Goal: Task Accomplishment & Management: Contribute content

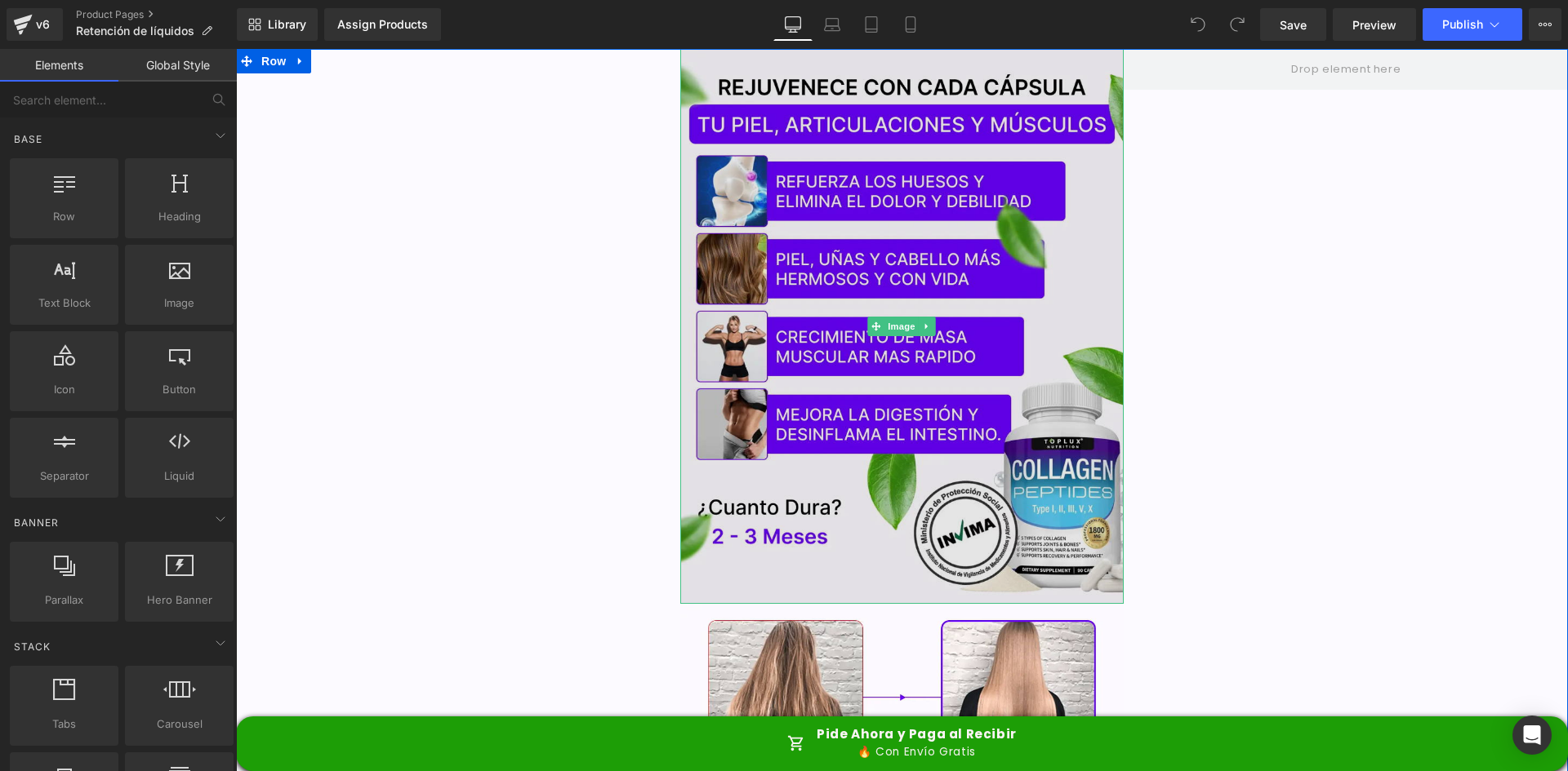
click at [875, 176] on img at bounding box center [903, 327] width 445 height 555
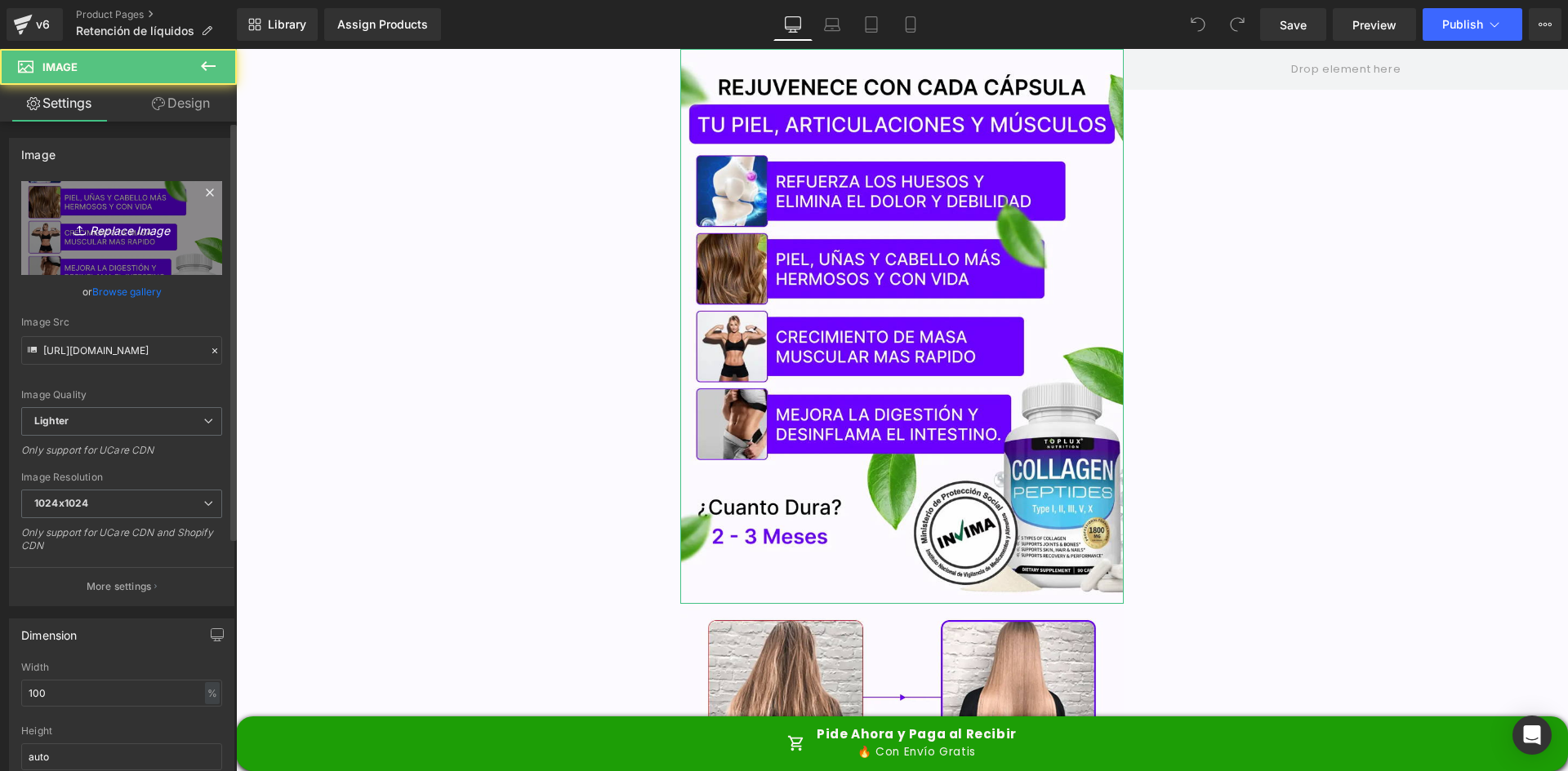
click at [111, 193] on link "Replace Image" at bounding box center [122, 228] width 201 height 94
type input "C:\fakepath\Banner Principal.webp"
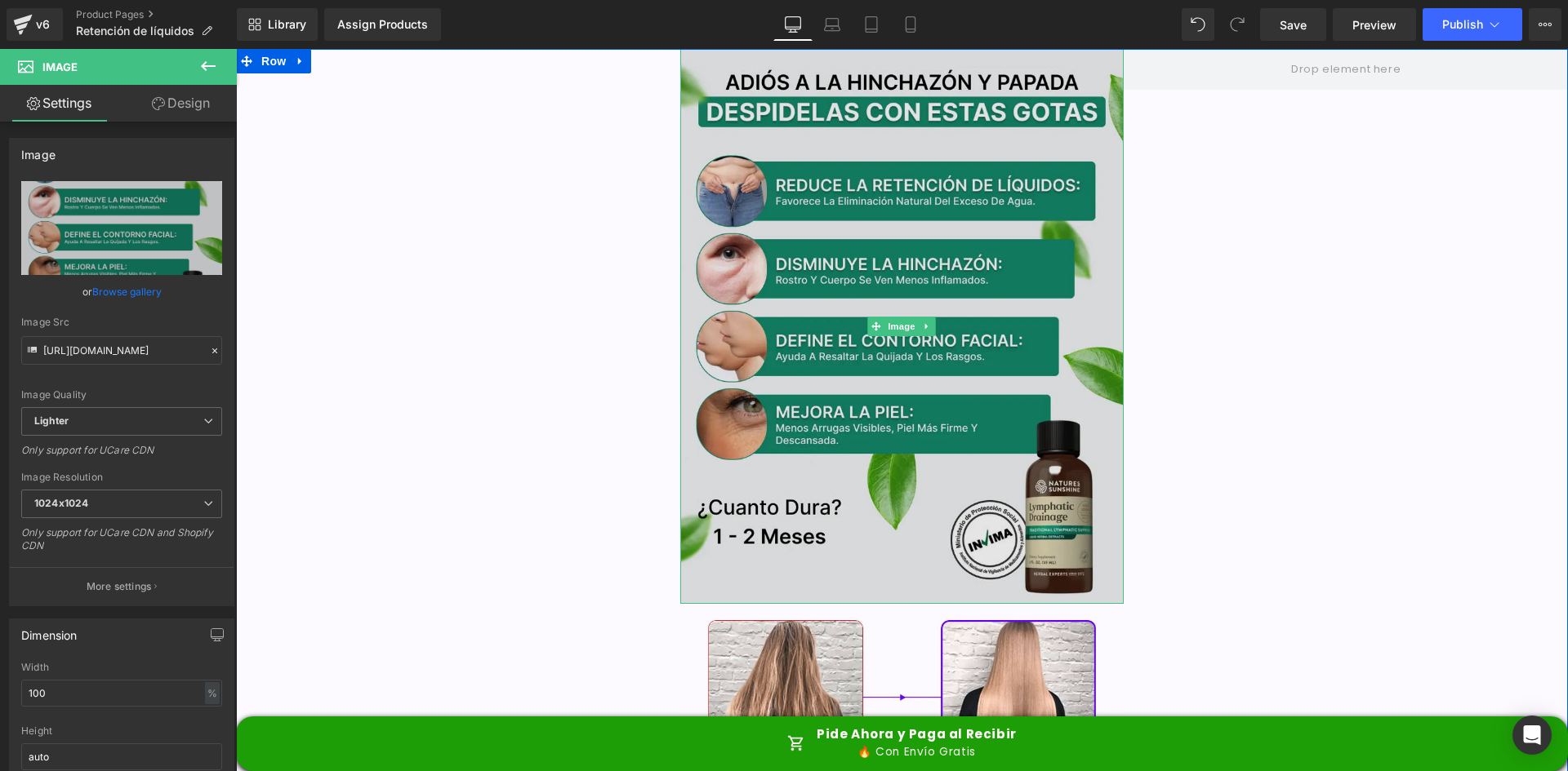
type input "https://ucarecdn.com/e29d9f6b-935c-4886-99d6-4b3f034ed9f2/-/format/auto/-/previ…"
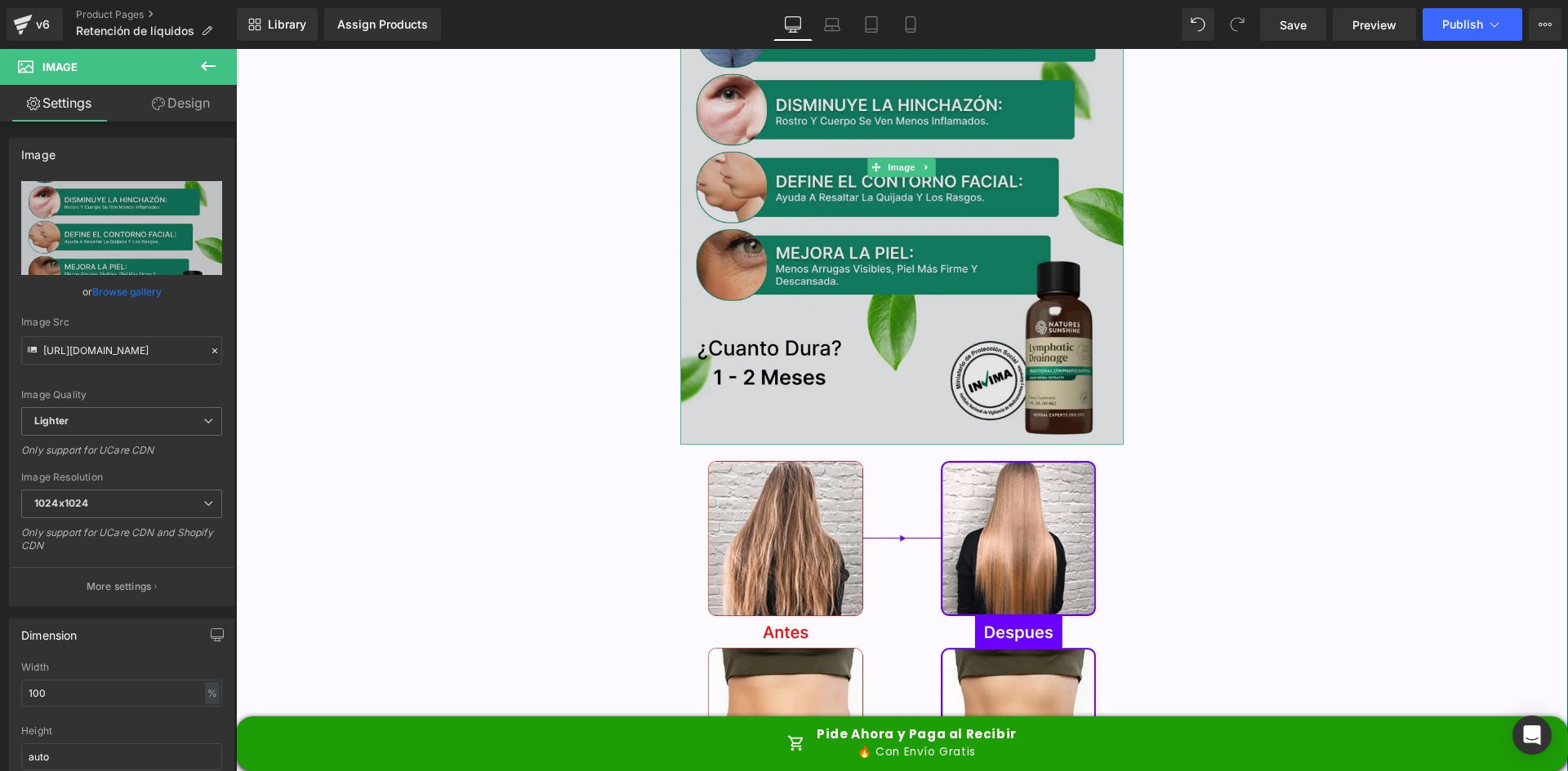
scroll to position [408, 0]
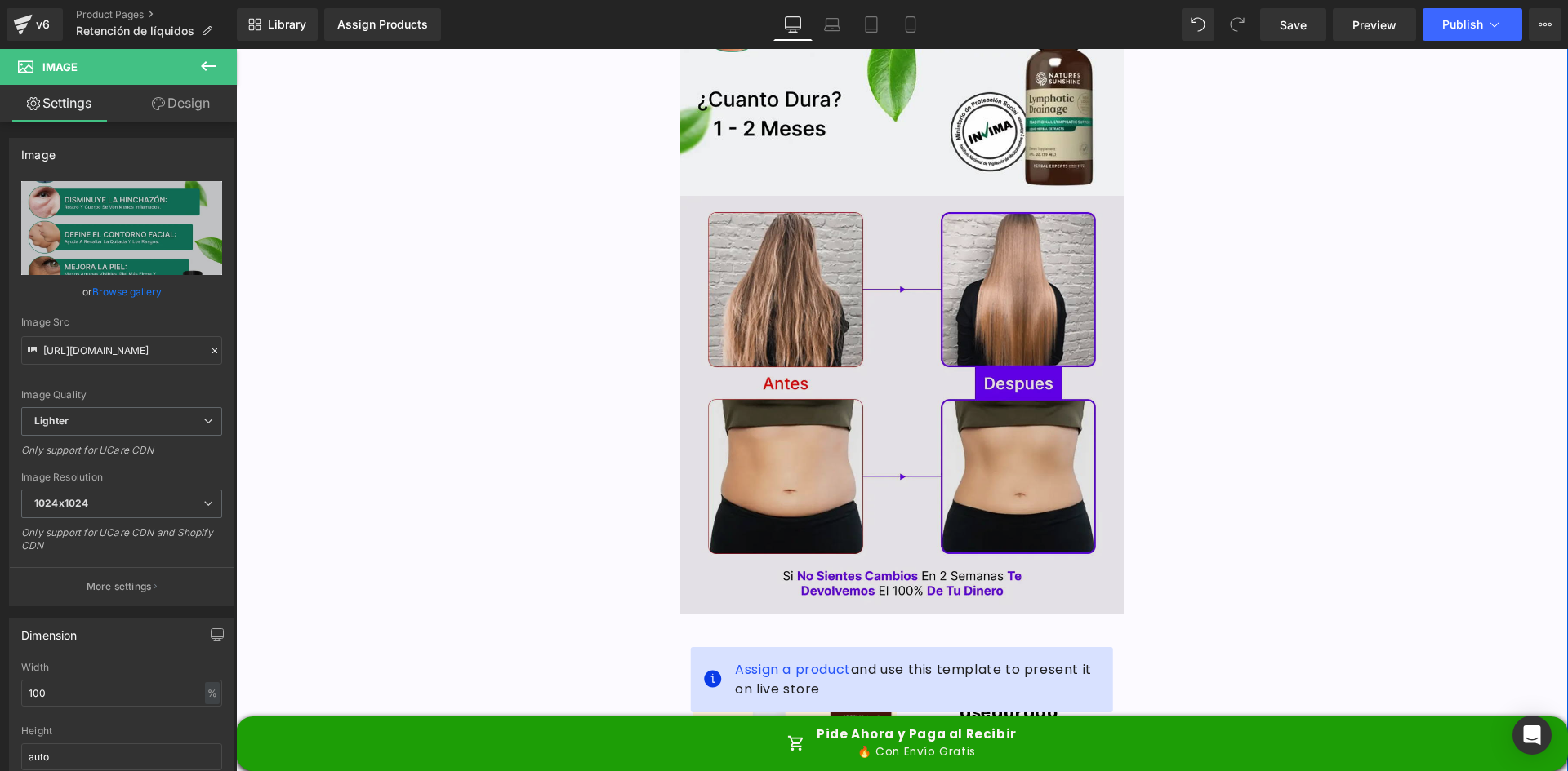
click at [904, 364] on img at bounding box center [903, 405] width 445 height 419
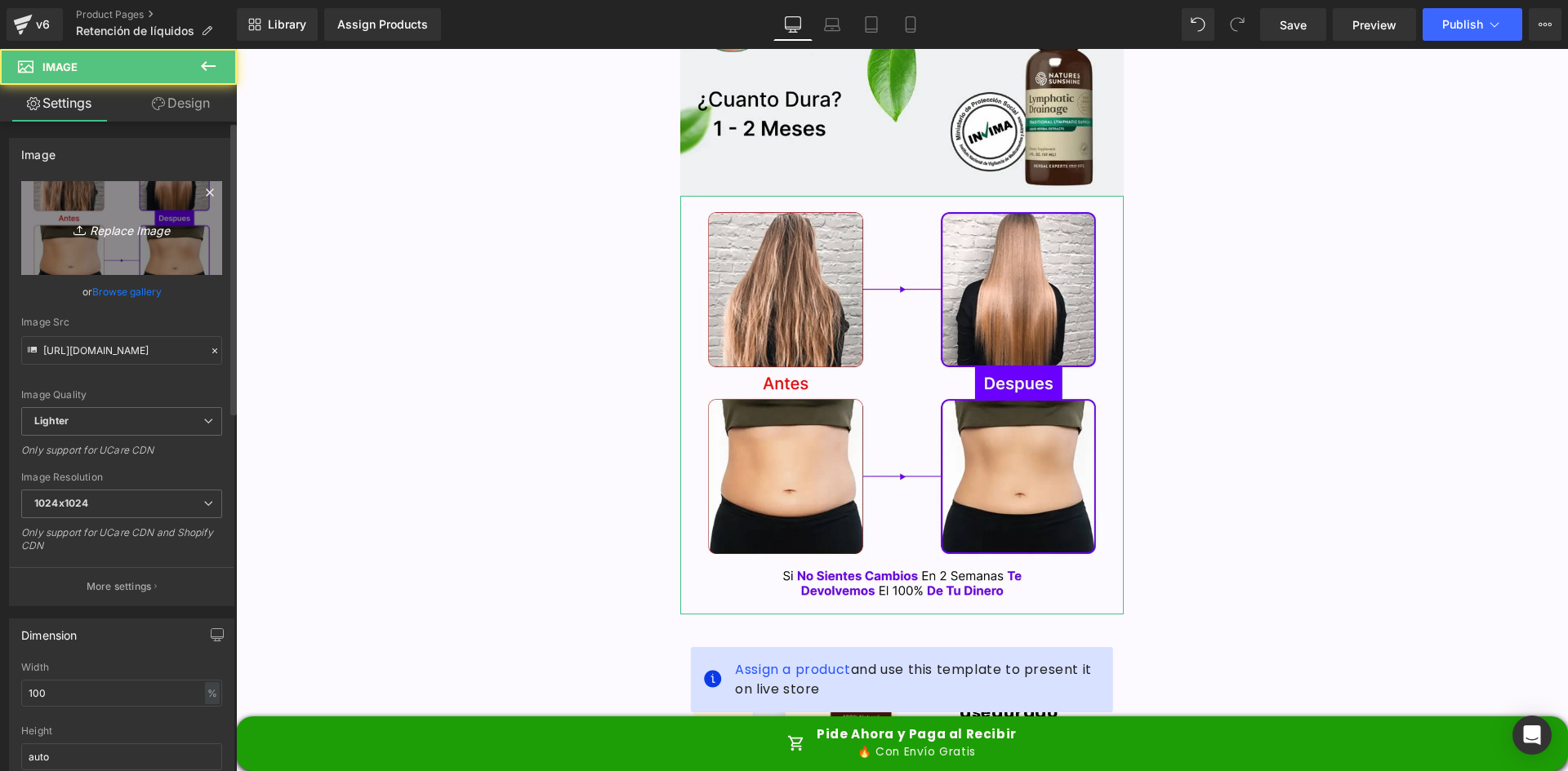
click at [142, 242] on link "Replace Image" at bounding box center [122, 228] width 201 height 94
type input "C:\fakepath\Antes y Despues.webp"
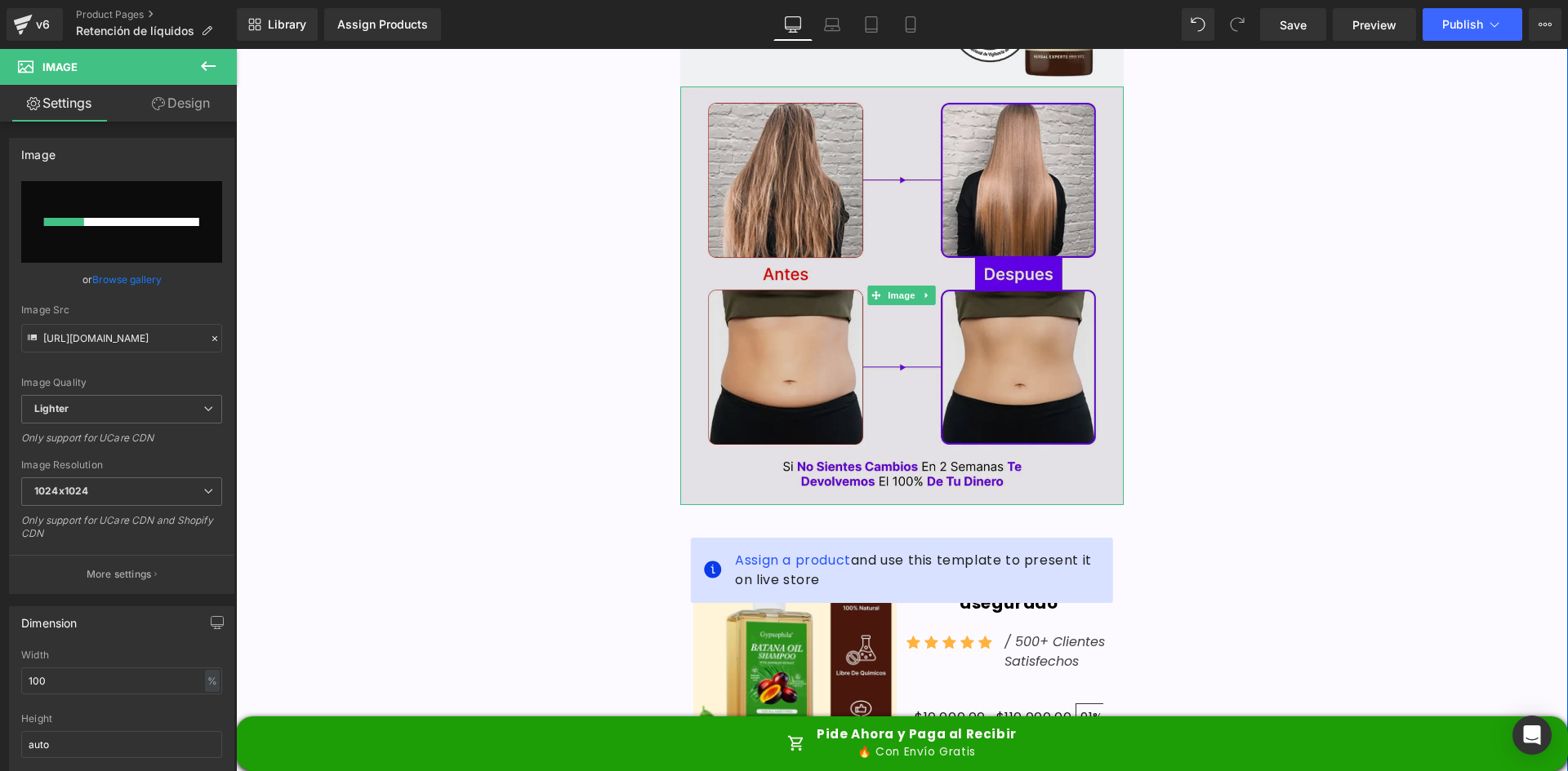
scroll to position [572, 0]
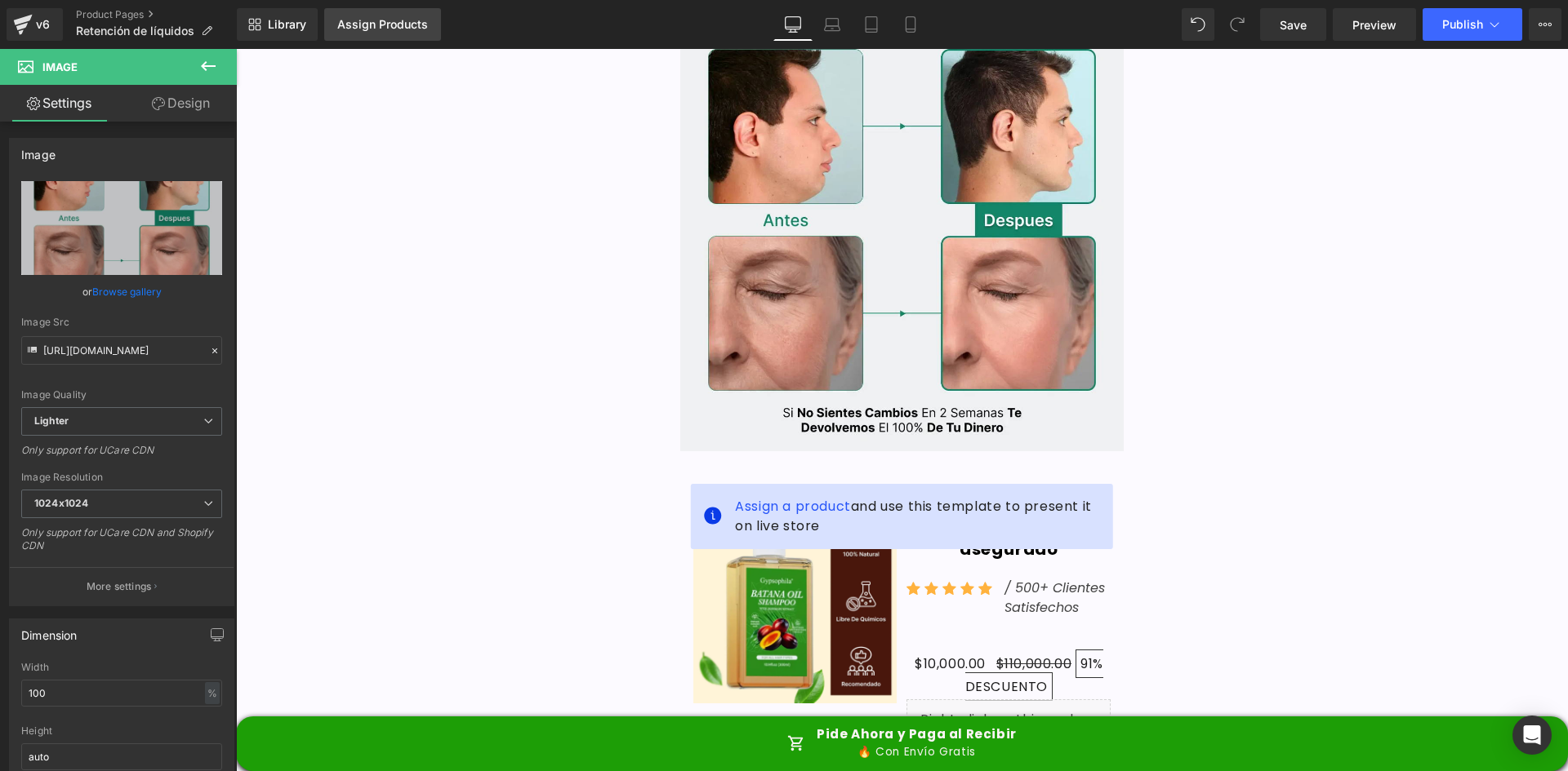
type input "https://ucarecdn.com/46866e0a-1748-4b76-b689-947907b326a6/-/format/auto/-/previ…"
click at [370, 22] on div "Assign Products" at bounding box center [383, 24] width 91 height 13
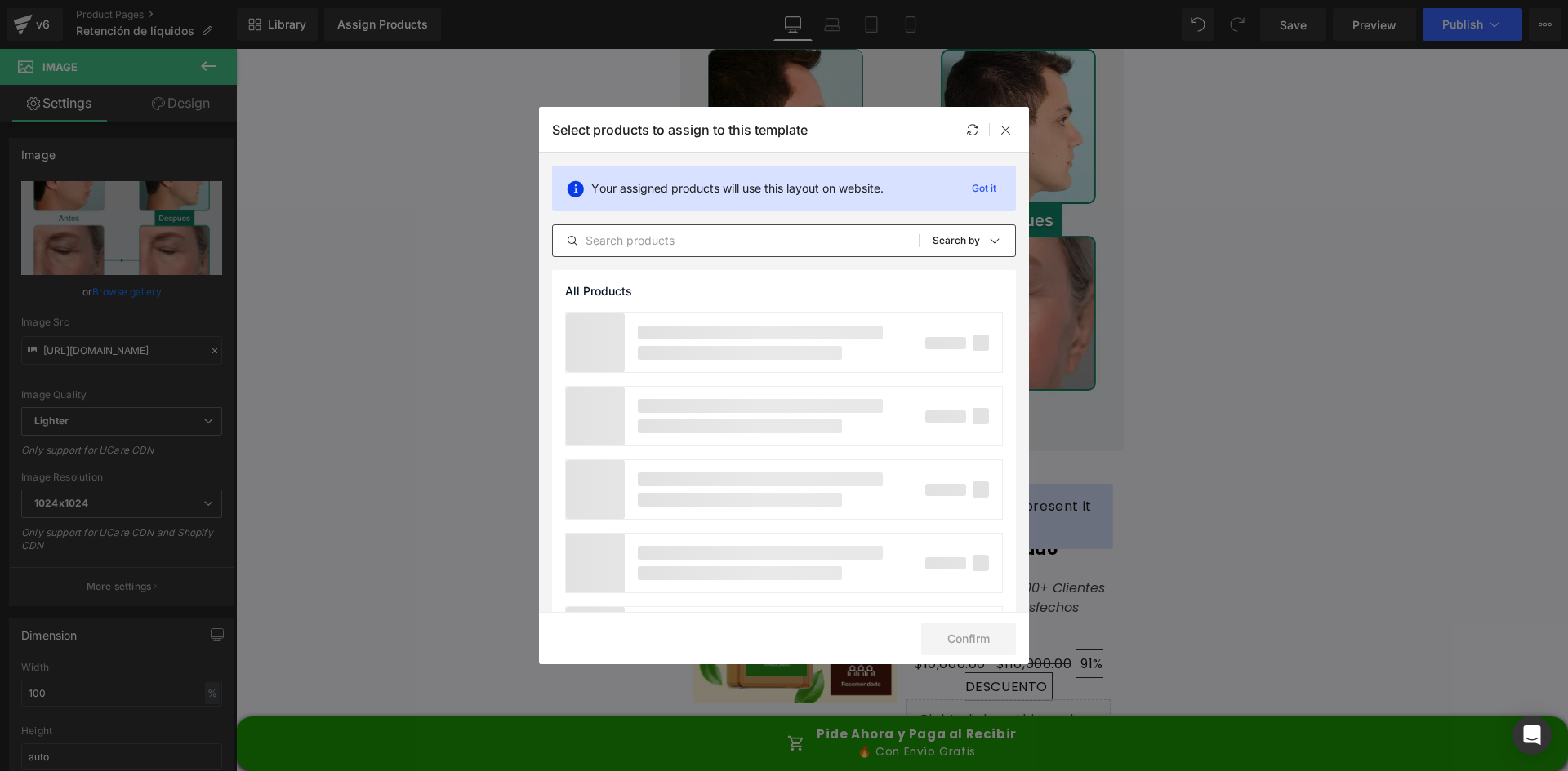
click at [607, 240] on input "text" at bounding box center [736, 241] width 366 height 20
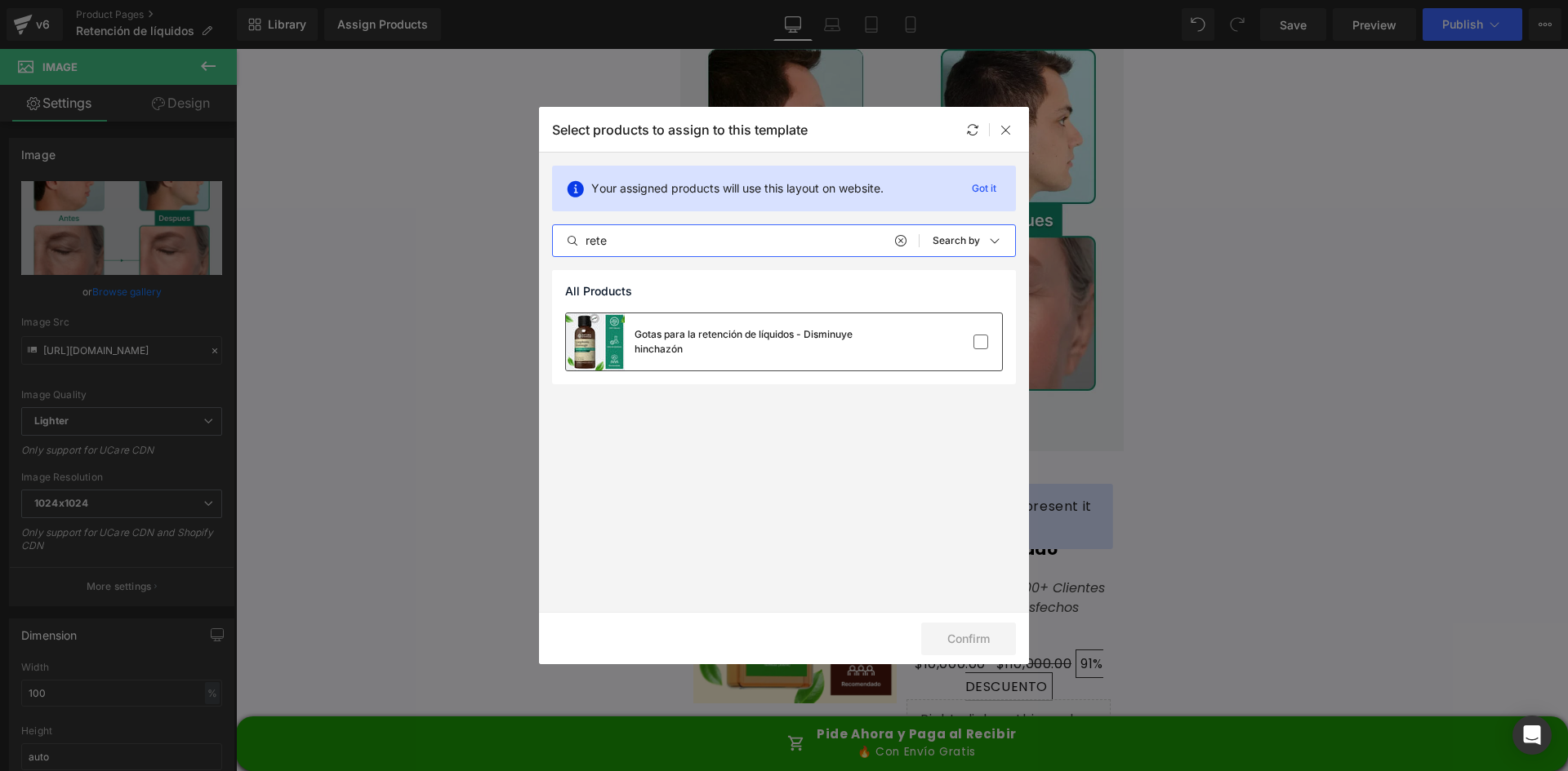
type input "rete"
click at [835, 333] on div "Gotas para la retención de líquidos - Disminuye hinchazón" at bounding box center [757, 342] width 245 height 30
drag, startPoint x: 996, startPoint y: 642, endPoint x: 1000, endPoint y: 603, distance: 39.2
click at [995, 642] on button "Confirm" at bounding box center [969, 639] width 95 height 32
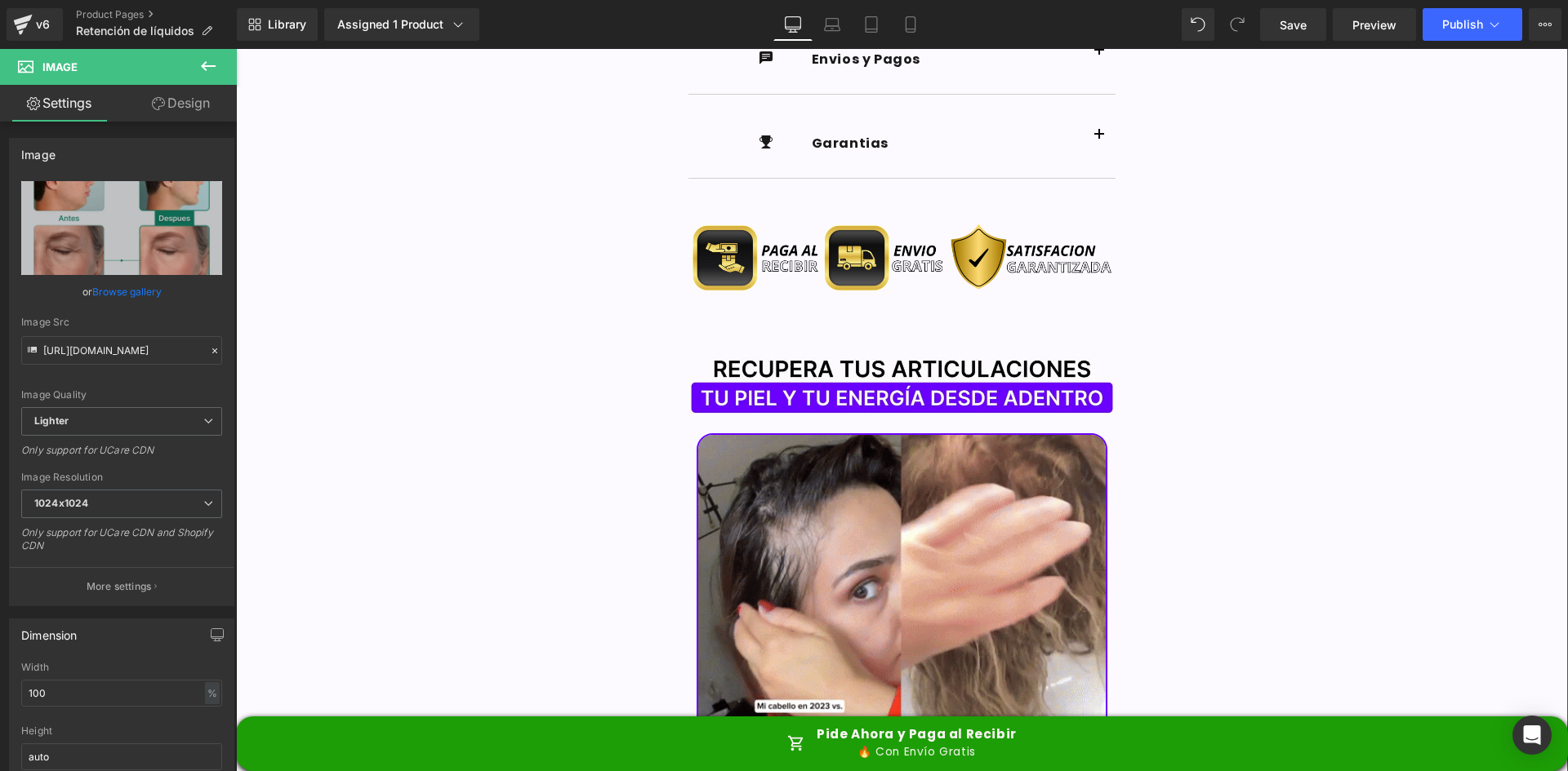
scroll to position [1878, 0]
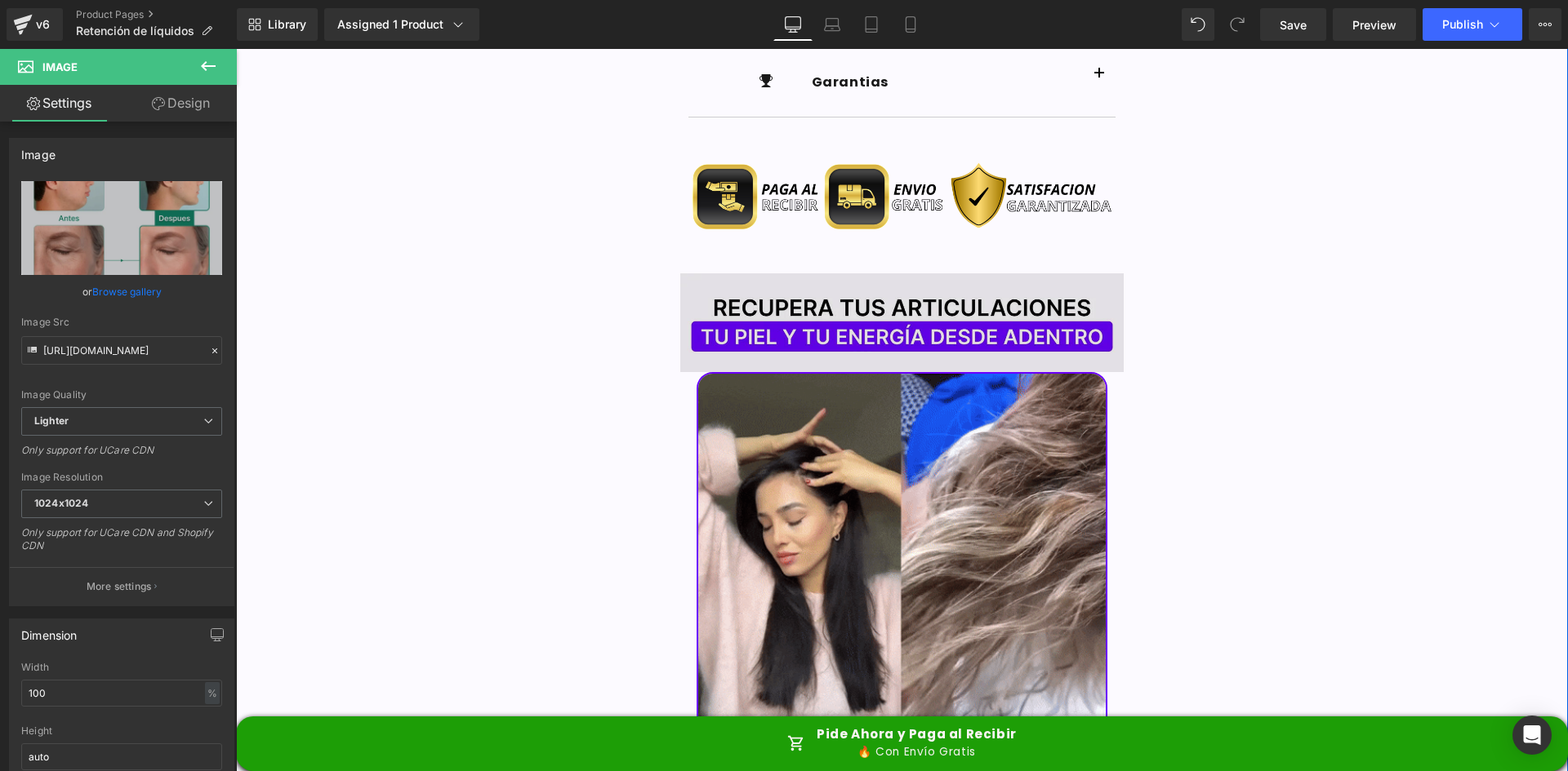
click at [841, 274] on img at bounding box center [903, 323] width 445 height 100
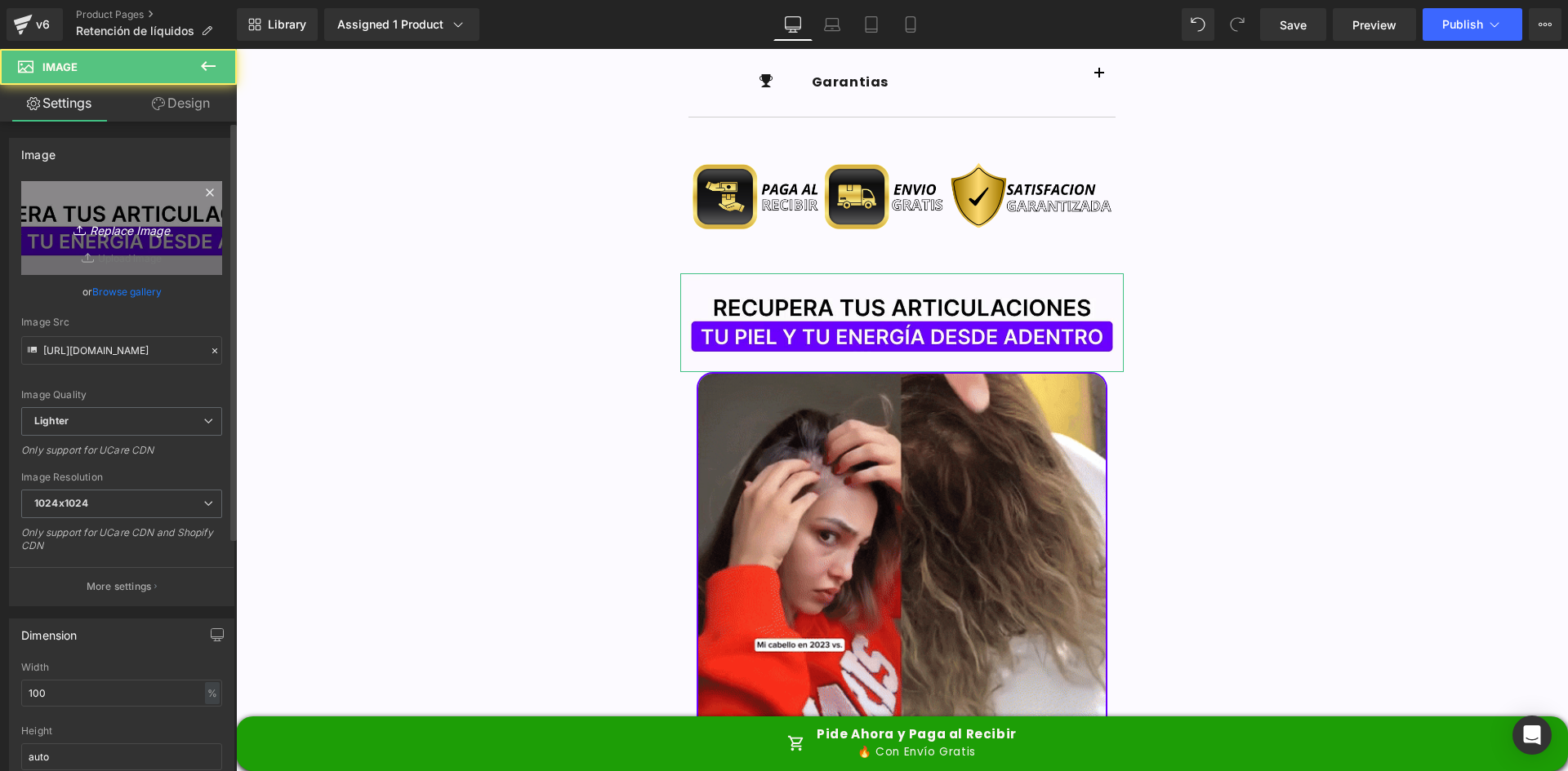
click at [135, 249] on link "Replace Image" at bounding box center [122, 228] width 201 height 94
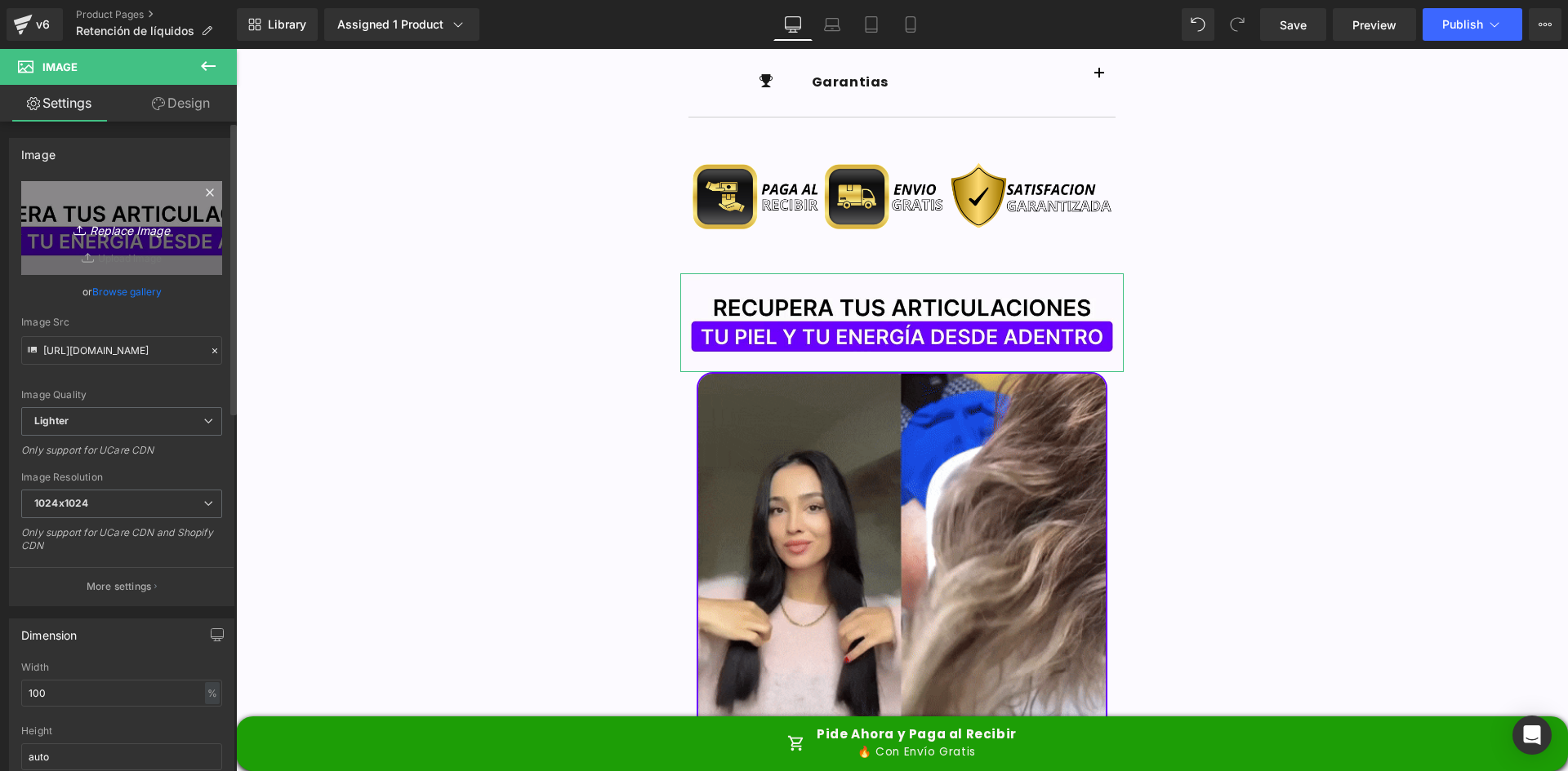
type input "C:\fakepath\Titulo Irresisitble.webp"
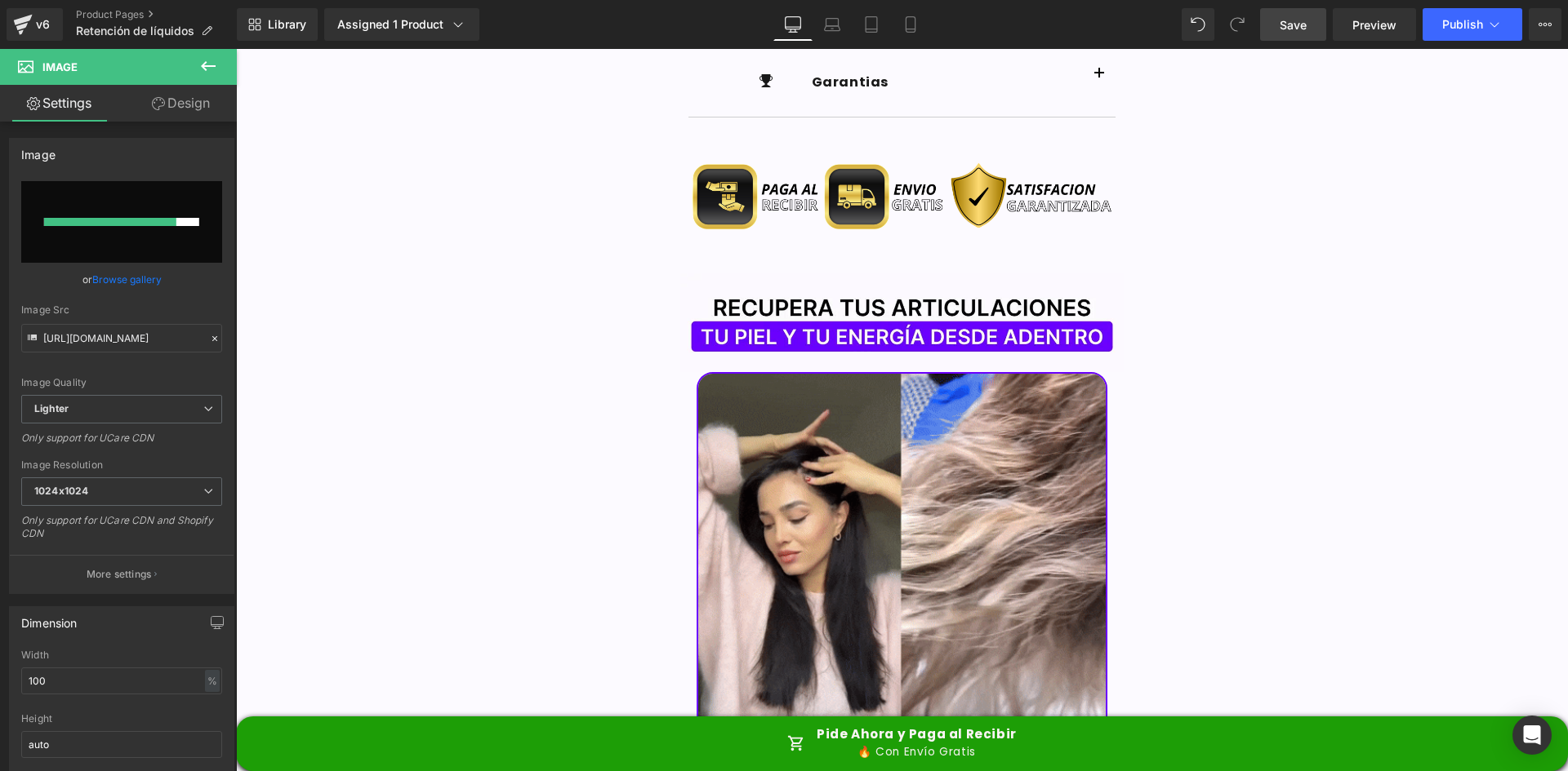
click at [1304, 11] on link "Save" at bounding box center [1293, 24] width 66 height 32
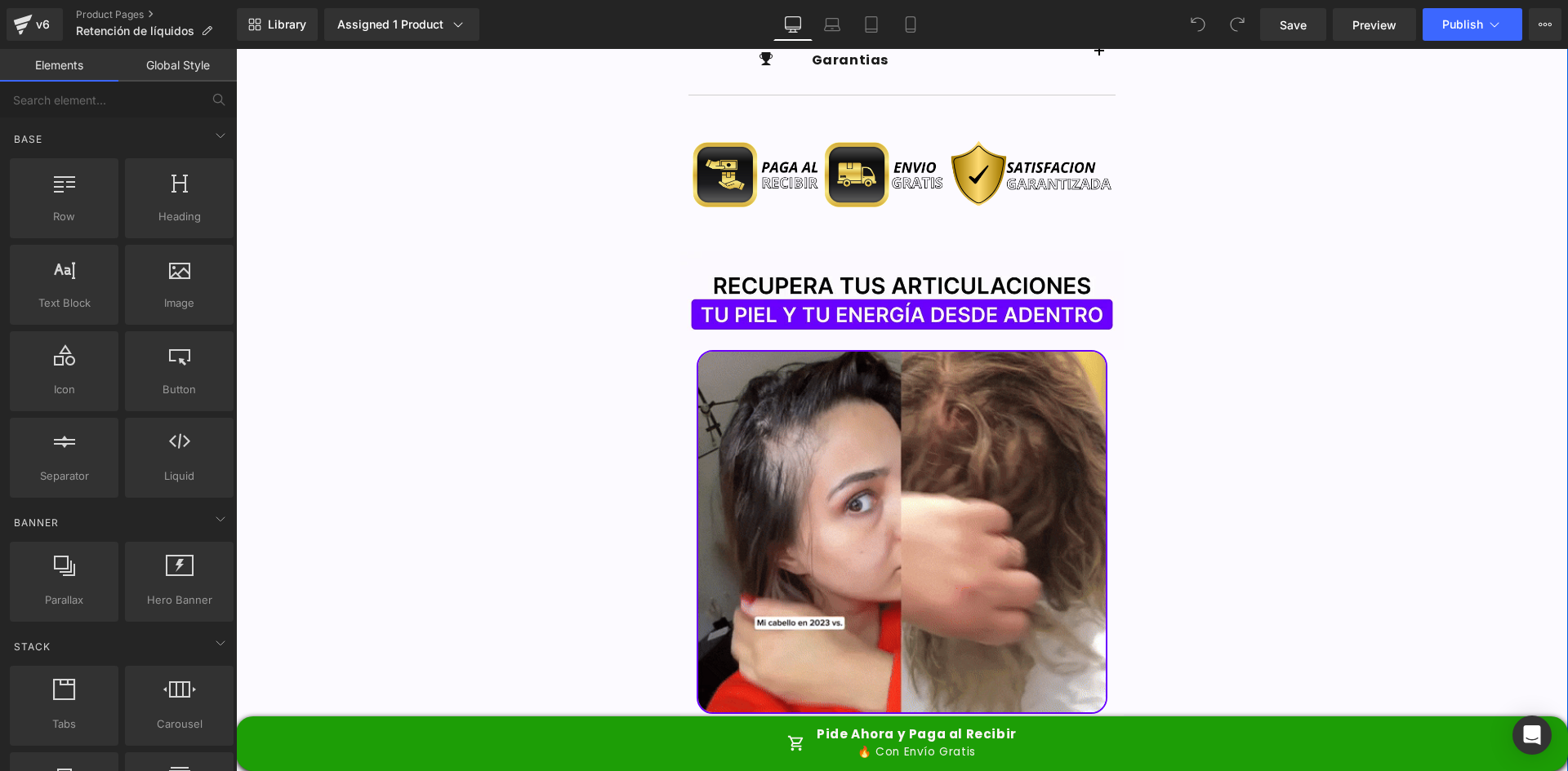
scroll to position [1959, 0]
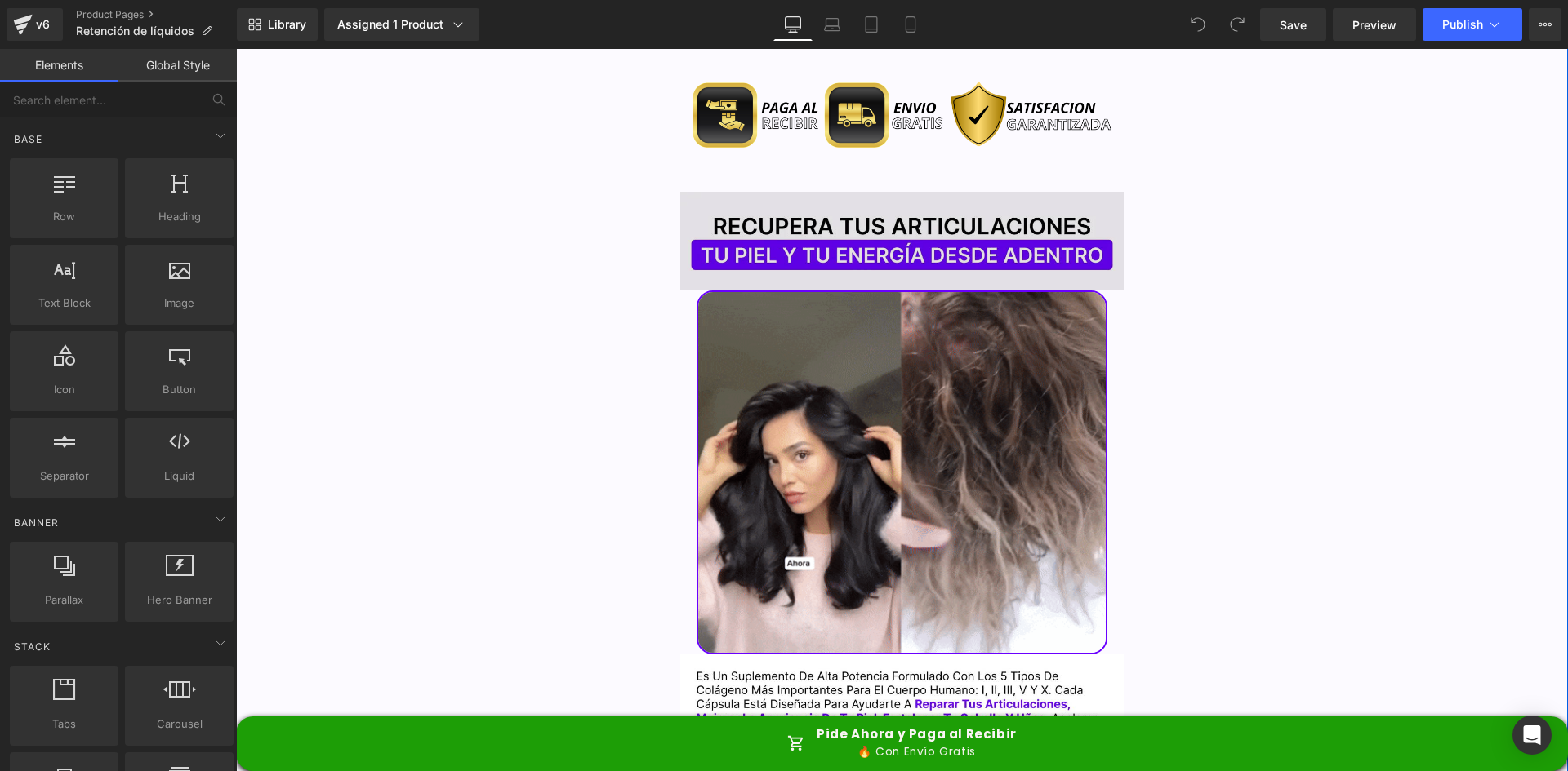
click at [795, 192] on img at bounding box center [903, 241] width 445 height 100
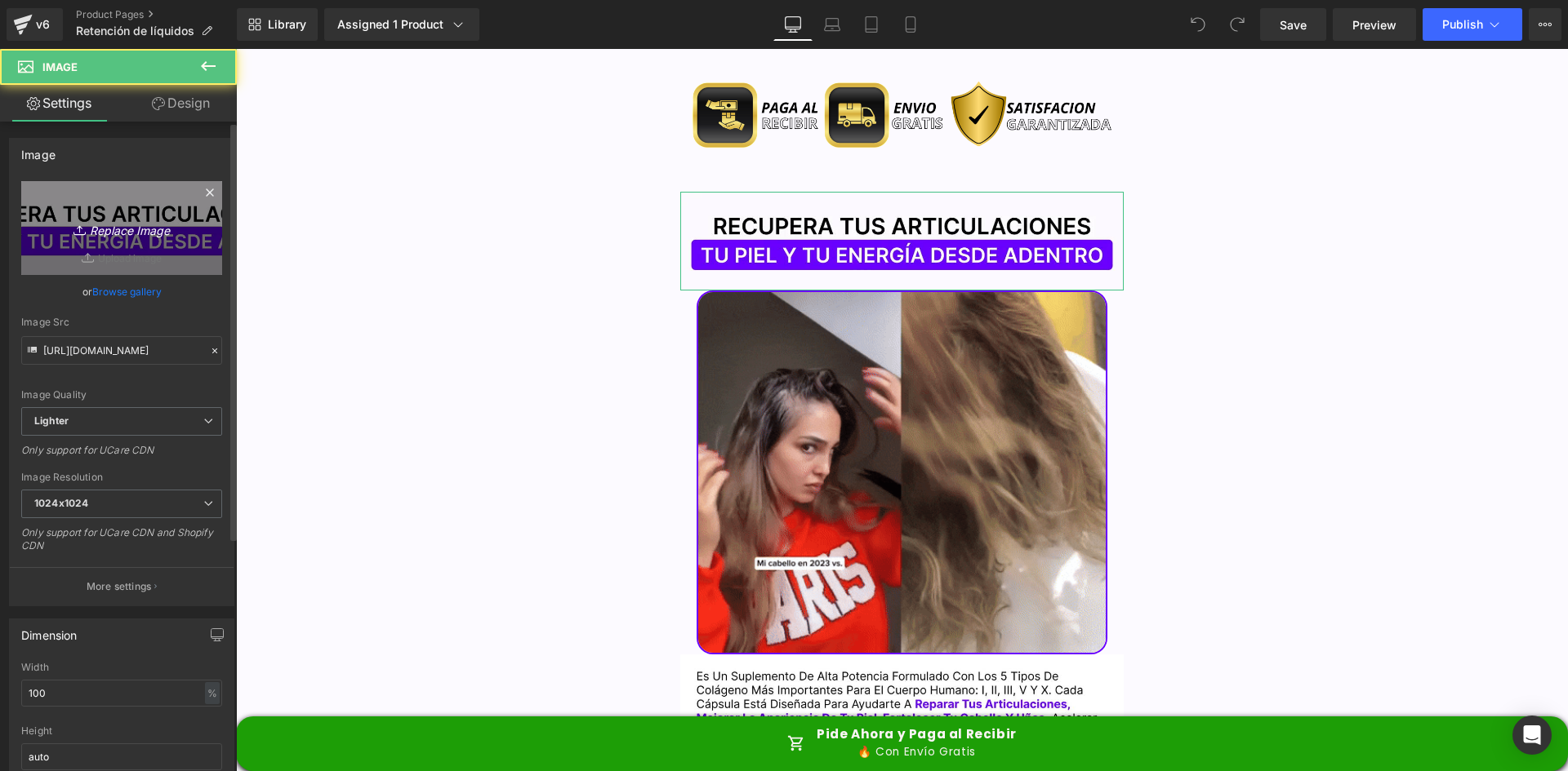
click at [180, 234] on icon "Replace Image" at bounding box center [122, 228] width 131 height 21
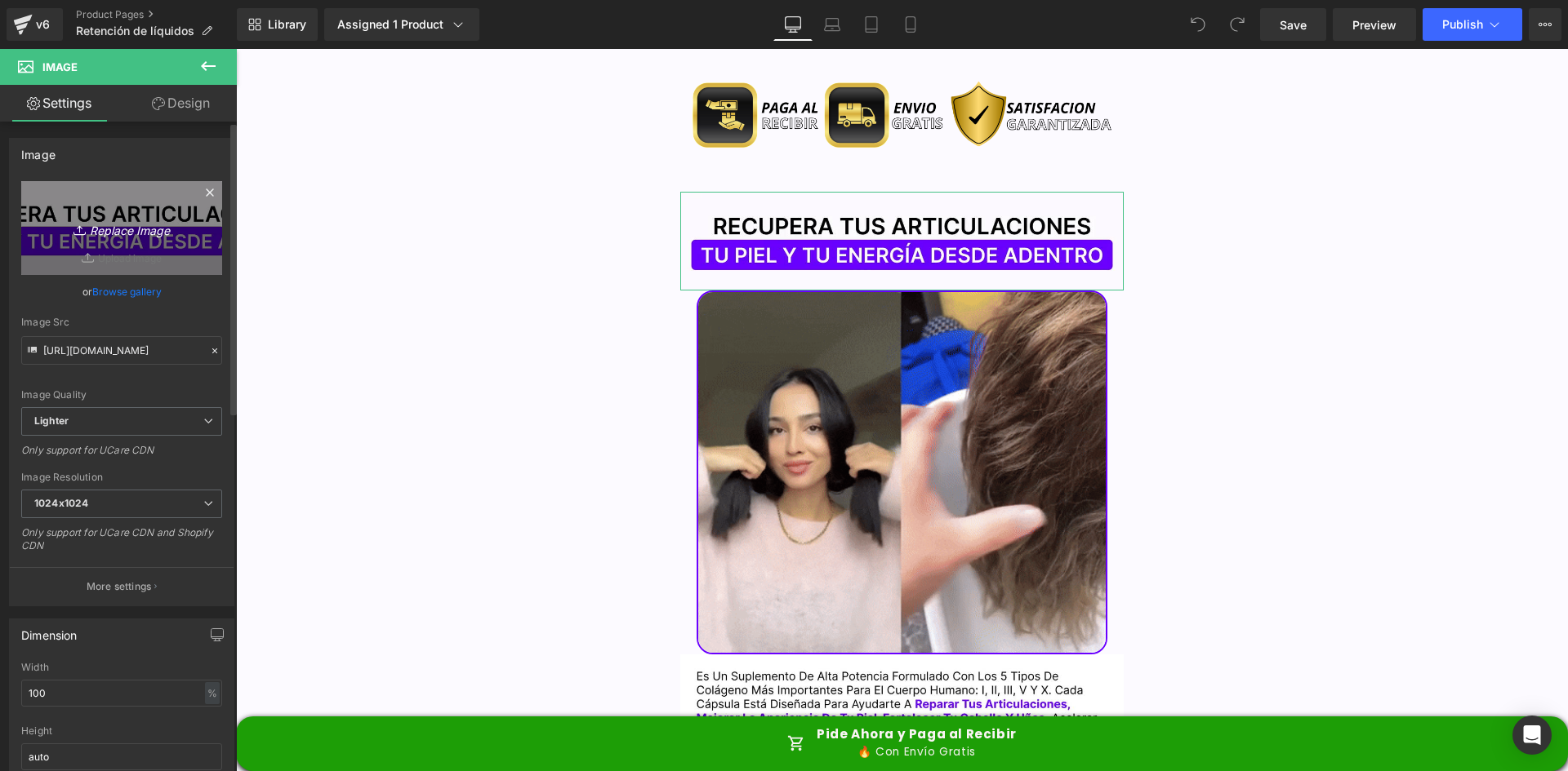
type input "C:\fakepath\Titulo Irresisitble.webp"
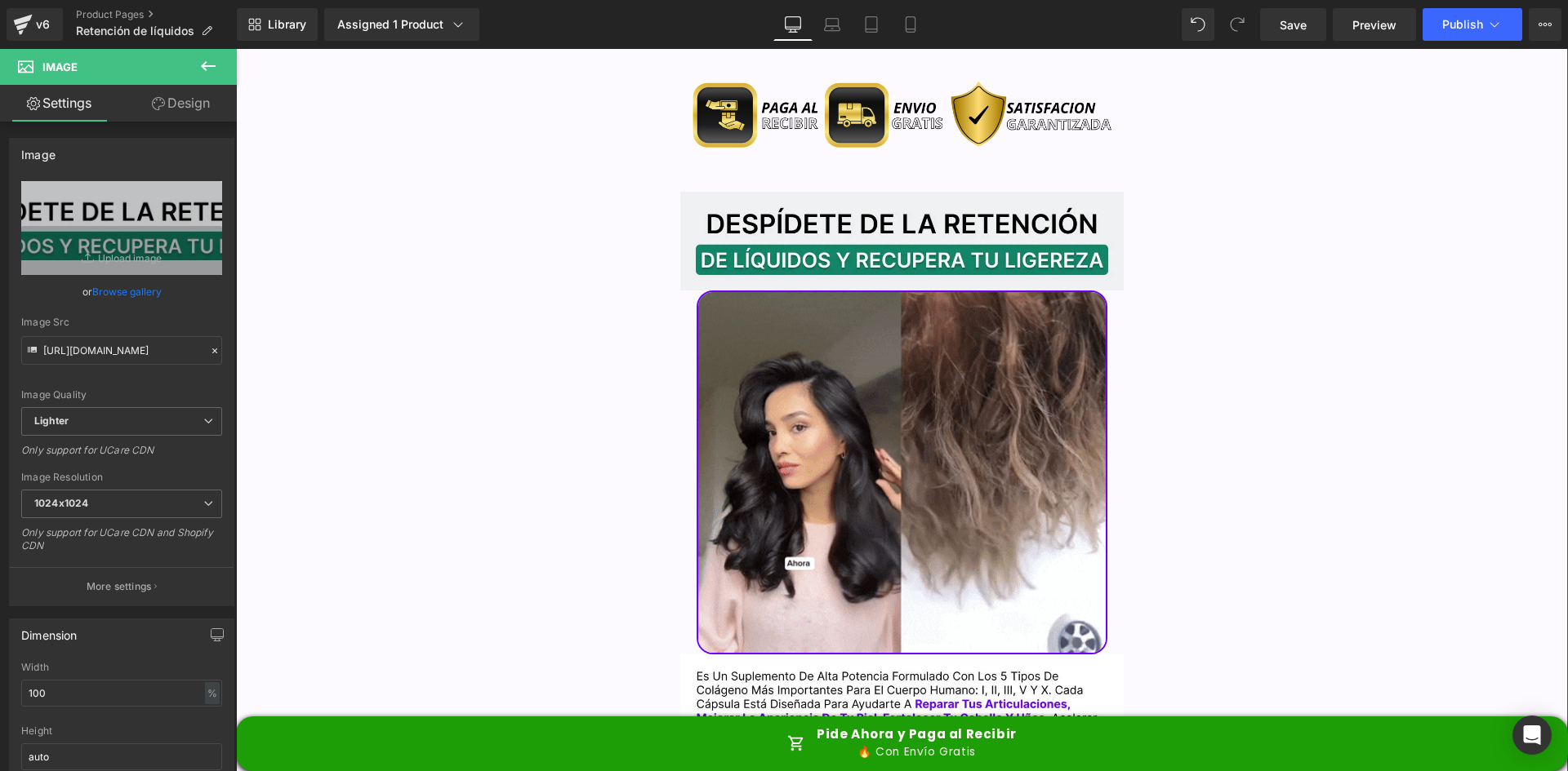
type input "https://ucarecdn.com/0e46f341-247b-4cf2-af24-55b44968ce83/-/format/auto/-/previ…"
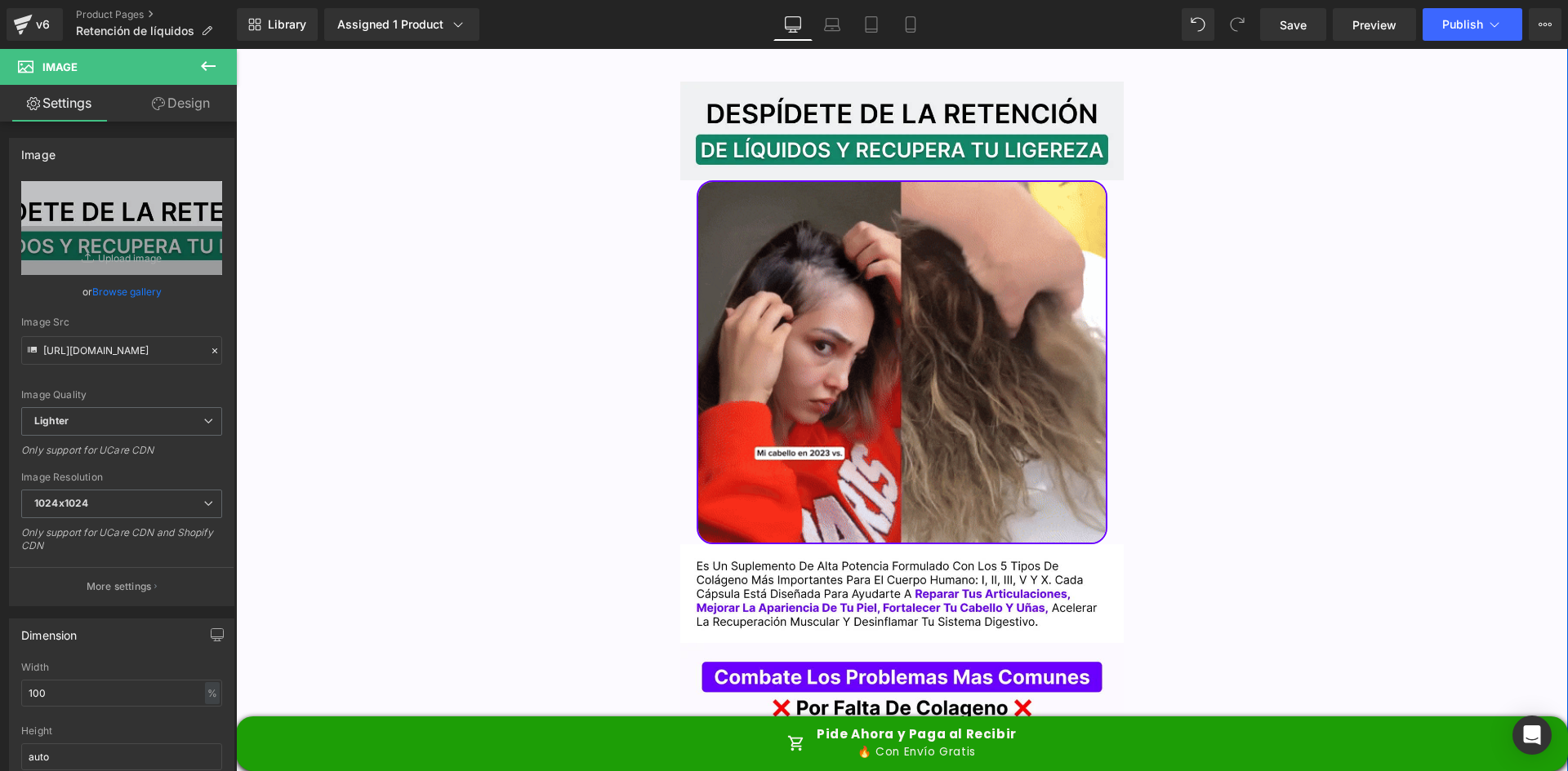
scroll to position [2123, 0]
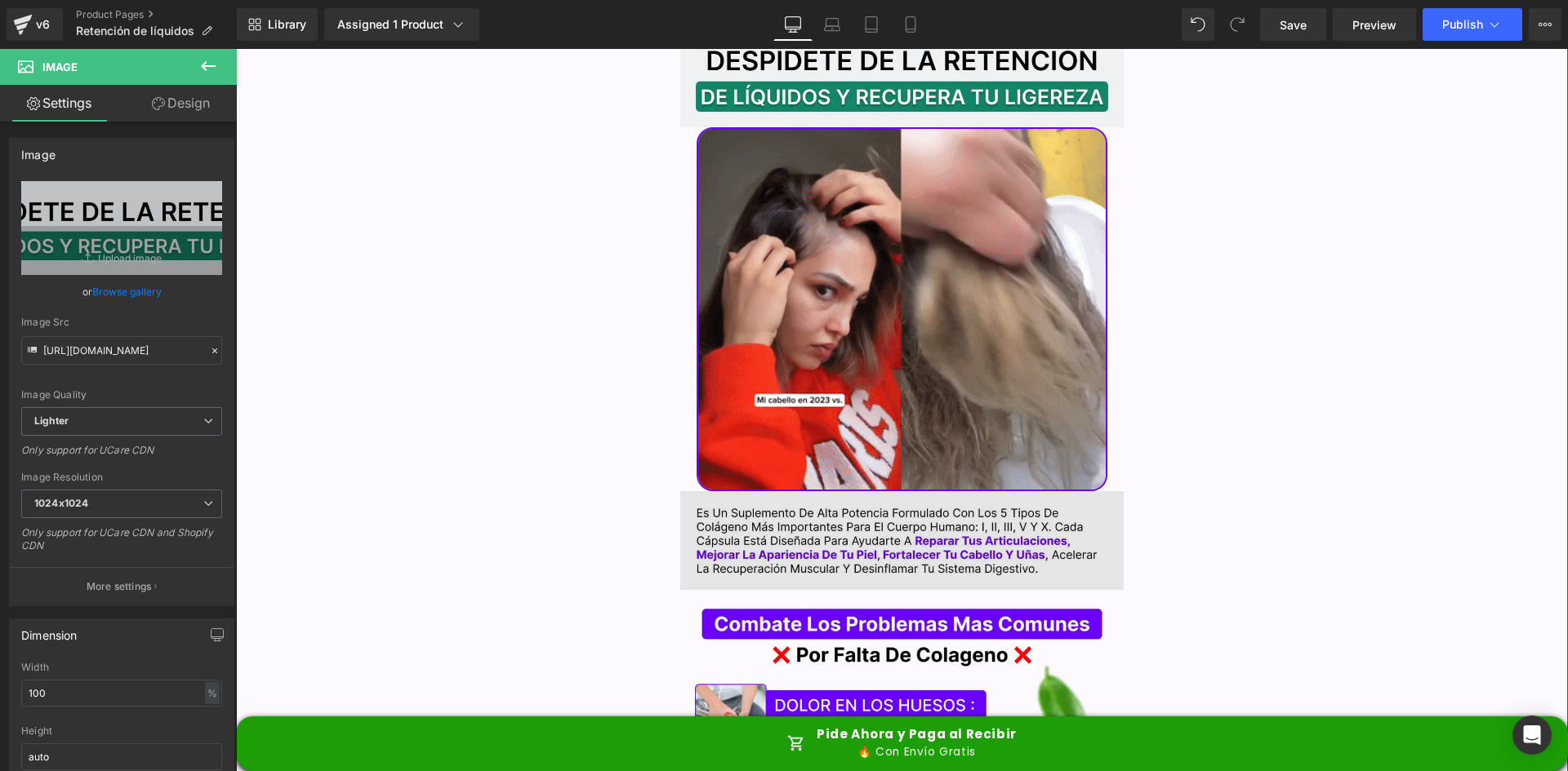
click at [910, 496] on img at bounding box center [903, 541] width 445 height 100
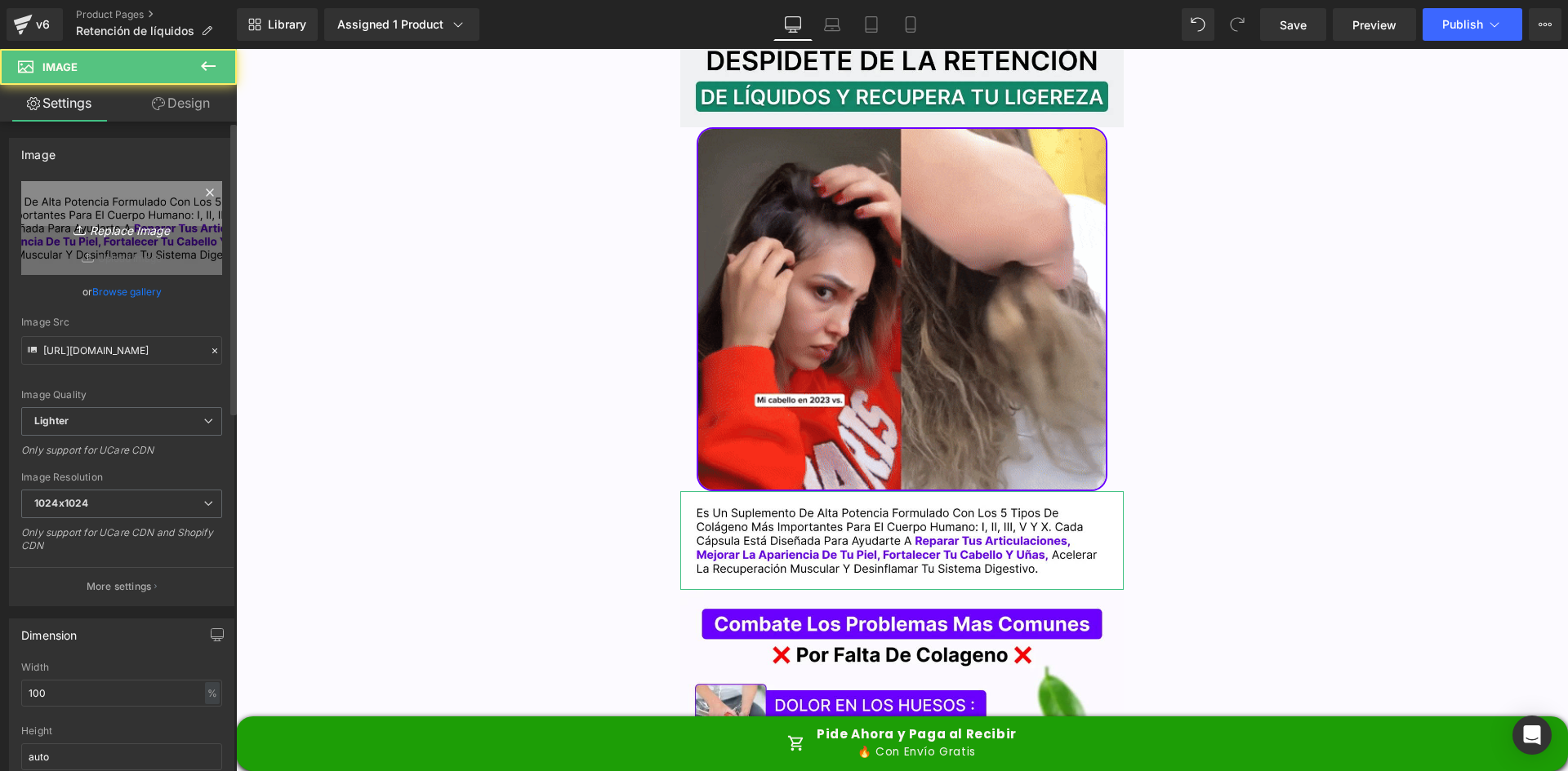
click at [145, 245] on link "Replace Image" at bounding box center [122, 228] width 201 height 94
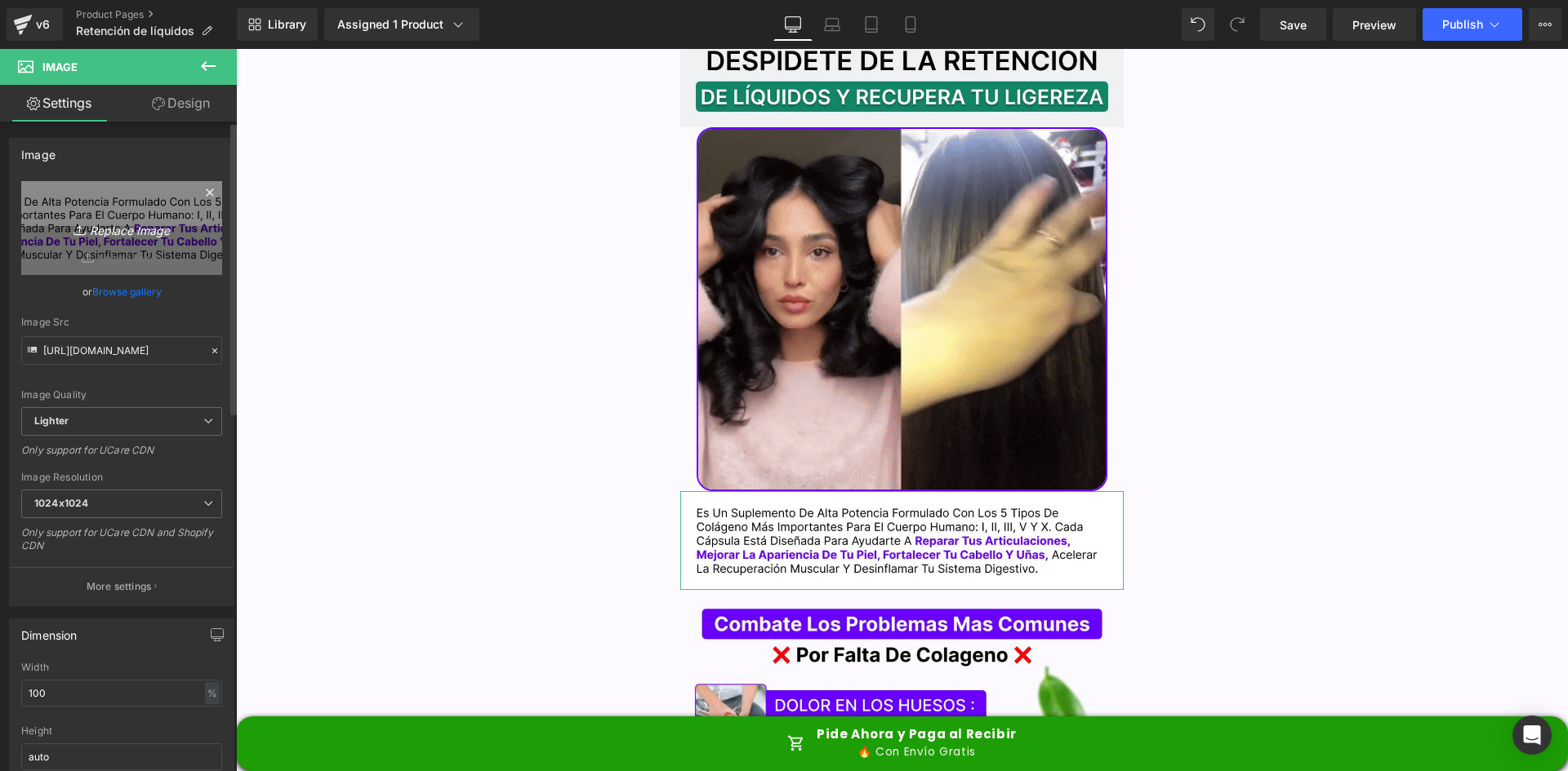
type input "C:\fakepath\Texto.webp"
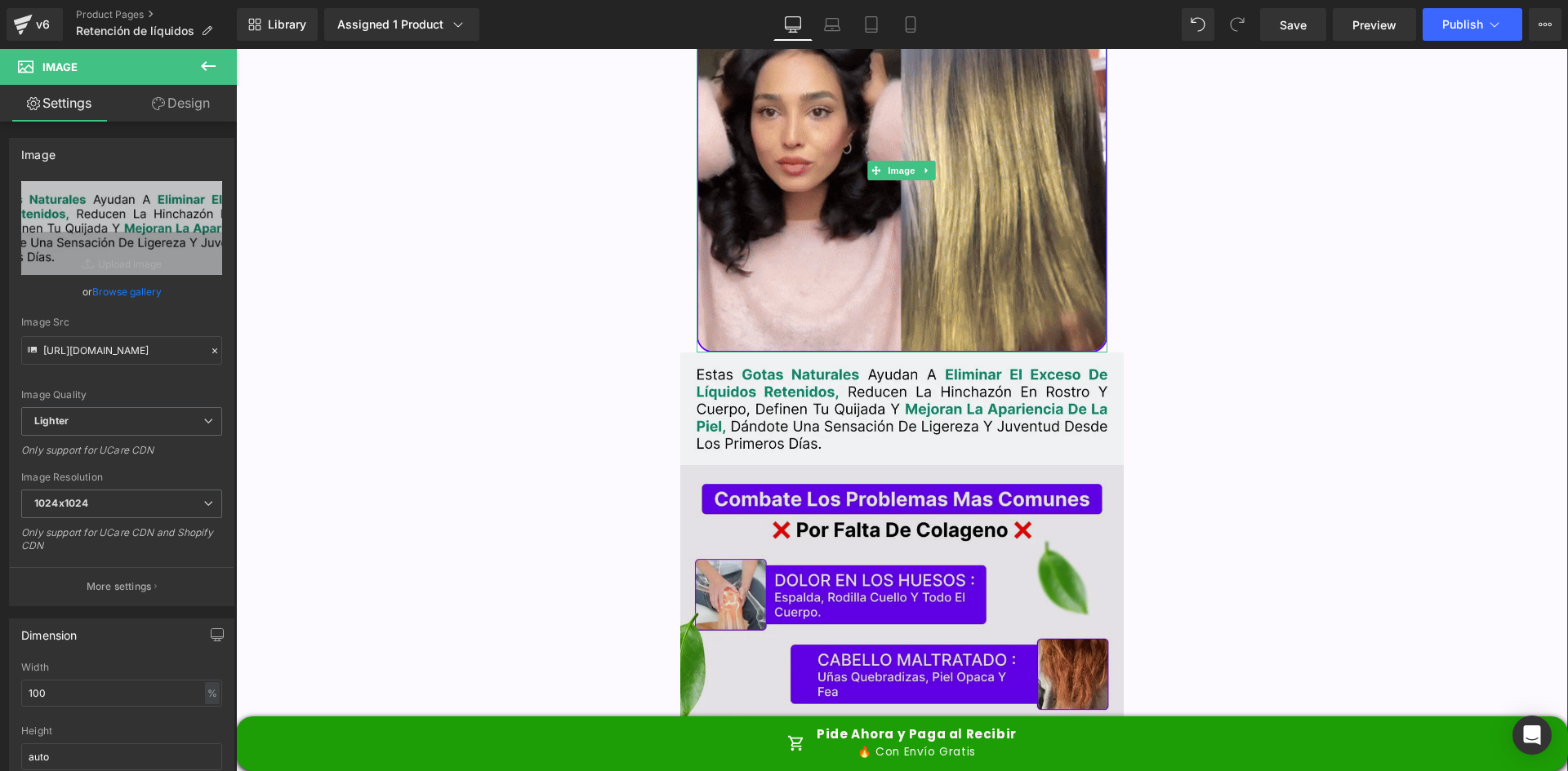
scroll to position [2368, 0]
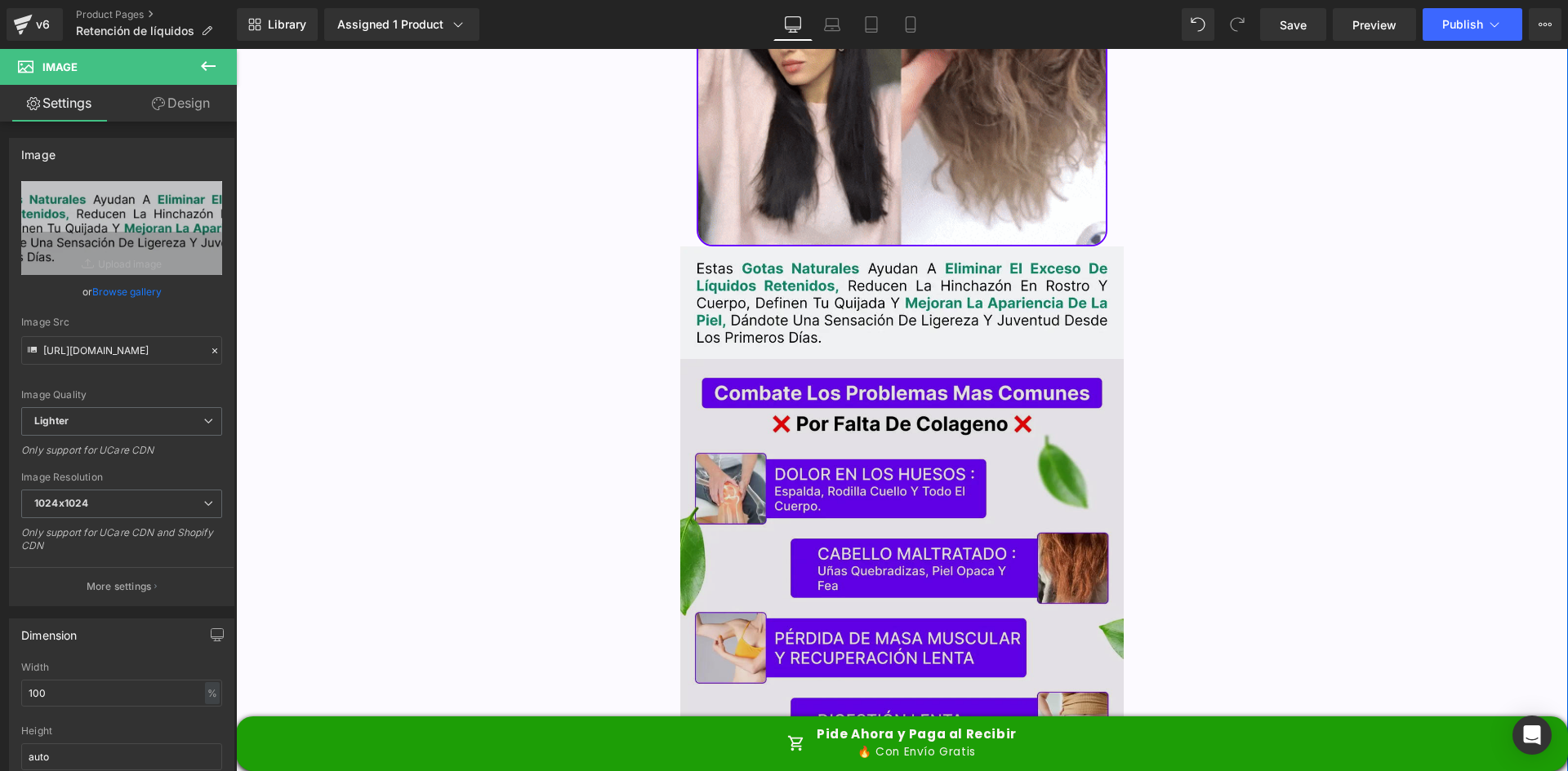
type input "https://ucarecdn.com/c15d00ff-46e3-4674-922e-7302d7e6d176/-/format/auto/-/previ…"
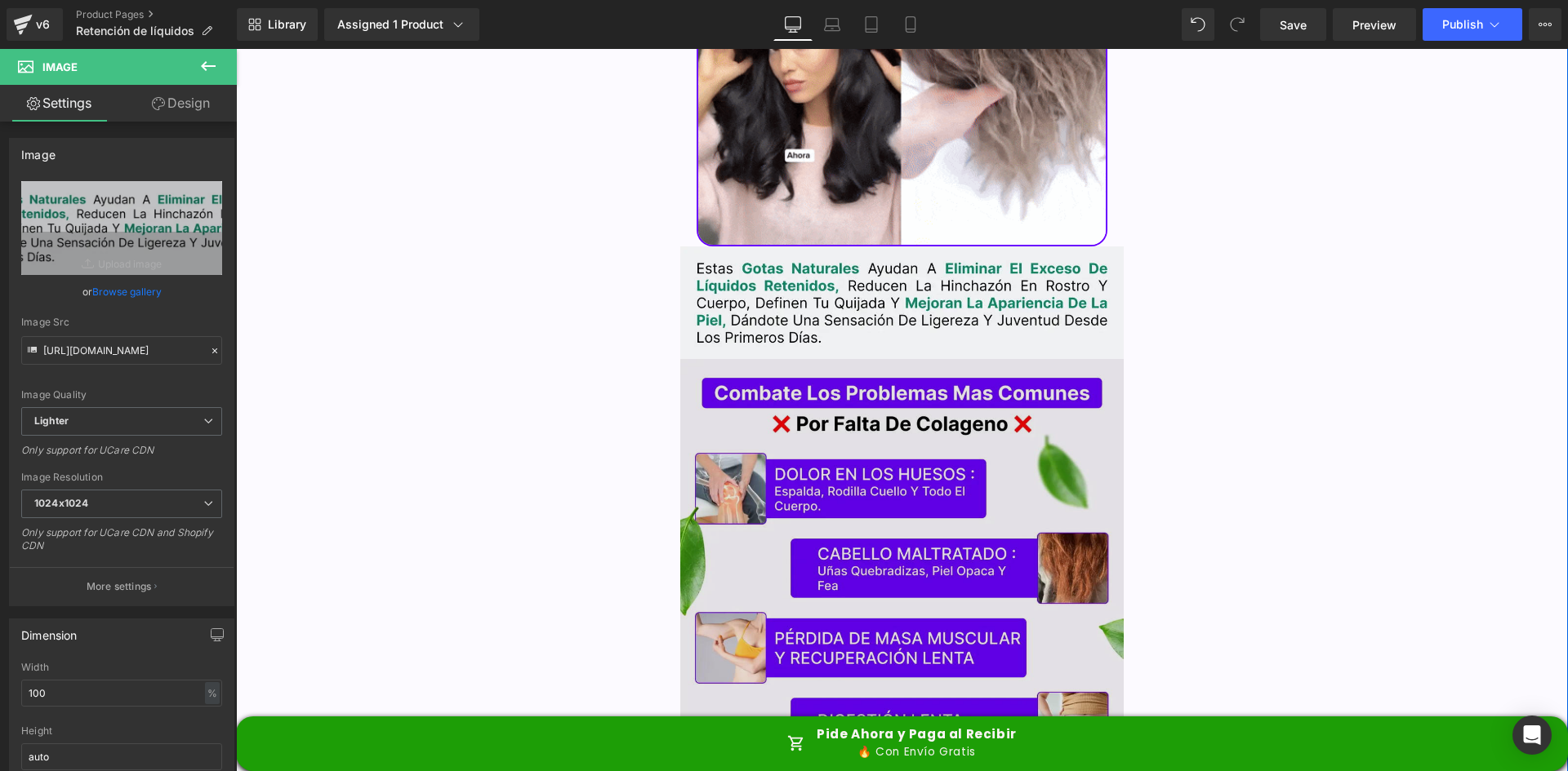
click at [980, 417] on img at bounding box center [903, 610] width 445 height 504
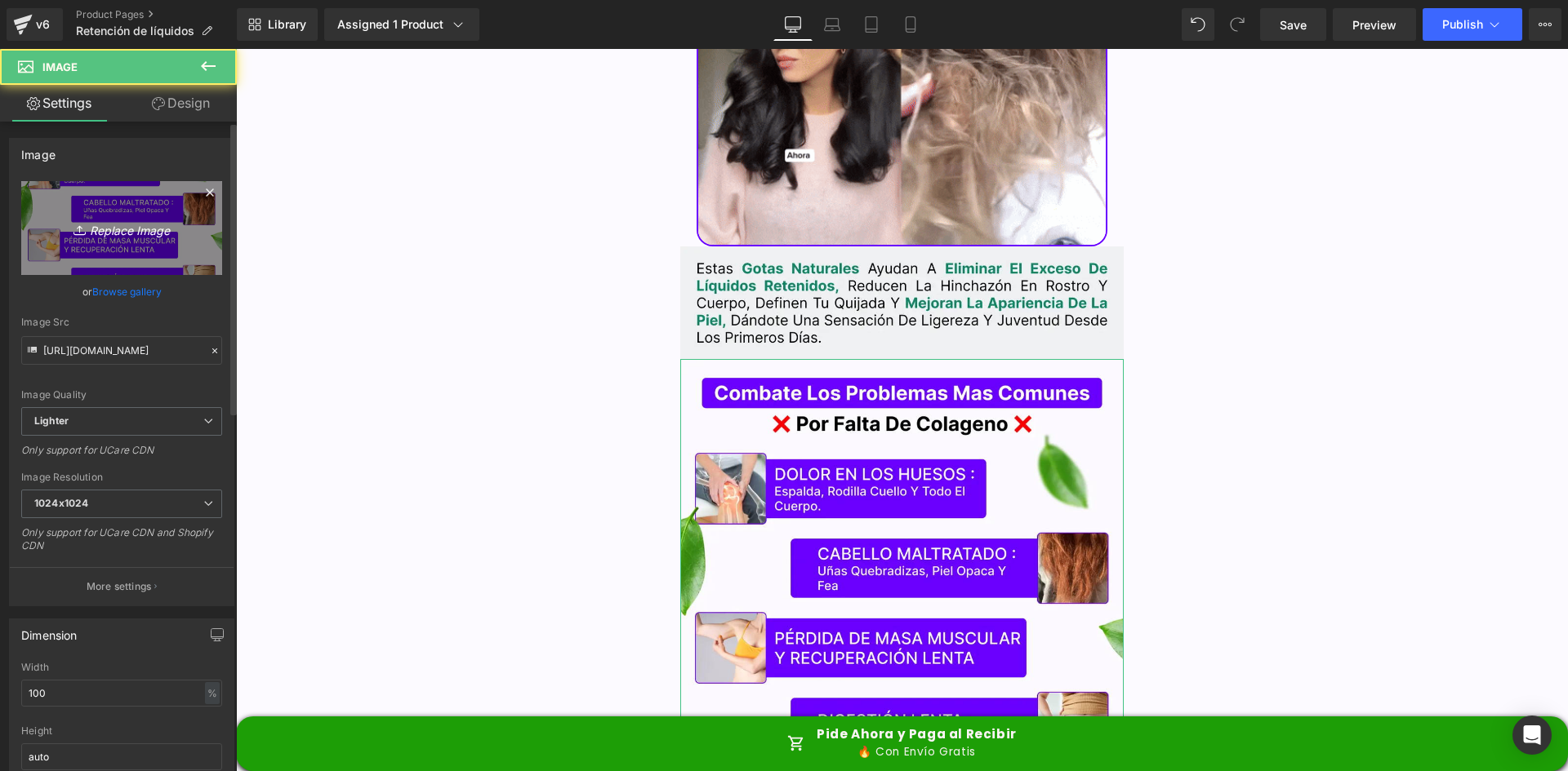
click at [105, 248] on link "Replace Image" at bounding box center [122, 228] width 201 height 94
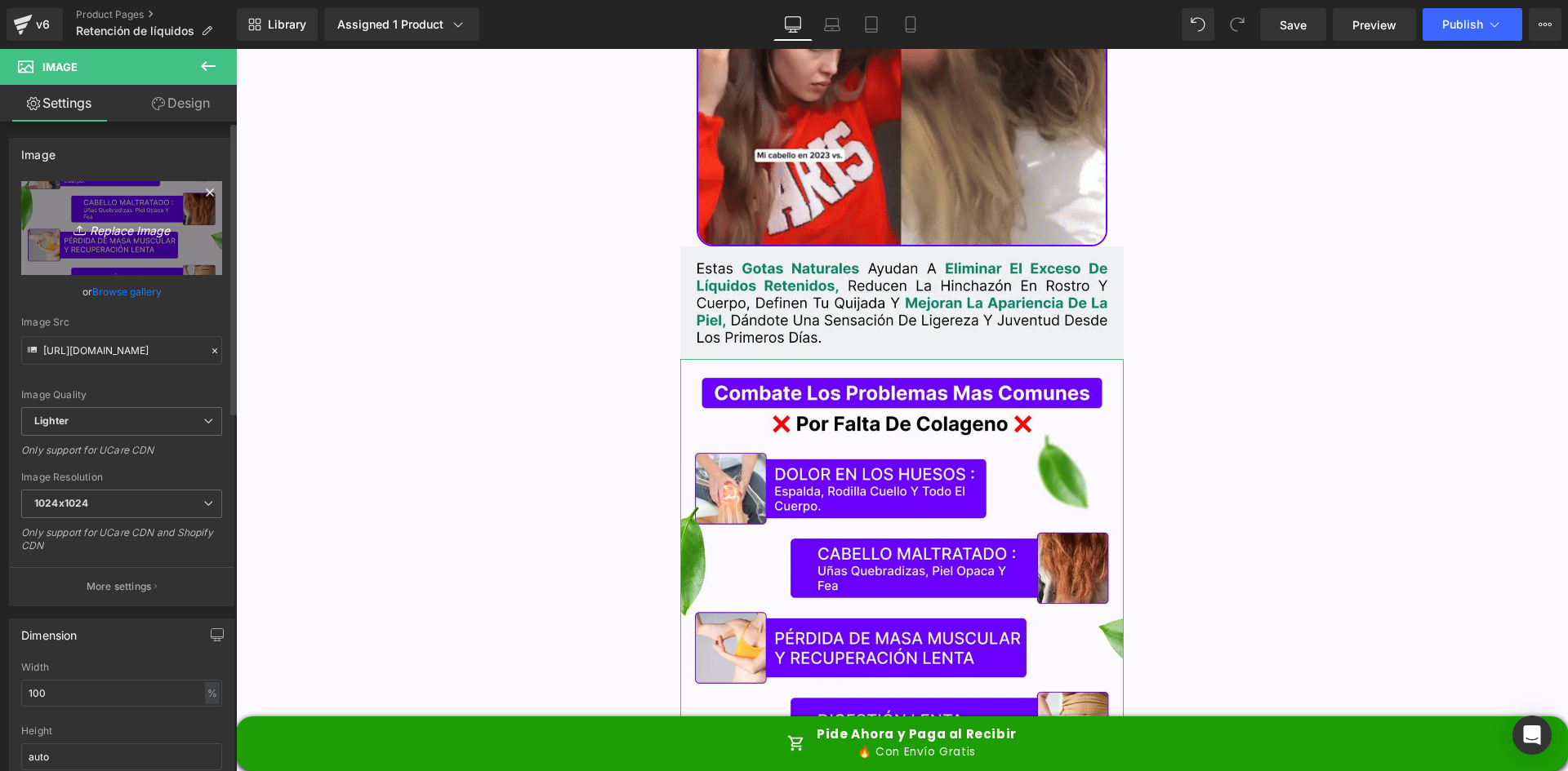
type input "C:\fakepath\Problemas.webp"
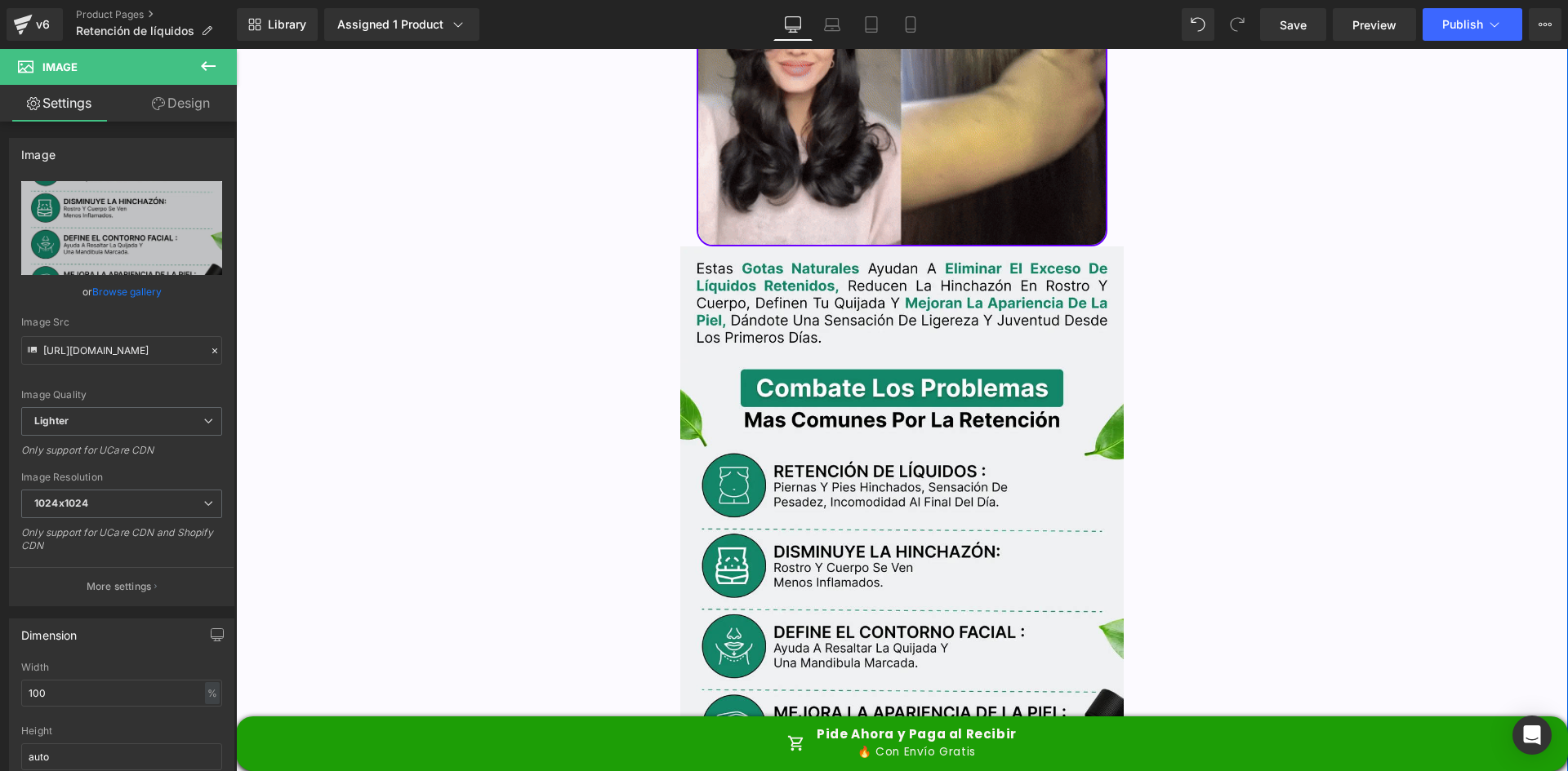
type input "https://ucarecdn.com/5c1aed83-bae6-442d-9ba9-faf09a36f201/-/format/auto/-/previ…"
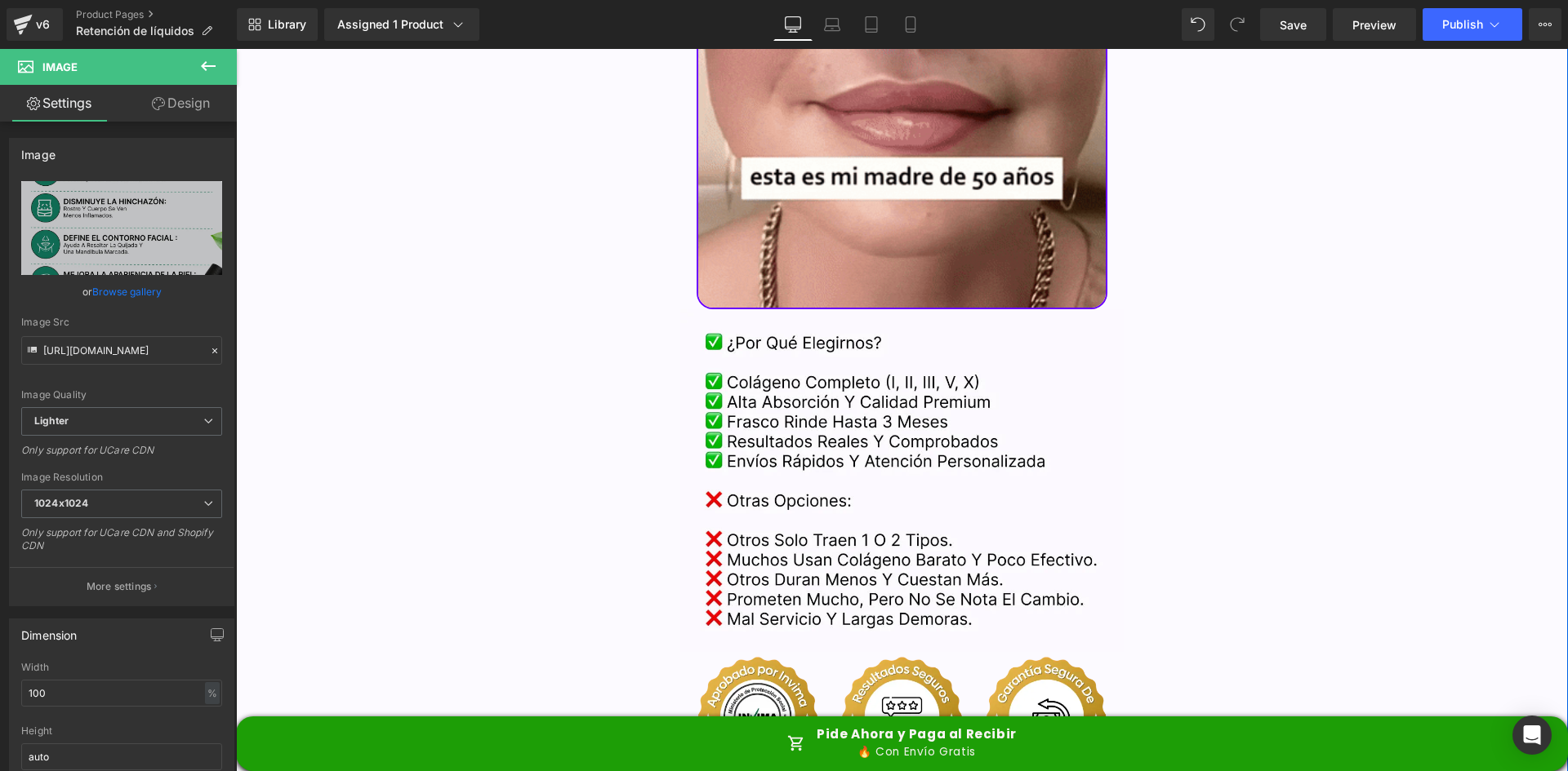
scroll to position [3510, 0]
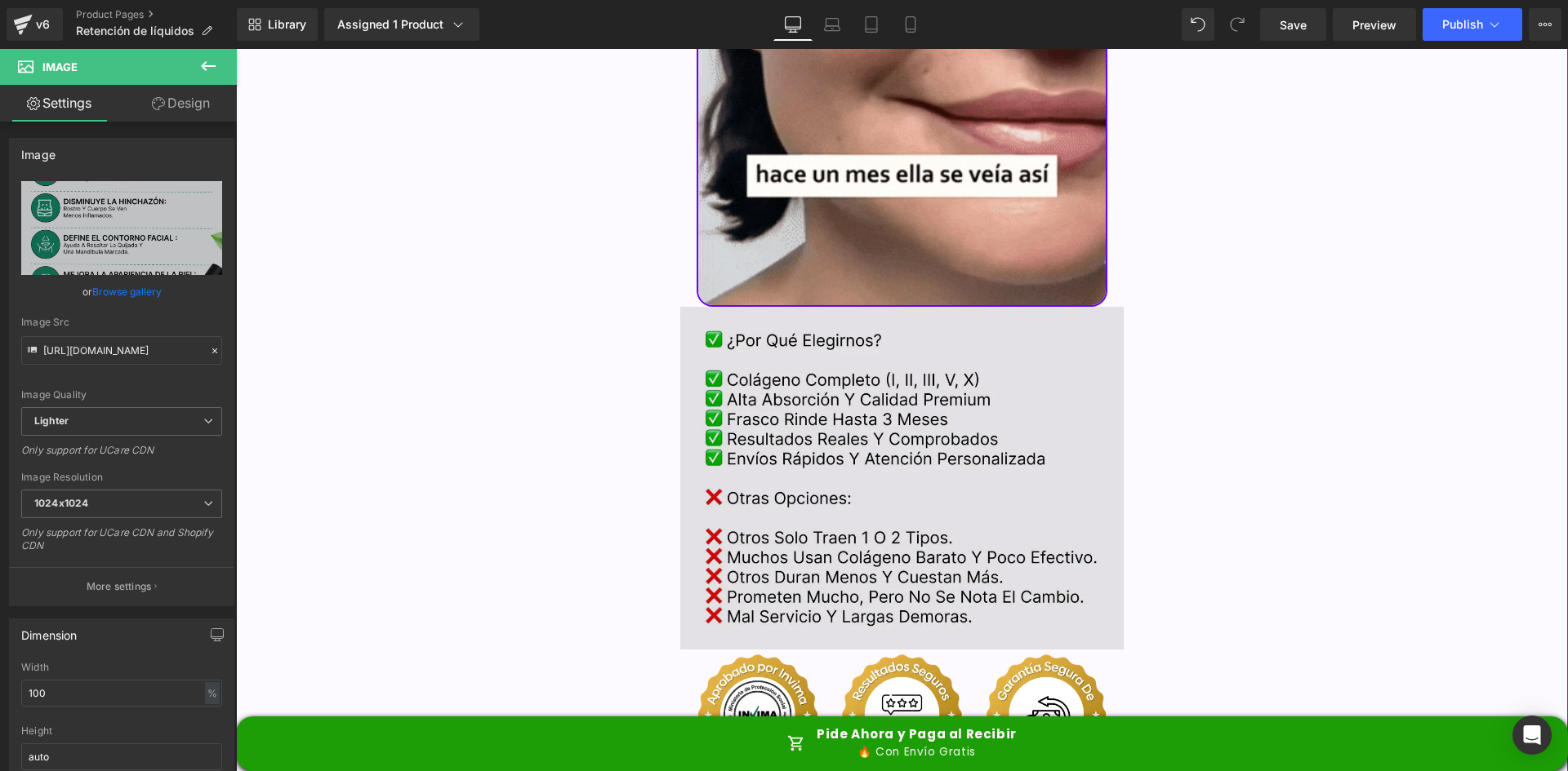
click at [740, 338] on img at bounding box center [903, 478] width 445 height 343
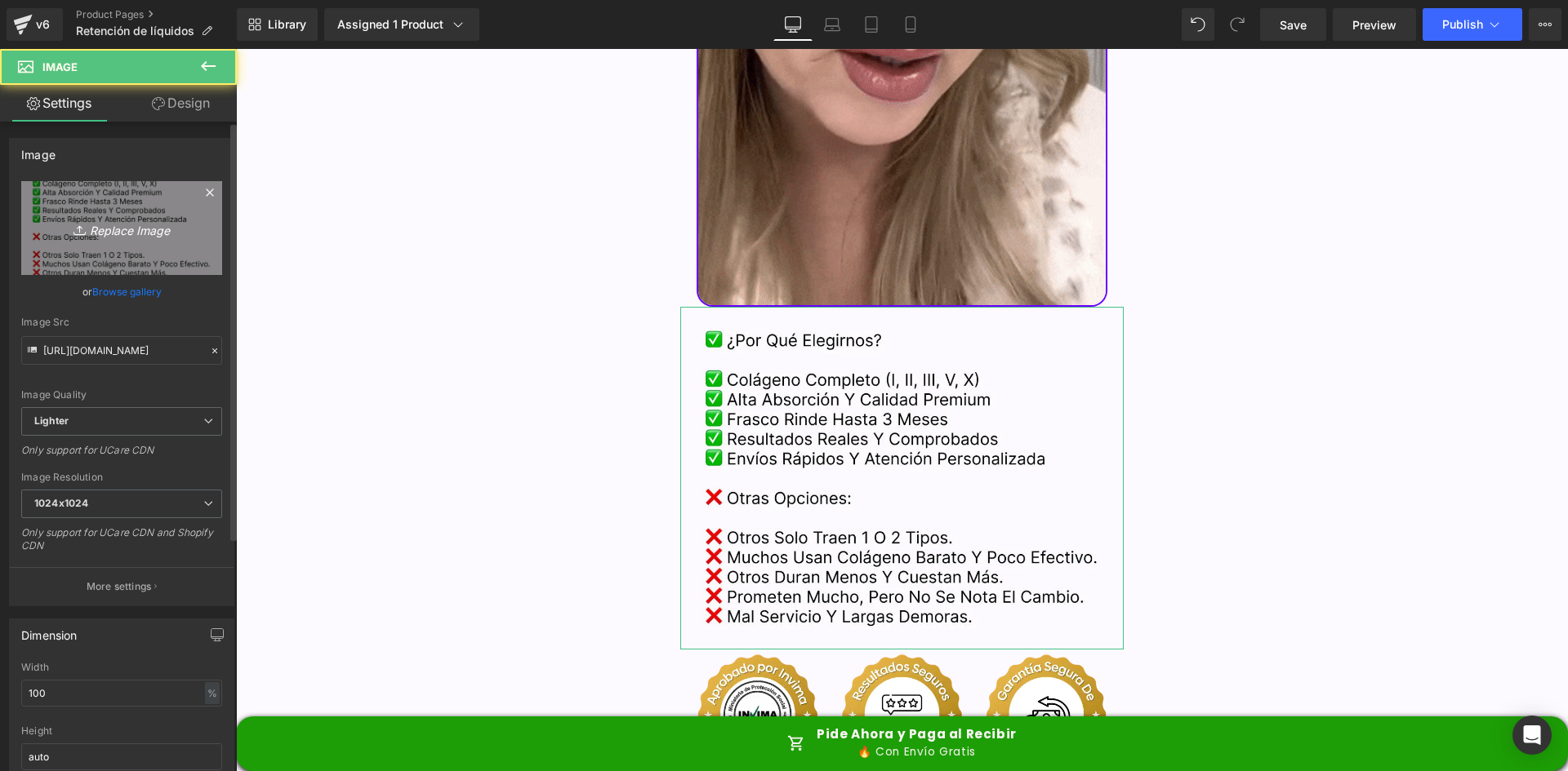
click at [108, 252] on link "Replace Image" at bounding box center [122, 228] width 201 height 94
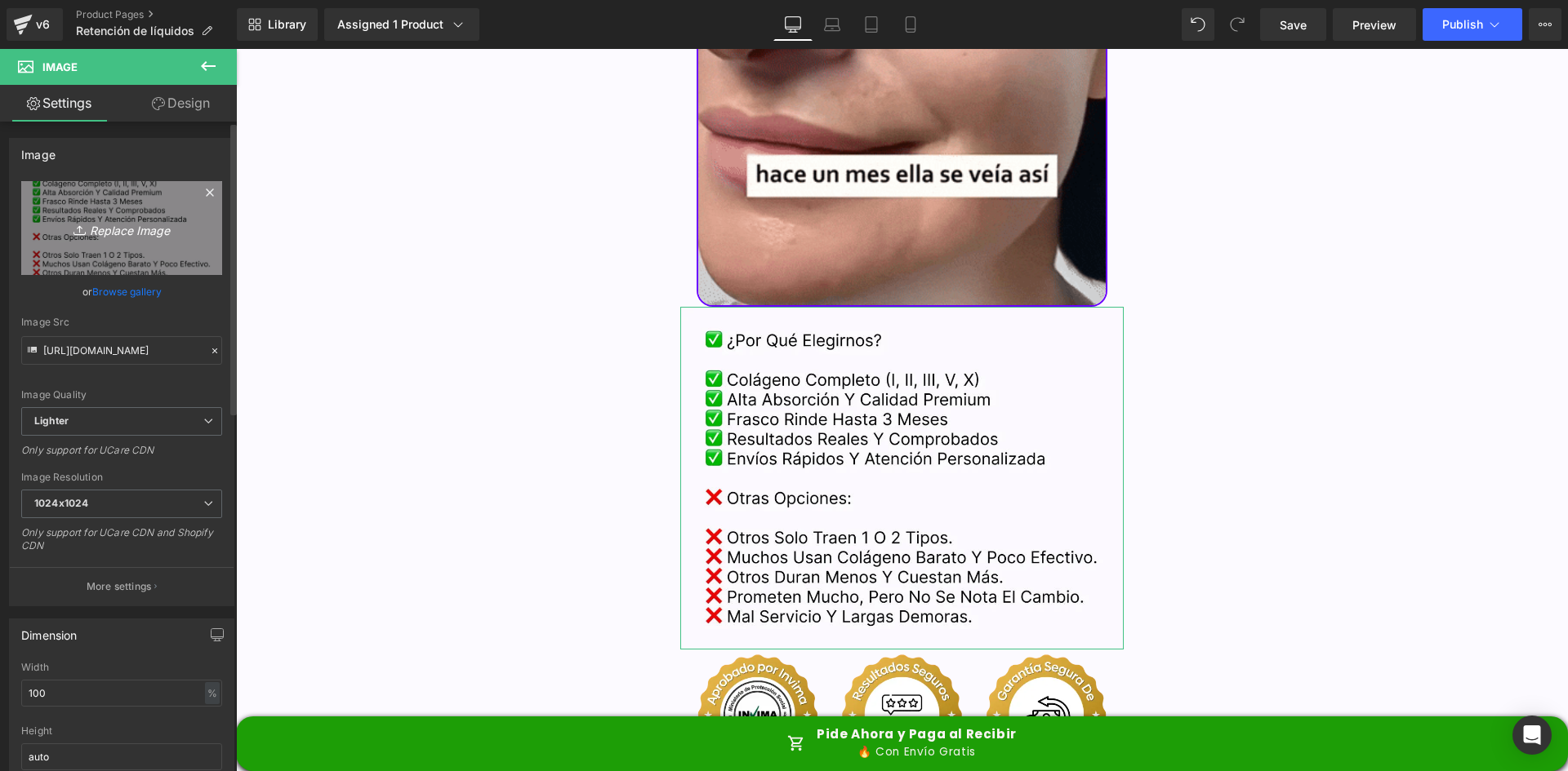
type input "C:\fakepath\Comparativa.webp"
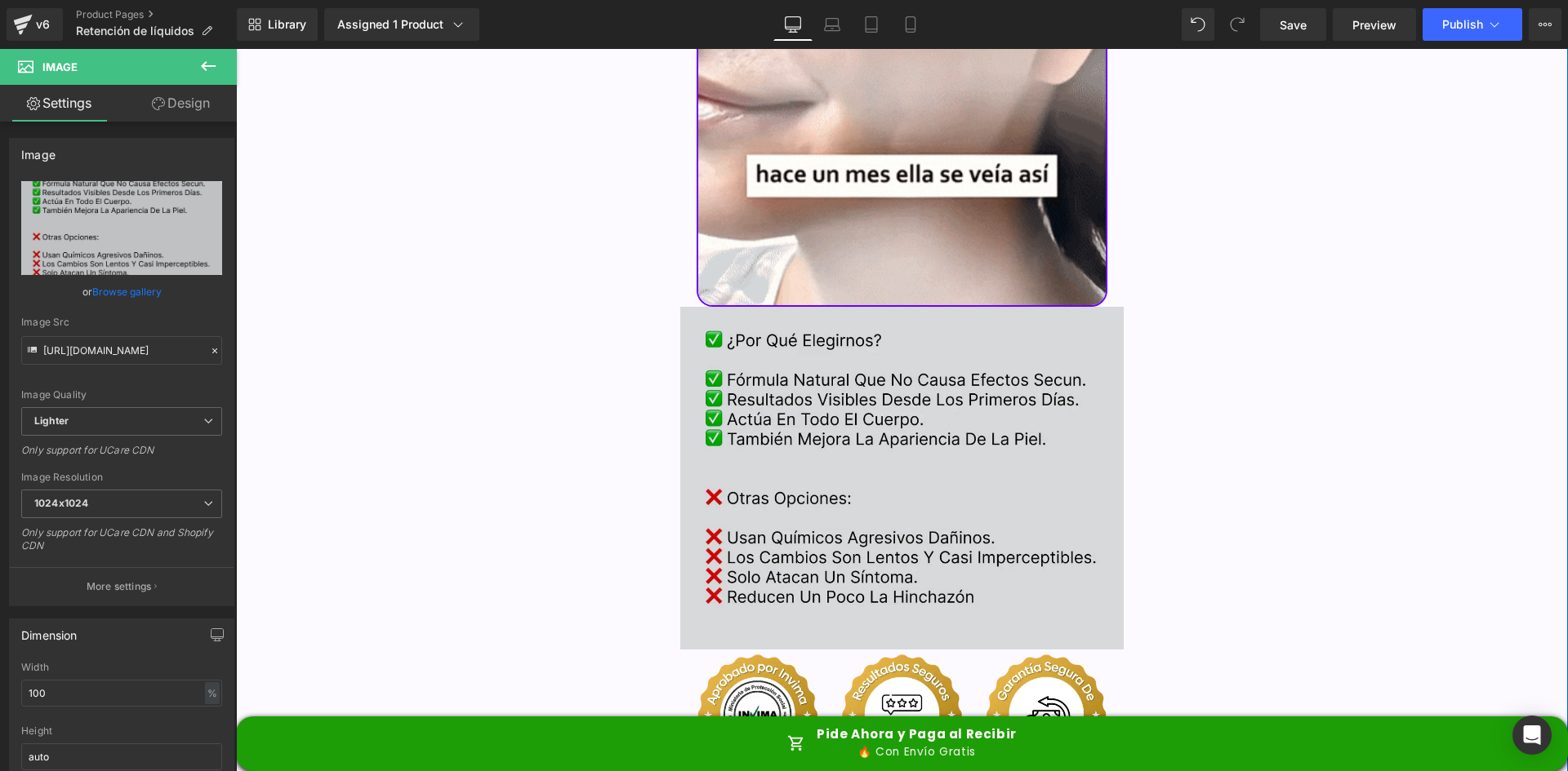
type input "https://ucarecdn.com/ce7f2435-07dc-4204-98ec-cd20bb40522e/-/format/auto/-/previ…"
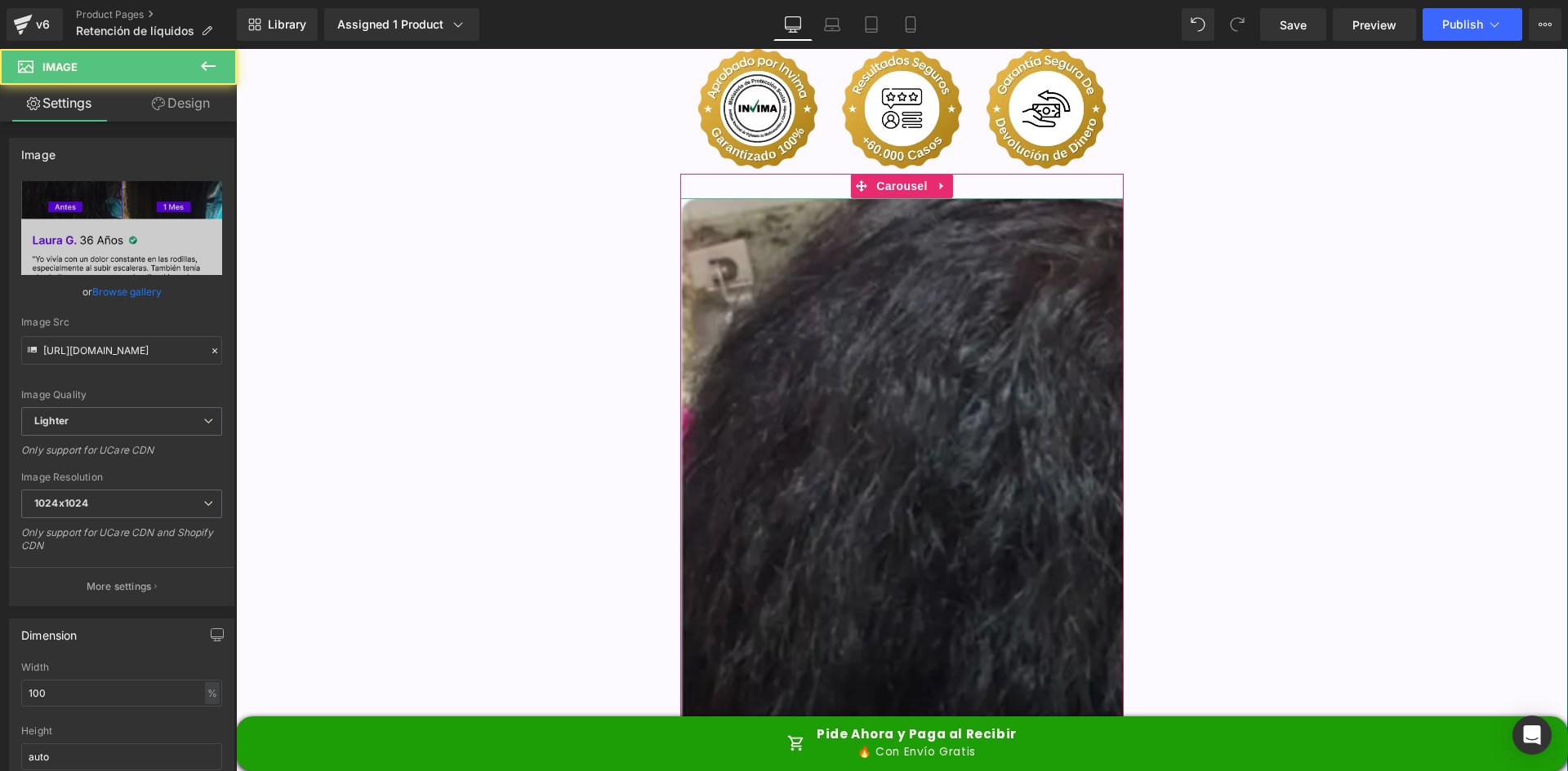
scroll to position [4082, 0]
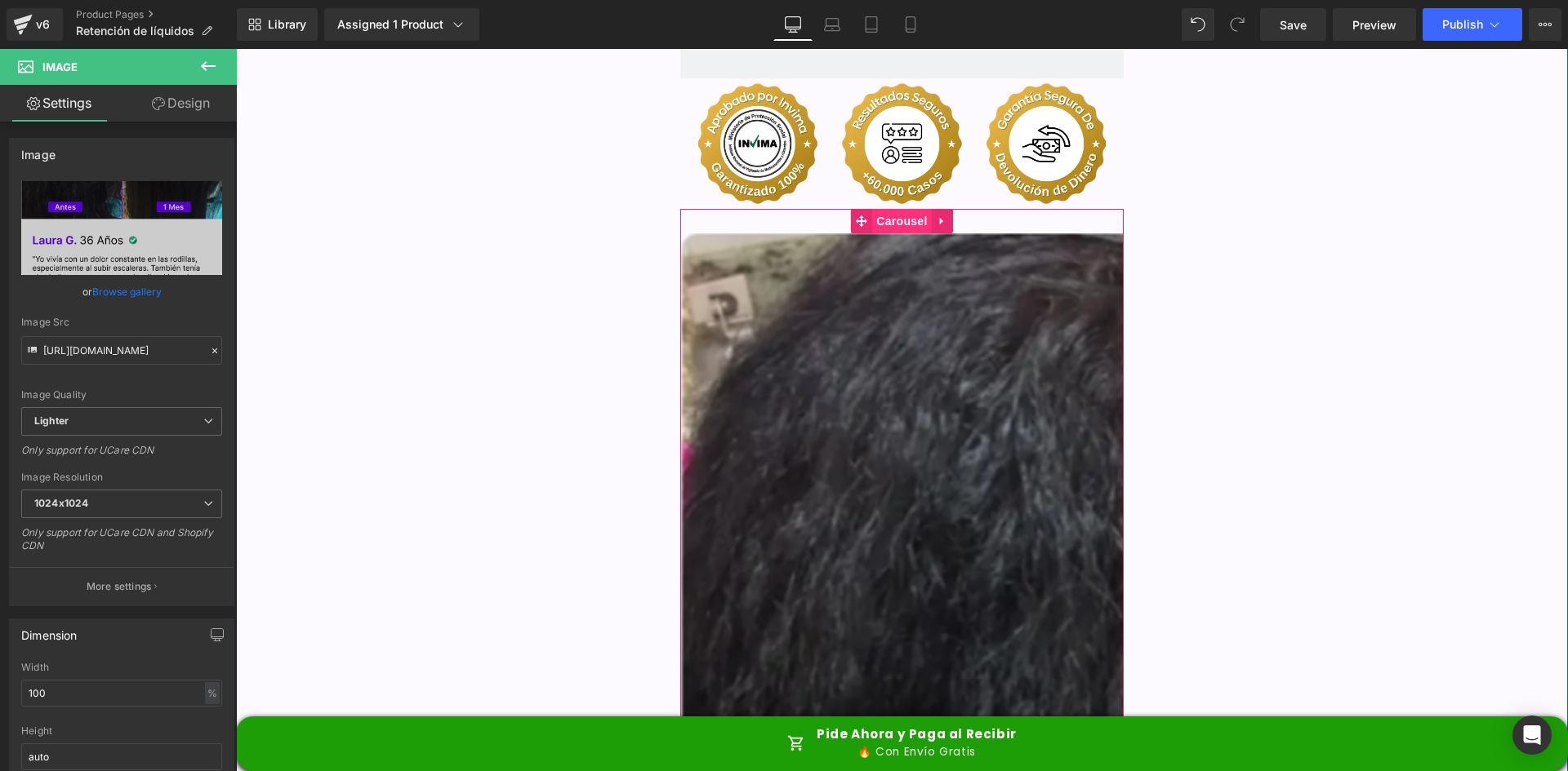
click at [900, 209] on span "Carousel" at bounding box center [901, 221] width 58 height 24
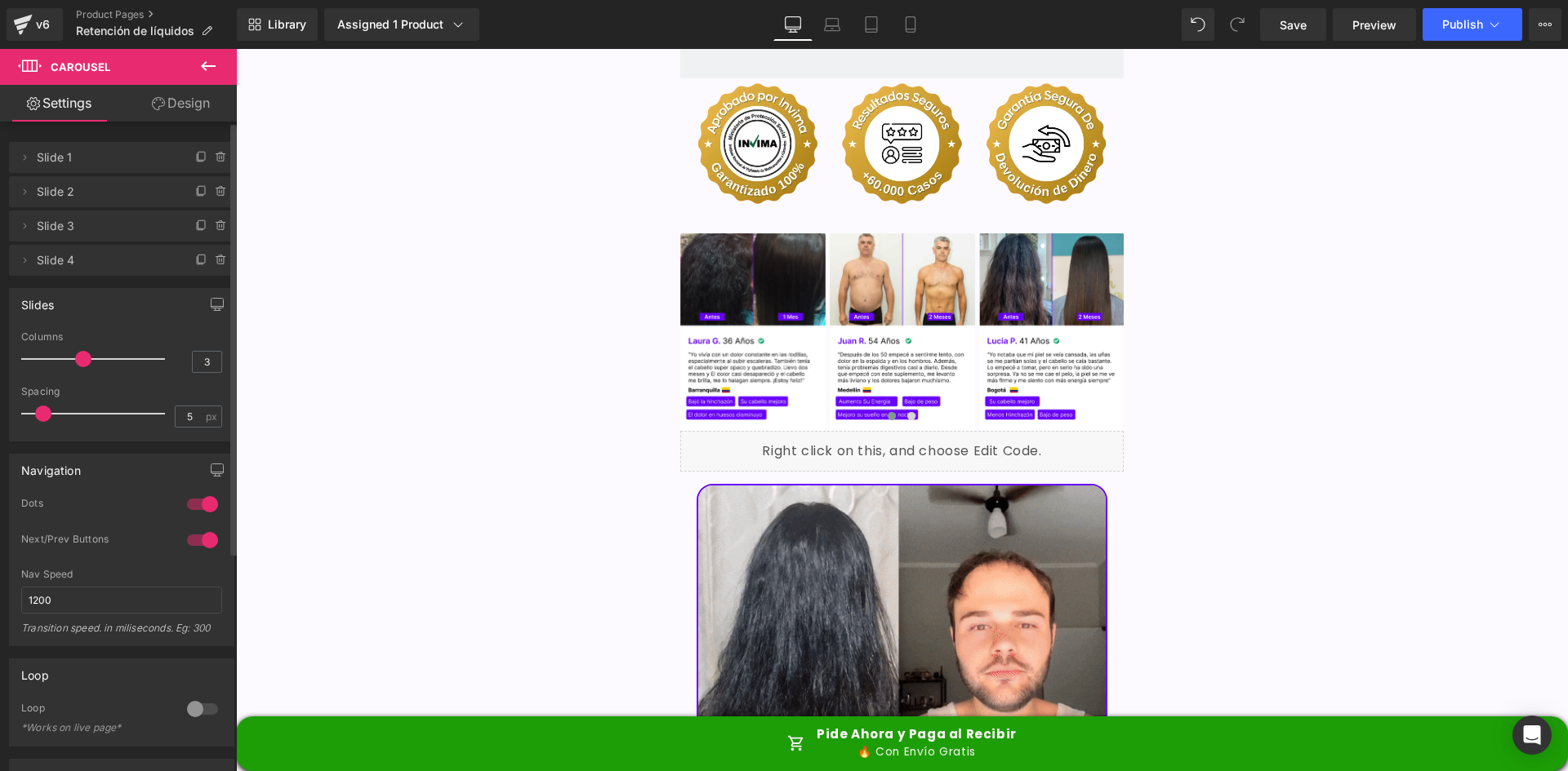
type input "4"
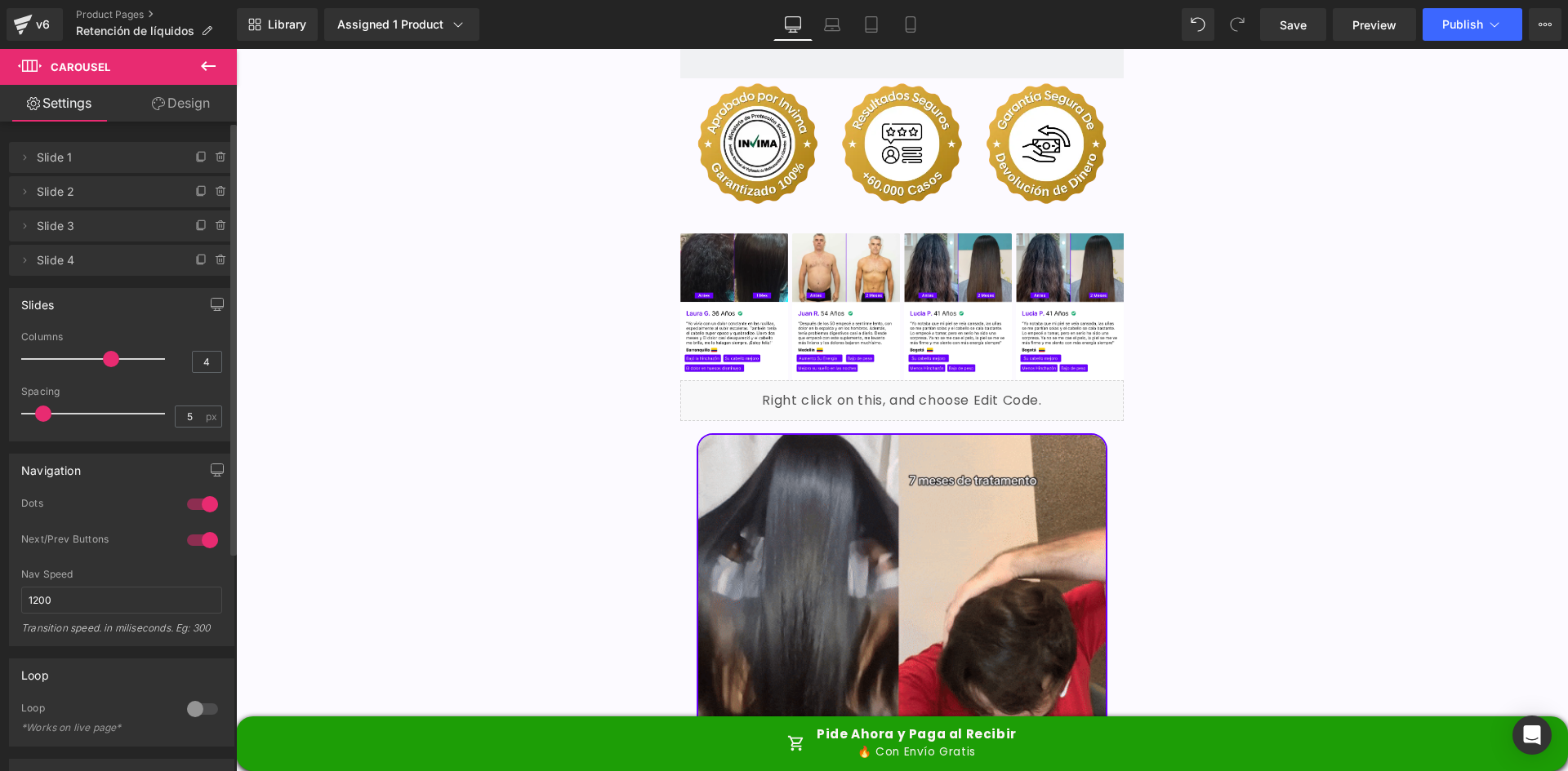
drag, startPoint x: 33, startPoint y: 358, endPoint x: 107, endPoint y: 353, distance: 74.2
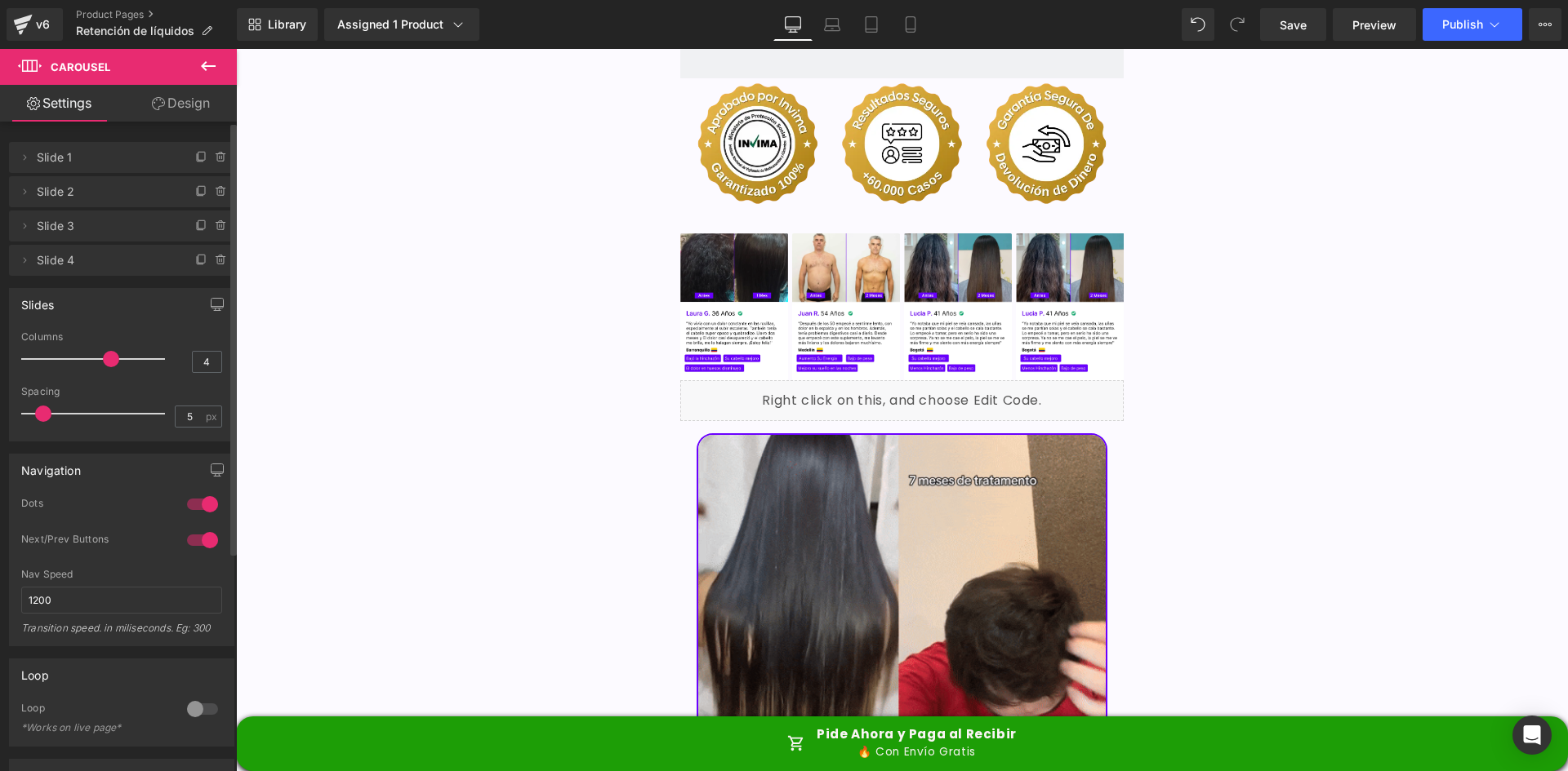
click at [107, 353] on span at bounding box center [111, 359] width 16 height 16
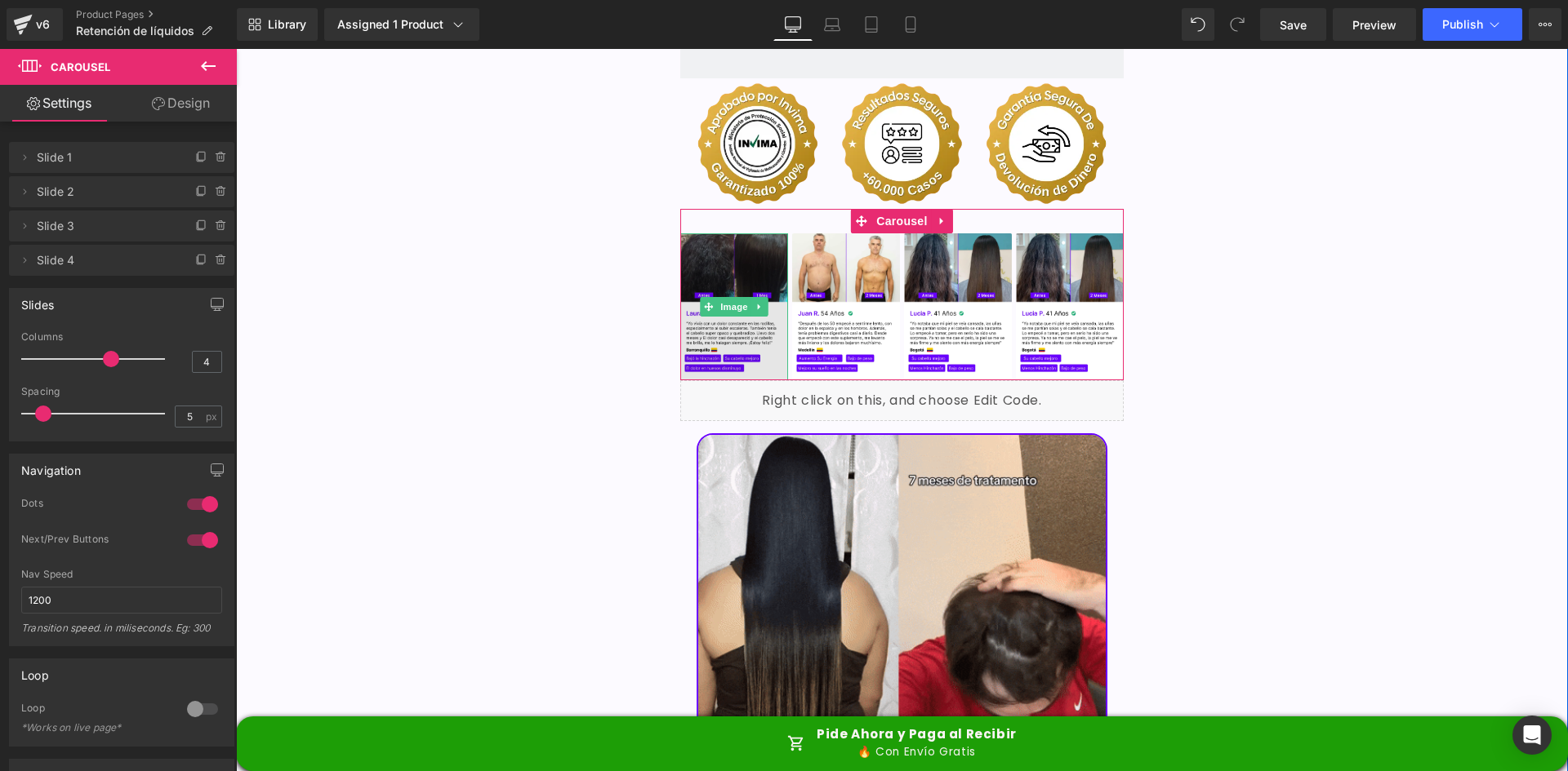
click at [731, 297] on span "Image" at bounding box center [735, 307] width 34 height 20
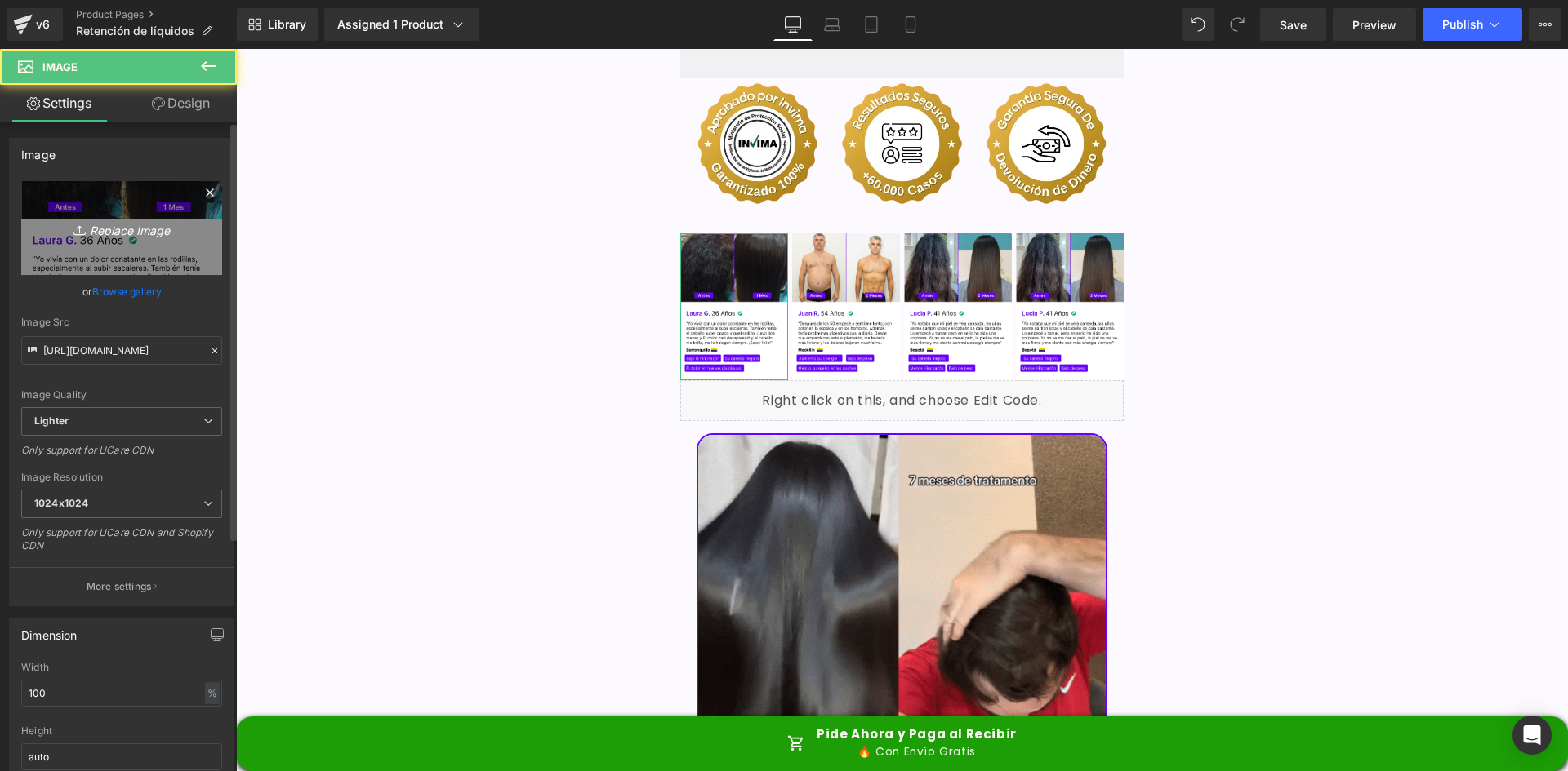
click at [75, 206] on link "Replace Image" at bounding box center [122, 228] width 201 height 94
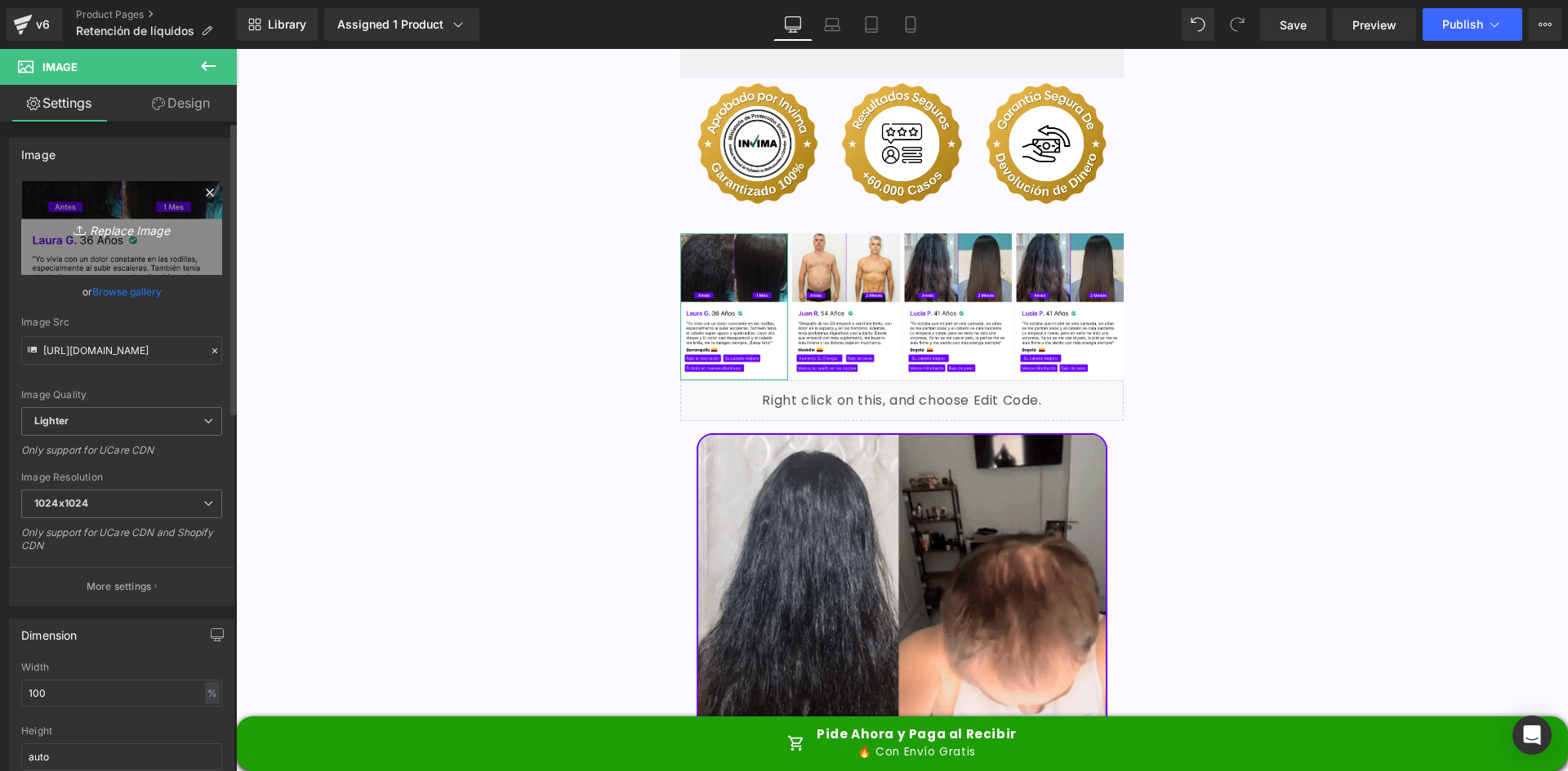
type input "C:\fakepath\Reseña 1.webp"
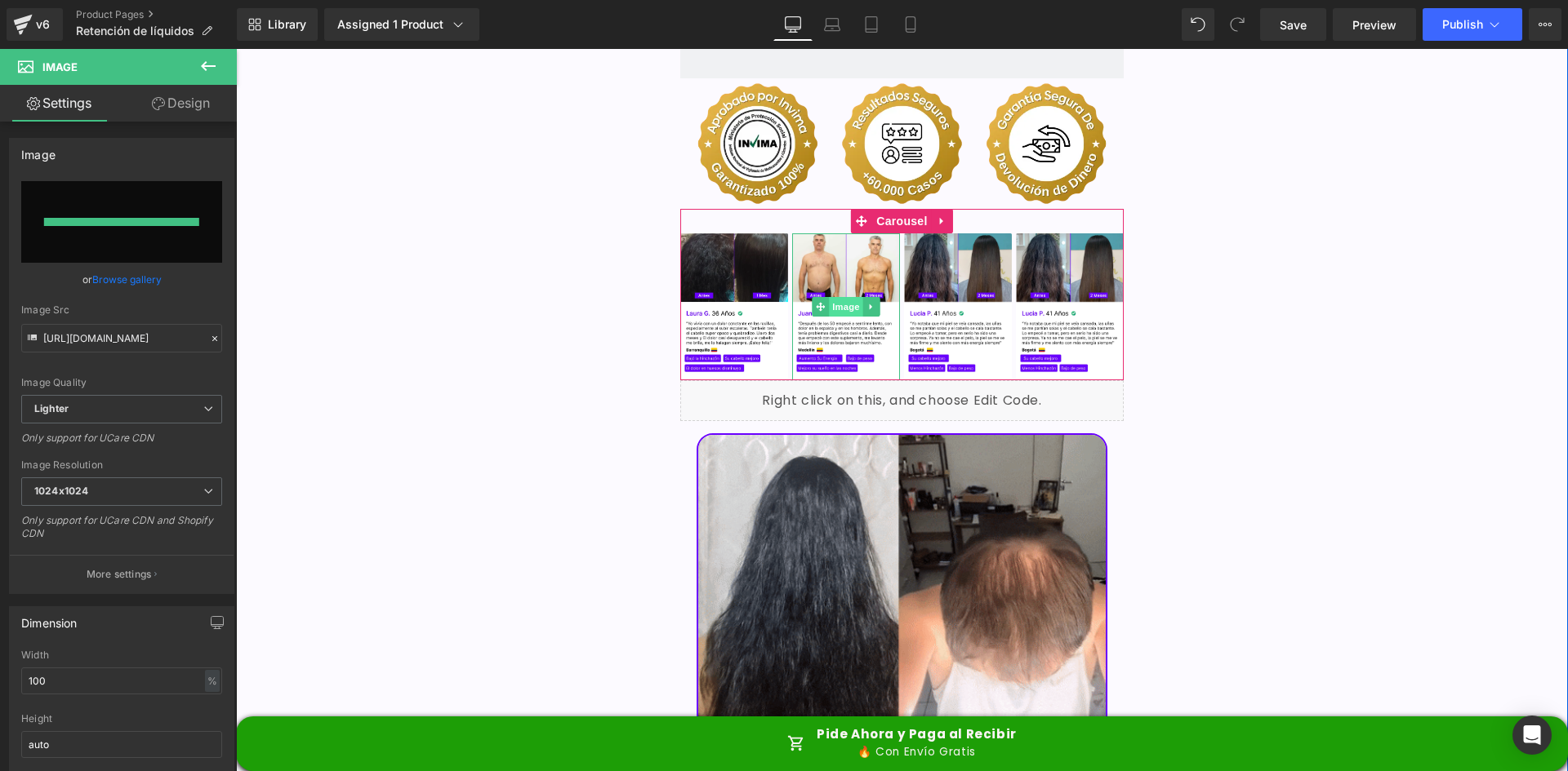
type input "https://ucarecdn.com/83641f9e-3b9e-40ef-bcac-aaf0be455d66/-/format/auto/-/previ…"
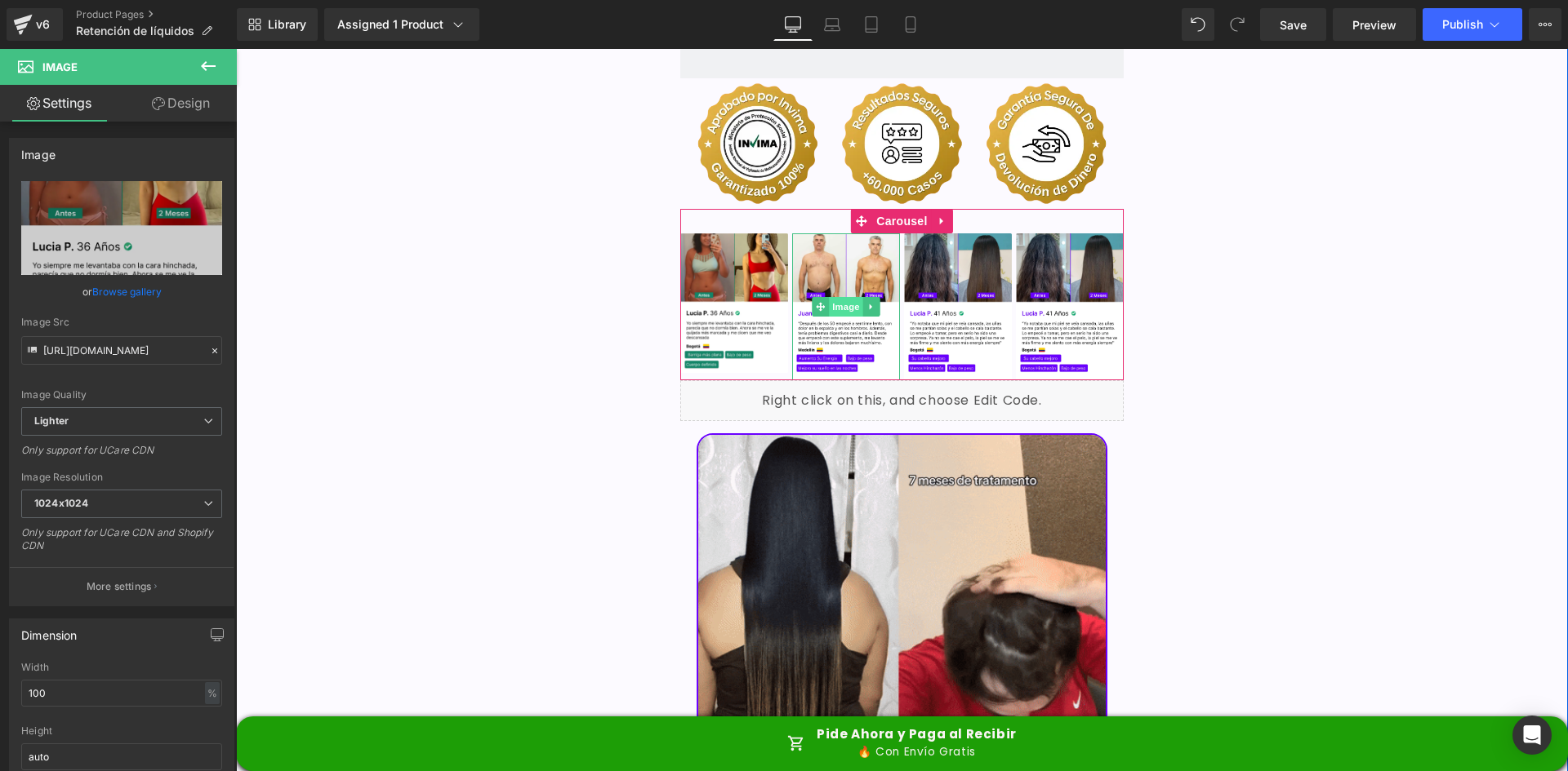
click at [835, 297] on span "Image" at bounding box center [846, 307] width 34 height 20
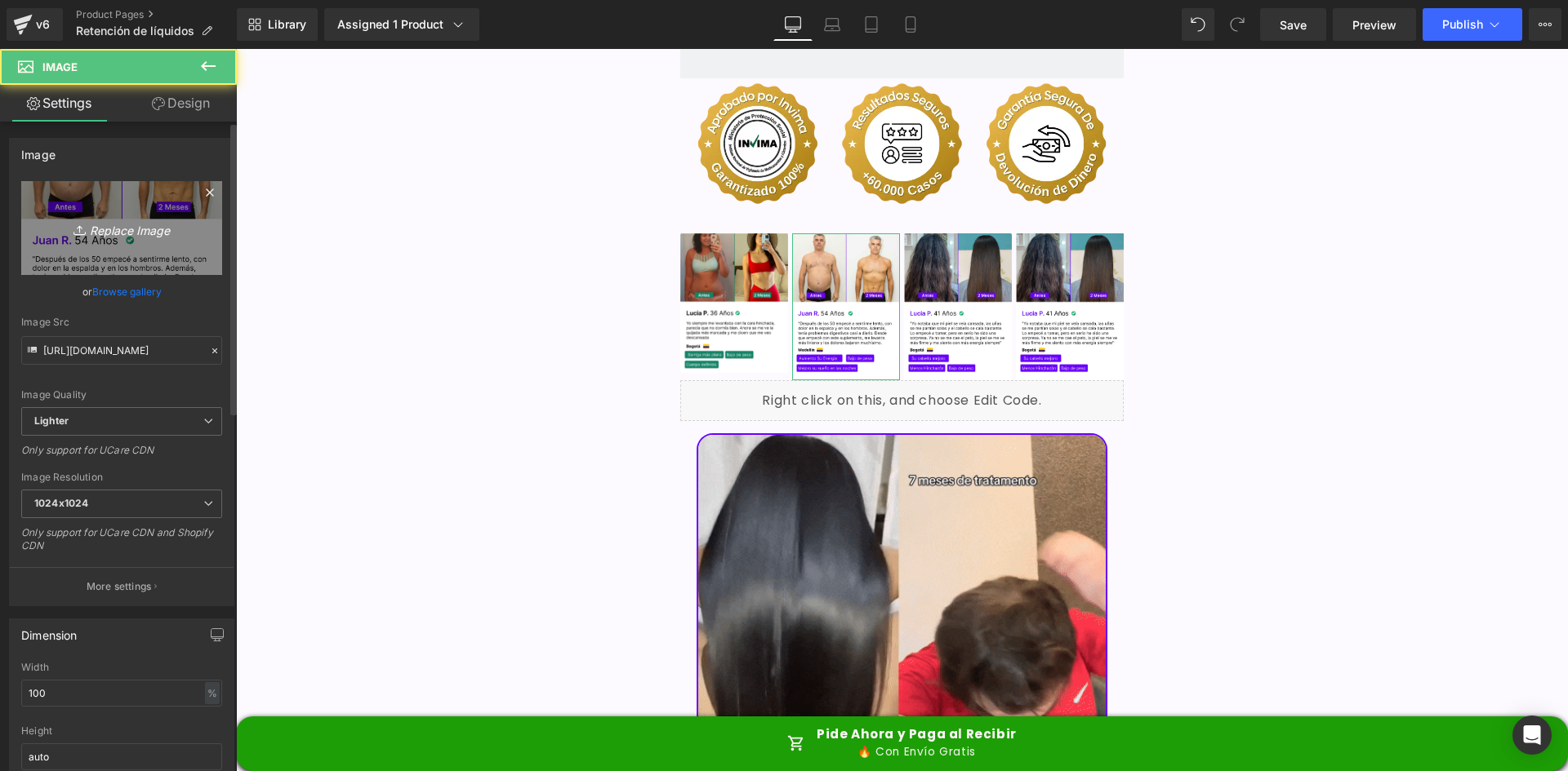
click at [92, 234] on icon "Replace Image" at bounding box center [122, 228] width 131 height 21
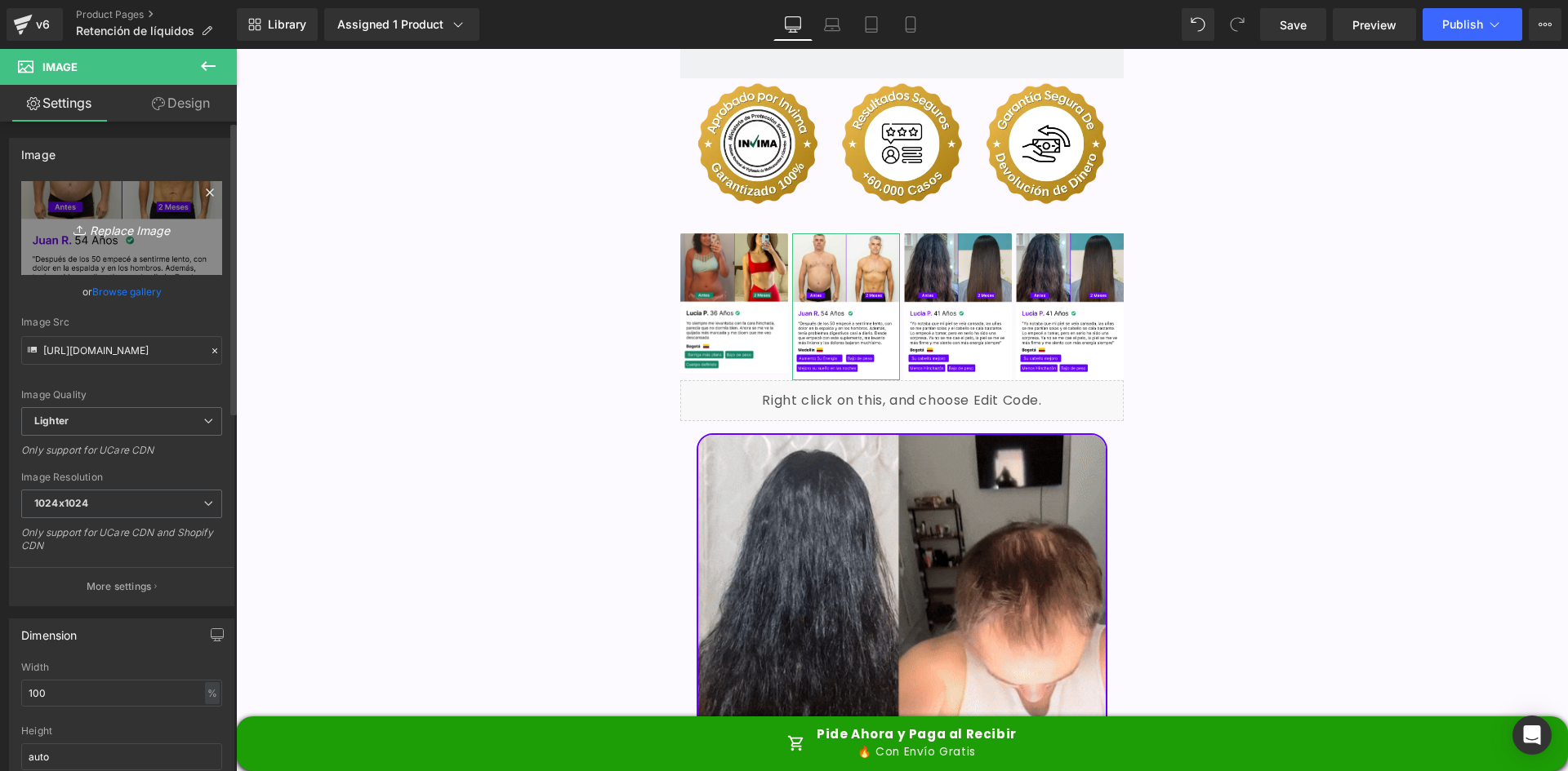
type input "C:\fakepath\Reseñas 2.webp"
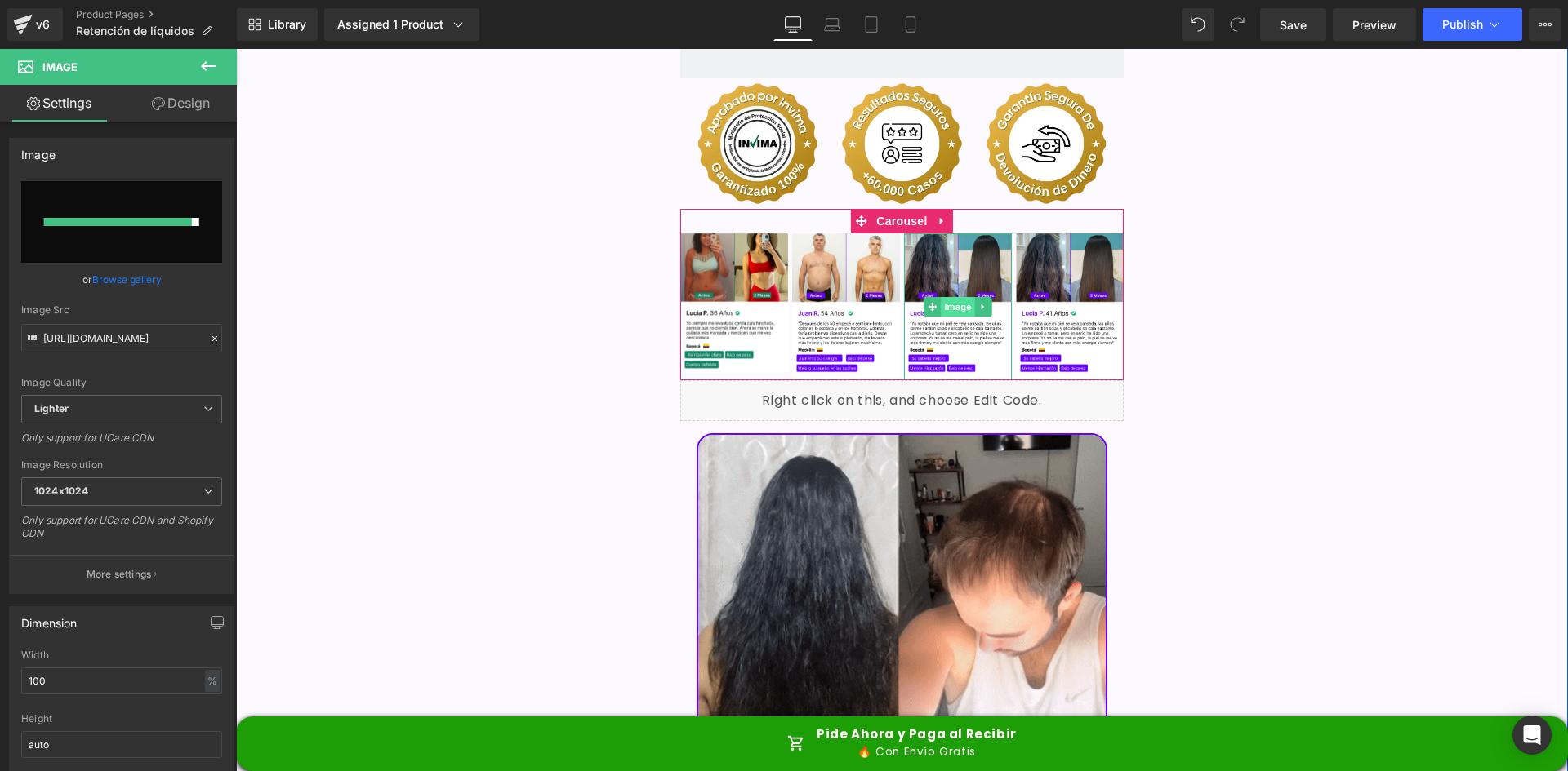
type input "https://ucarecdn.com/25772c78-a760-4dd3-b6c0-170c8fec7eab/-/format/auto/-/previ…"
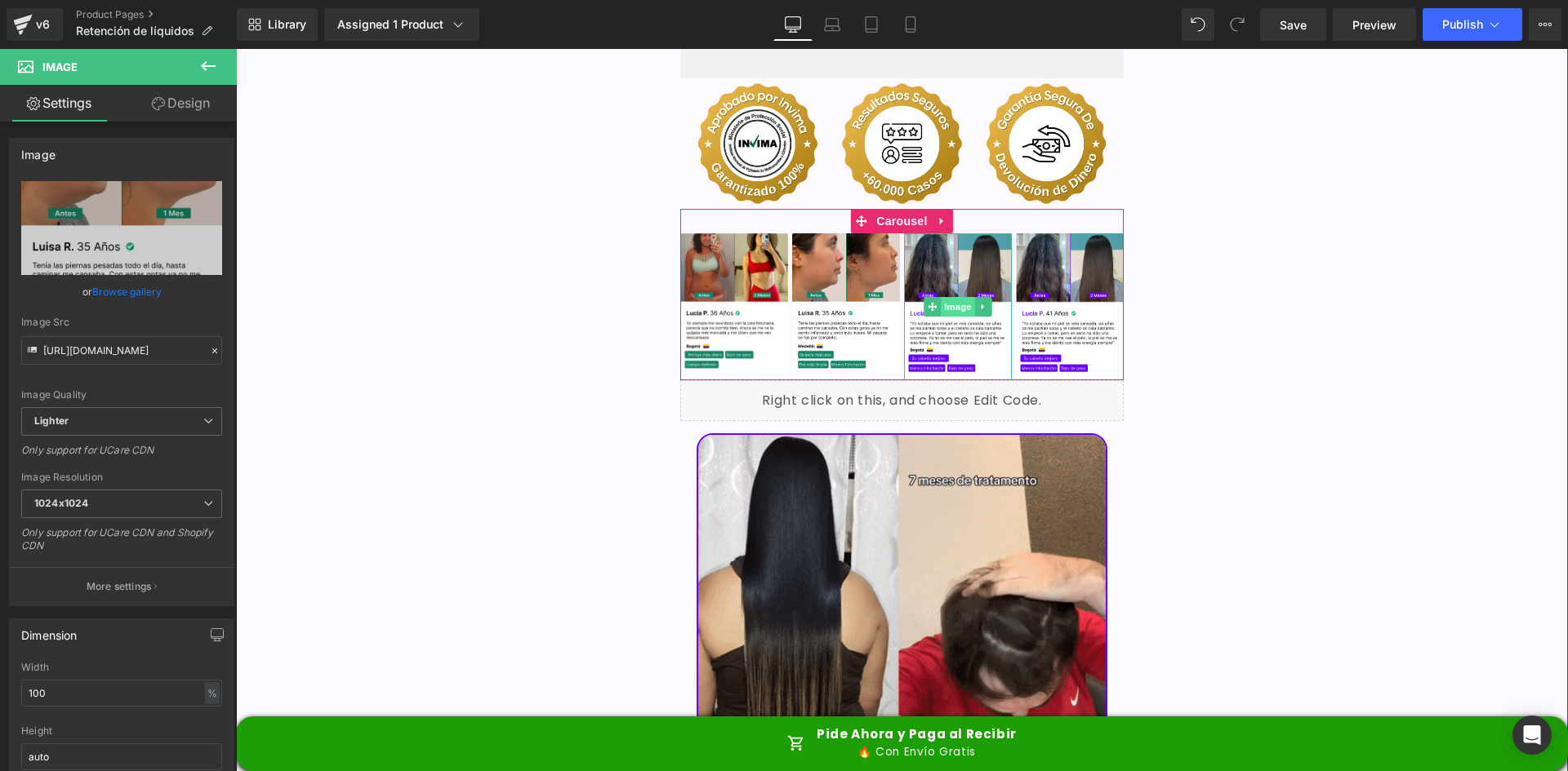
click at [960, 297] on span "Image" at bounding box center [958, 307] width 34 height 20
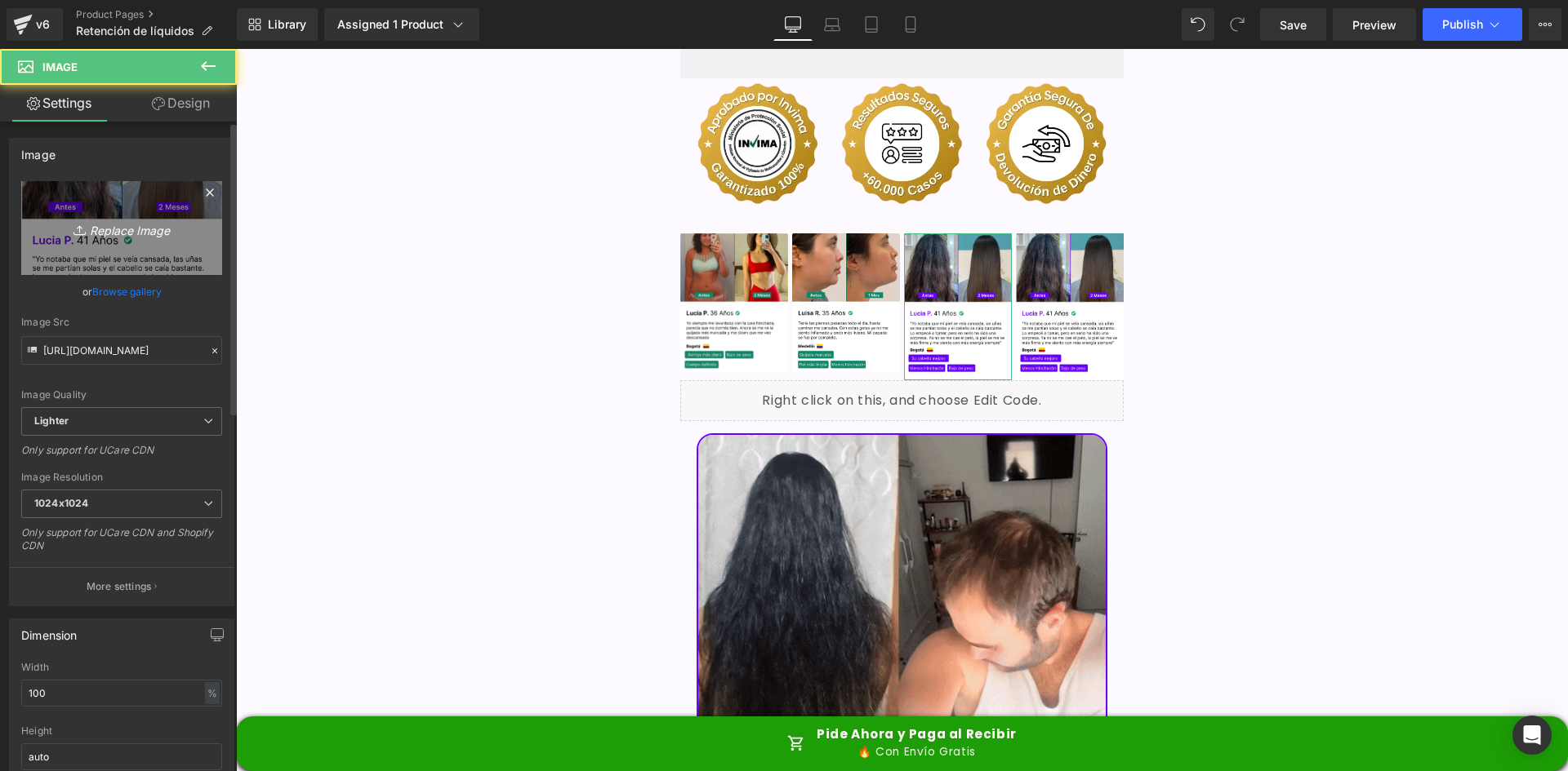
click at [187, 233] on link "Replace Image" at bounding box center [122, 228] width 201 height 94
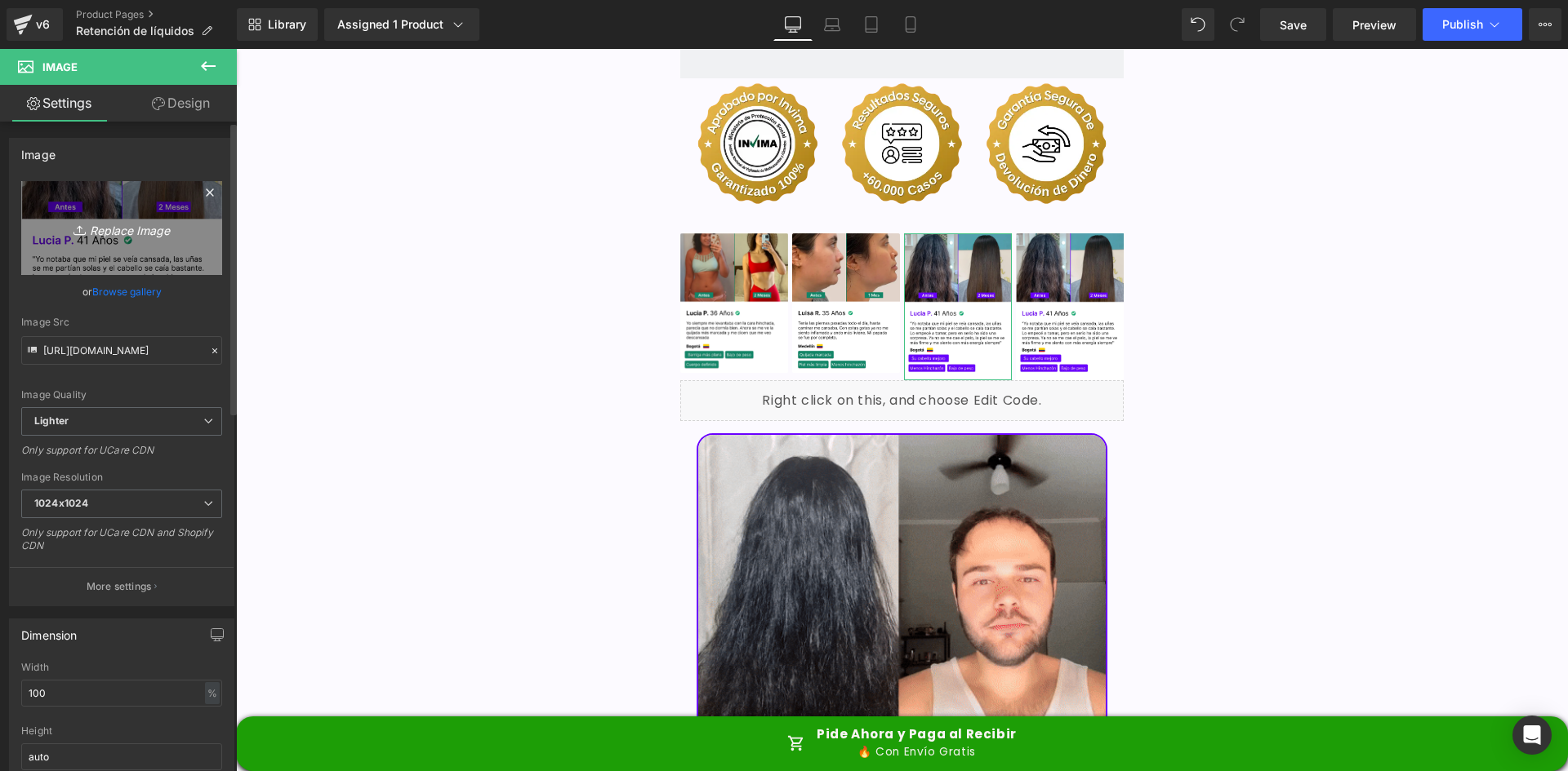
type input "C:\fakepath\Reseñas 3.webp"
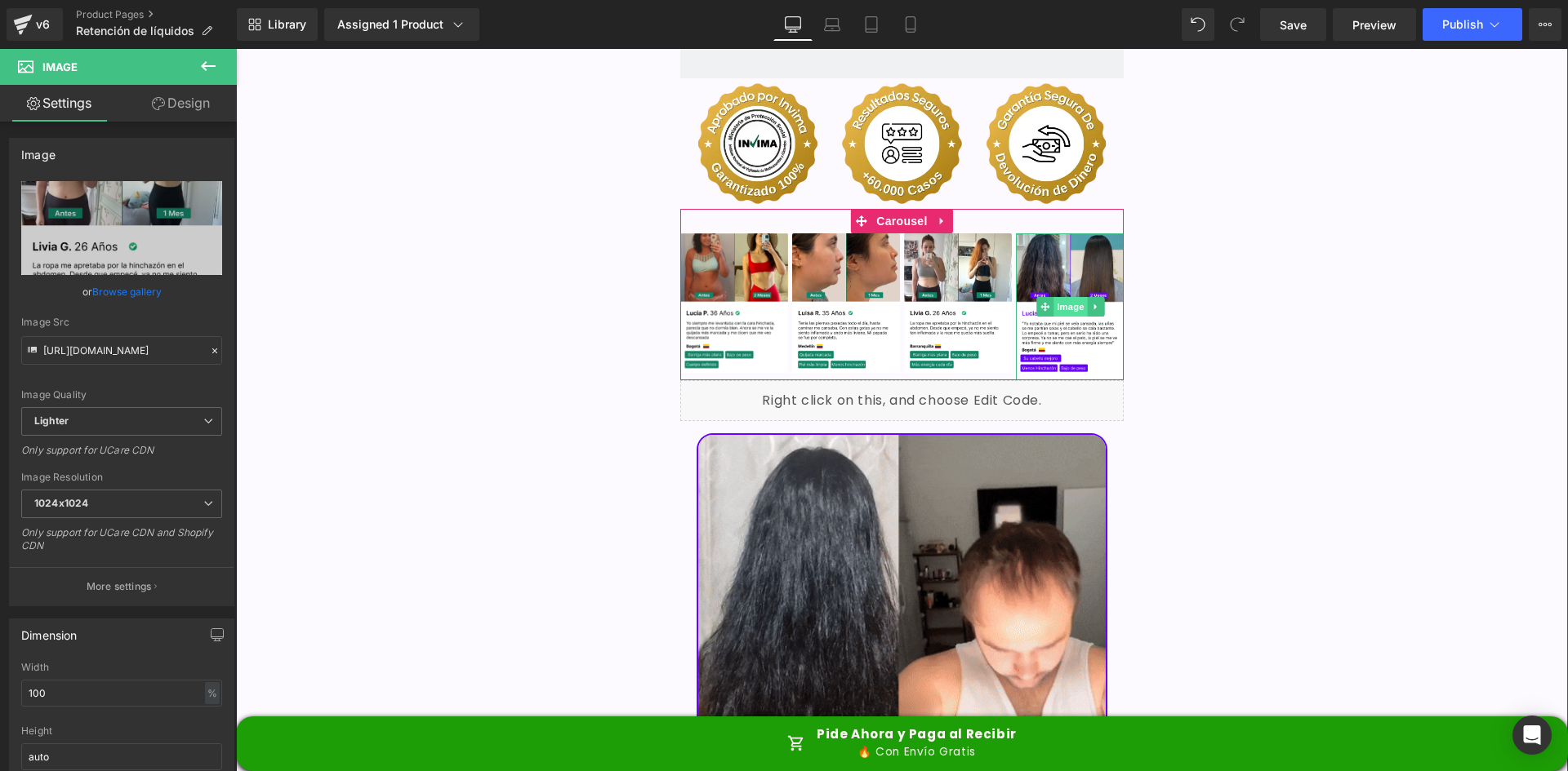
type input "https://ucarecdn.com/062d34ce-3887-474e-8be3-71ce85ac0f9e/-/format/auto/-/previ…"
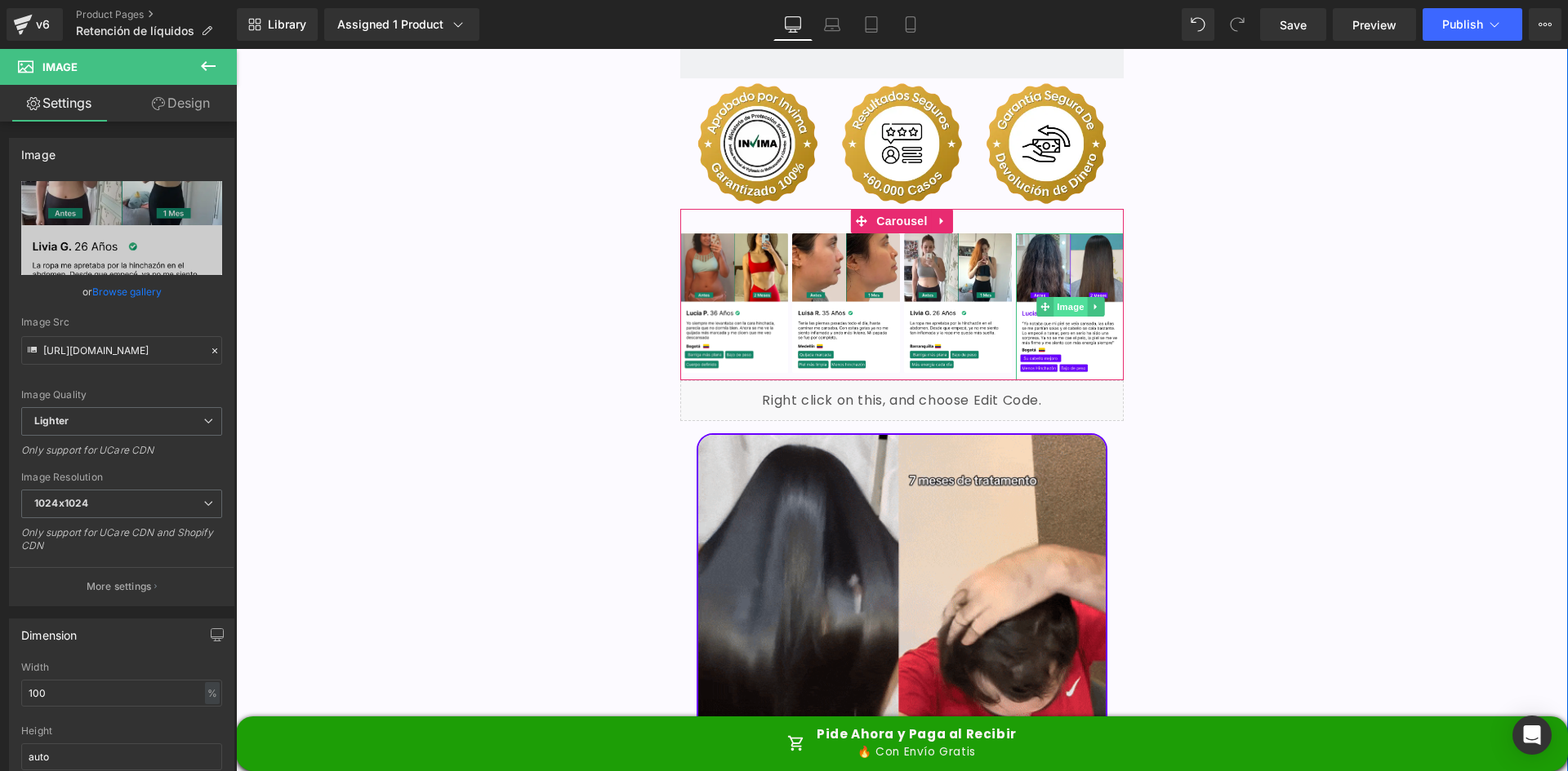
click at [1065, 297] on span "Image" at bounding box center [1070, 307] width 34 height 20
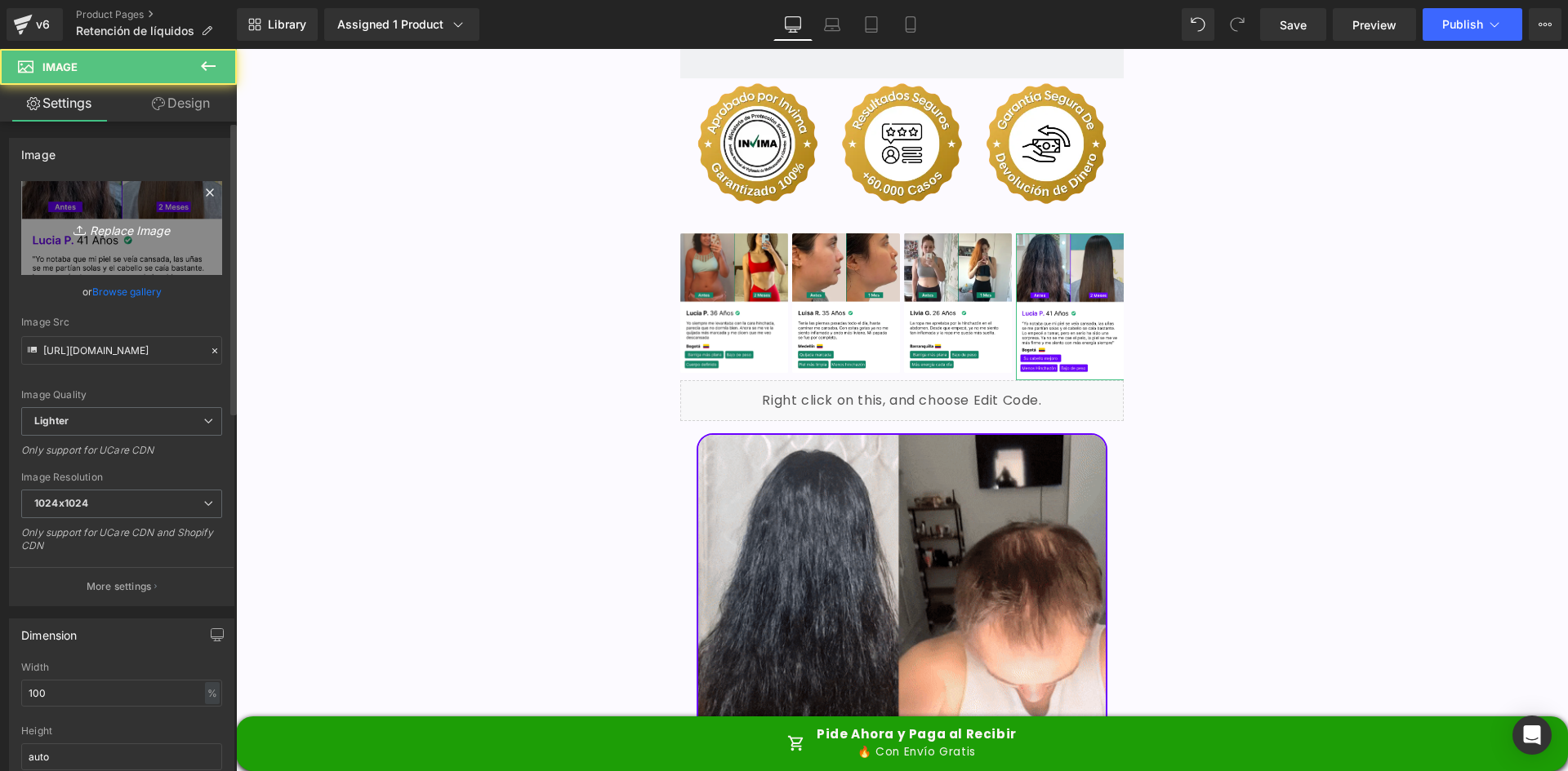
click at [99, 230] on icon "Replace Image" at bounding box center [122, 228] width 131 height 21
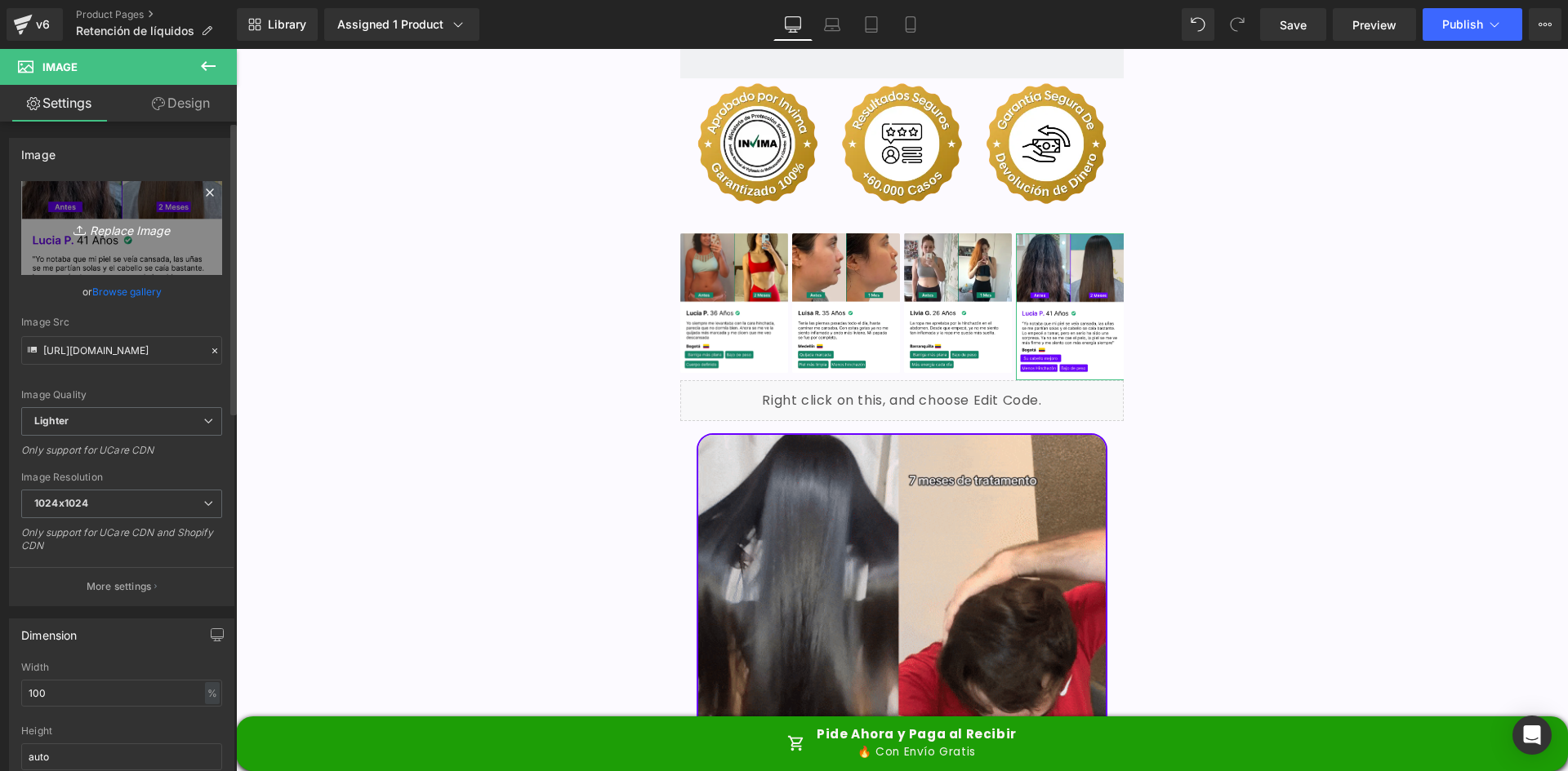
type input "C:\fakepath\Reseñas 4.webp"
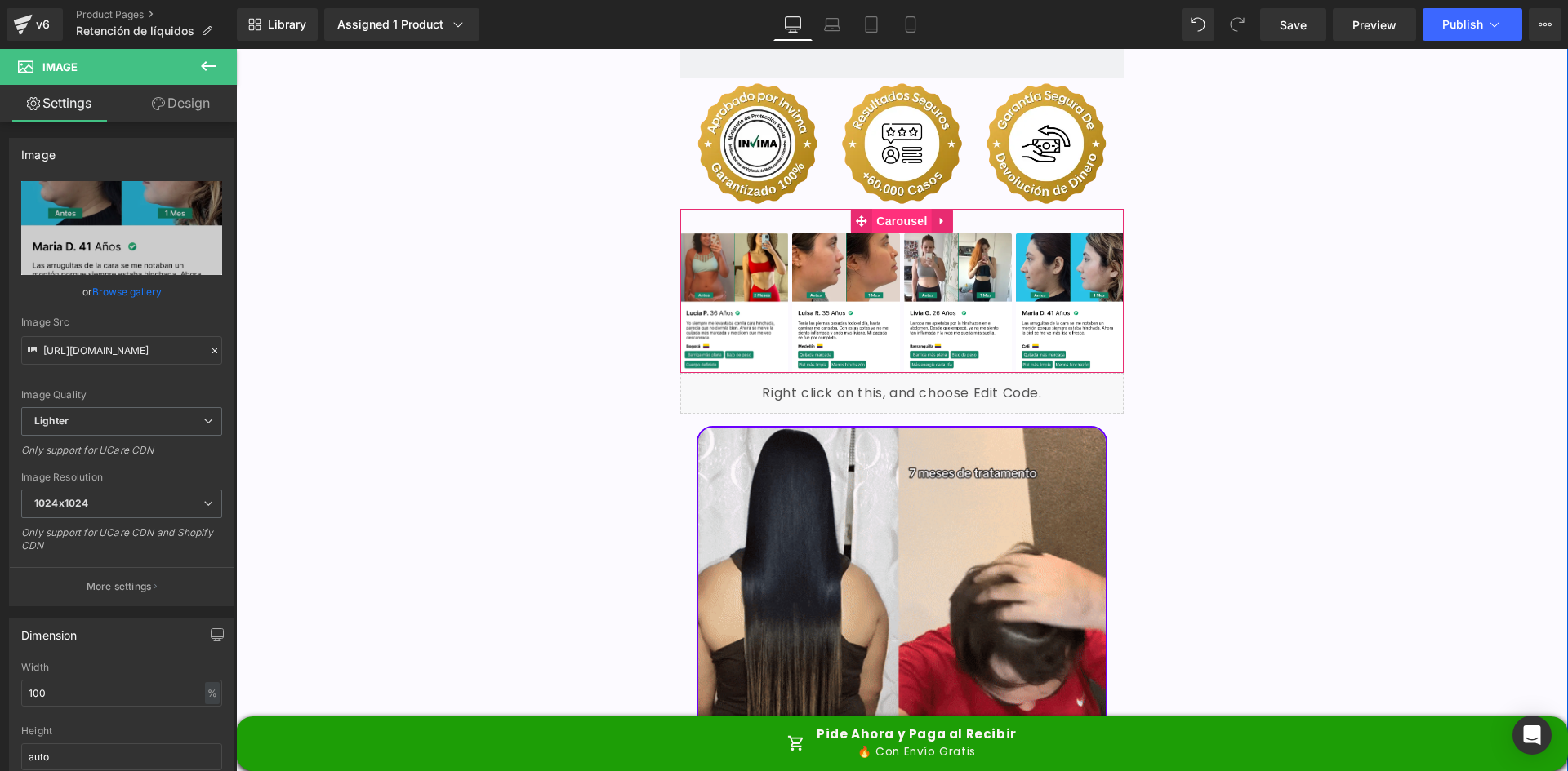
type input "https://ucarecdn.com/bd95bb9c-eb3c-4f83-9e5d-19973c7cb44b/-/format/auto/-/previ…"
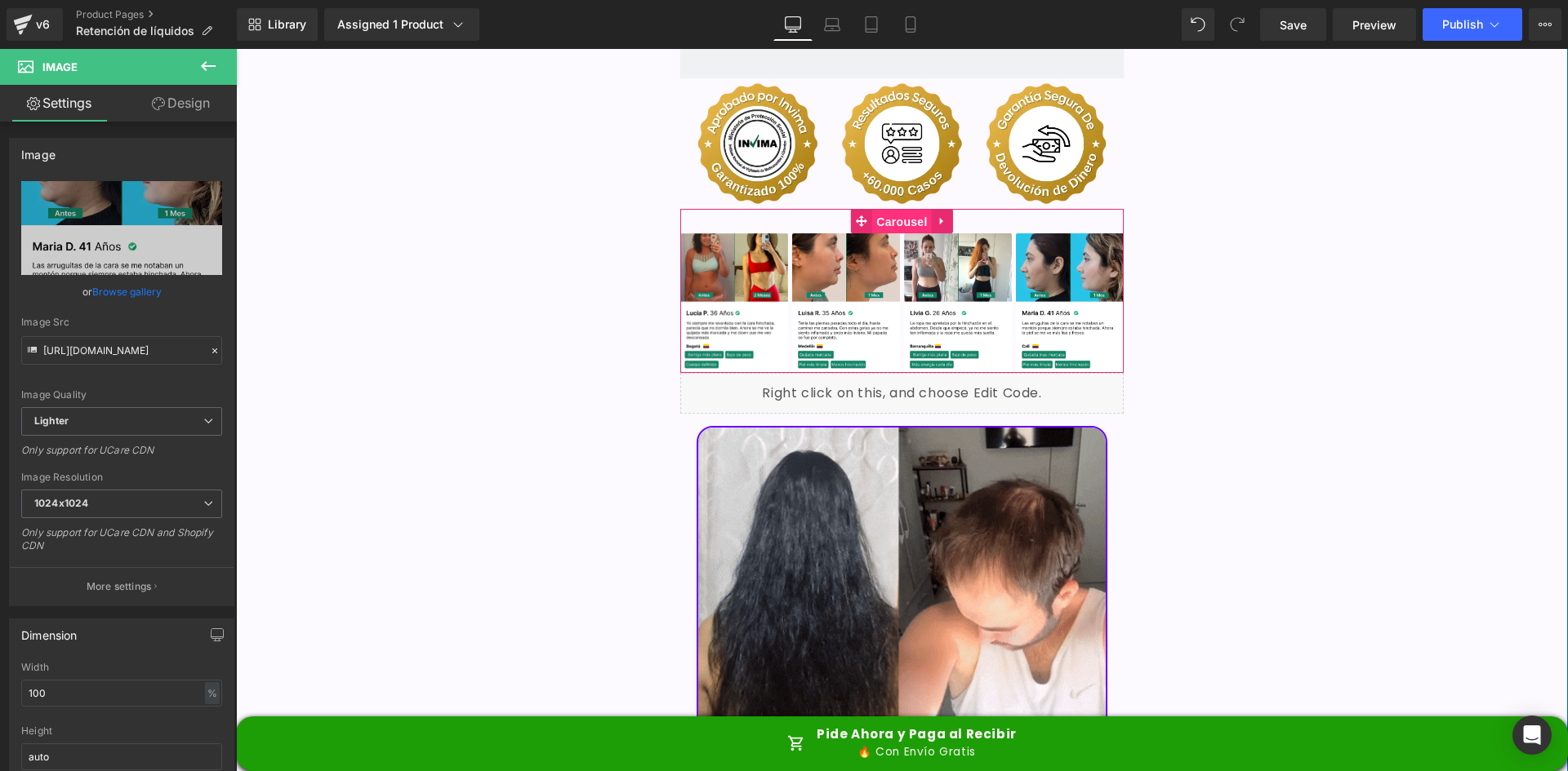
click at [905, 210] on span "Carousel" at bounding box center [901, 222] width 58 height 24
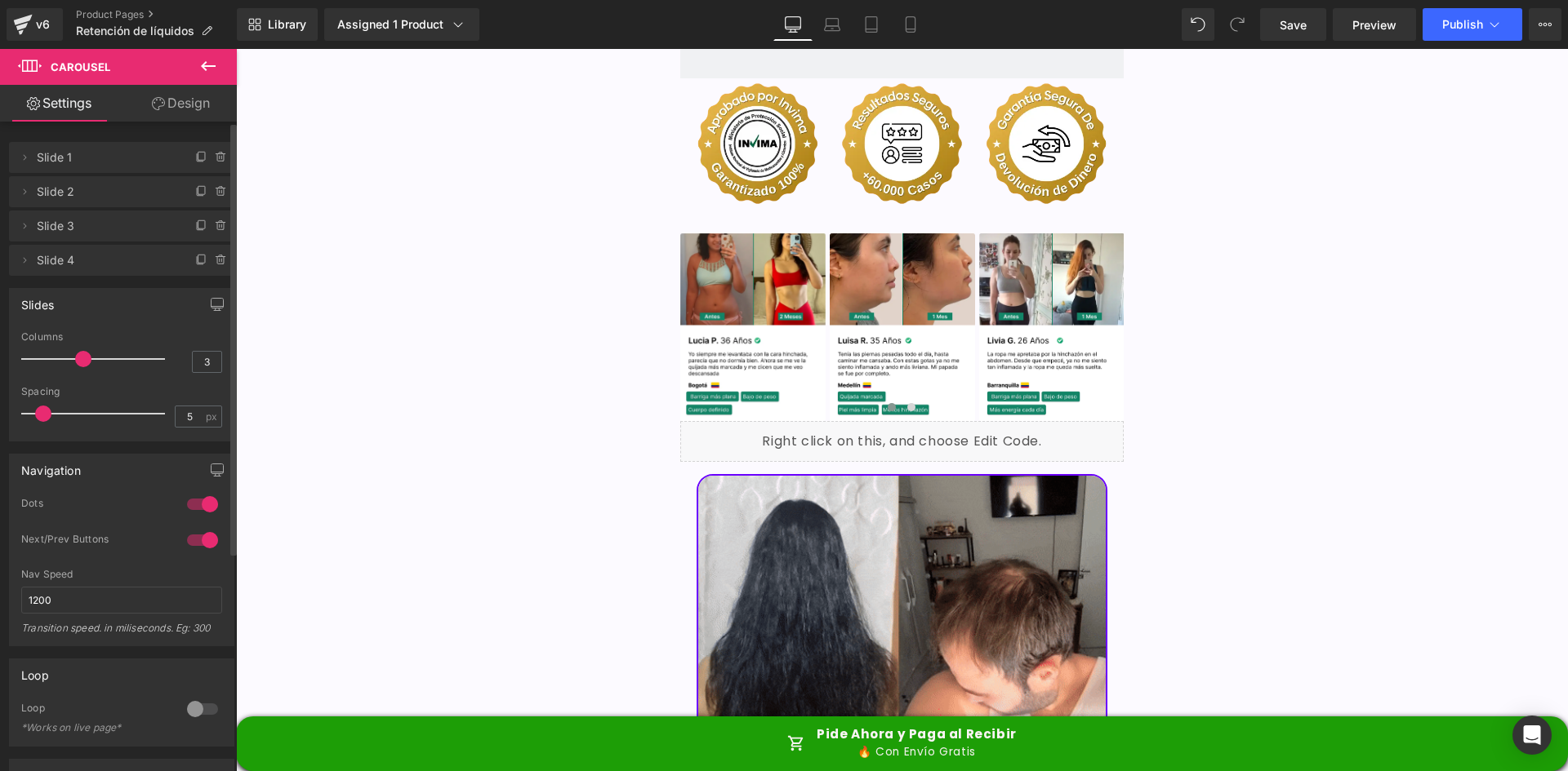
type input "2"
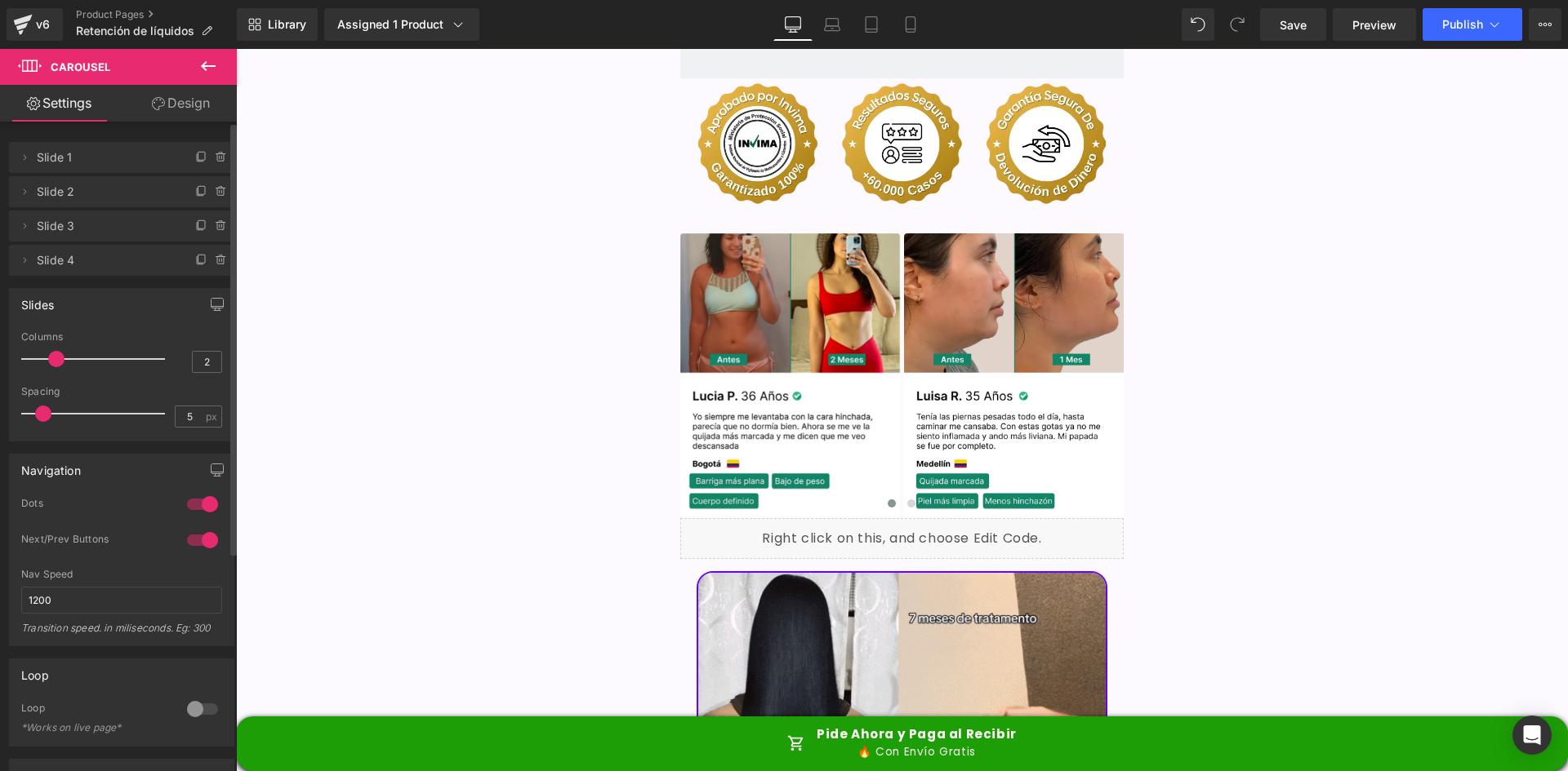
drag, startPoint x: 105, startPoint y: 355, endPoint x: 58, endPoint y: 367, distance: 48.5
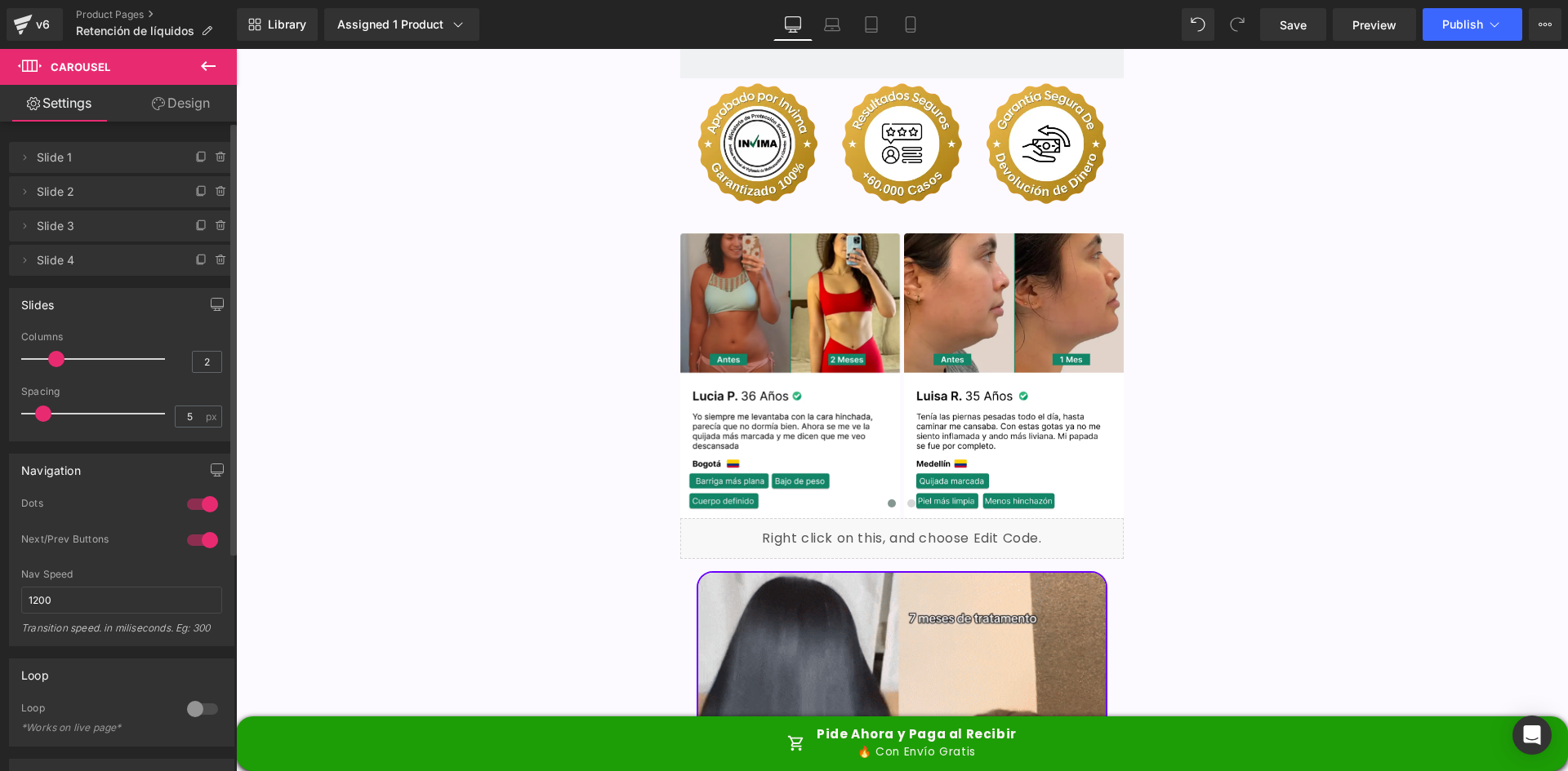
click at [58, 367] on div at bounding box center [97, 359] width 136 height 32
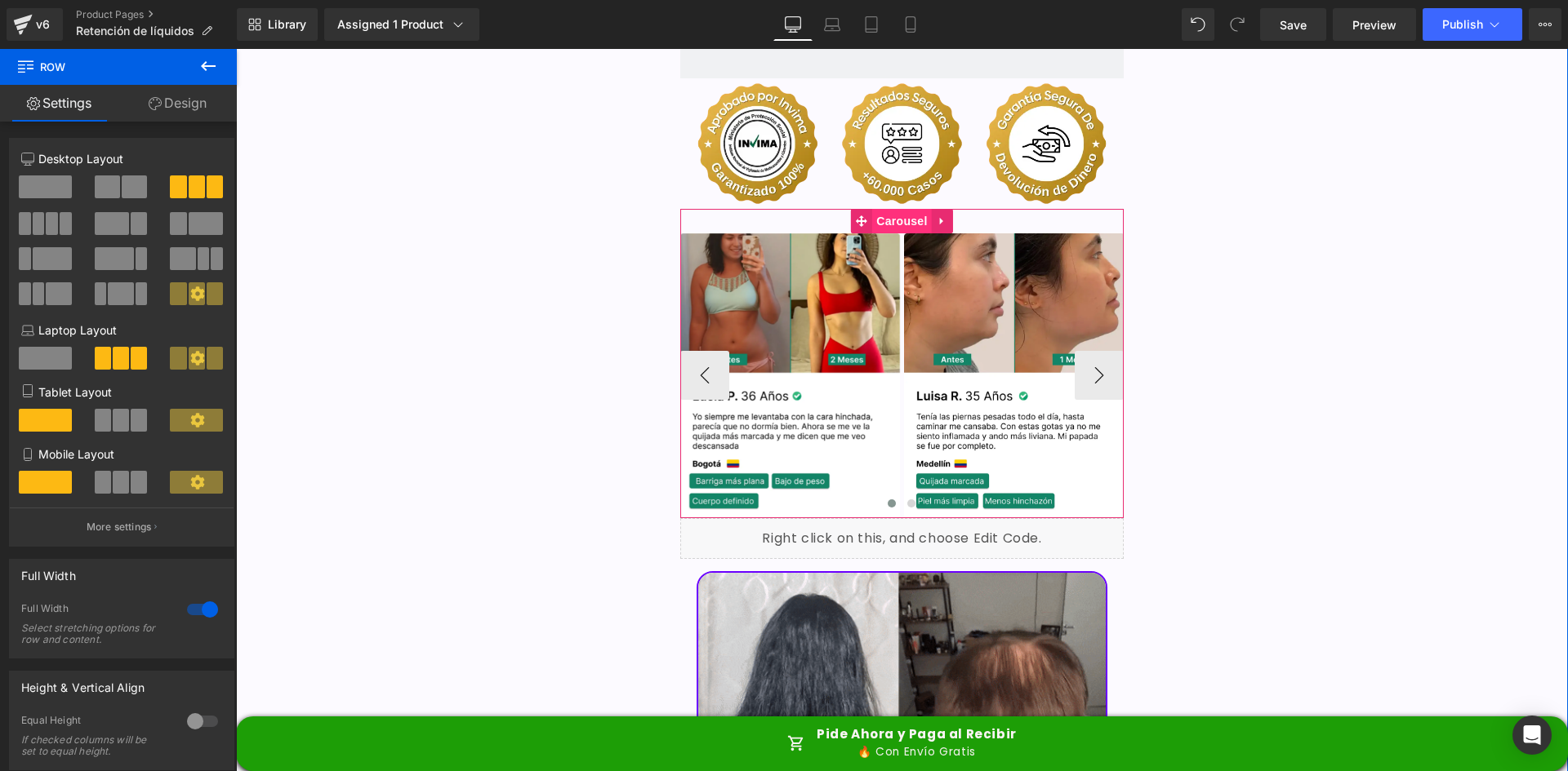
click at [889, 209] on span "Carousel" at bounding box center [901, 221] width 58 height 24
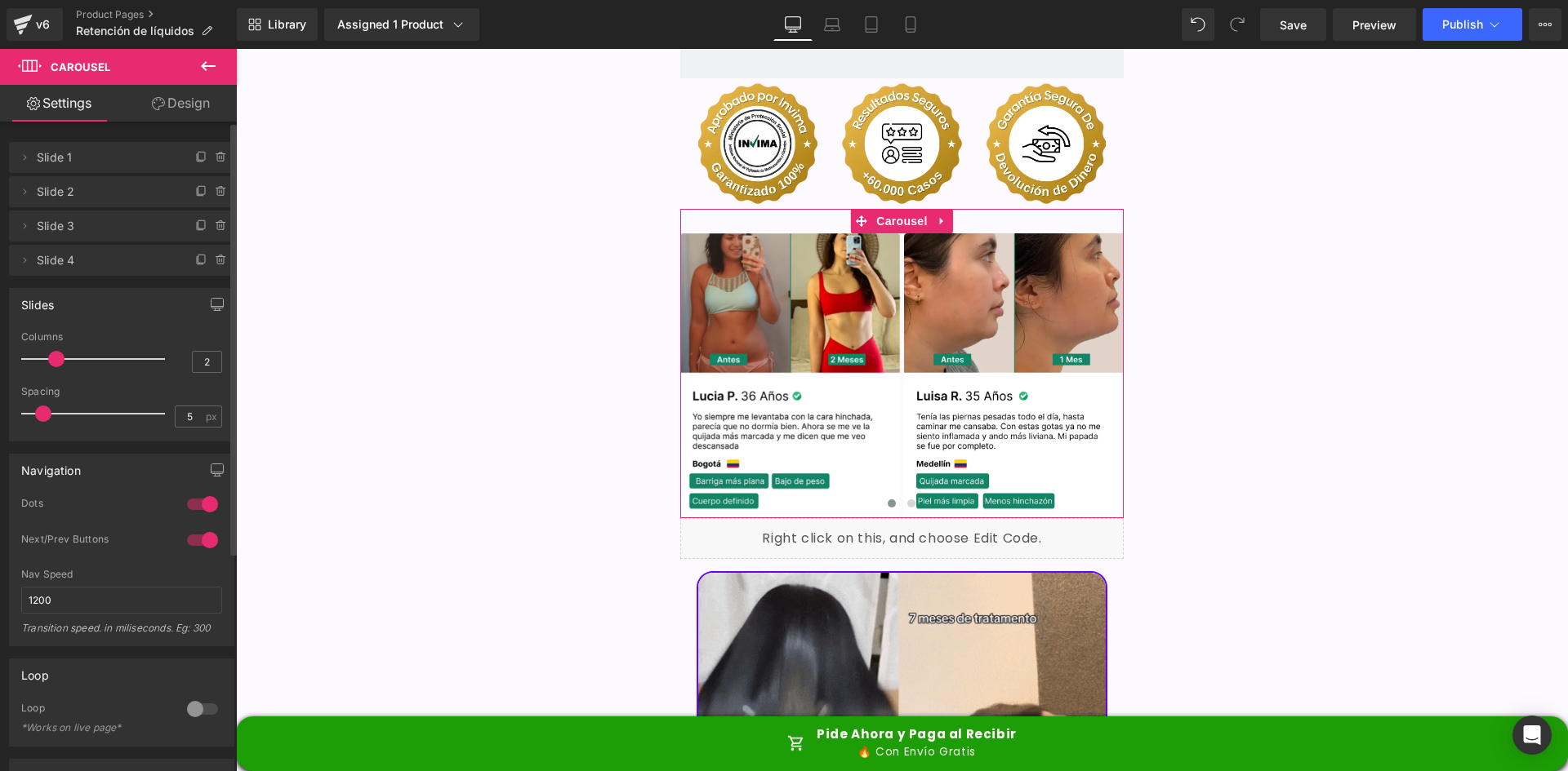
type input "1"
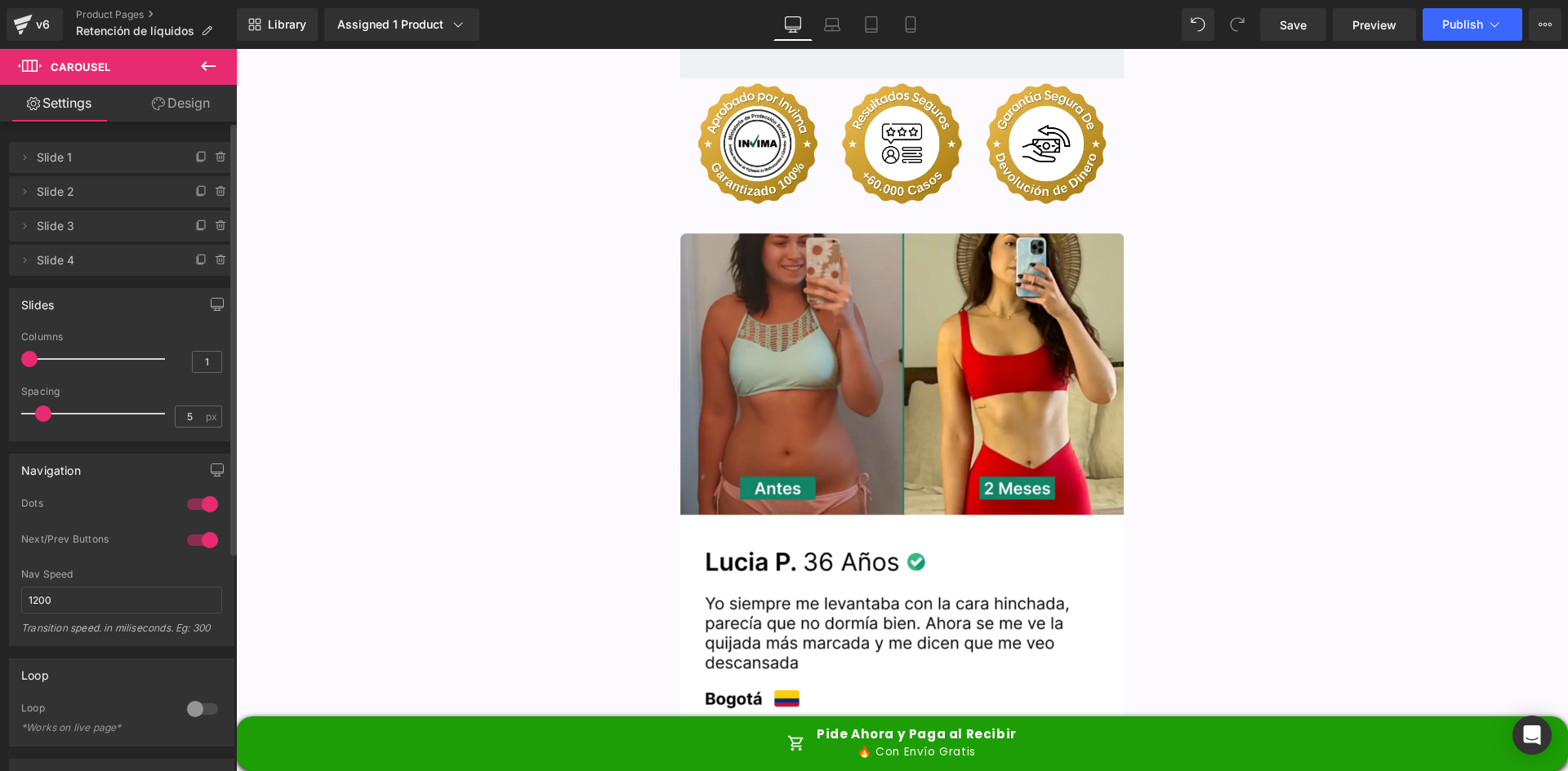
drag, startPoint x: 51, startPoint y: 361, endPoint x: 25, endPoint y: 365, distance: 26.3
click at [25, 365] on span at bounding box center [30, 359] width 16 height 16
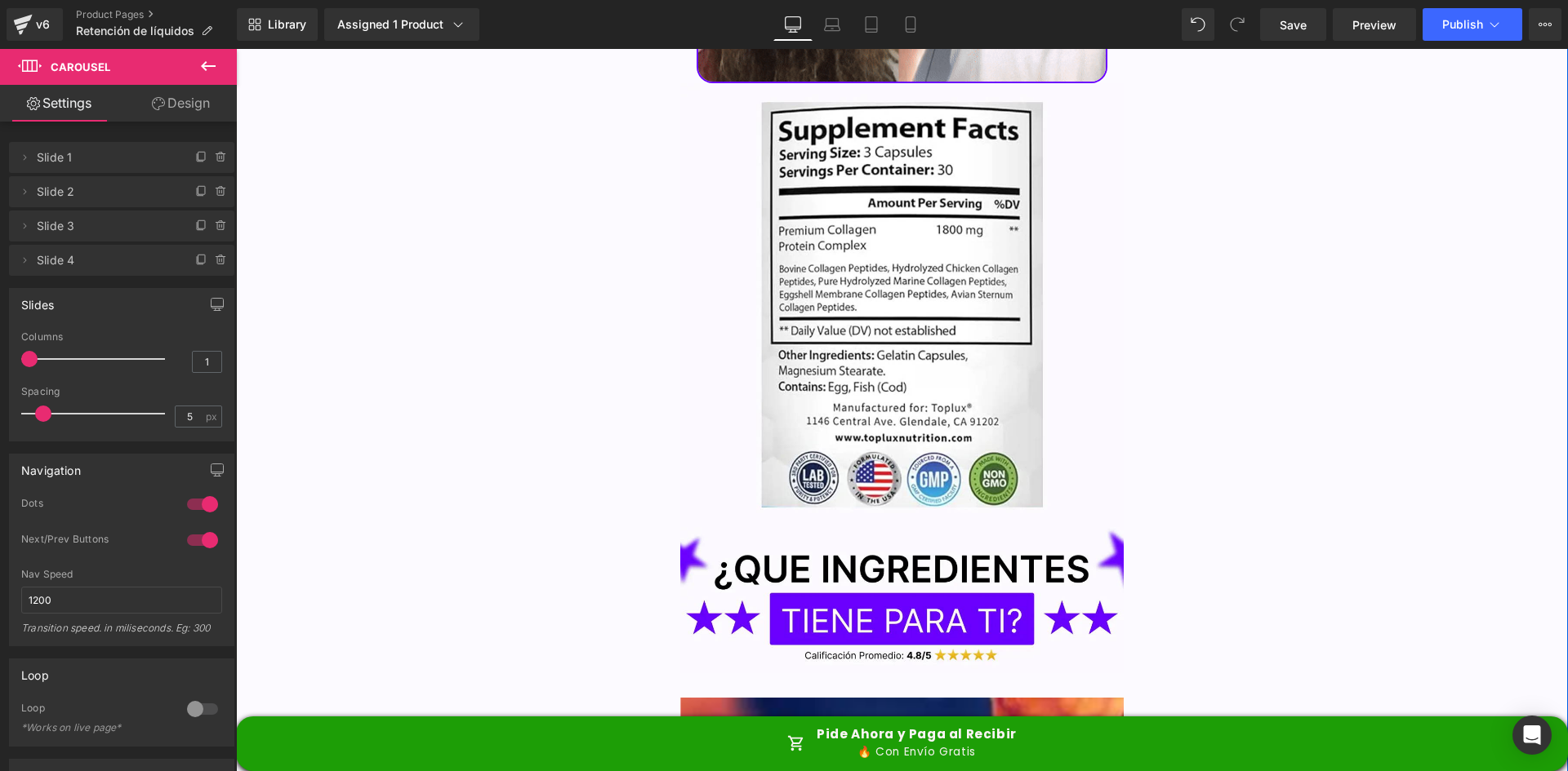
scroll to position [5225, 0]
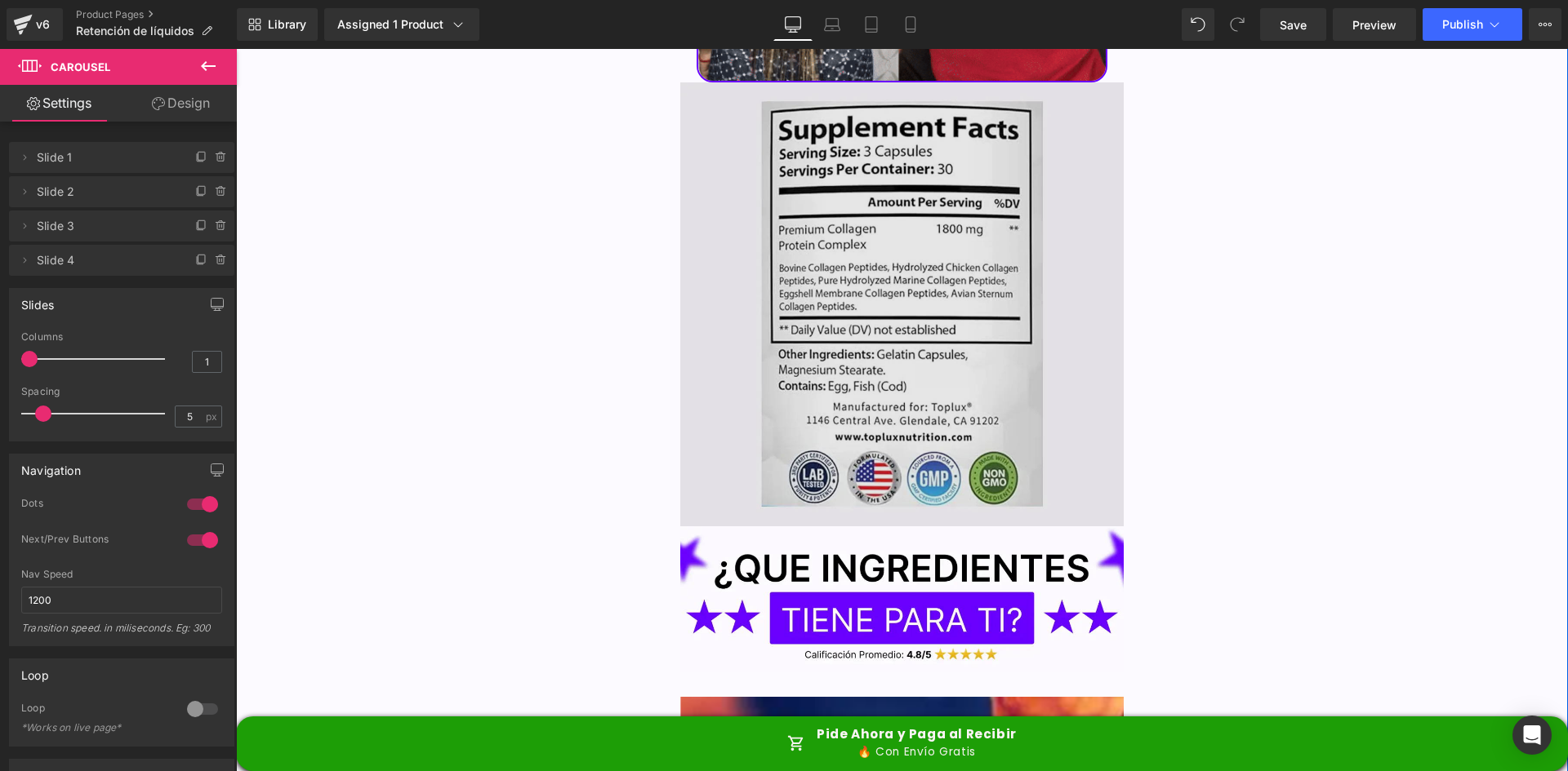
click at [932, 260] on img at bounding box center [903, 304] width 445 height 444
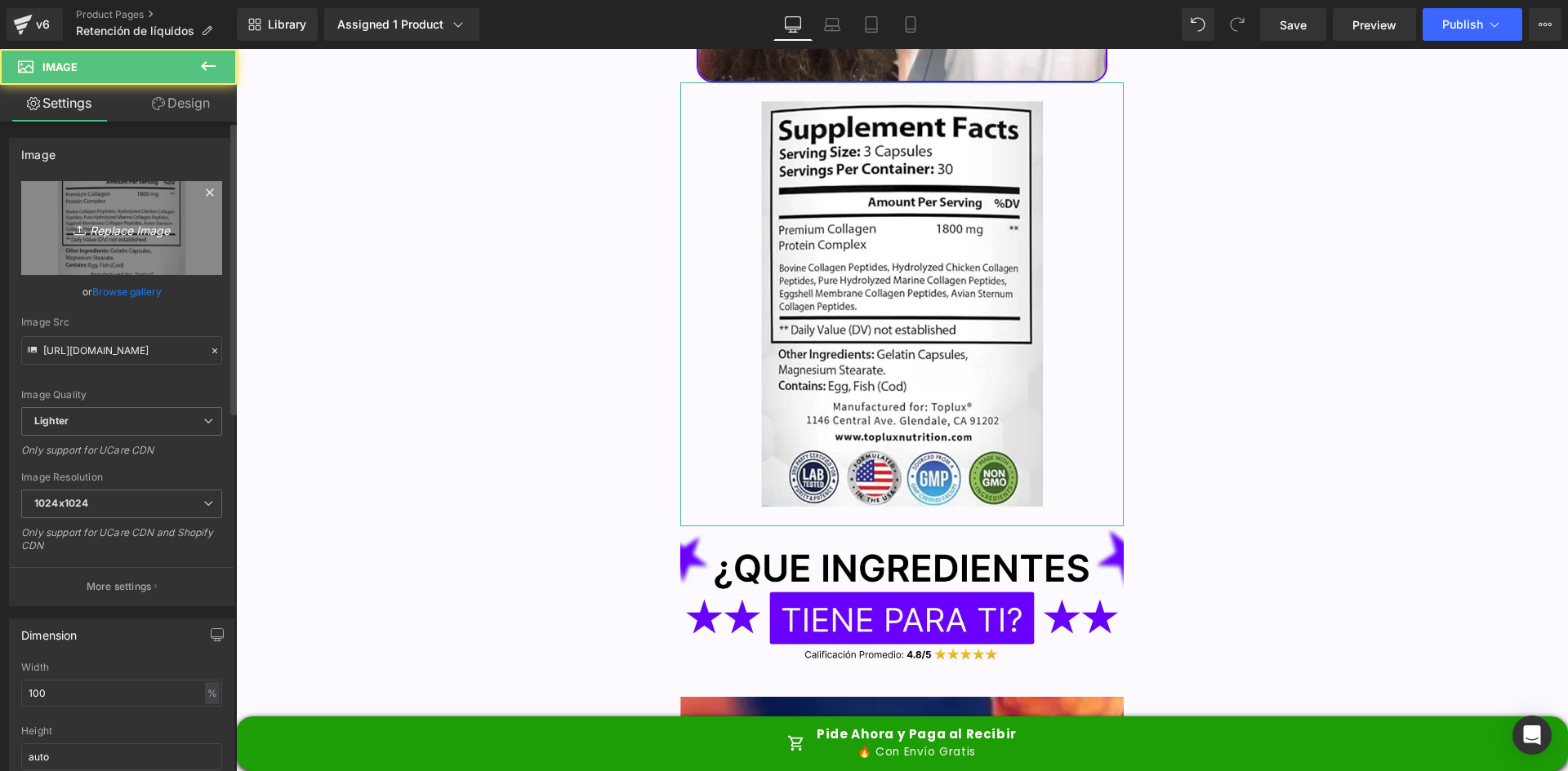
click at [102, 223] on icon "Replace Image" at bounding box center [122, 228] width 131 height 21
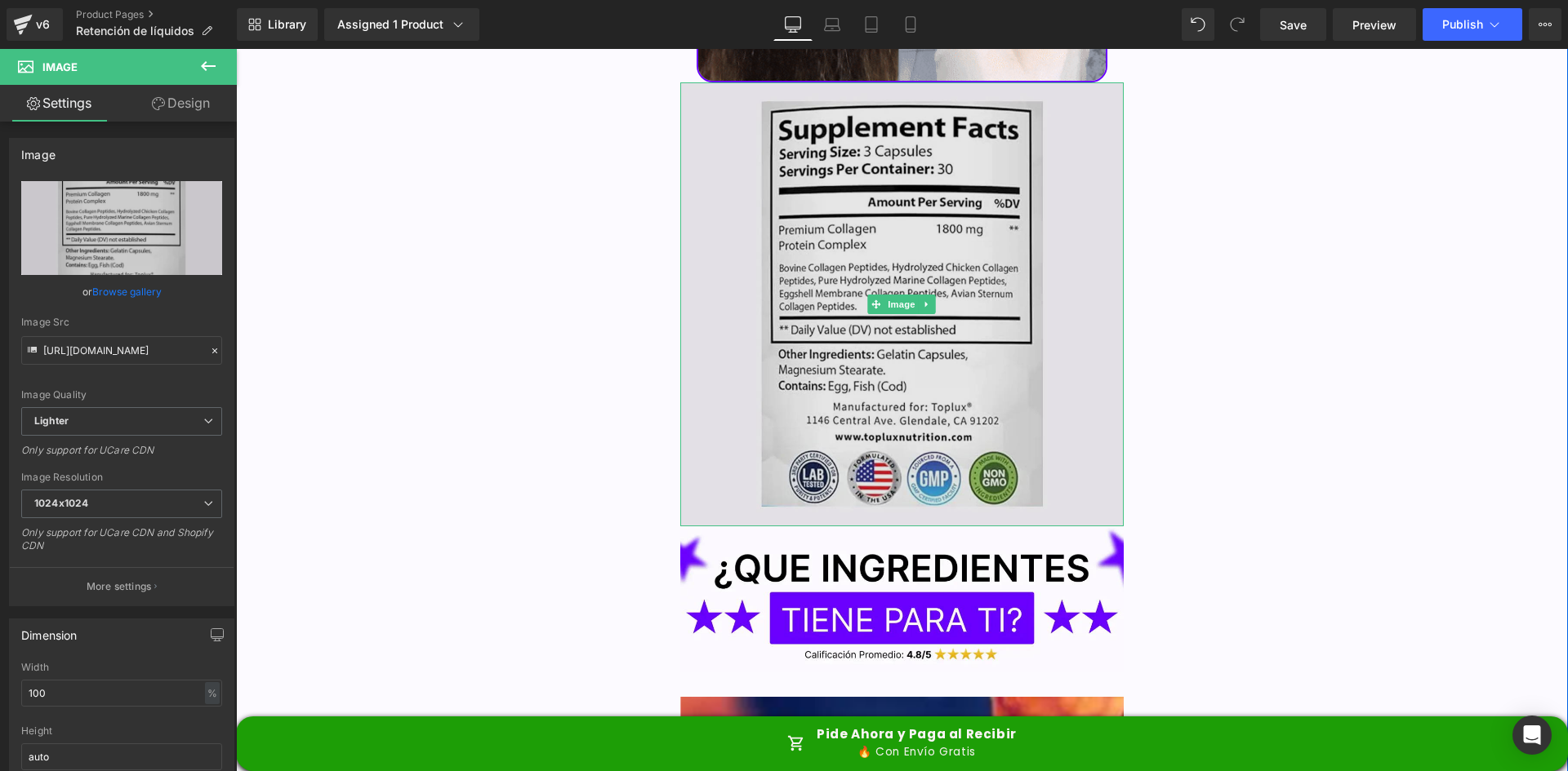
click at [876, 294] on span at bounding box center [876, 304] width 17 height 20
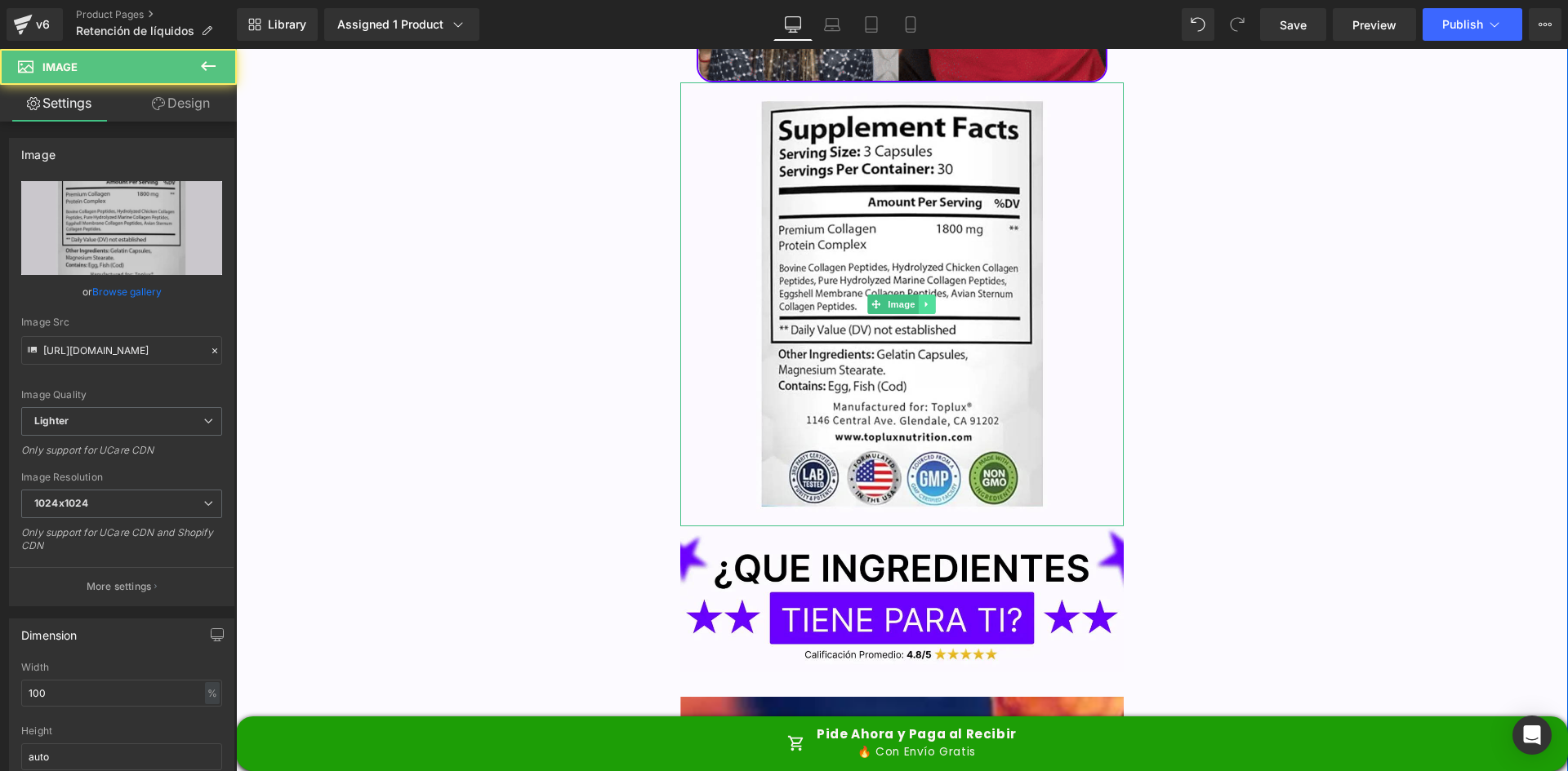
click at [925, 300] on icon at bounding box center [928, 304] width 9 height 10
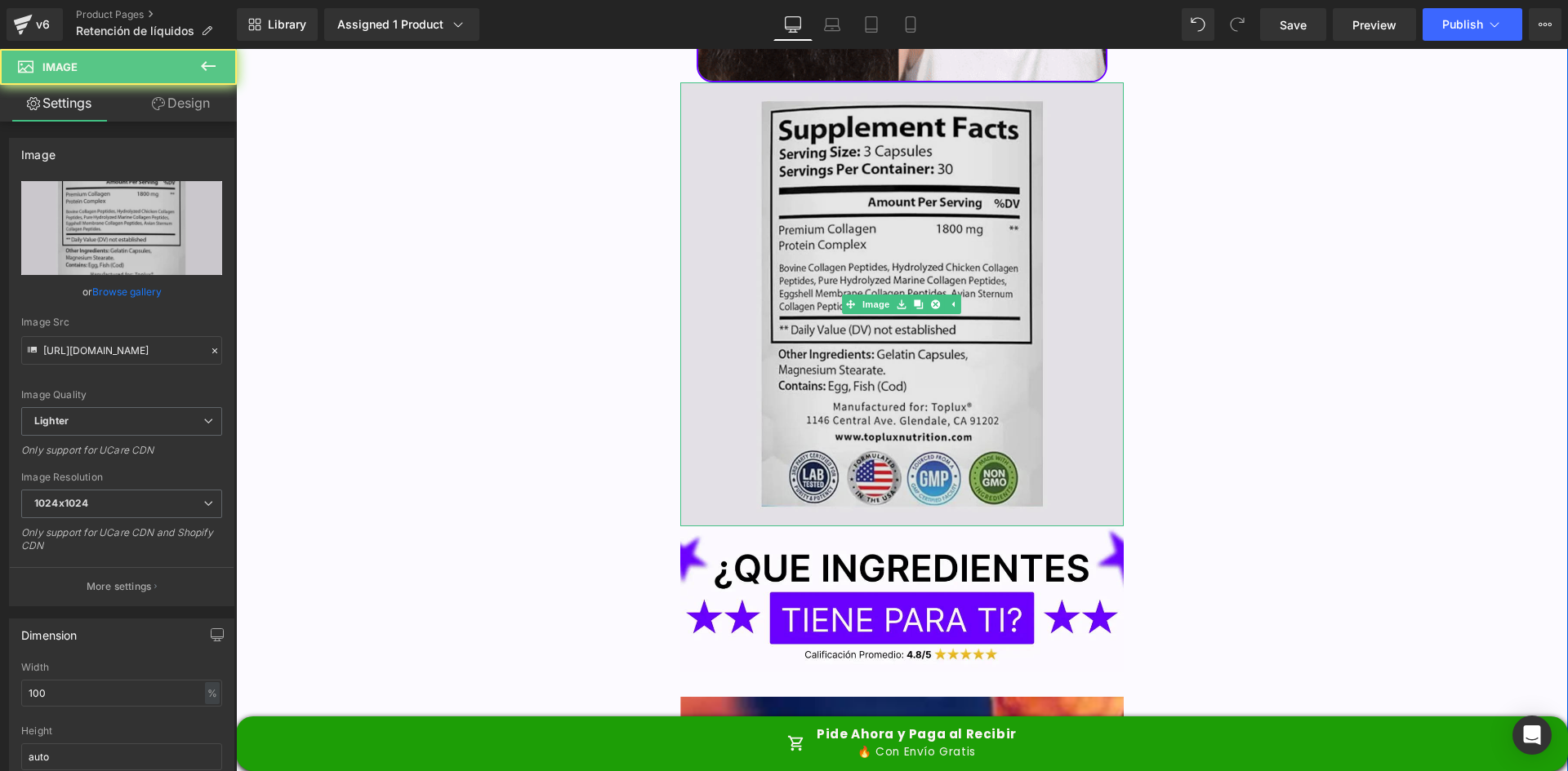
click at [857, 271] on img at bounding box center [903, 304] width 445 height 444
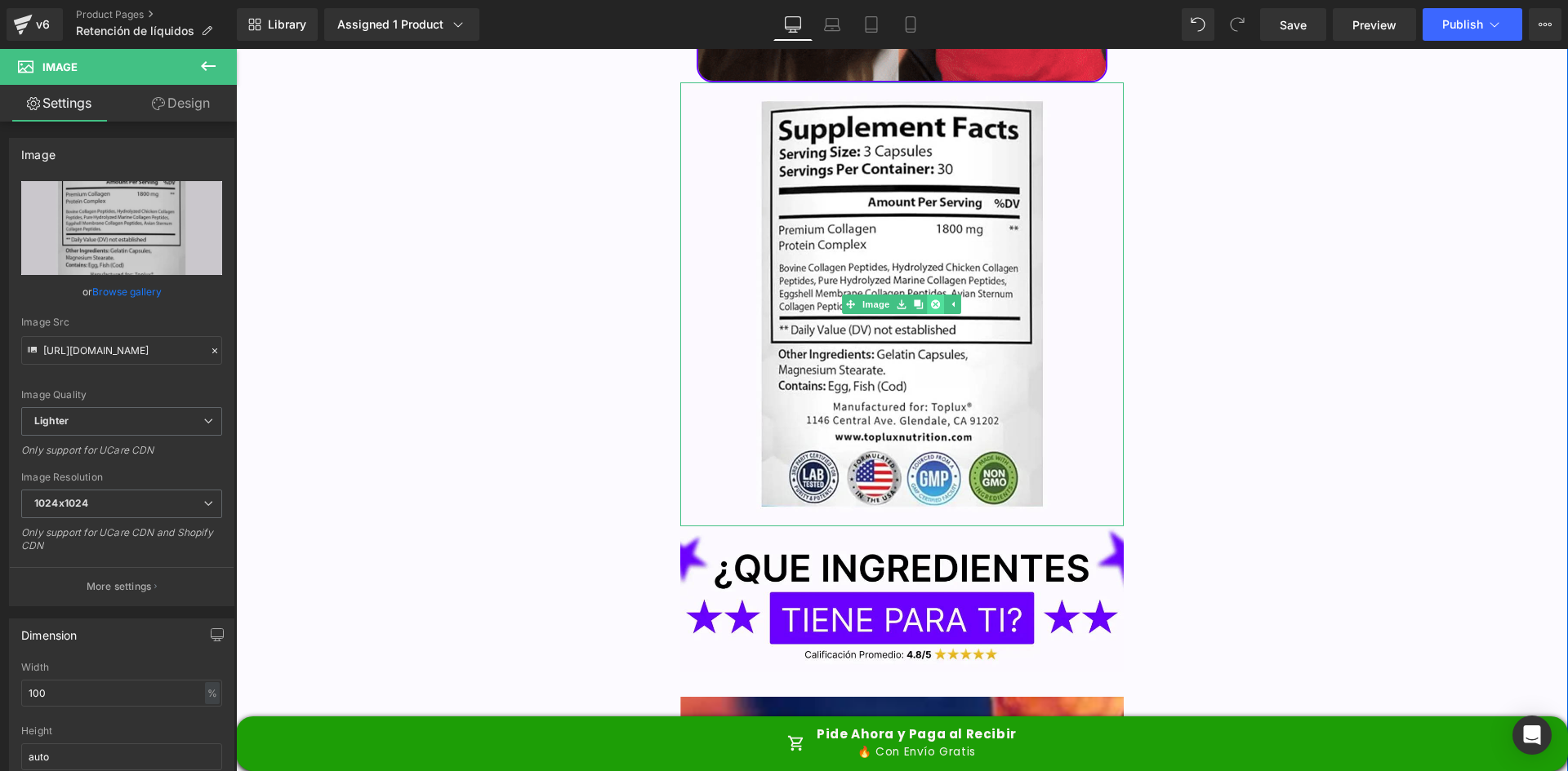
click at [931, 300] on icon at bounding box center [936, 304] width 9 height 10
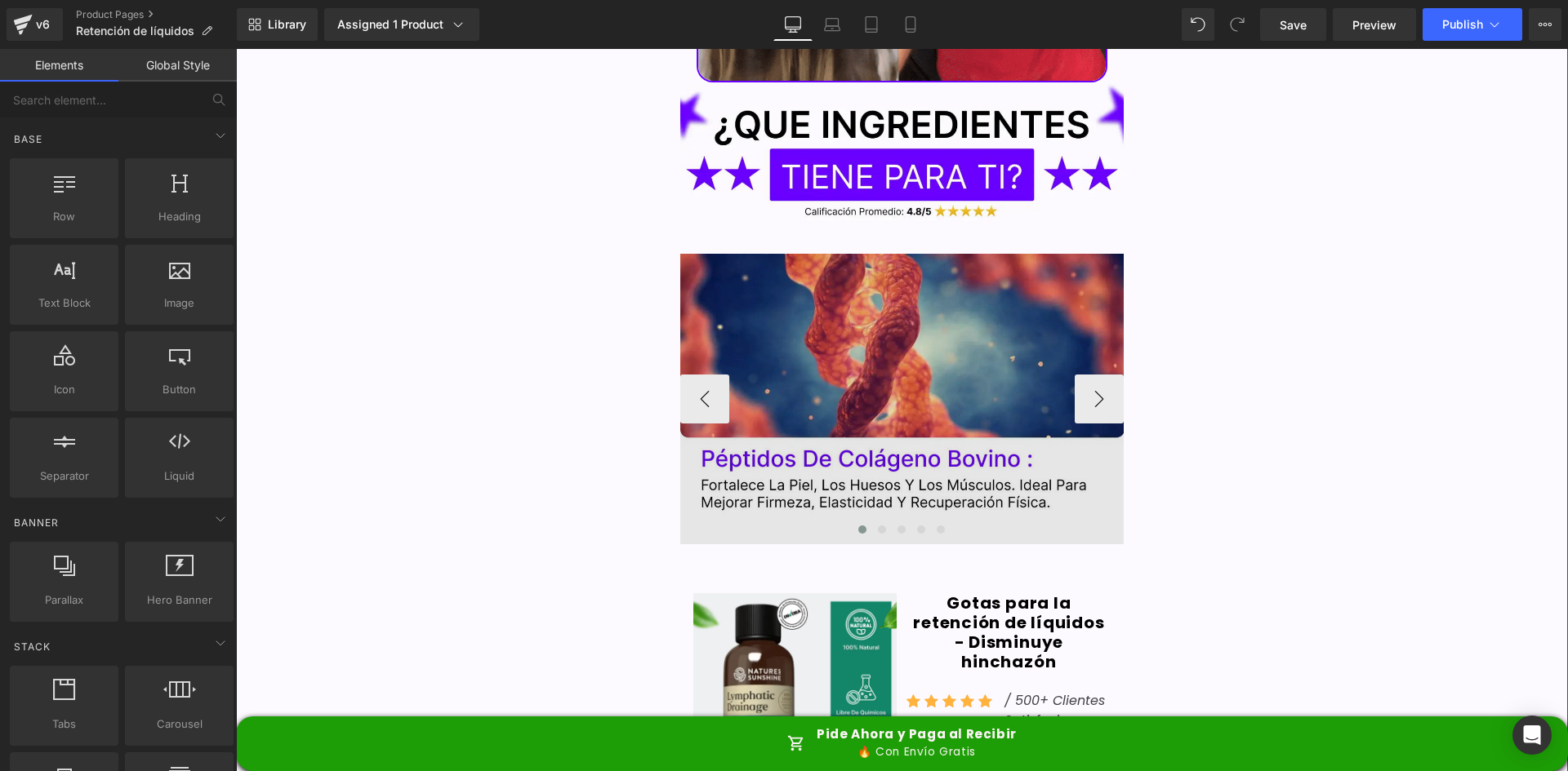
click at [886, 254] on img at bounding box center [903, 399] width 445 height 291
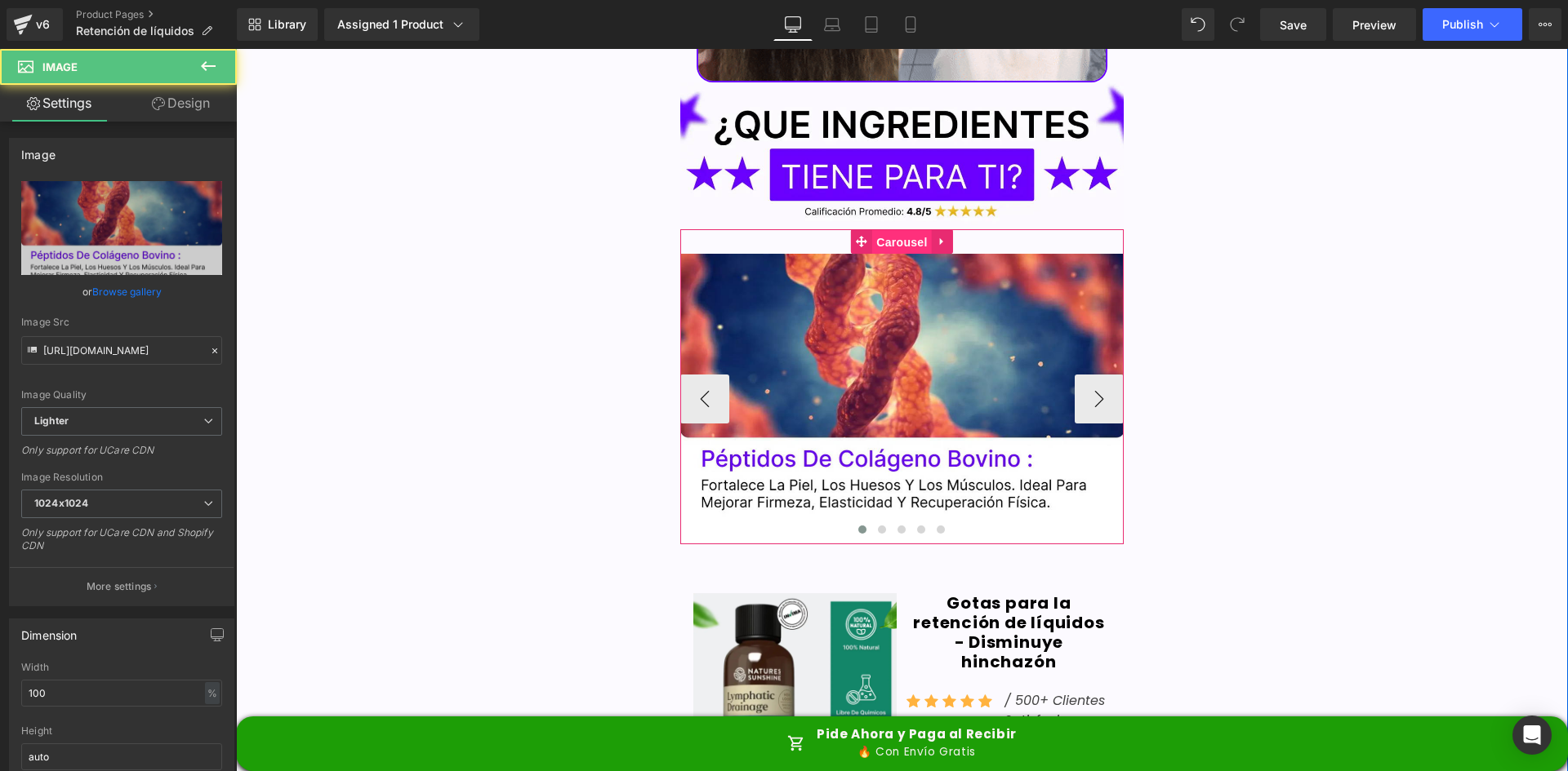
click at [894, 230] on span "Carousel" at bounding box center [901, 241] width 58 height 24
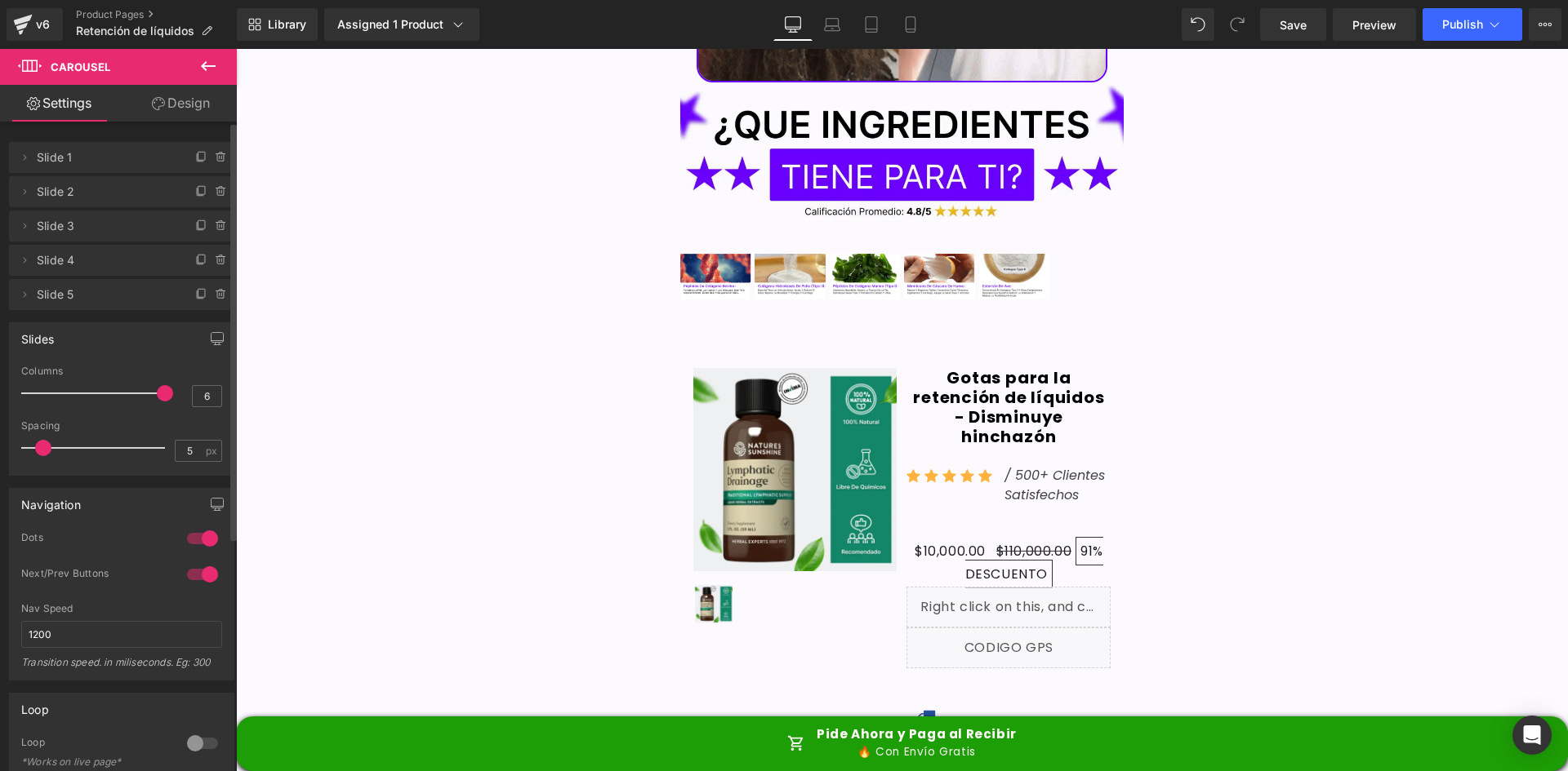
type input "5"
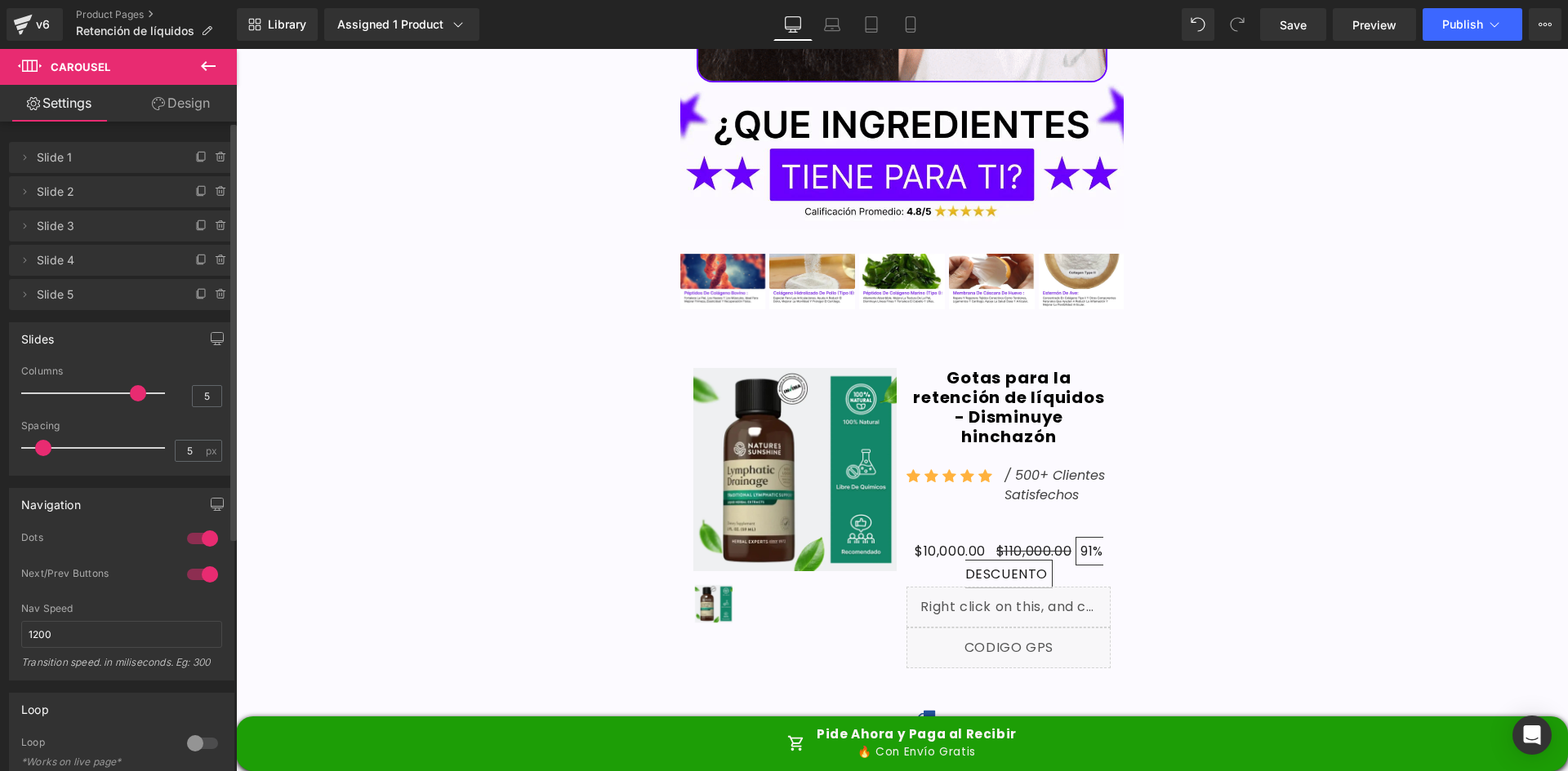
drag, startPoint x: 31, startPoint y: 386, endPoint x: 137, endPoint y: 406, distance: 107.9
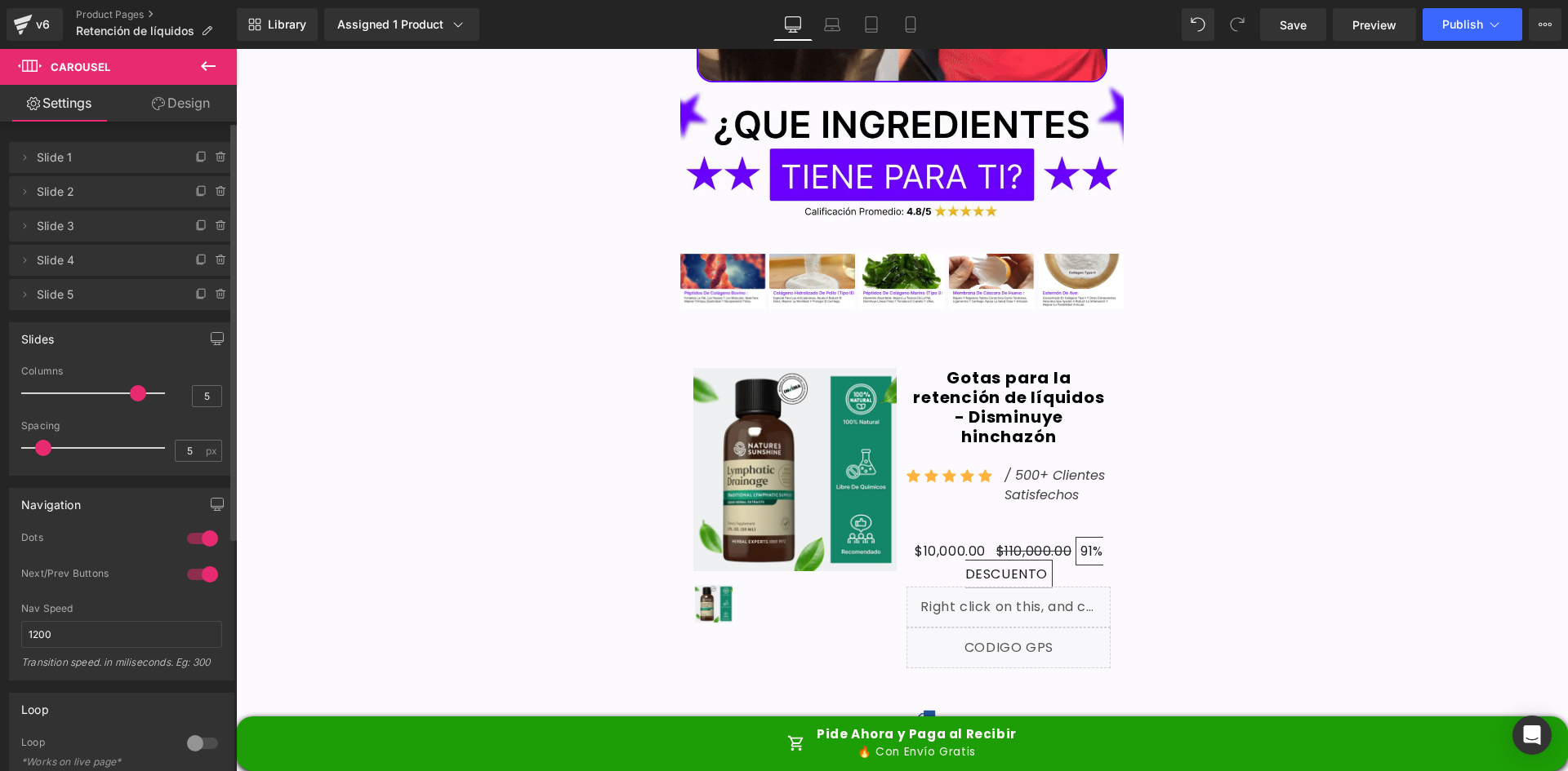
click at [137, 406] on div at bounding box center [97, 393] width 136 height 32
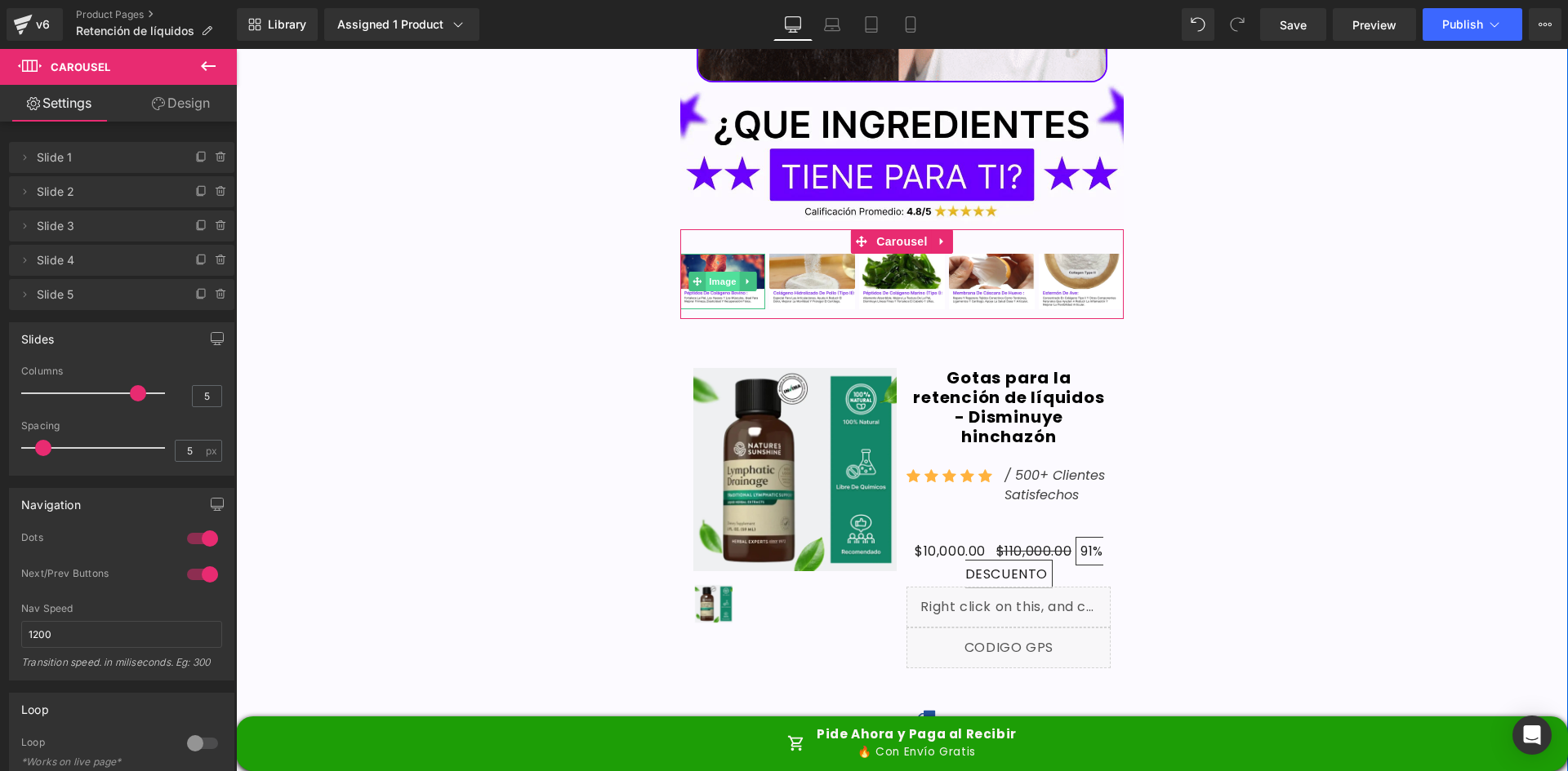
click at [720, 272] on span "Image" at bounding box center [723, 282] width 34 height 20
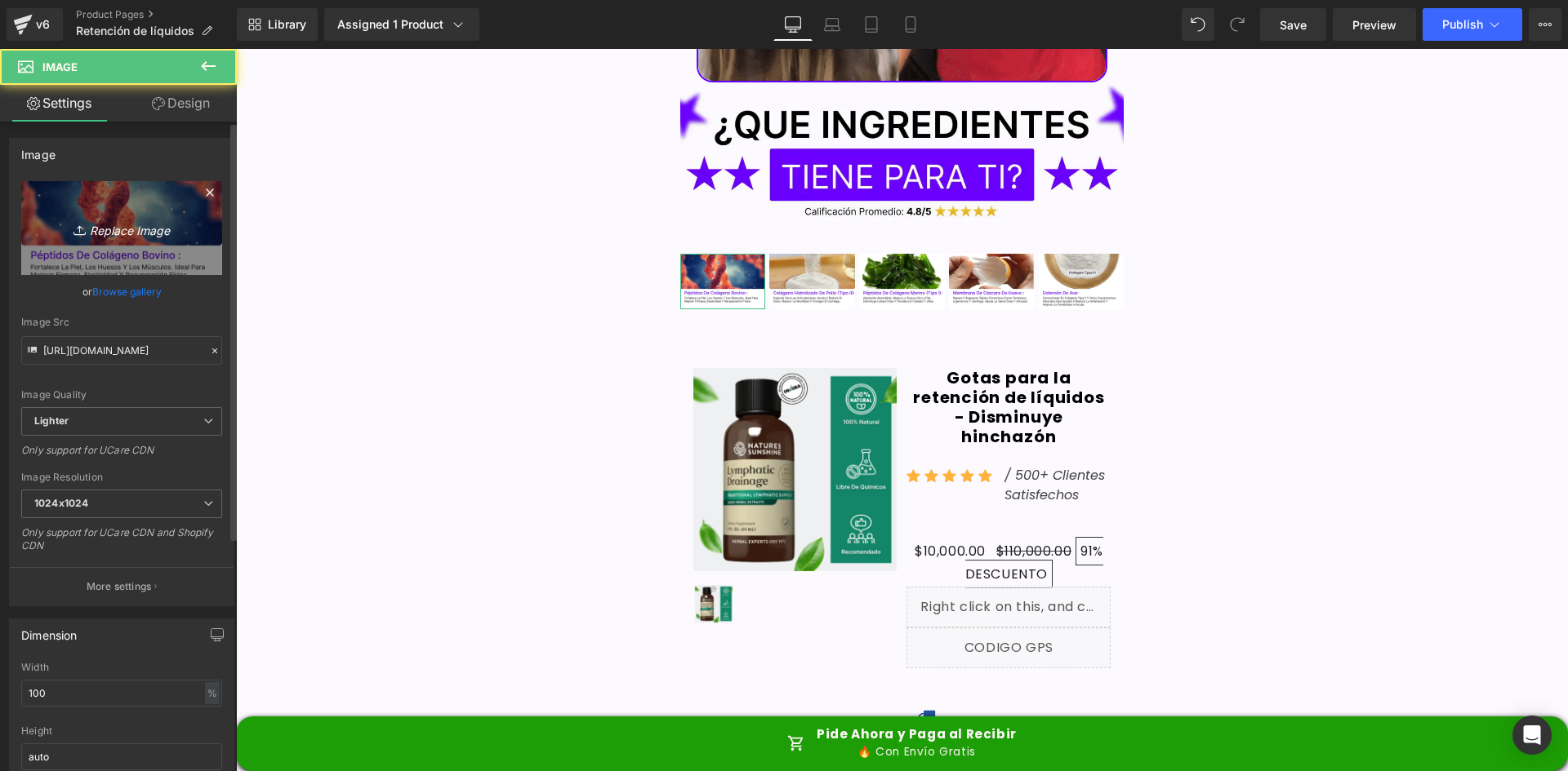
click at [83, 211] on link "Replace Image" at bounding box center [122, 228] width 201 height 94
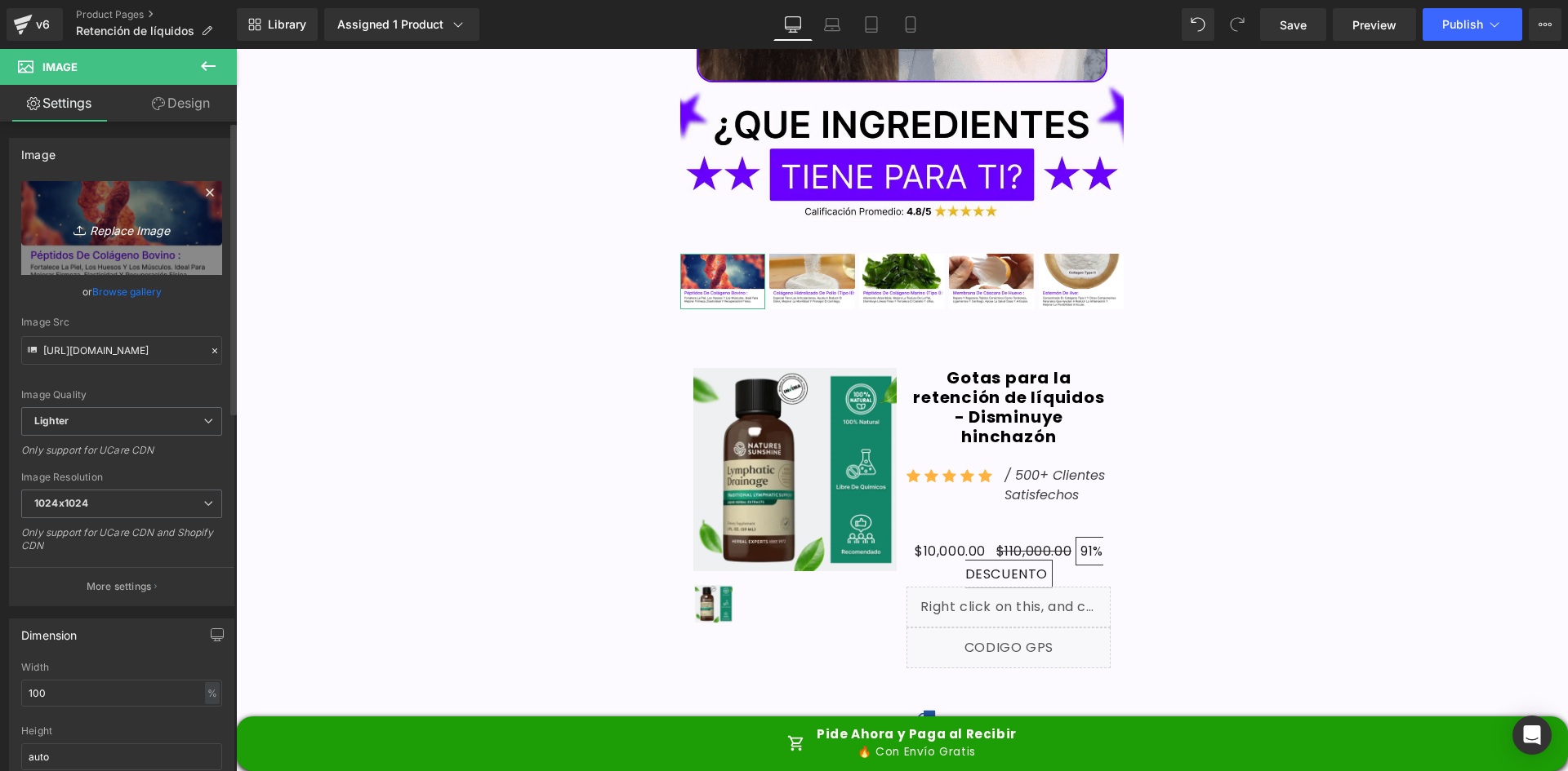
type input "C:\fakepath\Ingrediente 1.webp"
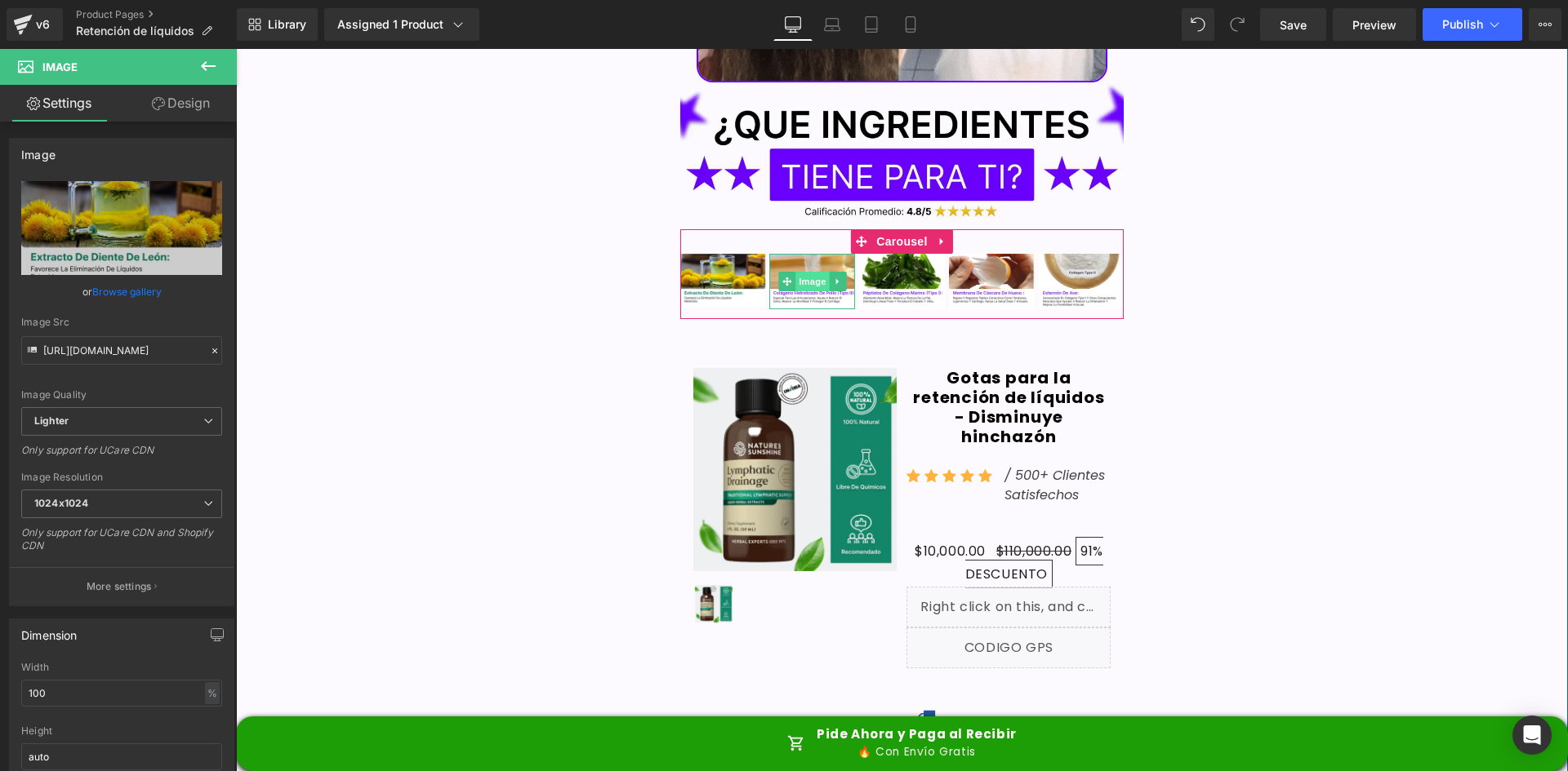
type input "https://ucarecdn.com/f93f1900-97a6-4b28-a081-7e0879ed17ea/-/format/auto/-/previ…"
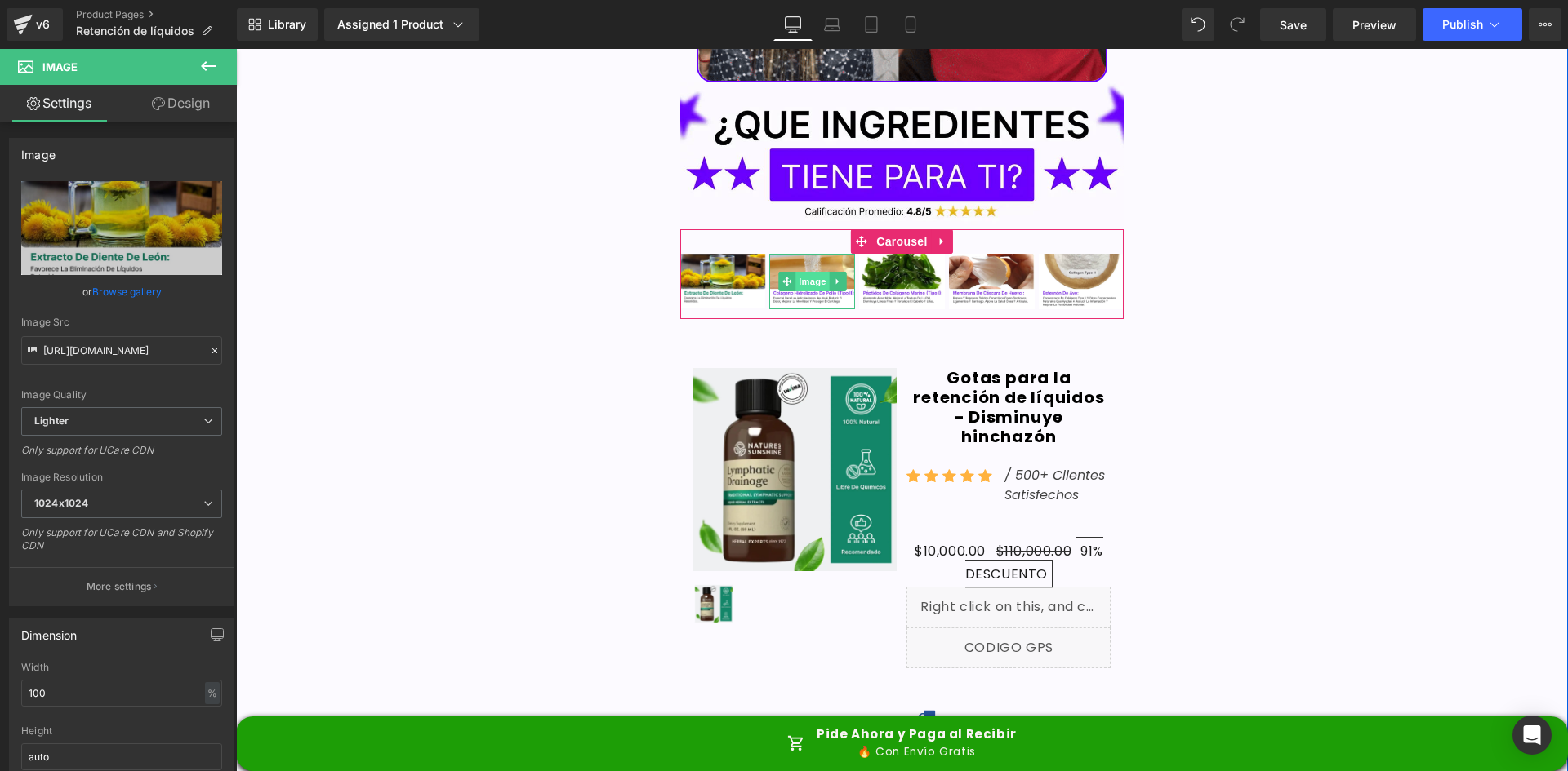
click at [802, 272] on span "Image" at bounding box center [813, 282] width 34 height 20
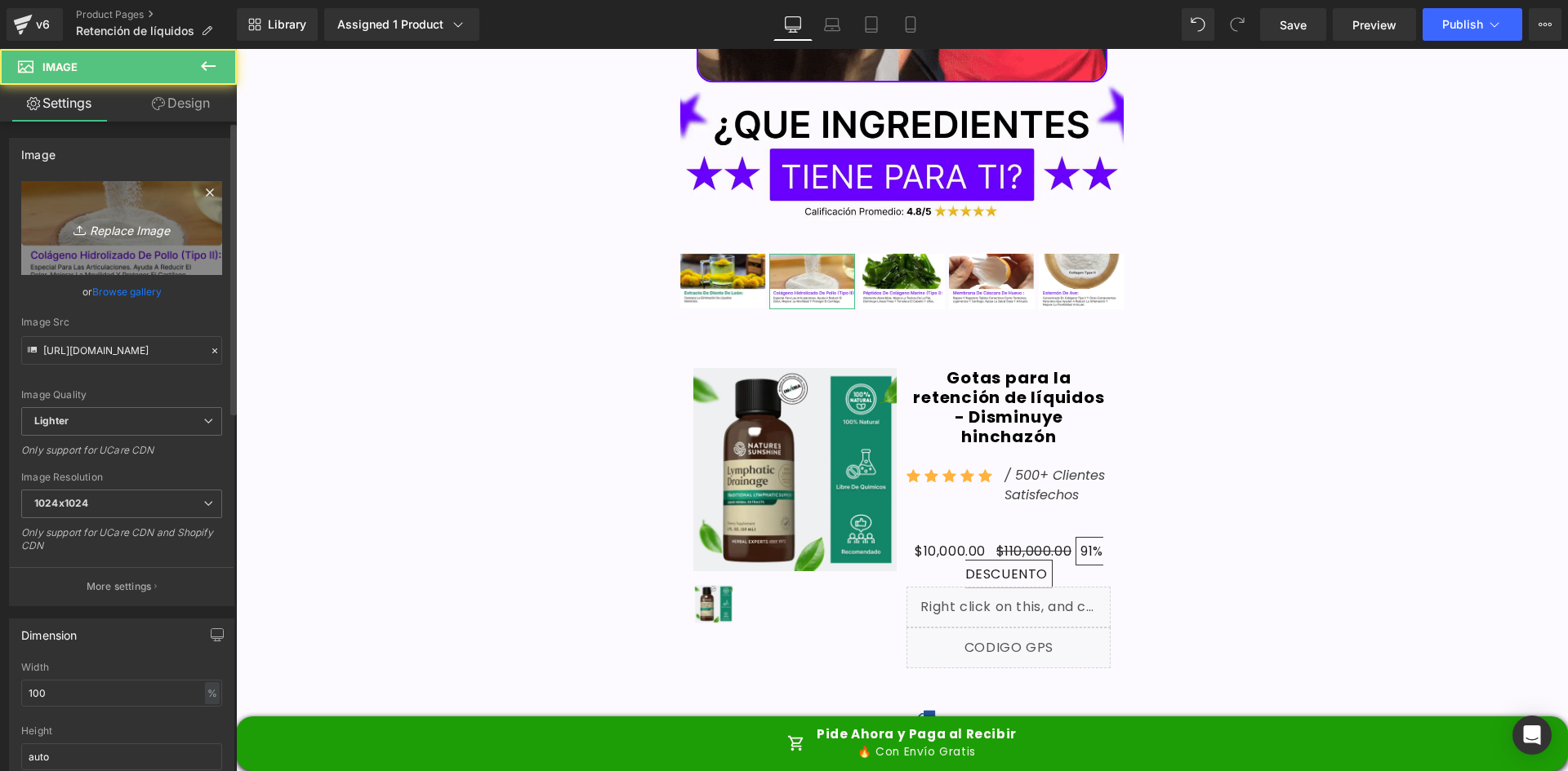
click at [112, 231] on icon "Replace Image" at bounding box center [122, 228] width 131 height 21
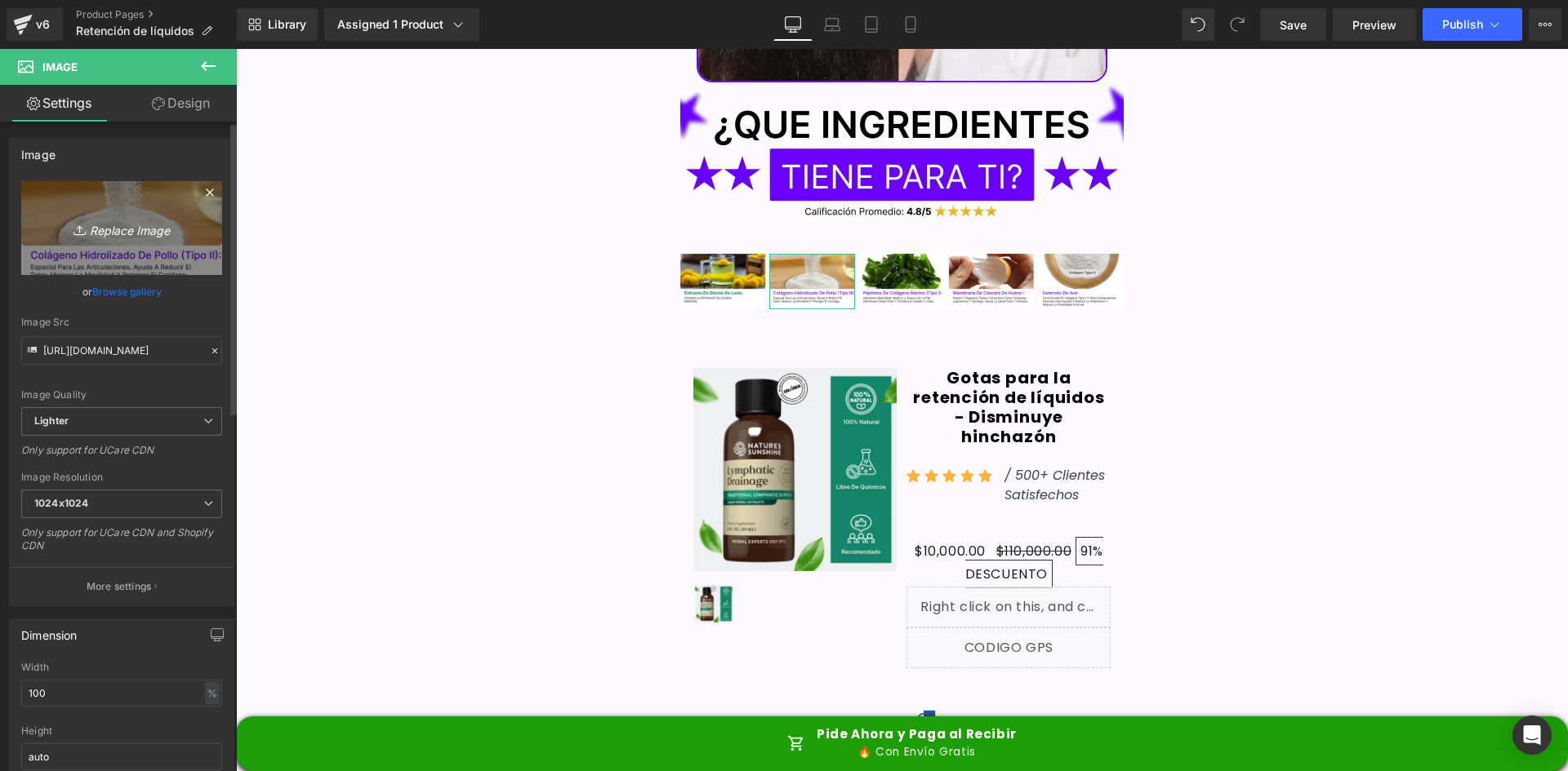
type input "C:\fakepath\Ingrediente 2.webp"
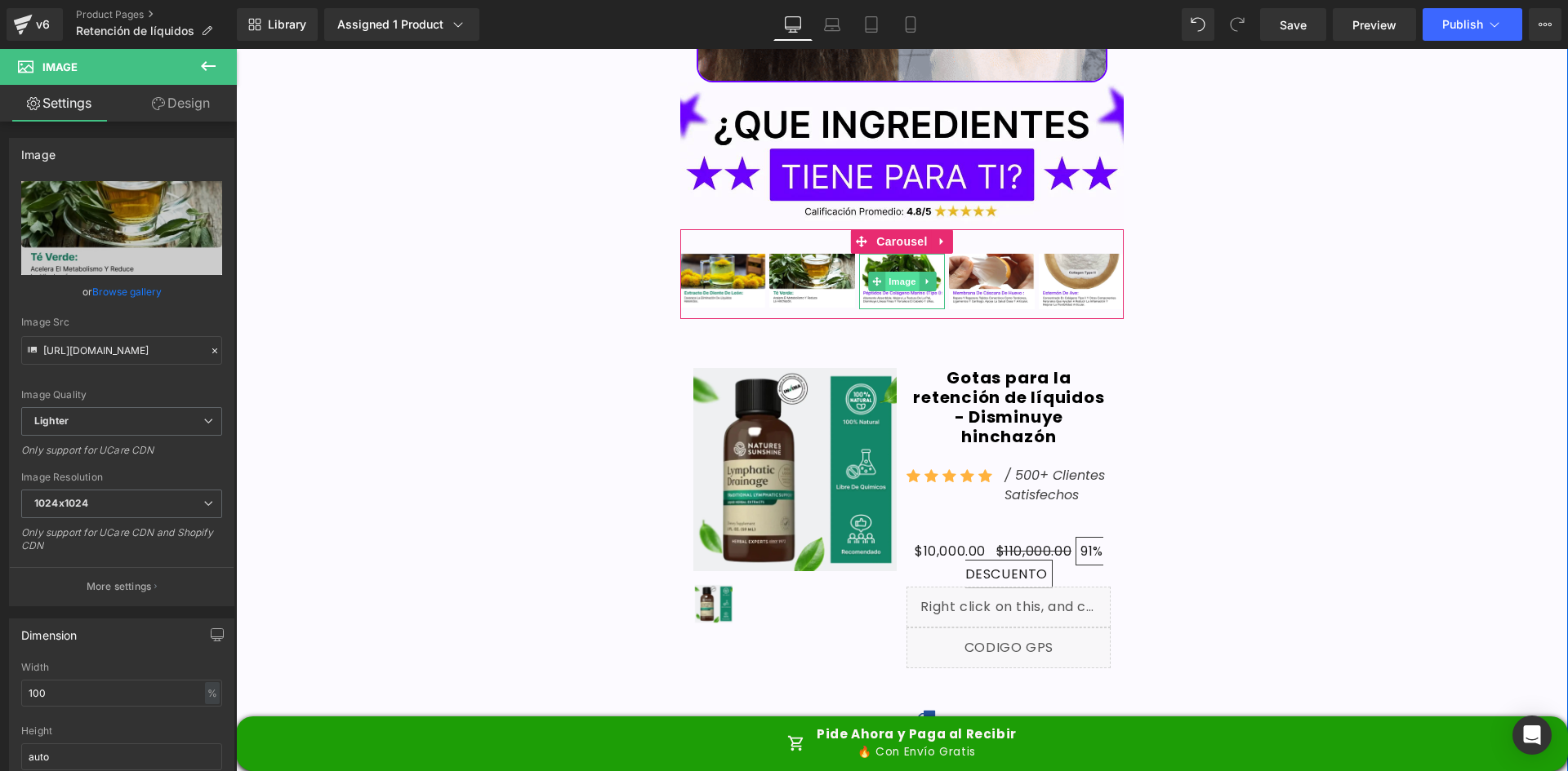
type input "https://ucarecdn.com/24b455d0-5b97-47c0-8648-c33918c9e108/-/format/auto/-/previ…"
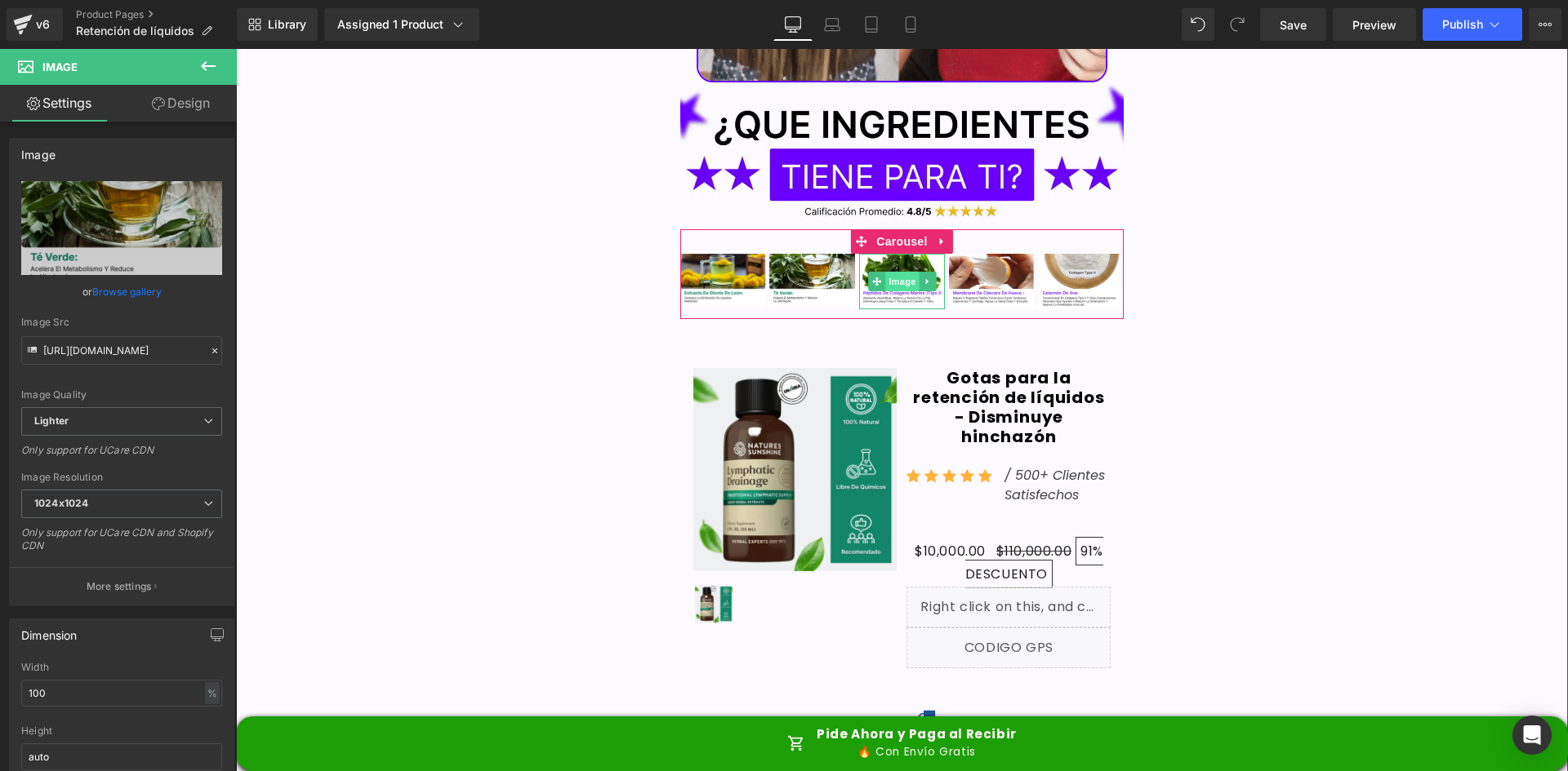
click at [902, 272] on span "Image" at bounding box center [903, 282] width 34 height 20
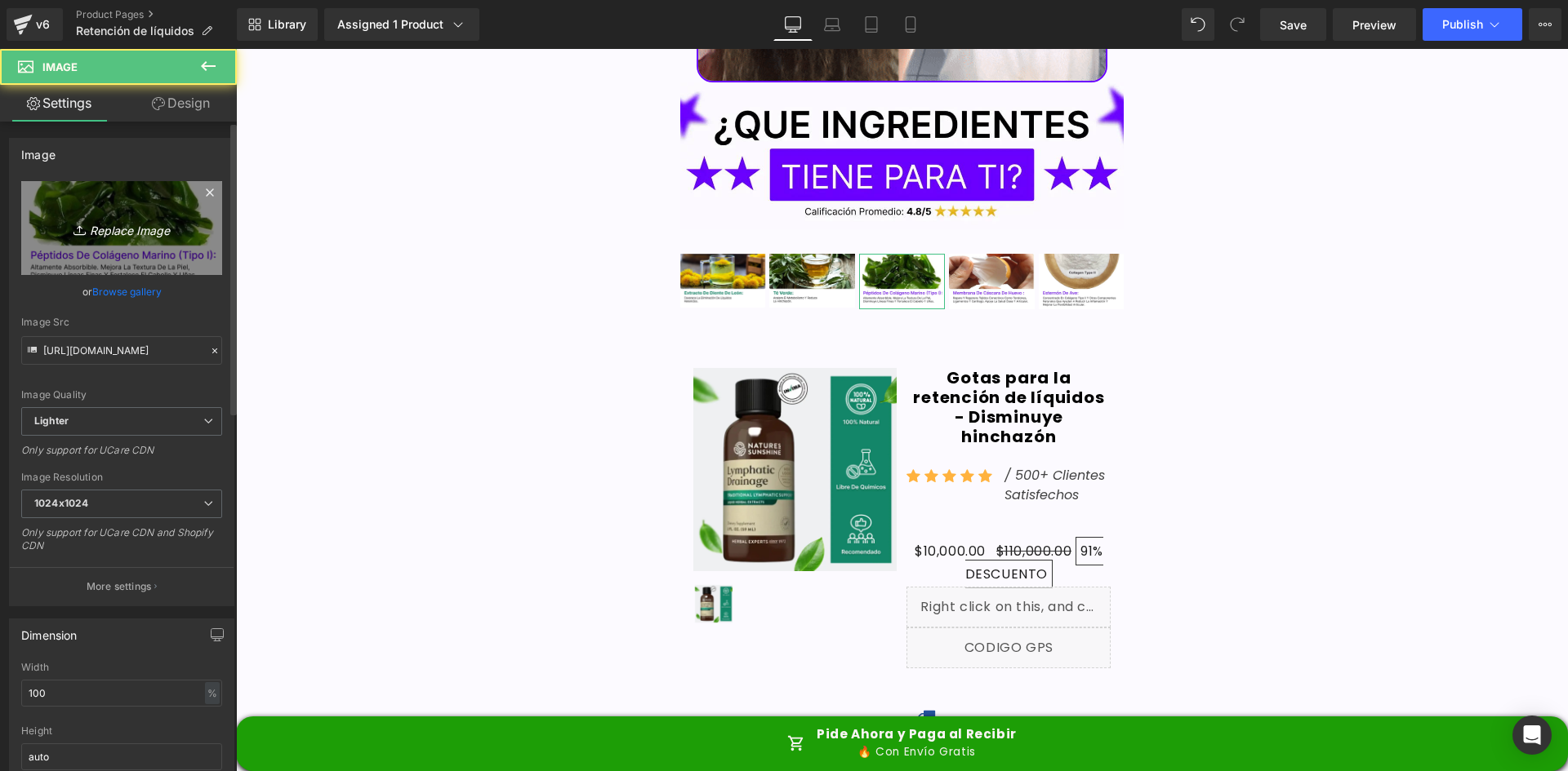
click at [64, 219] on icon "Replace Image" at bounding box center [122, 228] width 131 height 21
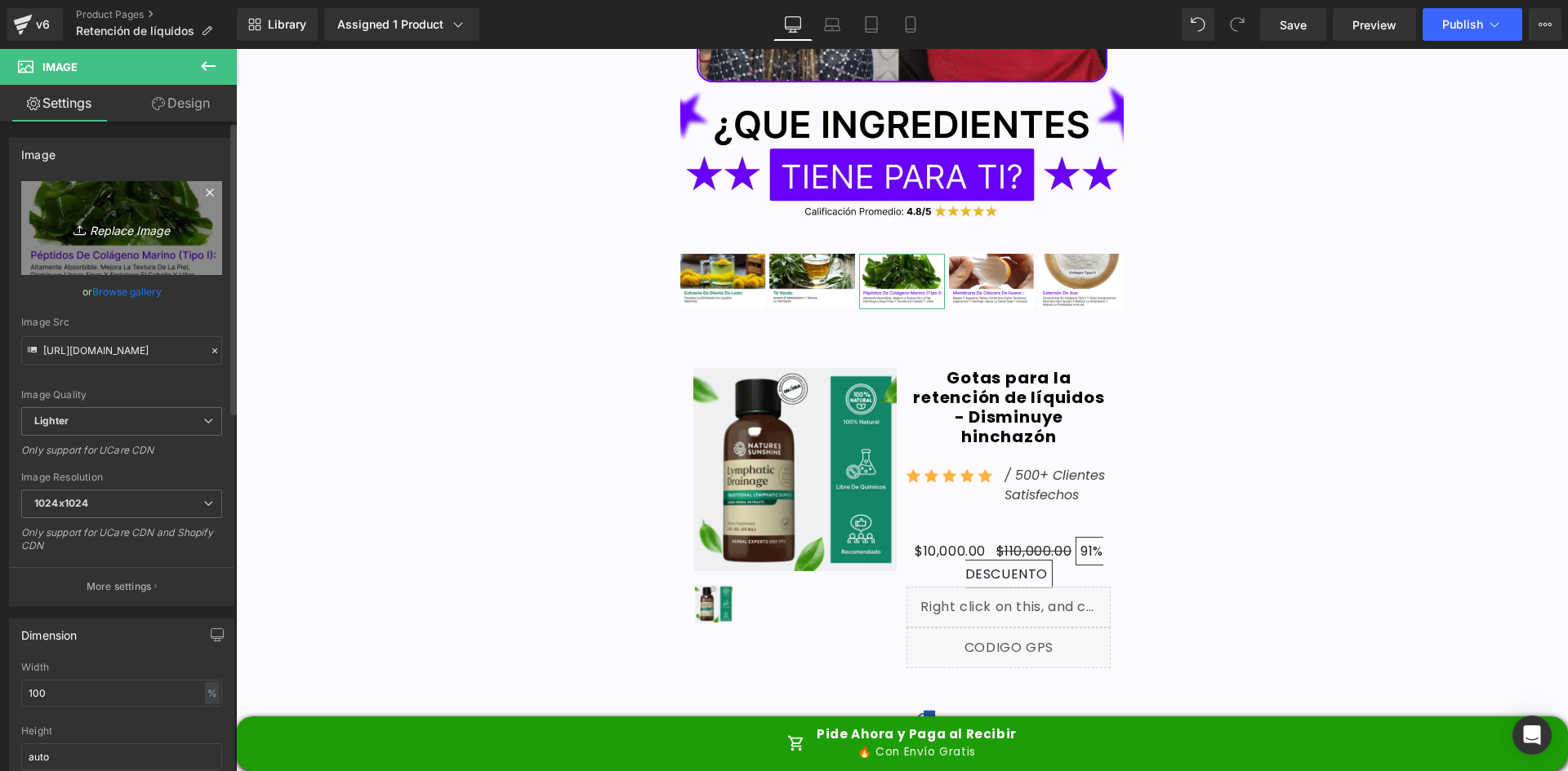
type input "C:\fakepath\Ingrediente 3.webp"
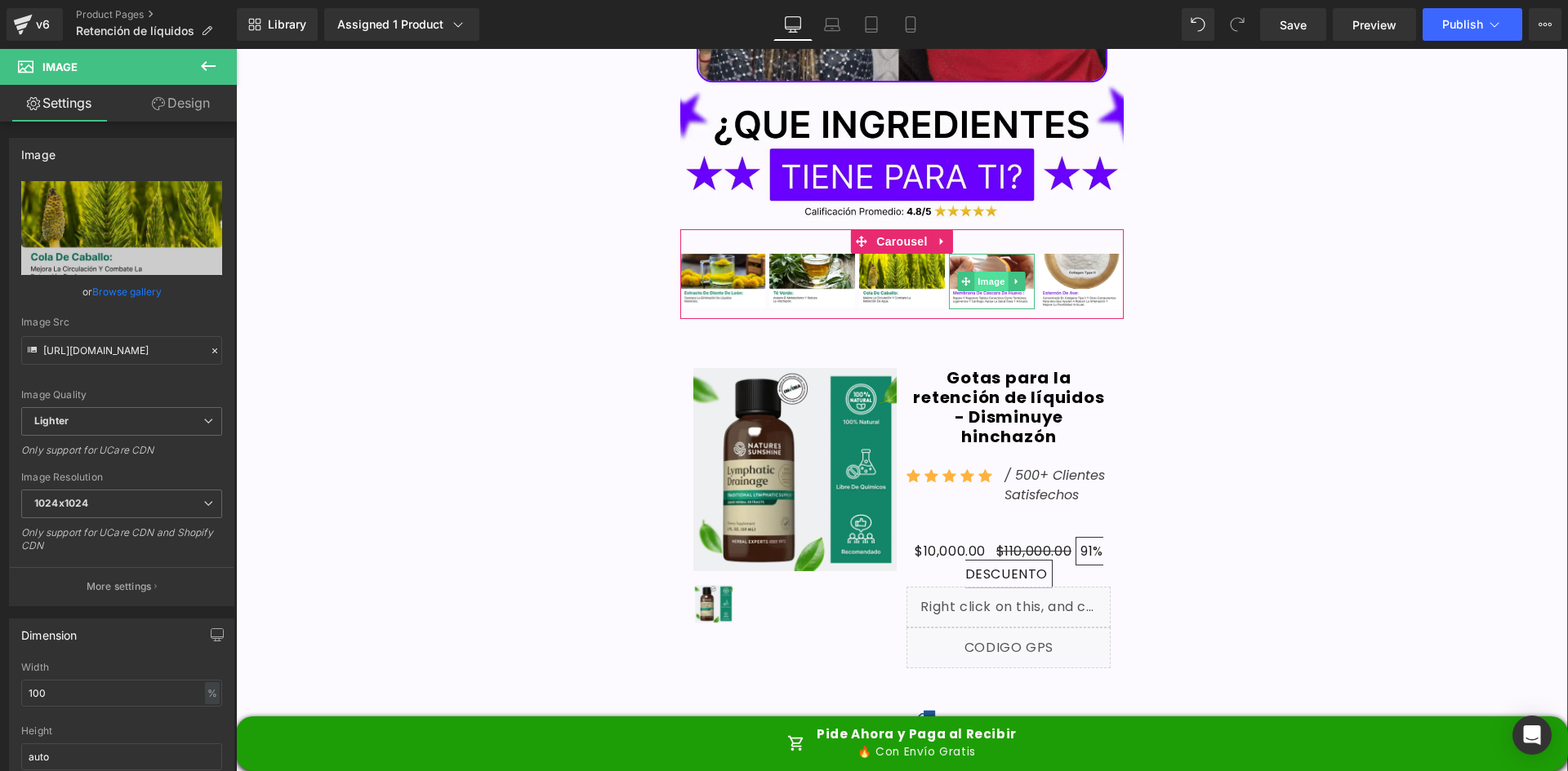
type input "https://ucarecdn.com/512d4448-e0f2-43fa-876c-b7f1e1f661f5/-/format/auto/-/previ…"
click at [981, 272] on span "Image" at bounding box center [992, 282] width 34 height 20
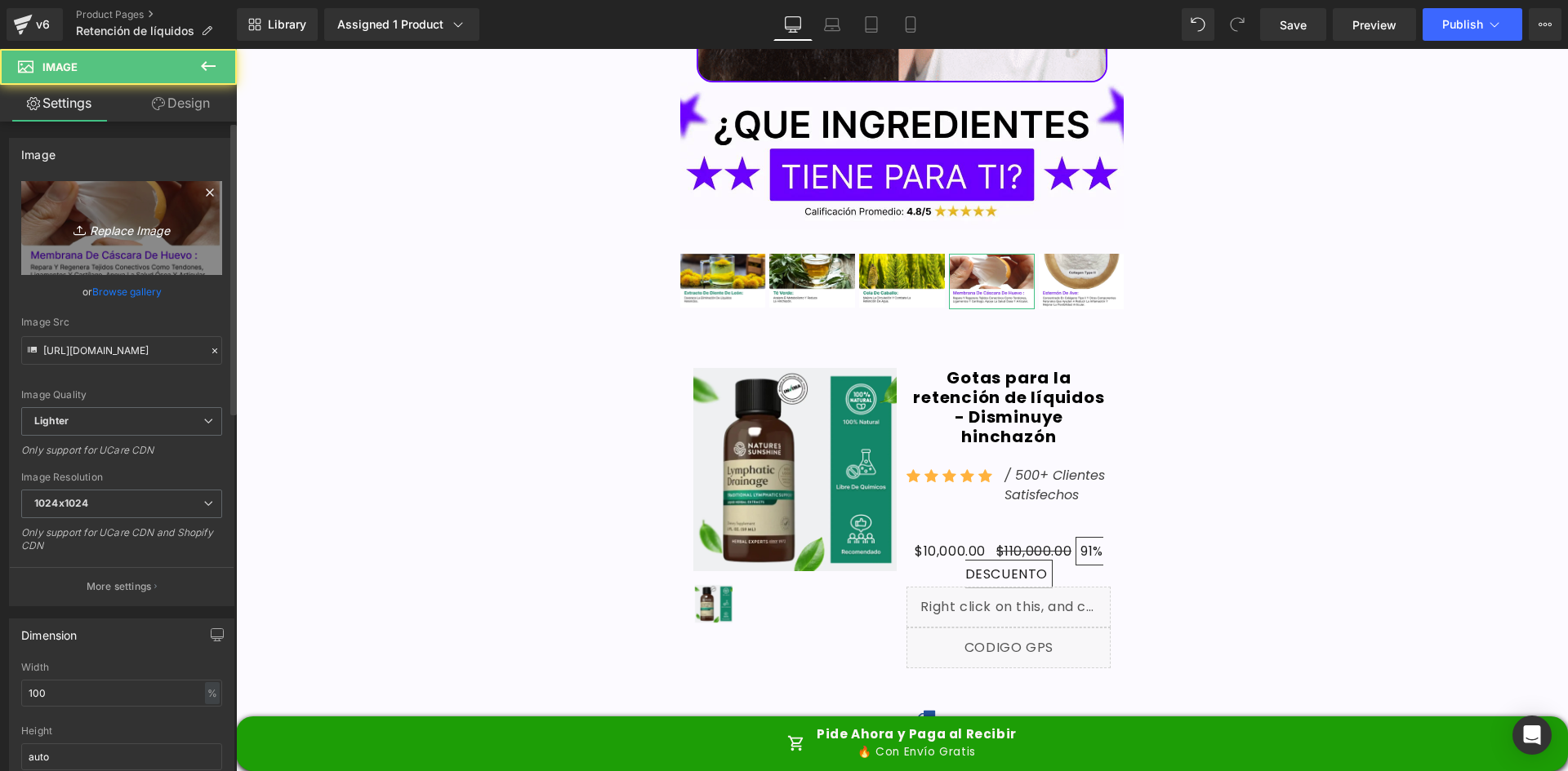
click at [113, 239] on link "Replace Image" at bounding box center [122, 228] width 201 height 94
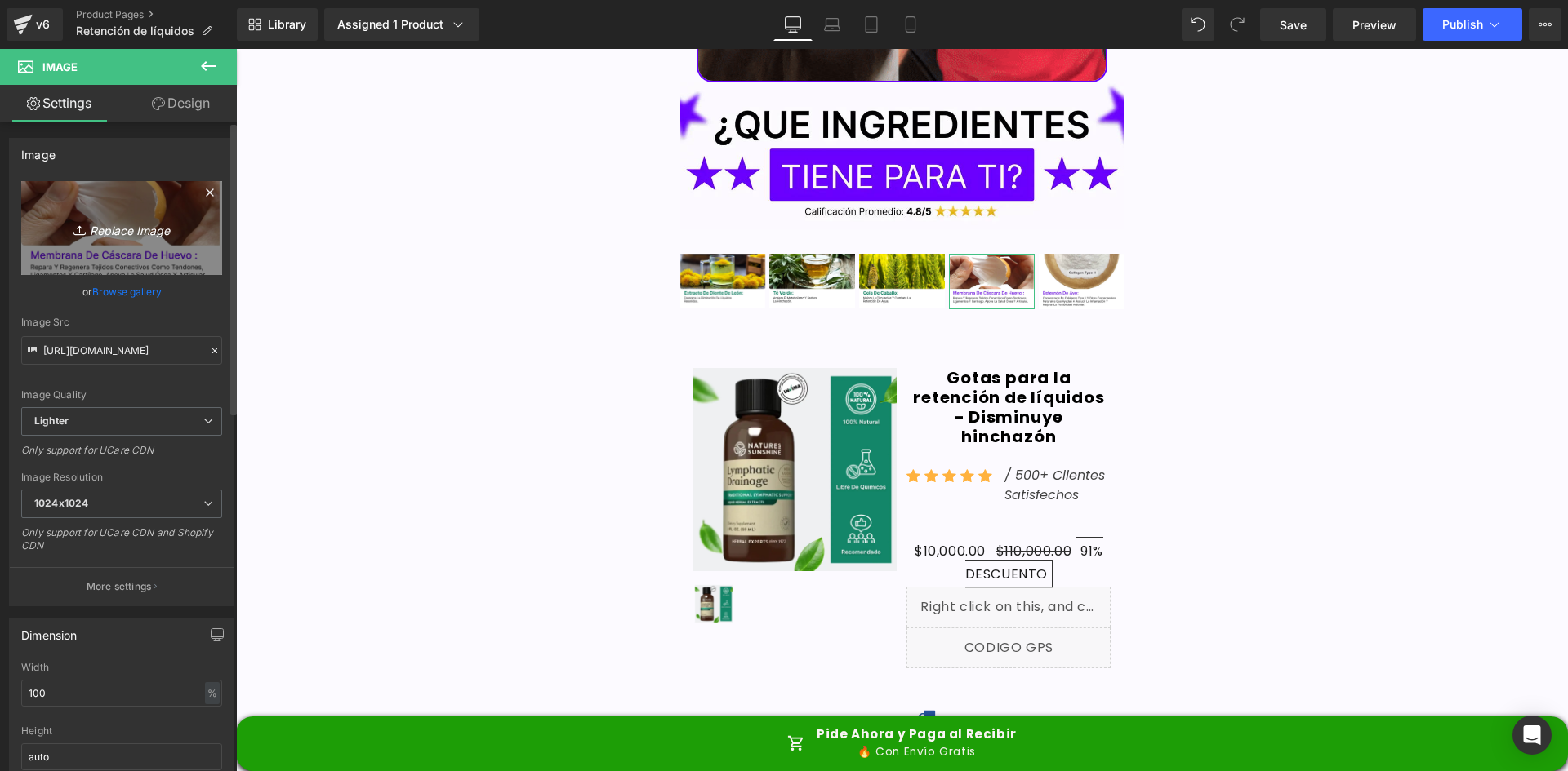
type input "C:\fakepath\Ingrediente 4.webp"
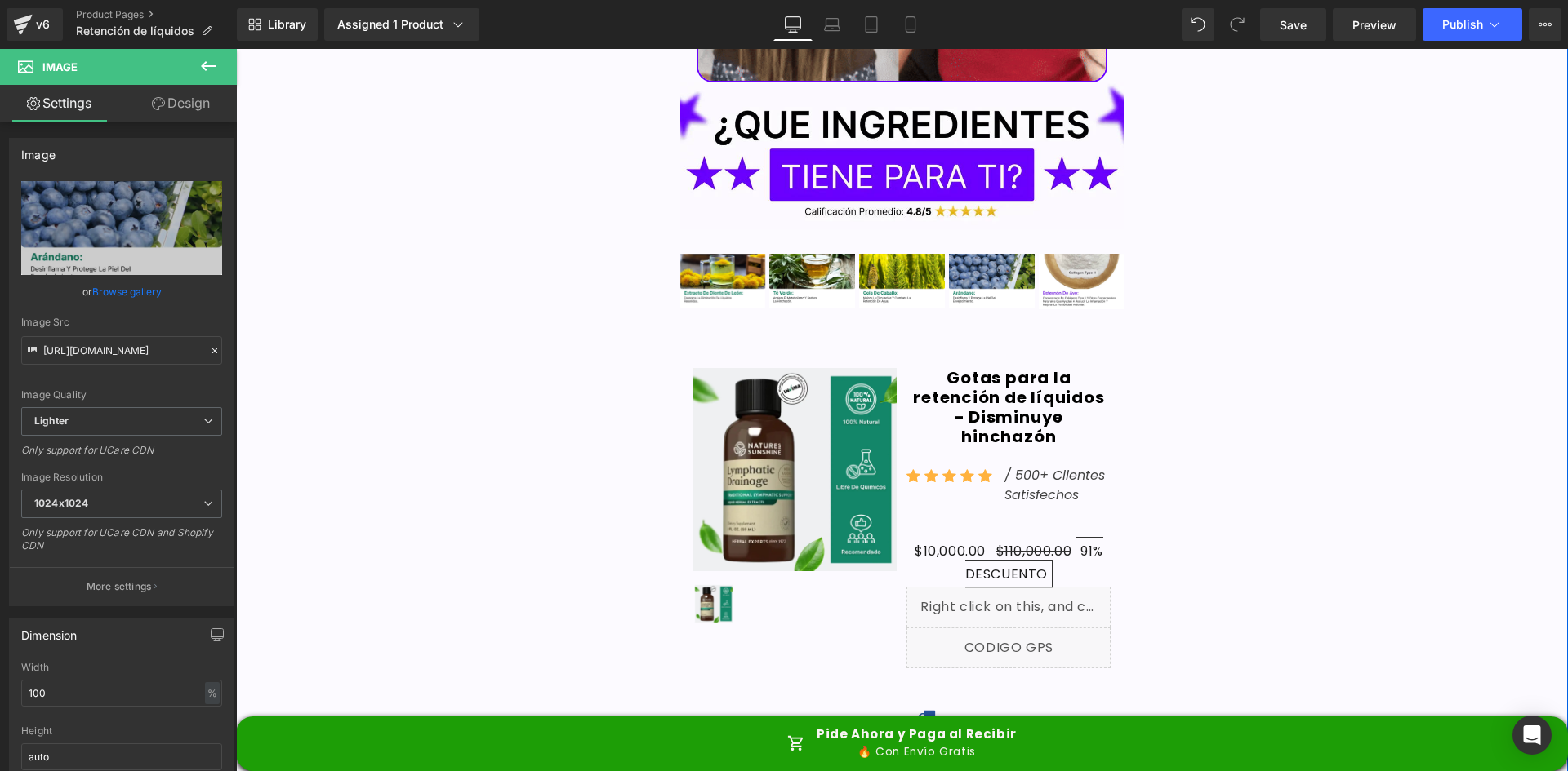
type input "https://ucarecdn.com/02224c72-4825-4ec3-b33c-4f42c4040e29/-/format/auto/-/previ…"
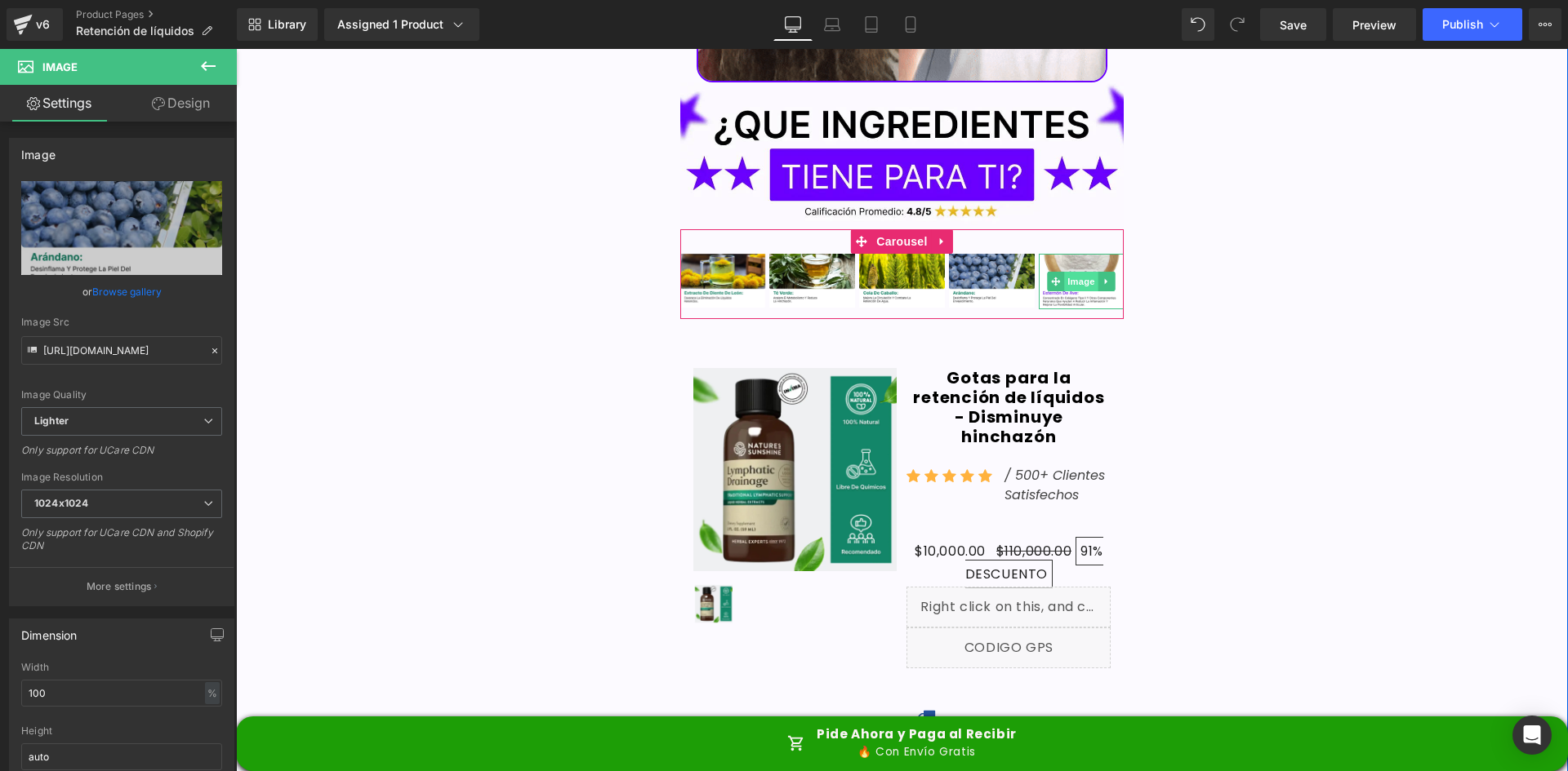
click at [1071, 272] on span "Image" at bounding box center [1081, 282] width 34 height 20
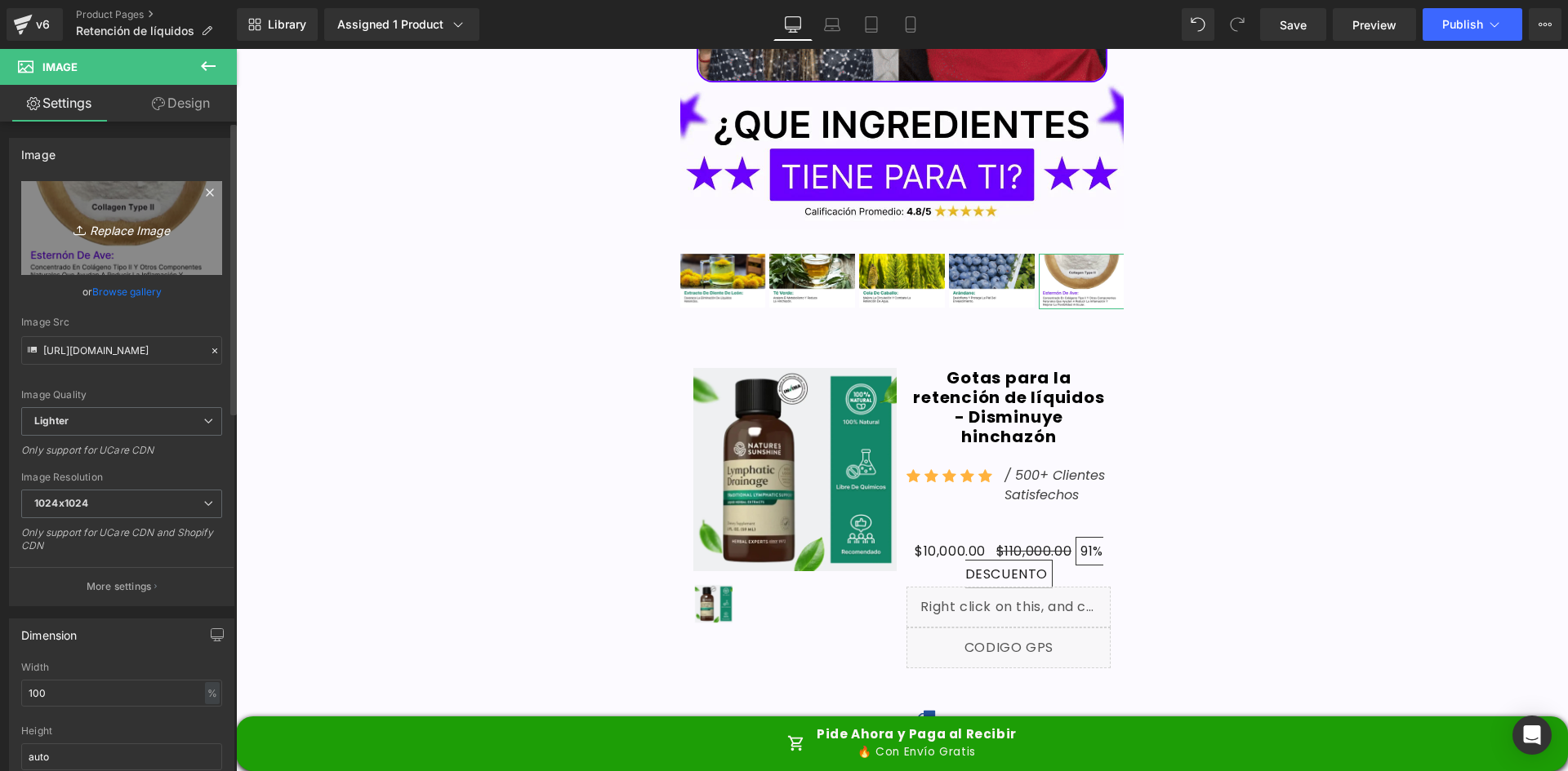
click at [108, 225] on icon "Replace Image" at bounding box center [122, 228] width 131 height 21
type input "C:\fakepath\Ingrediente 5.webp"
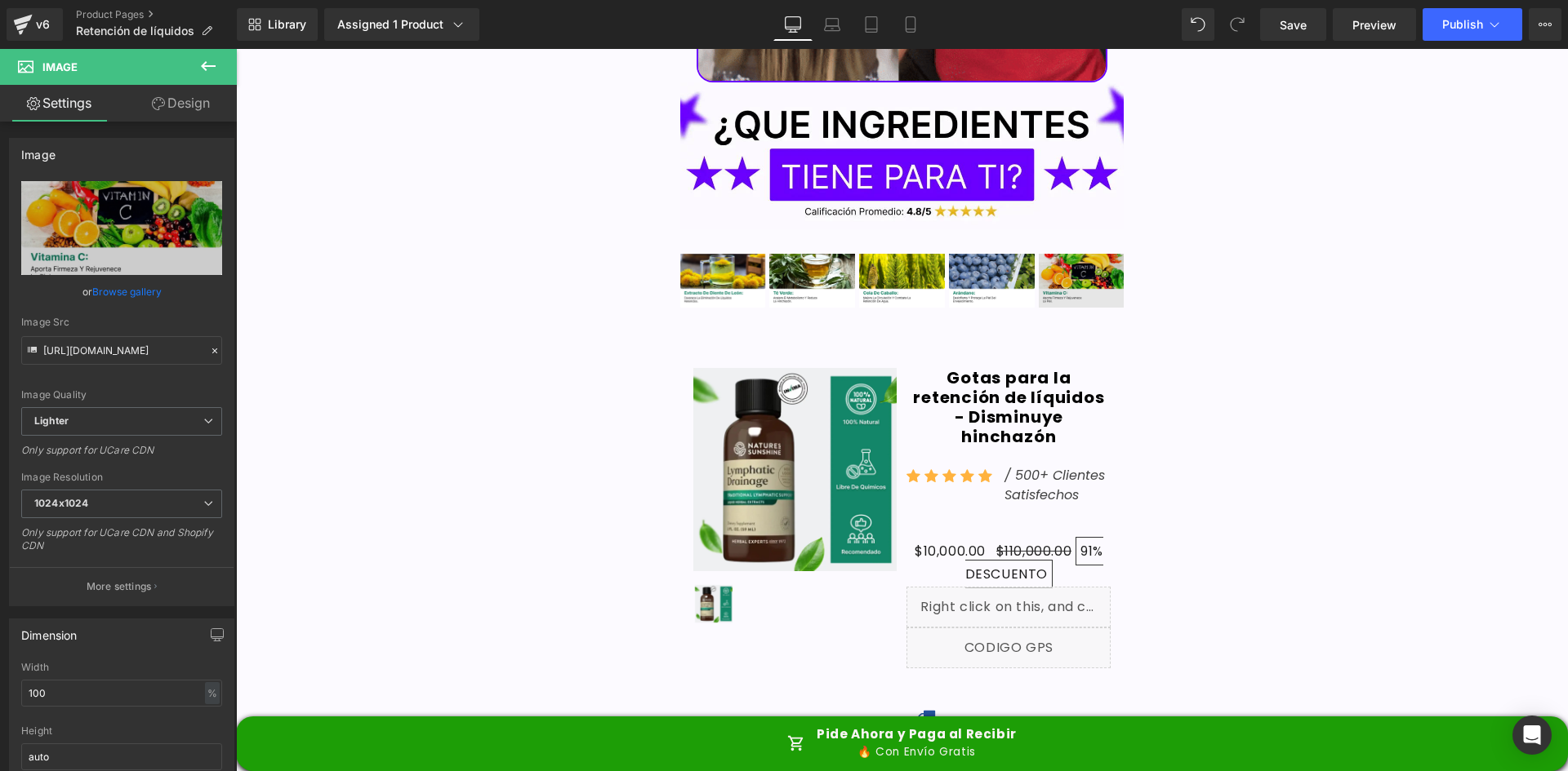
type input "https://ucarecdn.com/9726cb32-04e6-42eb-9d48-4b0fa6c6bfaf/-/format/auto/-/previ…"
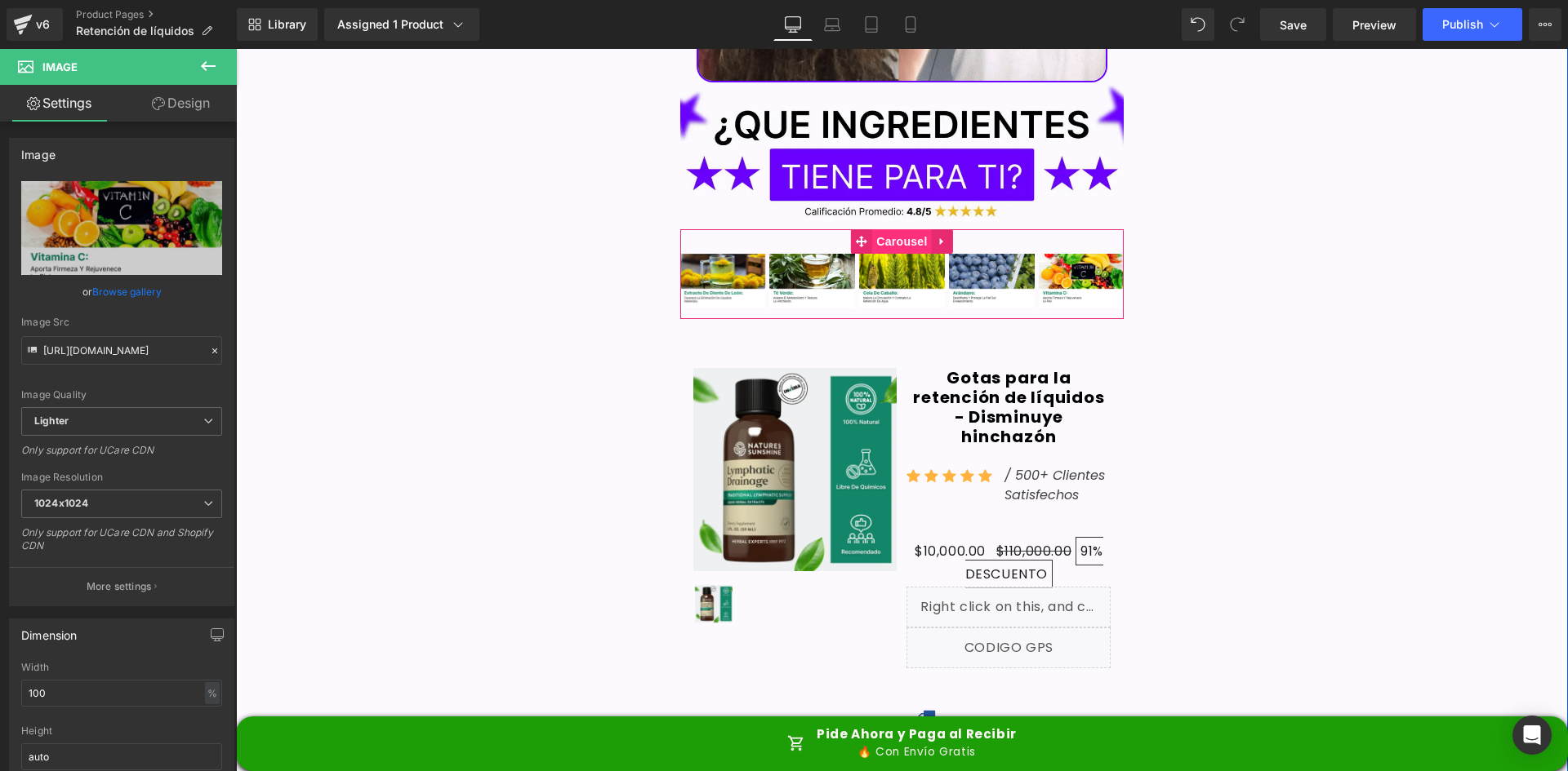
click at [881, 230] on span "Carousel" at bounding box center [901, 241] width 58 height 24
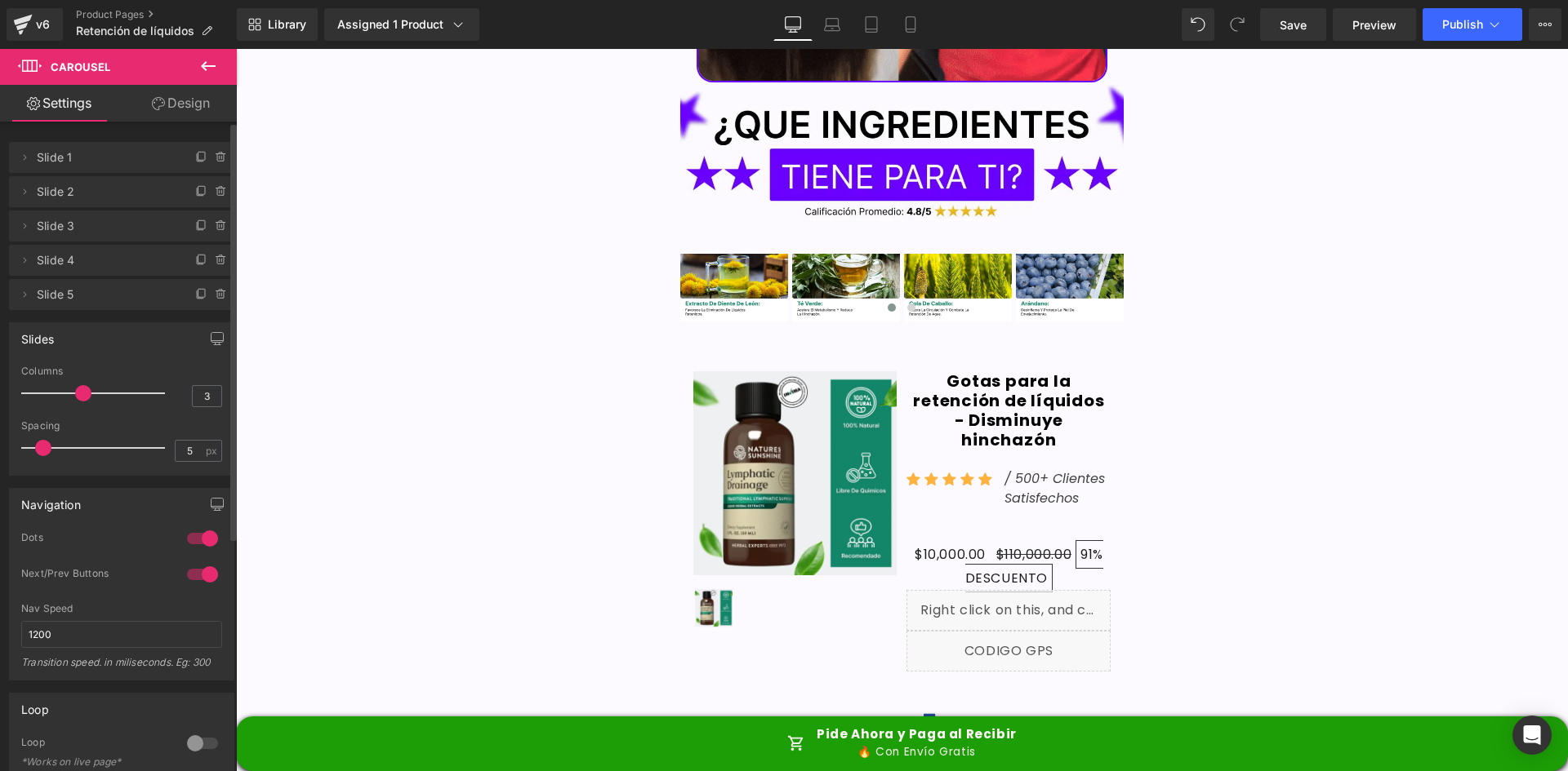
type input "2"
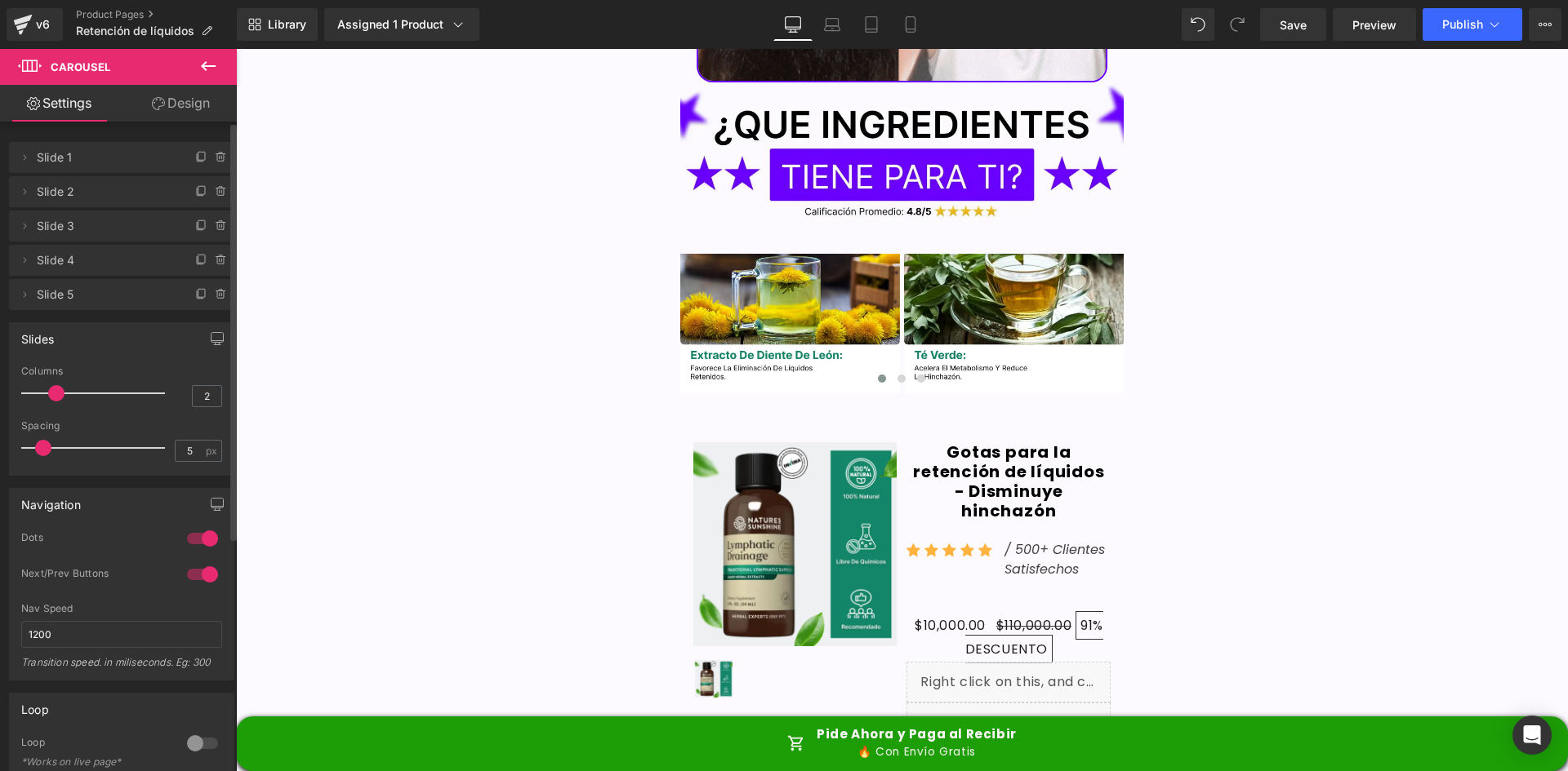
drag, startPoint x: 129, startPoint y: 393, endPoint x: 47, endPoint y: 407, distance: 83.2
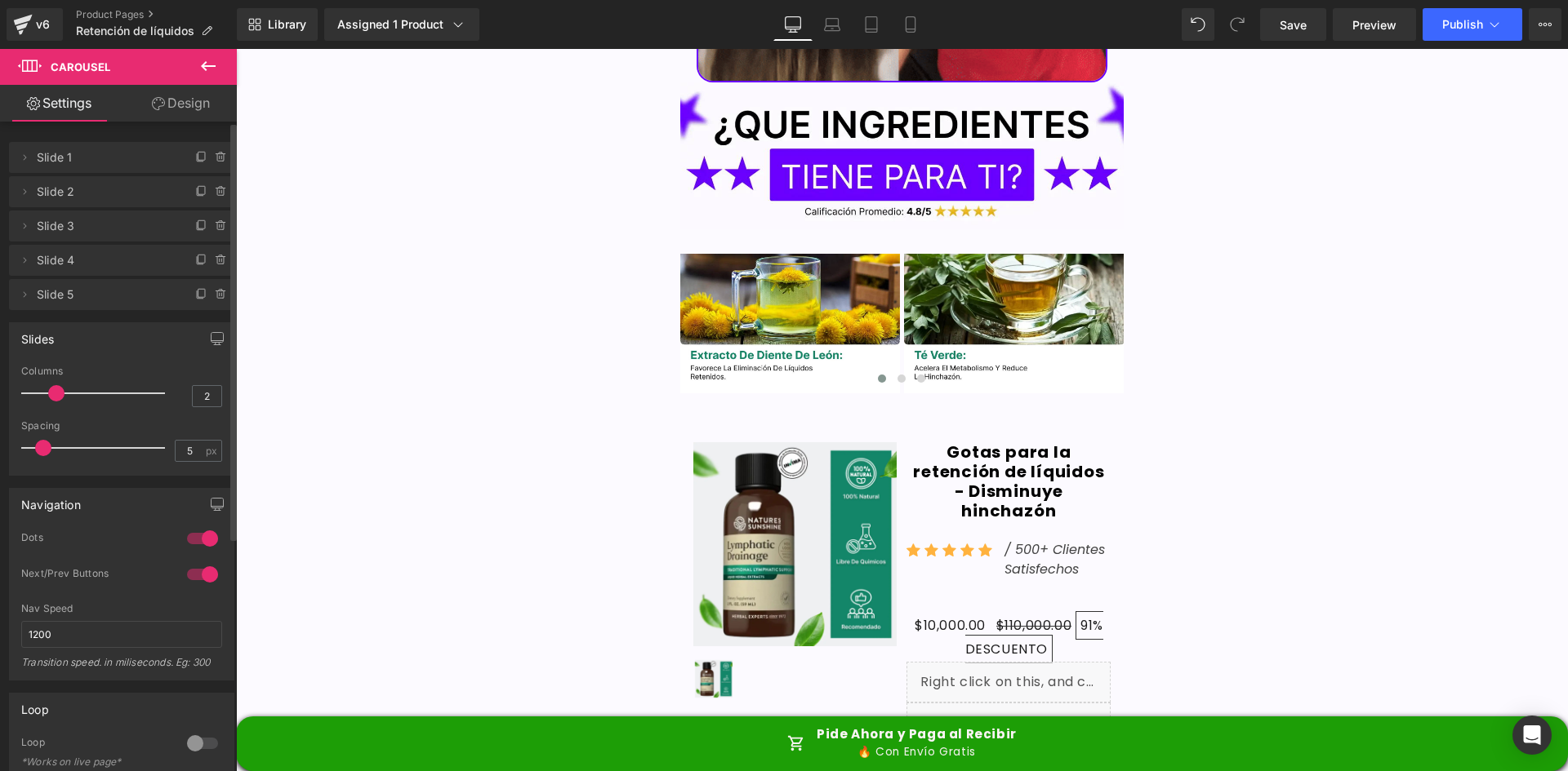
click at [47, 407] on div at bounding box center [97, 393] width 136 height 32
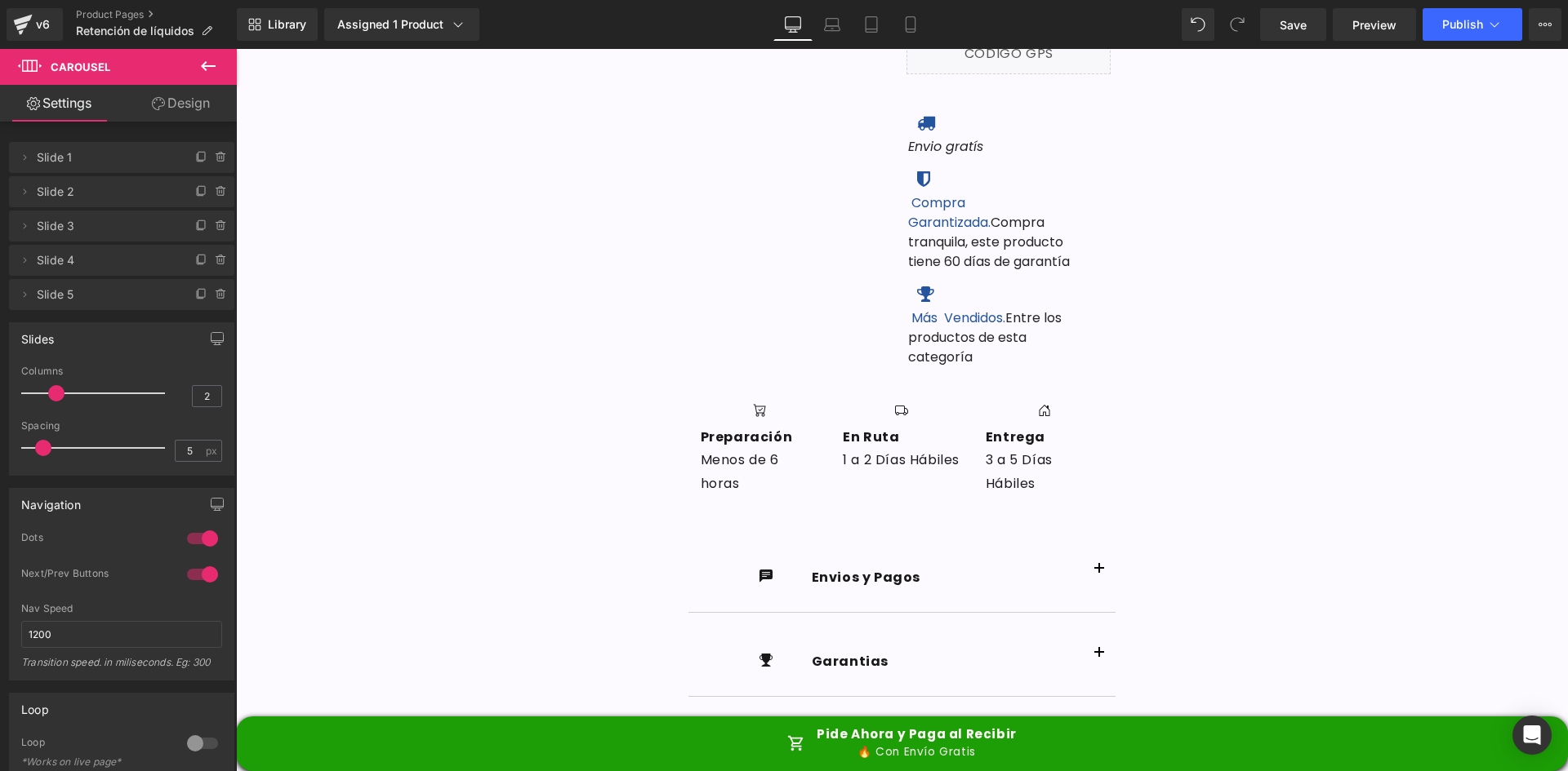
scroll to position [0, 0]
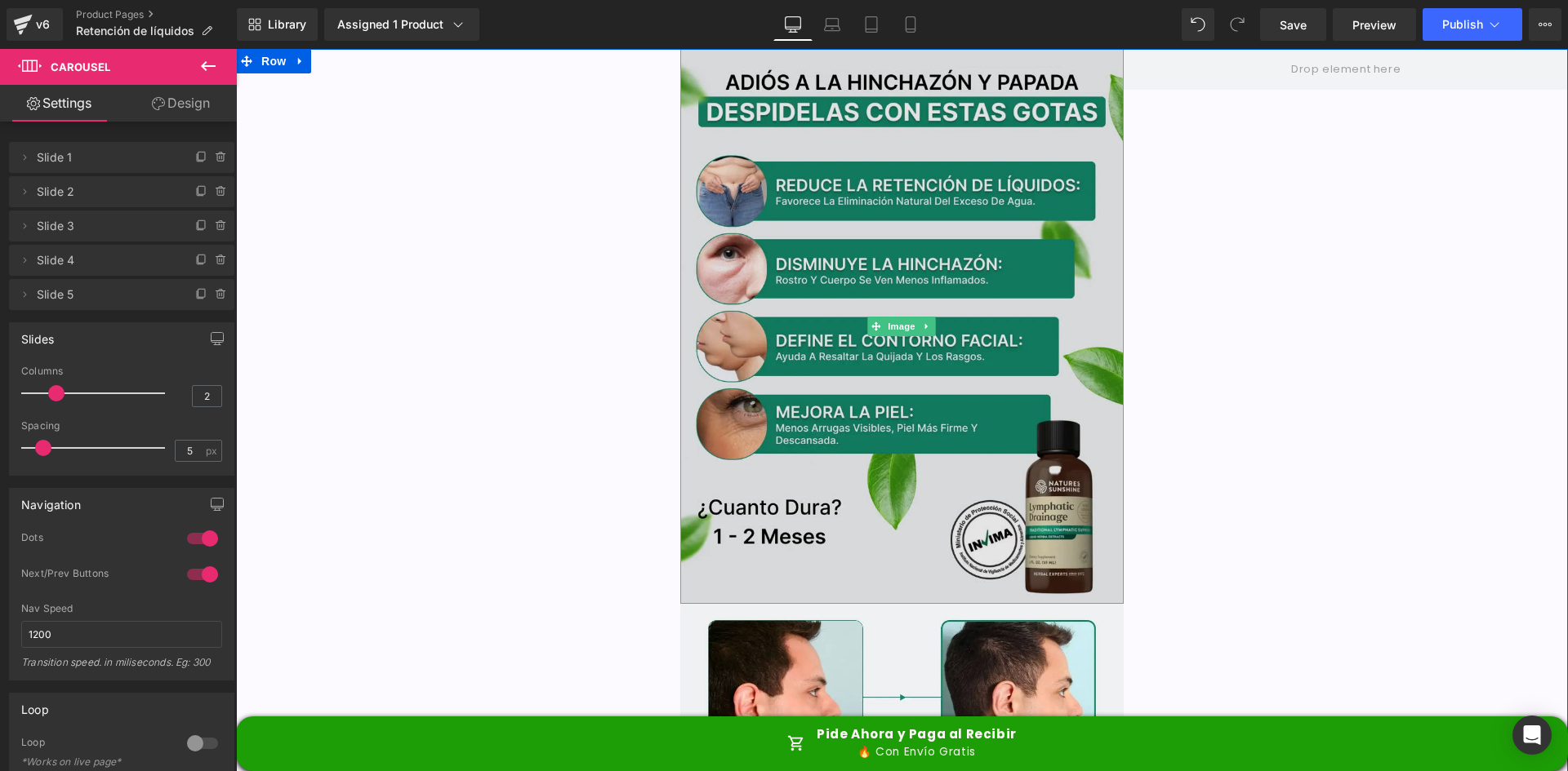
click at [855, 267] on img at bounding box center [903, 327] width 445 height 555
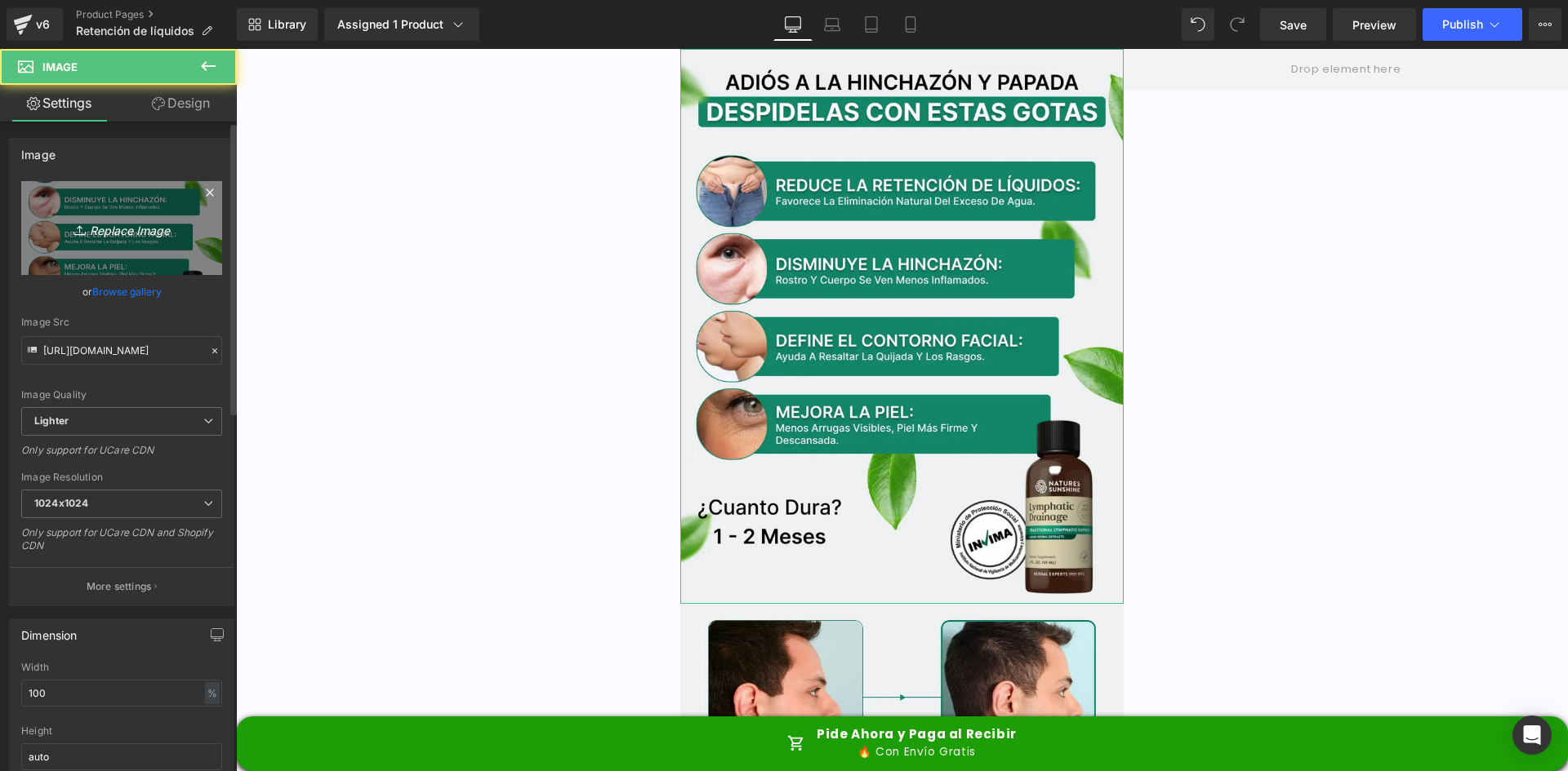
click at [114, 243] on link "Replace Image" at bounding box center [122, 228] width 201 height 94
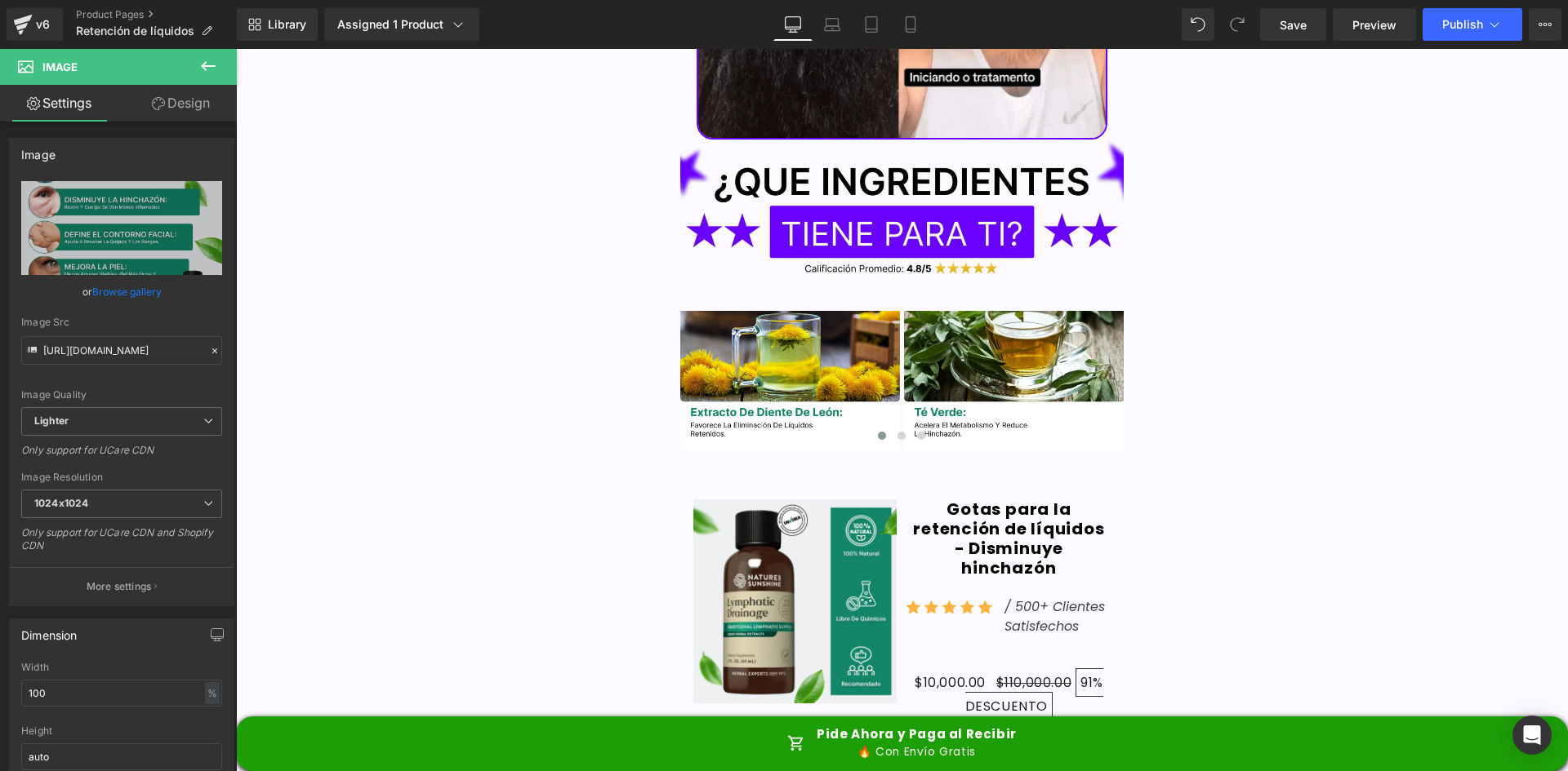
scroll to position [5119, 0]
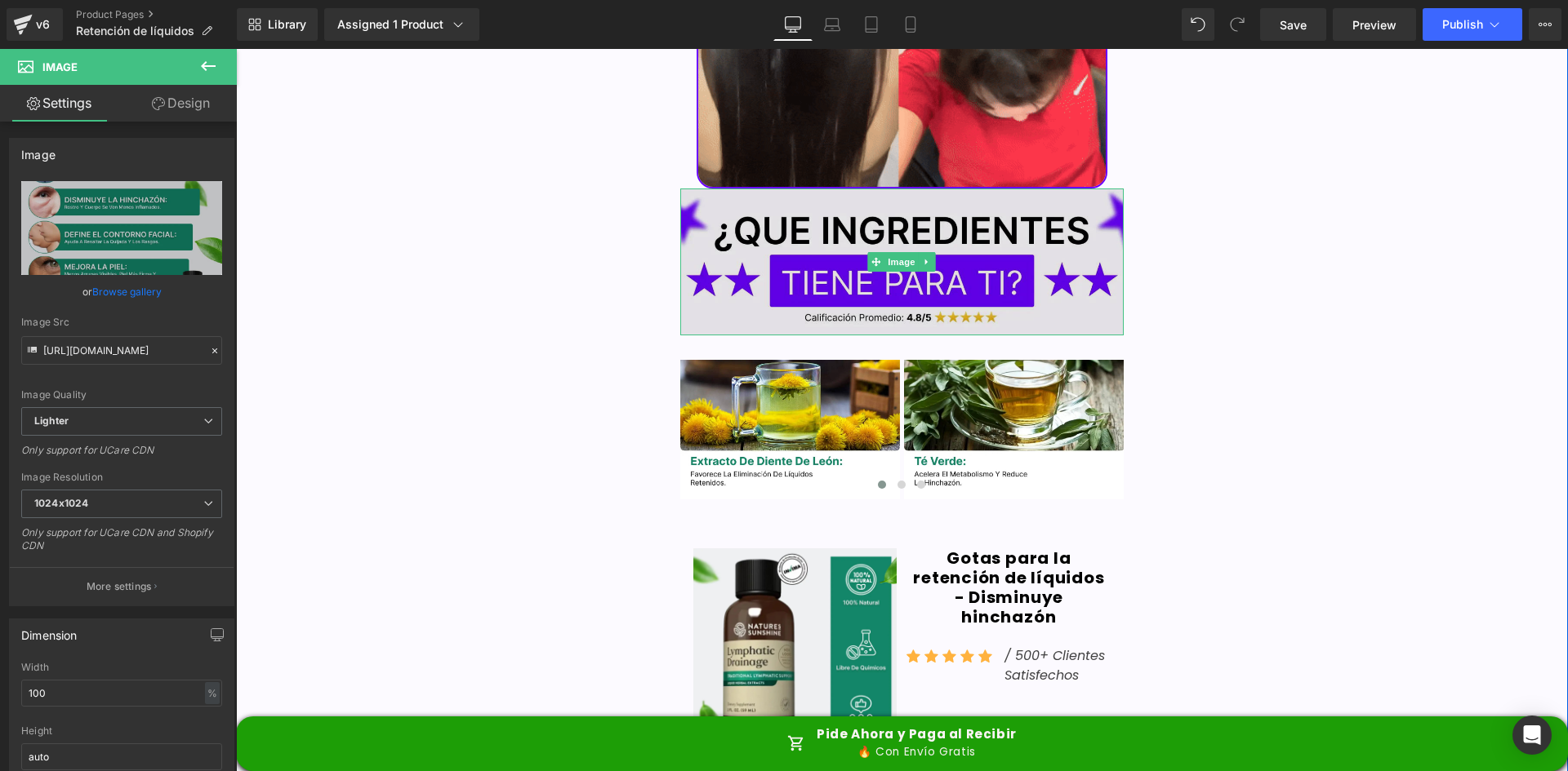
click at [830, 208] on img at bounding box center [903, 261] width 445 height 146
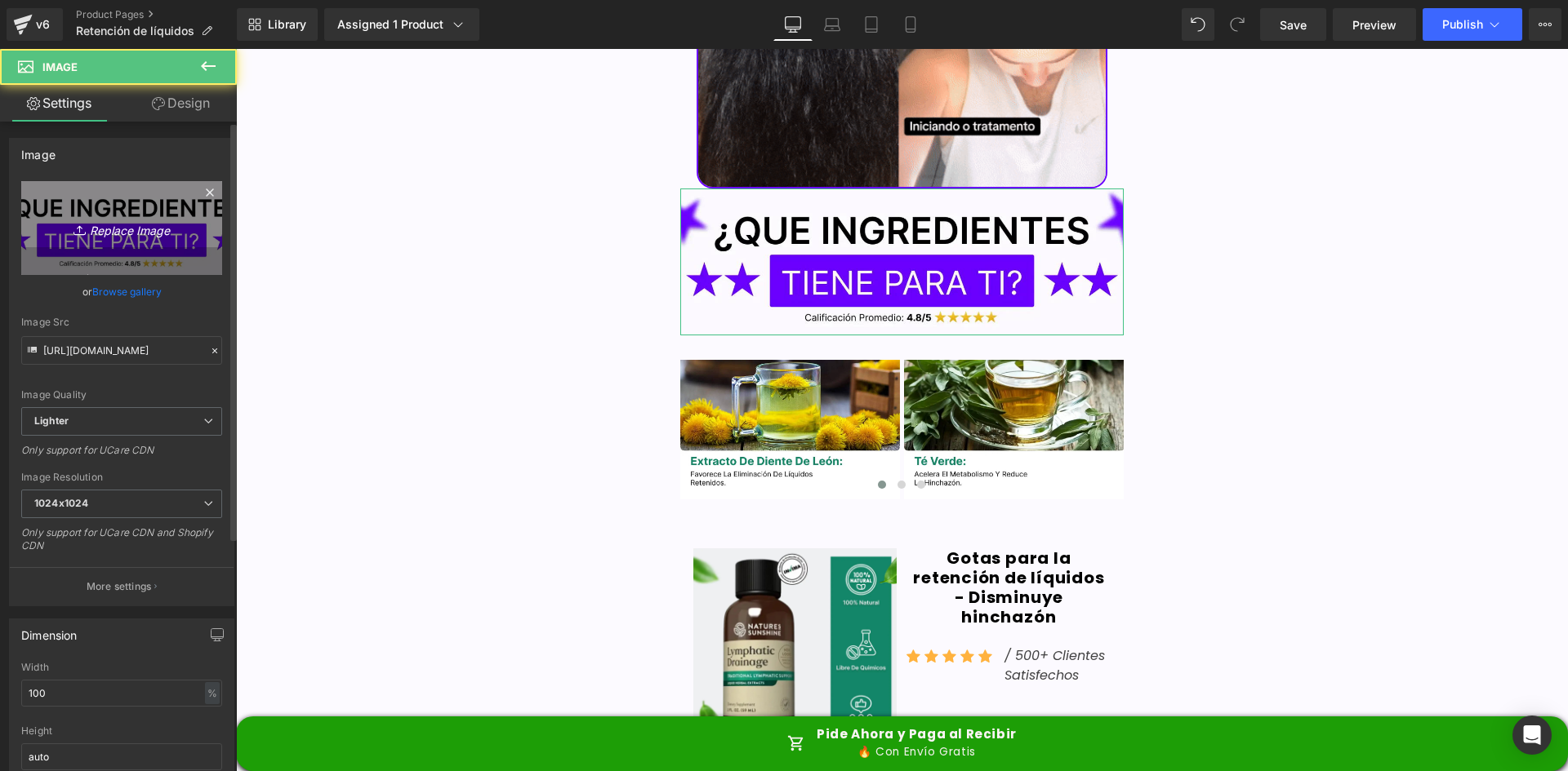
click at [104, 239] on link "Replace Image" at bounding box center [122, 228] width 201 height 94
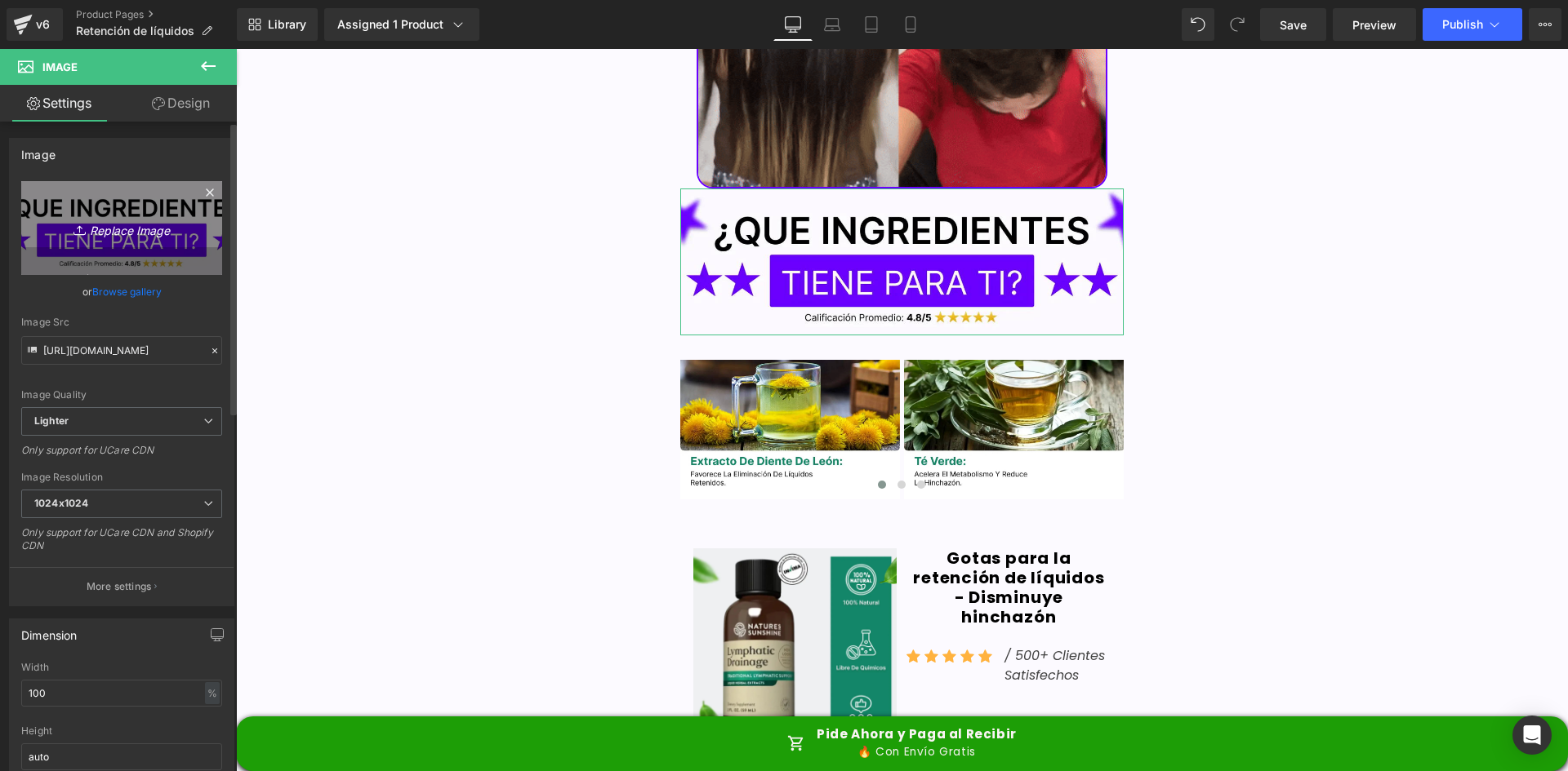
type input "C:\fakepath\Titulo reseñas.webp"
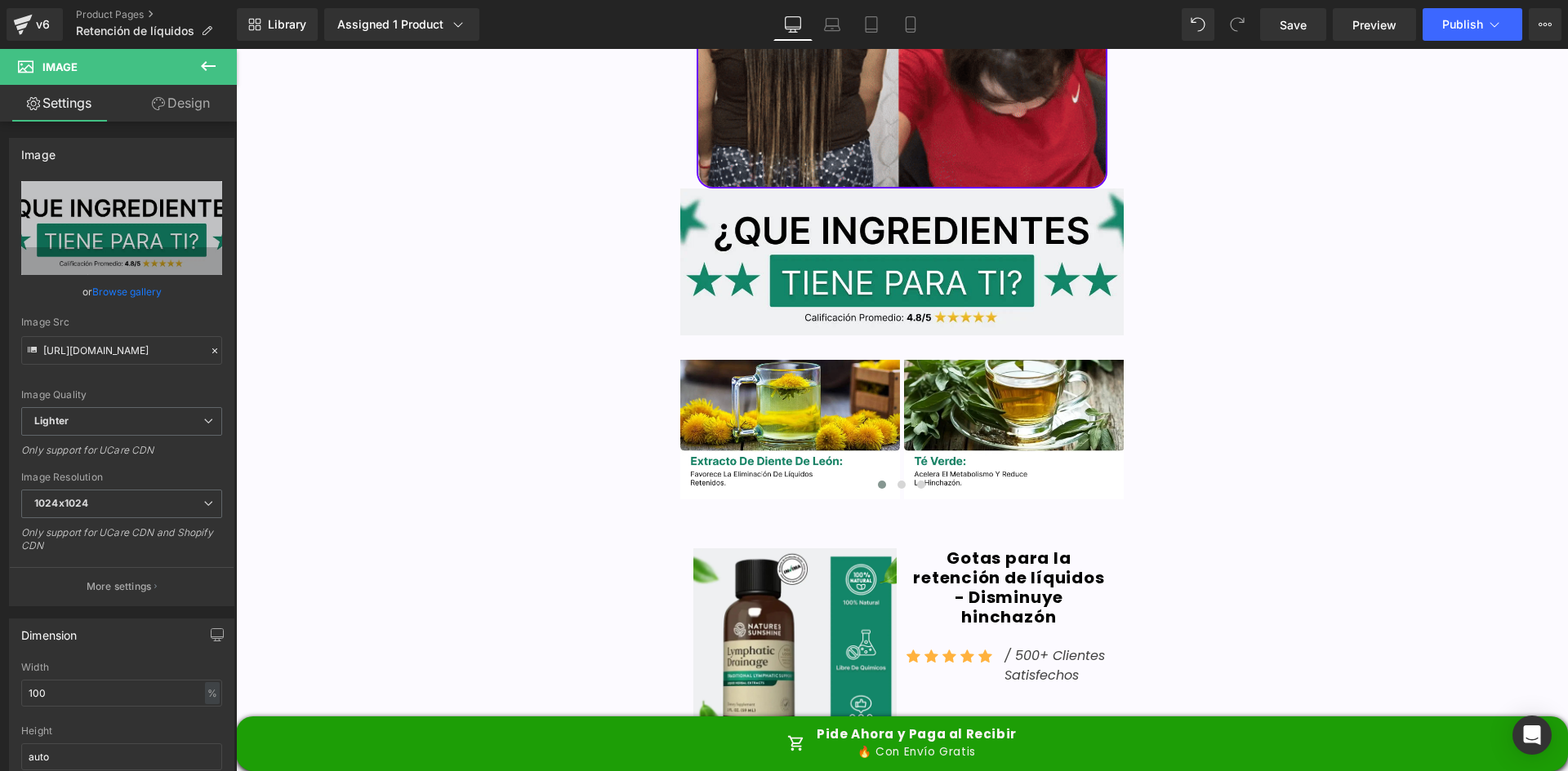
type input "https://ucarecdn.com/6385c6e4-33f0-428e-bc26-651abbf5575e/-/format/auto/-/previ…"
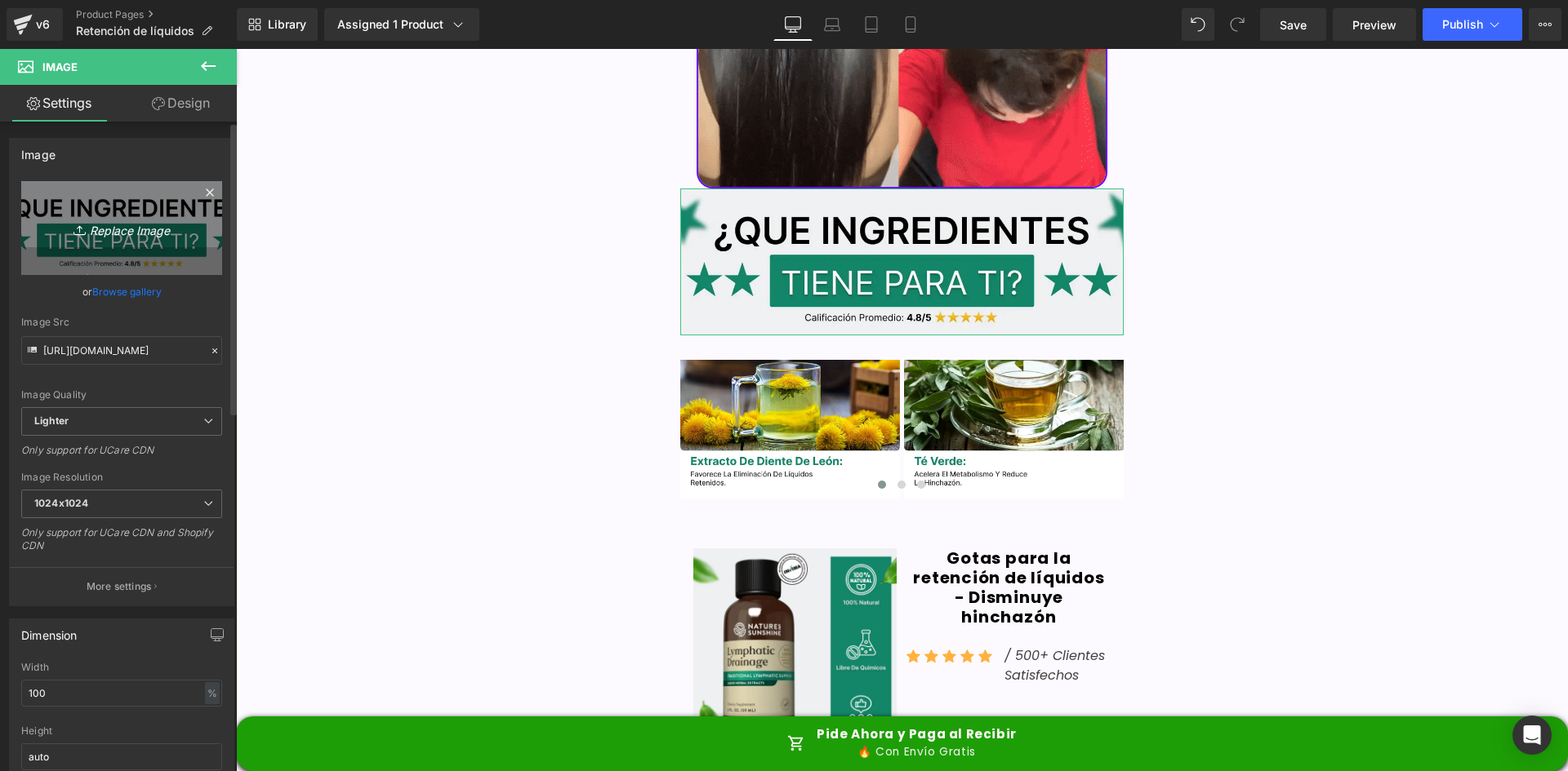
click at [101, 249] on link "Replace Image" at bounding box center [122, 228] width 201 height 94
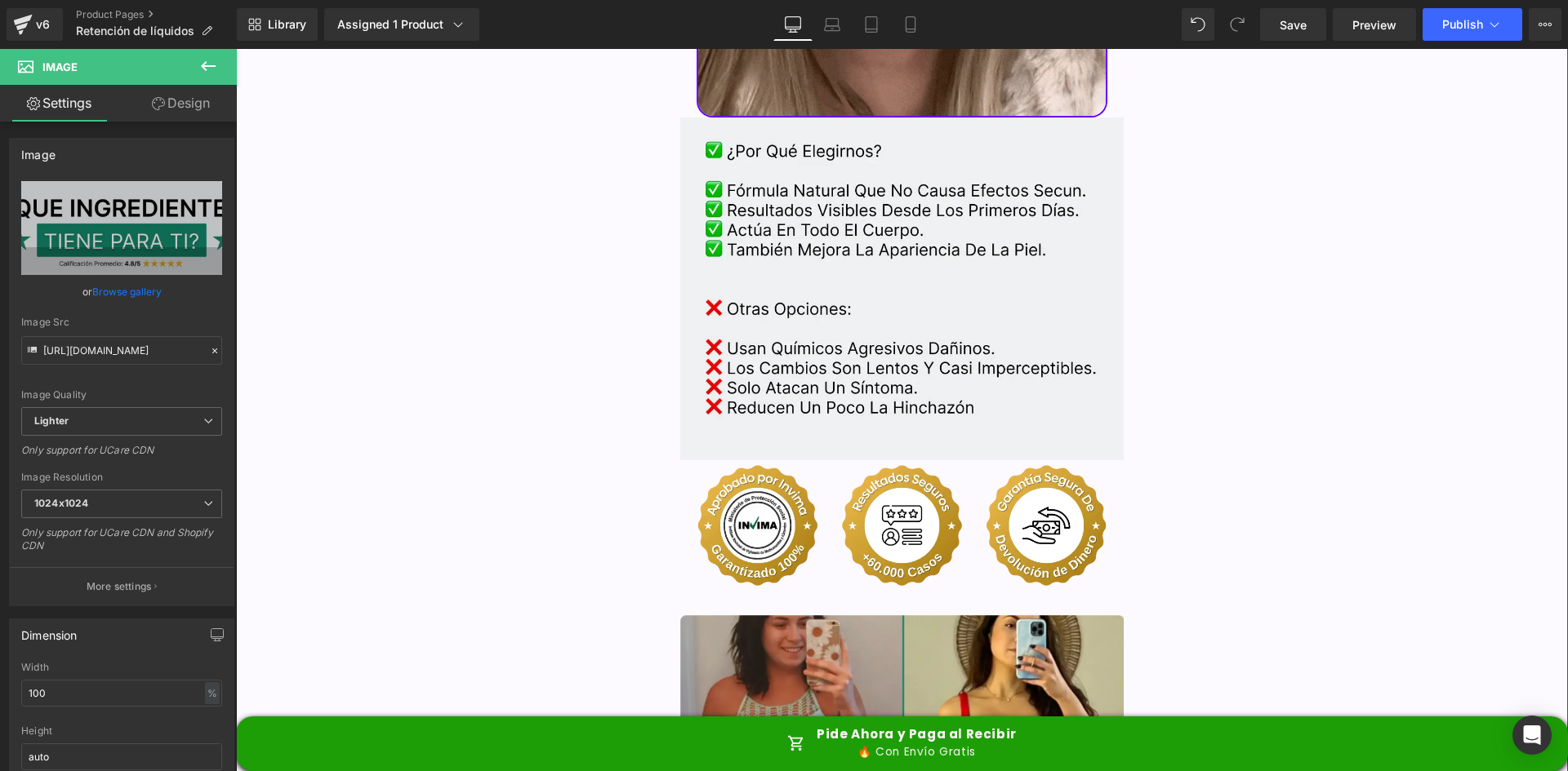
scroll to position [3649, 0]
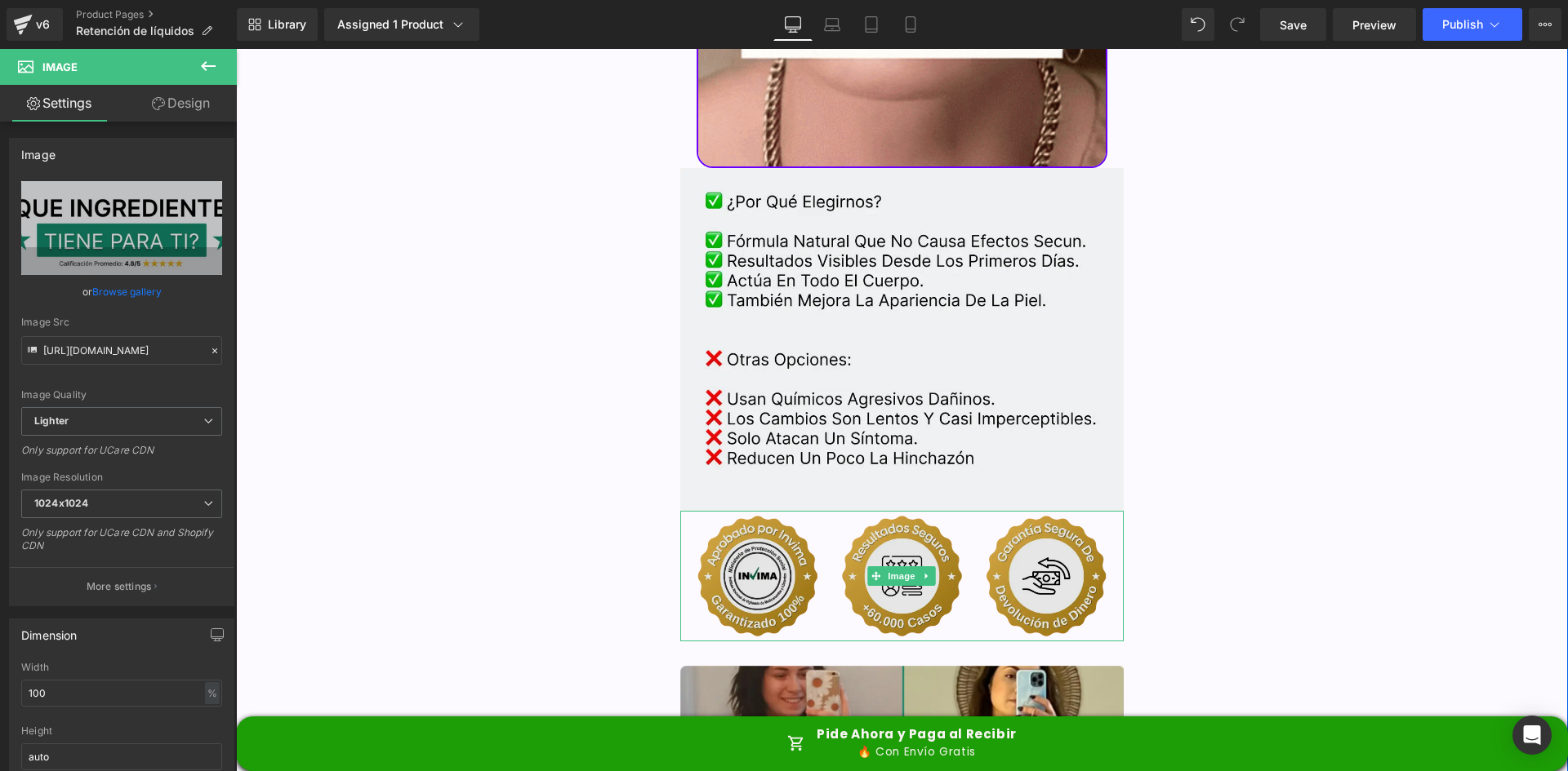
click at [841, 532] on img at bounding box center [903, 575] width 445 height 130
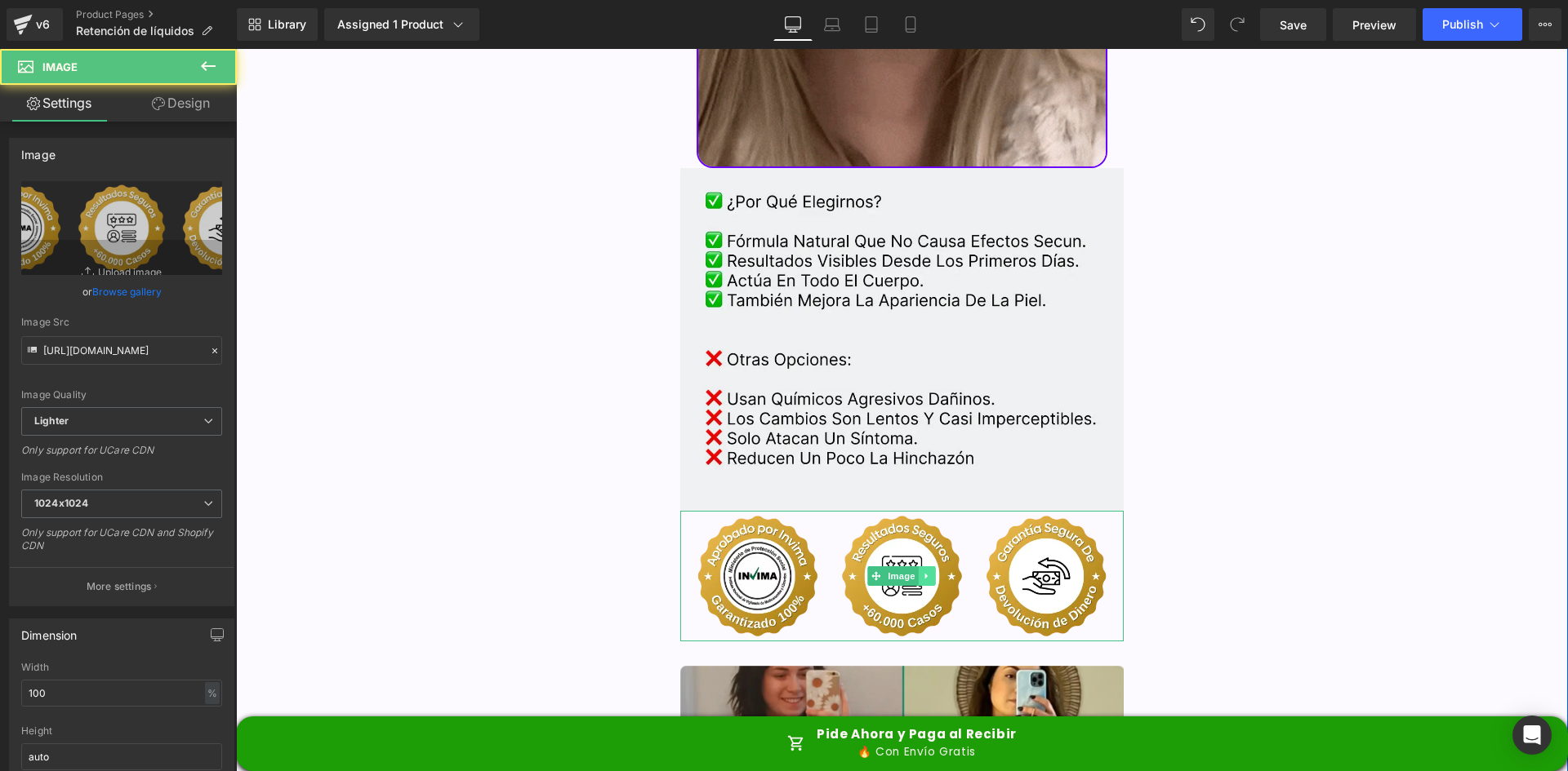
click at [923, 572] on icon at bounding box center [928, 576] width 9 height 10
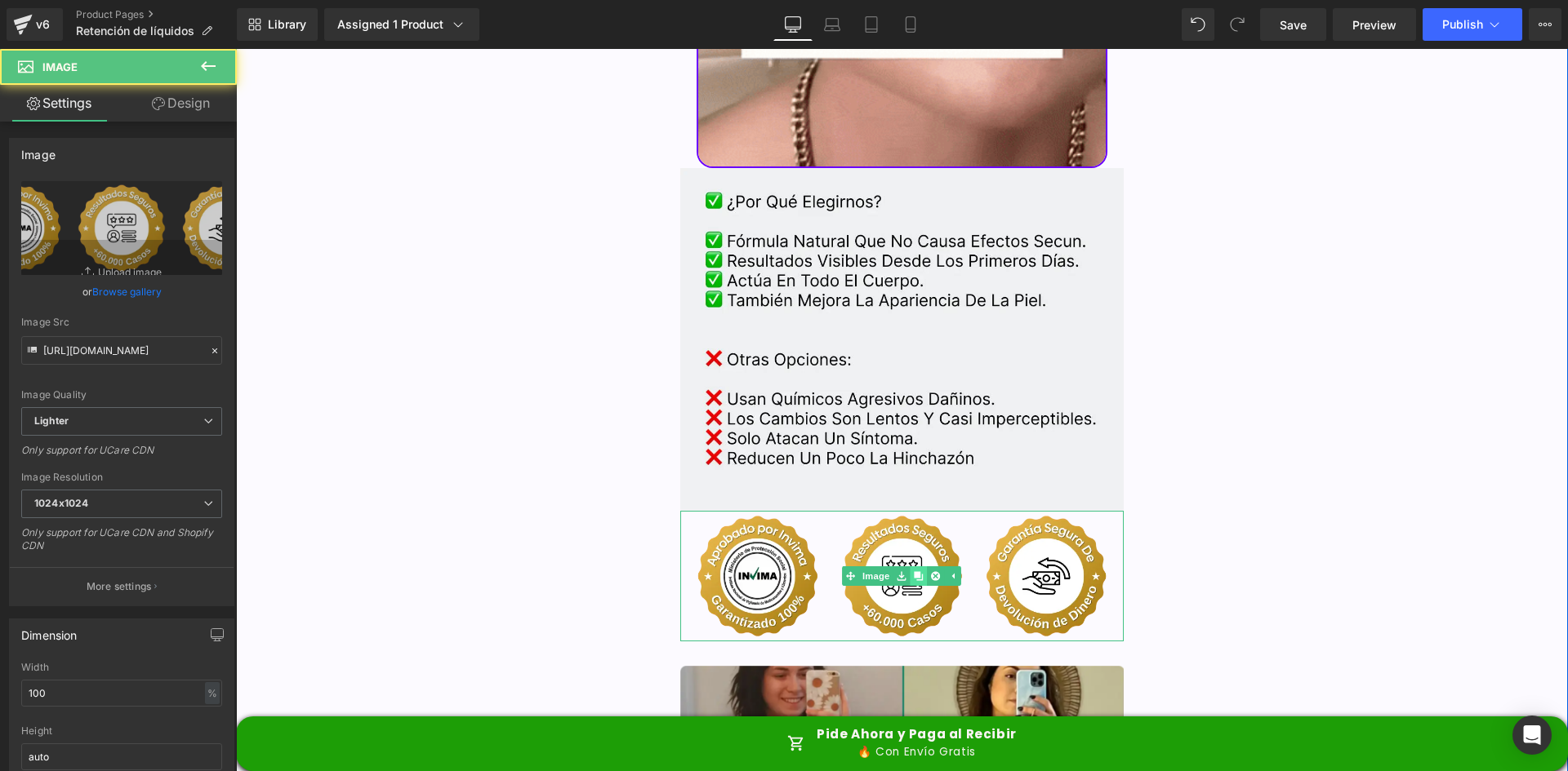
click at [915, 572] on icon at bounding box center [920, 576] width 9 height 9
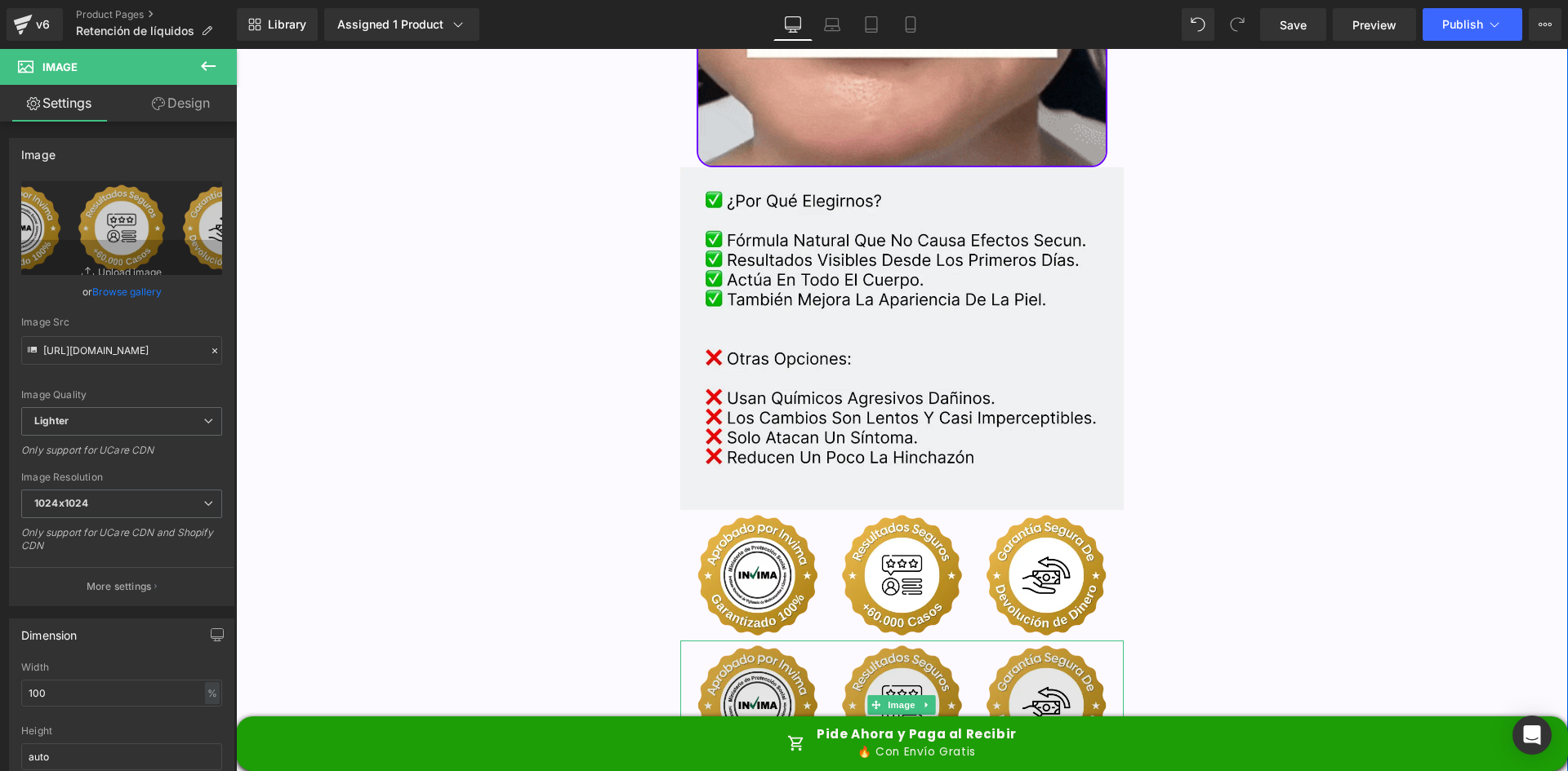
click at [841, 641] on img at bounding box center [903, 705] width 445 height 130
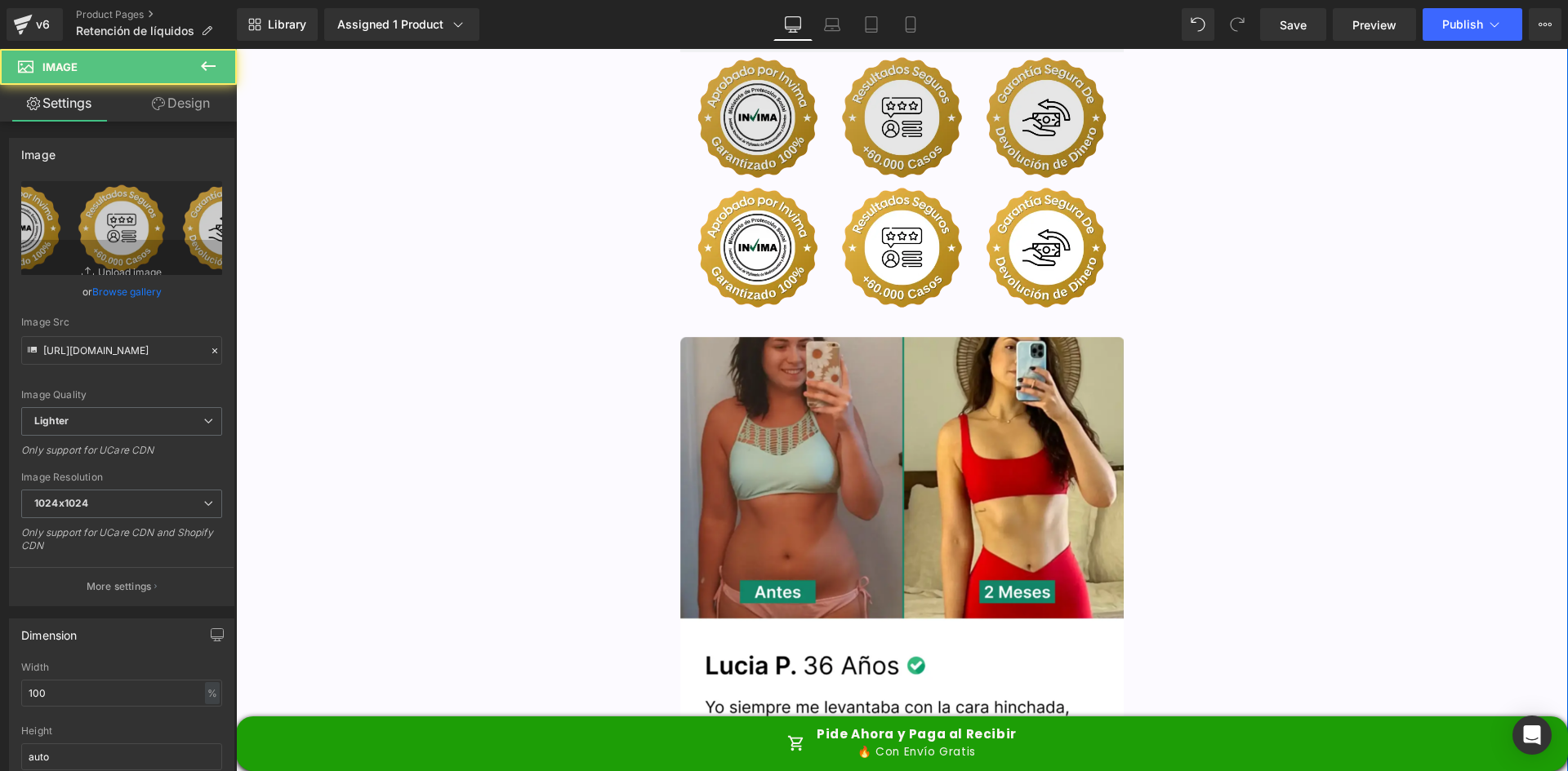
scroll to position [4113, 0]
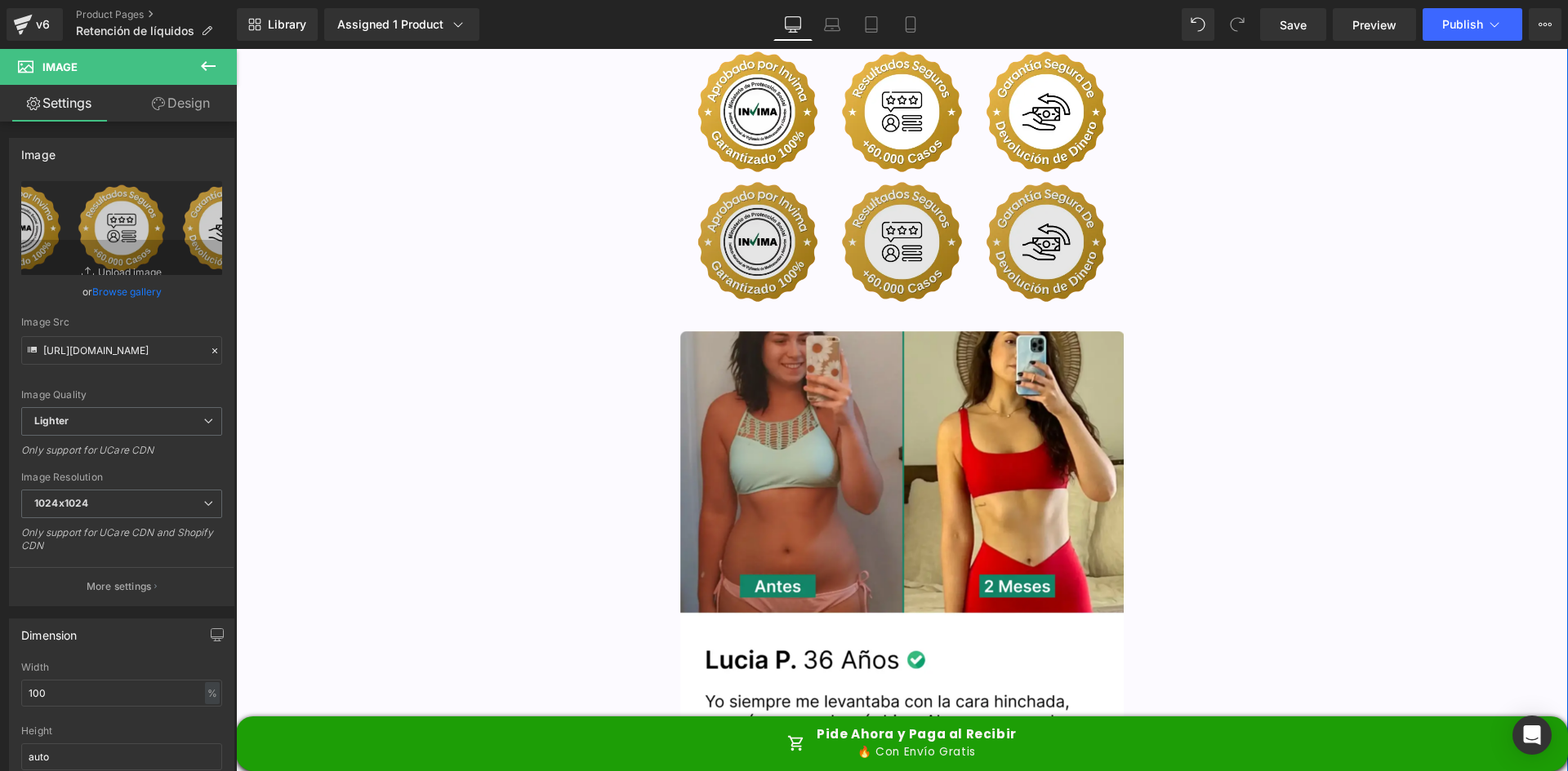
click at [862, 177] on div "Image" at bounding box center [903, 241] width 445 height 130
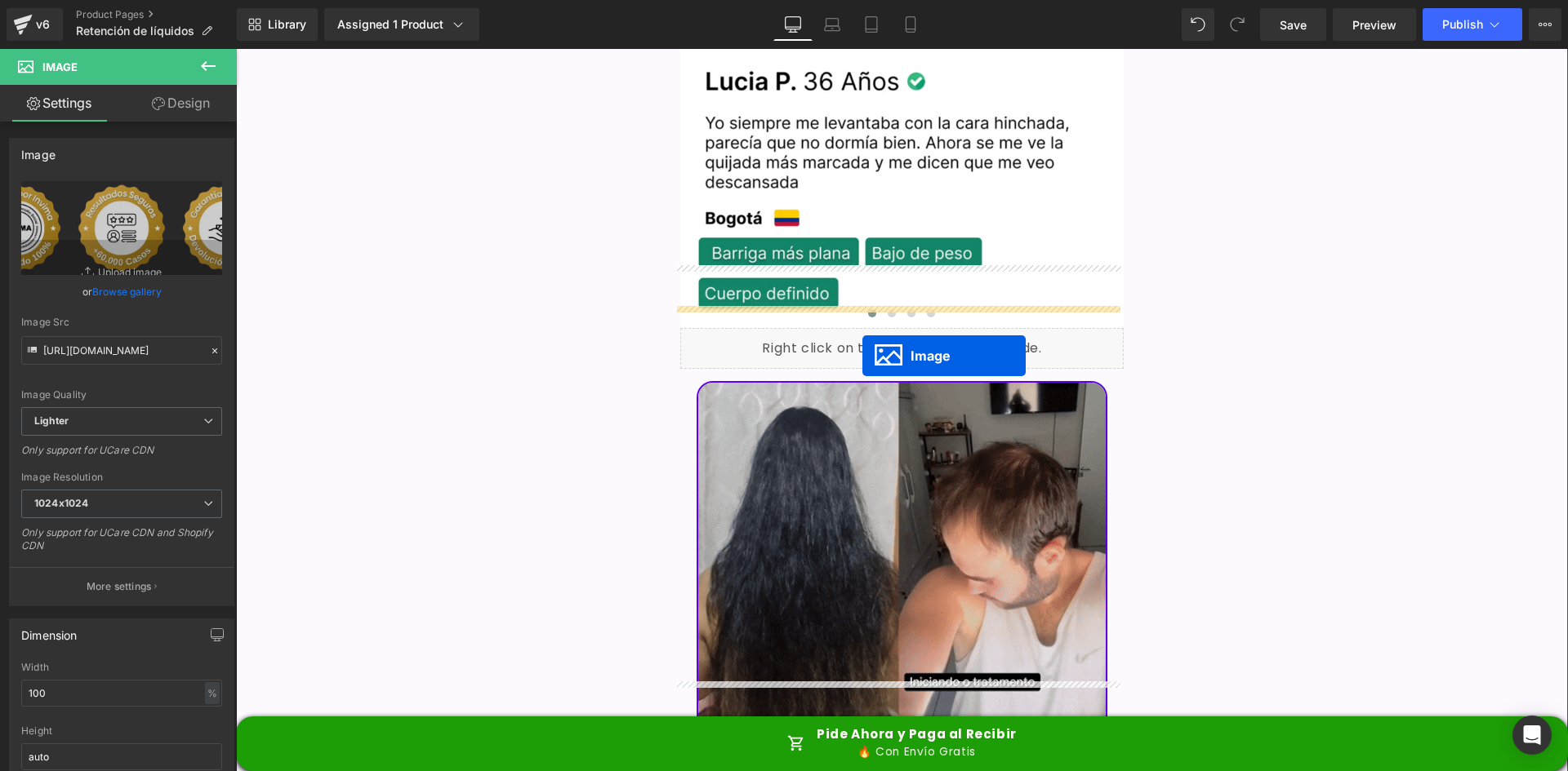
drag, startPoint x: 871, startPoint y: 176, endPoint x: 862, endPoint y: 356, distance: 180.2
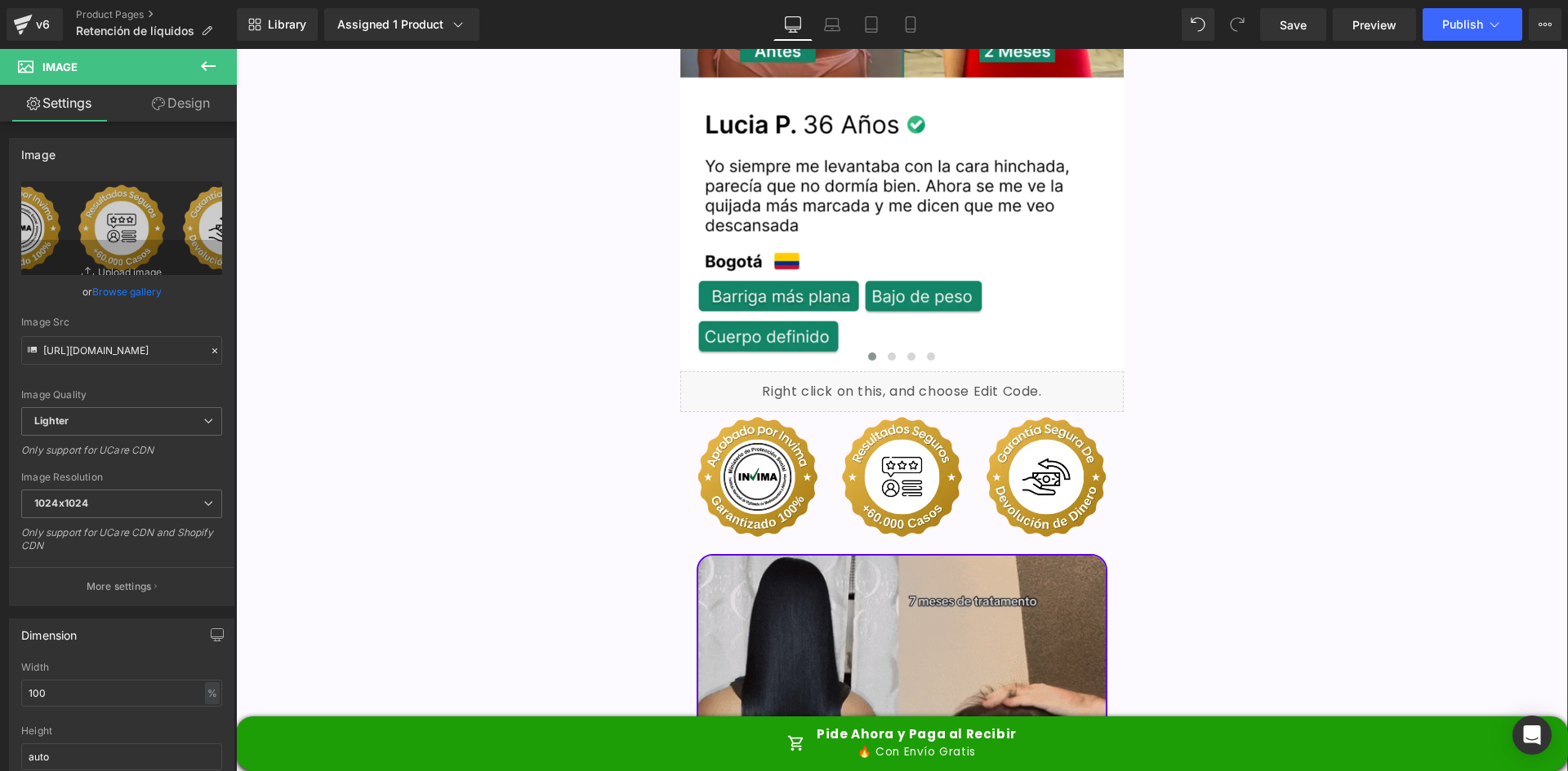
scroll to position [4481, 0]
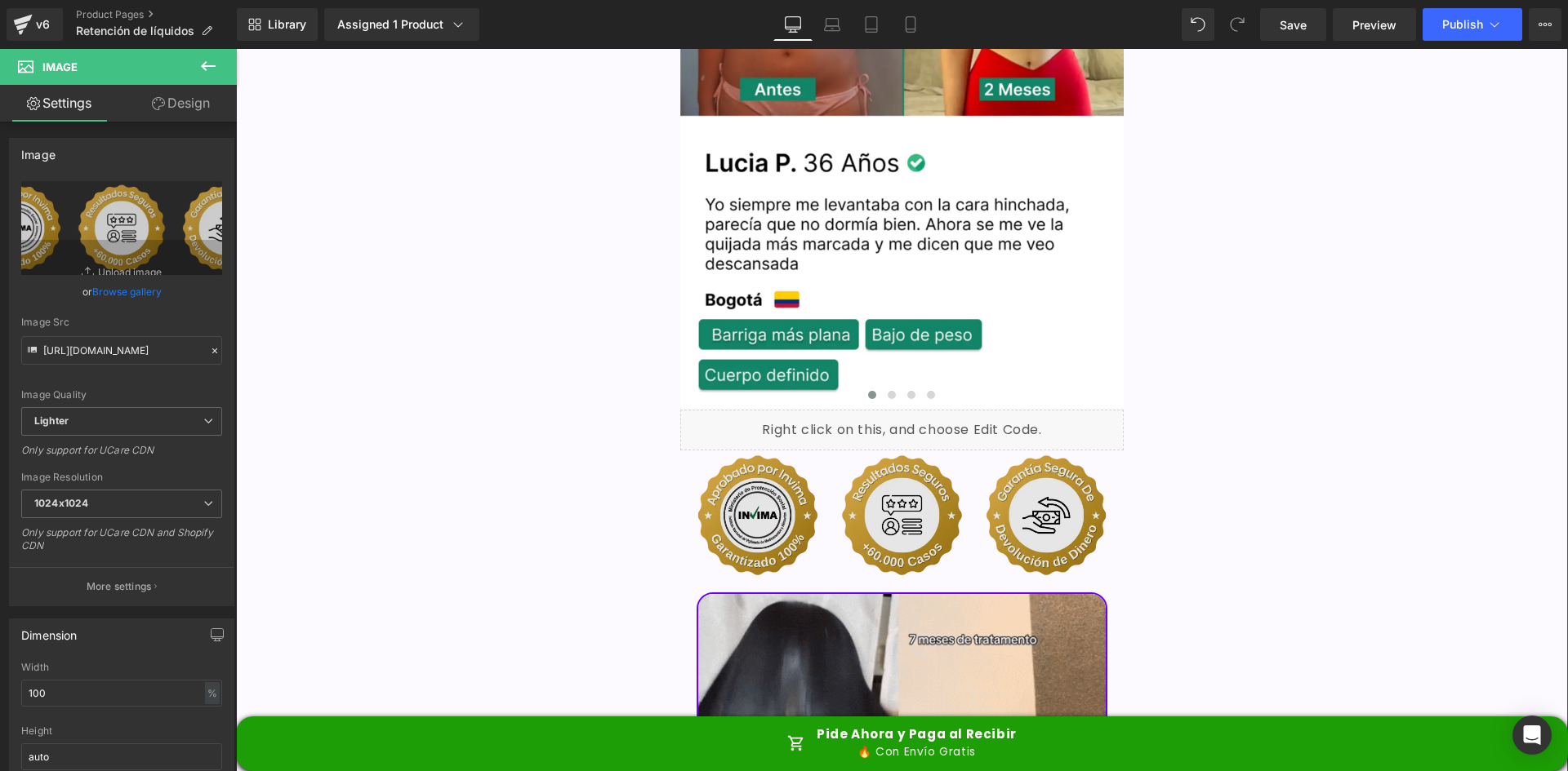
click at [830, 451] on img at bounding box center [903, 515] width 445 height 130
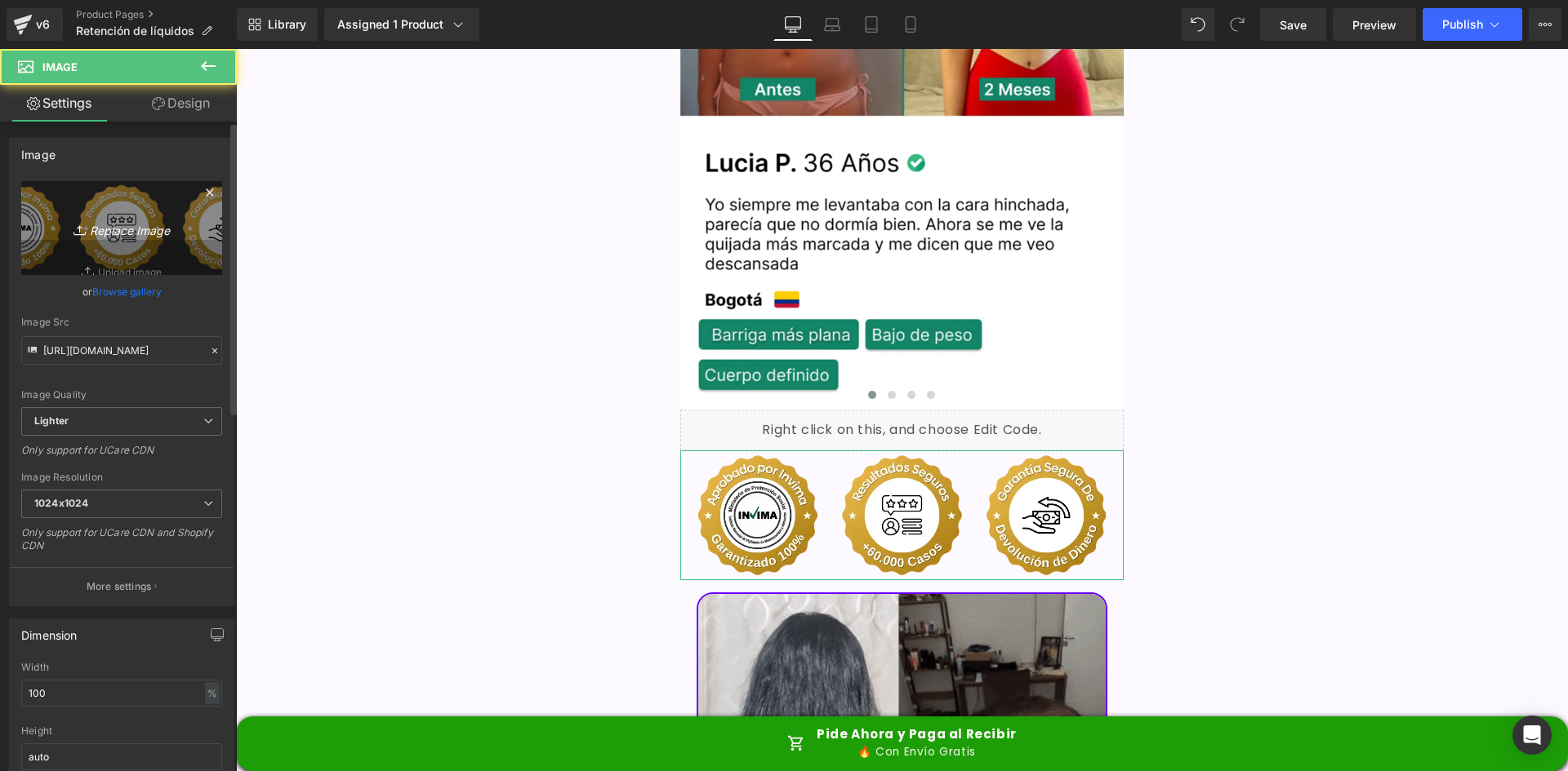
click at [172, 207] on link "Replace Image" at bounding box center [122, 228] width 201 height 94
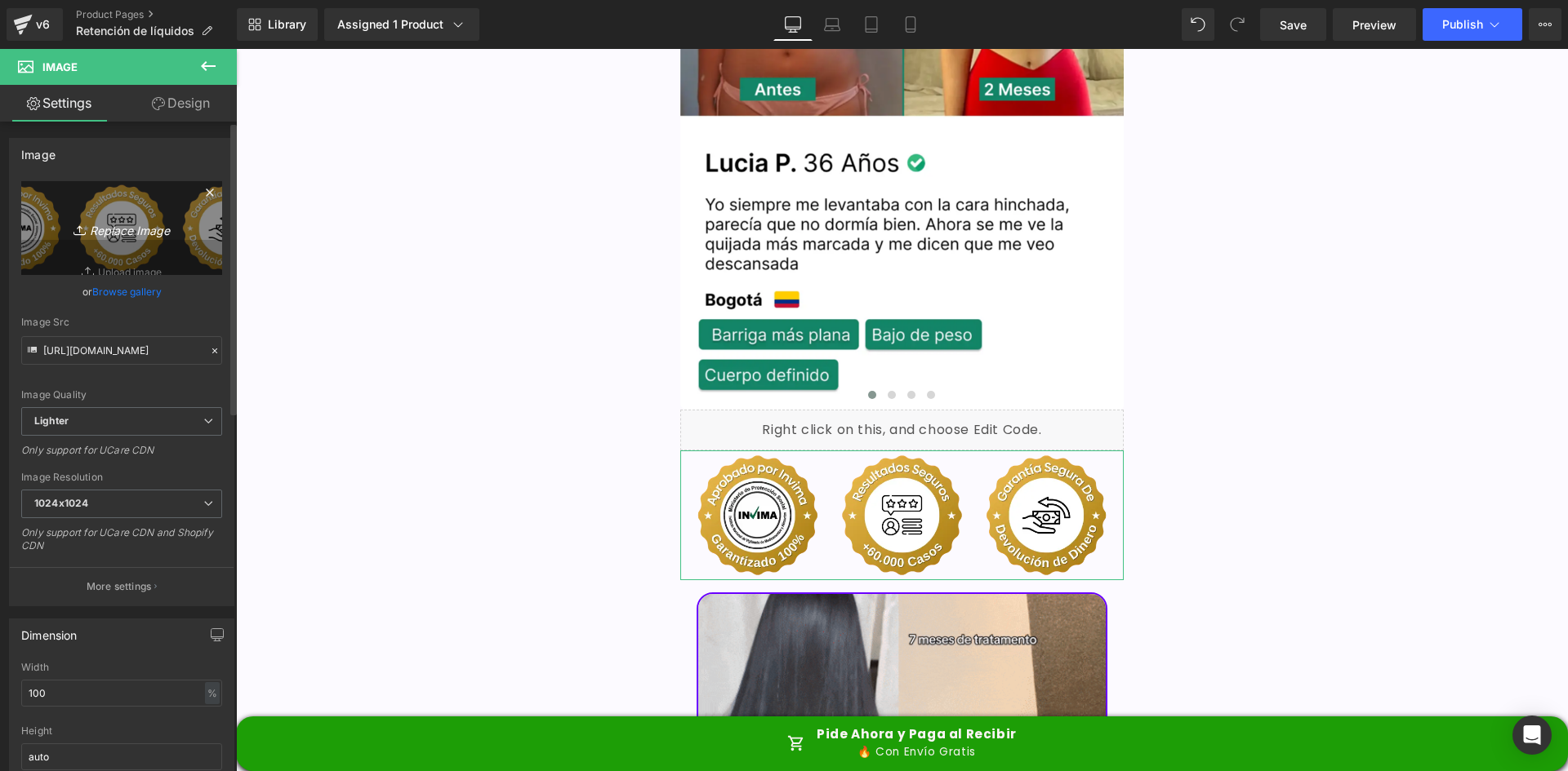
type input "C:\fakepath\Suplements Facts.webp"
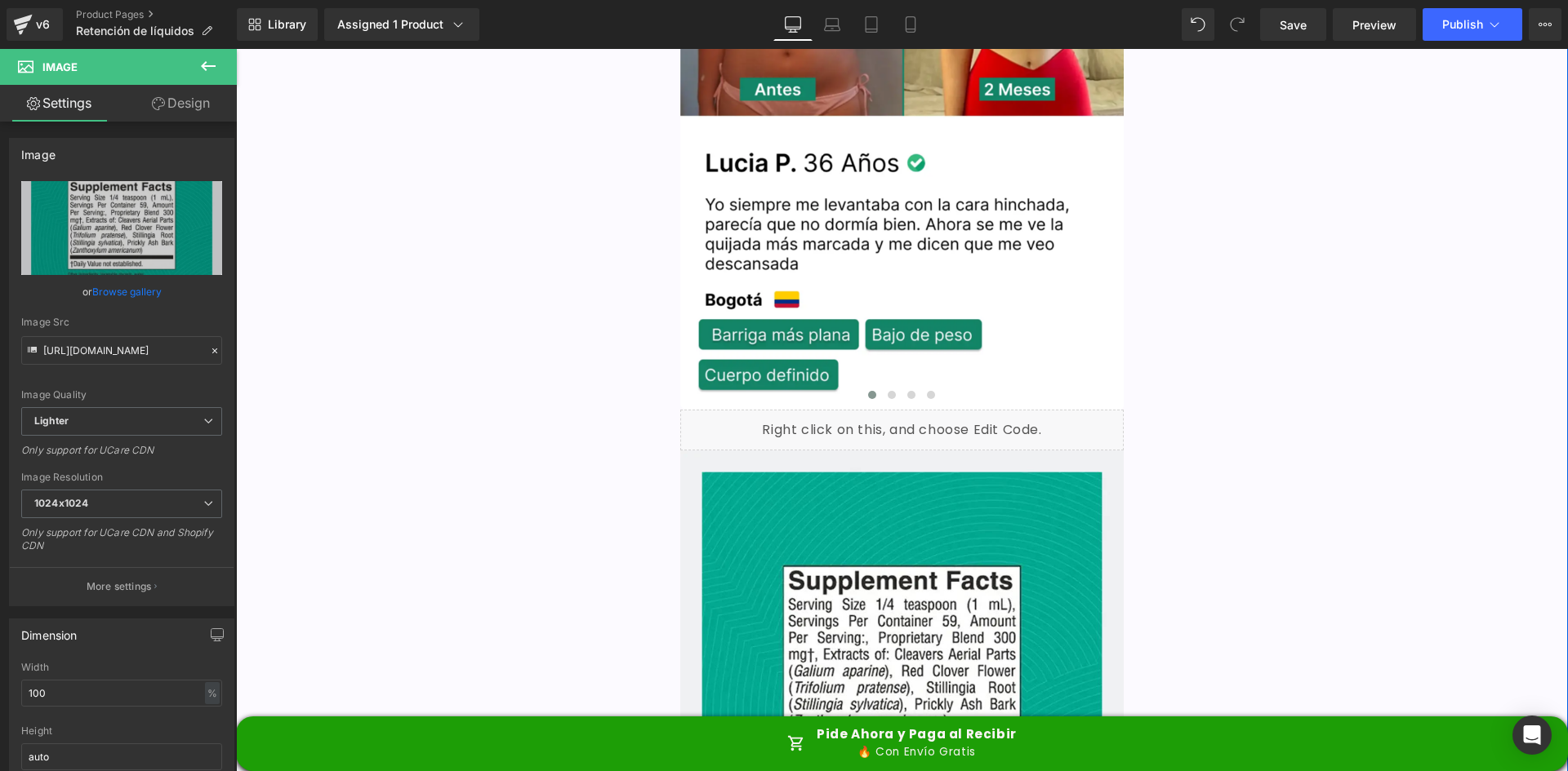
type input "https://ucarecdn.com/f8a1531b-c9a7-41a8-8285-fe38e2a38dae/-/format/auto/-/previ…"
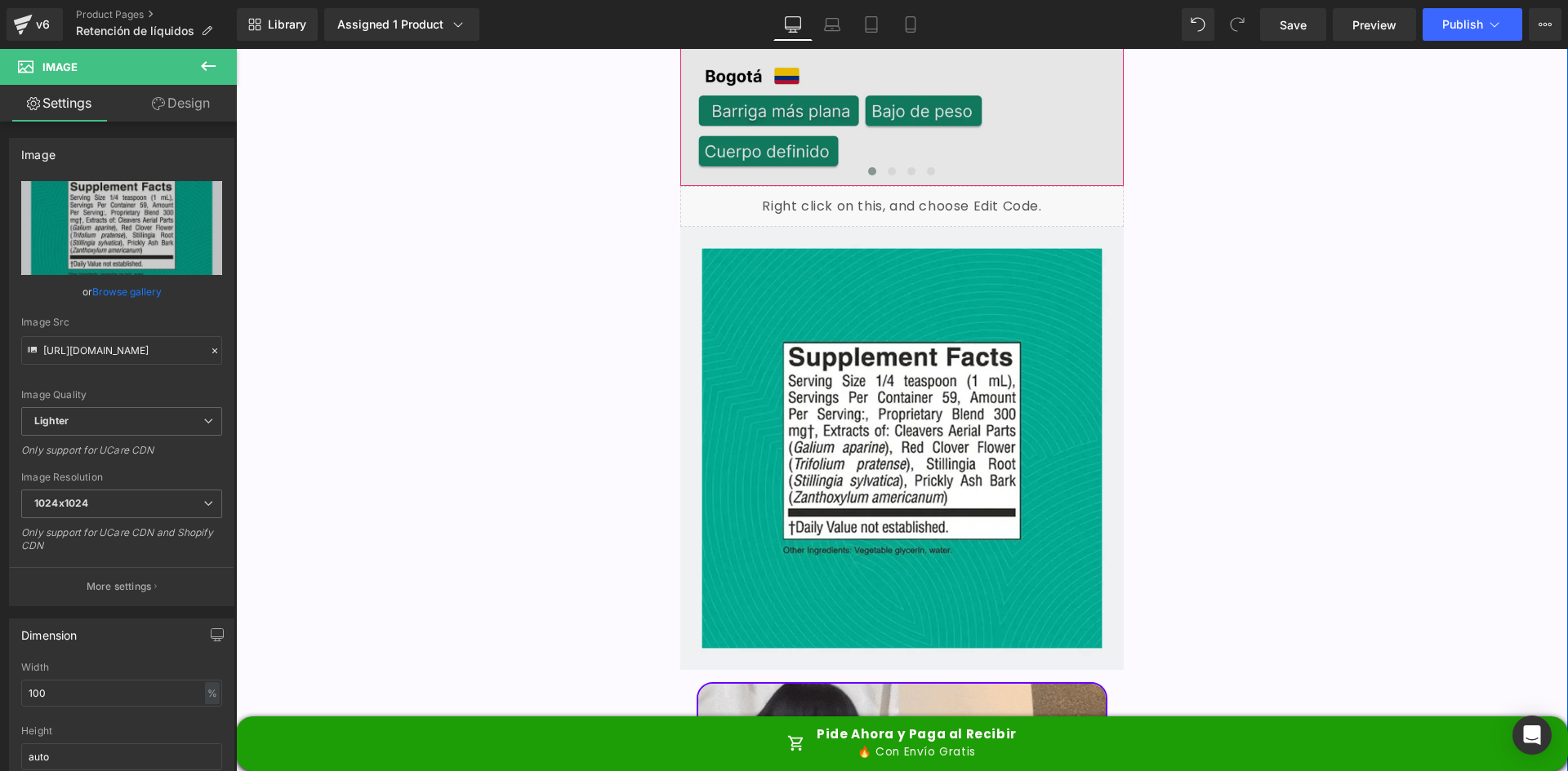
scroll to position [4726, 0]
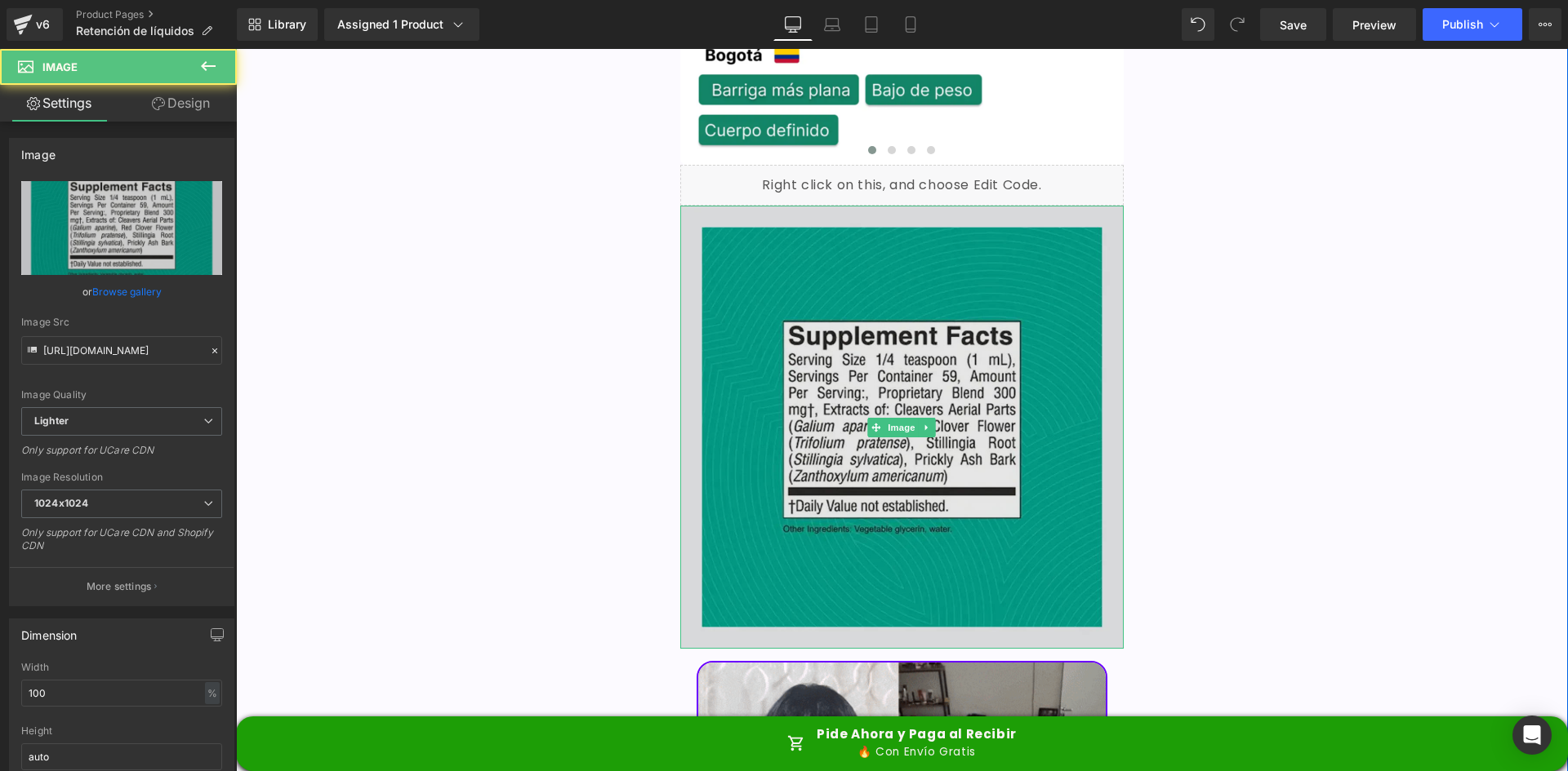
click at [1016, 302] on img at bounding box center [903, 427] width 445 height 444
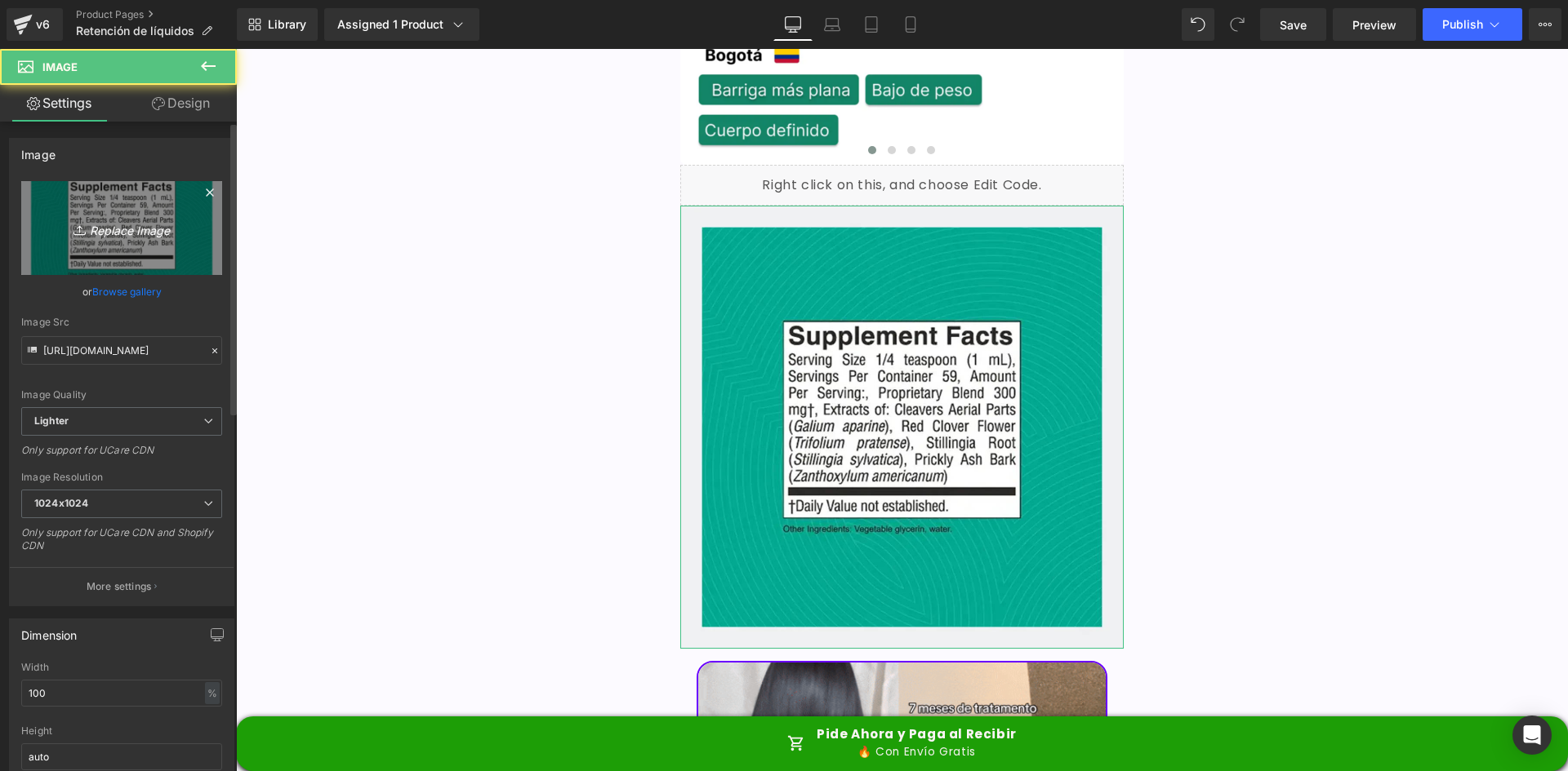
click at [117, 244] on link "Replace Image" at bounding box center [122, 228] width 201 height 94
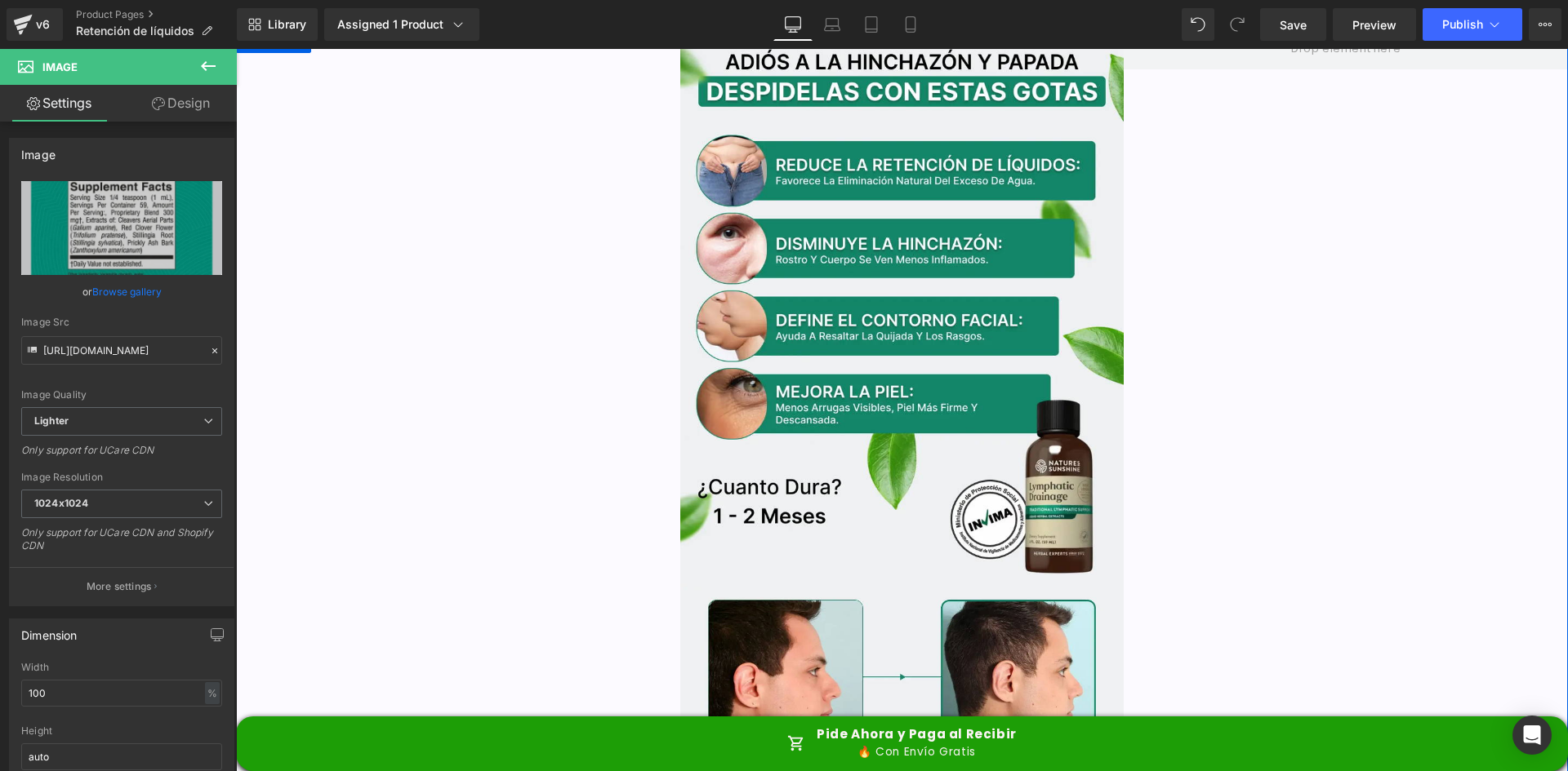
scroll to position [0, 0]
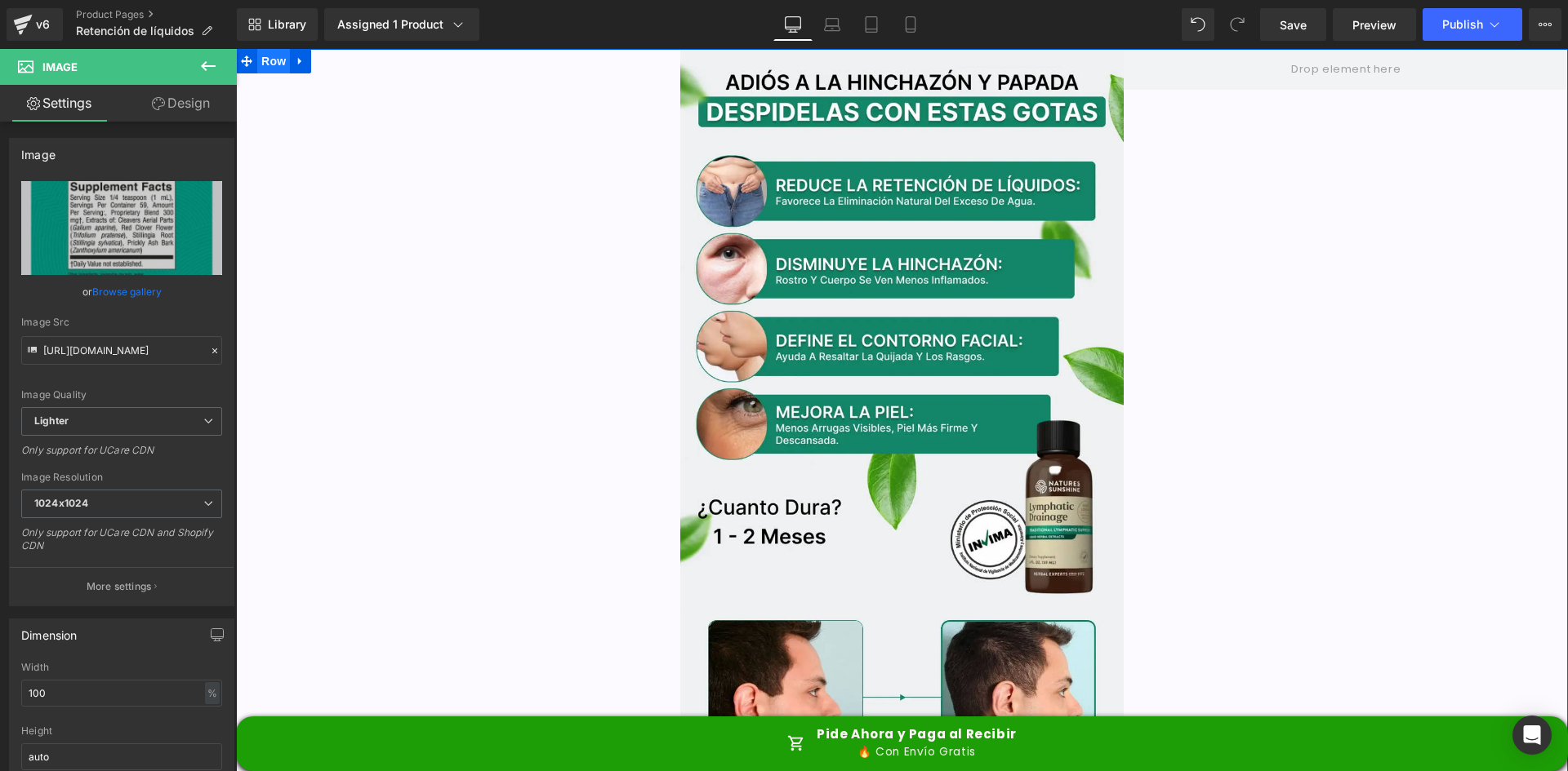
click at [266, 68] on span "Row" at bounding box center [273, 61] width 32 height 24
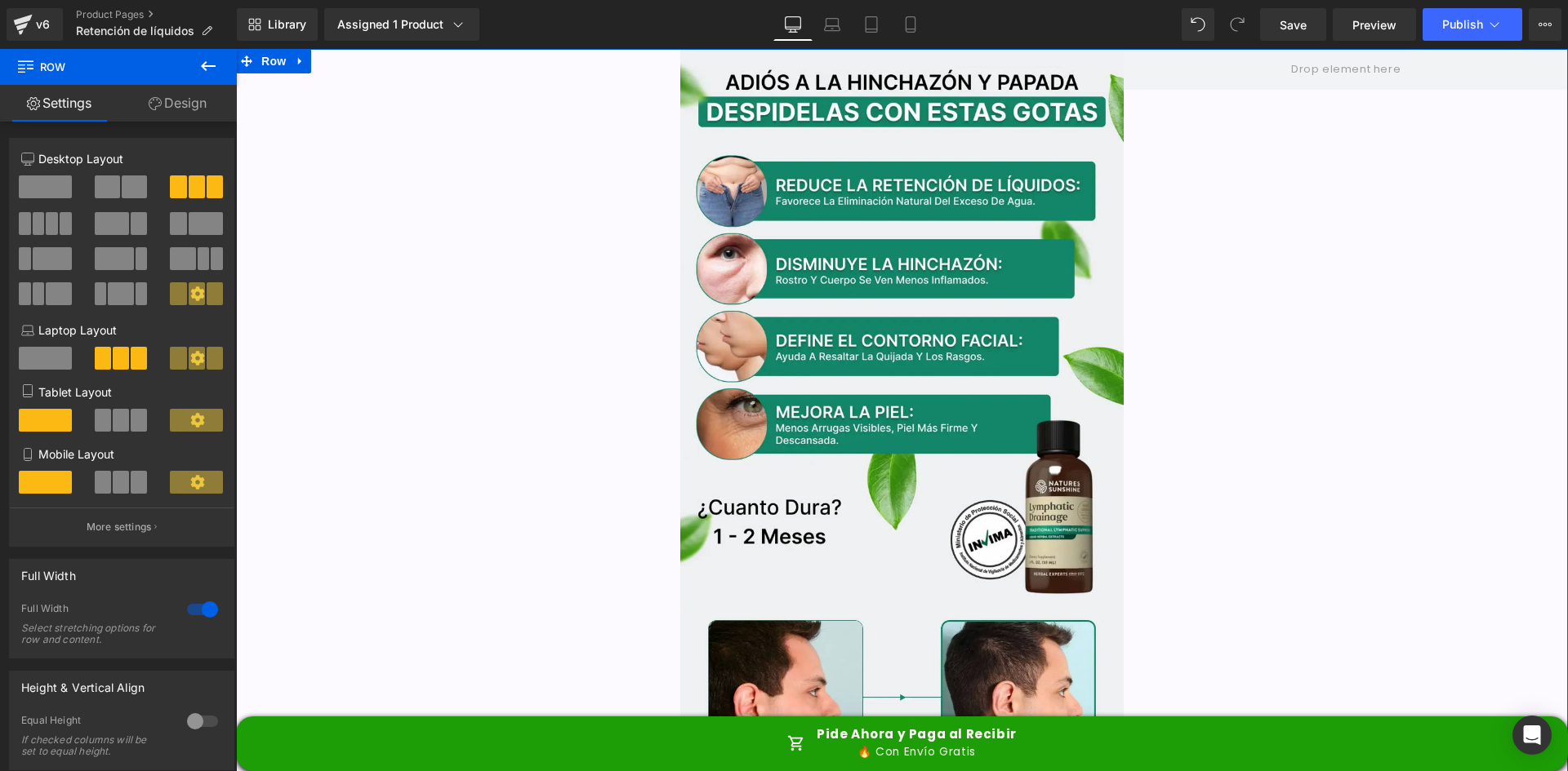
click at [188, 101] on link "Design" at bounding box center [178, 103] width 119 height 37
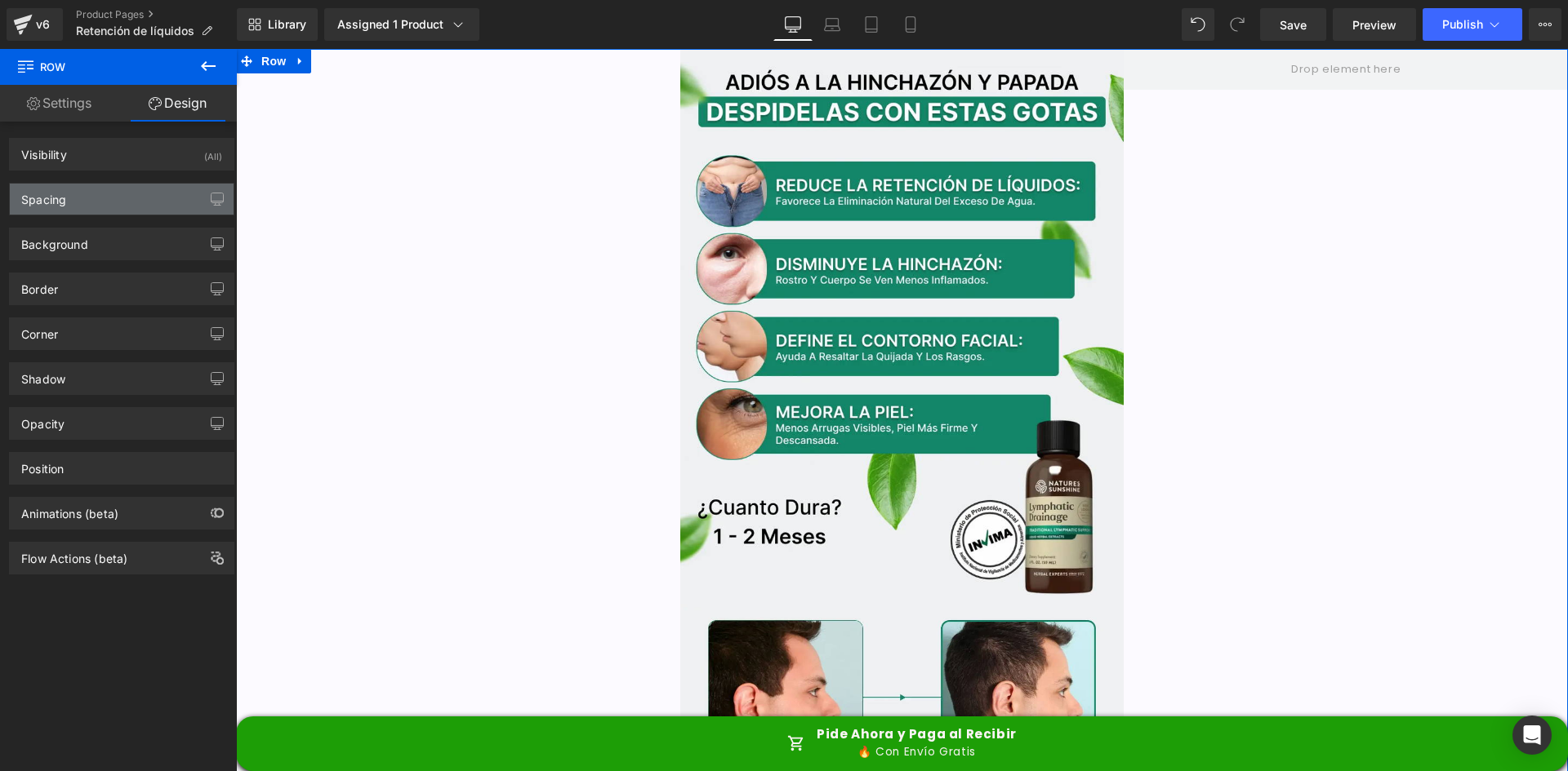
click at [140, 194] on div "Spacing" at bounding box center [121, 199] width 224 height 31
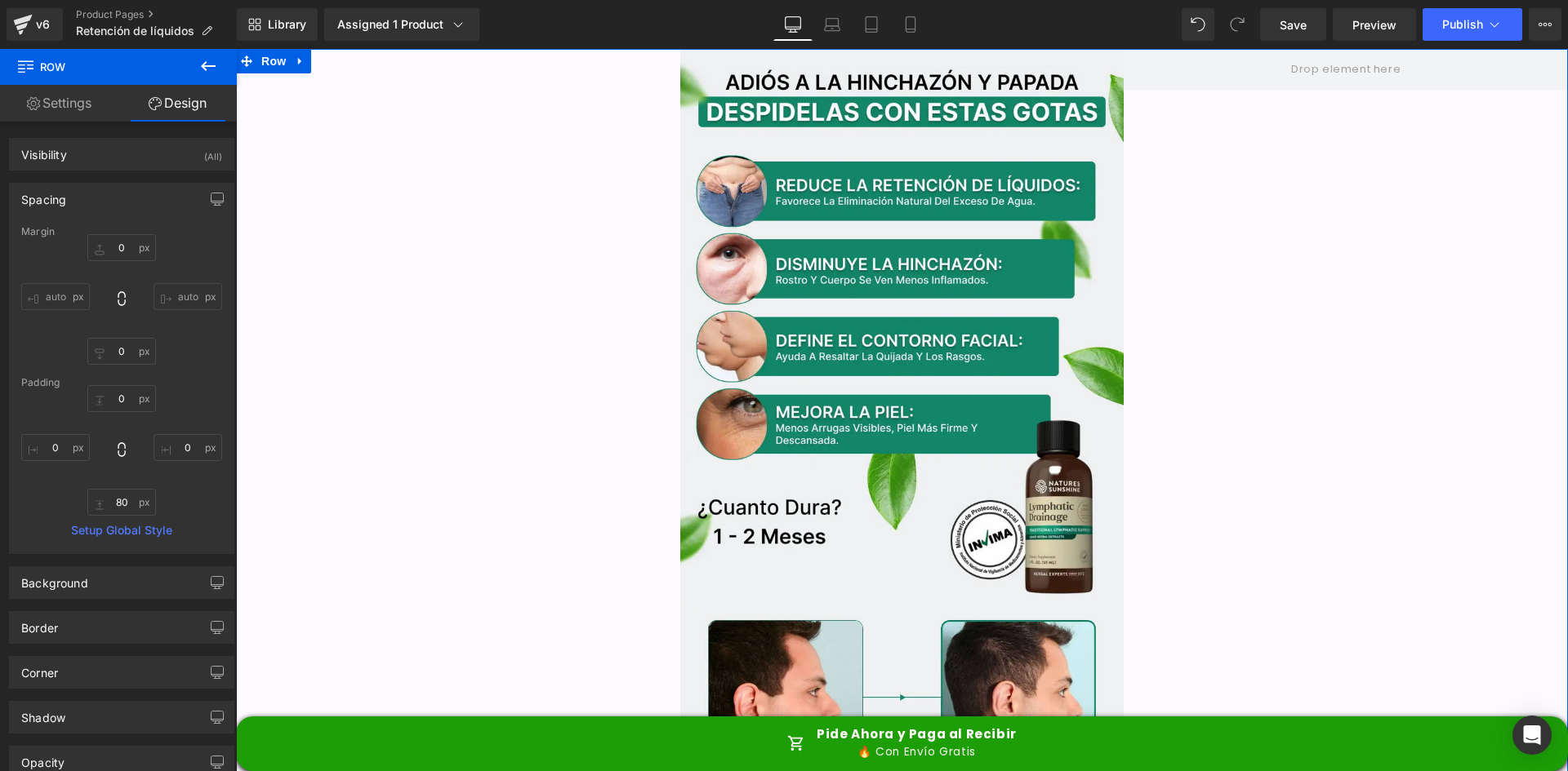
click at [131, 204] on div "Spacing" at bounding box center [121, 199] width 224 height 31
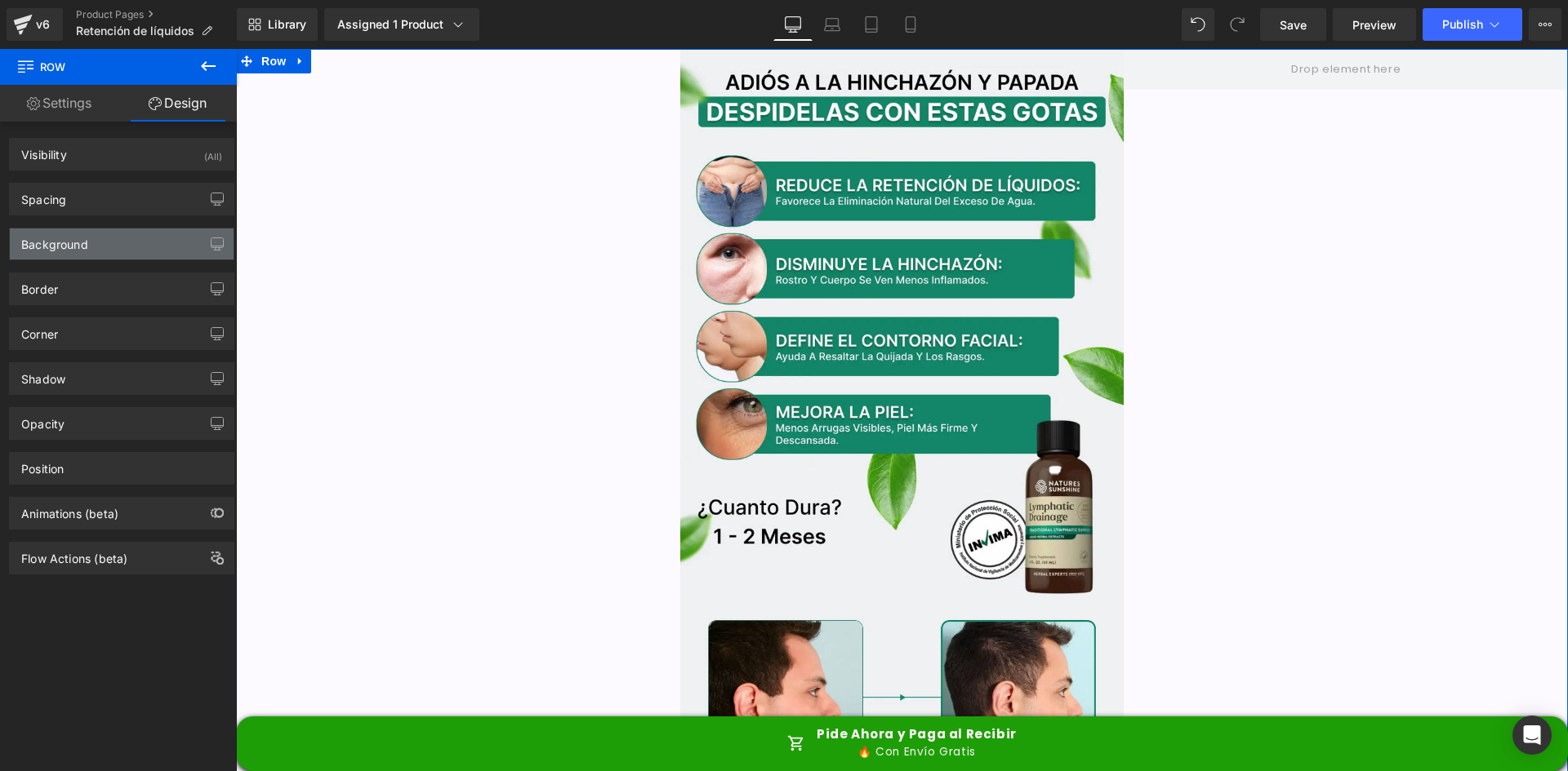
click at [131, 251] on div "Background" at bounding box center [121, 244] width 224 height 31
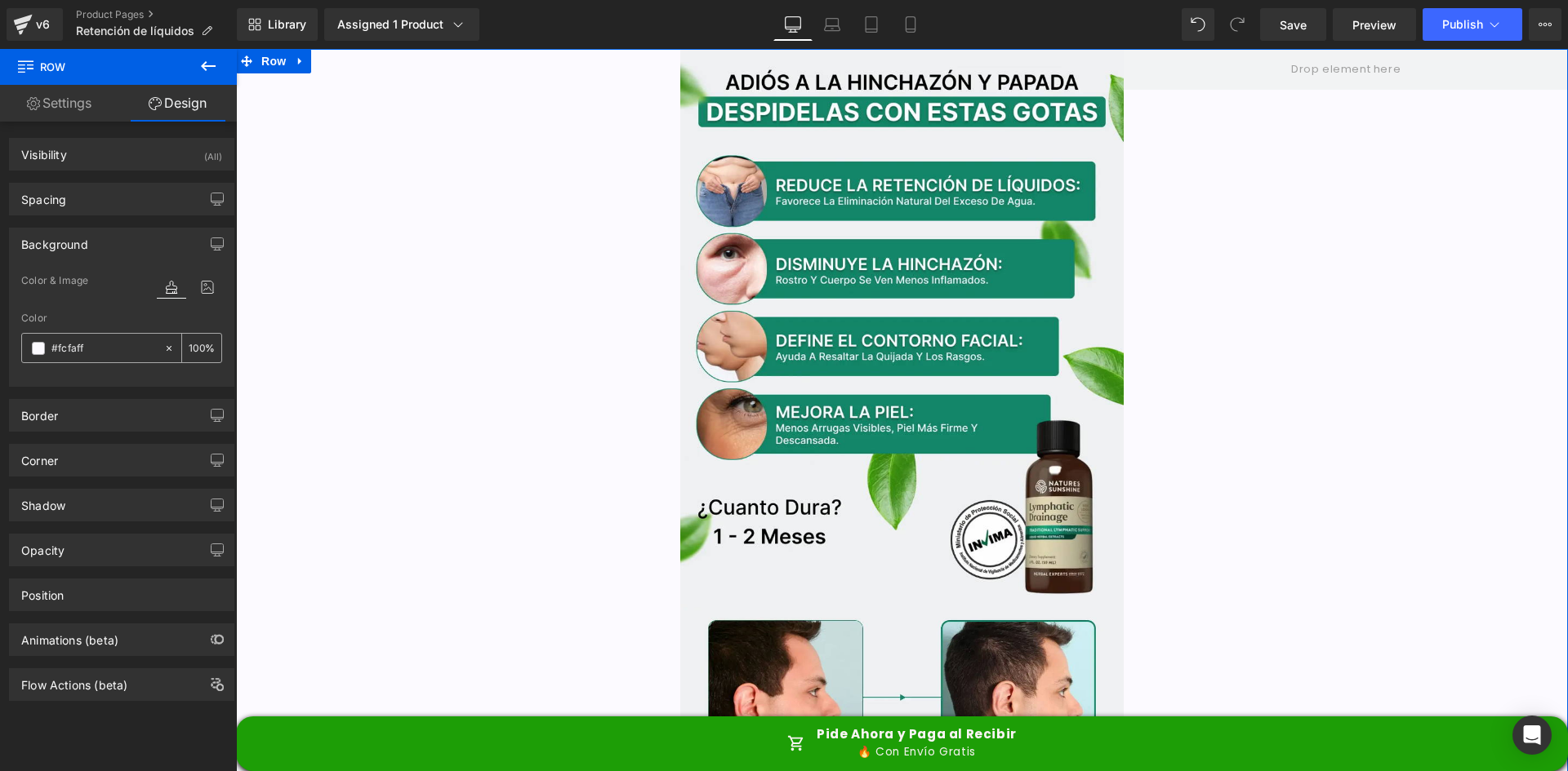
click at [128, 344] on input "#fcfaff" at bounding box center [103, 348] width 104 height 18
paste input "EEF0F2"
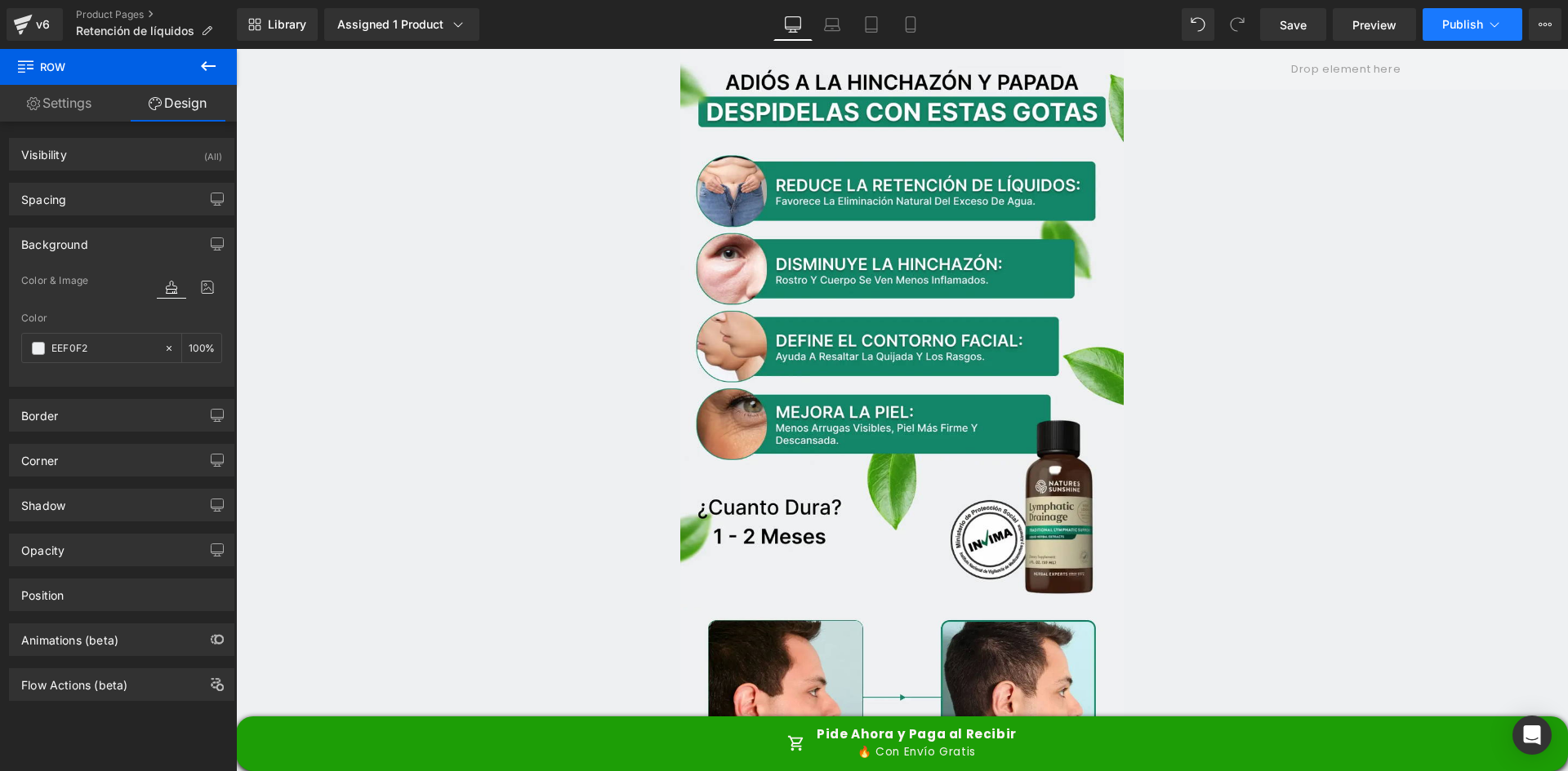
type input "#eef0f2"
click at [1476, 28] on span "Publish" at bounding box center [1462, 24] width 40 height 13
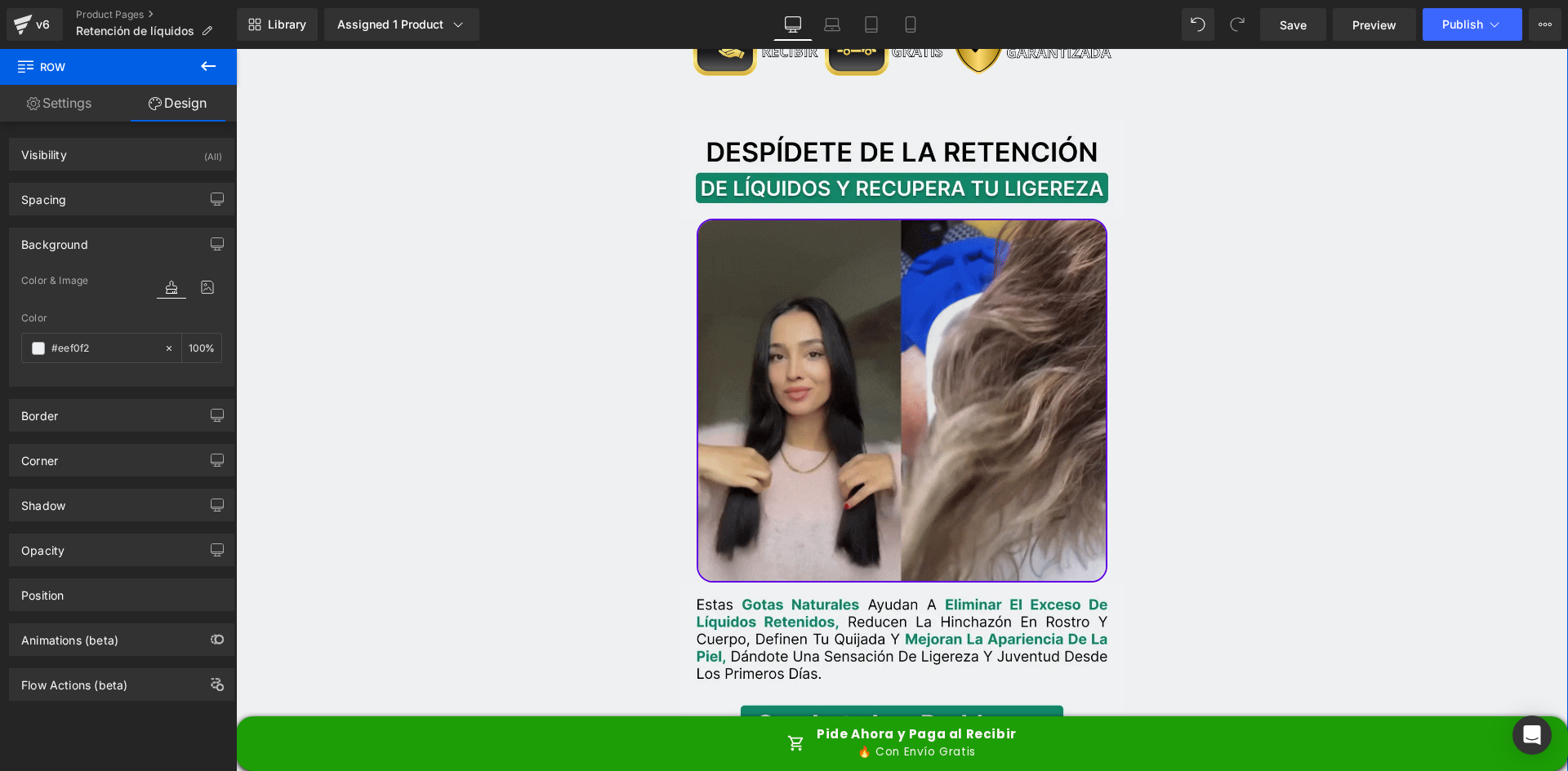
scroll to position [2041, 0]
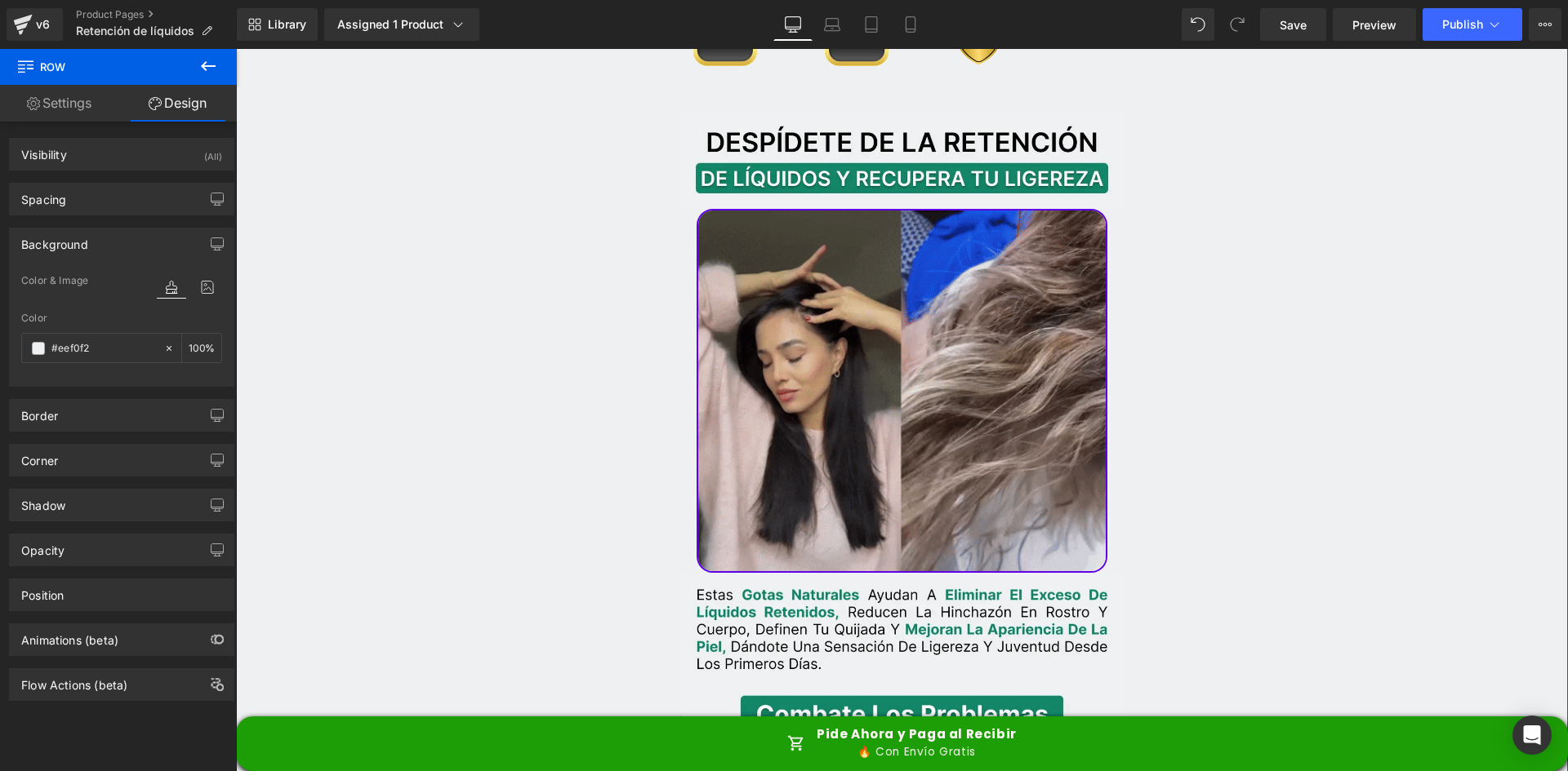
click at [961, 323] on img at bounding box center [903, 390] width 411 height 364
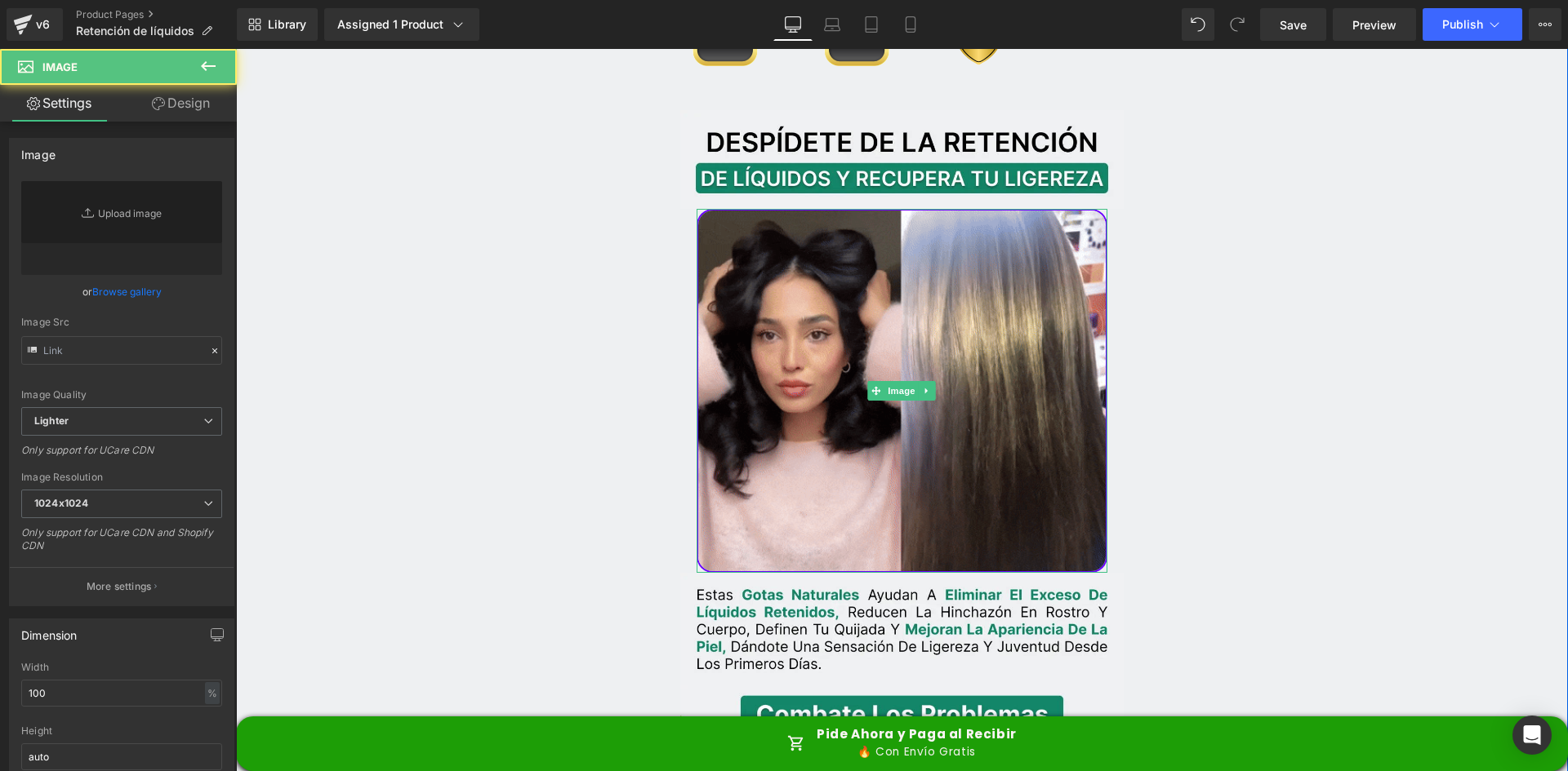
type input "https://media.giphy.com/media/H9T3UOlLdVcnhVXSV2/giphy.gif"
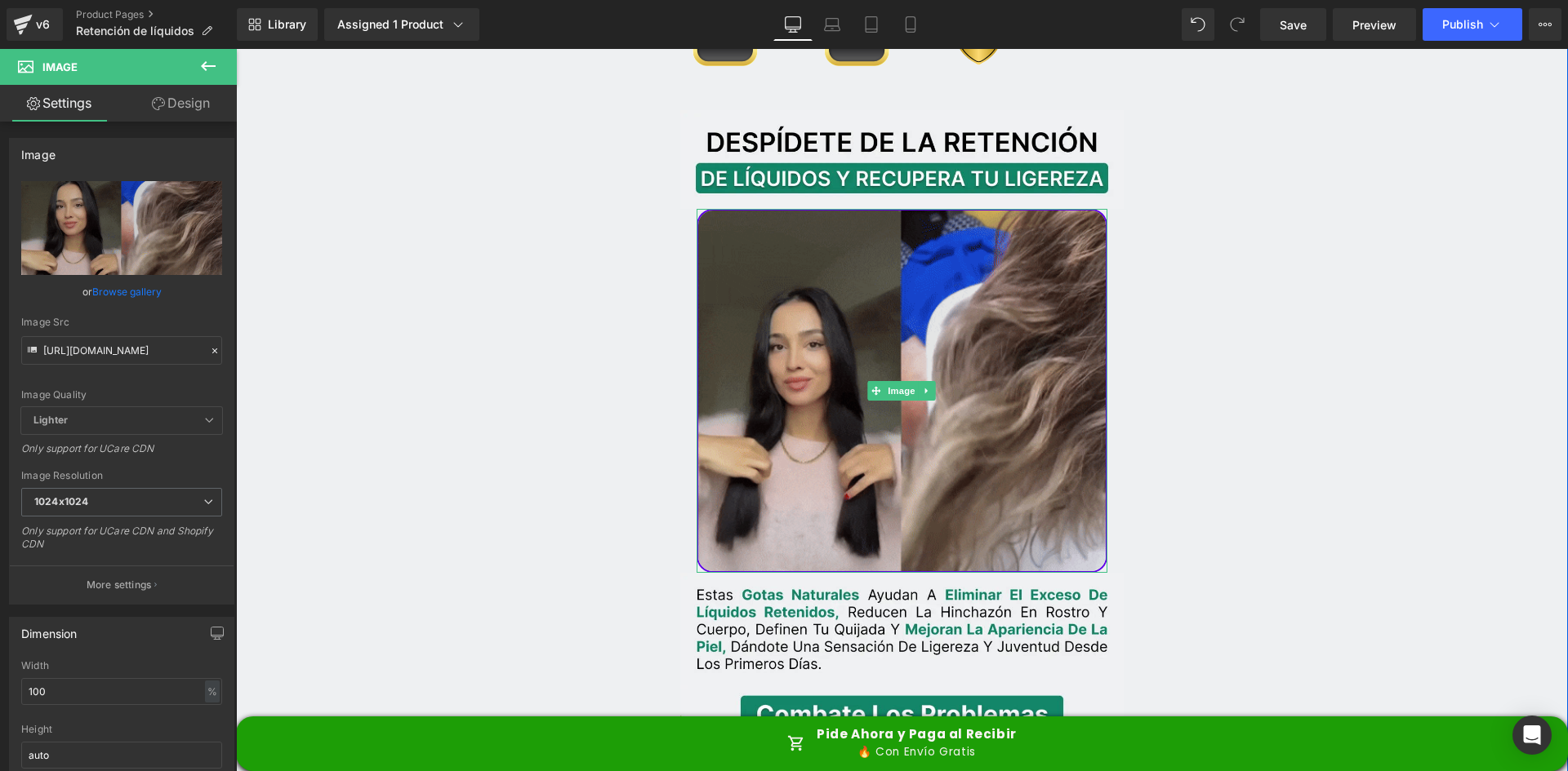
click at [788, 302] on img at bounding box center [903, 390] width 411 height 364
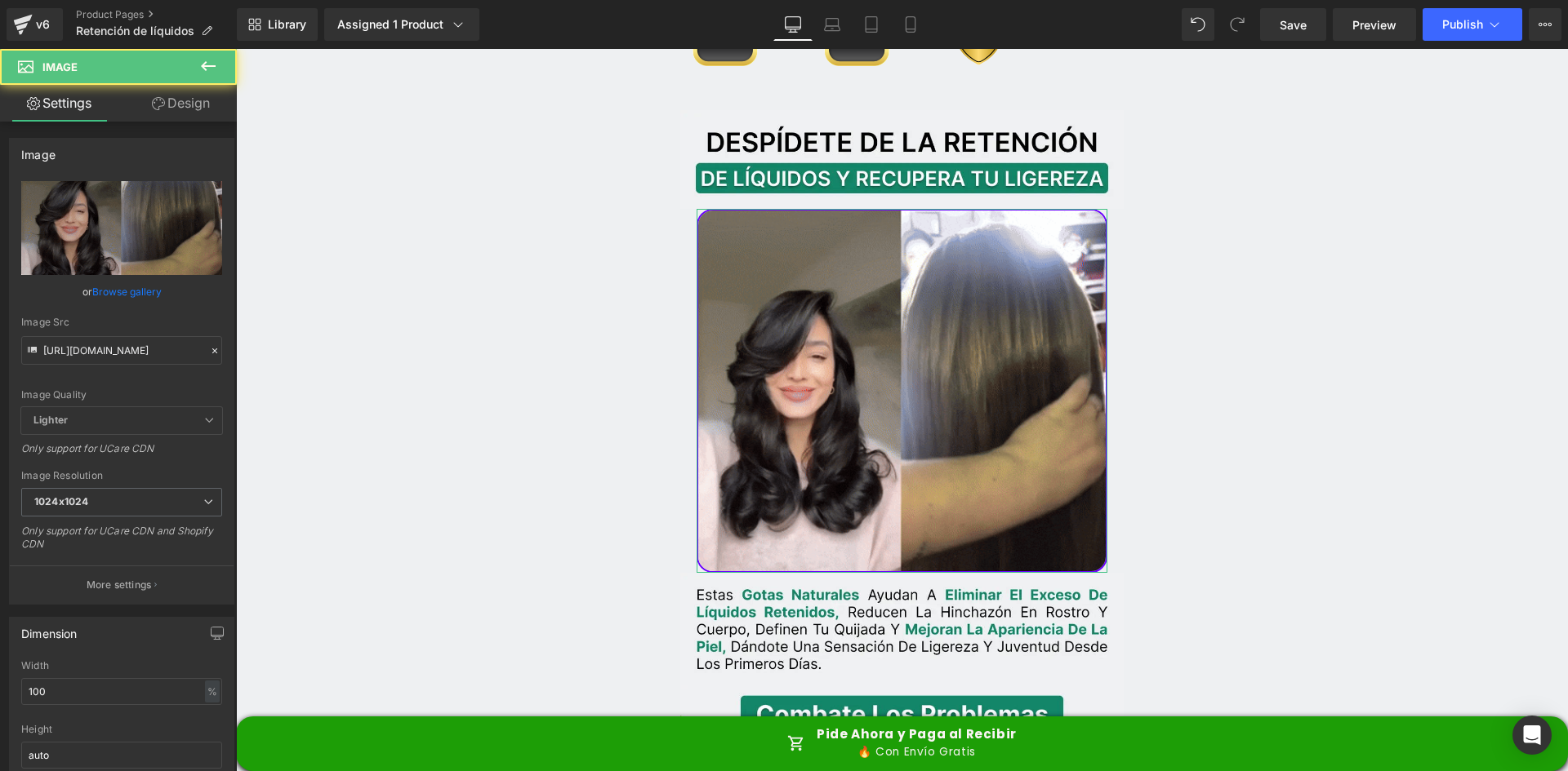
click at [185, 104] on link "Design" at bounding box center [181, 103] width 119 height 37
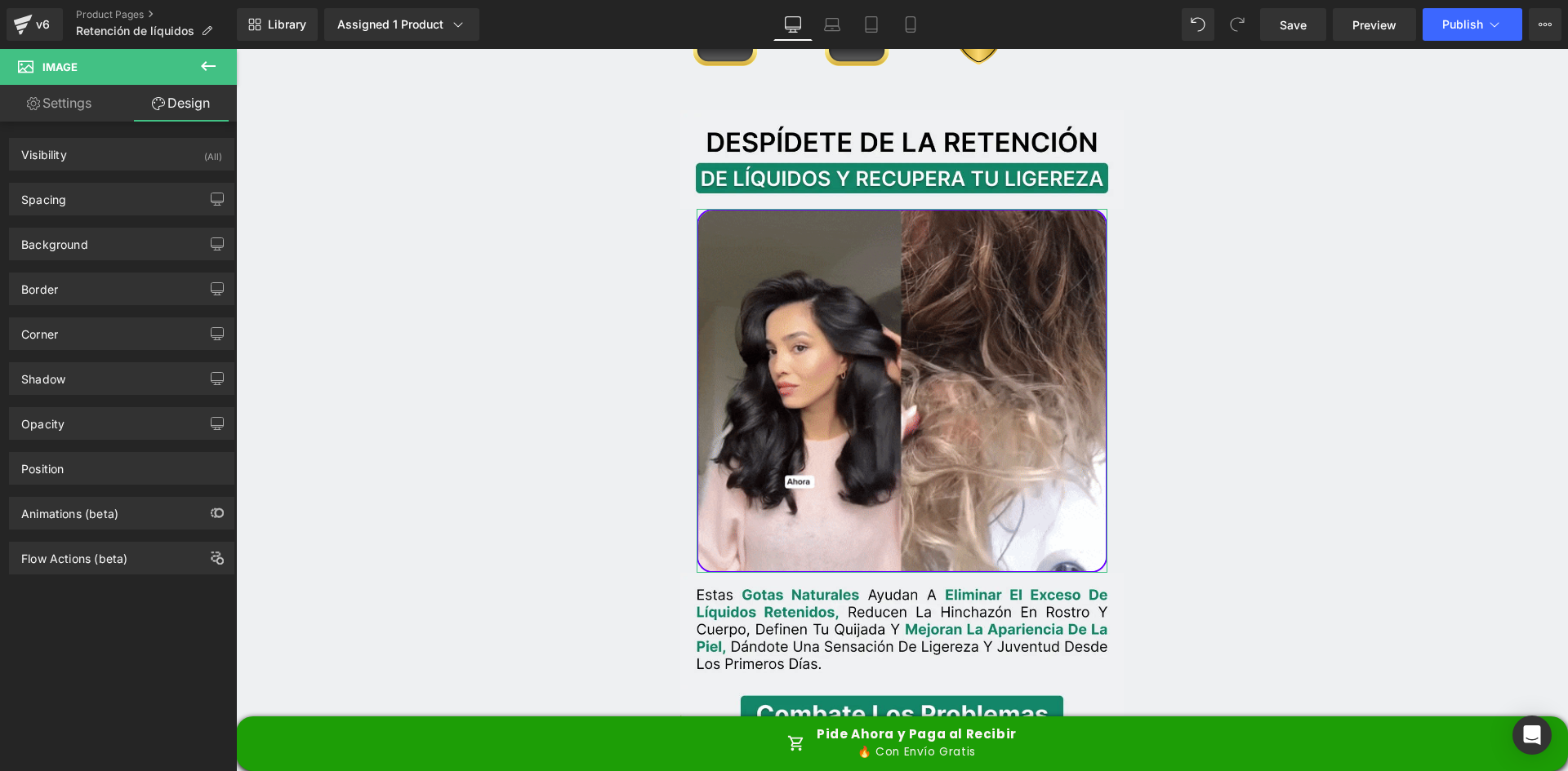
type input "#6a00ff"
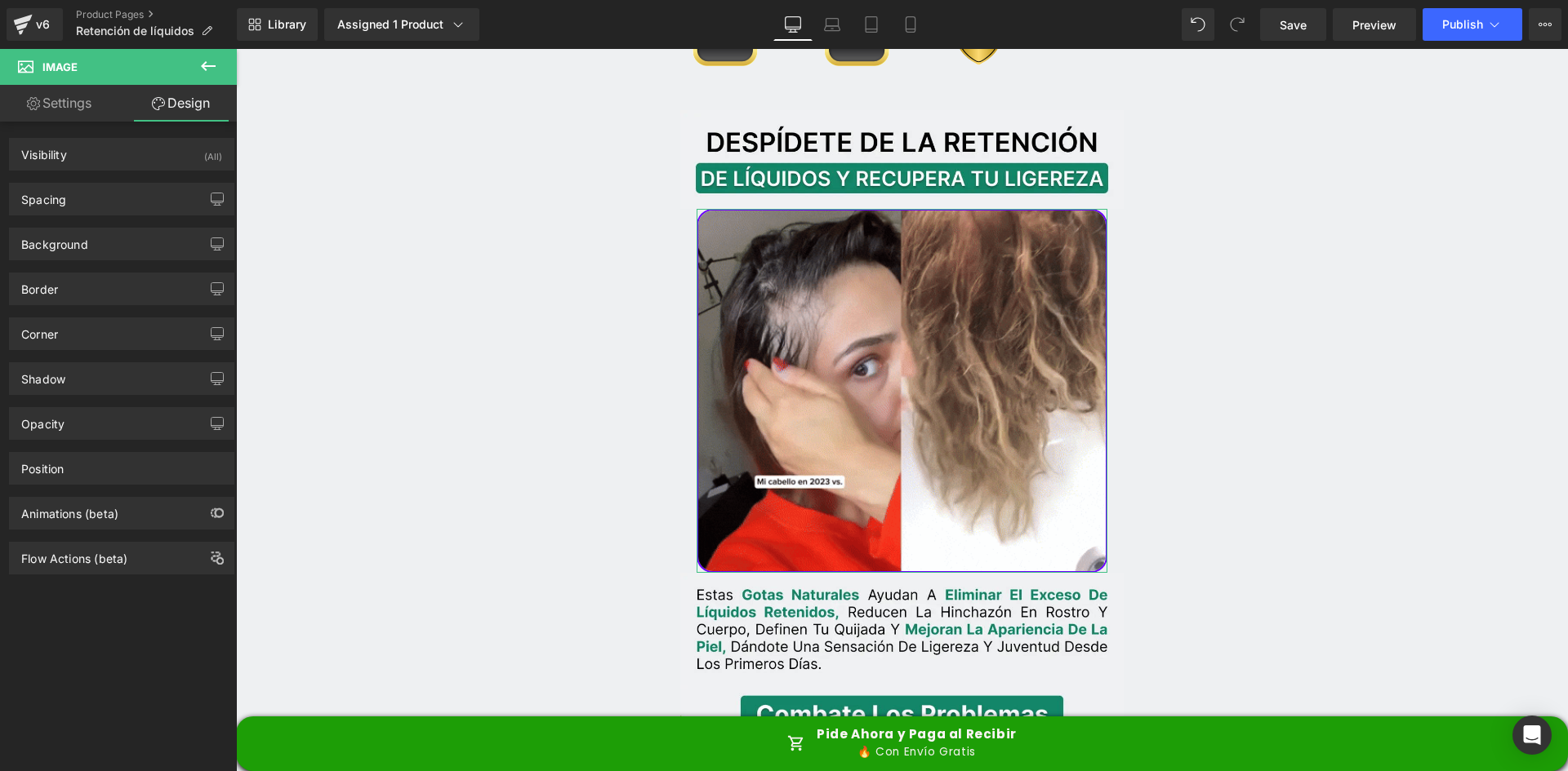
type input "100"
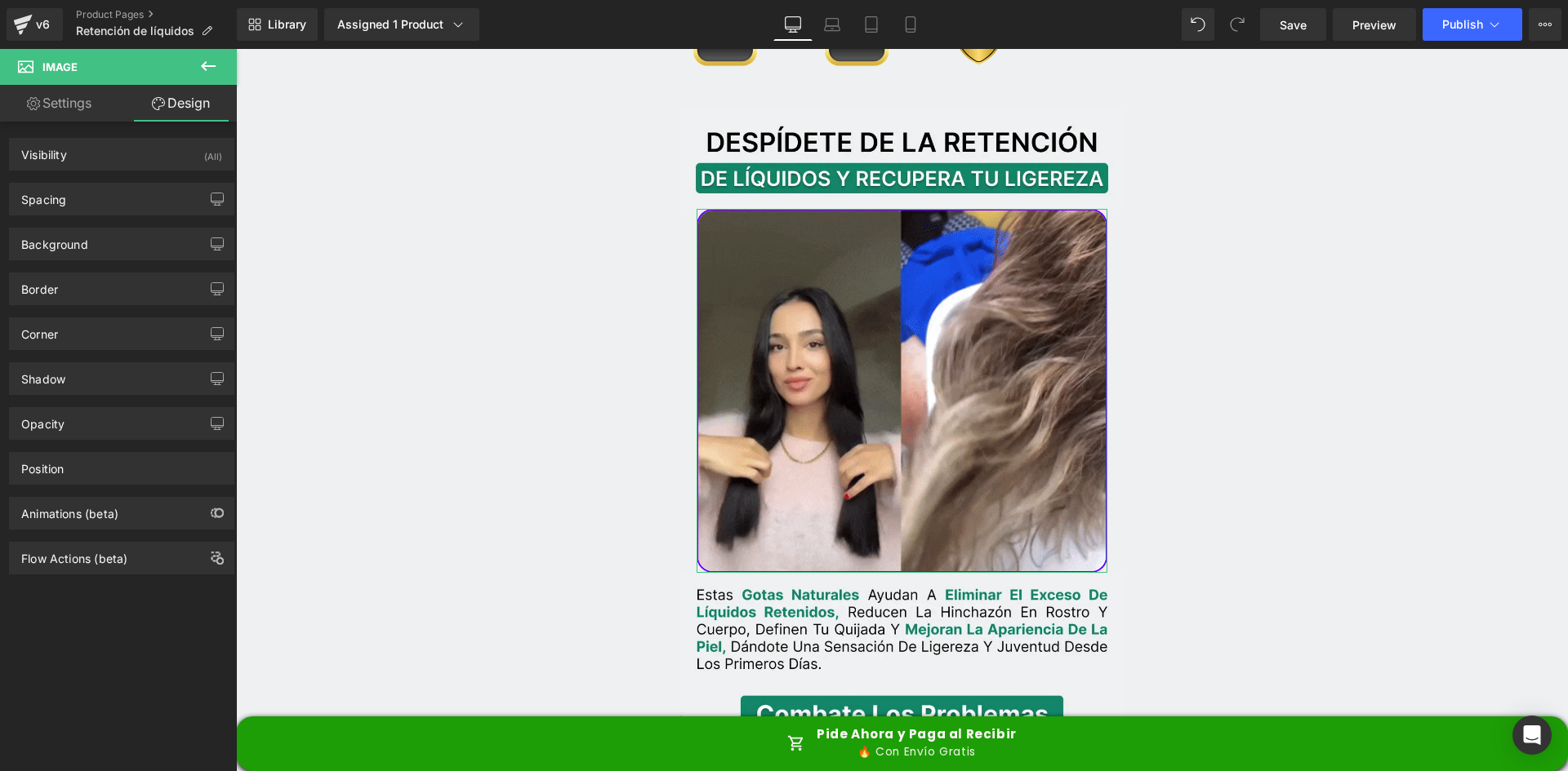
type input "2"
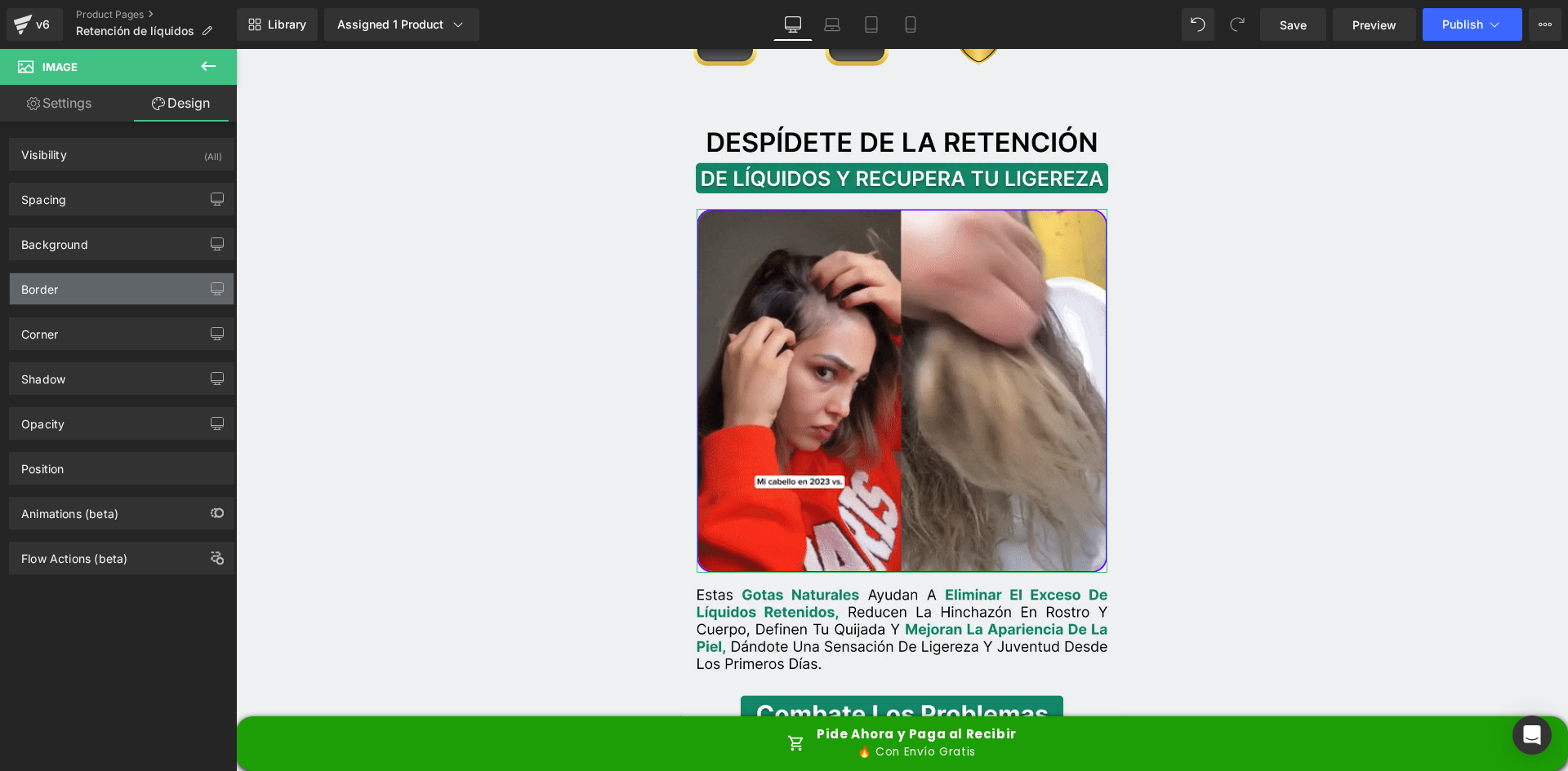
click at [101, 292] on div "Border" at bounding box center [121, 289] width 224 height 31
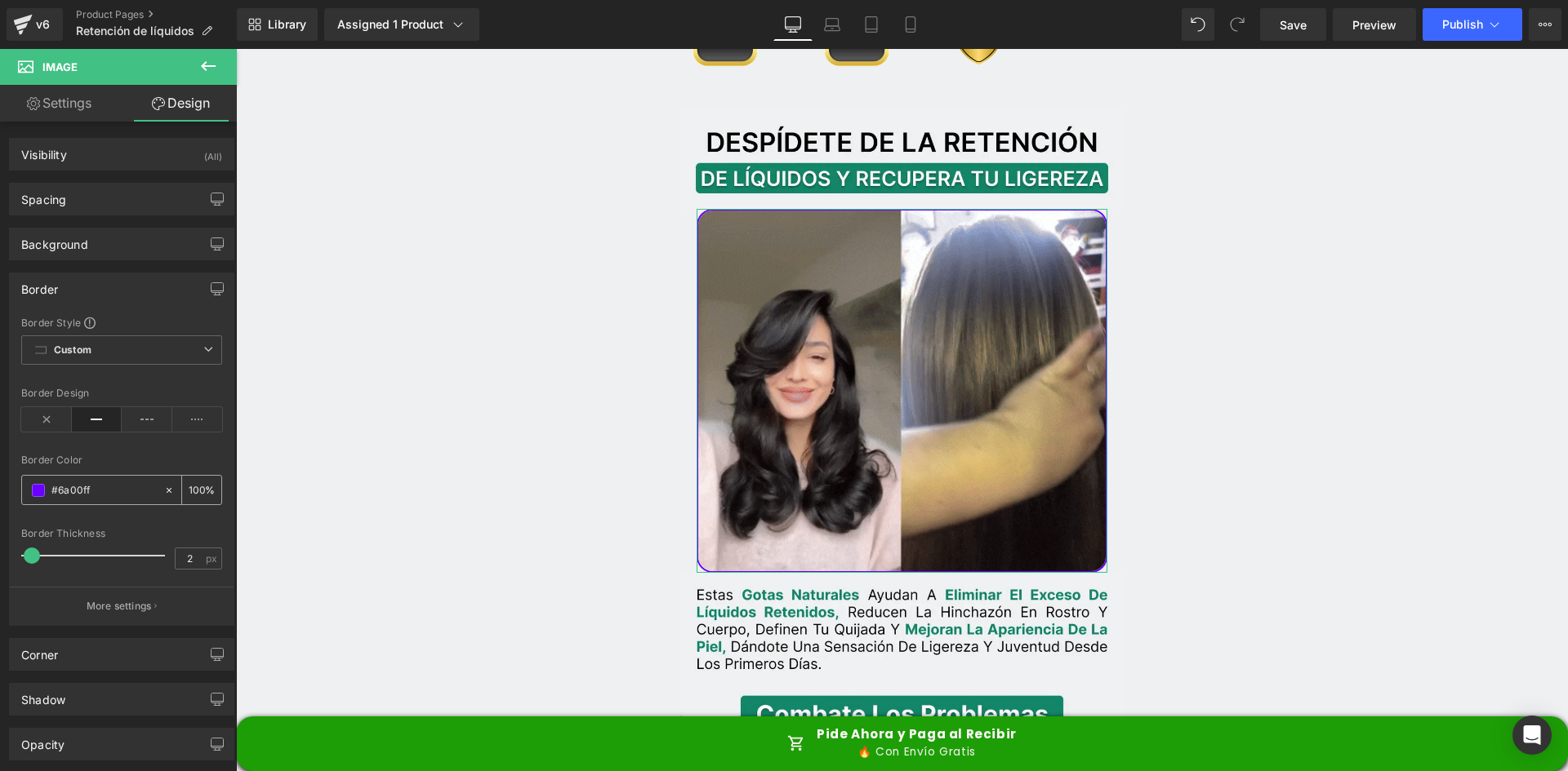
click at [41, 494] on span at bounding box center [38, 490] width 13 height 13
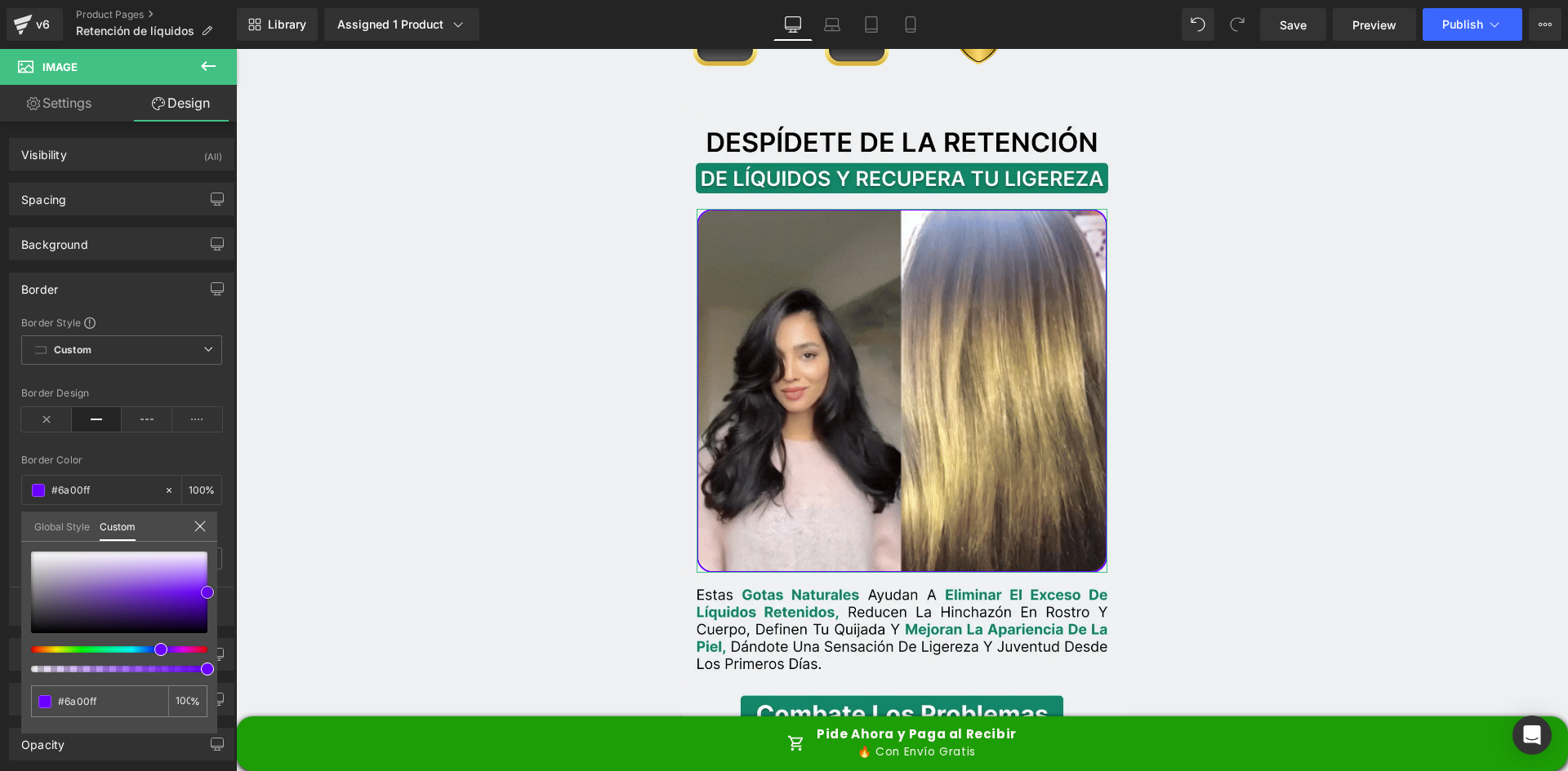
type input "#640fdb"
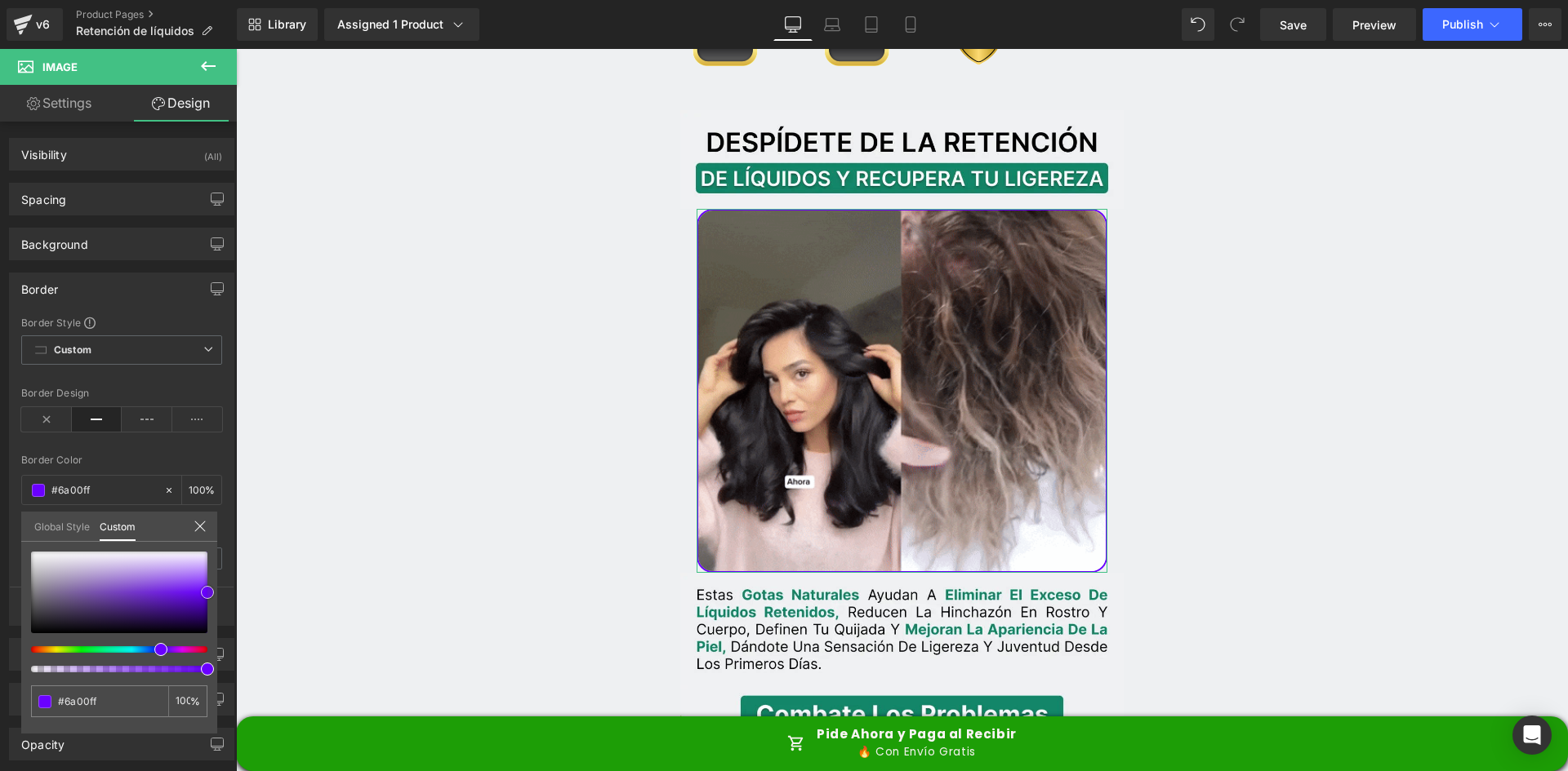
type input "#640fdb"
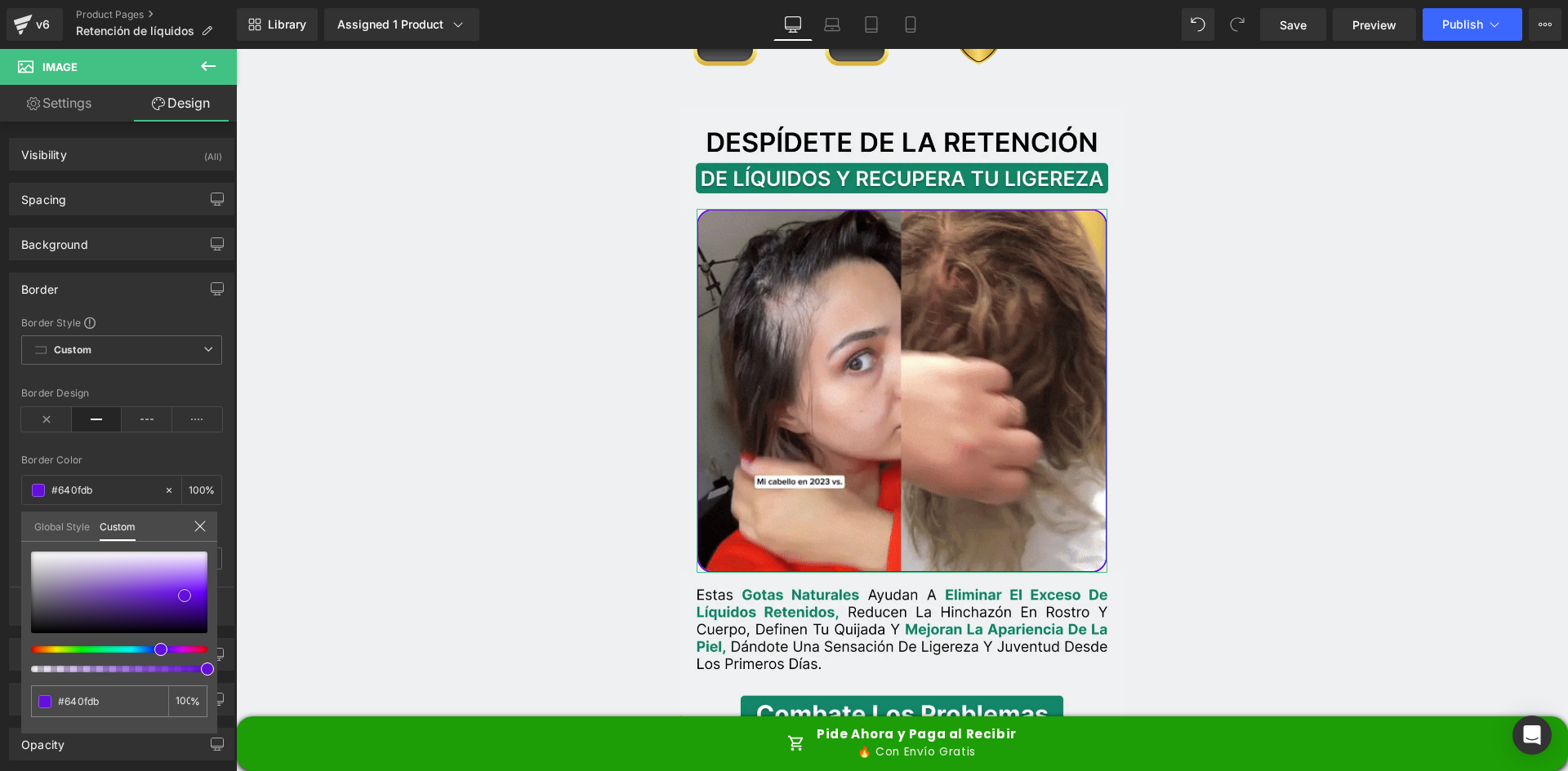
type input "#6410da"
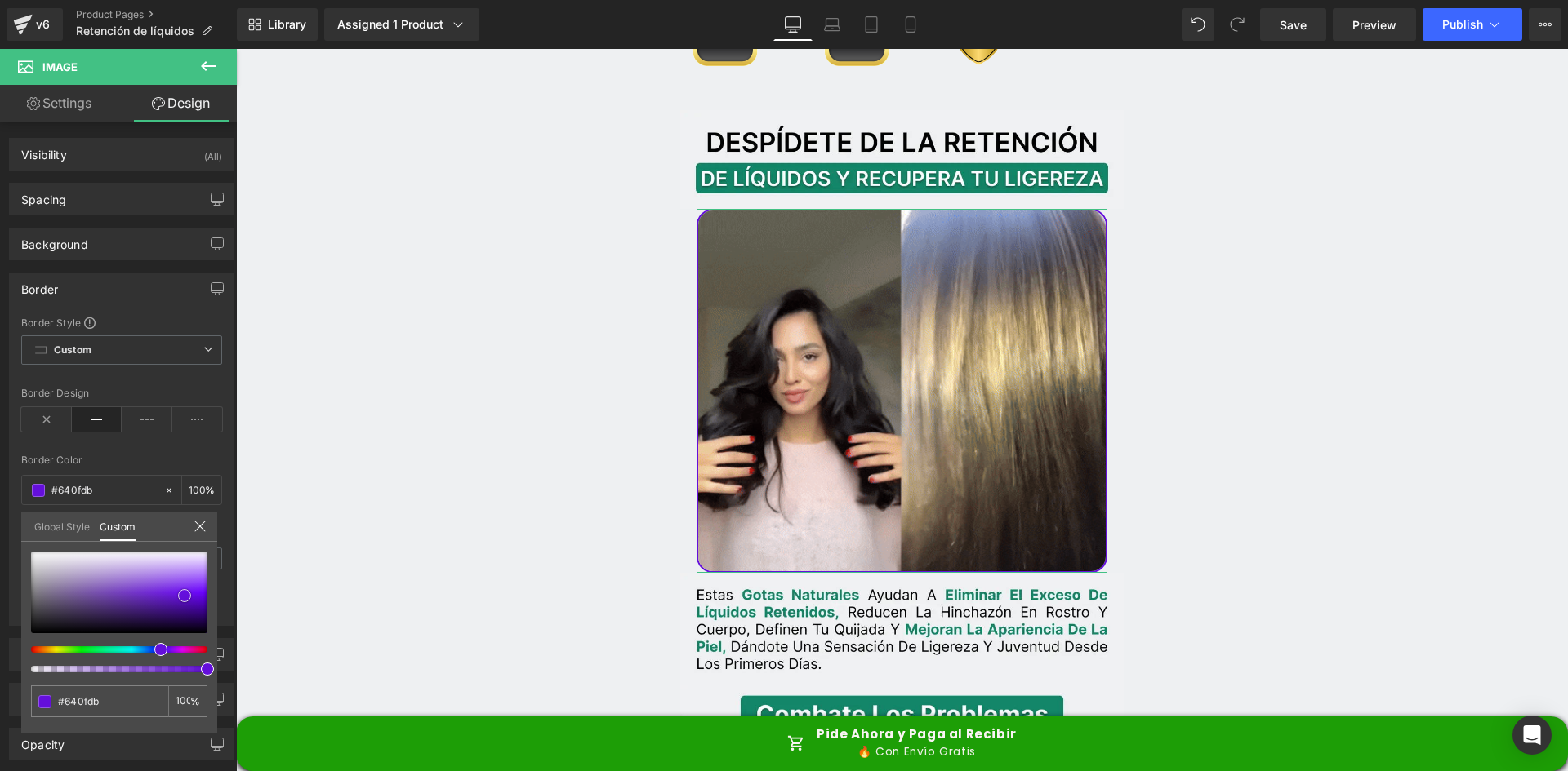
type input "#6410da"
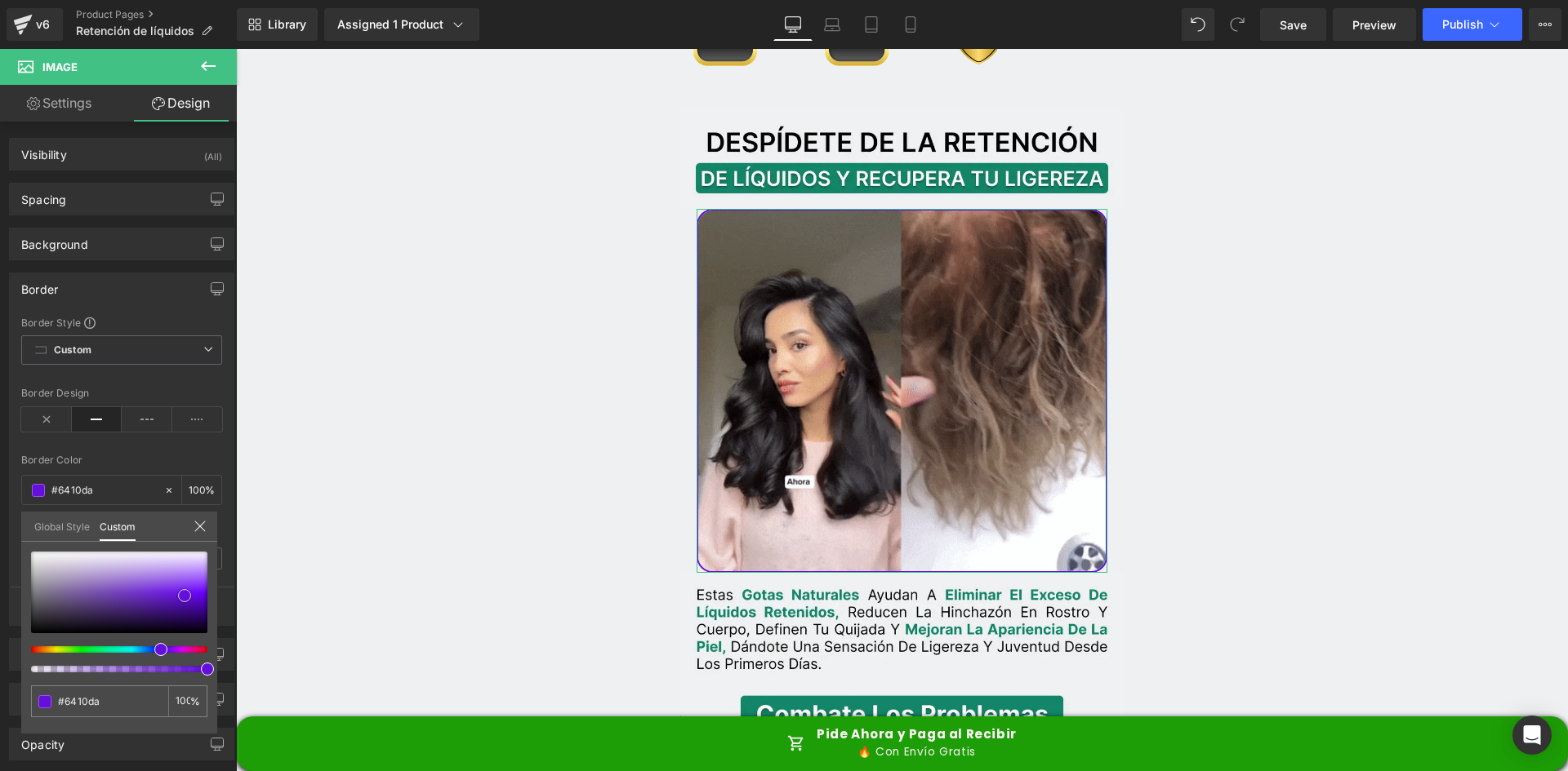
type input "#5f19c2"
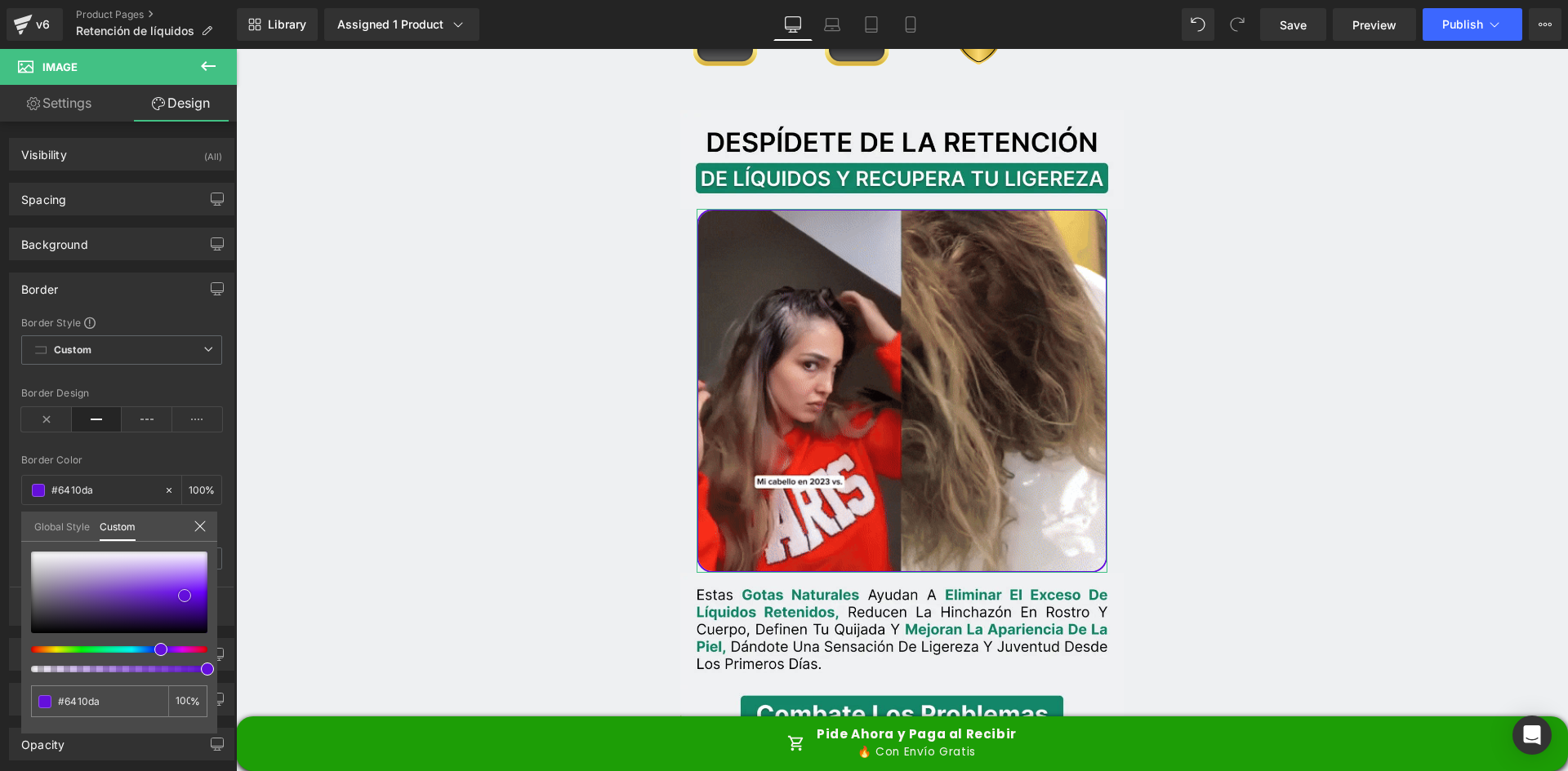
type input "#5f19c2"
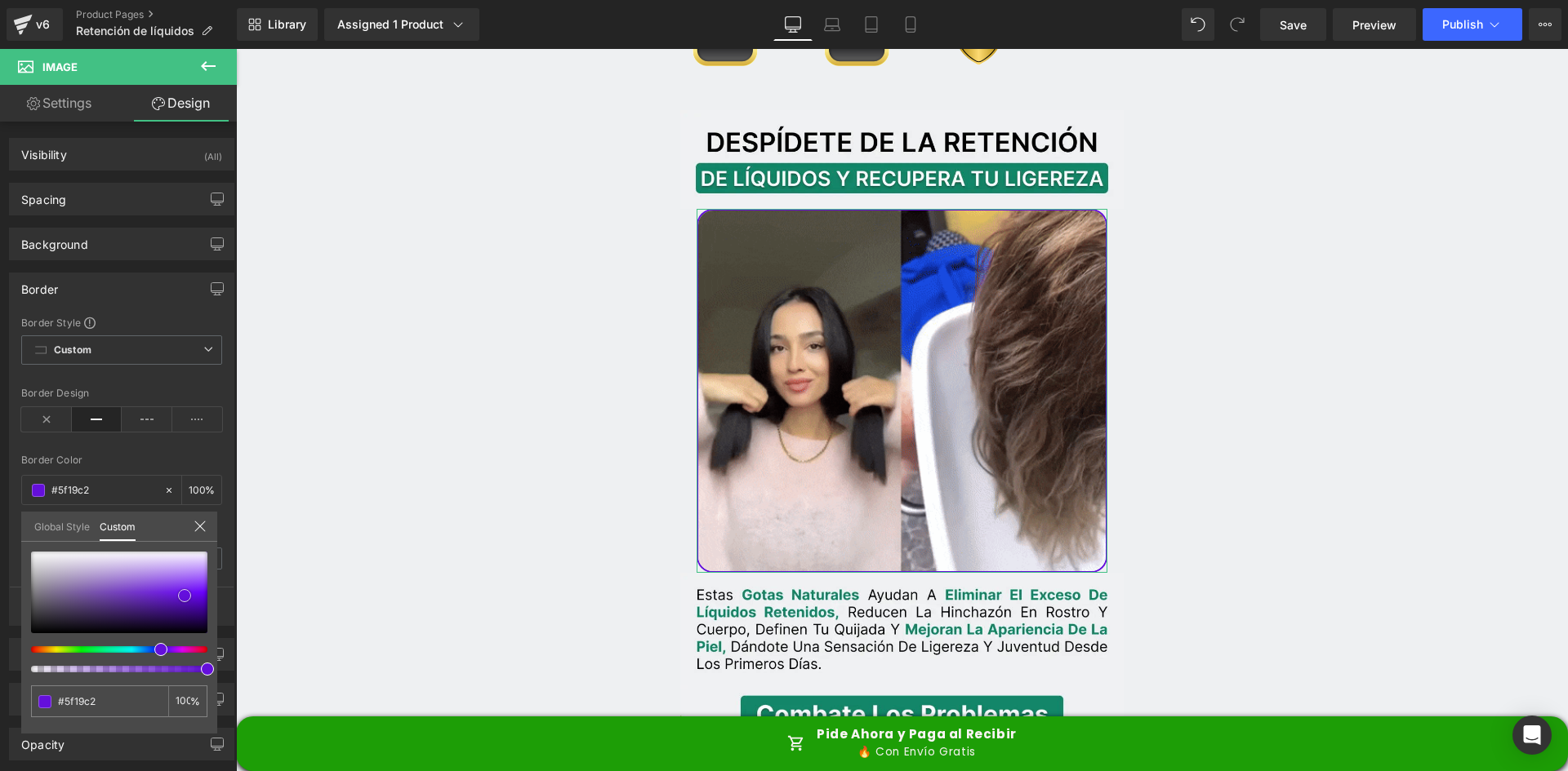
type input "#6331a9"
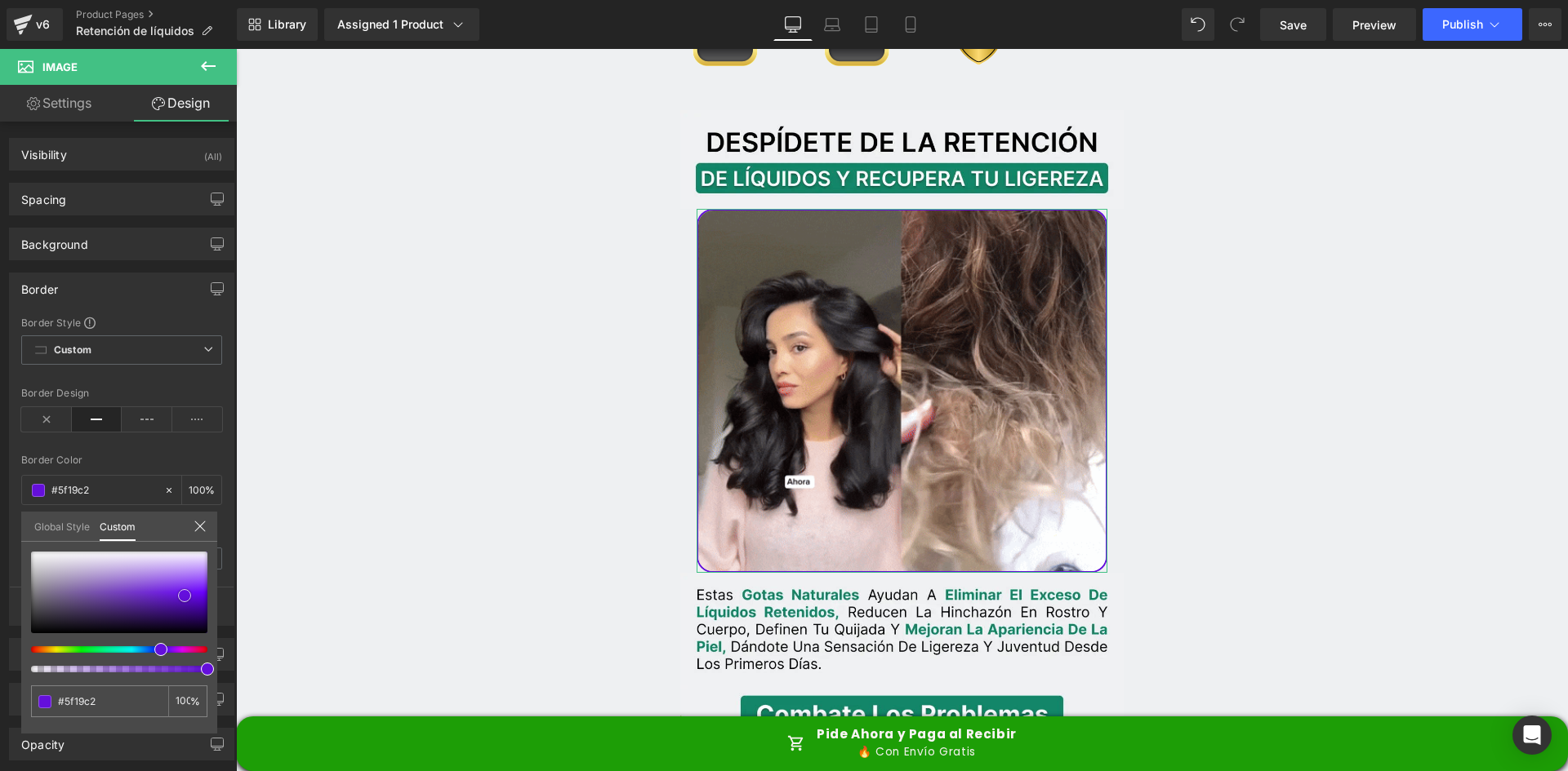
type input "#6331a9"
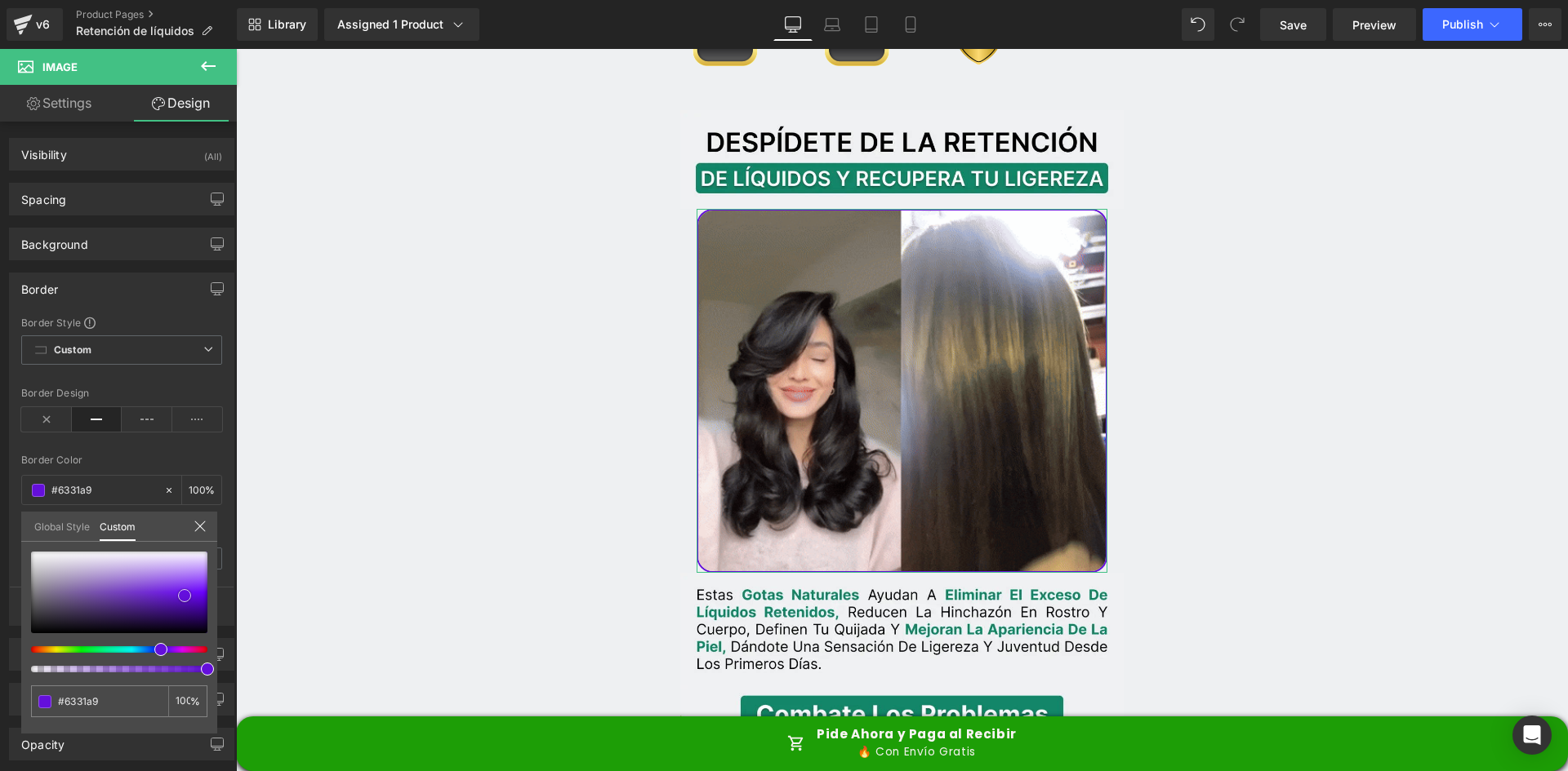
type input "#674991"
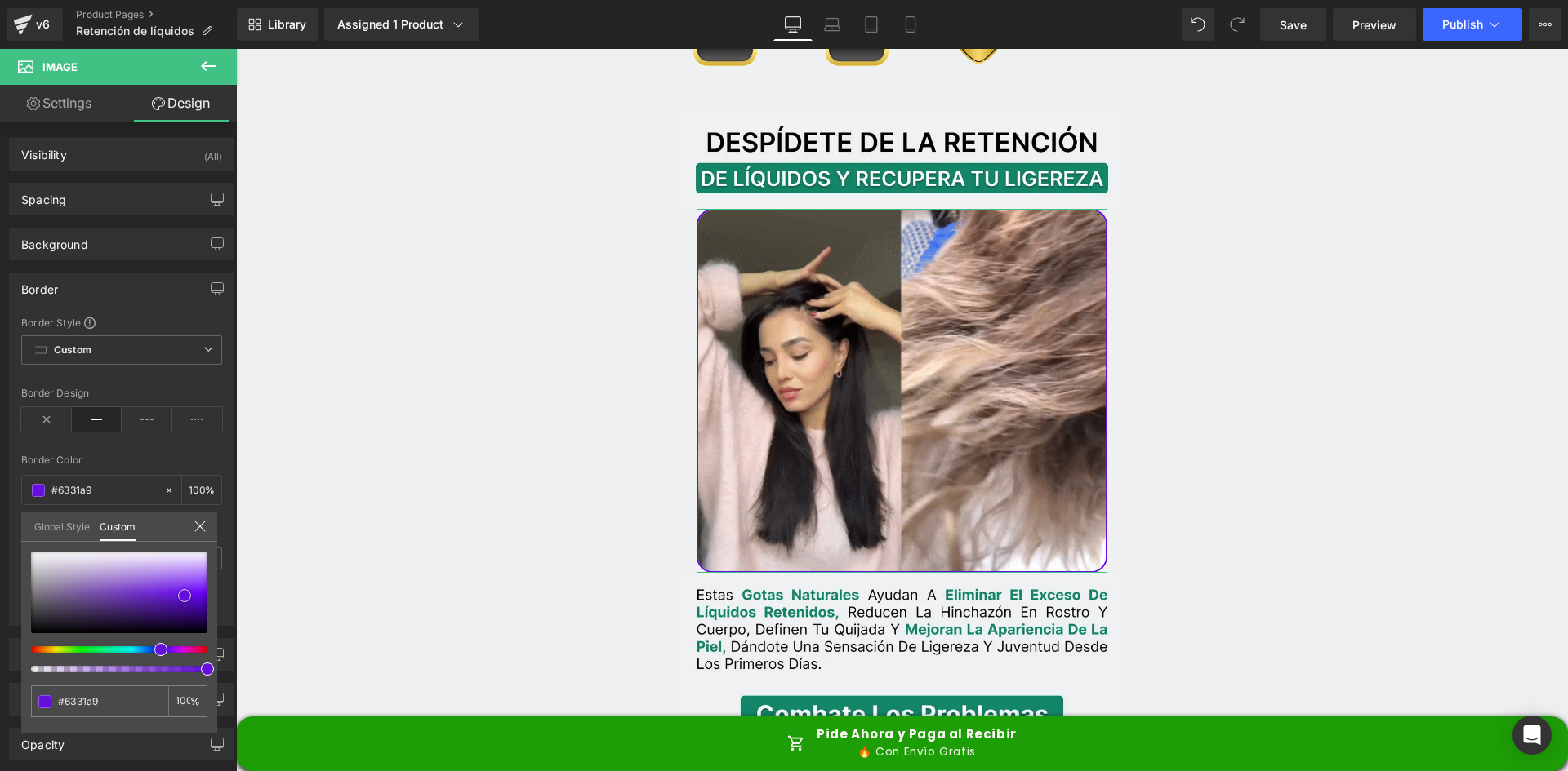
type input "#674991"
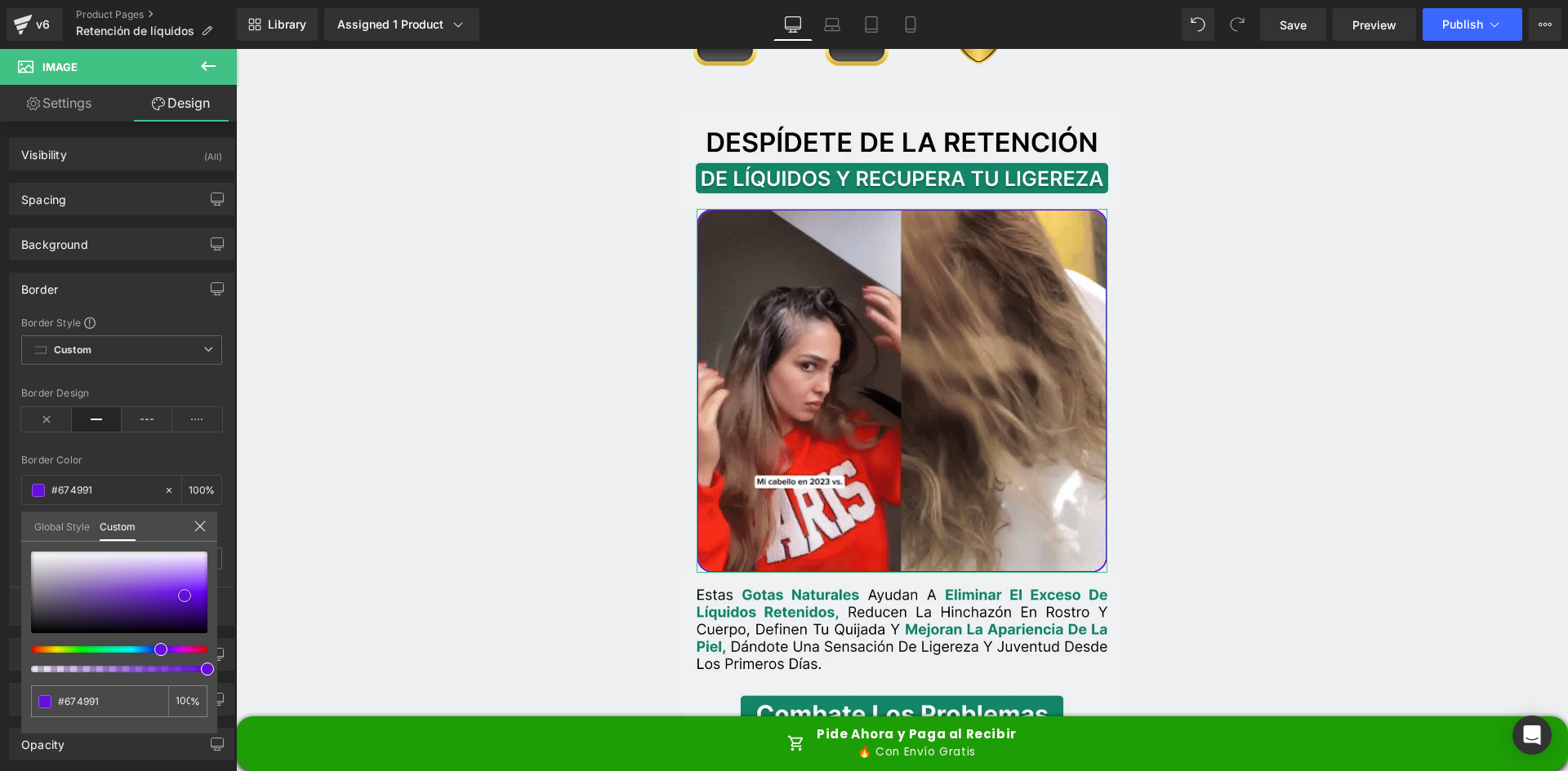
type input "#6d5292"
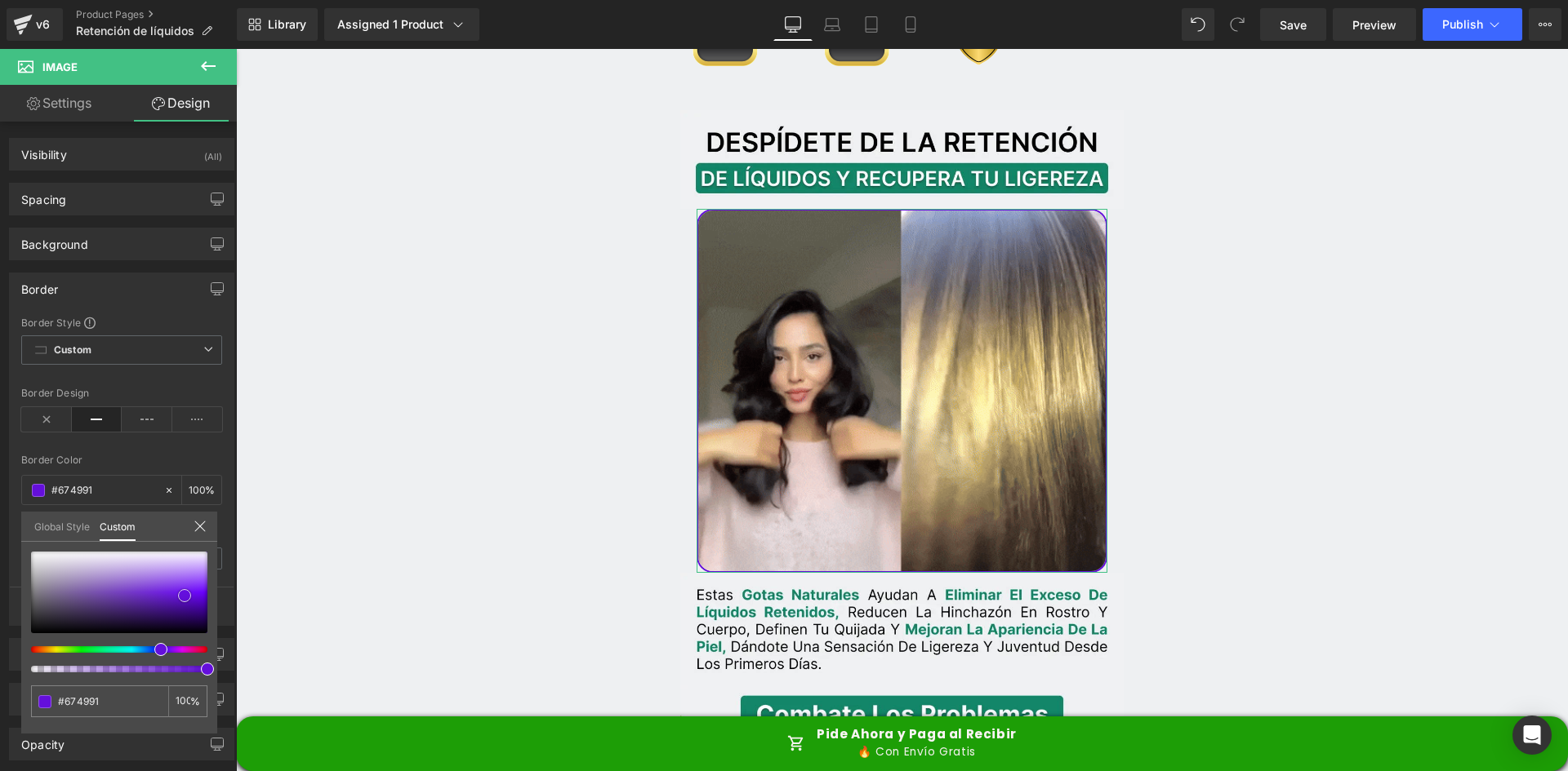
type input "#6d5292"
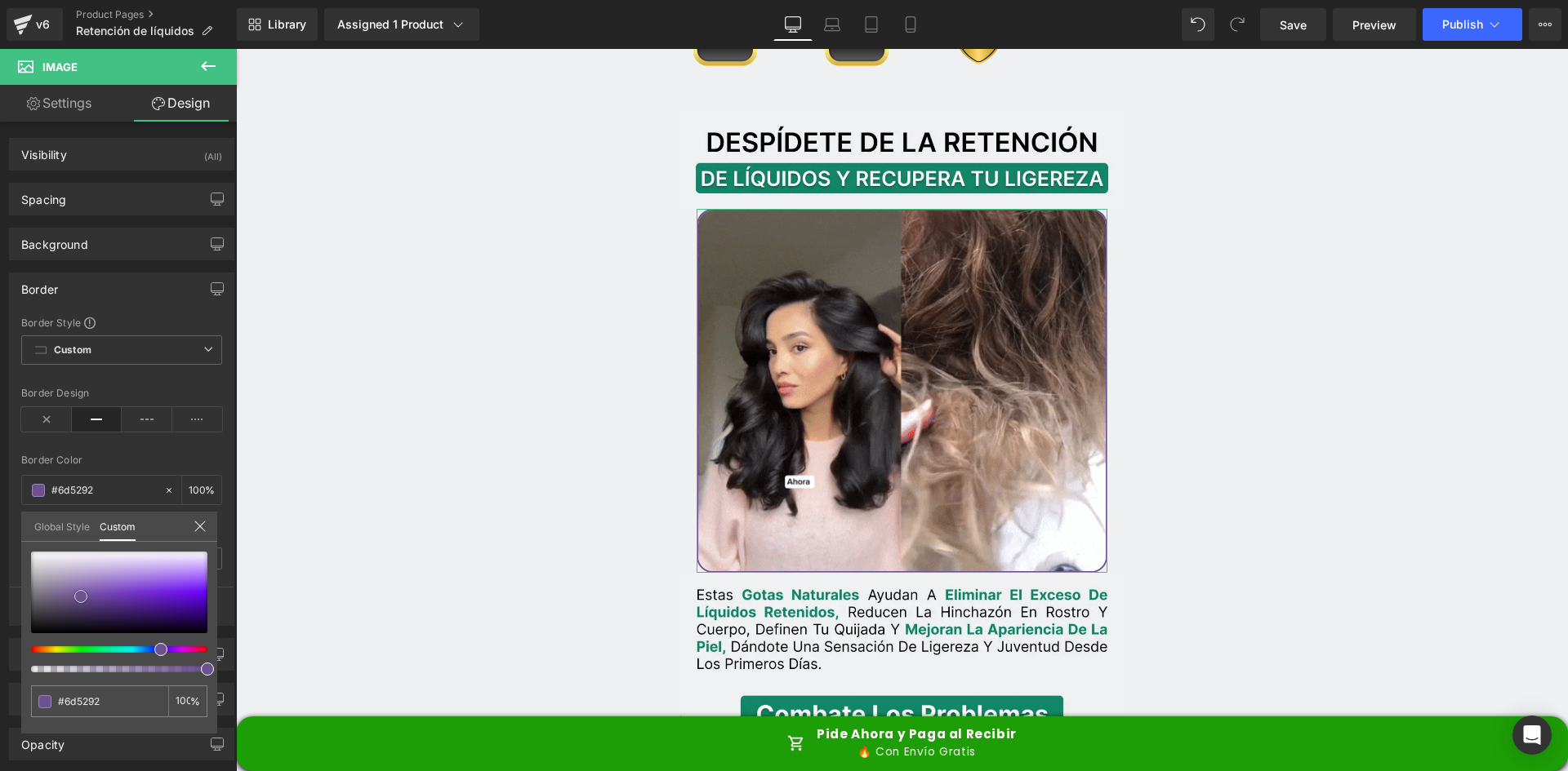
type input "#6d5194"
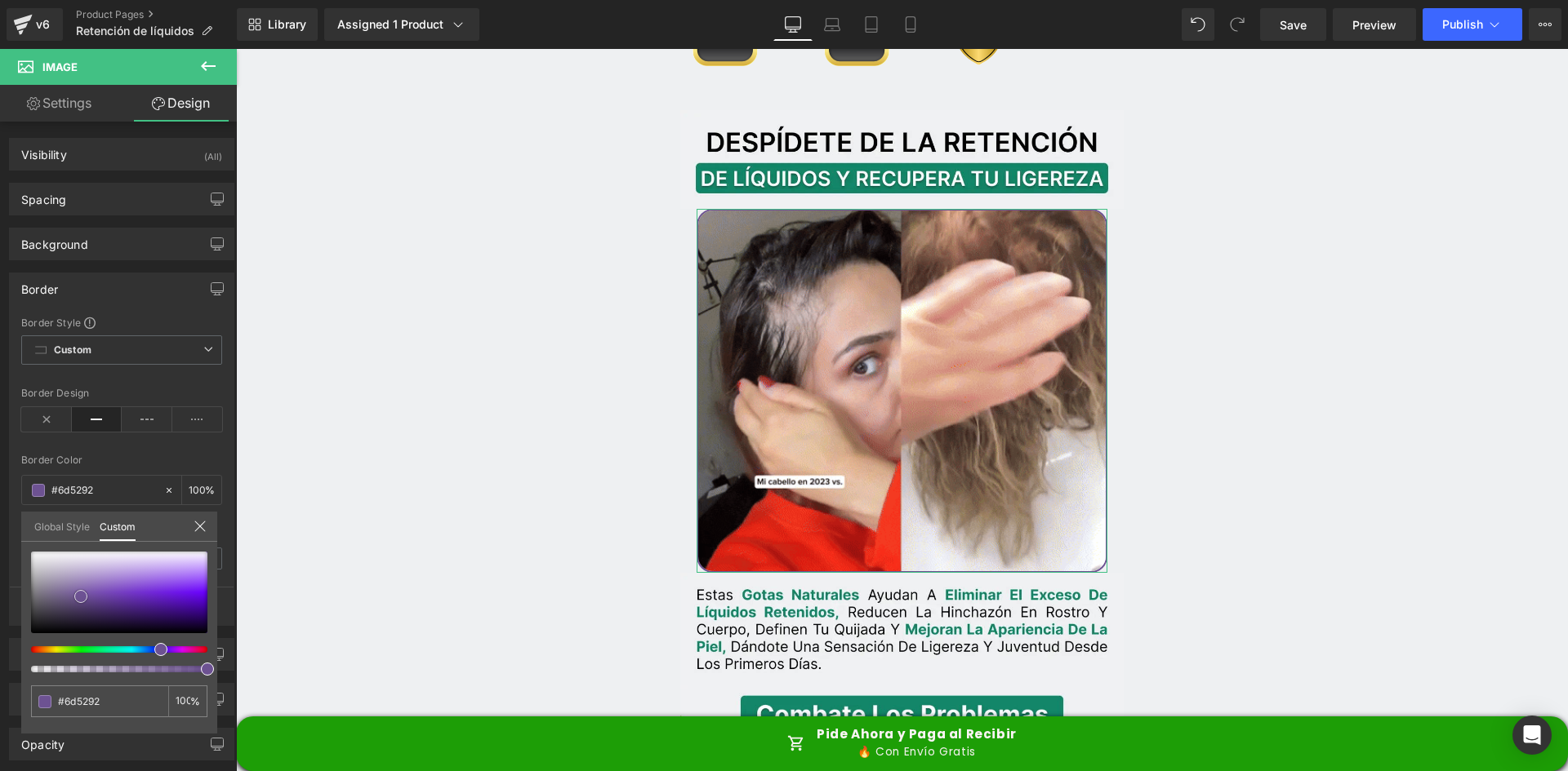
type input "#6d5194"
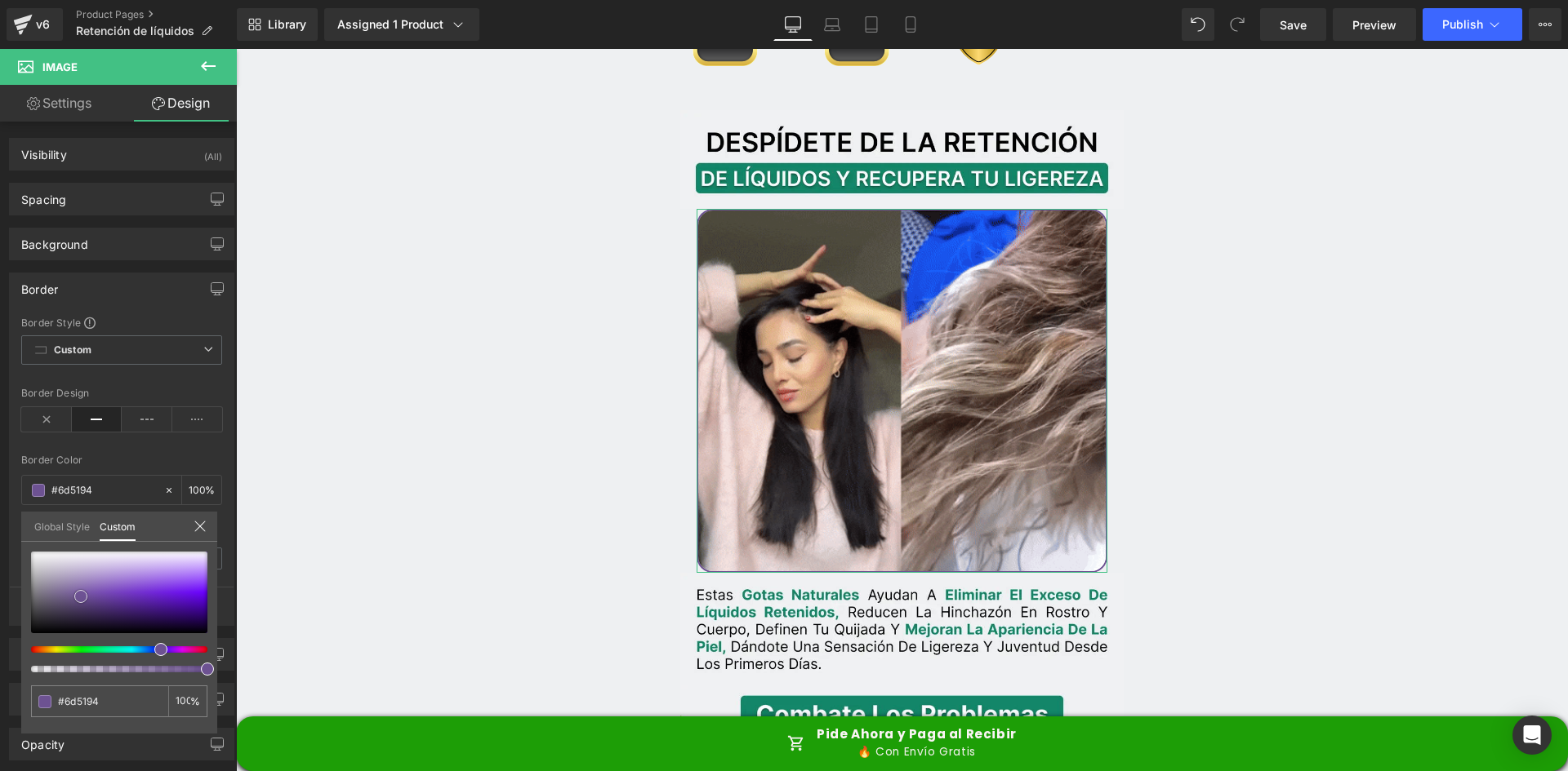
type input "#6d5095"
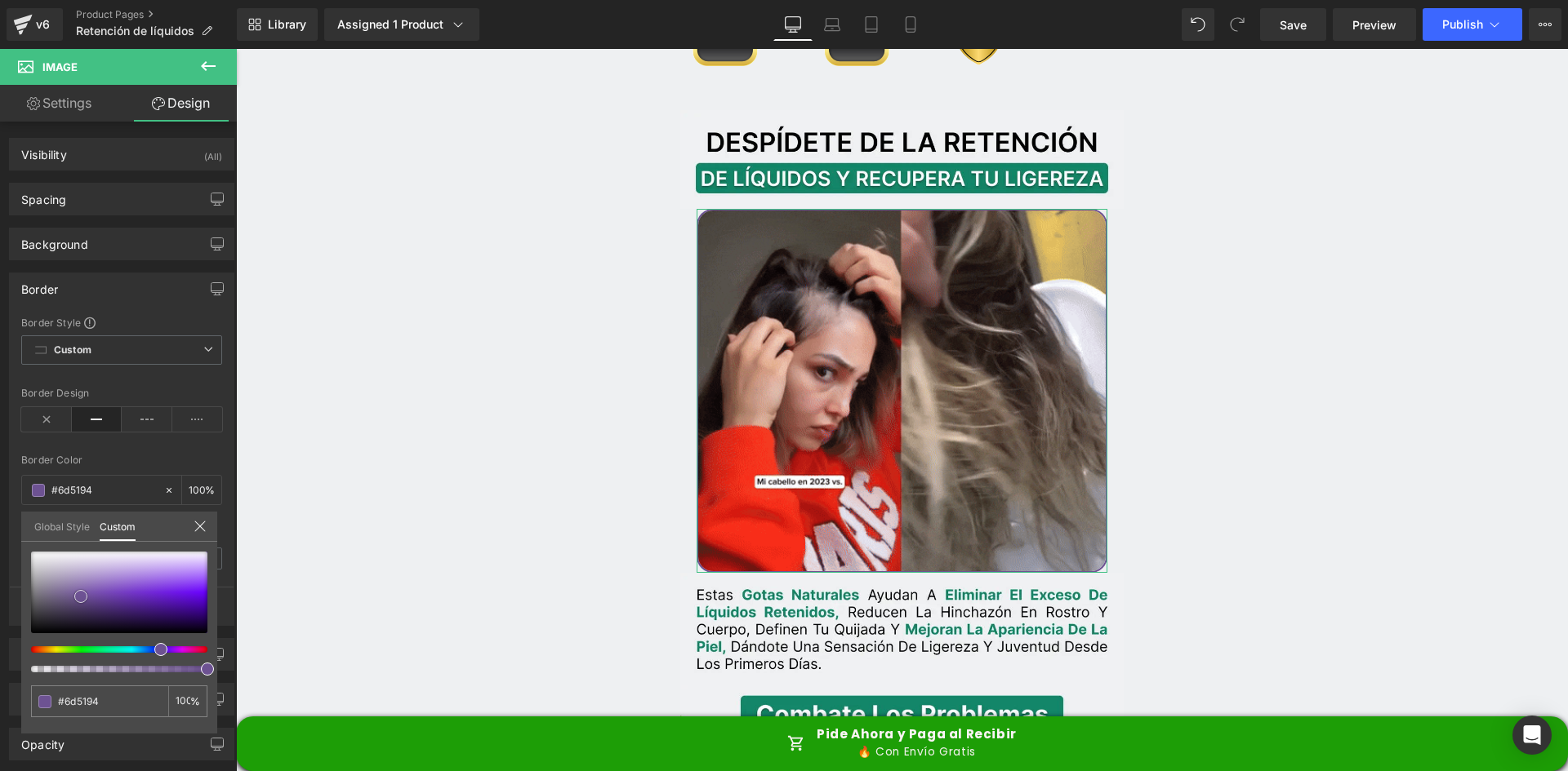
type input "#6d5095"
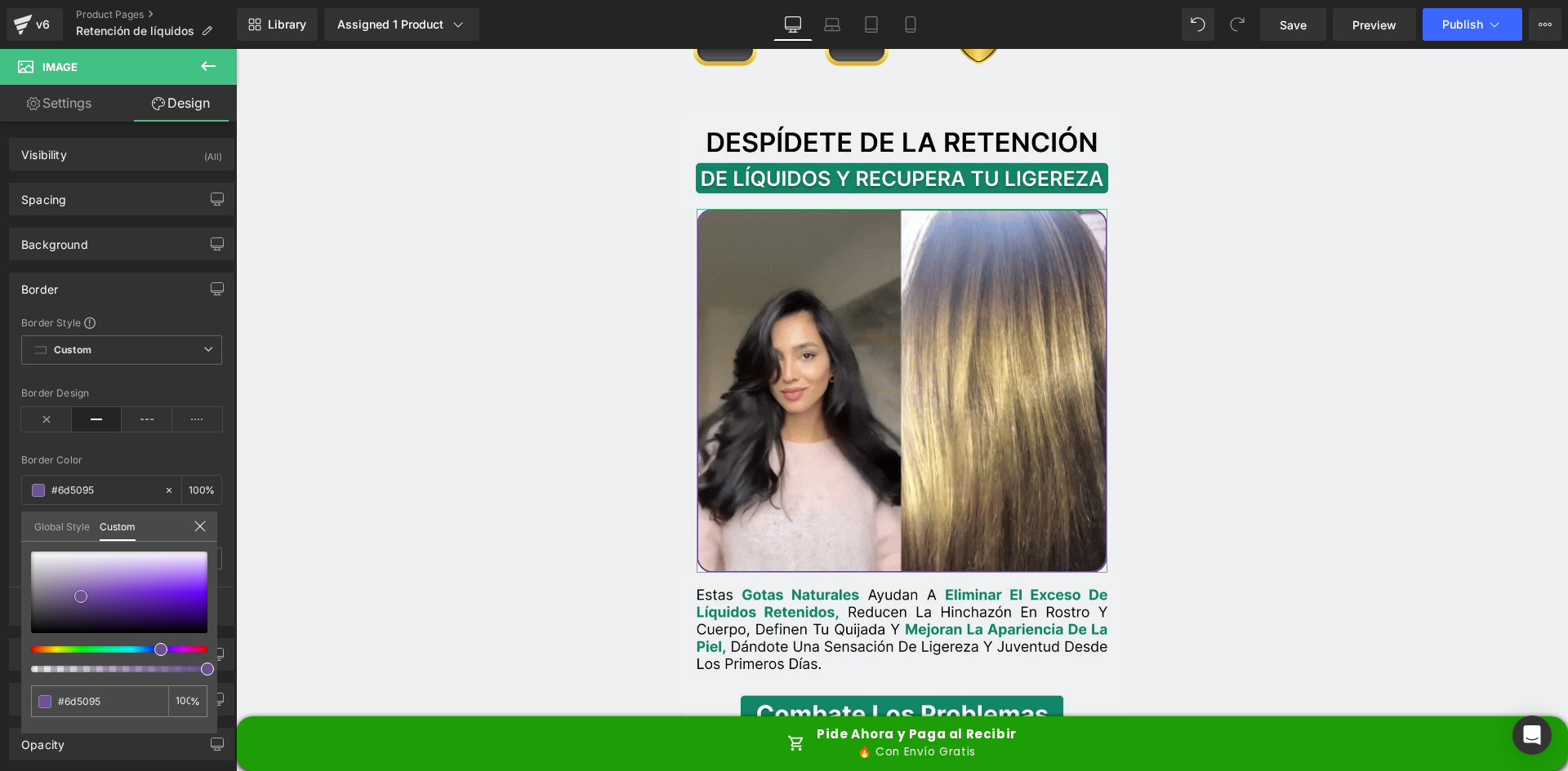
type input "#644590"
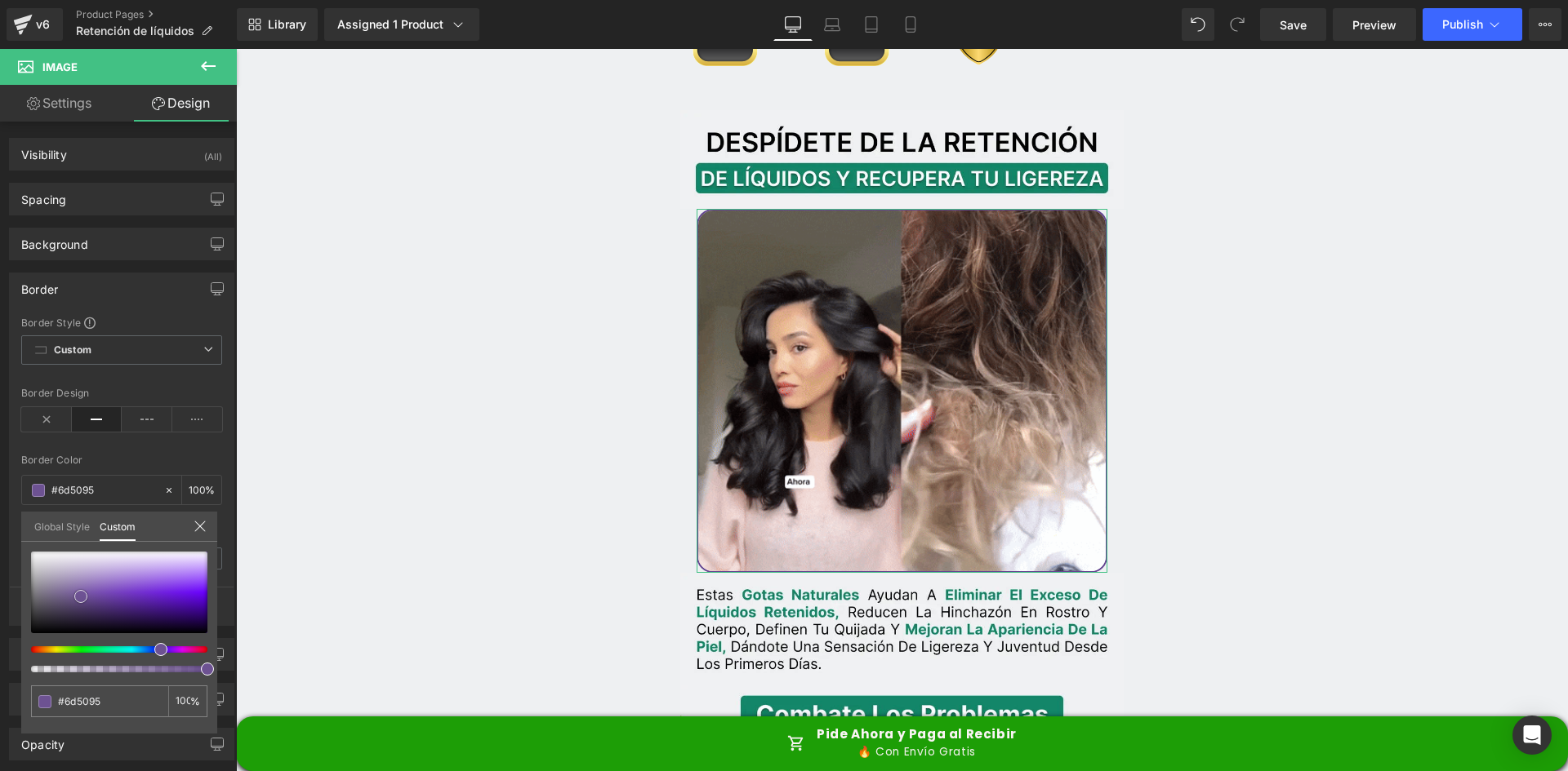
type input "#644590"
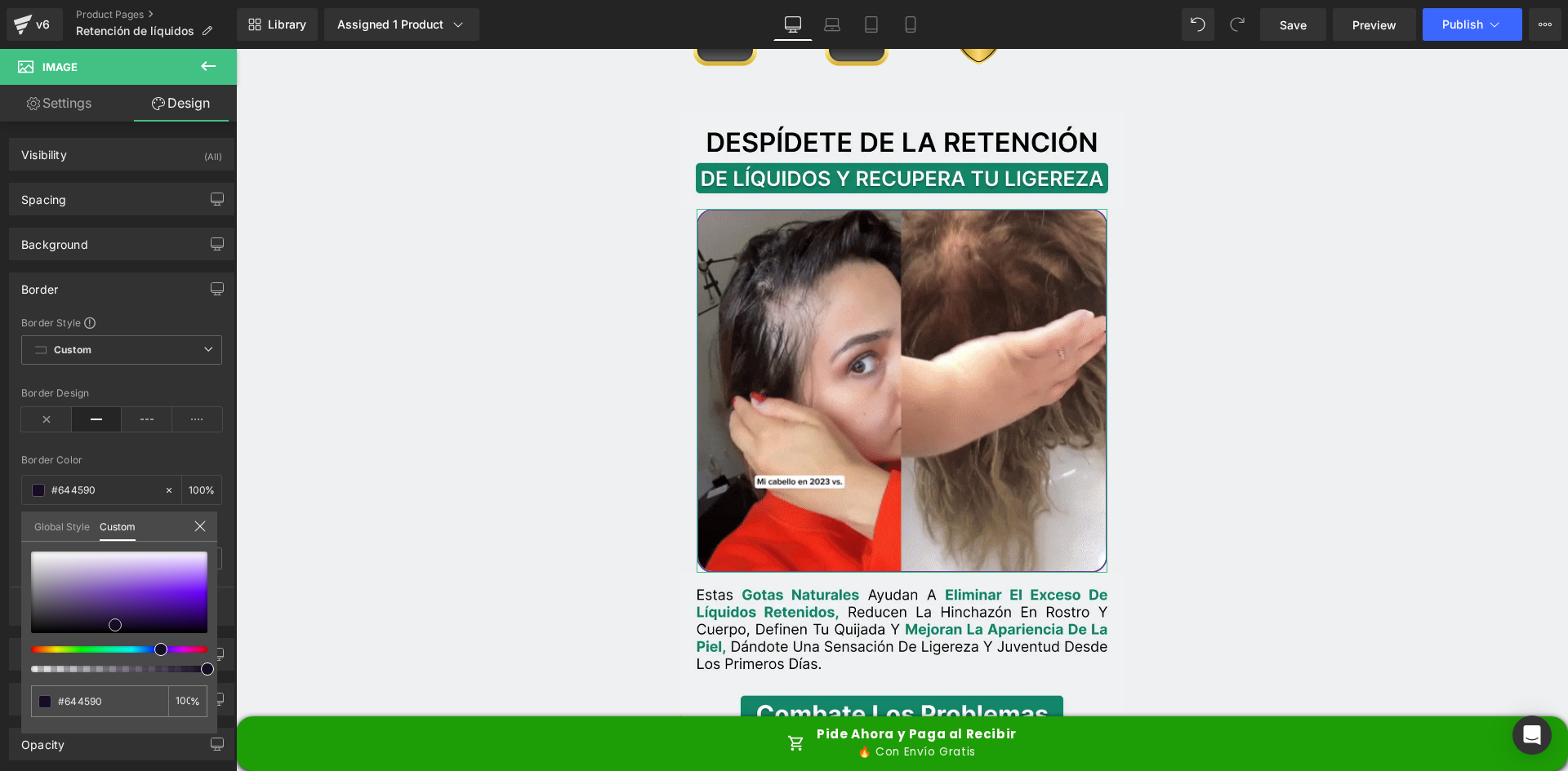
type input "#311d4d"
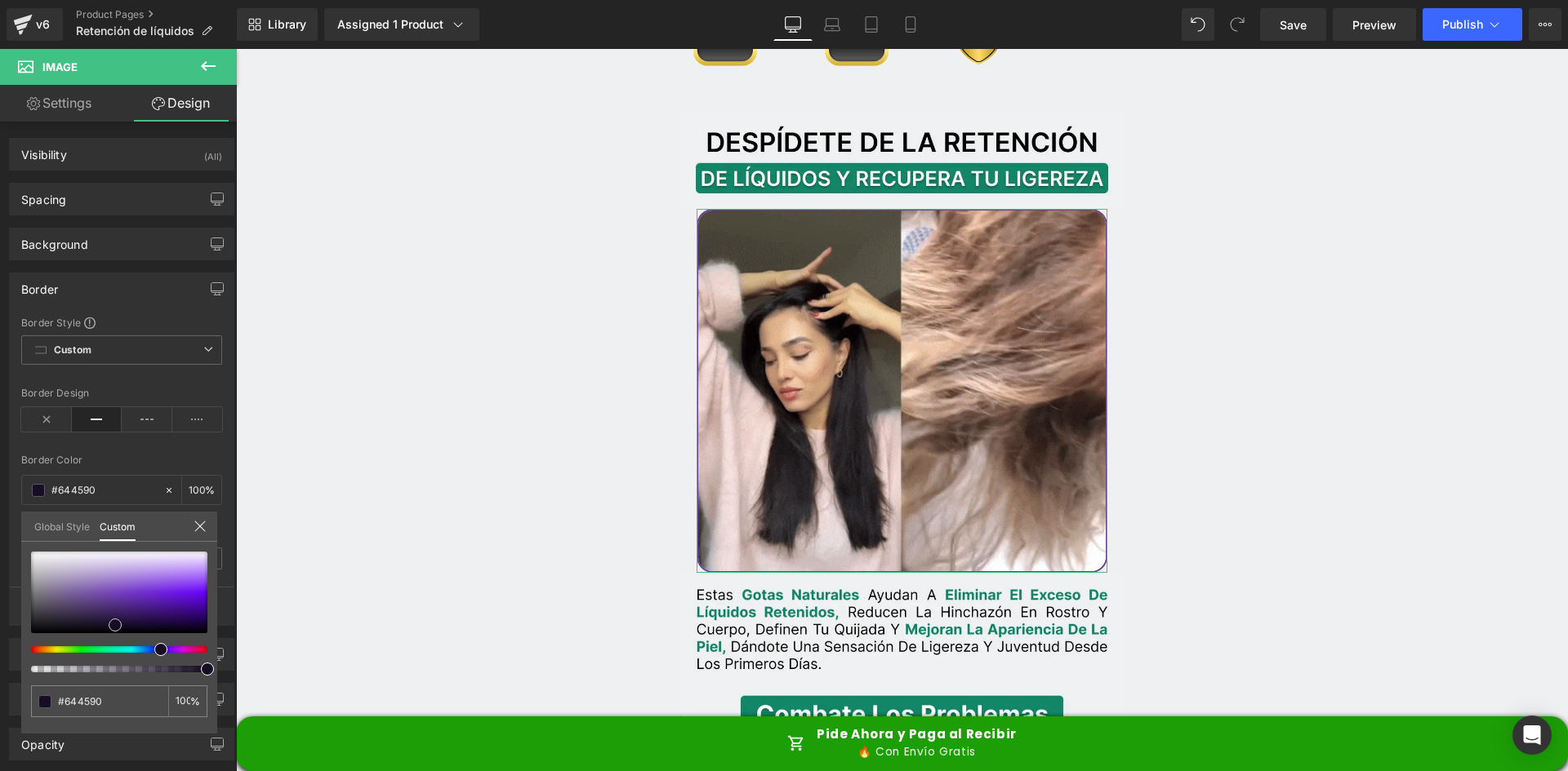
type input "#311d4d"
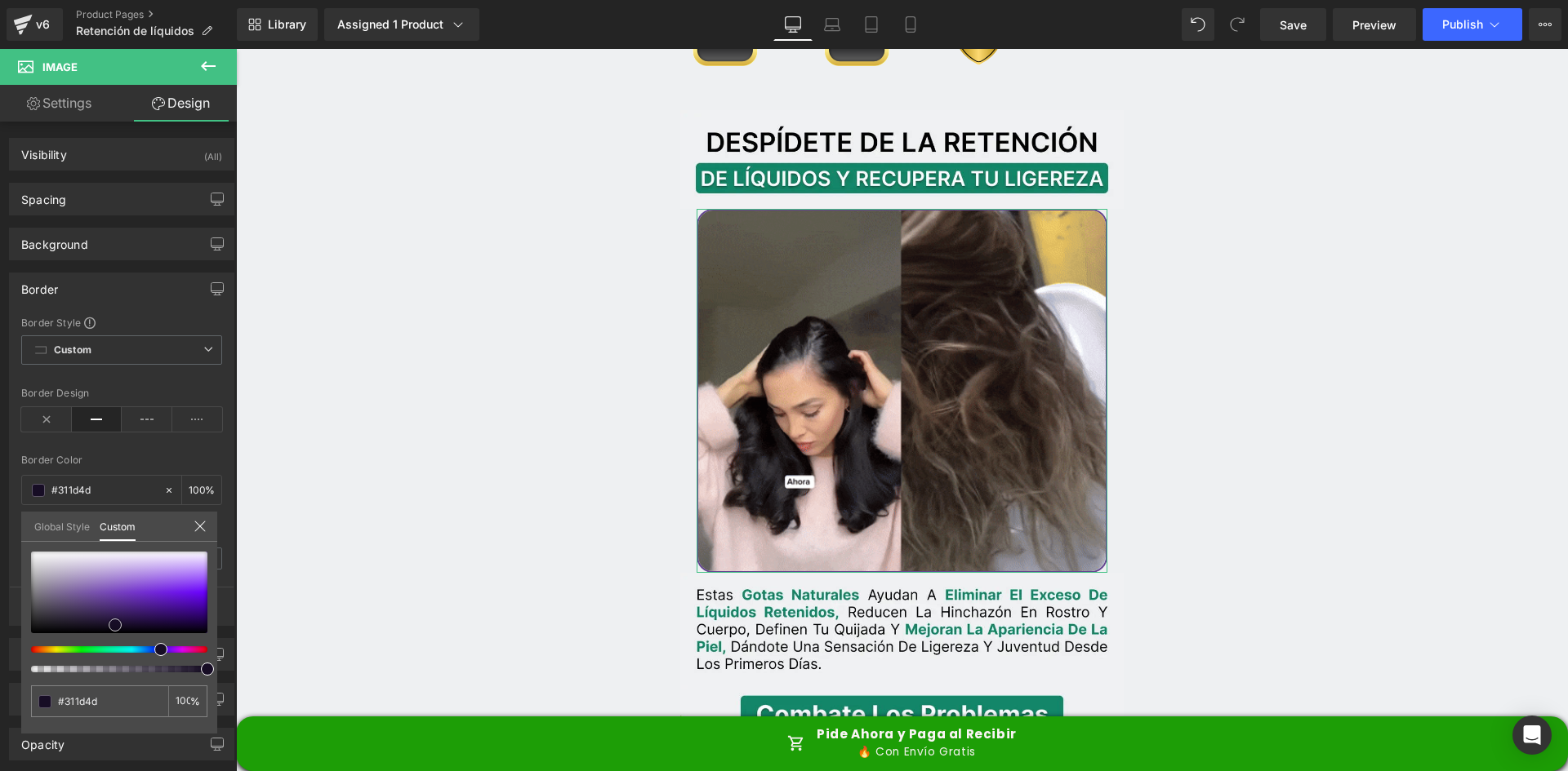
type input "#000000"
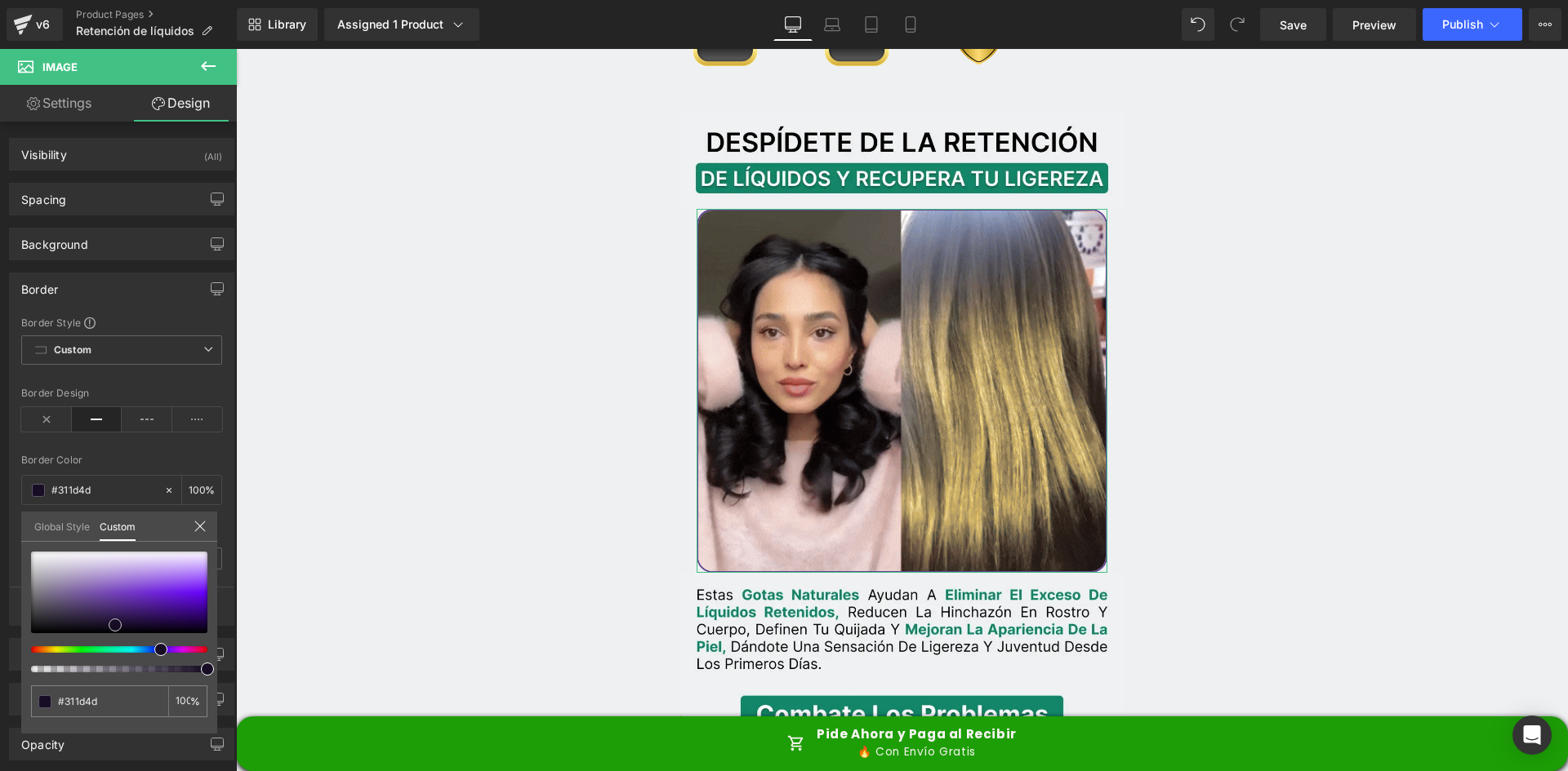
type input "#000000"
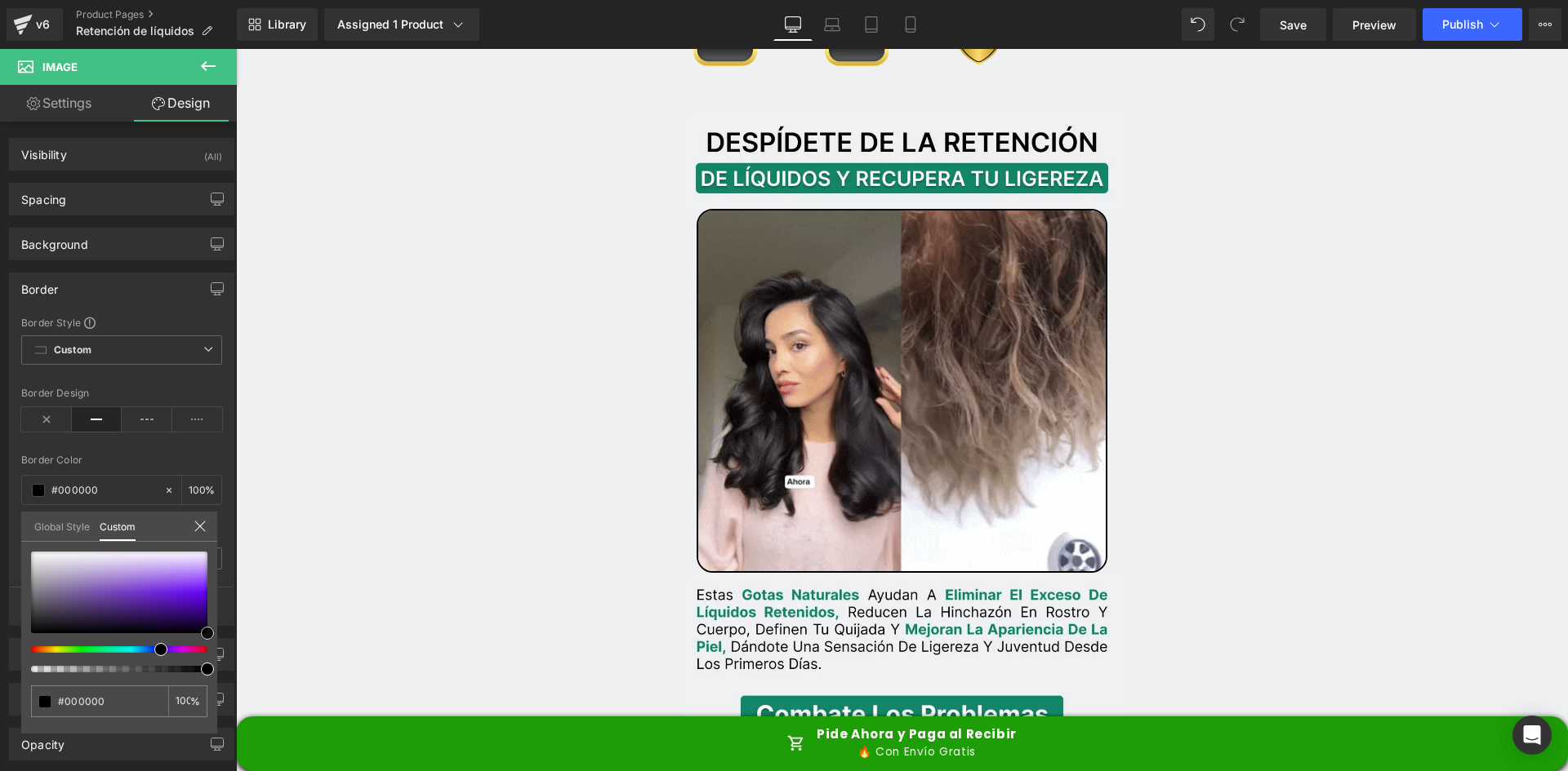
drag, startPoint x: 420, startPoint y: 645, endPoint x: 329, endPoint y: 744, distance: 134.5
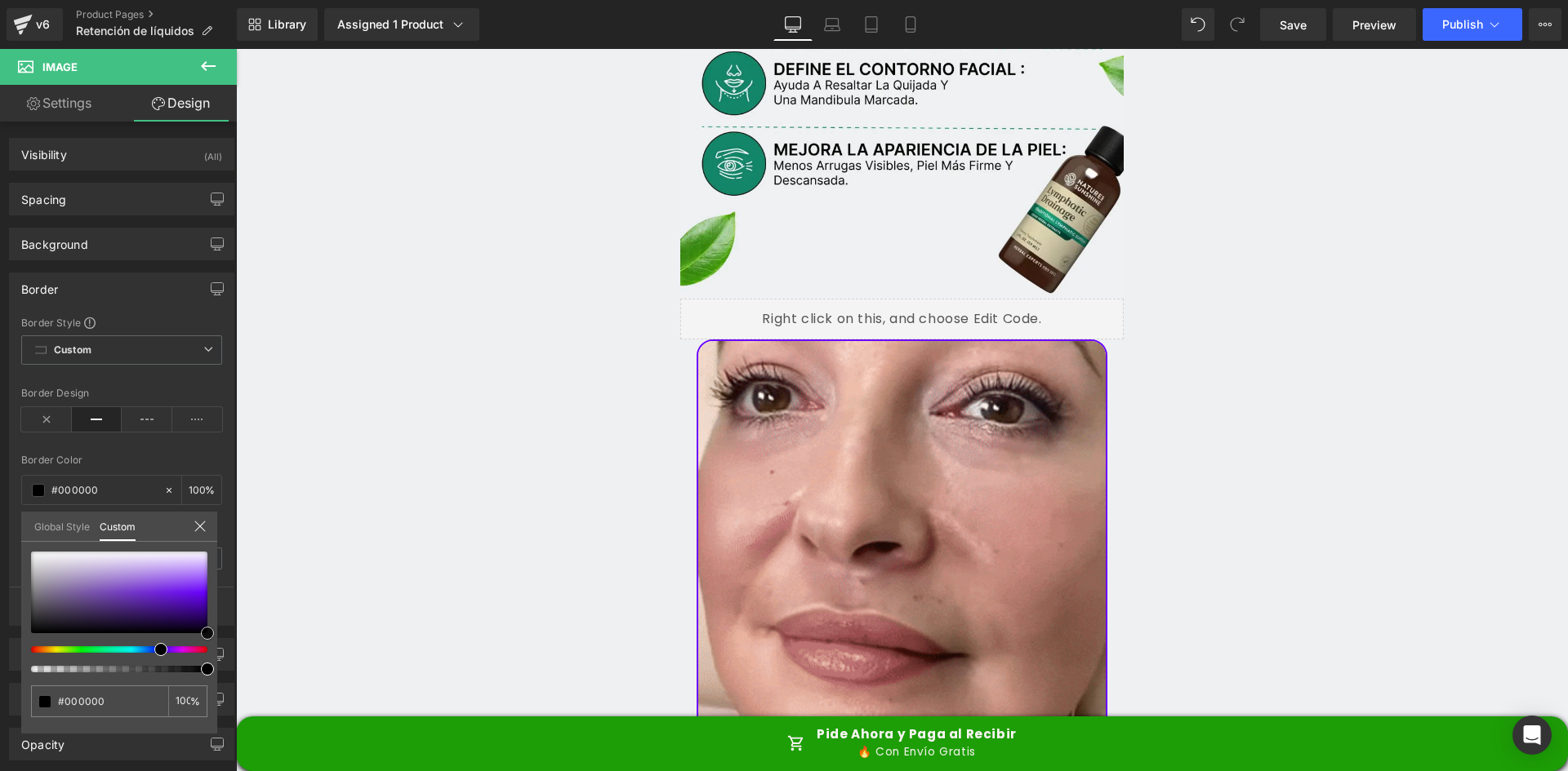
scroll to position [2939, 0]
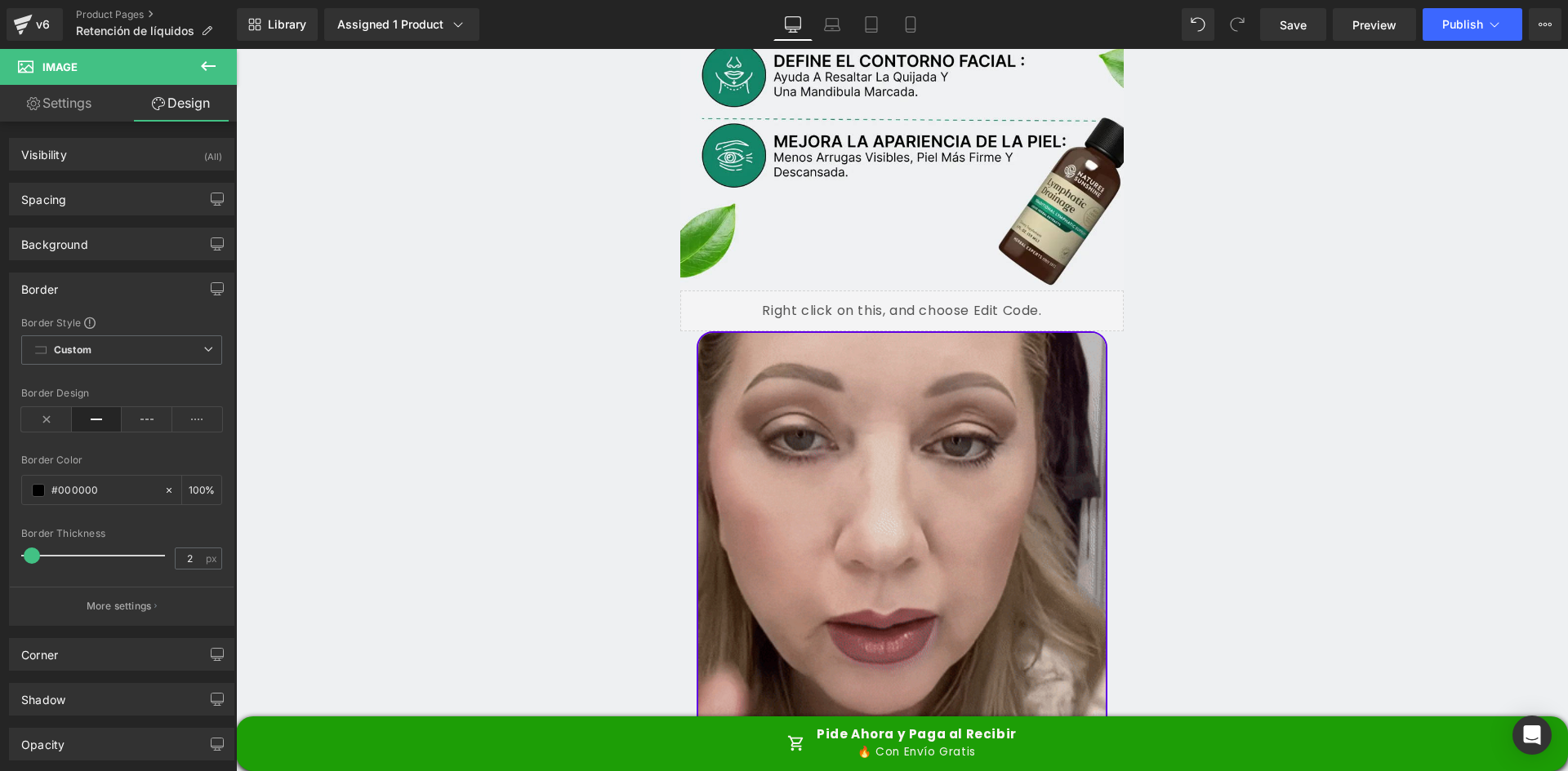
click at [841, 426] on img at bounding box center [903, 604] width 411 height 547
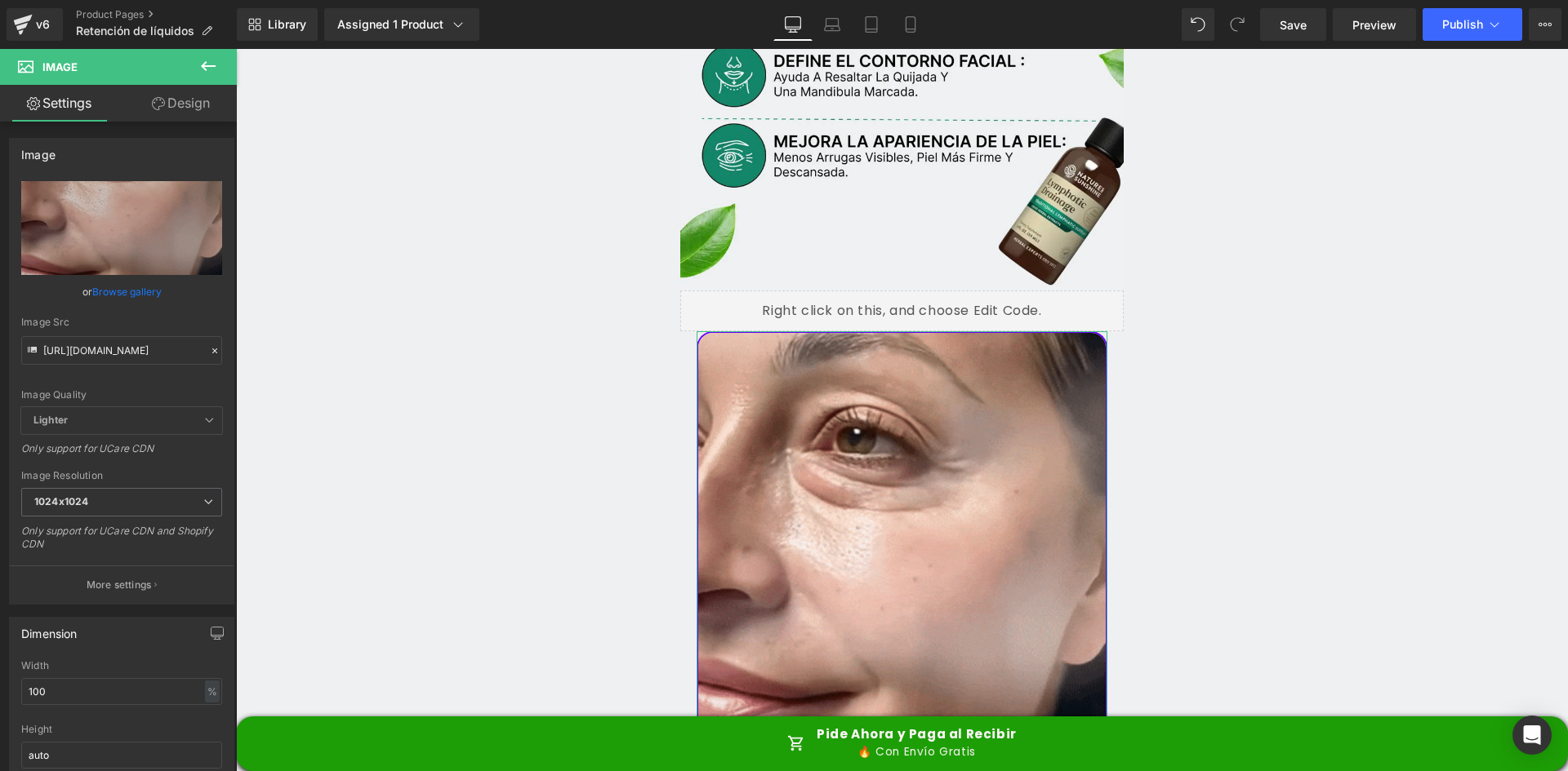
click at [179, 106] on link "Design" at bounding box center [181, 103] width 119 height 37
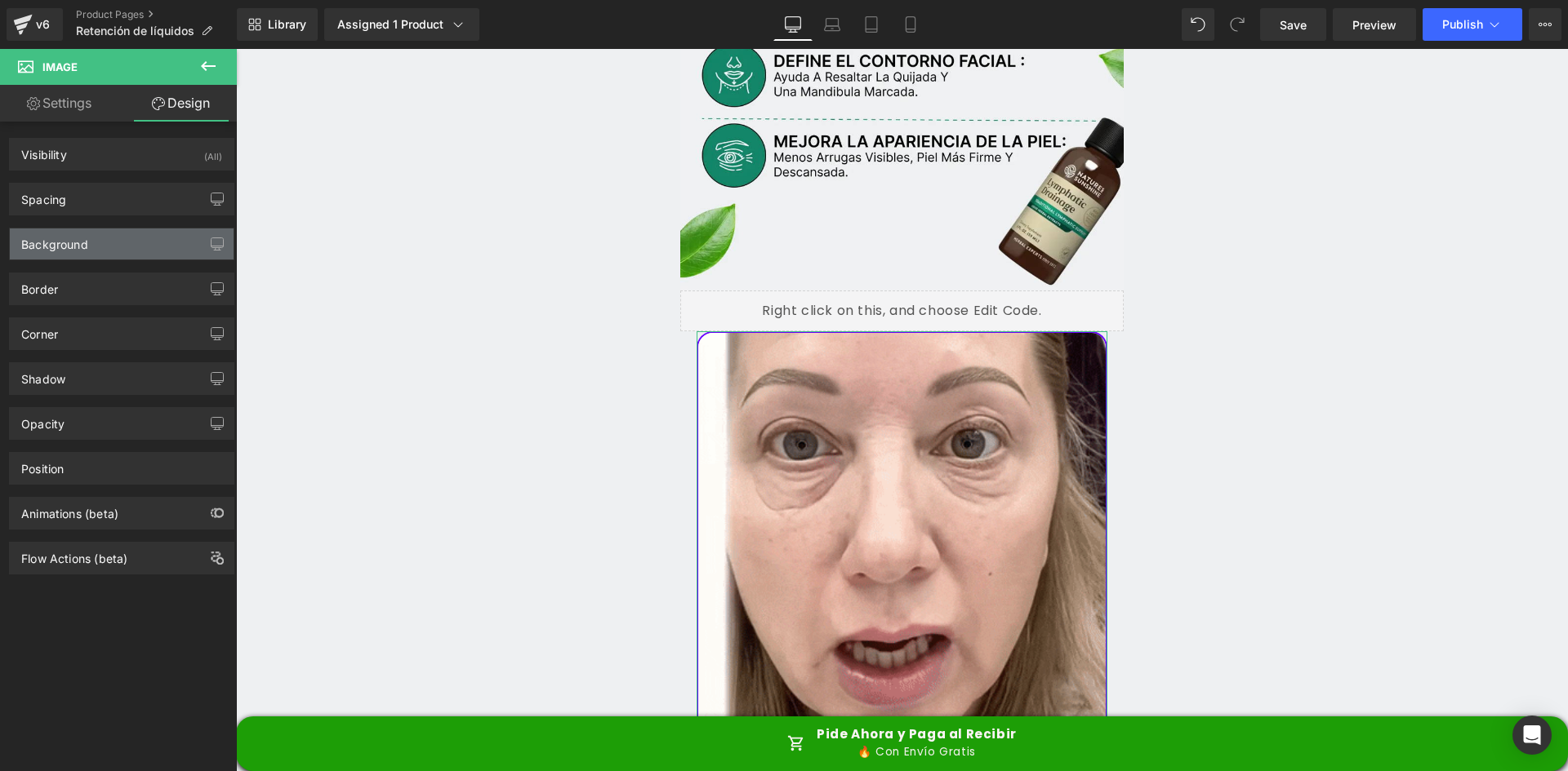
type input "#6a00ff"
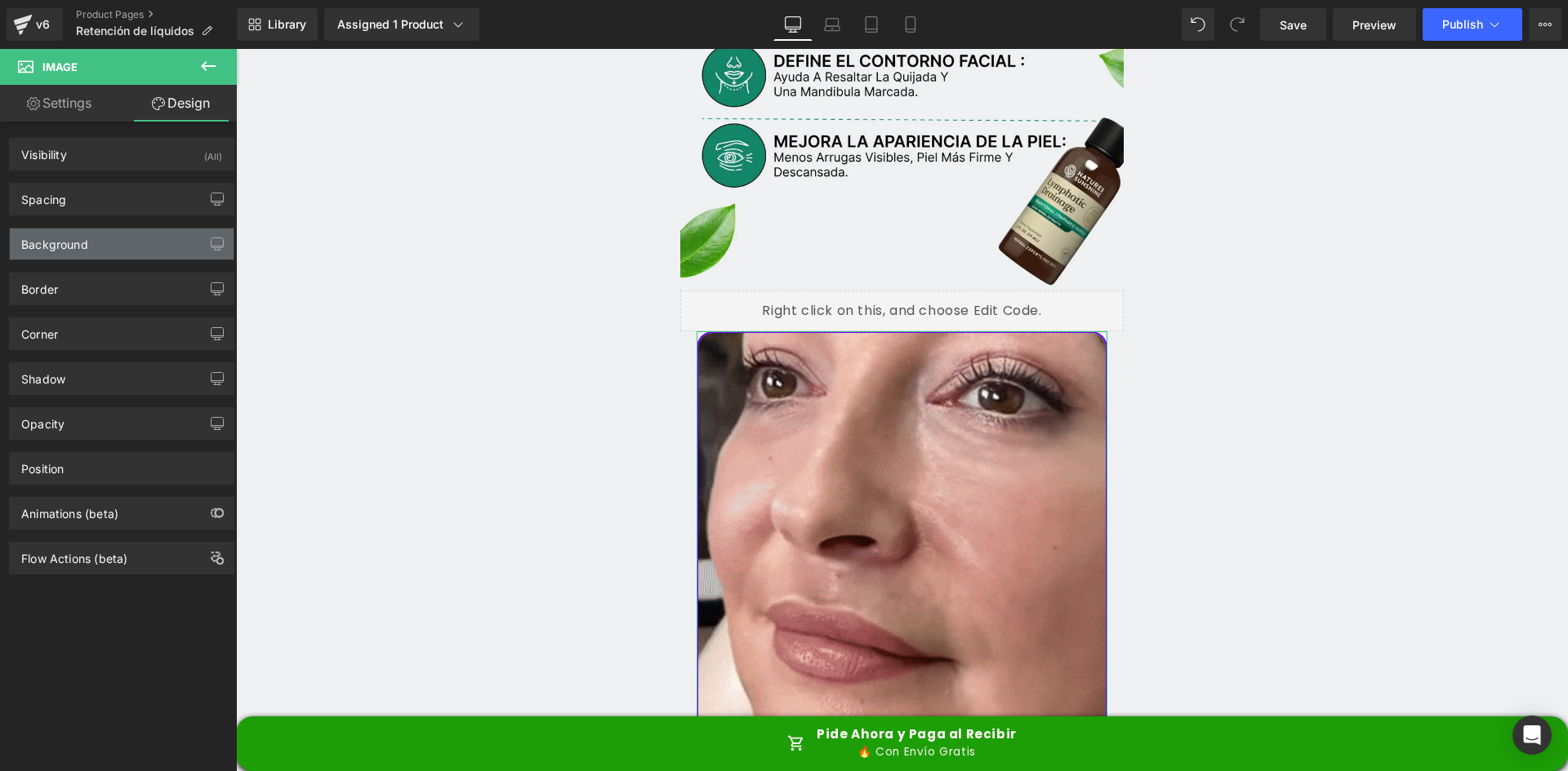
type input "100"
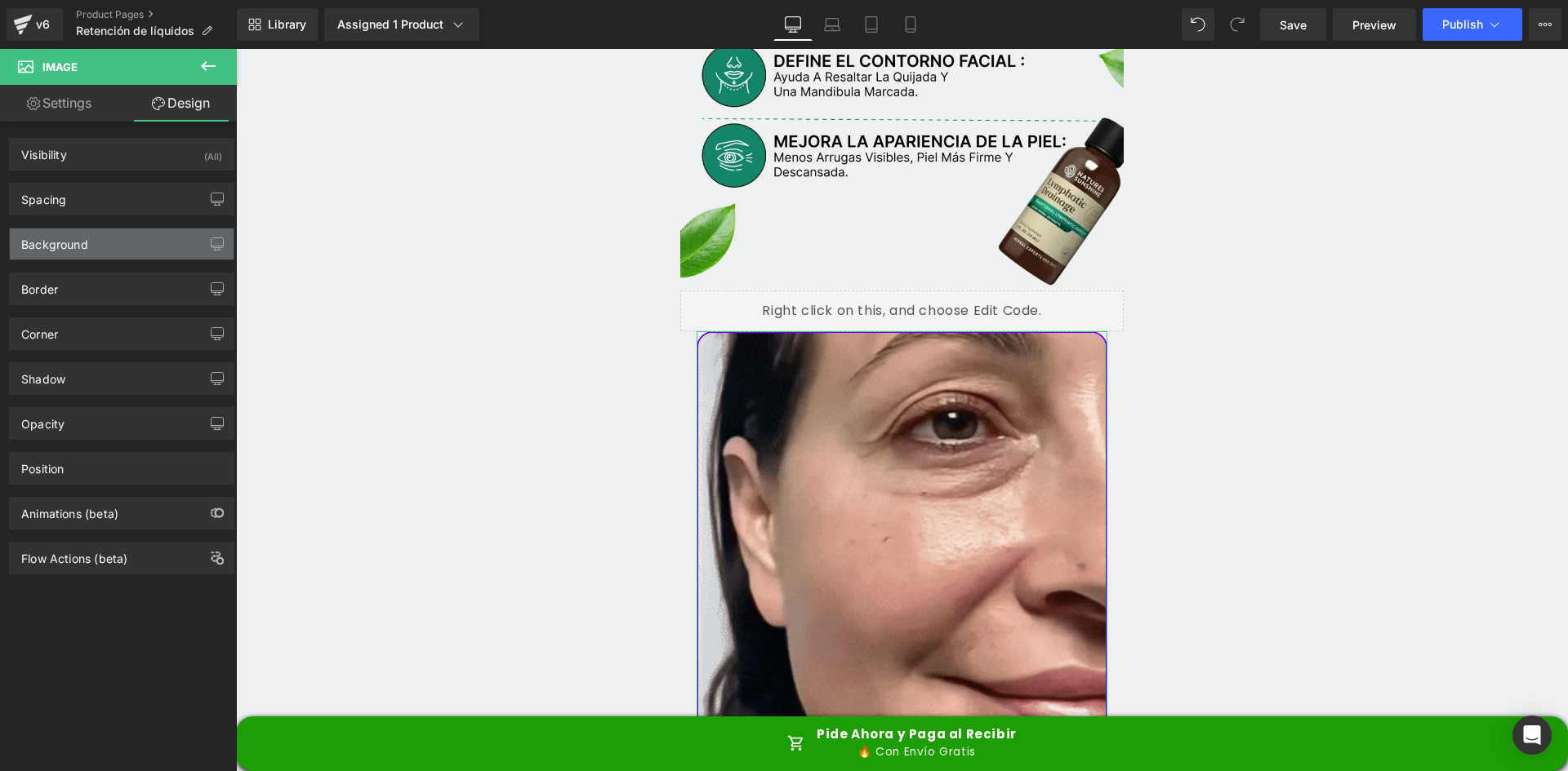
type input "2"
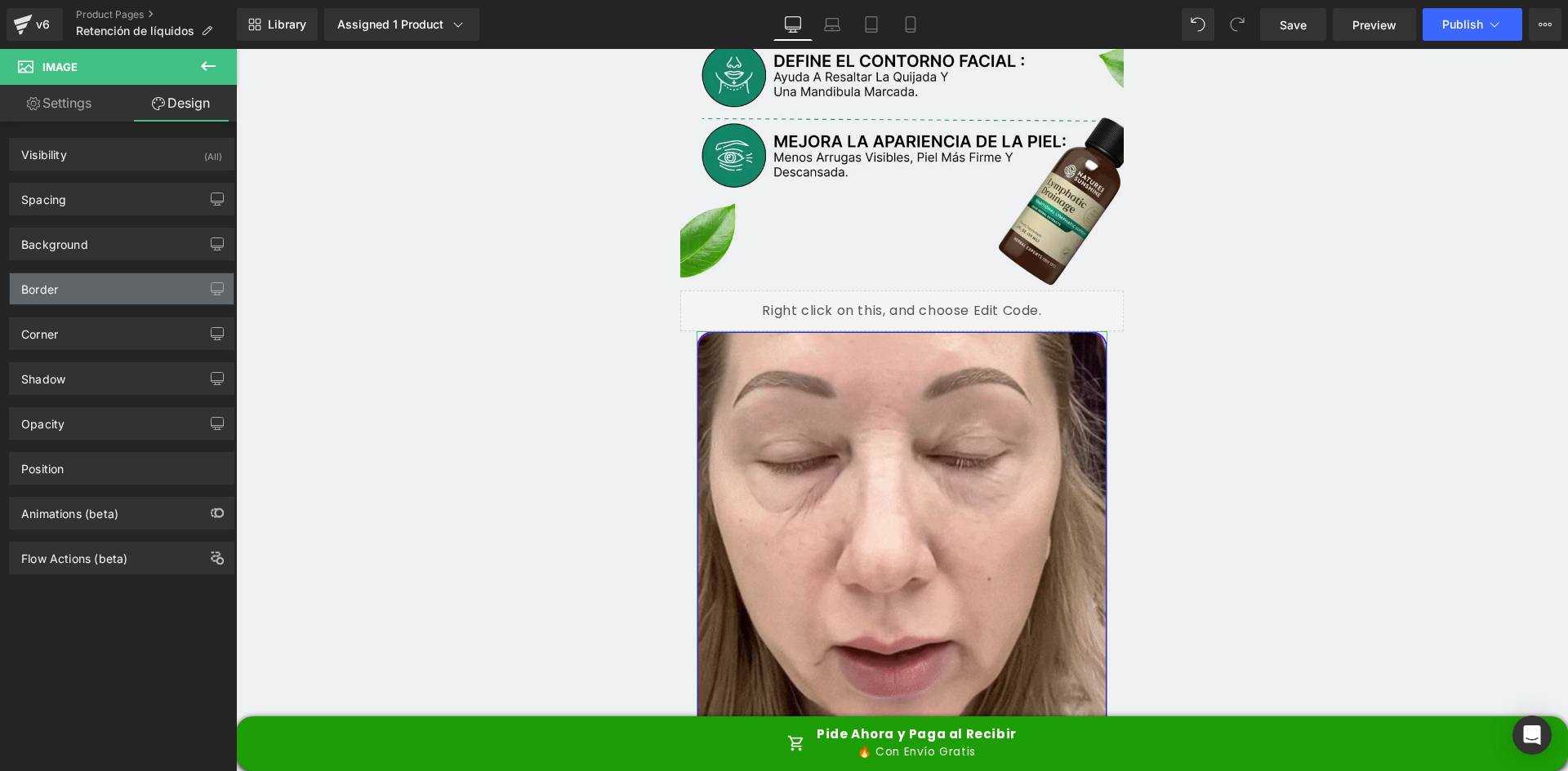
click at [54, 283] on div "Border" at bounding box center [40, 285] width 37 height 22
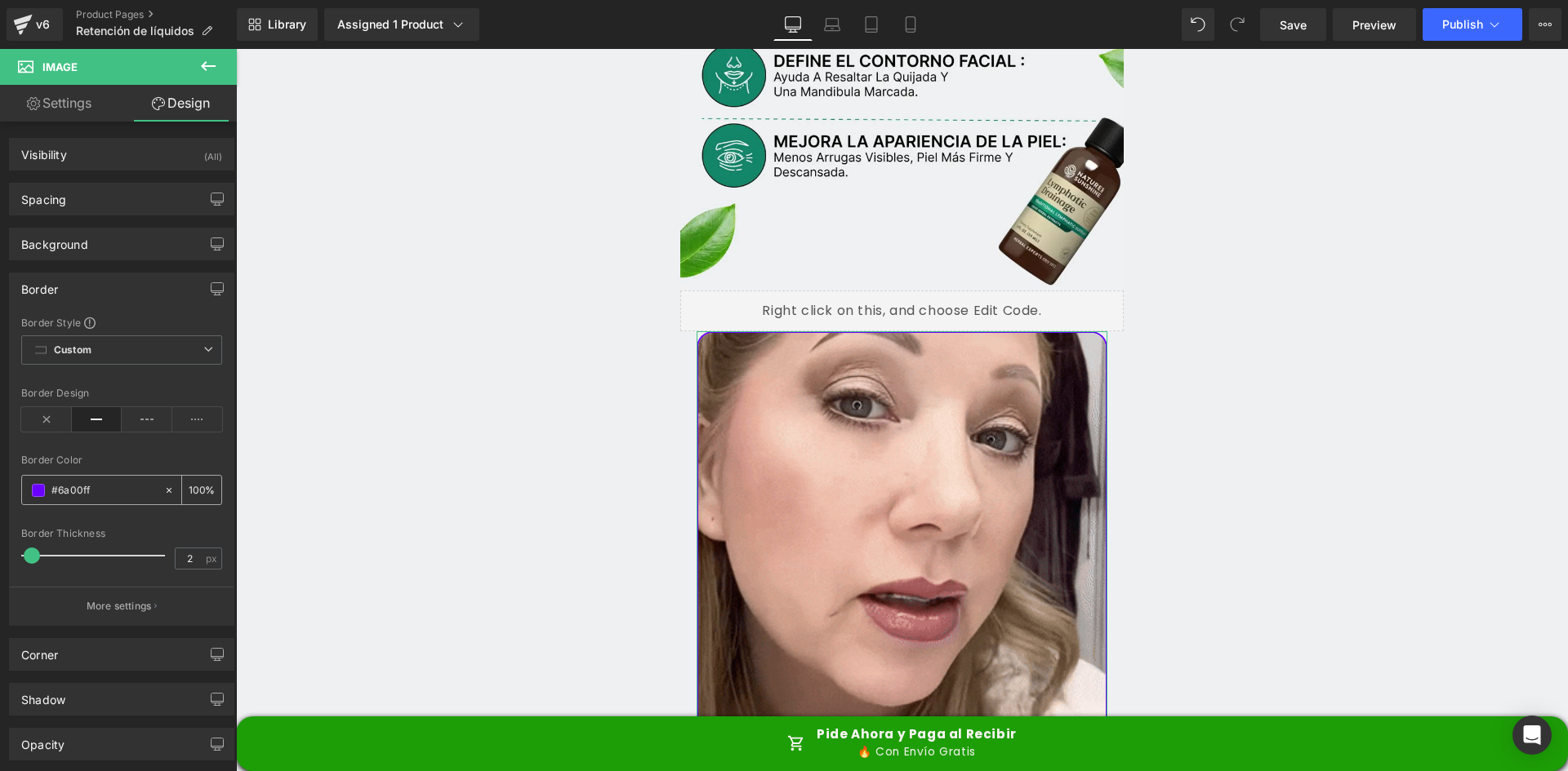
click at [37, 490] on span at bounding box center [38, 490] width 13 height 13
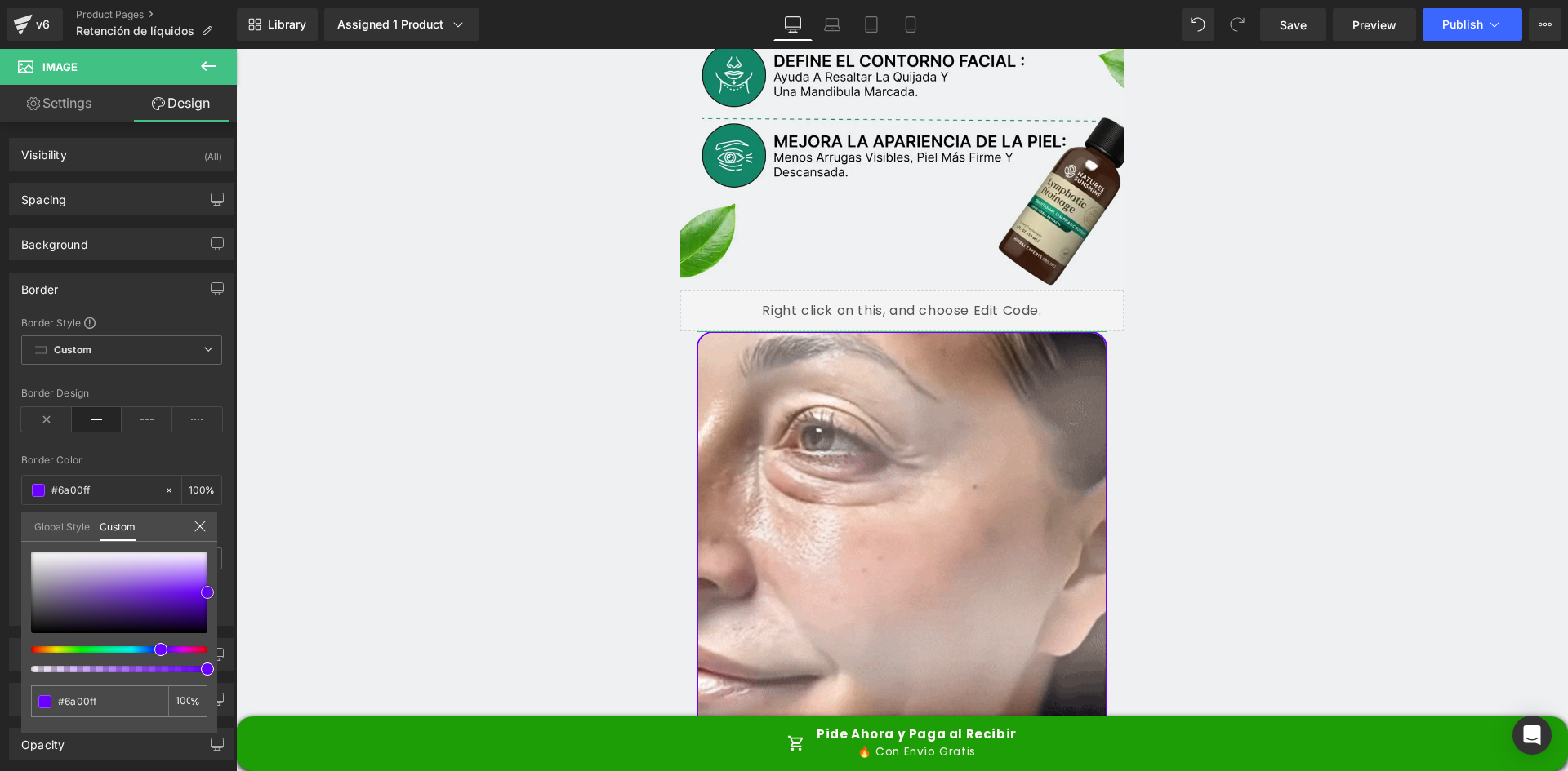
type input "#cab3e9"
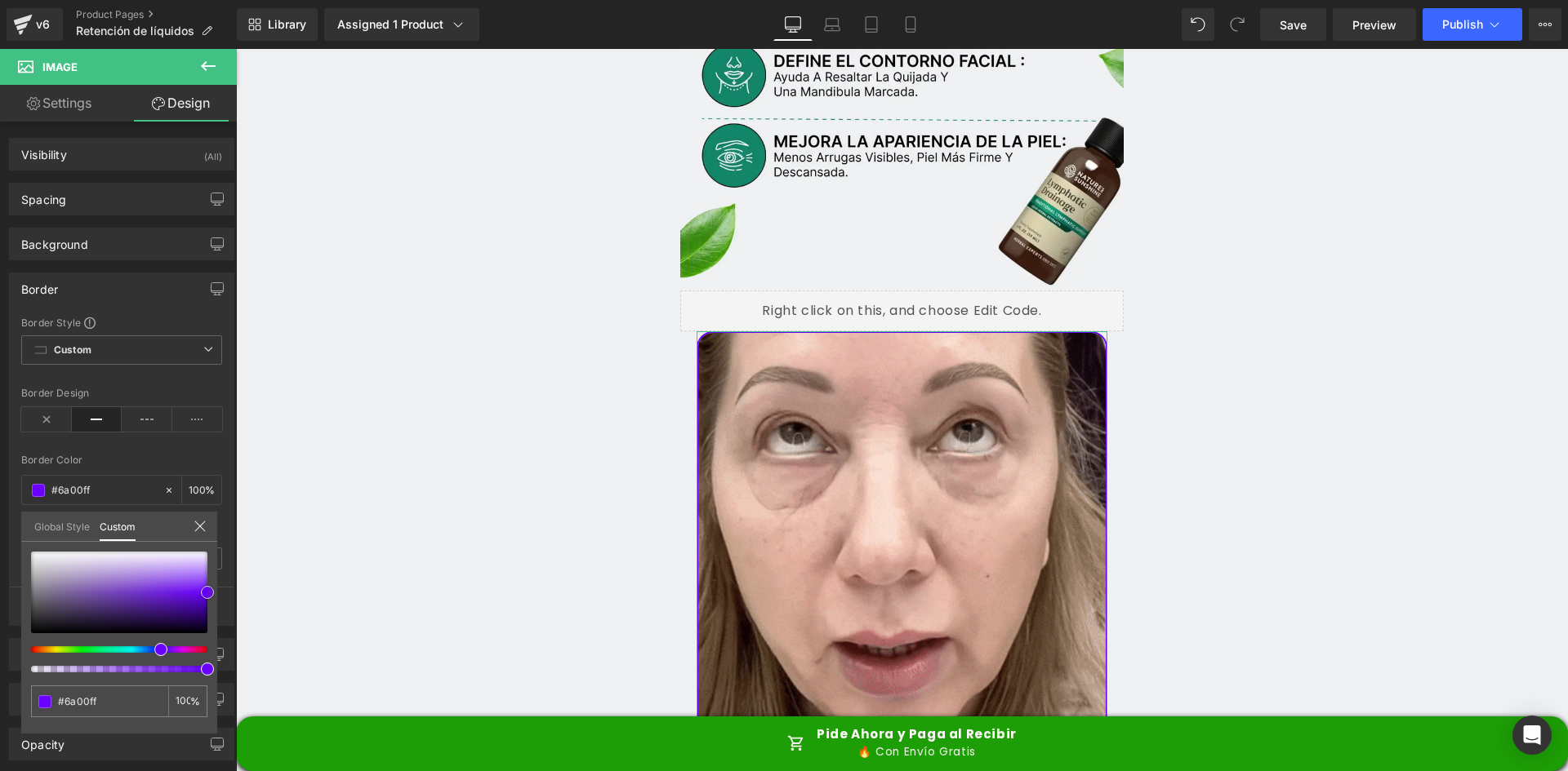
type input "#cab3e9"
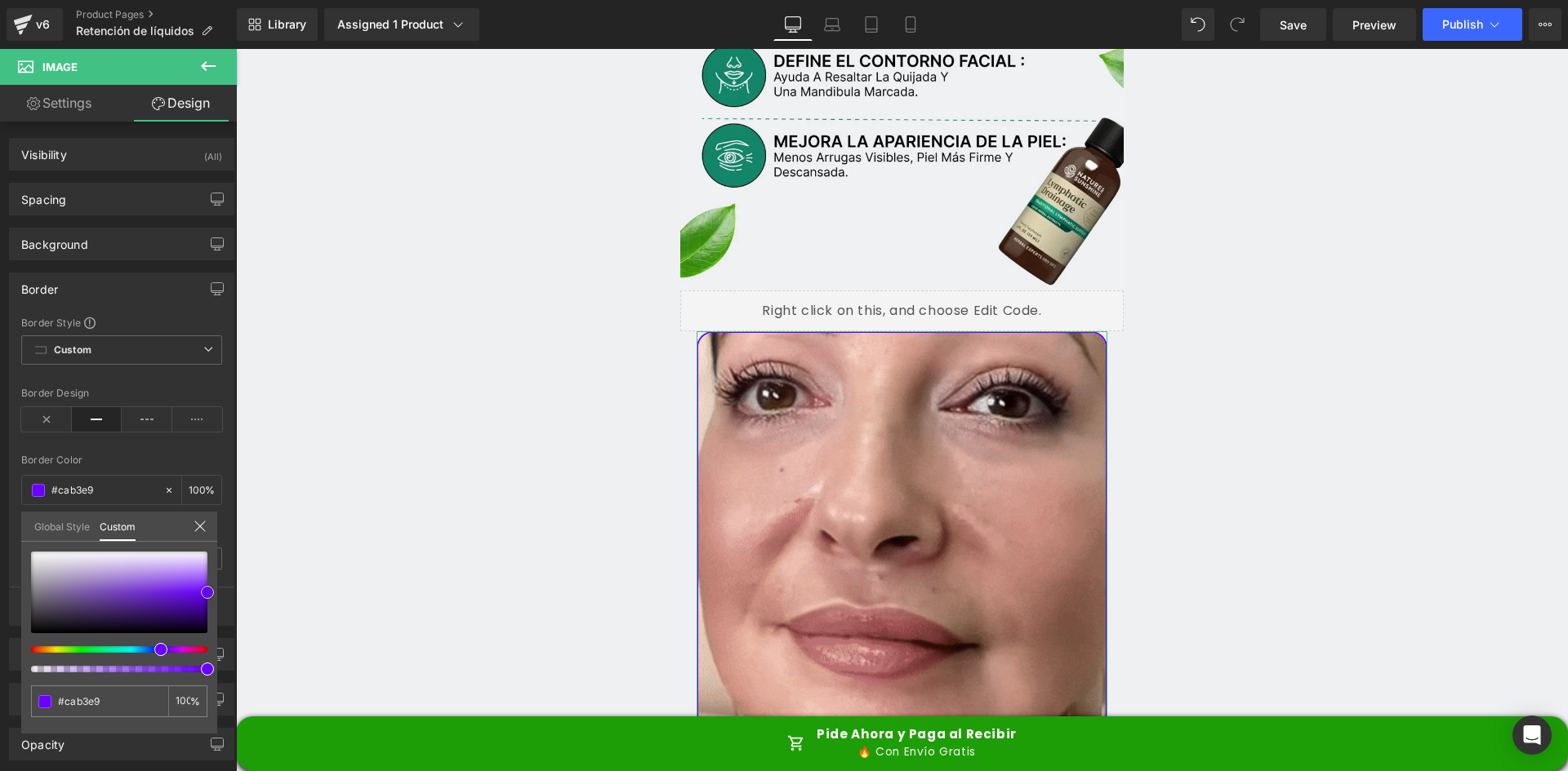
type input "#c5abe6"
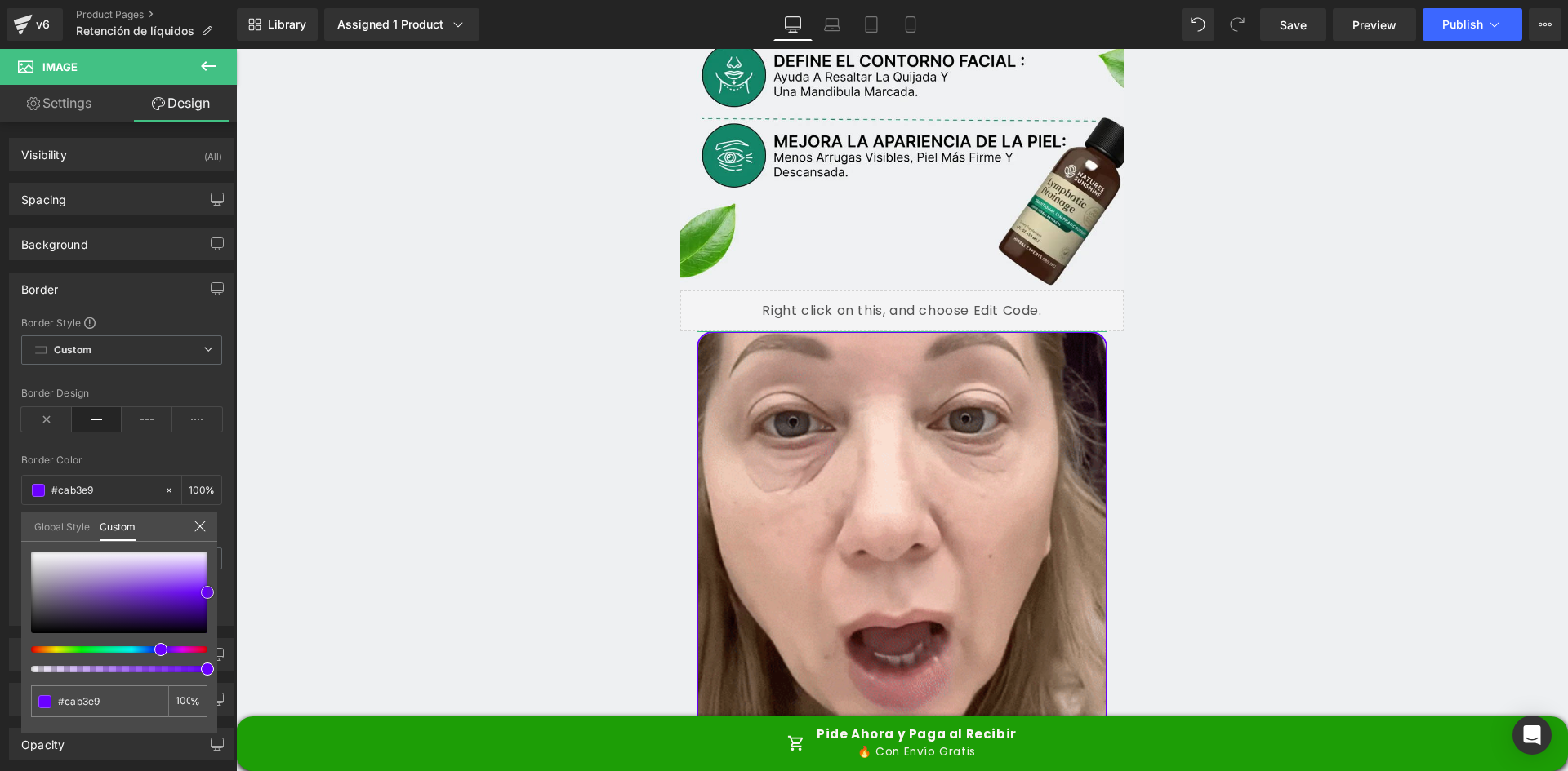
type input "#c5abe6"
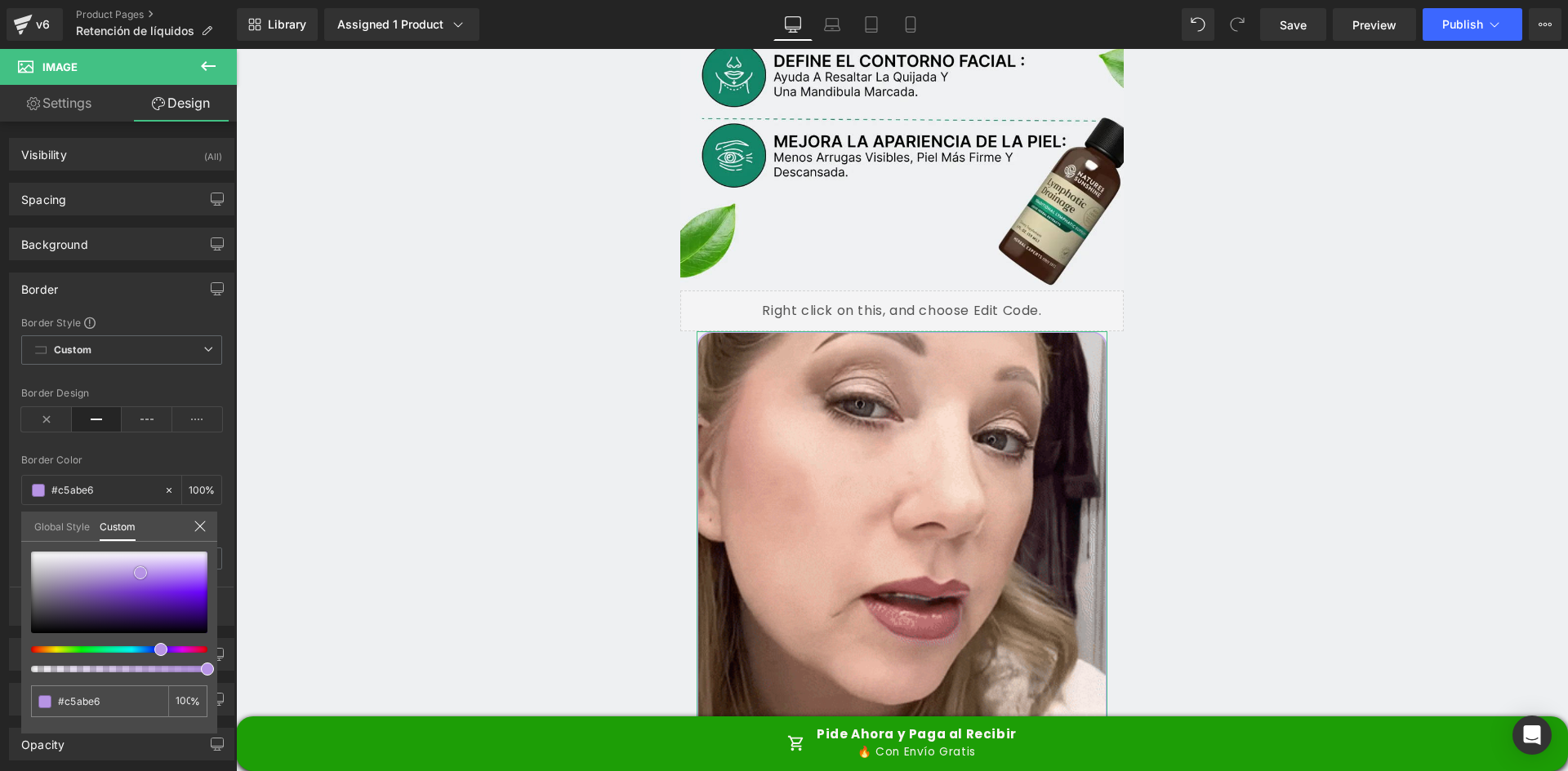
type input "#bc9de5"
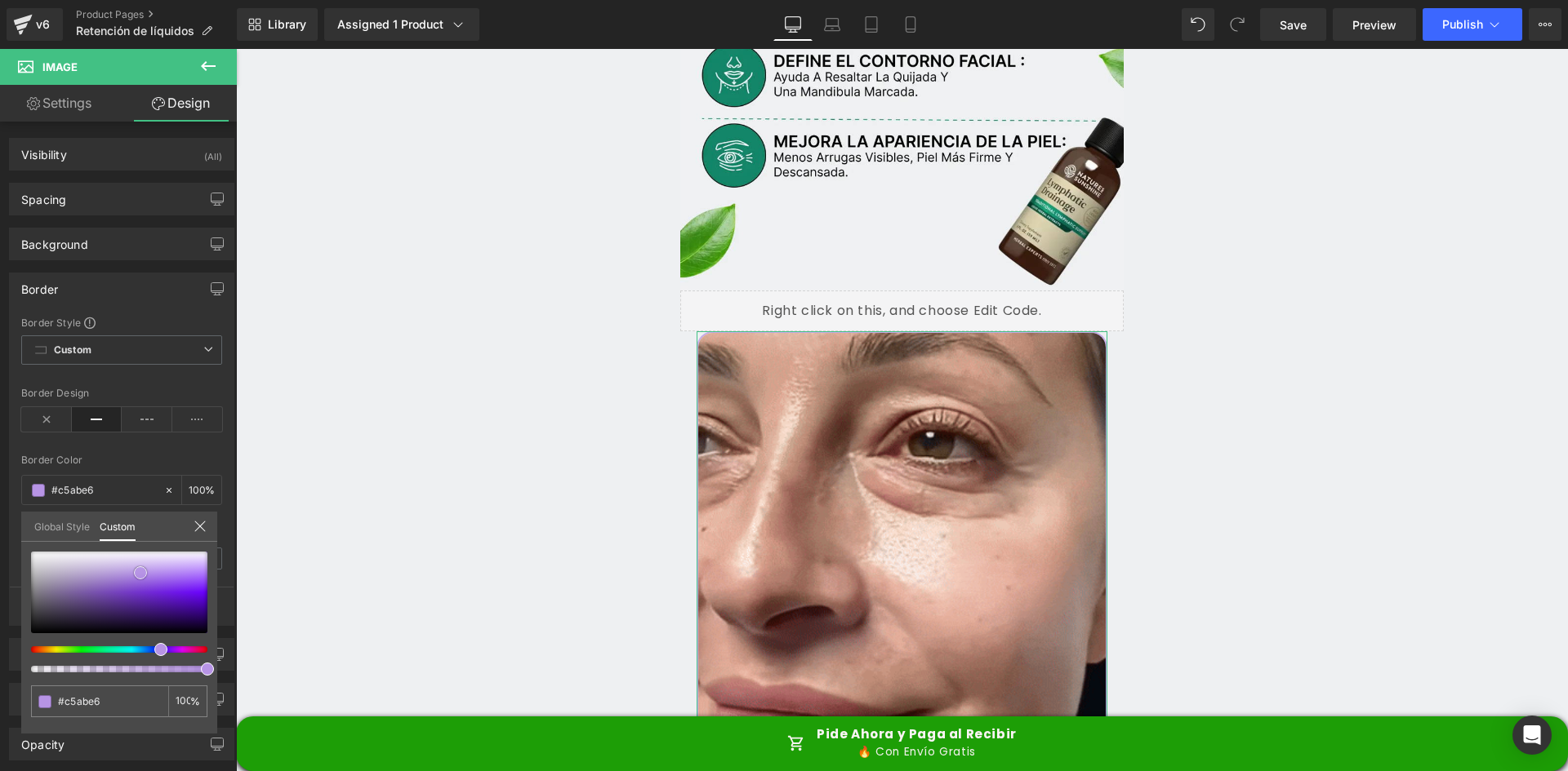
type input "#bc9de5"
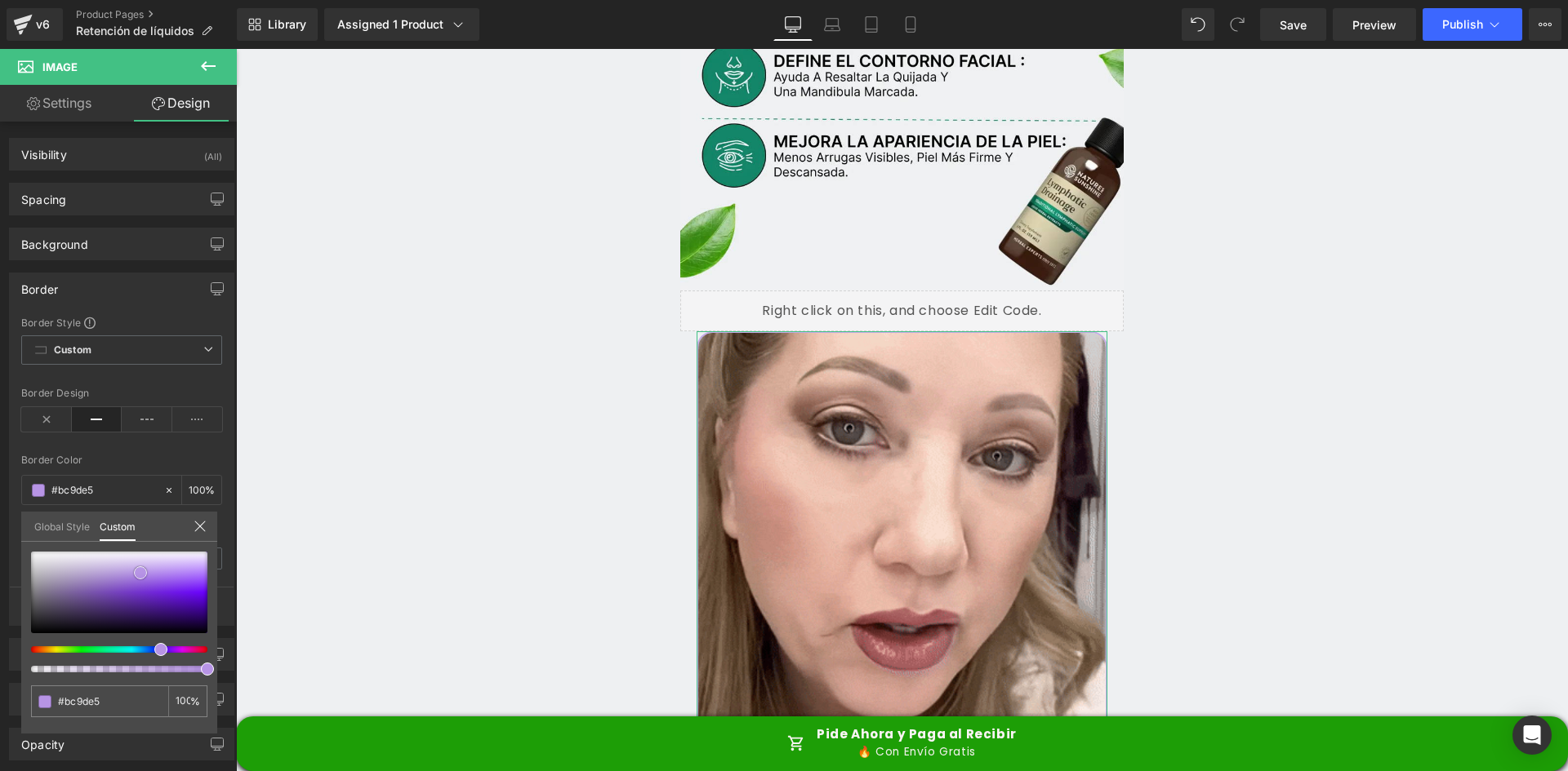
type input "#a97de2"
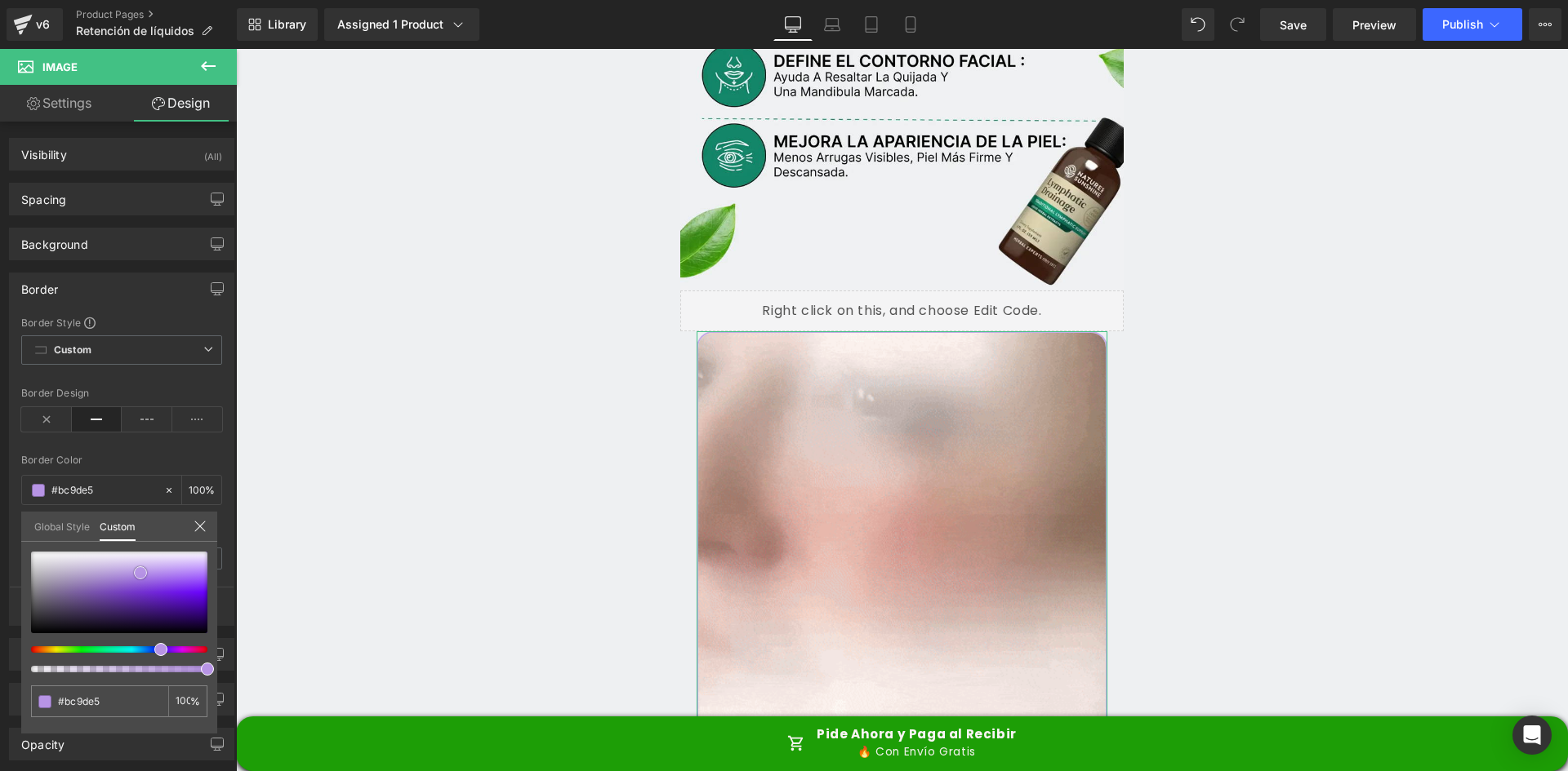
type input "#a97de2"
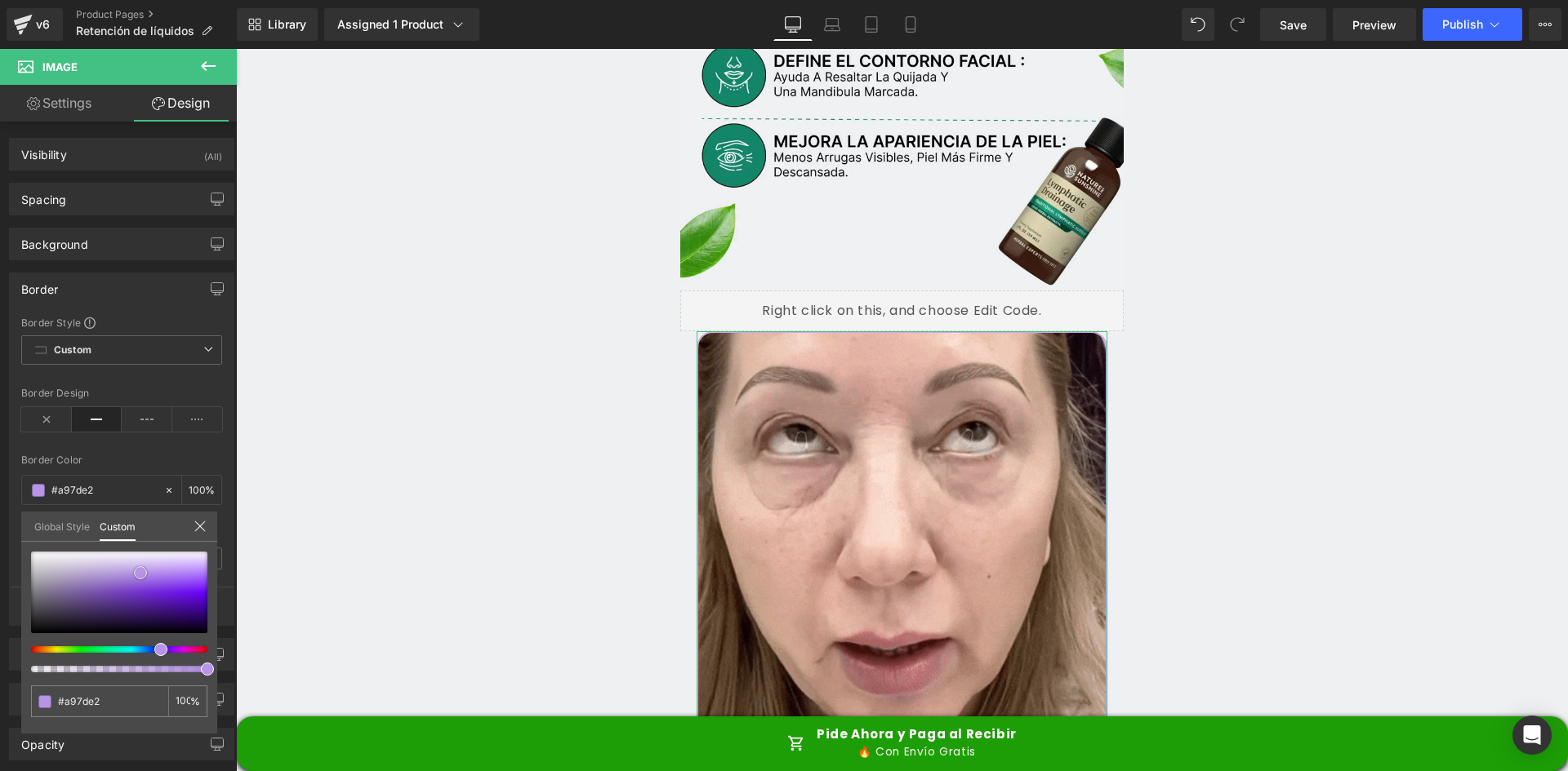
type input "#975fe1"
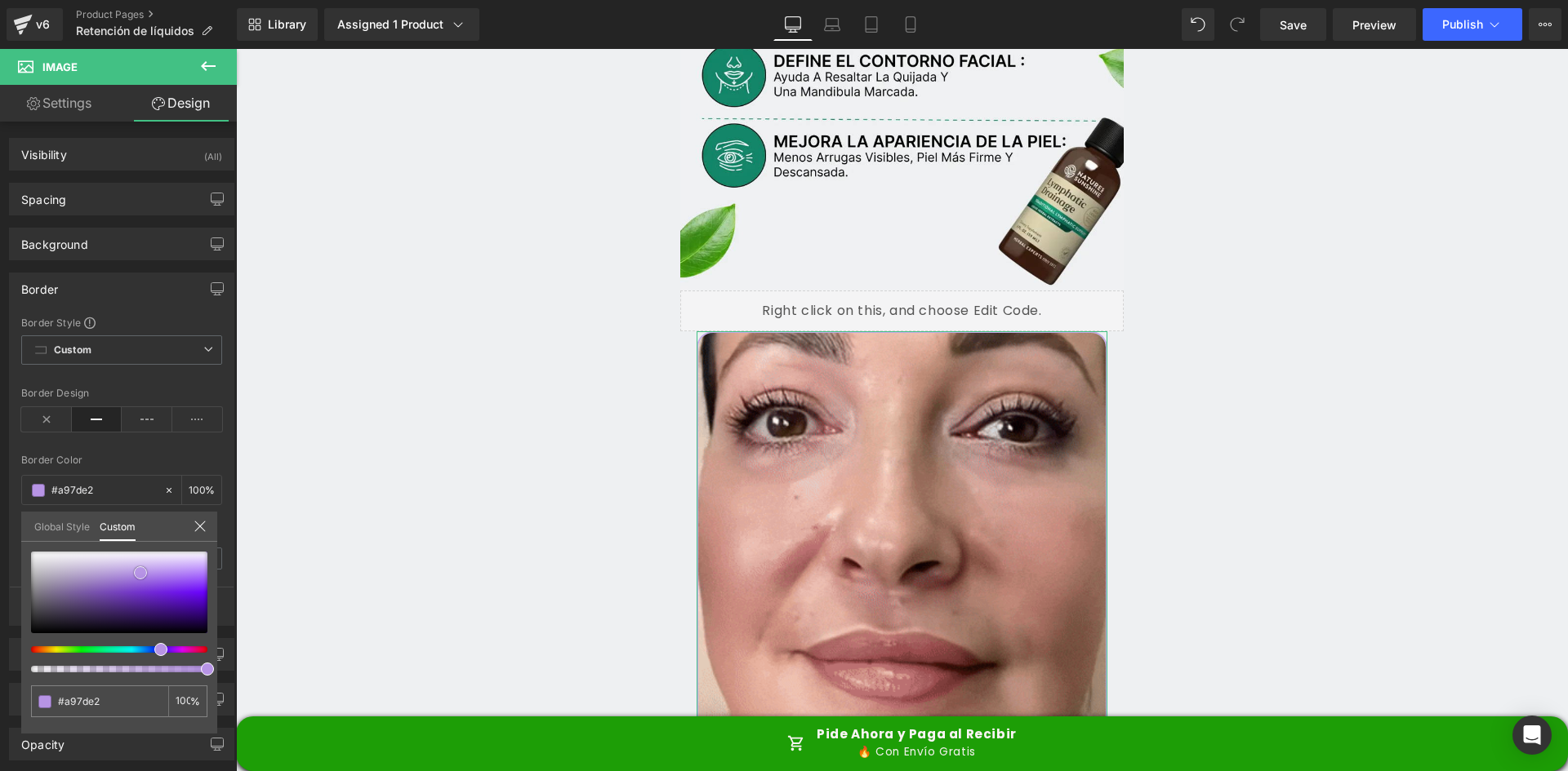
type input "#975fe1"
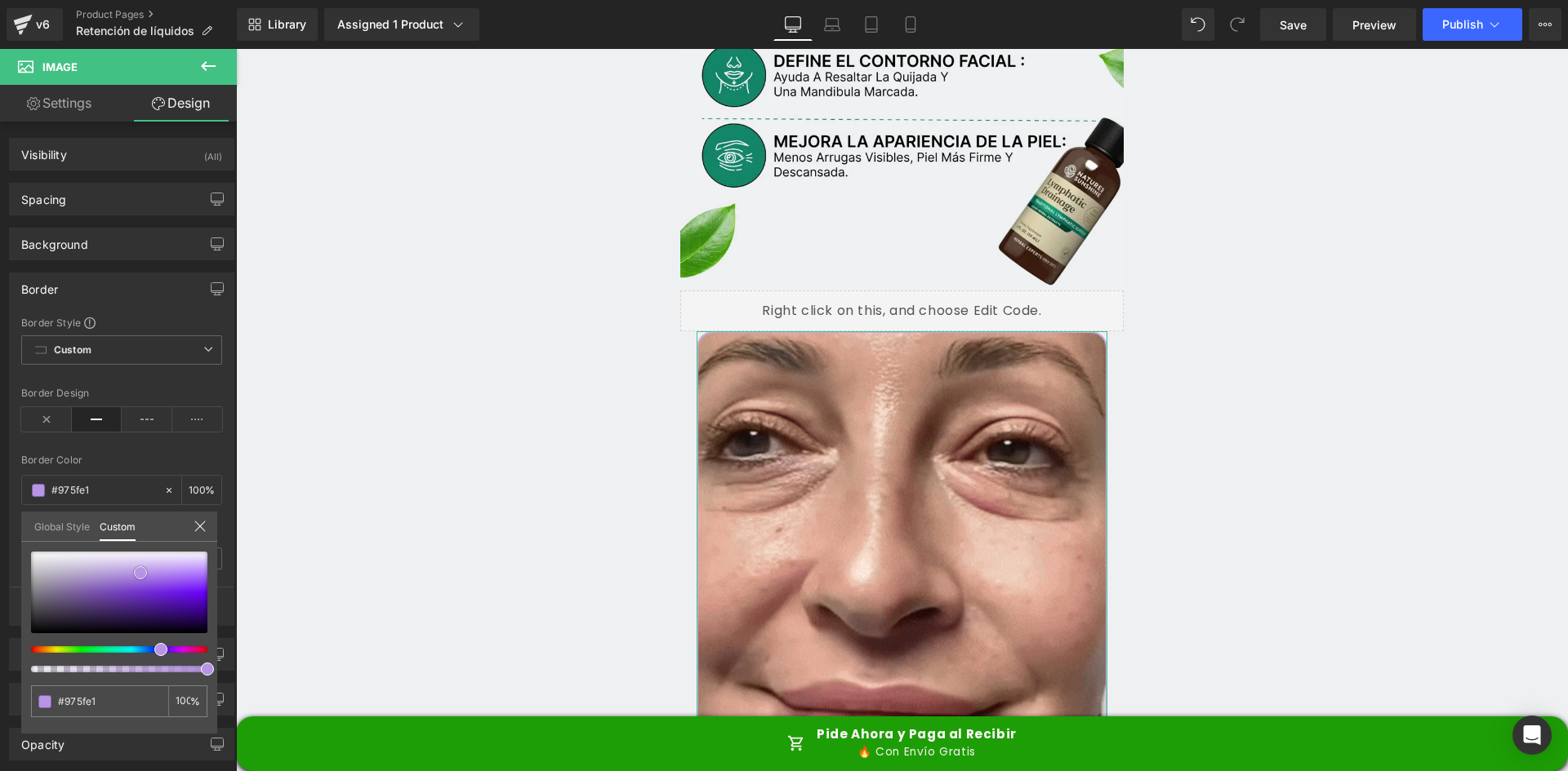
type input "#7119e5"
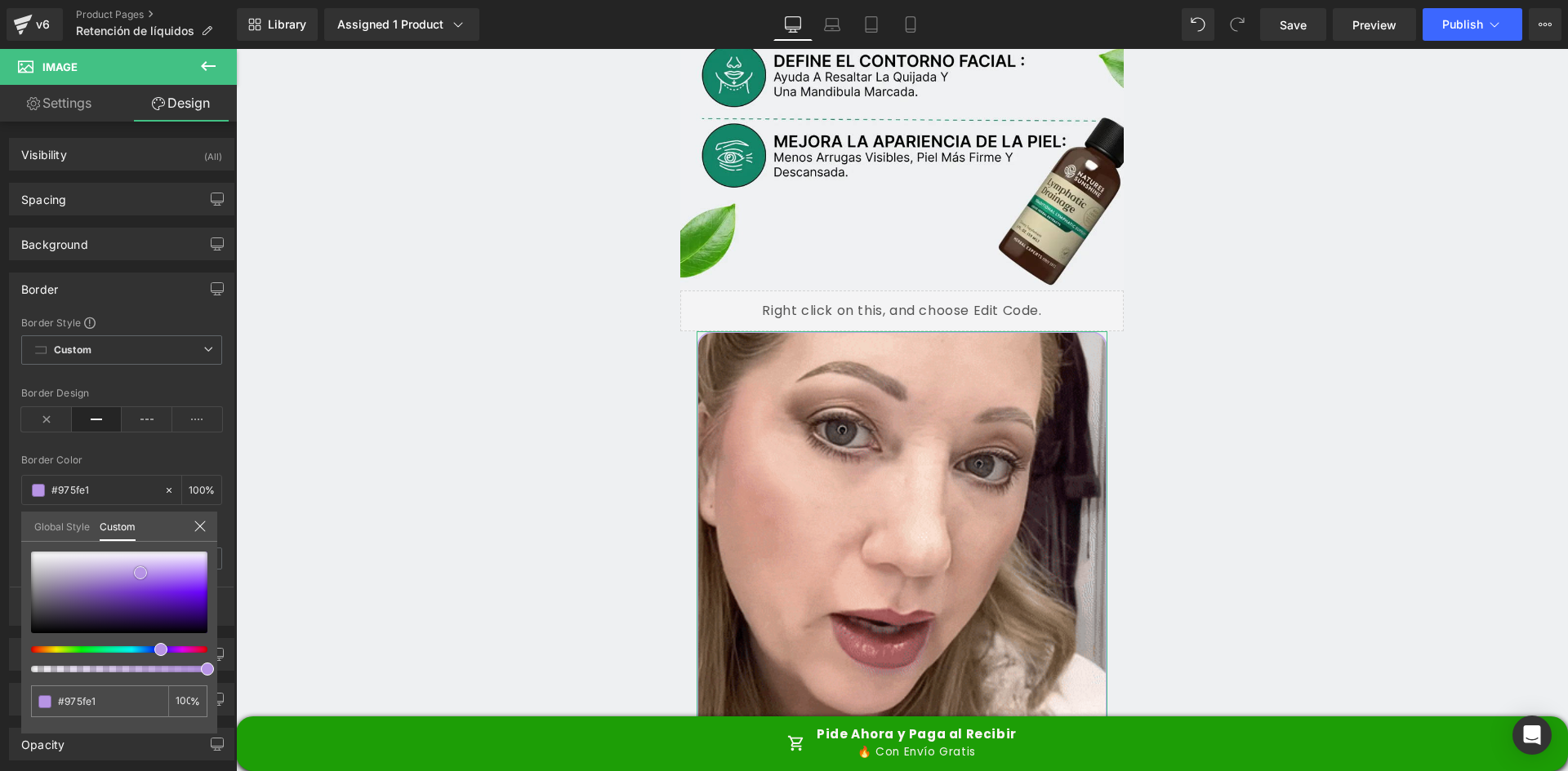
type input "#7119e5"
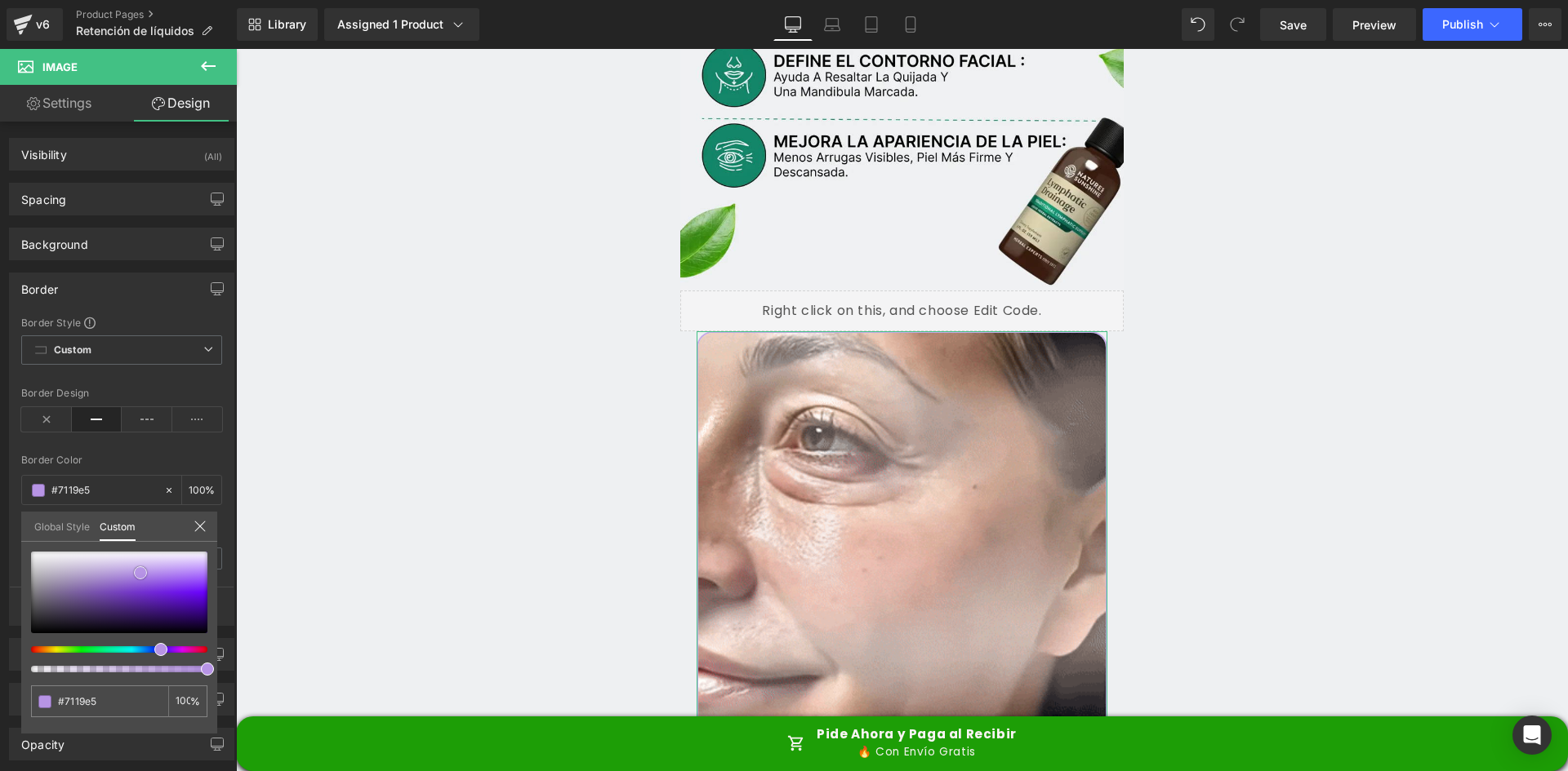
type input "#3d008e"
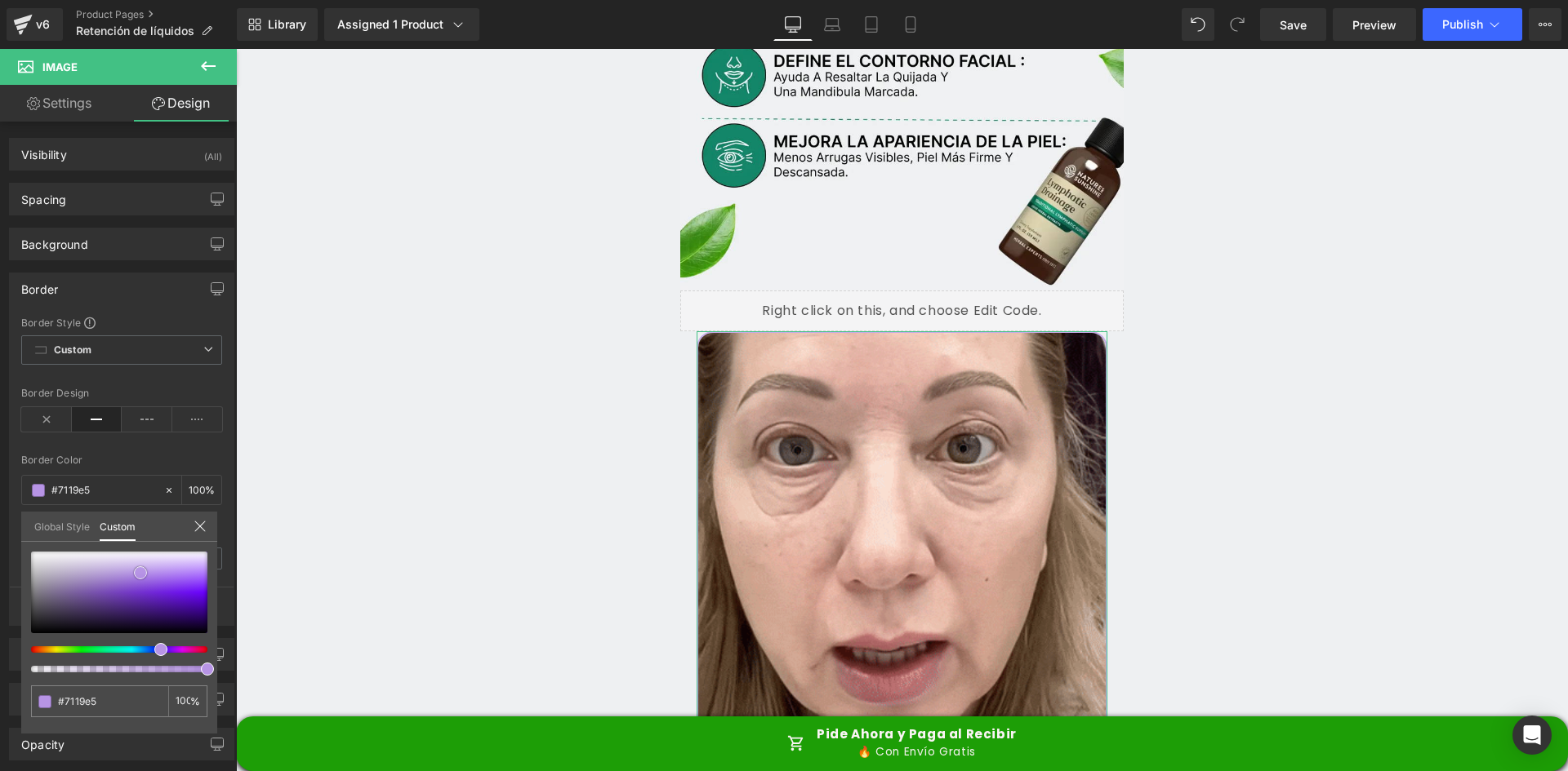
type input "#3d008e"
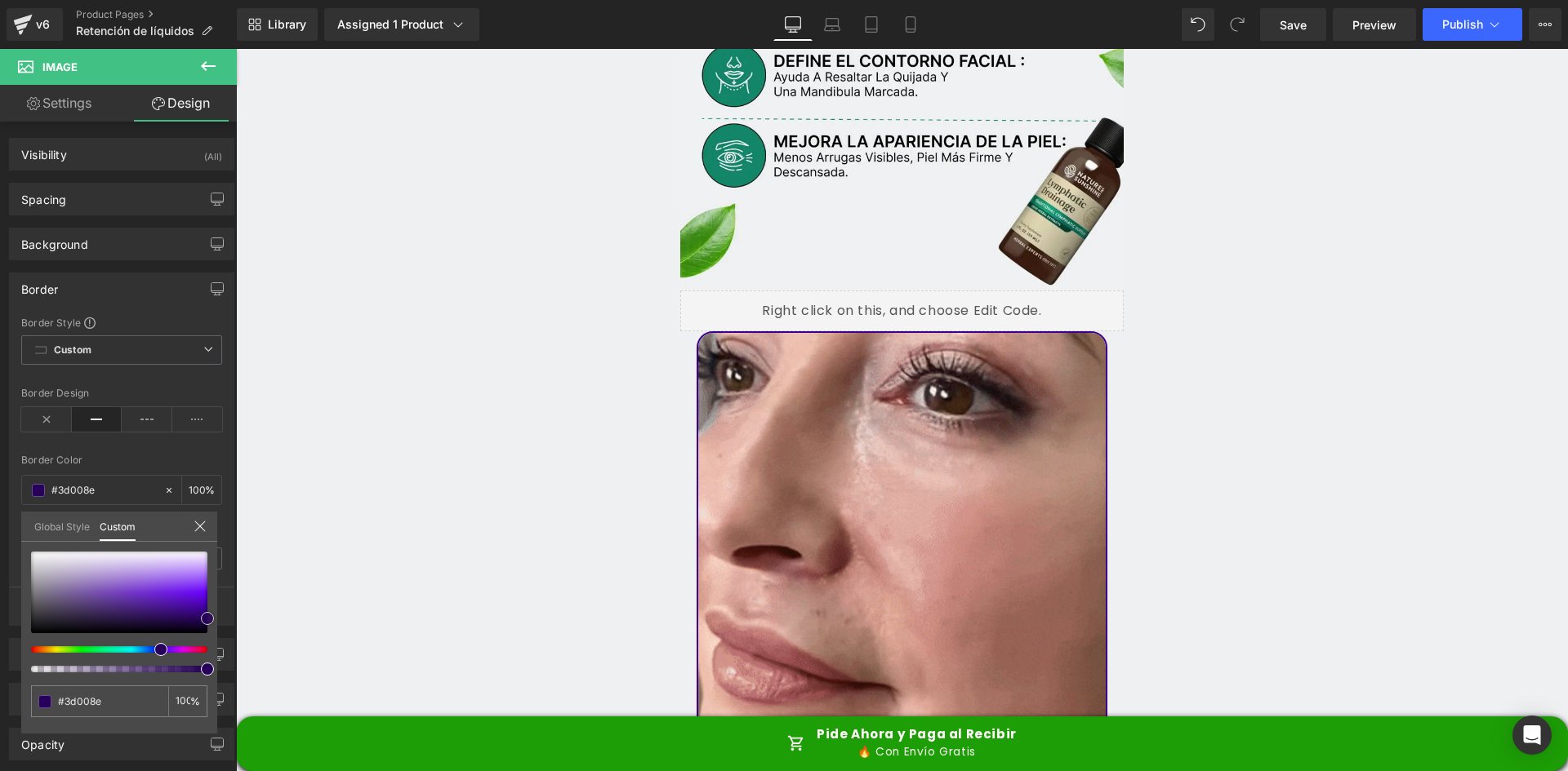
type input "#000000"
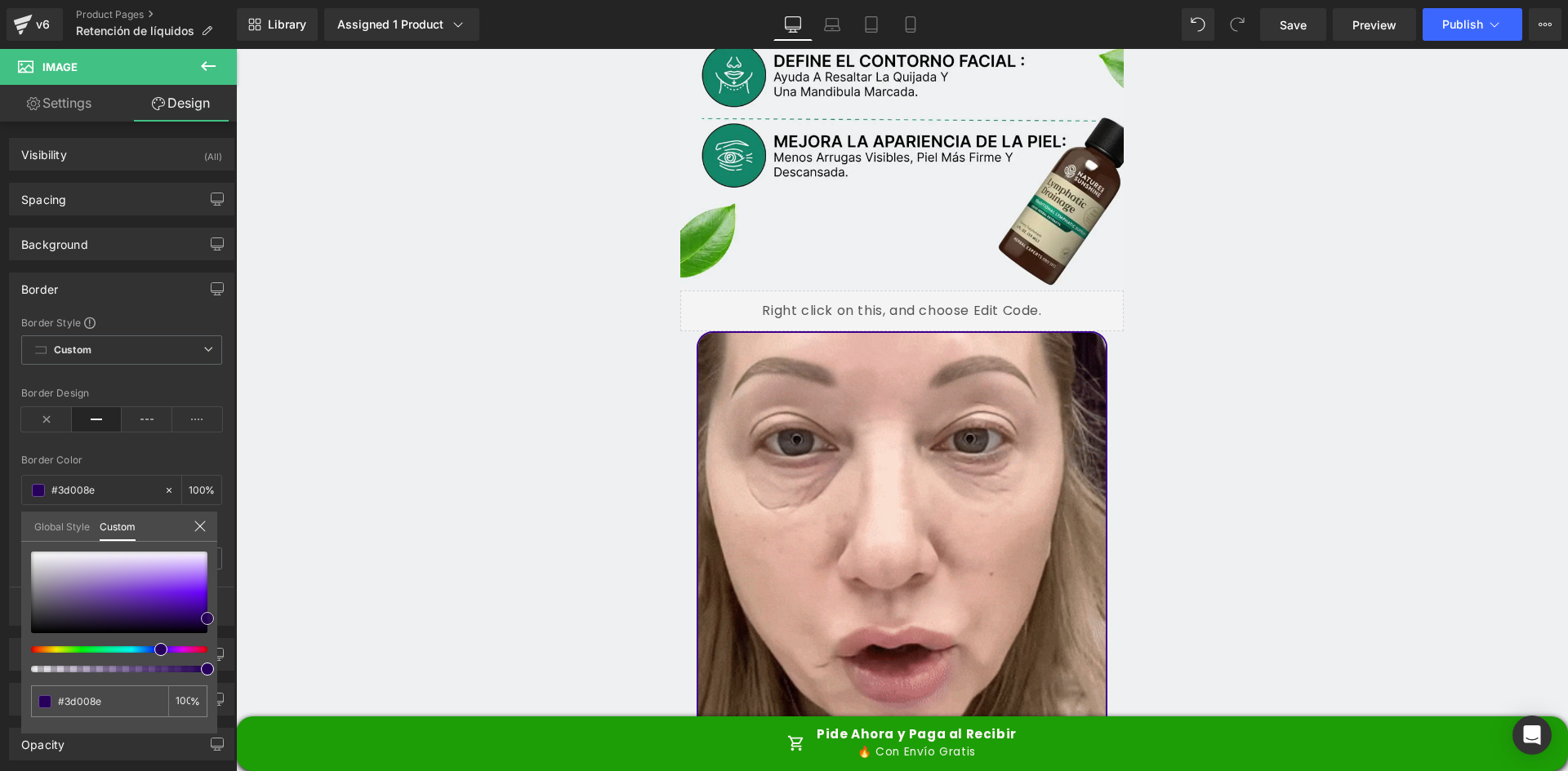
type input "#000000"
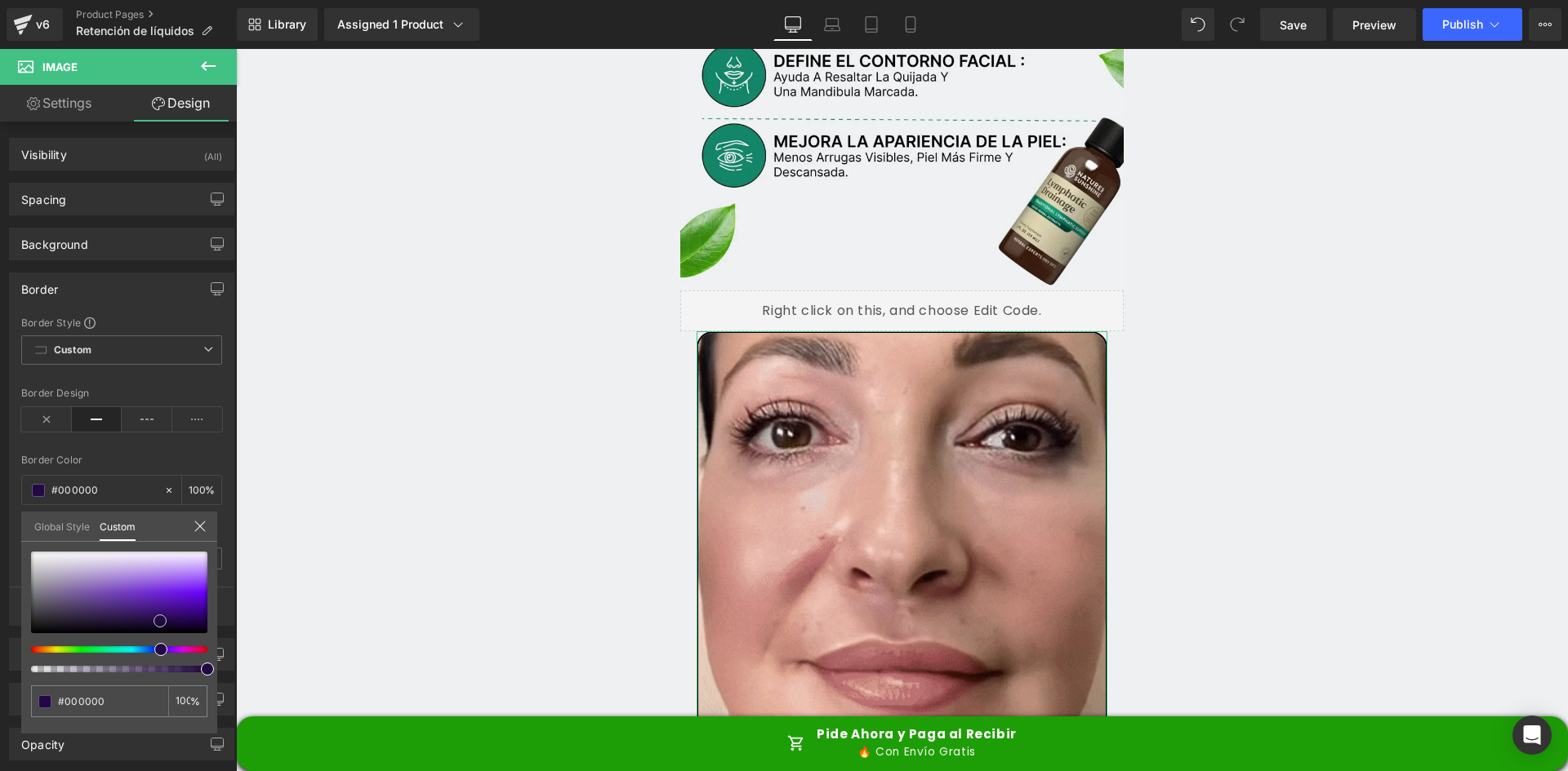
type input "#140528"
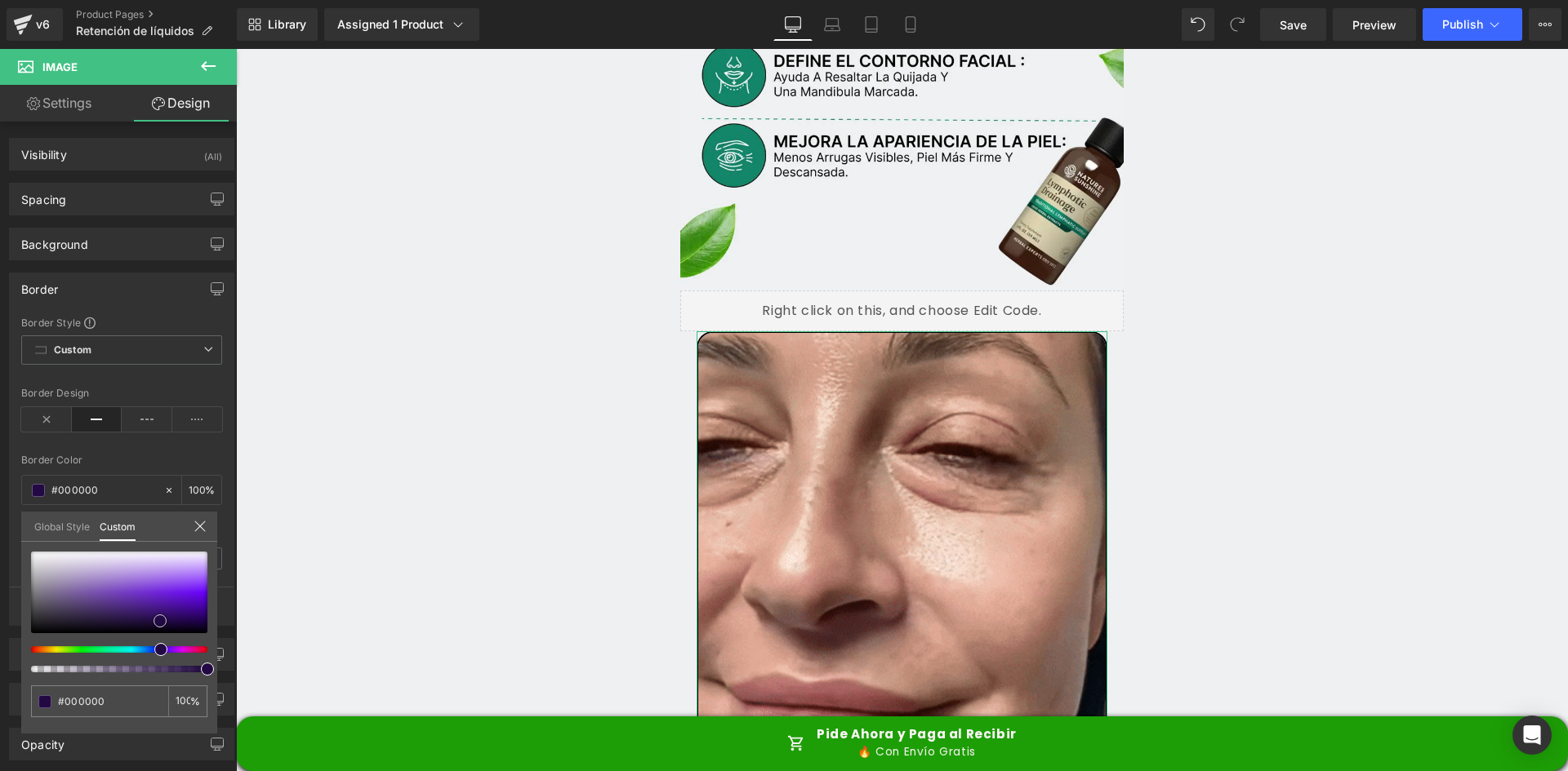
type input "#140528"
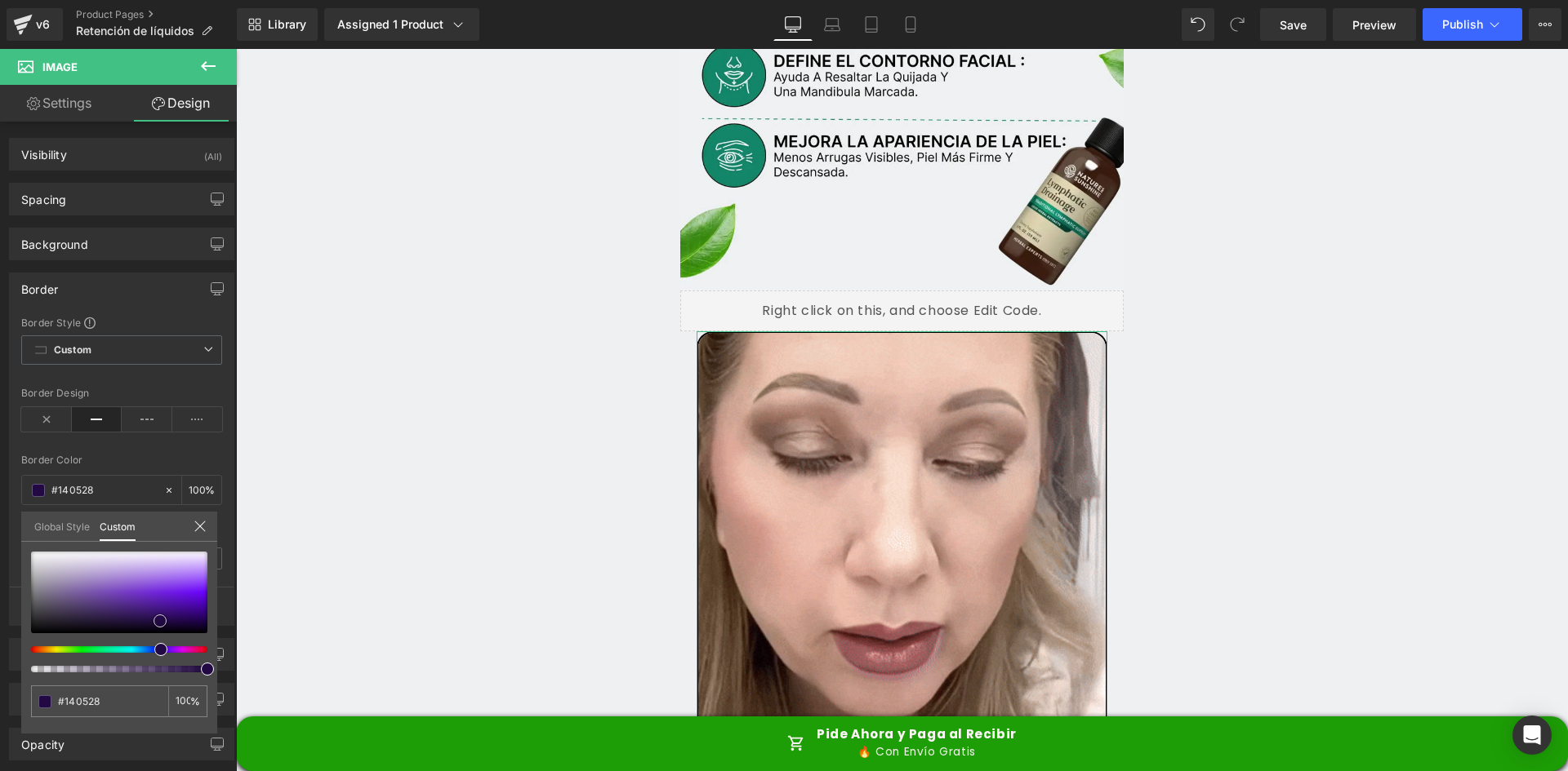
type input "#220943"
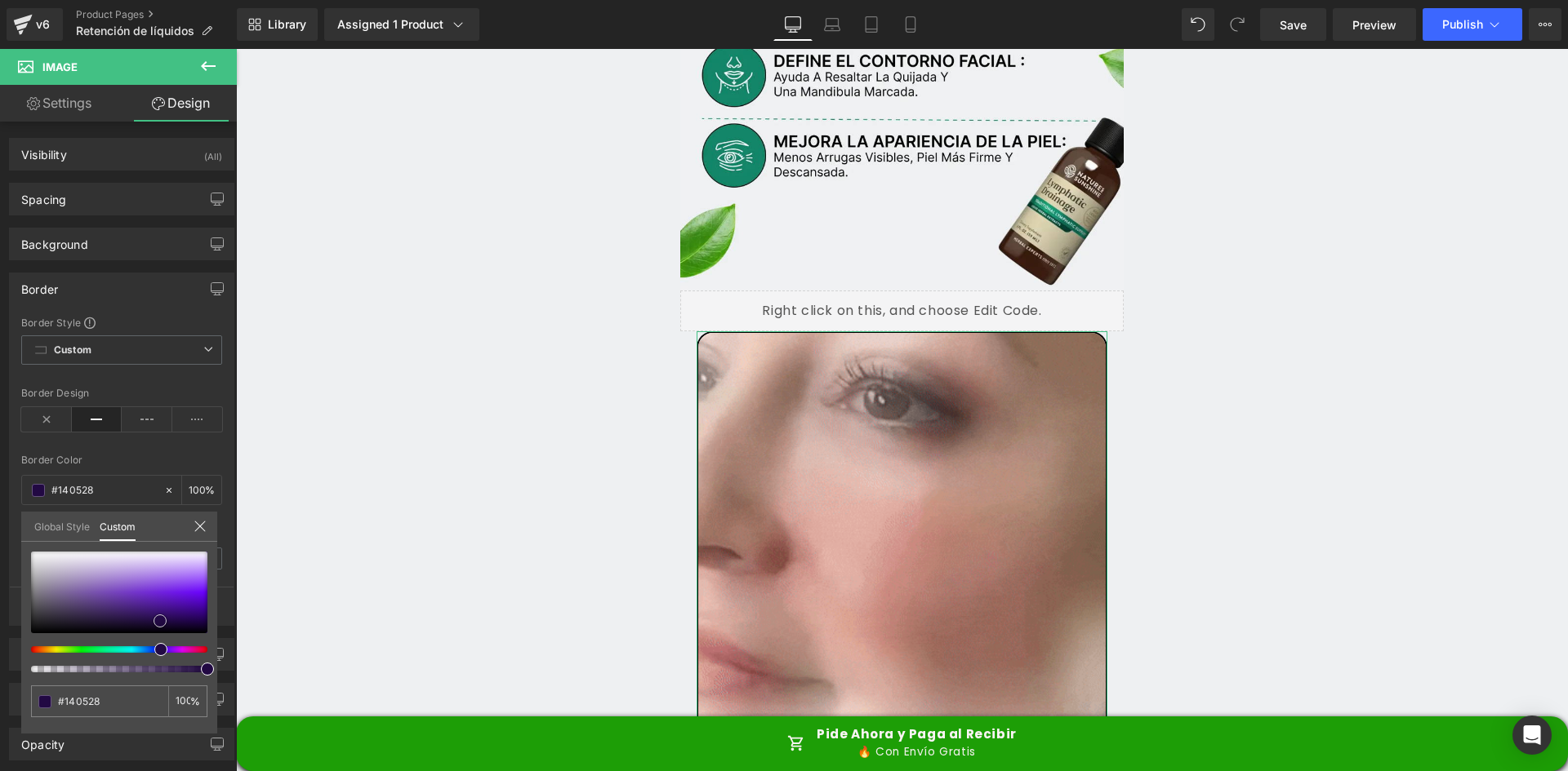
type input "#220943"
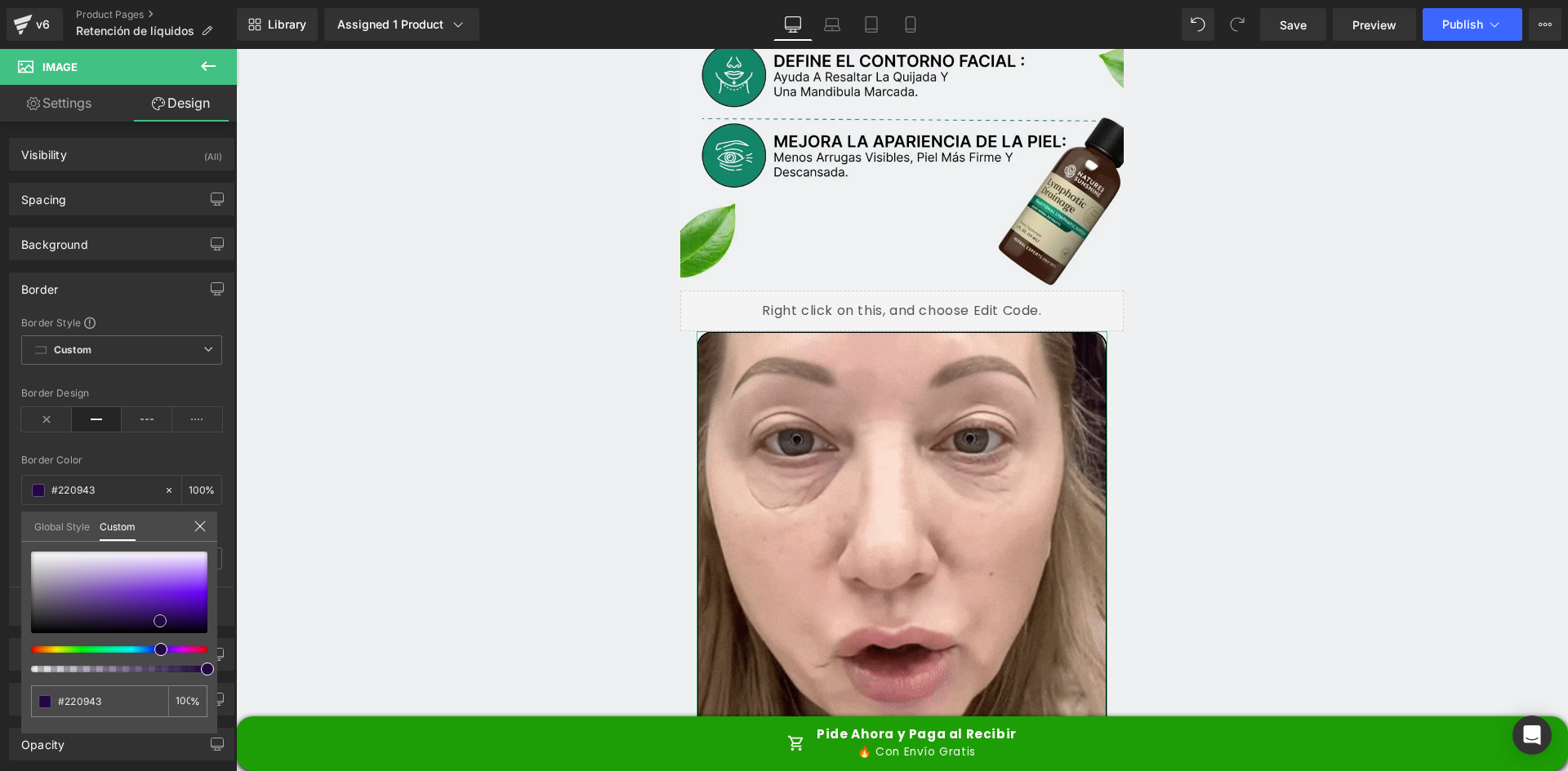
type input "#20083f"
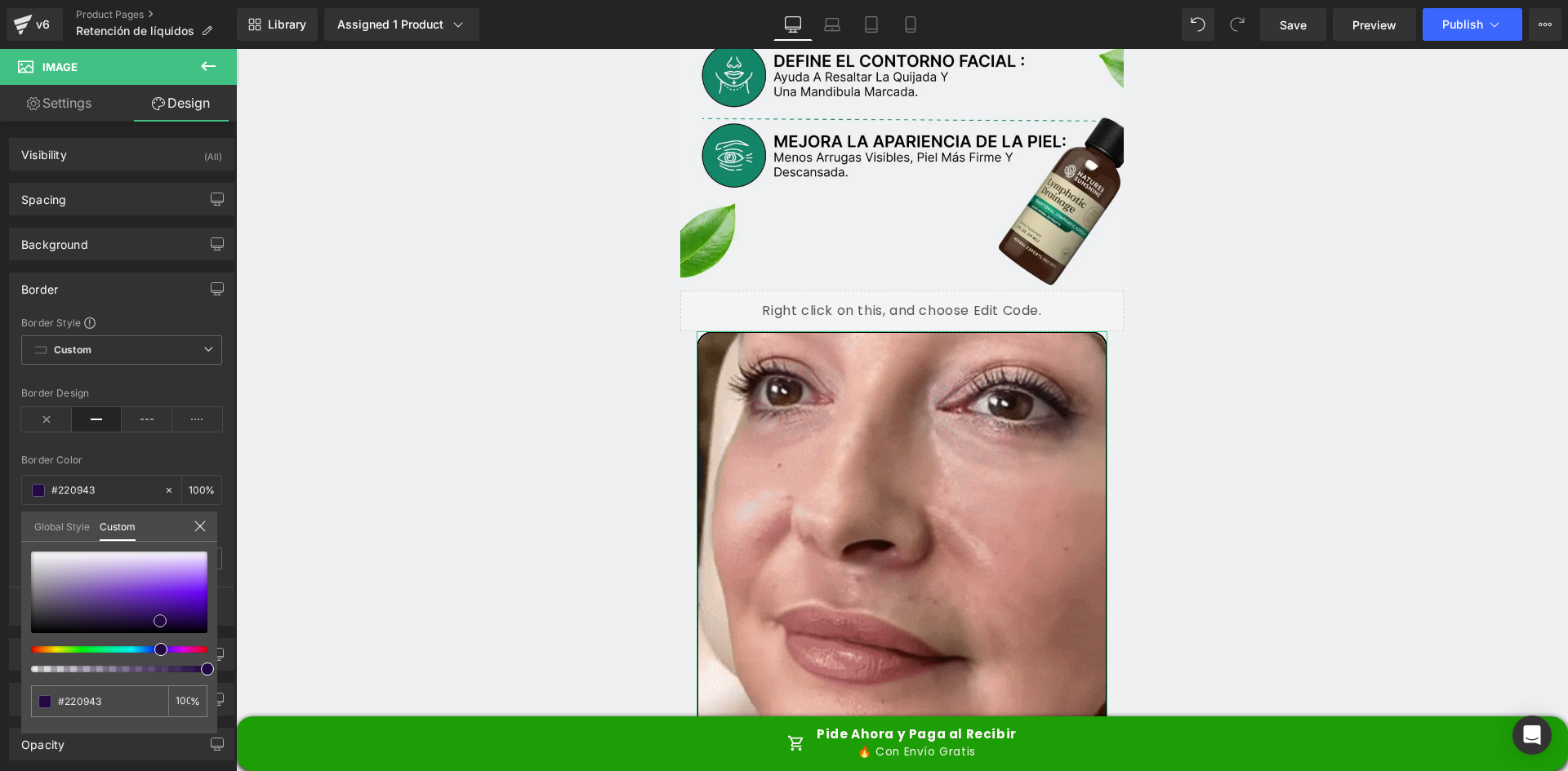
type input "#20083f"
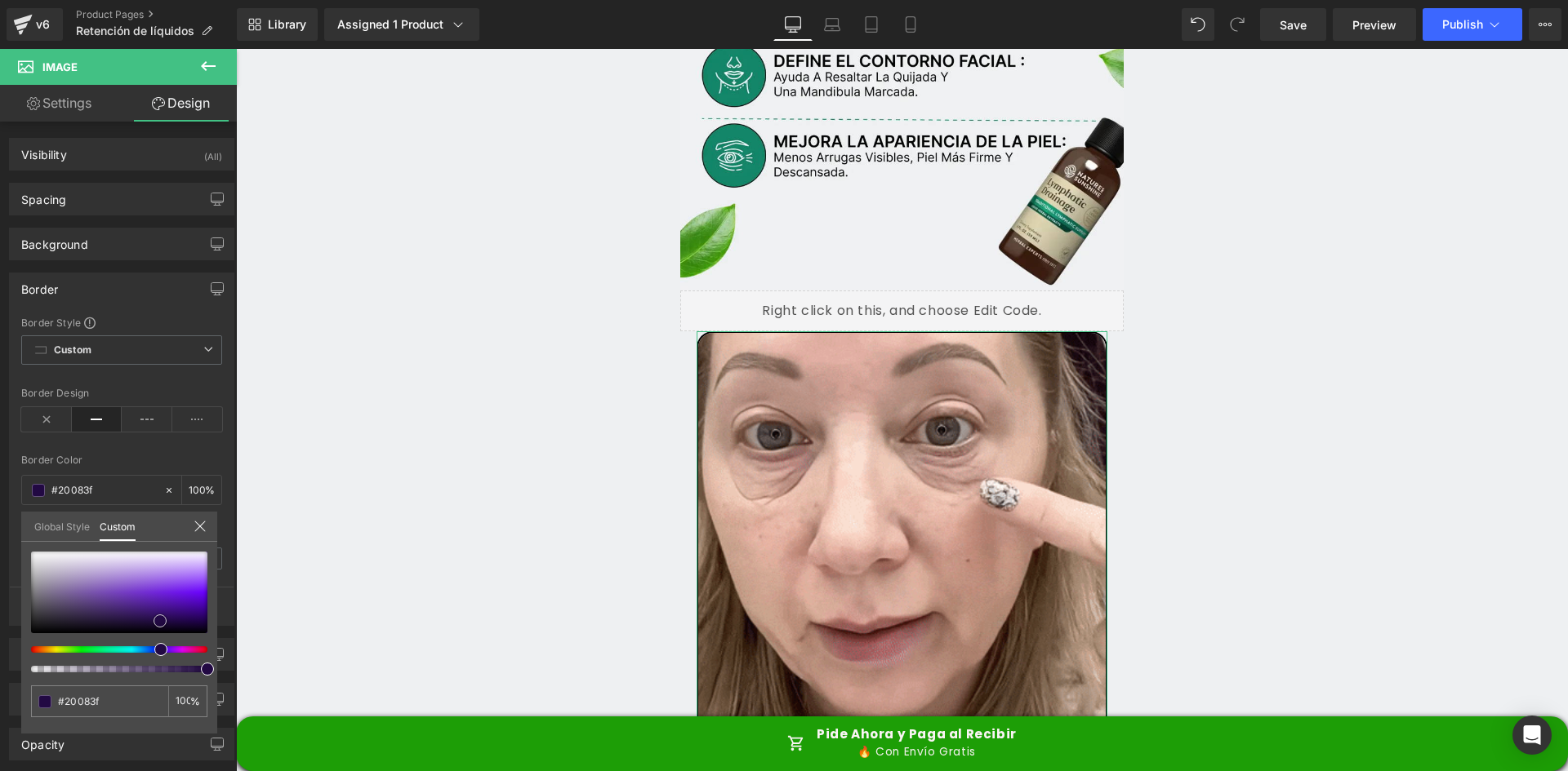
type input "#000000"
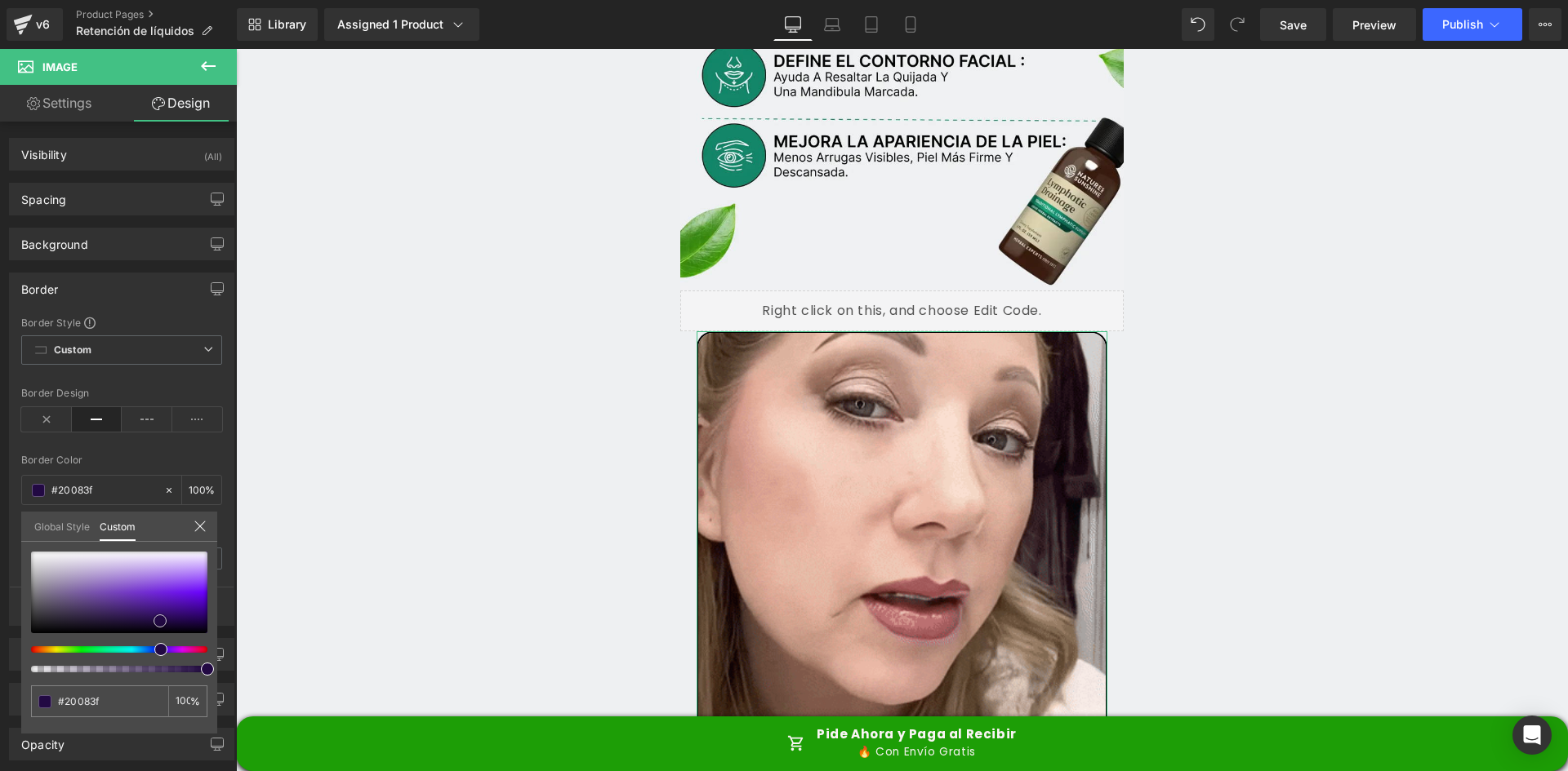
type input "#000000"
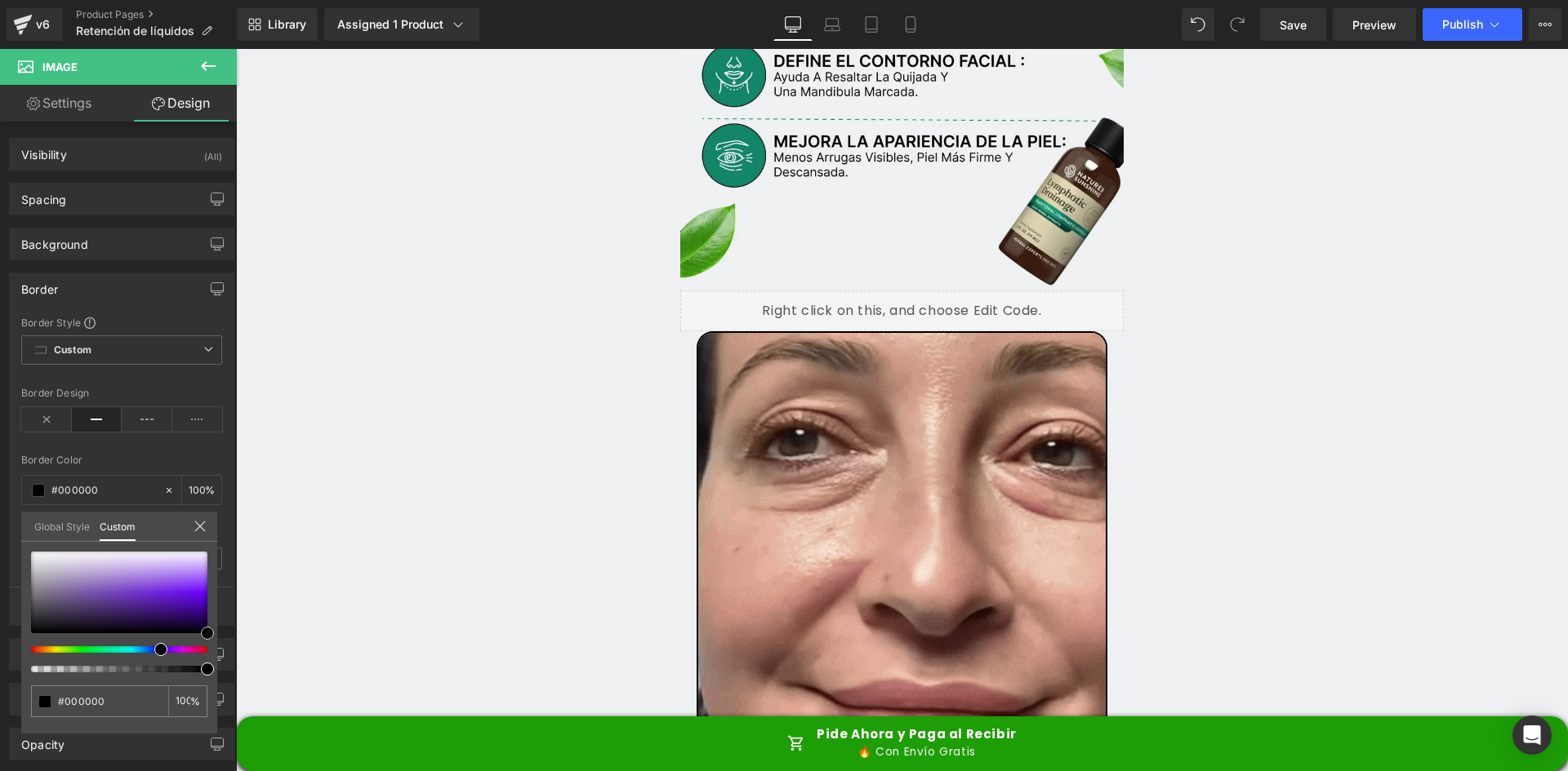
drag, startPoint x: 374, startPoint y: 621, endPoint x: 412, endPoint y: 645, distance: 44.9
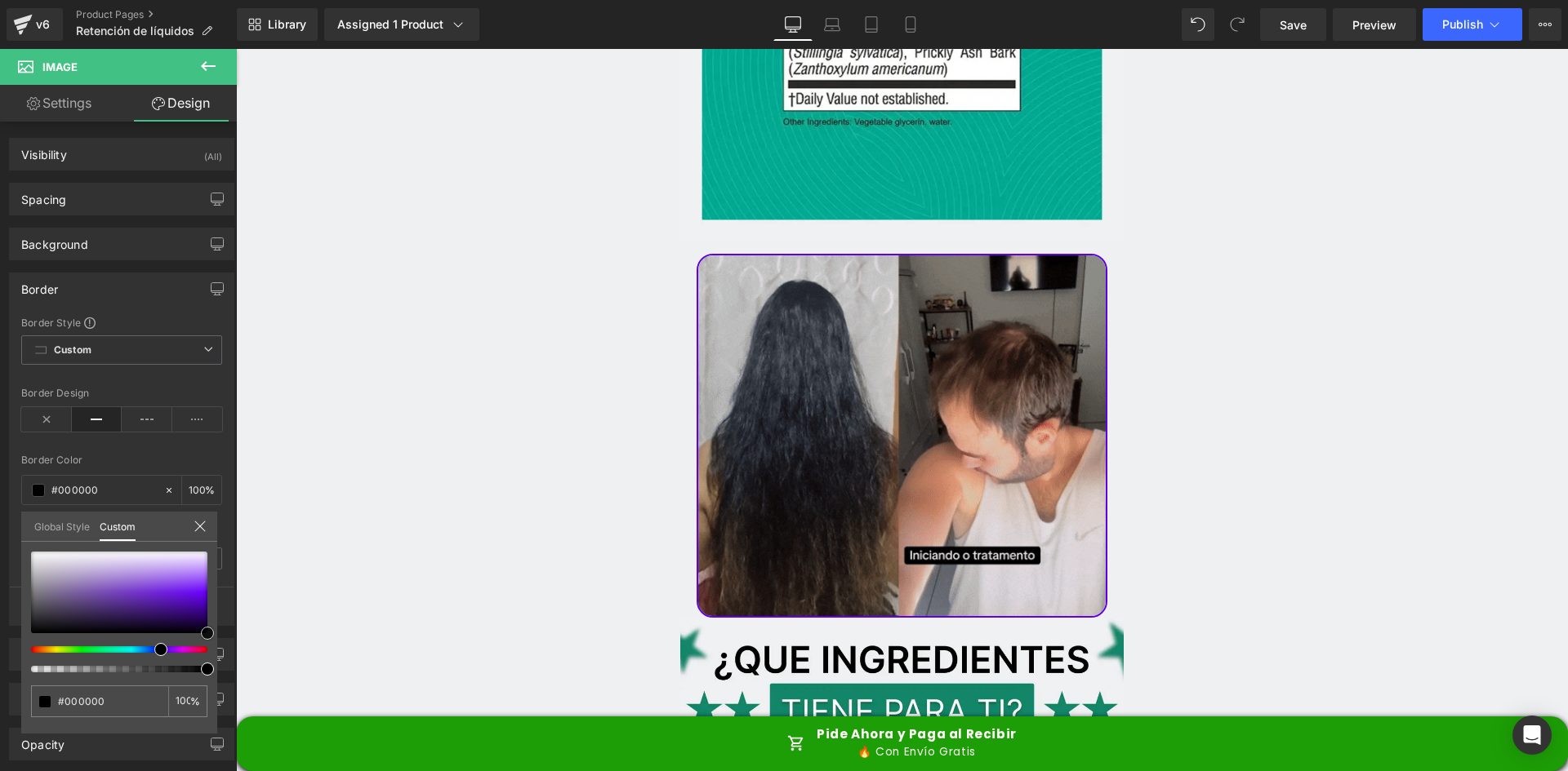
scroll to position [5143, 0]
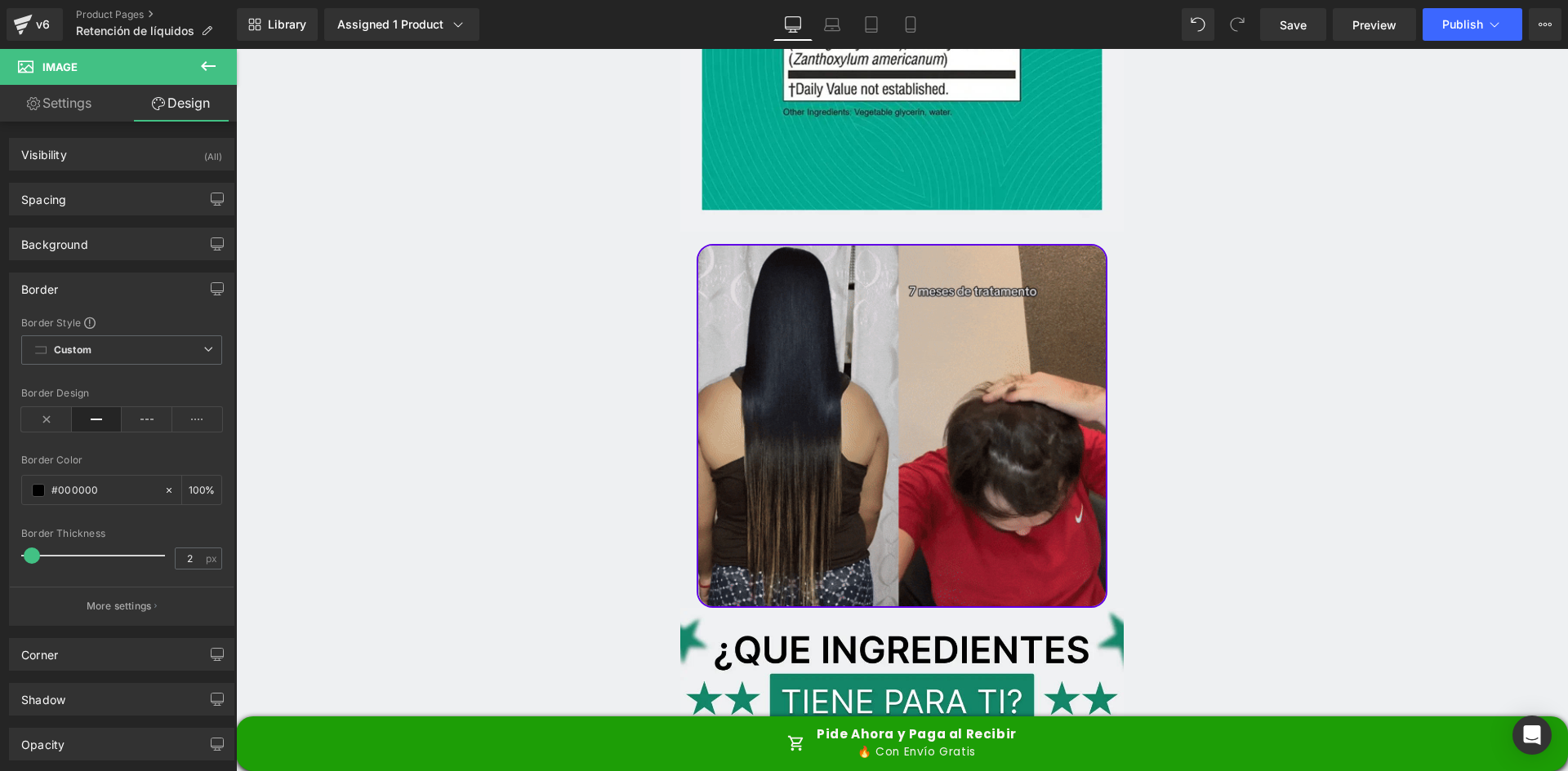
click at [775, 338] on img at bounding box center [903, 425] width 411 height 364
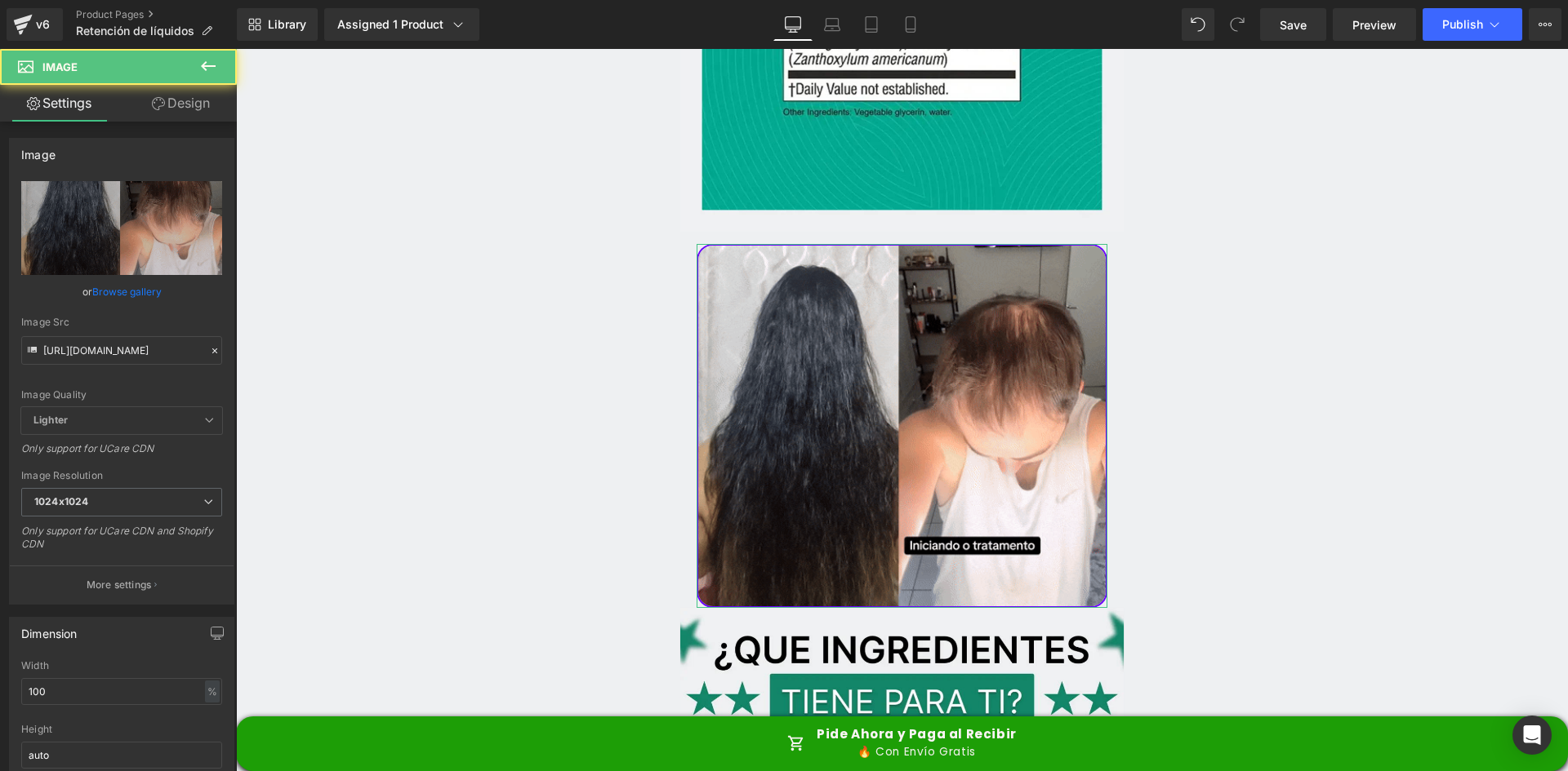
click at [156, 101] on icon at bounding box center [158, 103] width 13 height 13
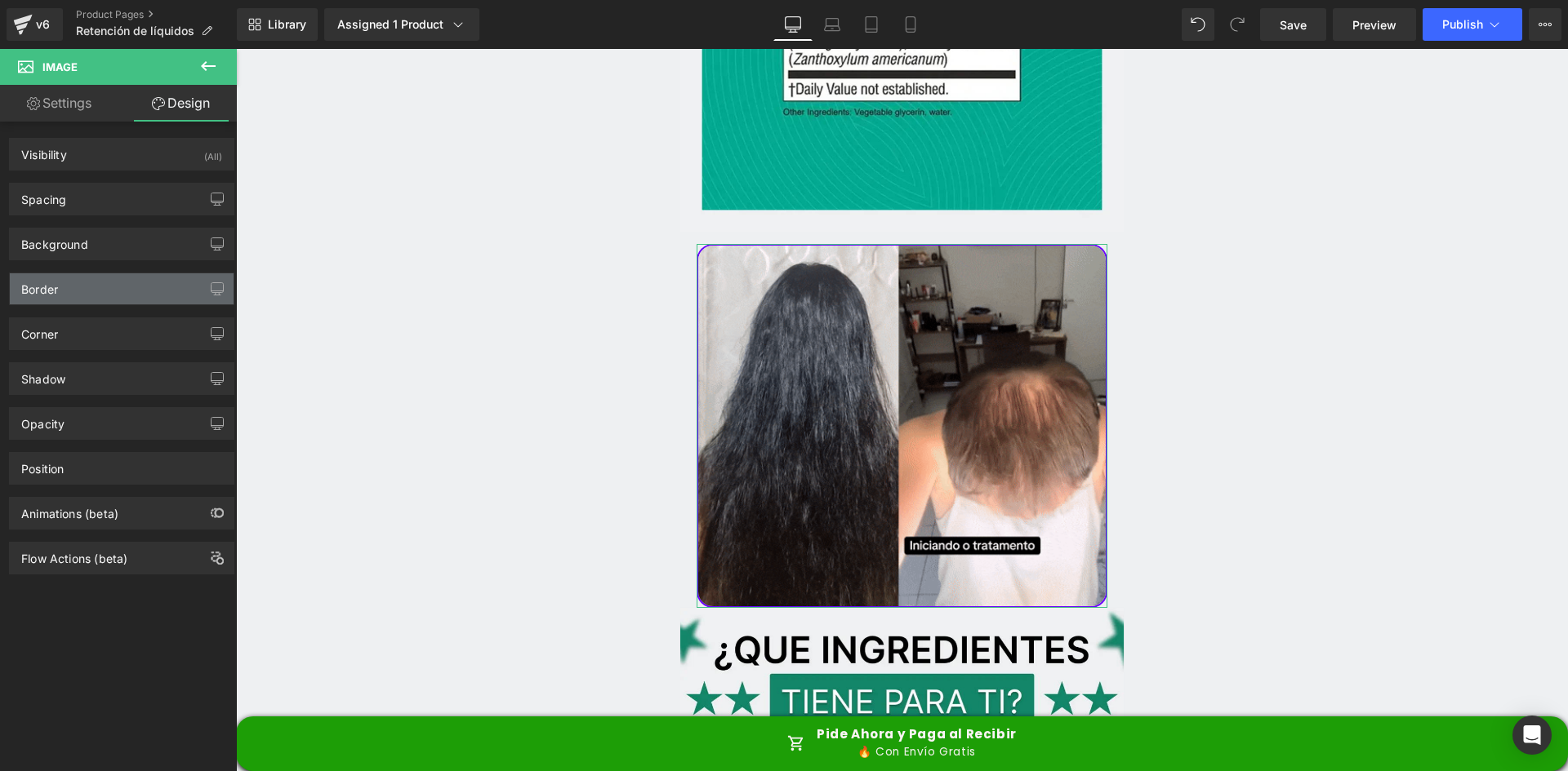
click at [57, 294] on div "Border" at bounding box center [40, 285] width 37 height 22
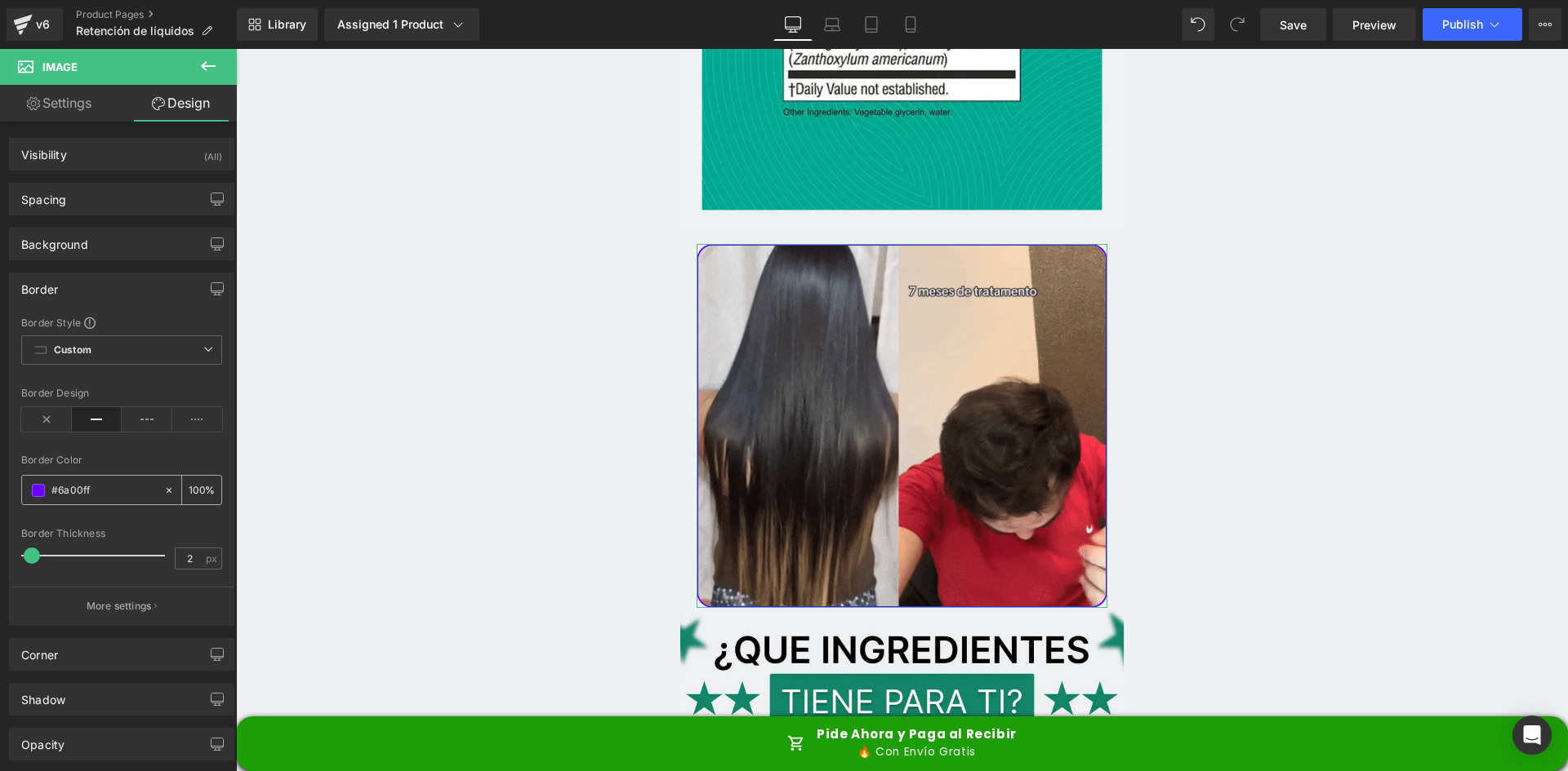
click at [40, 495] on span at bounding box center [38, 490] width 13 height 13
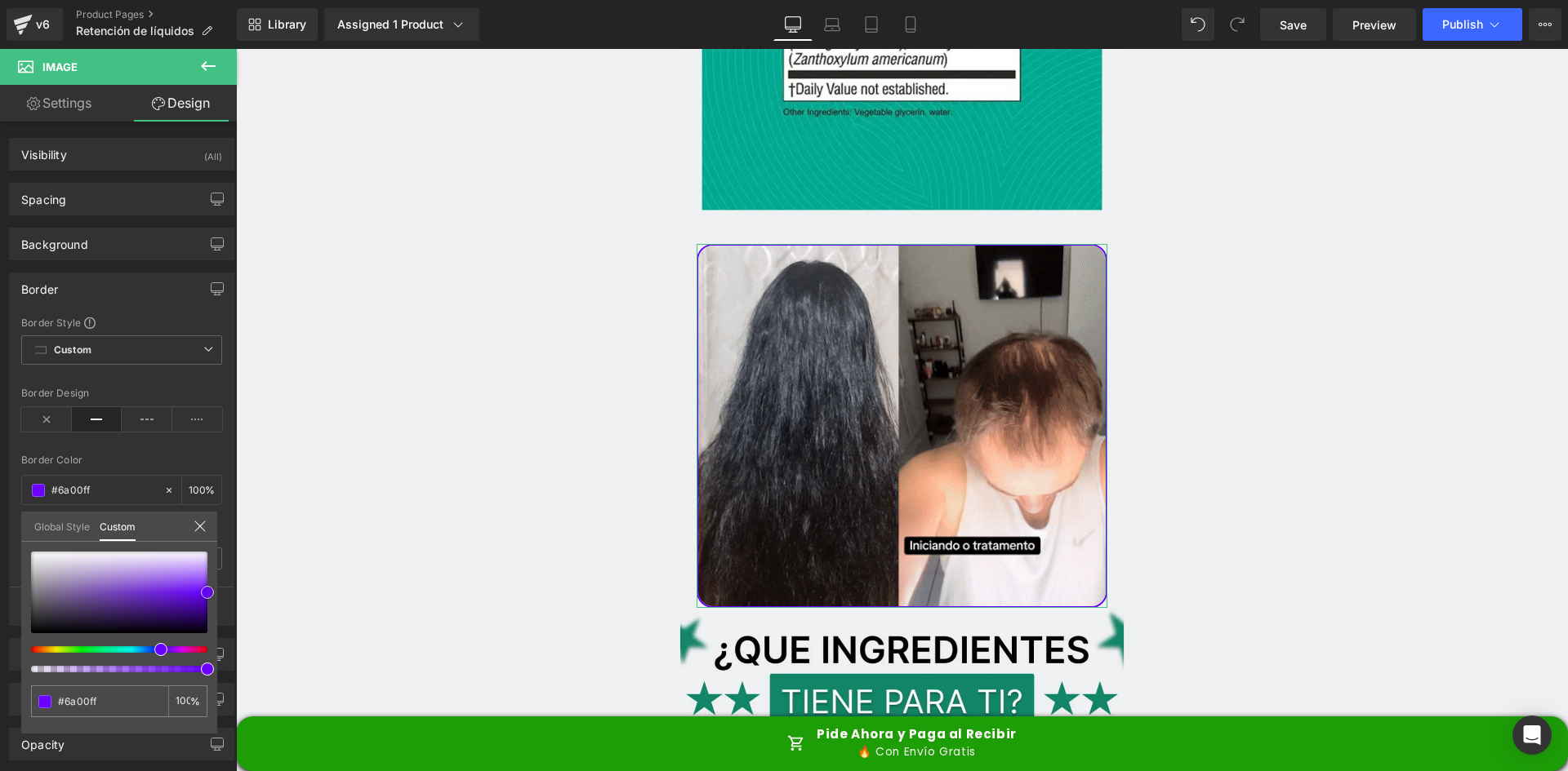
type input "#9067ca"
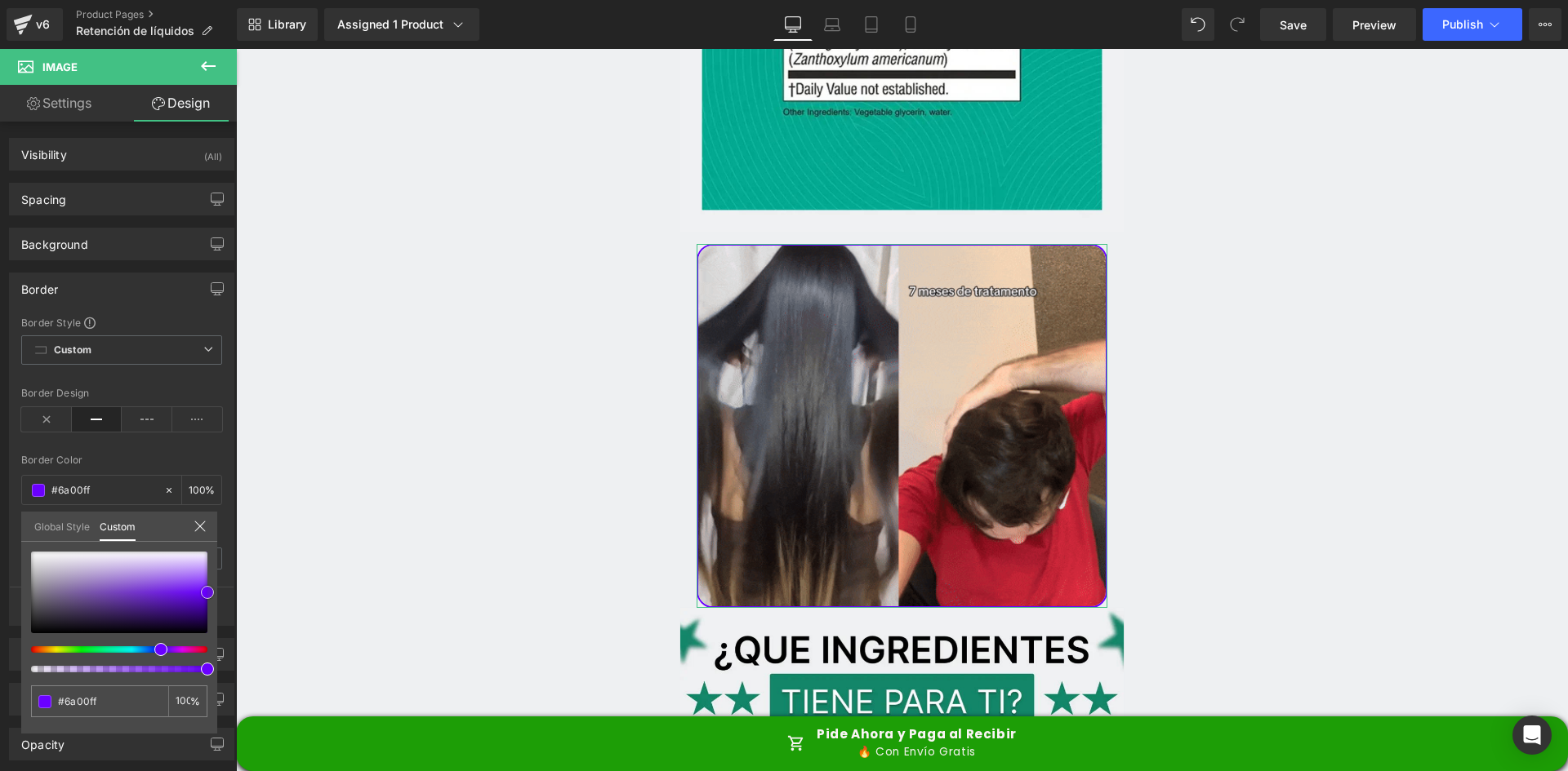
type input "#9067ca"
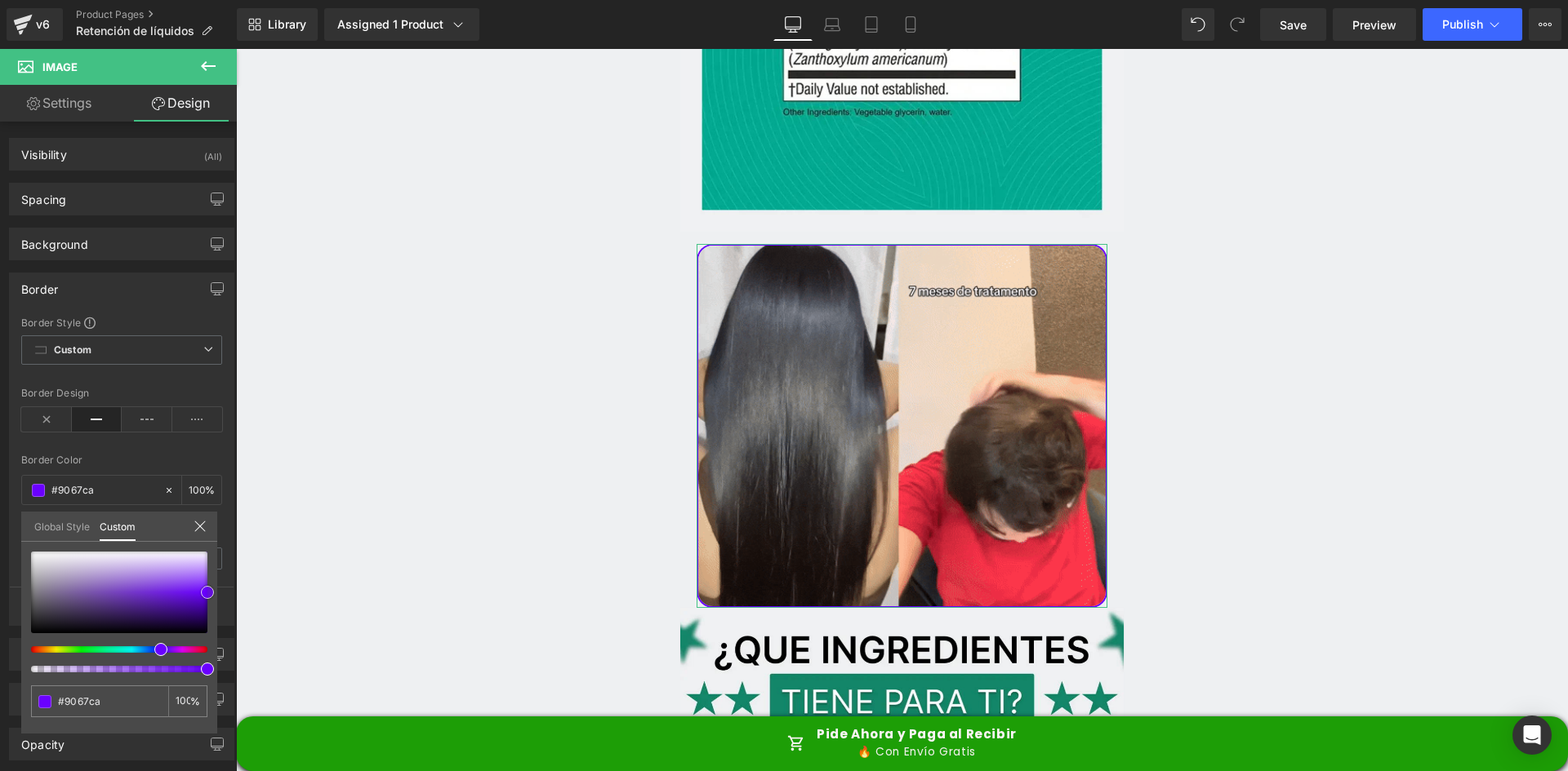
type input "#8a5ccb"
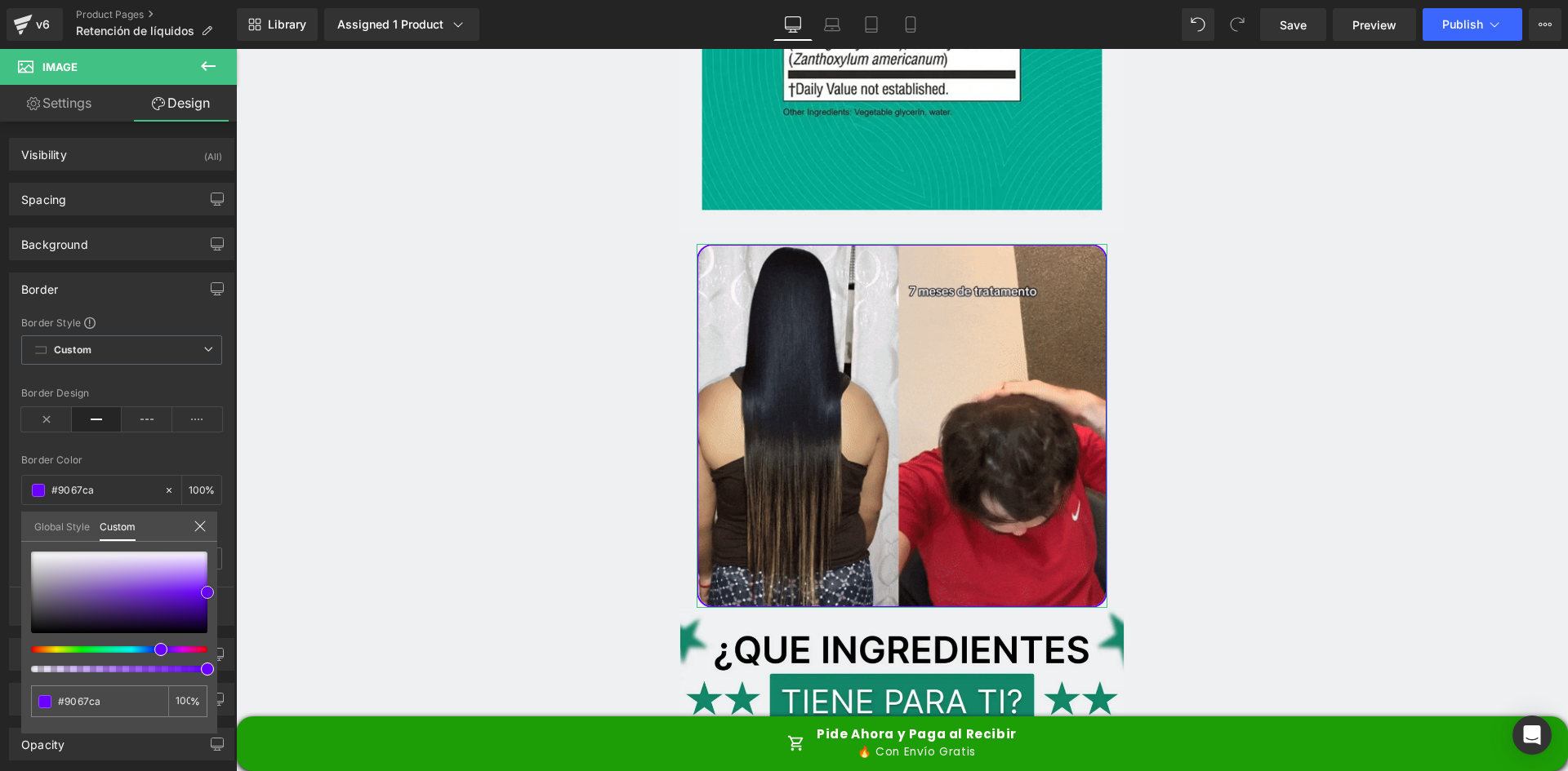
type input "#8a5ccb"
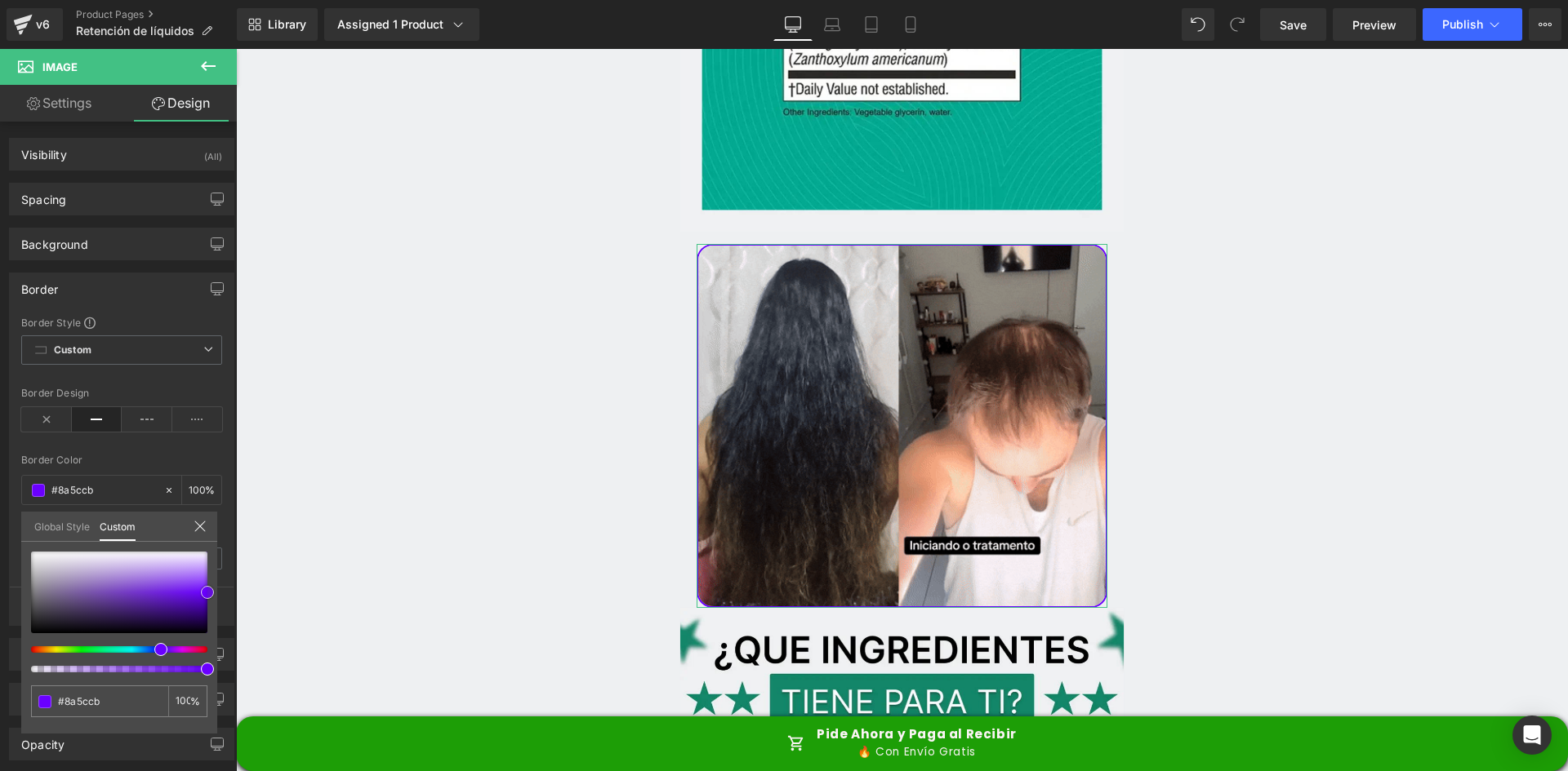
type input "#6121b9"
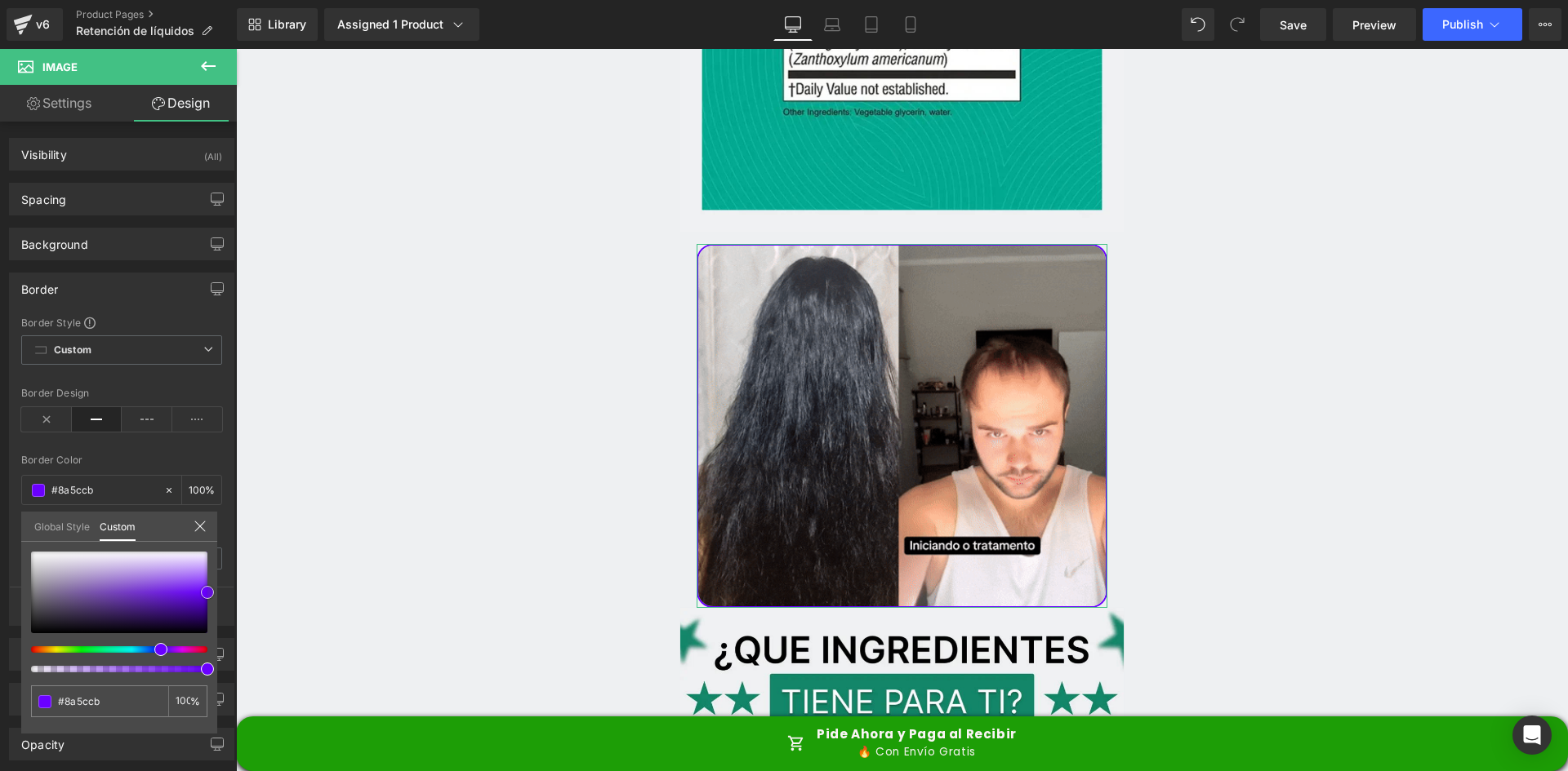
type input "#6121b9"
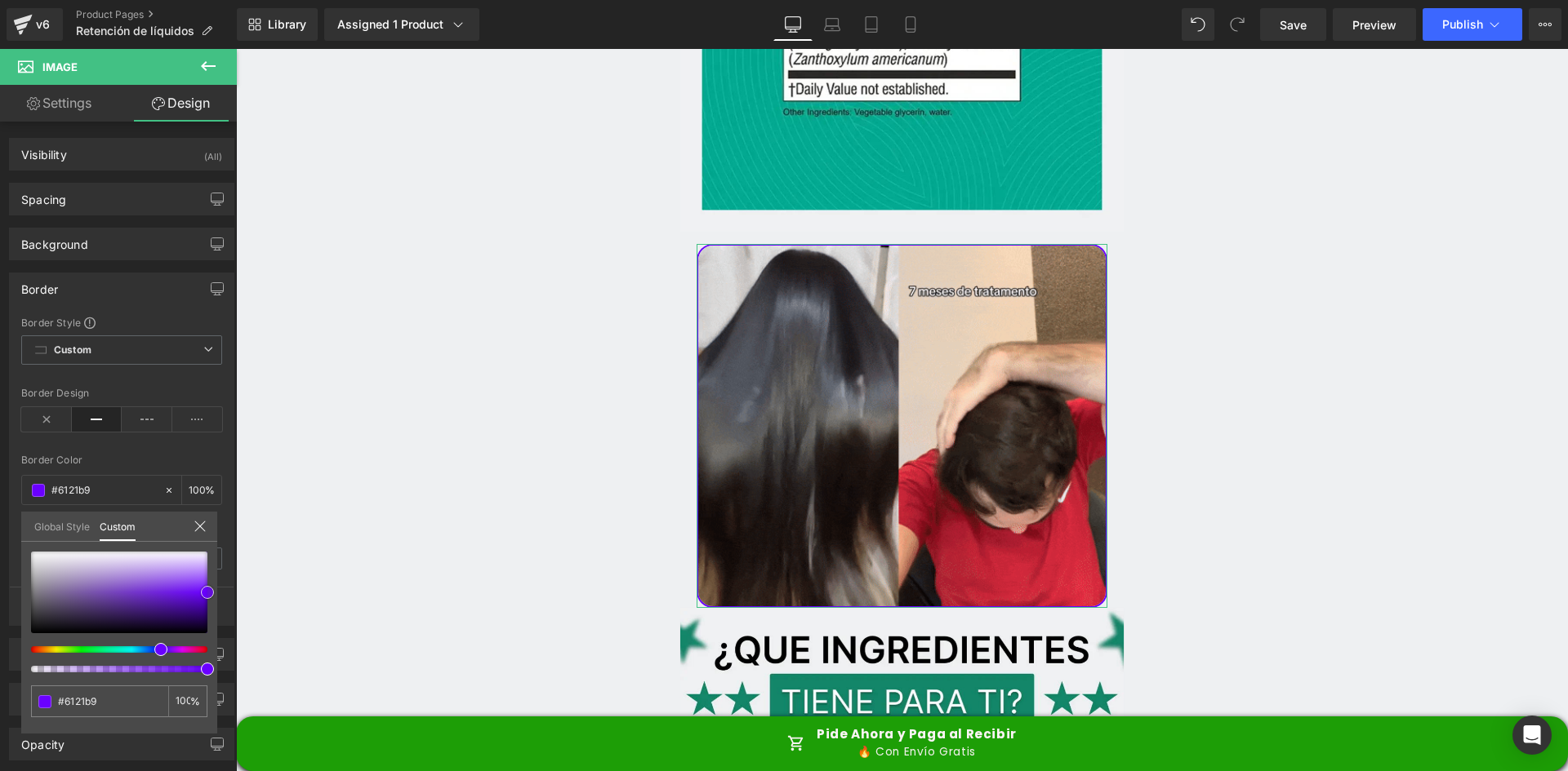
type input "#330574"
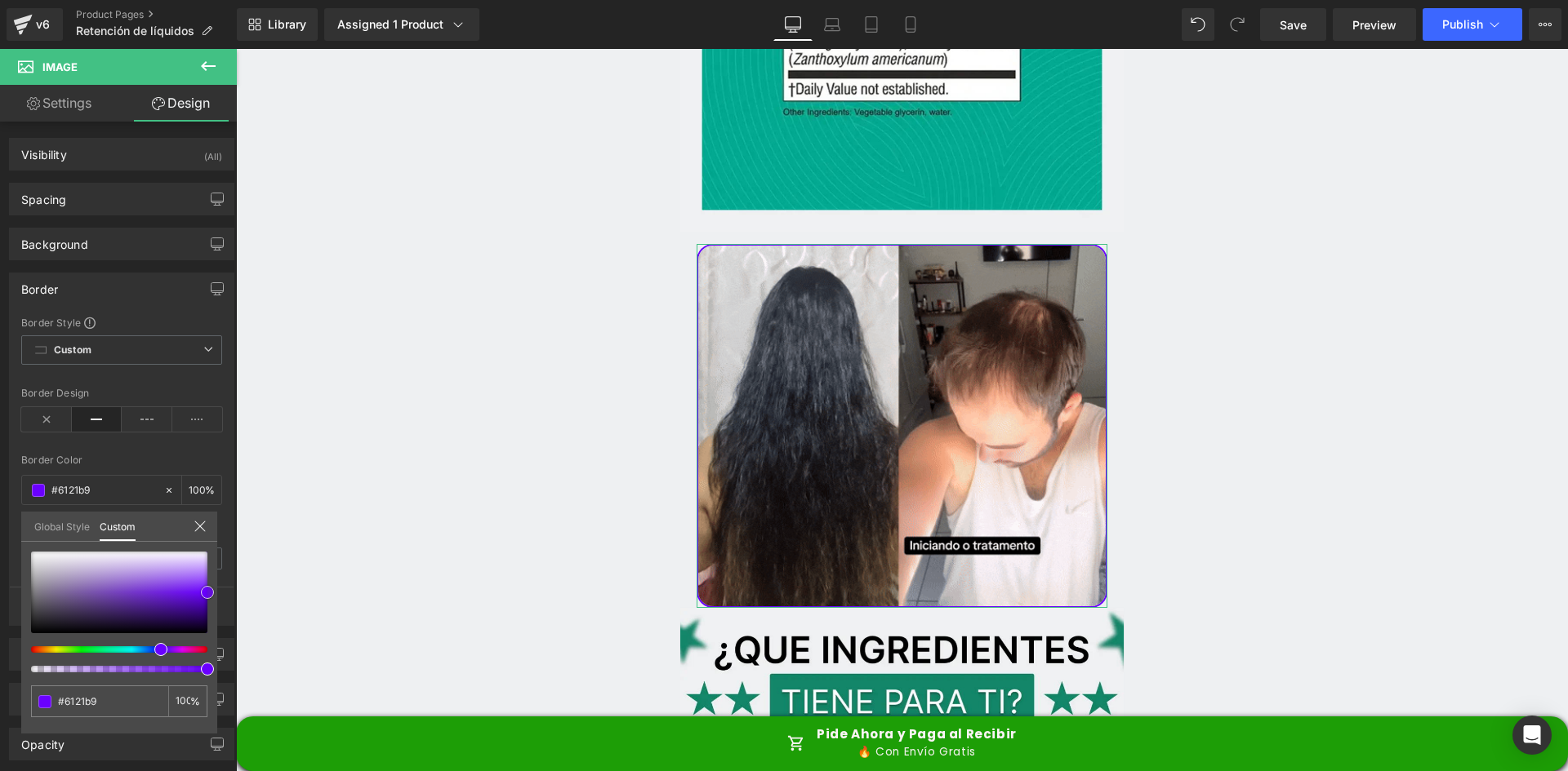
type input "#330574"
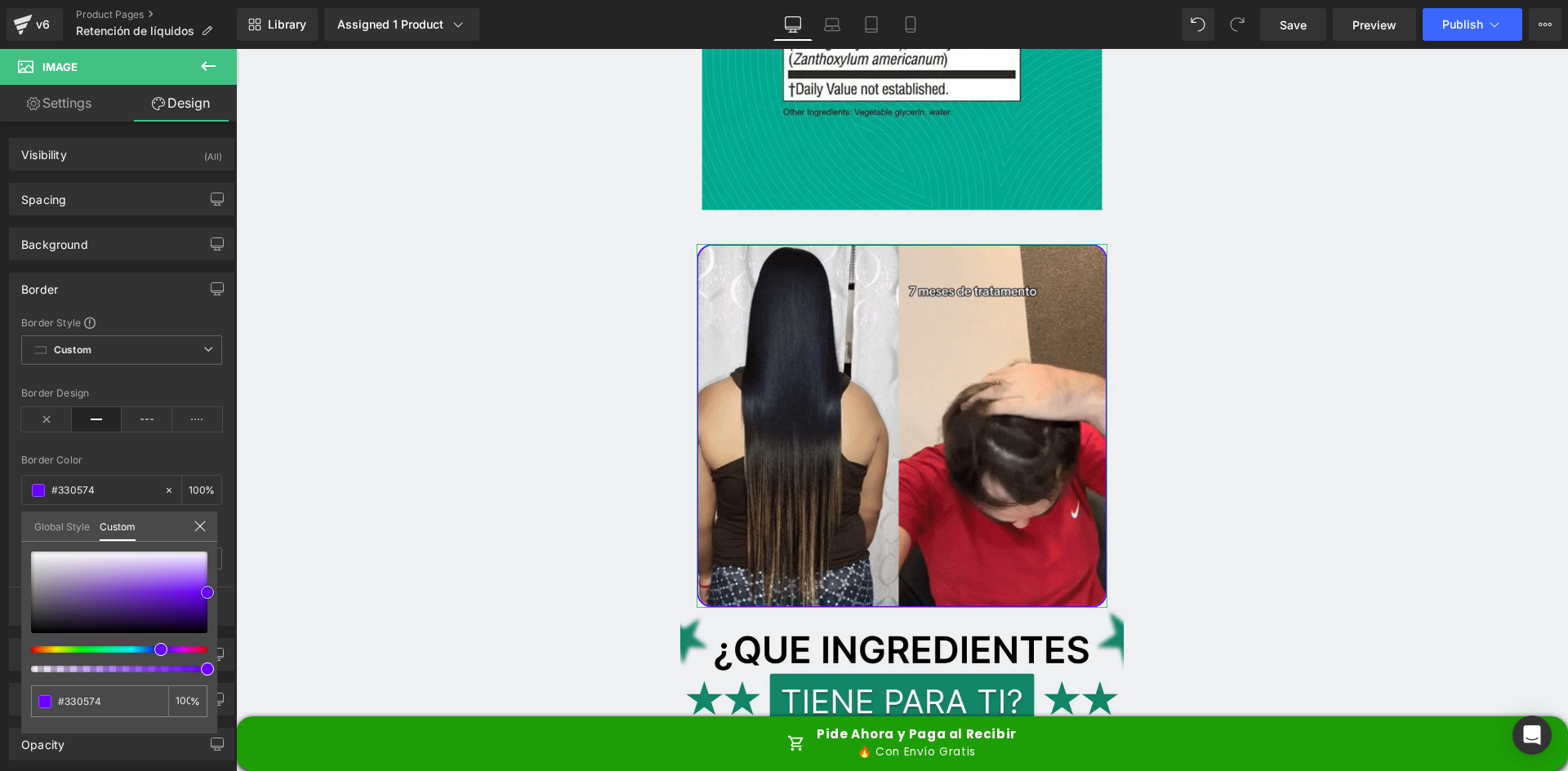
type input "#100028"
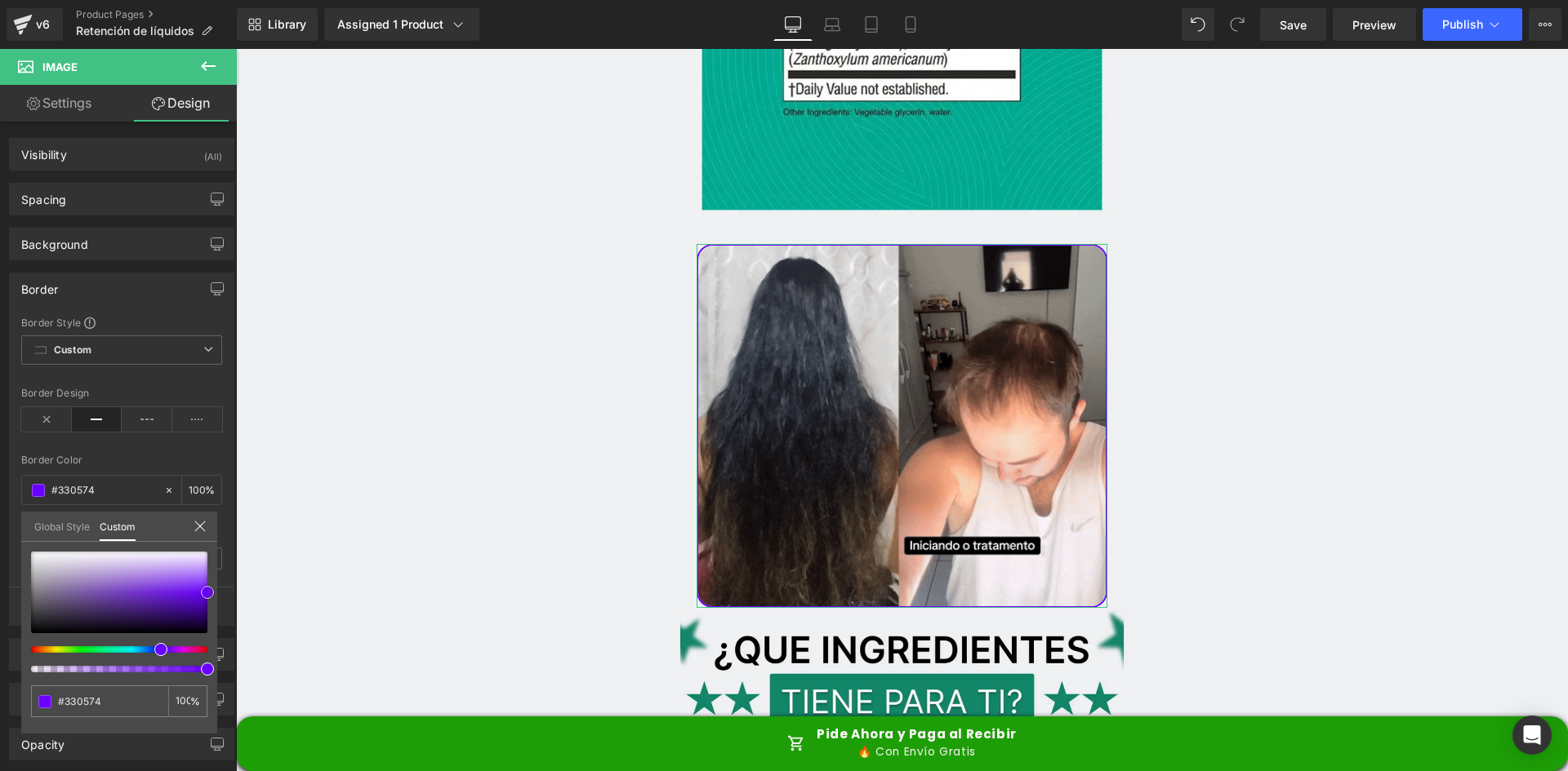
type input "#100028"
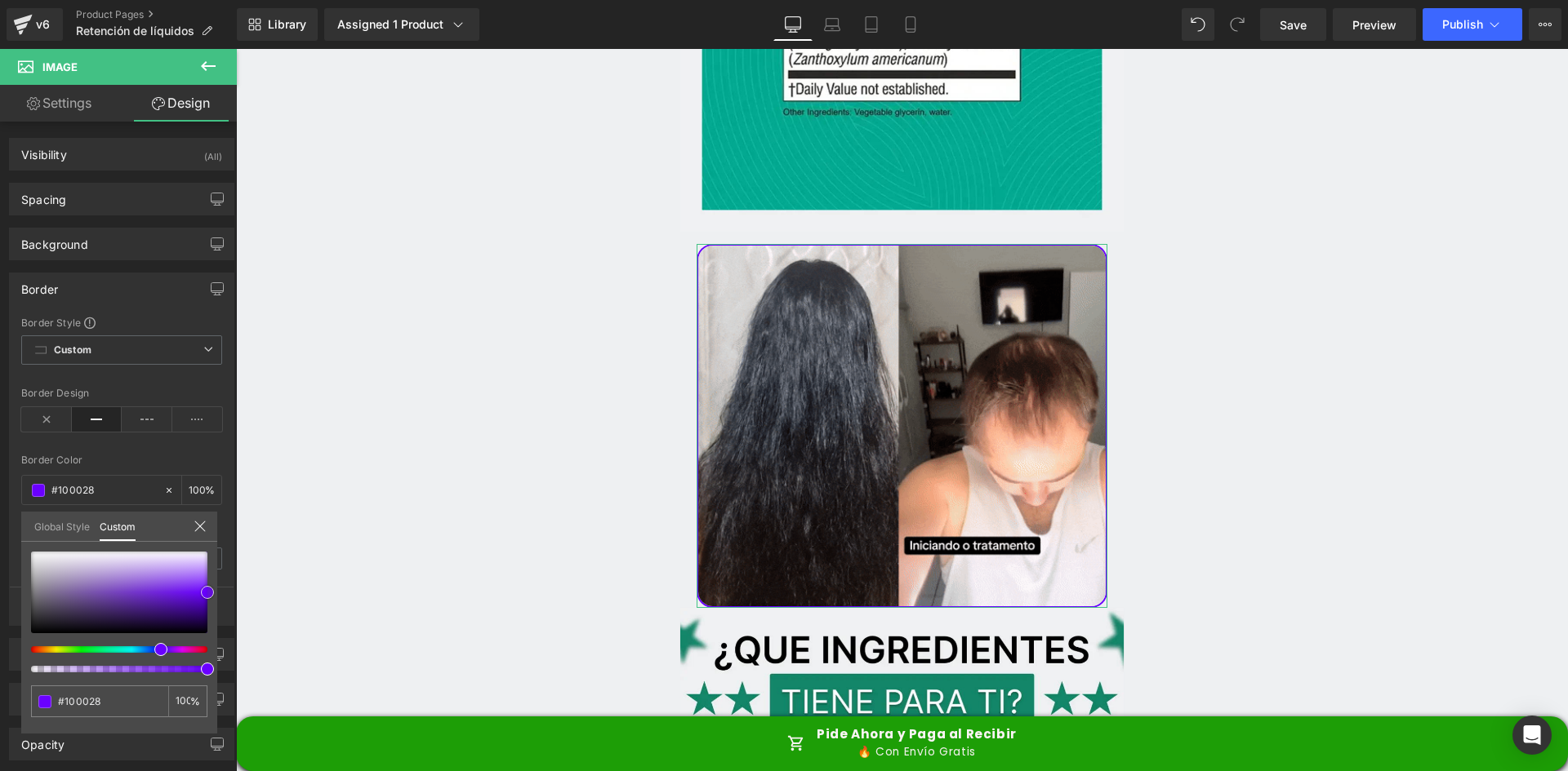
type input "#000000"
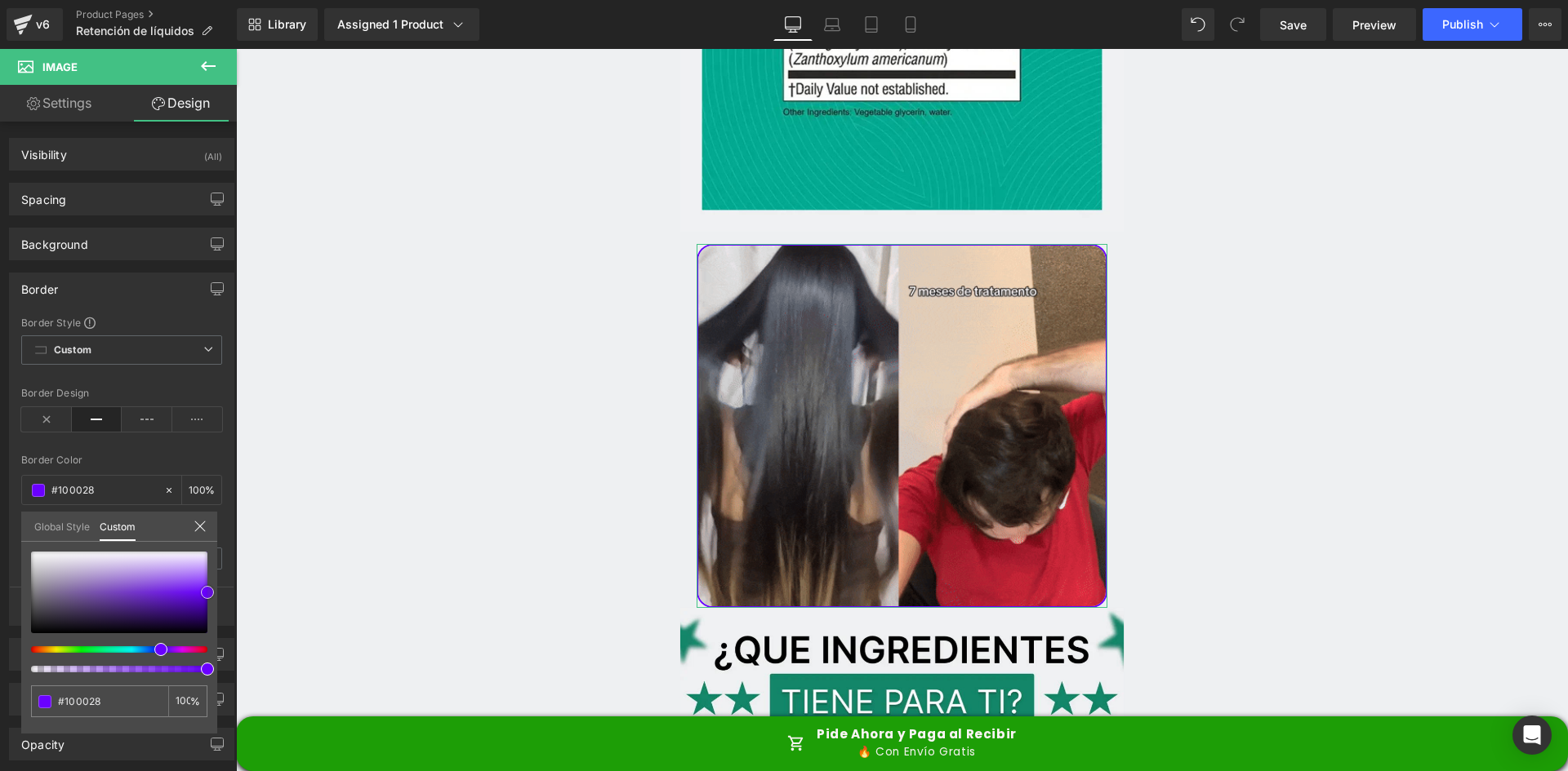
type input "#000000"
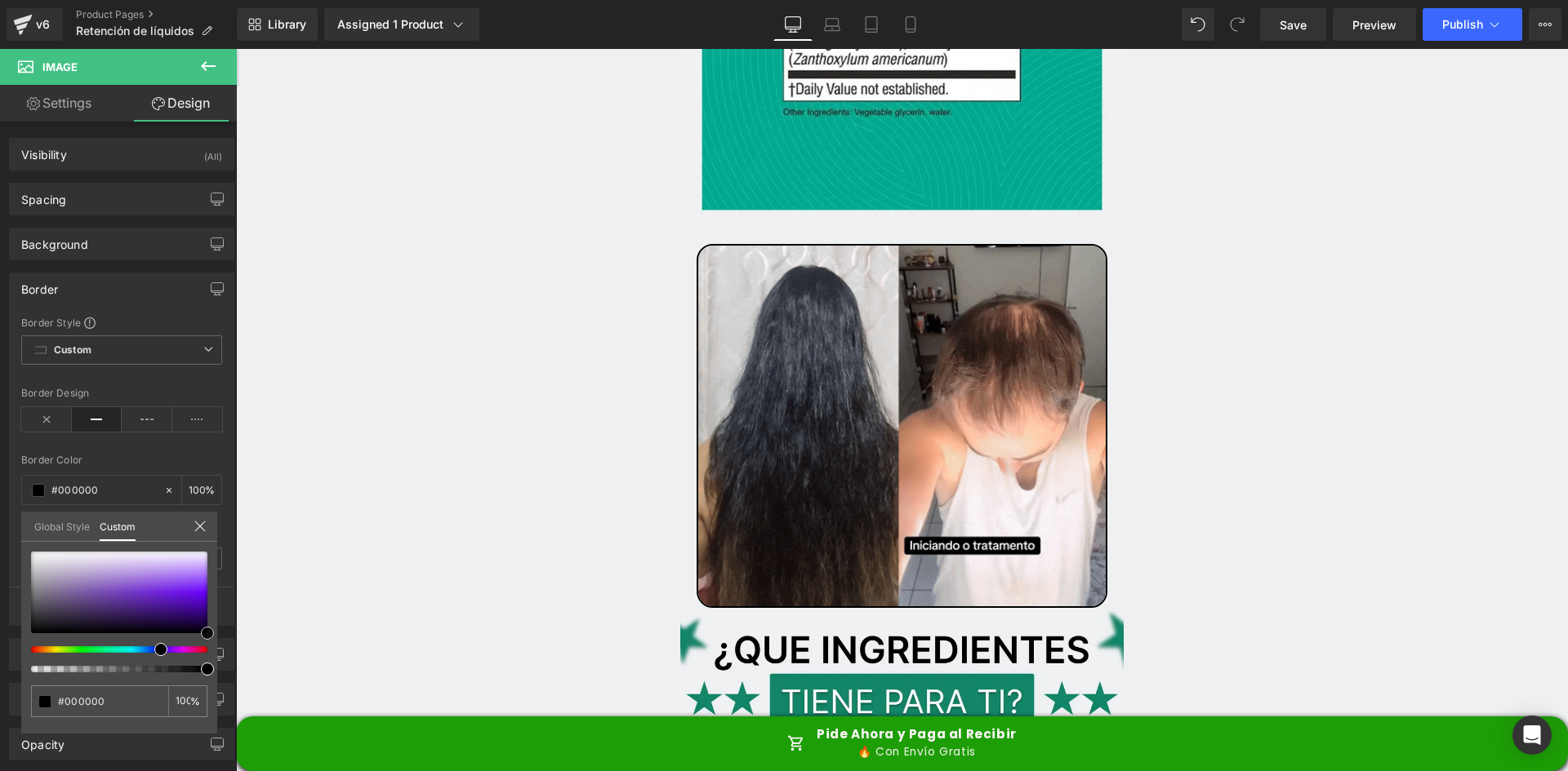
drag, startPoint x: 360, startPoint y: 635, endPoint x: 258, endPoint y: 681, distance: 111.9
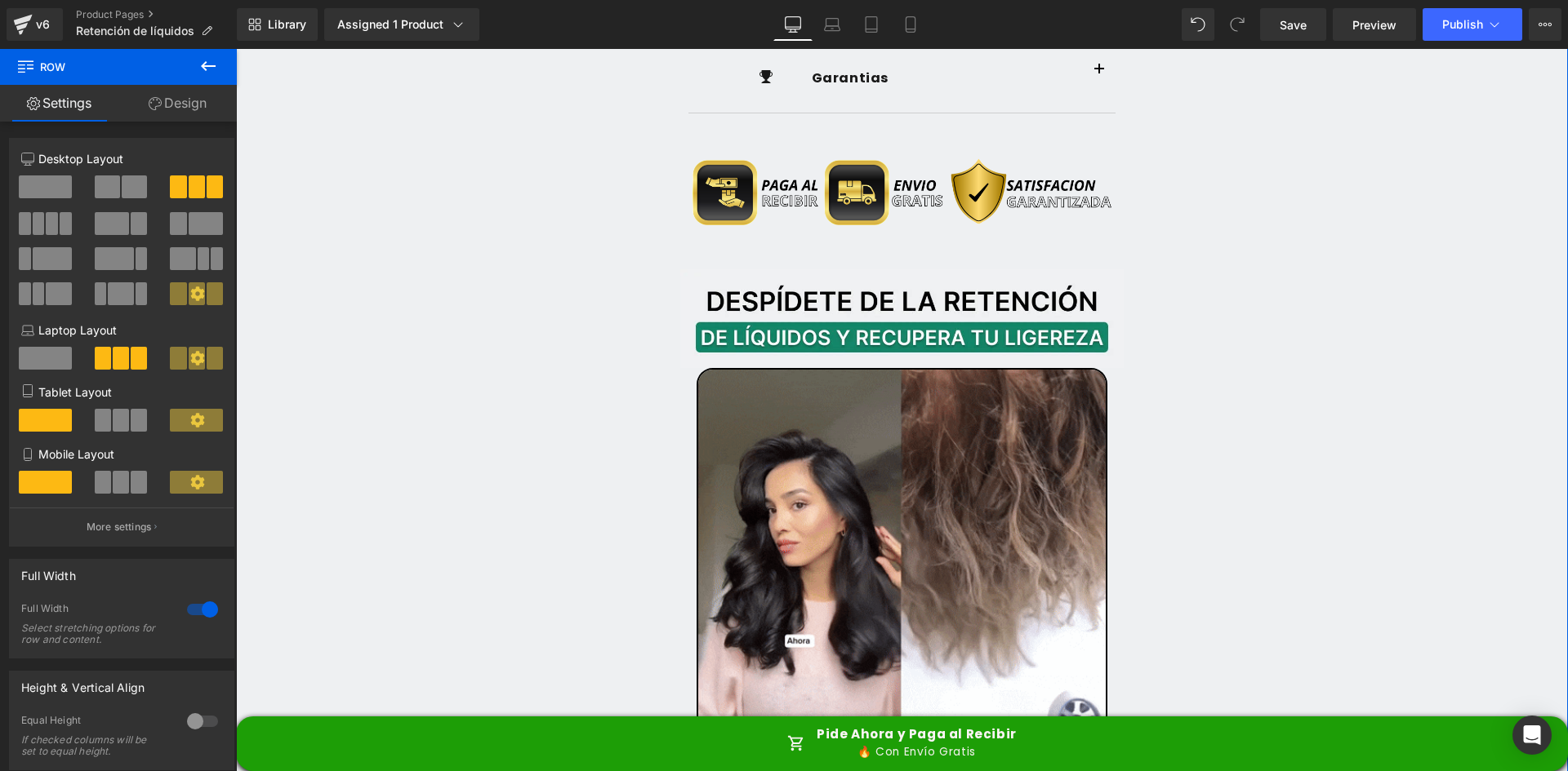
scroll to position [2123, 0]
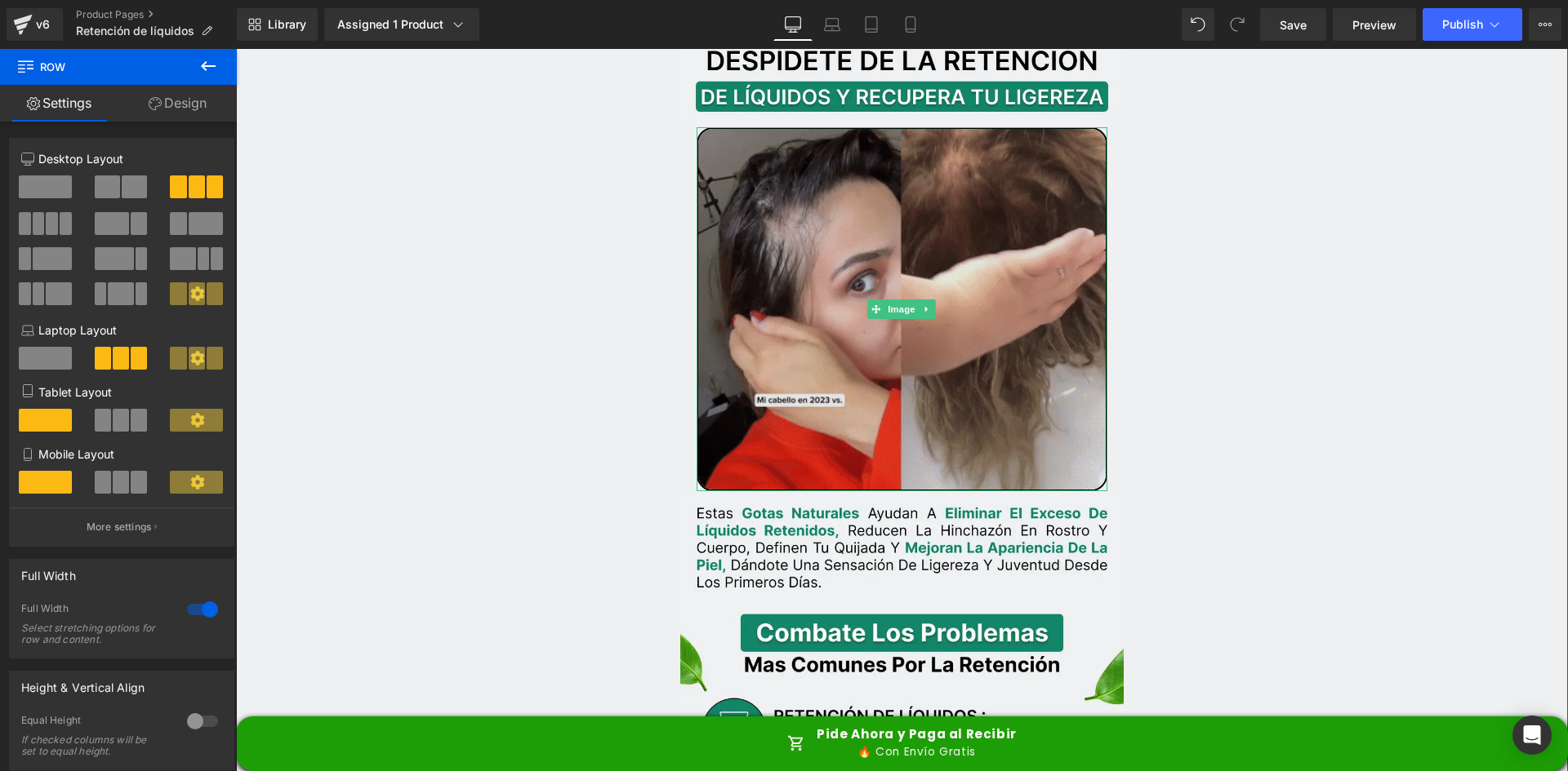
click at [873, 282] on img at bounding box center [903, 309] width 411 height 364
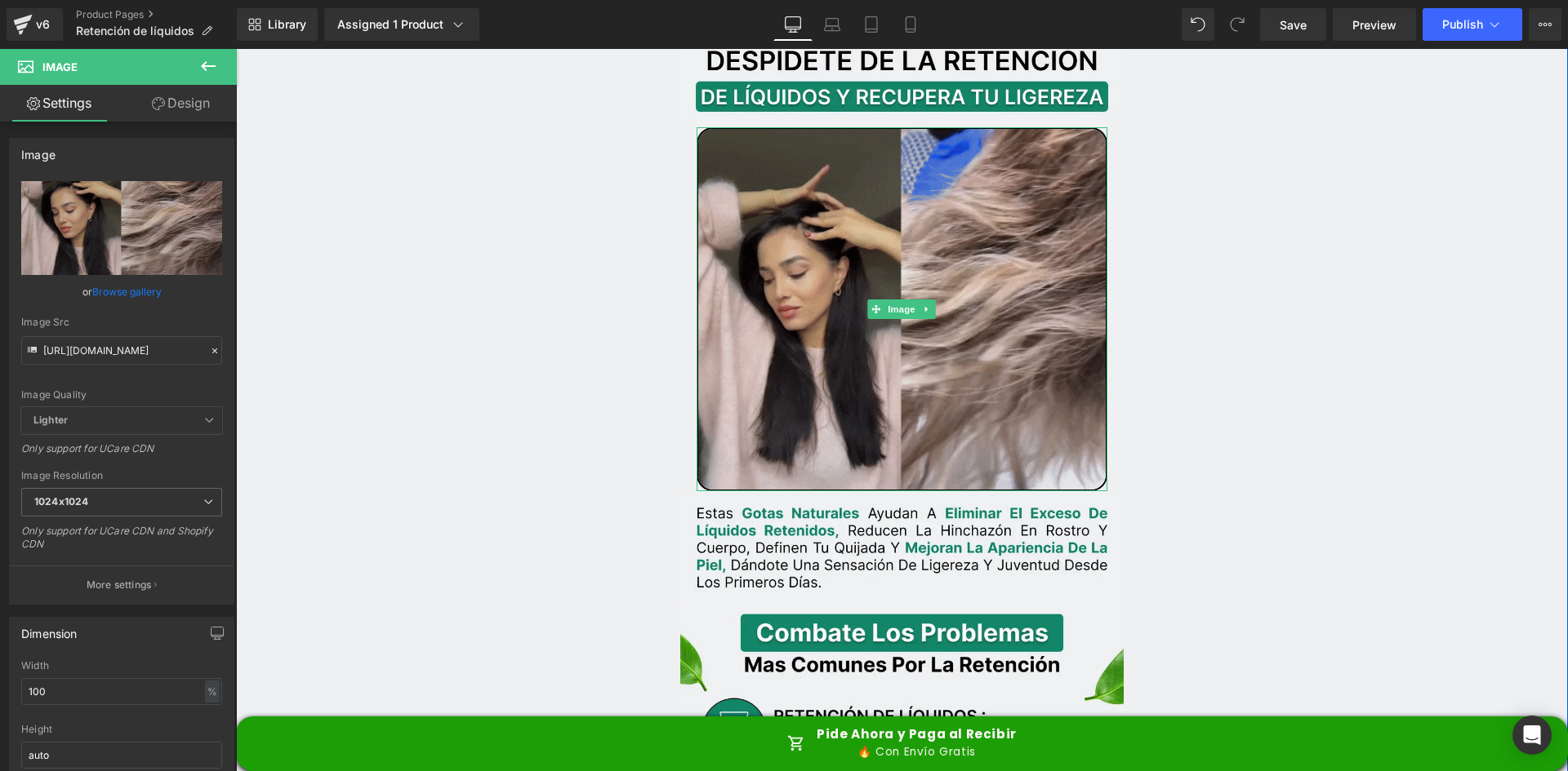
click at [749, 157] on img at bounding box center [903, 309] width 411 height 364
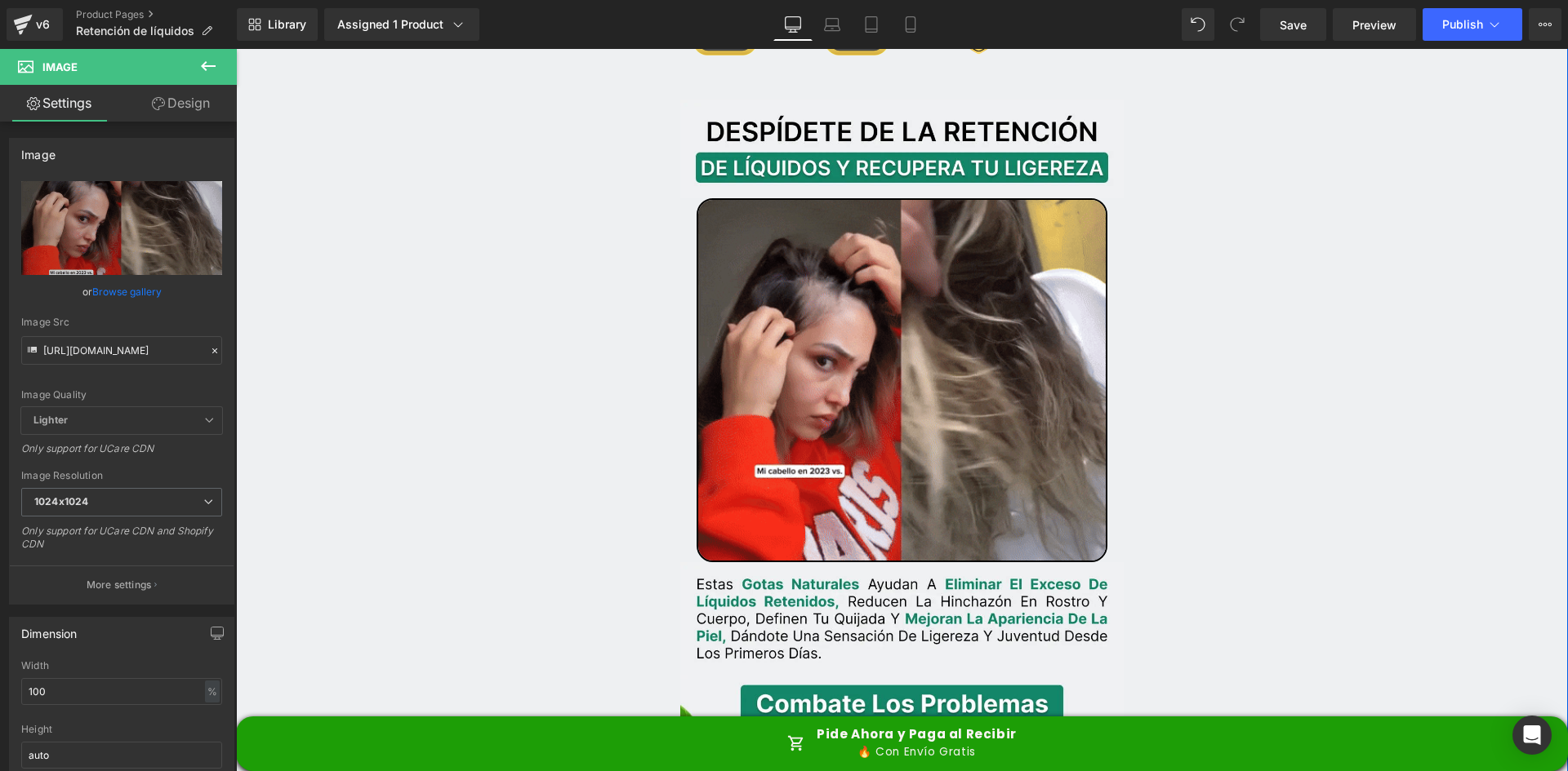
scroll to position [1959, 0]
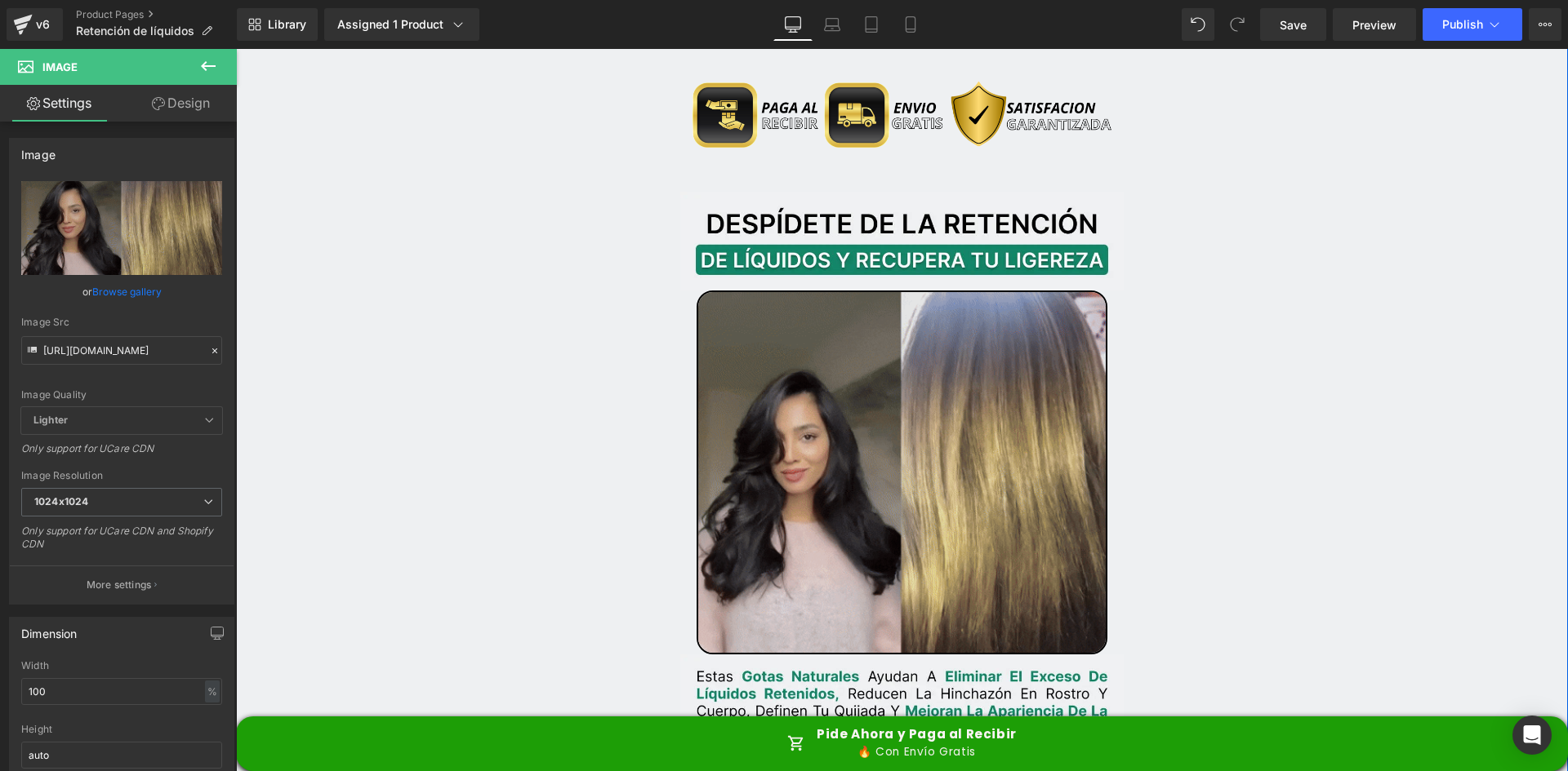
click at [762, 330] on img at bounding box center [903, 472] width 411 height 364
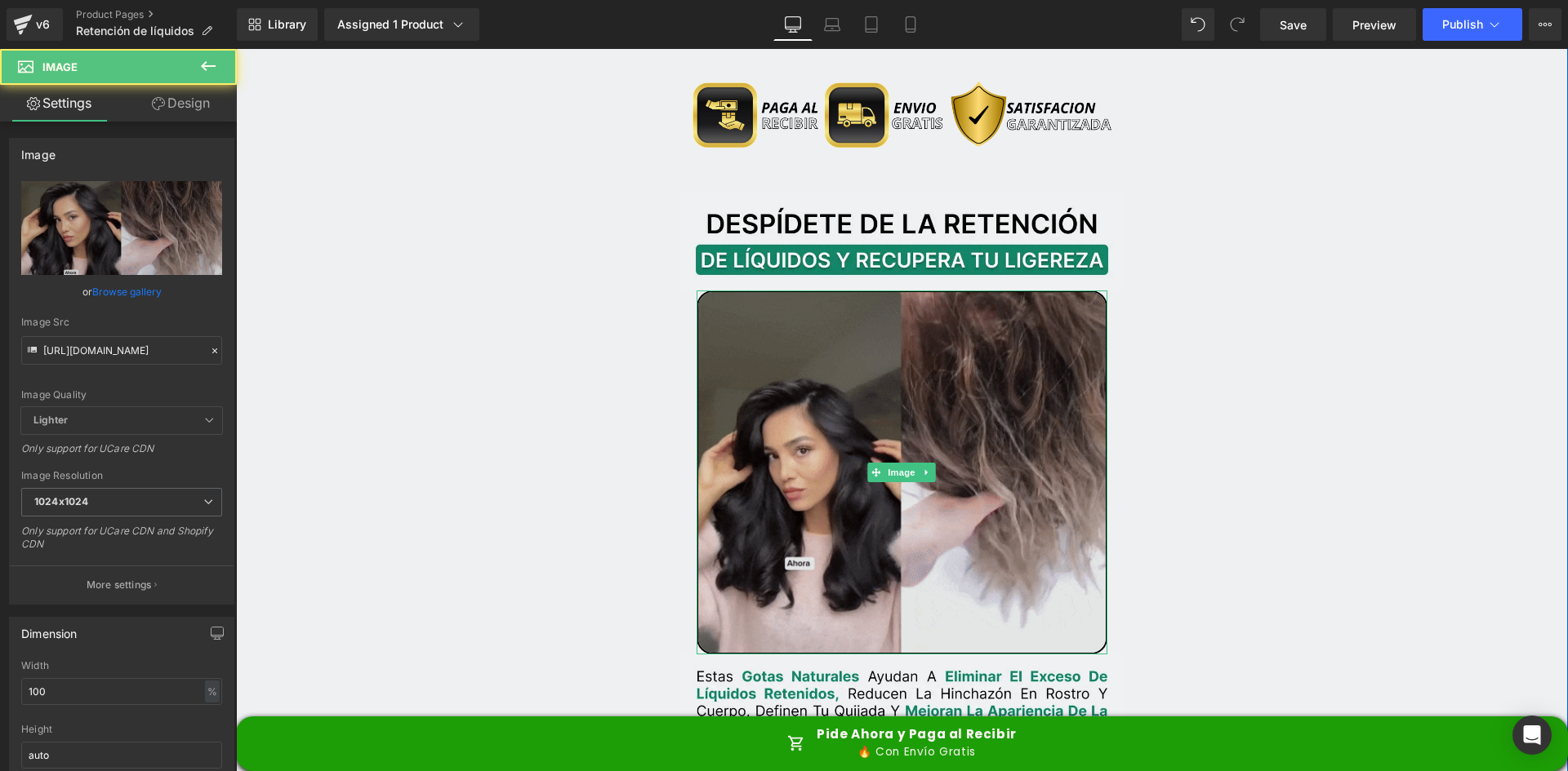
click at [883, 311] on img at bounding box center [903, 472] width 411 height 364
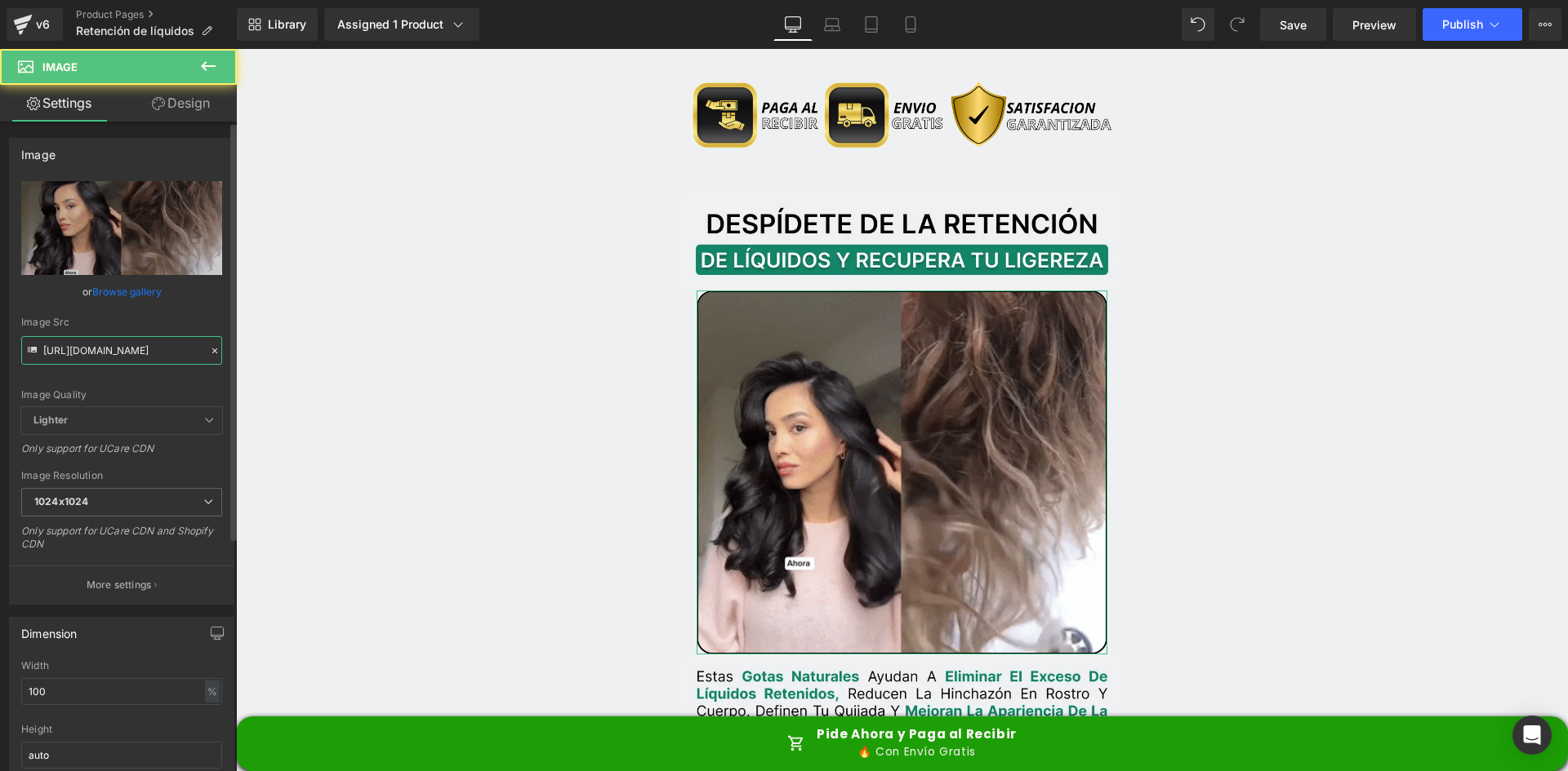
click at [152, 349] on input "https://media.giphy.com/media/H9T3UOlLdVcnhVXSV2/giphy.gif" at bounding box center [122, 351] width 201 height 29
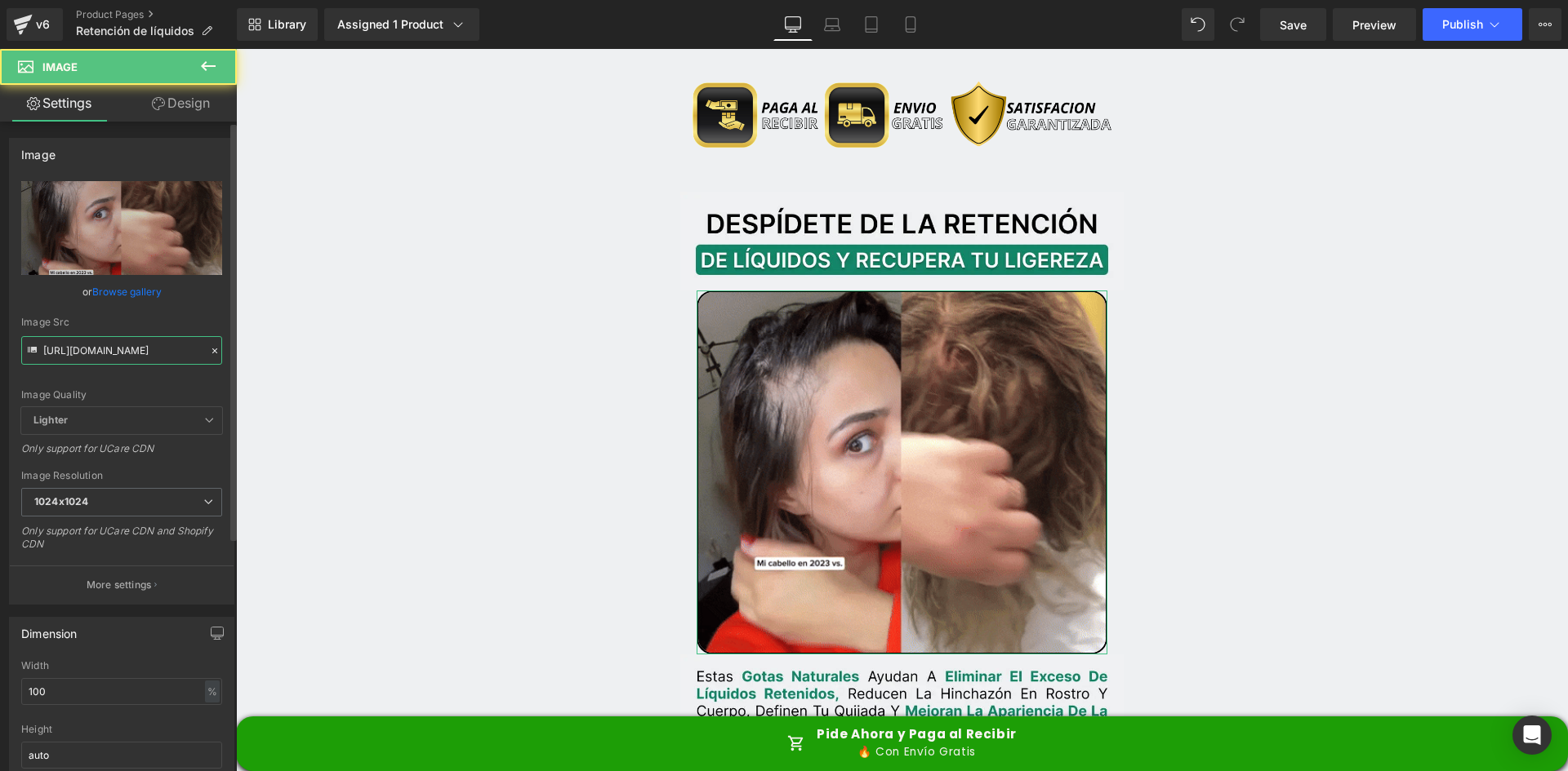
click at [152, 349] on input "https://media.giphy.com/media/H9T3UOlLdVcnhVXSV2/giphy.gif" at bounding box center [122, 351] width 201 height 29
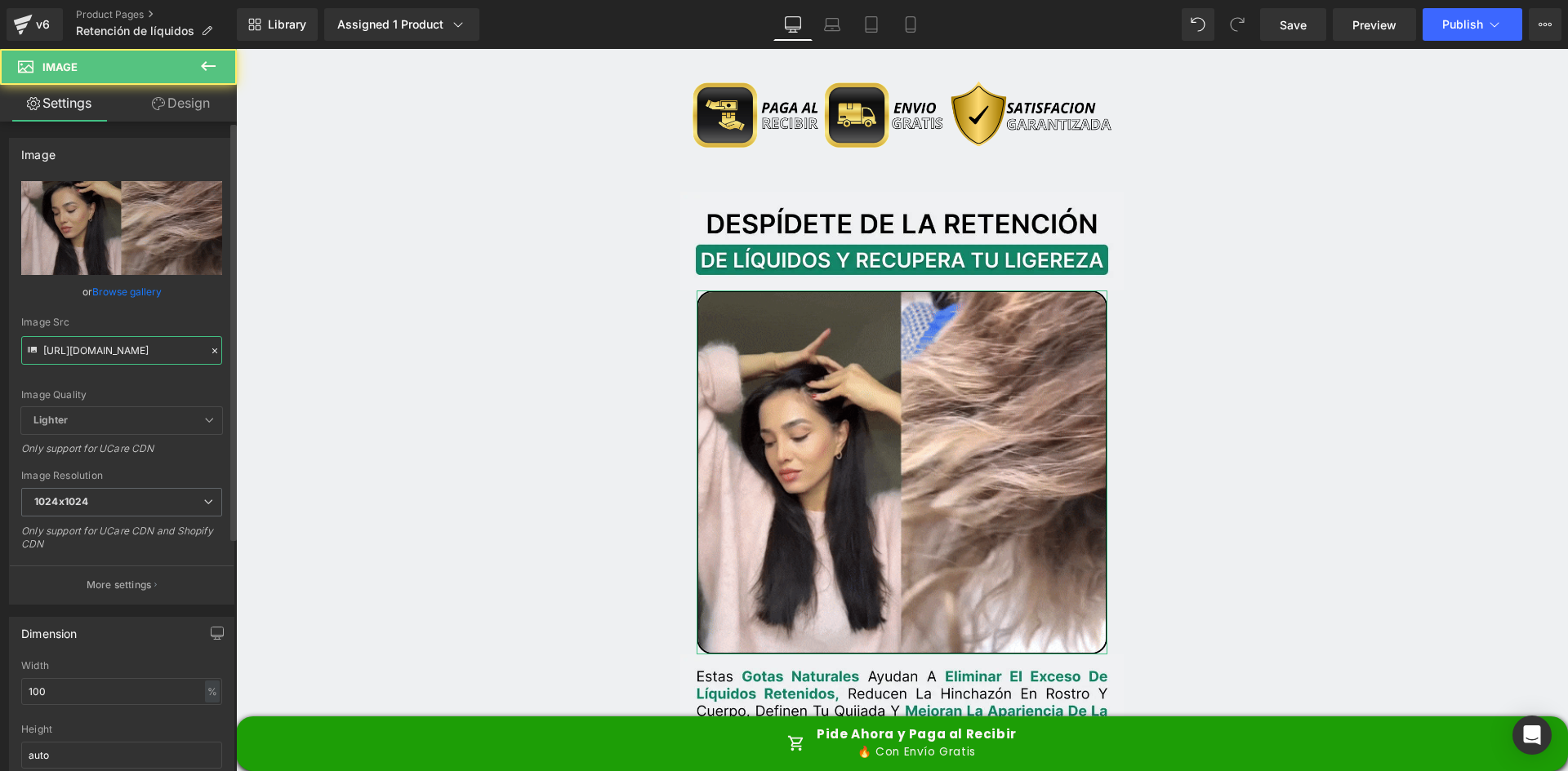
click at [152, 349] on input "https://media.giphy.com/media/H9T3UOlLdVcnhVXSV2/giphy.gif" at bounding box center [122, 351] width 201 height 29
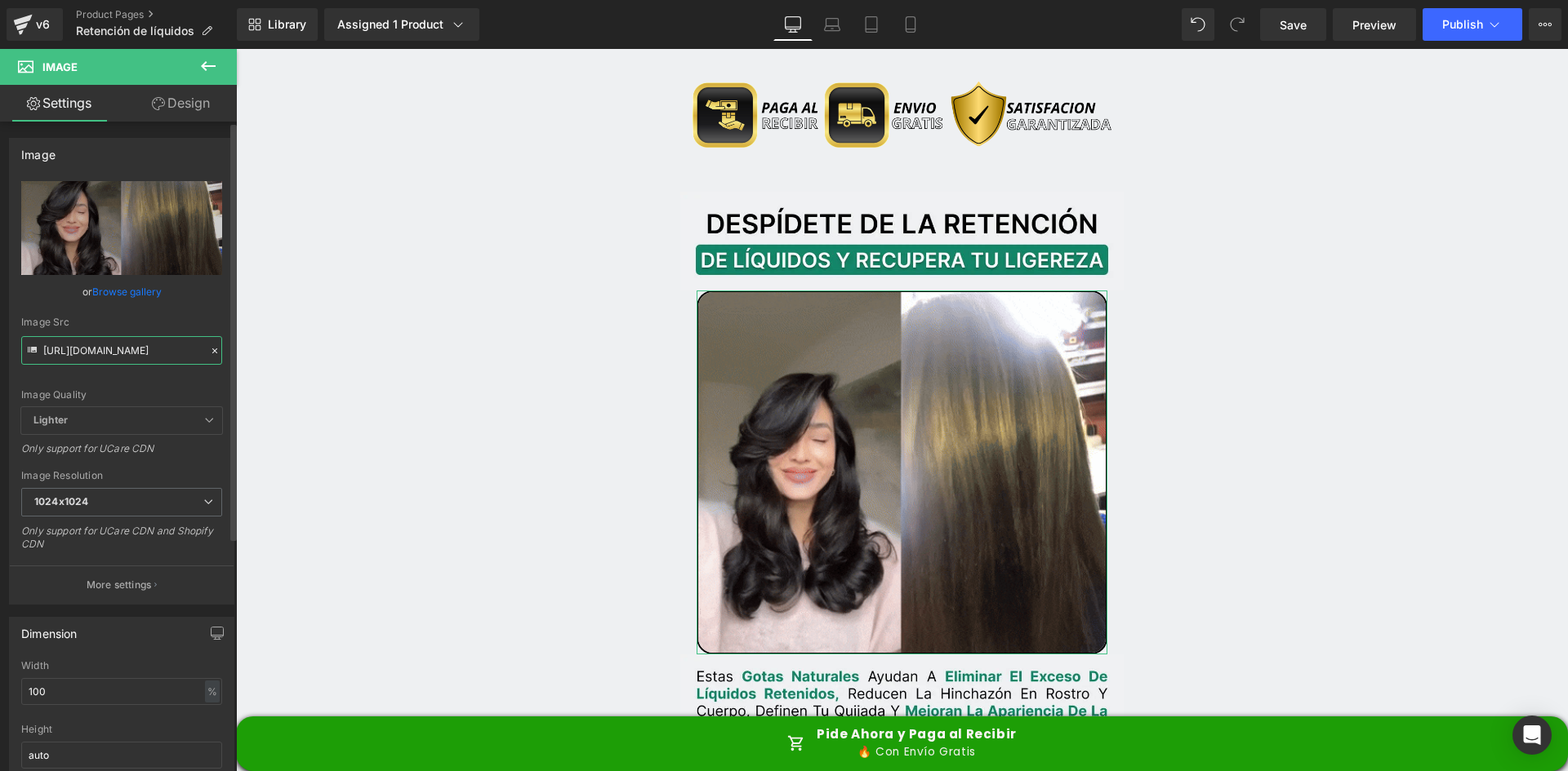
paste input "0.giphy.com/media/v1.Y2lkPTc5MGI3NjExbzNma29tdHdqendoYnRxdmpzbWNoY2x3OHhucm52Y3…"
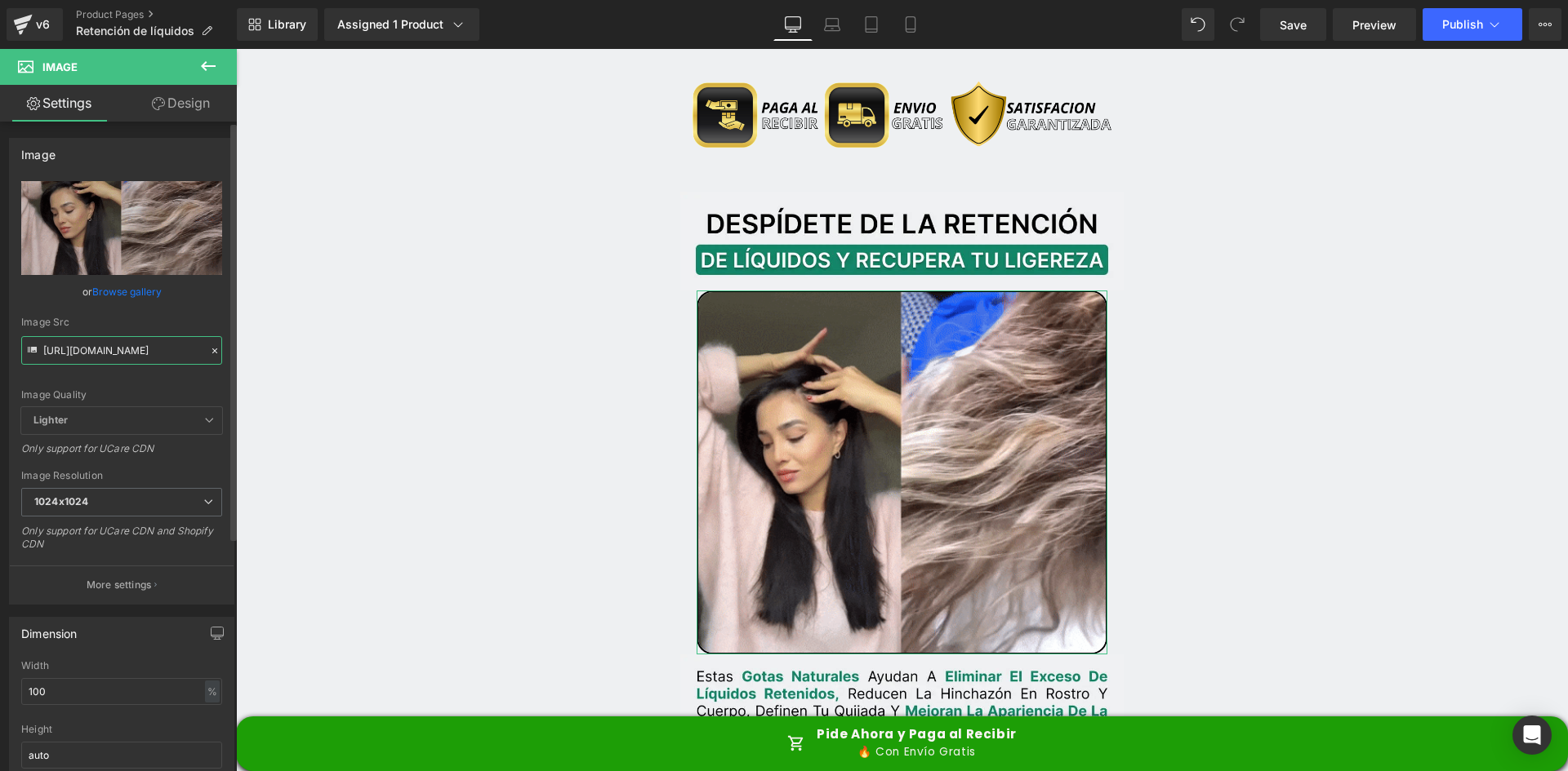
type input "https://media0.giphy.com/media/v1.Y2lkPTc5MGI3NjExbzNma29tdHdqendoYnRxdmpzbWNoY…"
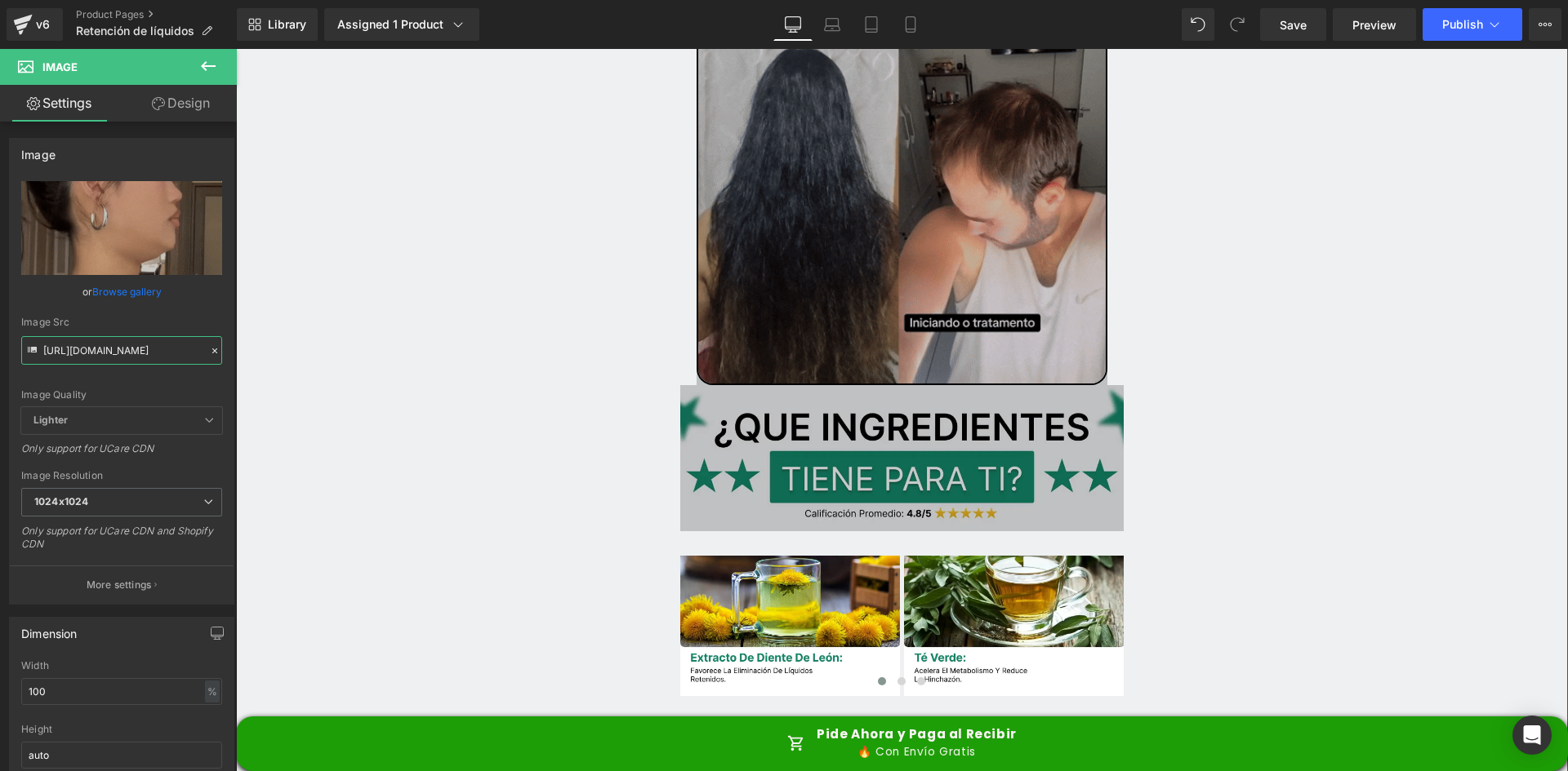
scroll to position [5470, 0]
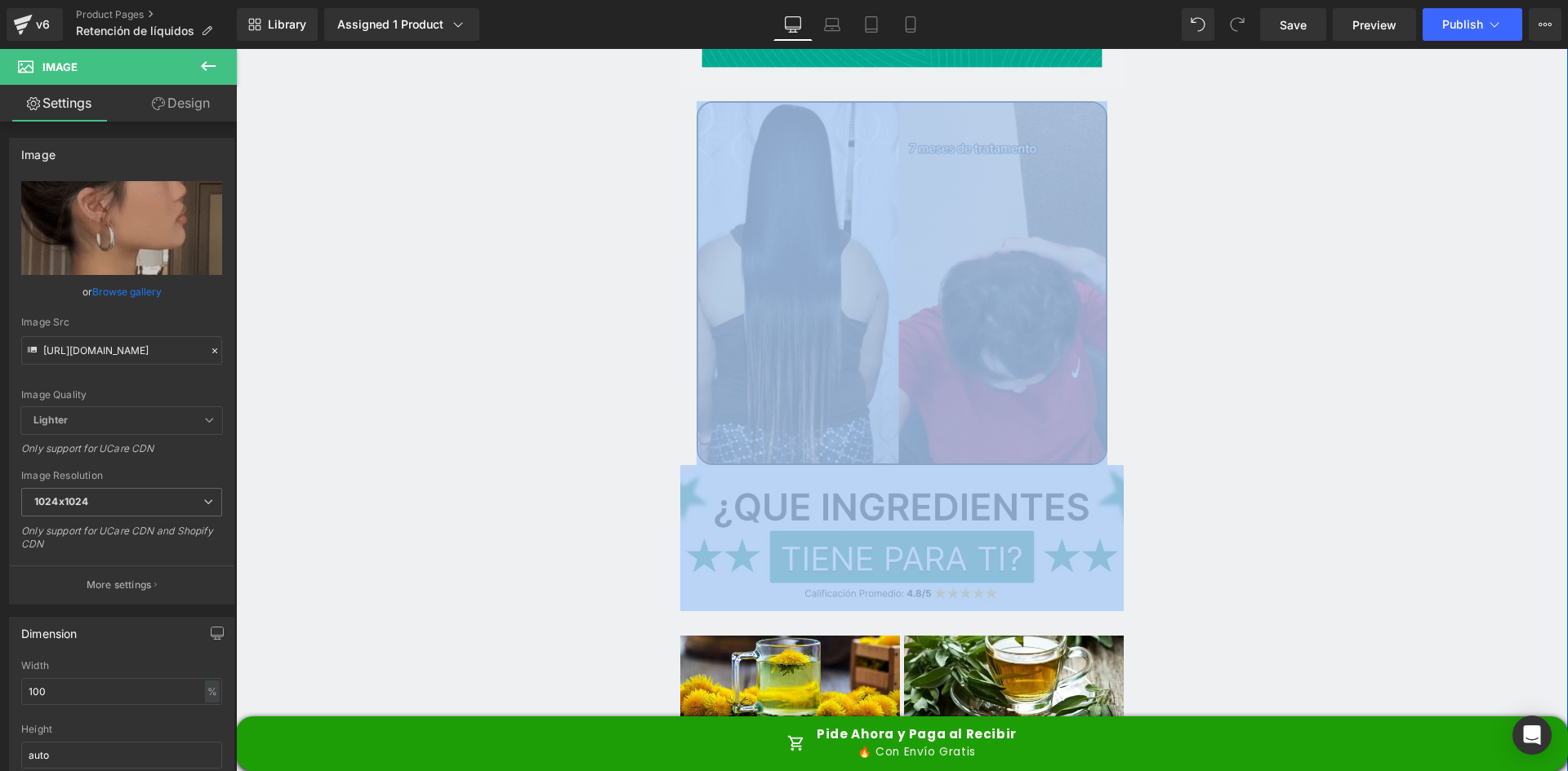
click at [936, 304] on img at bounding box center [903, 283] width 411 height 364
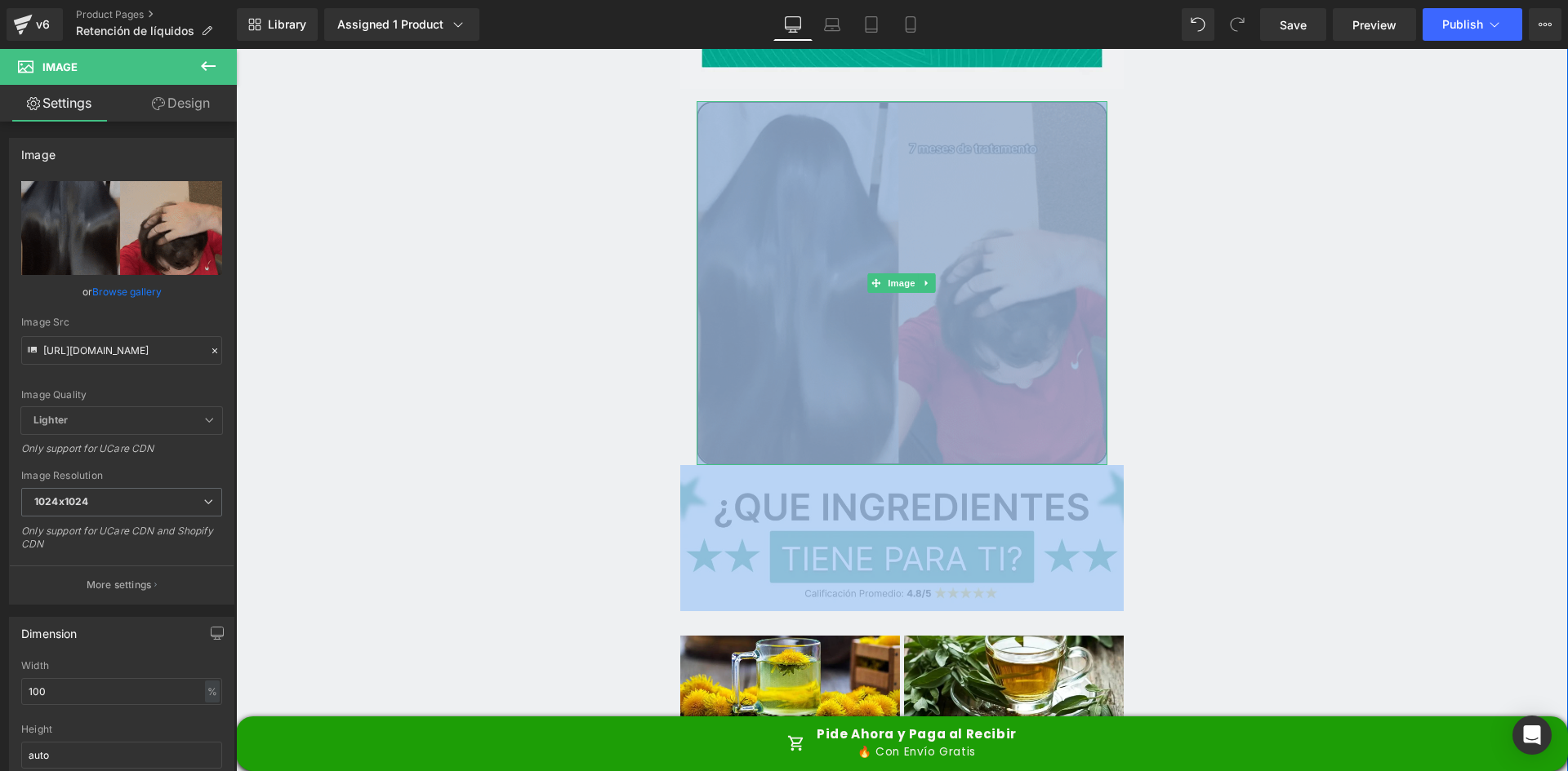
click at [804, 304] on img at bounding box center [903, 283] width 411 height 364
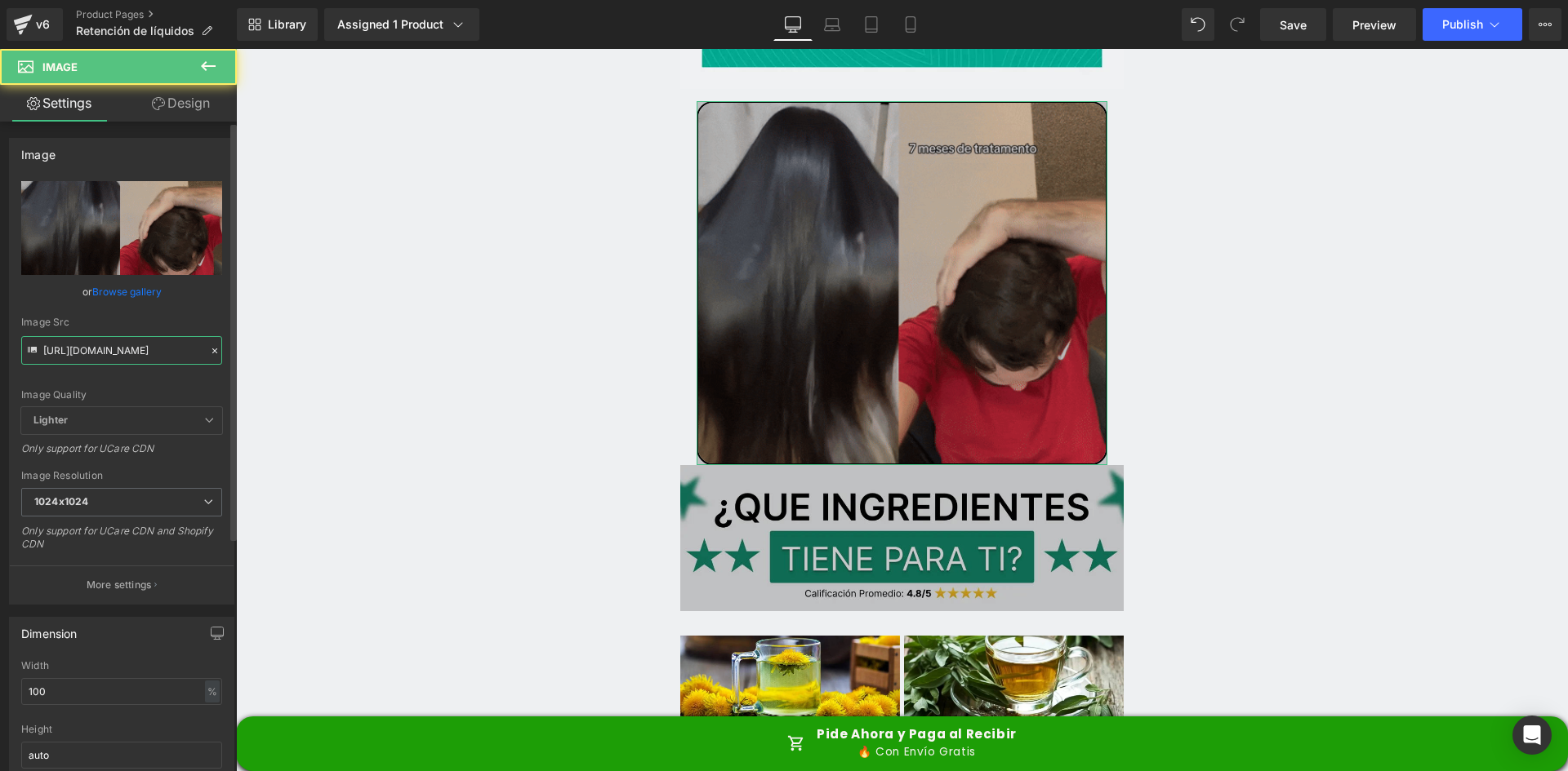
click at [128, 351] on input "https://media.giphy.com/media/rC8rirYBSSySBa7Gho/giphy.gif" at bounding box center [122, 351] width 201 height 29
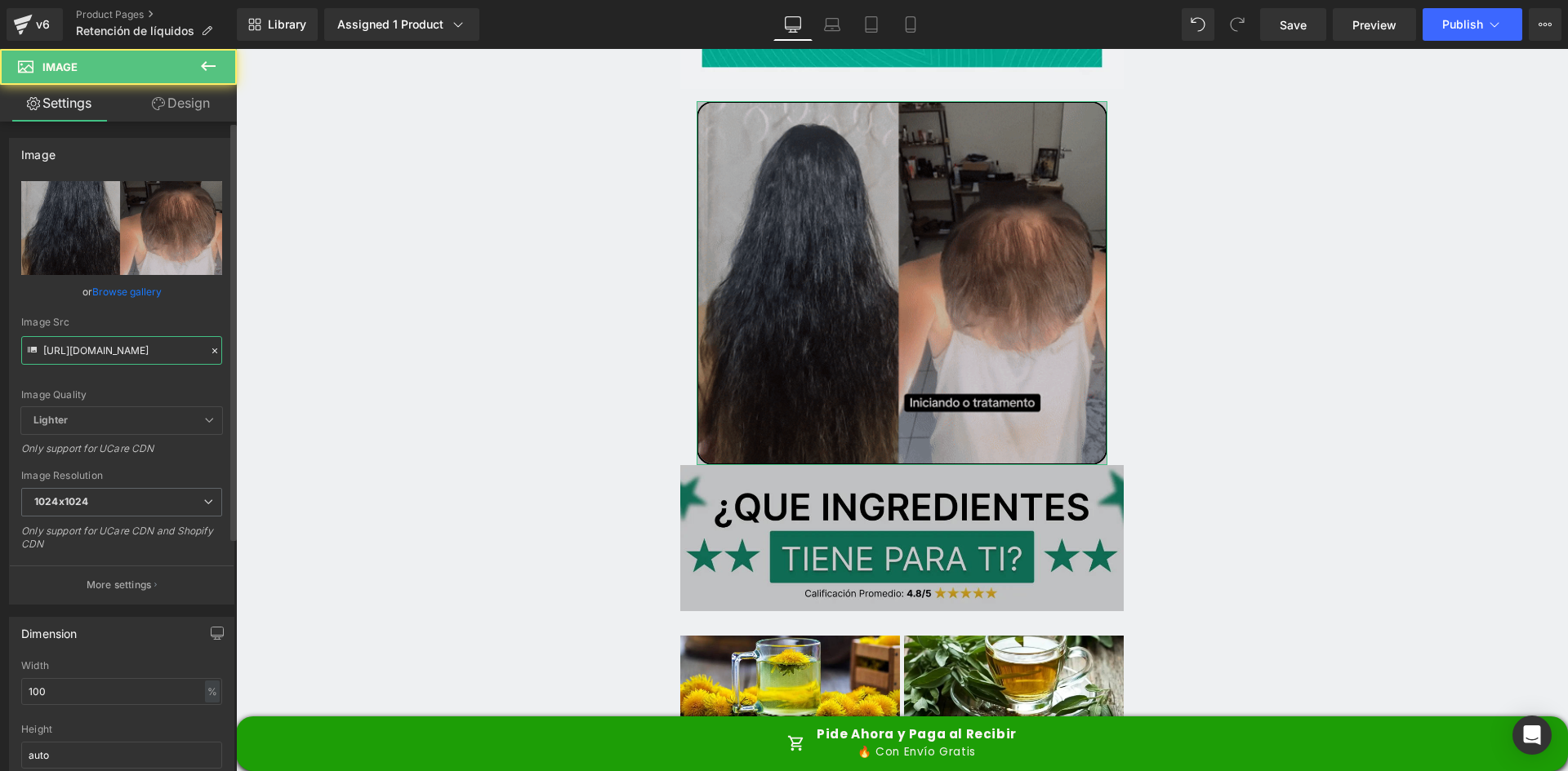
click at [128, 351] on input "https://media.giphy.com/media/rC8rirYBSSySBa7Gho/giphy.gif" at bounding box center [122, 351] width 201 height 29
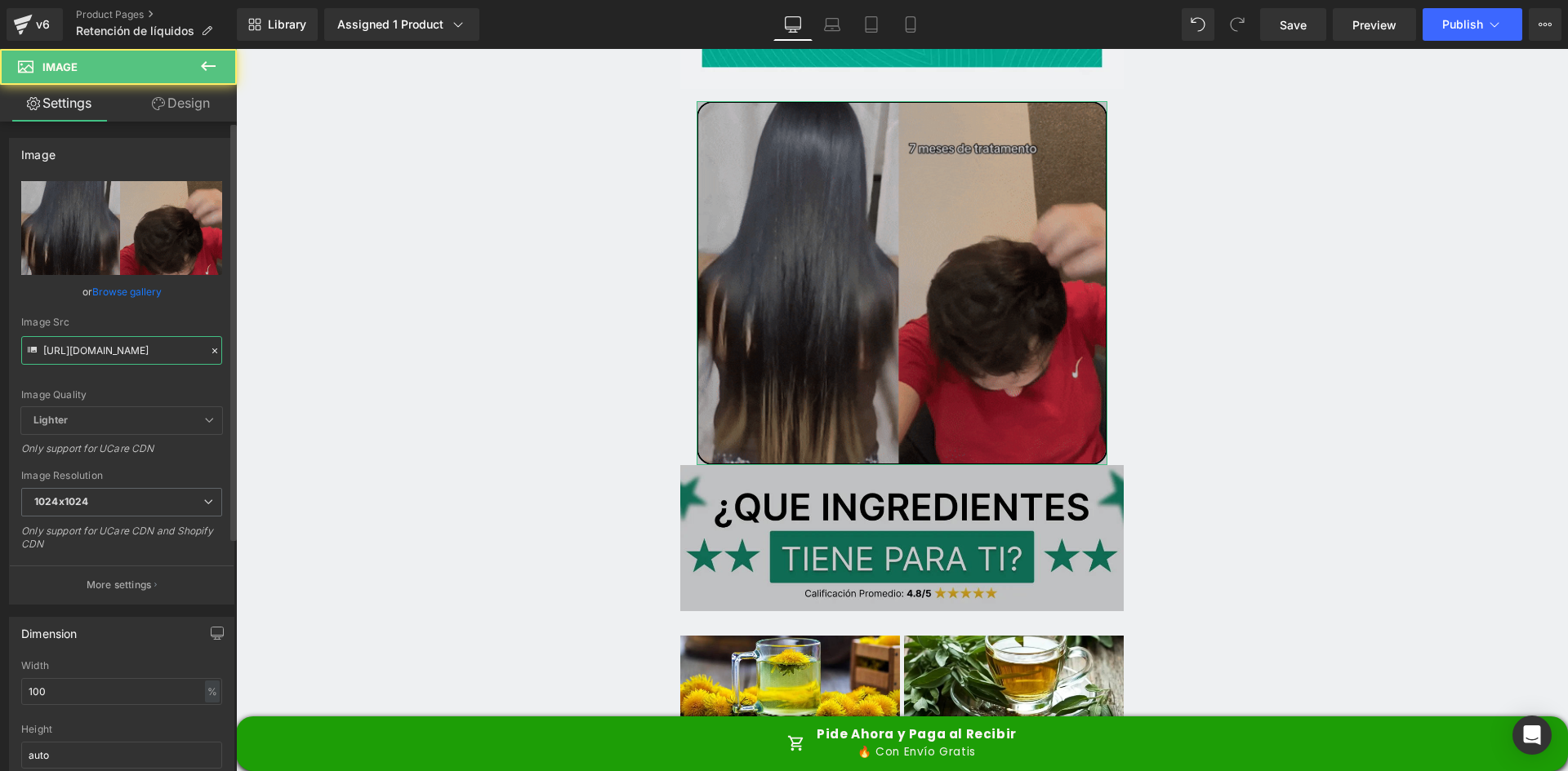
click at [128, 351] on input "https://media.giphy.com/media/rC8rirYBSSySBa7Gho/giphy.gif" at bounding box center [122, 351] width 201 height 29
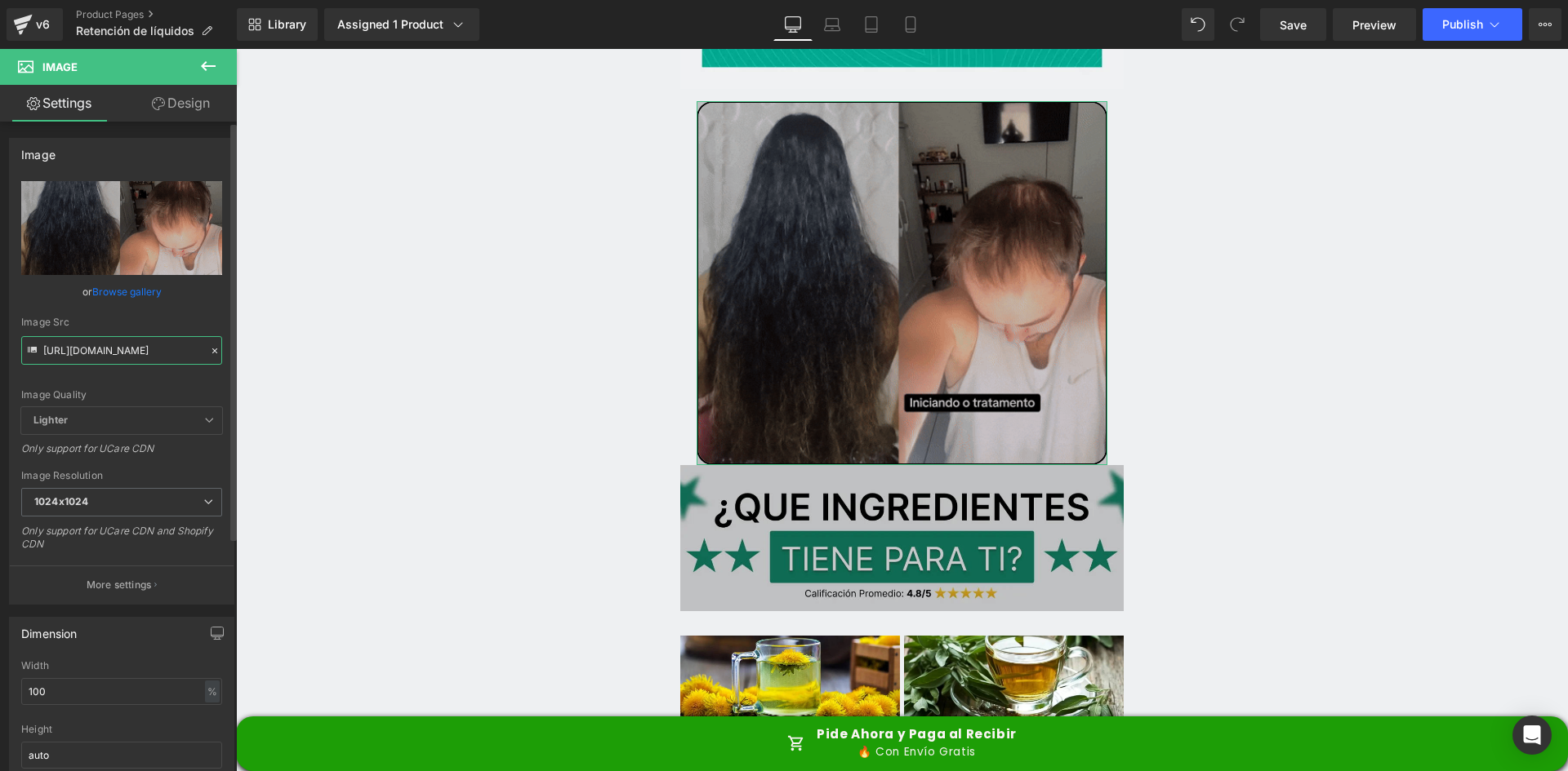
paste input "1.giphy.com/media/v1.Y2lkPTc5MGI3NjExczlrbWp4bjd6YnNoYnpnOW9kN3lnemxla3I4MTc1cW…"
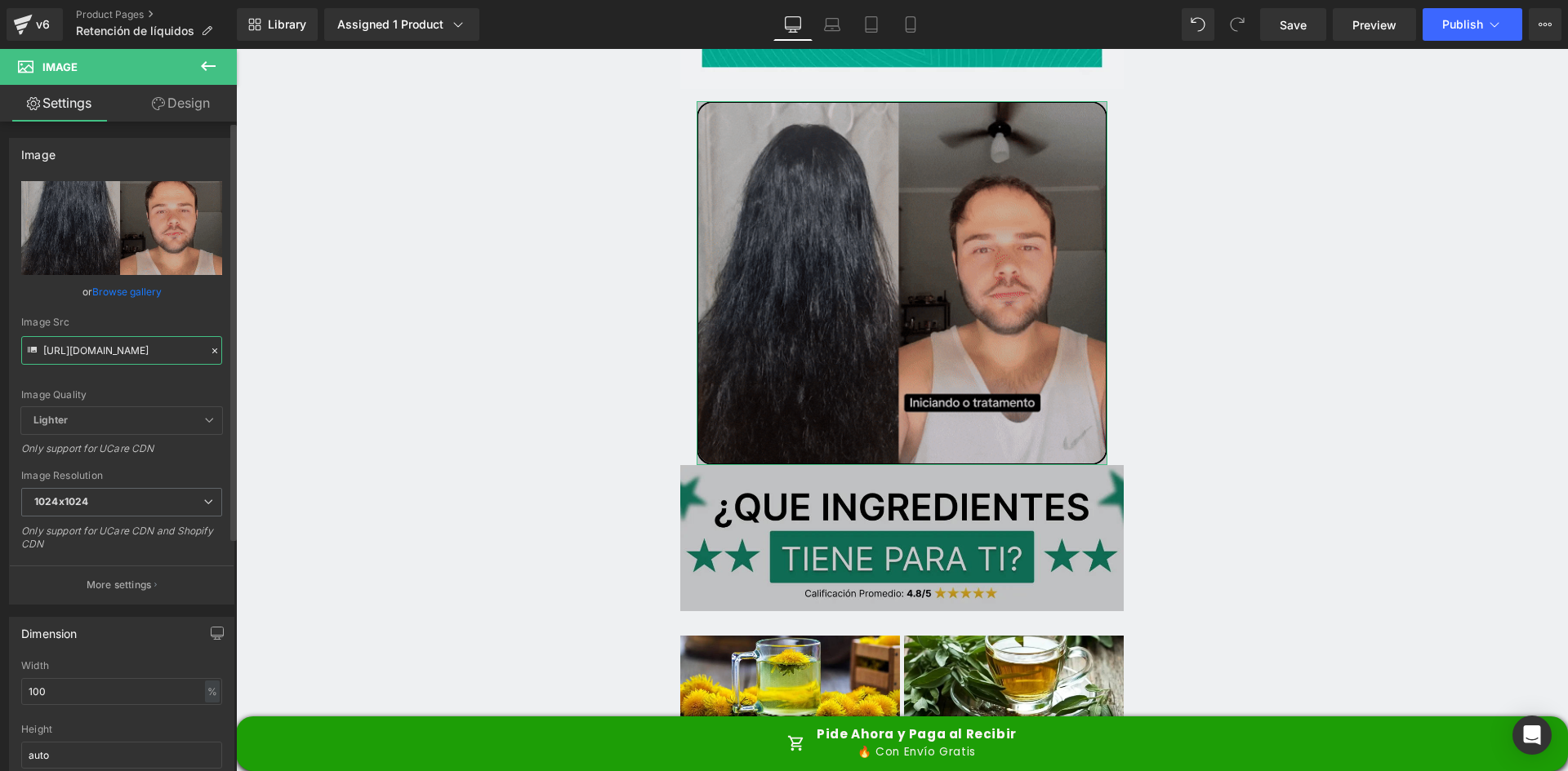
type input "https://media1.giphy.com/media/v1.Y2lkPTc5MGI3NjExczlrbWp4bjd6YnNoYnpnOW9kN3lne…"
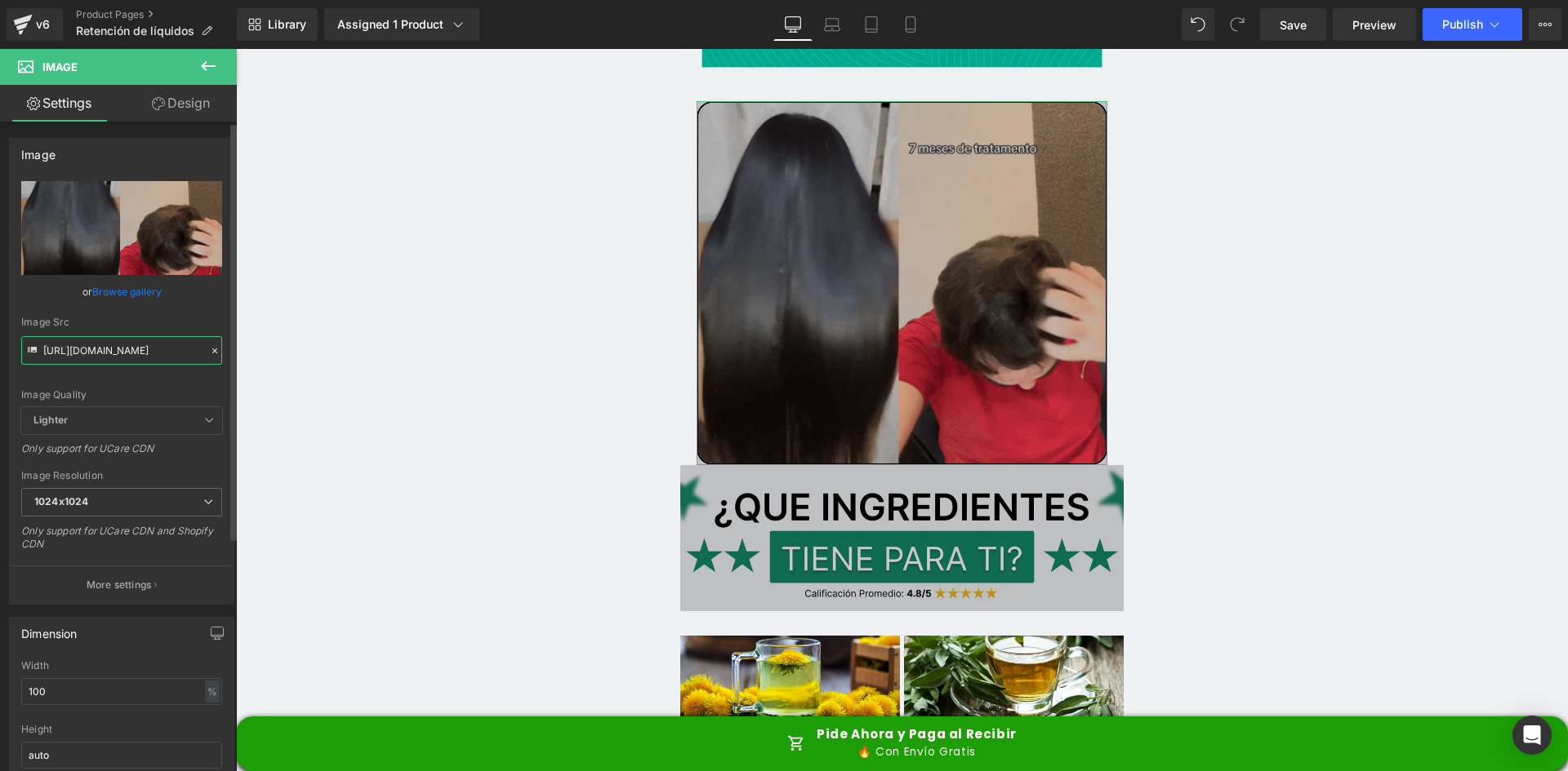
scroll to position [0, 817]
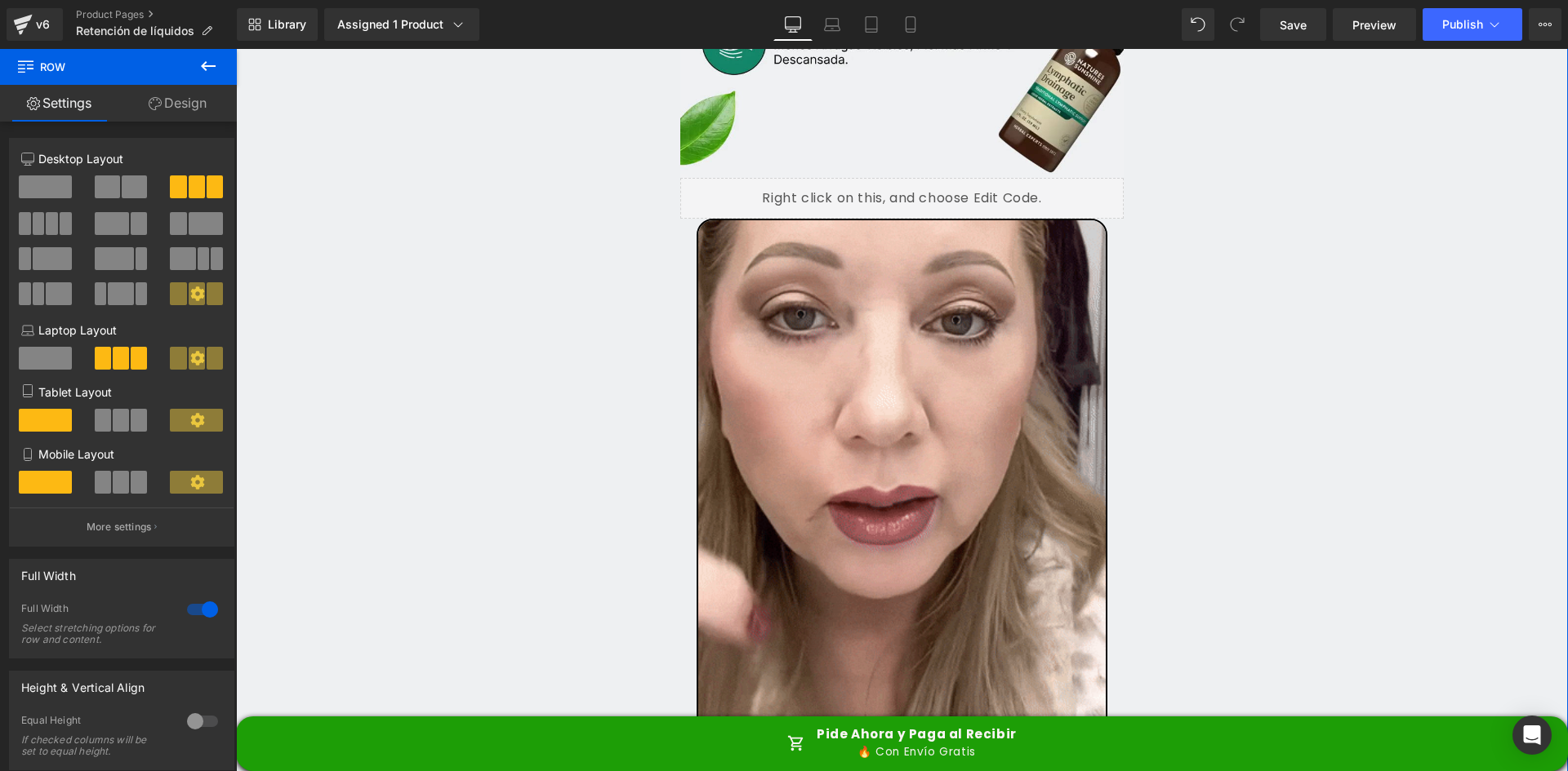
scroll to position [3265, 0]
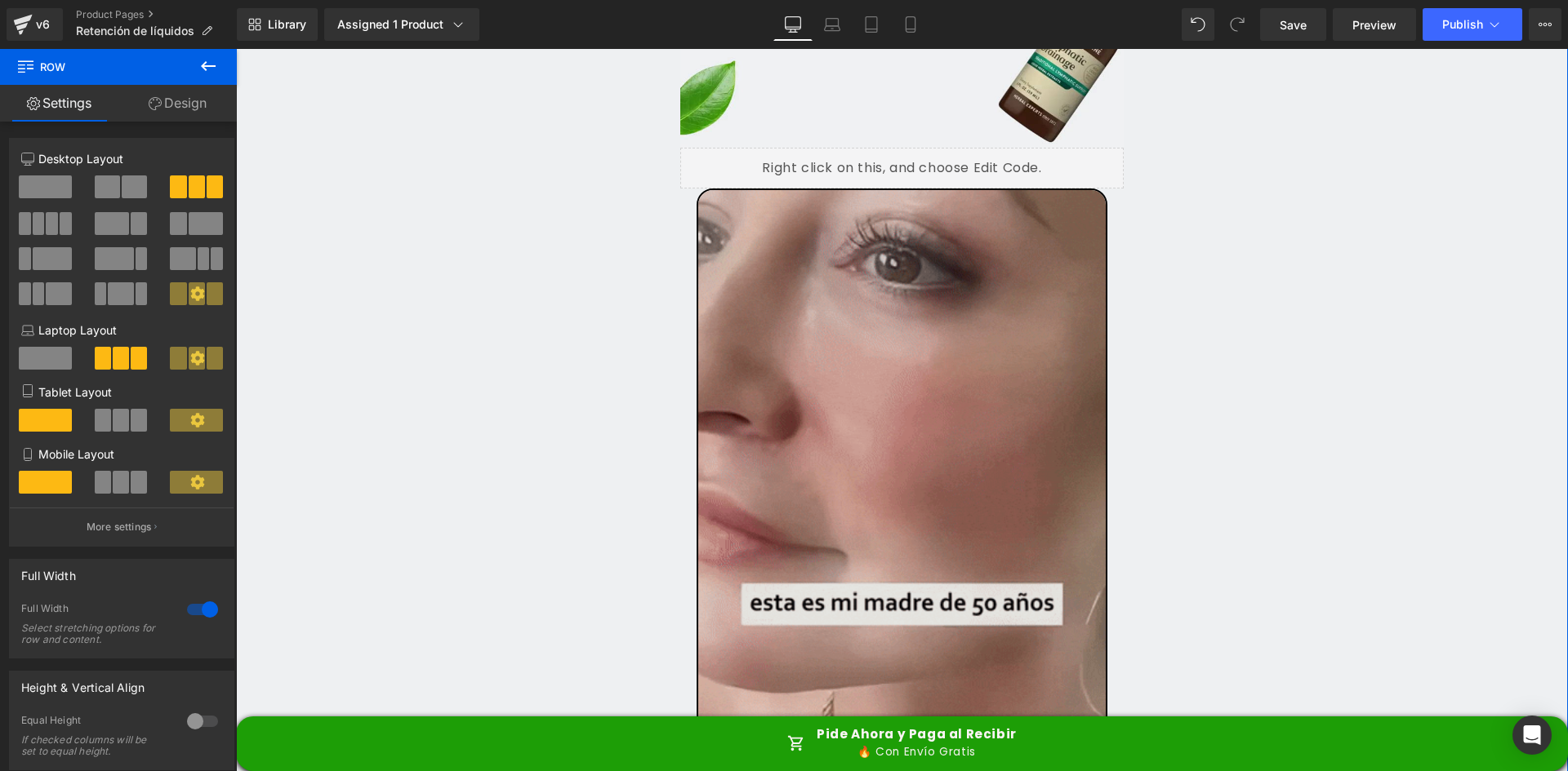
click at [1000, 279] on img at bounding box center [903, 461] width 411 height 547
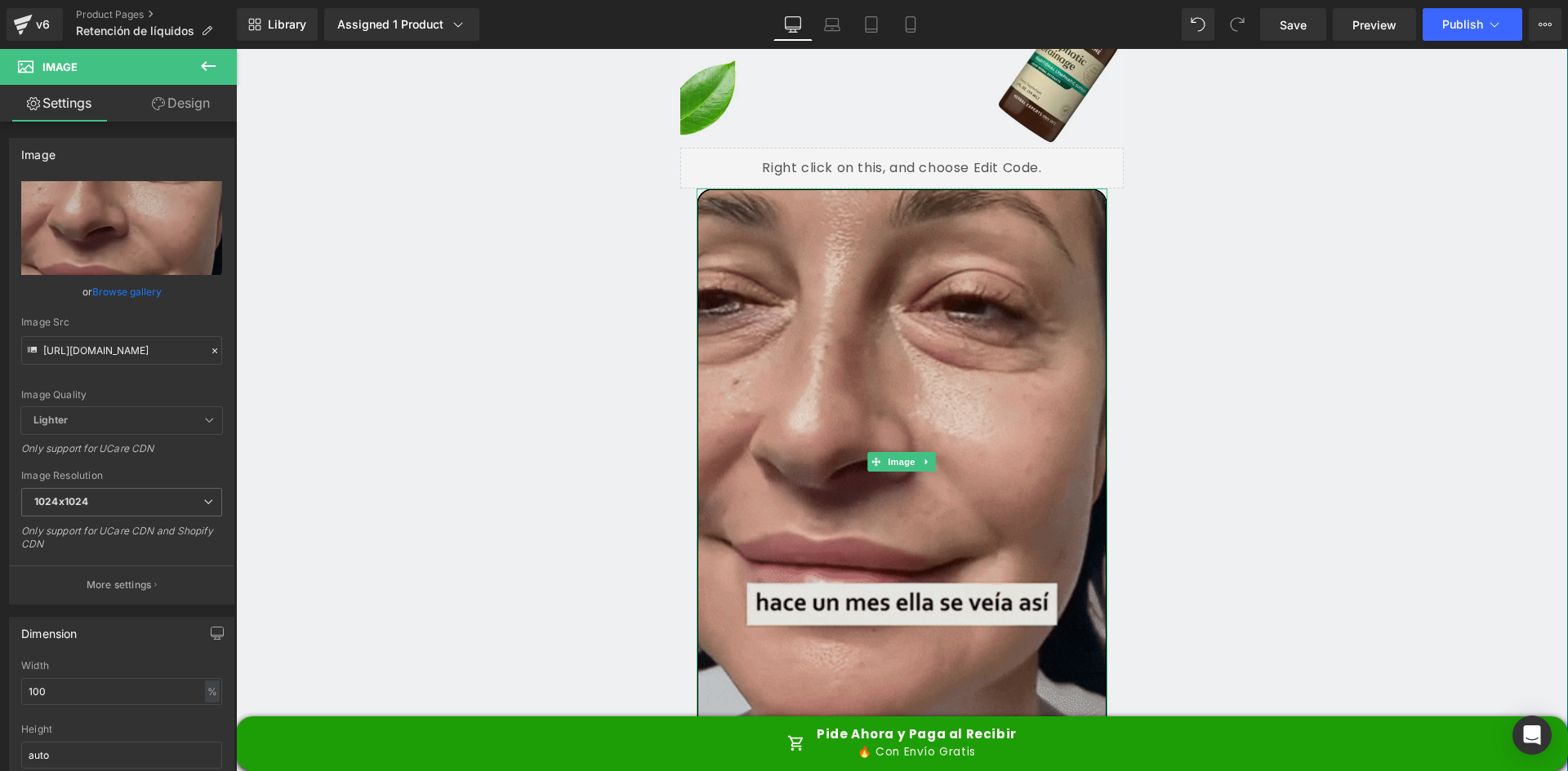
click at [908, 333] on img at bounding box center [903, 461] width 411 height 547
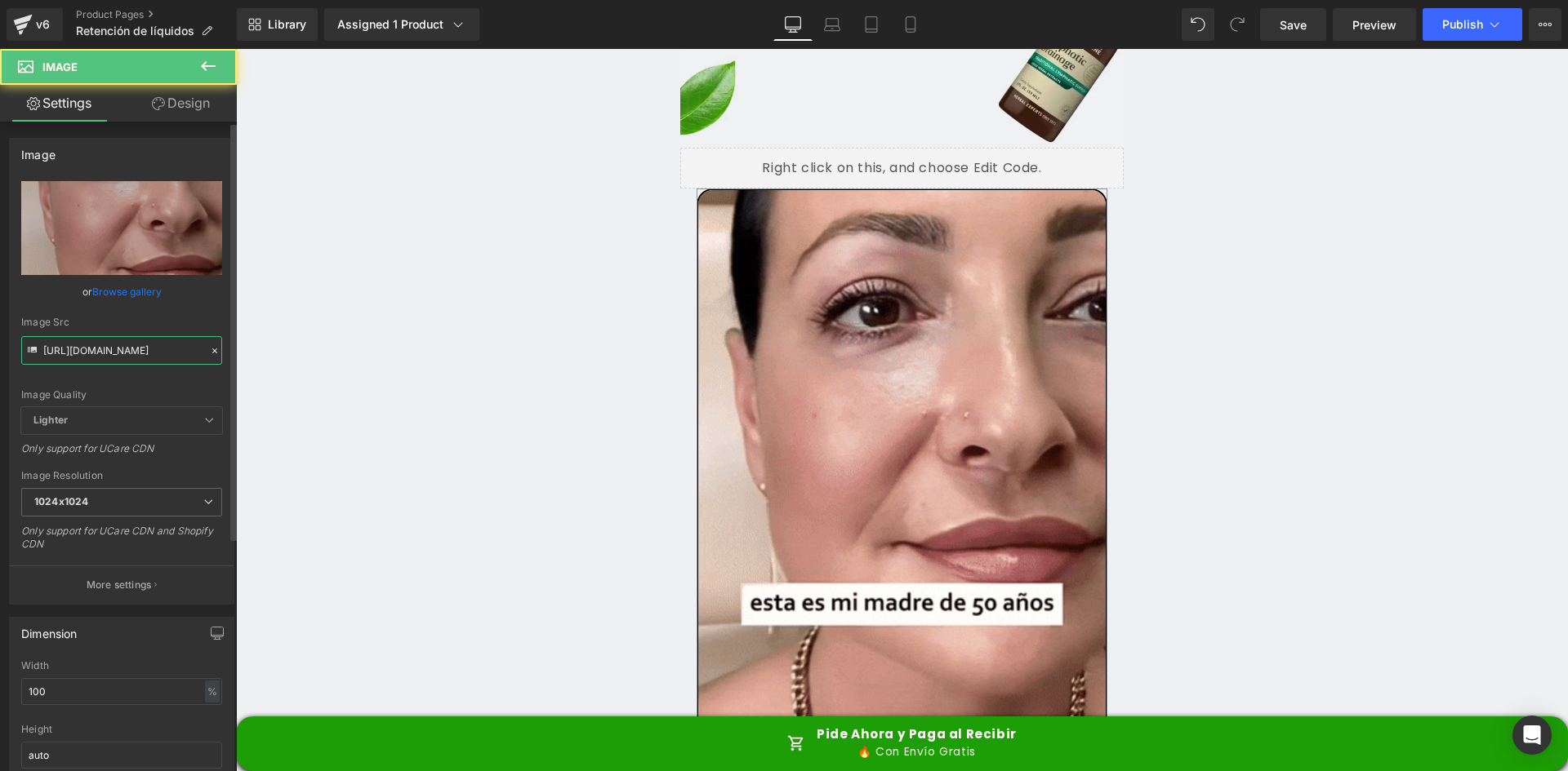
click at [74, 344] on input "https://media.giphy.com/media/jyZ3zUmDTkQu2fgmlA/giphy.gif" at bounding box center [122, 351] width 201 height 29
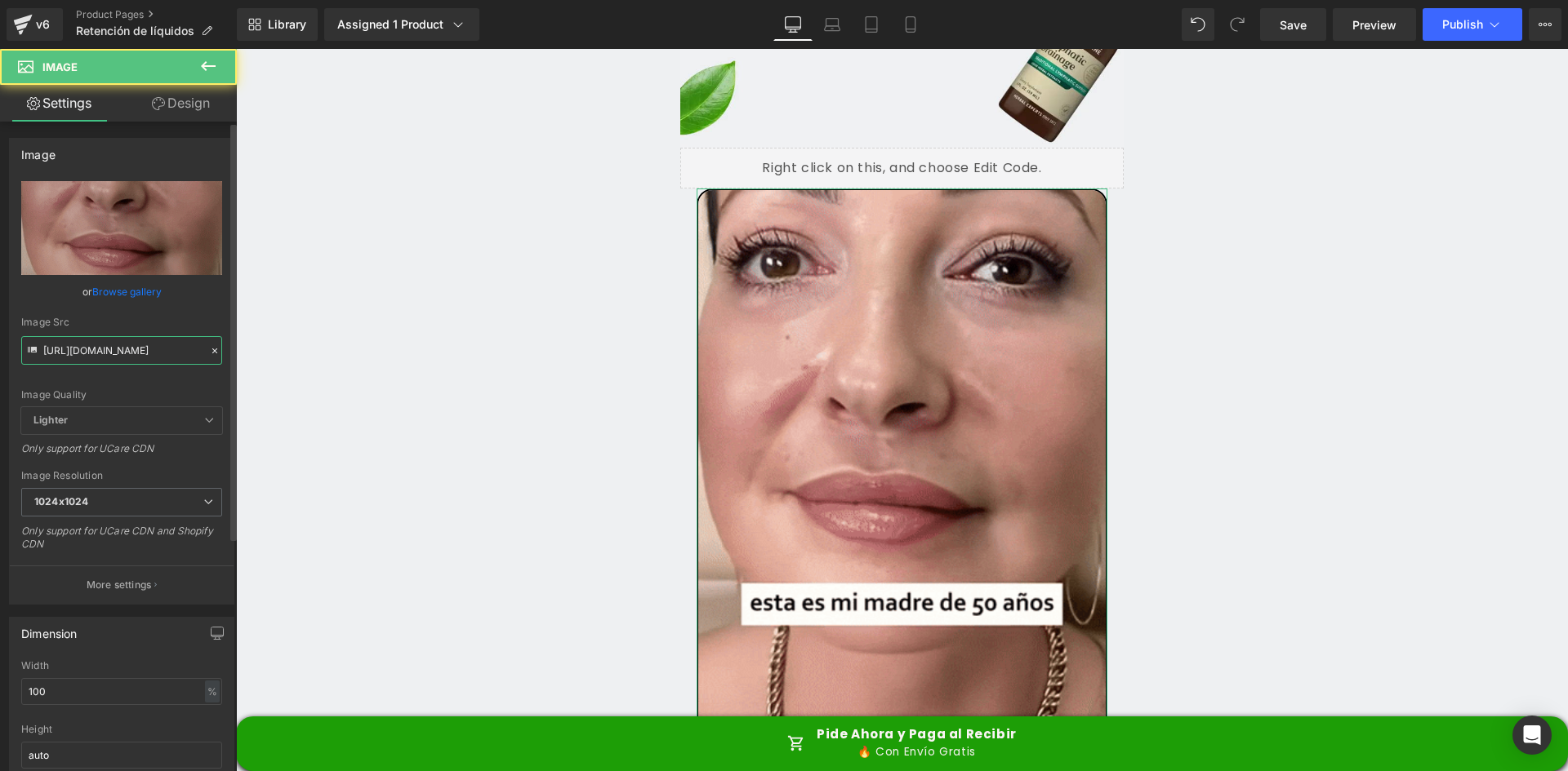
click at [74, 344] on input "https://media.giphy.com/media/jyZ3zUmDTkQu2fgmlA/giphy.gif" at bounding box center [122, 351] width 201 height 29
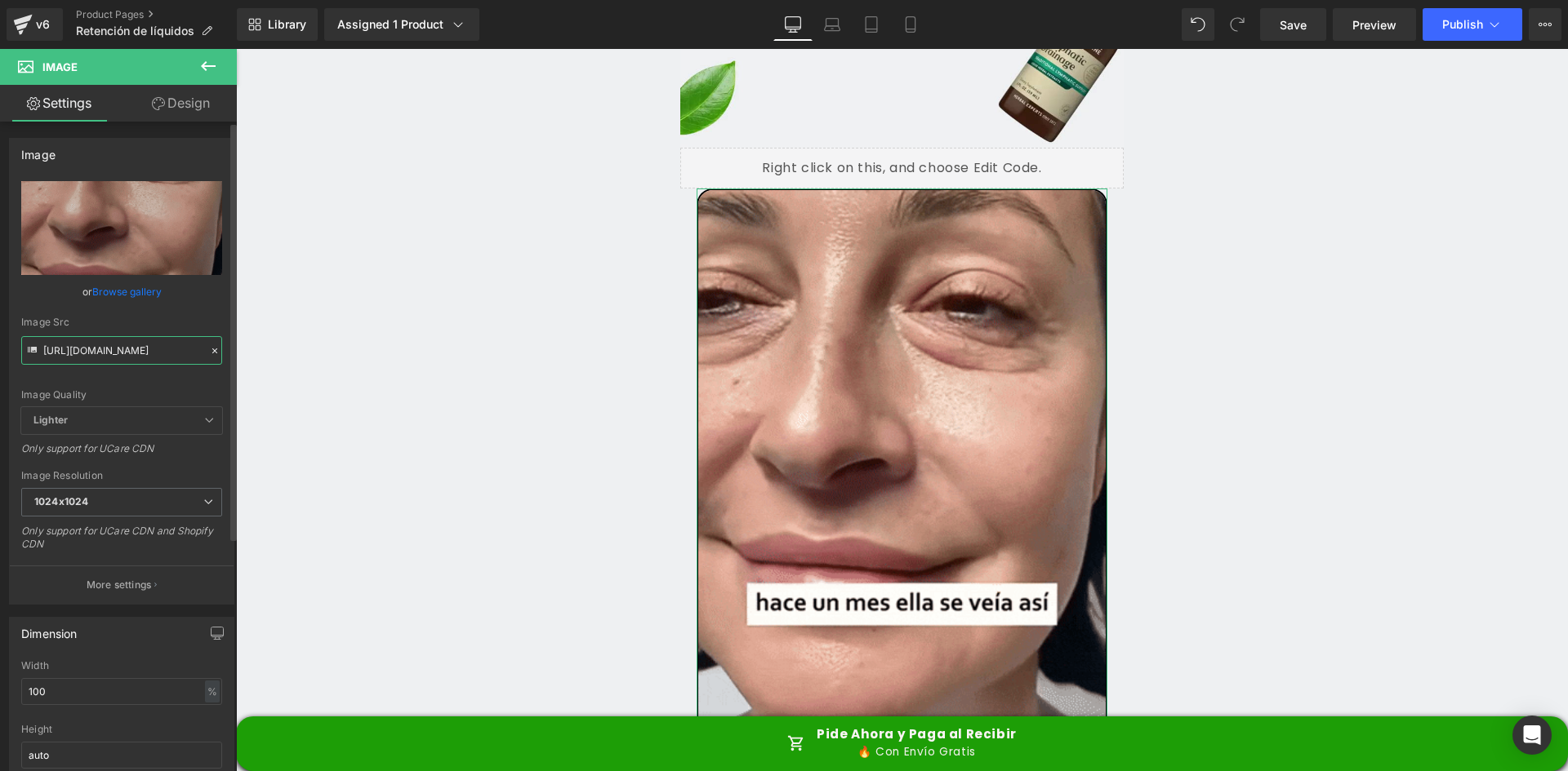
click at [74, 344] on input "https://media.giphy.com/media/jyZ3zUmDTkQu2fgmlA/giphy.gif" at bounding box center [122, 351] width 201 height 29
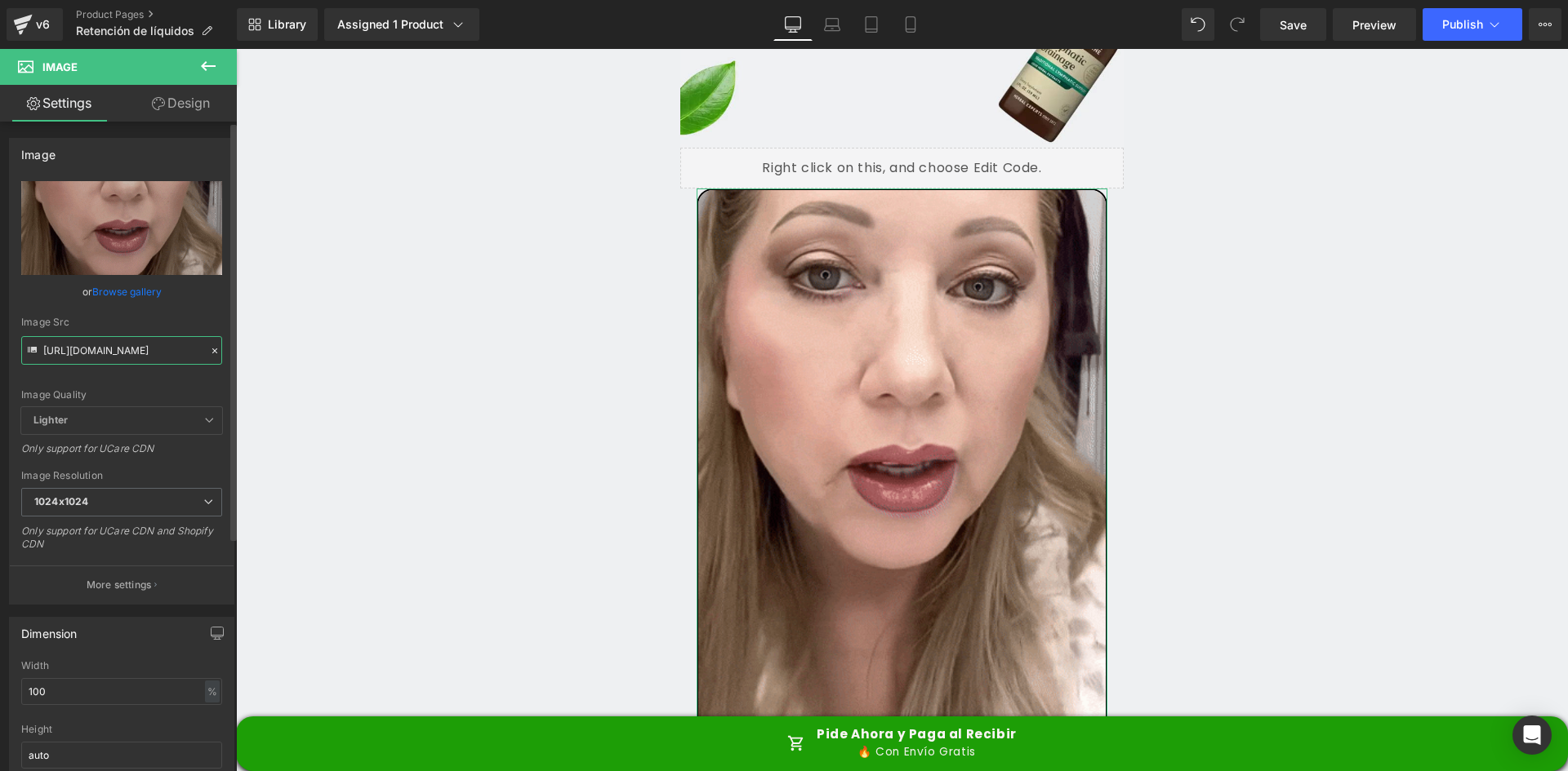
paste input "bXZJmgbCRXl6Pkhdln"
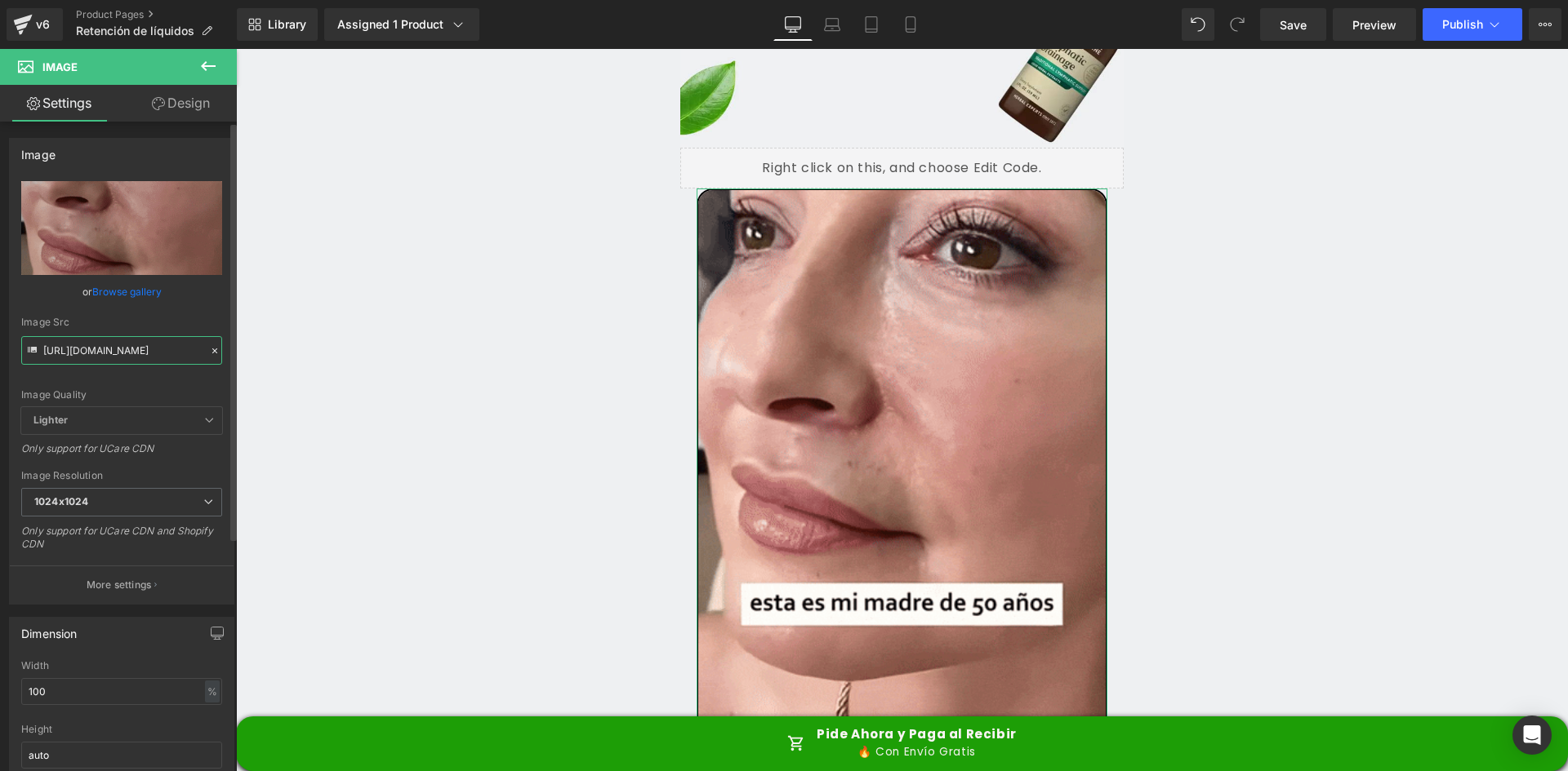
type input "https://media.giphy.com/media/bXZJmgbCRXl6Pkhdln/giphy.gif"
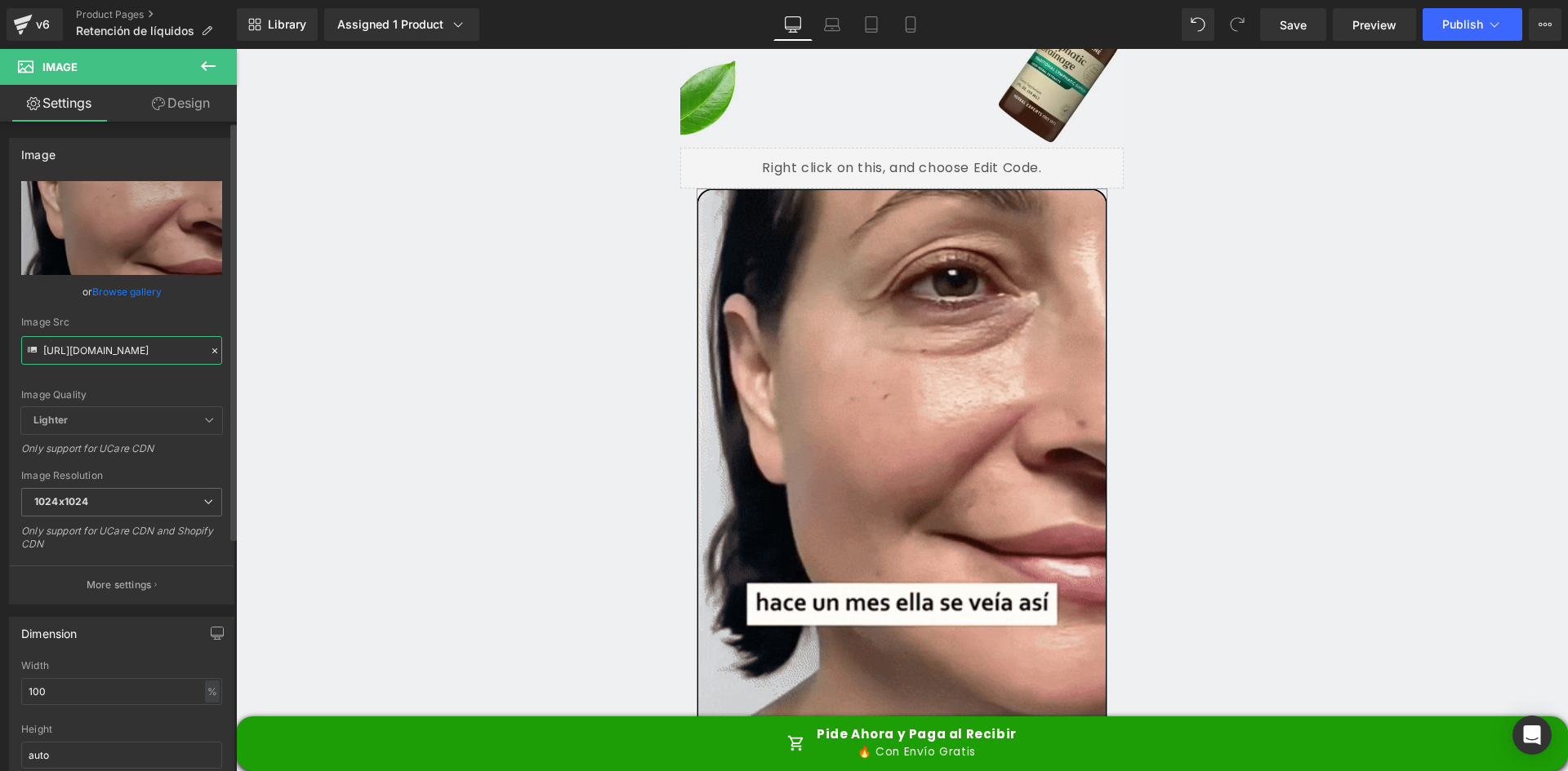
scroll to position [0, 146]
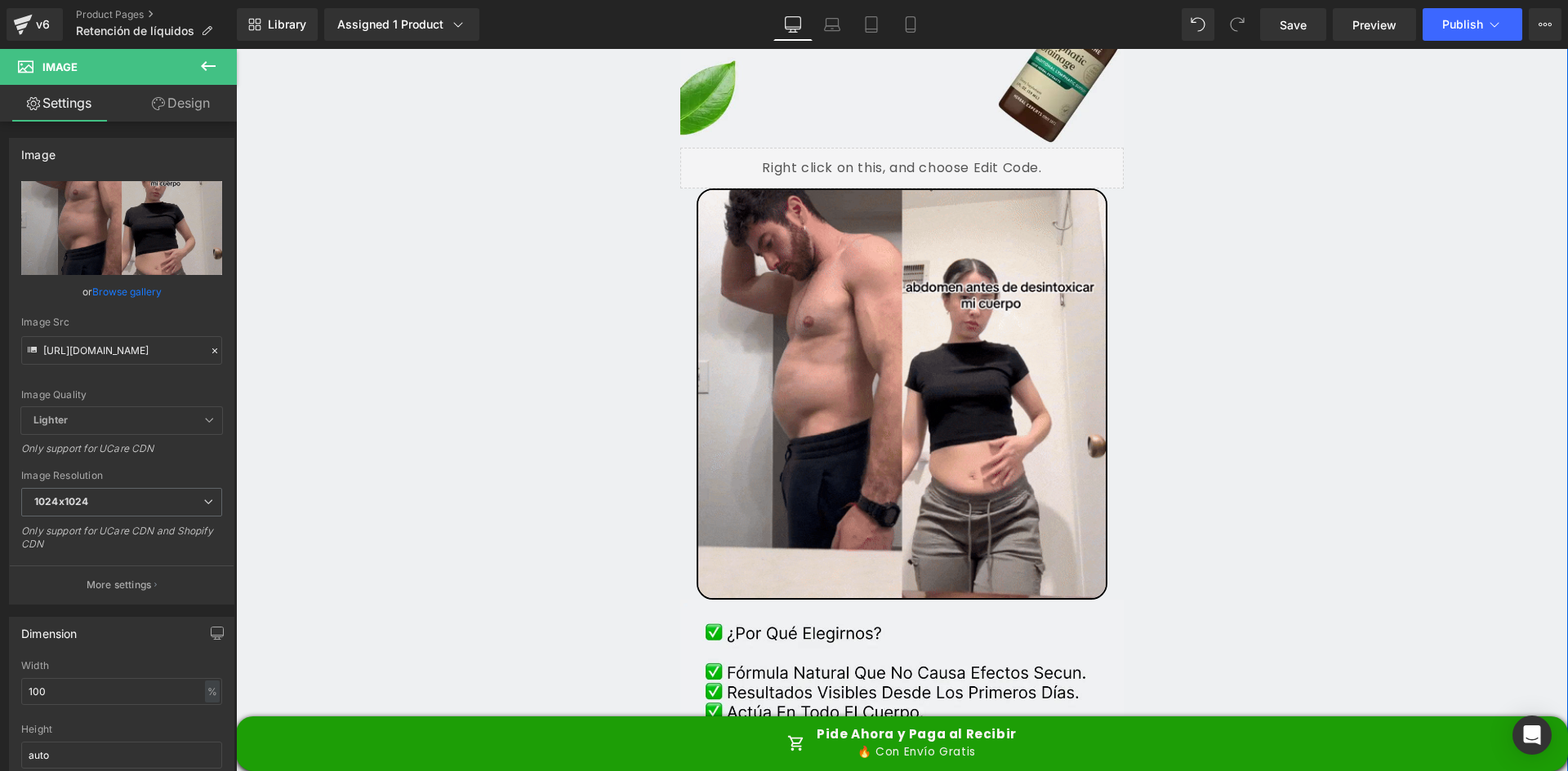
click at [1390, 274] on div "Separator Image Image Sale Off (P) Image ‹ ›" at bounding box center [902, 503] width 1332 height 7438
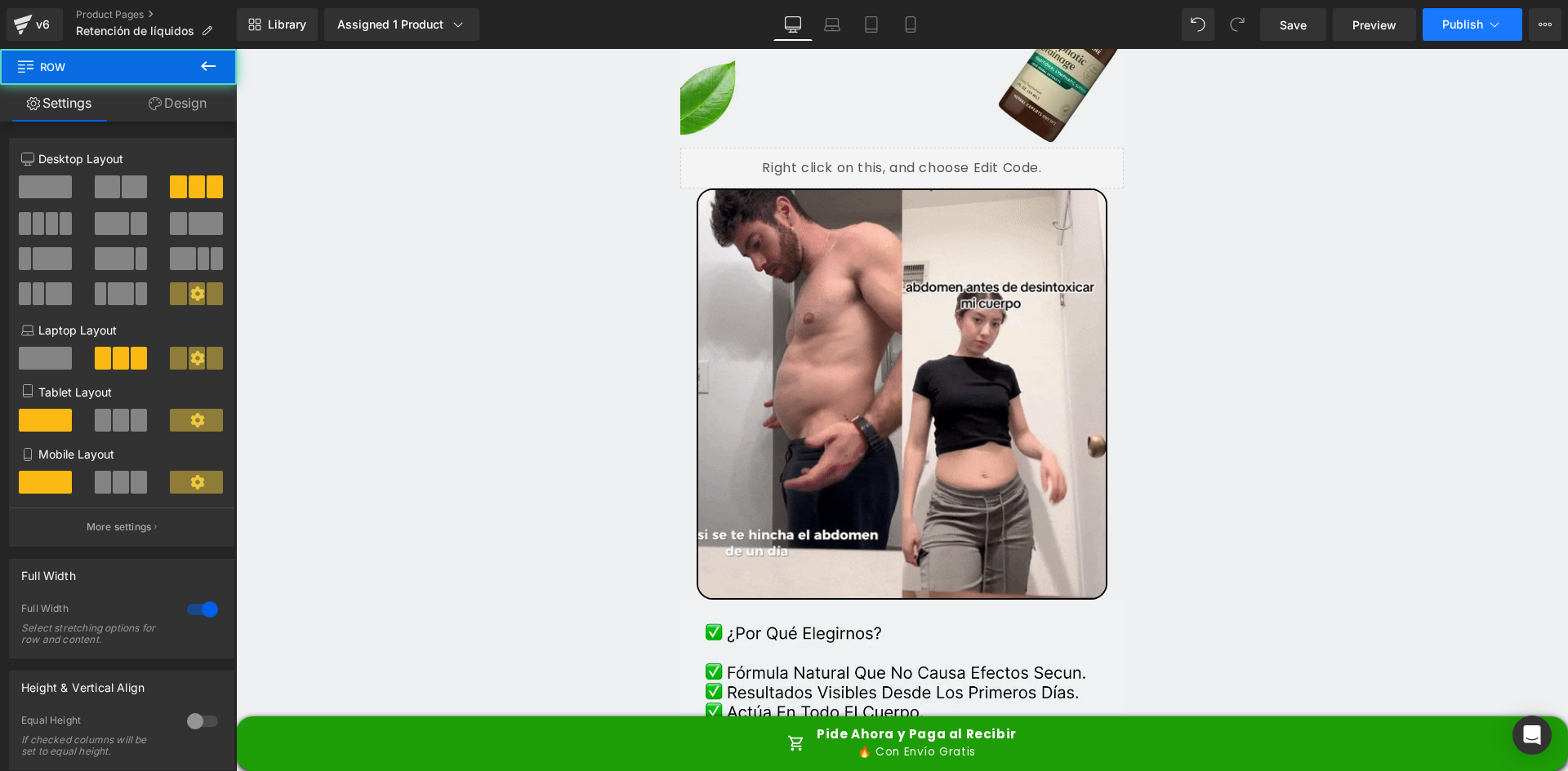
click at [1458, 39] on button "Publish" at bounding box center [1472, 24] width 100 height 32
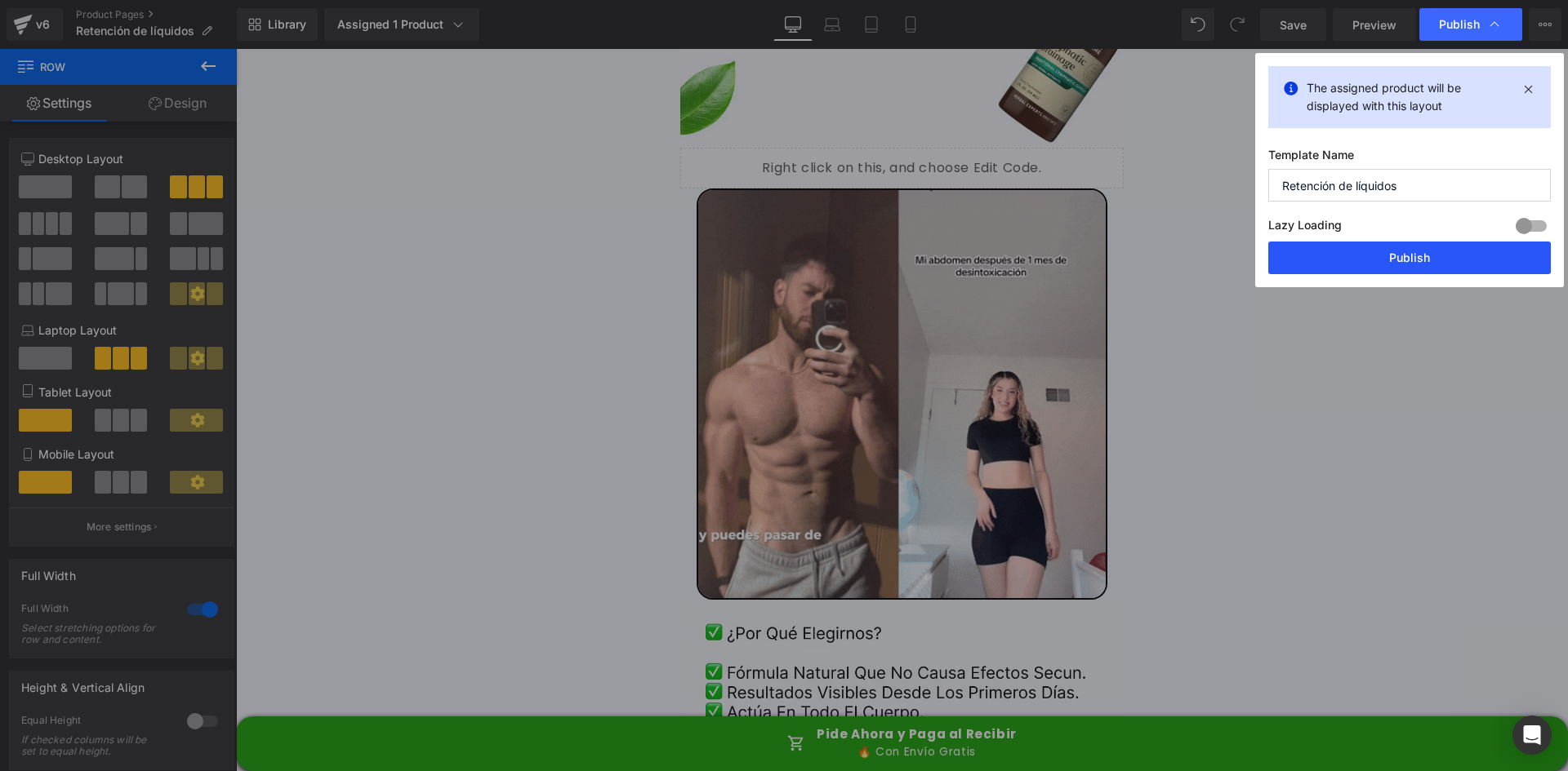
click at [1379, 251] on button "Publish" at bounding box center [1409, 258] width 283 height 32
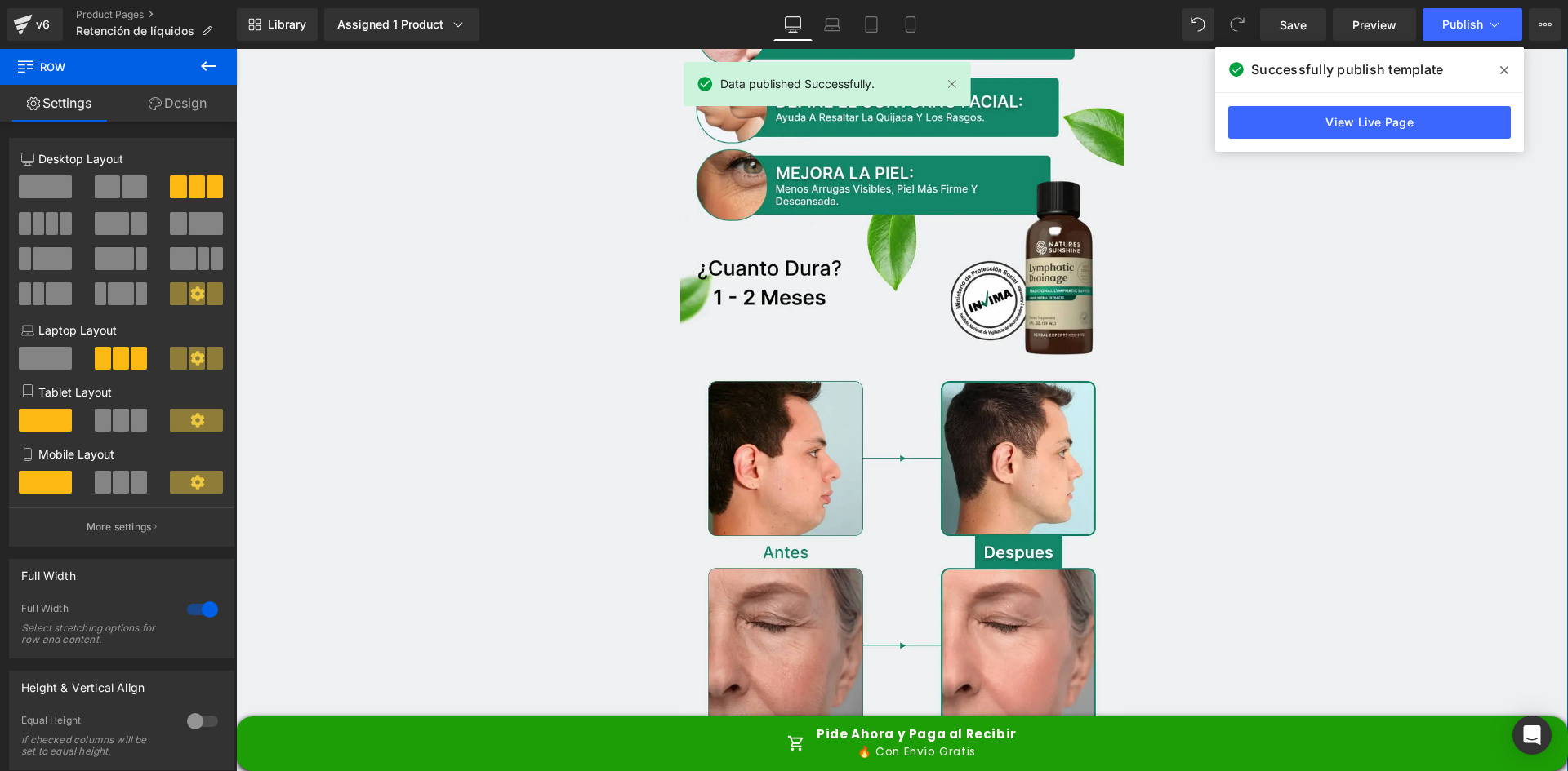
scroll to position [0, 0]
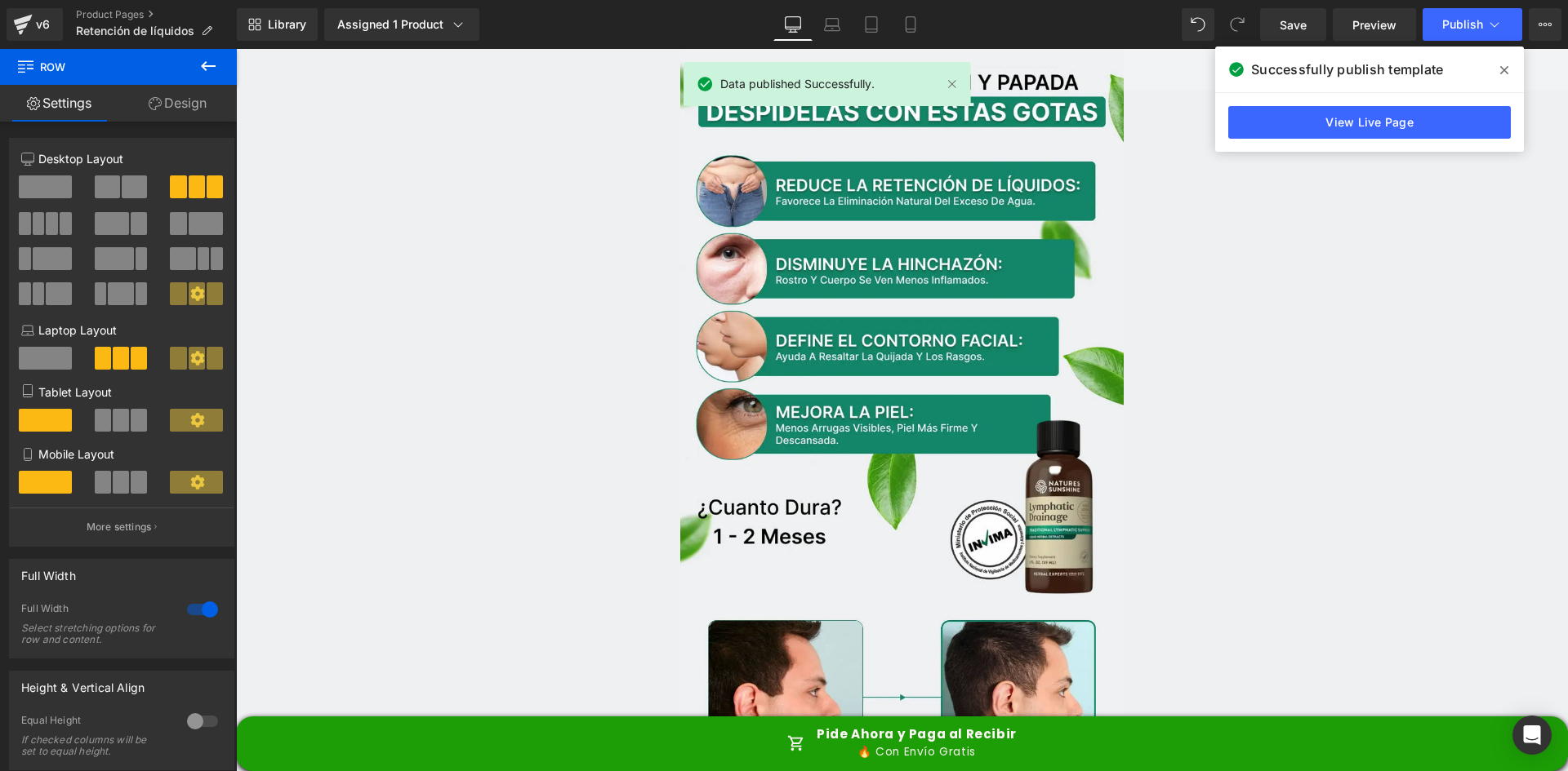
click at [1503, 70] on icon at bounding box center [1504, 70] width 8 height 8
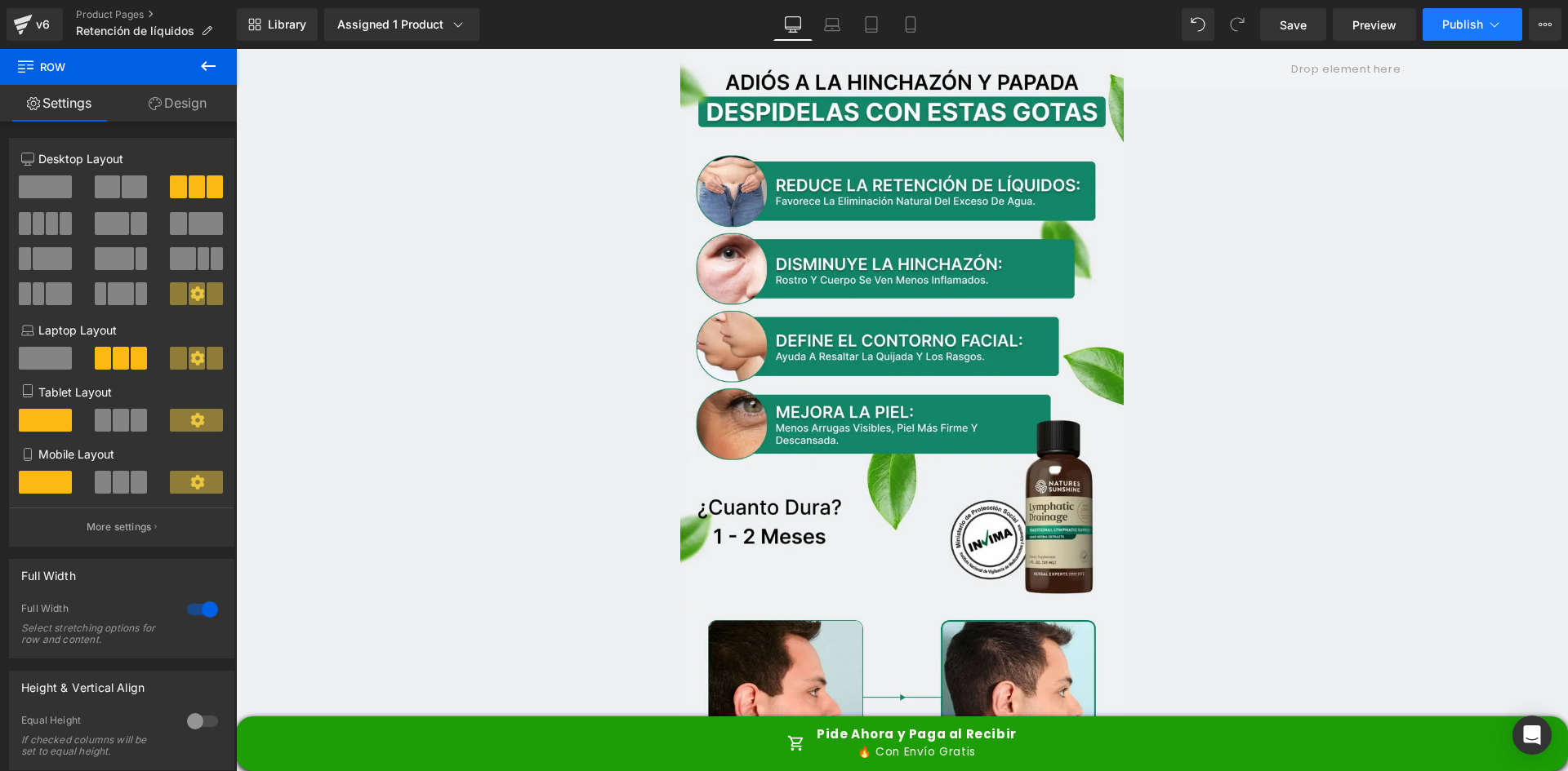
click at [1493, 21] on icon at bounding box center [1494, 24] width 16 height 16
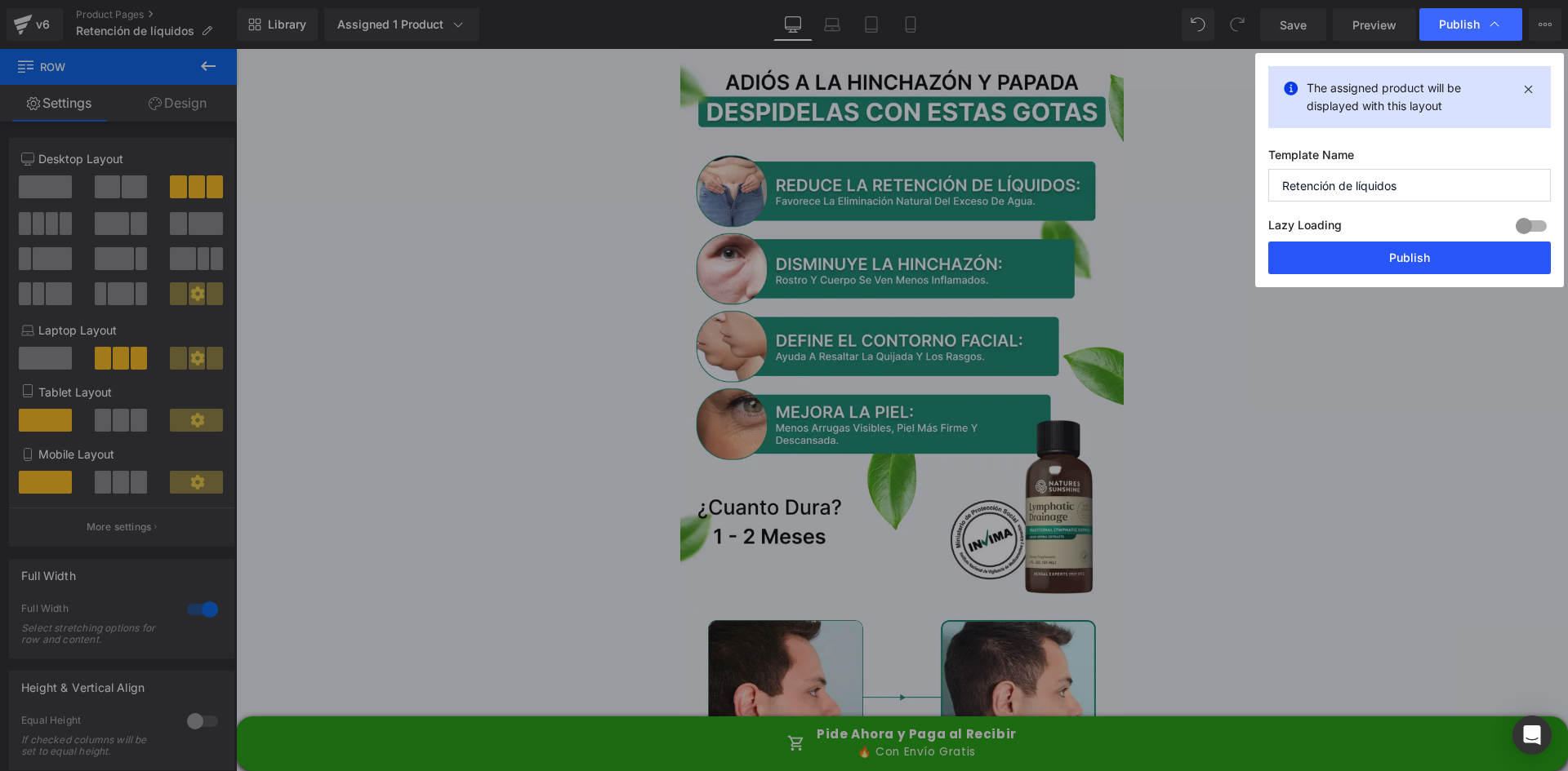
click at [1397, 258] on button "Publish" at bounding box center [1409, 258] width 283 height 32
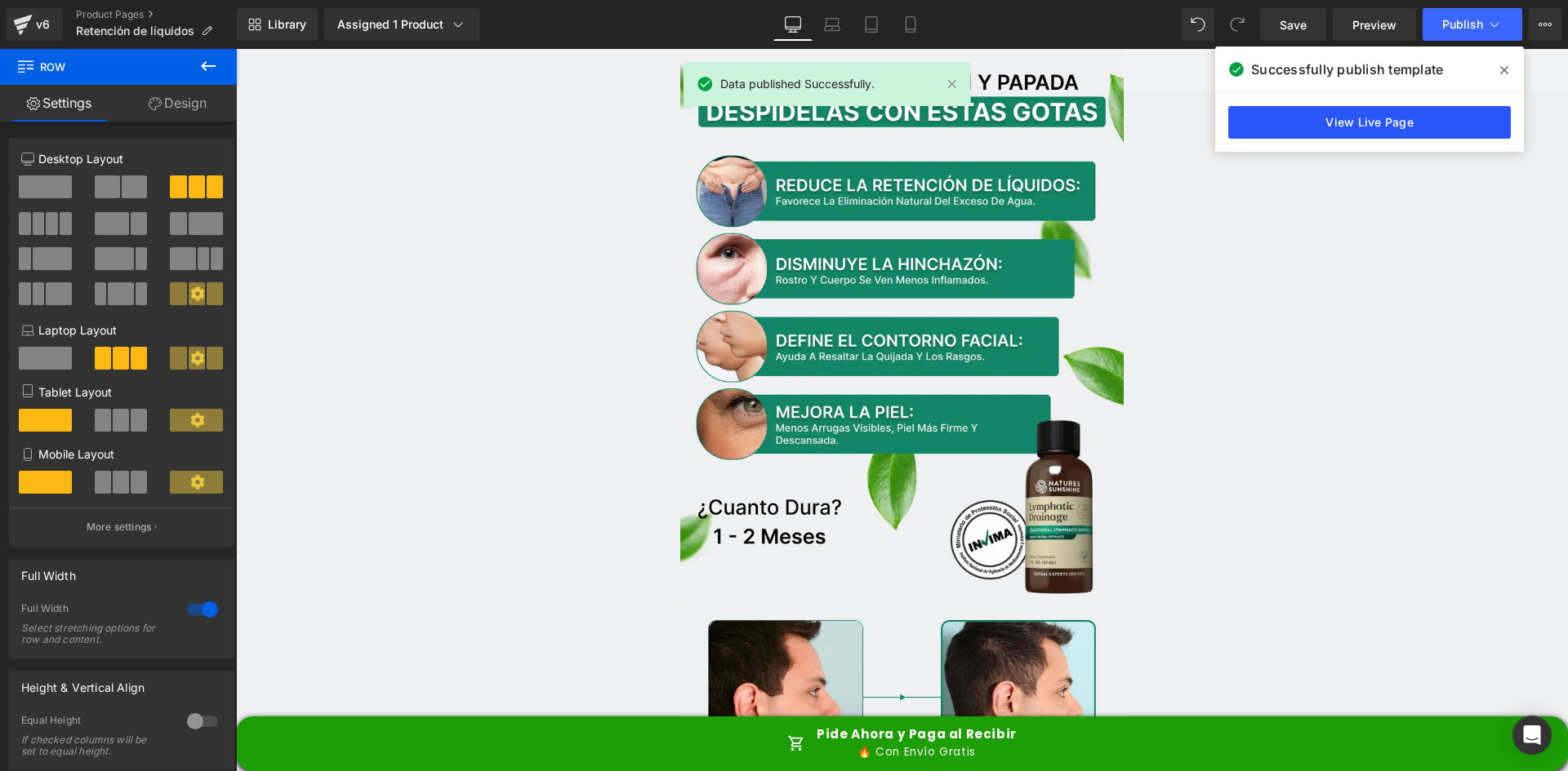
click at [1386, 122] on link "View Live Page" at bounding box center [1370, 122] width 283 height 32
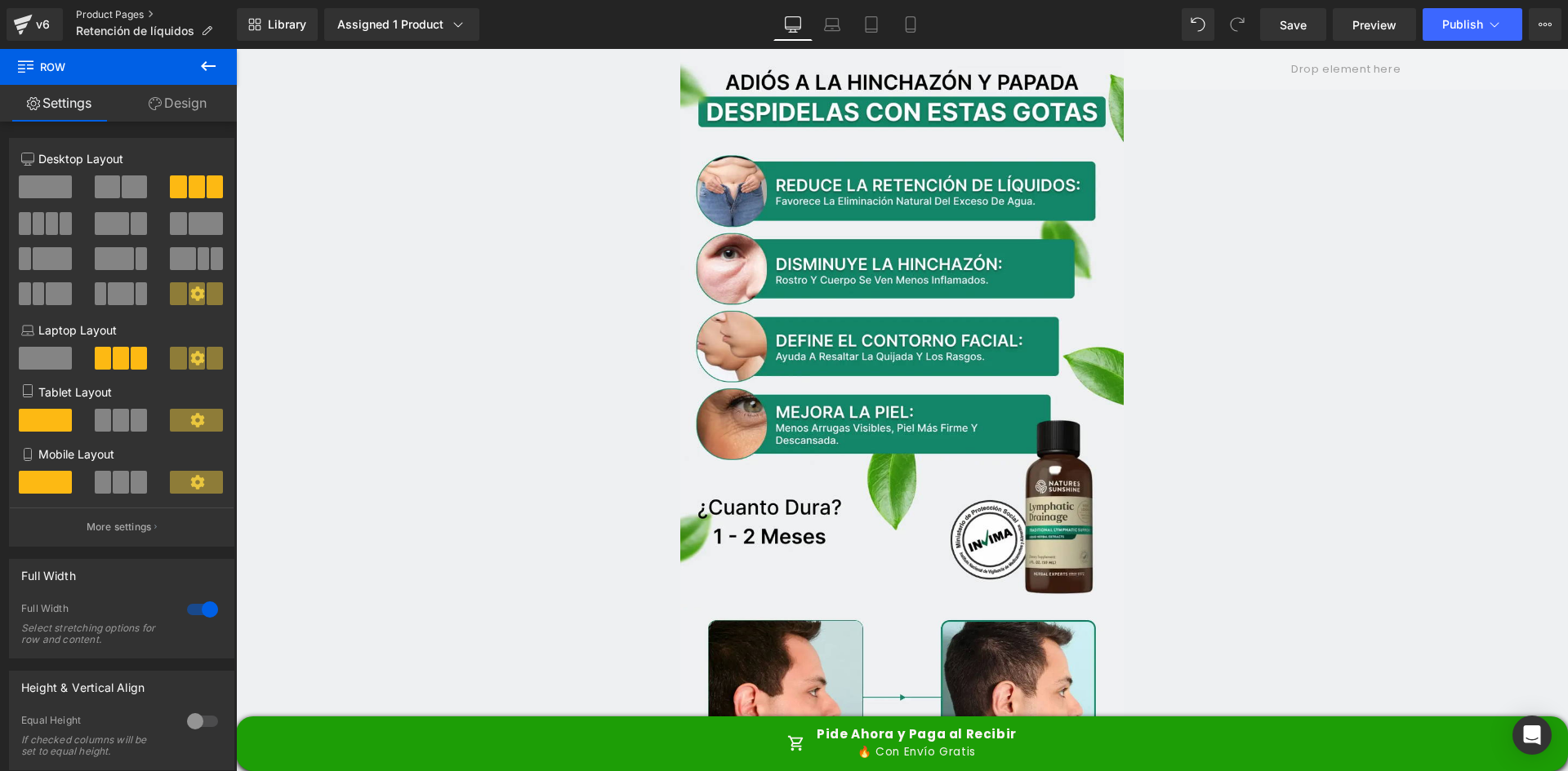
click at [107, 13] on link "Product Pages" at bounding box center [156, 14] width 161 height 13
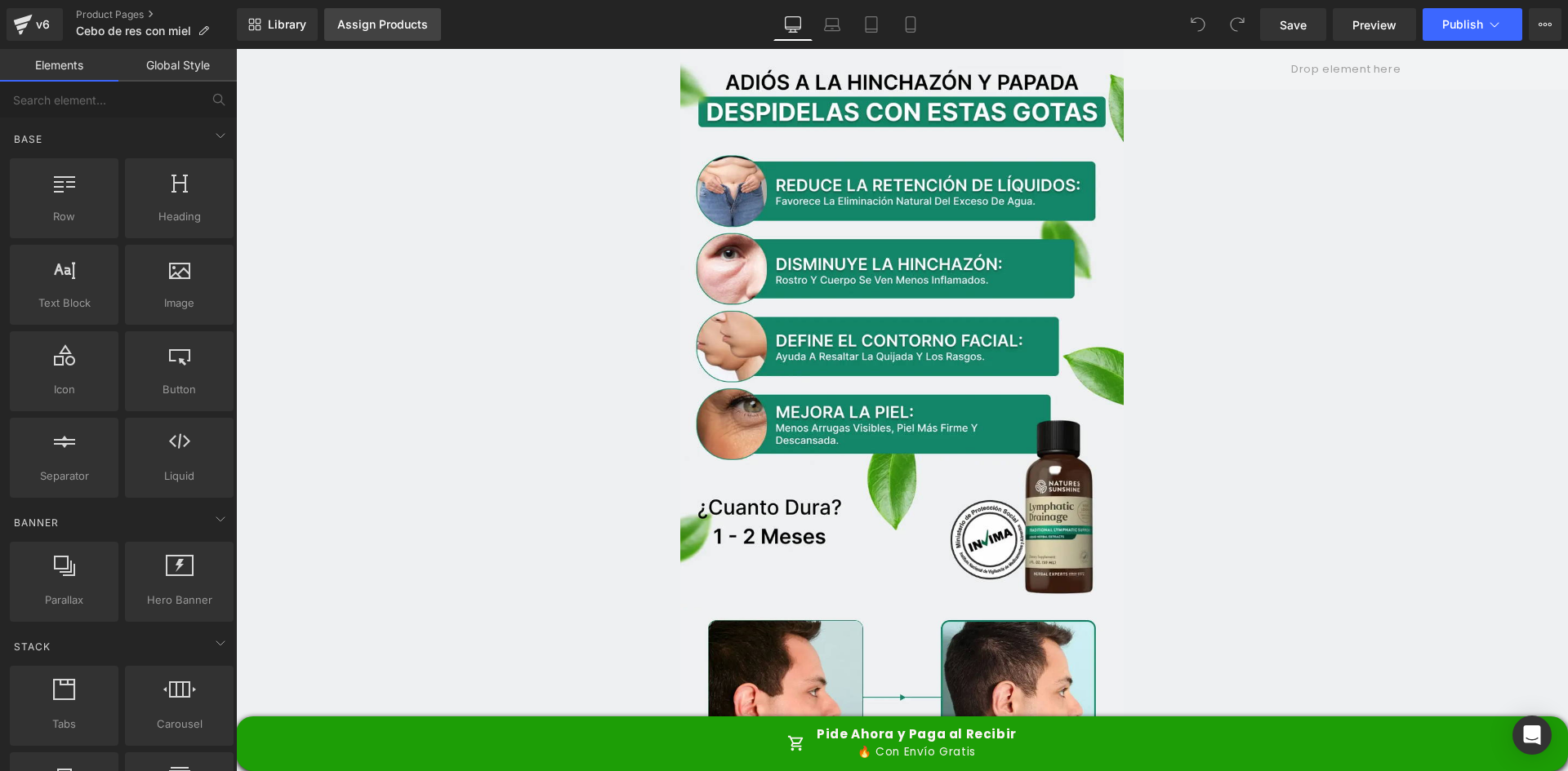
click at [392, 25] on div "Assign Products" at bounding box center [383, 24] width 91 height 13
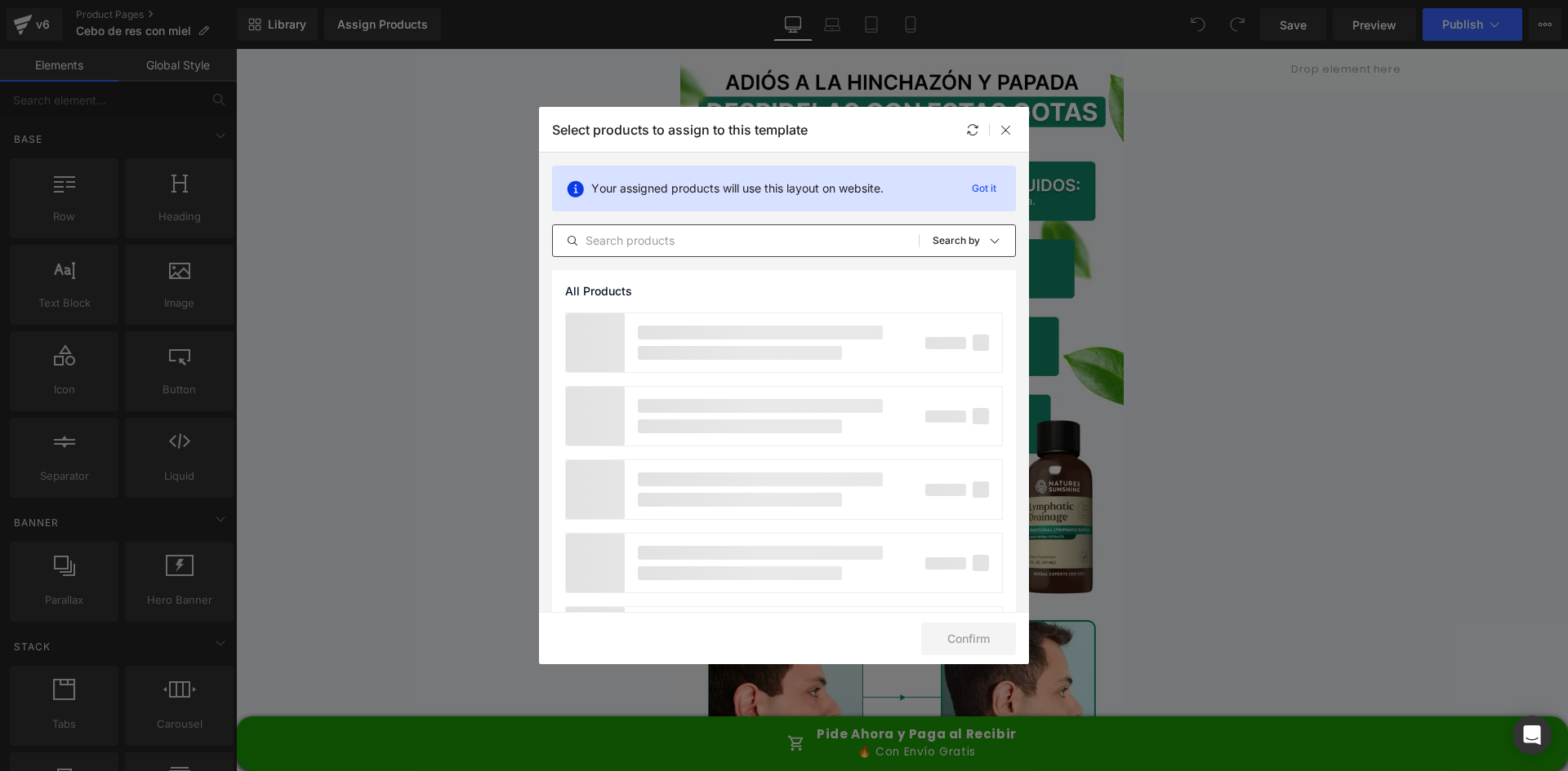
click at [666, 248] on input "text" at bounding box center [736, 241] width 366 height 20
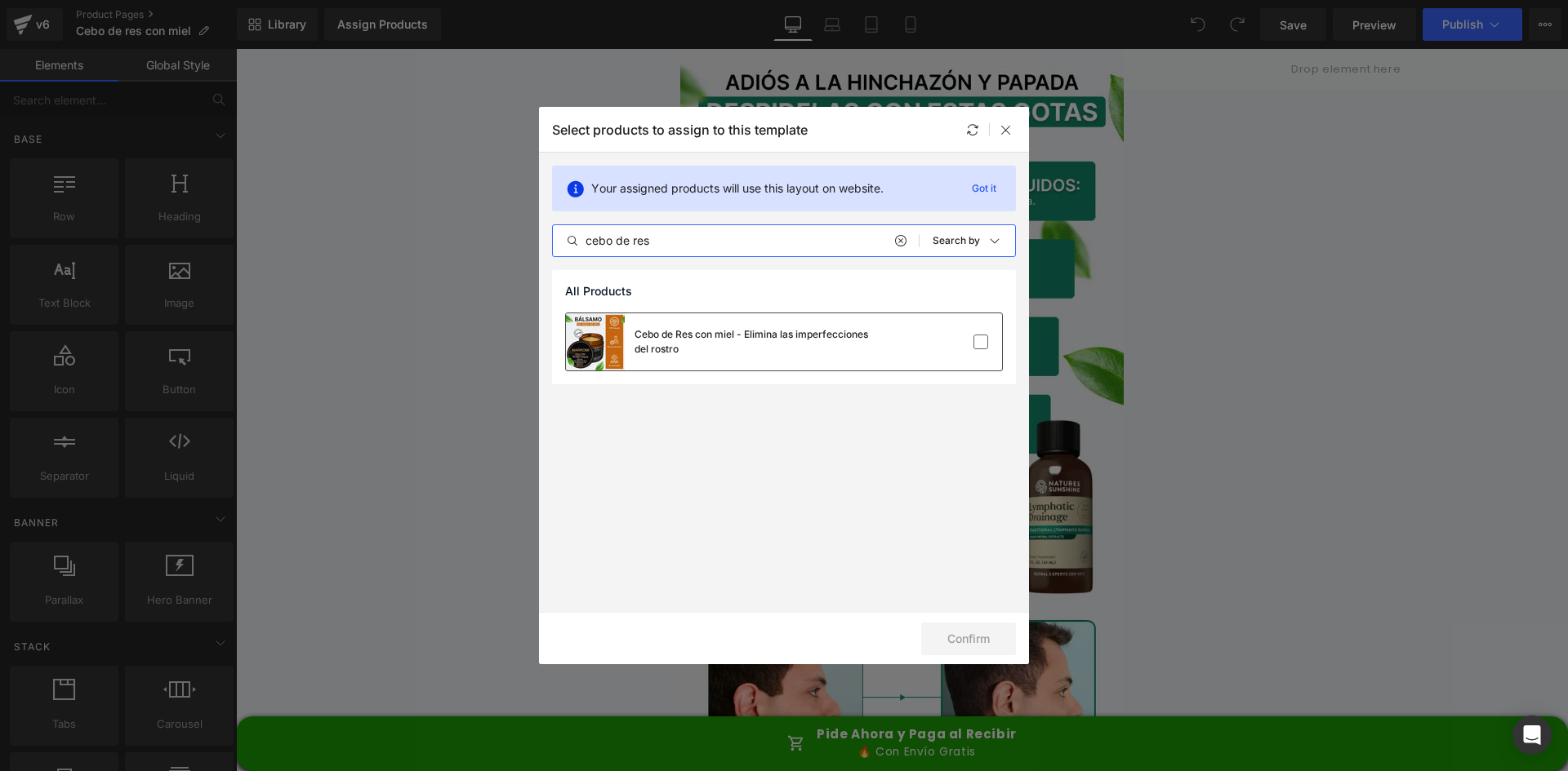
type input "cebo de res"
click at [691, 361] on div "Cebo de Res con miel - Elimina las imperfecciones del rostro" at bounding box center [722, 342] width 313 height 57
click at [982, 644] on button "Confirm" at bounding box center [969, 639] width 95 height 32
click at [1005, 128] on icon at bounding box center [1006, 129] width 13 height 13
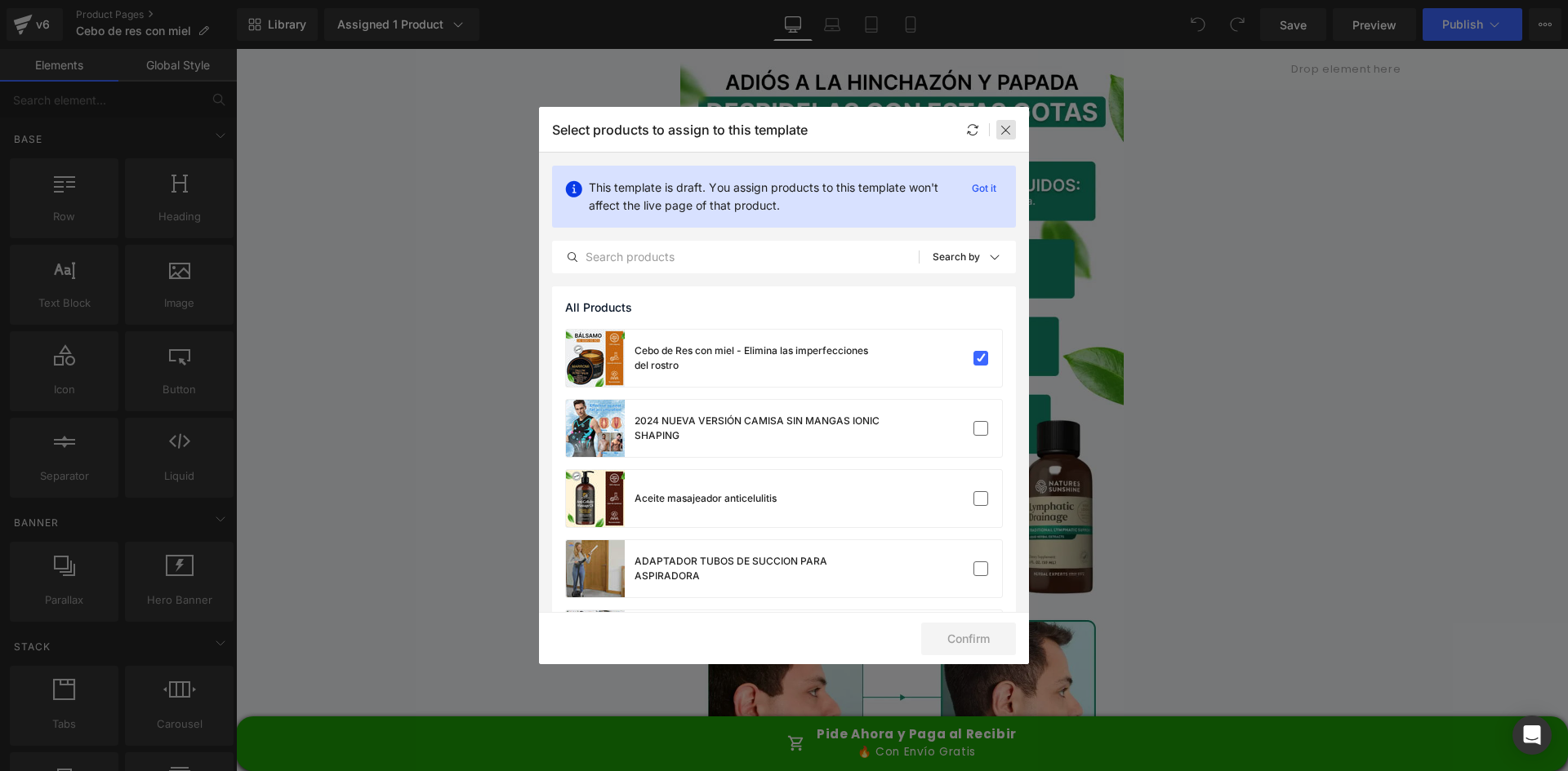
click at [1000, 134] on icon at bounding box center [1006, 129] width 13 height 13
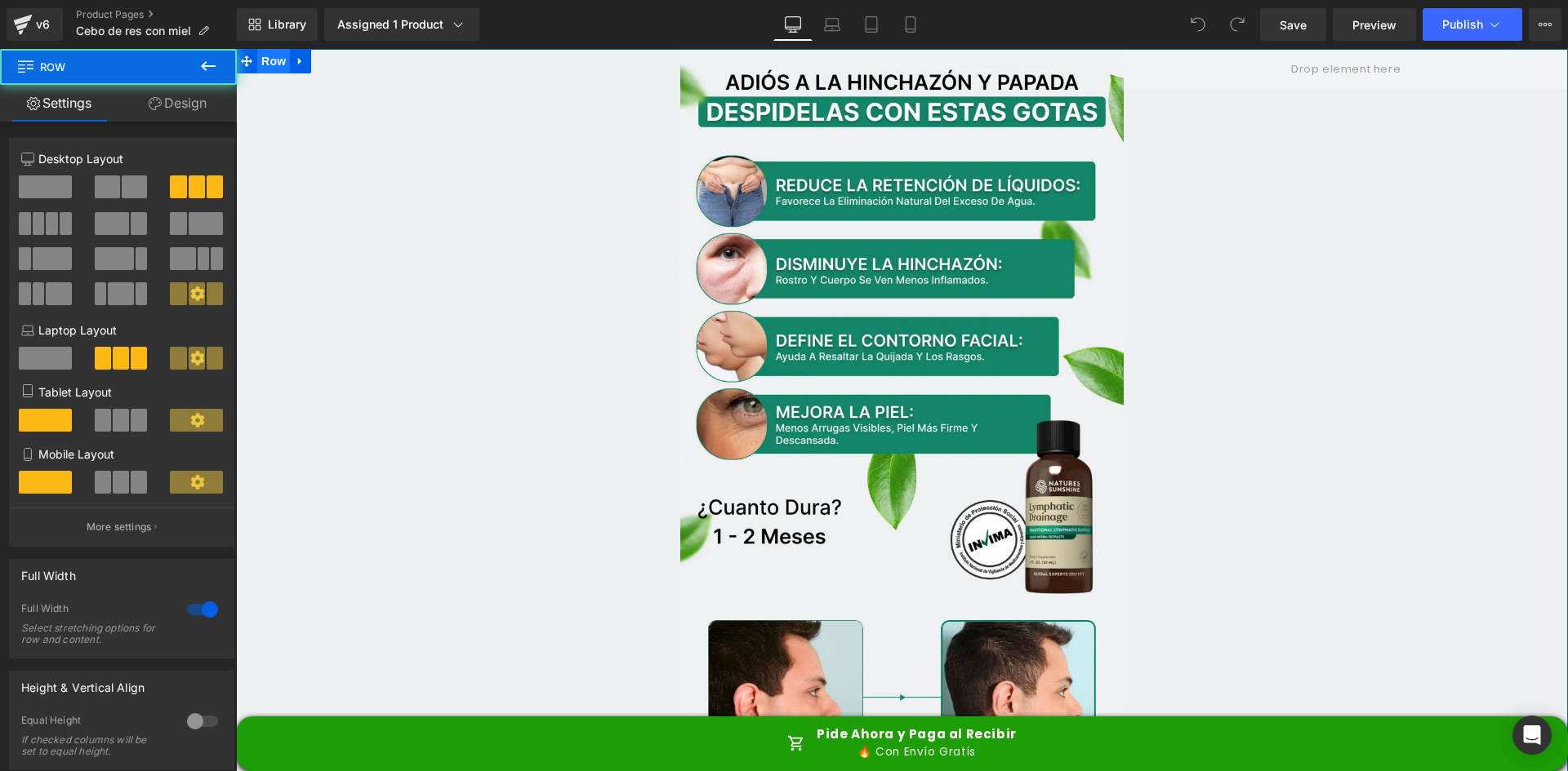
click at [263, 66] on span "Row" at bounding box center [273, 61] width 32 height 24
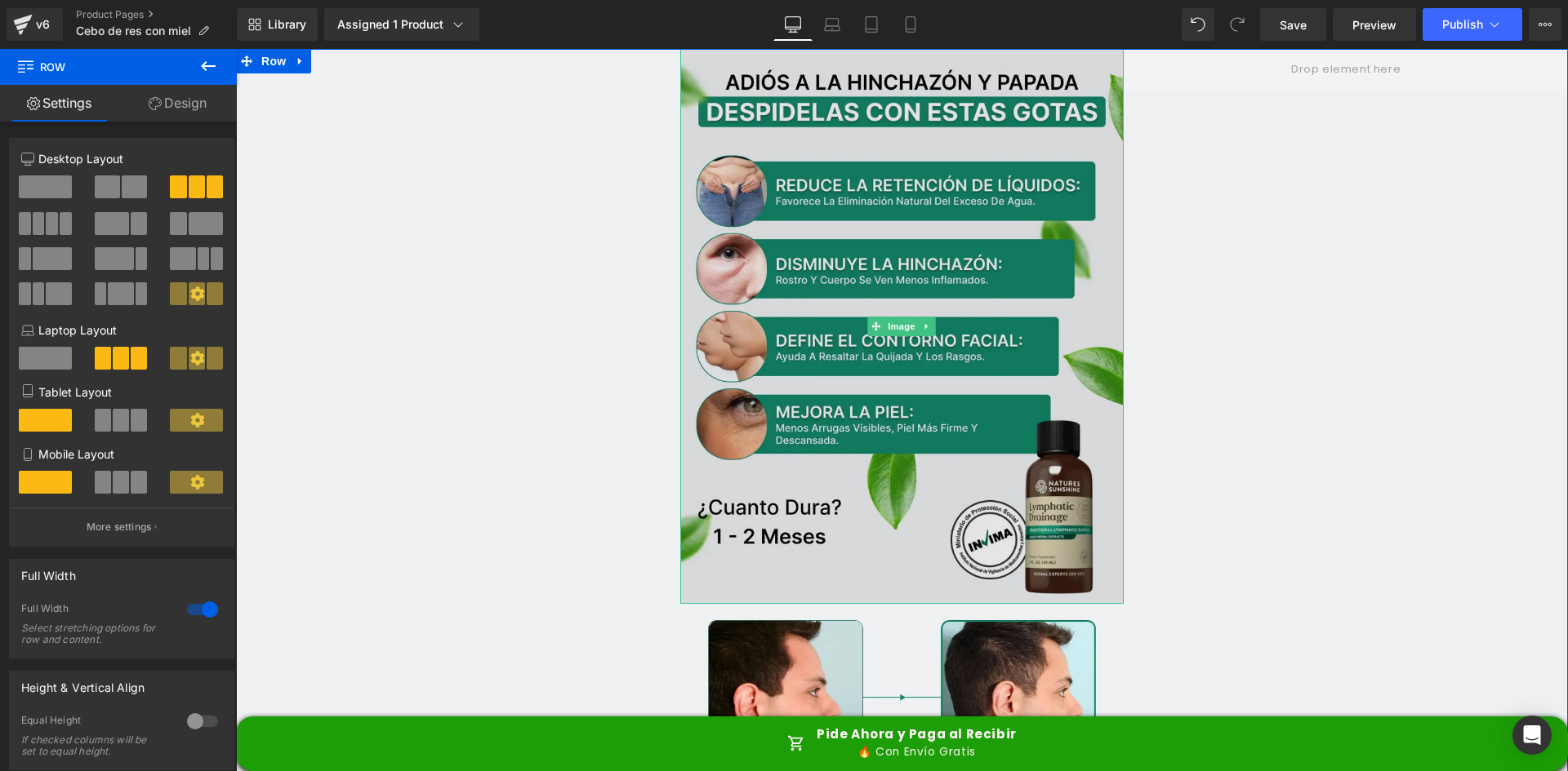
click at [818, 116] on img at bounding box center [903, 327] width 445 height 555
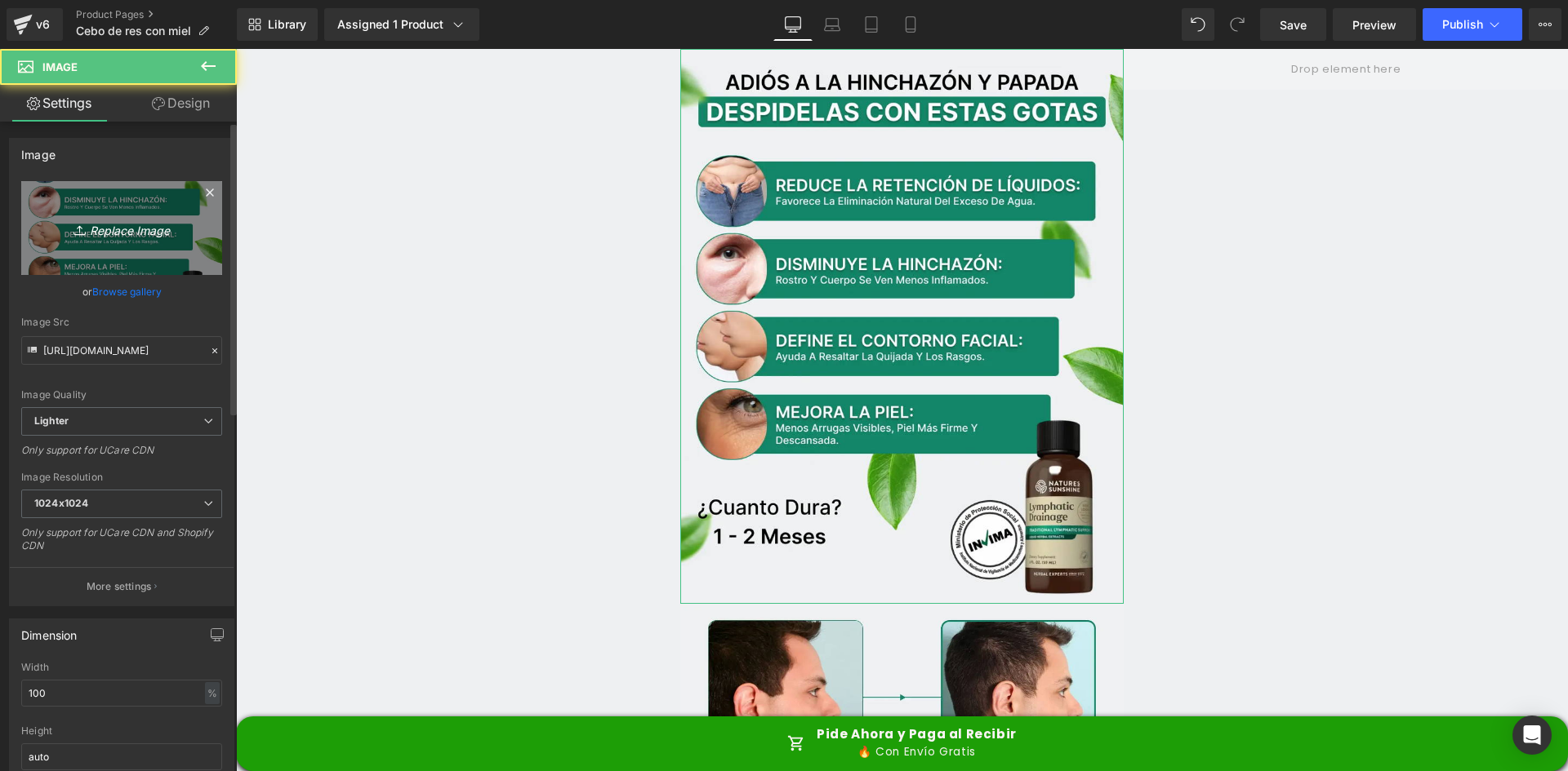
click at [45, 222] on link "Replace Image" at bounding box center [122, 228] width 201 height 94
type input "C:\fakepath\Banner Principal.webp"
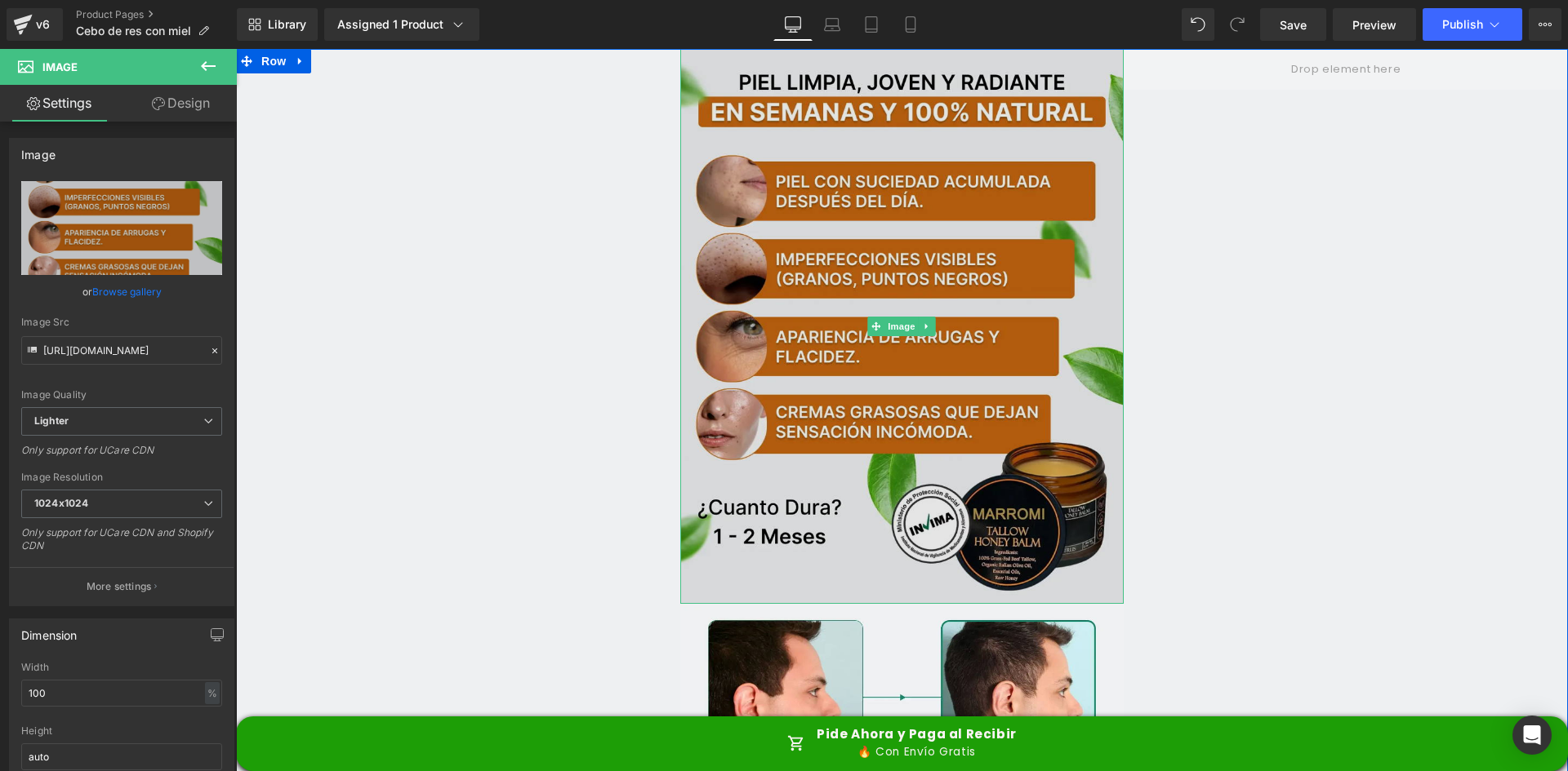
type input "https://ucarecdn.com/50fefdf5-60f4-4b68-abf4-86a8ce8359bd/-/format/auto/-/previ…"
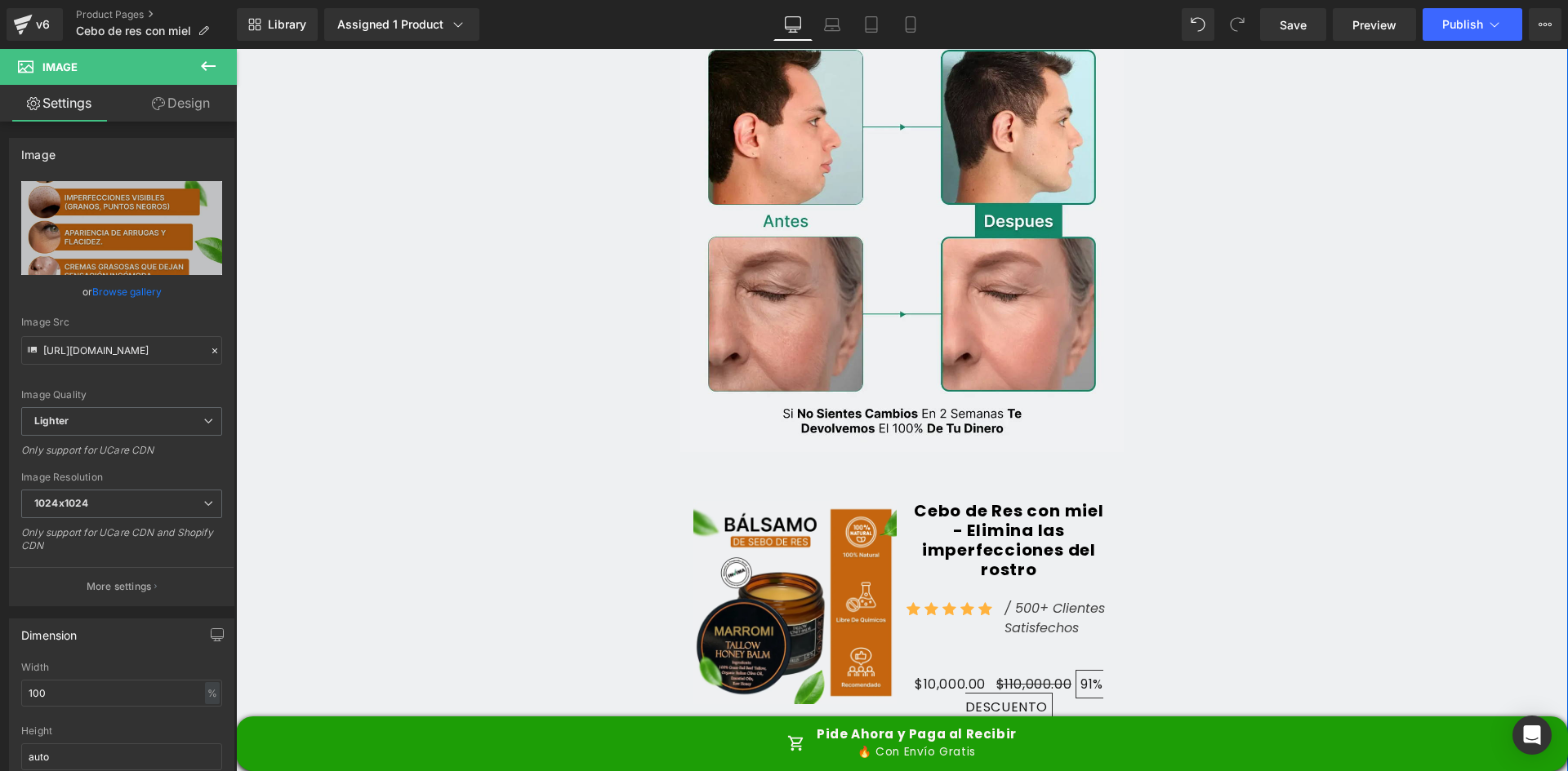
scroll to position [572, 0]
click at [850, 255] on img at bounding box center [903, 241] width 445 height 419
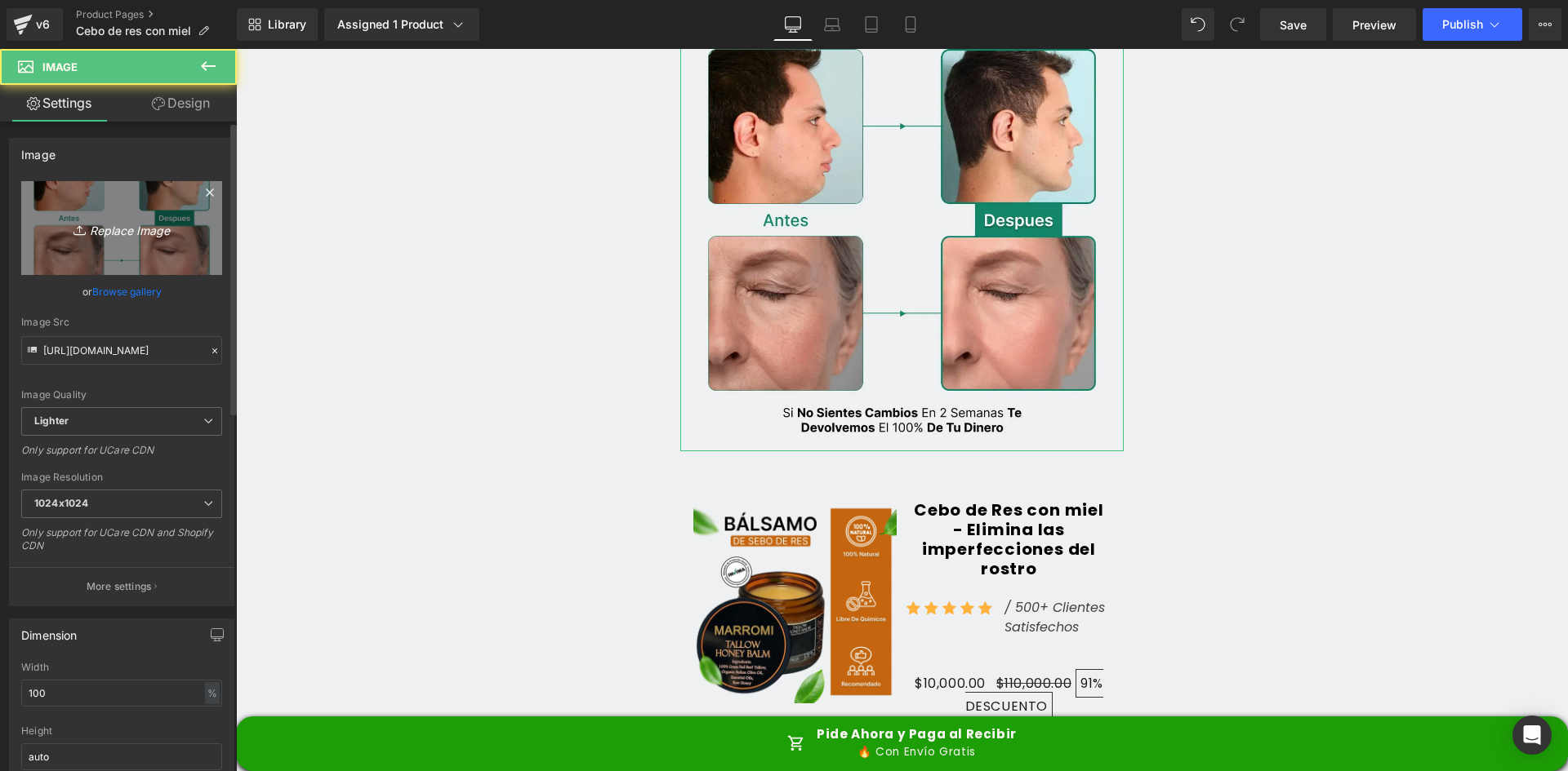
click at [154, 251] on link "Replace Image" at bounding box center [122, 228] width 201 height 94
type input "C:\fakepath\Antes y Despues.webp"
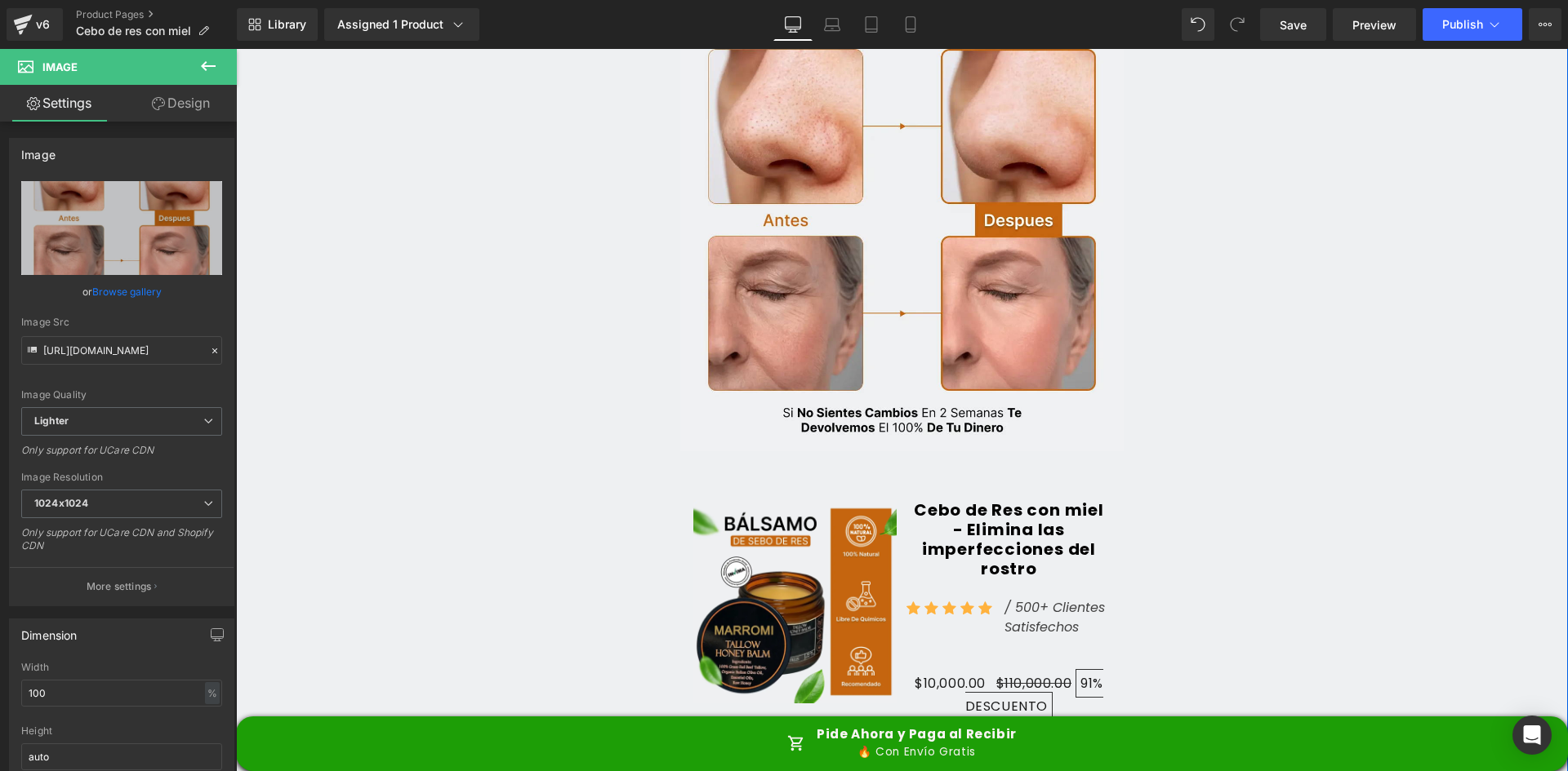
type input "https://ucarecdn.com/645676a3-2ccd-4e5a-9ca4-6e859b7aad94/-/format/auto/-/previ…"
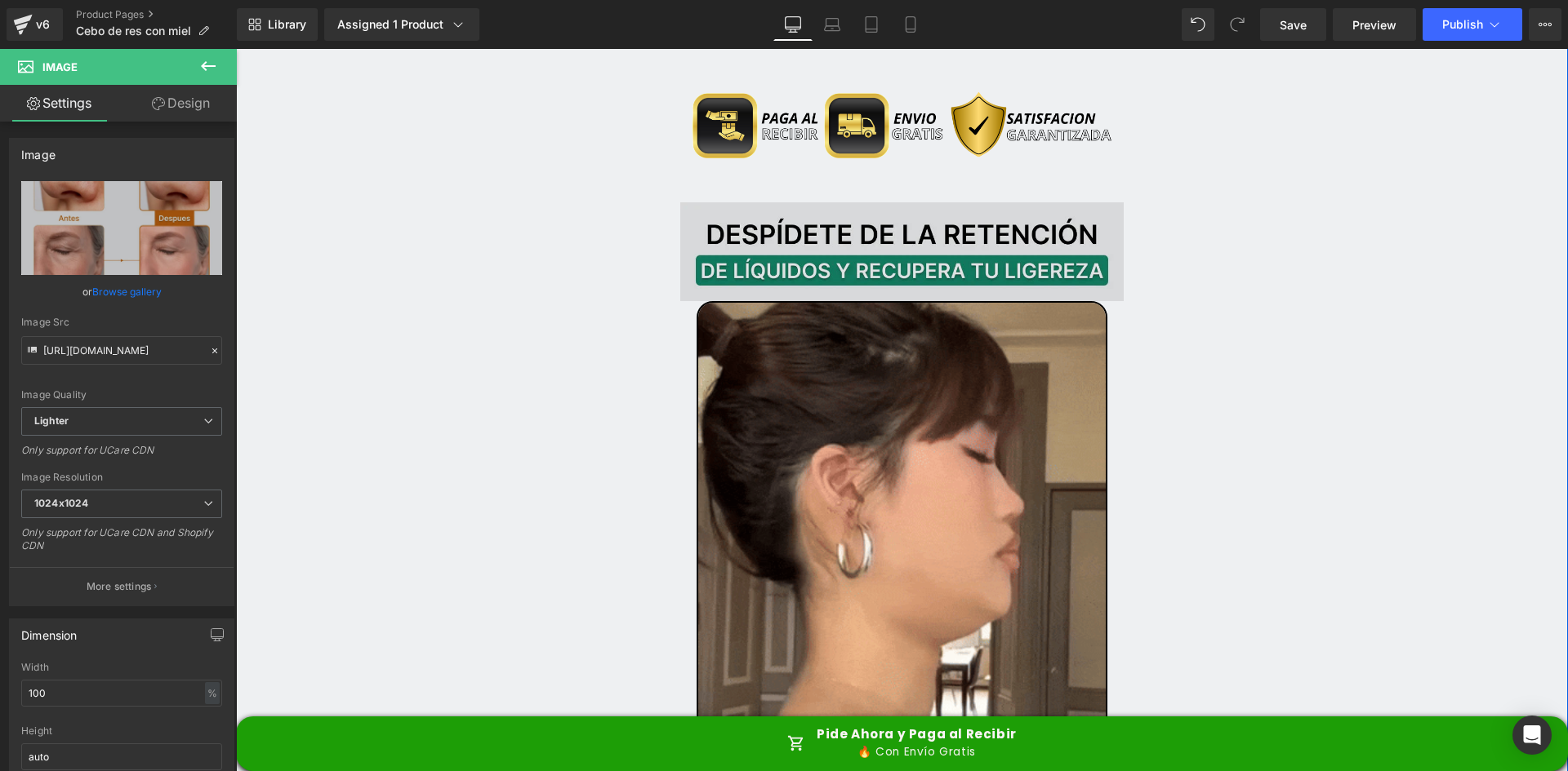
scroll to position [1959, 0]
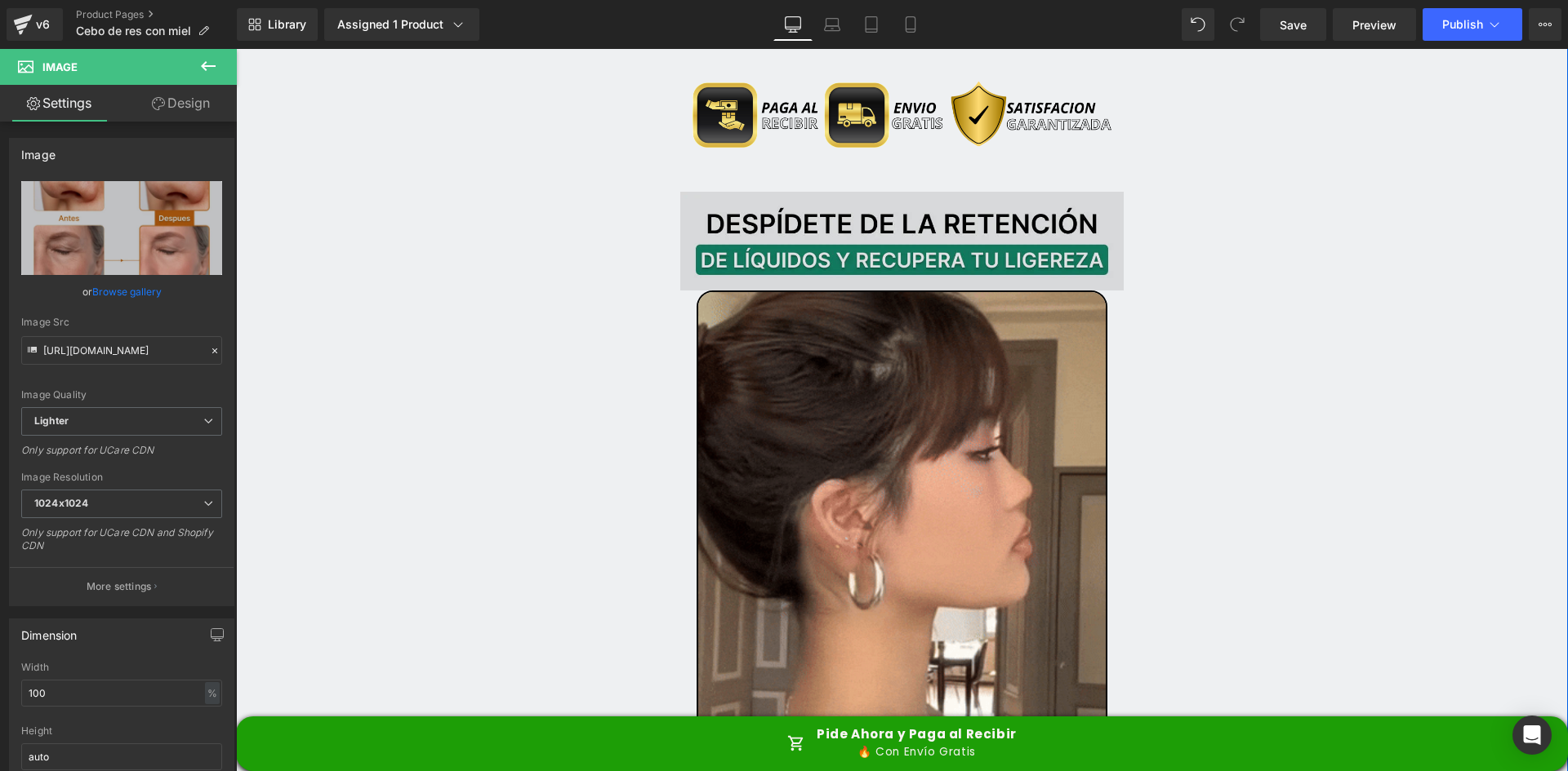
click at [829, 196] on img at bounding box center [903, 241] width 445 height 100
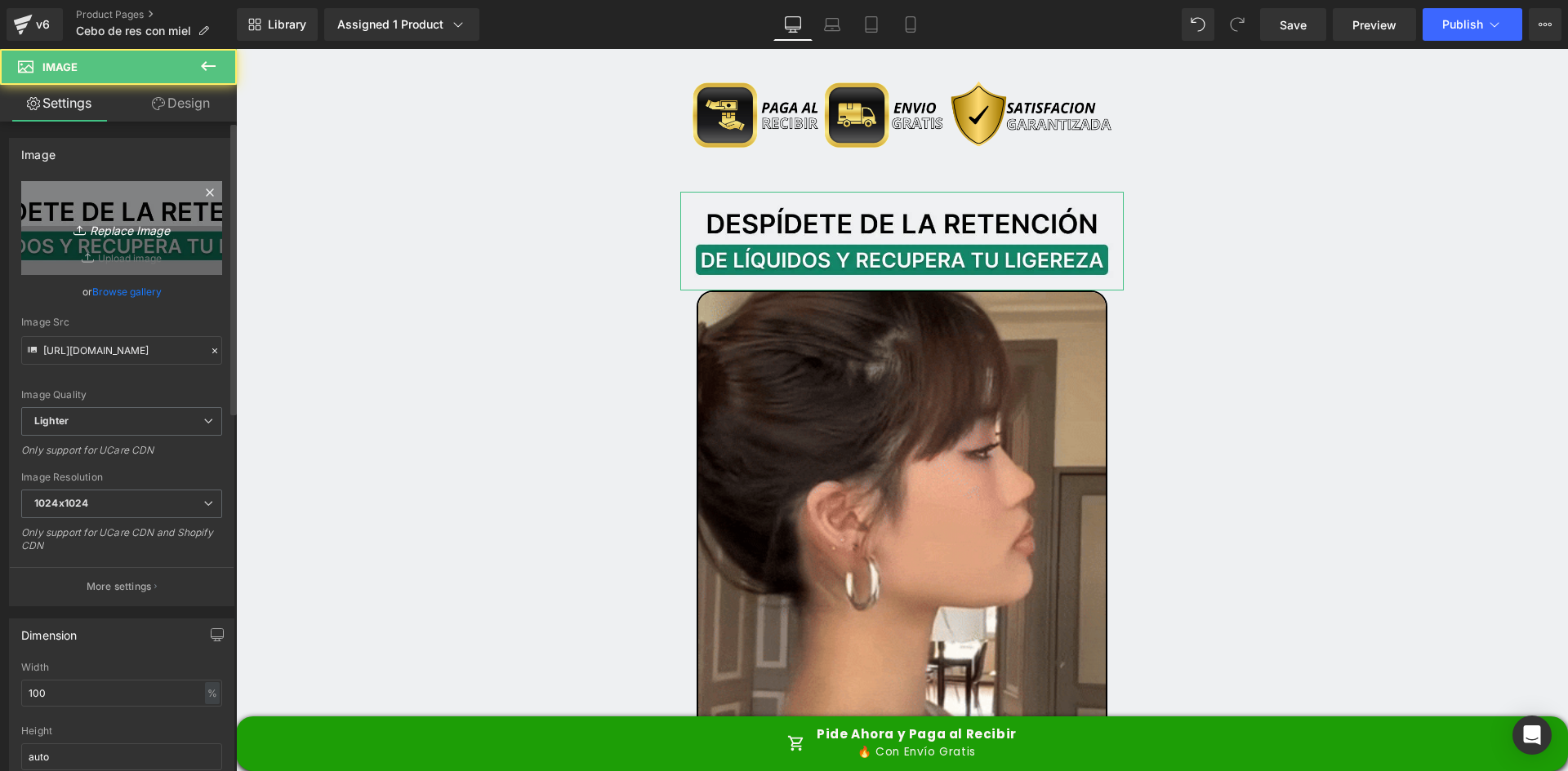
click at [90, 223] on icon "Replace Image" at bounding box center [122, 228] width 131 height 21
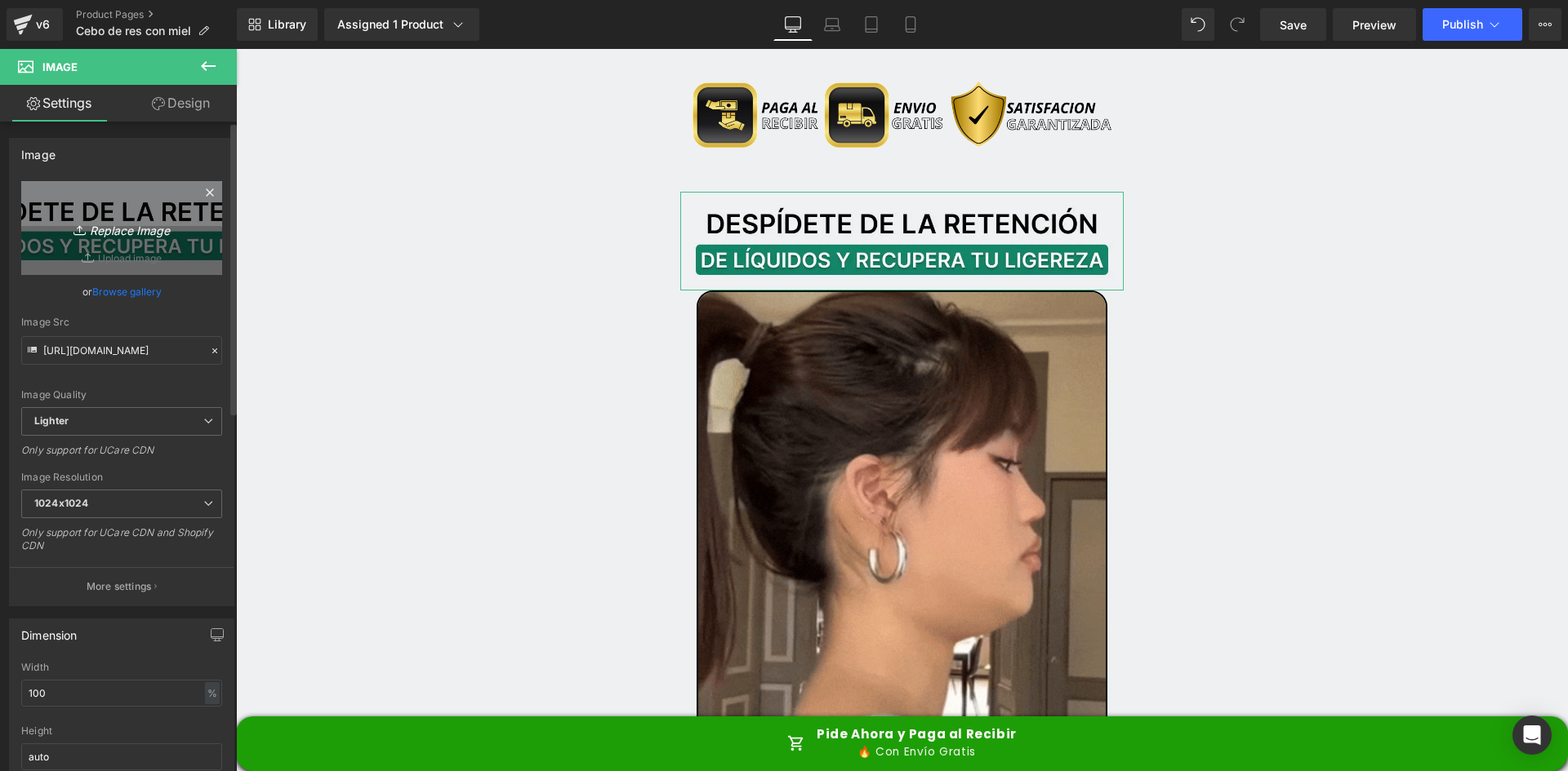
type input "C:\fakepath\Titulo Irresisitble.webp"
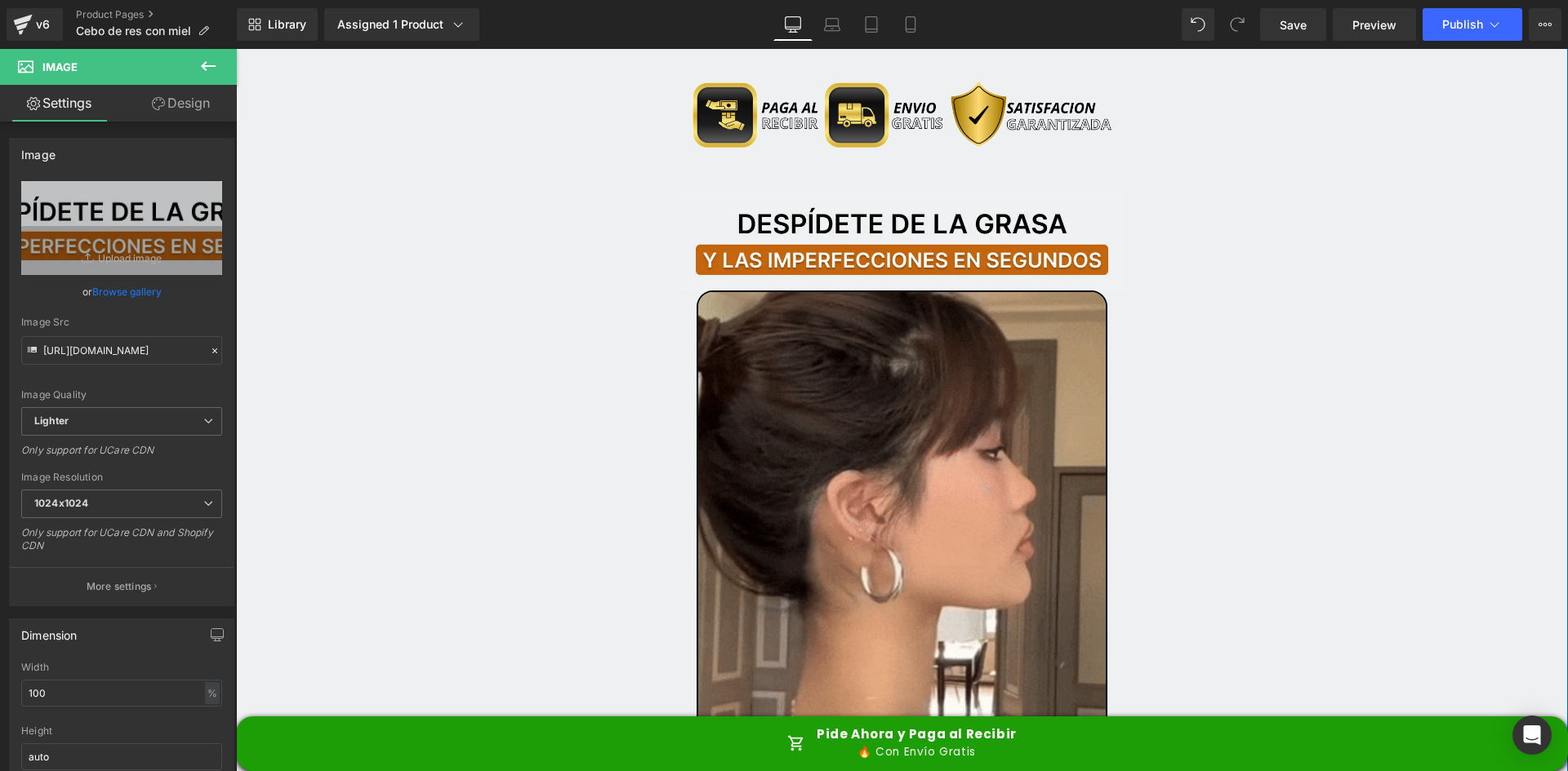
type input "[URL][DOMAIN_NAME]"
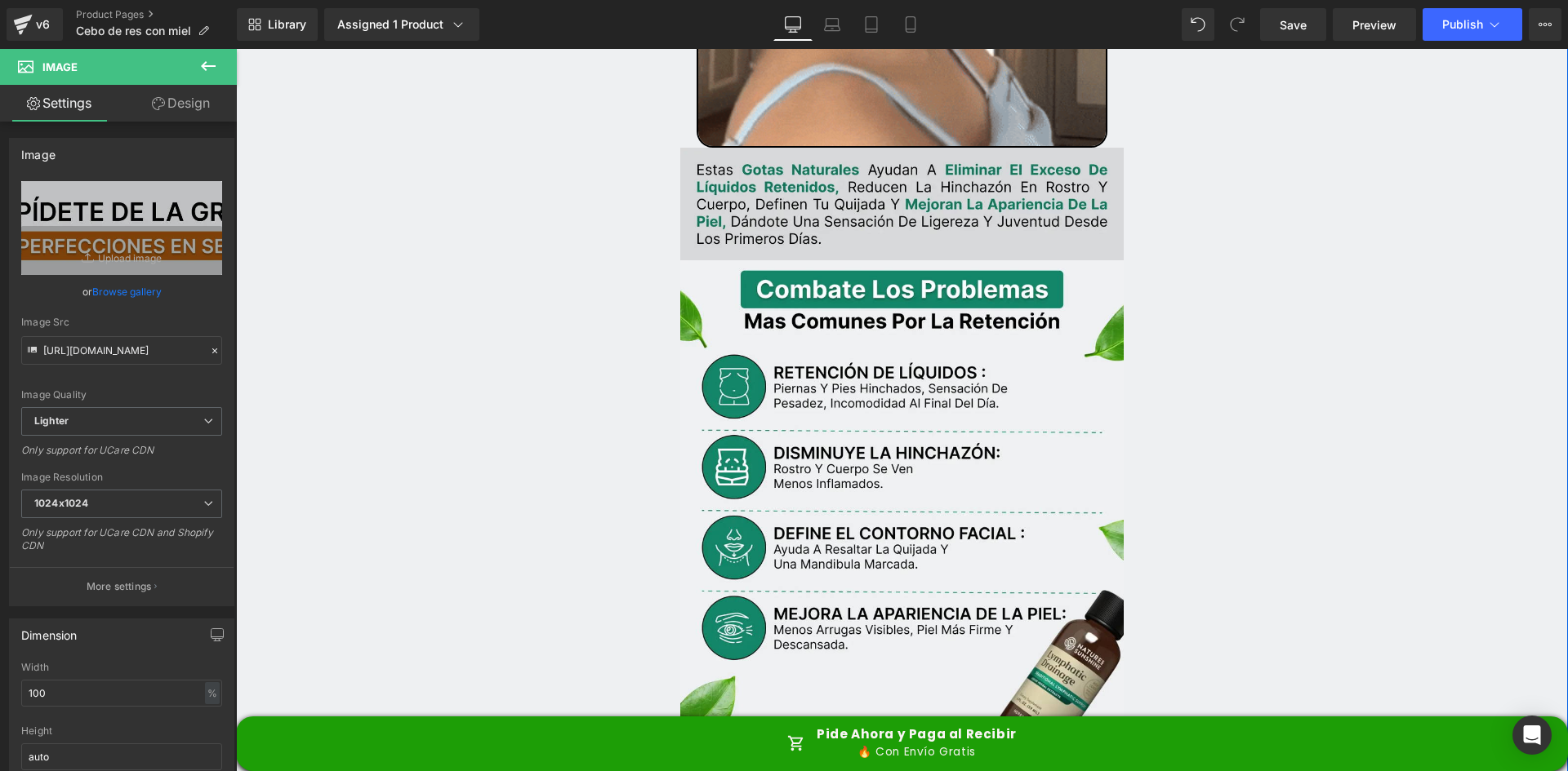
scroll to position [2612, 0]
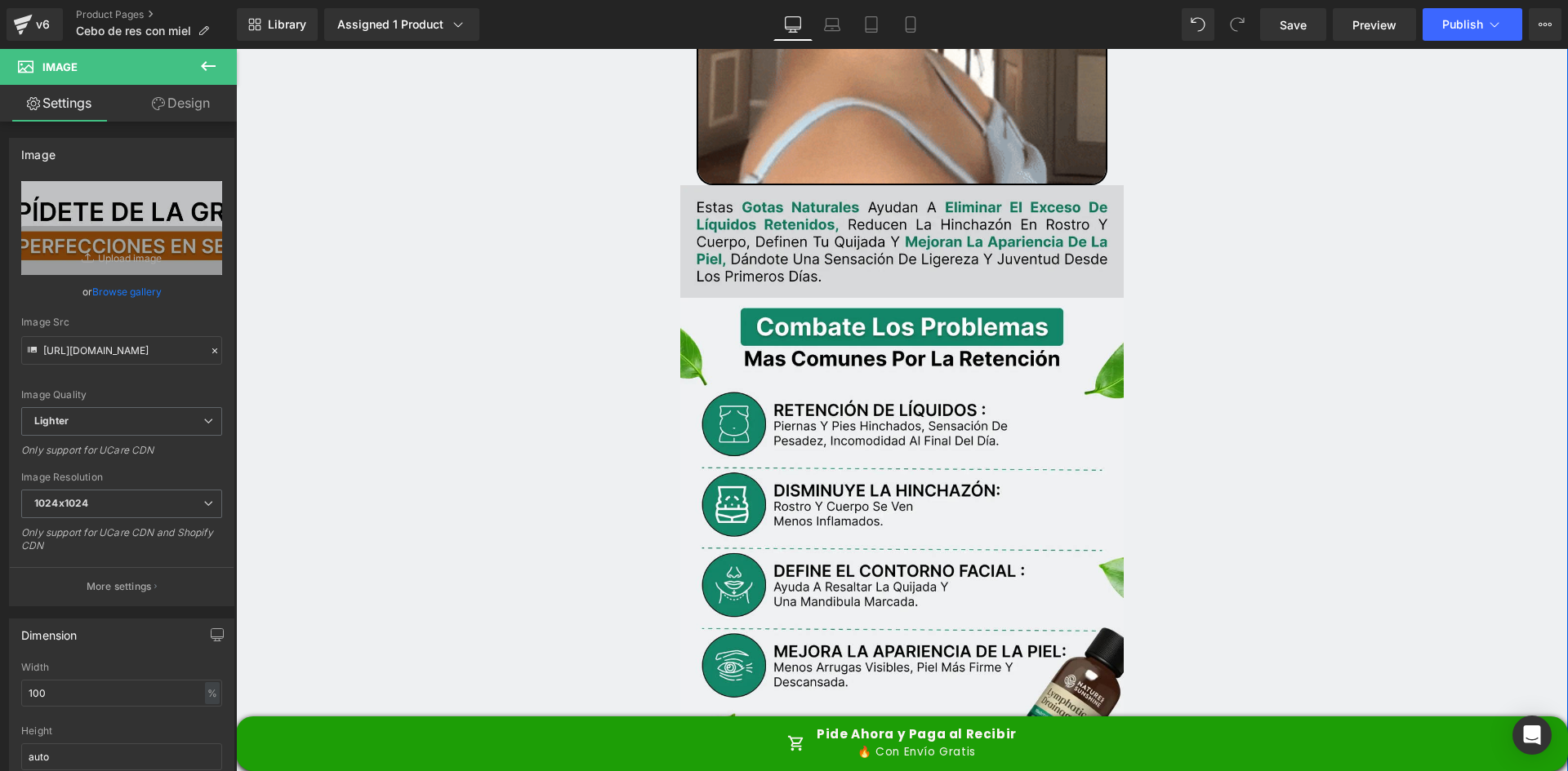
drag, startPoint x: 799, startPoint y: 217, endPoint x: 762, endPoint y: 228, distance: 38.6
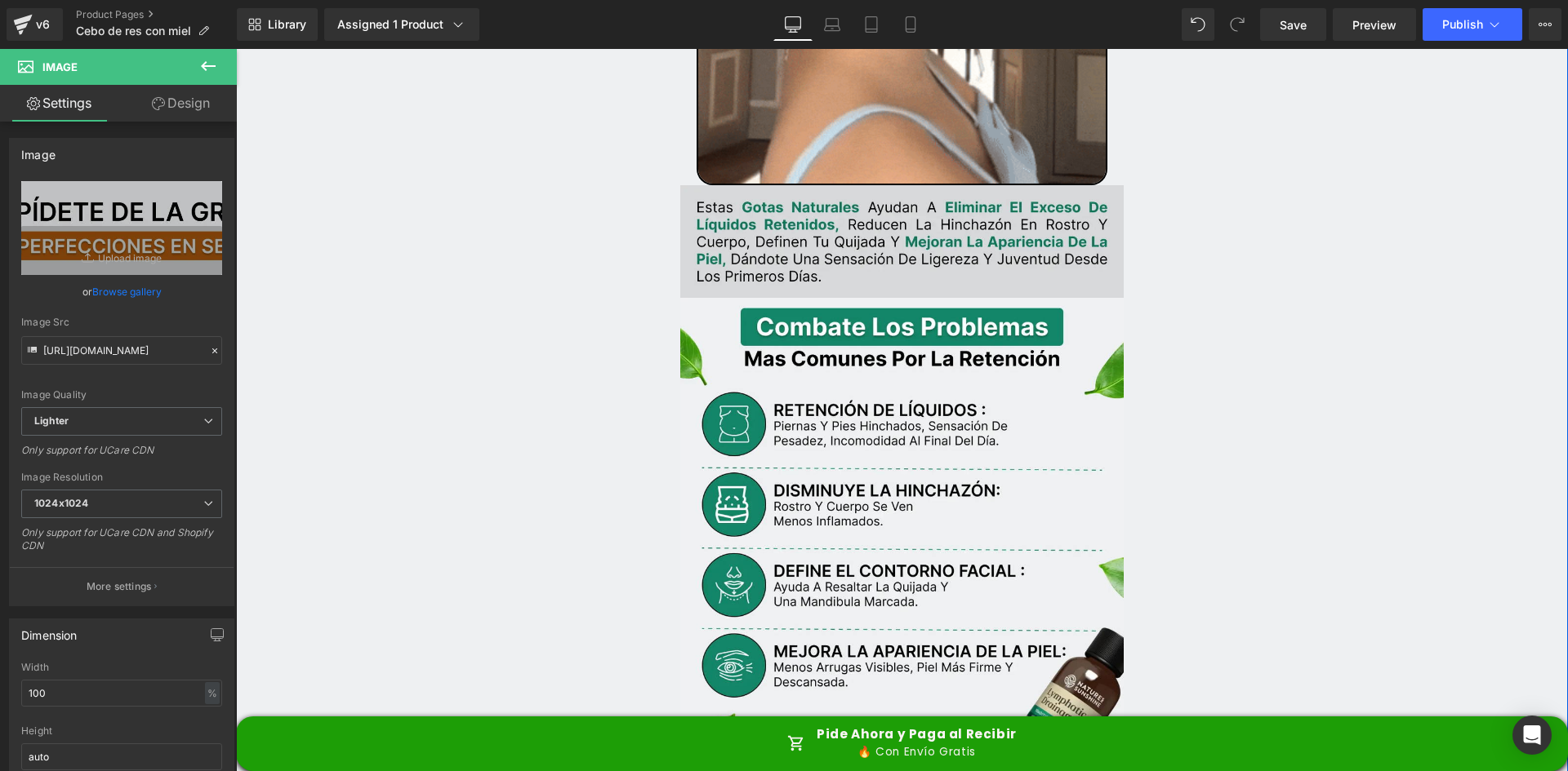
click at [799, 217] on img at bounding box center [903, 241] width 445 height 113
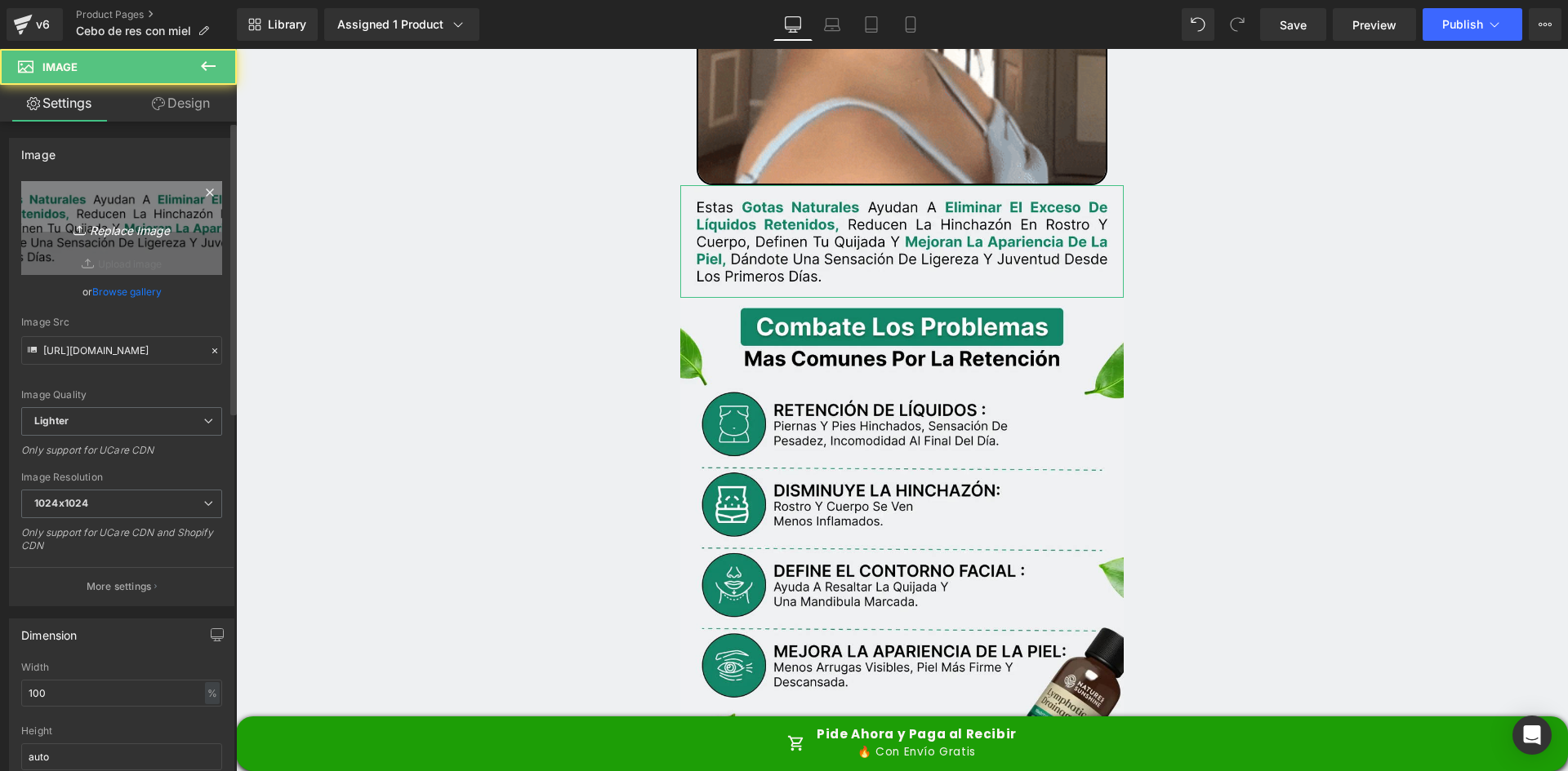
click at [124, 241] on link "Replace Image" at bounding box center [122, 228] width 201 height 94
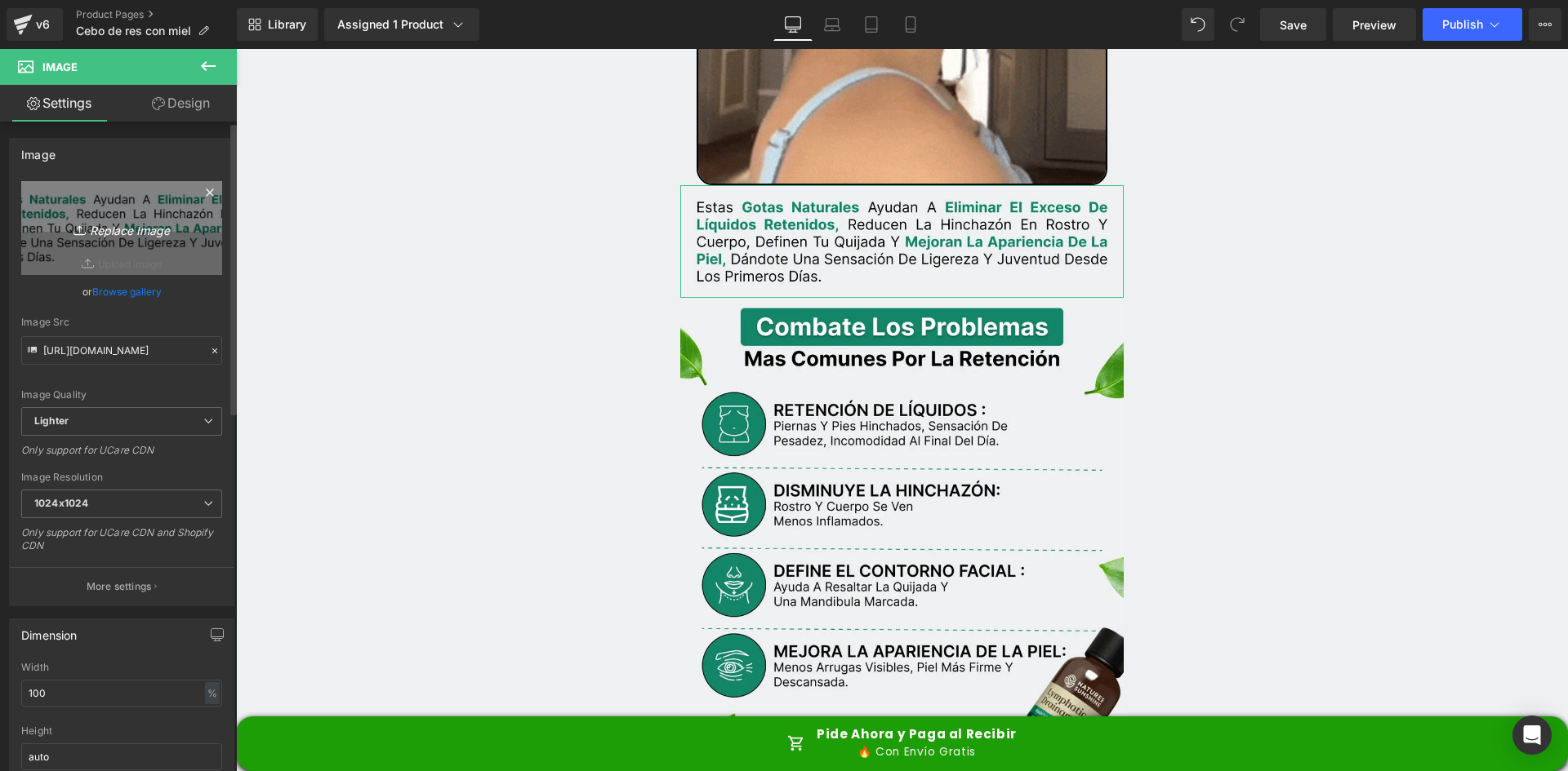
type input "C:\fakepath\Texto.webp"
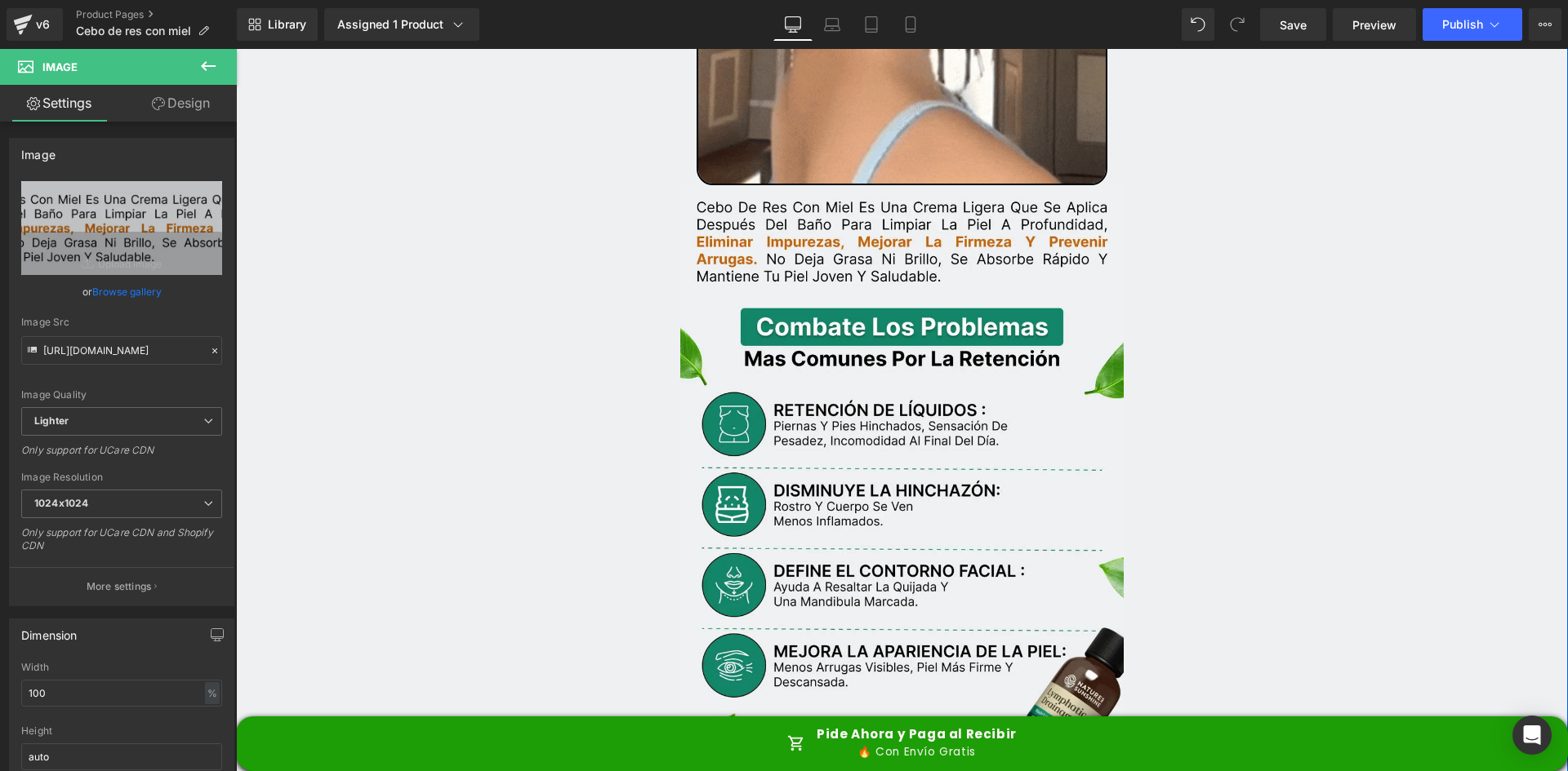
type input "[URL][DOMAIN_NAME]"
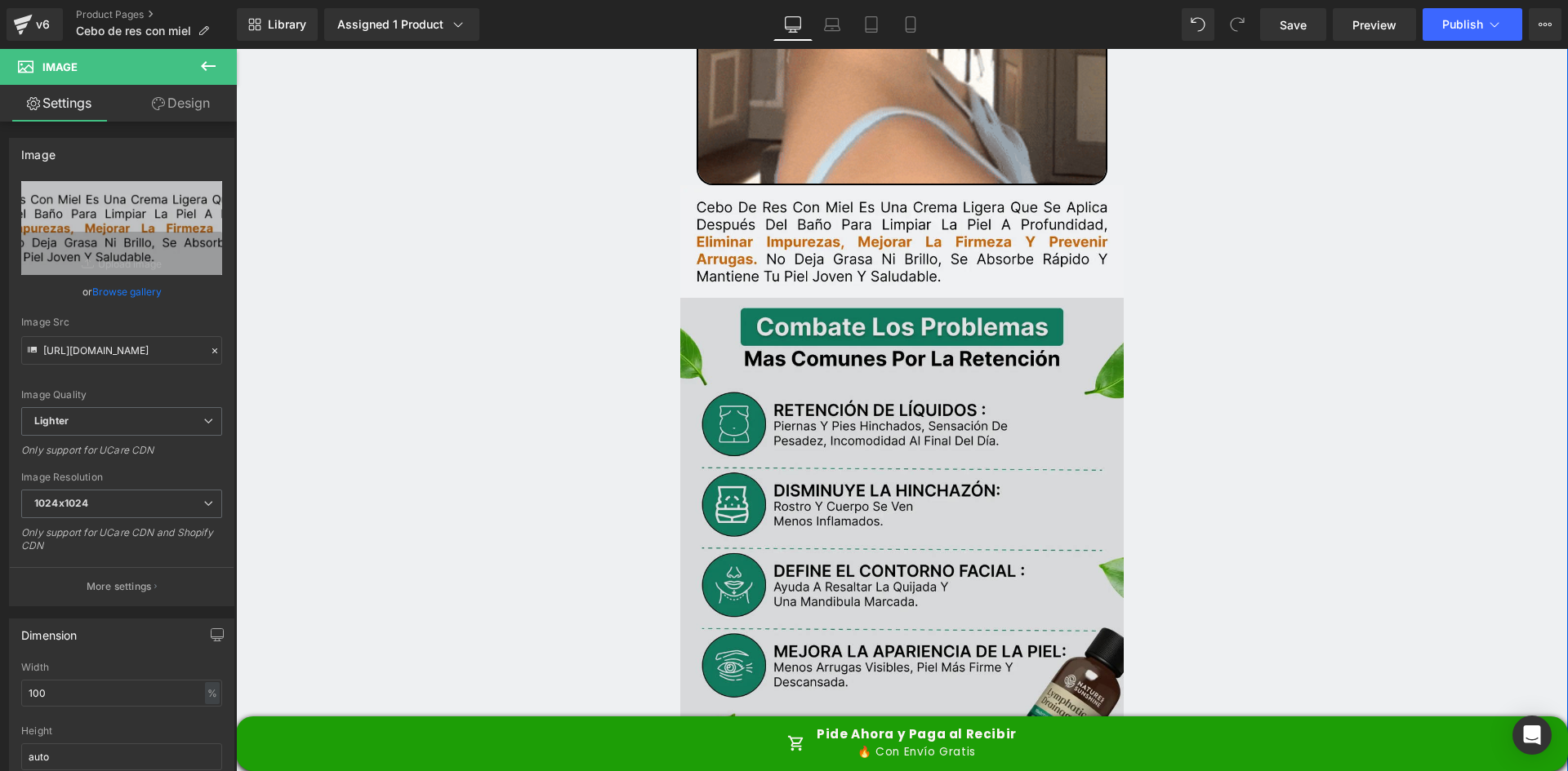
click at [953, 298] on img at bounding box center [903, 549] width 445 height 504
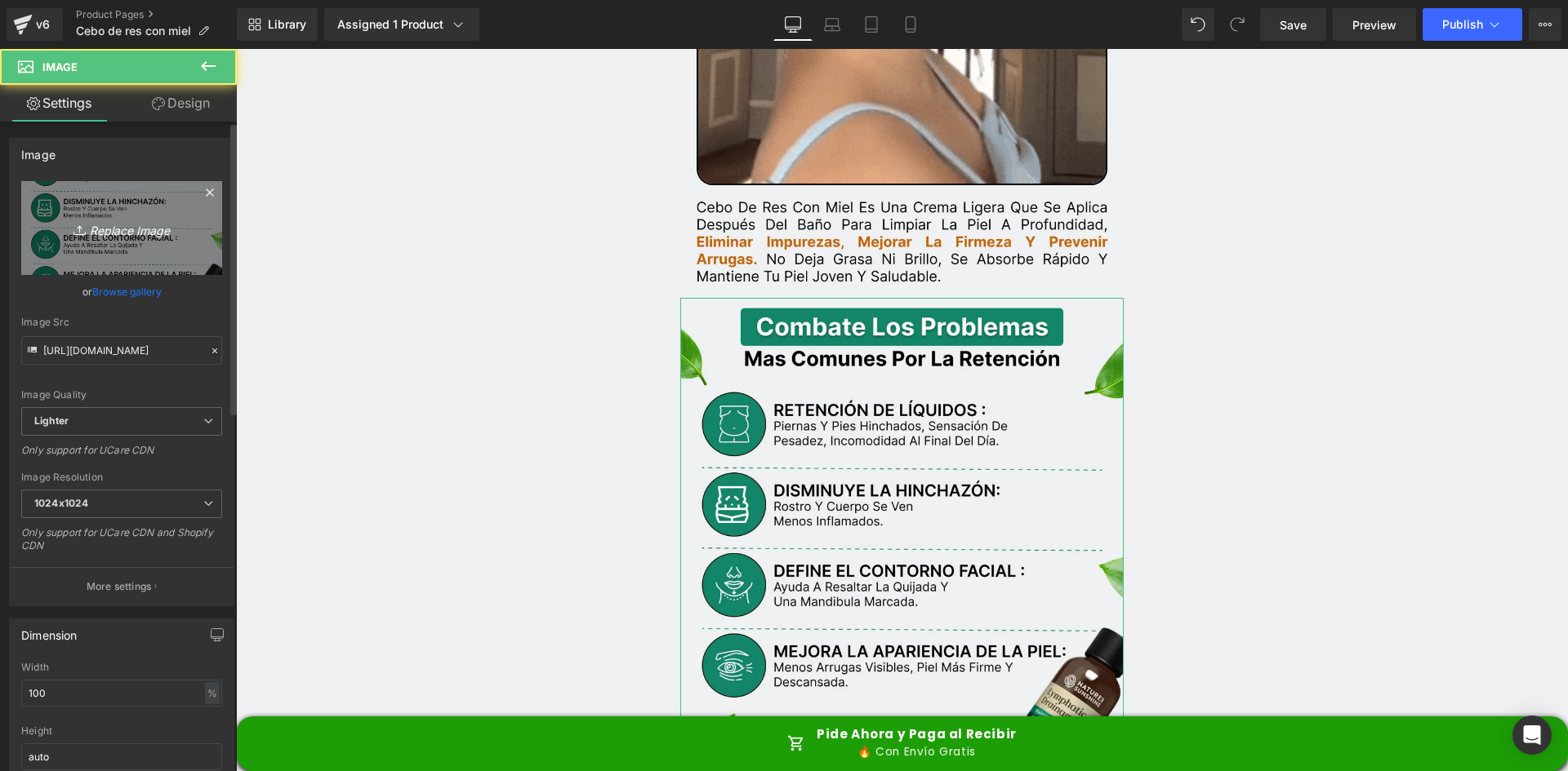
click at [189, 234] on link "Replace Image" at bounding box center [122, 228] width 201 height 94
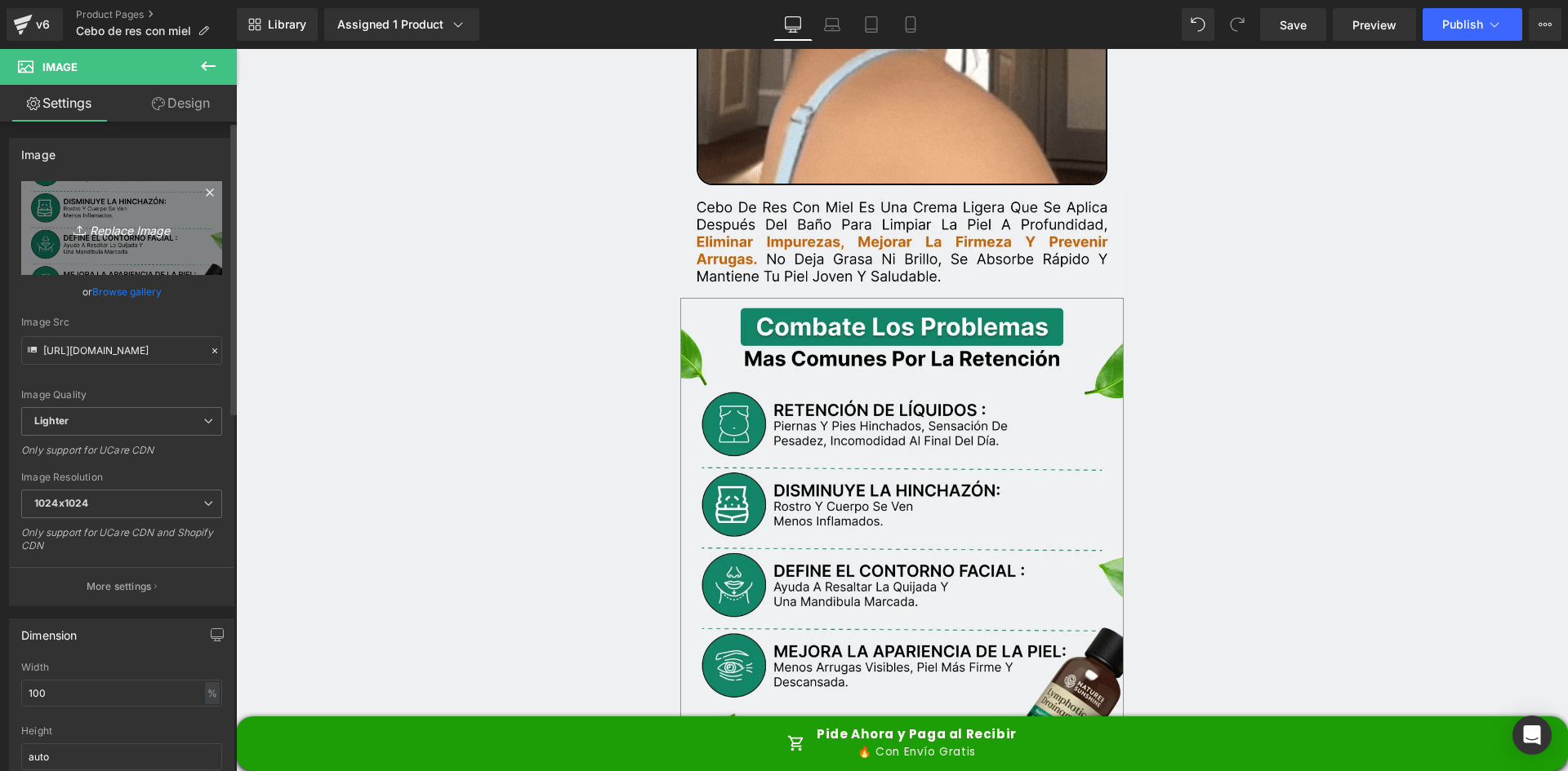
type input "C:\fakepath\Problemas.webp"
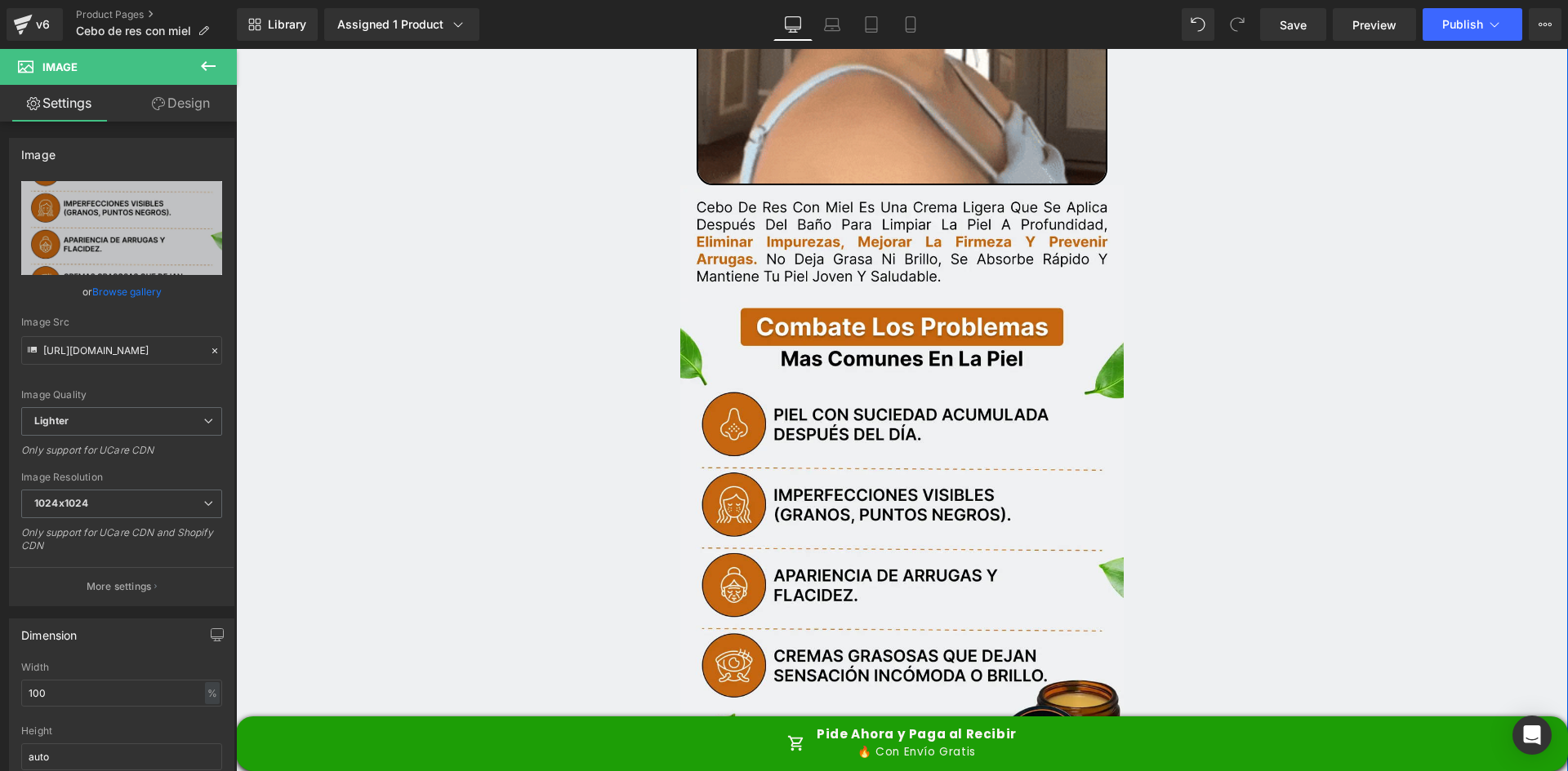
type input "[URL][DOMAIN_NAME]"
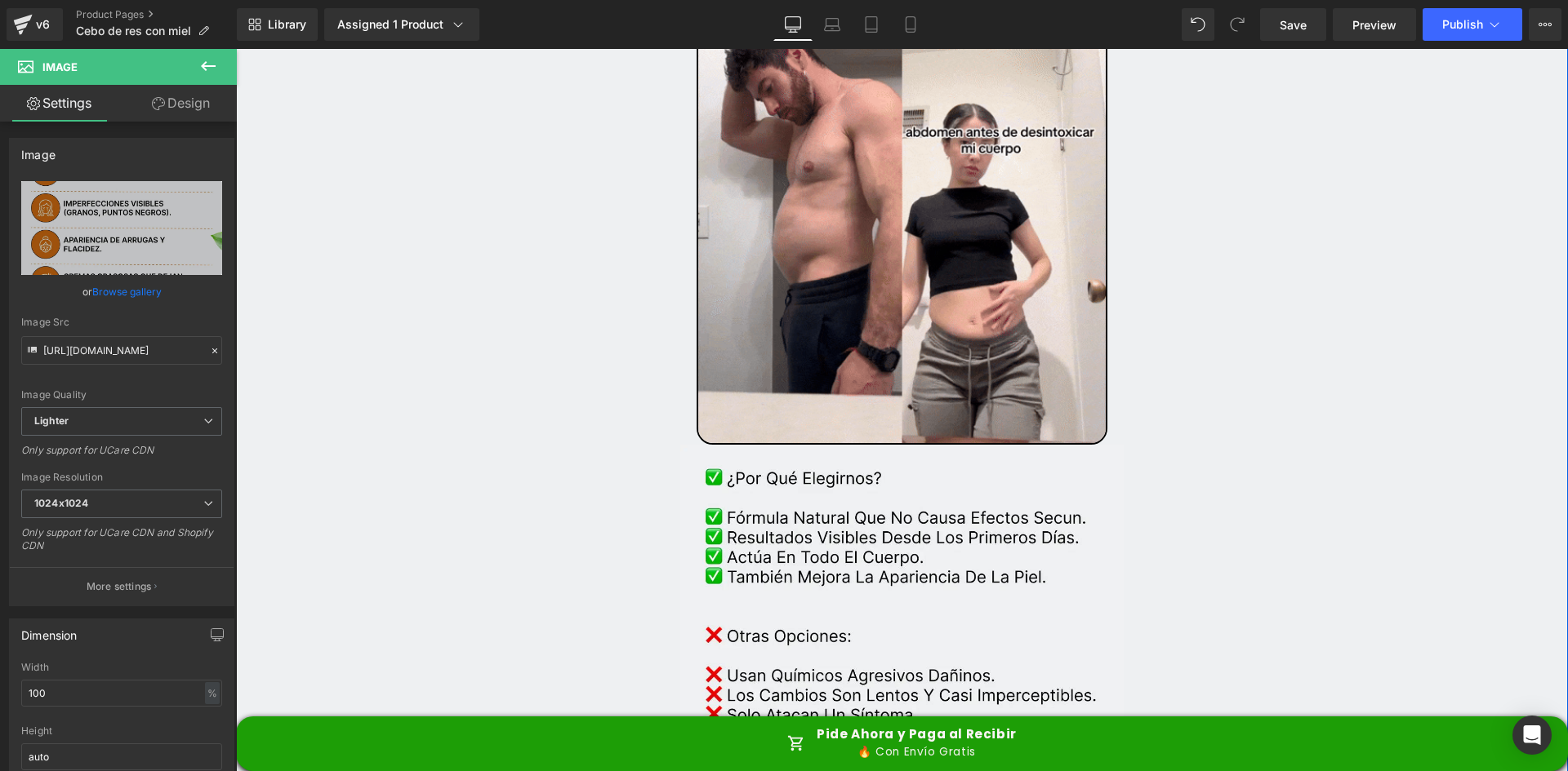
scroll to position [3510, 0]
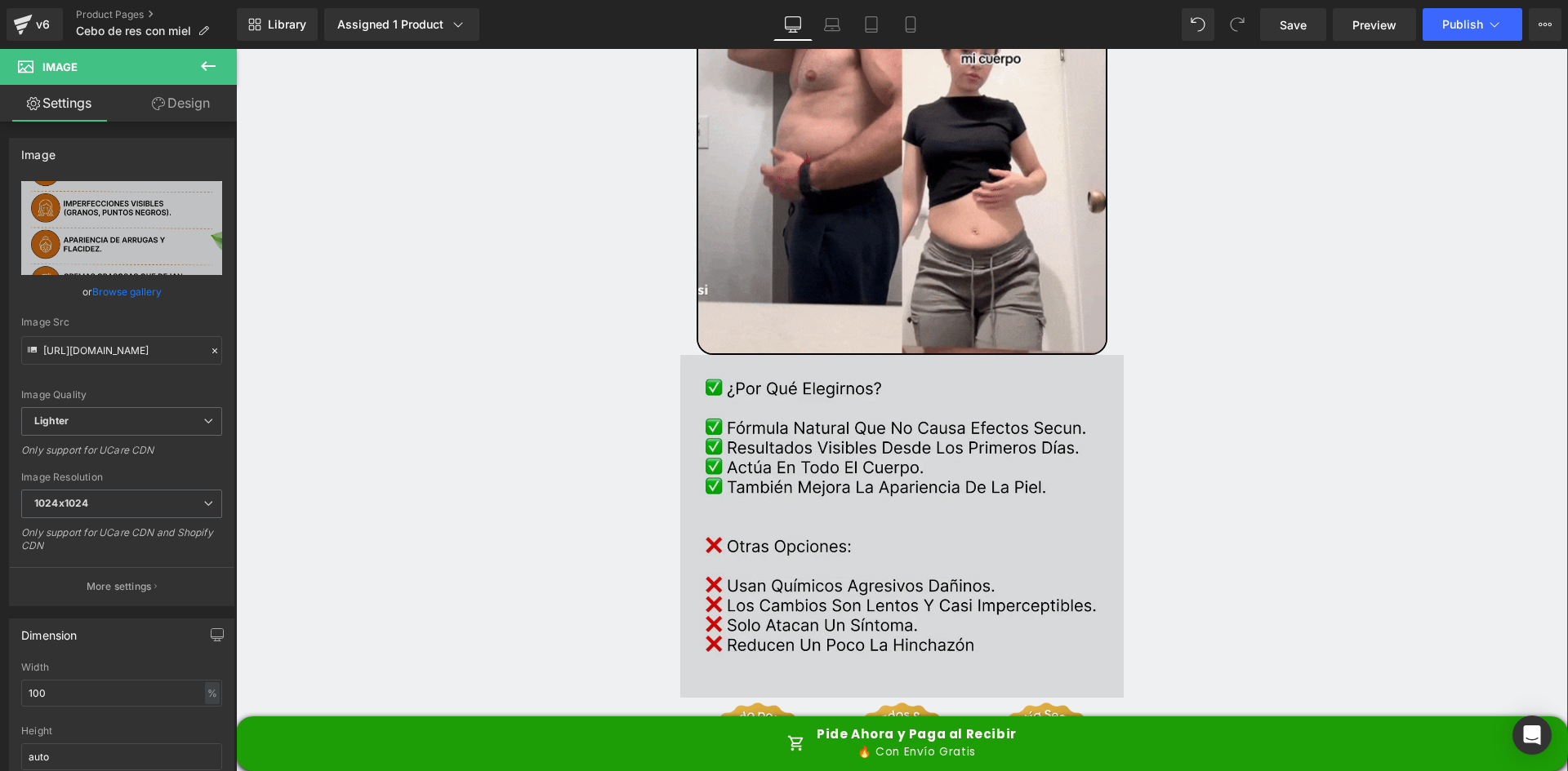
click at [868, 377] on img at bounding box center [903, 527] width 445 height 343
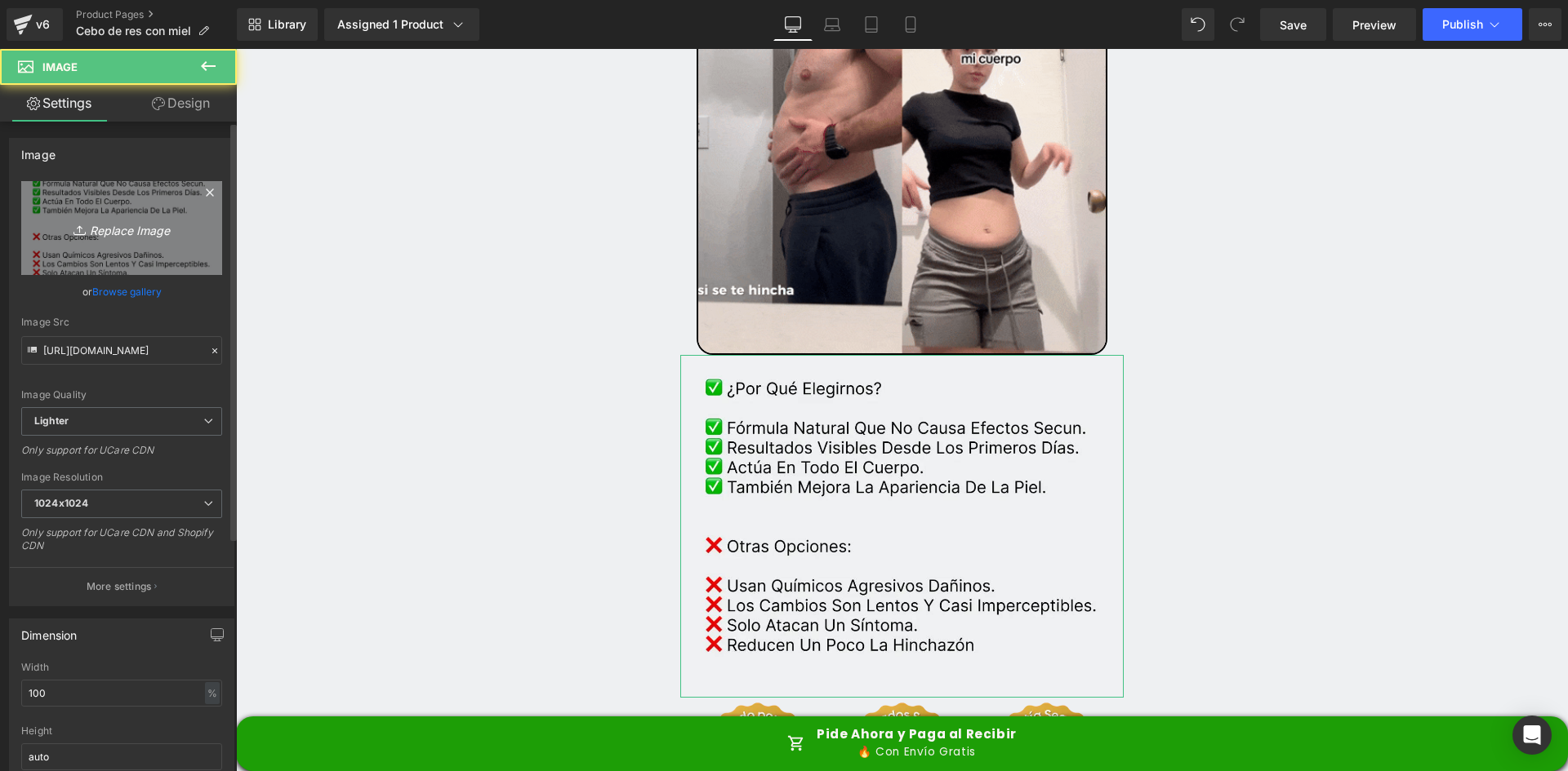
click at [154, 217] on link "Replace Image" at bounding box center [122, 228] width 201 height 94
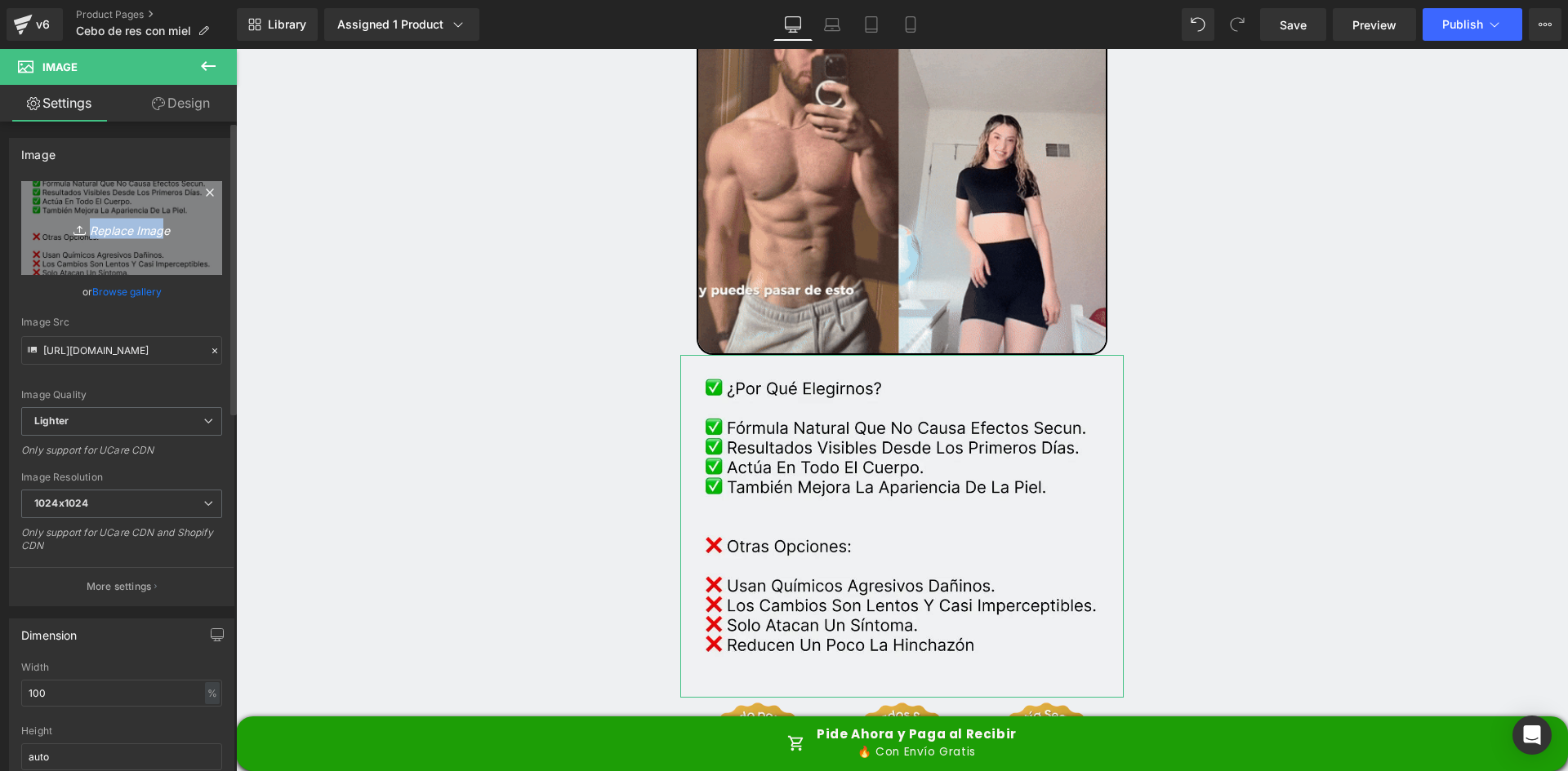
type input "C:\fakepath\Comparativa.webp"
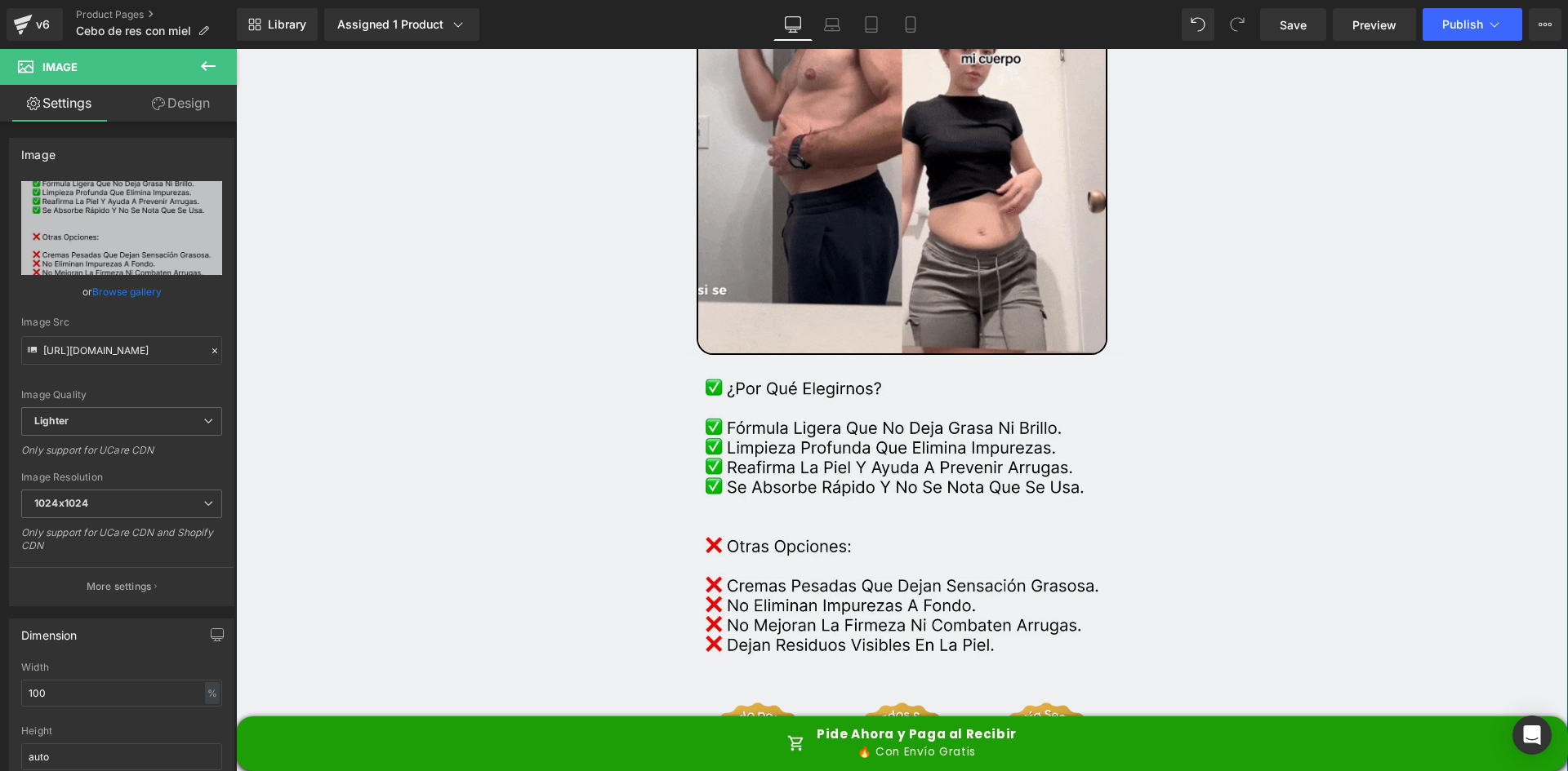
type input "[URL][DOMAIN_NAME]"
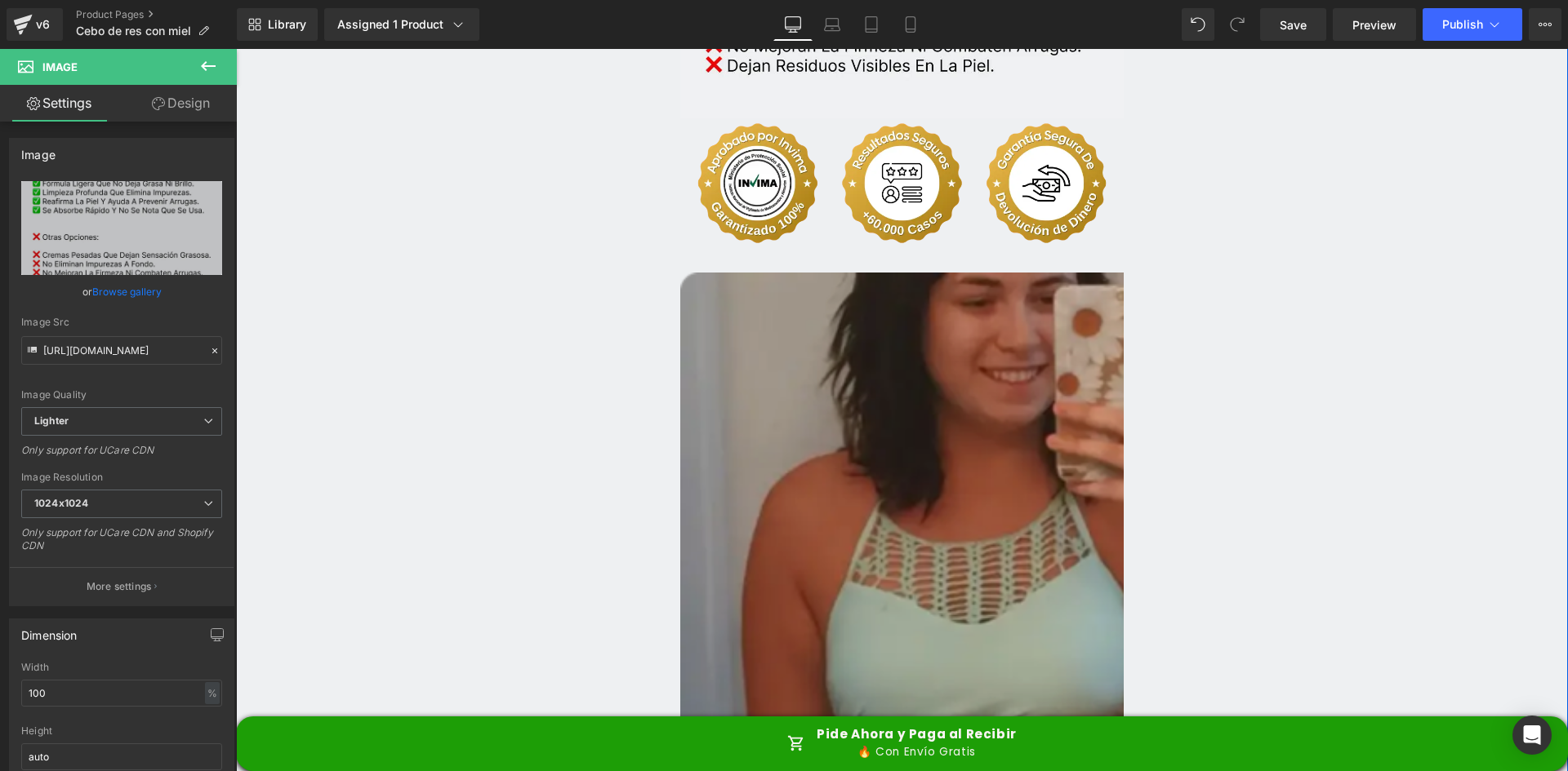
scroll to position [4082, 0]
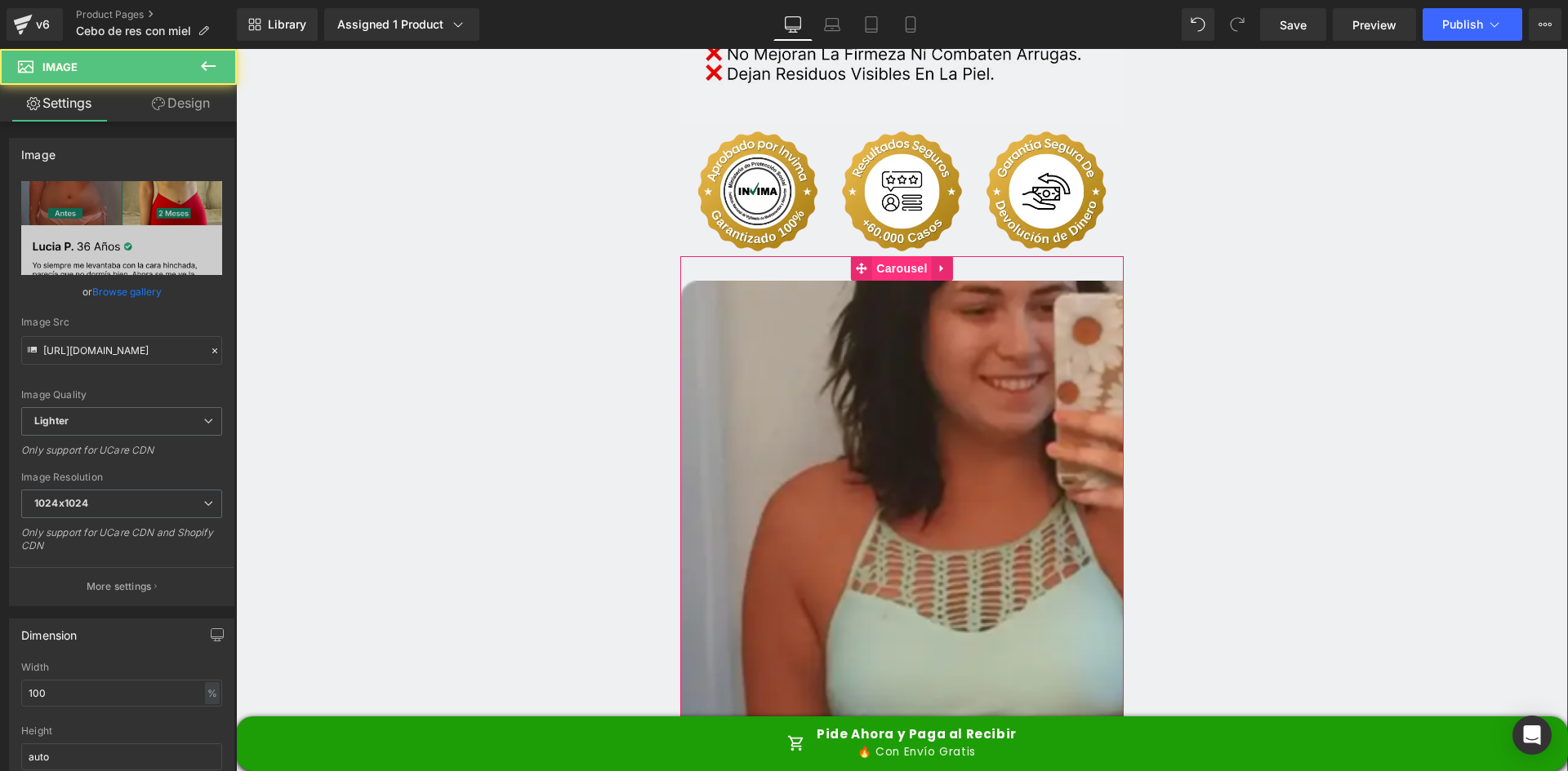
click at [892, 257] on span "Carousel" at bounding box center [901, 268] width 58 height 24
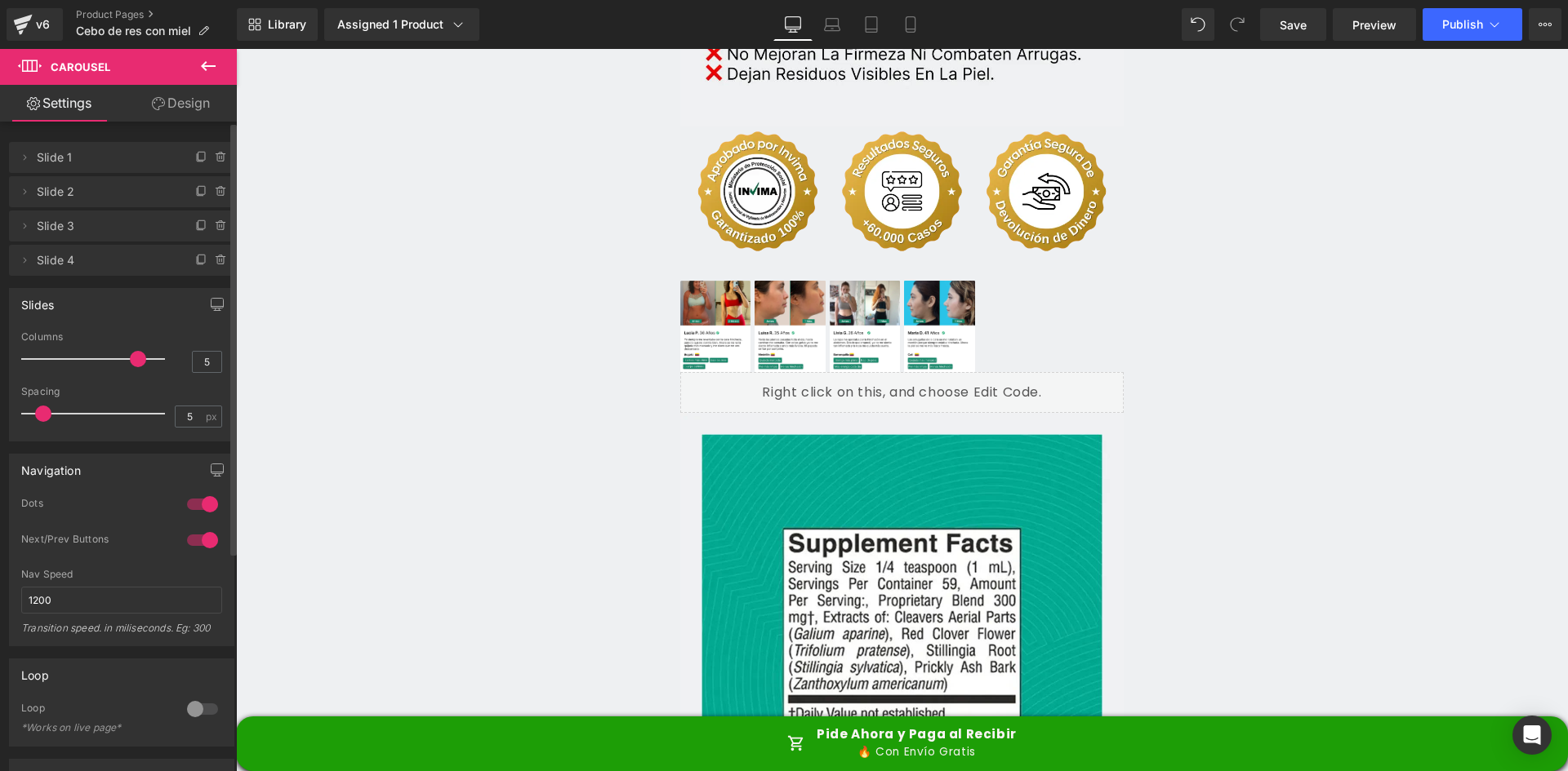
type input "4"
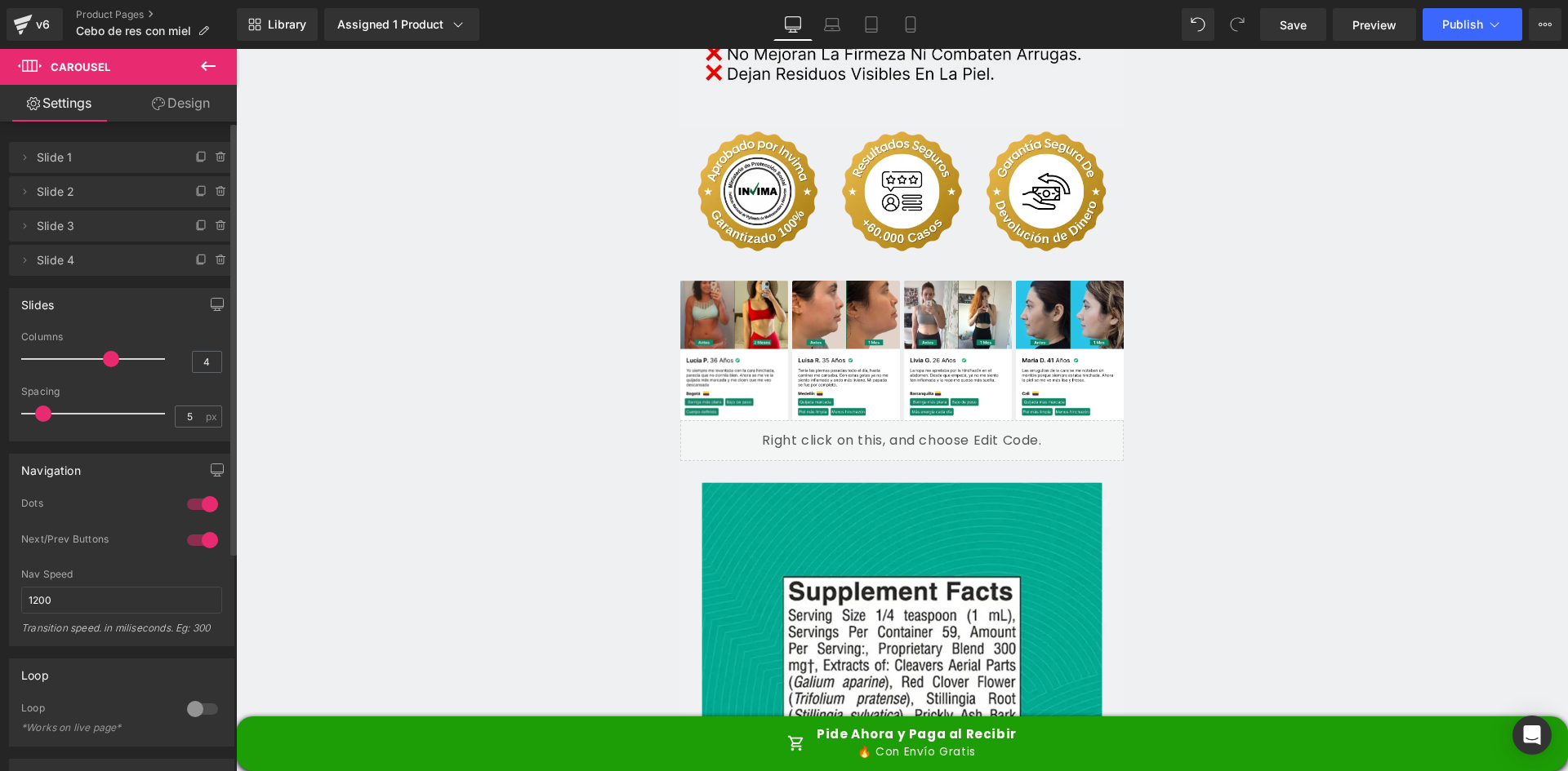
drag, startPoint x: 31, startPoint y: 358, endPoint x: 115, endPoint y: 362, distance: 84.1
click at [115, 362] on div at bounding box center [97, 359] width 136 height 32
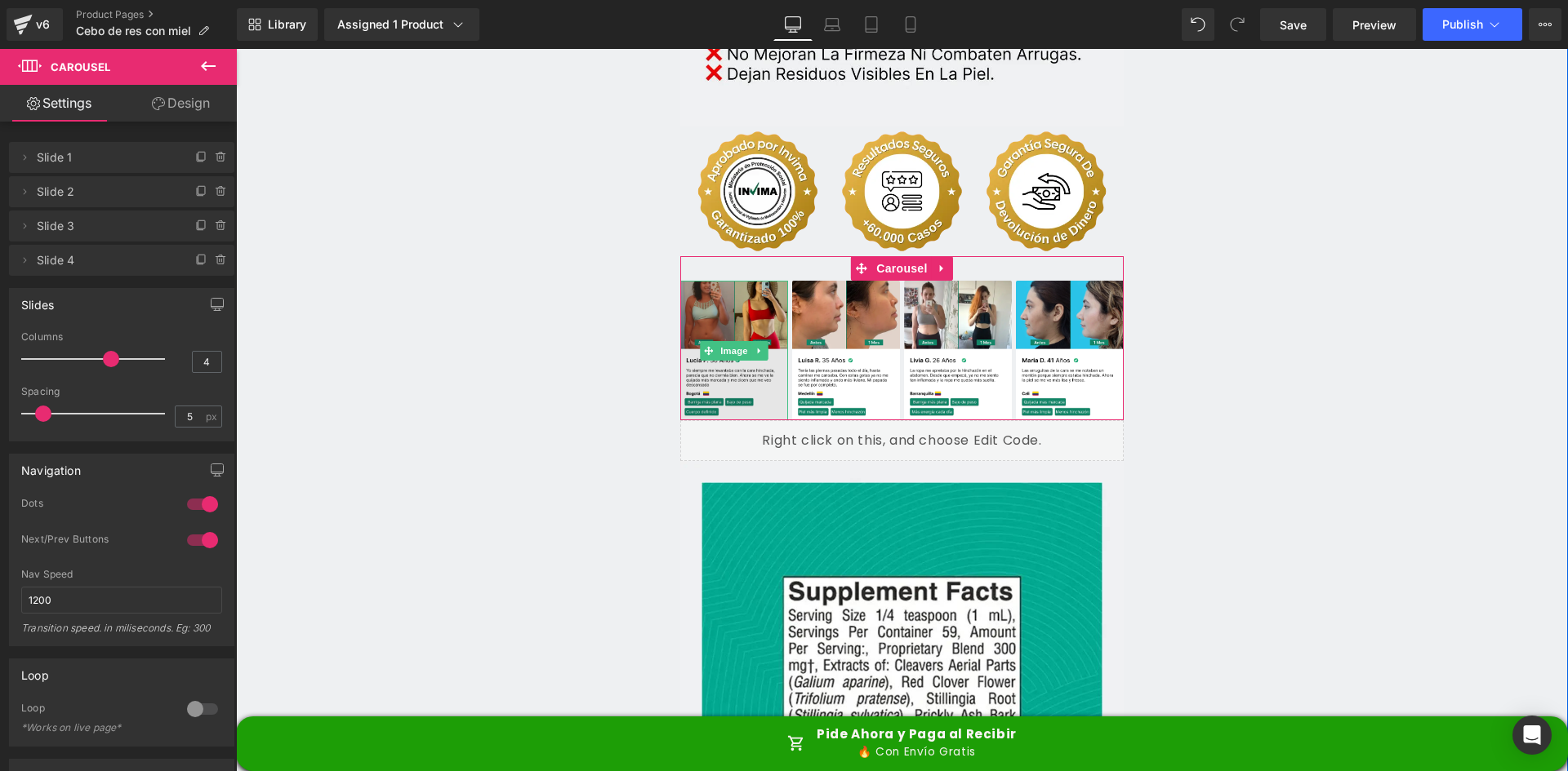
click at [713, 291] on img at bounding box center [735, 351] width 108 height 140
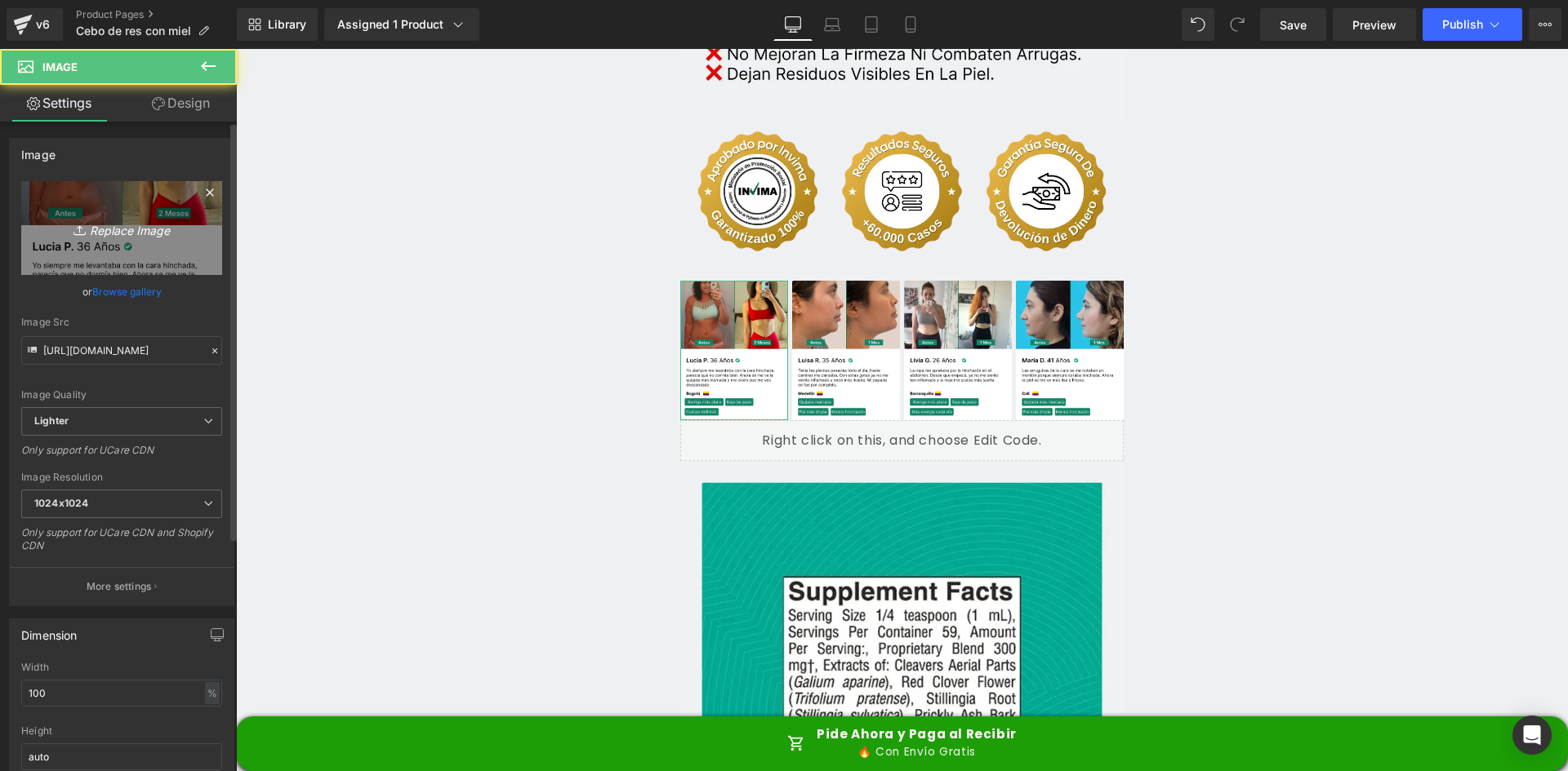
click at [81, 216] on link "Replace Image" at bounding box center [122, 228] width 201 height 94
type input "C:\fakepath\Reseña 1.webp"
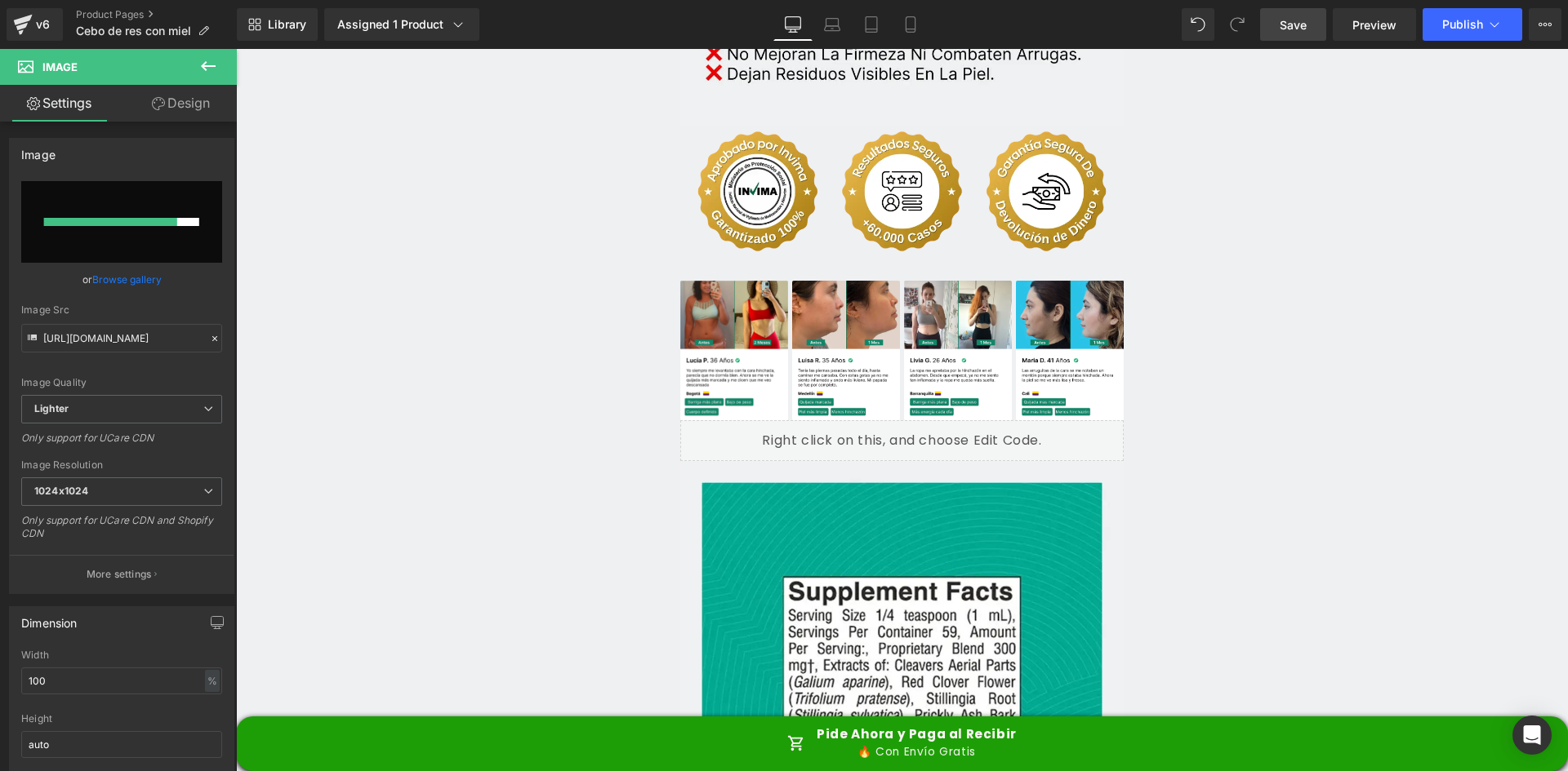
click at [1303, 32] on span "Save" at bounding box center [1293, 24] width 27 height 17
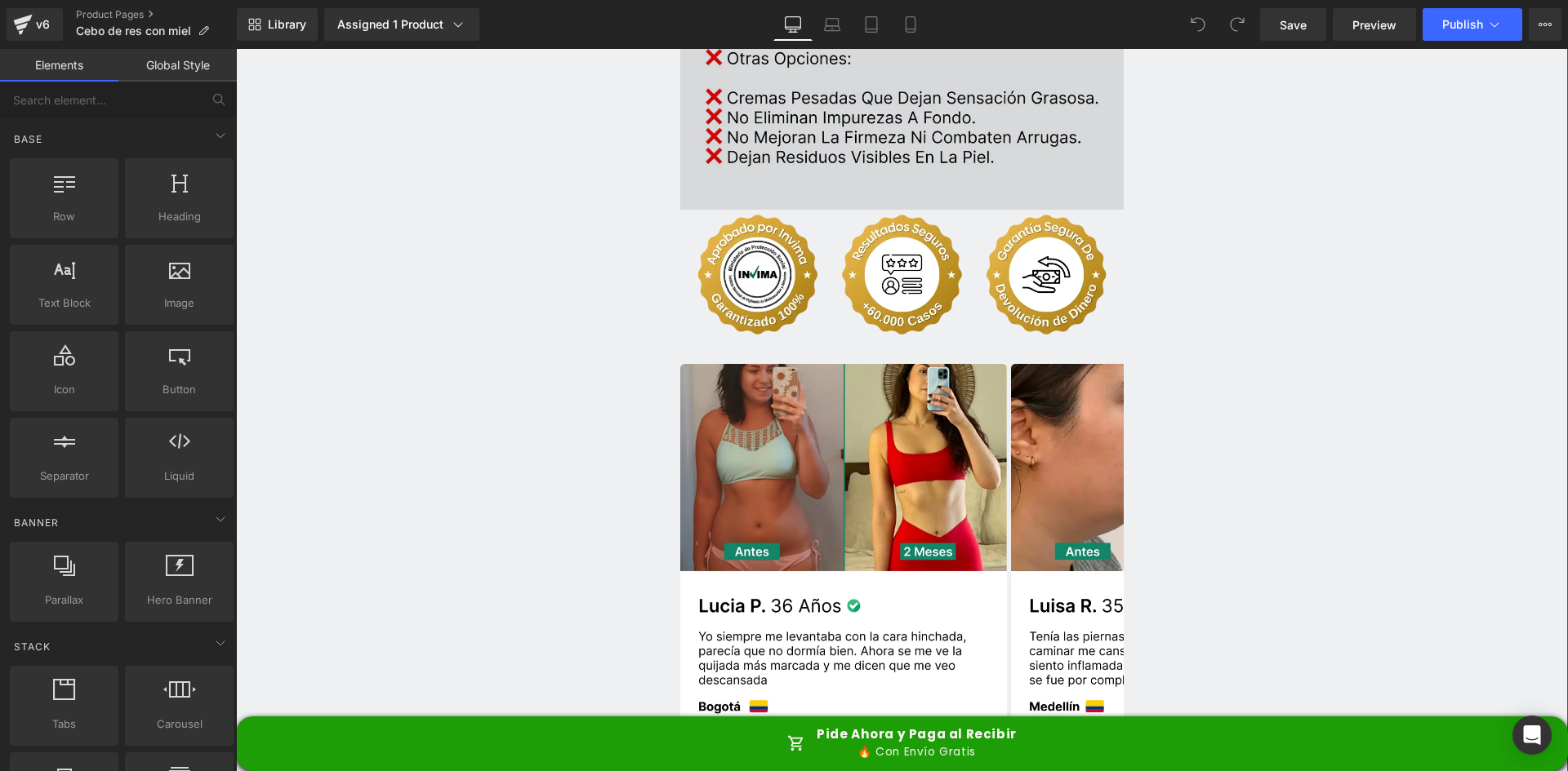
scroll to position [4000, 0]
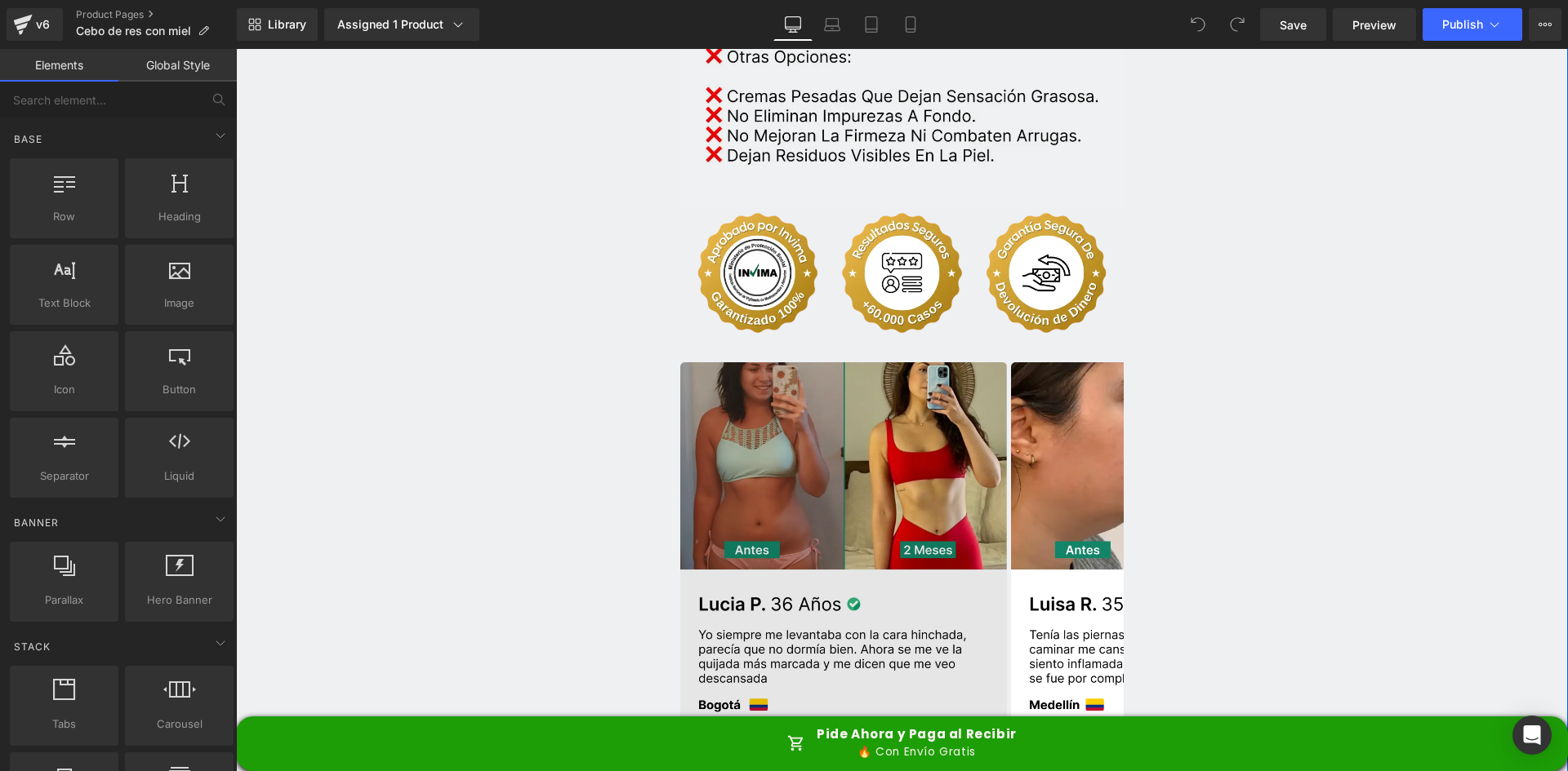
click at [808, 387] on img at bounding box center [844, 574] width 327 height 424
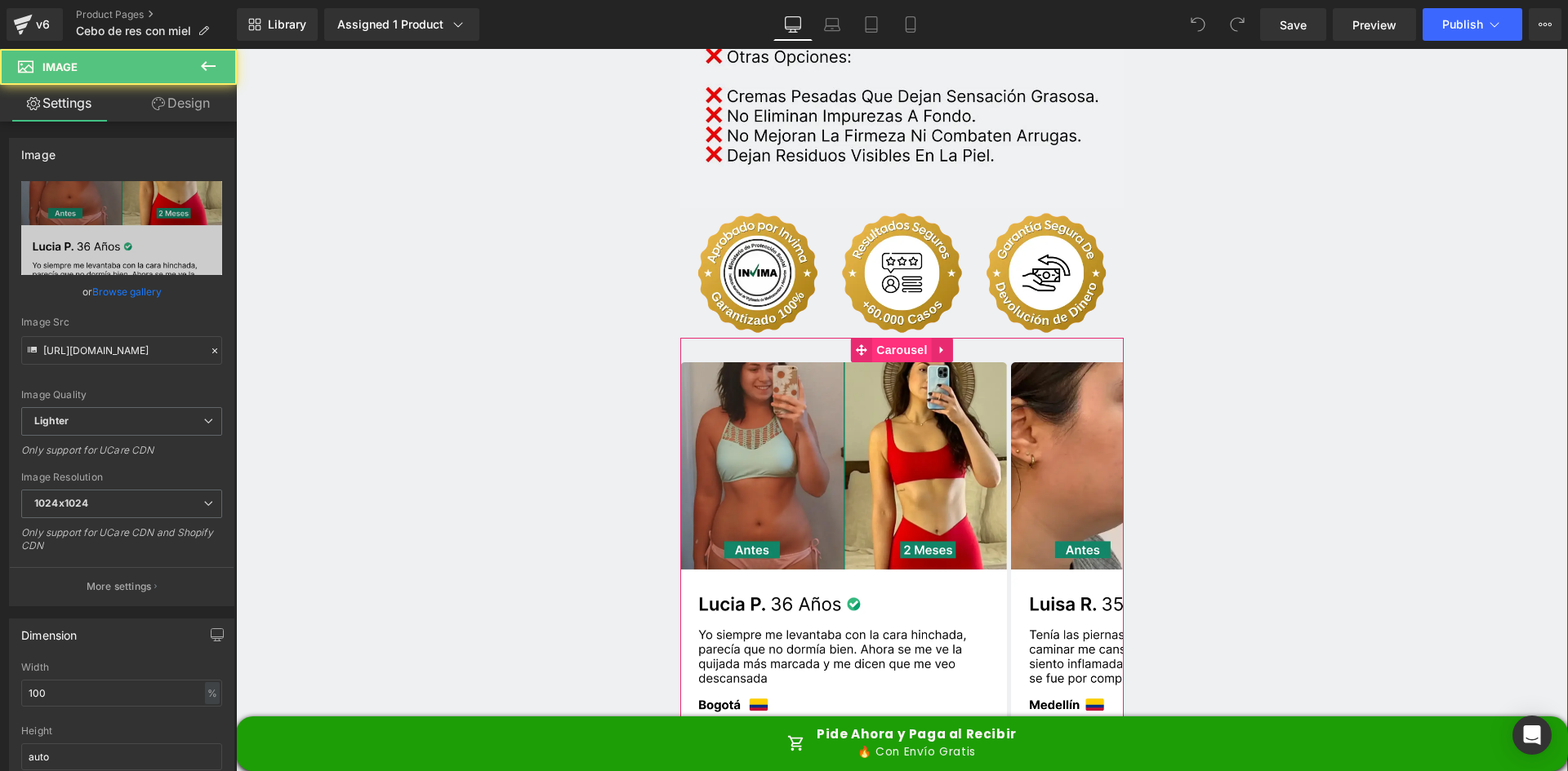
click at [915, 338] on span "Carousel" at bounding box center [901, 350] width 58 height 24
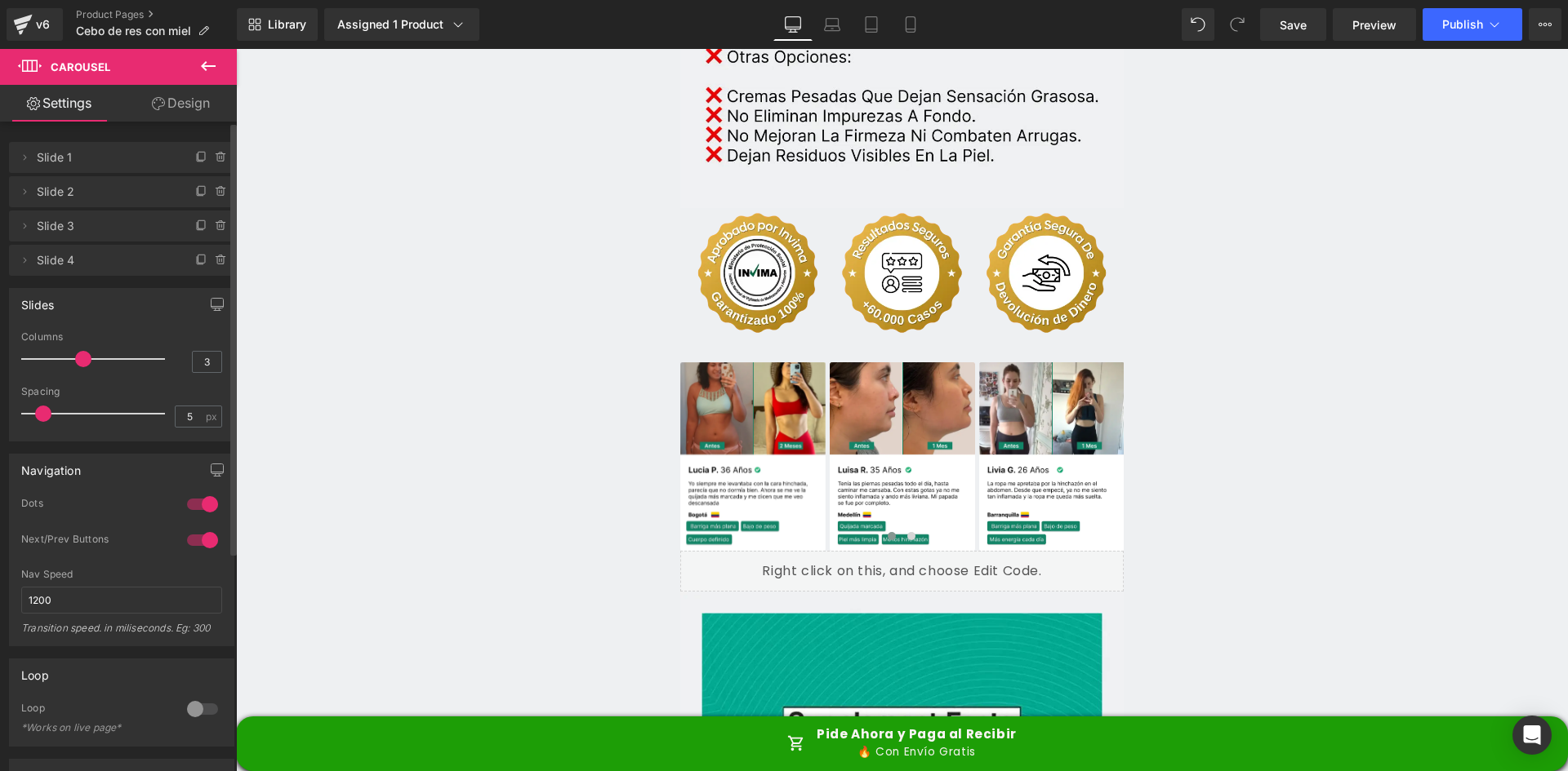
type input "4"
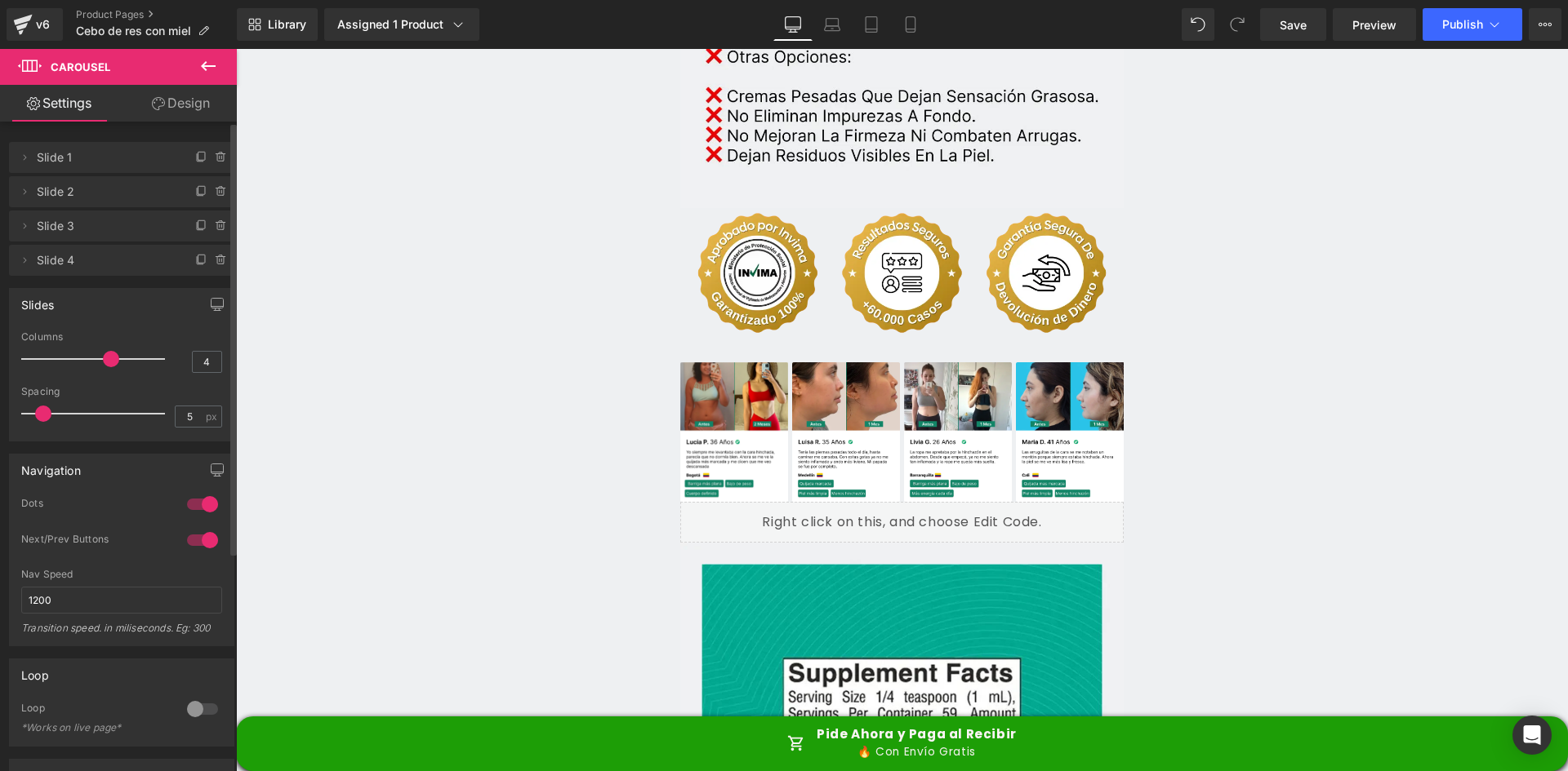
drag, startPoint x: 103, startPoint y: 363, endPoint x: 223, endPoint y: 342, distance: 121.8
click at [107, 361] on span at bounding box center [111, 359] width 16 height 16
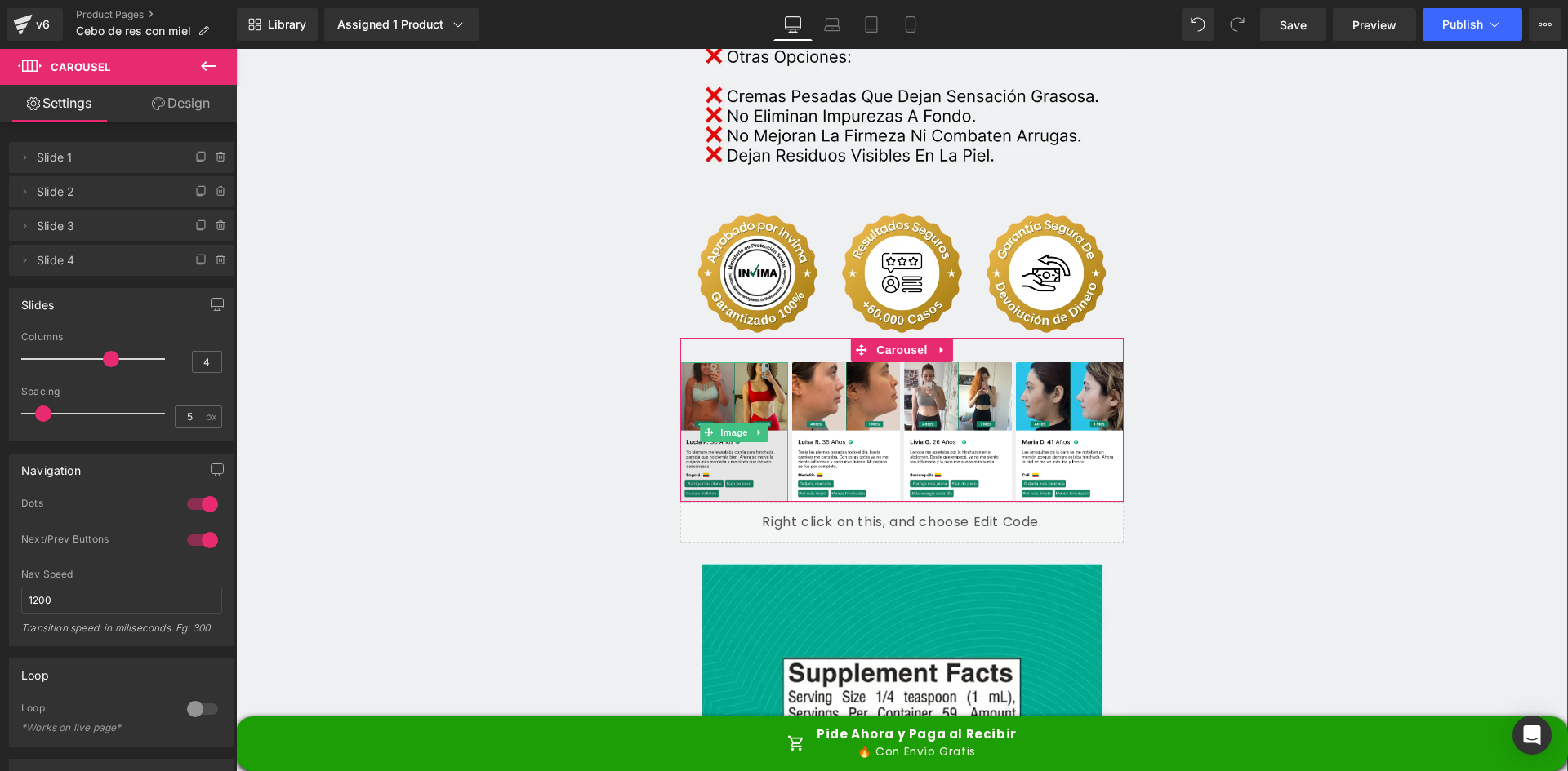
click at [727, 372] on img at bounding box center [735, 433] width 108 height 140
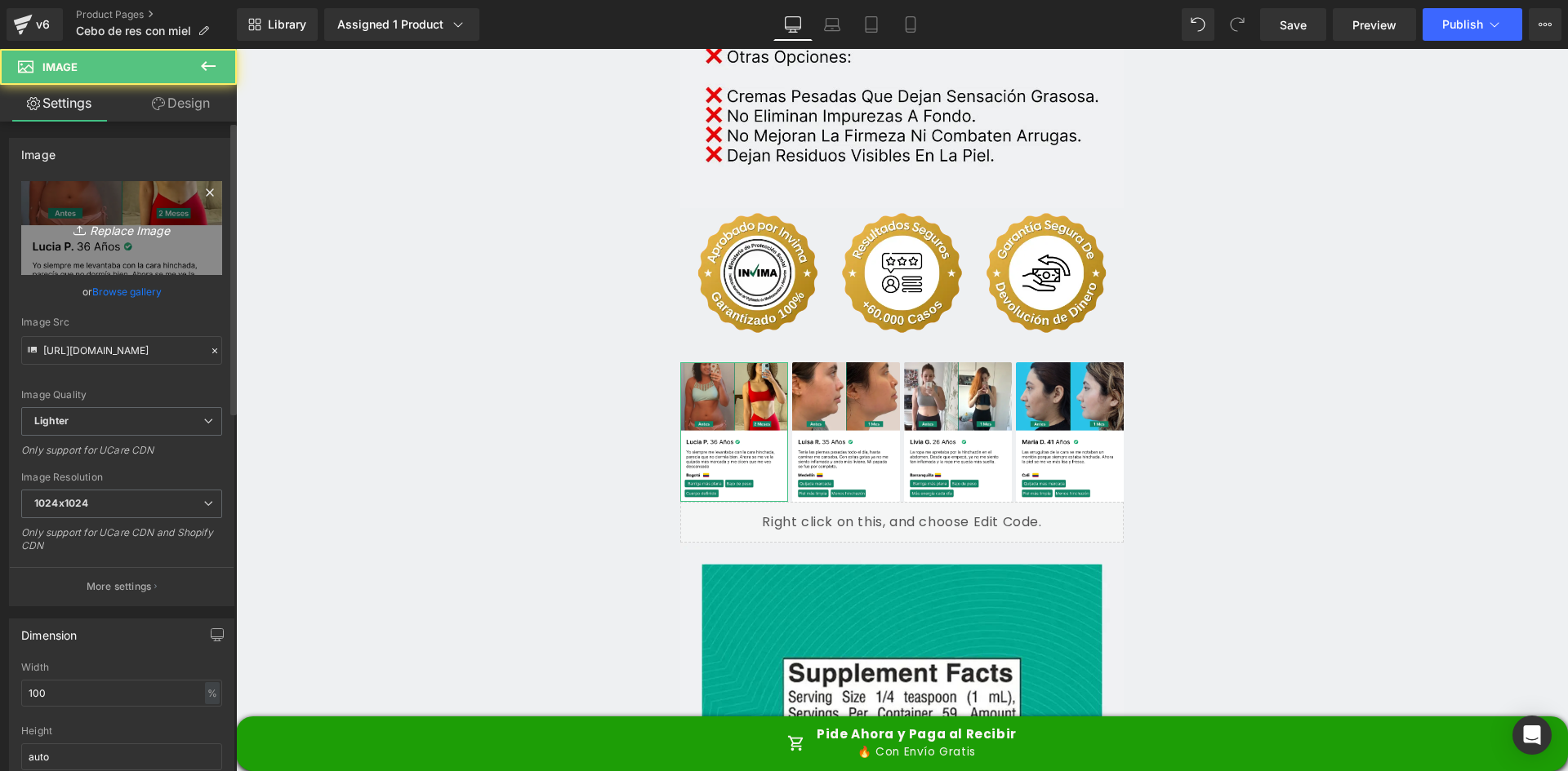
click at [88, 193] on link "Replace Image" at bounding box center [122, 228] width 201 height 94
type input "C:\fakepath\Reseña 1.webp"
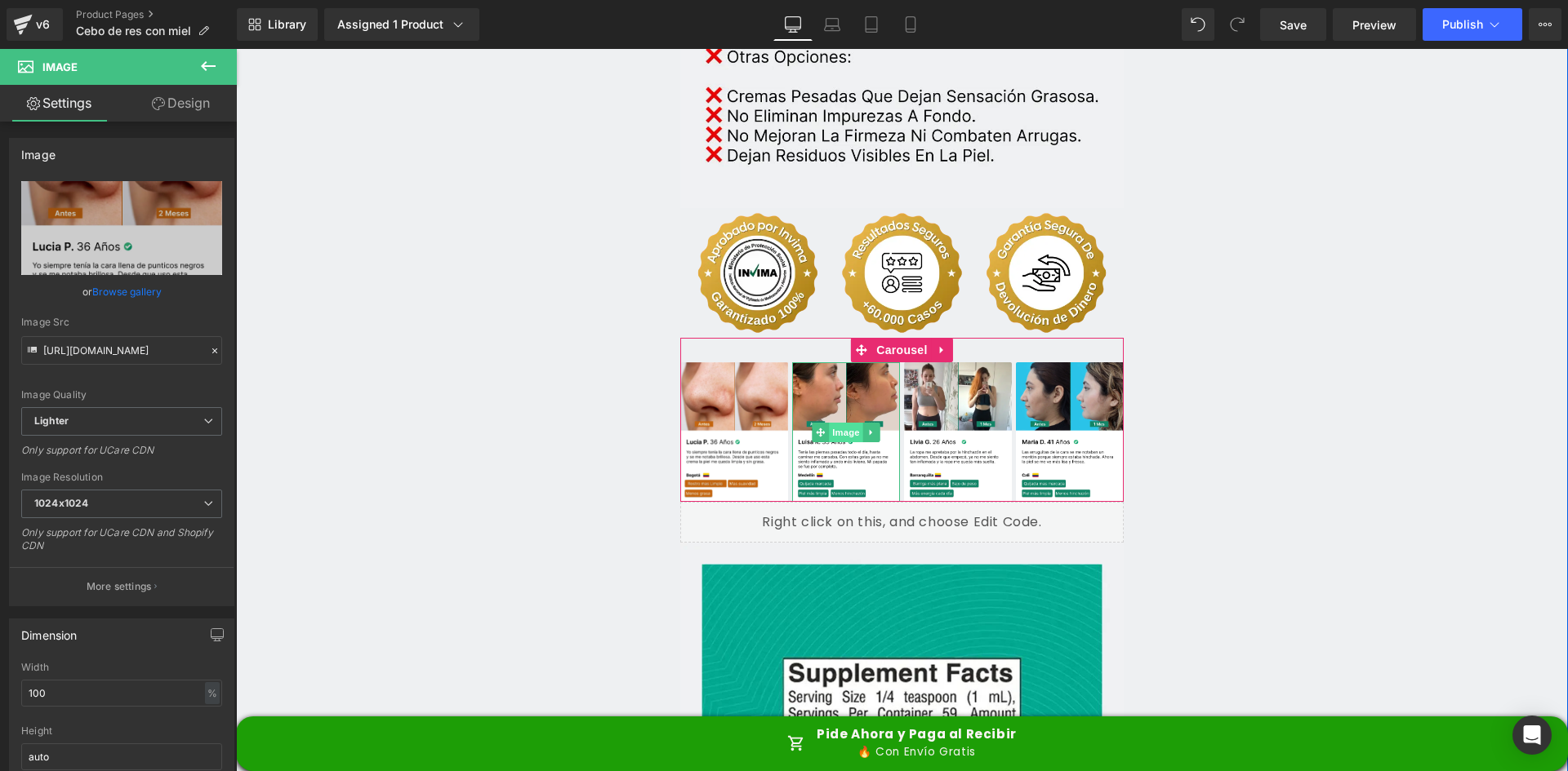
type input "[URL][DOMAIN_NAME]"
click at [835, 423] on span "Image" at bounding box center [846, 433] width 34 height 20
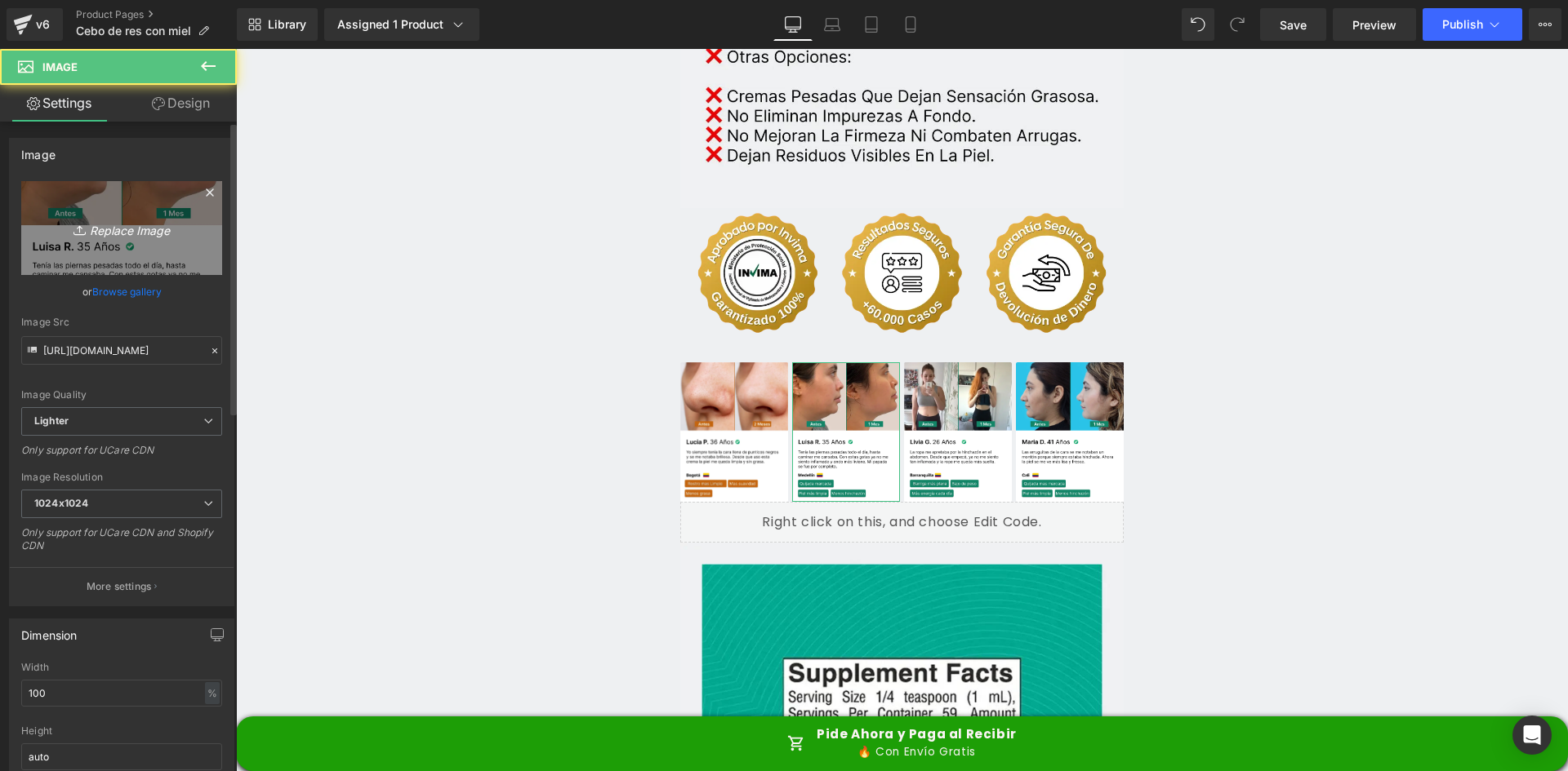
click at [92, 234] on icon "Replace Image" at bounding box center [122, 228] width 131 height 21
type input "C:\fakepath\Reseñas 2.webp"
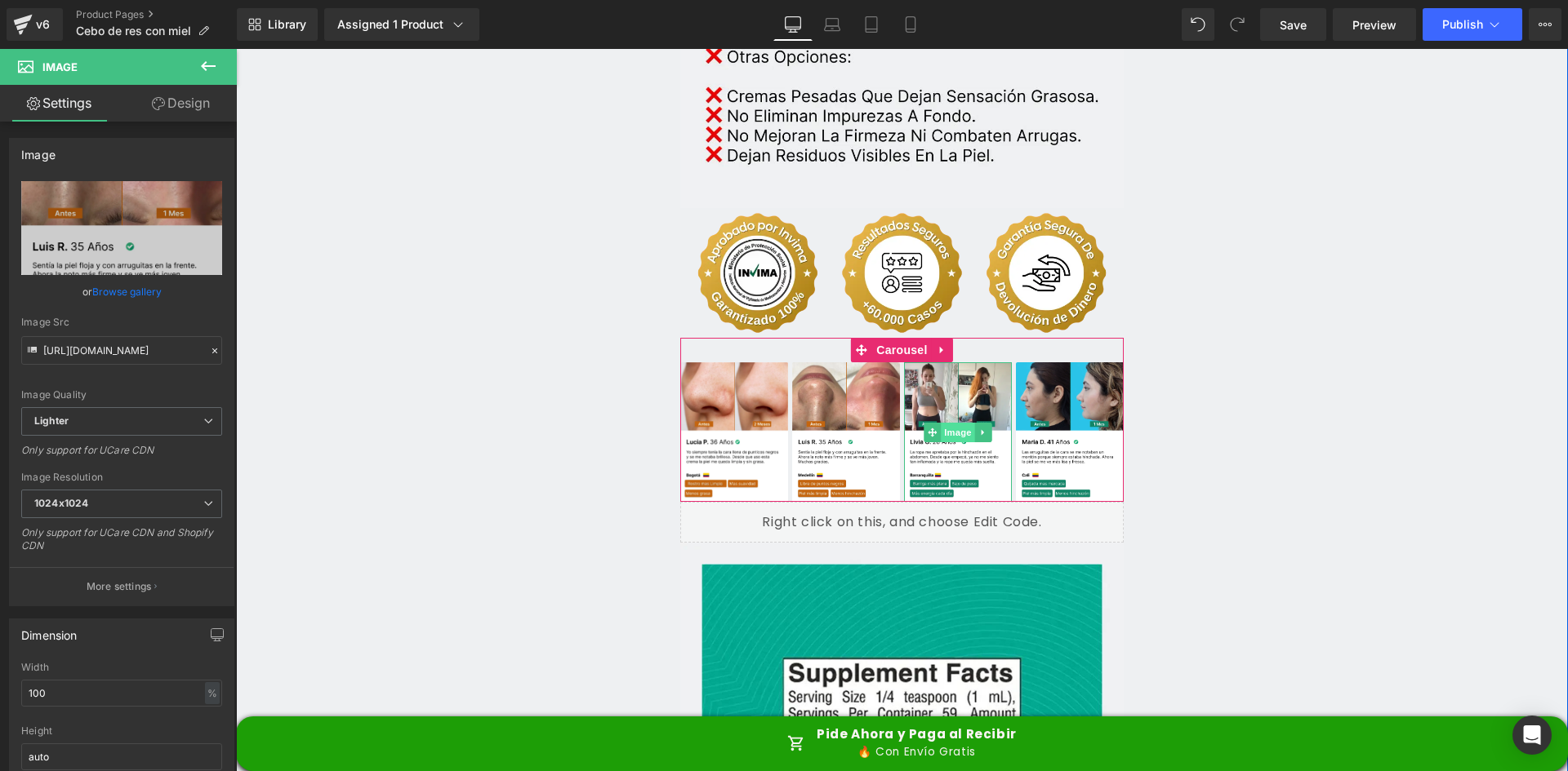
type input "[URL][DOMAIN_NAME]"
click at [950, 423] on span "Image" at bounding box center [958, 433] width 34 height 20
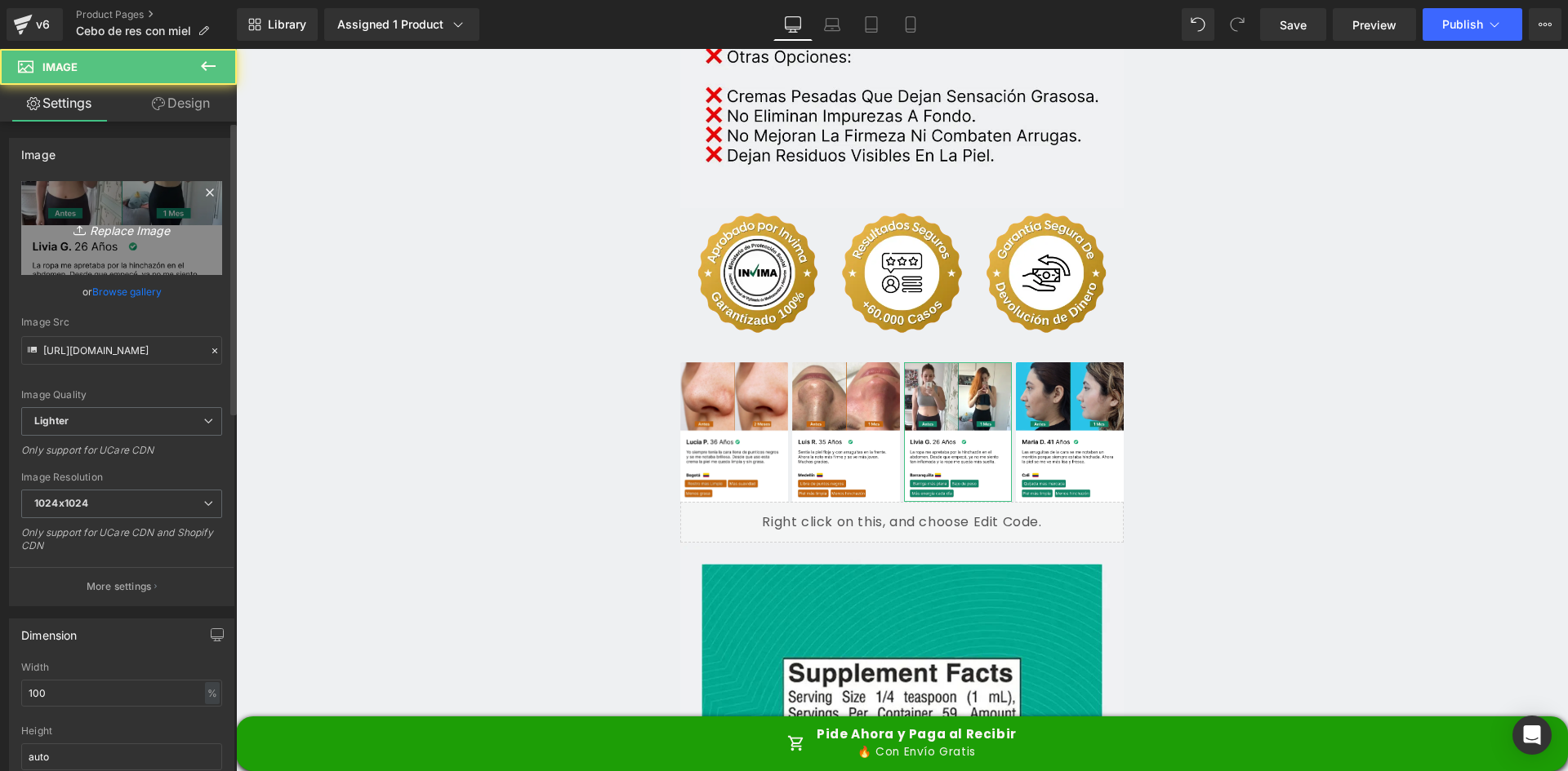
click at [89, 196] on link "Replace Image" at bounding box center [122, 228] width 201 height 94
type input "C:\fakepath\Reseñas 3.webp"
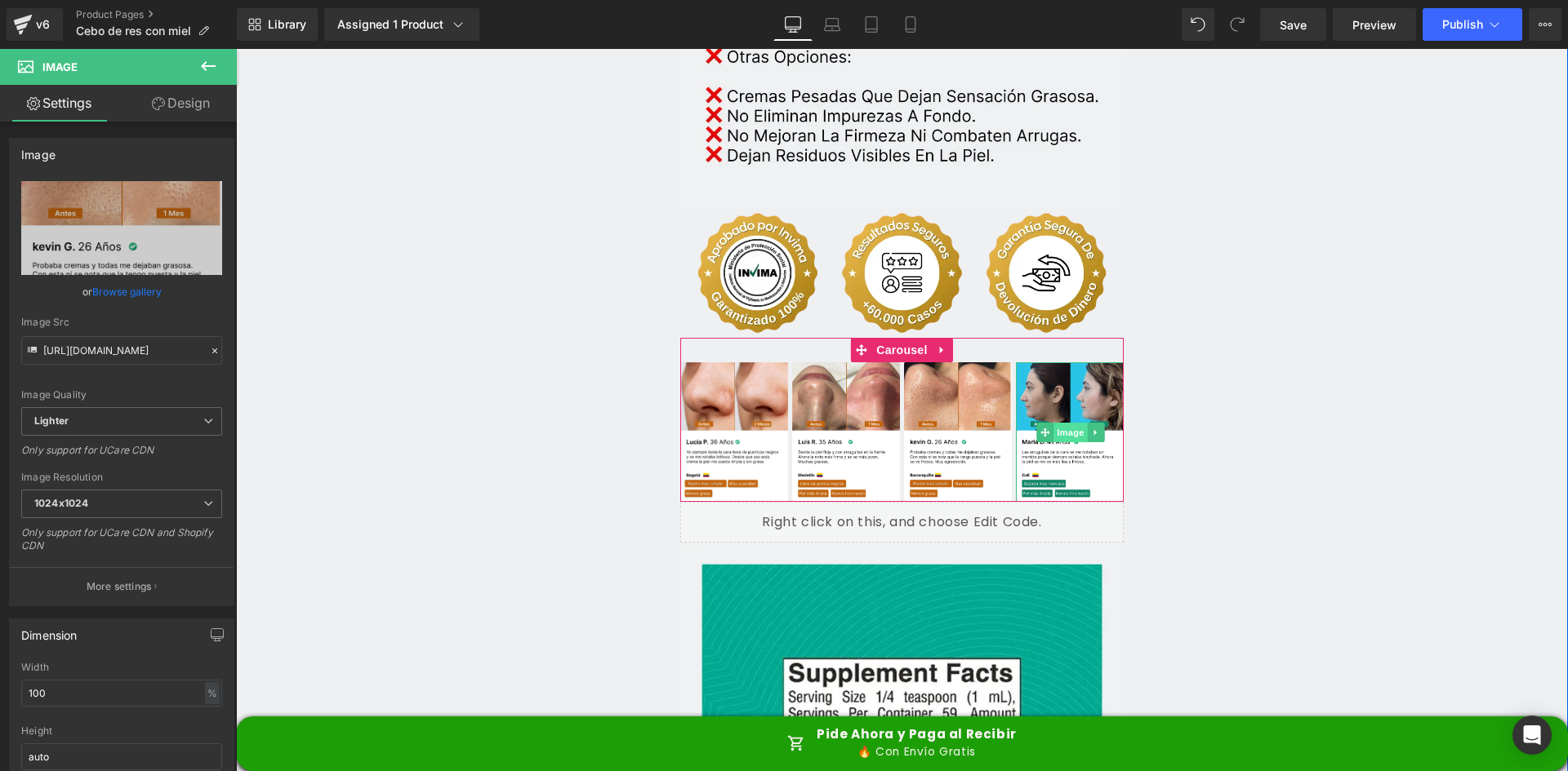
type input "[URL][DOMAIN_NAME]"
click at [1061, 423] on span "Image" at bounding box center [1070, 433] width 34 height 20
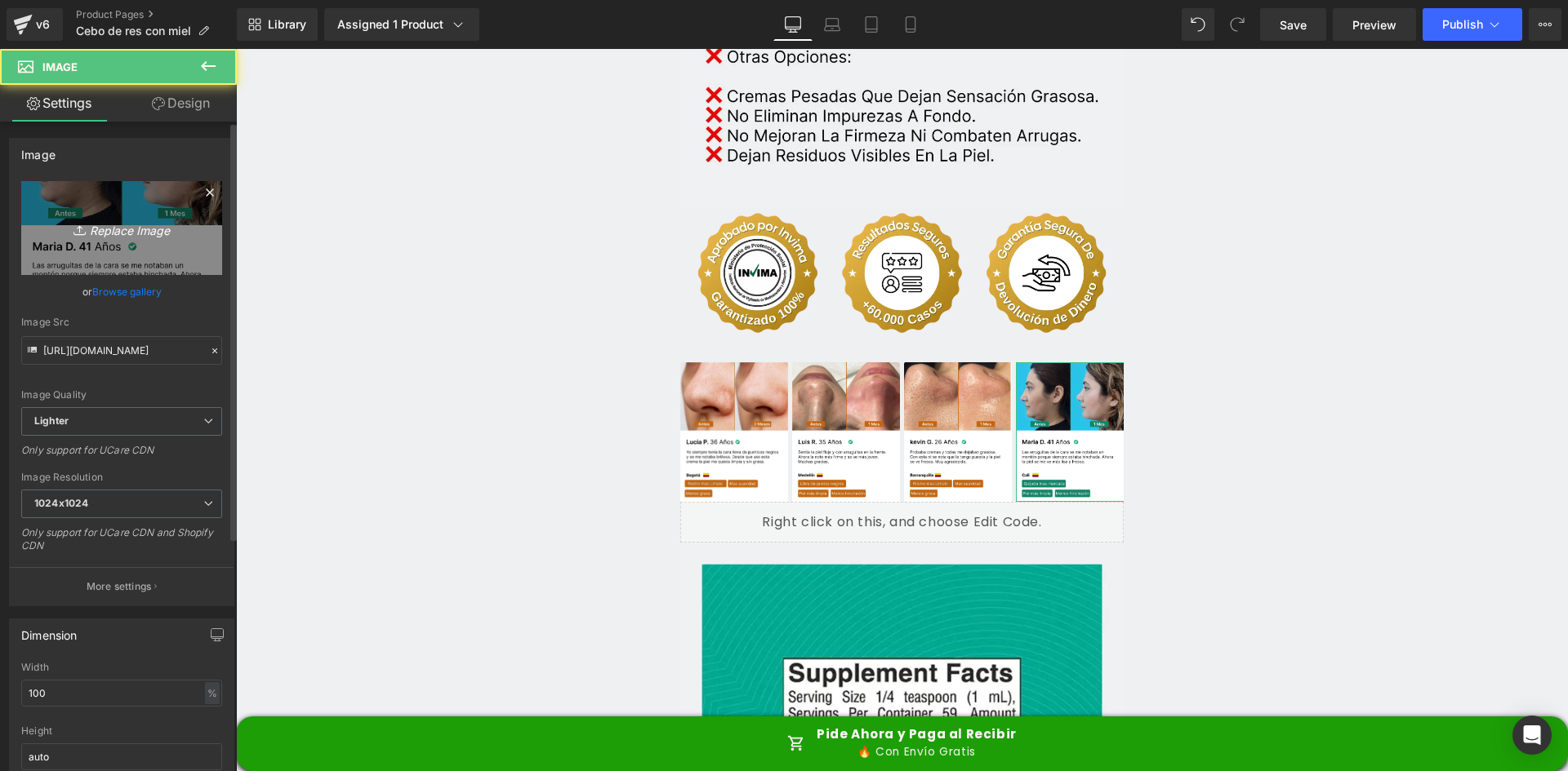
click at [173, 263] on link "Replace Image" at bounding box center [122, 228] width 201 height 94
type input "C:\fakepath\Reseñas 4.webp"
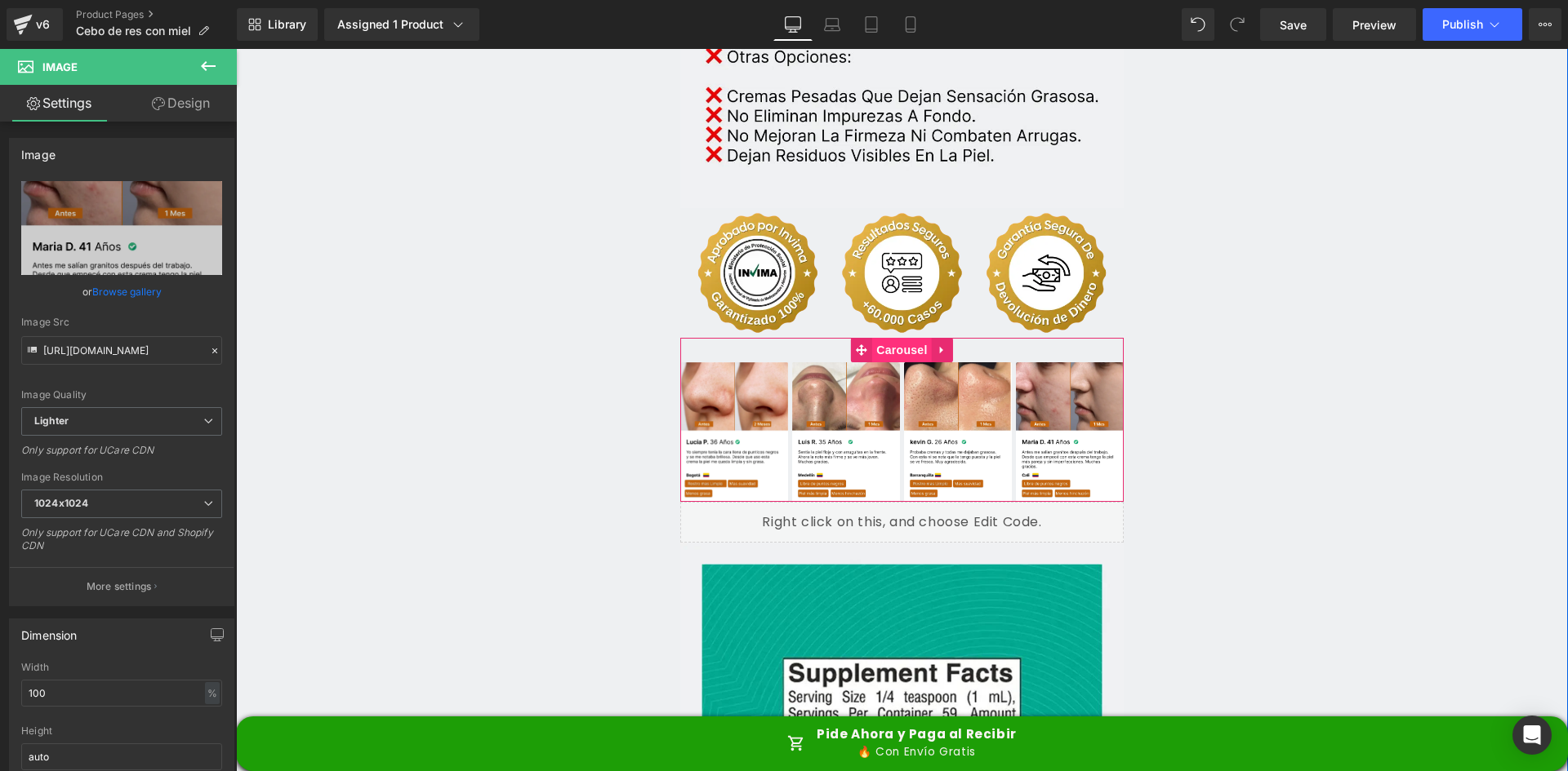
type input "[URL][DOMAIN_NAME]"
click at [891, 338] on span "Carousel" at bounding box center [901, 350] width 58 height 24
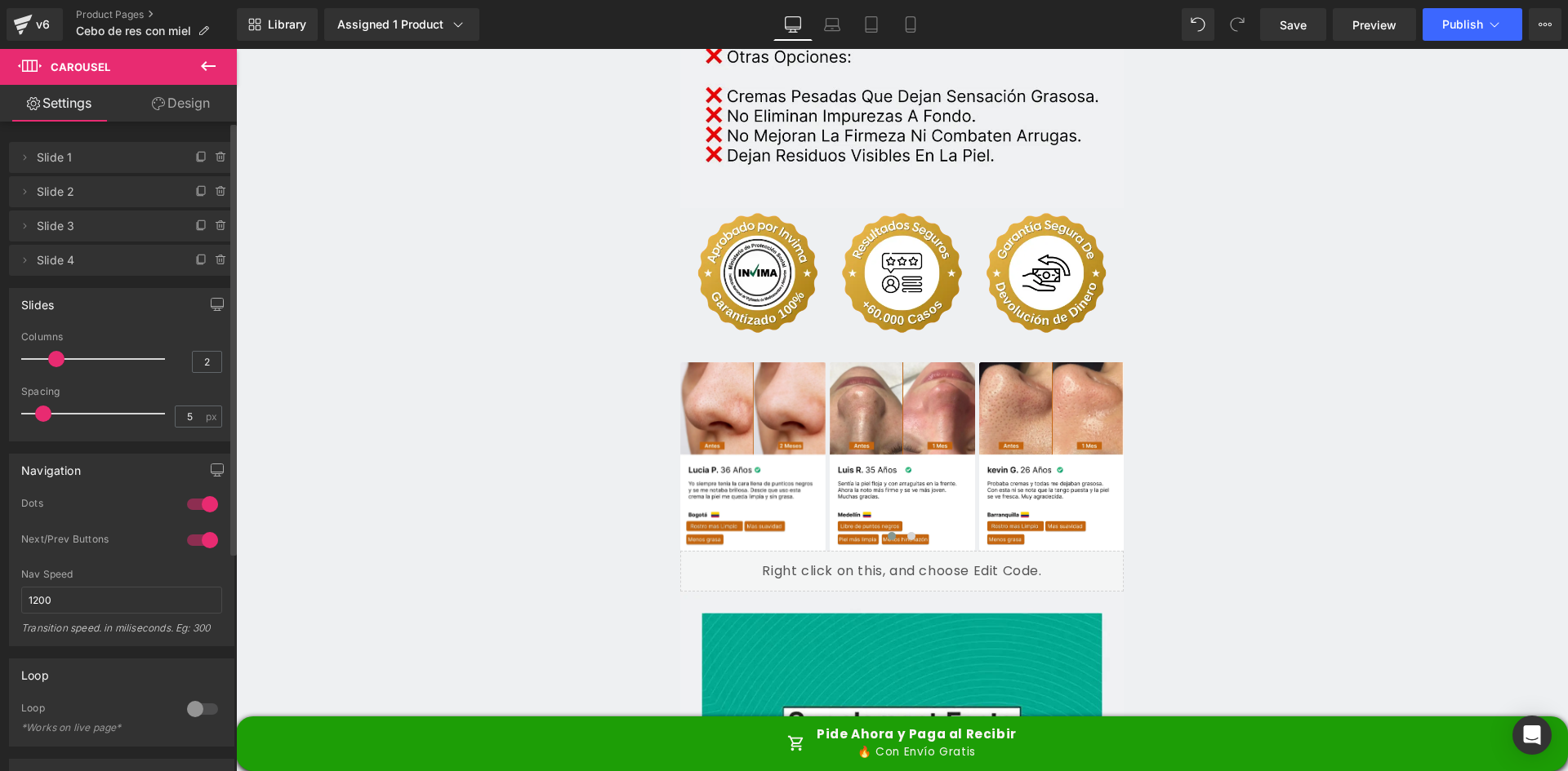
type input "1"
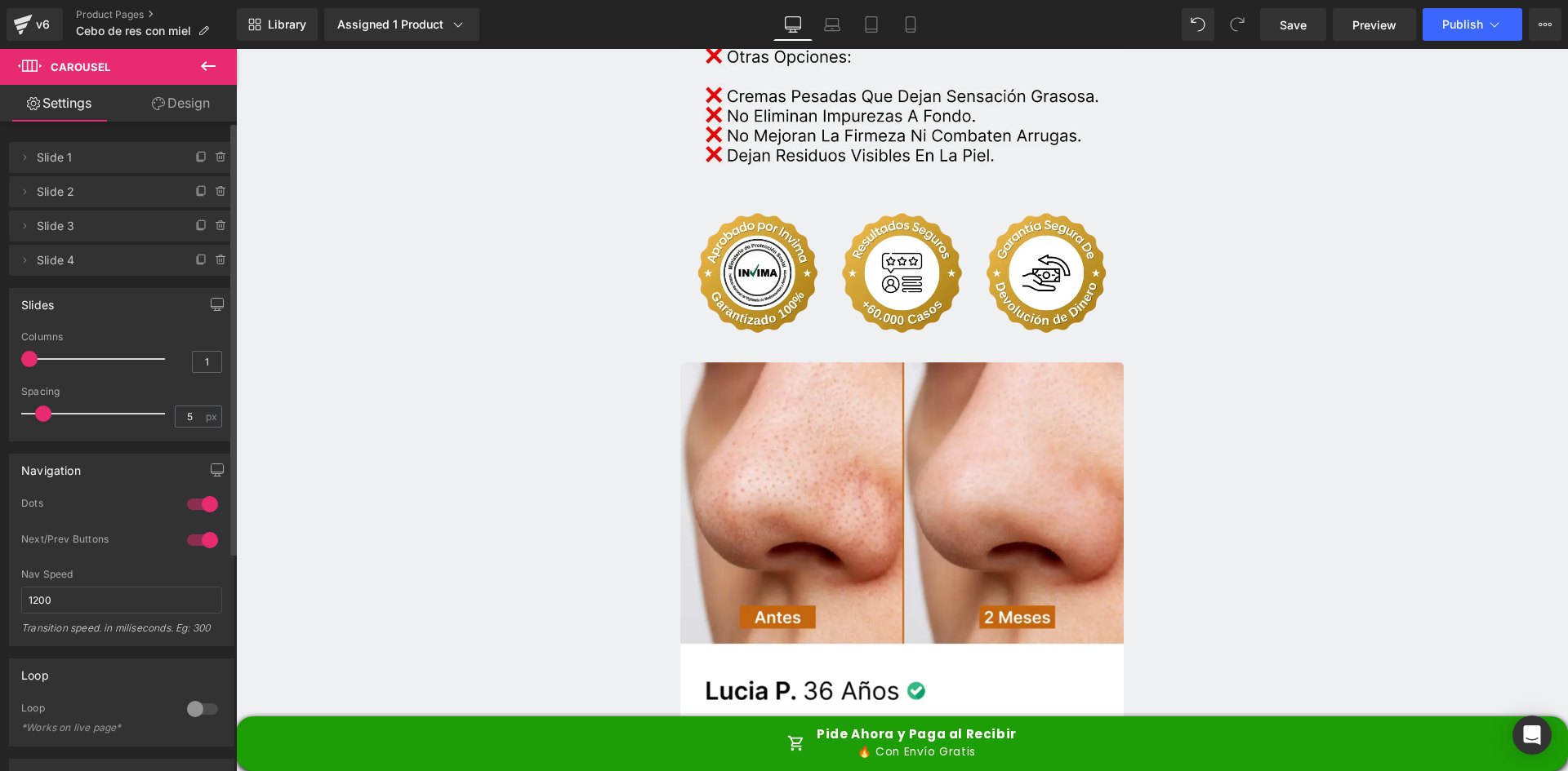
drag, startPoint x: 104, startPoint y: 356, endPoint x: 1, endPoint y: 354, distance: 103.0
click at [1, 354] on div "Slides 1 Columns 1 3 Columns 3 3 Columns 3 1 Columns 1 5px Spacing 5 px 5px Spa…" at bounding box center [122, 358] width 244 height 166
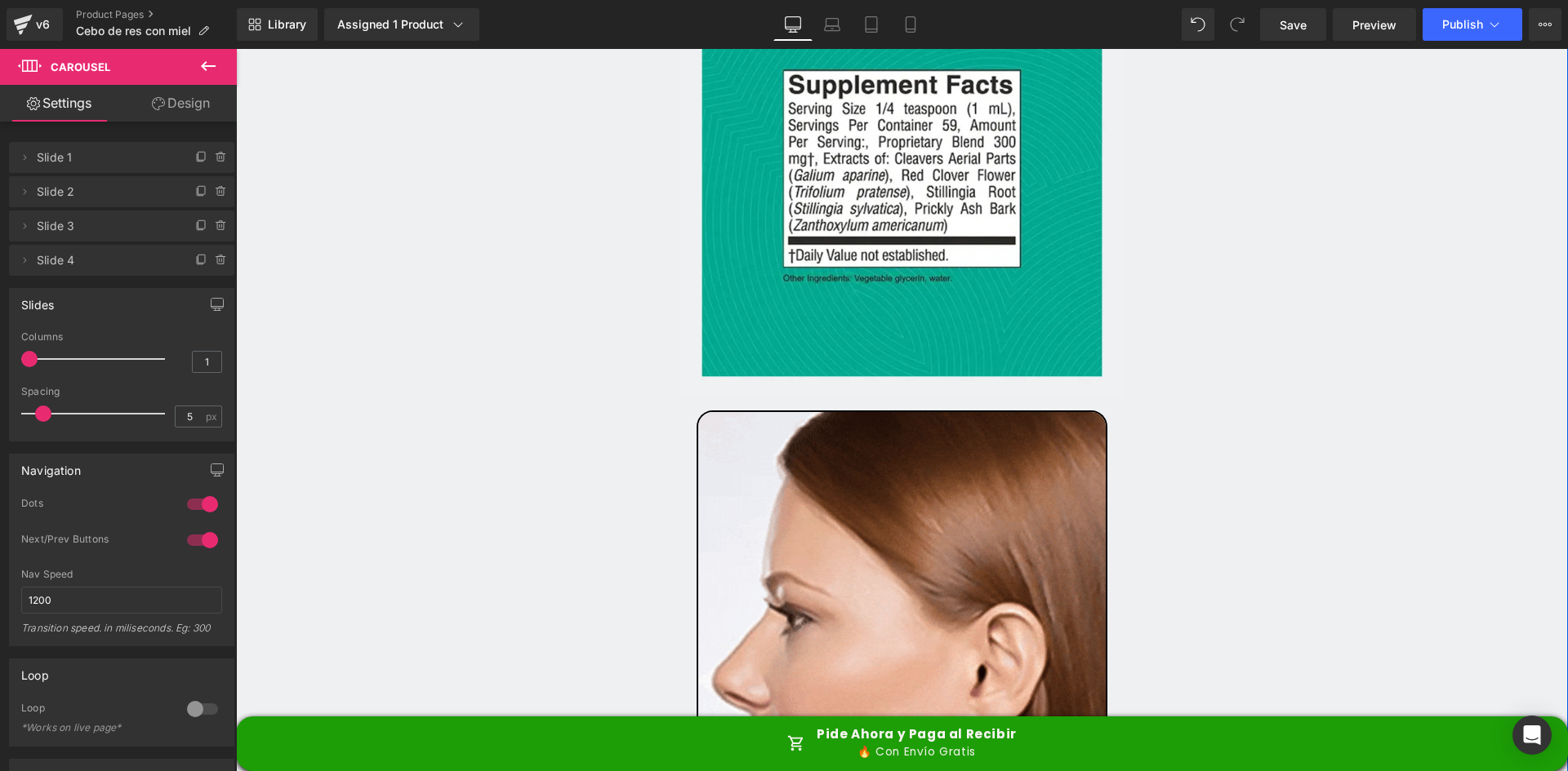
scroll to position [4653, 0]
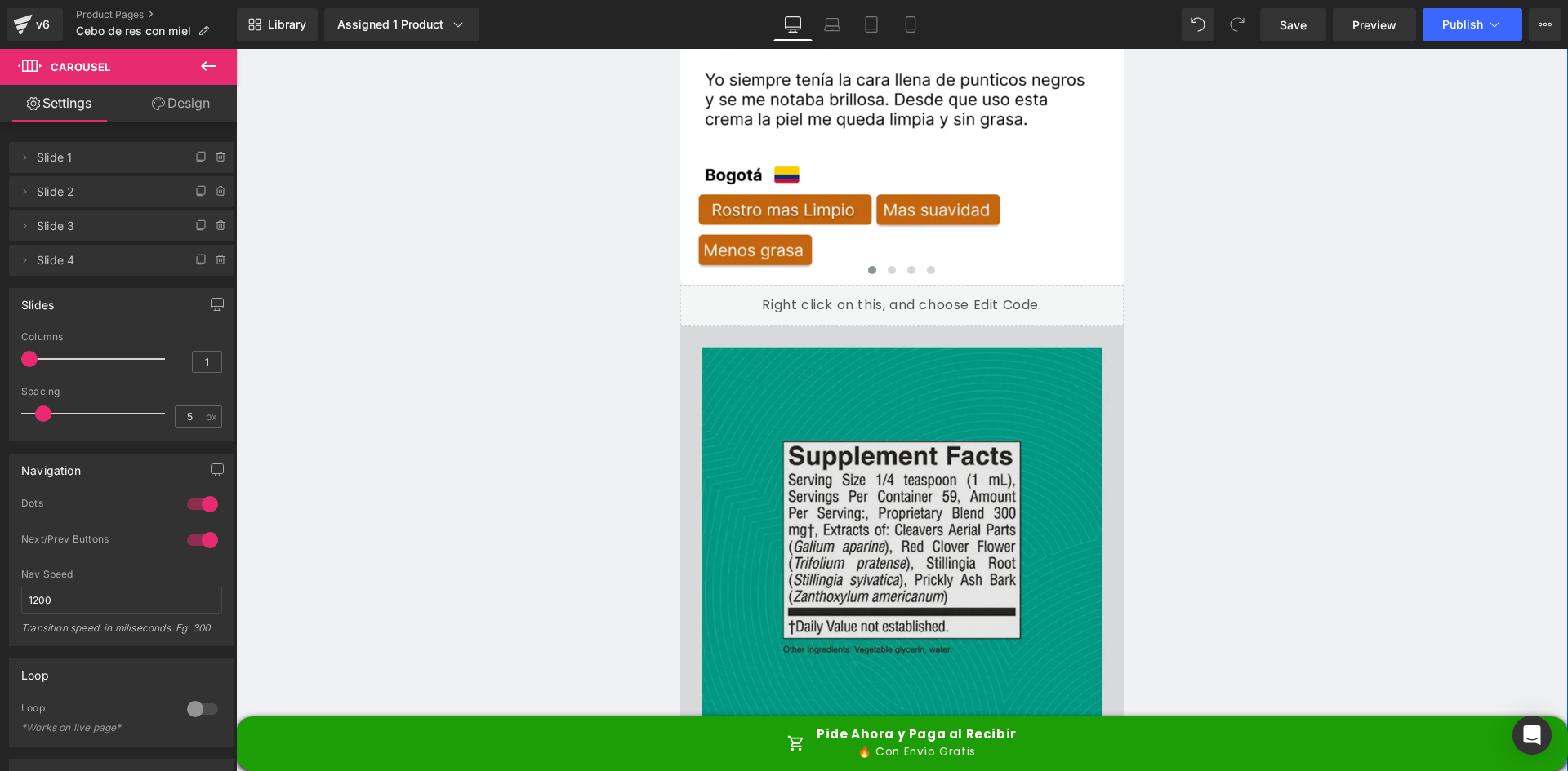
click at [908, 349] on img at bounding box center [903, 548] width 445 height 444
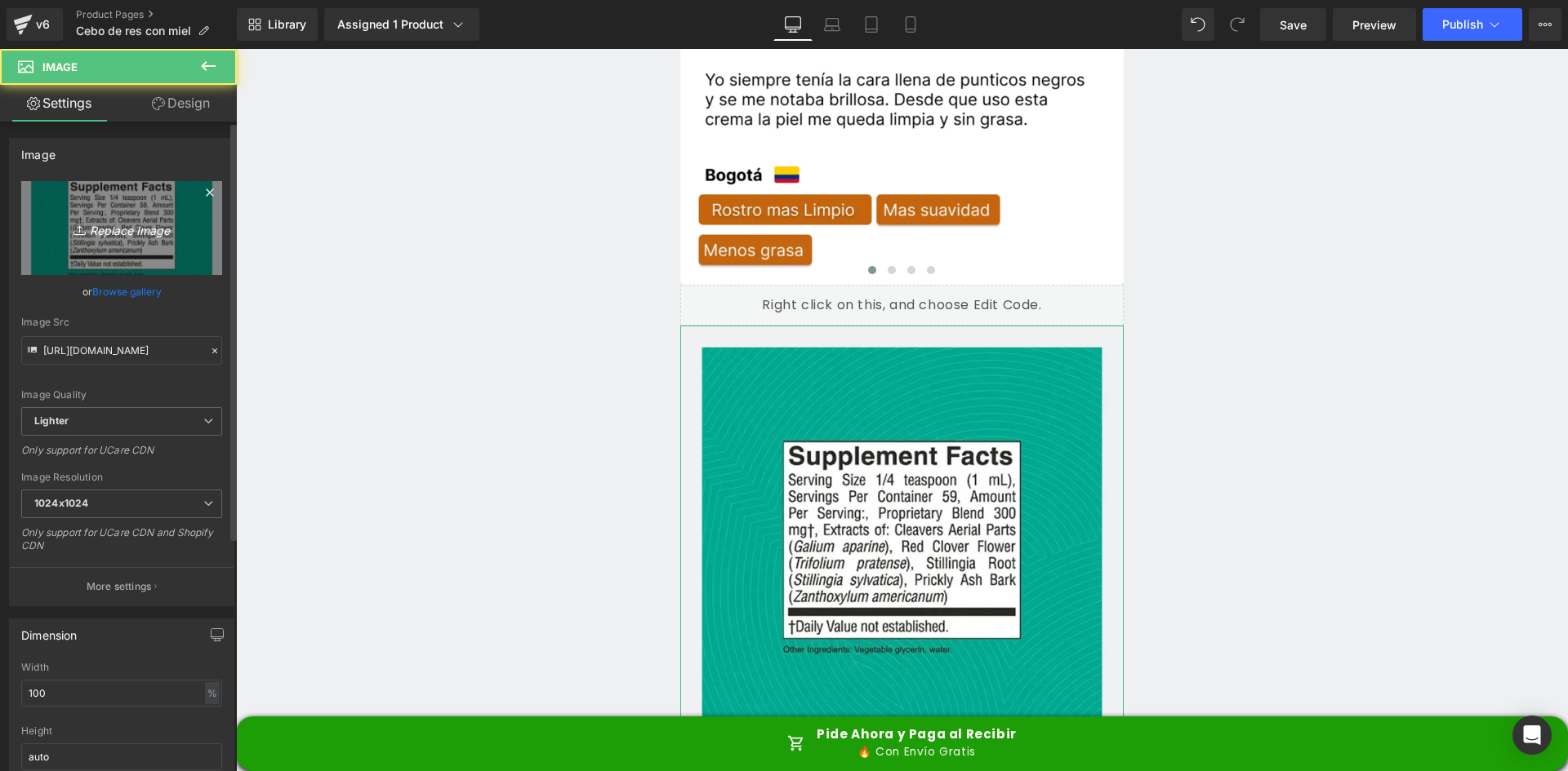
click at [101, 246] on link "Replace Image" at bounding box center [122, 228] width 201 height 94
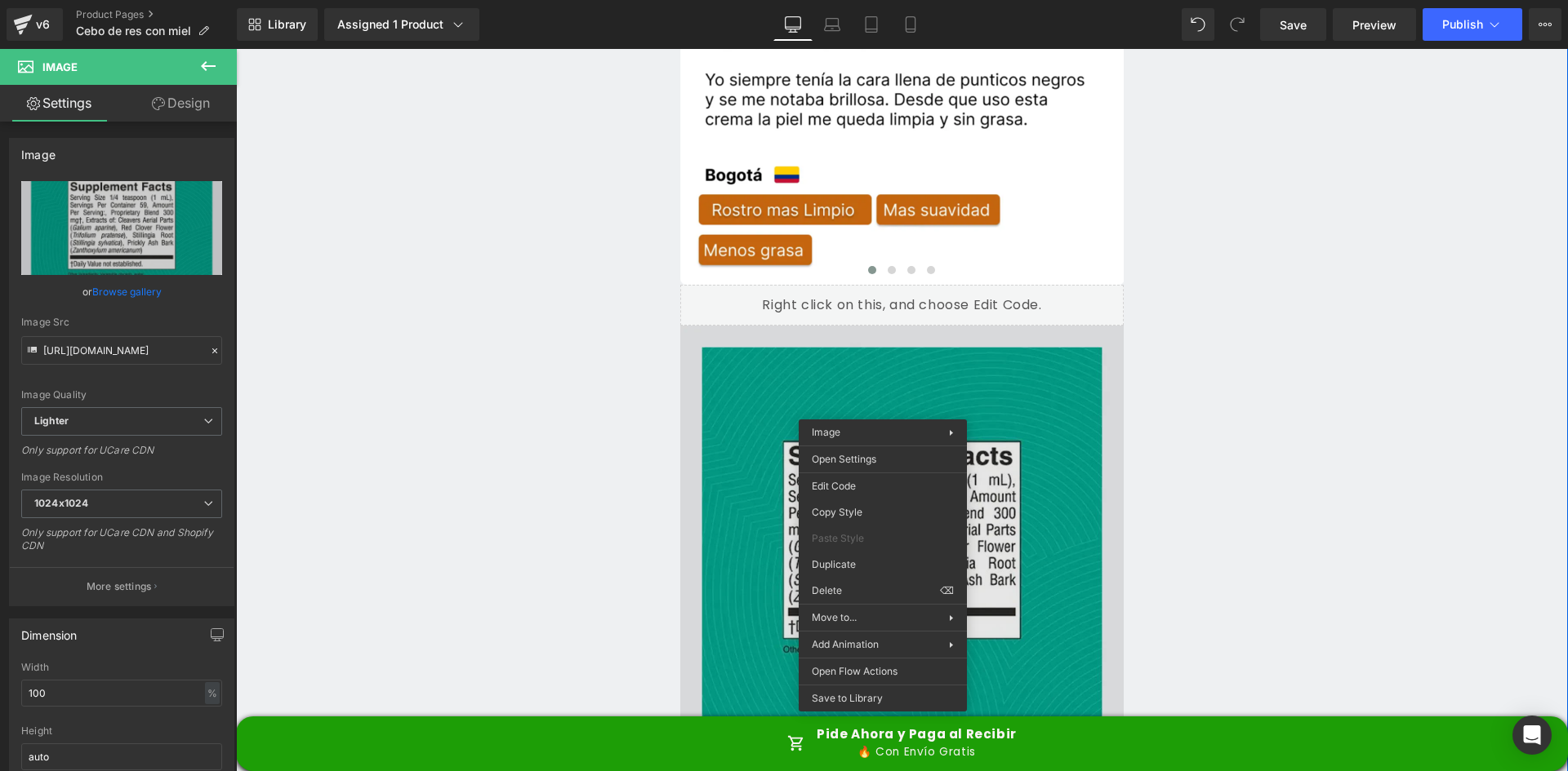
click at [965, 372] on img at bounding box center [903, 548] width 445 height 444
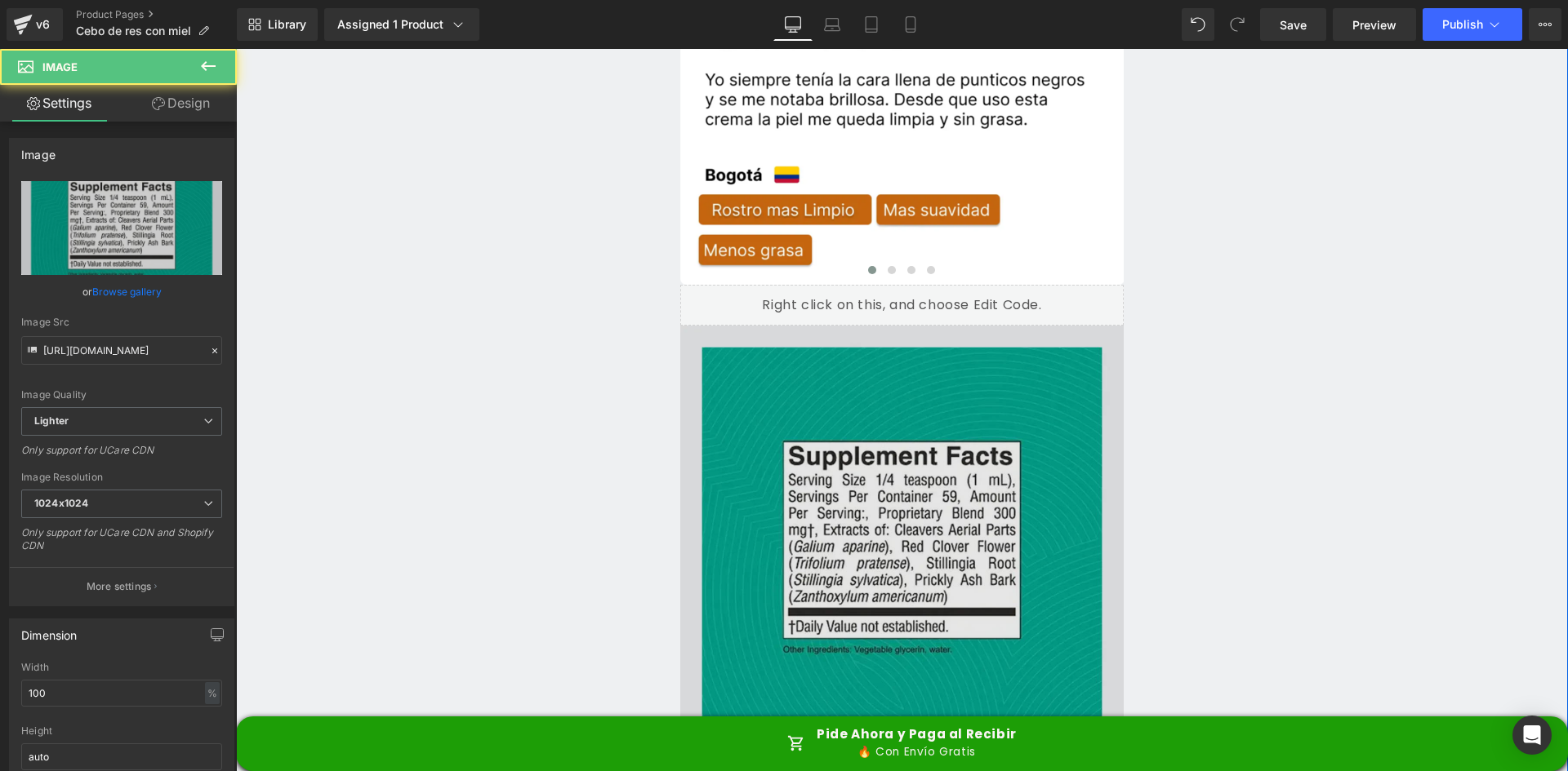
click at [926, 506] on div "Image" at bounding box center [903, 548] width 445 height 444
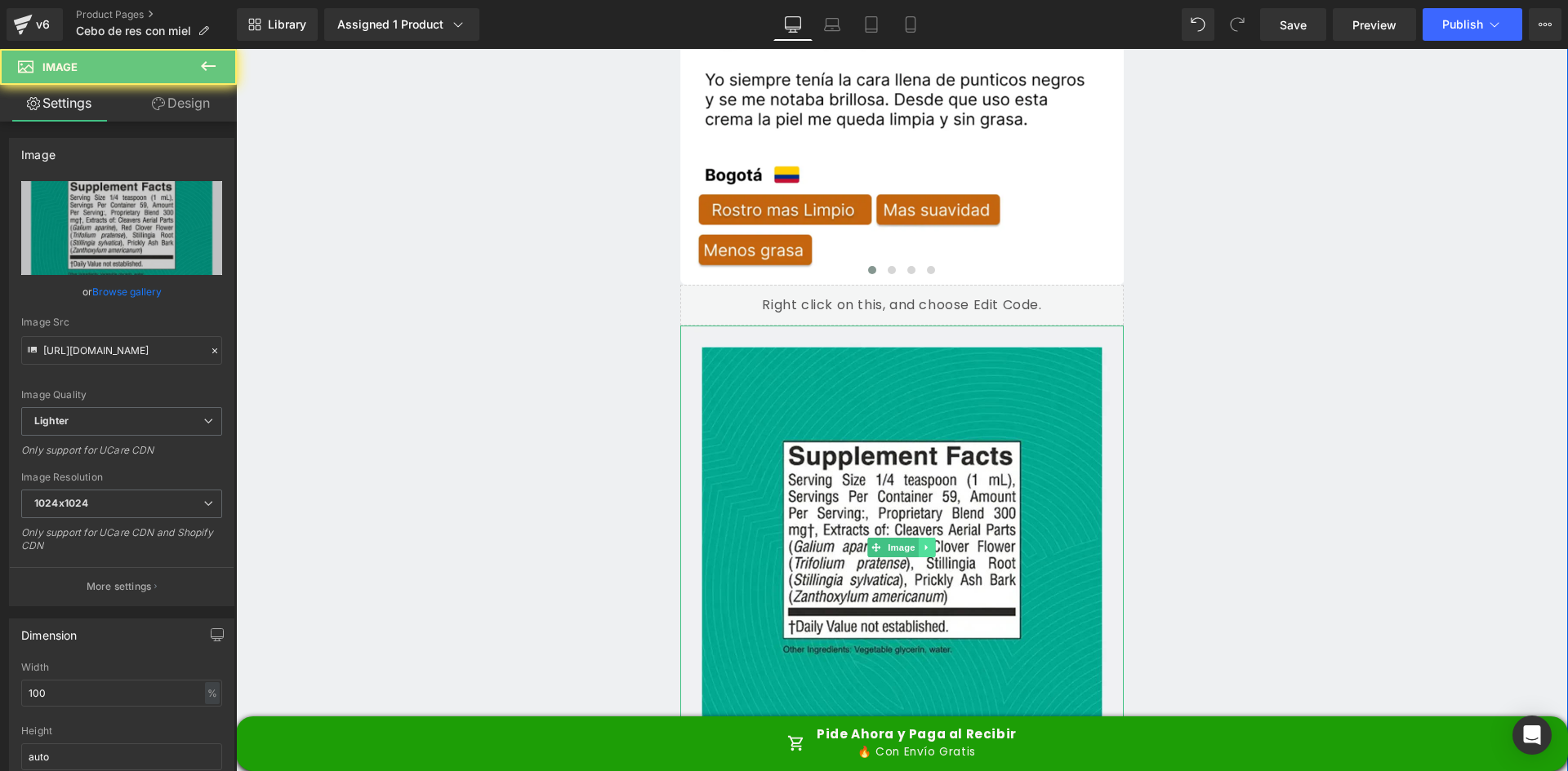
click at [923, 543] on icon at bounding box center [928, 548] width 9 height 10
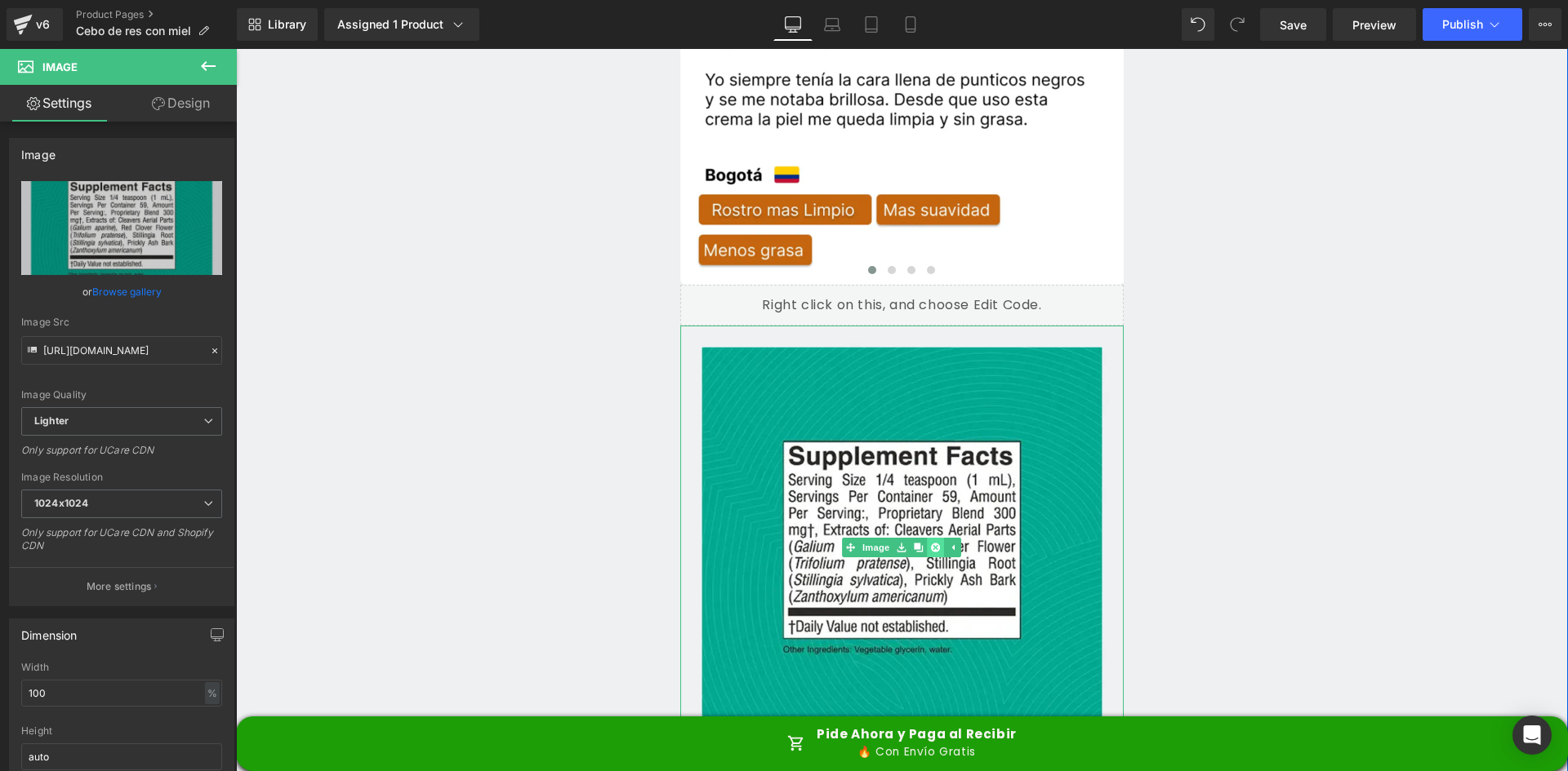
click at [931, 543] on icon at bounding box center [936, 548] width 9 height 9
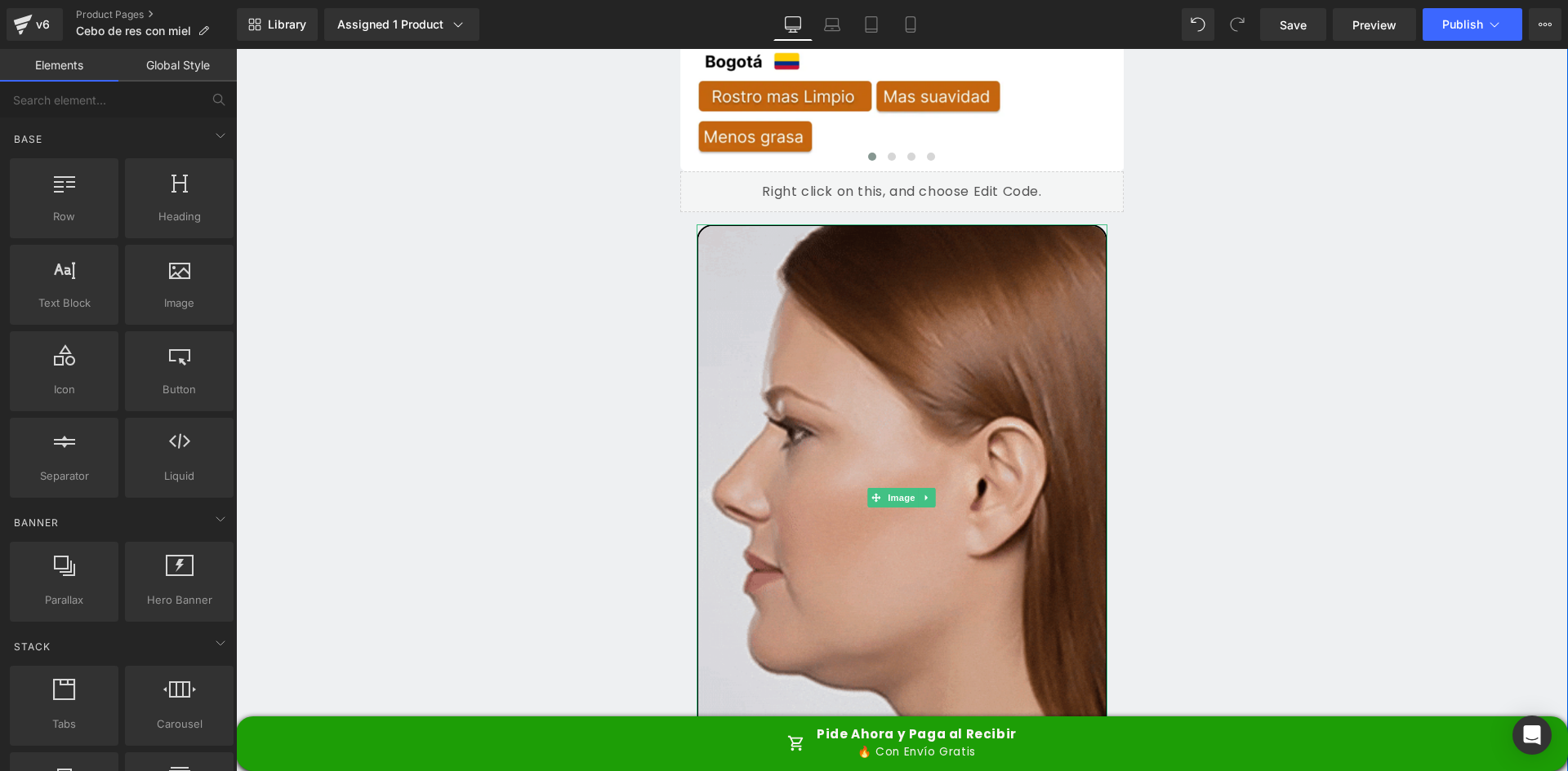
scroll to position [4898, 0]
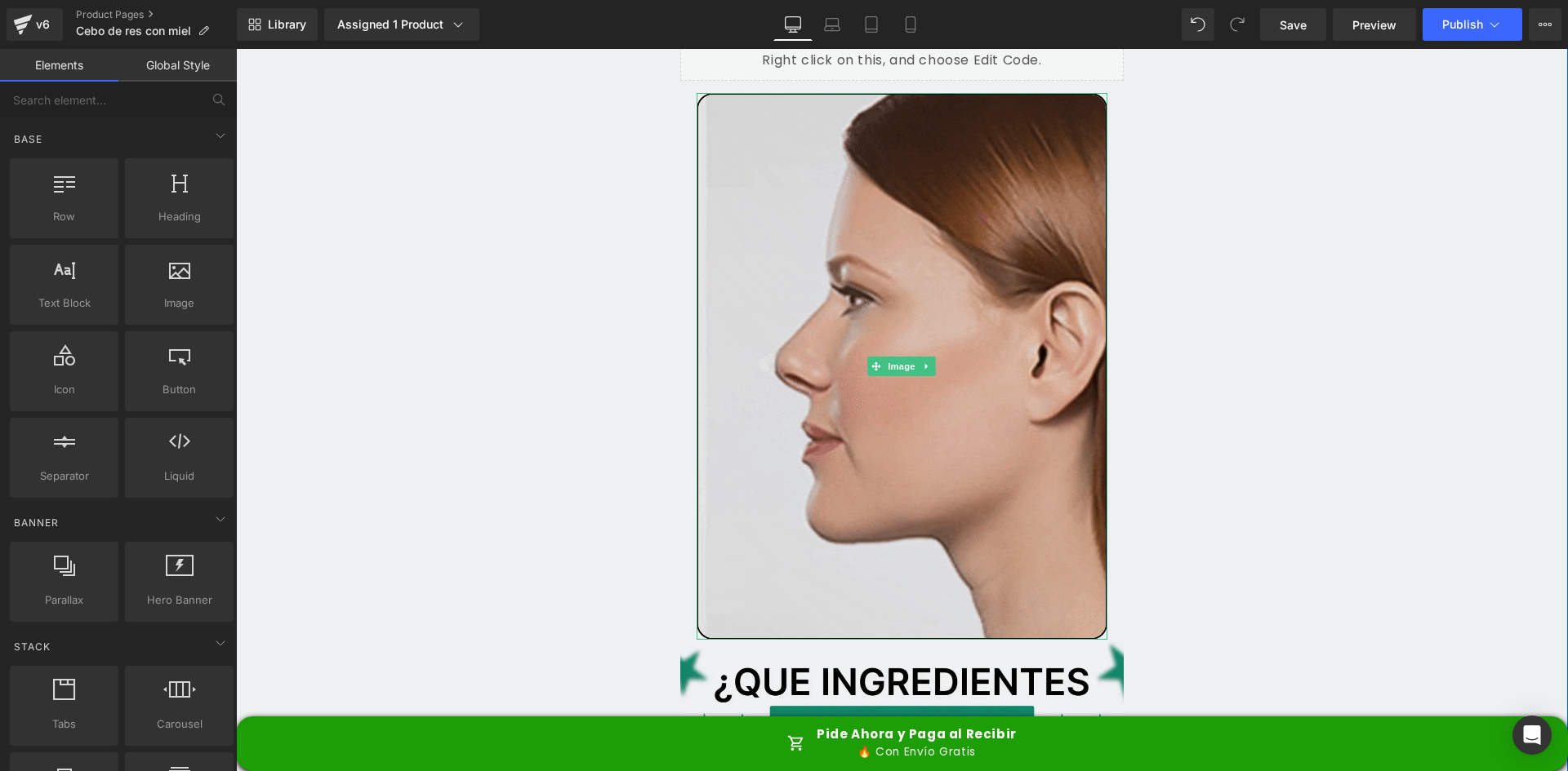
click at [918, 246] on img at bounding box center [903, 366] width 411 height 547
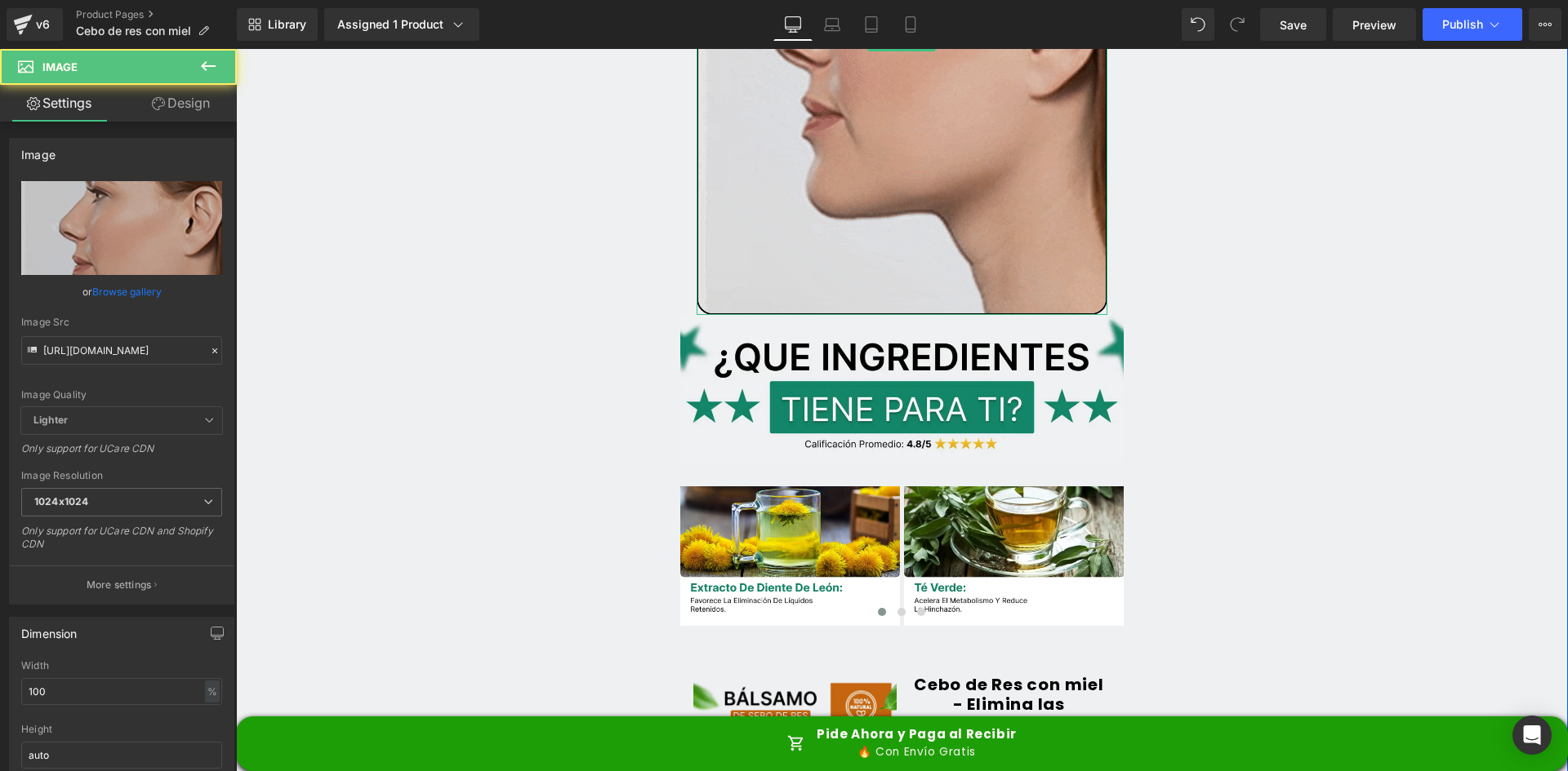
scroll to position [5225, 0]
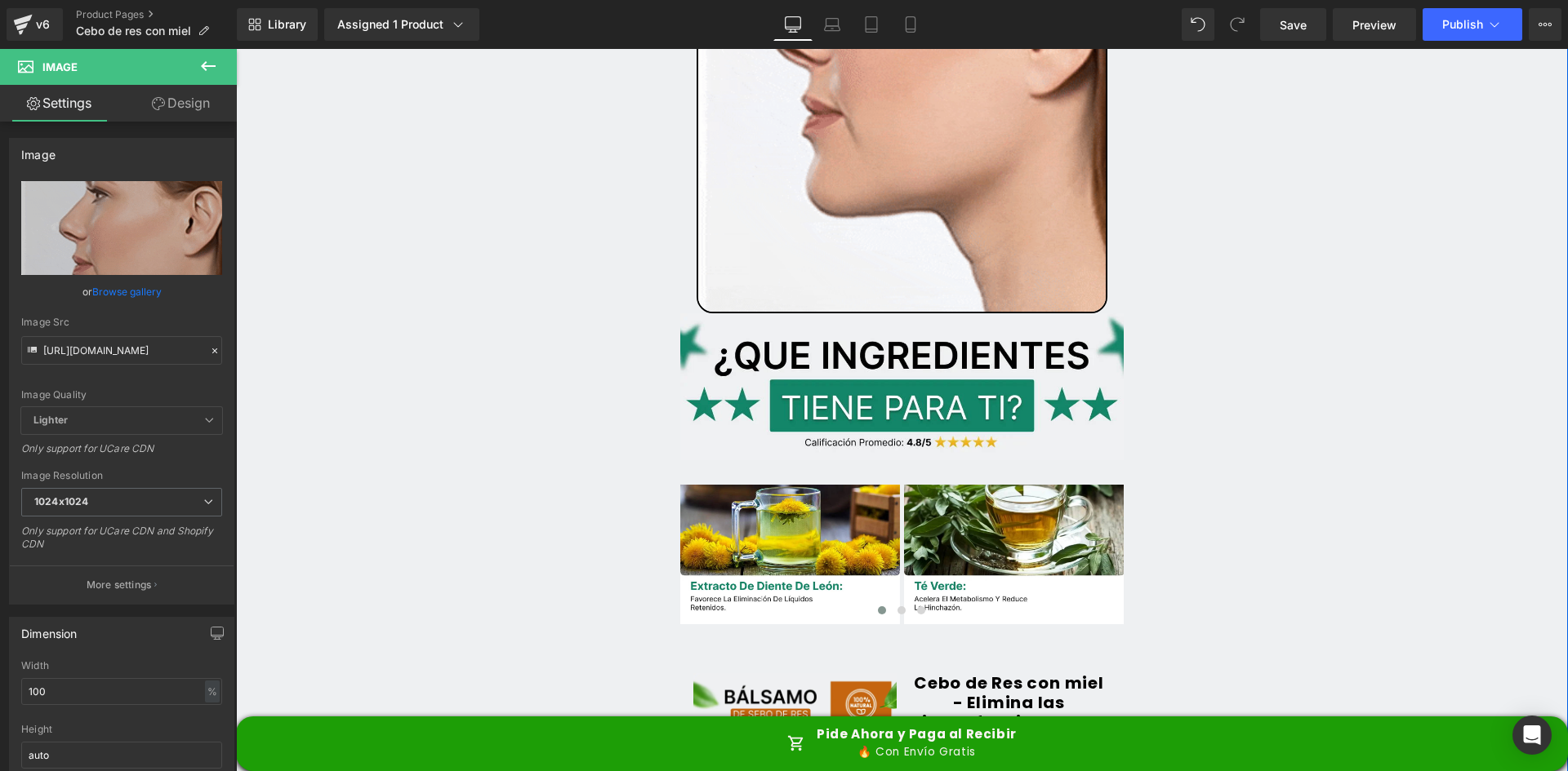
click at [914, 338] on div "Image" at bounding box center [903, 386] width 445 height 146
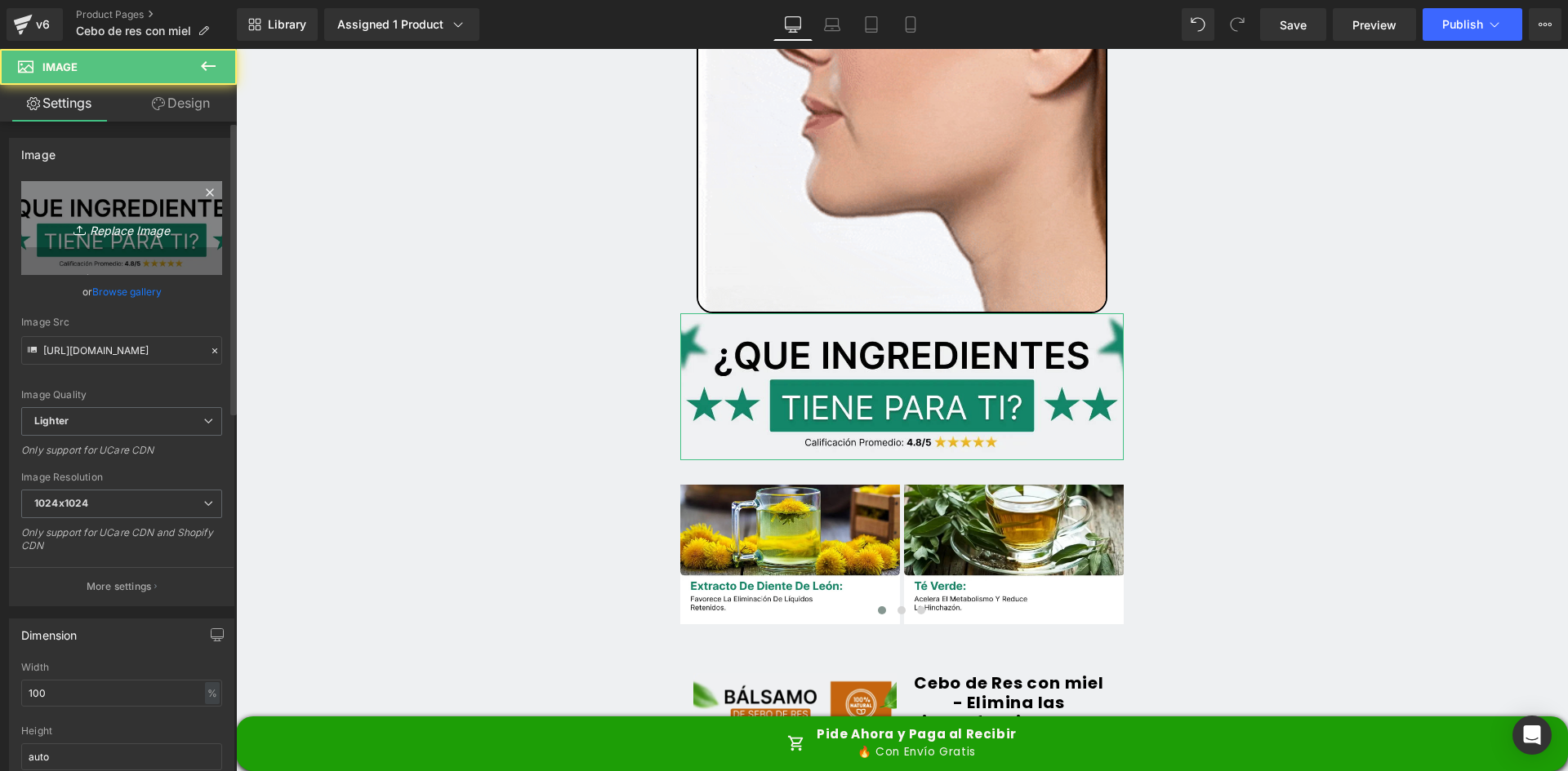
click at [130, 232] on icon "Replace Image" at bounding box center [122, 228] width 131 height 21
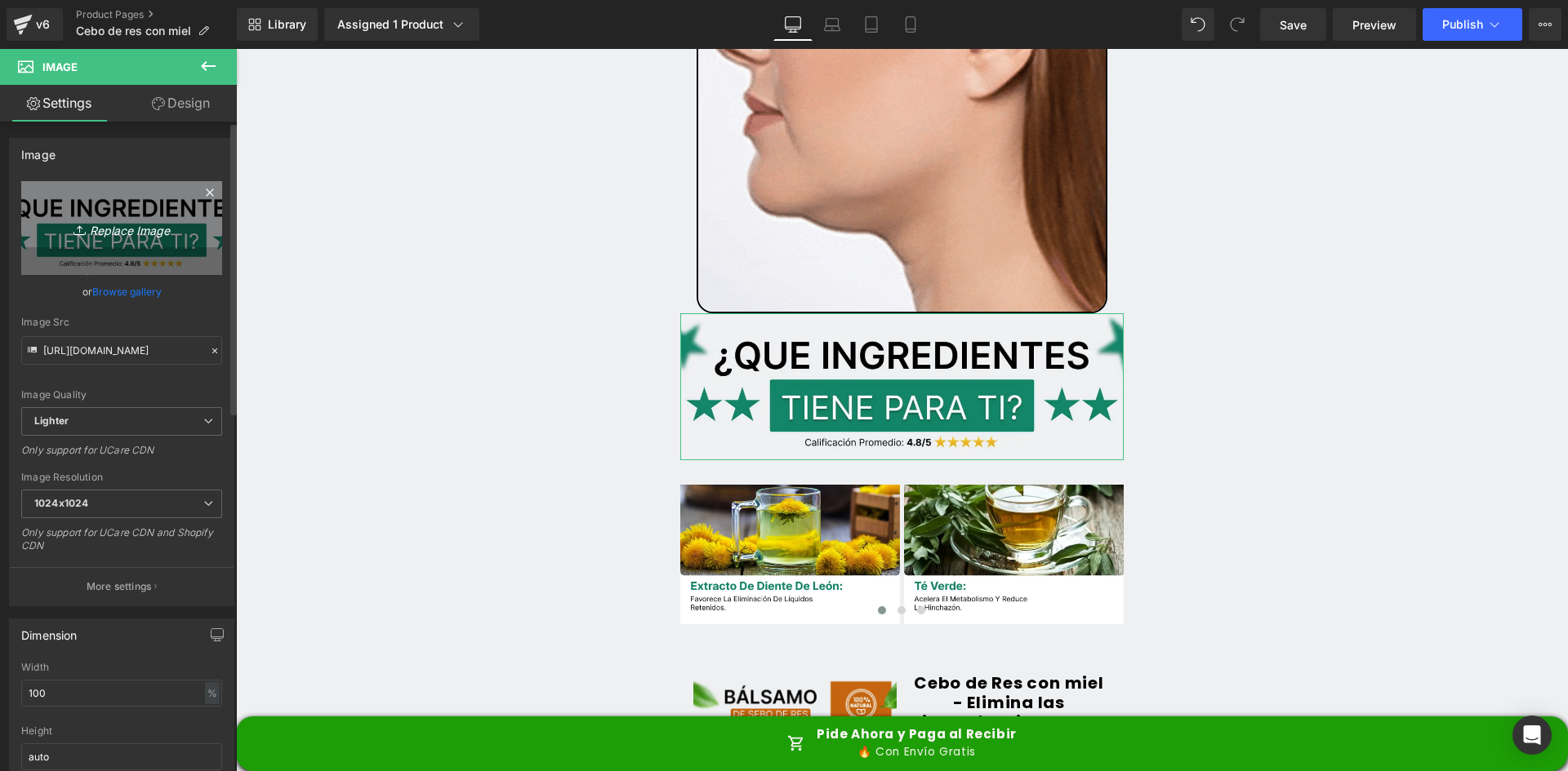
type input "C:\fakepath\Titulo reseñas.webp"
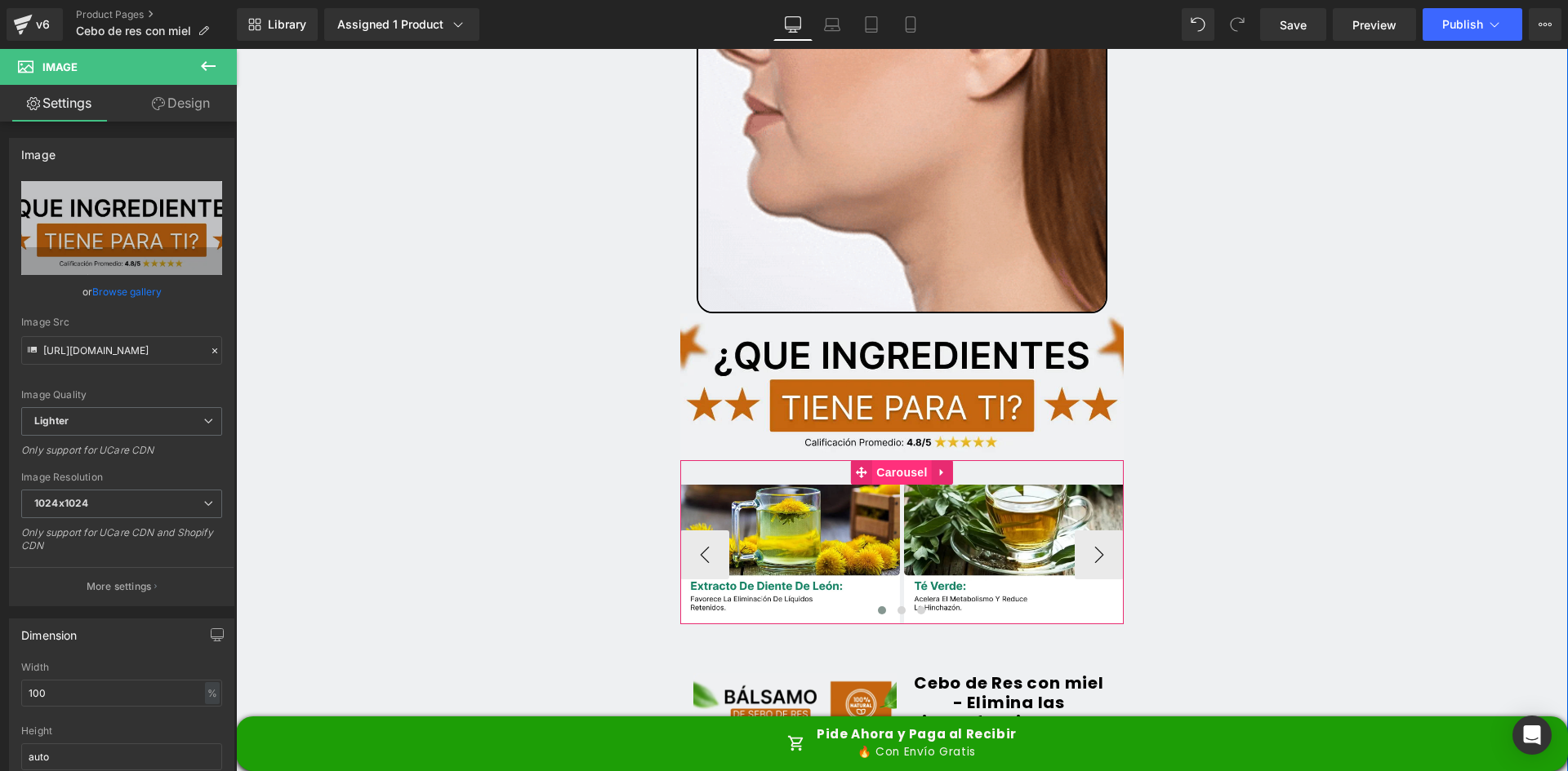
type input "[URL][DOMAIN_NAME]"
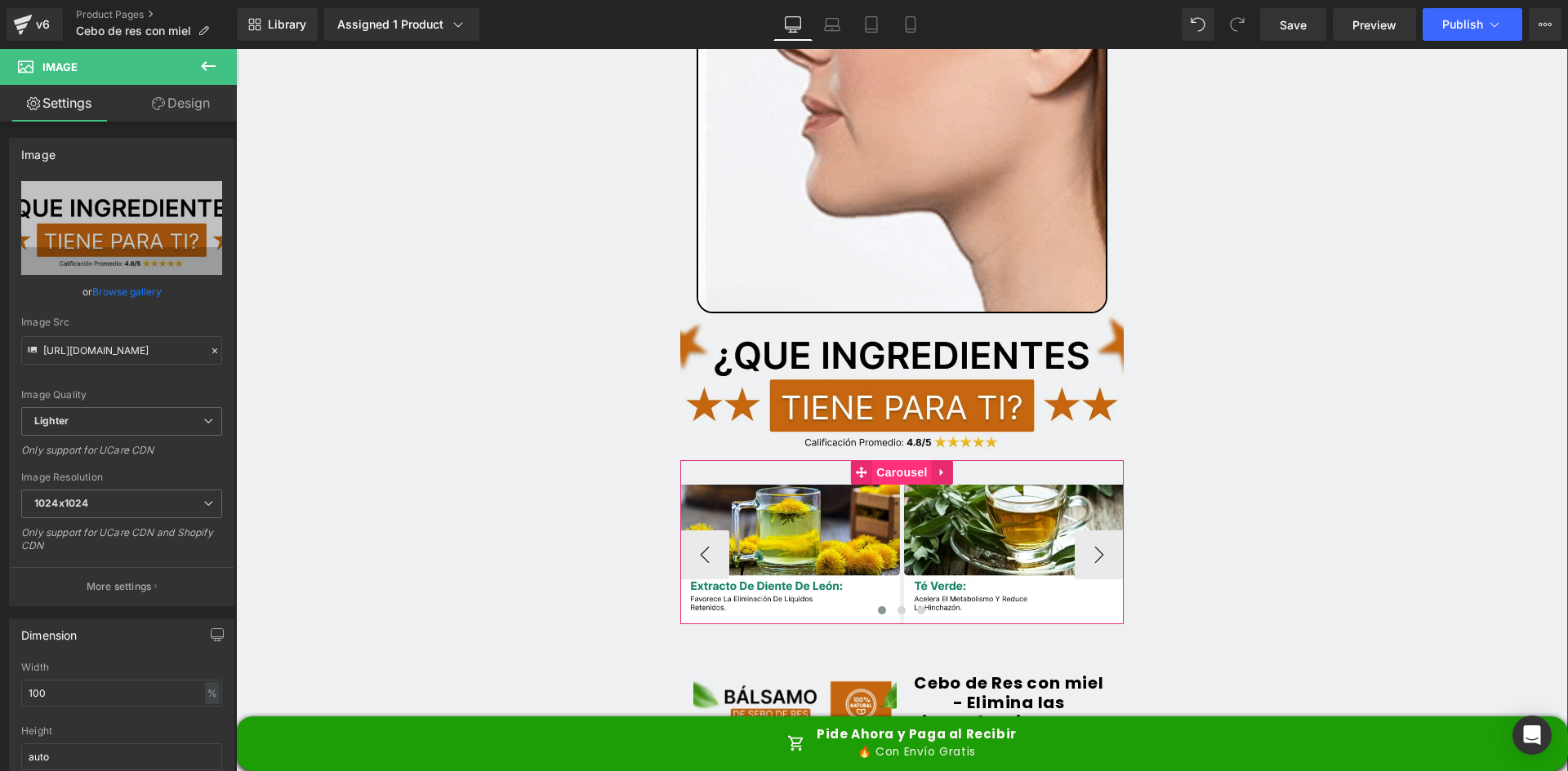
click at [888, 460] on span "Carousel" at bounding box center [901, 472] width 58 height 24
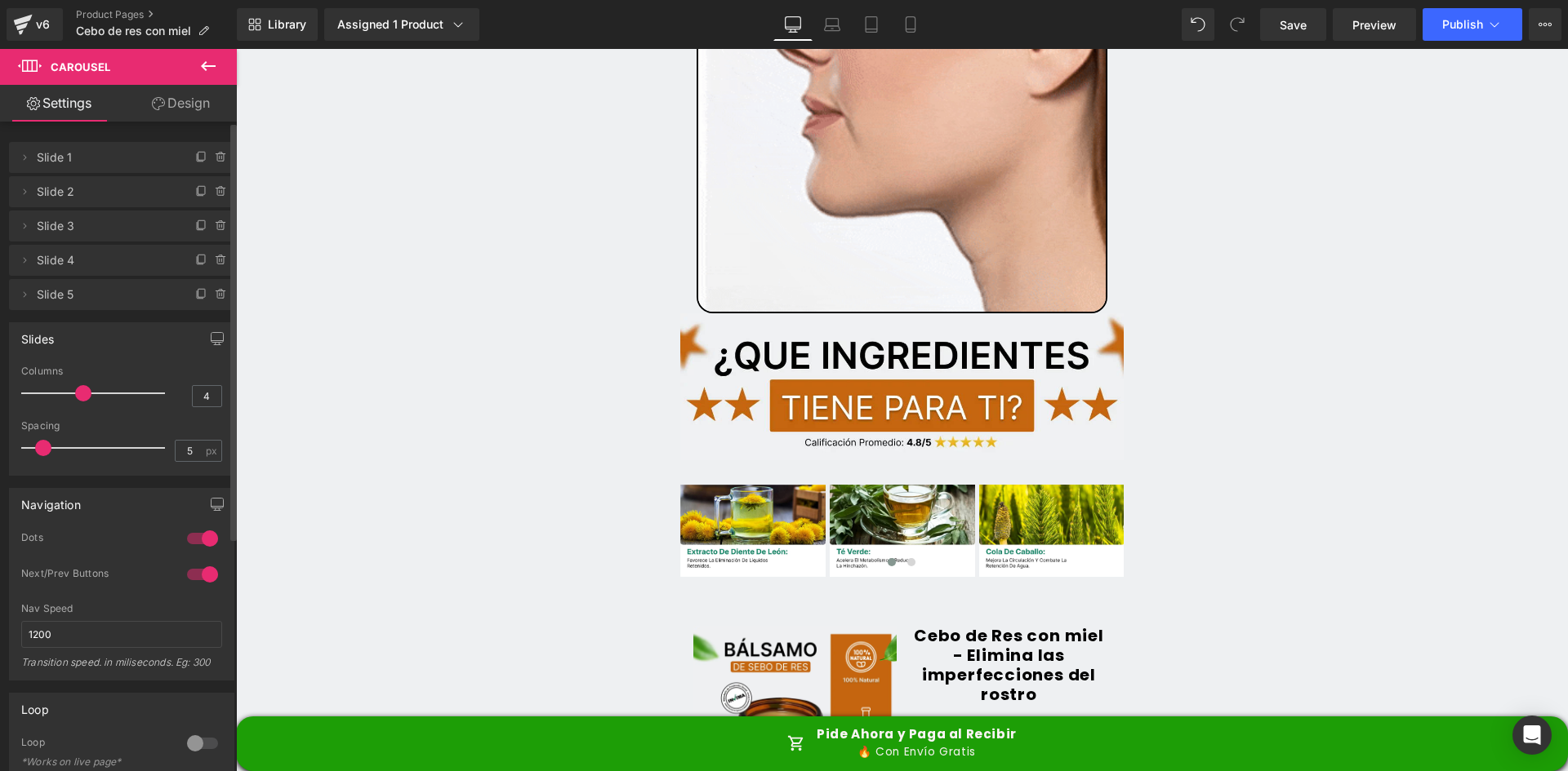
type input "5"
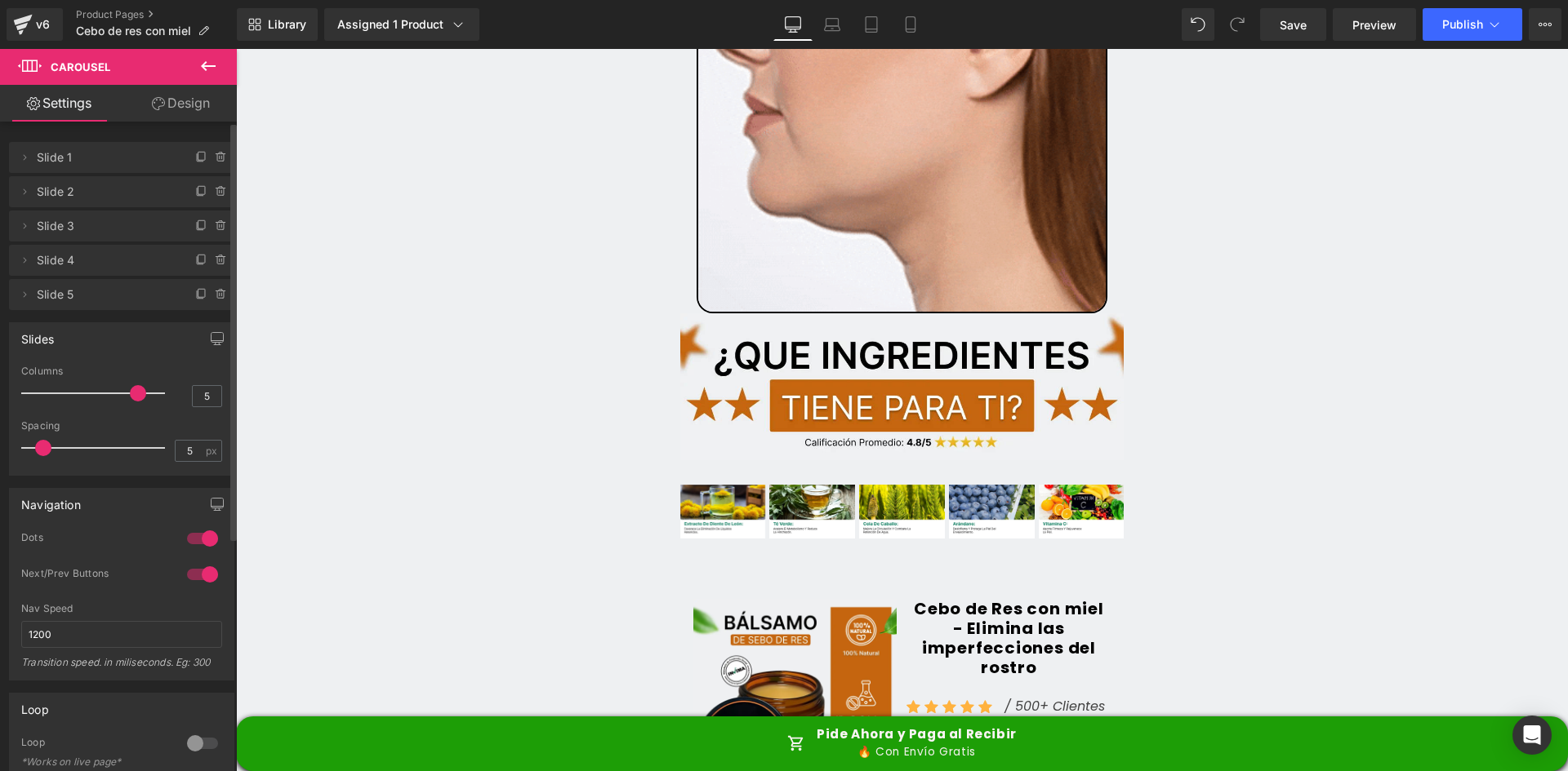
drag, startPoint x: 56, startPoint y: 392, endPoint x: 124, endPoint y: 392, distance: 68.0
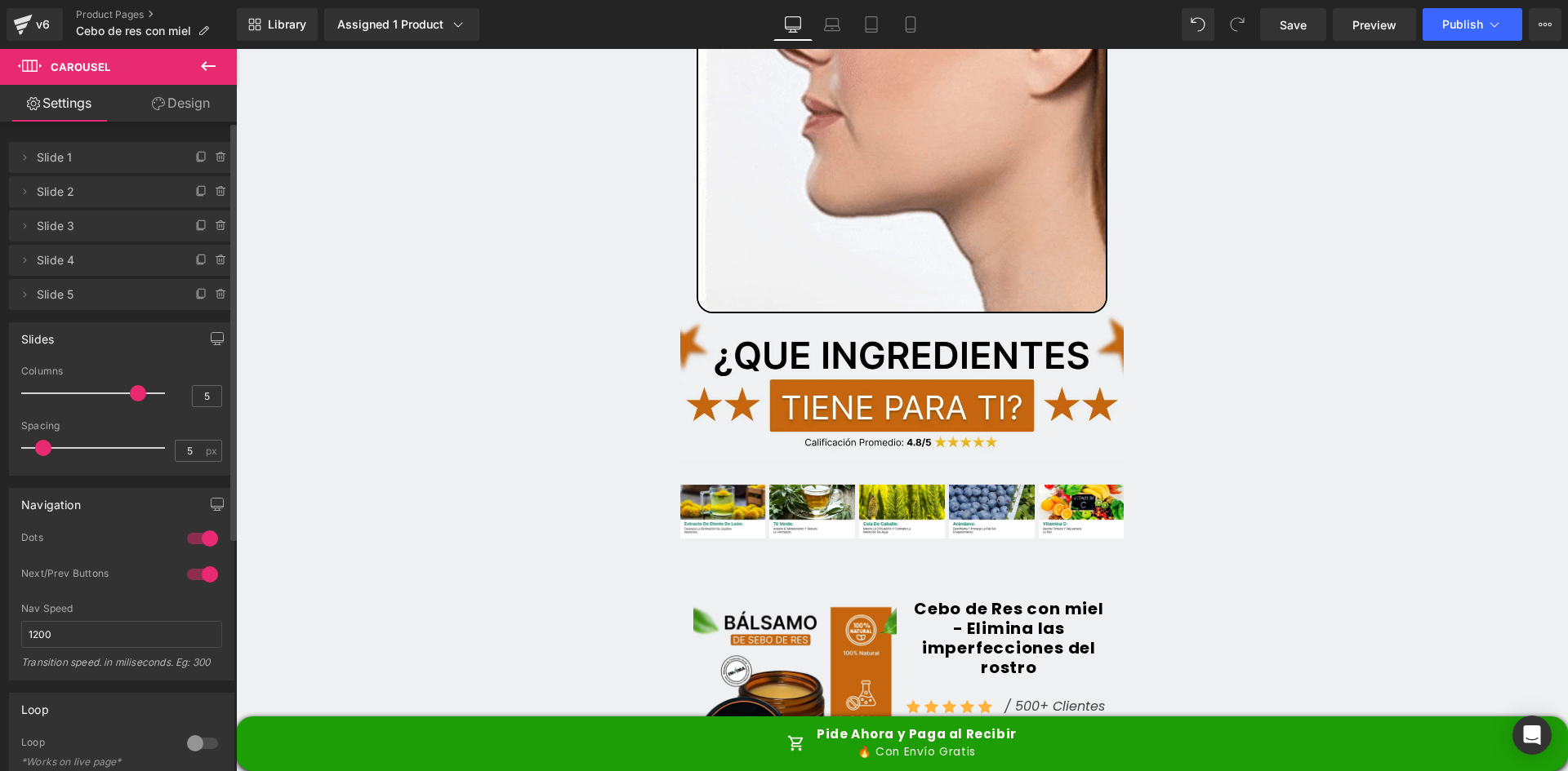
click at [130, 392] on span at bounding box center [138, 393] width 16 height 16
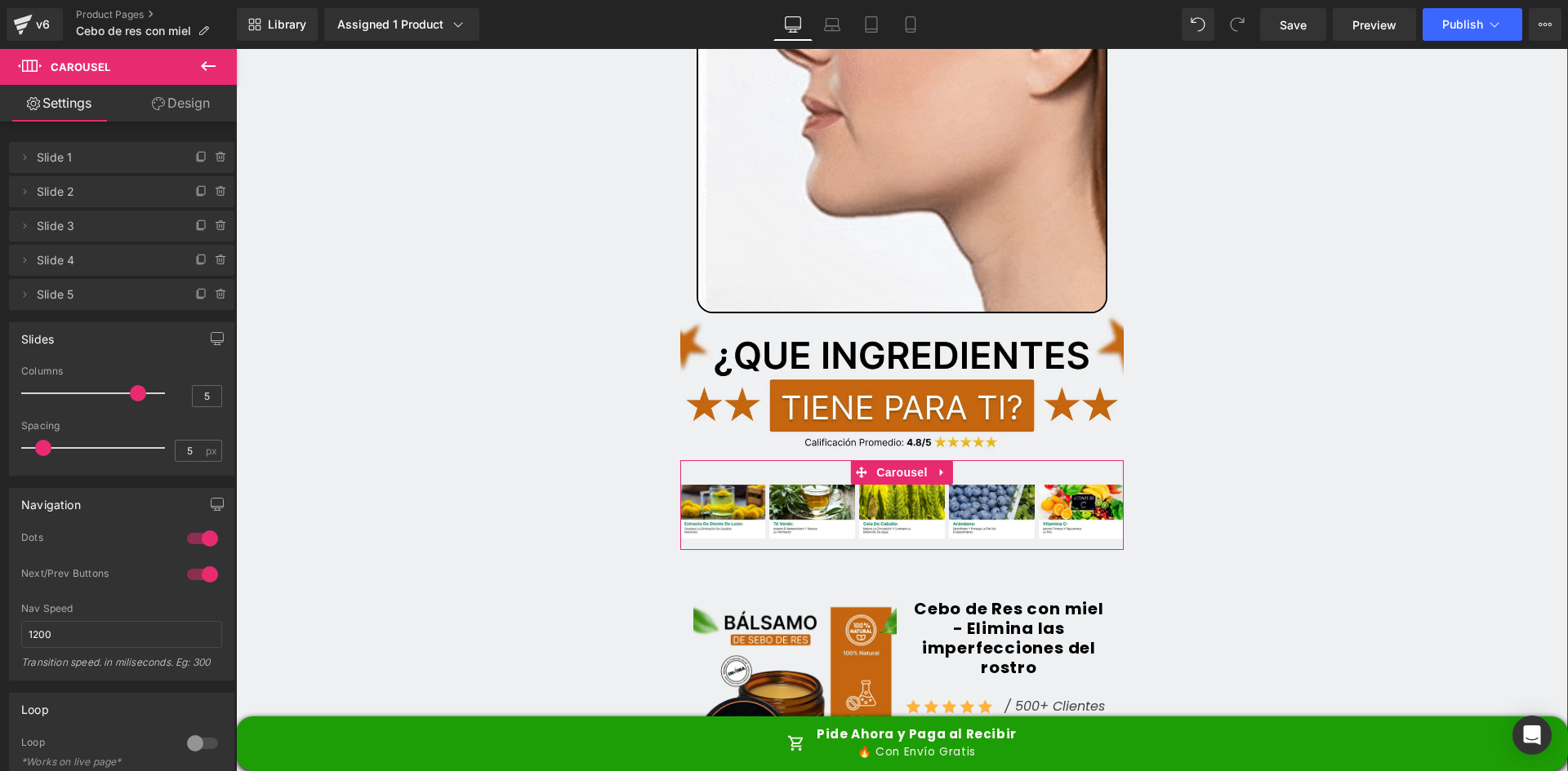
click at [740, 502] on link at bounding box center [748, 512] width 17 height 20
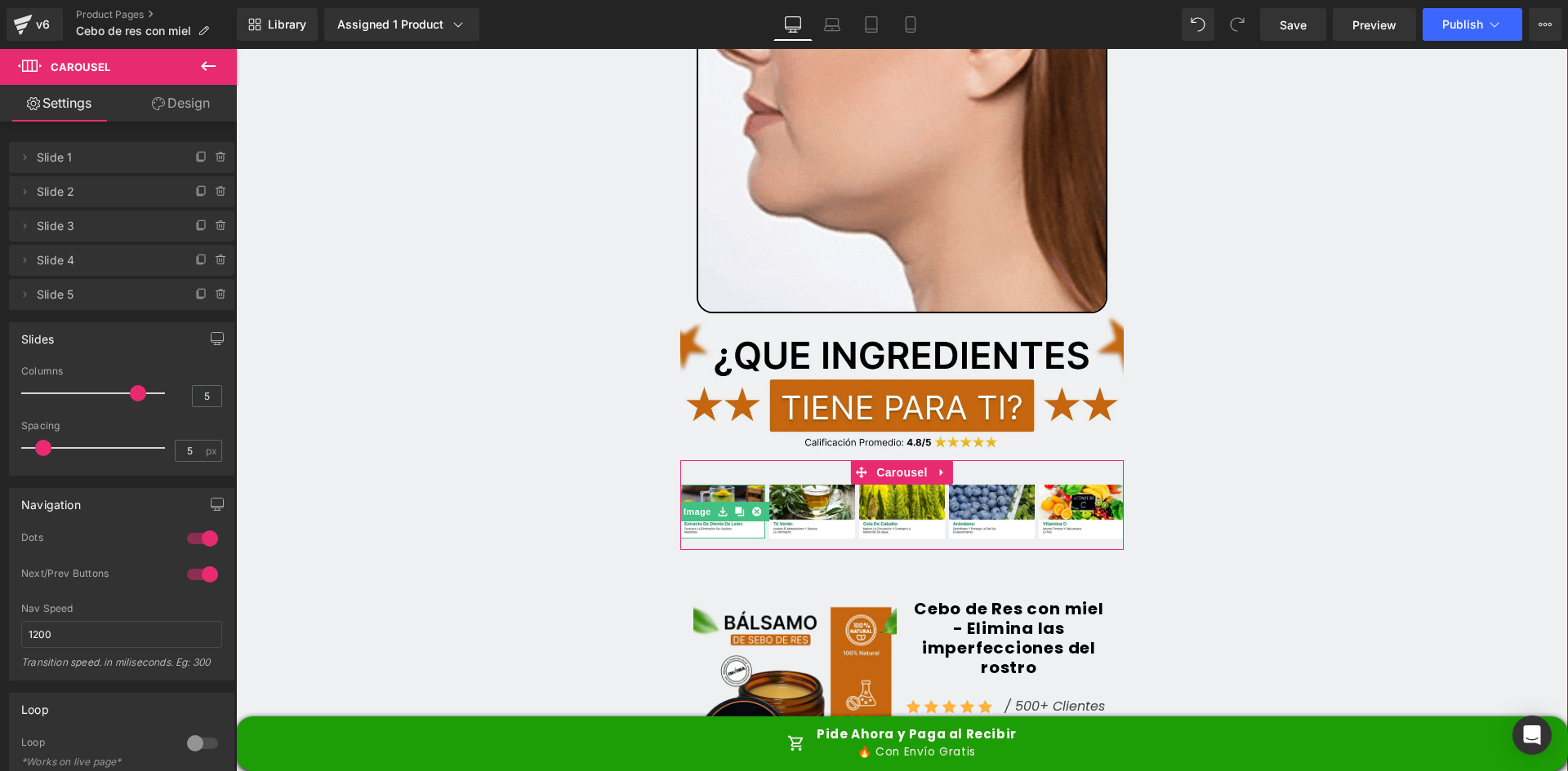
click at [695, 502] on link "Image" at bounding box center [689, 512] width 50 height 20
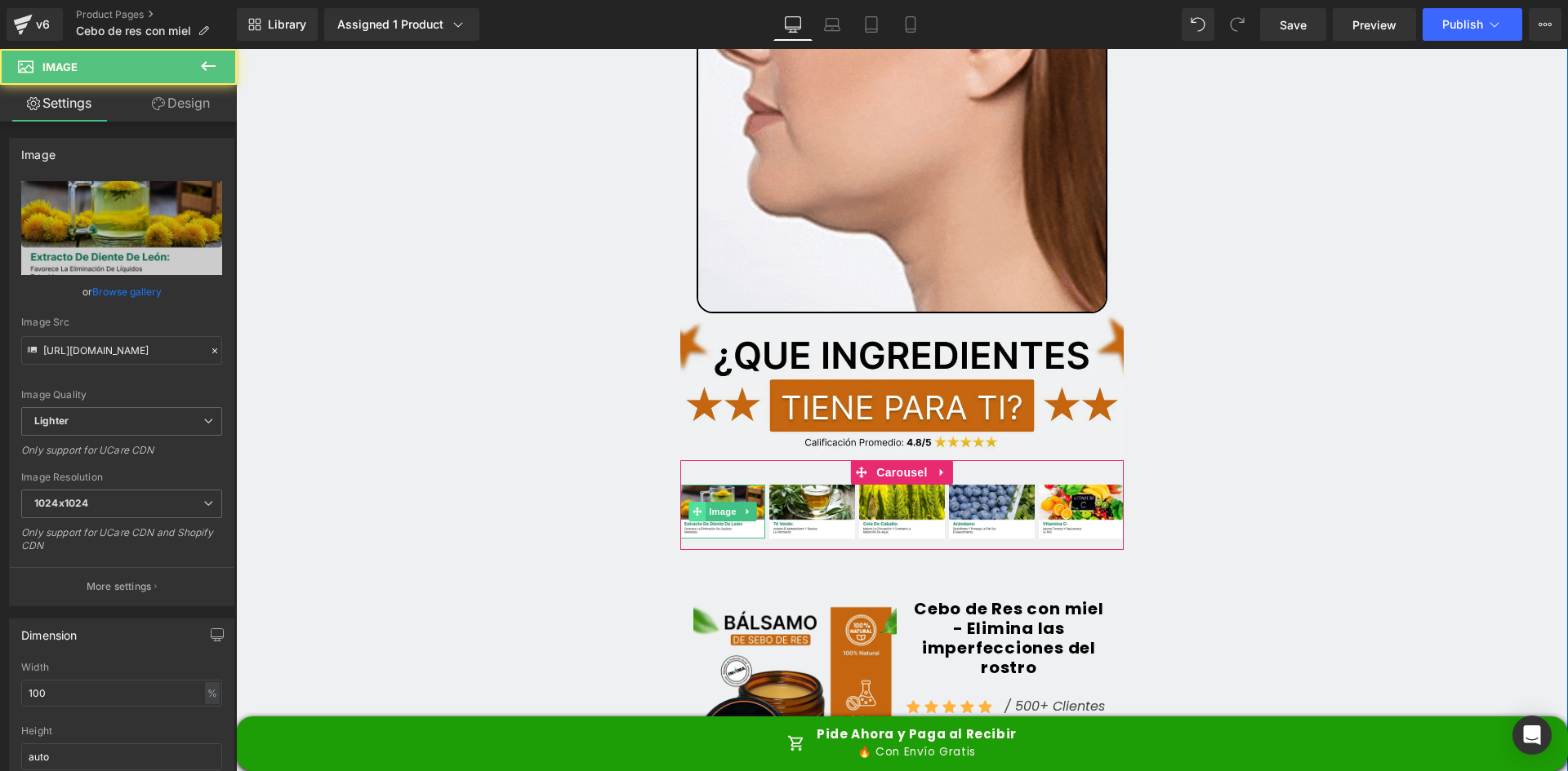
scroll to position [5306, 0]
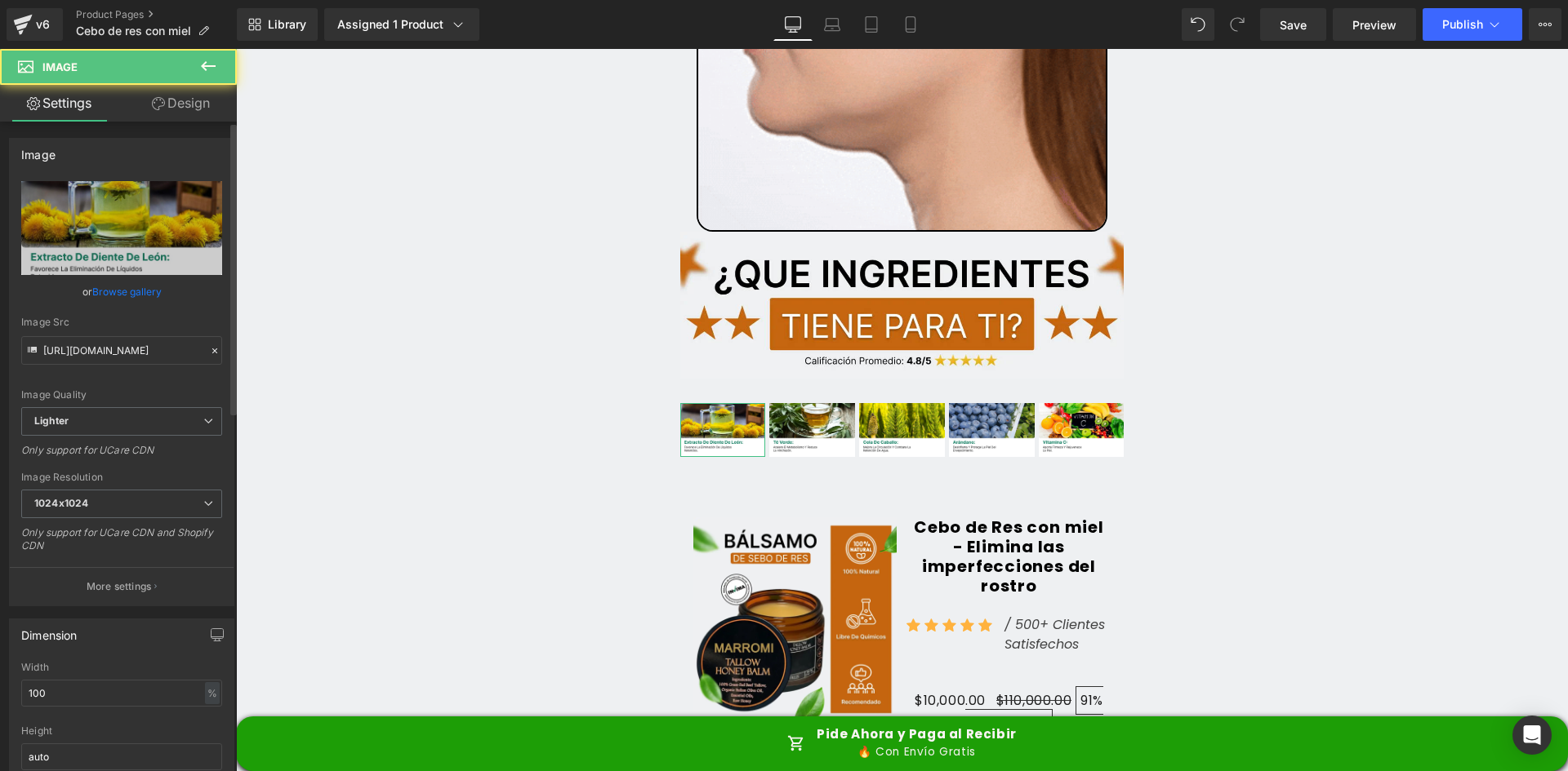
click at [76, 178] on div "Image https://ucarecdn.com/f93f1900-97a6-4b28-a081-7e0879ed17ea/-/format/auto/-…" at bounding box center [121, 372] width 225 height 469
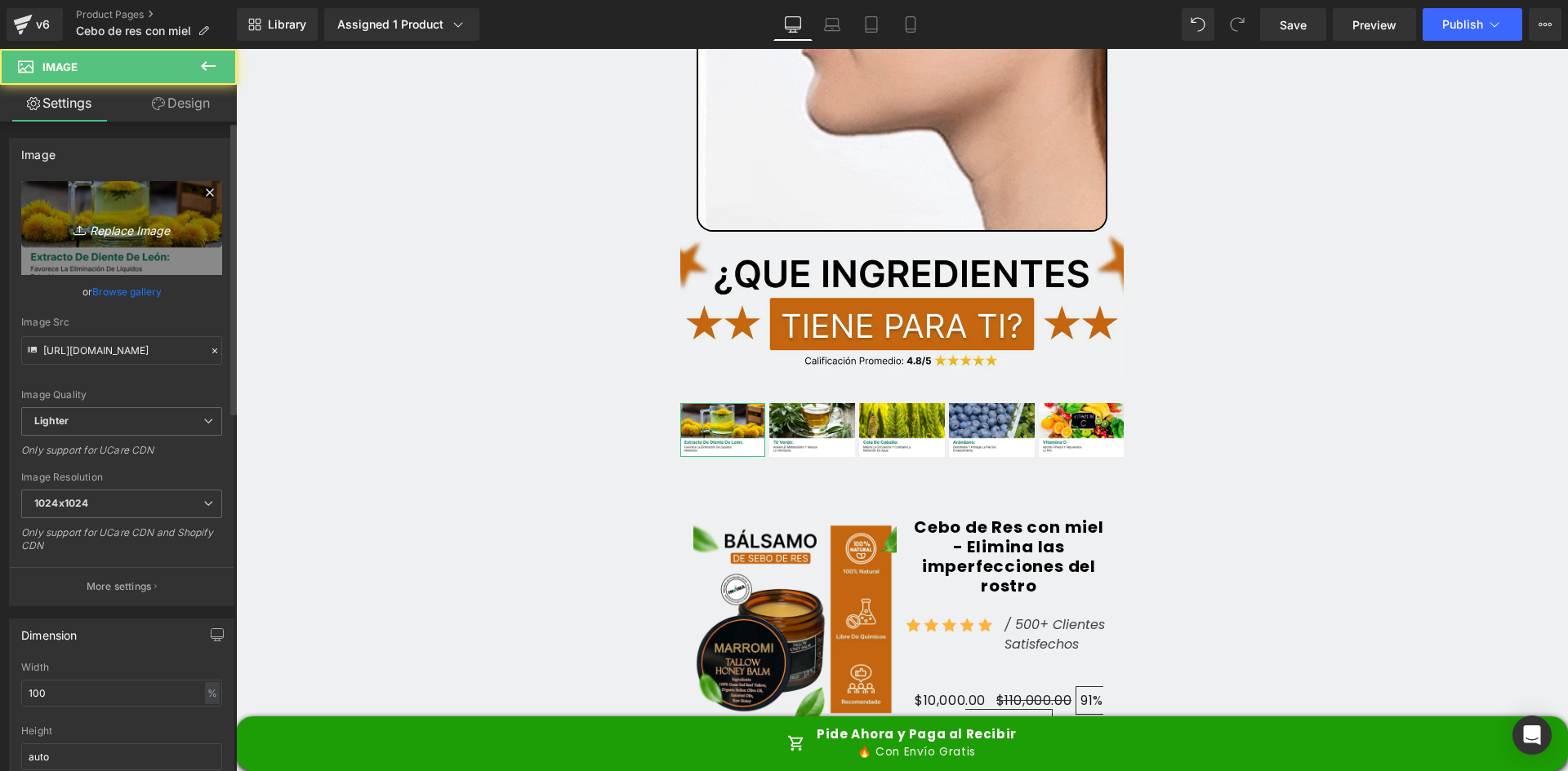
click at [92, 204] on link "Replace Image" at bounding box center [122, 228] width 201 height 94
type input "C:\fakepath\Ingrediente 1.webp"
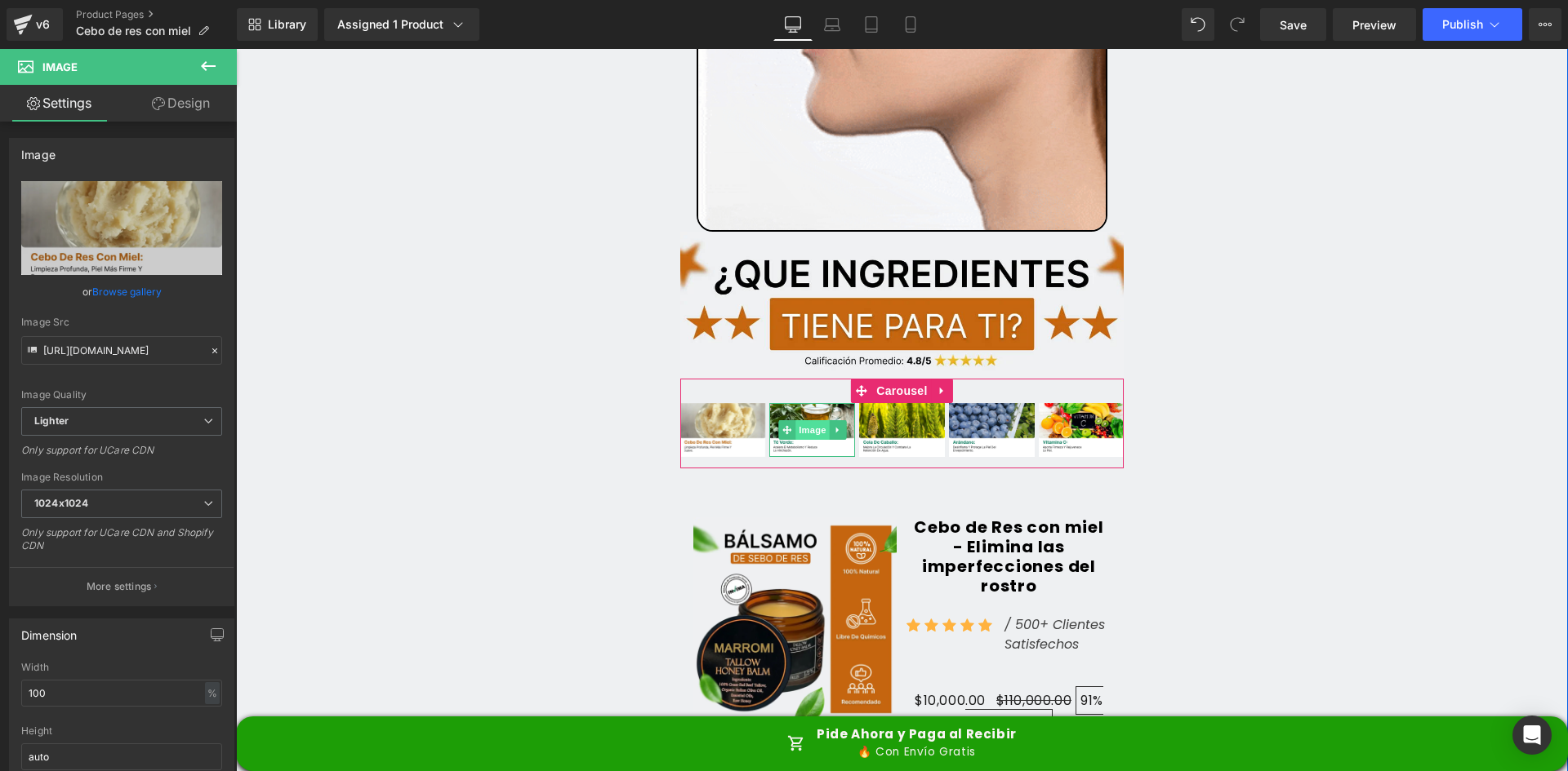
type input "[URL][DOMAIN_NAME]"
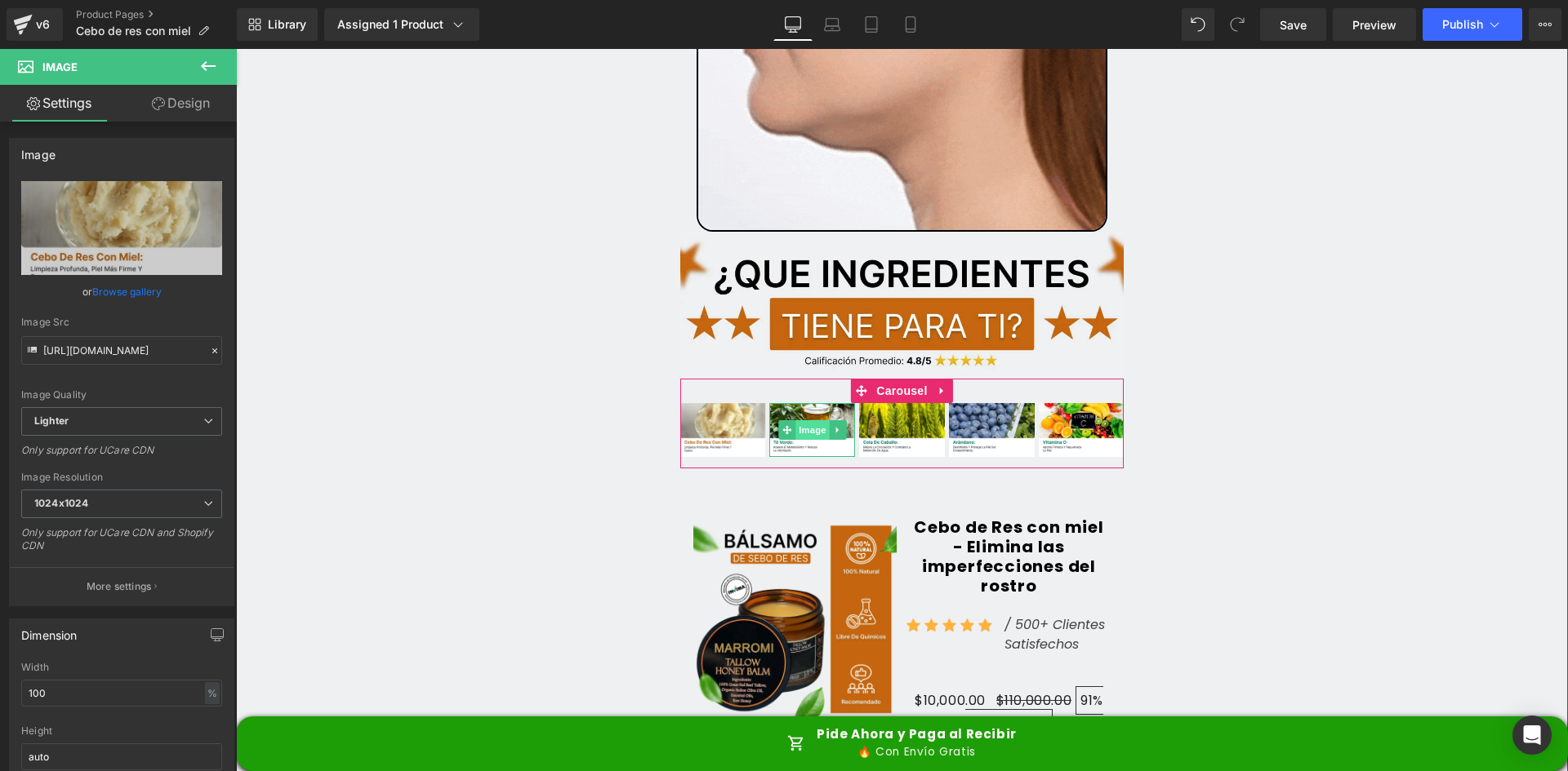
click at [806, 420] on span "Image" at bounding box center [813, 430] width 34 height 20
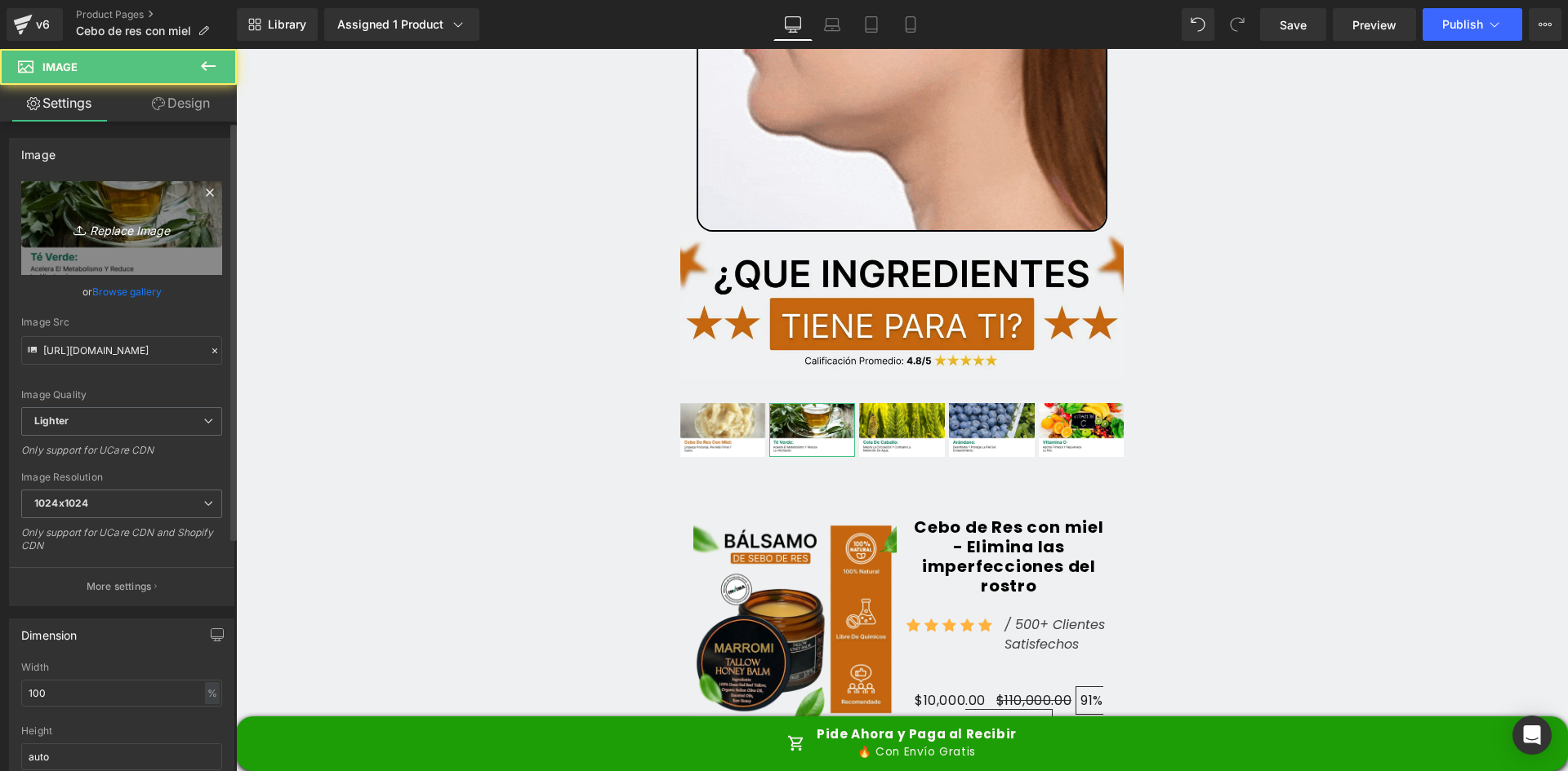
click at [110, 240] on link "Replace Image" at bounding box center [122, 228] width 201 height 94
type input "C:\fakepath\Ingrediente 2.webp"
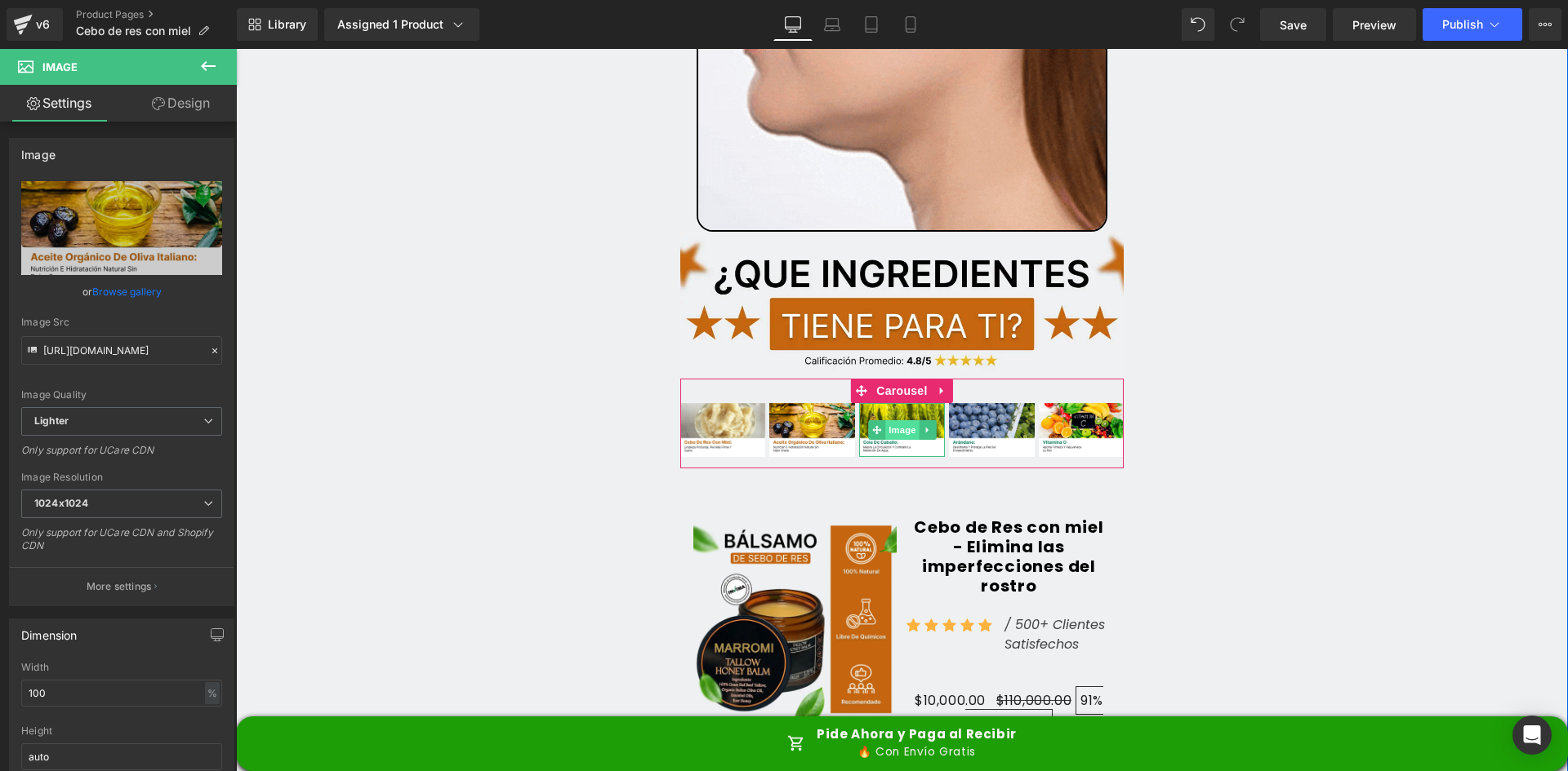
type input "[URL][DOMAIN_NAME]"
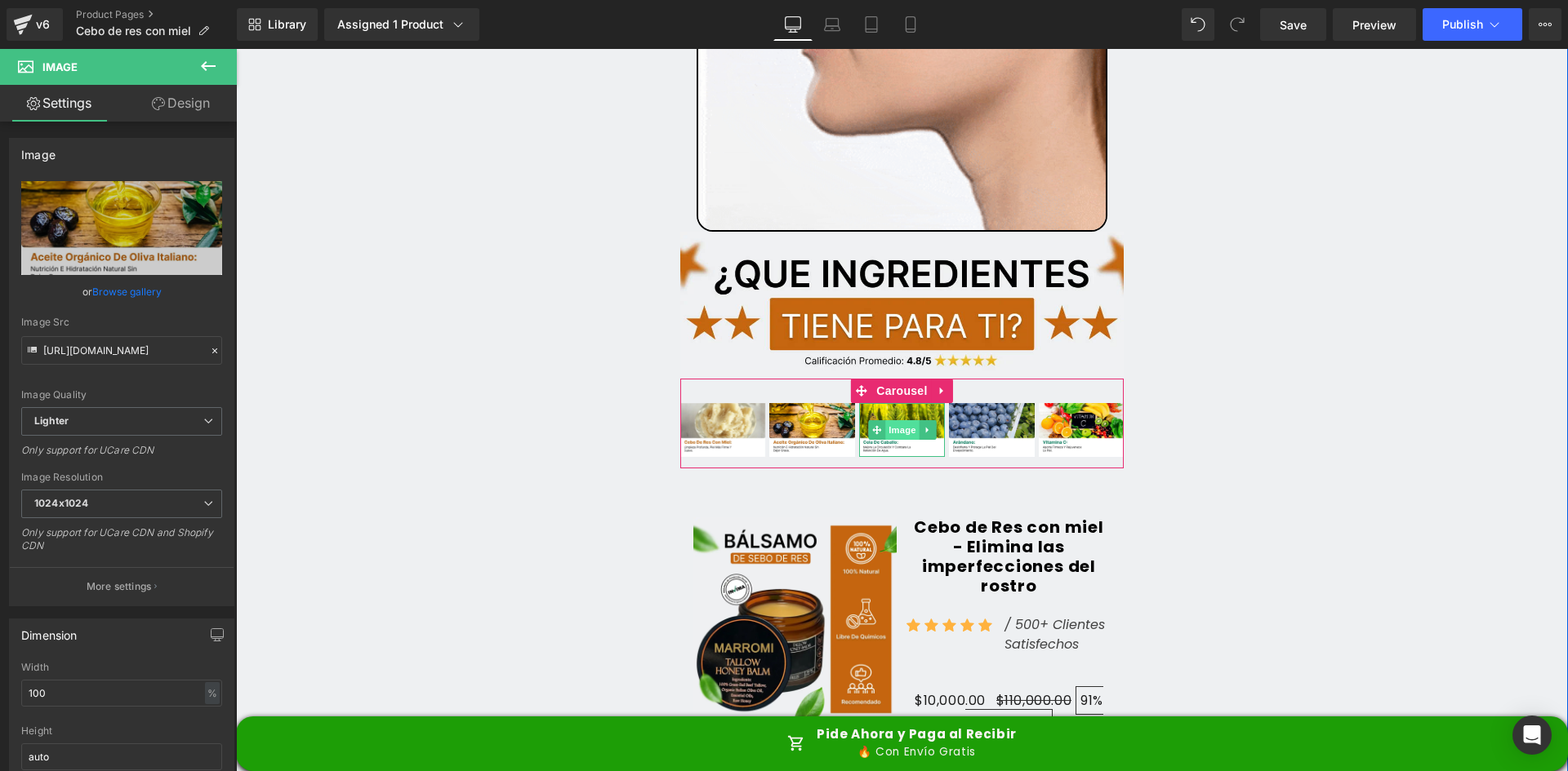
click at [903, 420] on span "Image" at bounding box center [903, 430] width 34 height 20
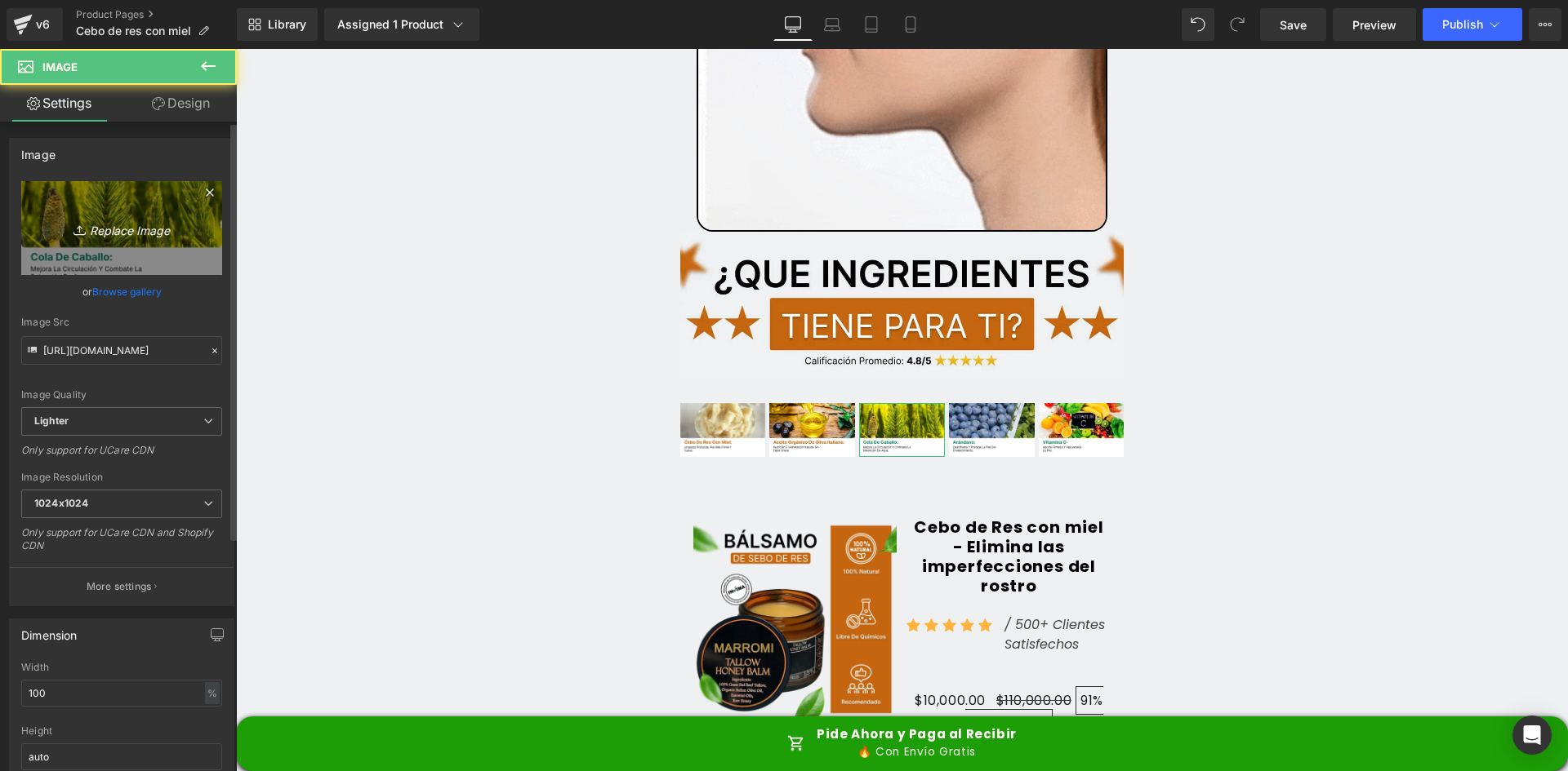
click at [89, 199] on link "Replace Image" at bounding box center [122, 228] width 201 height 94
type input "C:\fakepath\Ingrediente 3.webp"
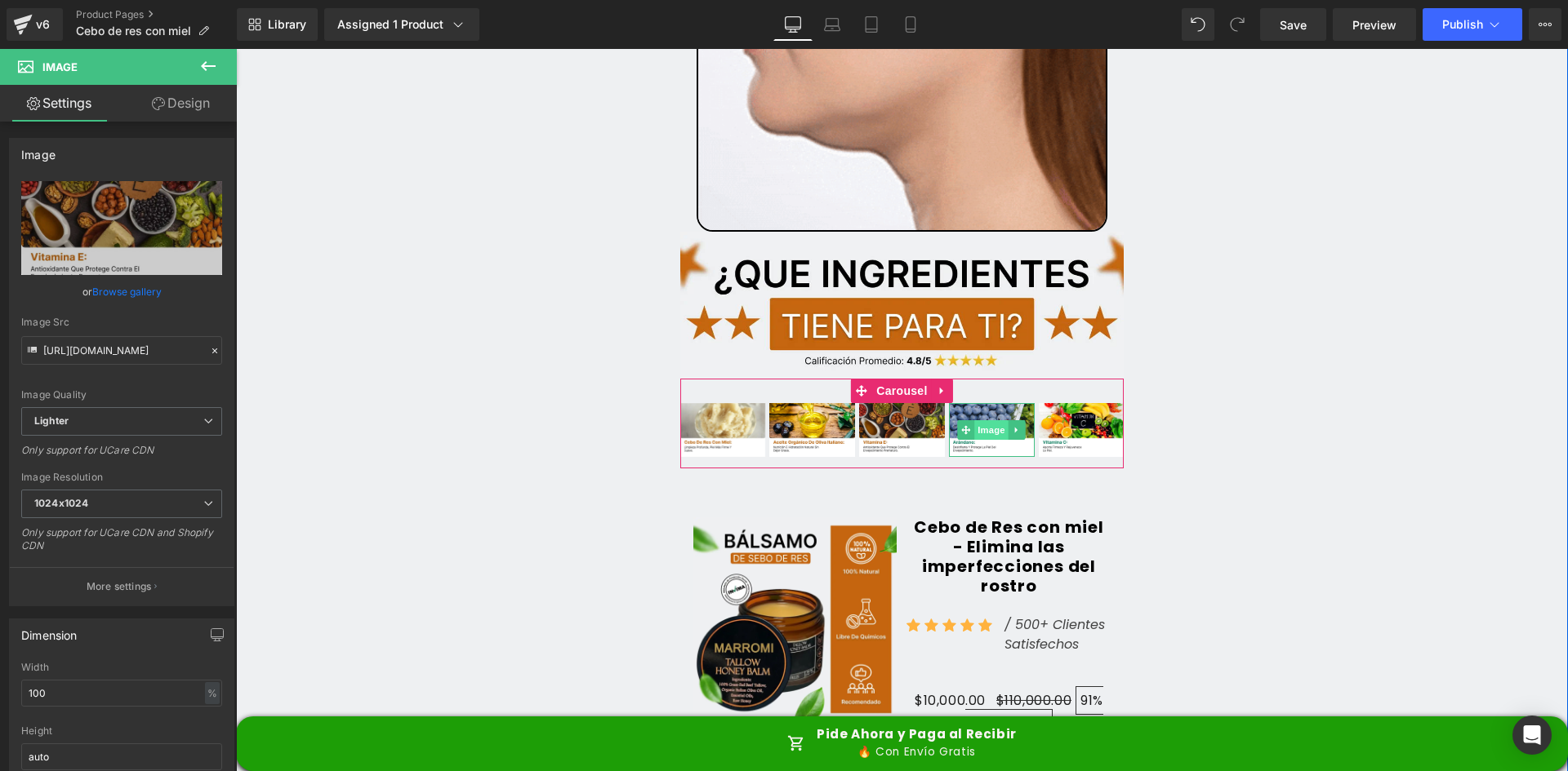
type input "https://ucarecdn.com/6bf59a35-2e84-4a45-9acf-9e4beb0844ce/-/format/auto/-/previ…"
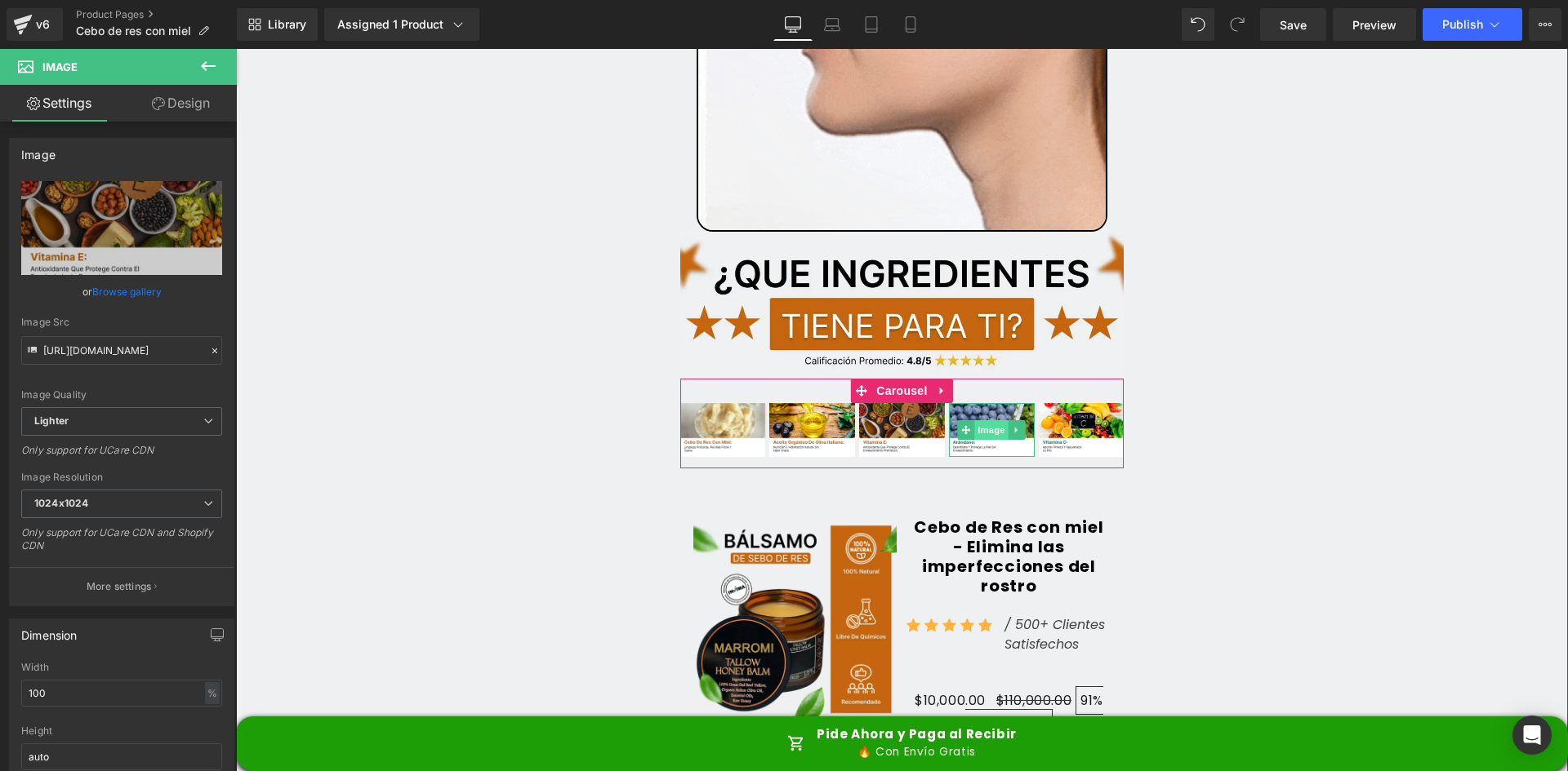
click at [982, 420] on span "Image" at bounding box center [992, 430] width 34 height 20
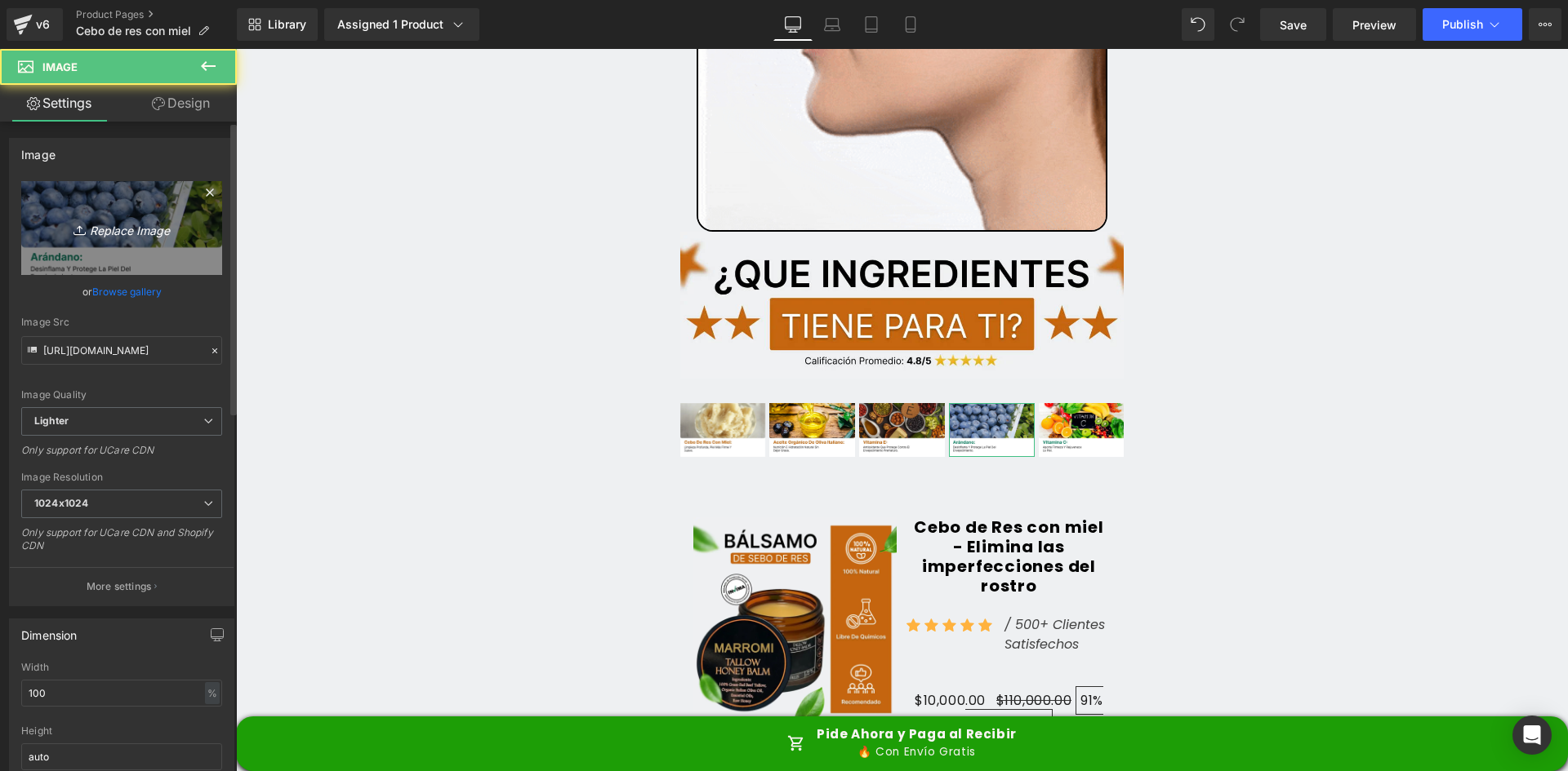
click at [130, 209] on link "Replace Image" at bounding box center [122, 228] width 201 height 94
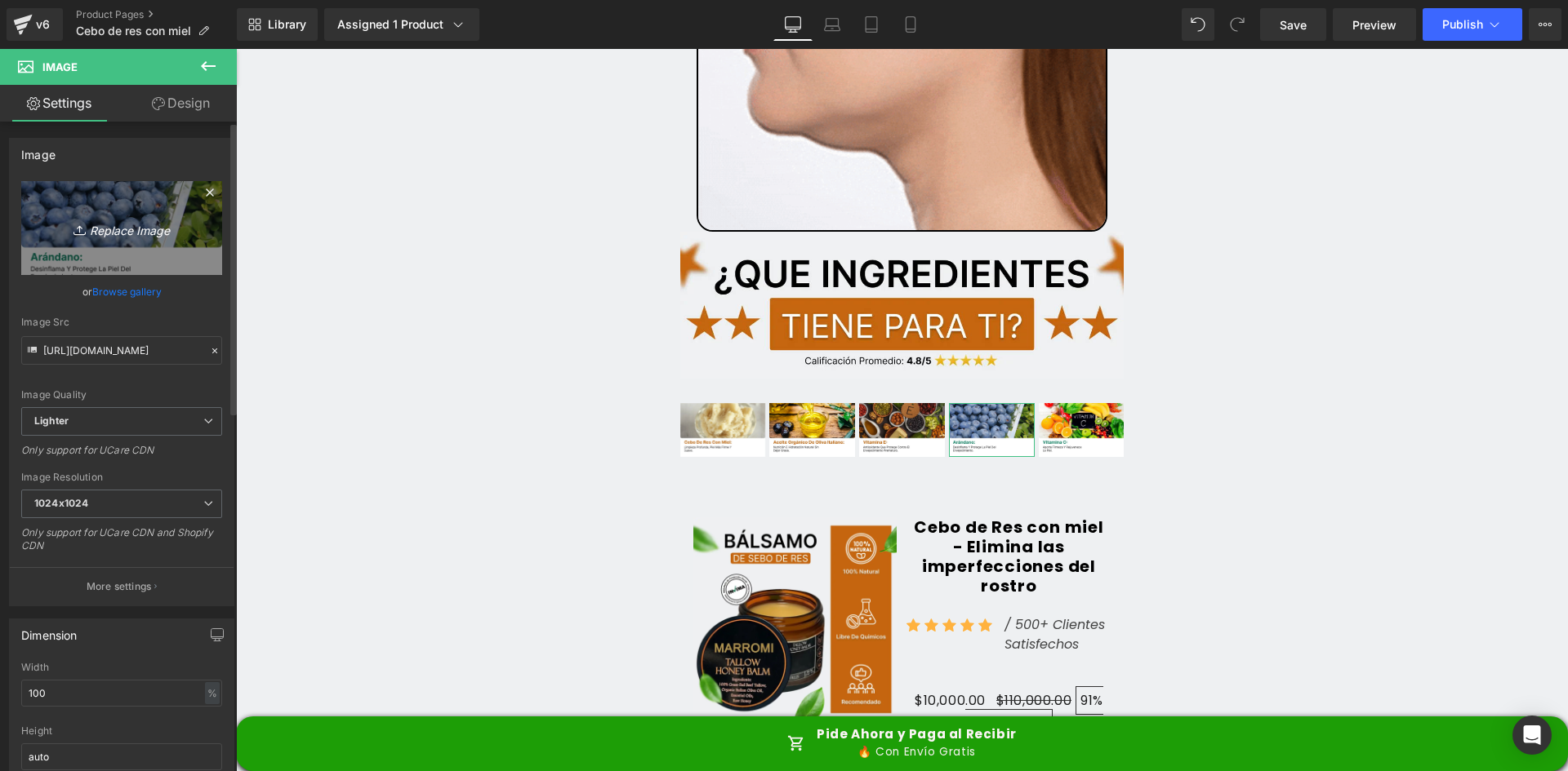
type input "C:\fakepath\Ingrediente 4.webp"
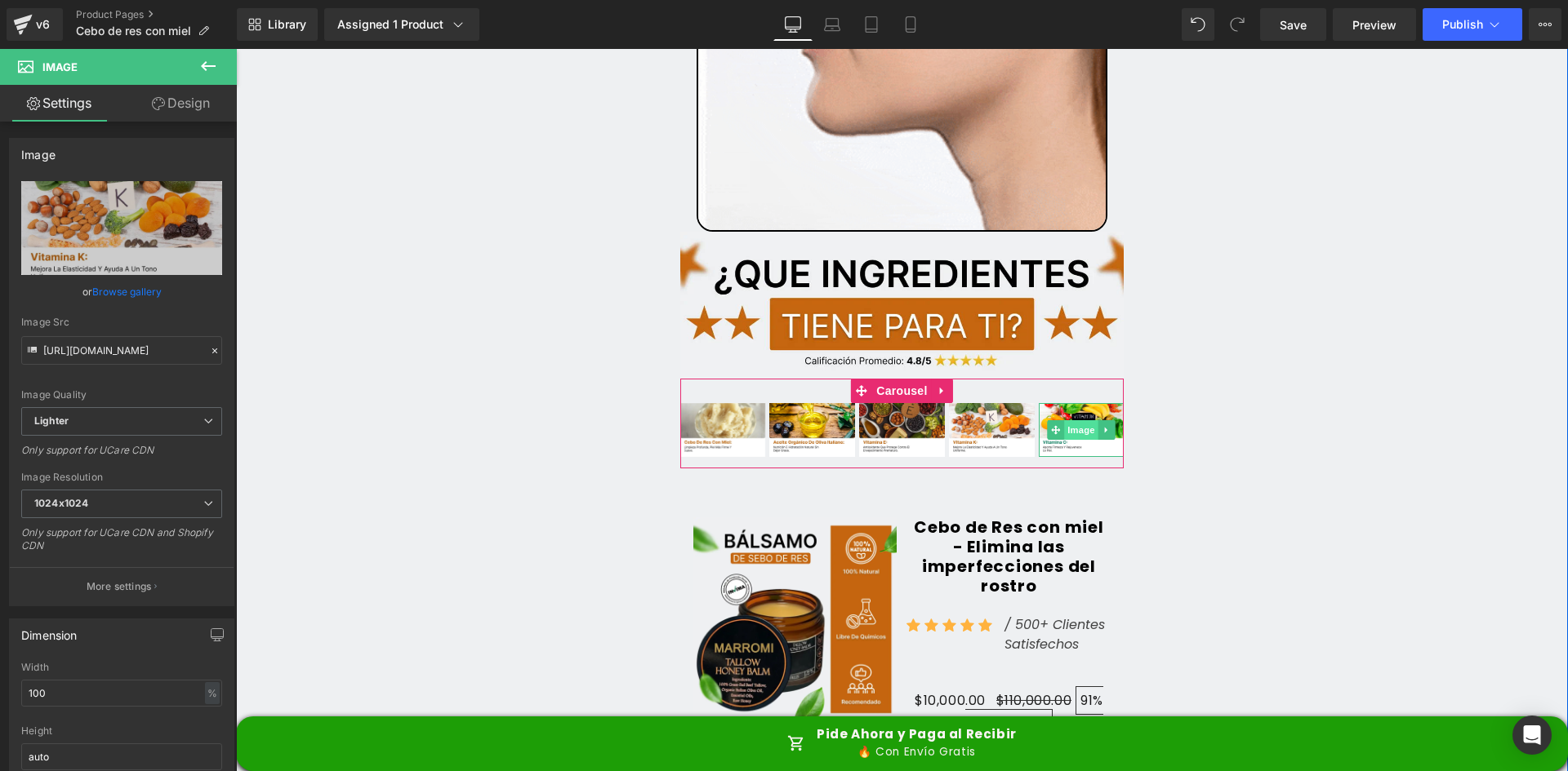
type input "https://ucarecdn.com/68a24de4-db57-4614-8d77-398db3124194/-/format/auto/-/previ…"
click at [1072, 421] on span "Image" at bounding box center [1081, 431] width 34 height 20
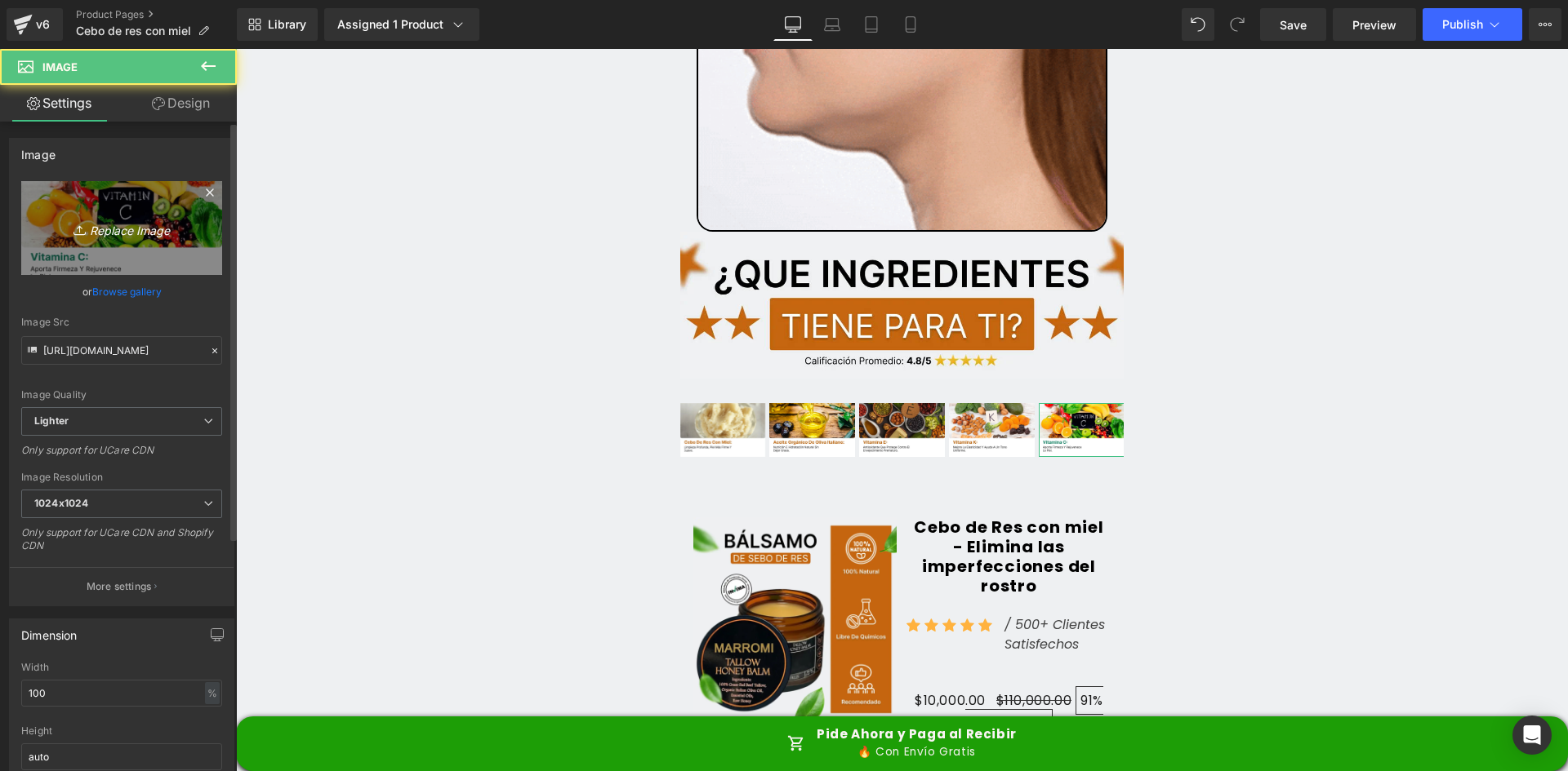
click at [113, 223] on icon "Replace Image" at bounding box center [122, 228] width 131 height 21
type input "C:\fakepath\Ingrediente 5.webp"
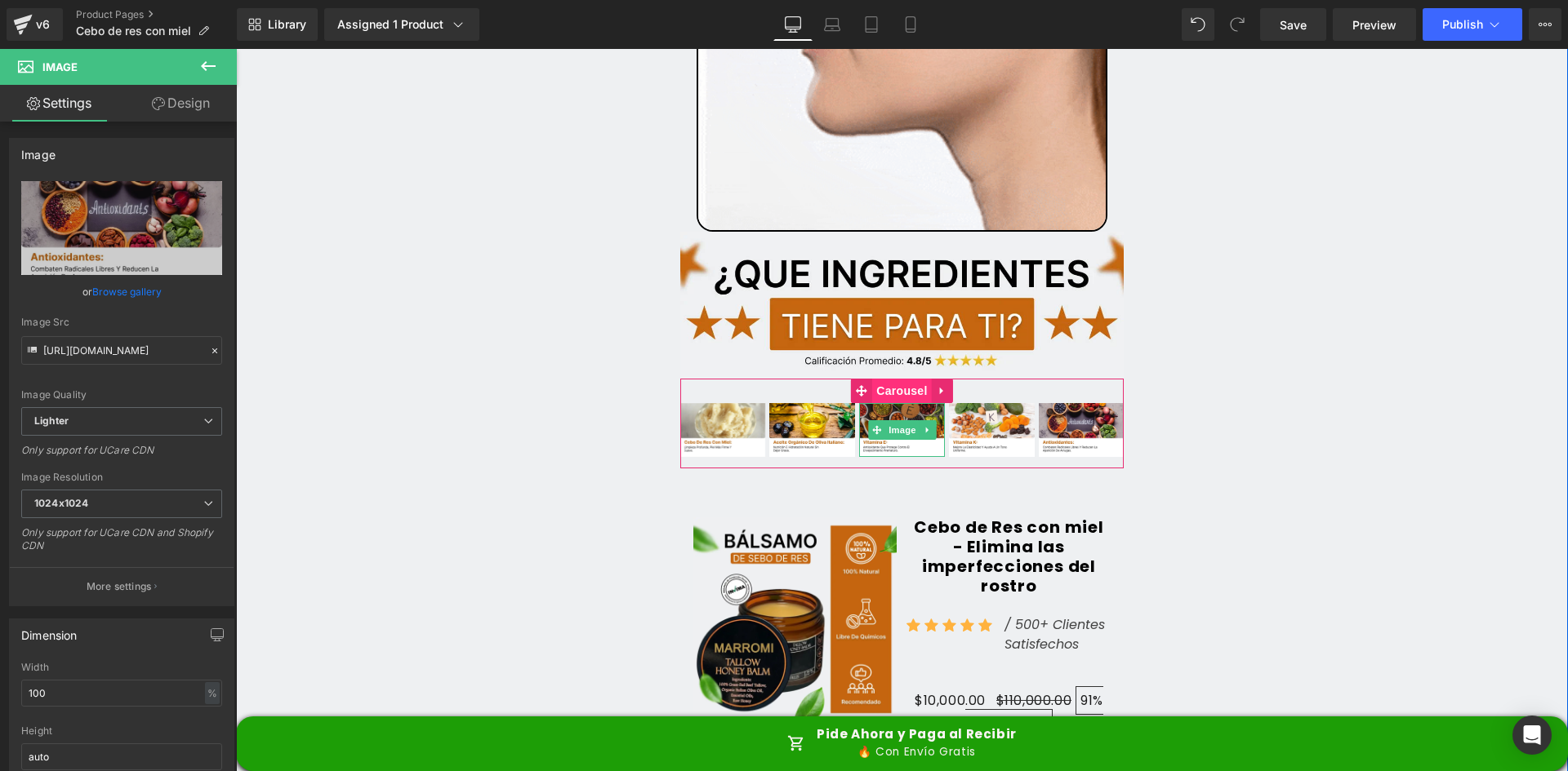
type input "https://ucarecdn.com/9040aded-604b-4372-a409-ba8ae7e927d8/-/format/auto/-/previ…"
click at [889, 380] on span "Carousel" at bounding box center [901, 391] width 58 height 24
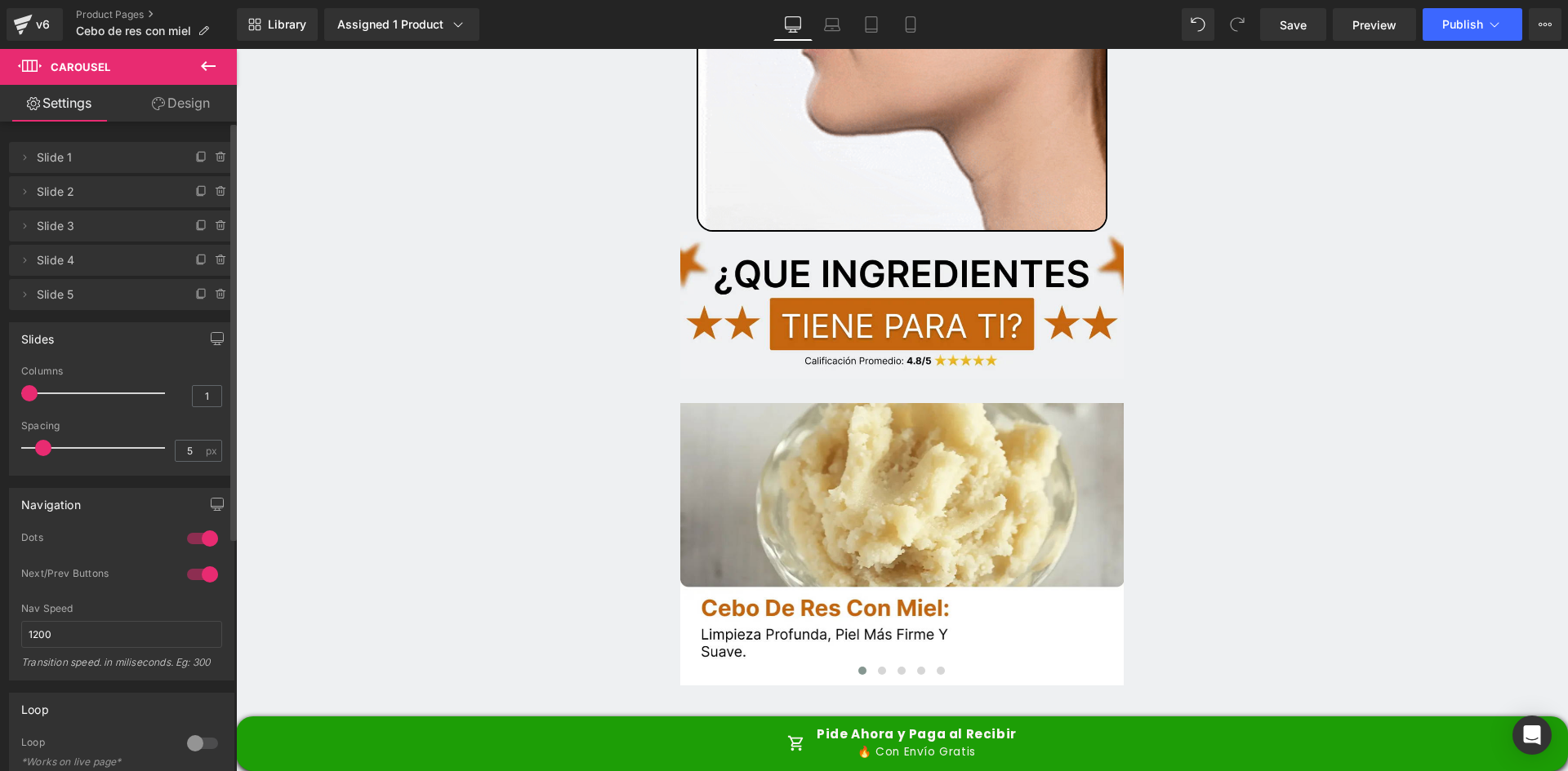
type input "2"
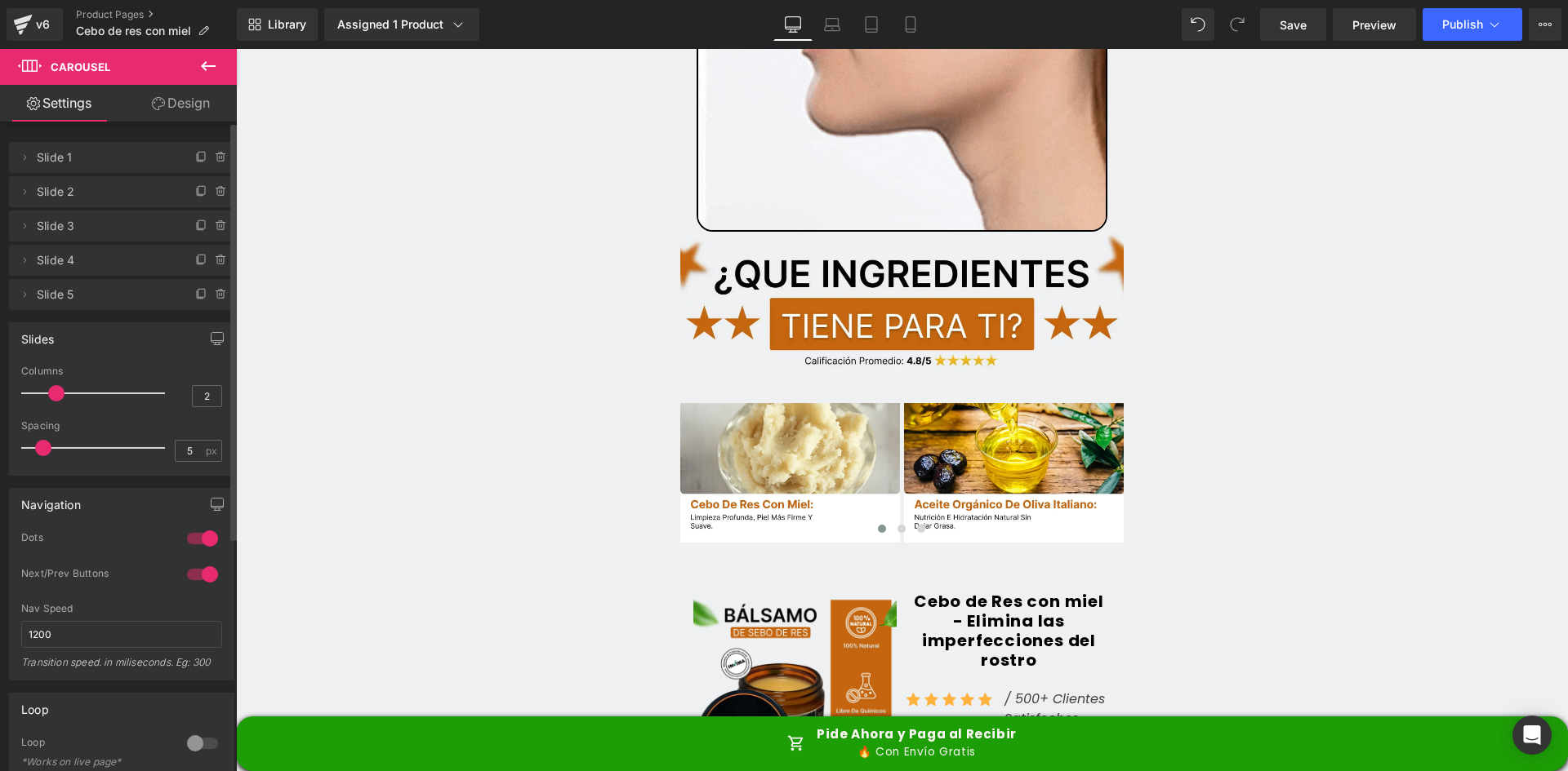
drag, startPoint x: 133, startPoint y: 397, endPoint x: 55, endPoint y: 385, distance: 78.9
click at [55, 385] on span at bounding box center [57, 393] width 16 height 16
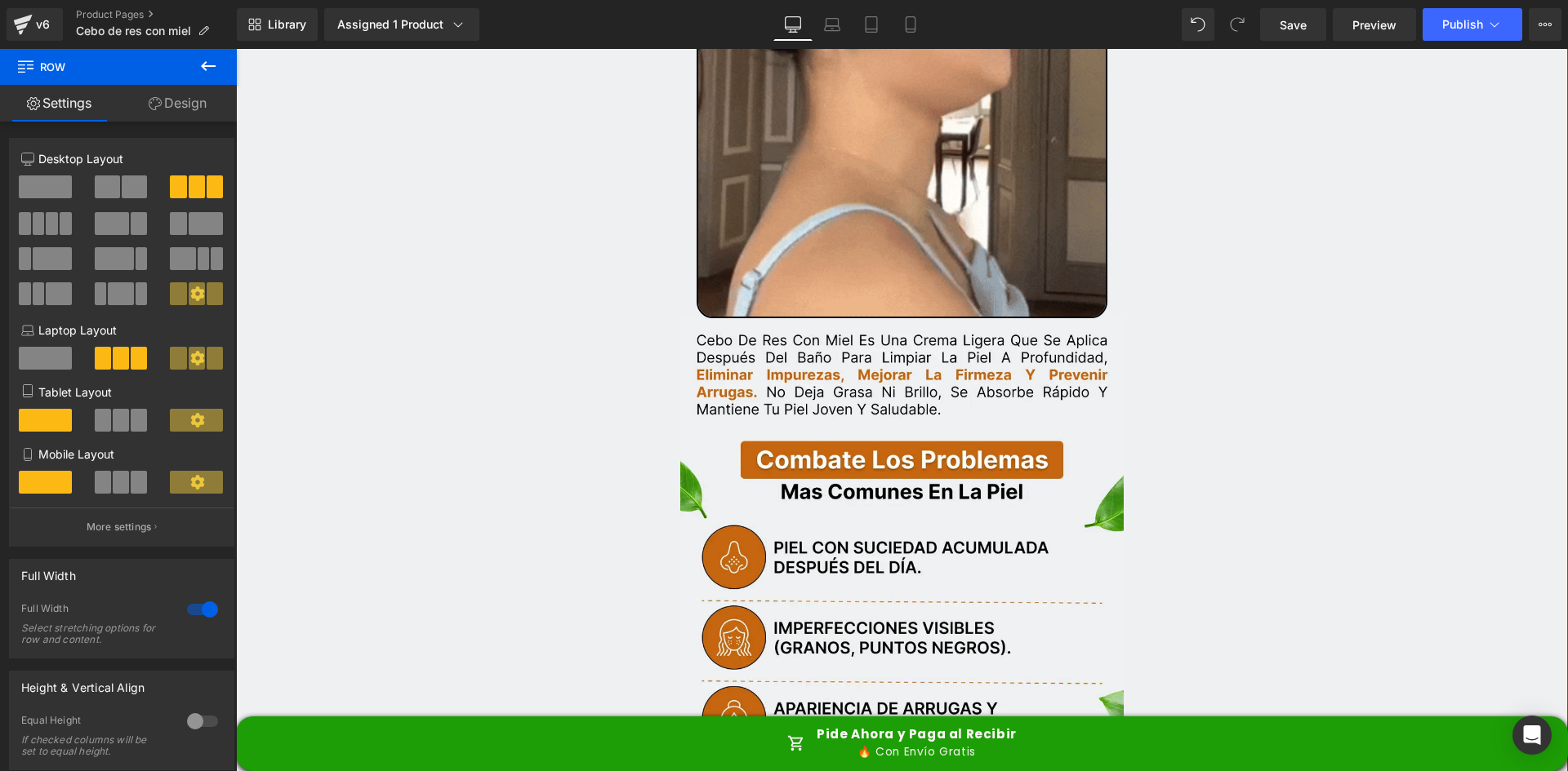
scroll to position [2110, 0]
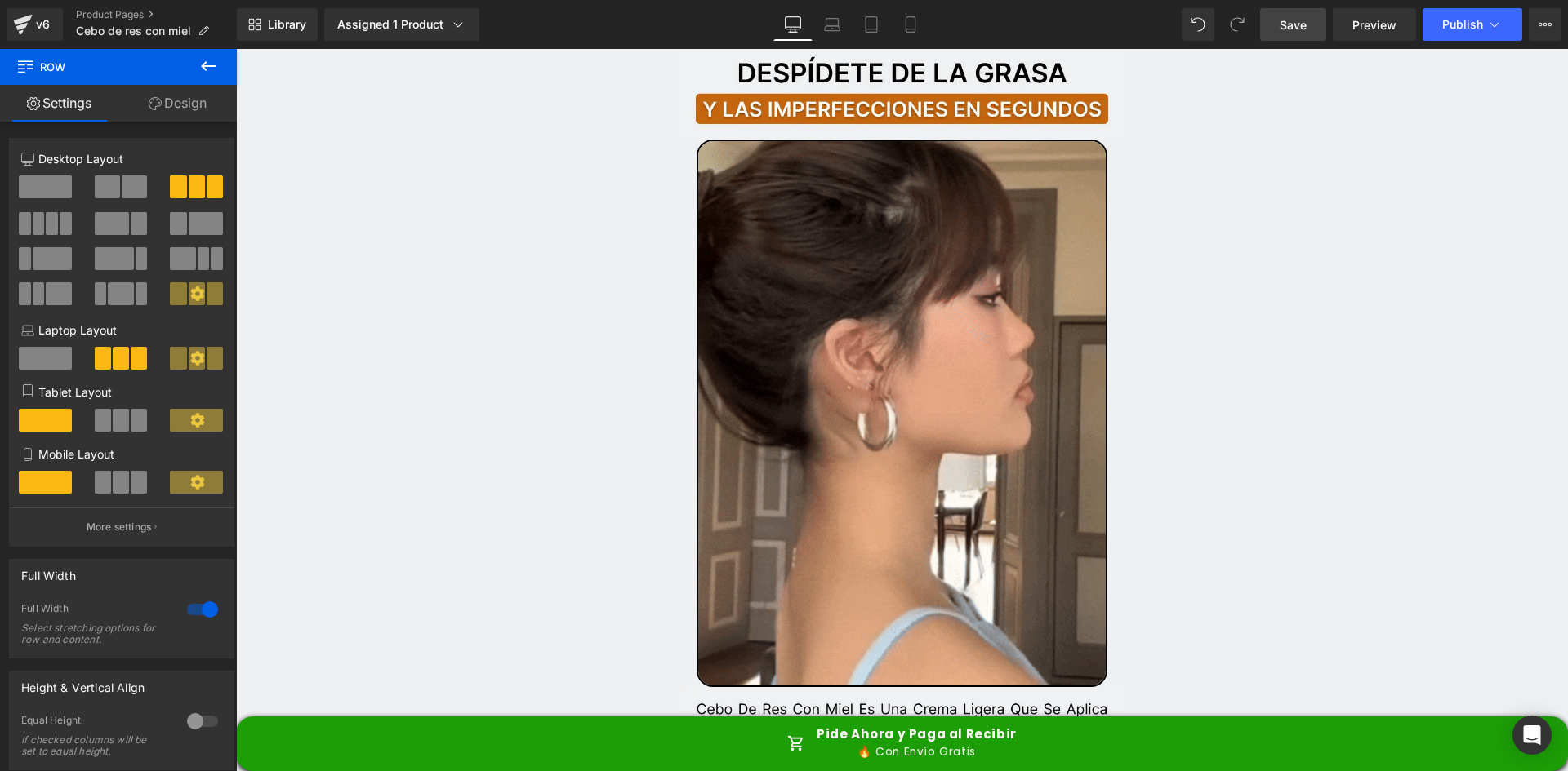
drag, startPoint x: 1313, startPoint y: 22, endPoint x: 1013, endPoint y: 111, distance: 312.9
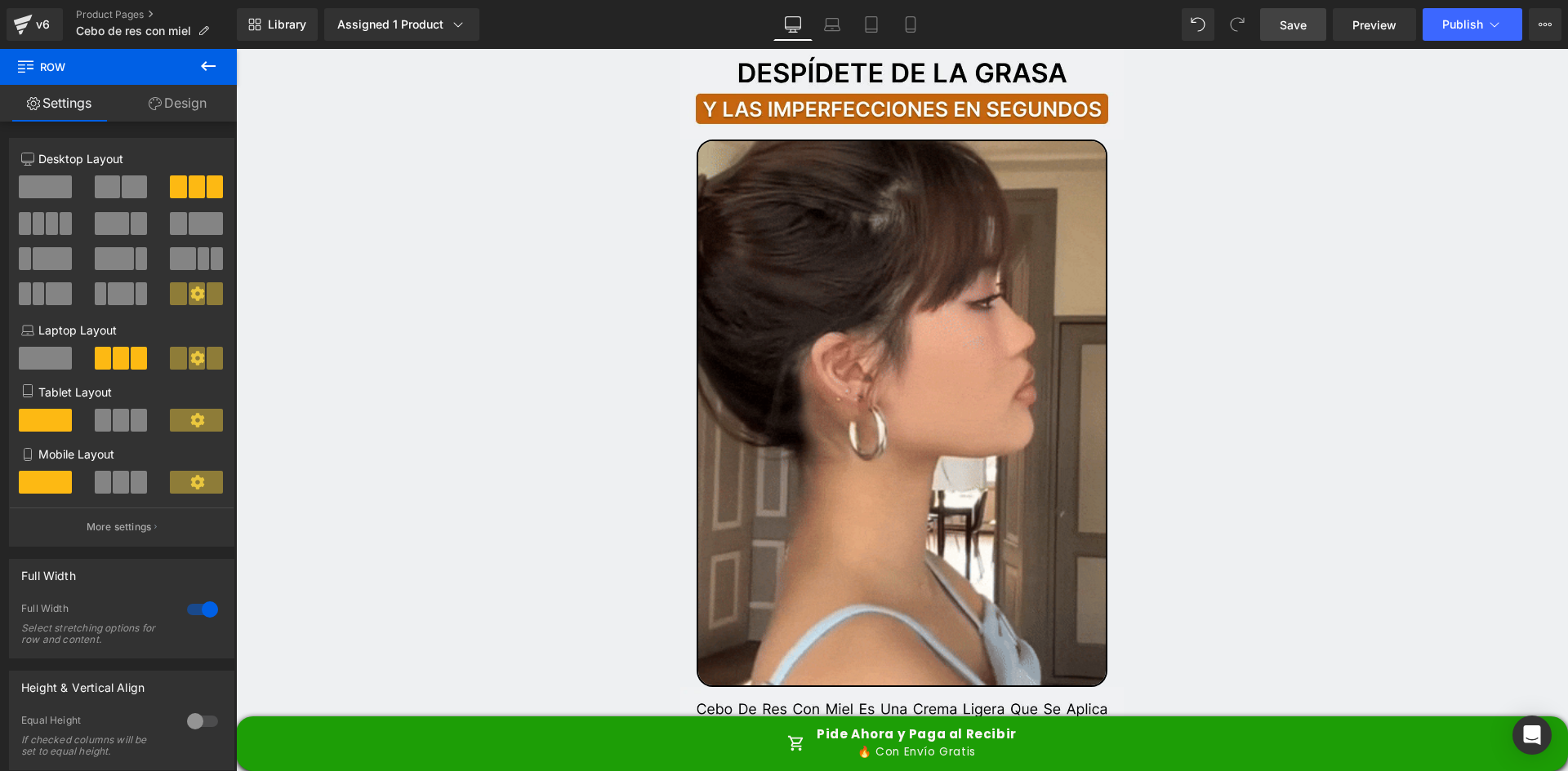
click at [1313, 22] on link "Save" at bounding box center [1293, 24] width 66 height 32
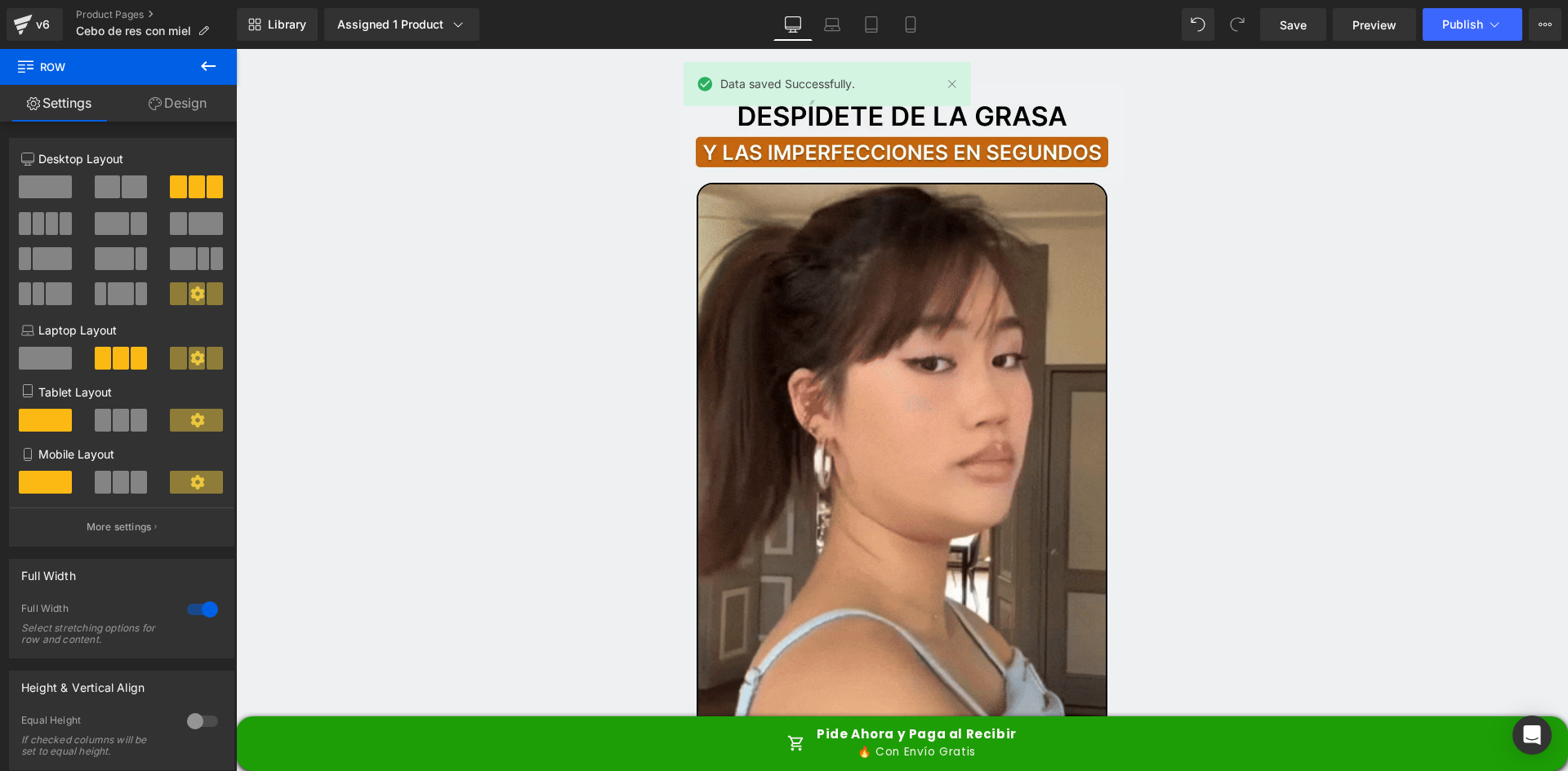
scroll to position [2123, 0]
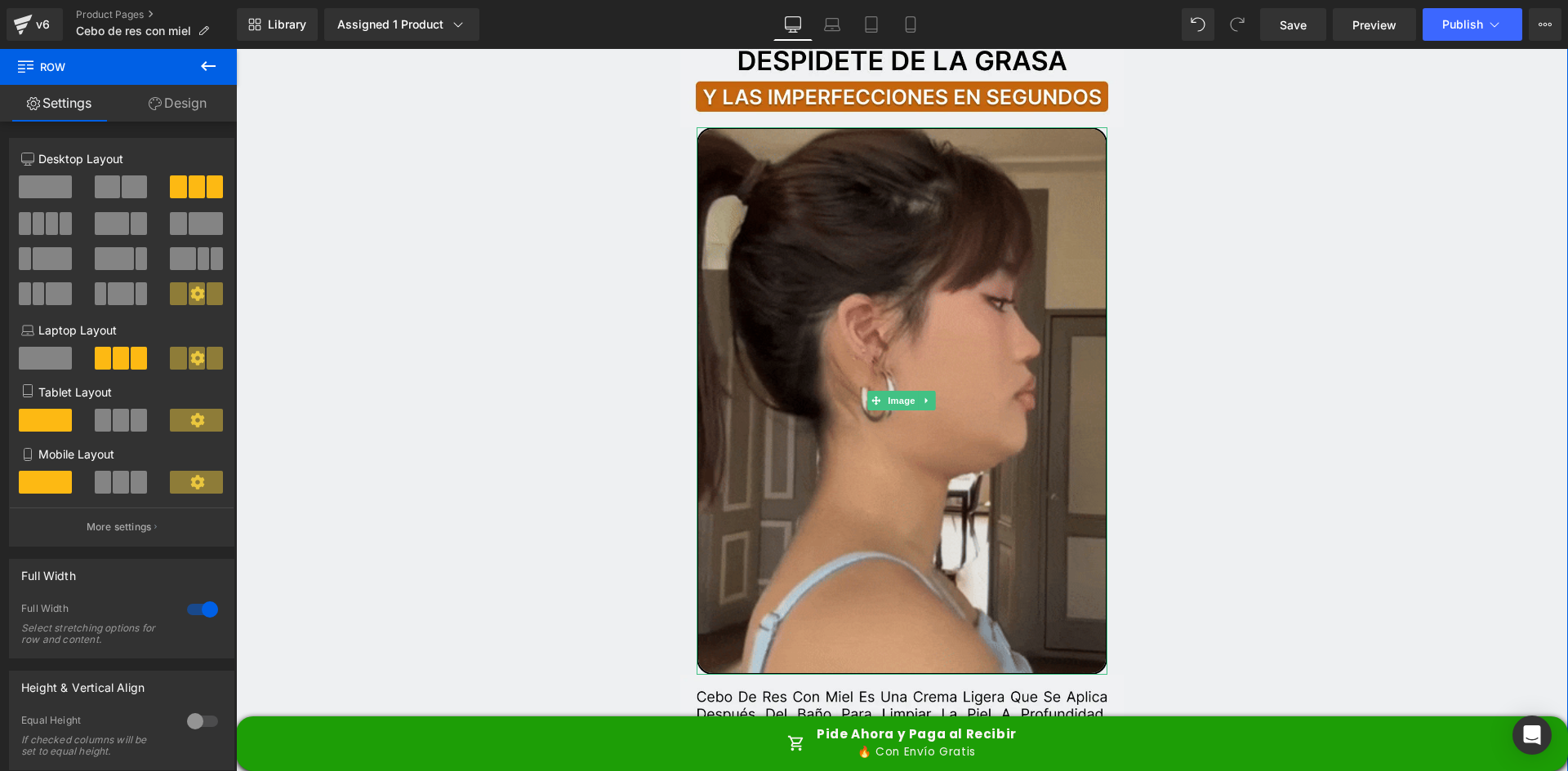
click at [767, 296] on img at bounding box center [903, 400] width 411 height 547
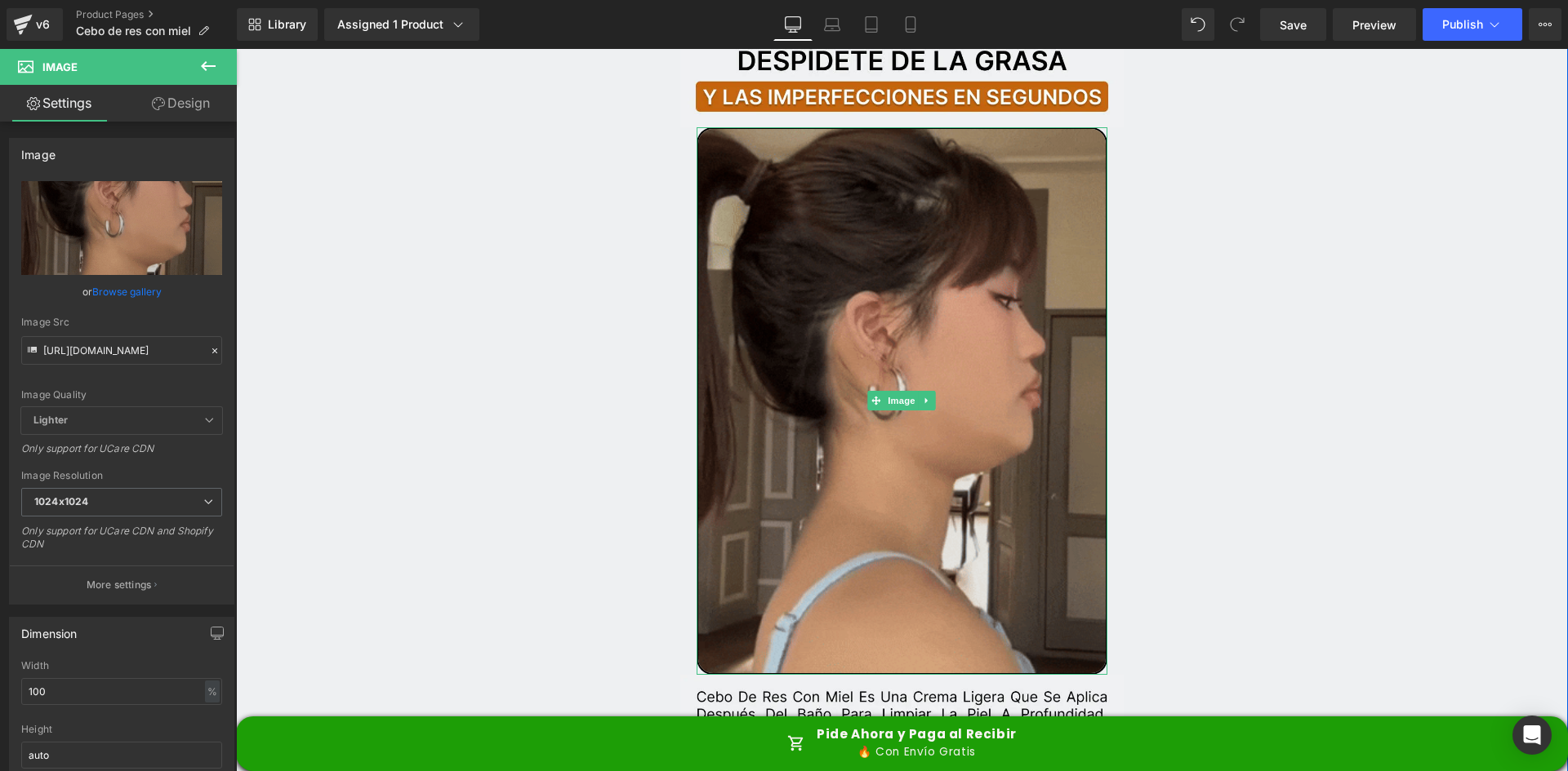
click at [938, 279] on img at bounding box center [903, 400] width 411 height 547
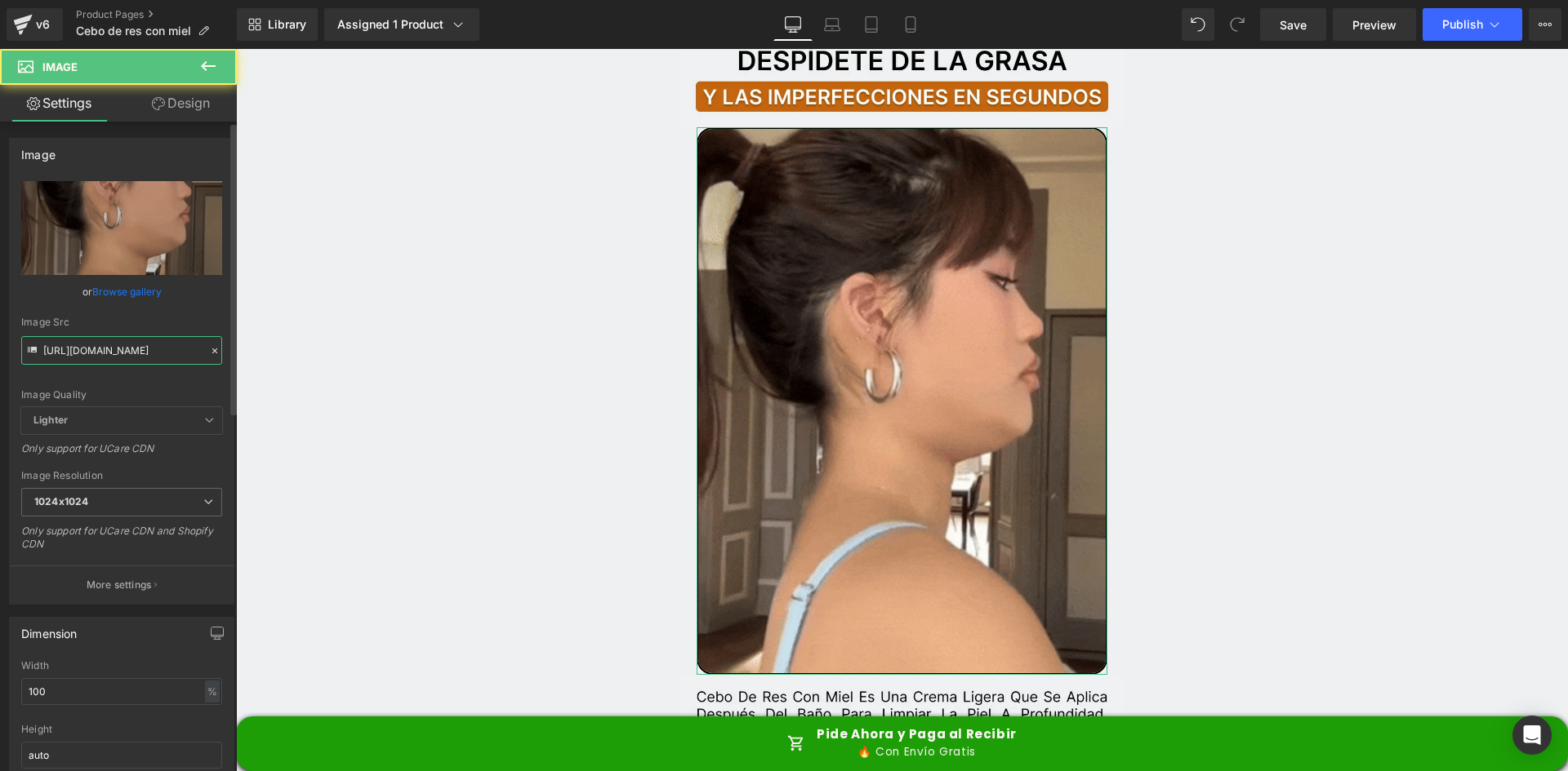
click at [149, 359] on input "https://media0.giphy.com/media/v1.Y2lkPTc5MGI3NjExbzNma29tdHdqendoYnRxdmpzbWNoY…" at bounding box center [122, 351] width 201 height 29
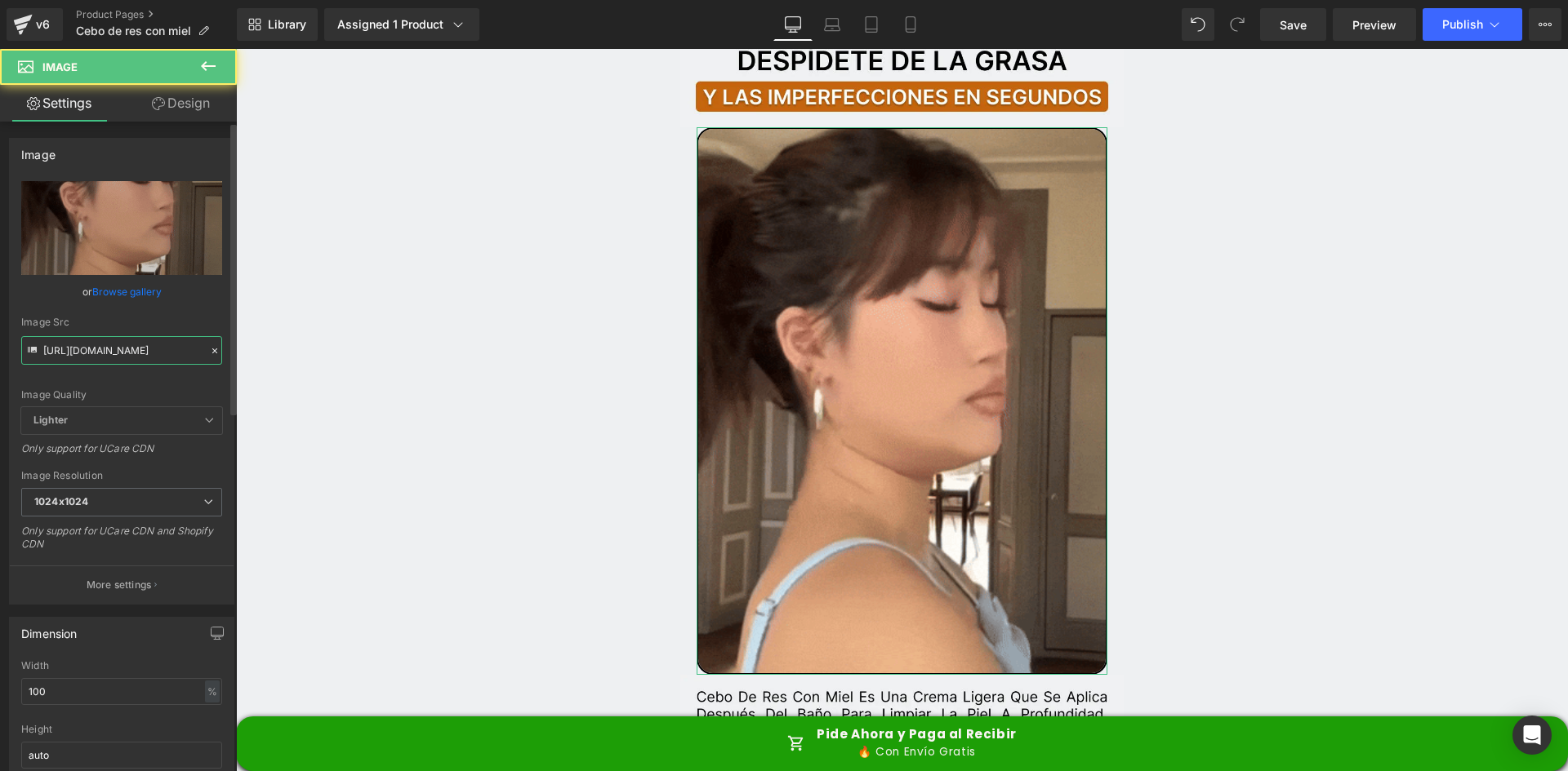
click at [149, 359] on input "https://media0.giphy.com/media/v1.Y2lkPTc5MGI3NjExbzNma29tdHdqendoYnRxdmpzbWNoY…" at bounding box center [122, 351] width 201 height 29
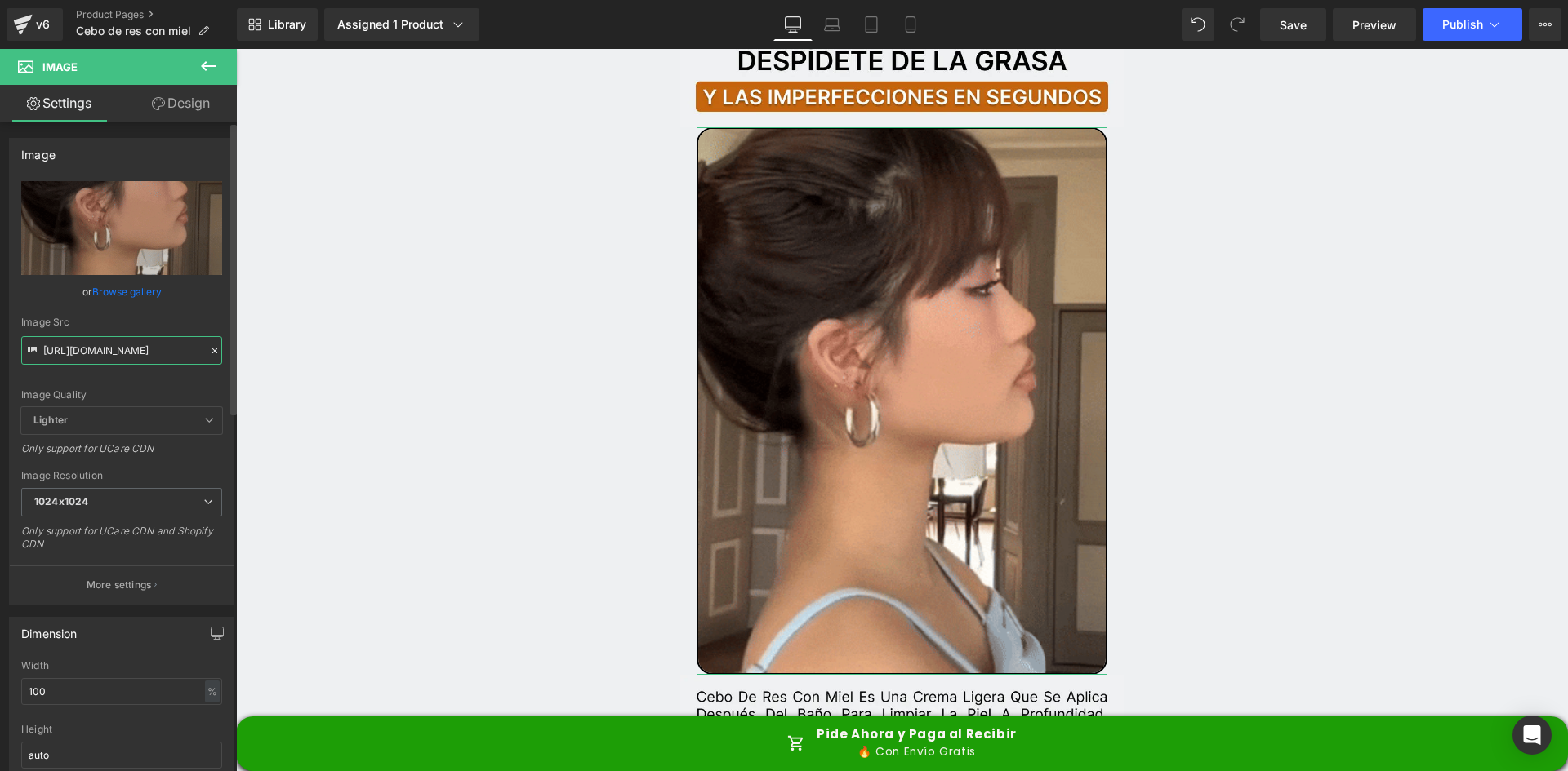
click at [149, 359] on input "https://media0.giphy.com/media/v1.Y2lkPTc5MGI3NjExbzNma29tdHdqendoYnRxdmpzbWNoY…" at bounding box center [122, 351] width 201 height 29
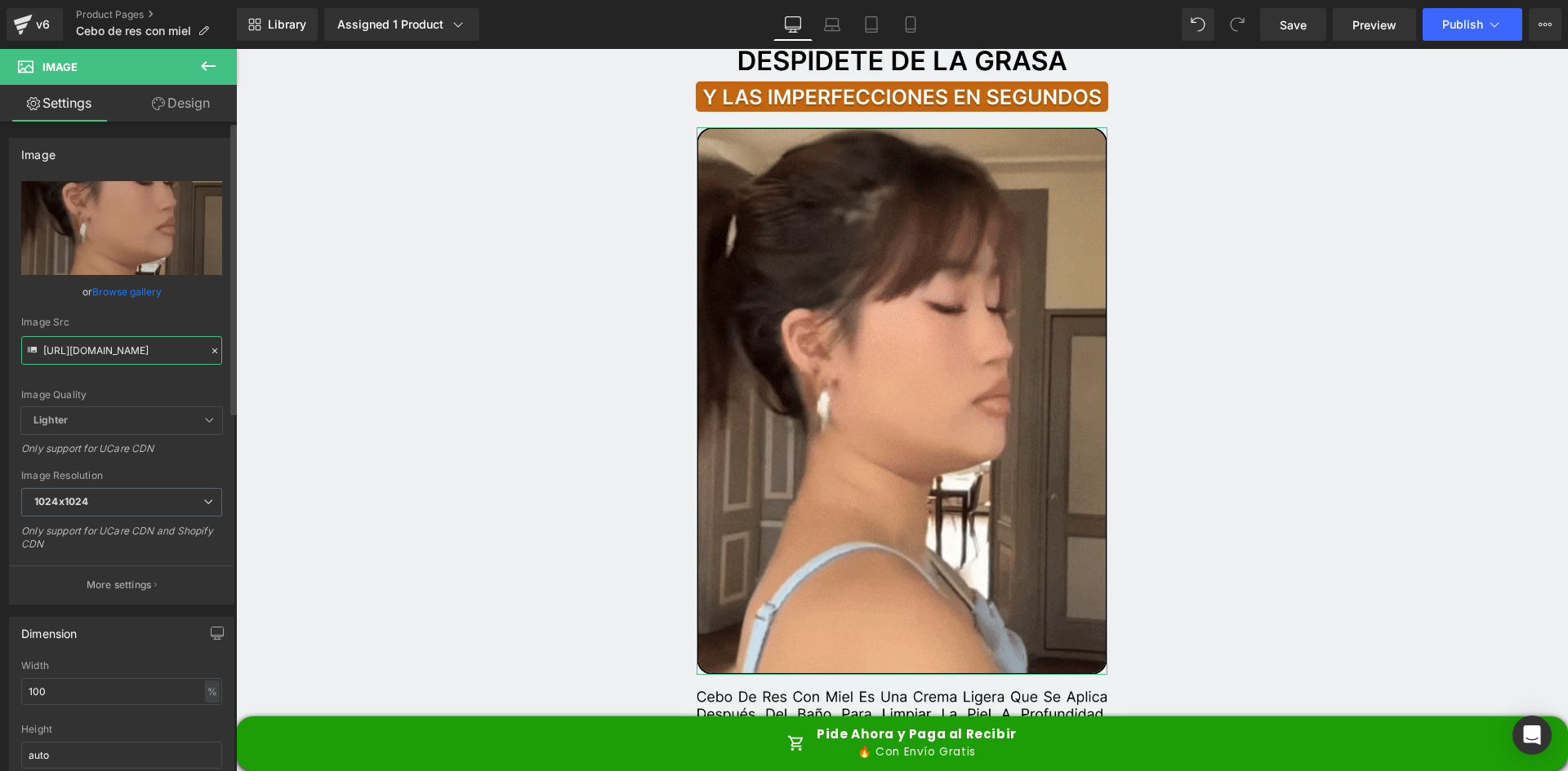
paste input ".giphy.com/media/VQkTbR2EJDzLfg8lq1"
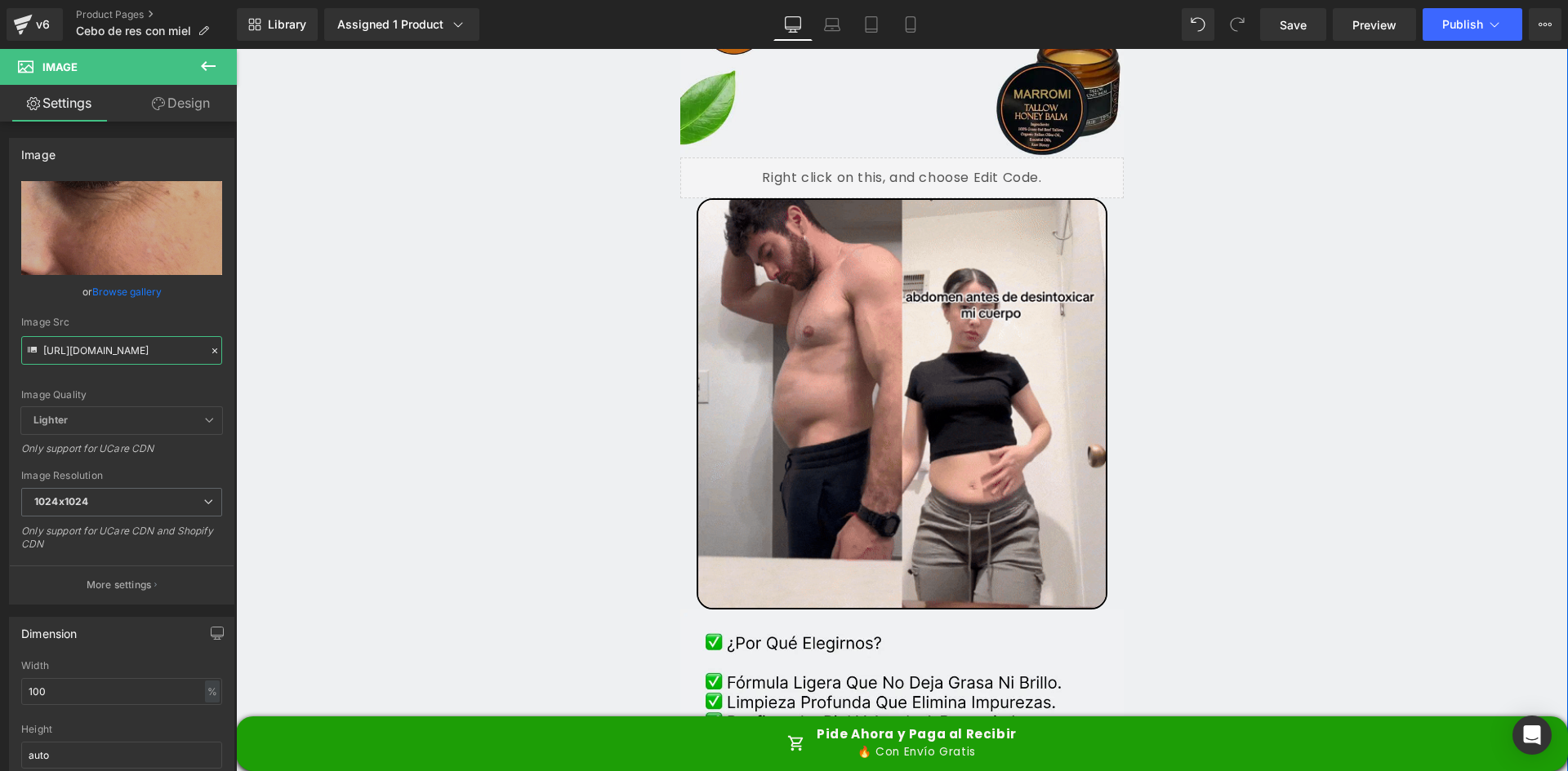
scroll to position [3265, 0]
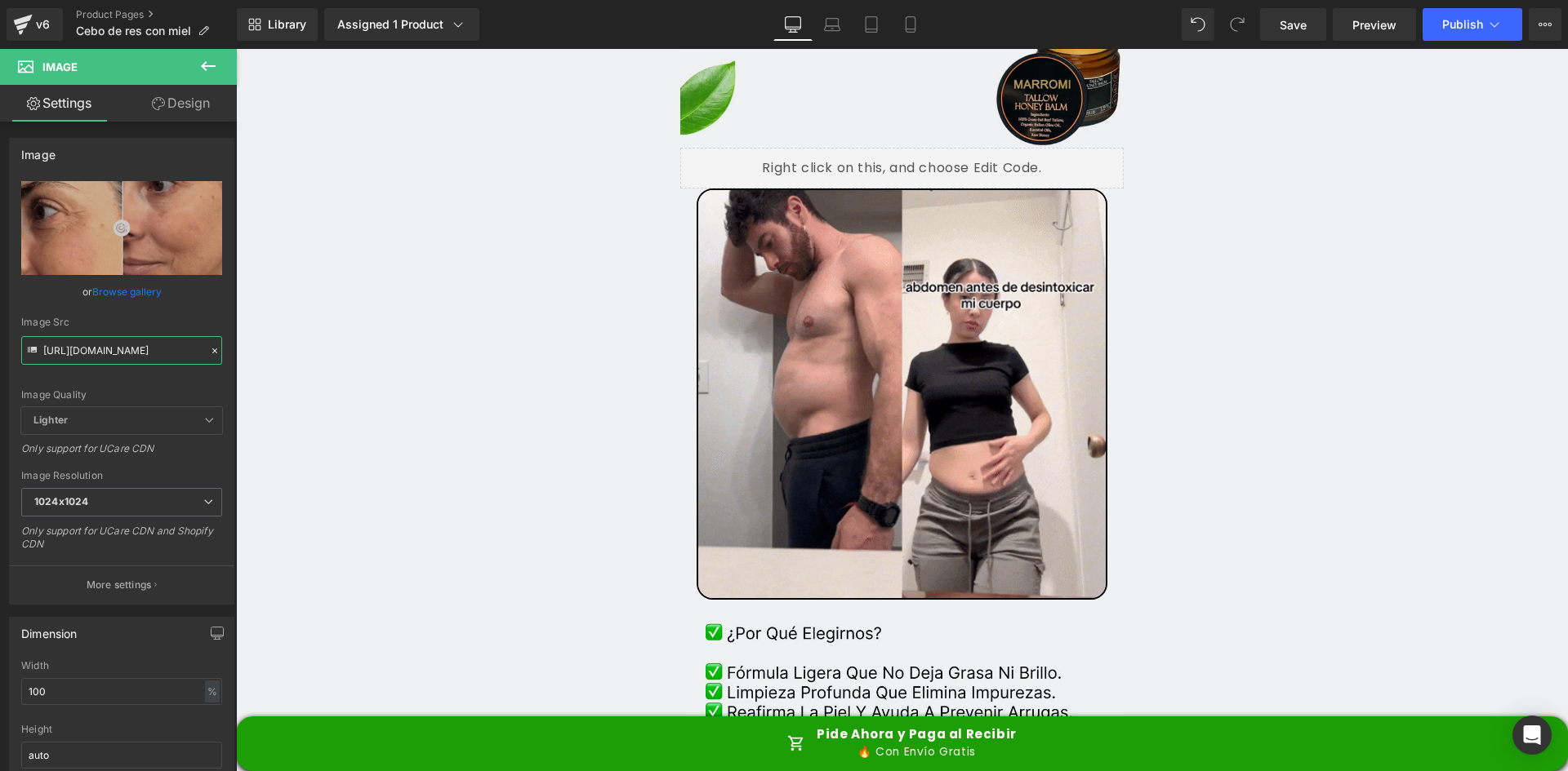
type input "[URL][DOMAIN_NAME]"
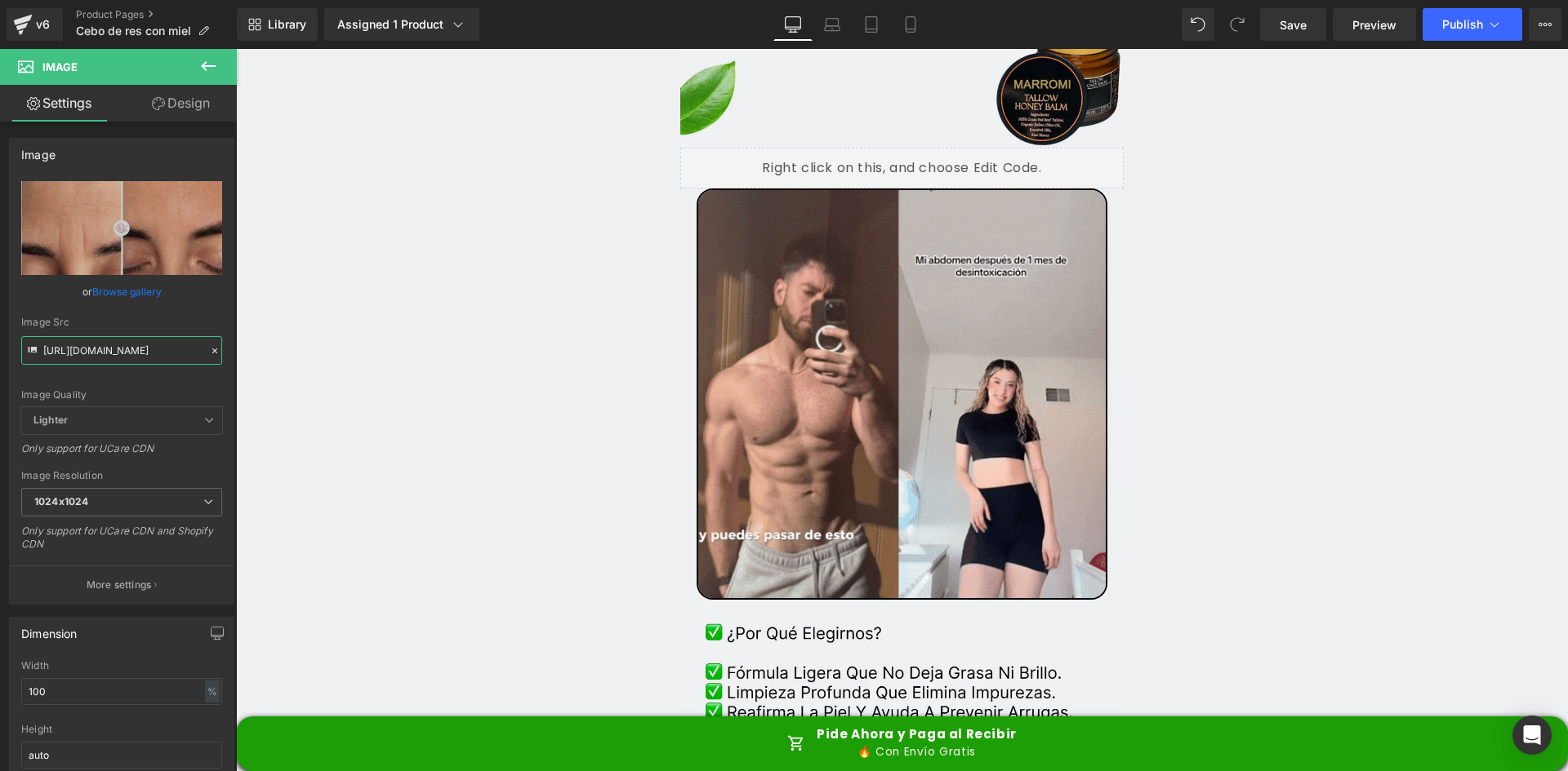
scroll to position [0, 0]
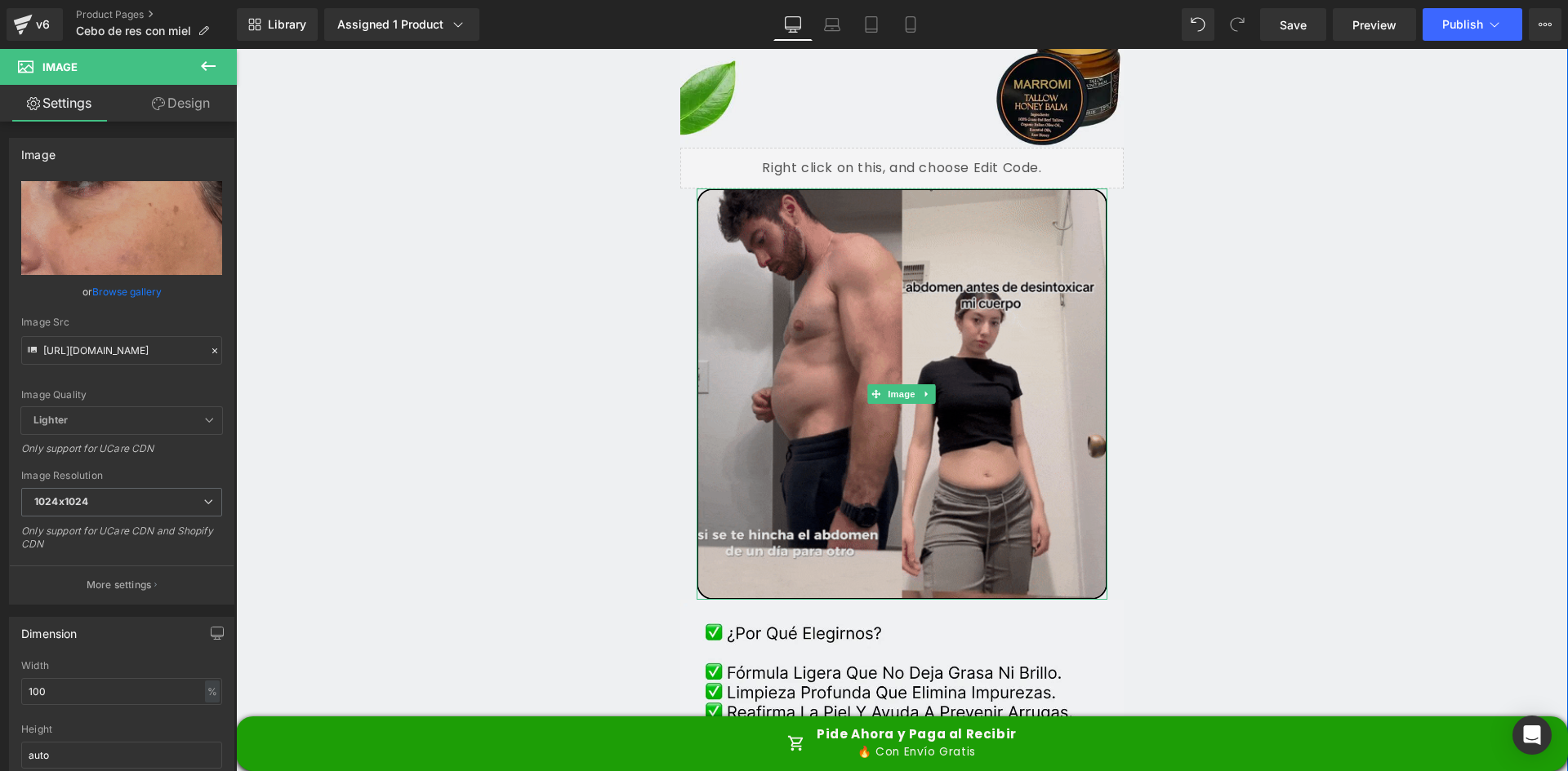
click at [889, 294] on img at bounding box center [903, 394] width 411 height 411
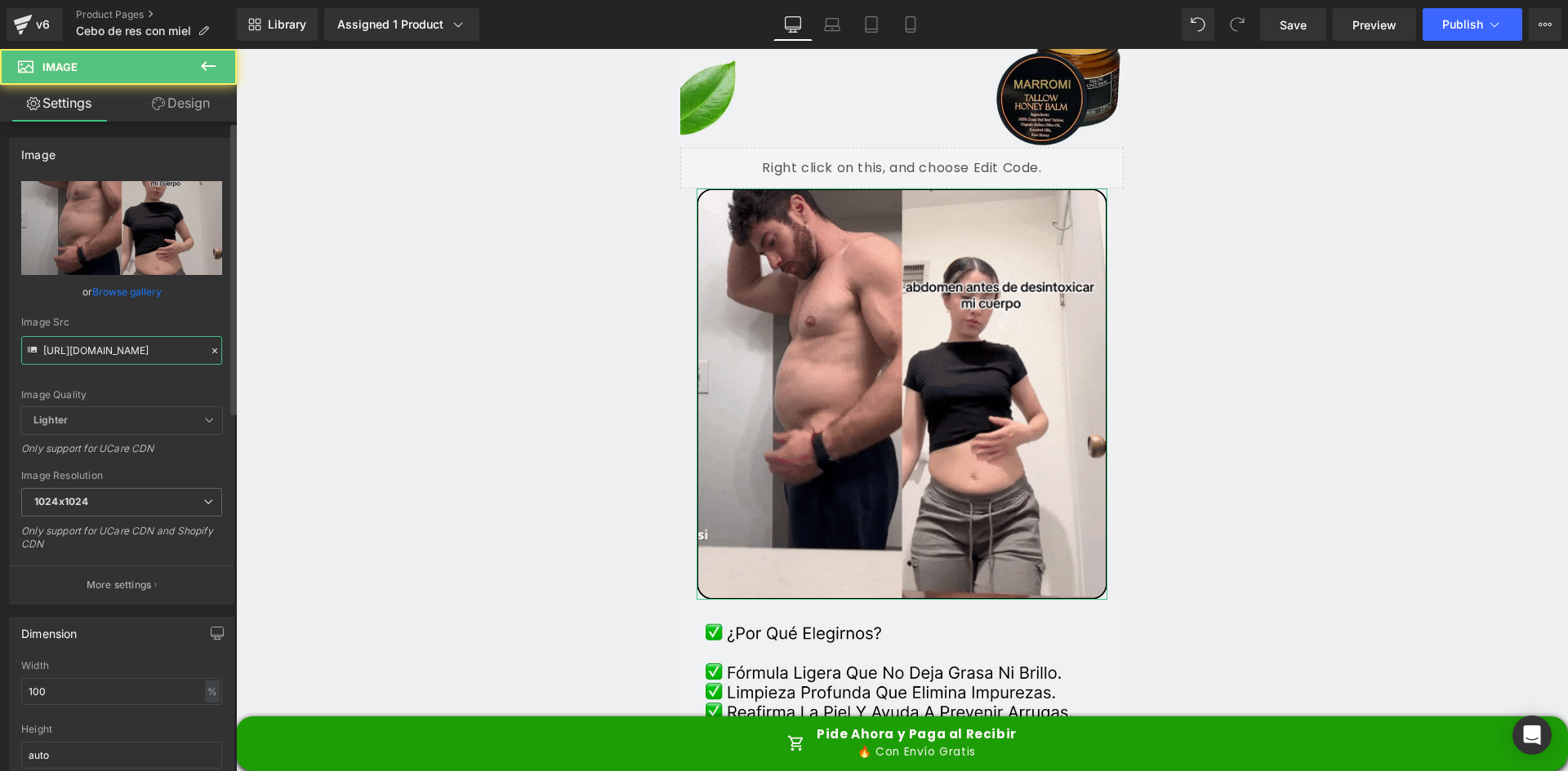
click at [176, 353] on input "https://media.giphy.com/media/bXZJmgbCRXl6Pkhdln/giphy.gif" at bounding box center [122, 351] width 201 height 29
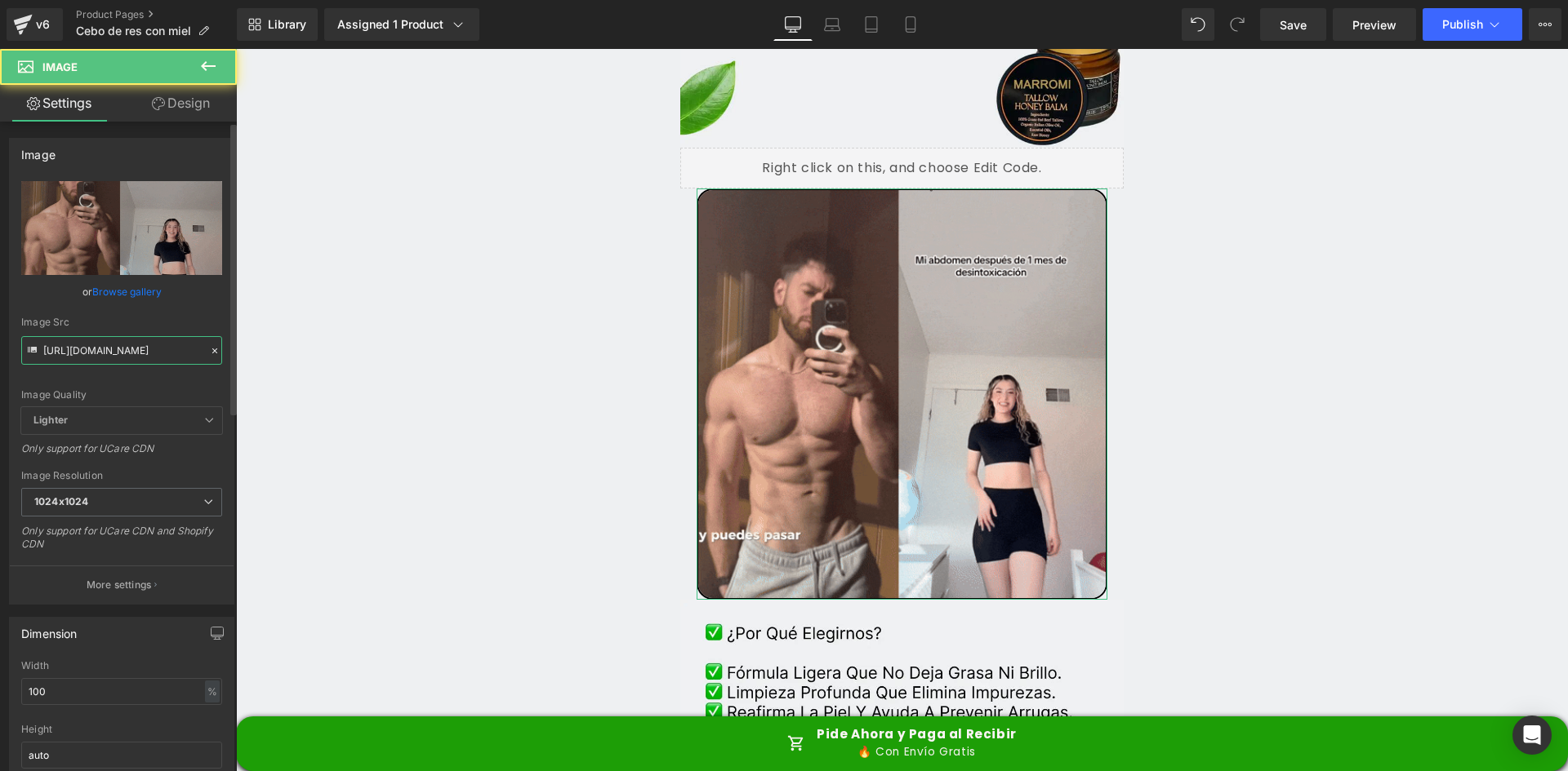
click at [176, 353] on input "https://media.giphy.com/media/bXZJmgbCRXl6Pkhdln/giphy.gif" at bounding box center [122, 351] width 201 height 29
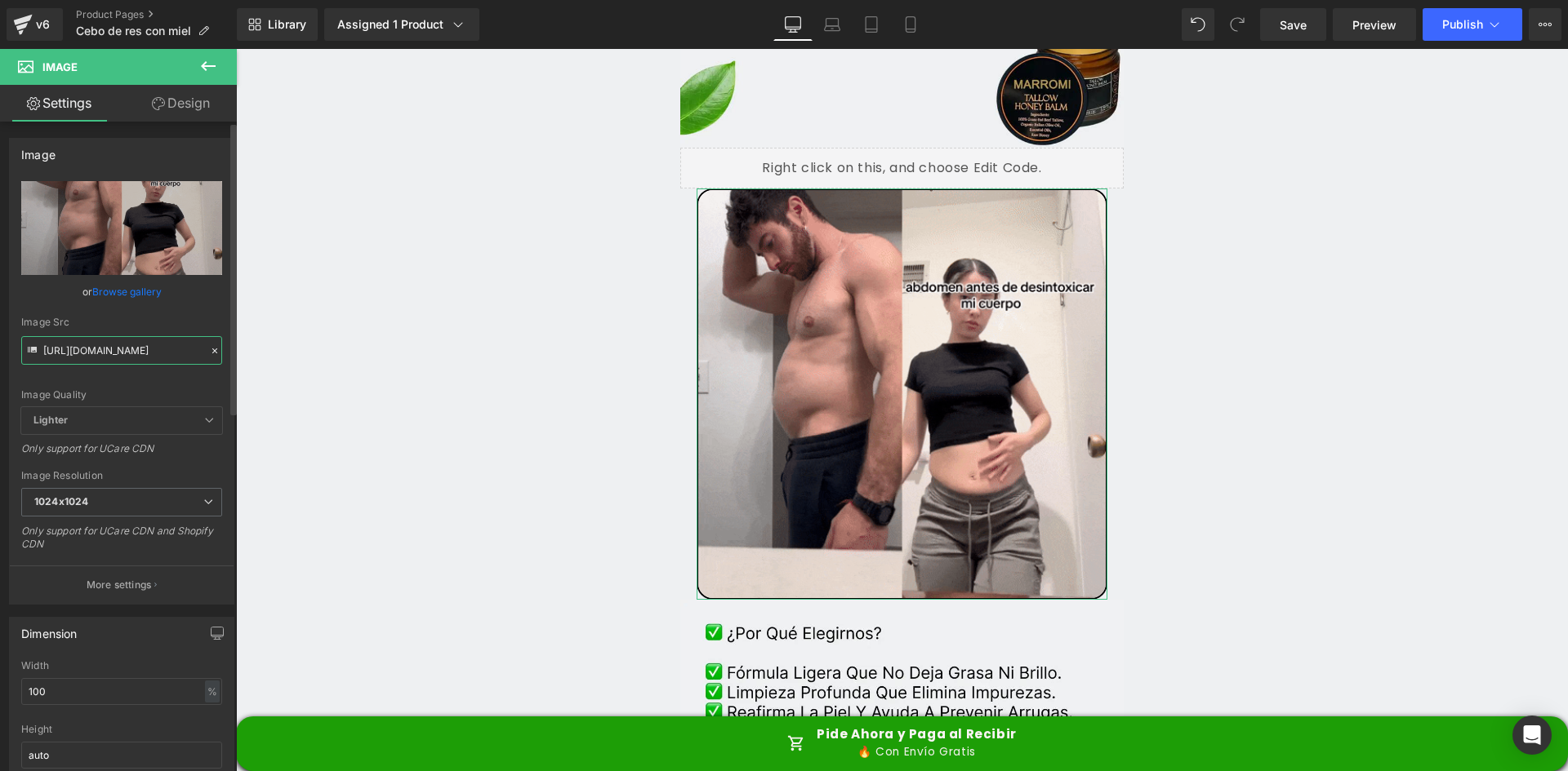
click at [176, 353] on input "https://media.giphy.com/media/bXZJmgbCRXl6Pkhdln/giphy.gif" at bounding box center [122, 351] width 201 height 29
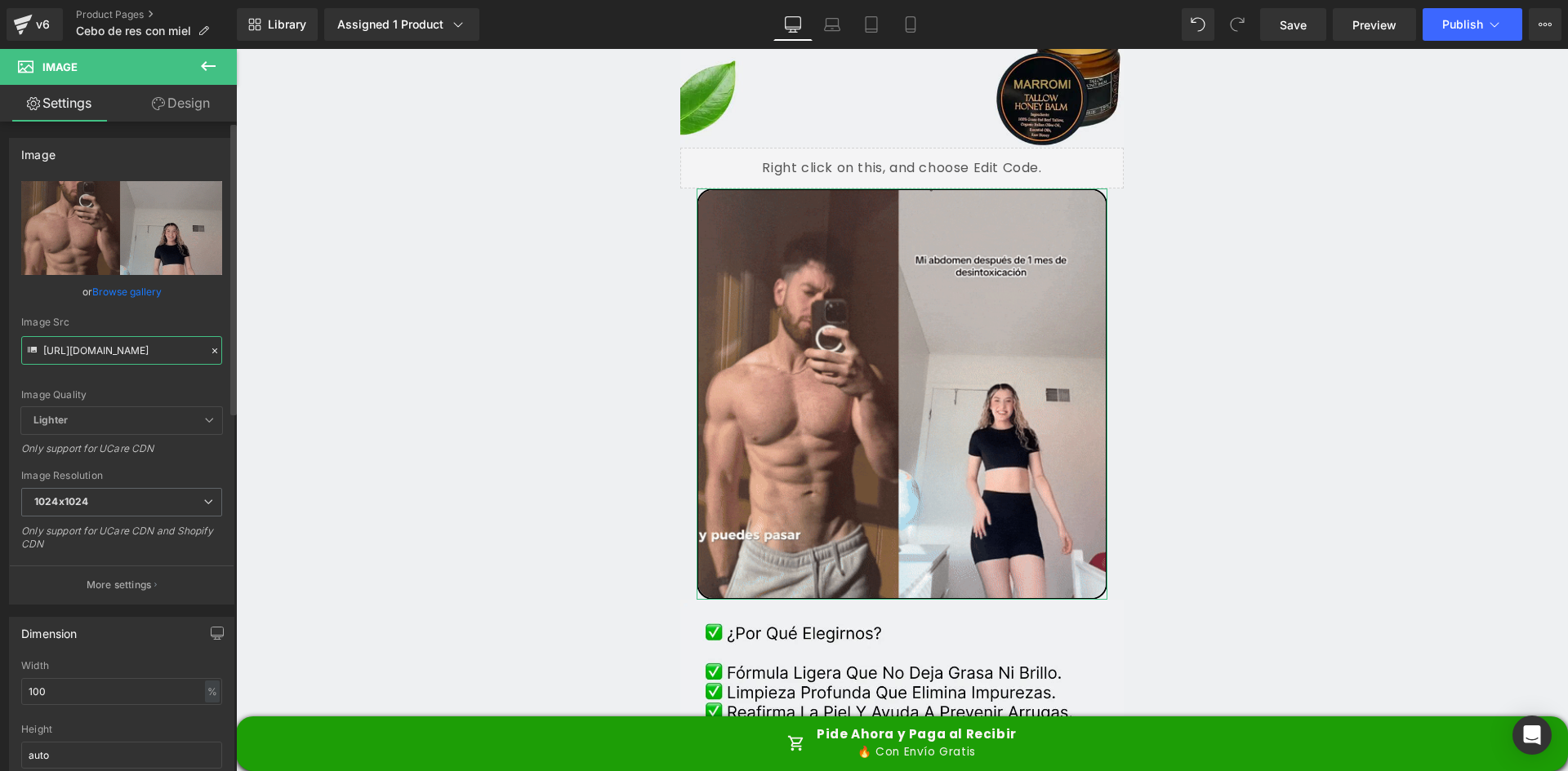
paste input "3.giphy.com/media/v1.Y2lkPTc5MGI3NjExeGtxMHY1bGdpNjNrMWxxMzg3NHRraG5jdjl3cXMyaH…"
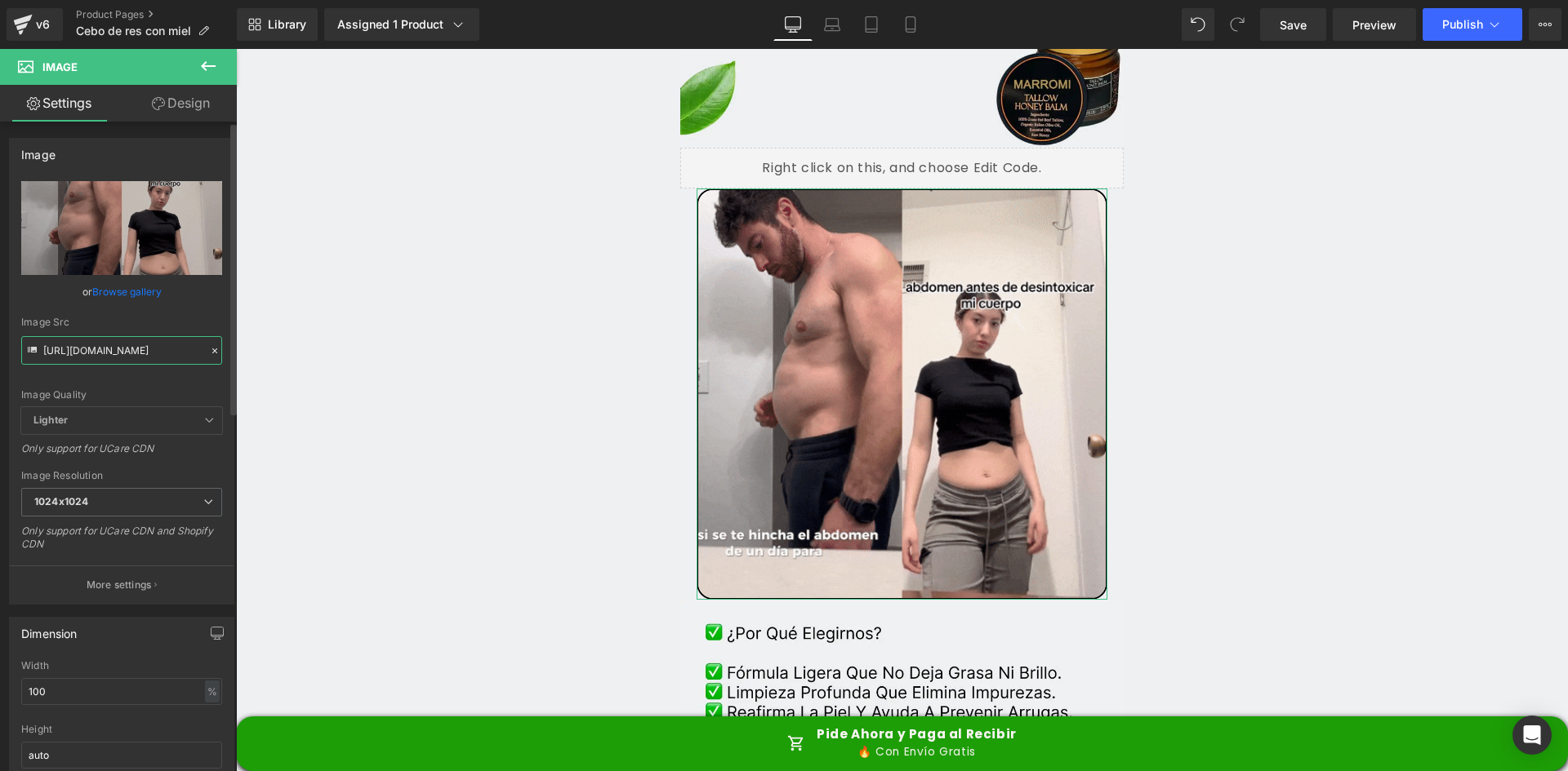
type input "[URL][DOMAIN_NAME]"
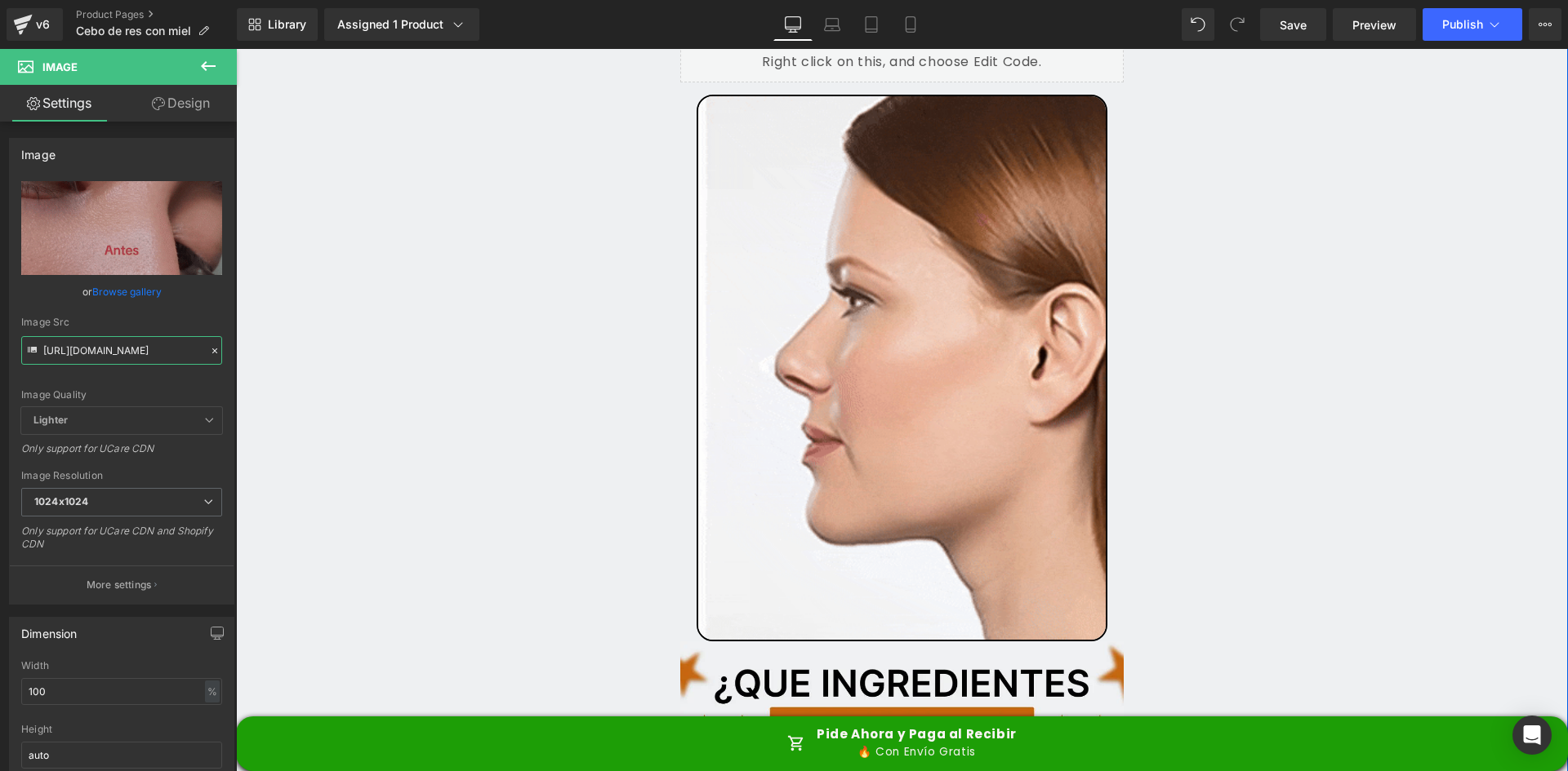
scroll to position [5061, 0]
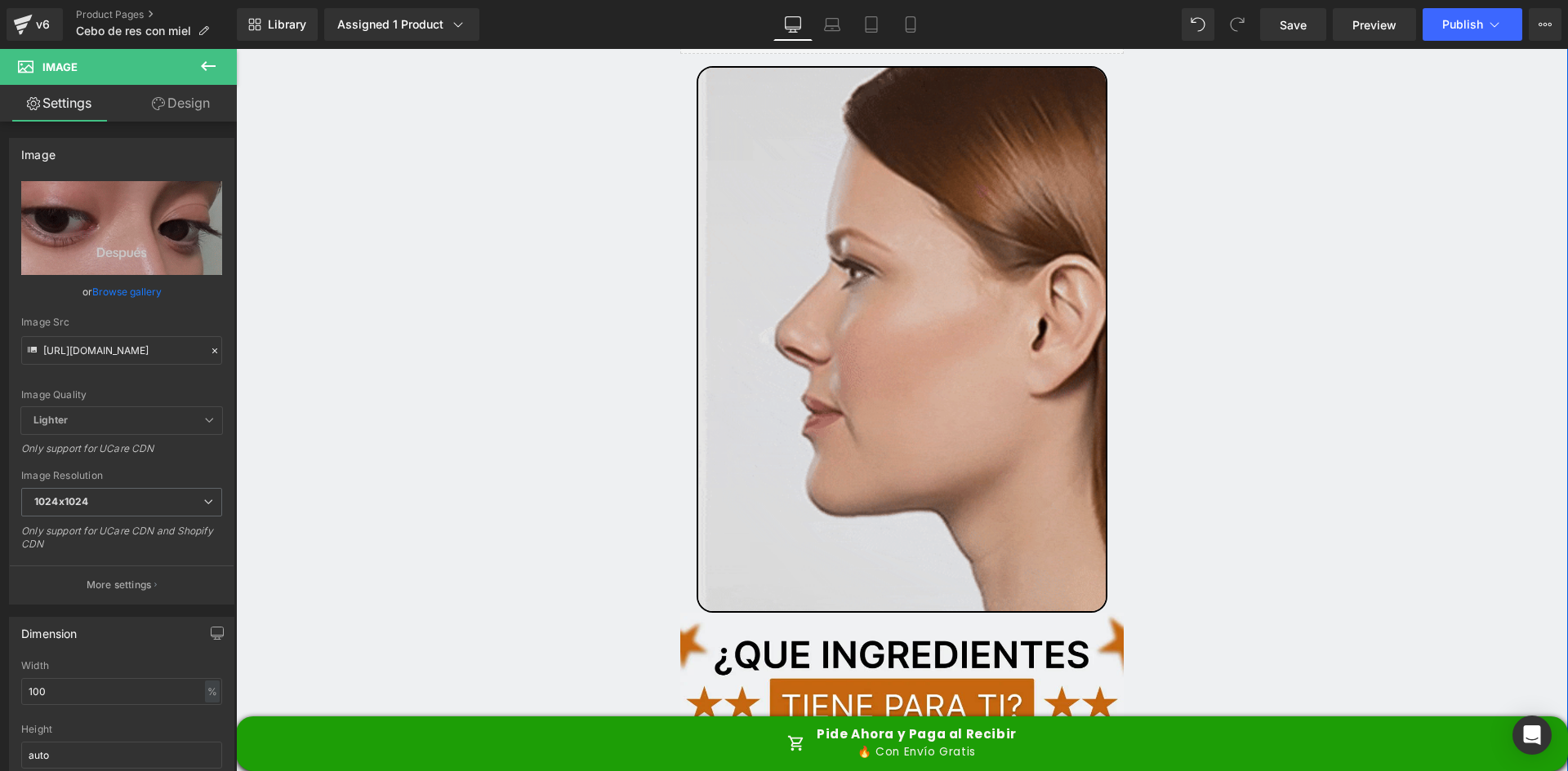
click at [1026, 302] on img at bounding box center [903, 339] width 411 height 547
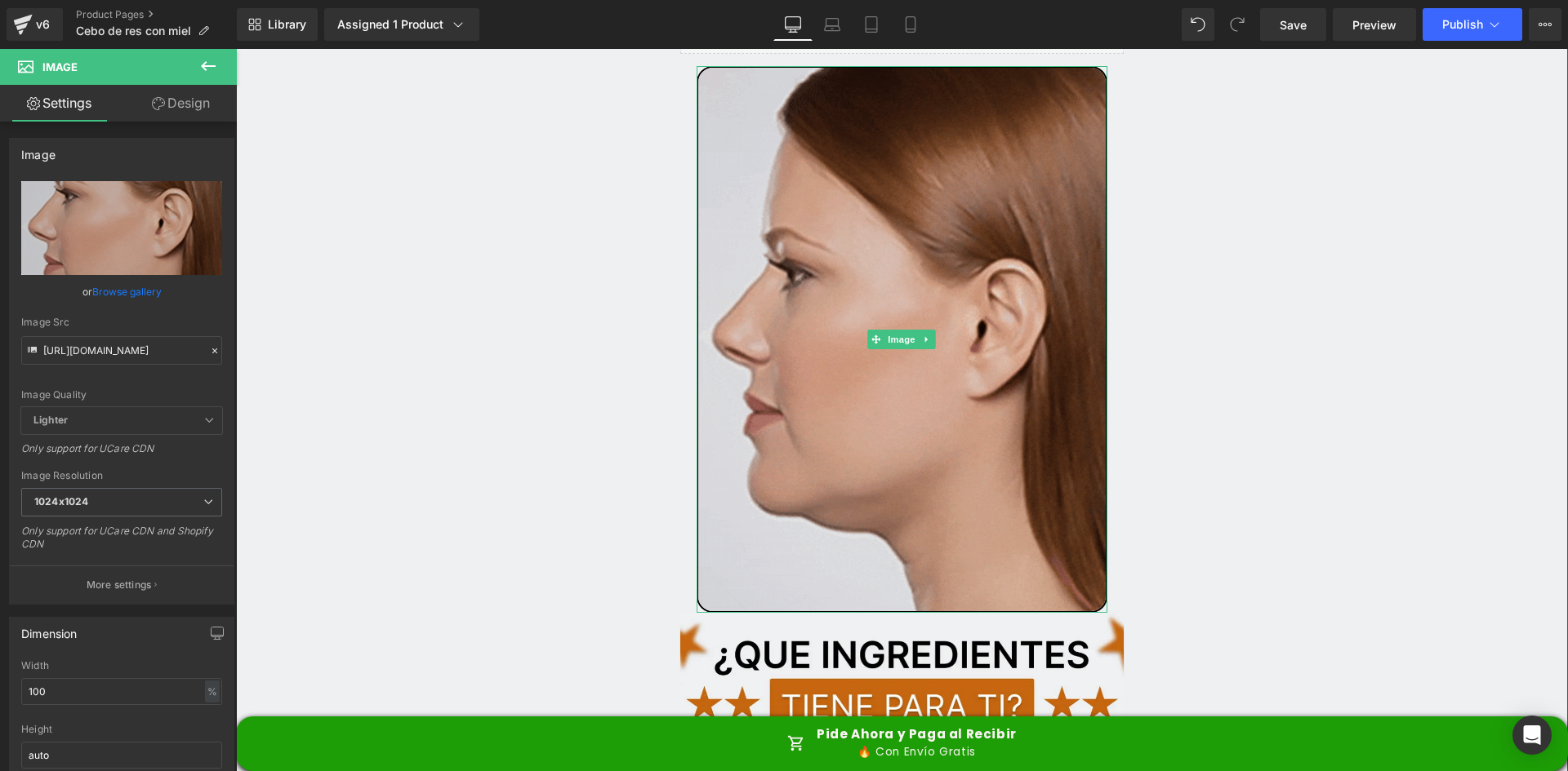
click at [845, 419] on img at bounding box center [903, 339] width 411 height 547
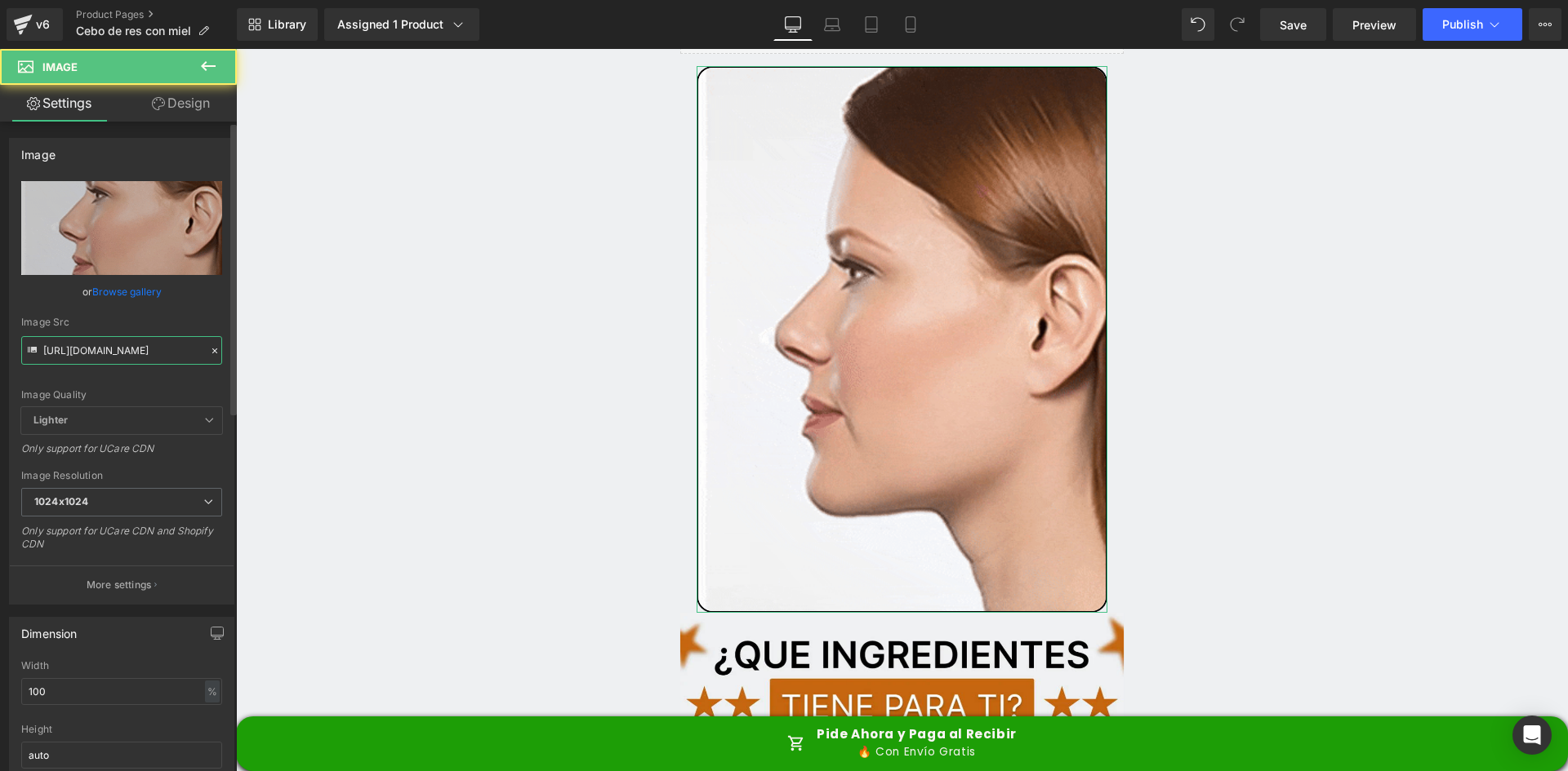
click at [75, 337] on input "https://media1.giphy.com/media/v1.Y2lkPTc5MGI3NjExczlrbWp4bjd6YnNoYnpnOW9kN3lne…" at bounding box center [122, 351] width 201 height 29
click at [89, 347] on input "https://media1.giphy.com/media/v1.Y2lkPTc5MGI3NjExczlrbWp4bjd6YnNoYnpnOW9kN3lne…" at bounding box center [122, 351] width 201 height 29
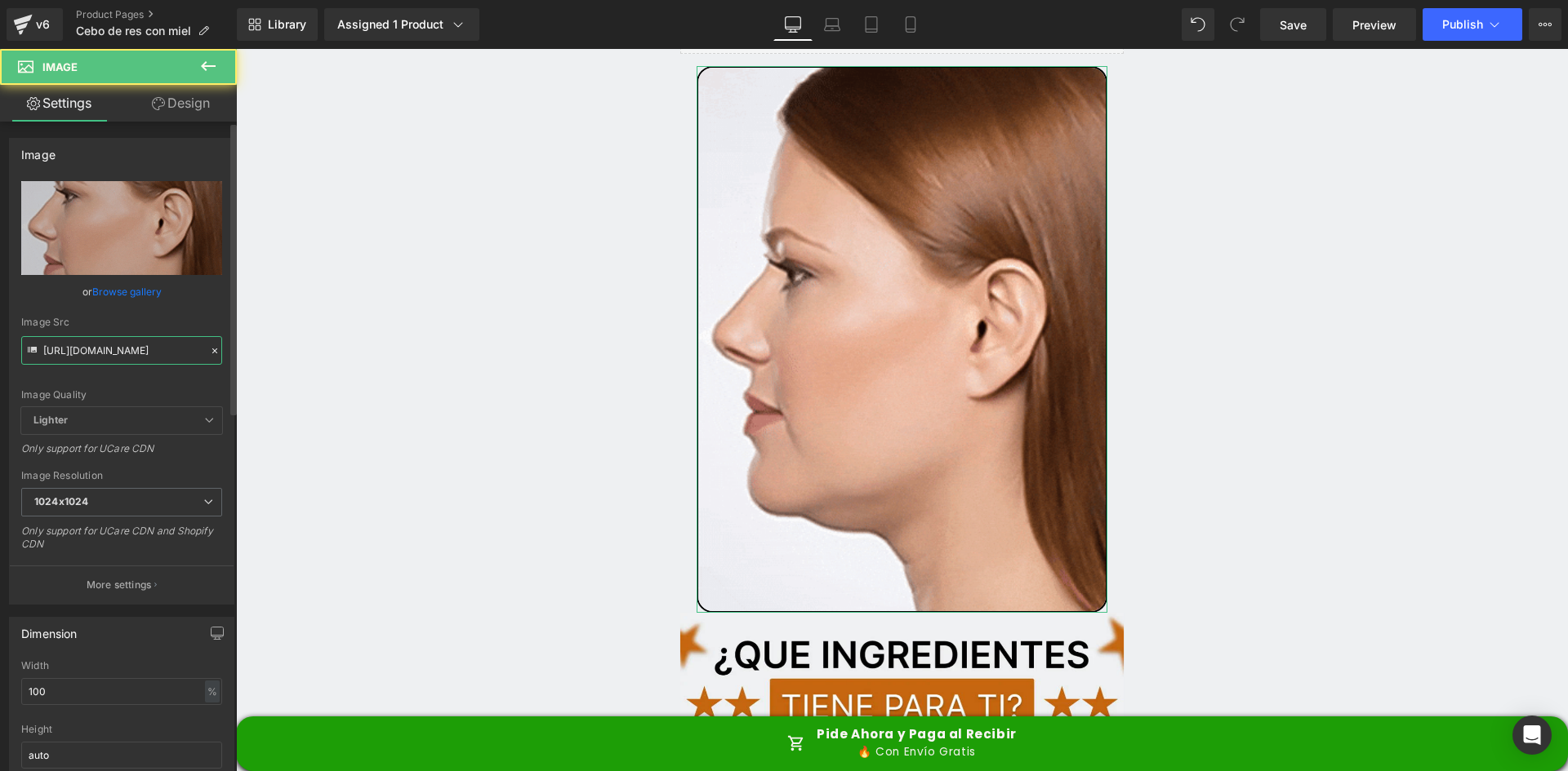
click at [89, 347] on input "https://media1.giphy.com/media/v1.Y2lkPTc5MGI3NjExczlrbWp4bjd6YnNoYnpnOW9kN3lne…" at bounding box center [122, 351] width 201 height 29
paste input "Y255cjdocGxqbjBhejM1cjdzanVoYmRhZ2hkNHE3ampudWJrd2o2cyZlcD12MV9pbnRlcm5hbF9naWZ…"
type input "[URL][DOMAIN_NAME]"
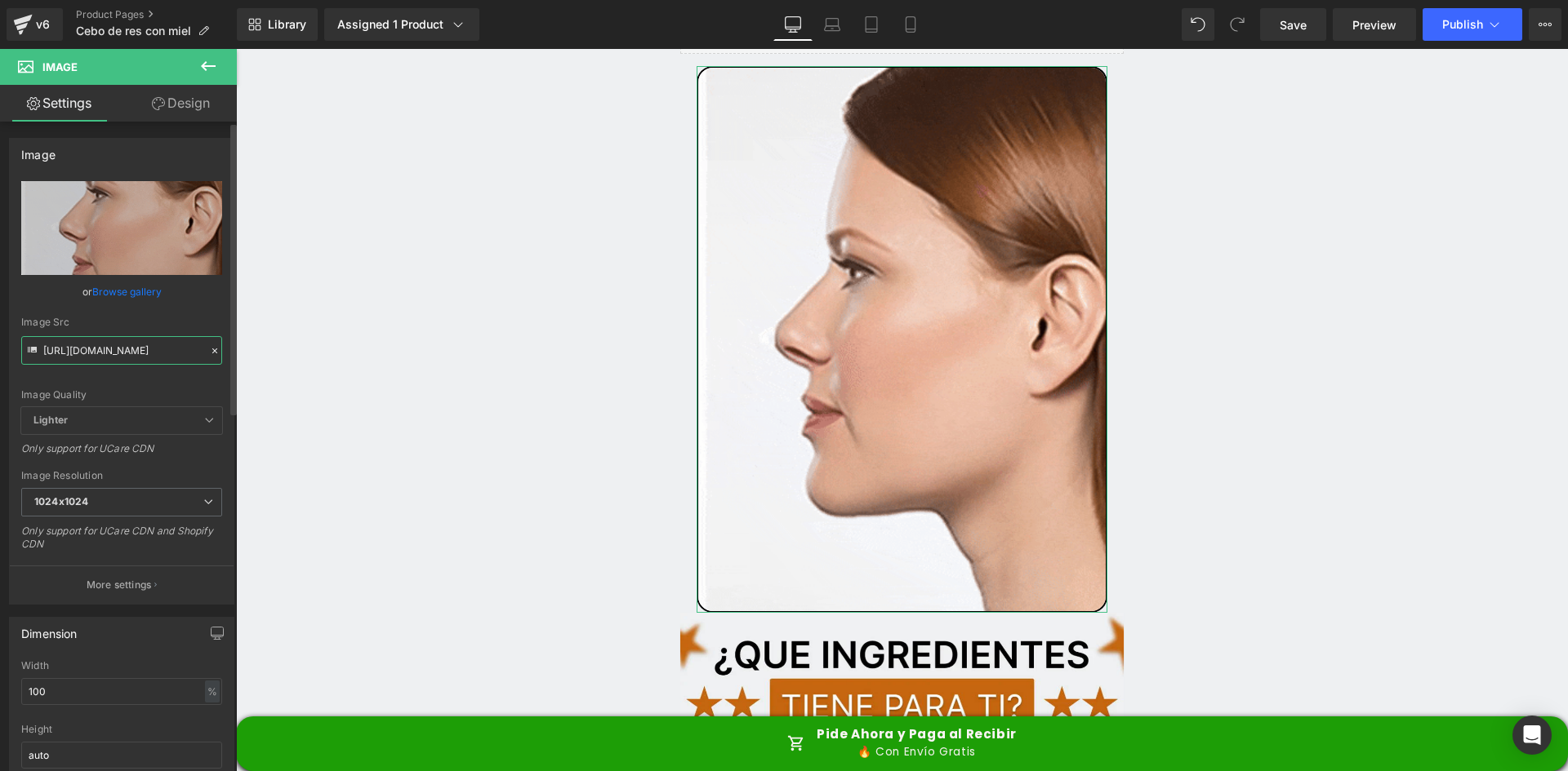
scroll to position [0, 817]
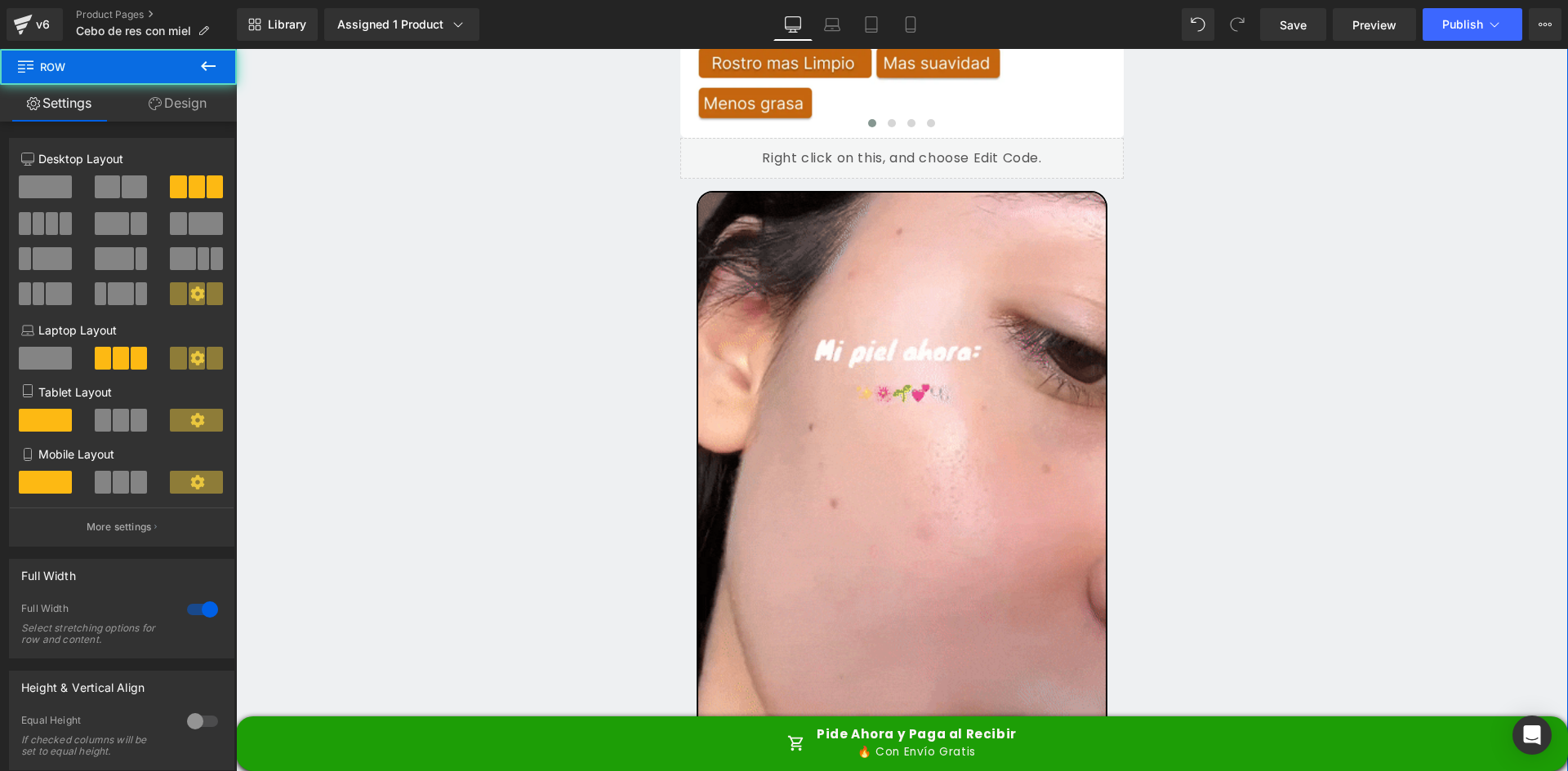
scroll to position [4898, 0]
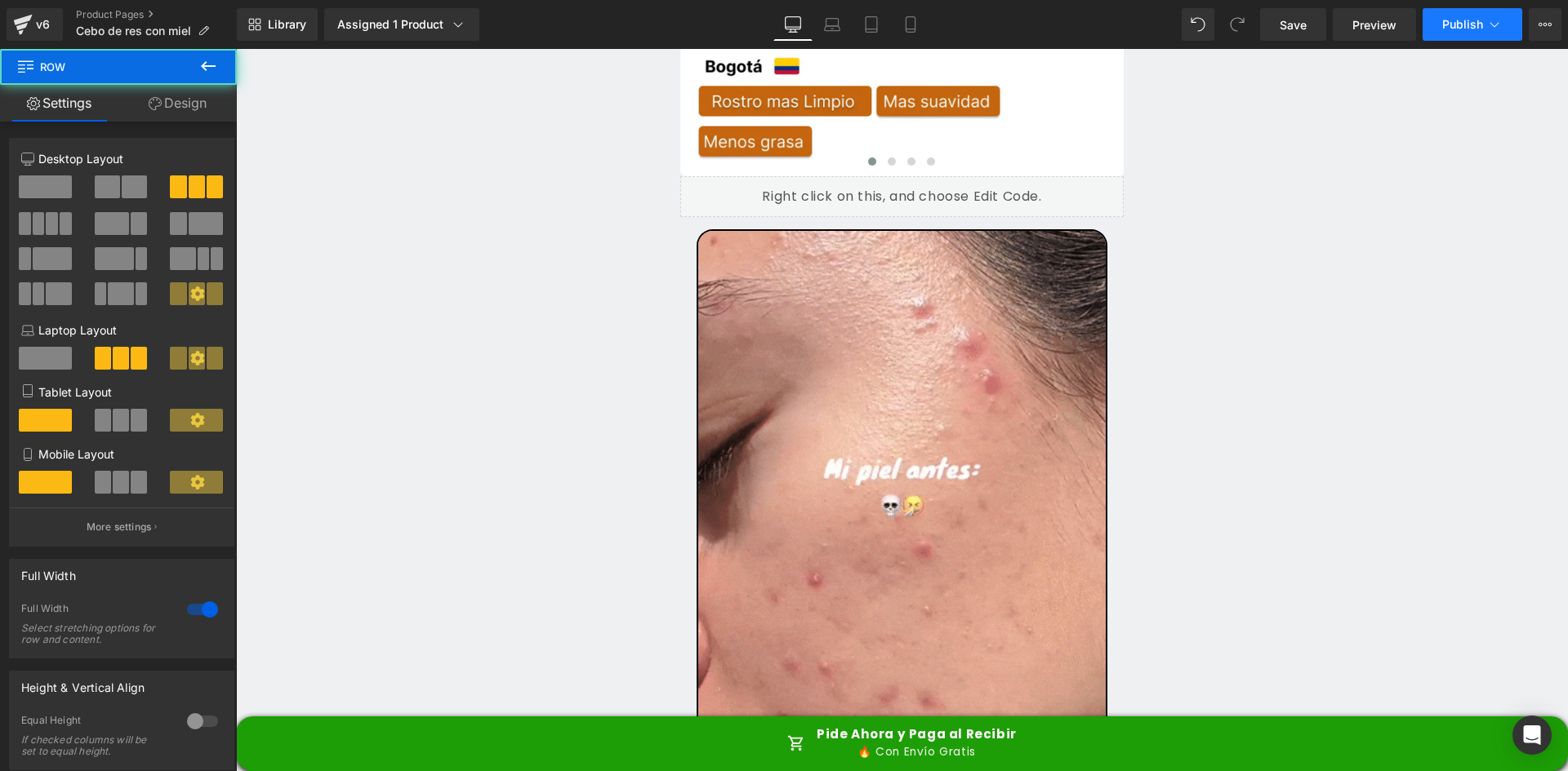
click at [1463, 22] on span "Publish" at bounding box center [1462, 24] width 40 height 13
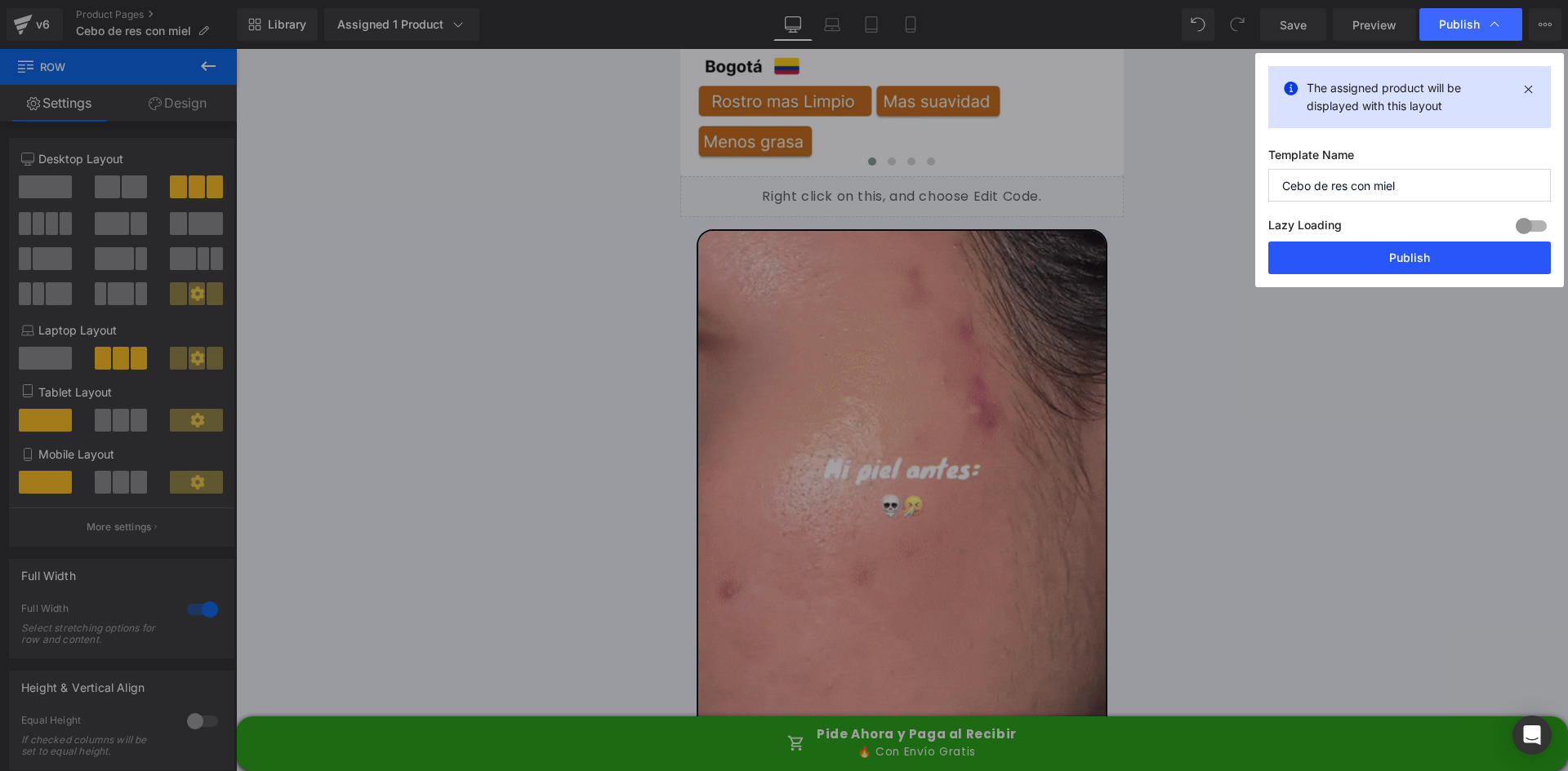
click at [1422, 254] on button "Publish" at bounding box center [1409, 258] width 283 height 32
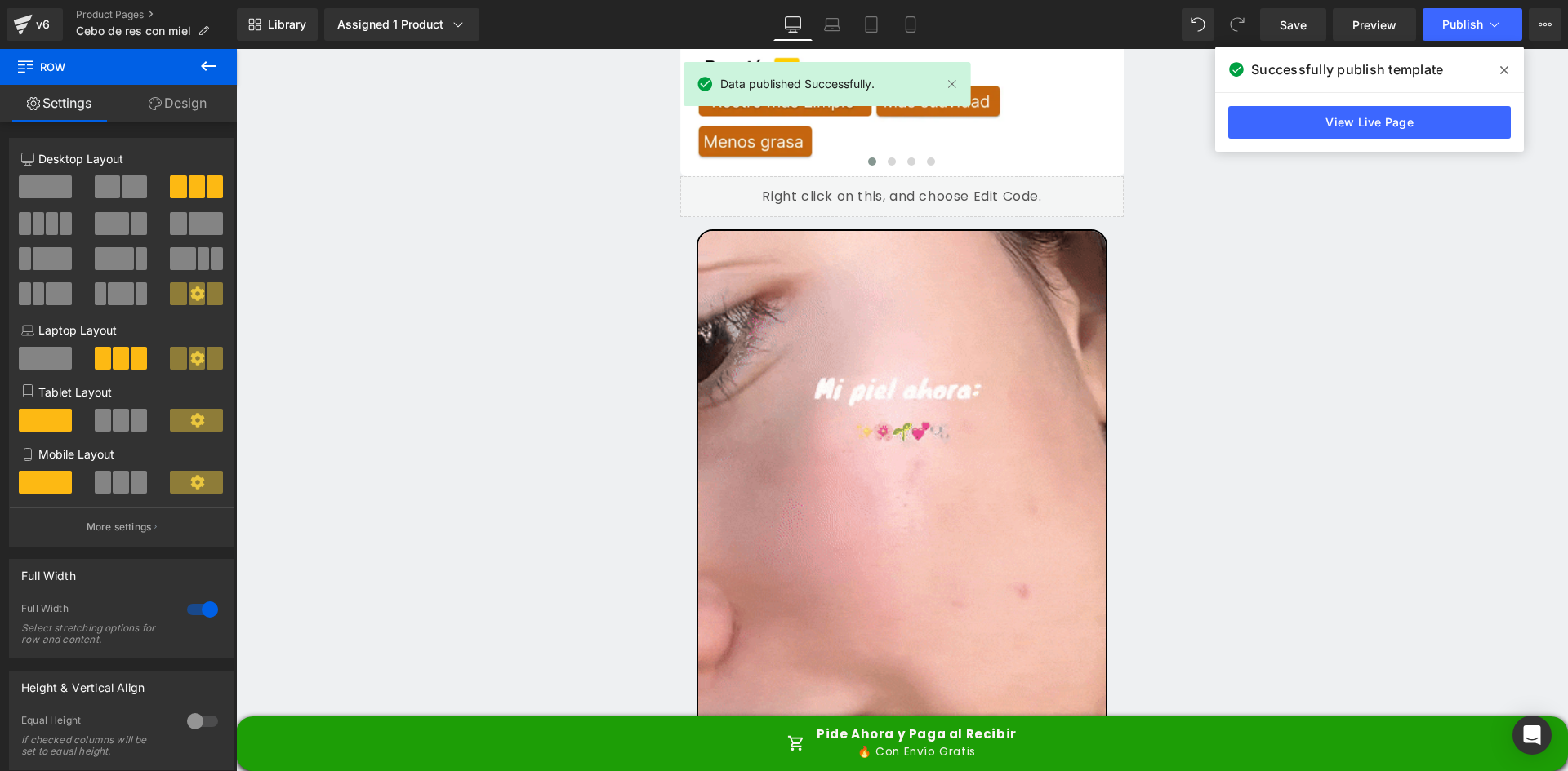
click at [1503, 69] on icon at bounding box center [1504, 70] width 8 height 8
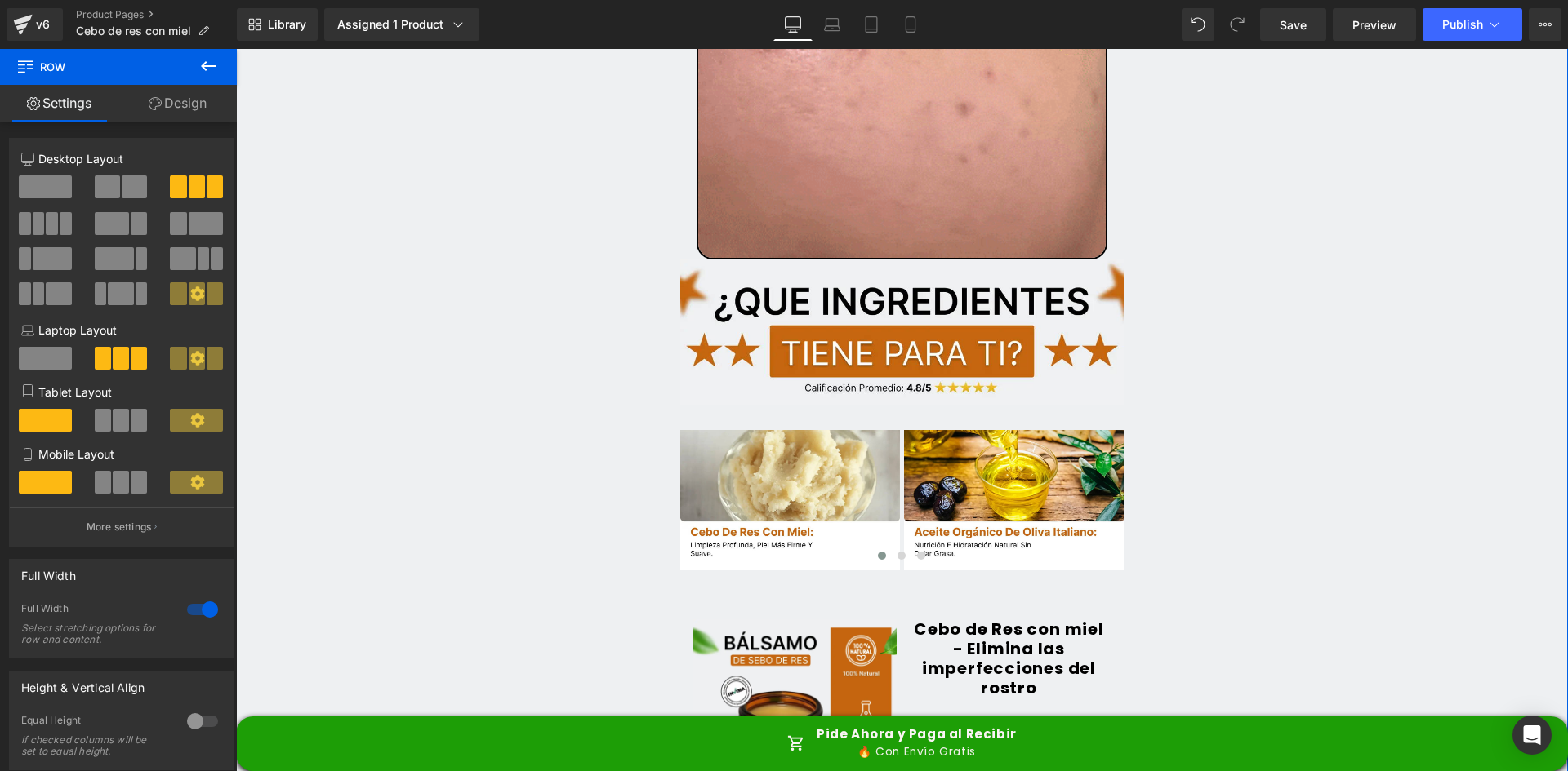
scroll to position [5470, 0]
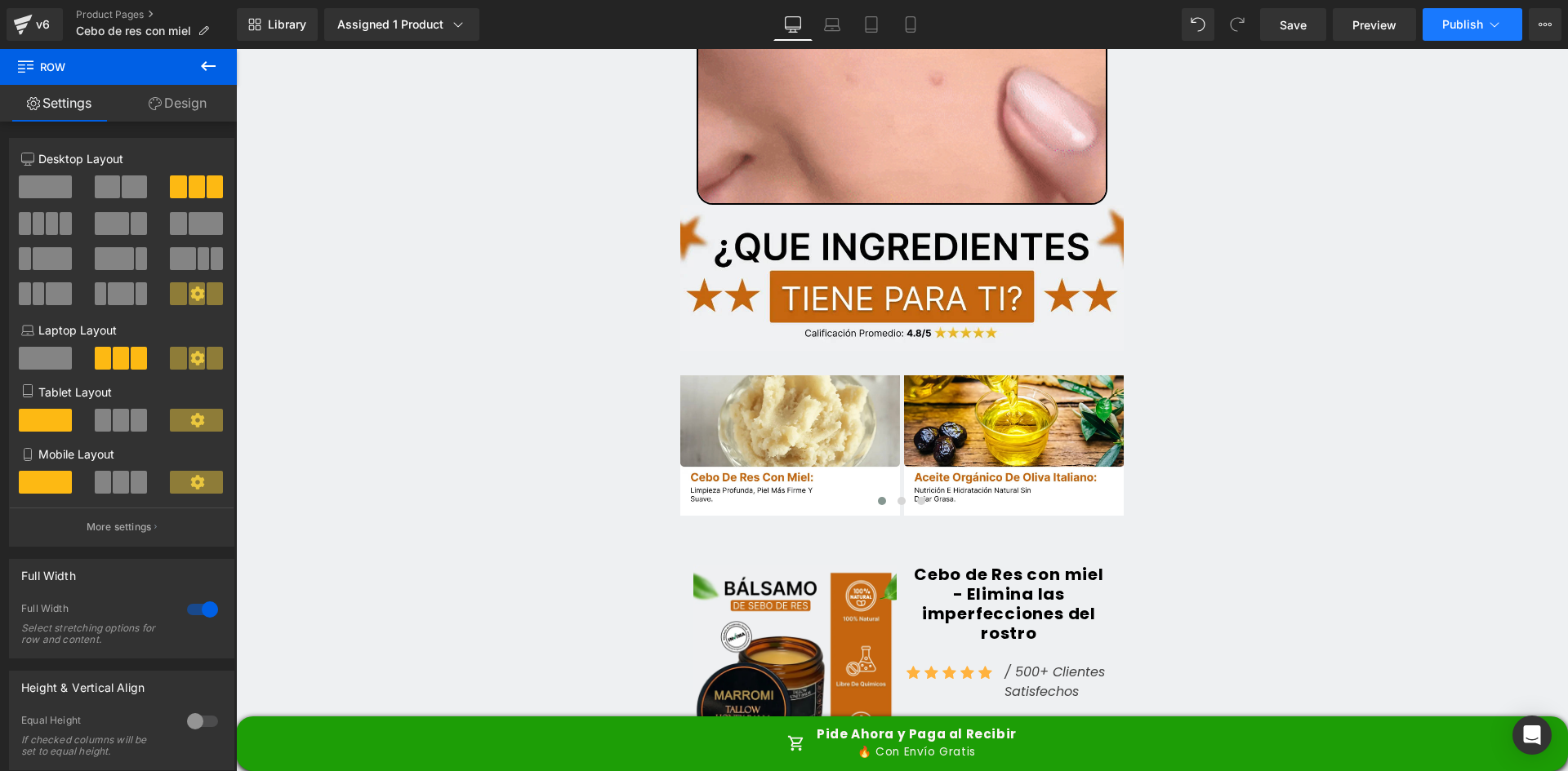
click at [1443, 21] on span "Publish" at bounding box center [1462, 24] width 40 height 13
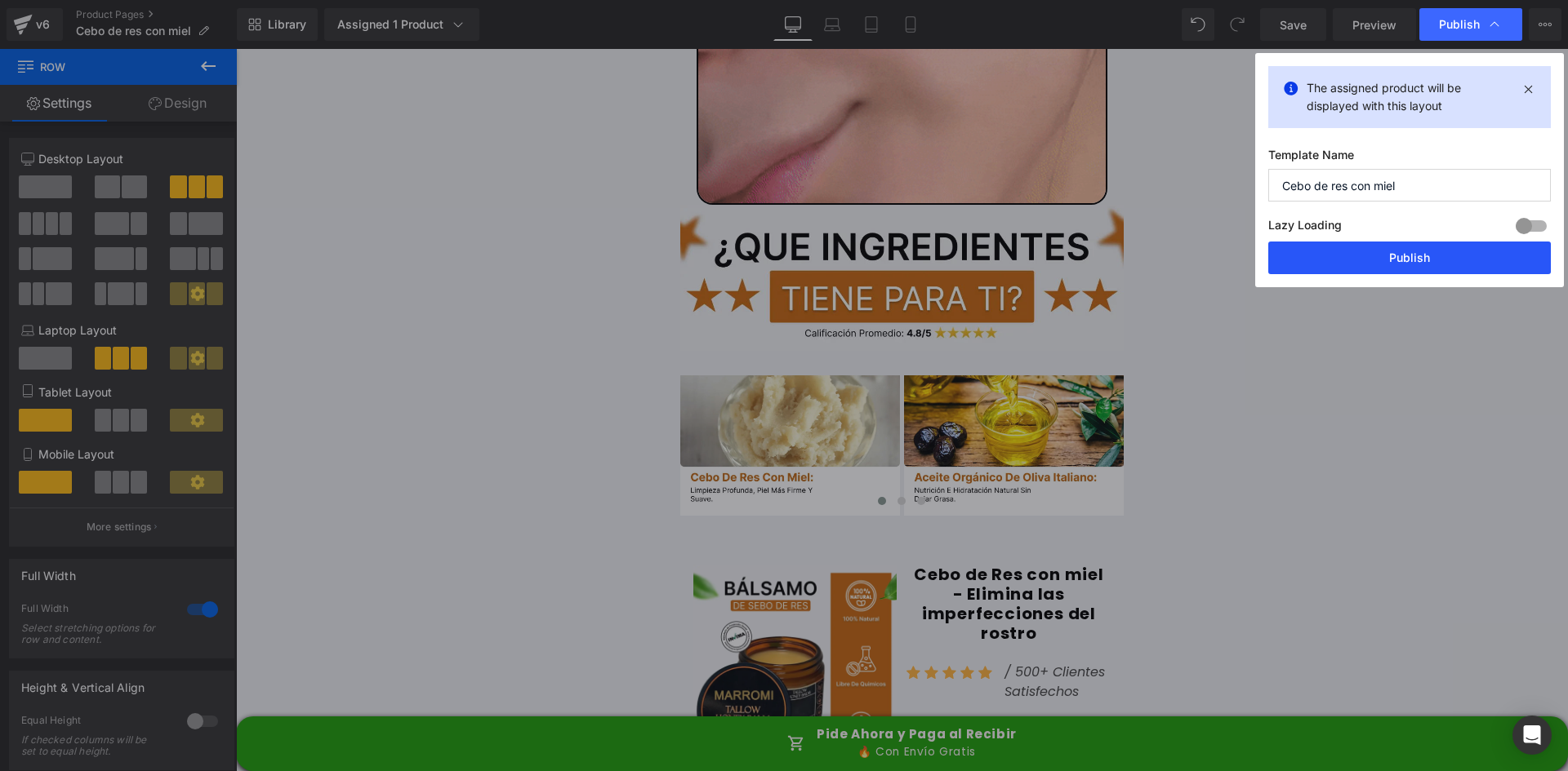
click at [1423, 263] on button "Publish" at bounding box center [1409, 258] width 283 height 32
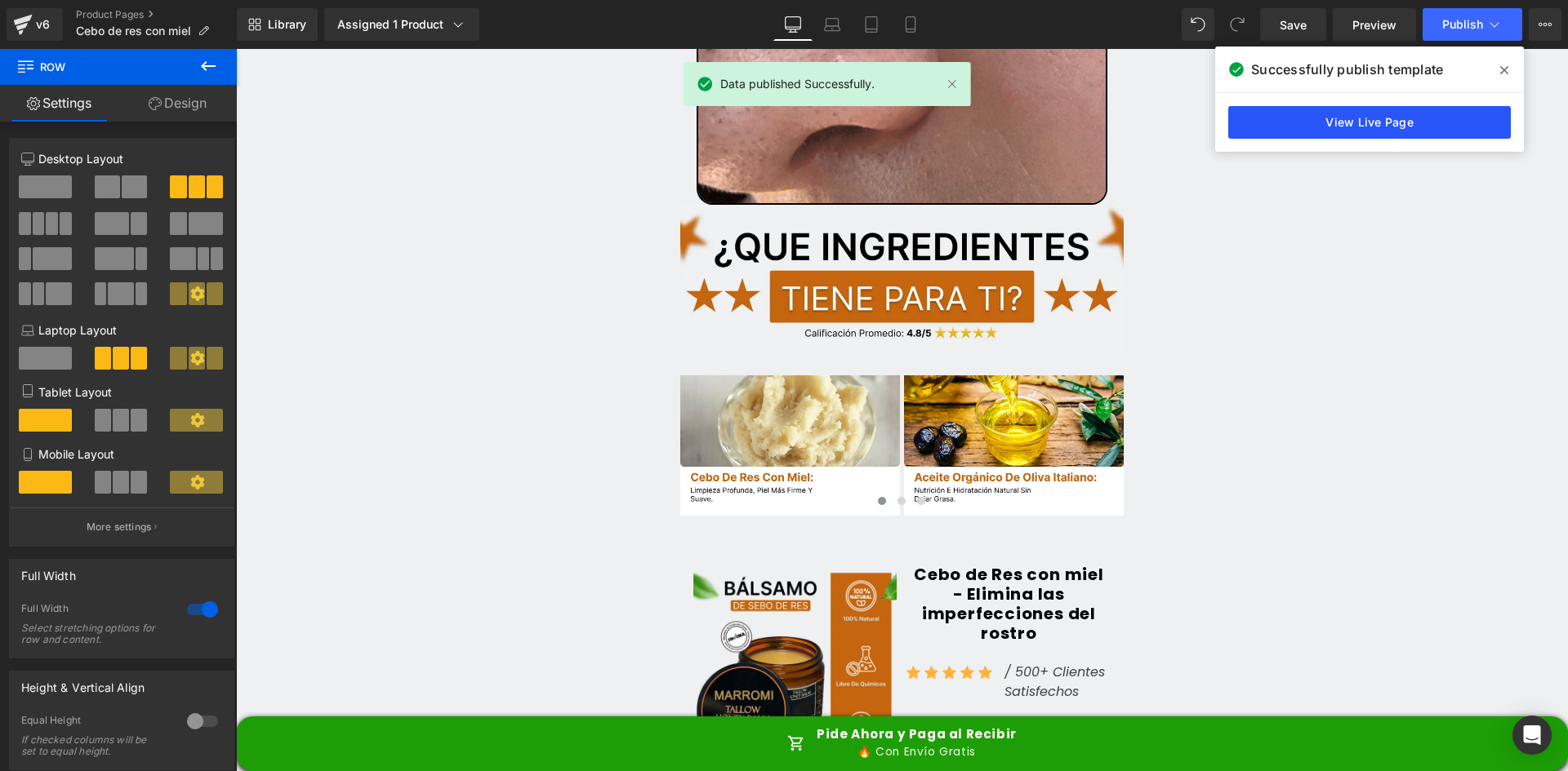
click at [1363, 113] on link "View Live Page" at bounding box center [1370, 122] width 283 height 32
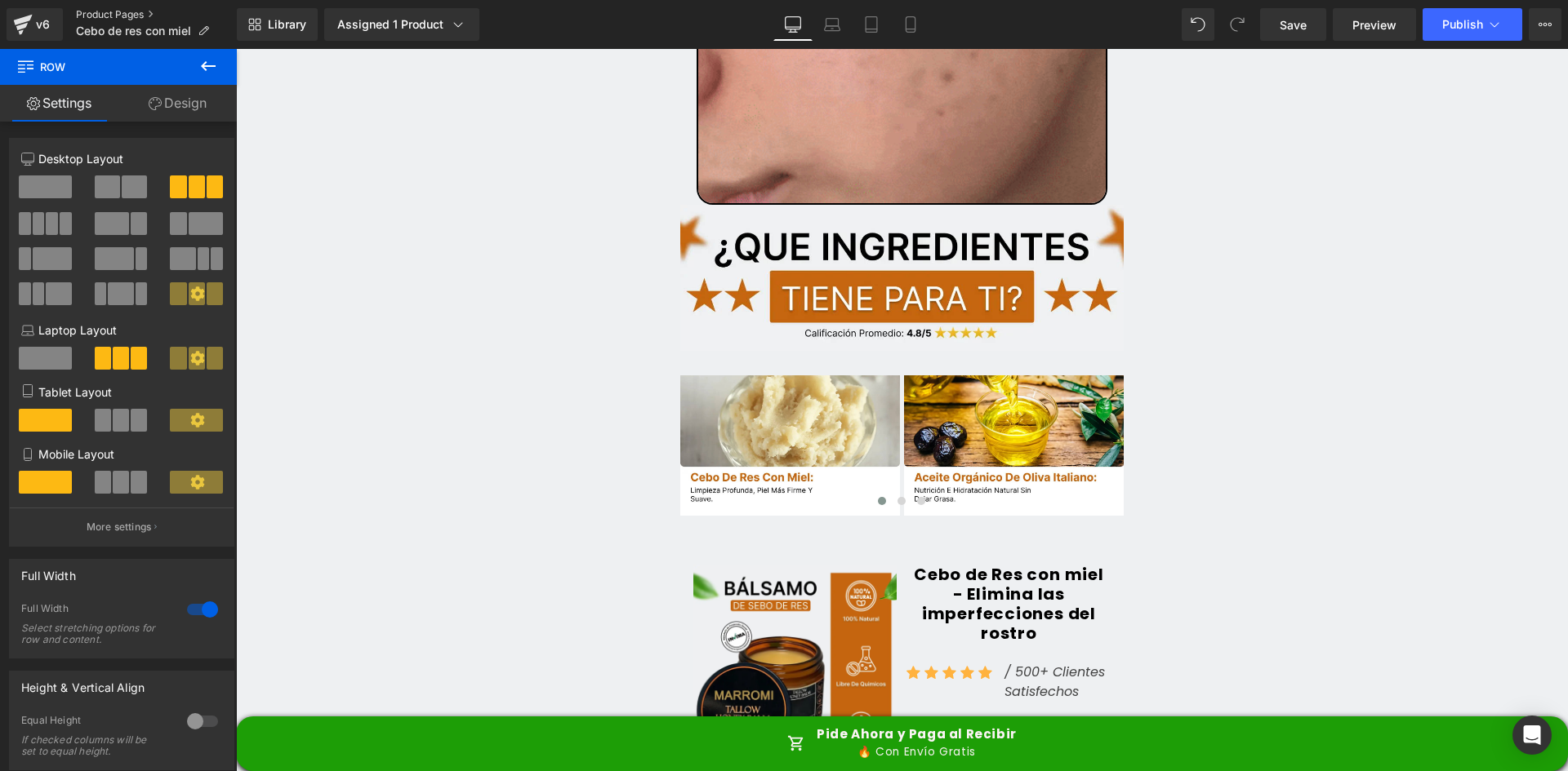
click at [124, 13] on link "Product Pages" at bounding box center [156, 14] width 161 height 13
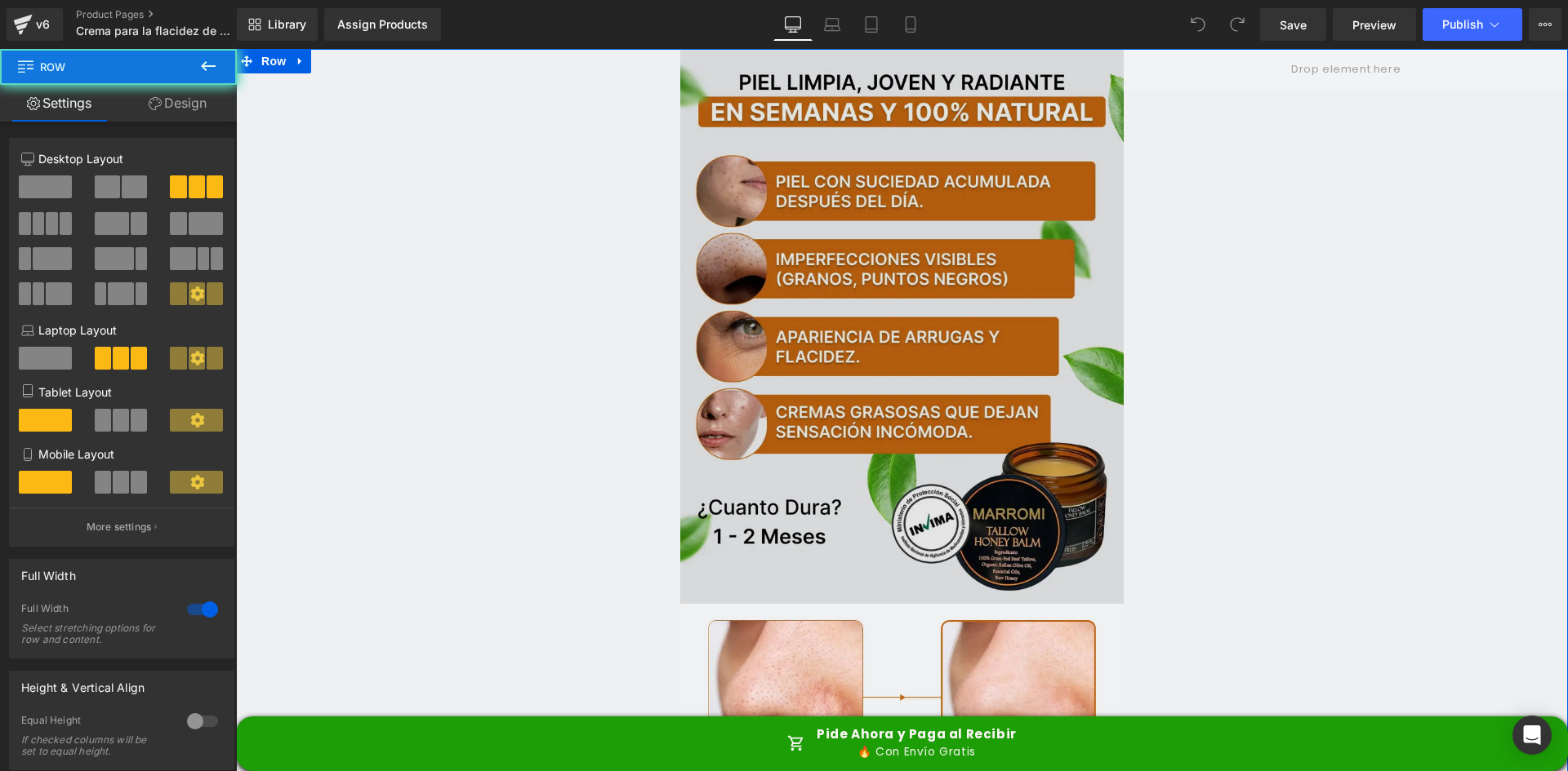
click at [874, 206] on img at bounding box center [903, 327] width 445 height 555
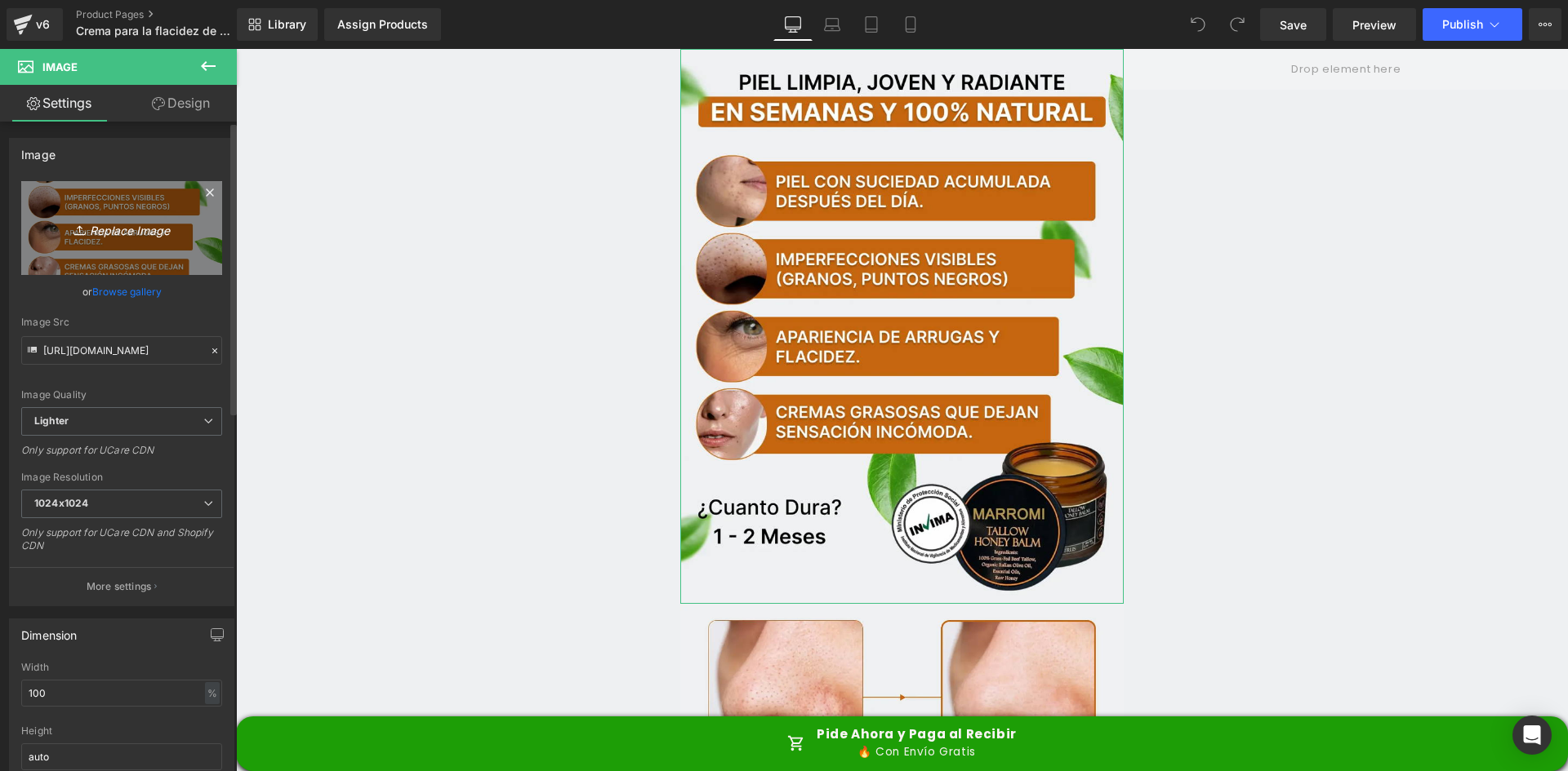
click at [113, 230] on icon "Replace Image" at bounding box center [122, 228] width 131 height 21
type input "C:\fakepath\Banner Principal.webp"
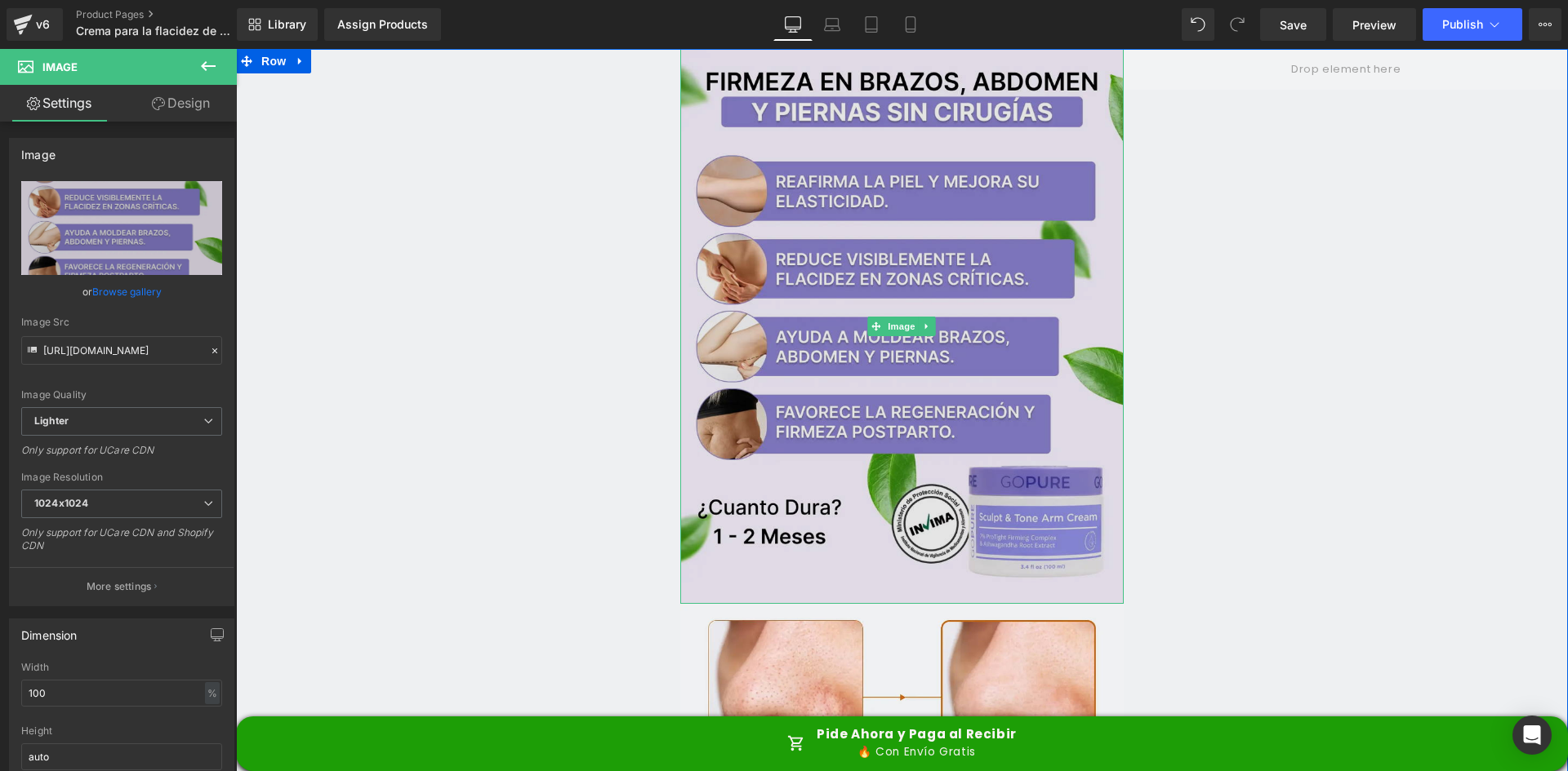
type input "https://ucarecdn.com/64e433da-855f-4ab8-a1f9-dd8afbdb4692/-/format/auto/-/previ…"
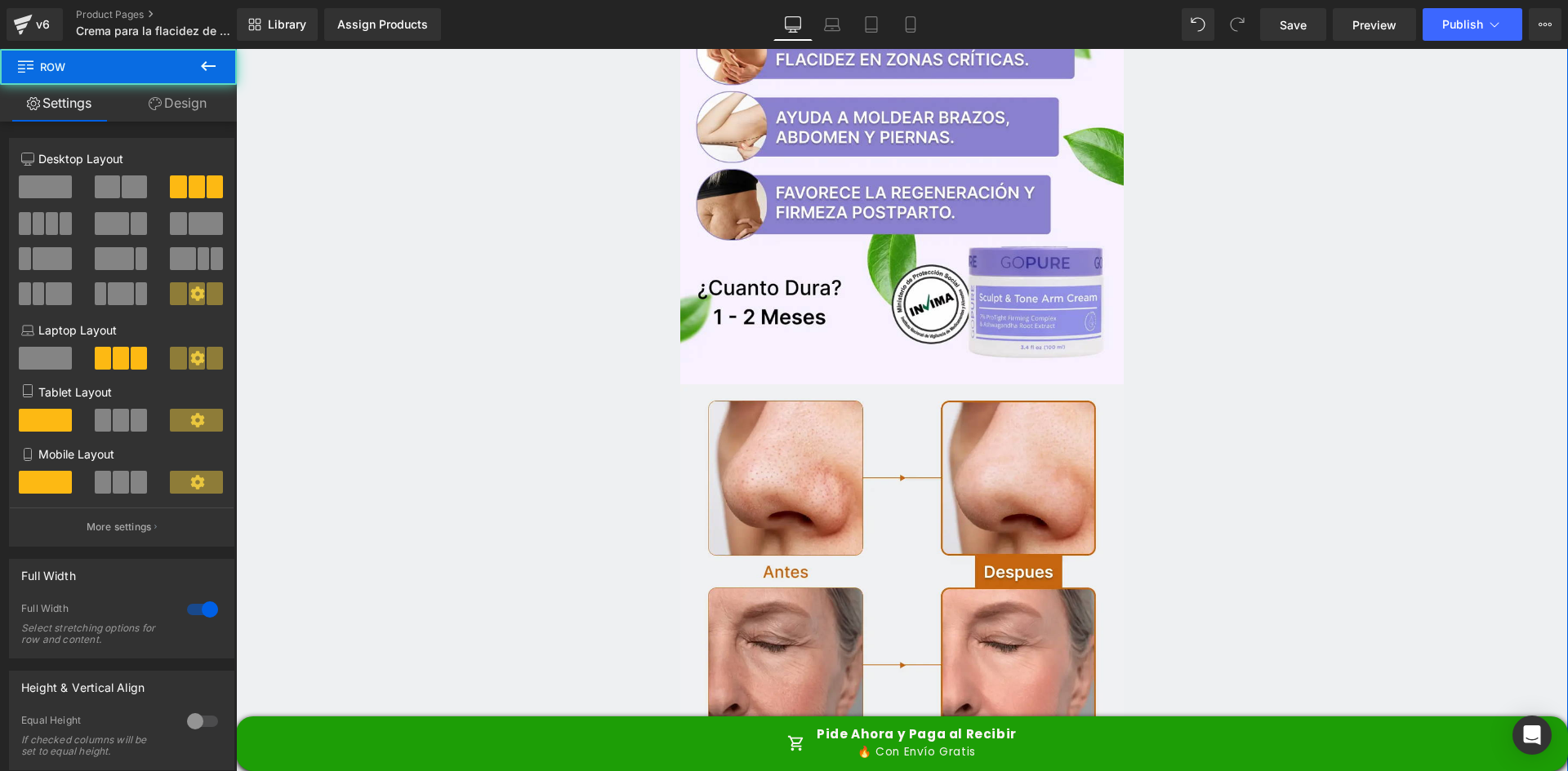
scroll to position [327, 0]
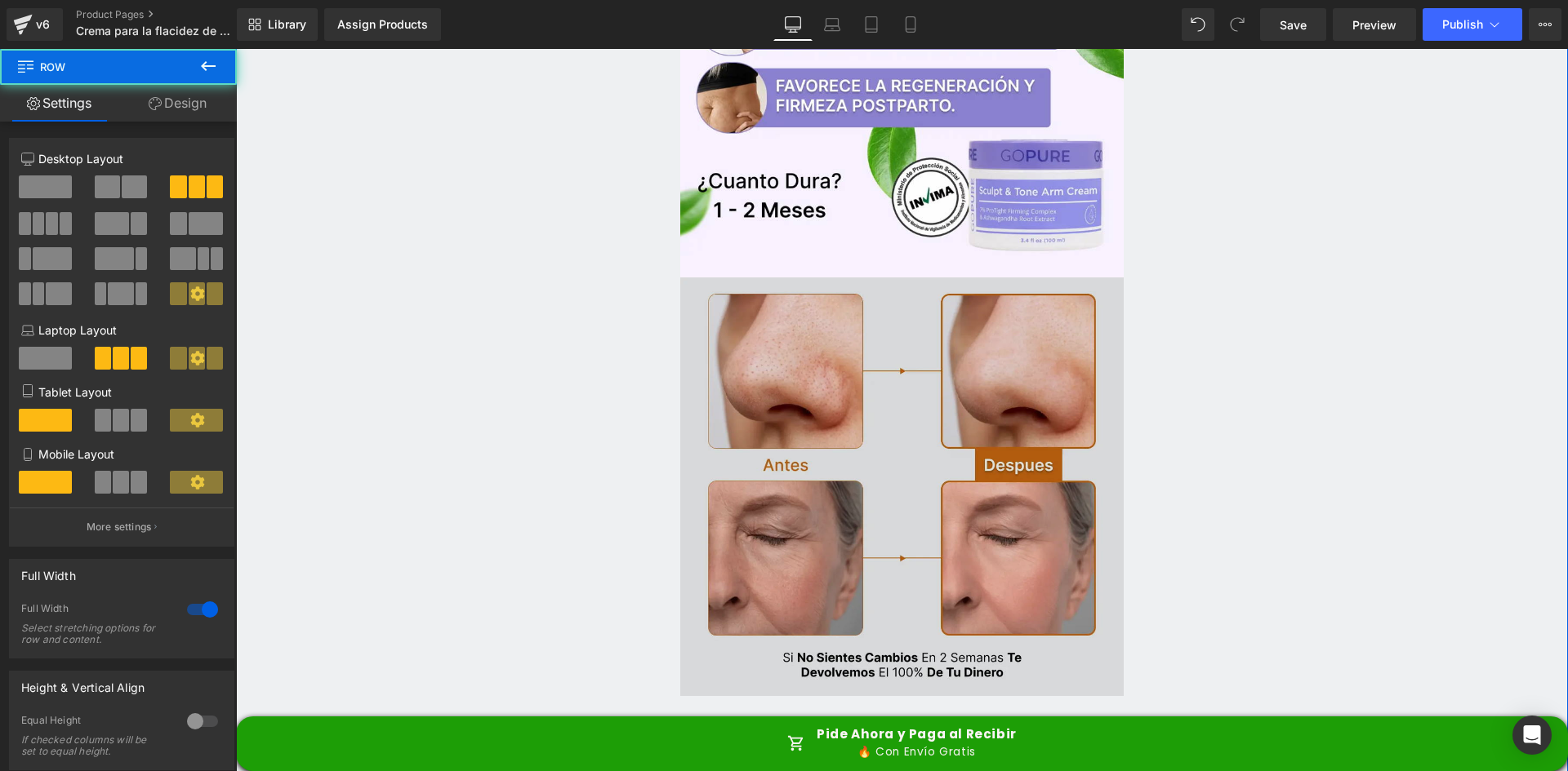
click at [776, 346] on img at bounding box center [903, 486] width 445 height 419
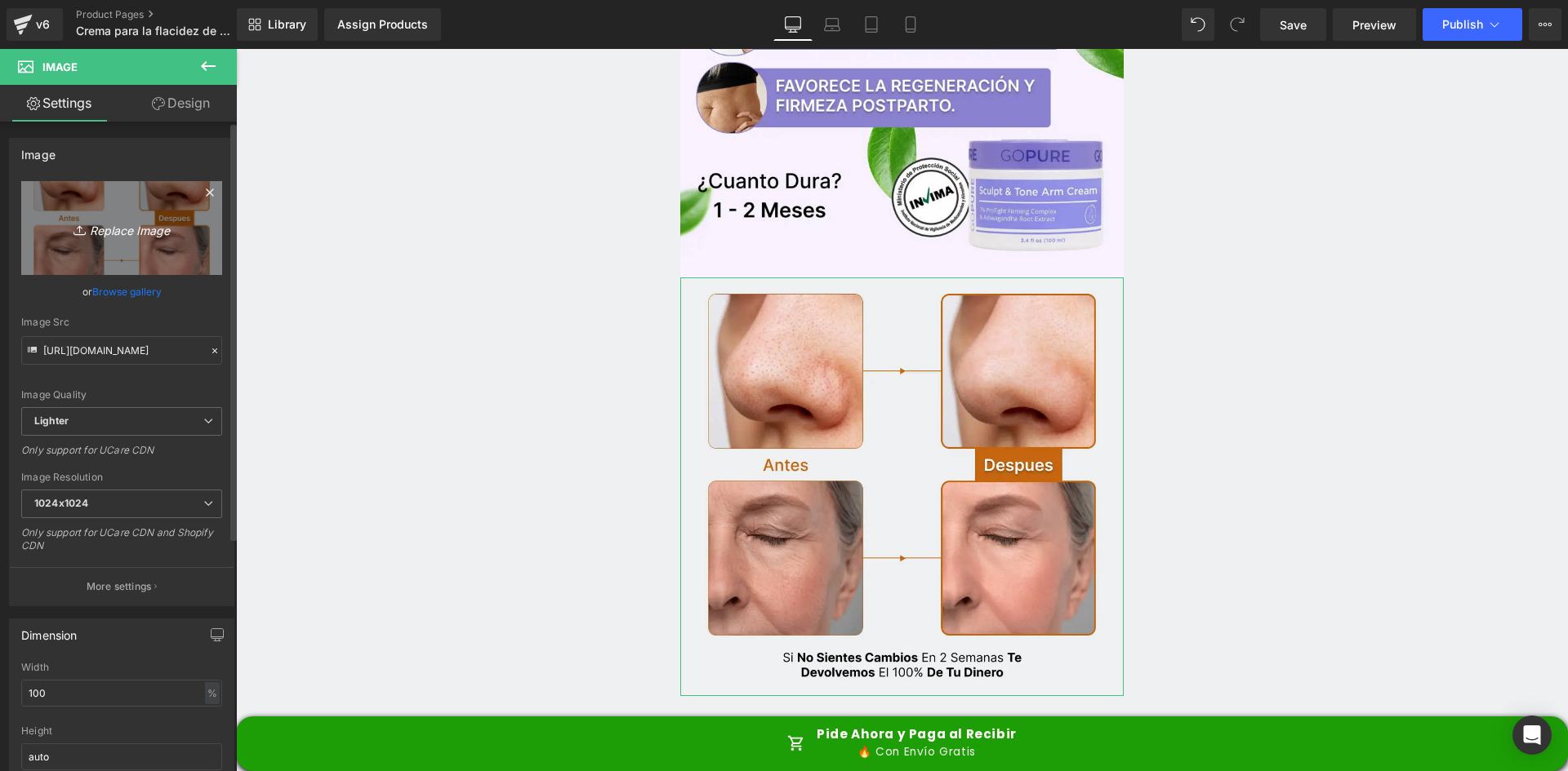
click at [115, 261] on link "Replace Image" at bounding box center [122, 228] width 201 height 94
type input "C:\fakepath\Antes y Despues.webp"
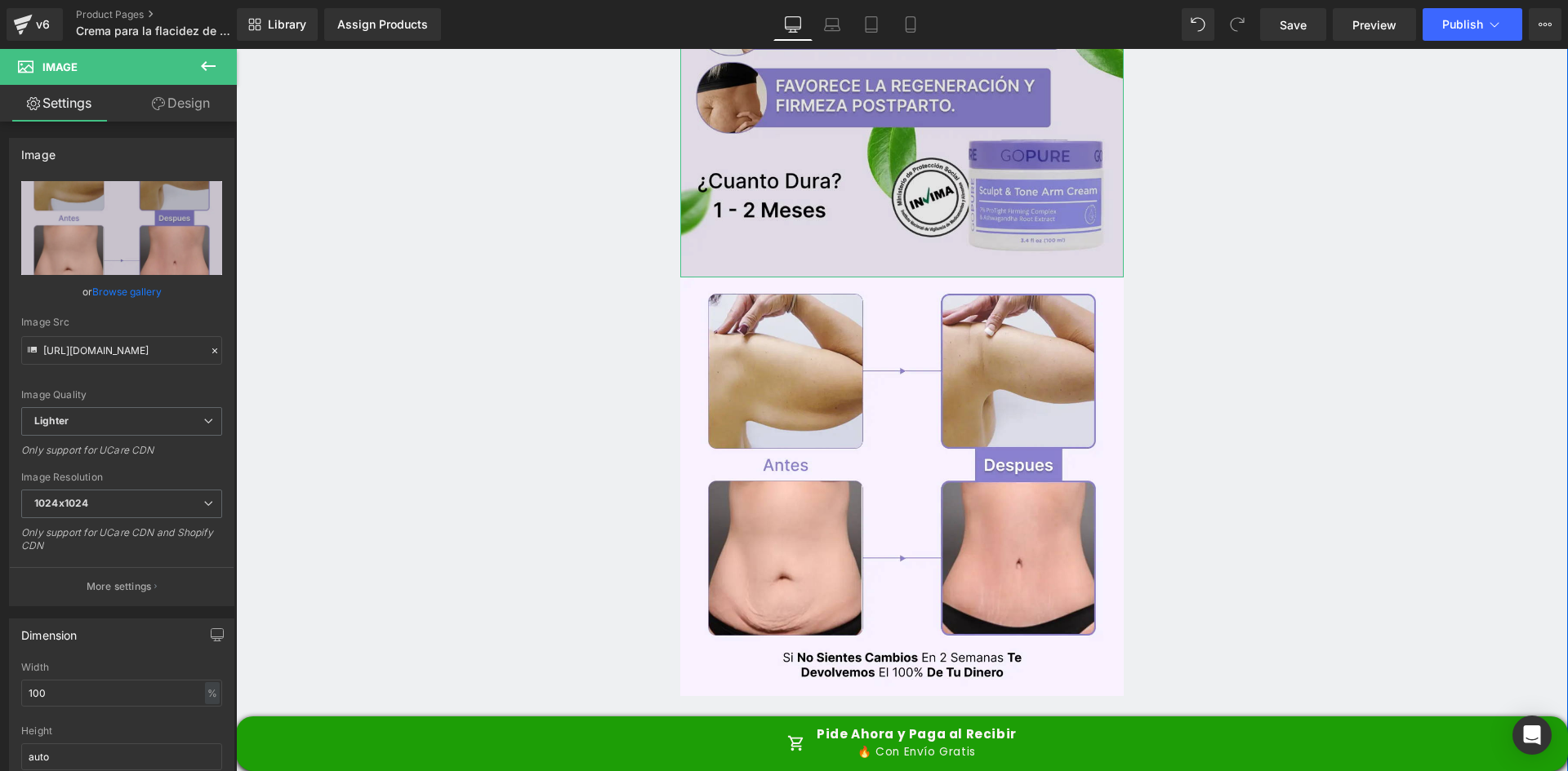
type input "https://ucarecdn.com/cd103d80-bc86-46a1-8155-17df3f744710/-/format/auto/-/previ…"
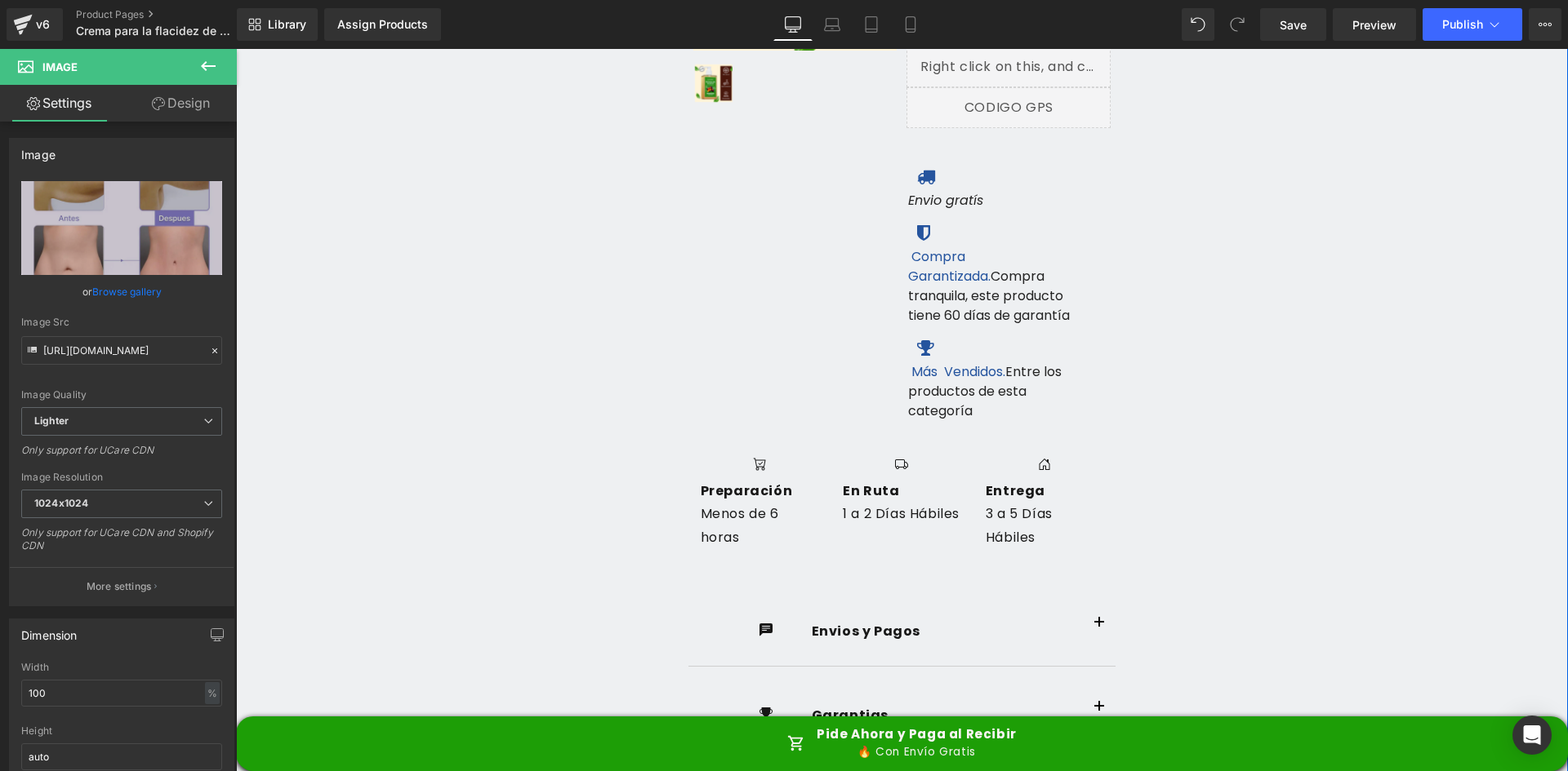
scroll to position [898, 0]
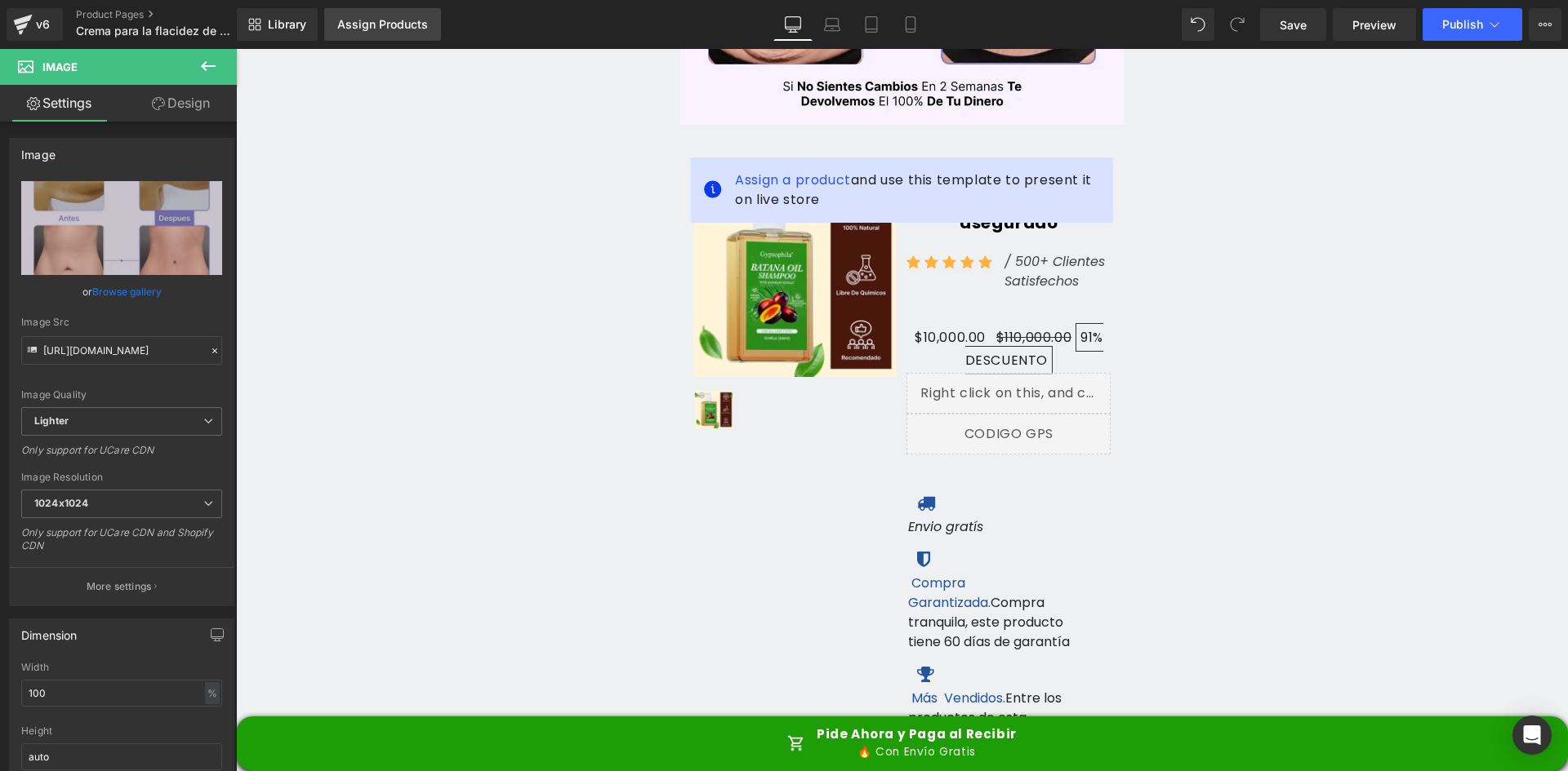
click at [383, 10] on link "Assign Products" at bounding box center [383, 24] width 117 height 32
click at [363, 28] on div "Assign Products" at bounding box center [383, 24] width 91 height 13
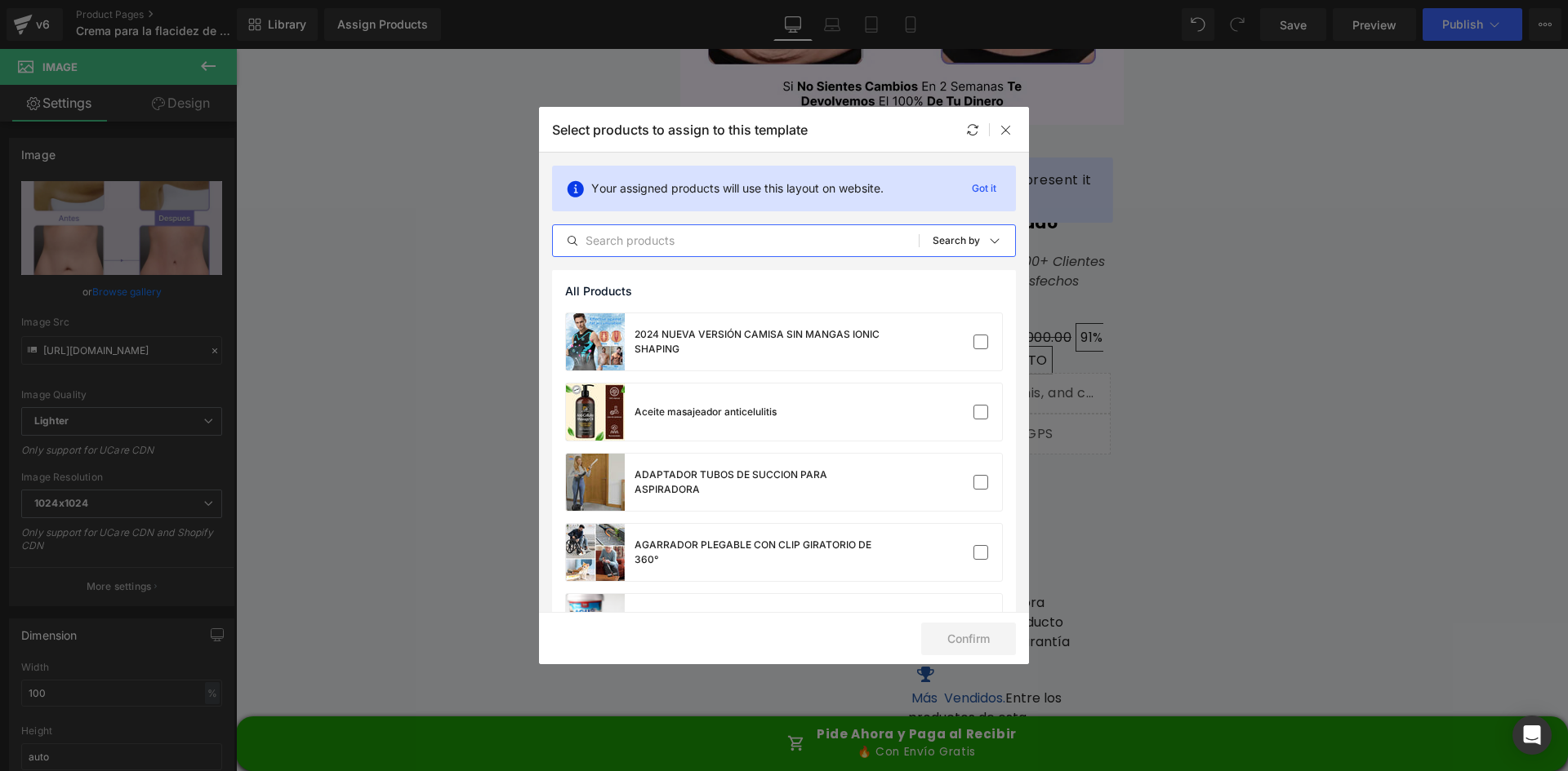
click at [631, 233] on input "text" at bounding box center [736, 241] width 366 height 20
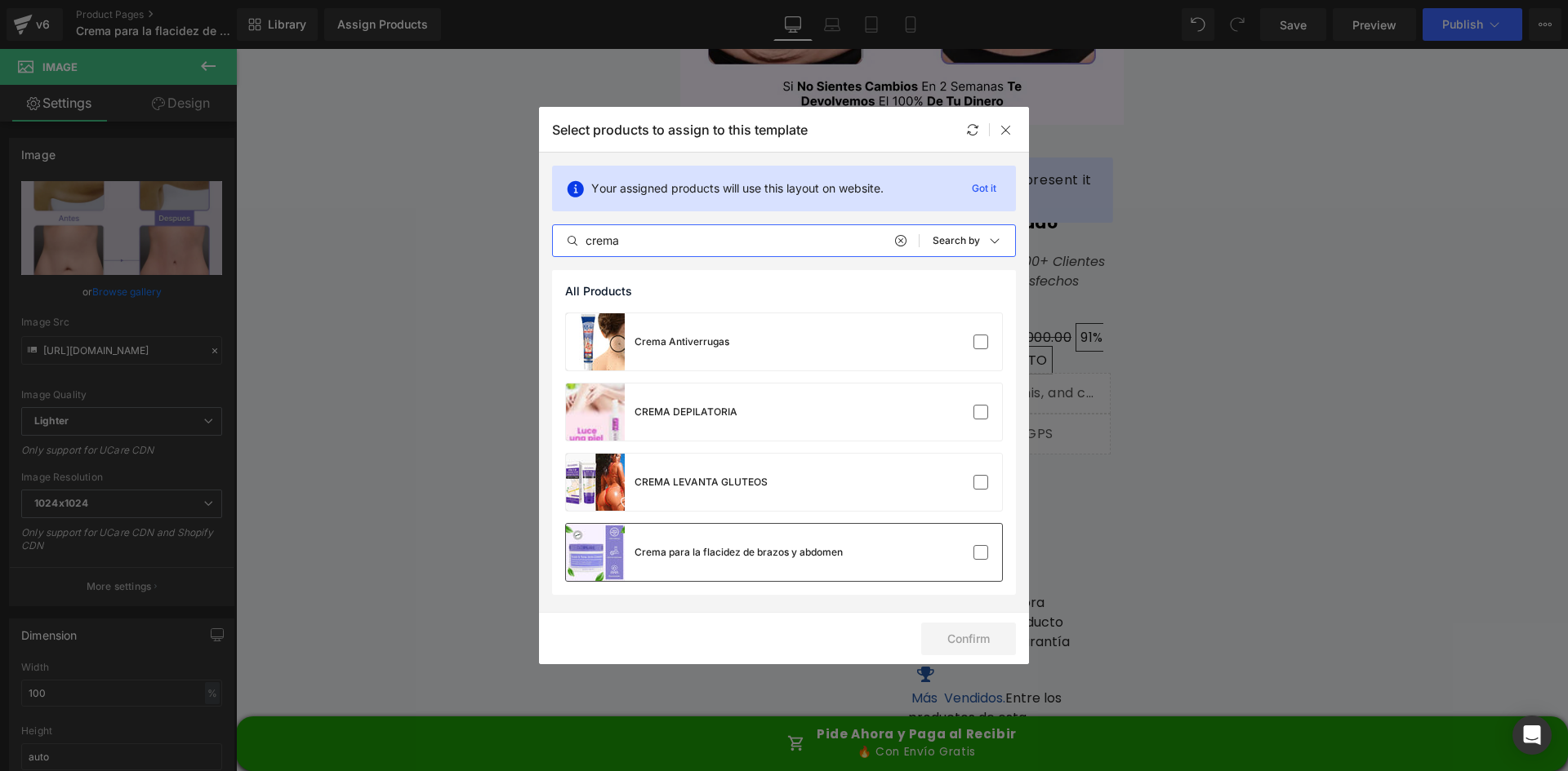
type input "crema"
click at [765, 537] on div "Crema para la flacidez de brazos y abdomen" at bounding box center [704, 553] width 277 height 57
click at [968, 663] on div "Confirm" at bounding box center [784, 638] width 490 height 52
click at [973, 649] on button "Confirm" at bounding box center [969, 639] width 95 height 32
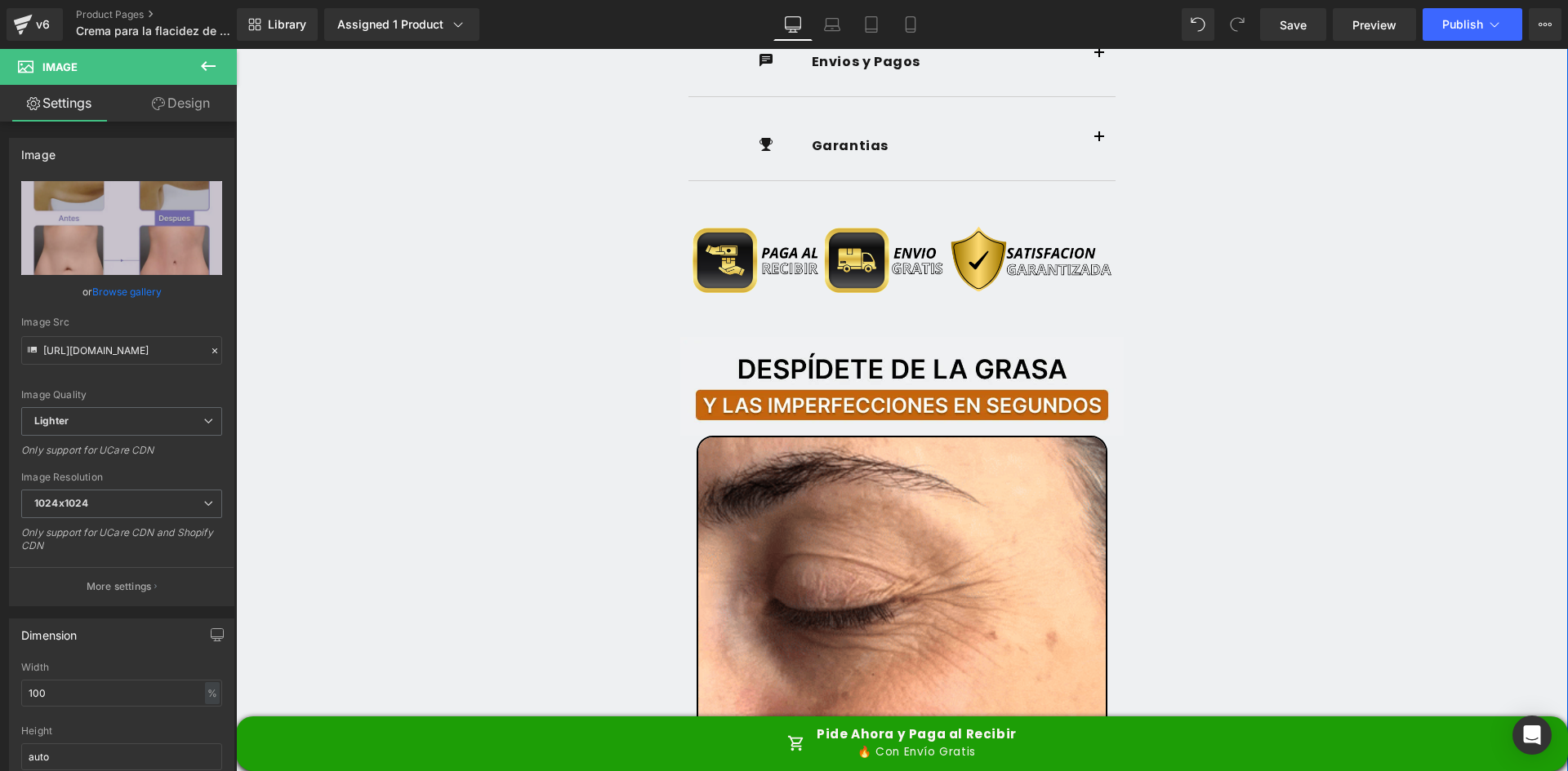
scroll to position [1878, 0]
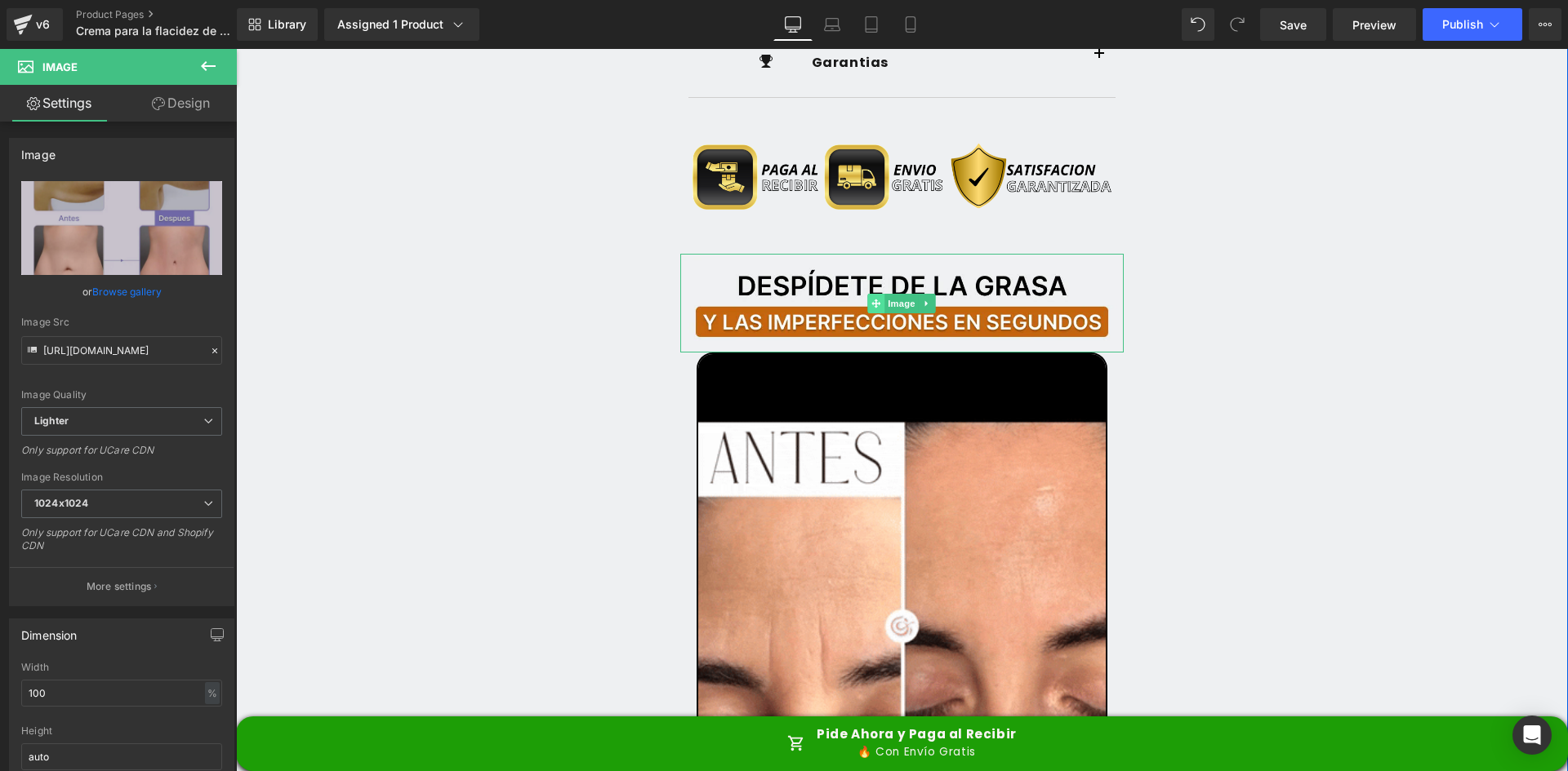
click at [878, 294] on span at bounding box center [876, 303] width 17 height 20
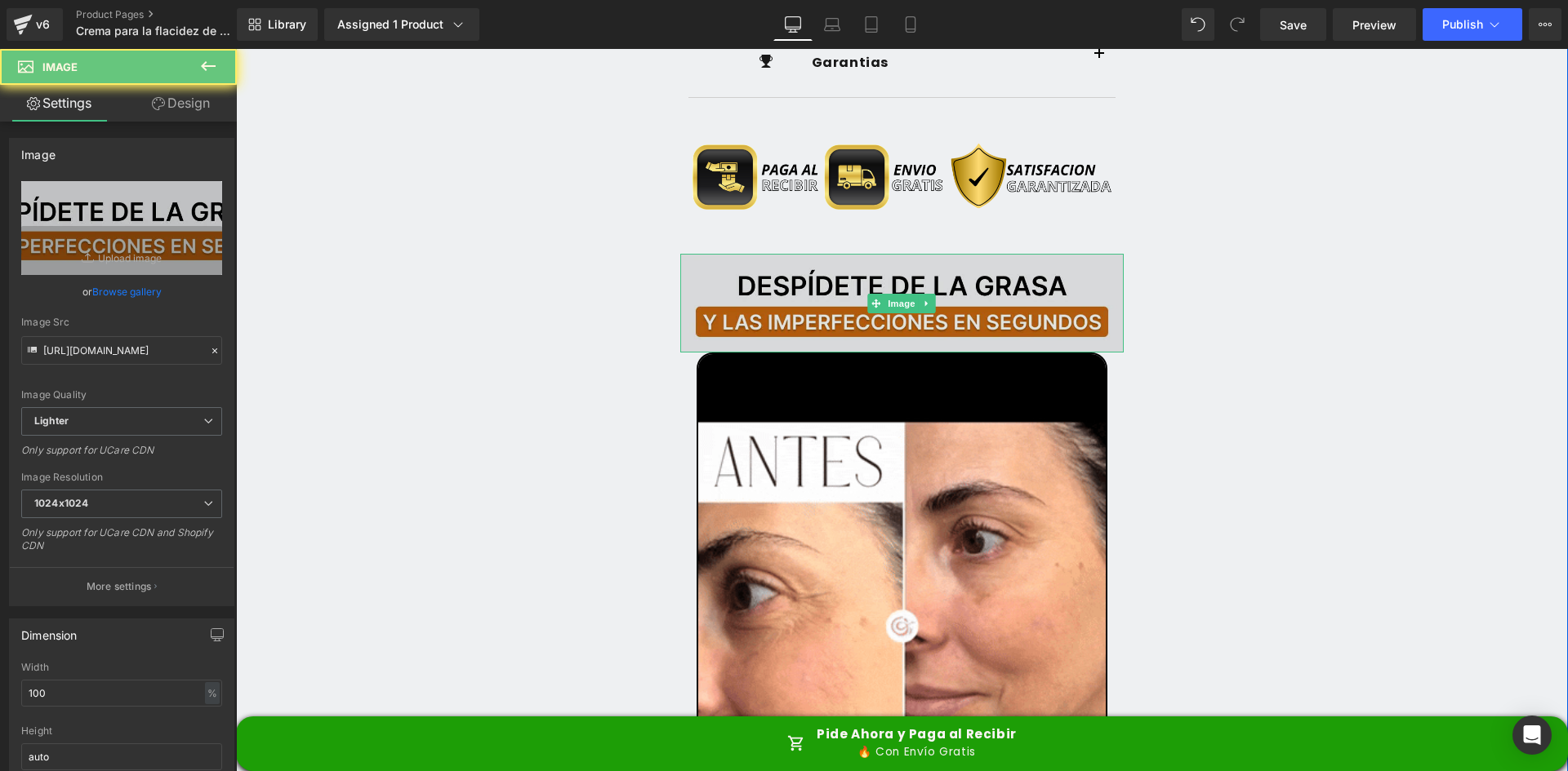
click at [736, 254] on img at bounding box center [903, 303] width 445 height 100
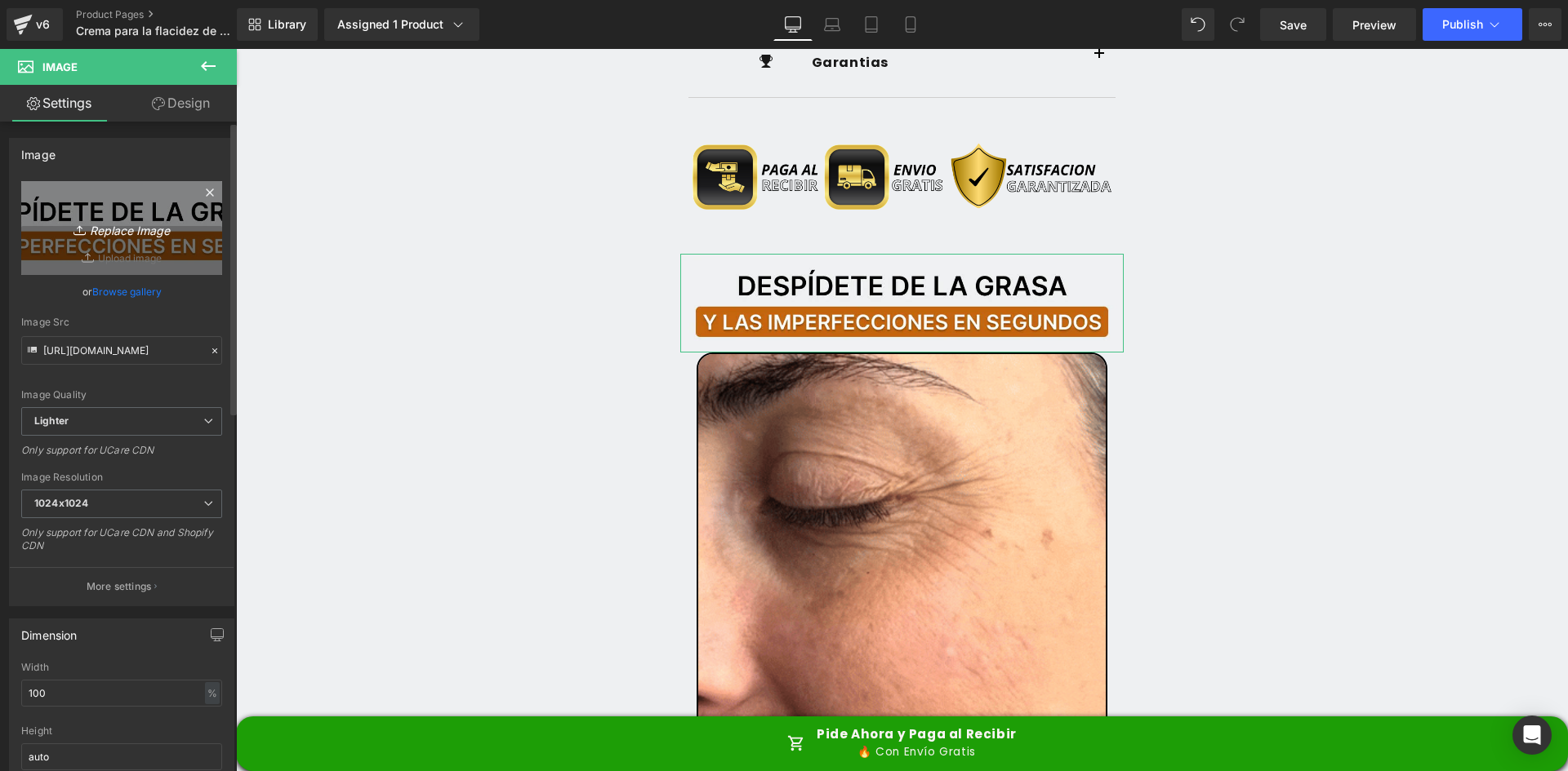
click at [158, 236] on icon "Replace Image" at bounding box center [122, 228] width 131 height 21
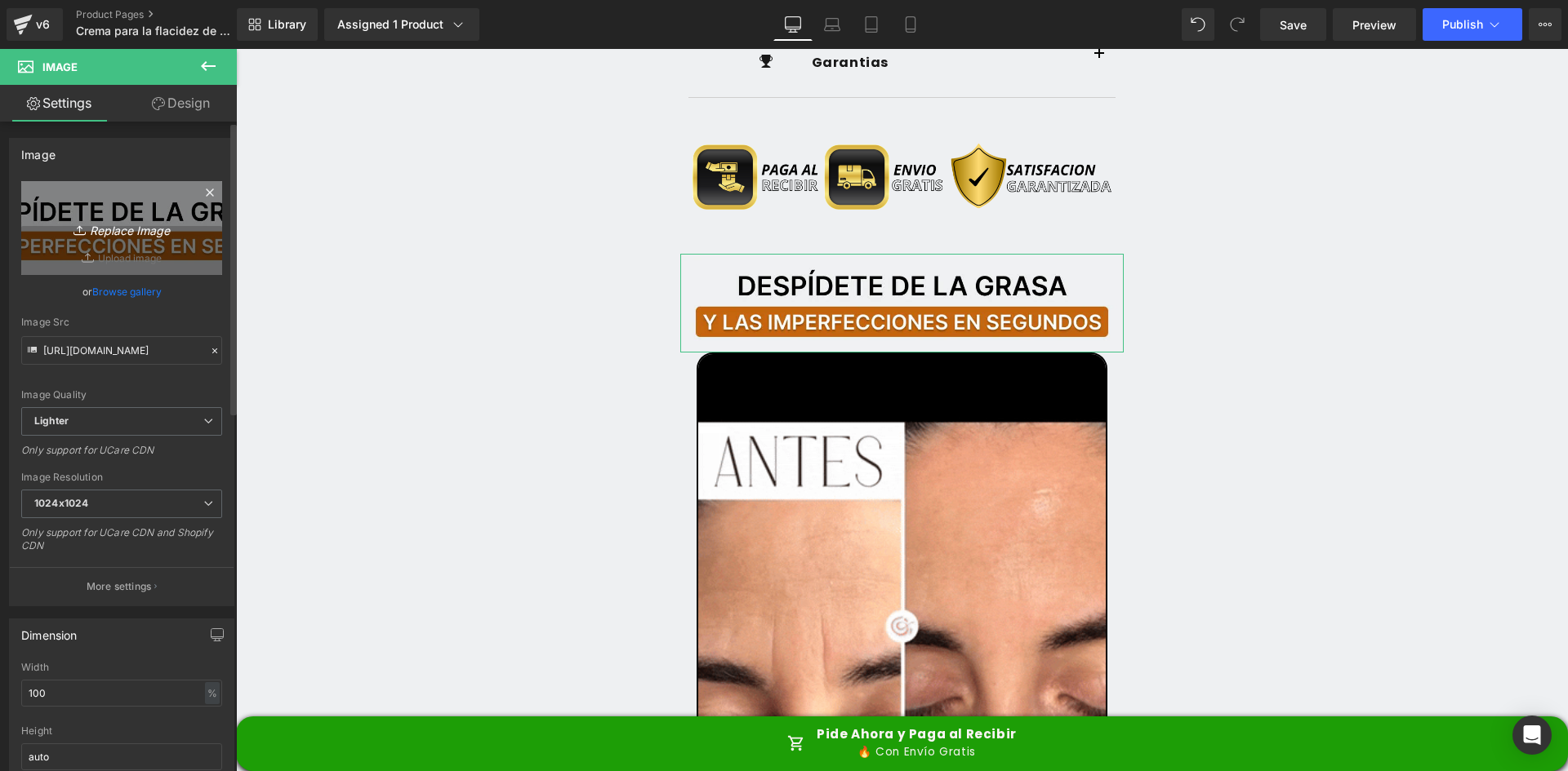
type input "C:\fakepath\Titulo Irresisitble.webp"
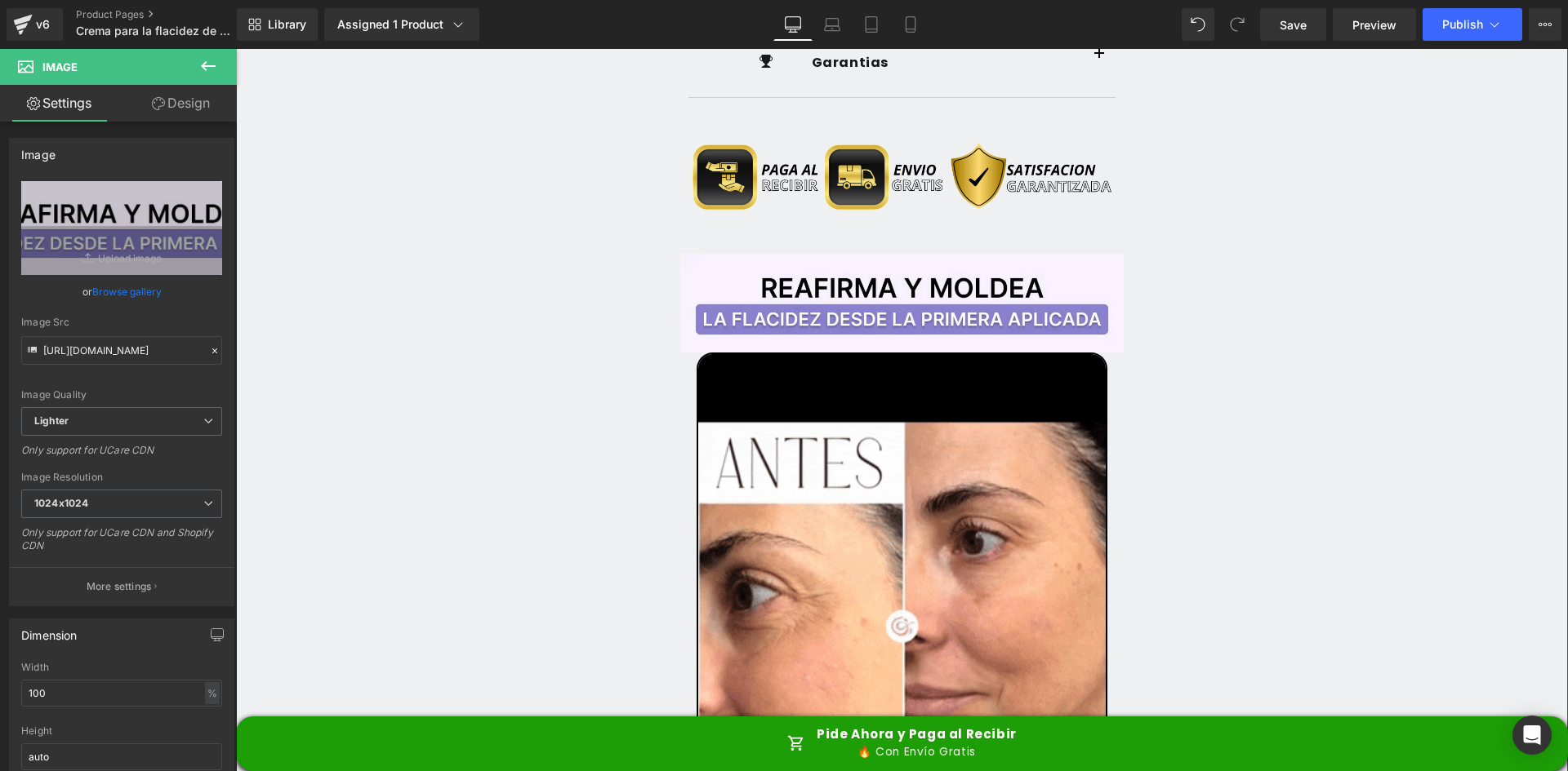
type input "https://ucarecdn.com/a5357620-9d06-469f-bfb0-343d159c63f3/-/format/auto/-/previ…"
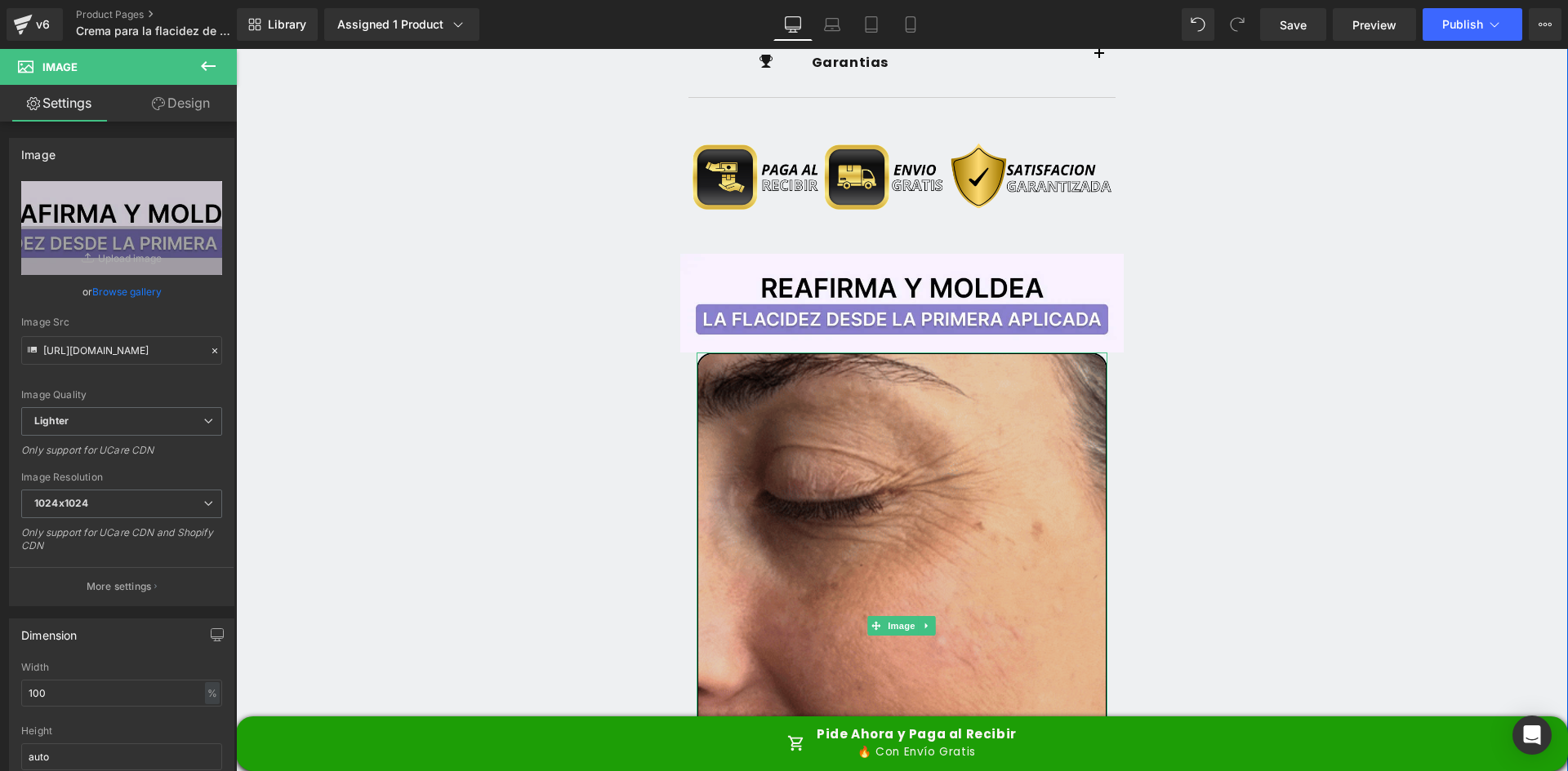
click at [744, 353] on img at bounding box center [903, 626] width 411 height 547
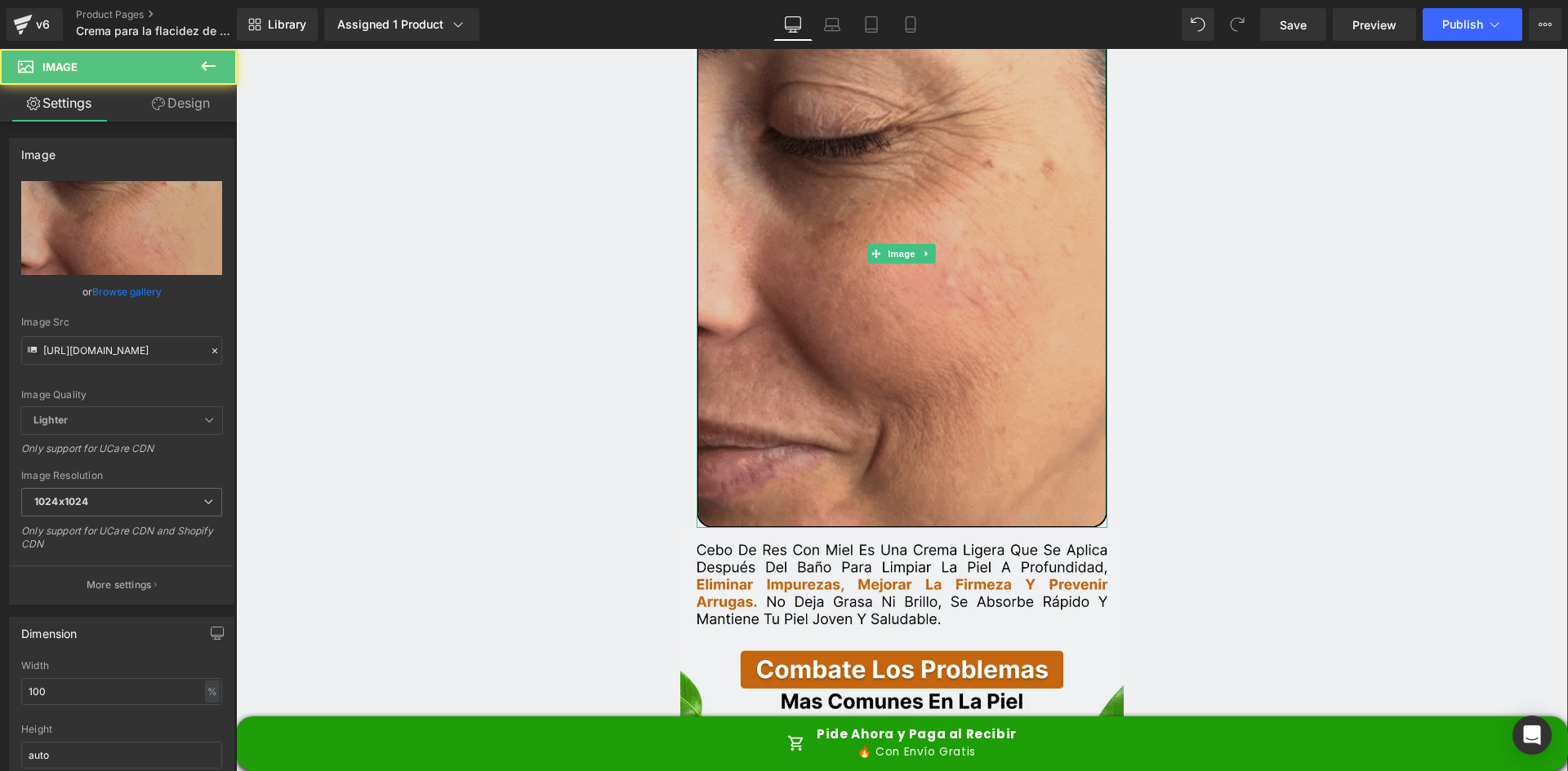
scroll to position [2530, 0]
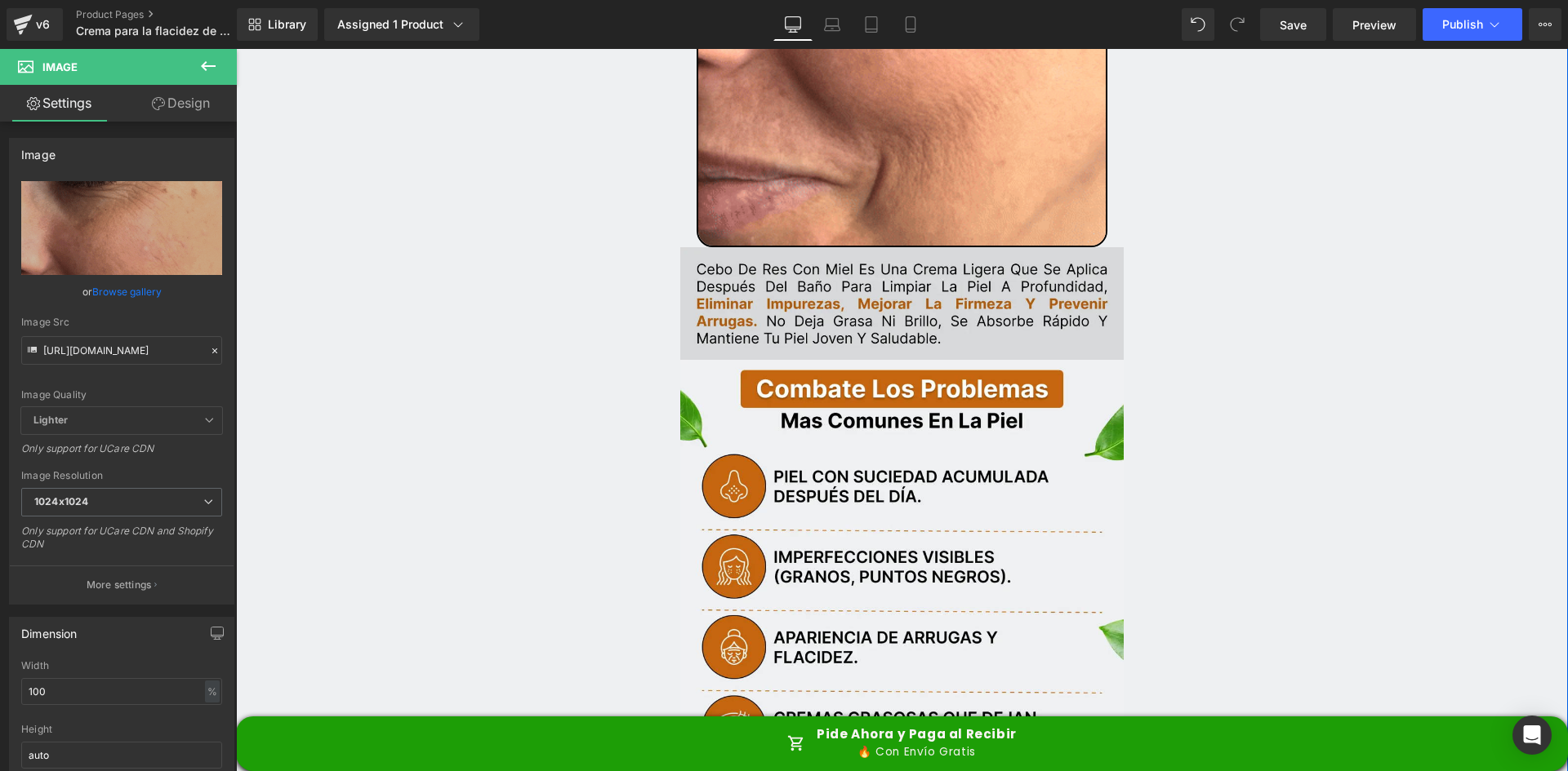
click at [771, 255] on img at bounding box center [903, 304] width 445 height 113
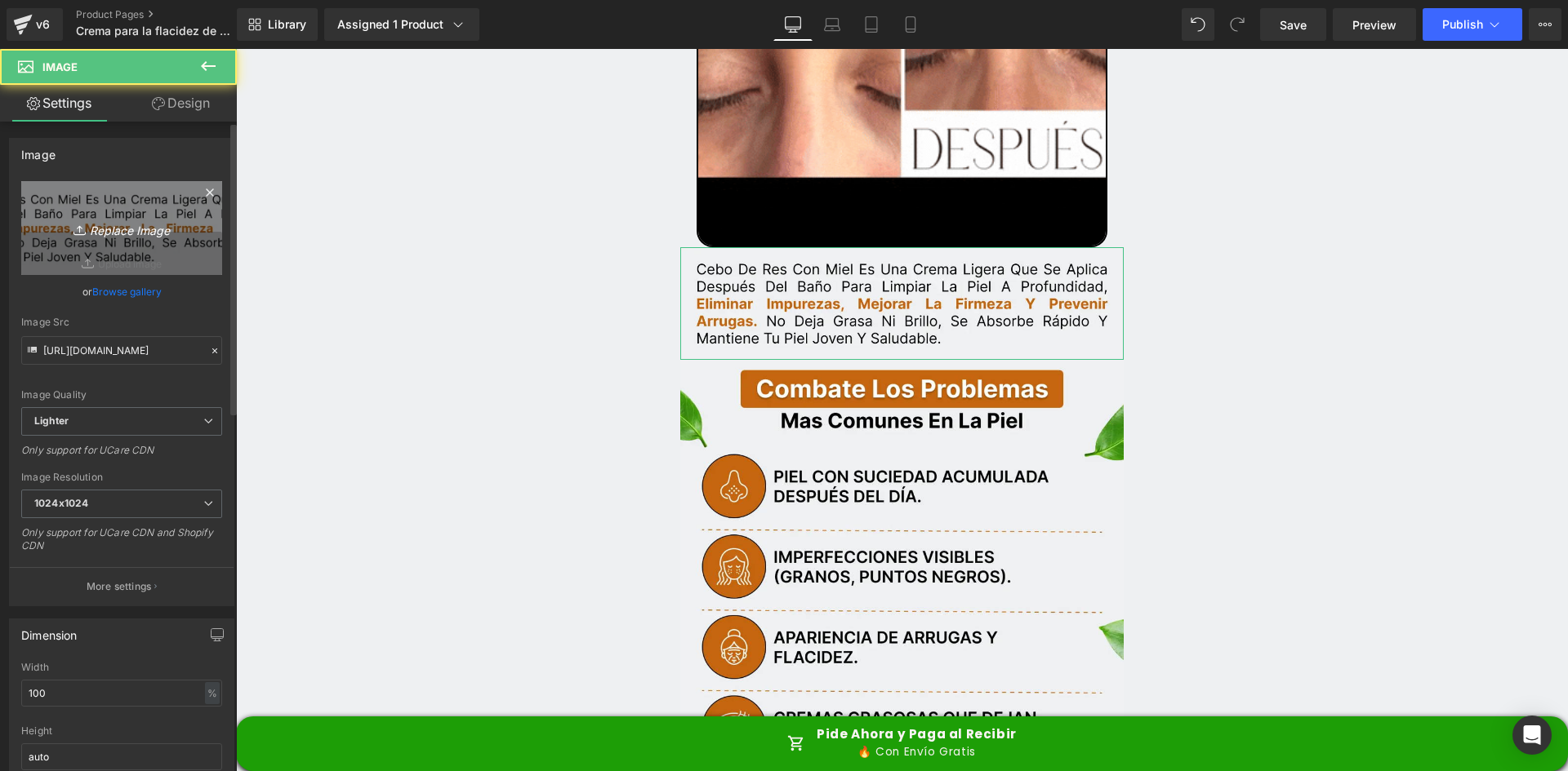
click at [70, 241] on link "Replace Image" at bounding box center [122, 228] width 201 height 94
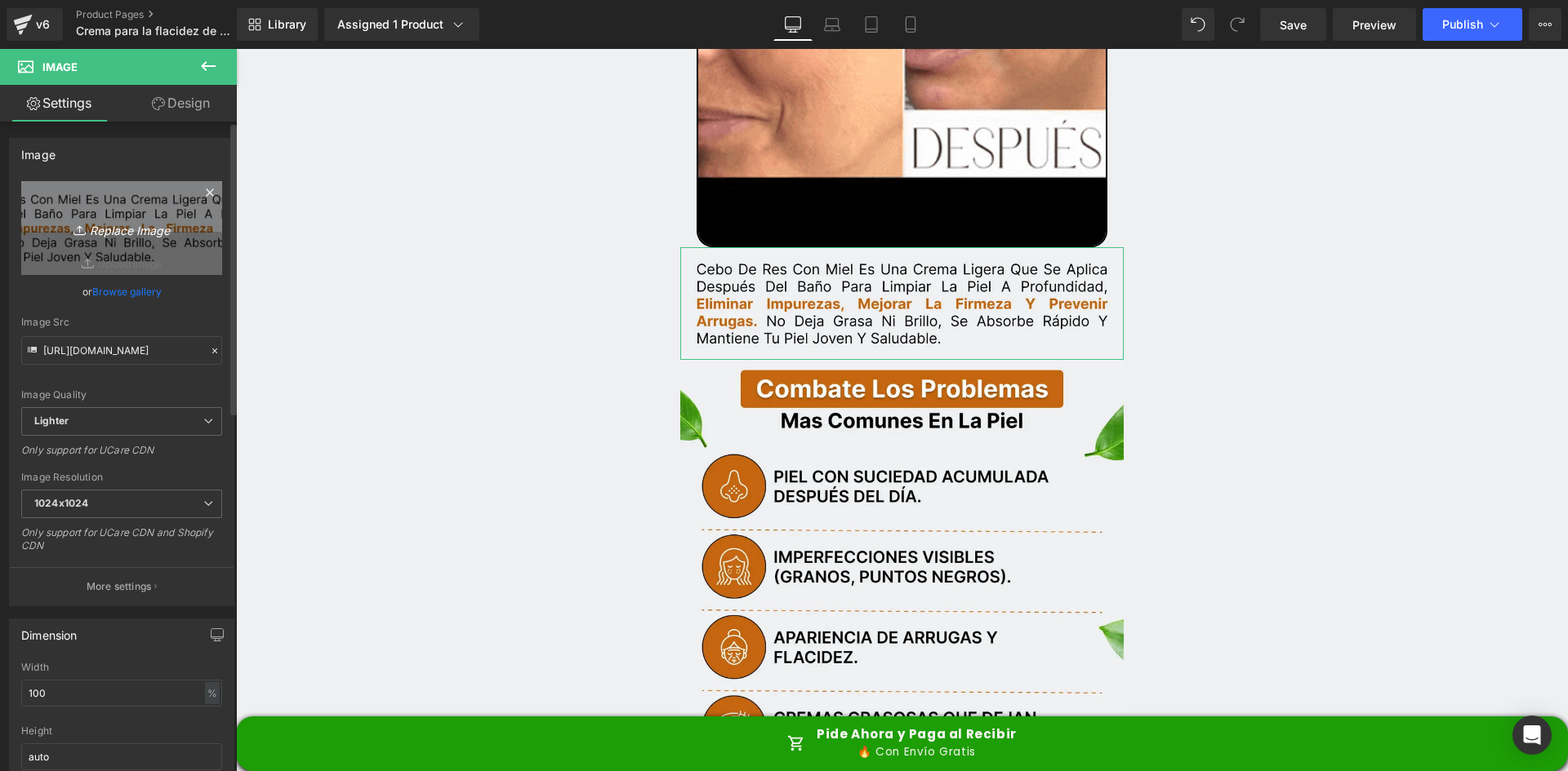
type input "C:\fakepath\Texto.webp"
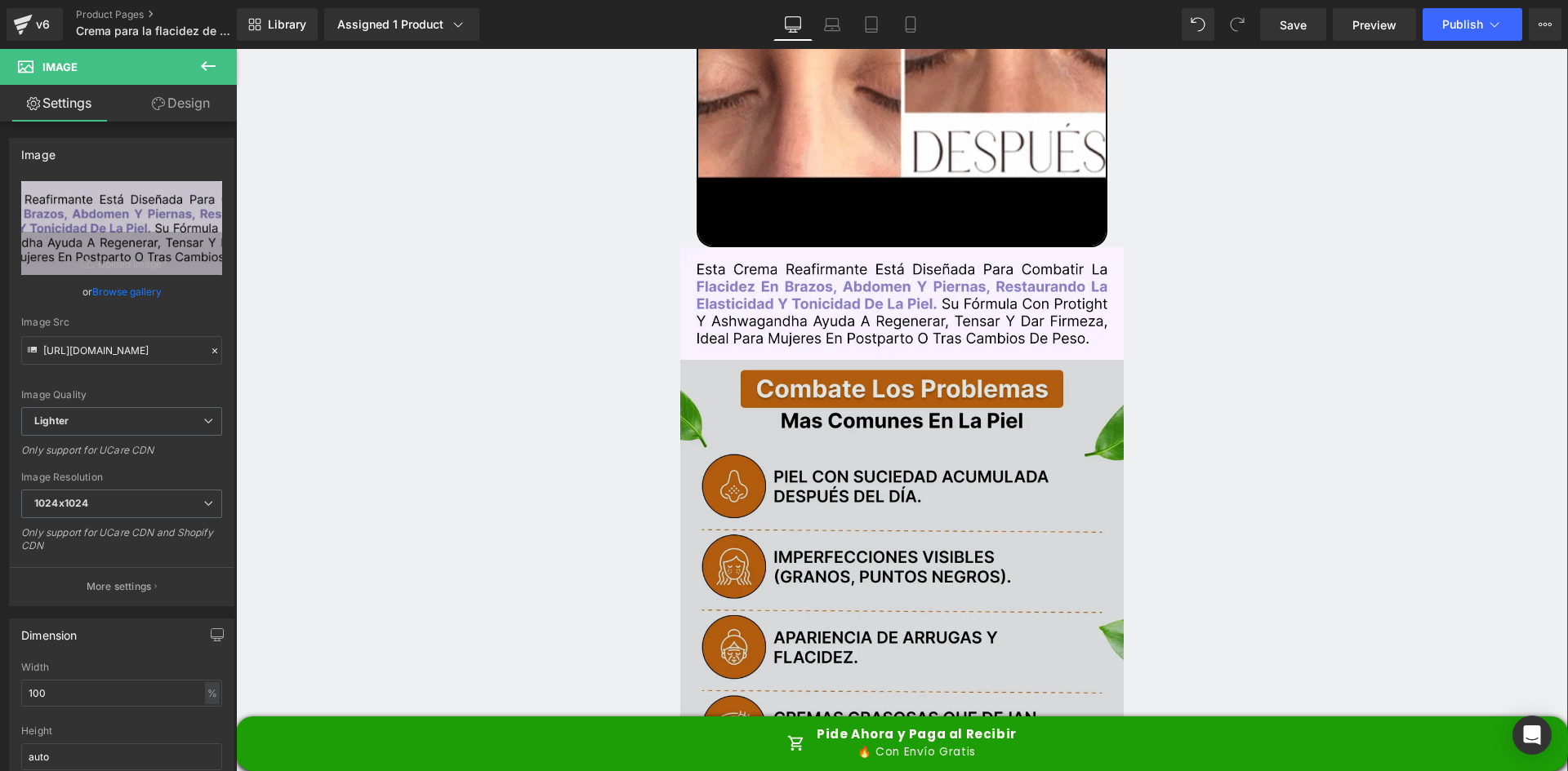
type input "https://ucarecdn.com/522125ee-d266-4958-a238-8184e4575706/-/format/auto/-/previ…"
click at [859, 406] on img at bounding box center [903, 611] width 445 height 504
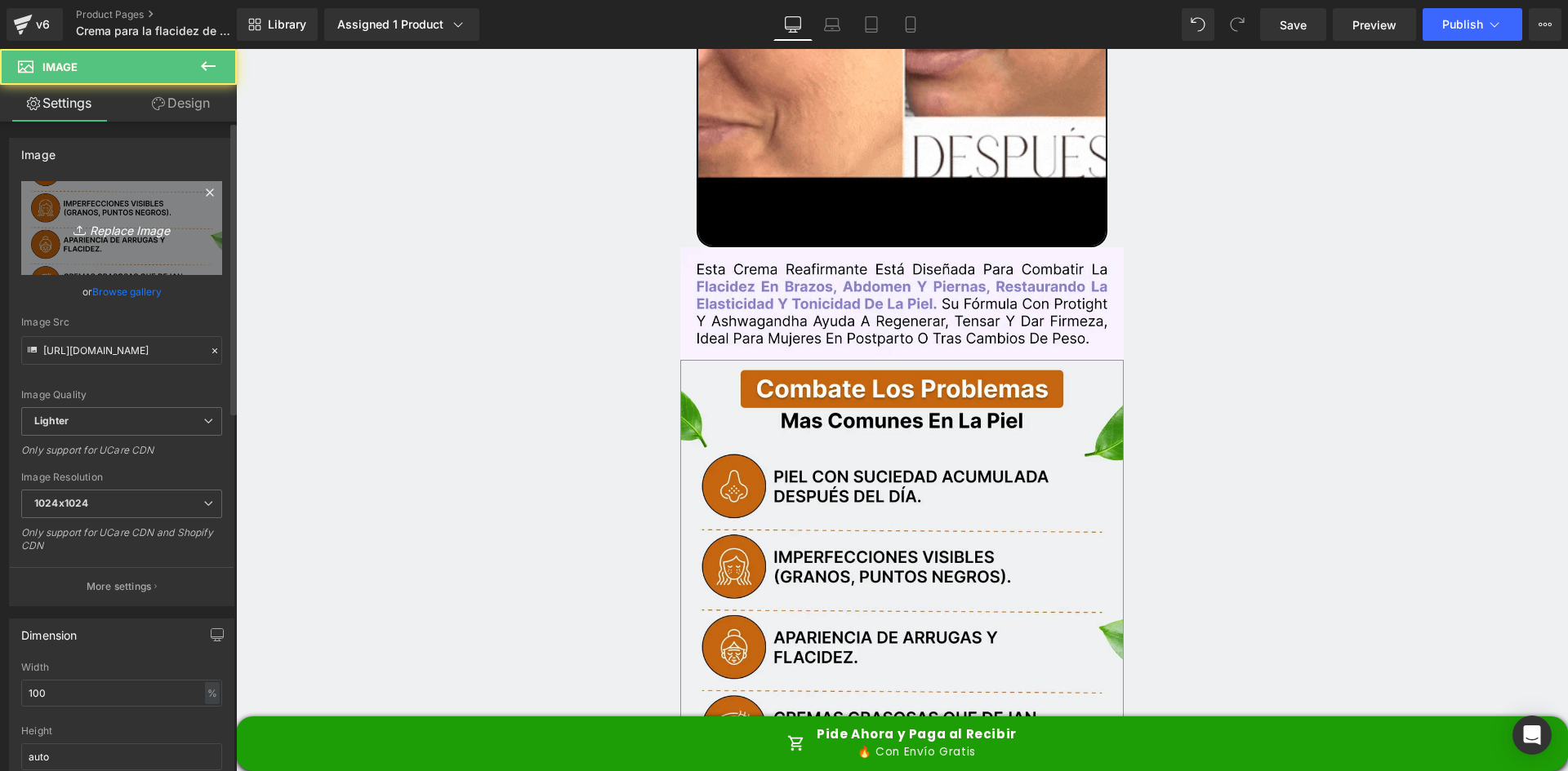
click at [144, 211] on link "Replace Image" at bounding box center [122, 228] width 201 height 94
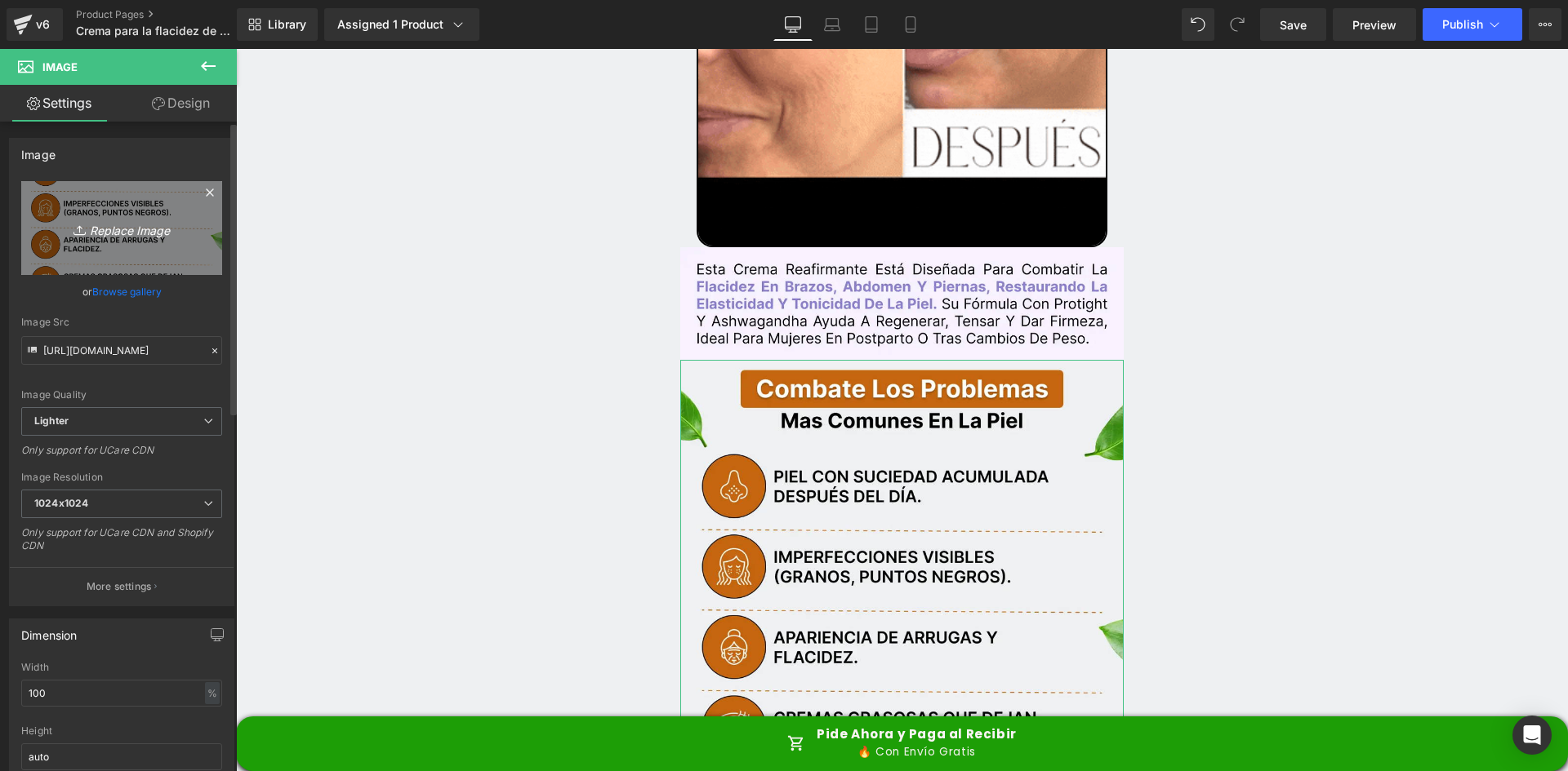
type input "C:\fakepath\Problemas.webp"
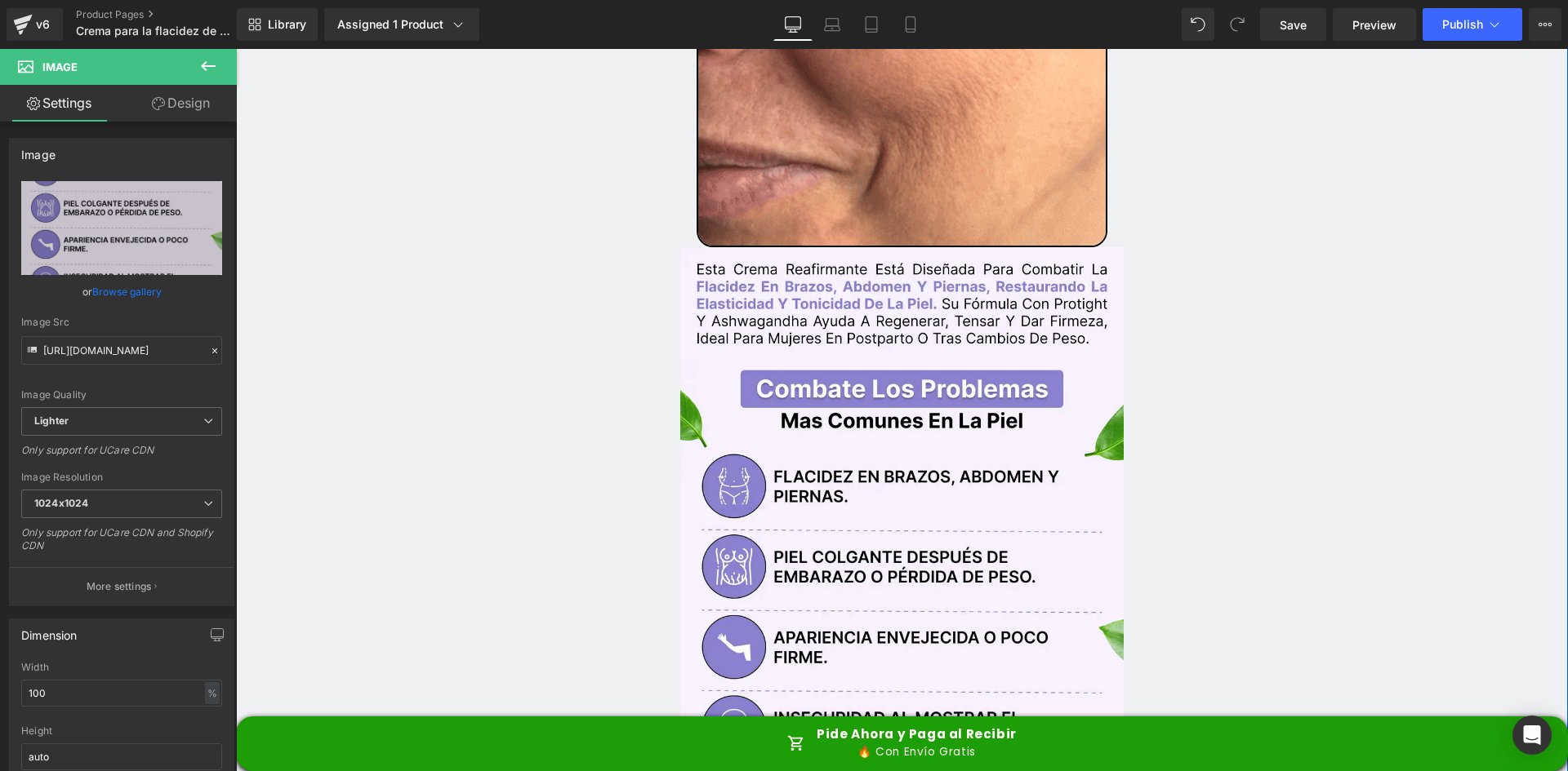
type input "https://ucarecdn.com/7ebfa1fb-1f23-4347-a343-1b96bf0a16b6/-/format/auto/-/previ…"
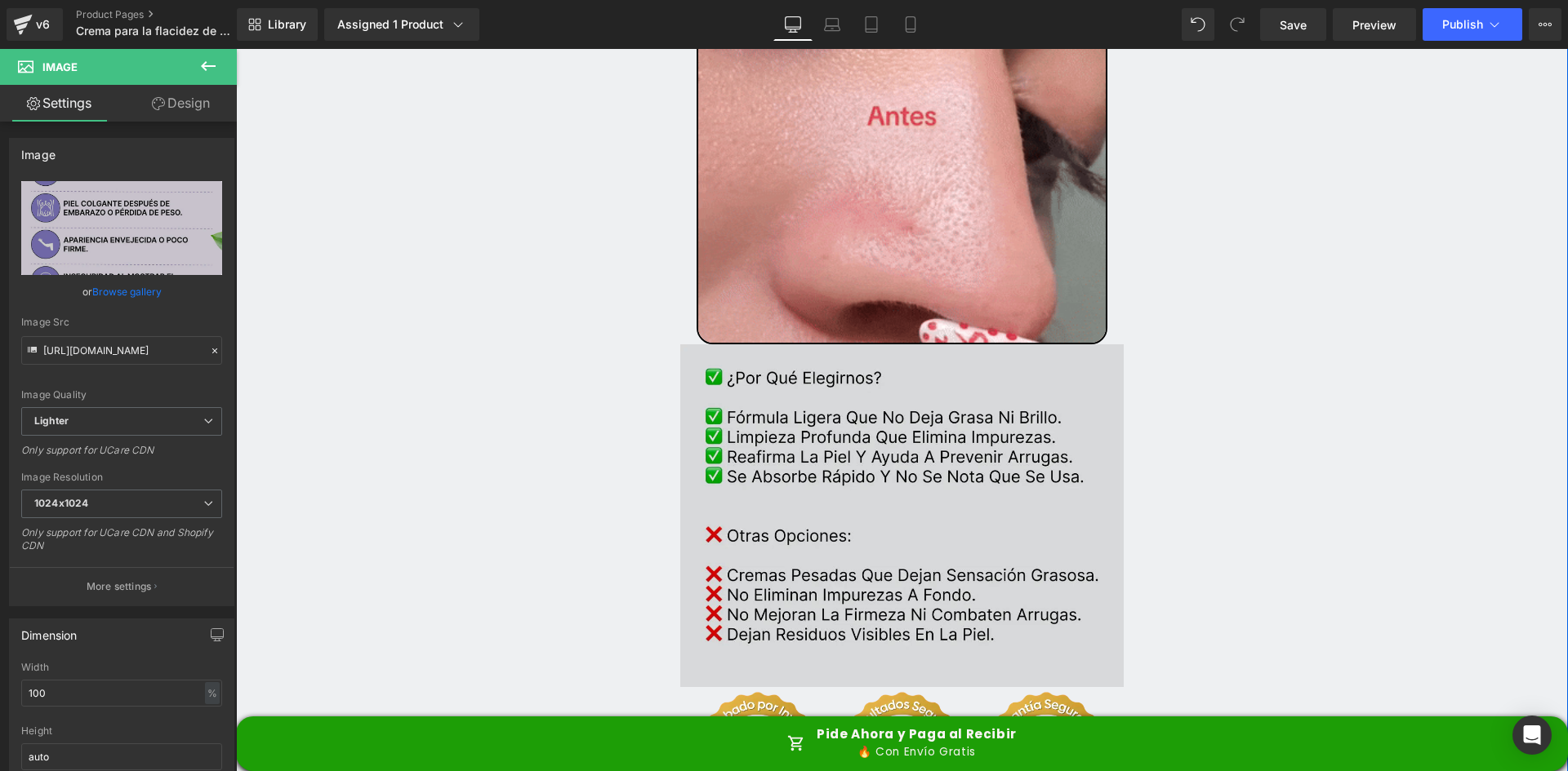
scroll to position [3674, 0]
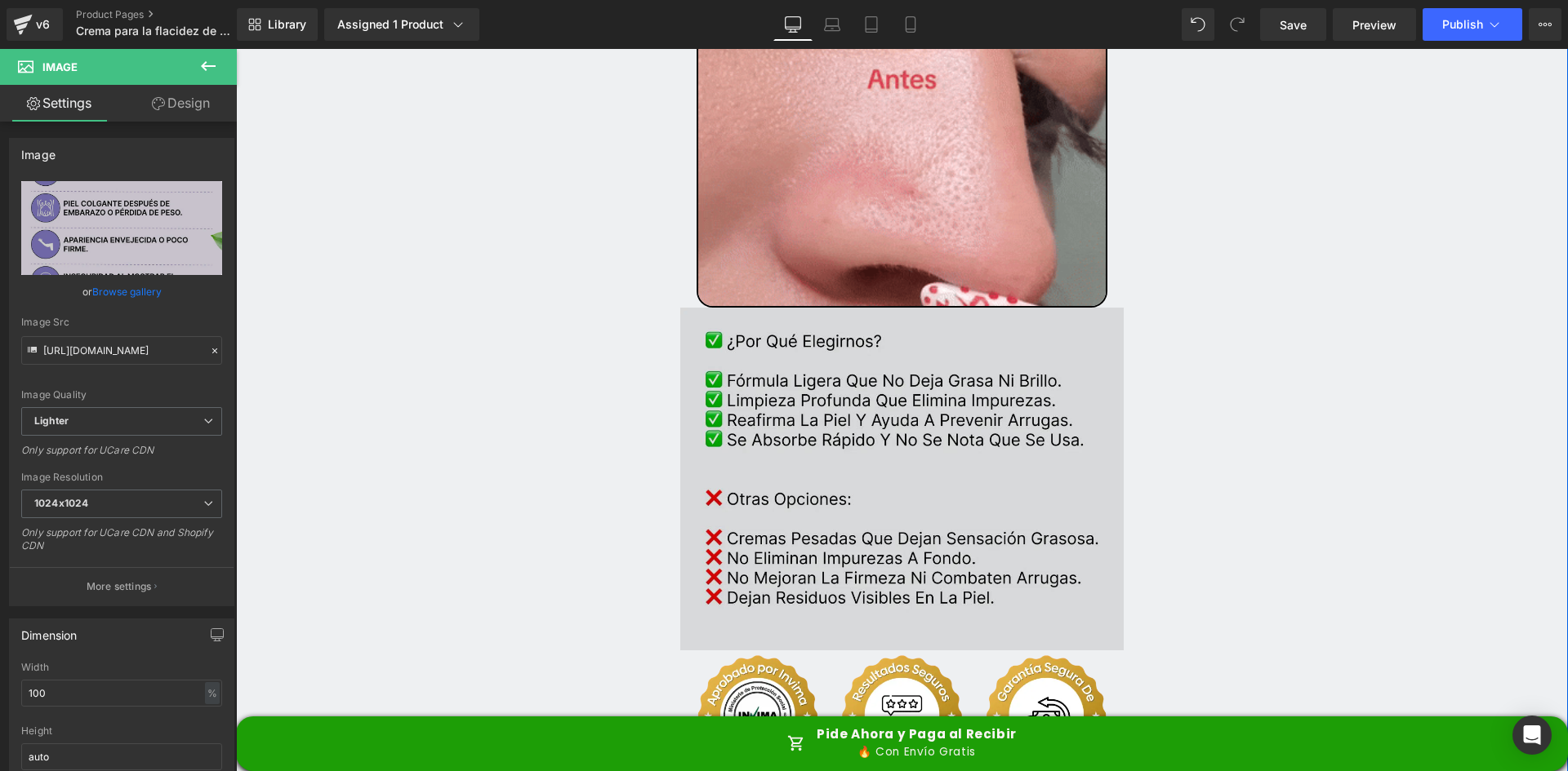
click at [827, 330] on img at bounding box center [903, 479] width 445 height 343
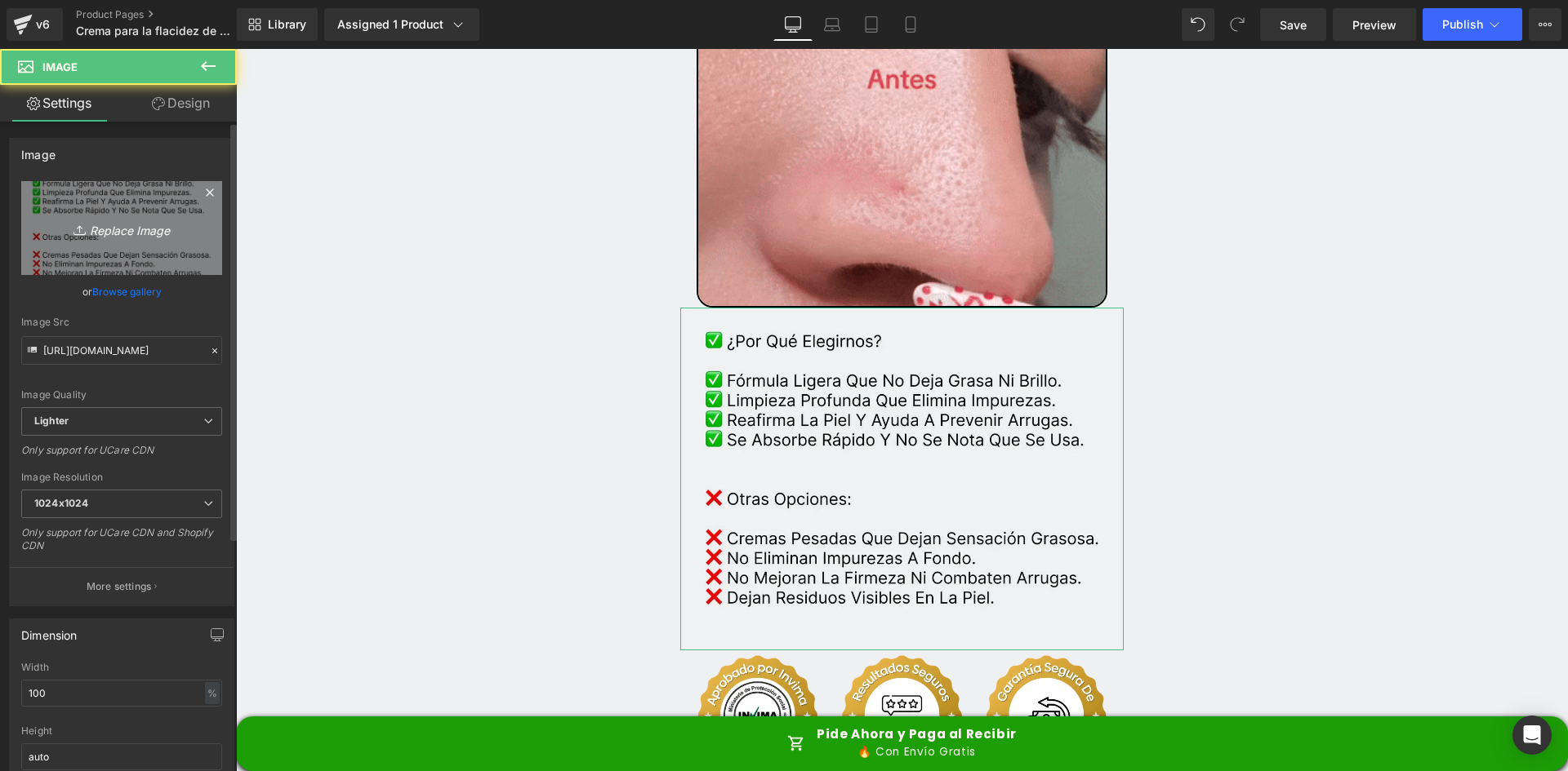
click at [128, 251] on link "Replace Image" at bounding box center [122, 228] width 201 height 94
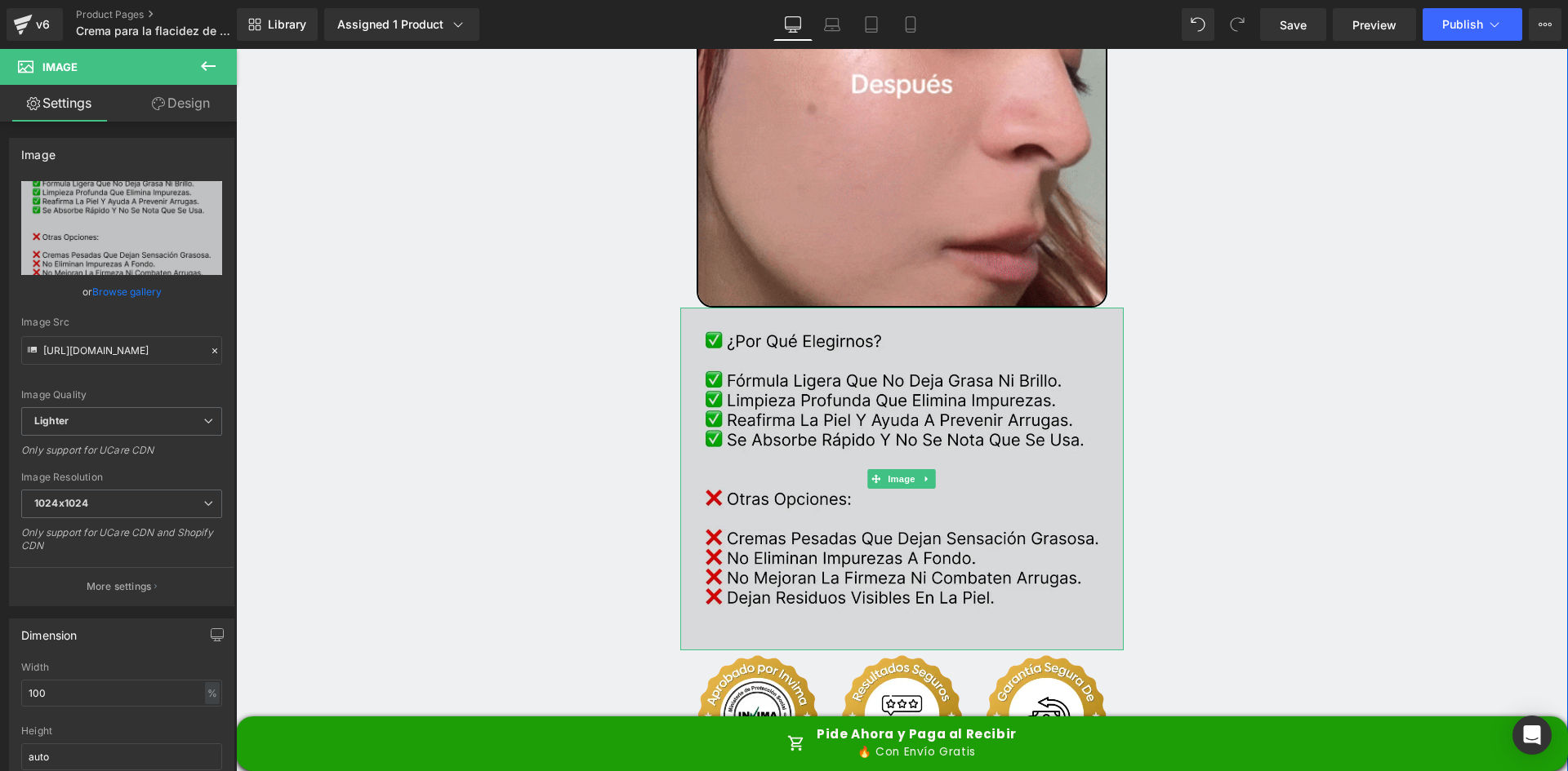
click at [891, 369] on img at bounding box center [903, 479] width 445 height 343
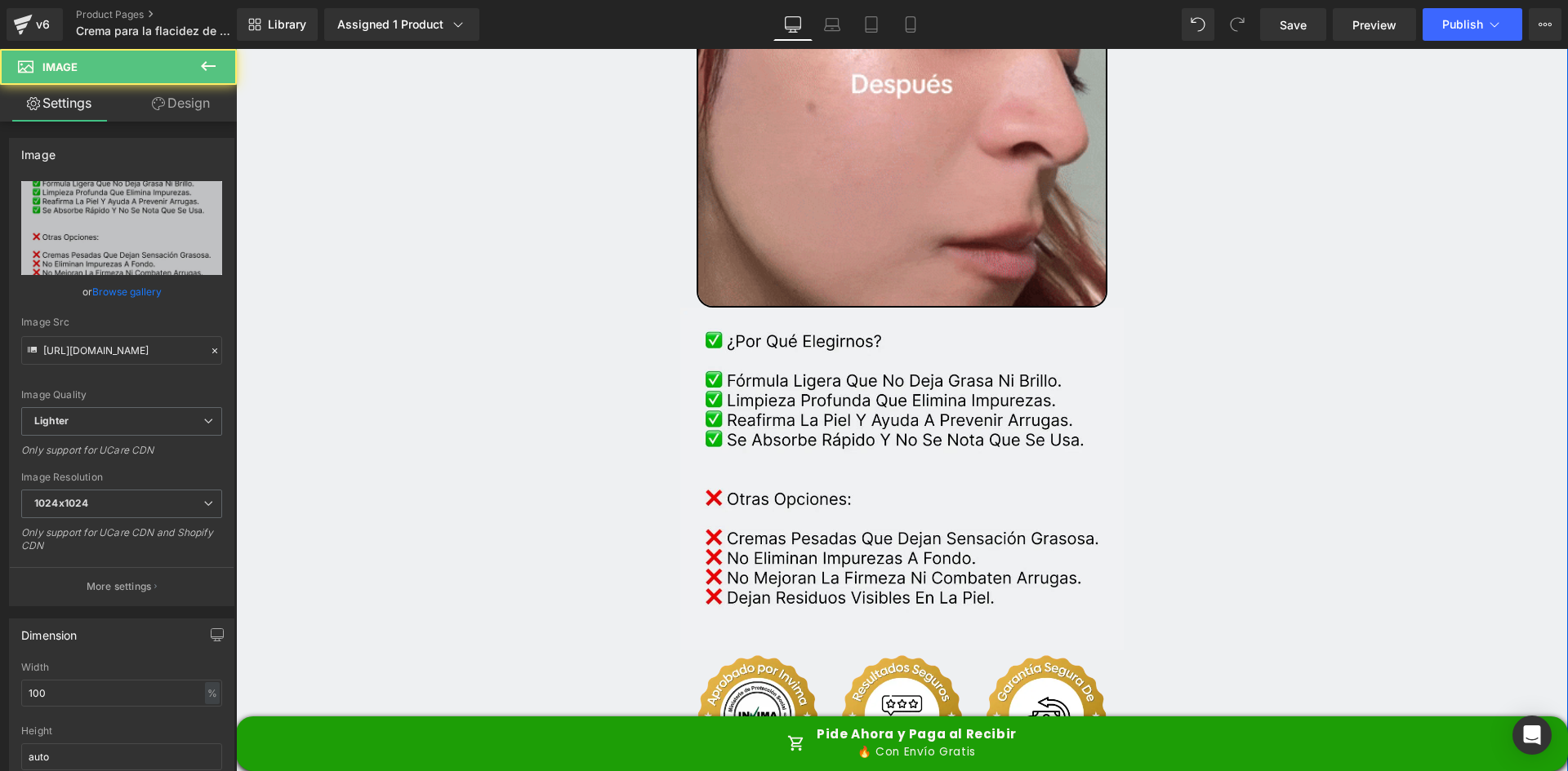
click at [1255, 292] on div "Separator Image Image Sale Off (P) Image ‹ ›" at bounding box center [902, 627] width 1332 height 8503
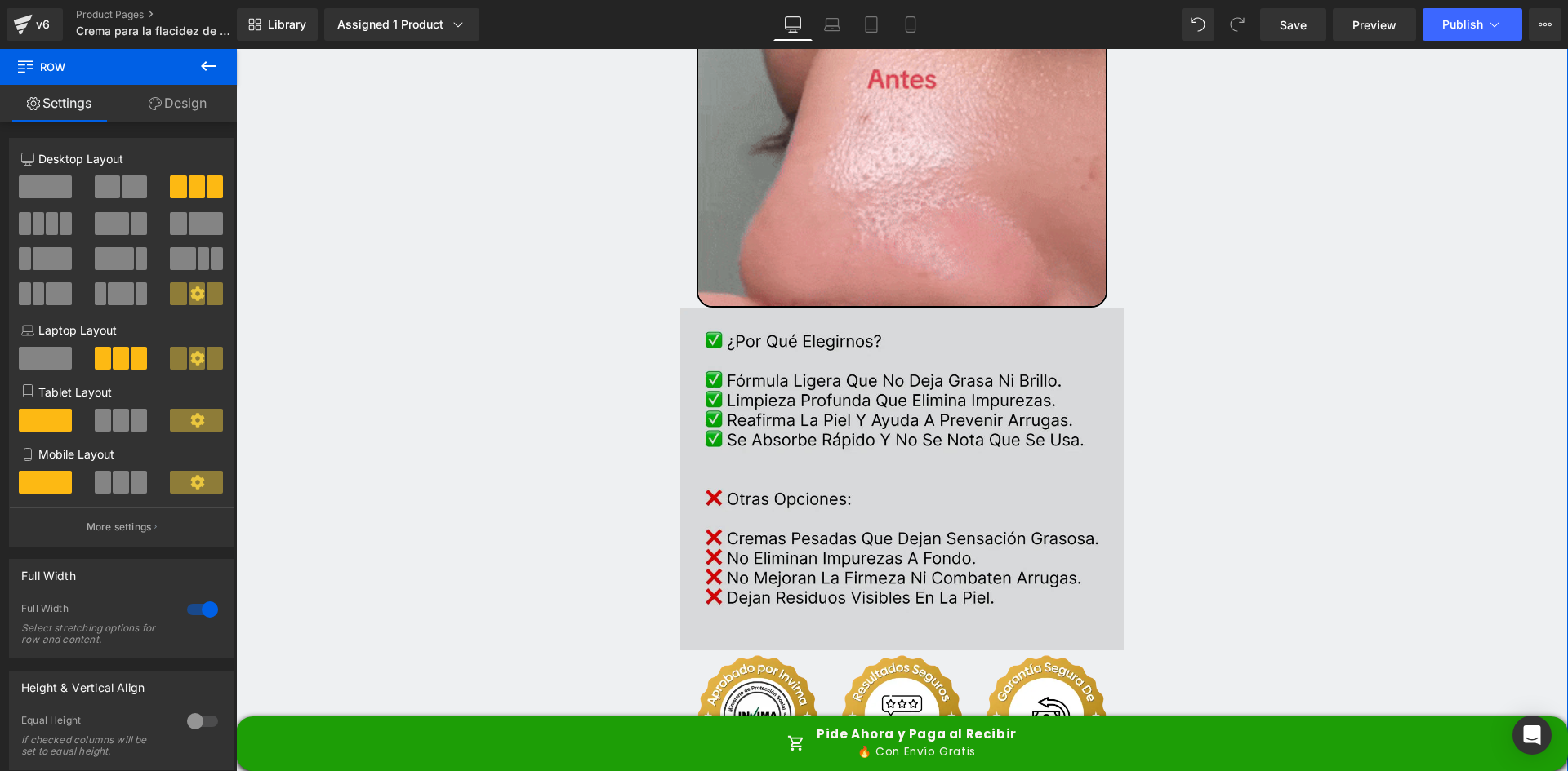
click at [929, 374] on img at bounding box center [903, 479] width 445 height 343
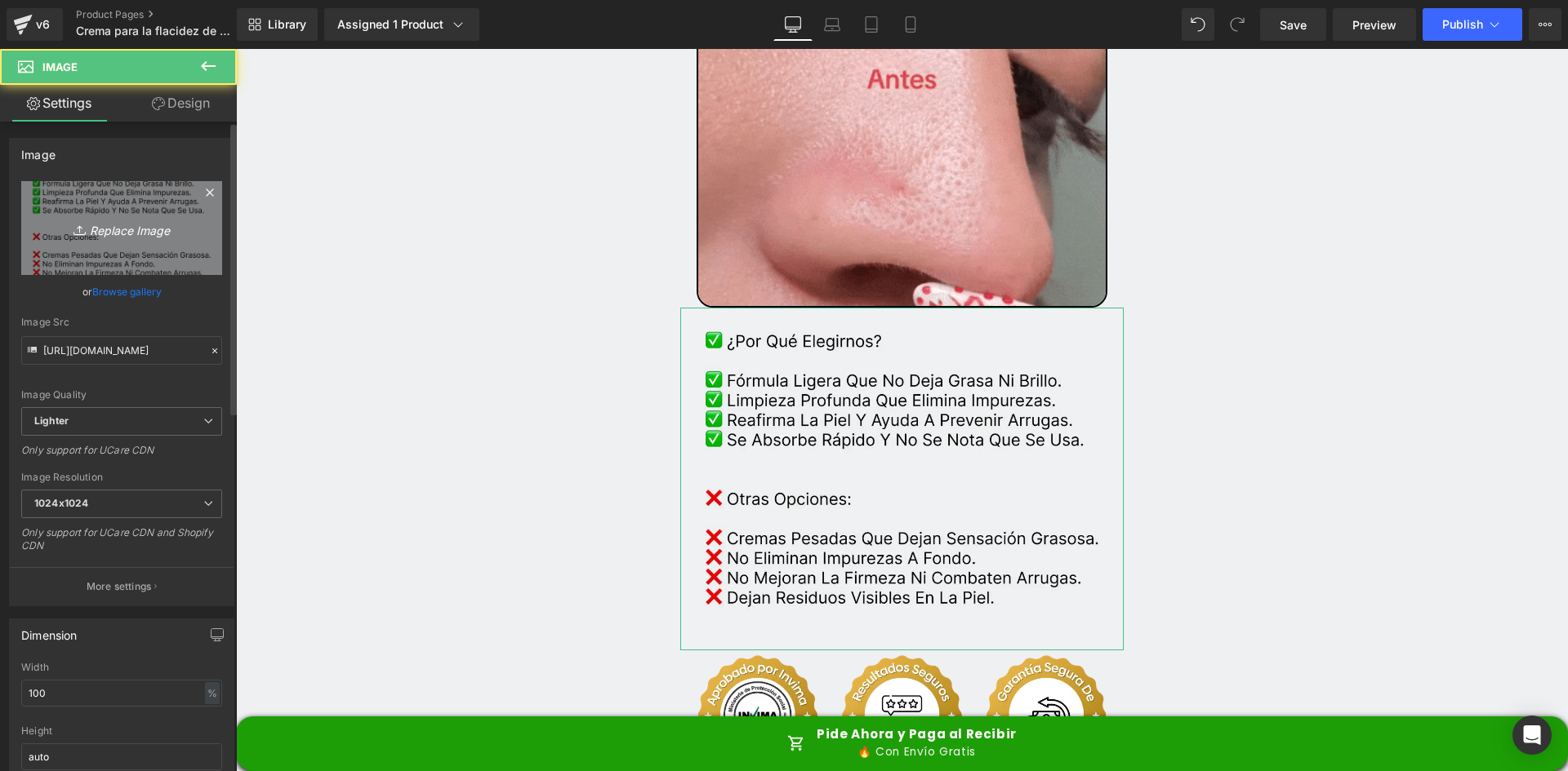
click at [90, 198] on link "Replace Image" at bounding box center [122, 228] width 201 height 94
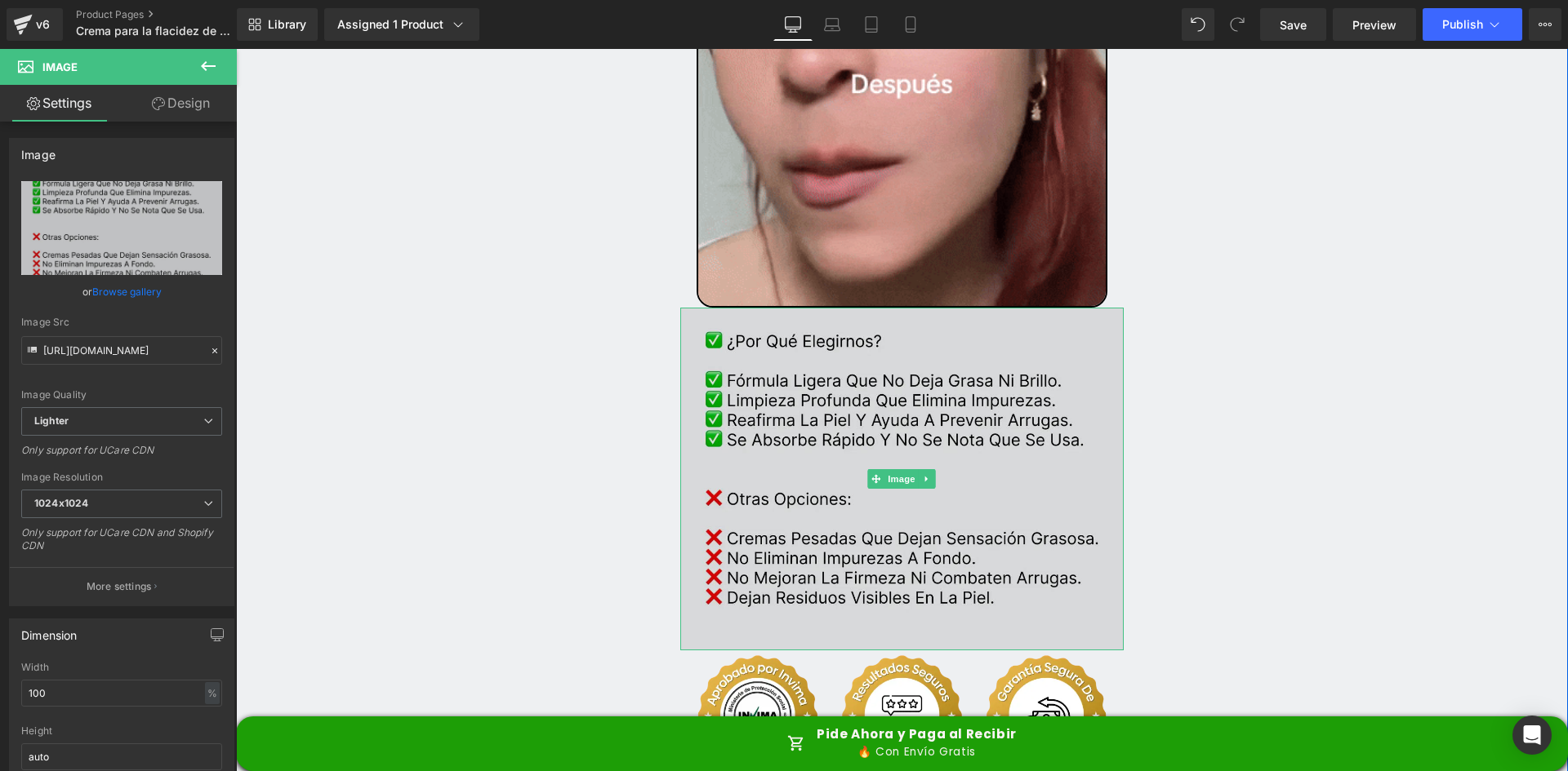
click at [775, 331] on img at bounding box center [903, 479] width 445 height 343
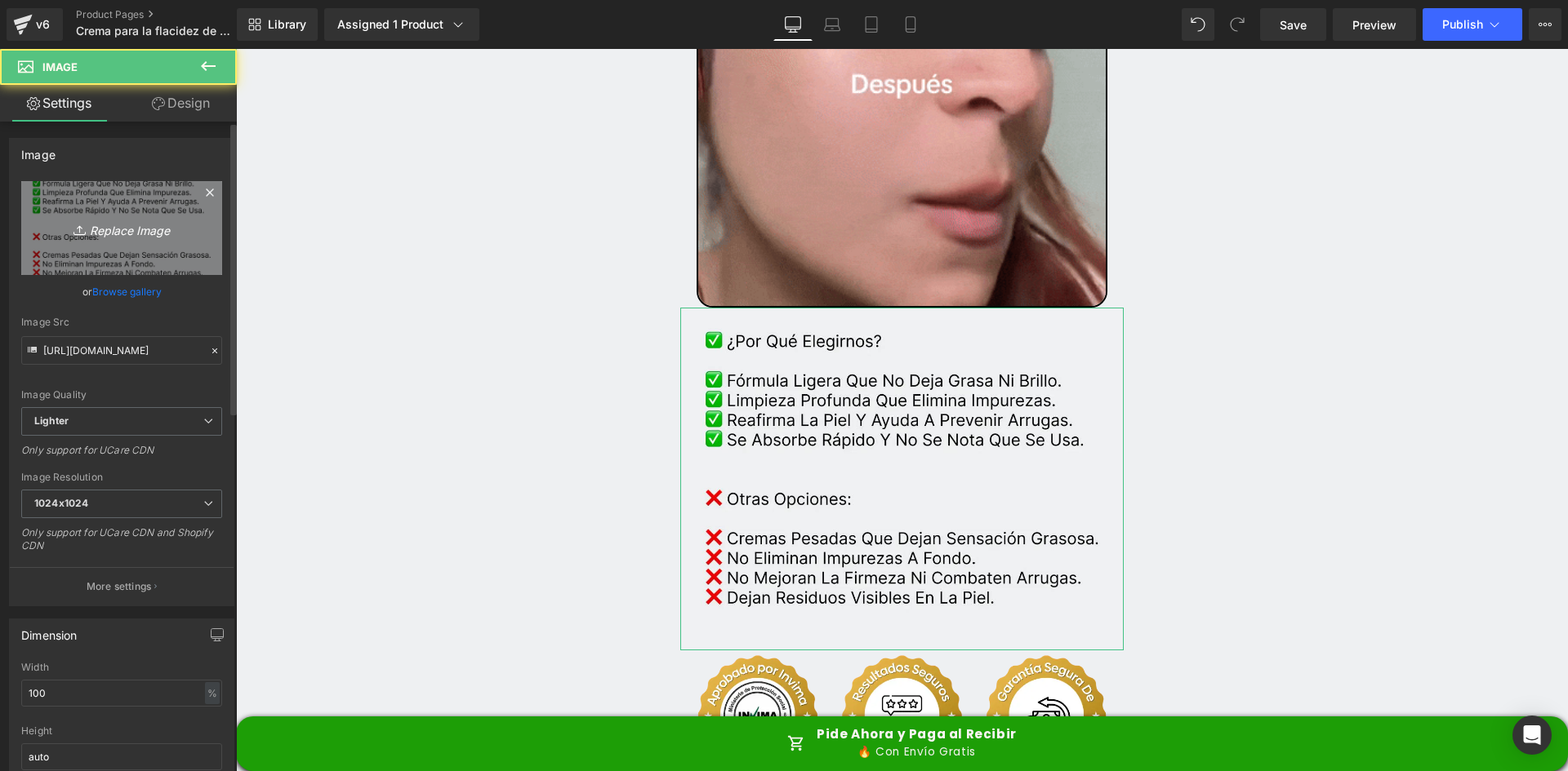
click at [117, 240] on link "Replace Image" at bounding box center [122, 228] width 201 height 94
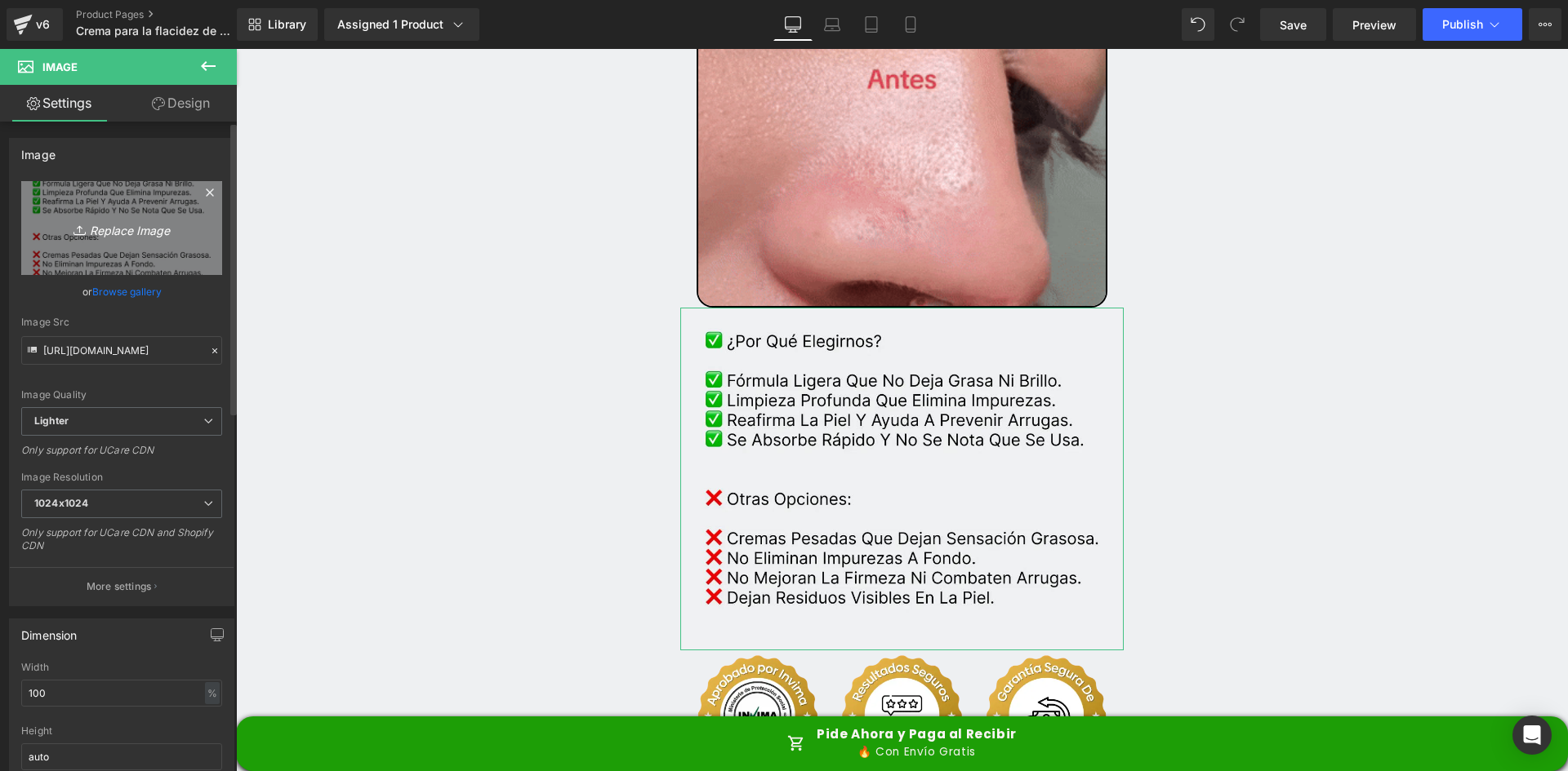
type input "C:\fakepath\Comparativa.webp"
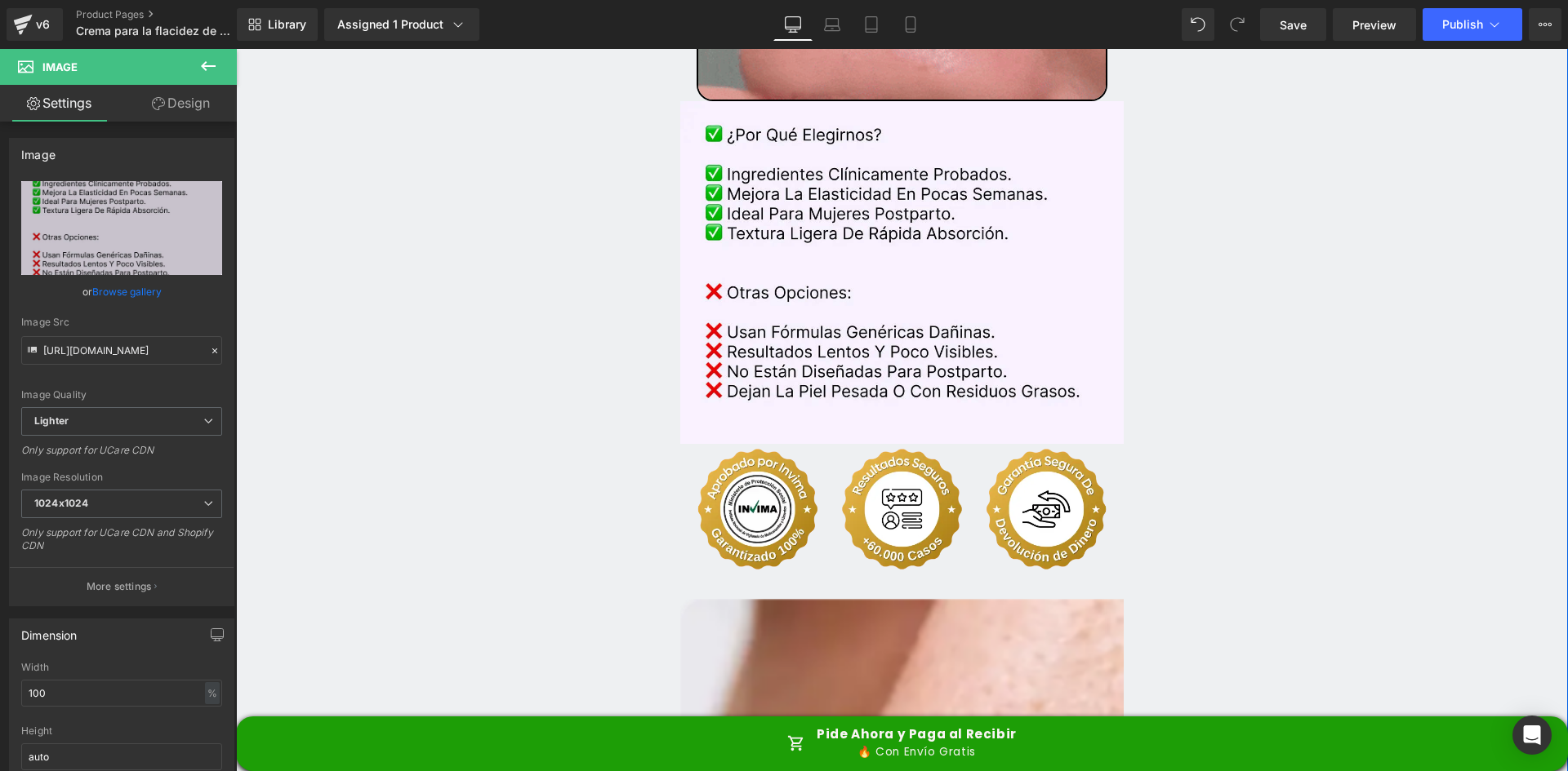
scroll to position [3755, 0]
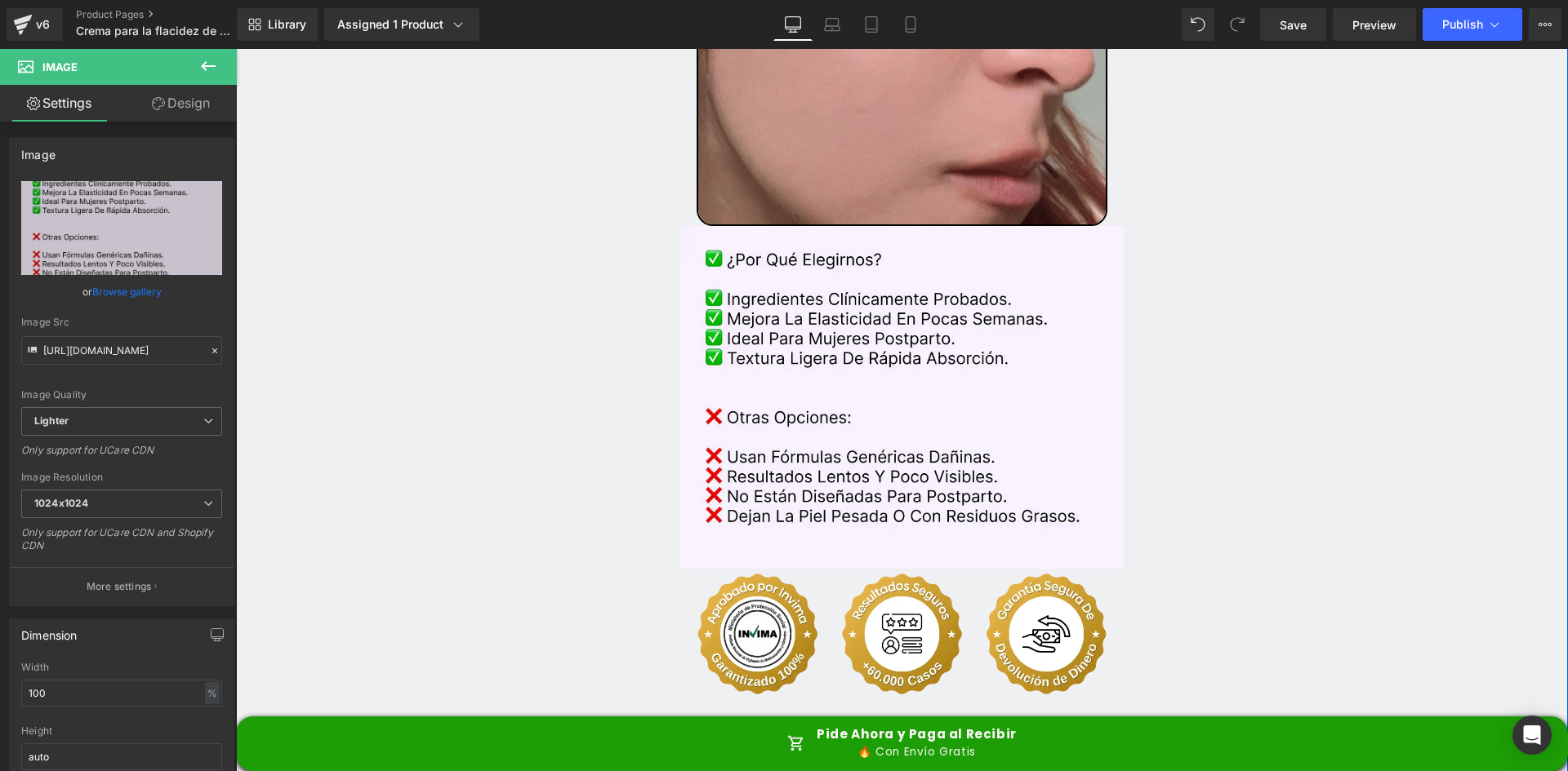
type input "https://ucarecdn.com/87e233e3-0d6b-4e45-9dfe-fff25e3c95f1/-/format/auto/-/previ…"
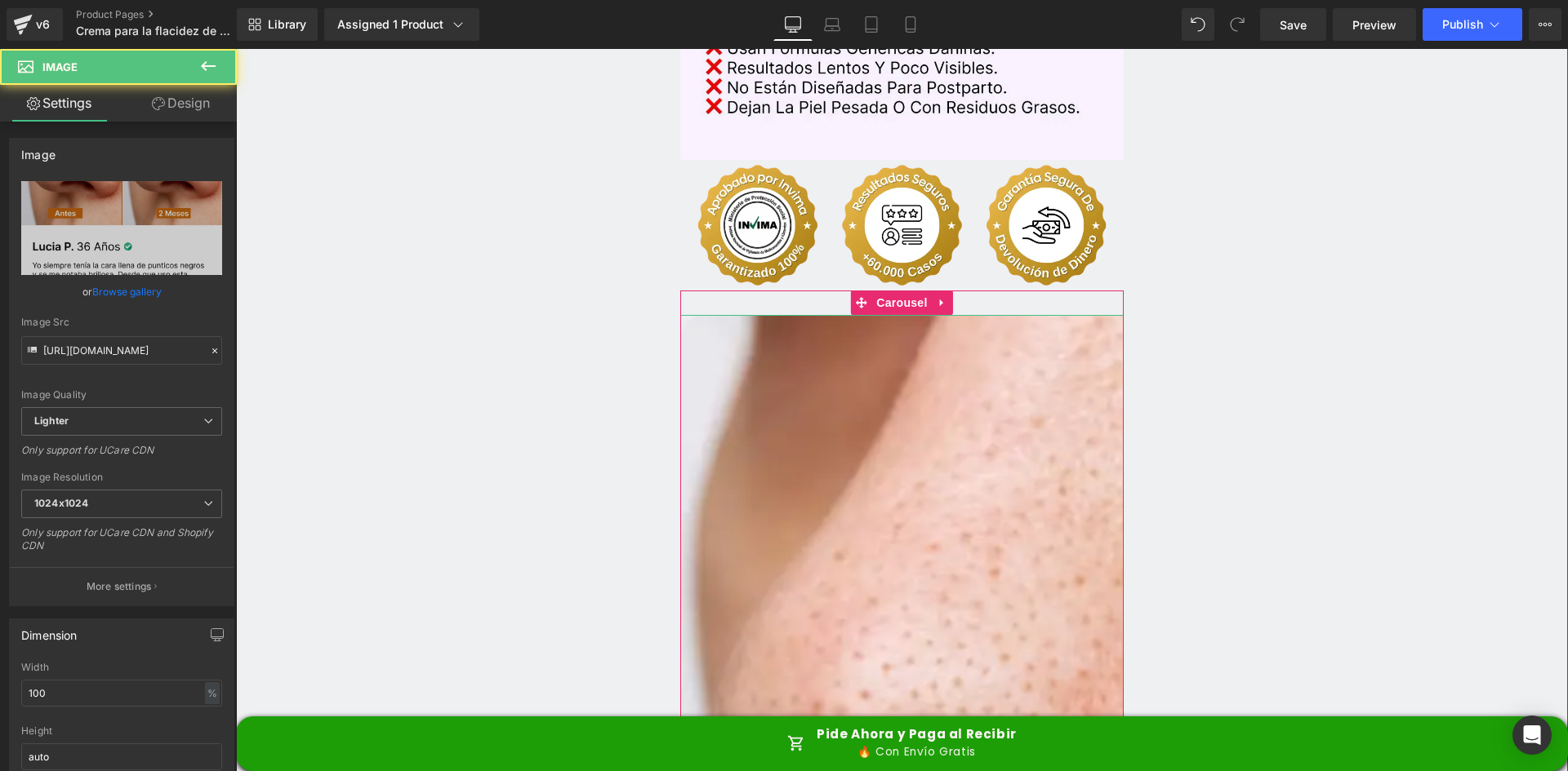
scroll to position [4164, 0]
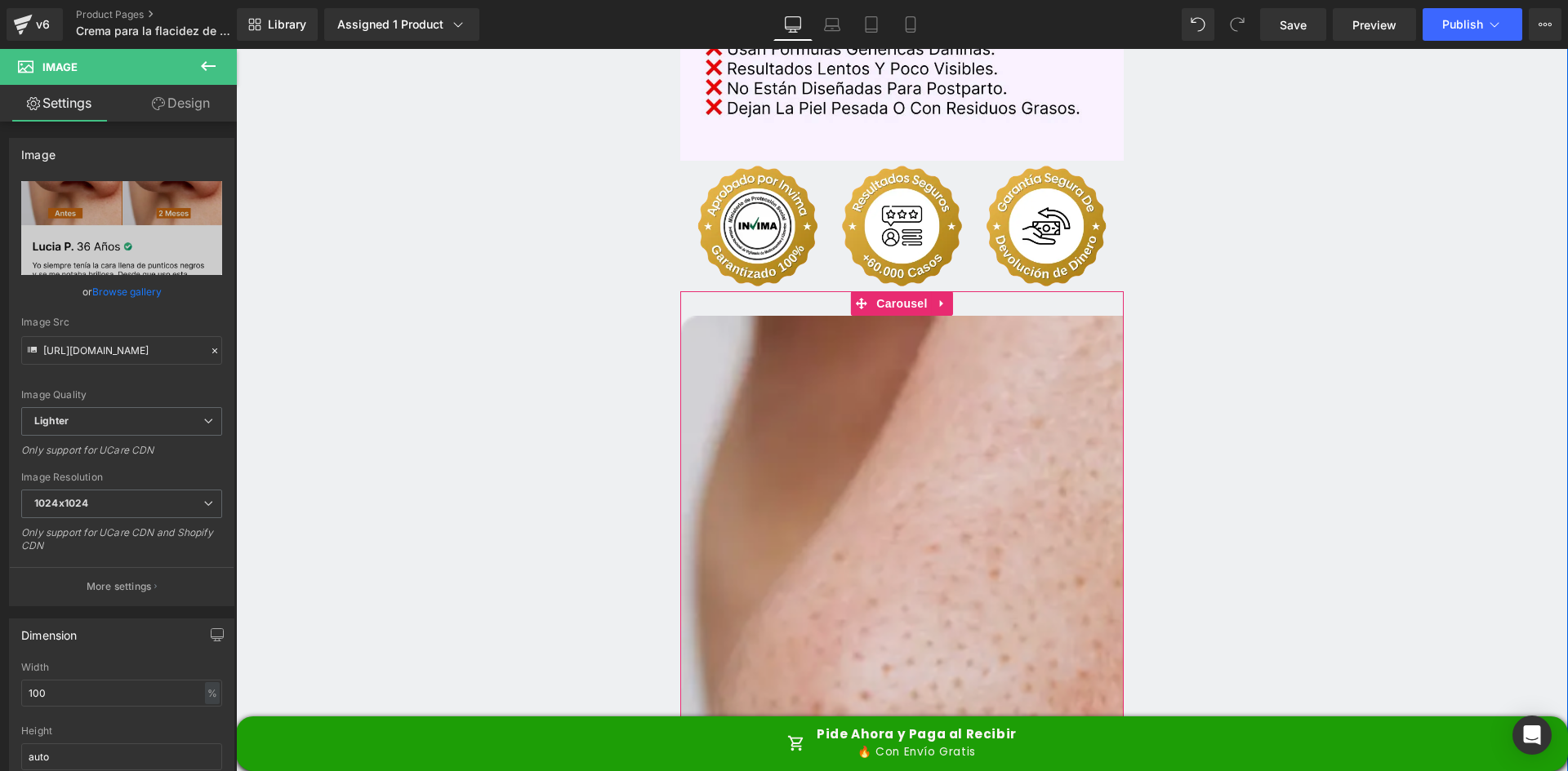
click at [885, 292] on span "Carousel" at bounding box center [901, 303] width 58 height 24
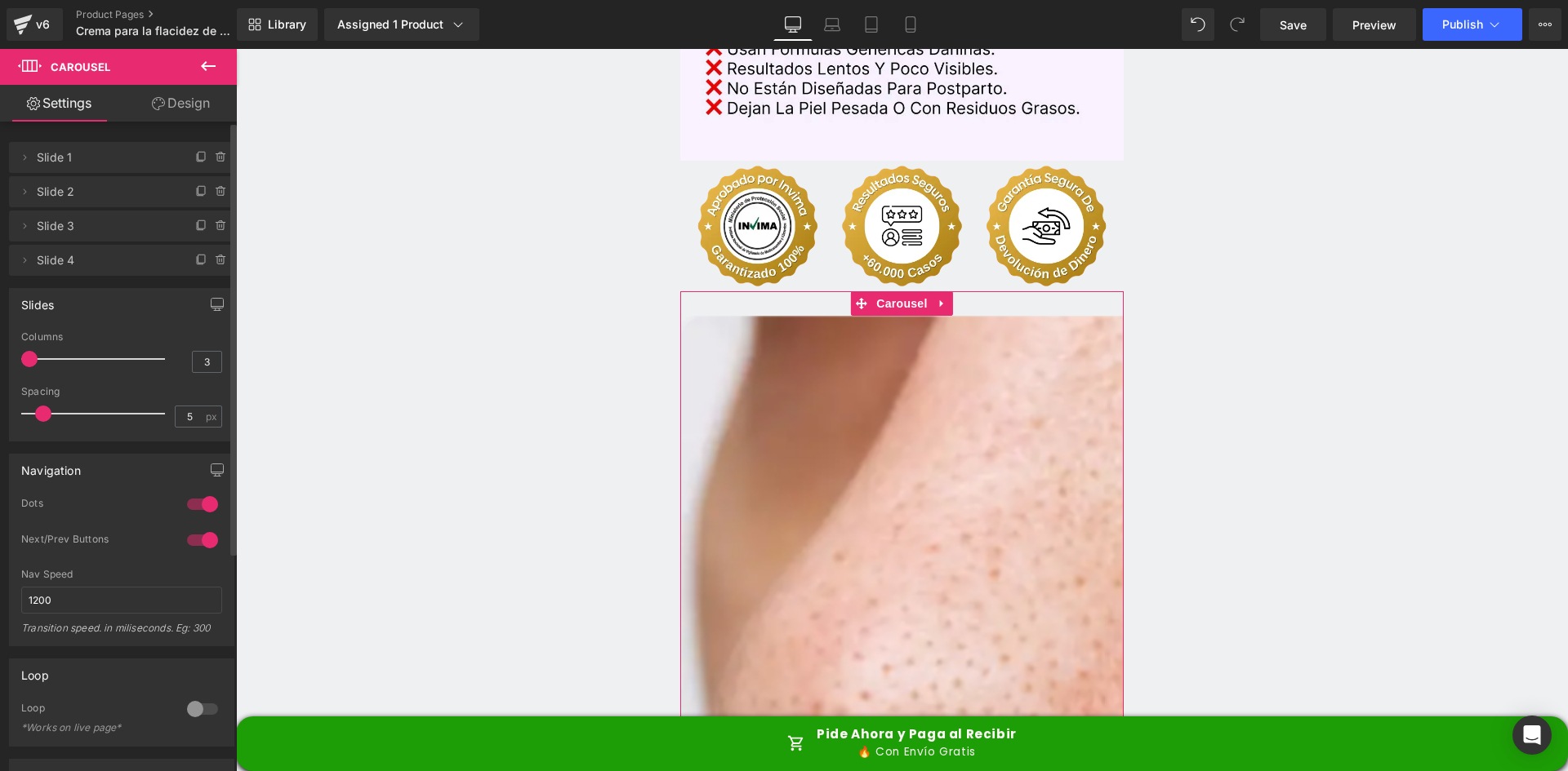
type input "4"
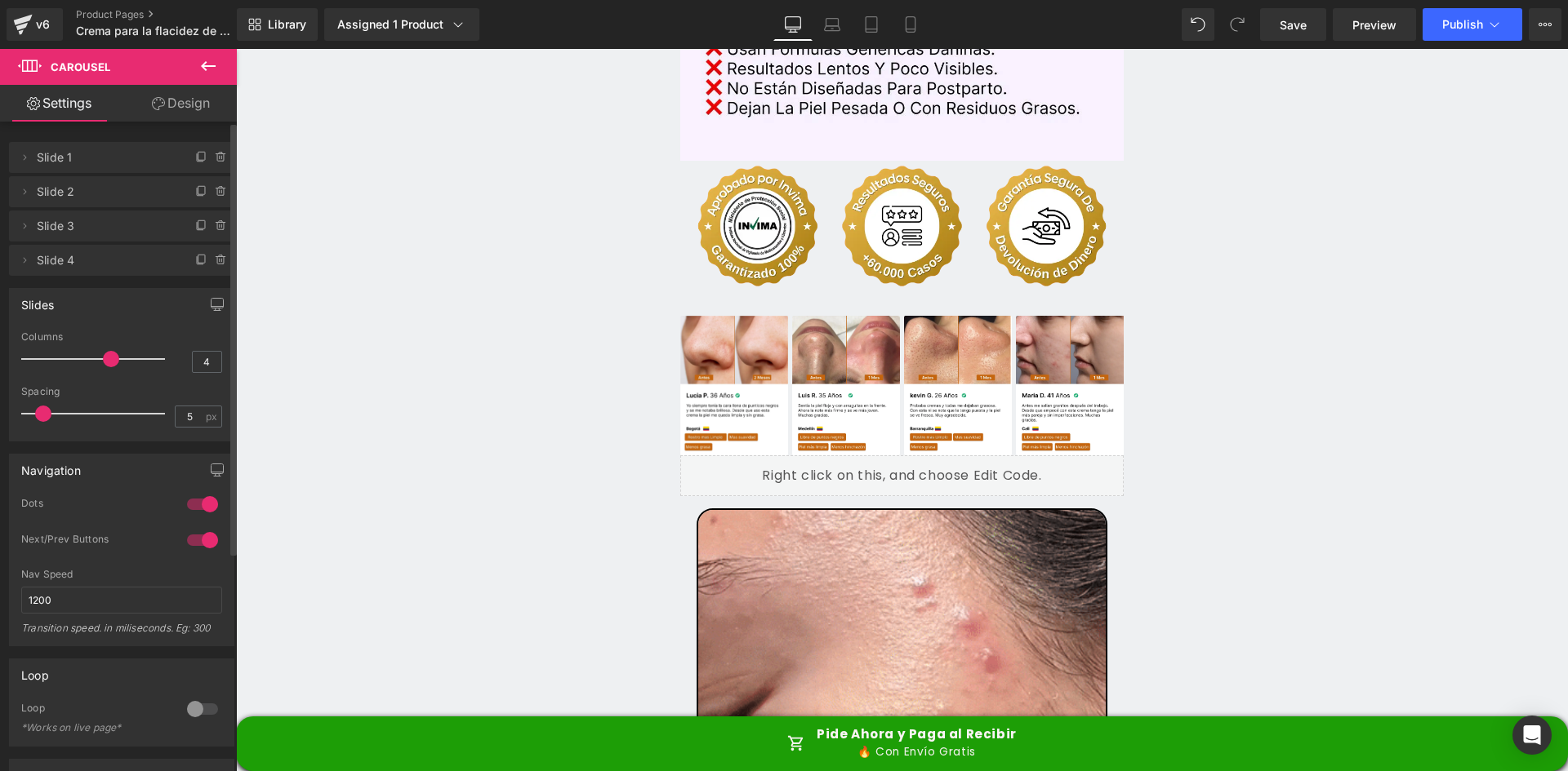
drag, startPoint x: 28, startPoint y: 356, endPoint x: 112, endPoint y: 360, distance: 84.1
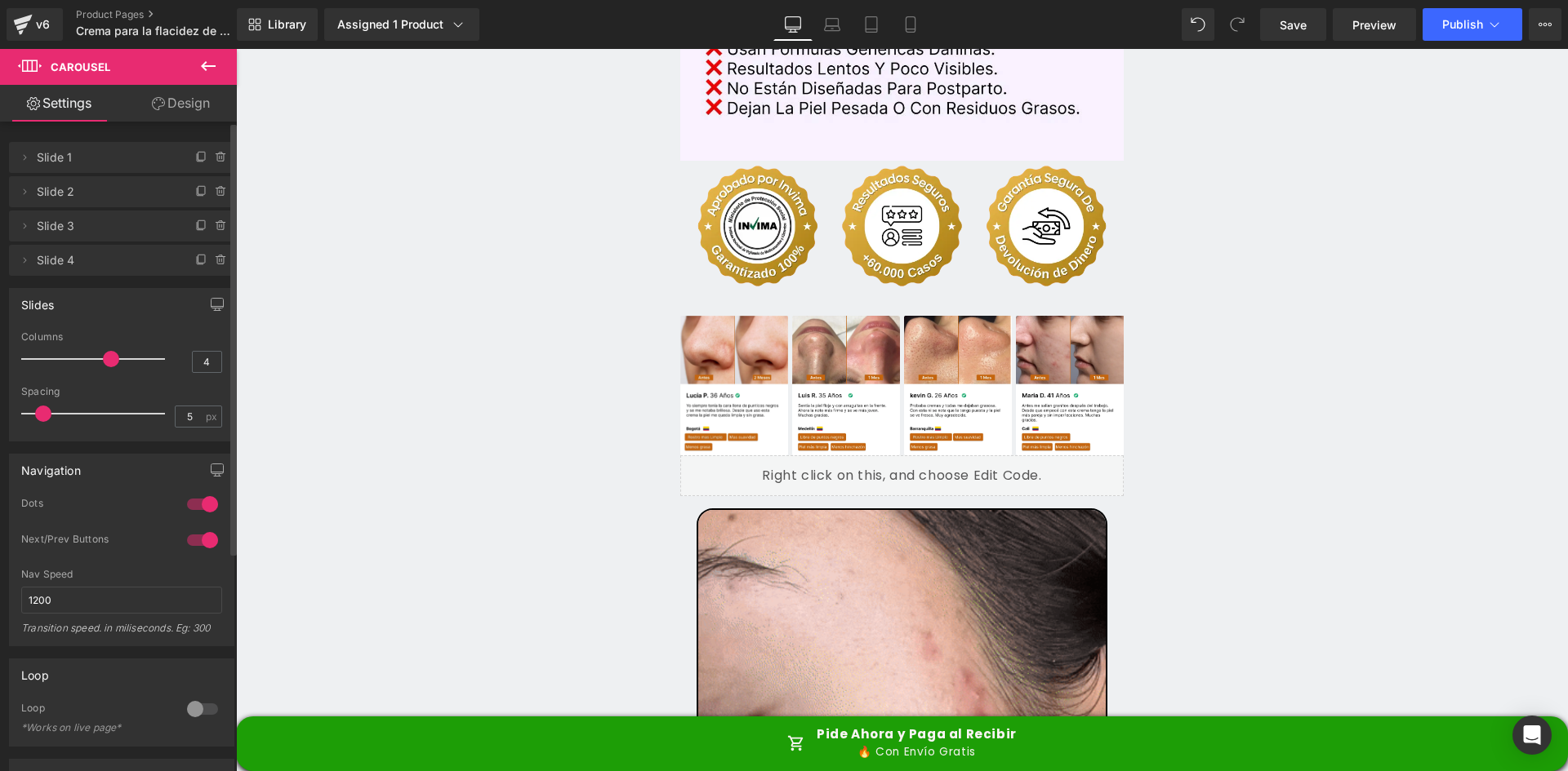
click at [112, 360] on span at bounding box center [111, 359] width 16 height 16
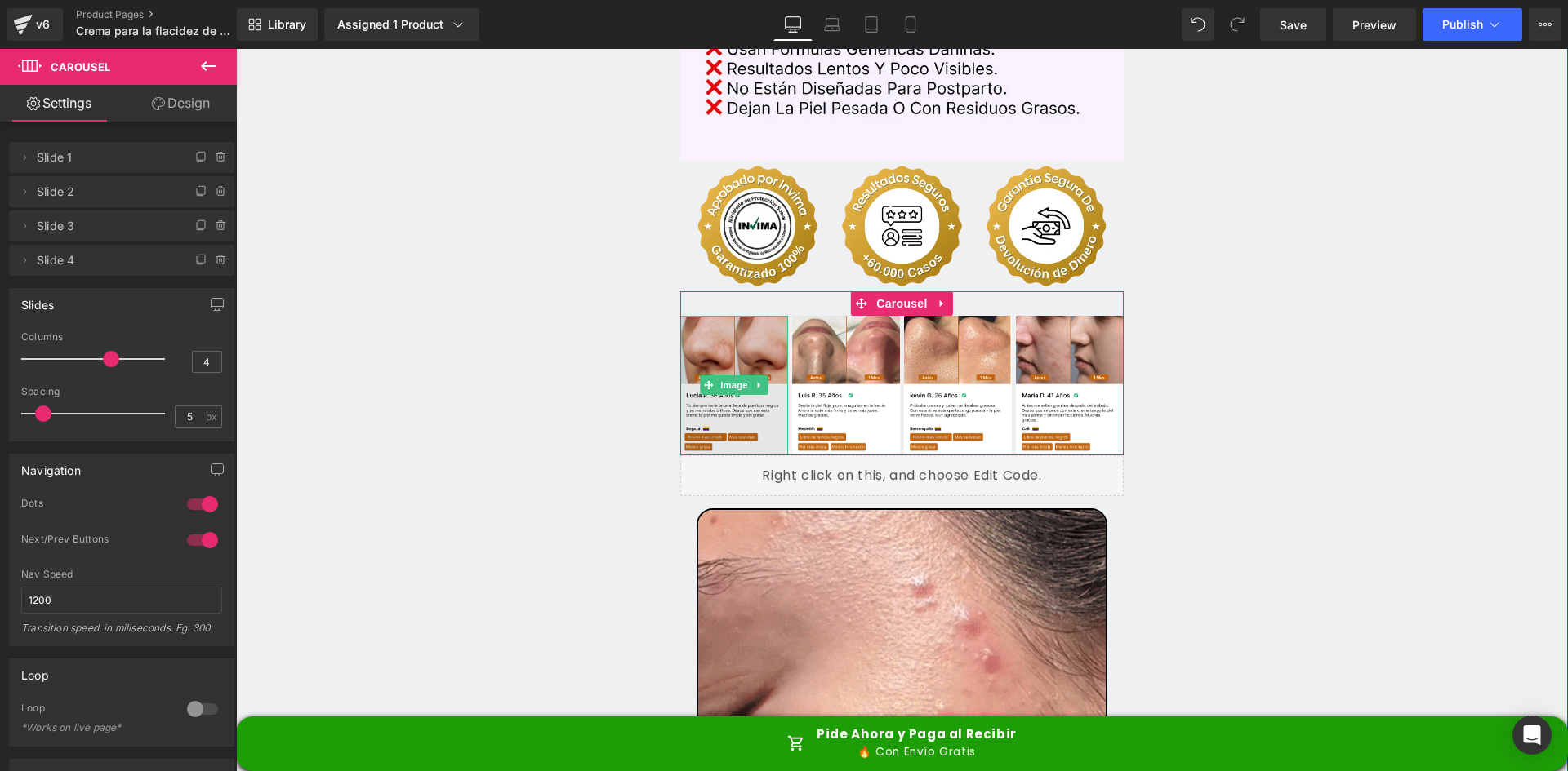
click at [744, 316] on img at bounding box center [735, 386] width 108 height 140
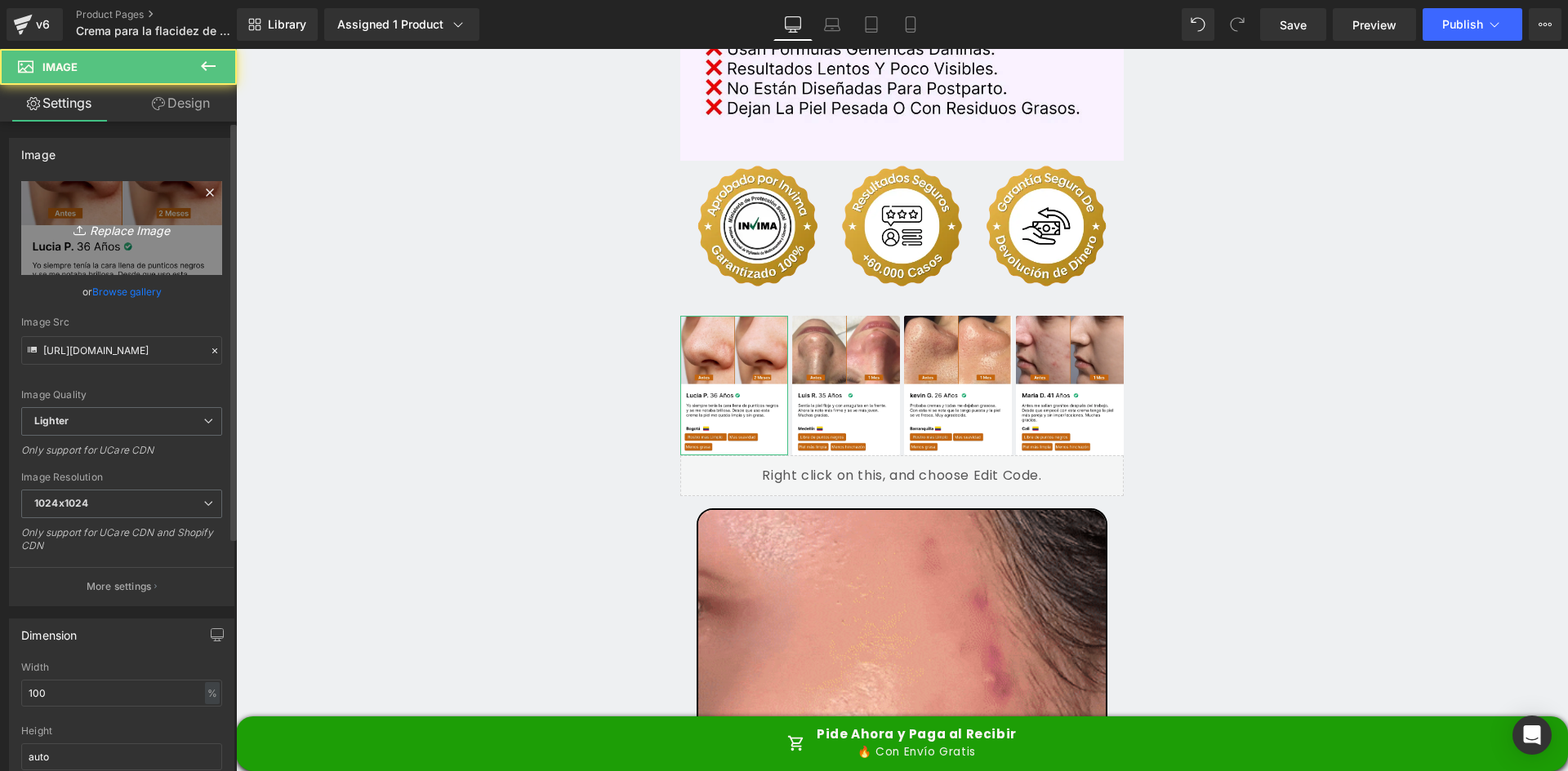
click at [116, 247] on link "Replace Image" at bounding box center [122, 228] width 201 height 94
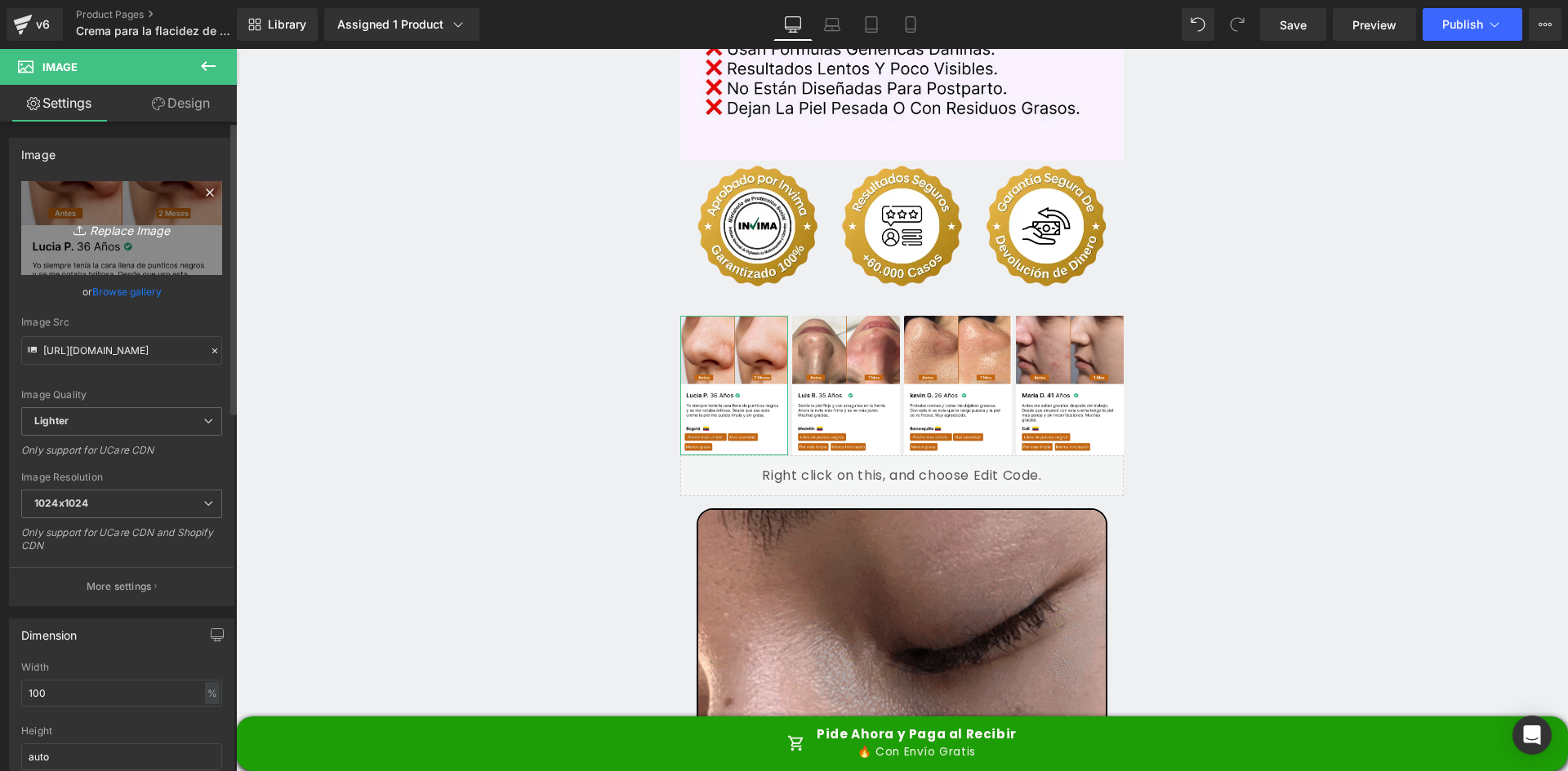
type input "C:\fakepath\Reseña 1.webp"
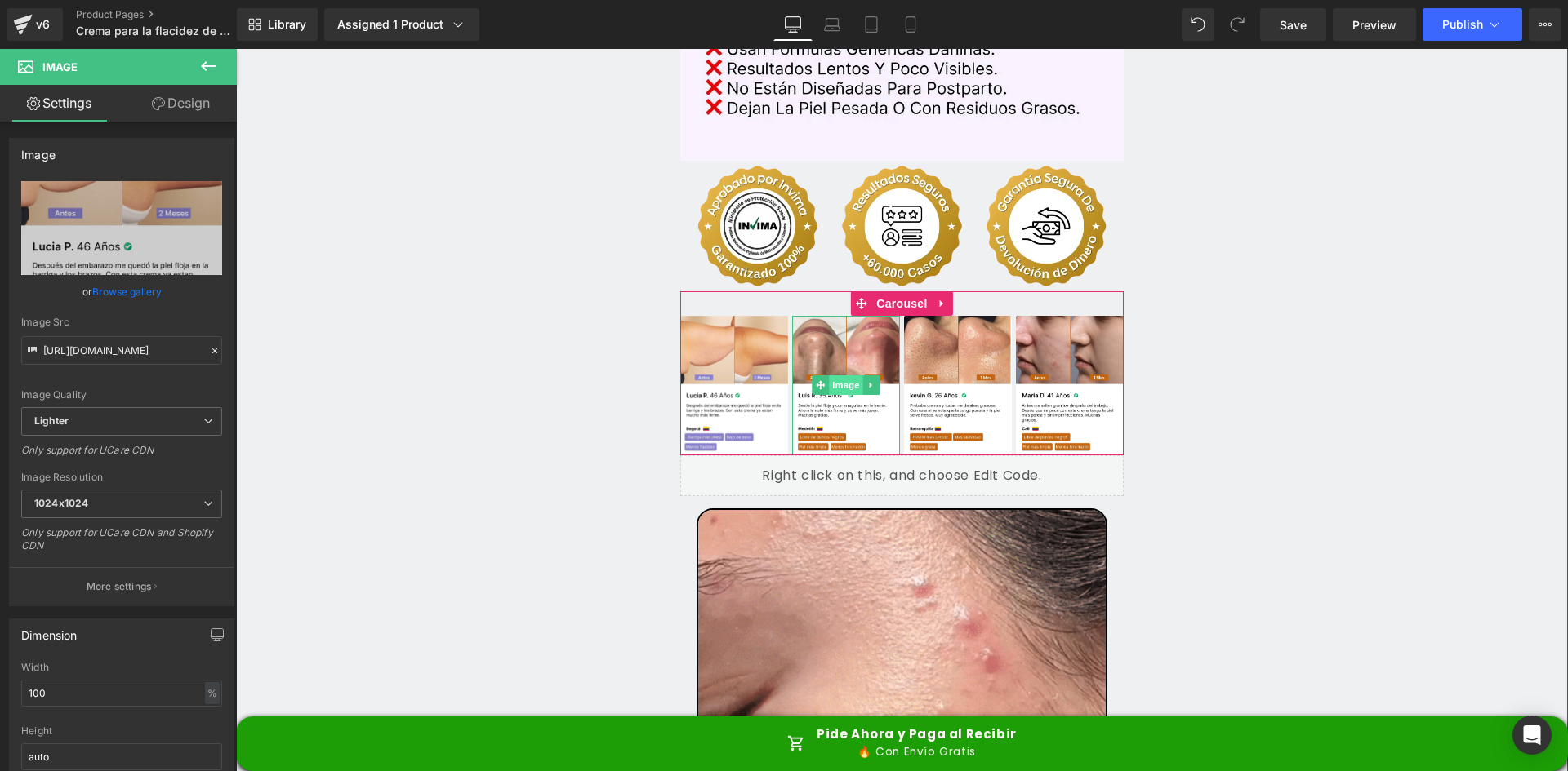
type input "https://ucarecdn.com/e058c91a-c427-4e11-9a00-80525c597d5a/-/format/auto/-/previ…"
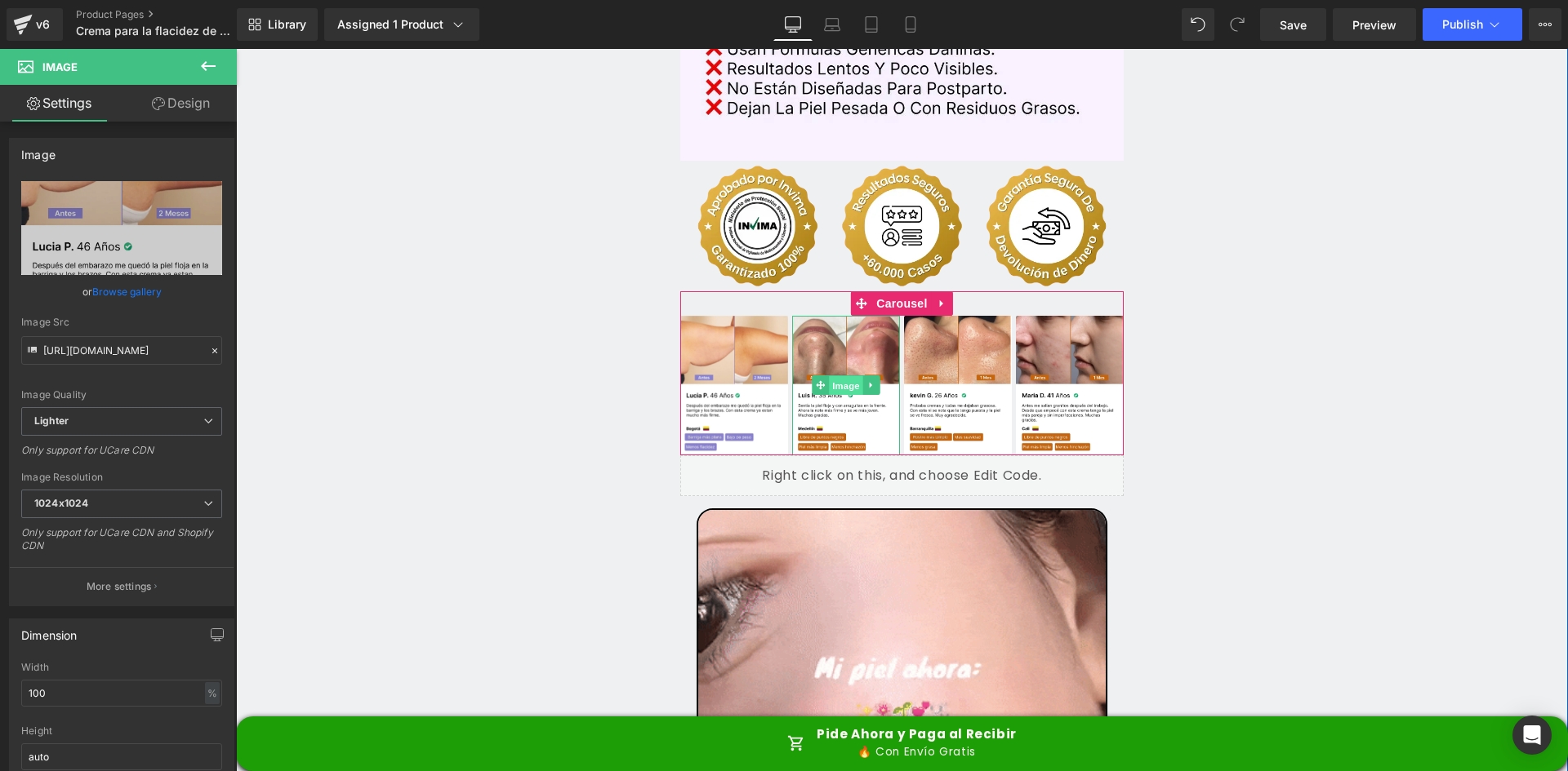
click at [839, 376] on span "Image" at bounding box center [846, 386] width 34 height 20
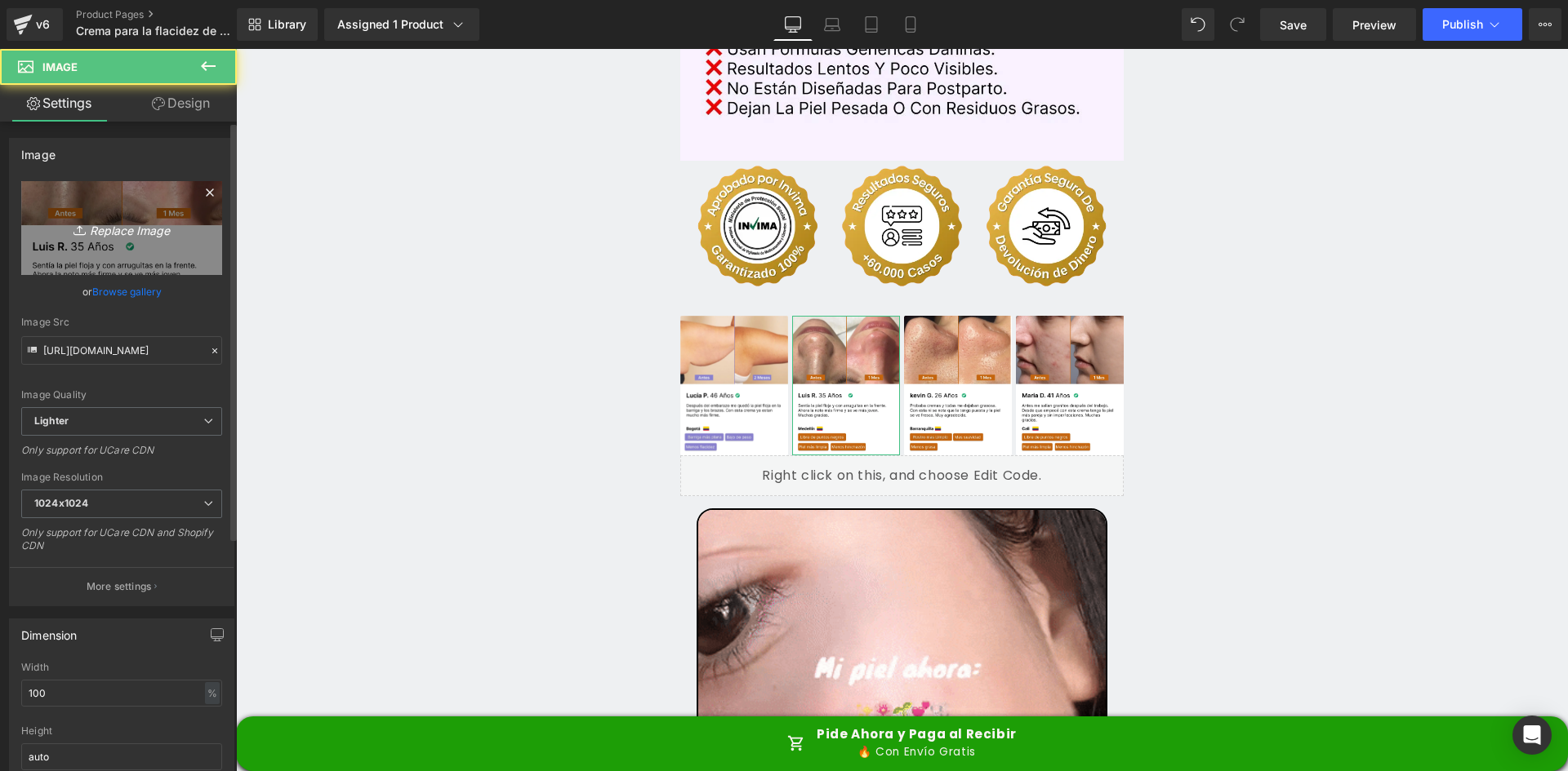
click at [134, 221] on icon "Replace Image" at bounding box center [122, 228] width 131 height 21
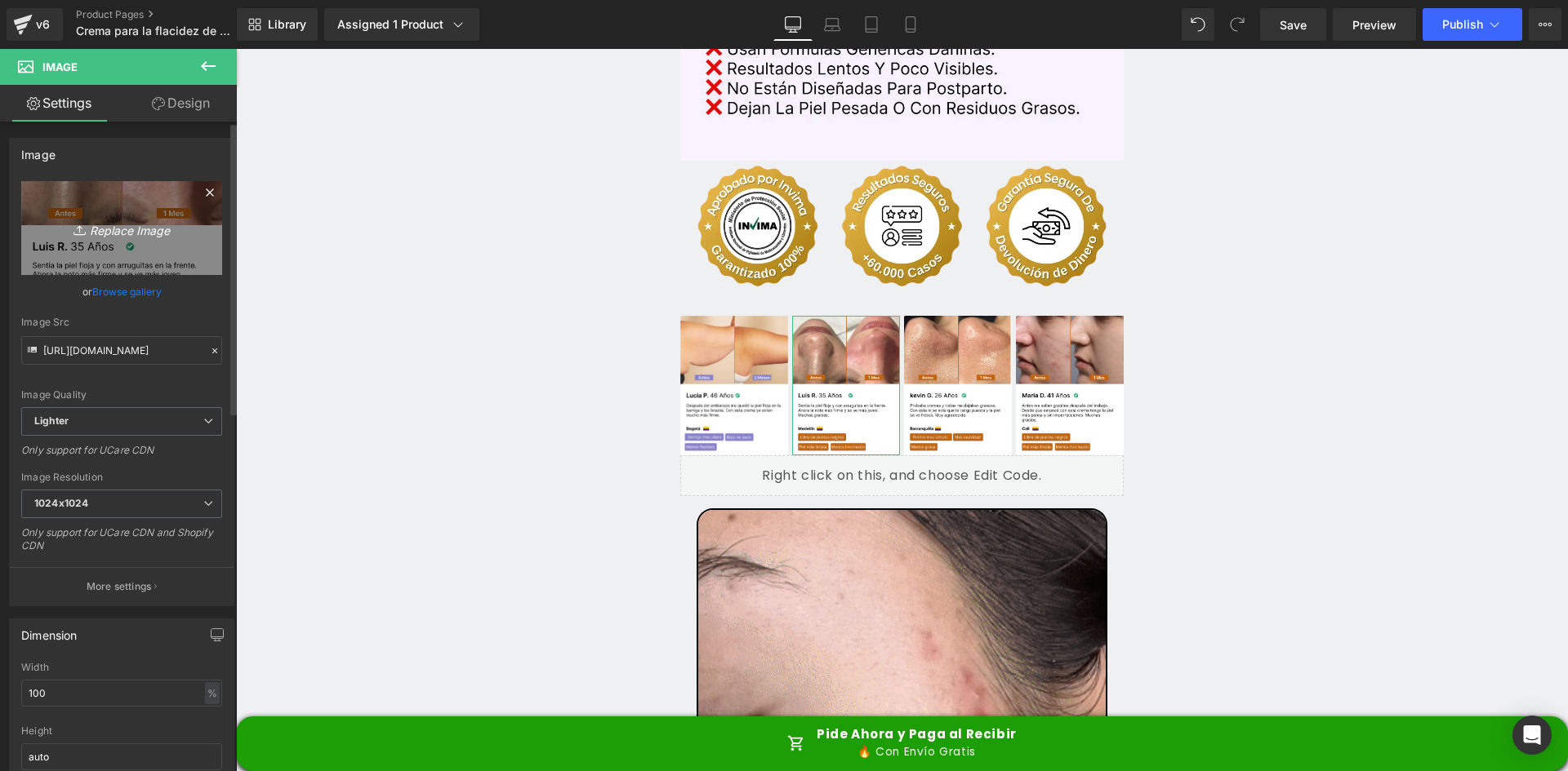
type input "C:\fakepath\Reseñas 2.webp"
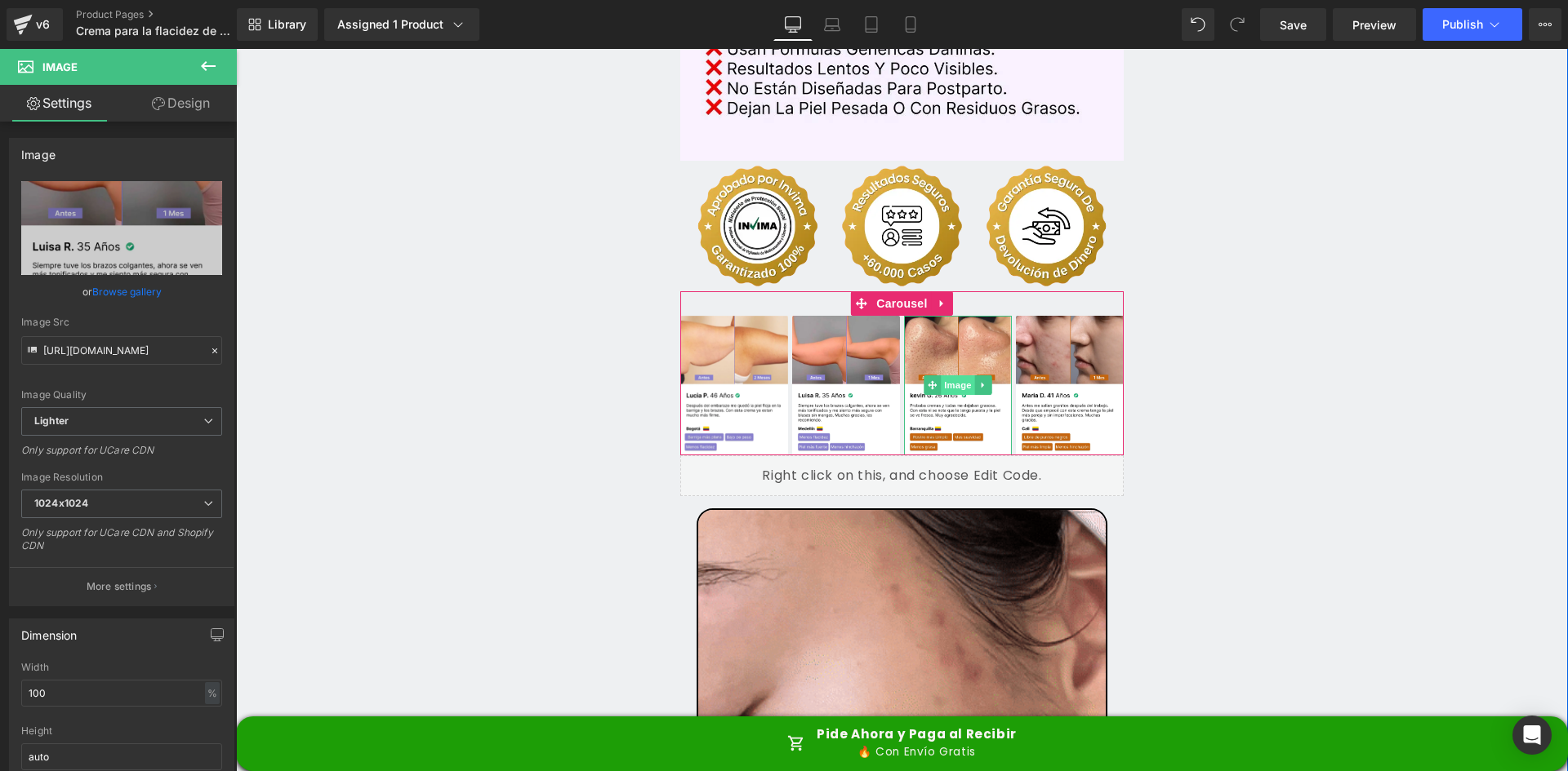
type input "https://ucarecdn.com/8c36b274-b6e5-47d2-812a-86fff3ca6794/-/format/auto/-/previ…"
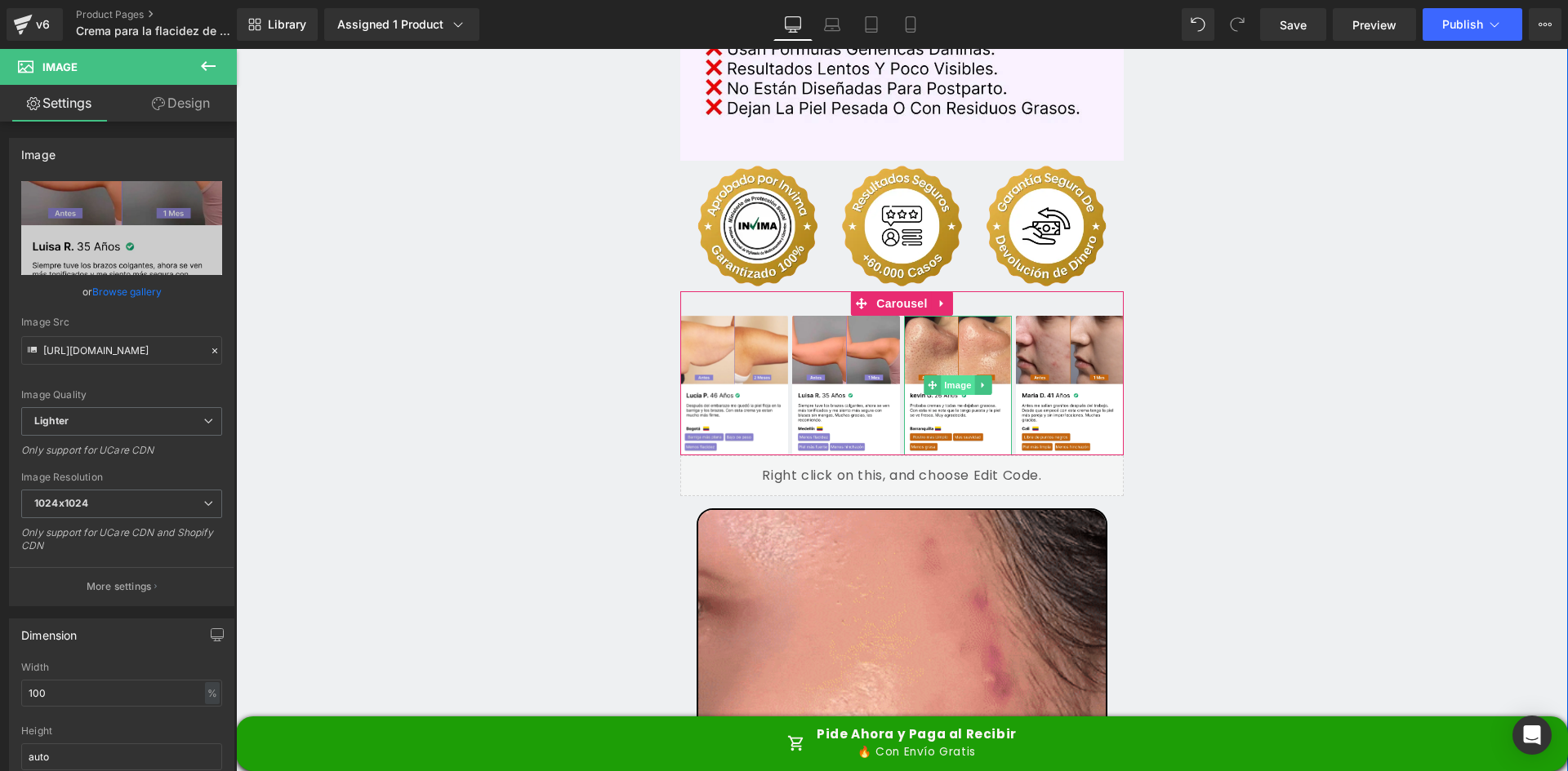
click at [952, 375] on span "Image" at bounding box center [958, 385] width 34 height 20
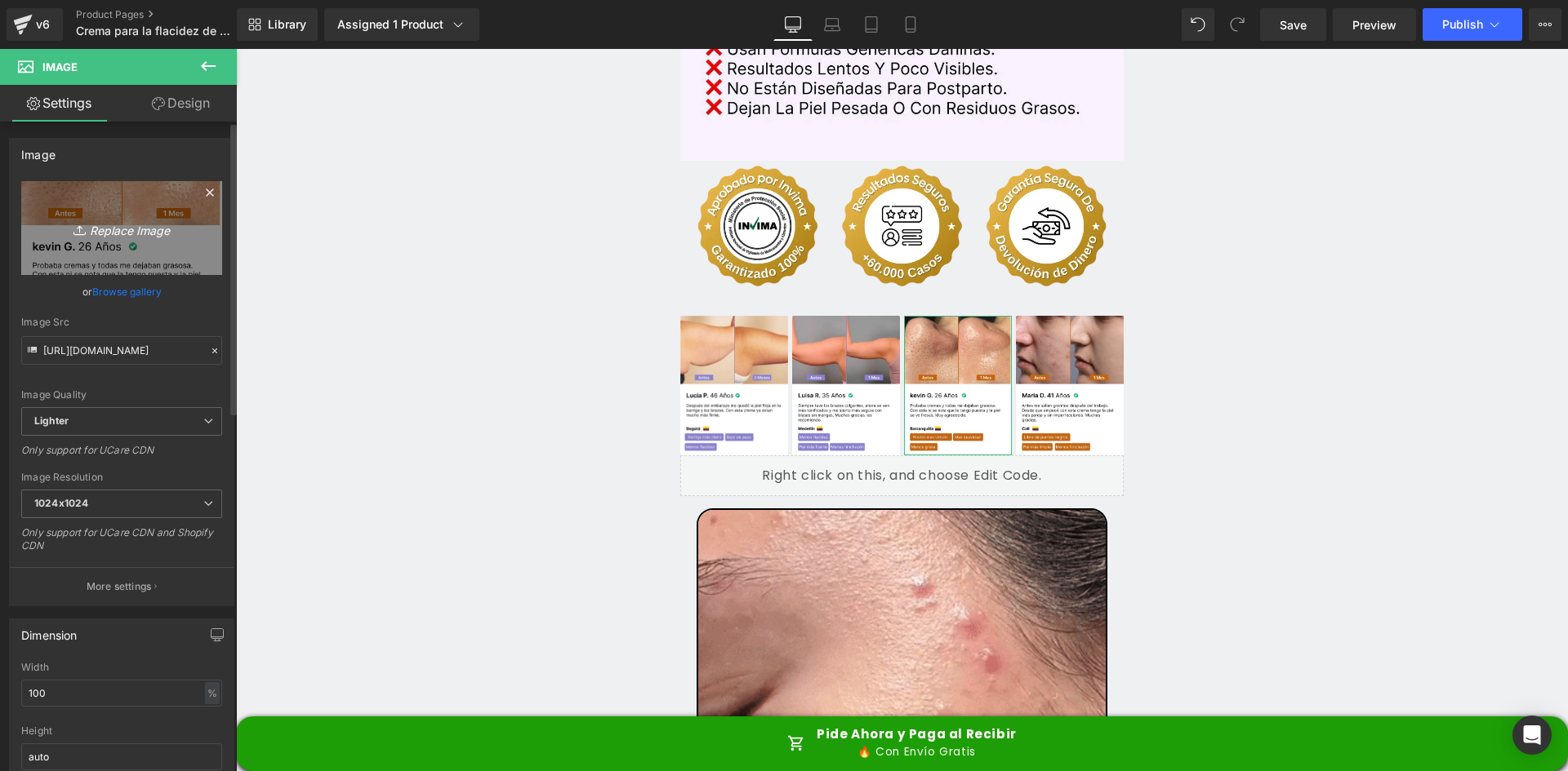
click at [118, 213] on link "Replace Image" at bounding box center [122, 228] width 201 height 94
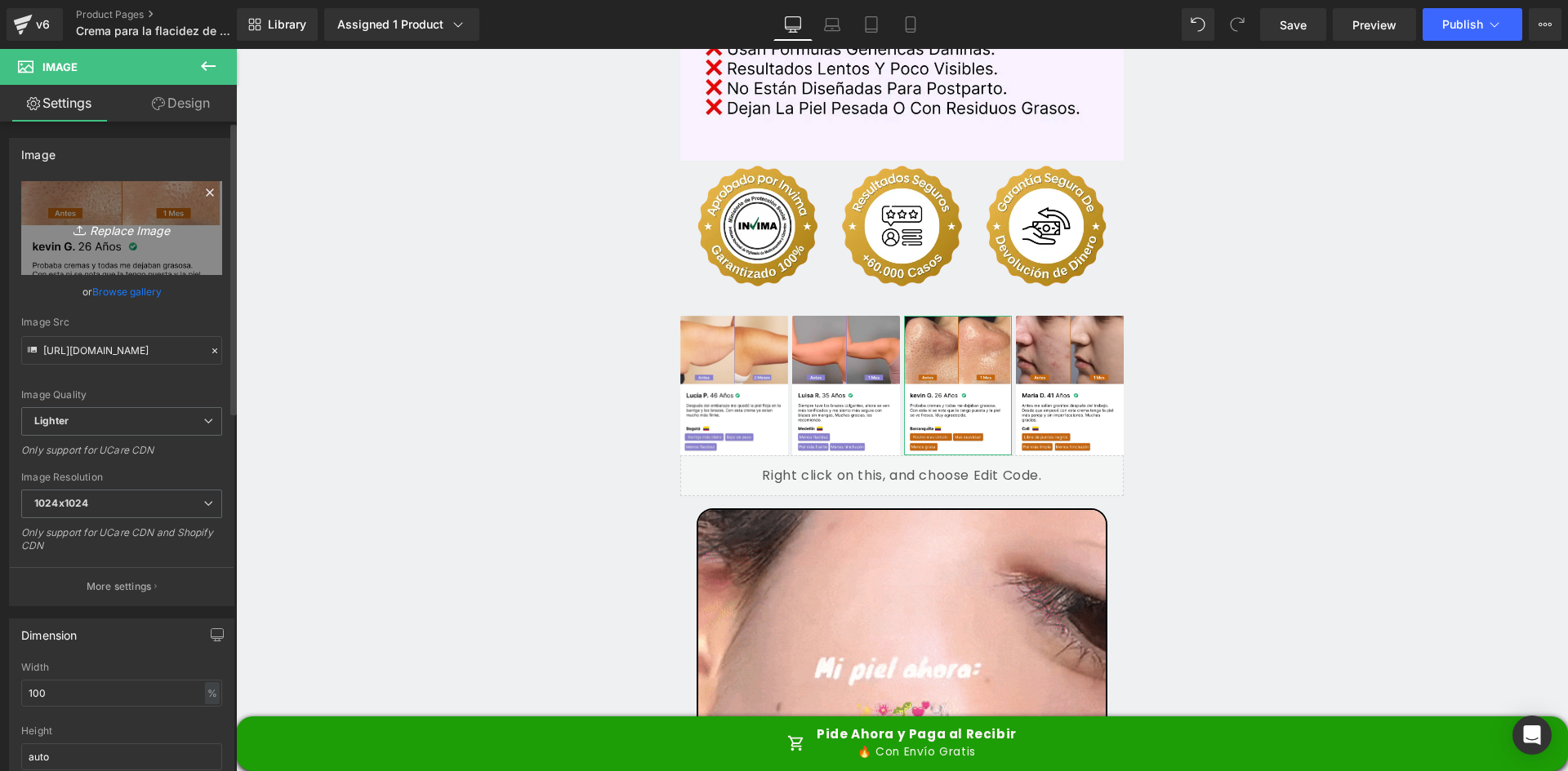
type input "C:\fakepath\Reseñas 3.webp"
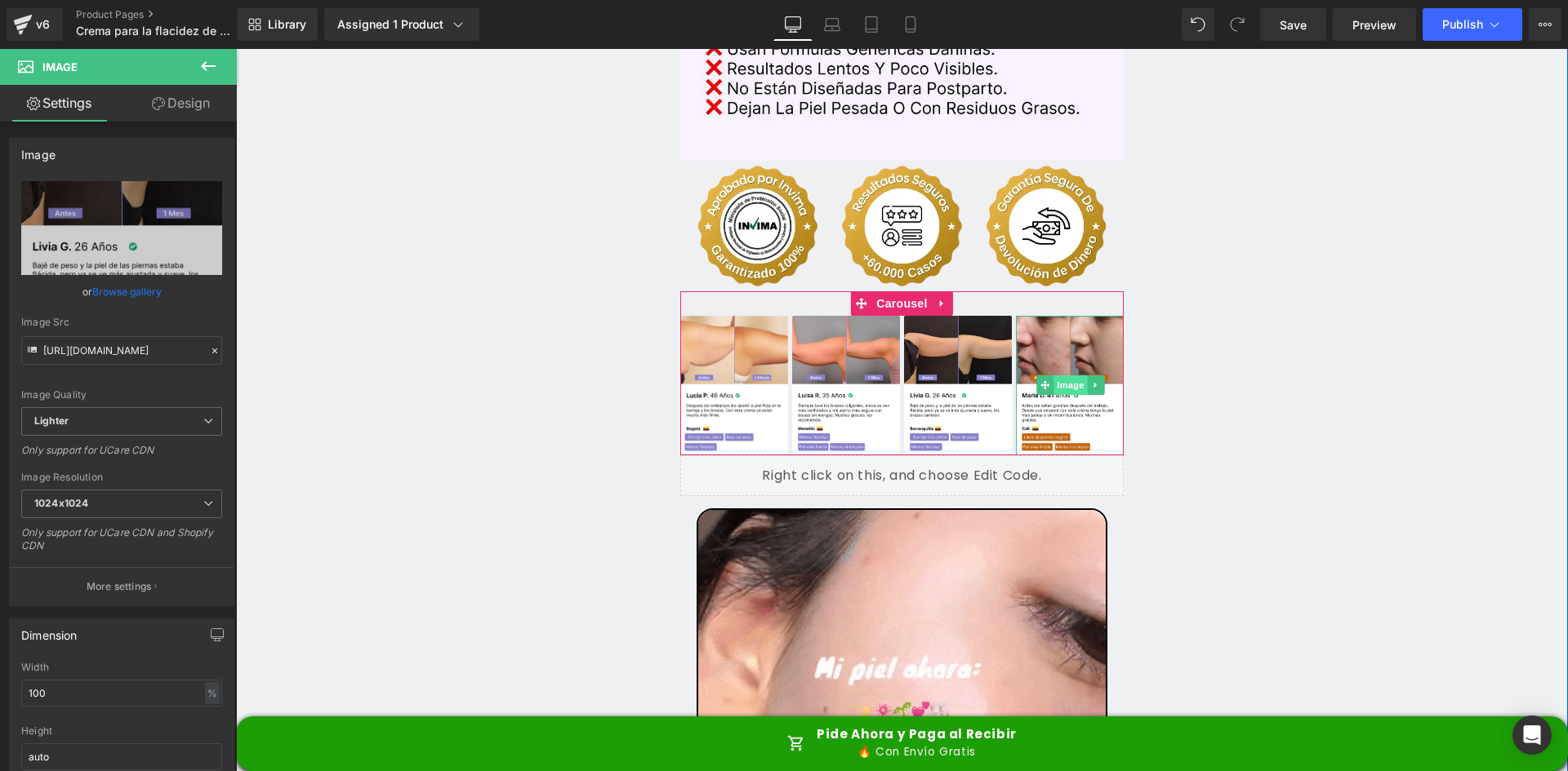
type input "https://ucarecdn.com/2f40b76d-fddc-4138-9fe1-3ed78e3b4a58/-/format/auto/-/previ…"
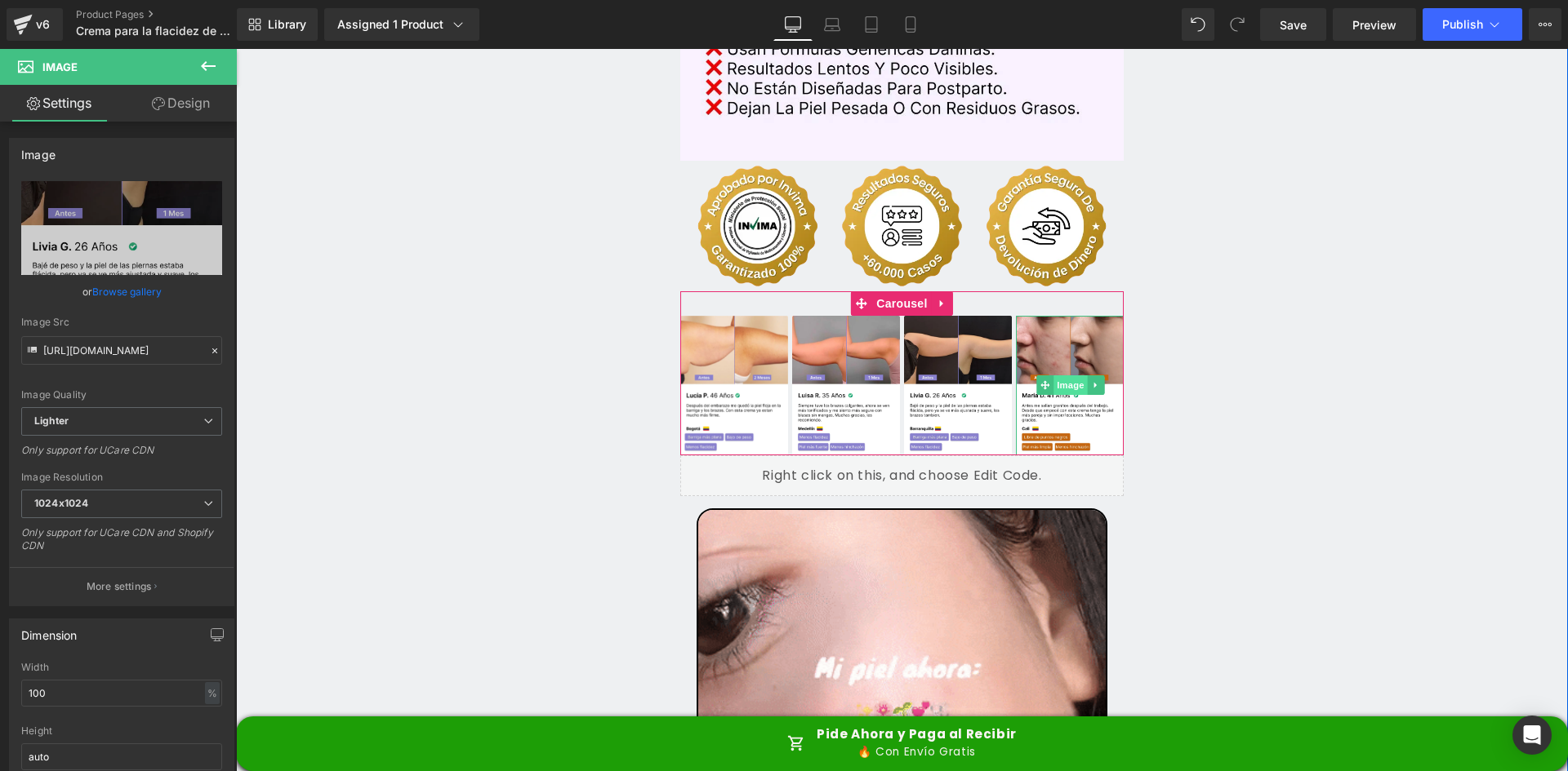
click at [1069, 375] on span "Image" at bounding box center [1070, 385] width 34 height 20
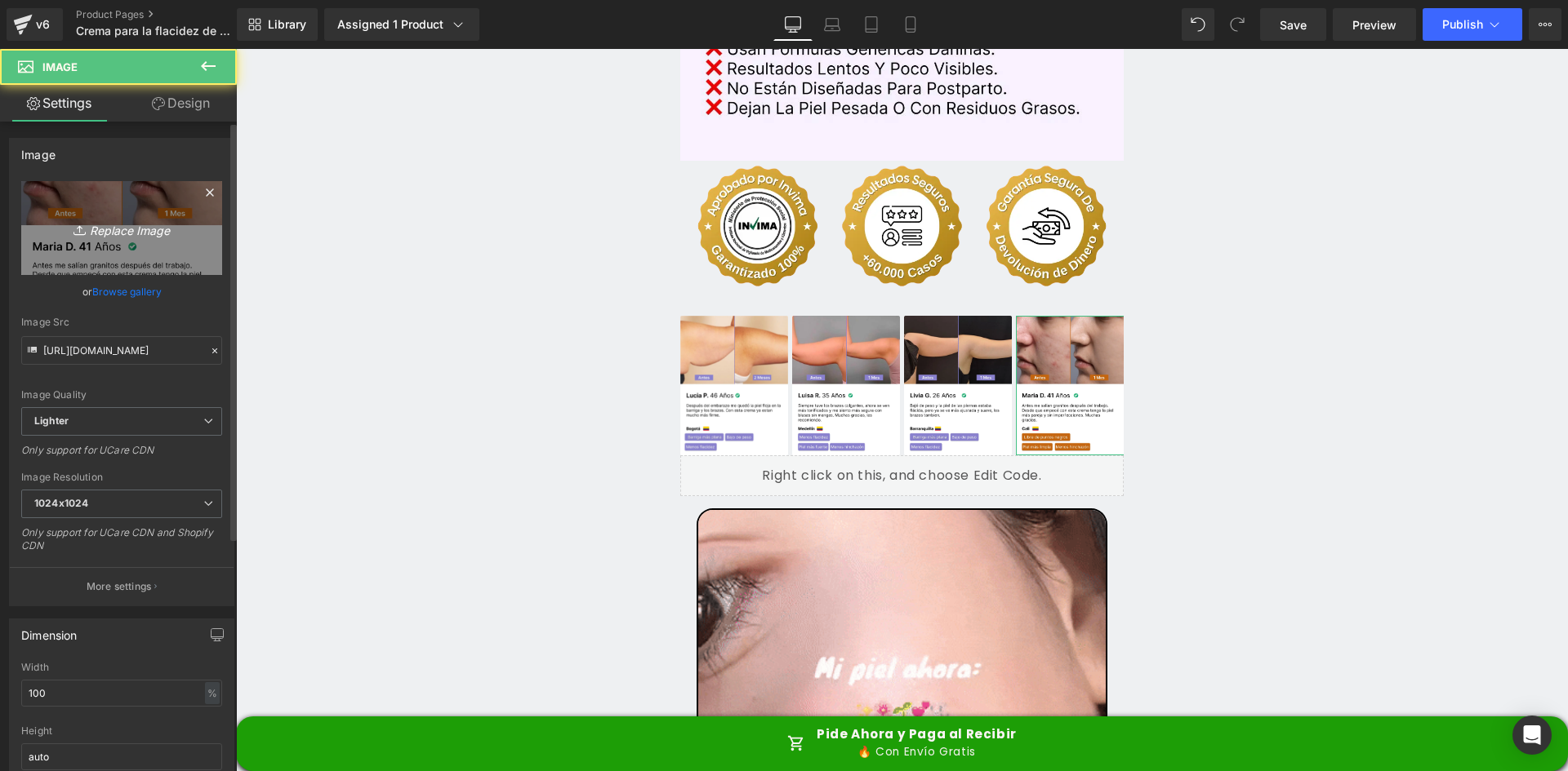
click at [78, 223] on icon at bounding box center [82, 230] width 16 height 16
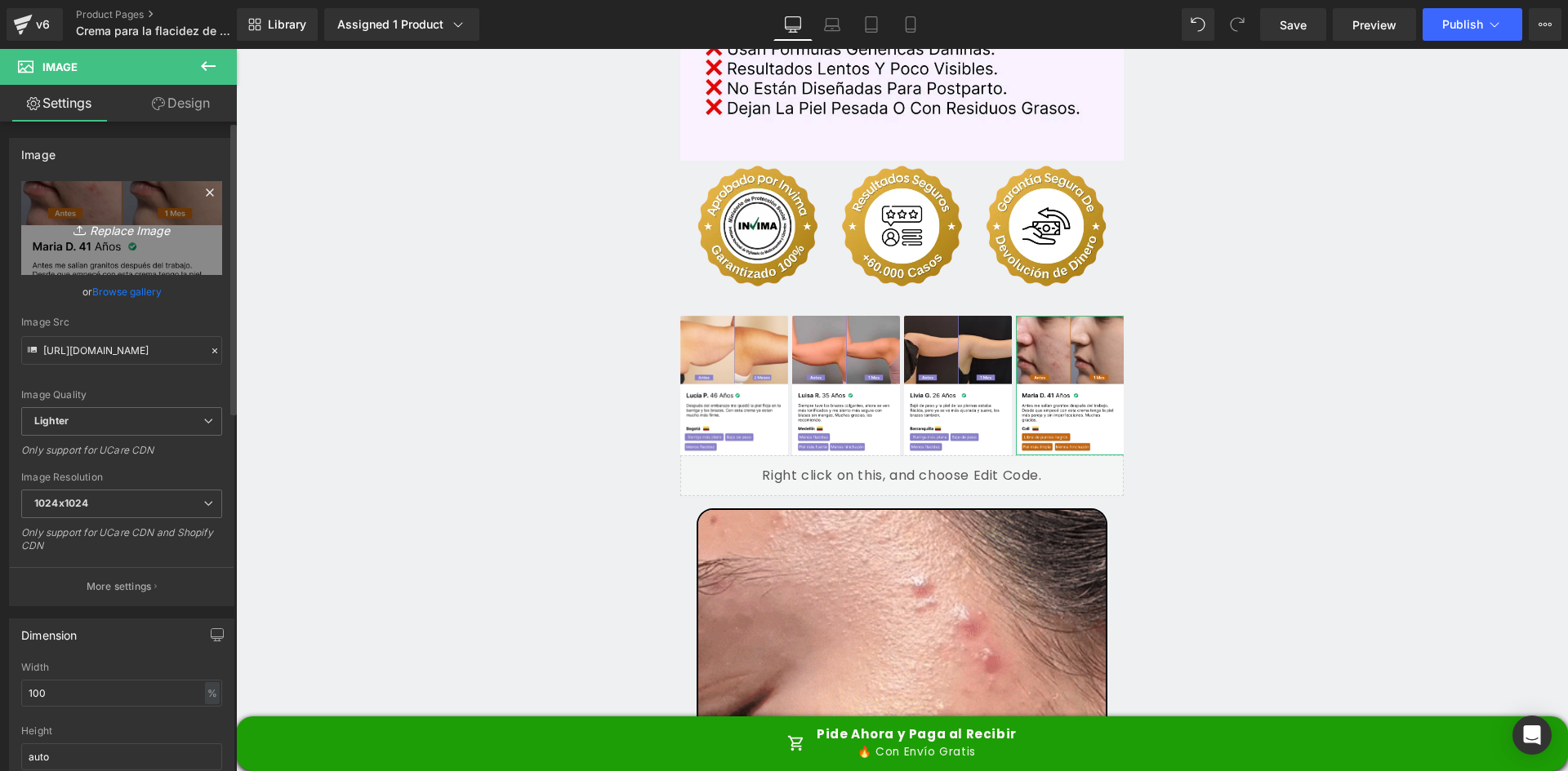
type input "C:\fakepath\Reseñas 4.webp"
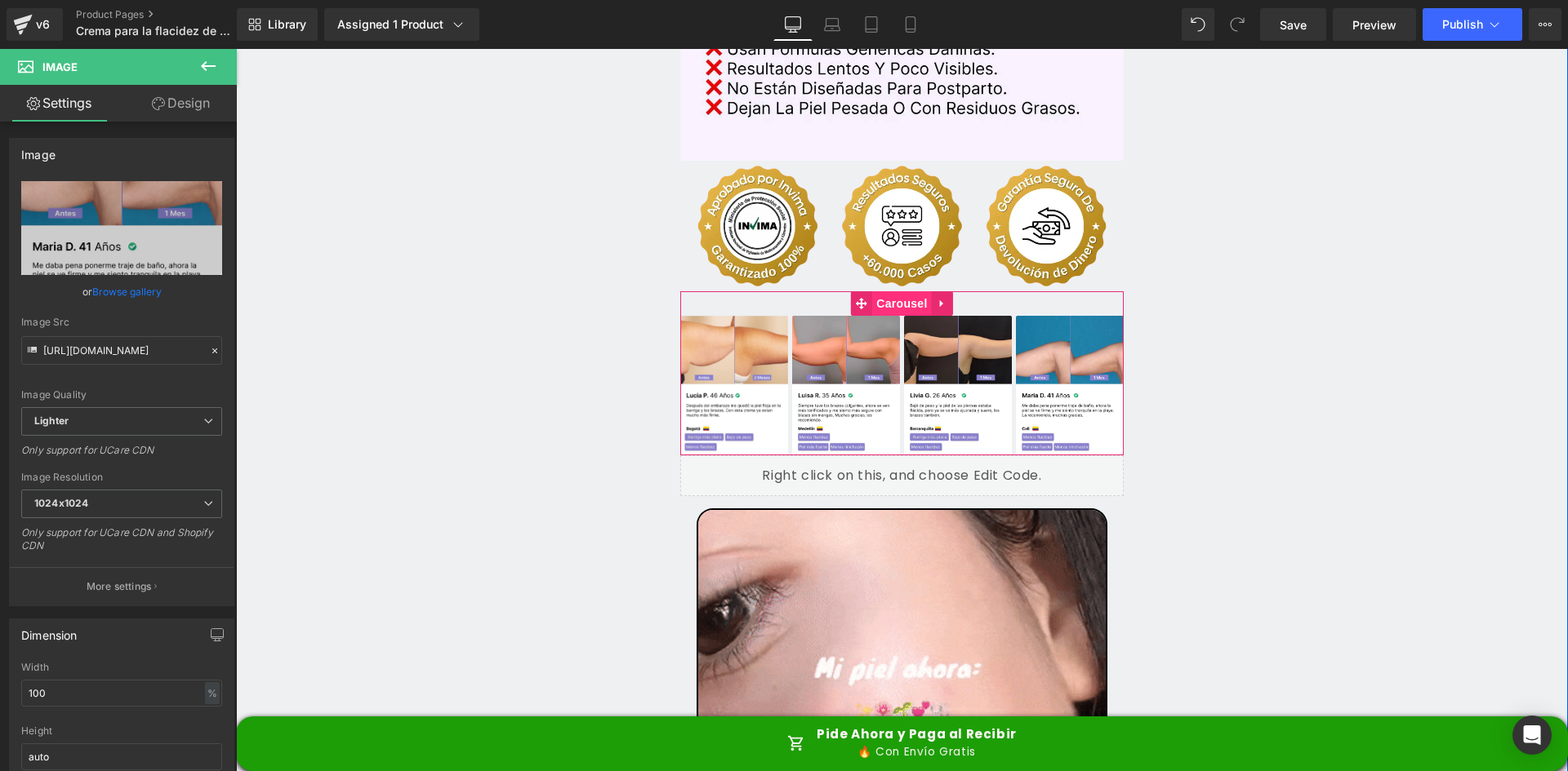
type input "https://ucarecdn.com/f5c4b7cc-229e-464c-88a6-54db310bfe10/-/format/auto/-/previ…"
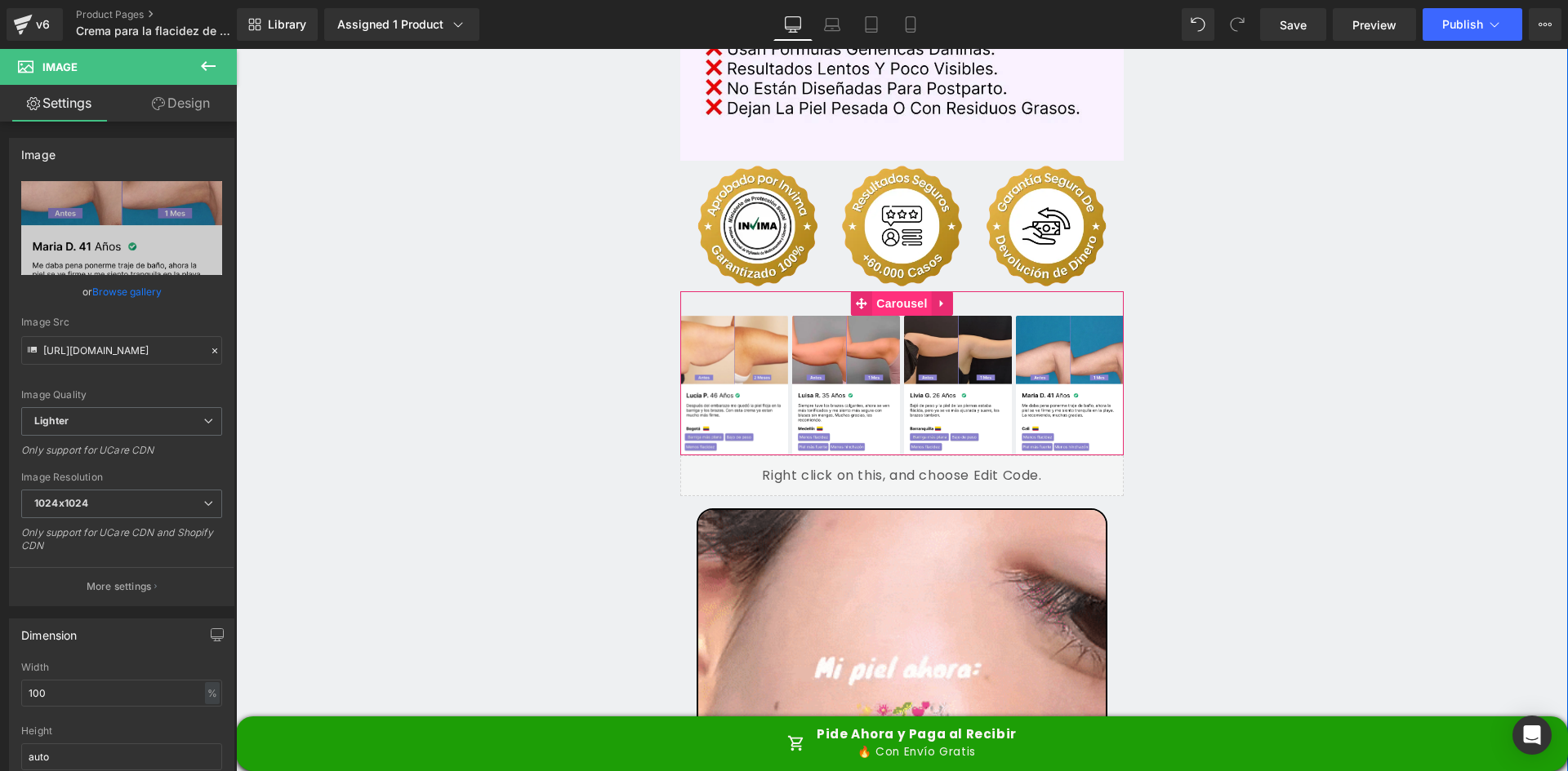
click at [884, 292] on span "Carousel" at bounding box center [901, 303] width 58 height 24
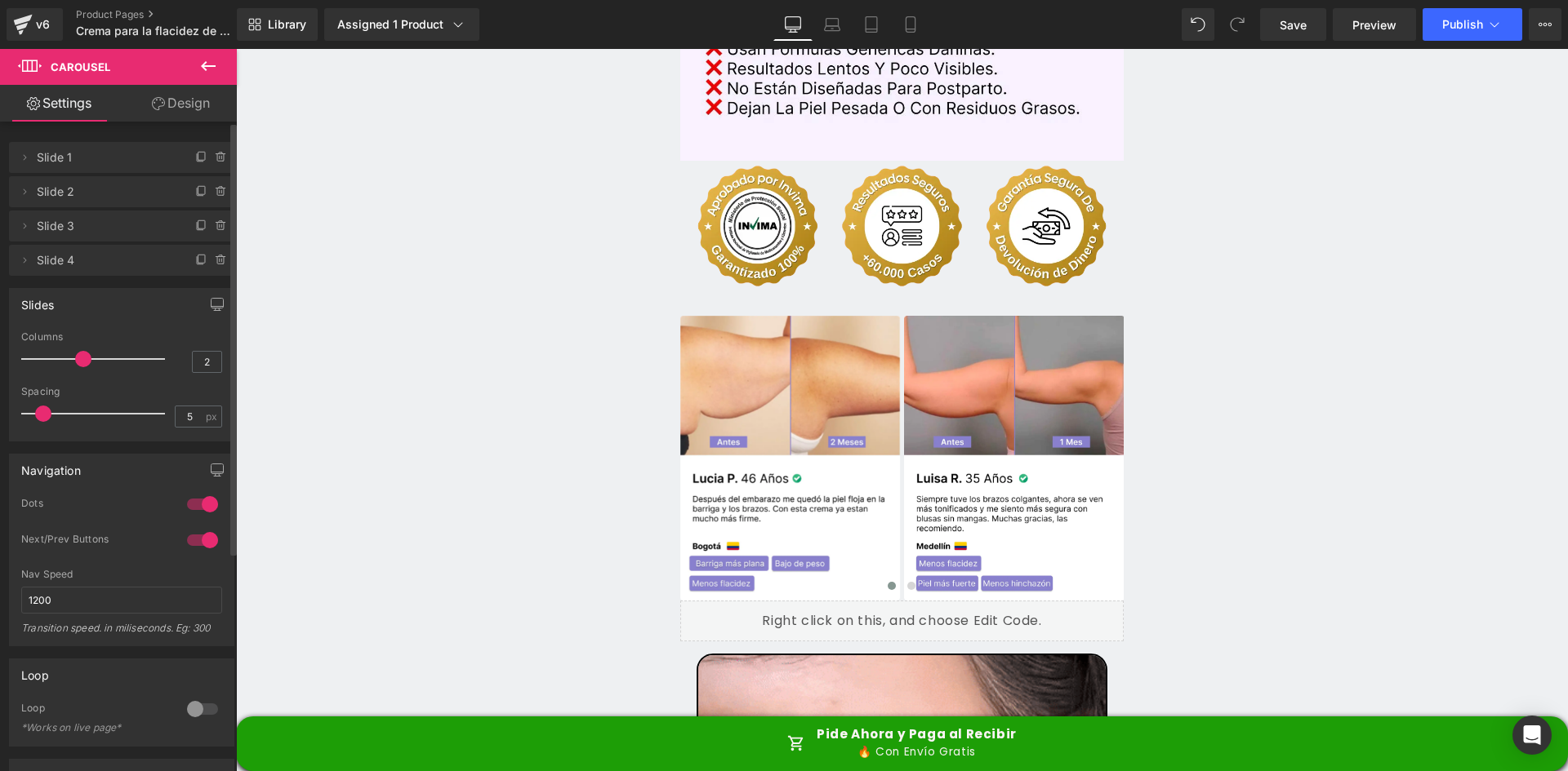
type input "1"
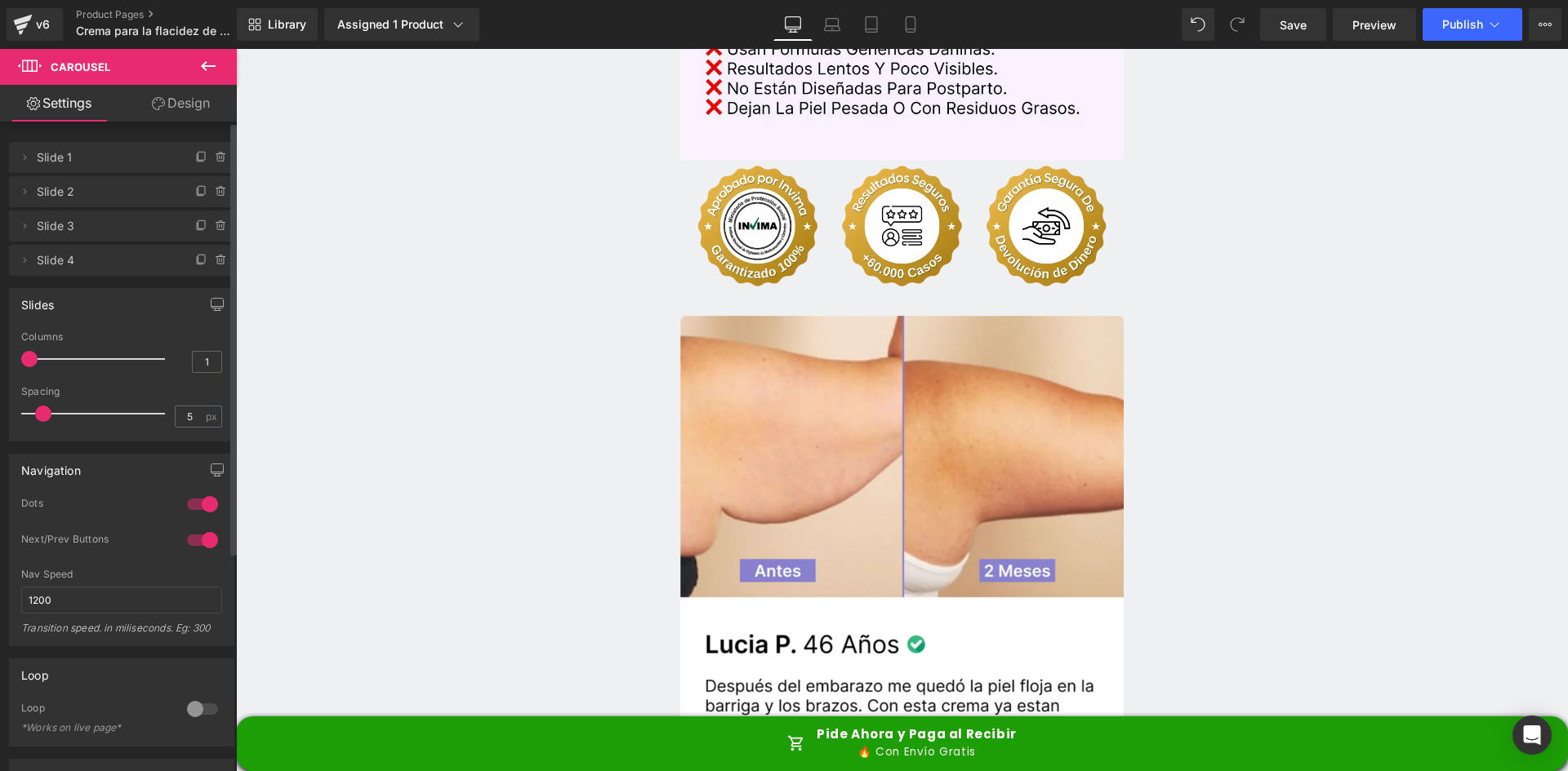
drag, startPoint x: 102, startPoint y: 355, endPoint x: 29, endPoint y: 364, distance: 73.6
click at [29, 364] on span at bounding box center [30, 359] width 16 height 16
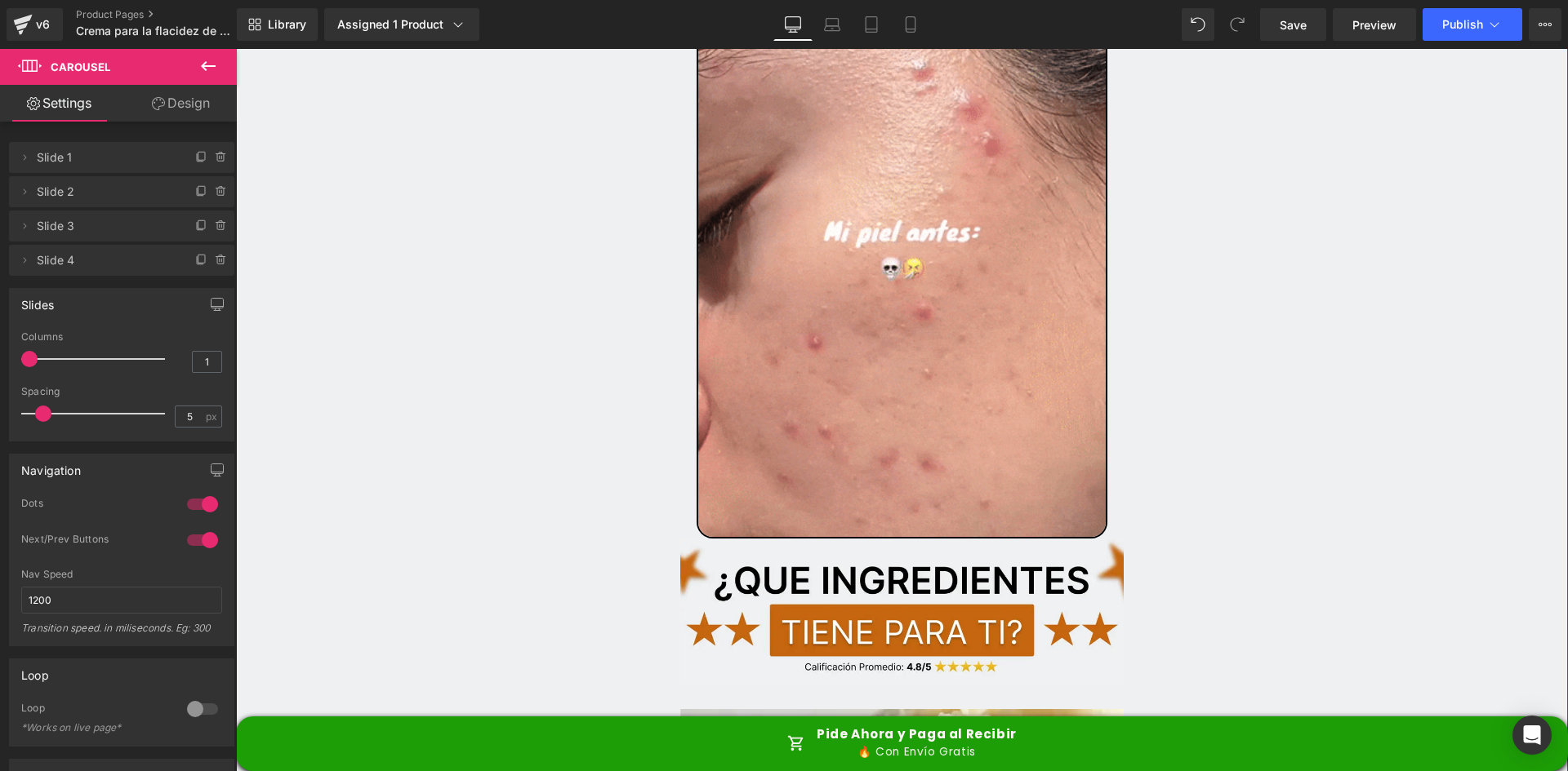
scroll to position [5306, 0]
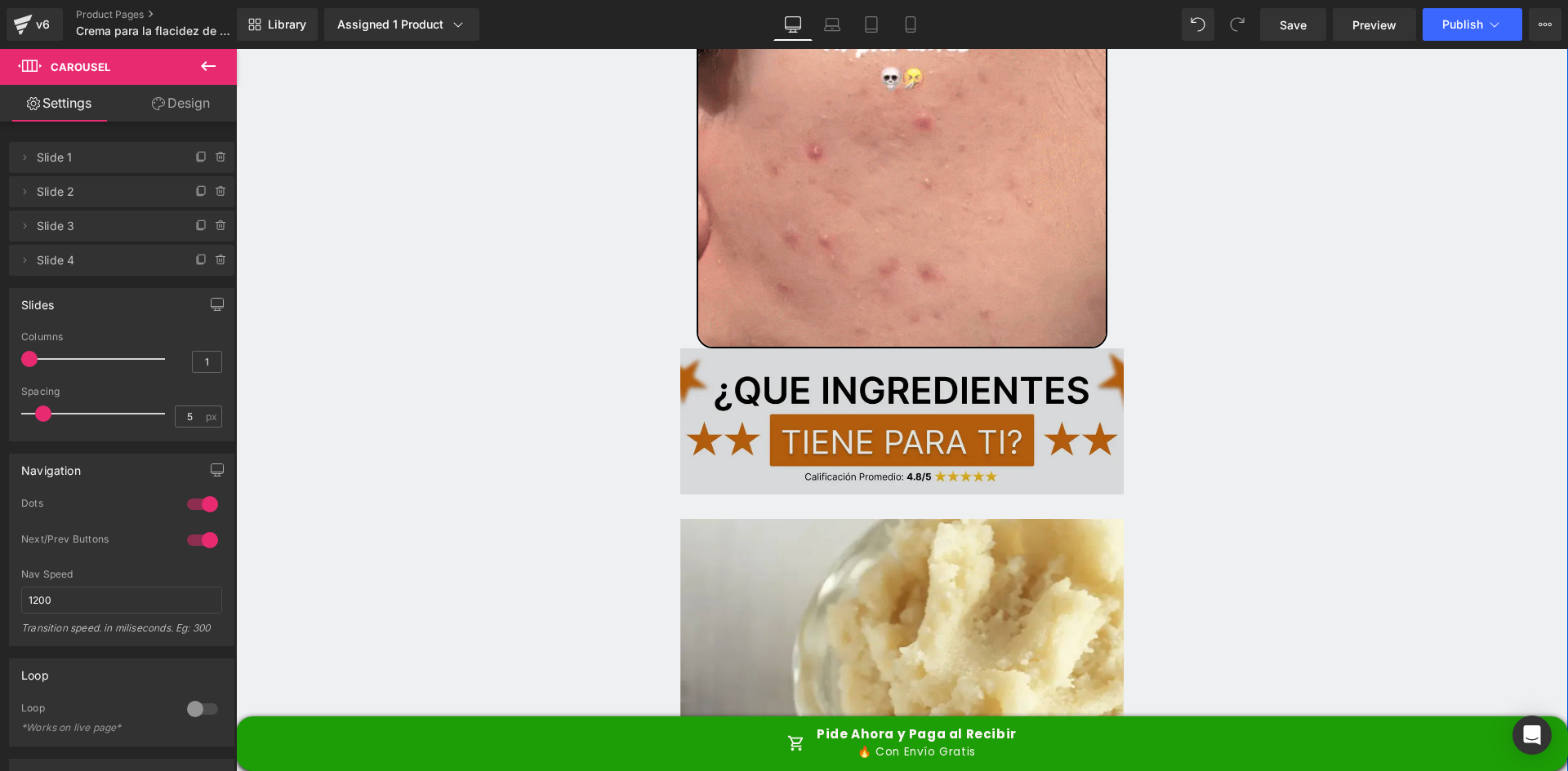
click at [888, 348] on img at bounding box center [903, 421] width 445 height 146
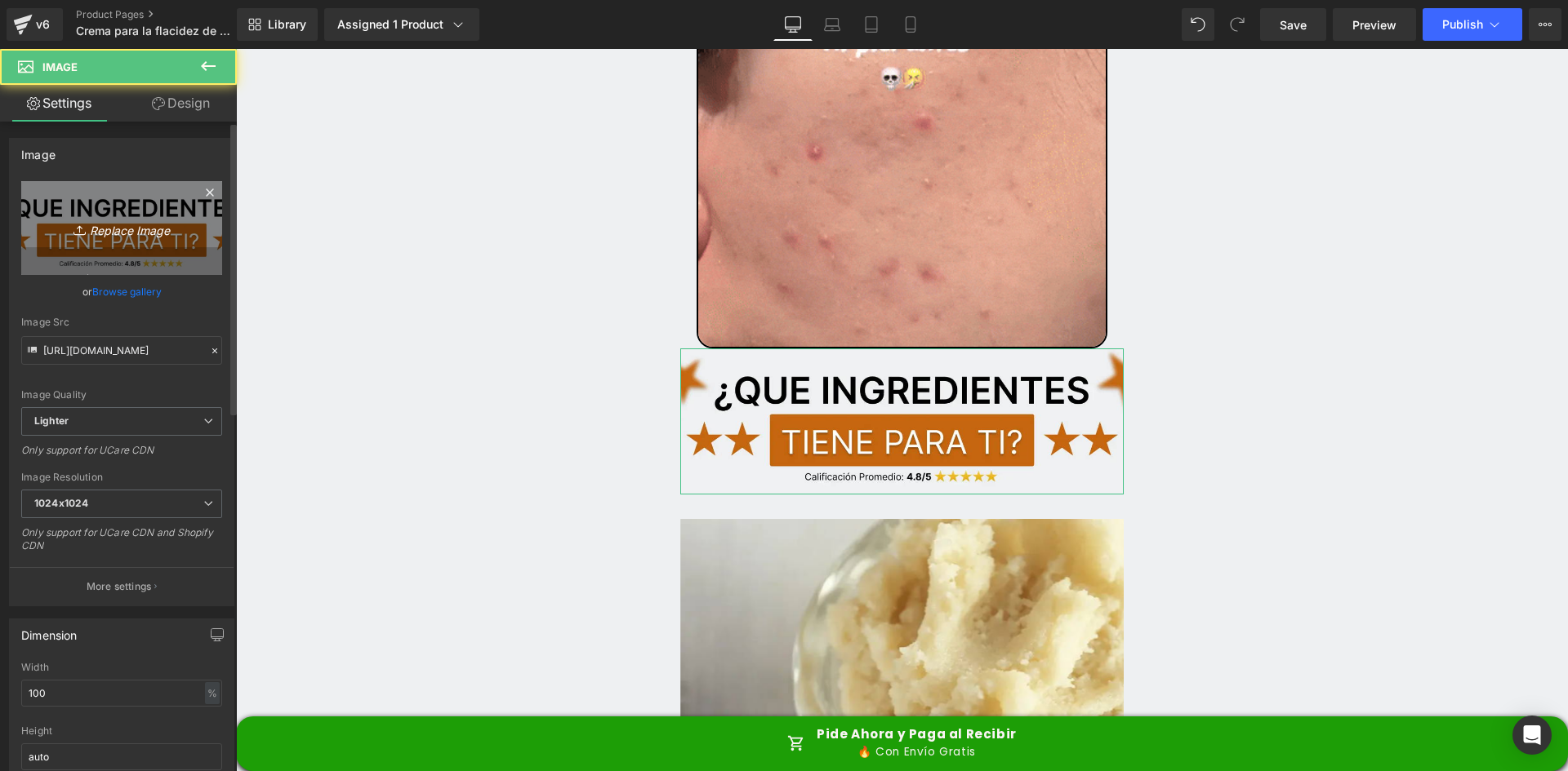
click at [58, 230] on icon "Replace Image" at bounding box center [122, 228] width 131 height 21
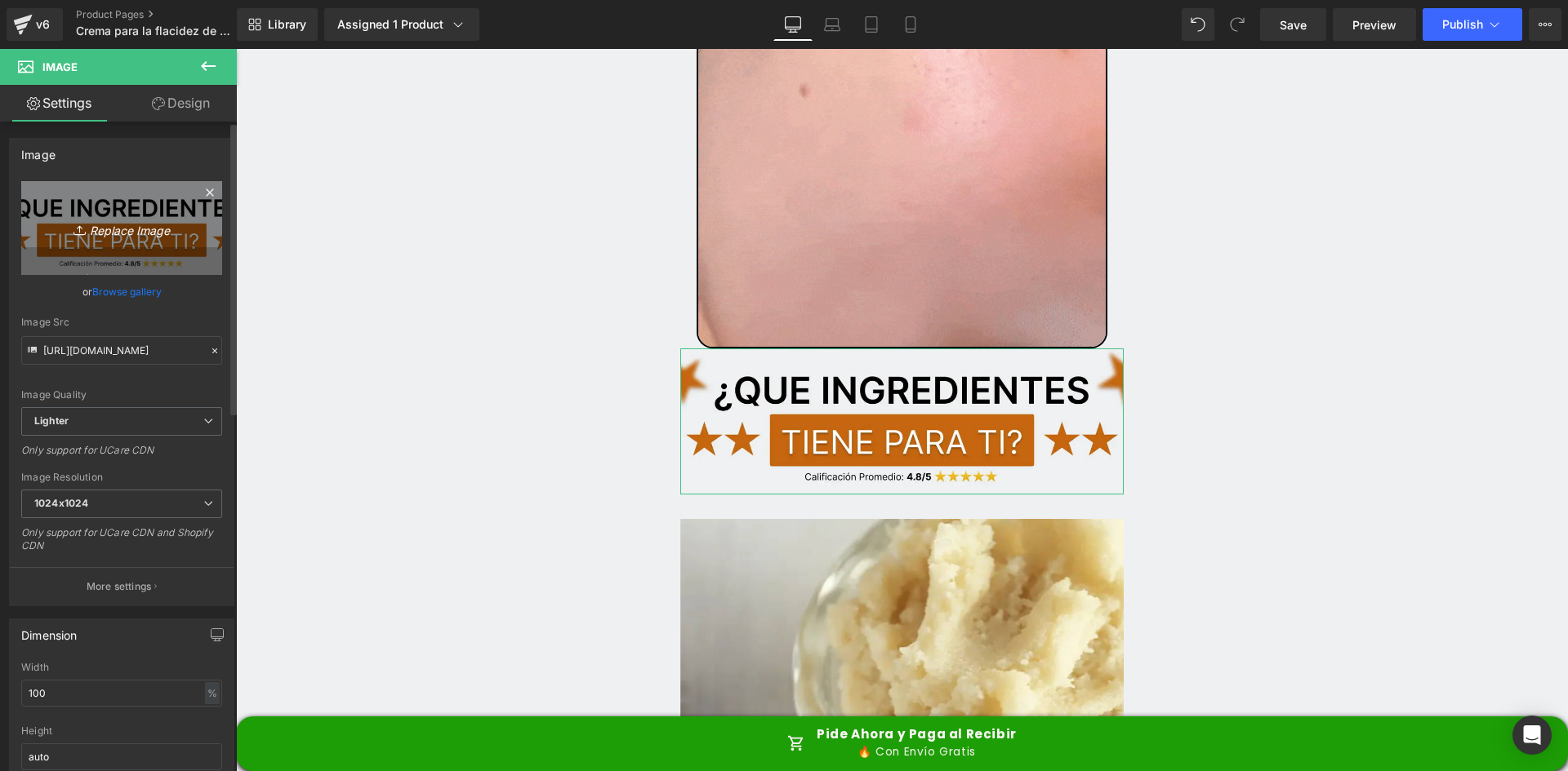
type input "C:\fakepath\Titulo reseñas.webp"
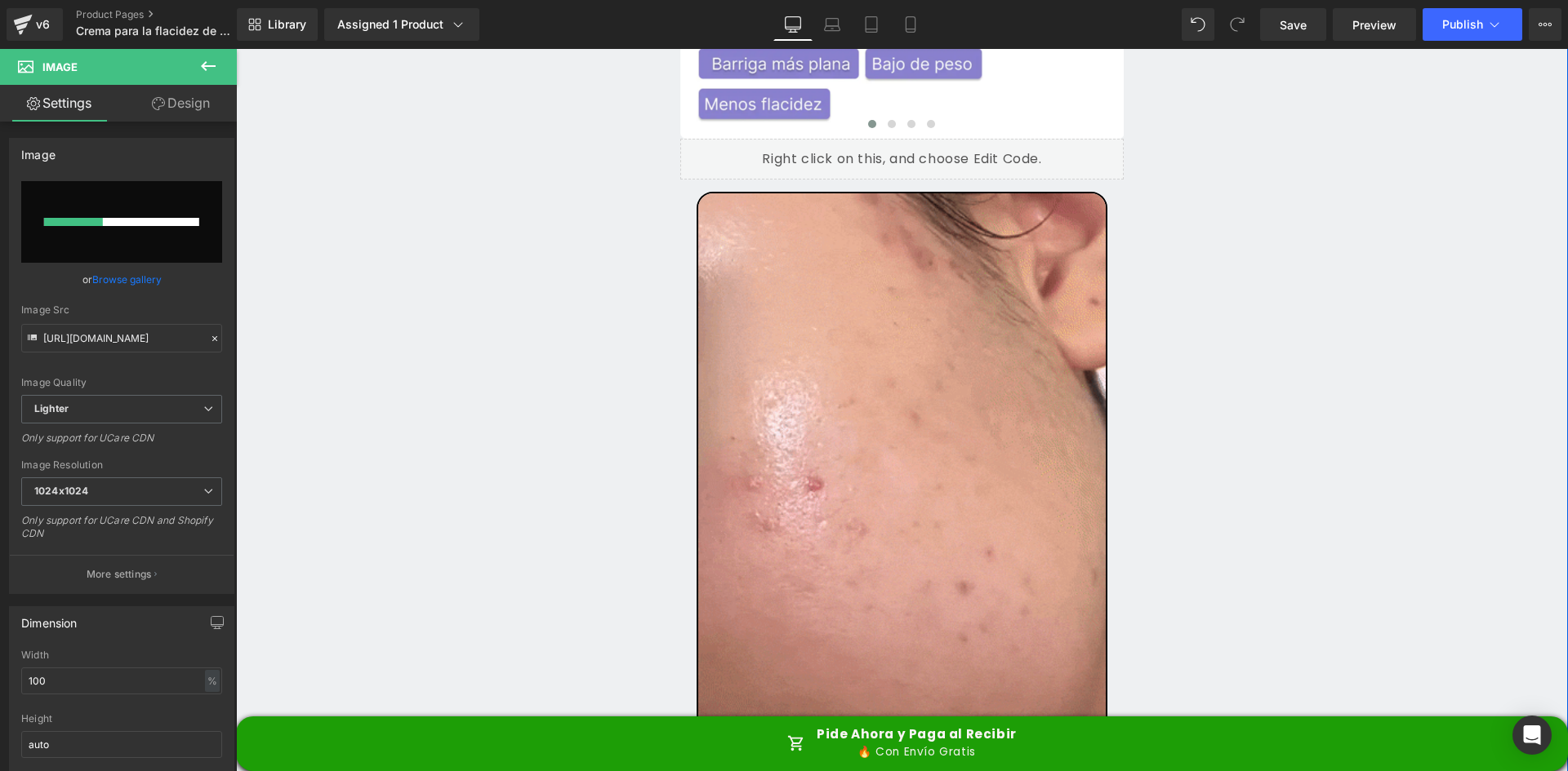
scroll to position [5225, 0]
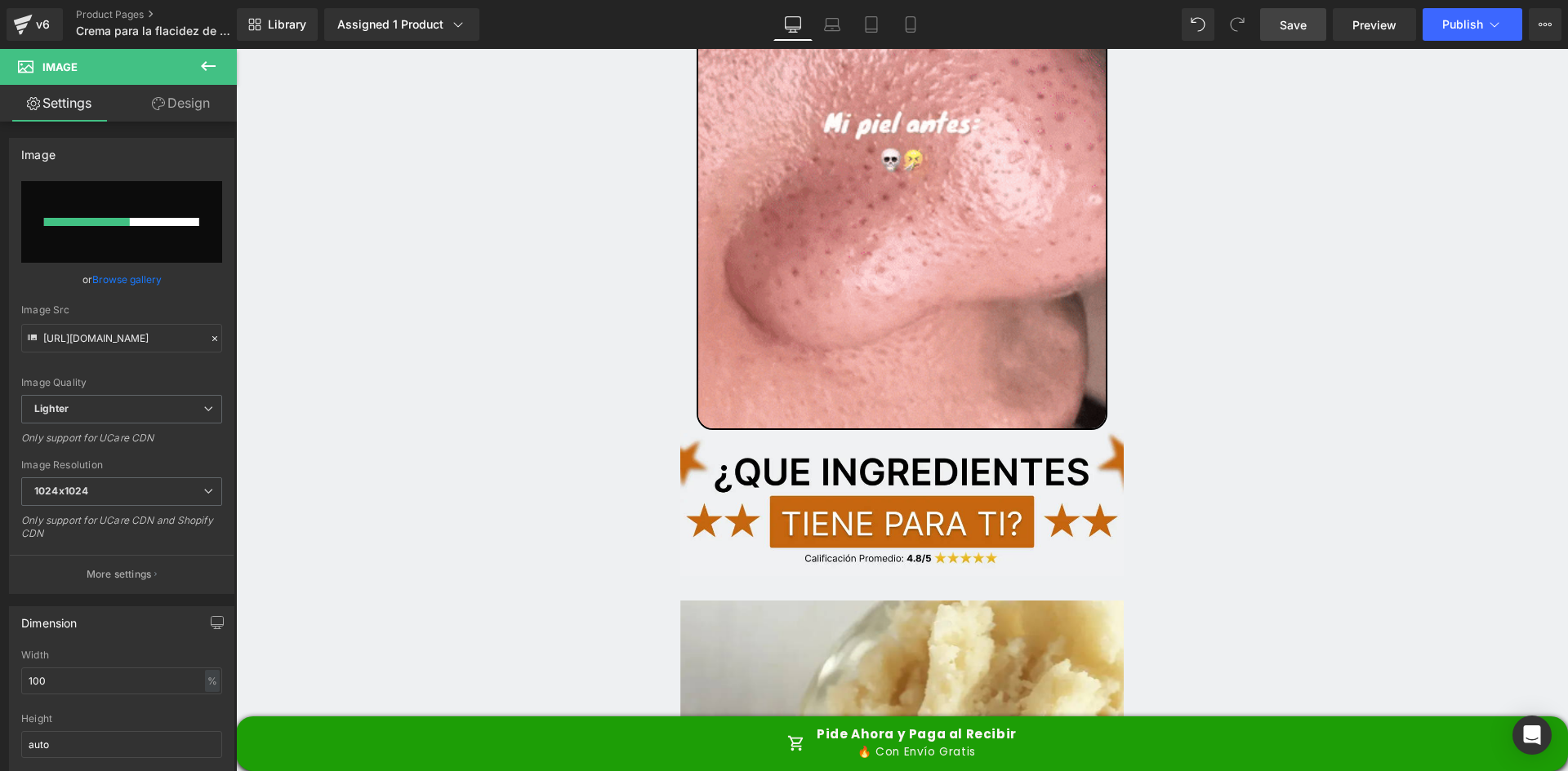
click at [1294, 13] on link "Save" at bounding box center [1293, 24] width 66 height 32
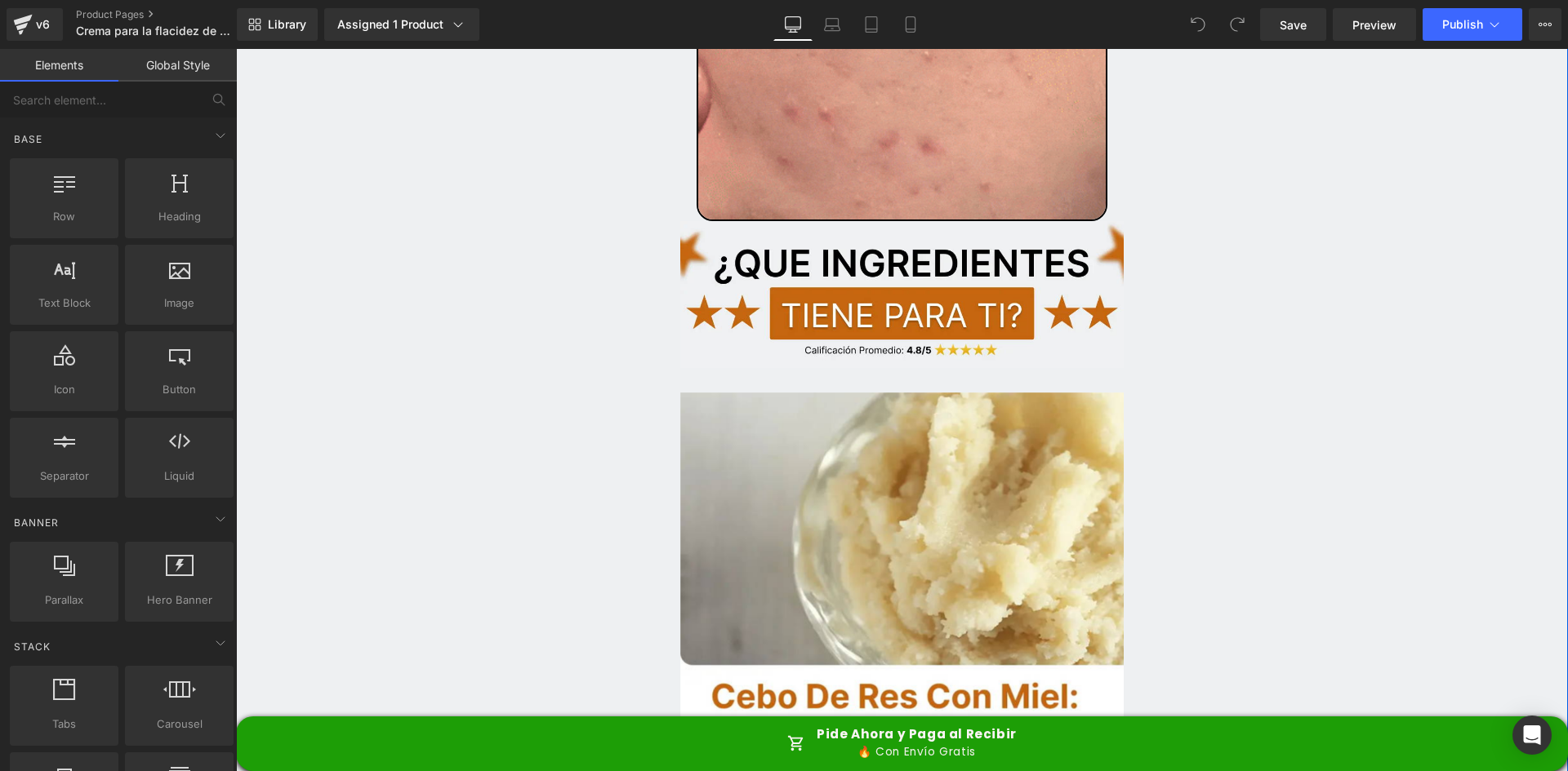
scroll to position [6694, 0]
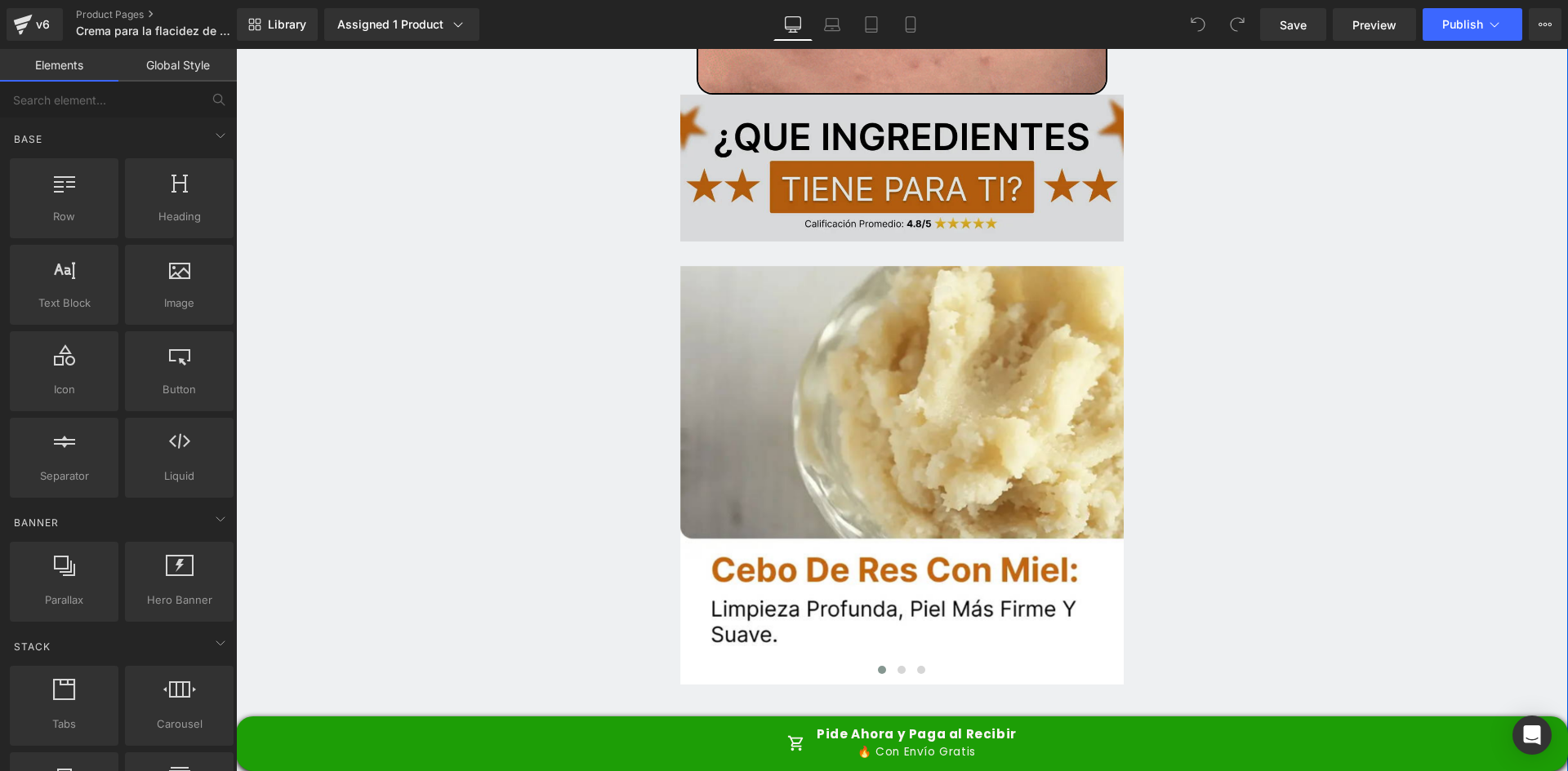
click at [728, 95] on img at bounding box center [903, 168] width 445 height 146
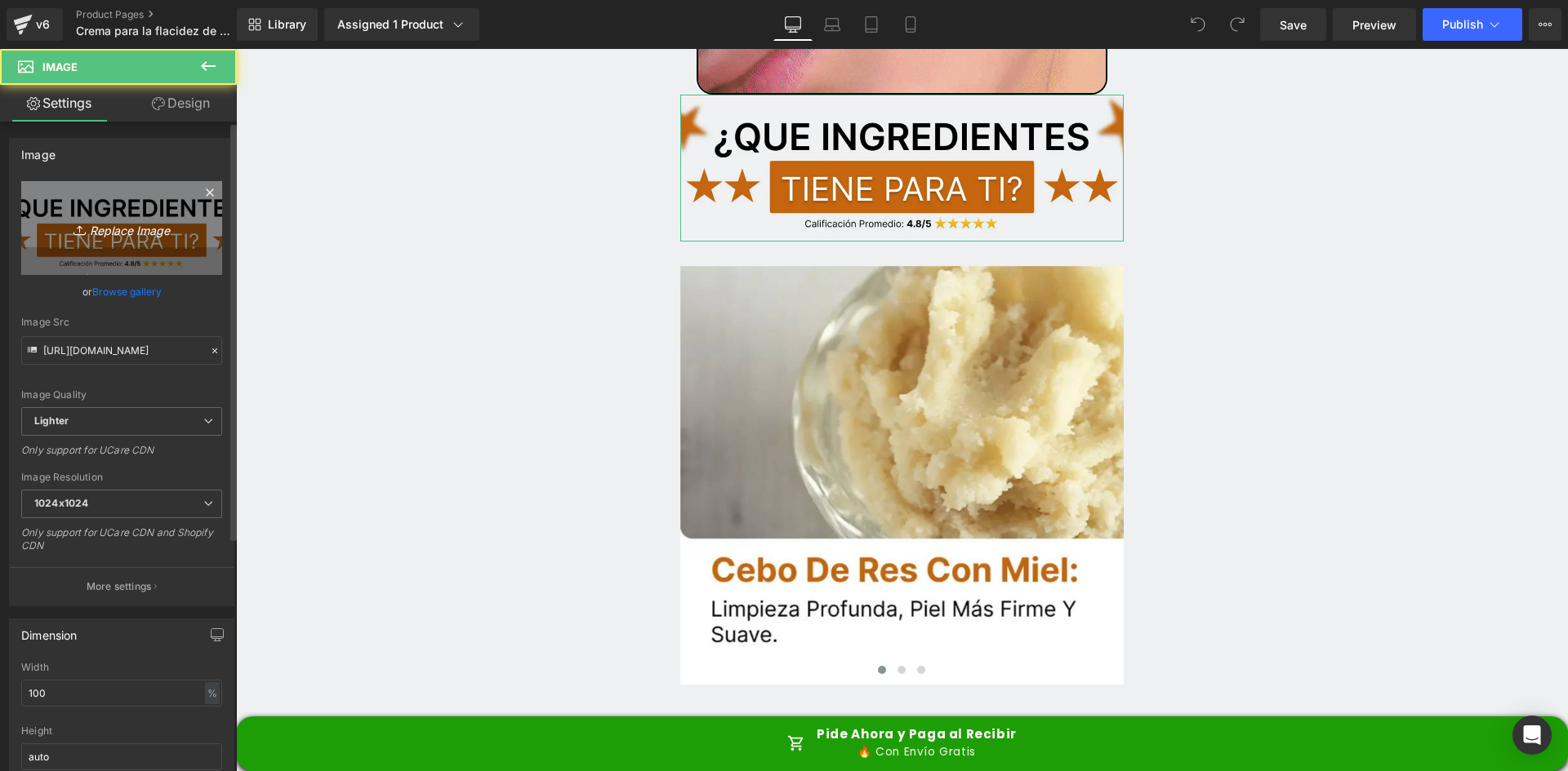
click at [167, 240] on link "Replace Image" at bounding box center [122, 228] width 201 height 94
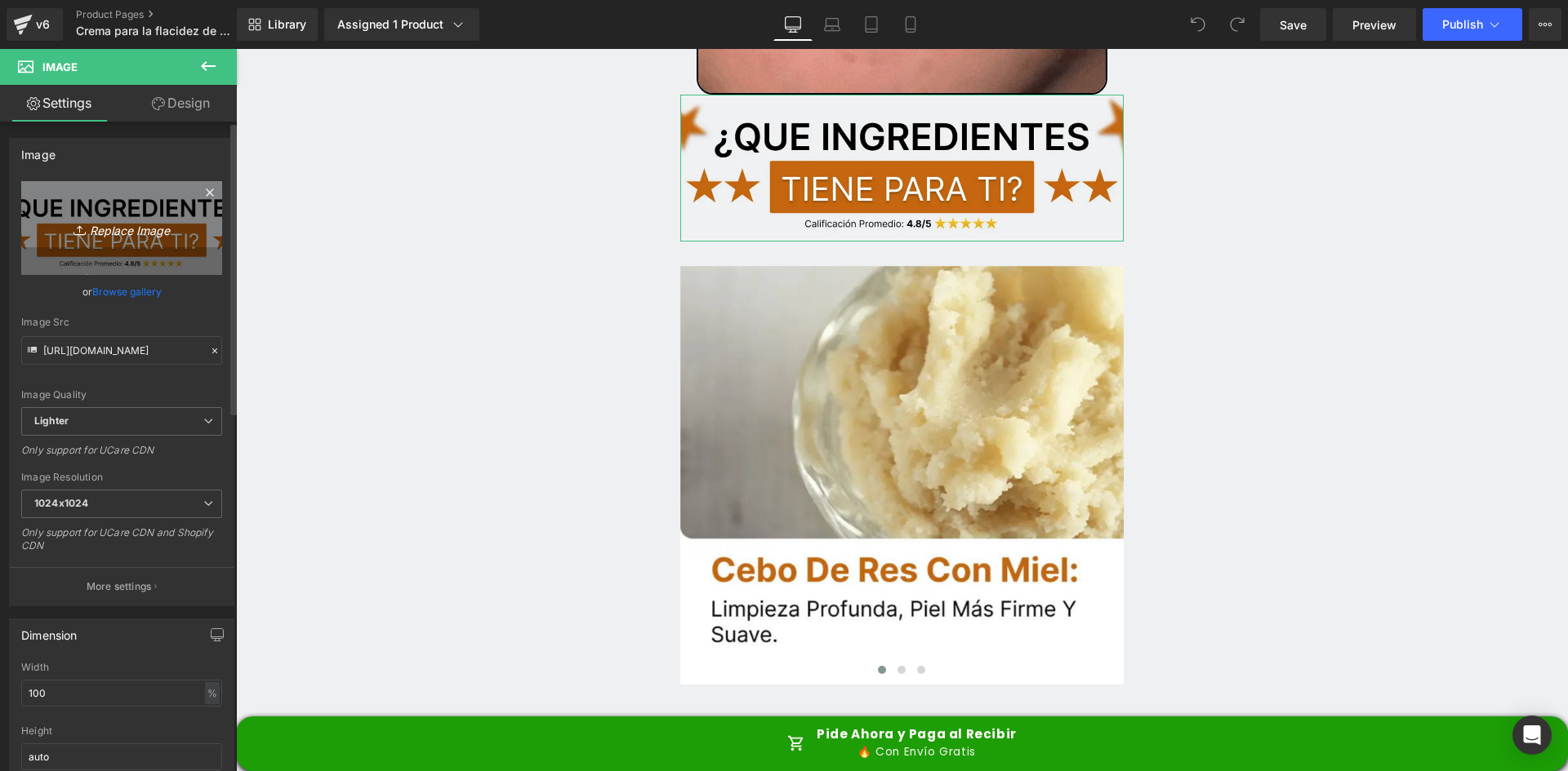
type input "C:\fakepath\Titulo reseñas.webp"
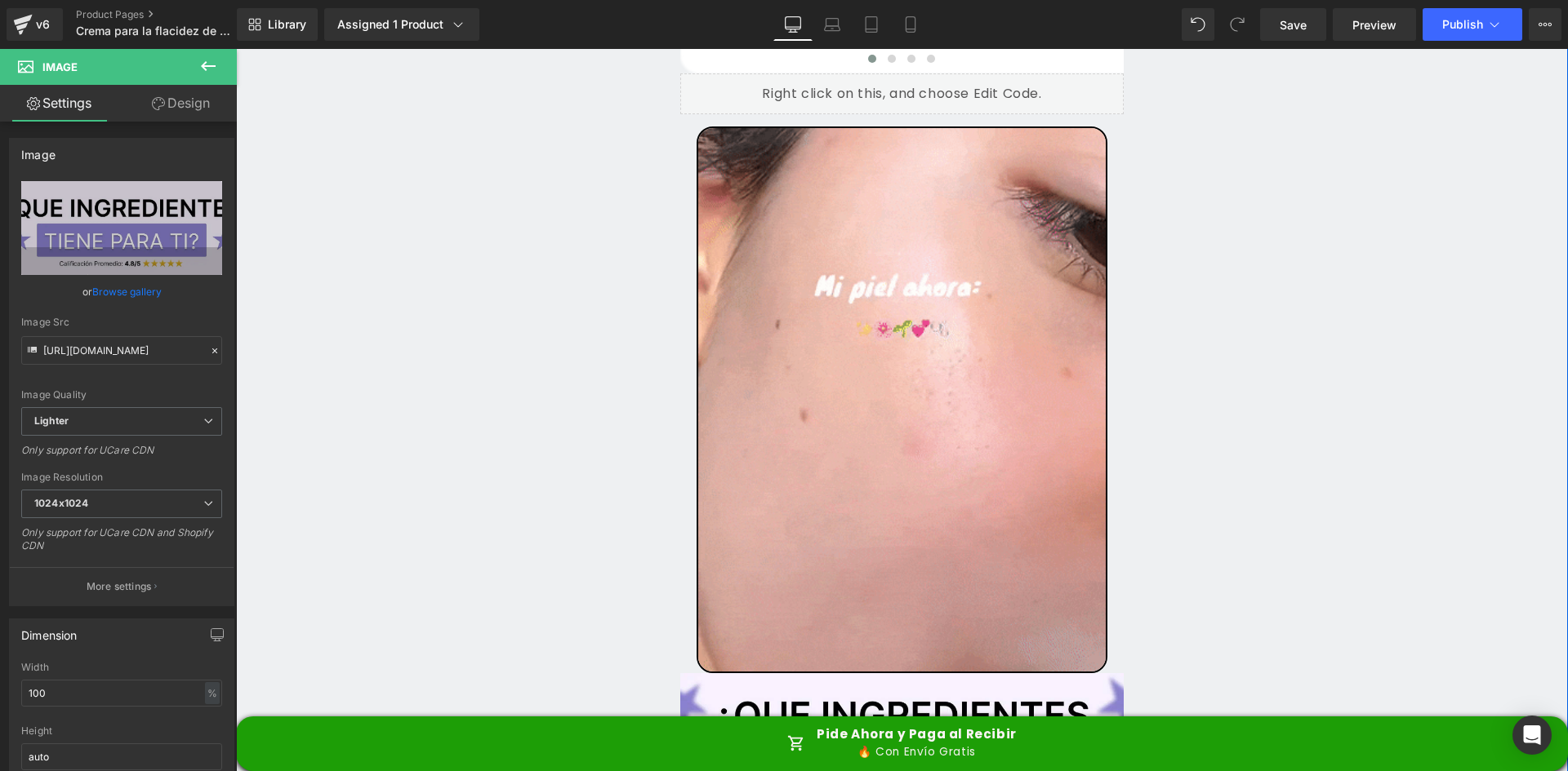
type input "[URL][DOMAIN_NAME]"
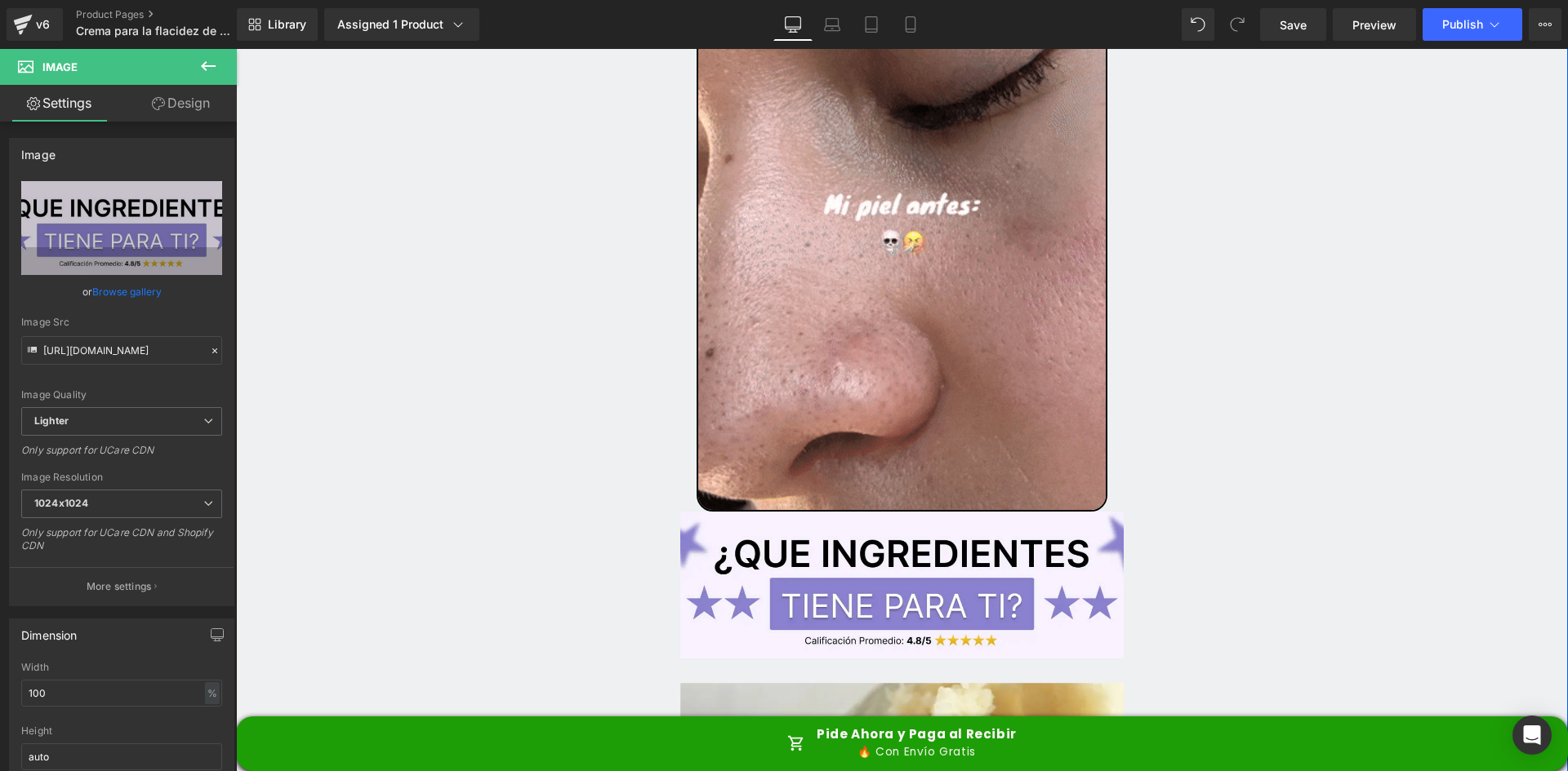
scroll to position [6449, 0]
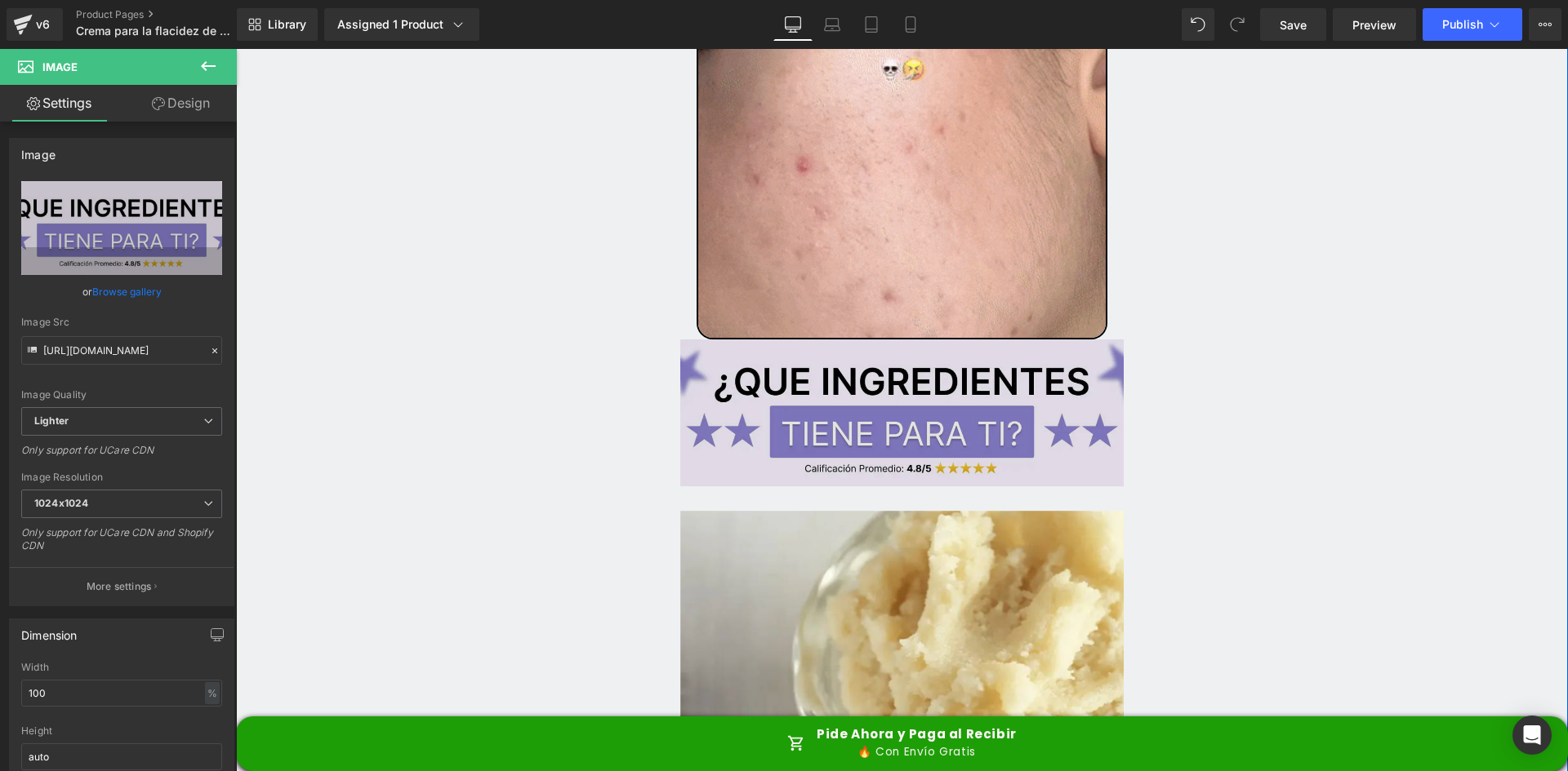
click at [876, 339] on img at bounding box center [903, 412] width 445 height 146
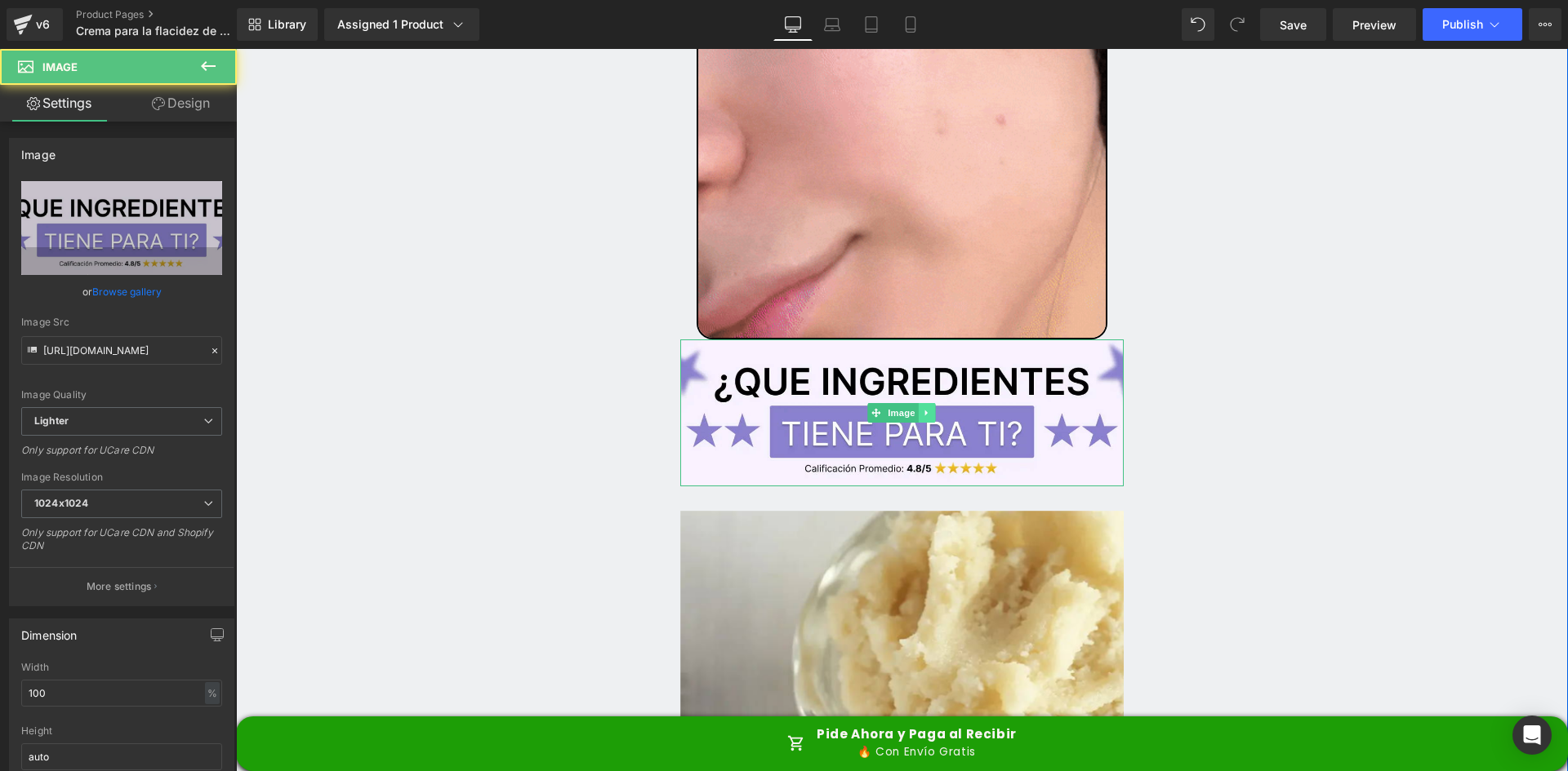
click at [923, 408] on icon at bounding box center [928, 413] width 9 height 10
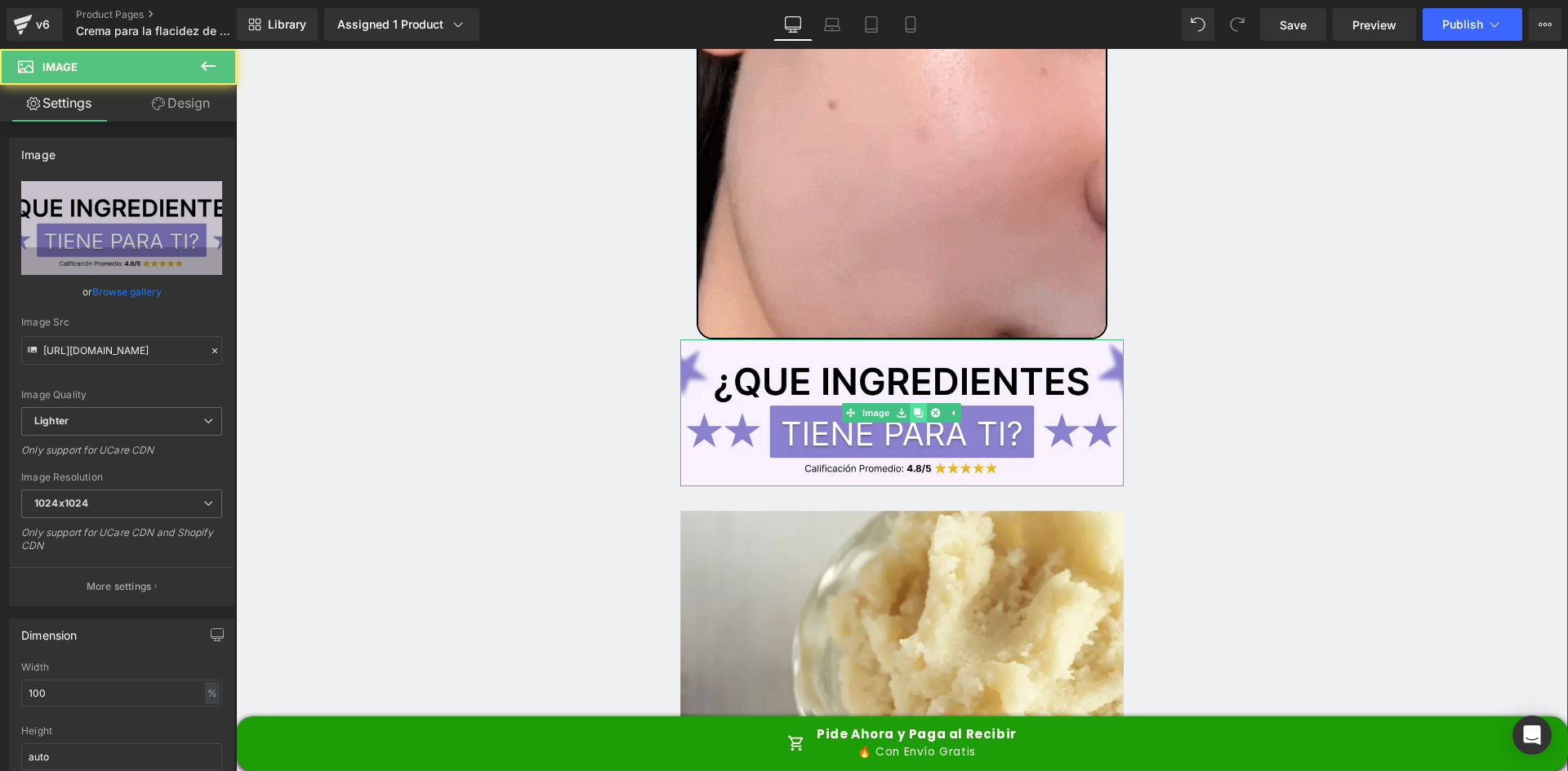
click at [915, 409] on icon at bounding box center [920, 414] width 9 height 9
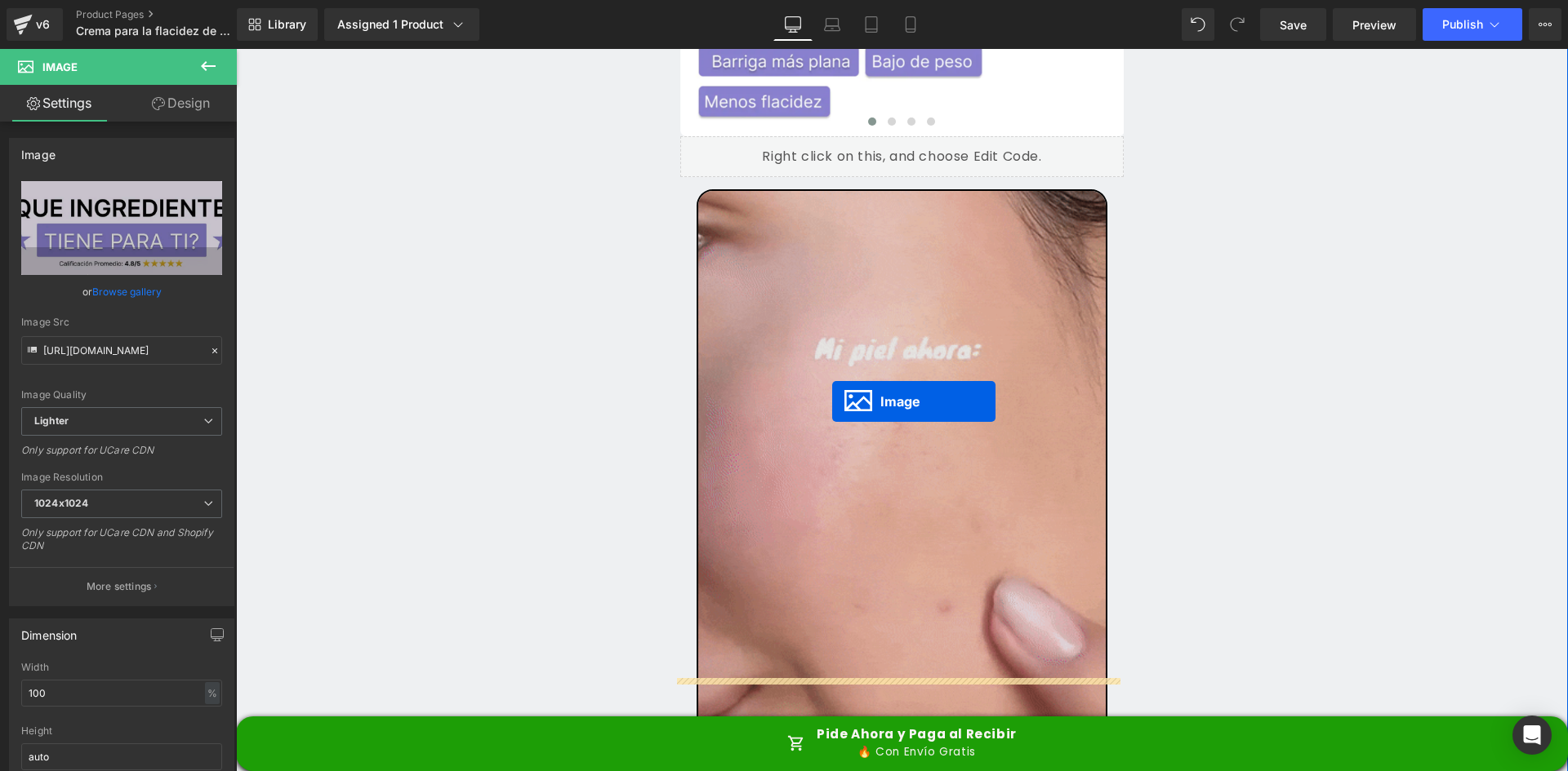
scroll to position [4907, 0]
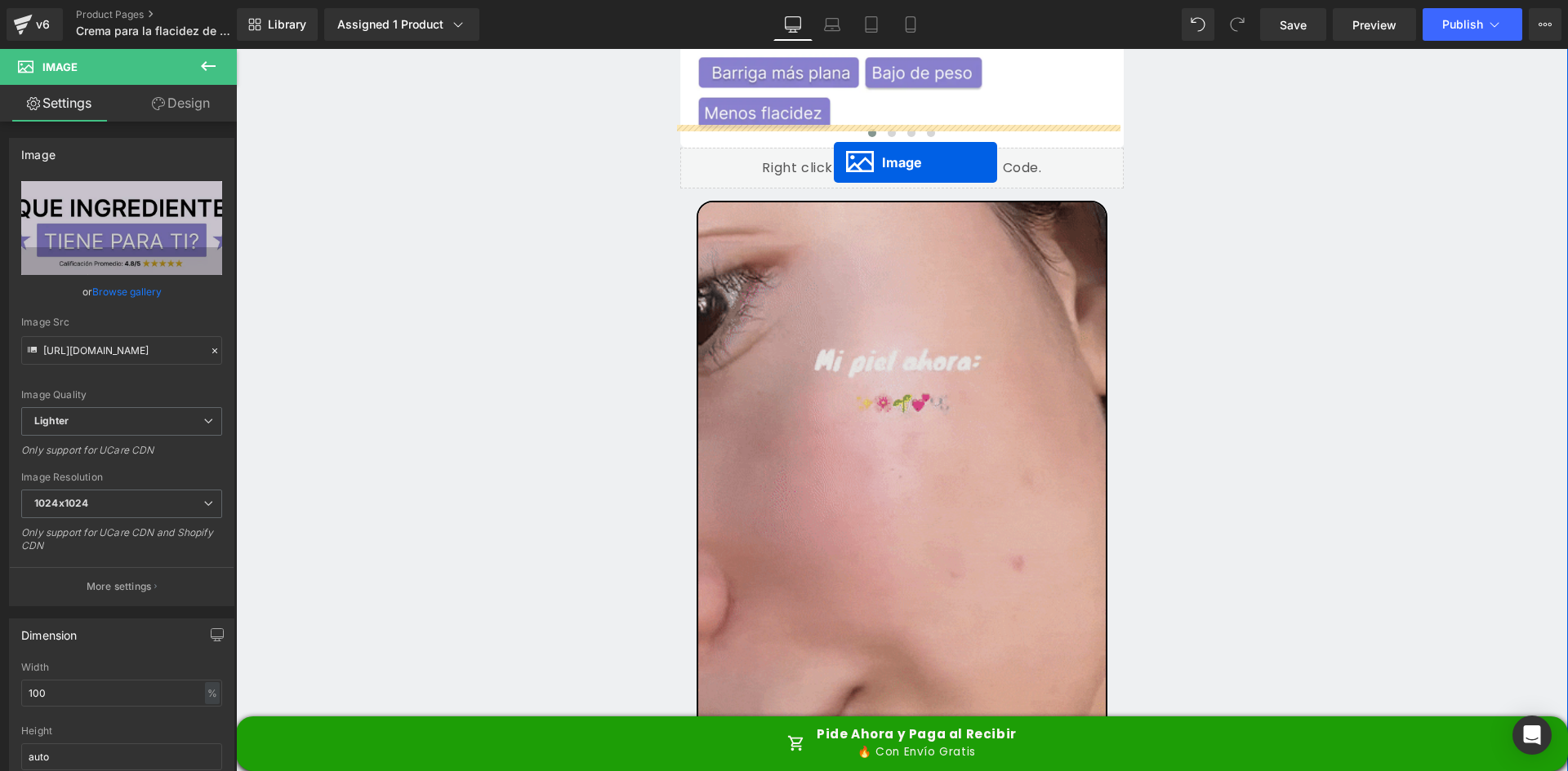
drag, startPoint x: 838, startPoint y: 347, endPoint x: 834, endPoint y: 160, distance: 187.0
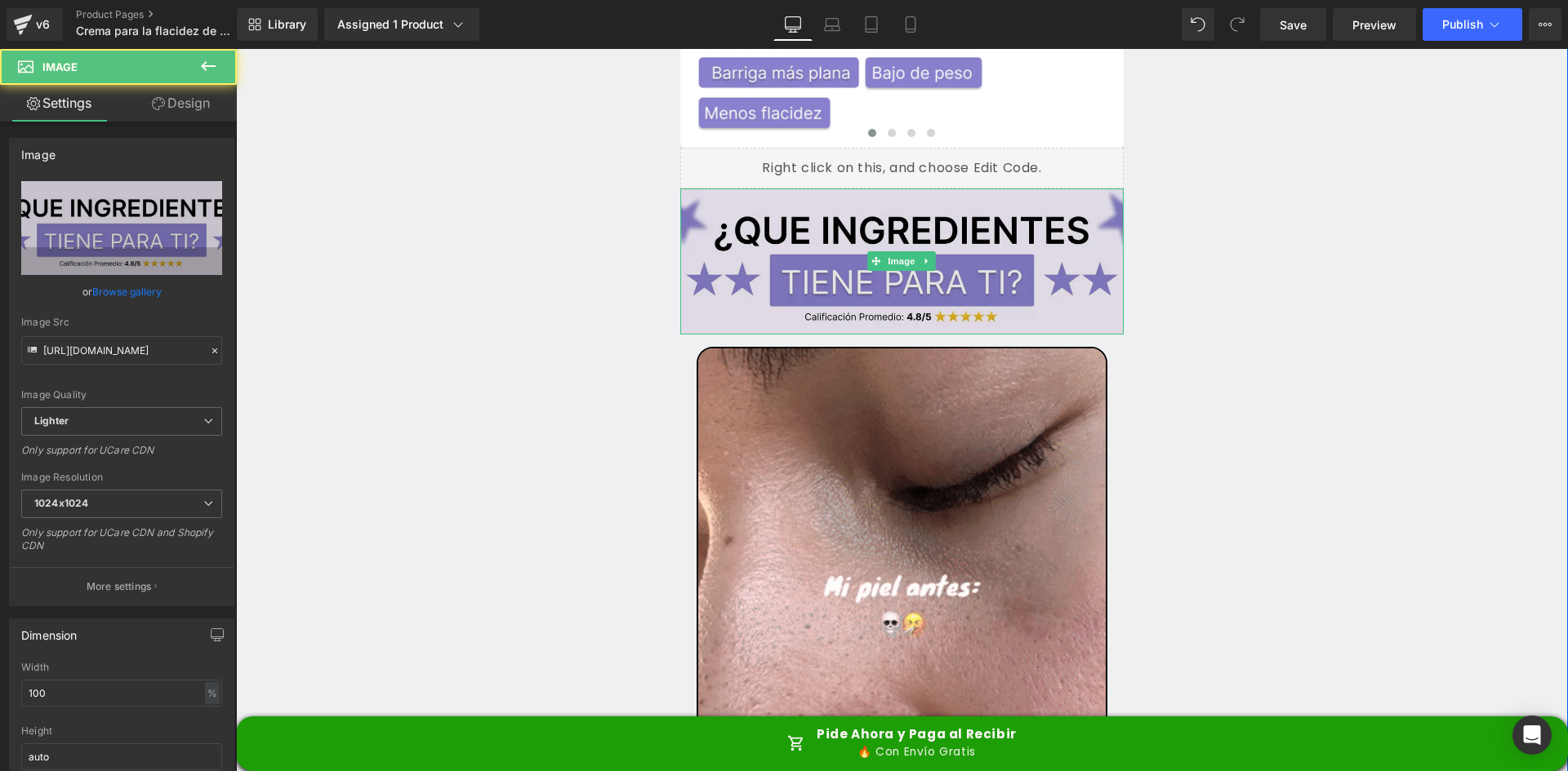
click at [826, 188] on img at bounding box center [903, 261] width 445 height 146
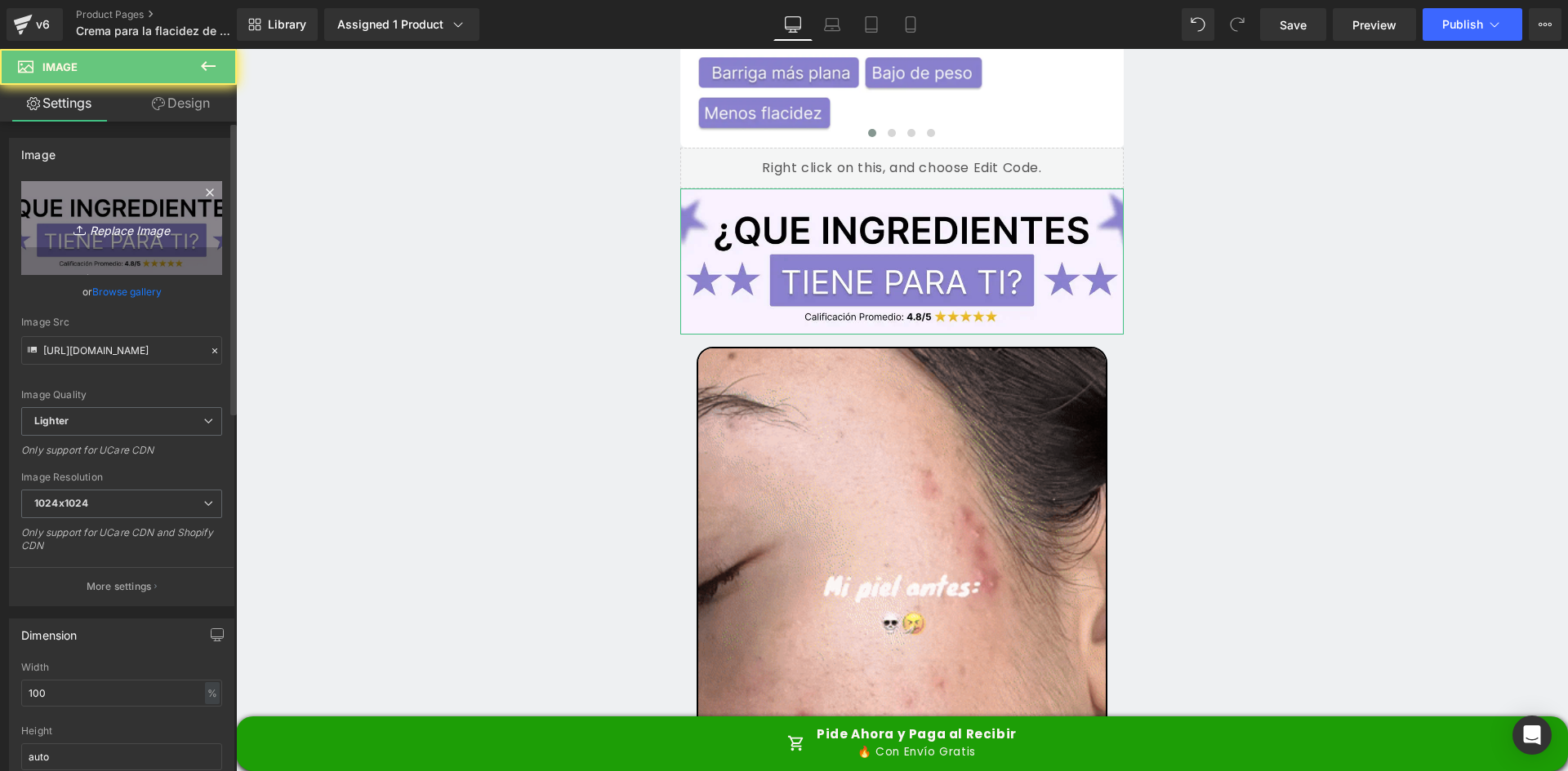
click at [204, 232] on link "Replace Image" at bounding box center [122, 228] width 201 height 94
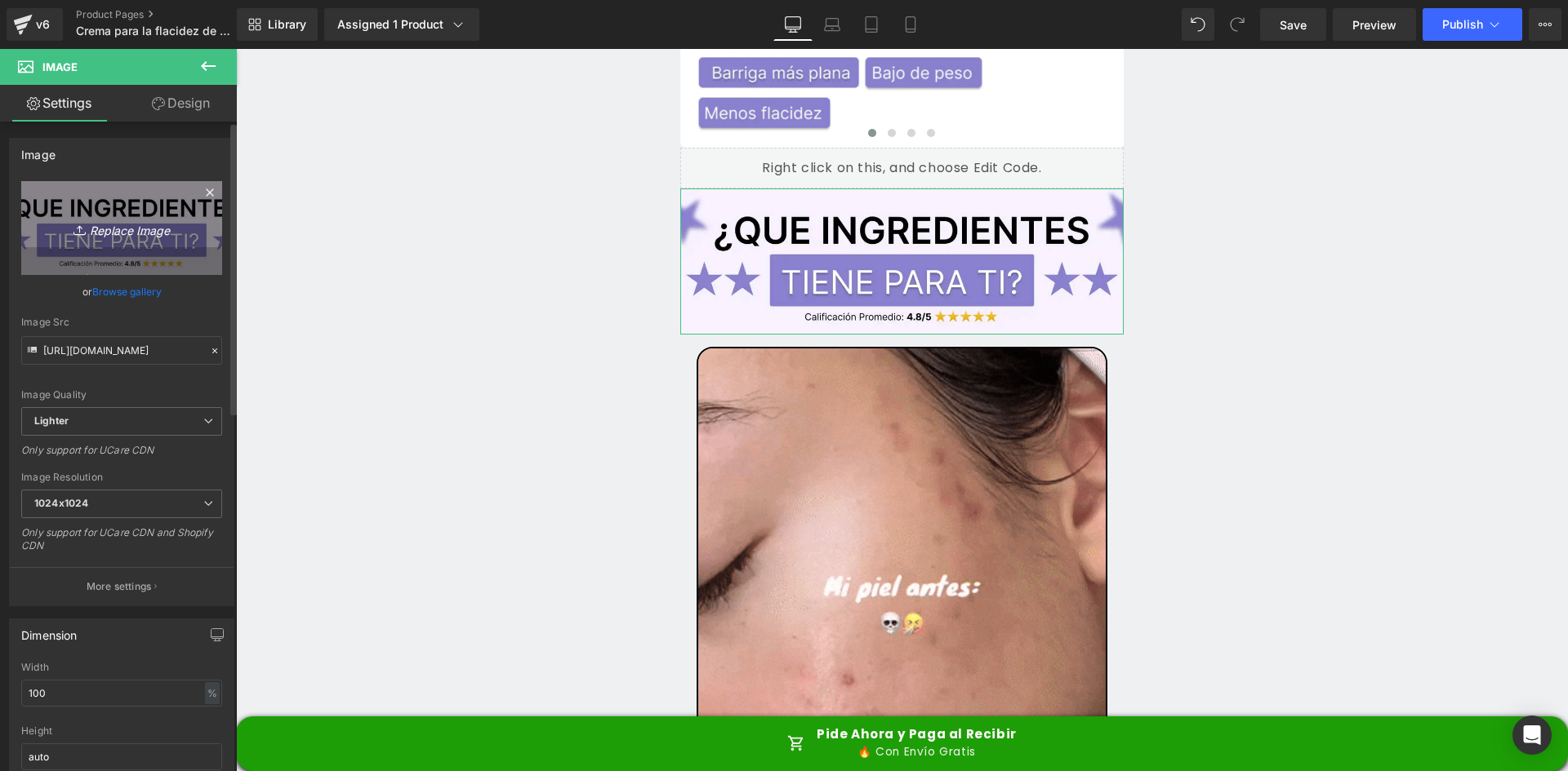
type input "C:\fakepath\Suplements Facts.webp"
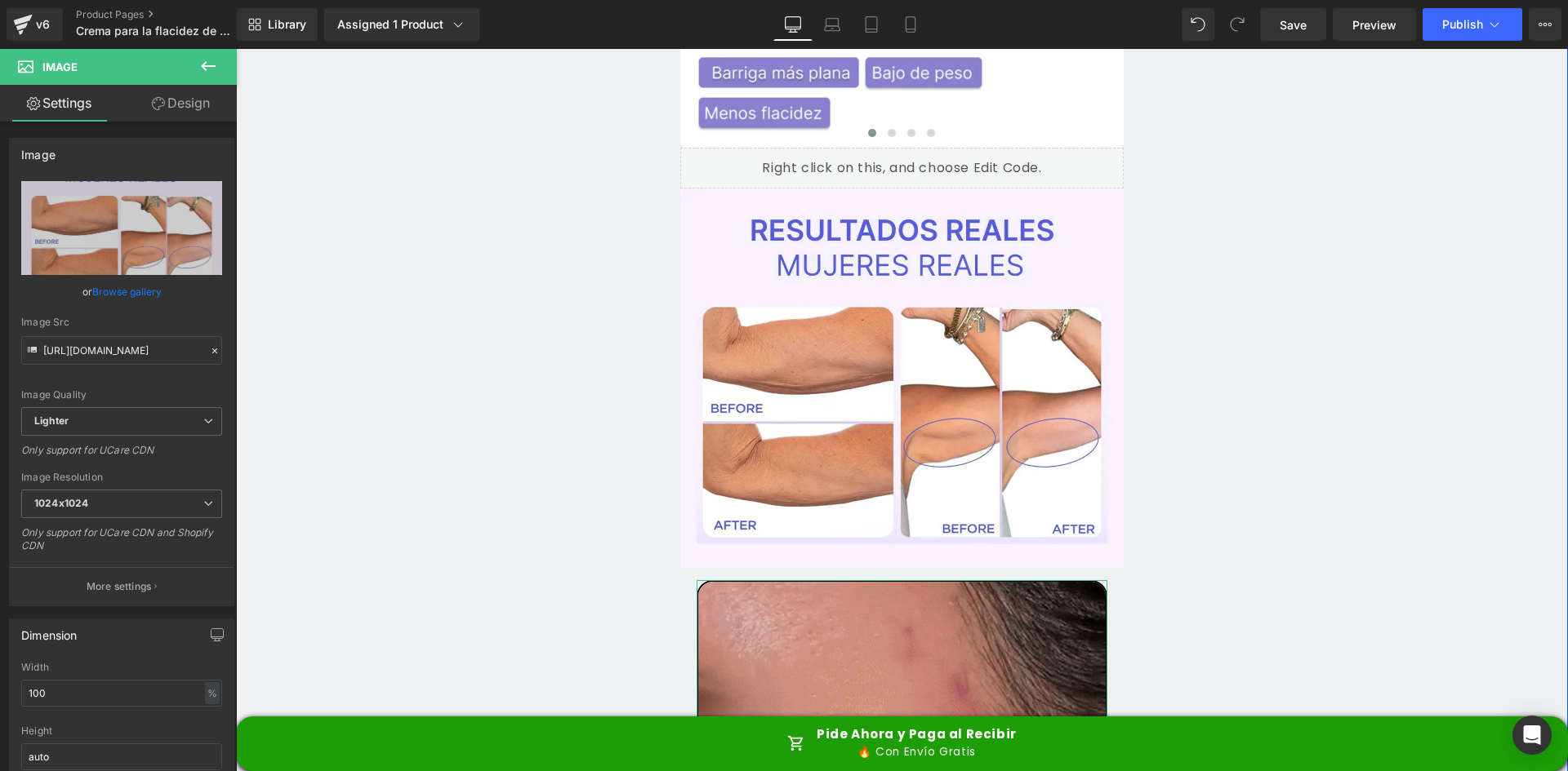
type input "[URL][DOMAIN_NAME]"
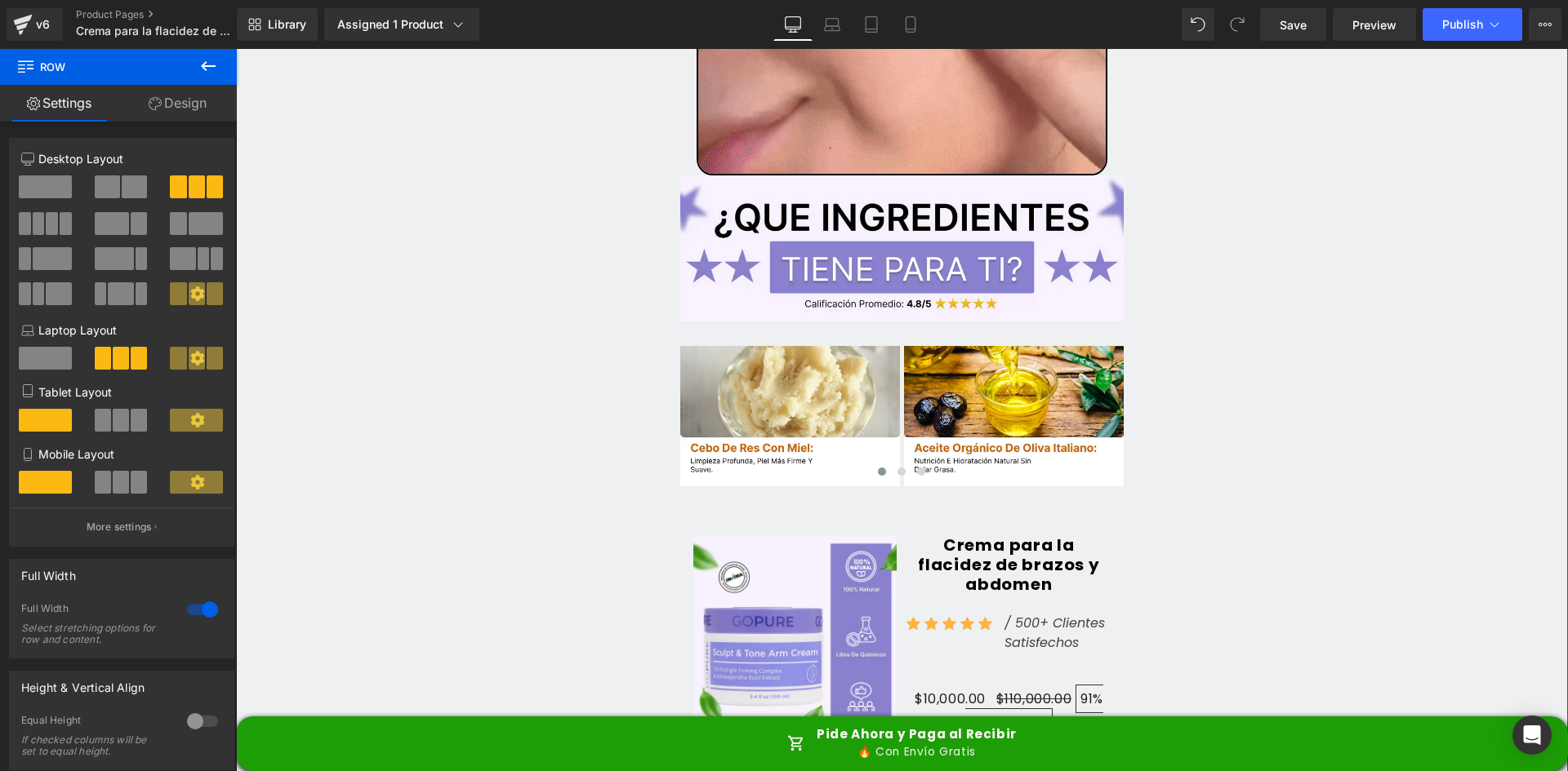
scroll to position [5886, 0]
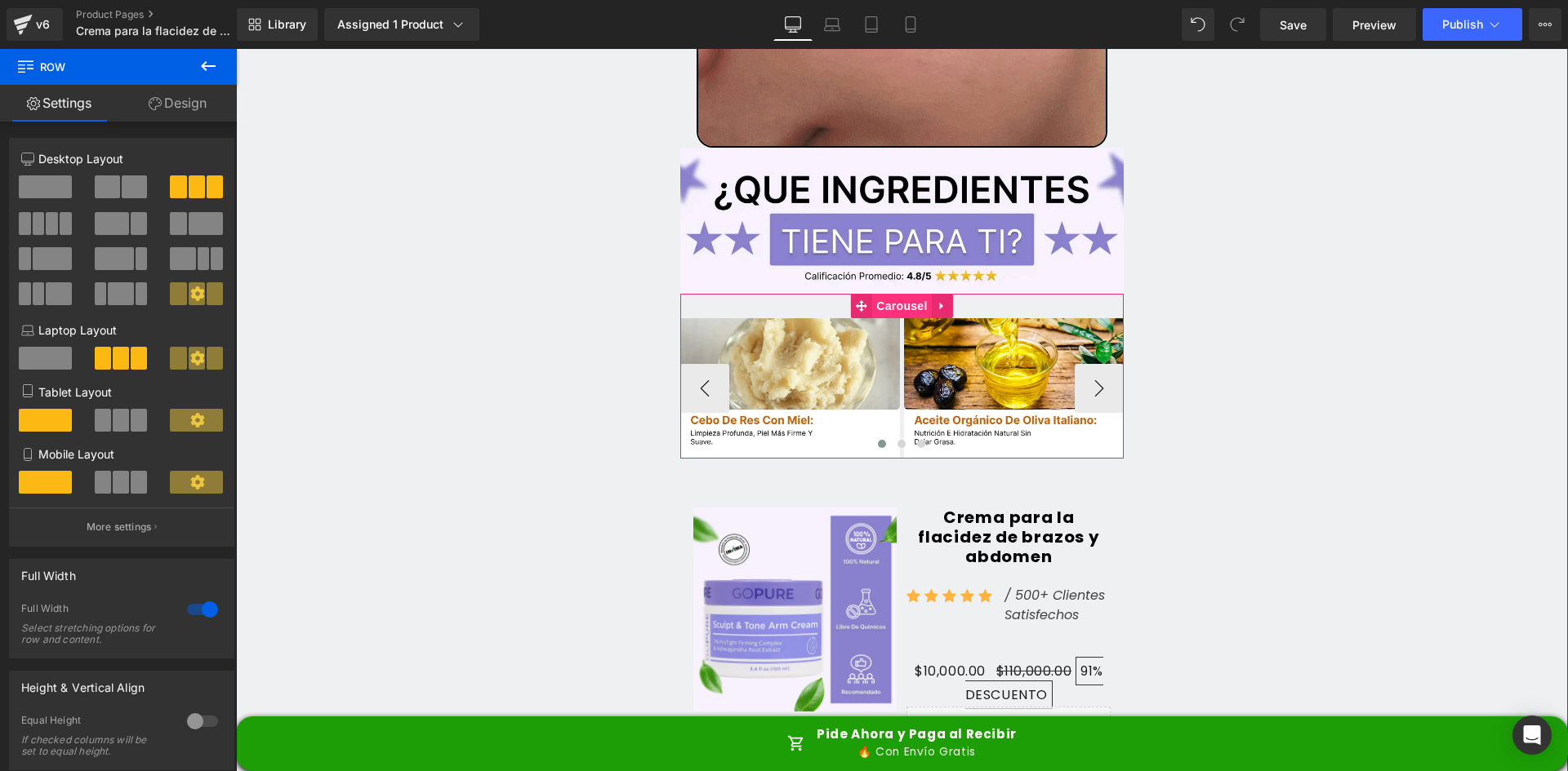
click at [897, 294] on span "Carousel" at bounding box center [901, 305] width 58 height 24
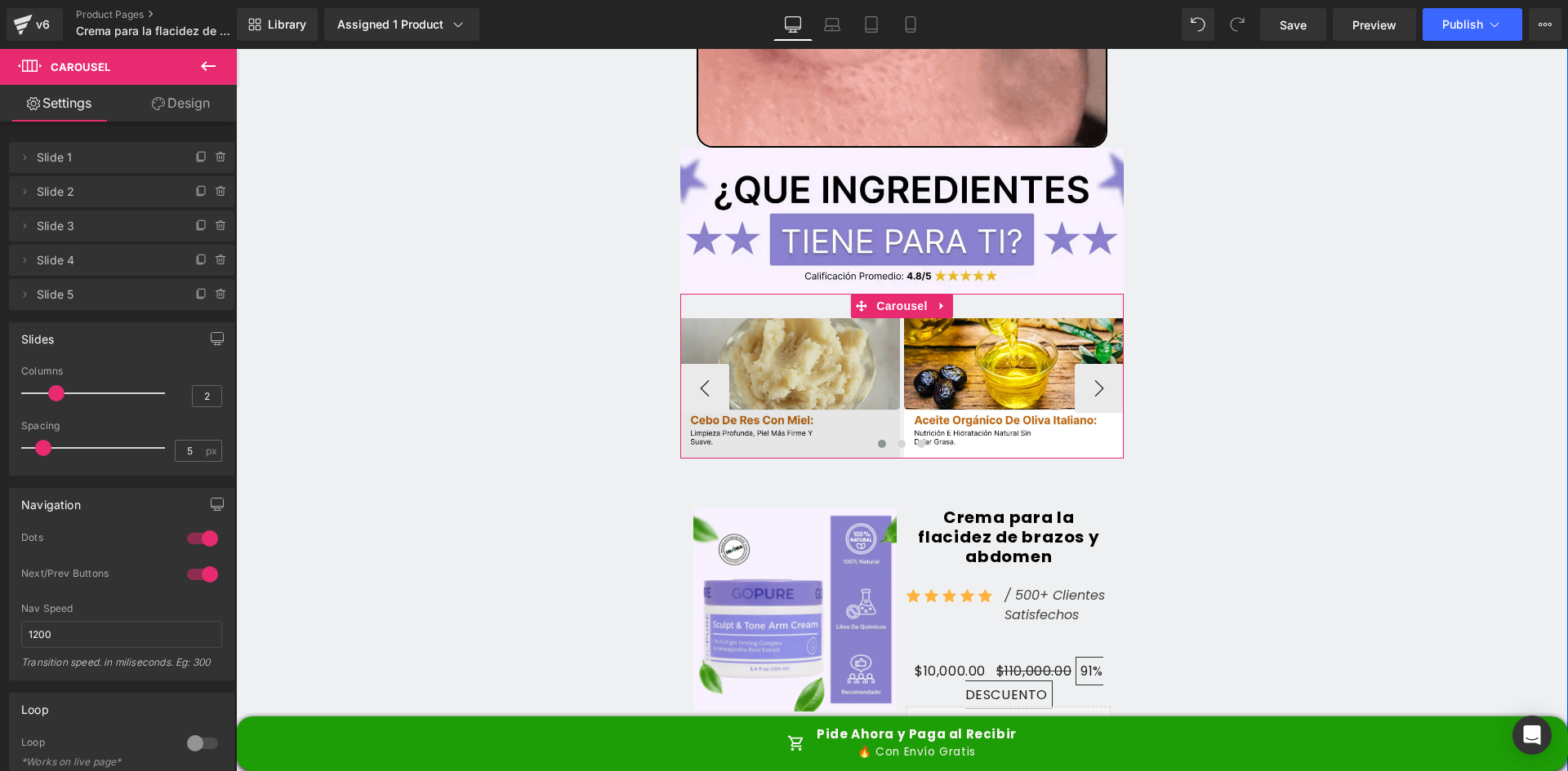
click at [793, 319] on img at bounding box center [791, 389] width 221 height 140
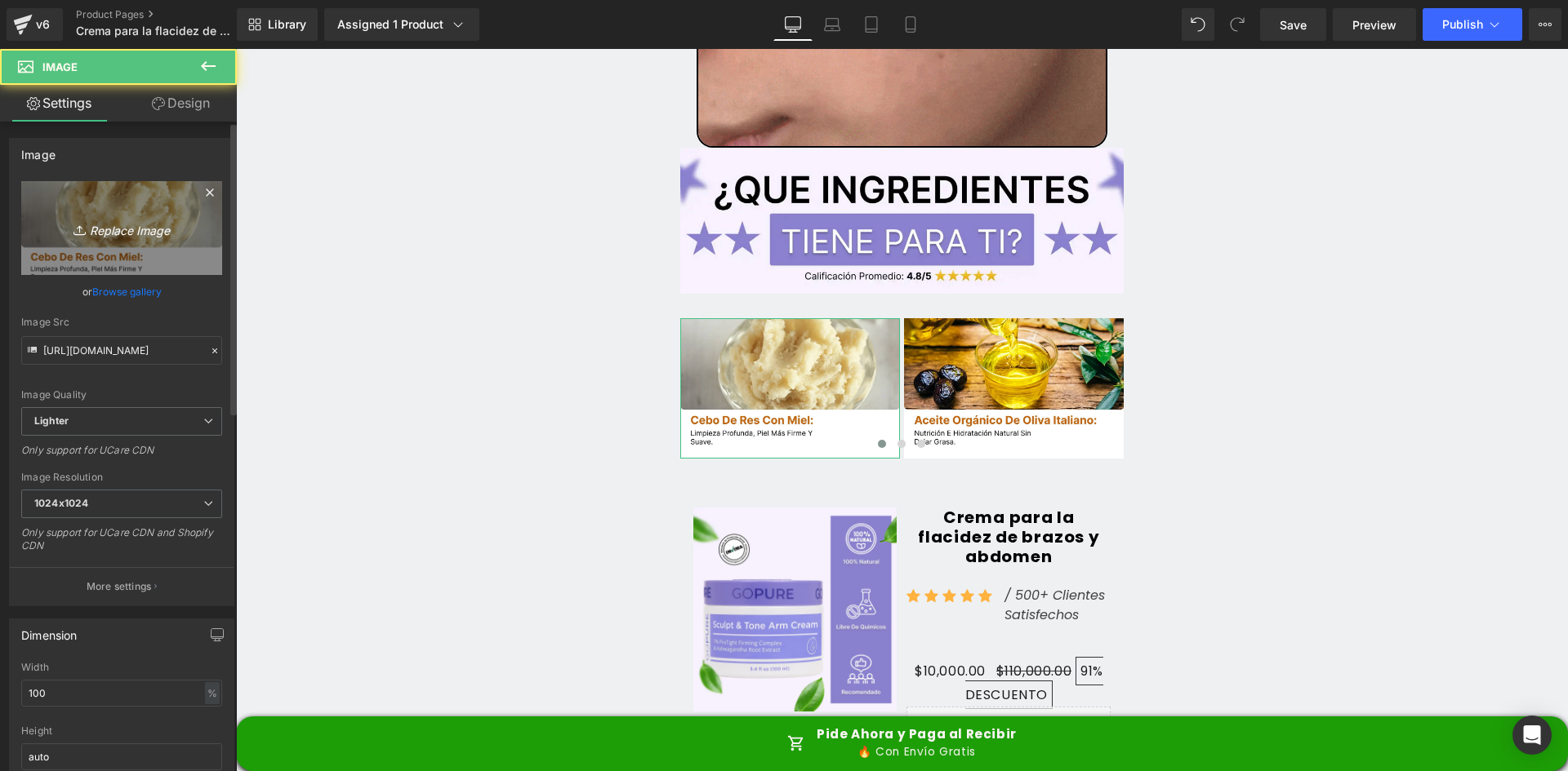
click at [150, 253] on link "Replace Image" at bounding box center [122, 228] width 201 height 94
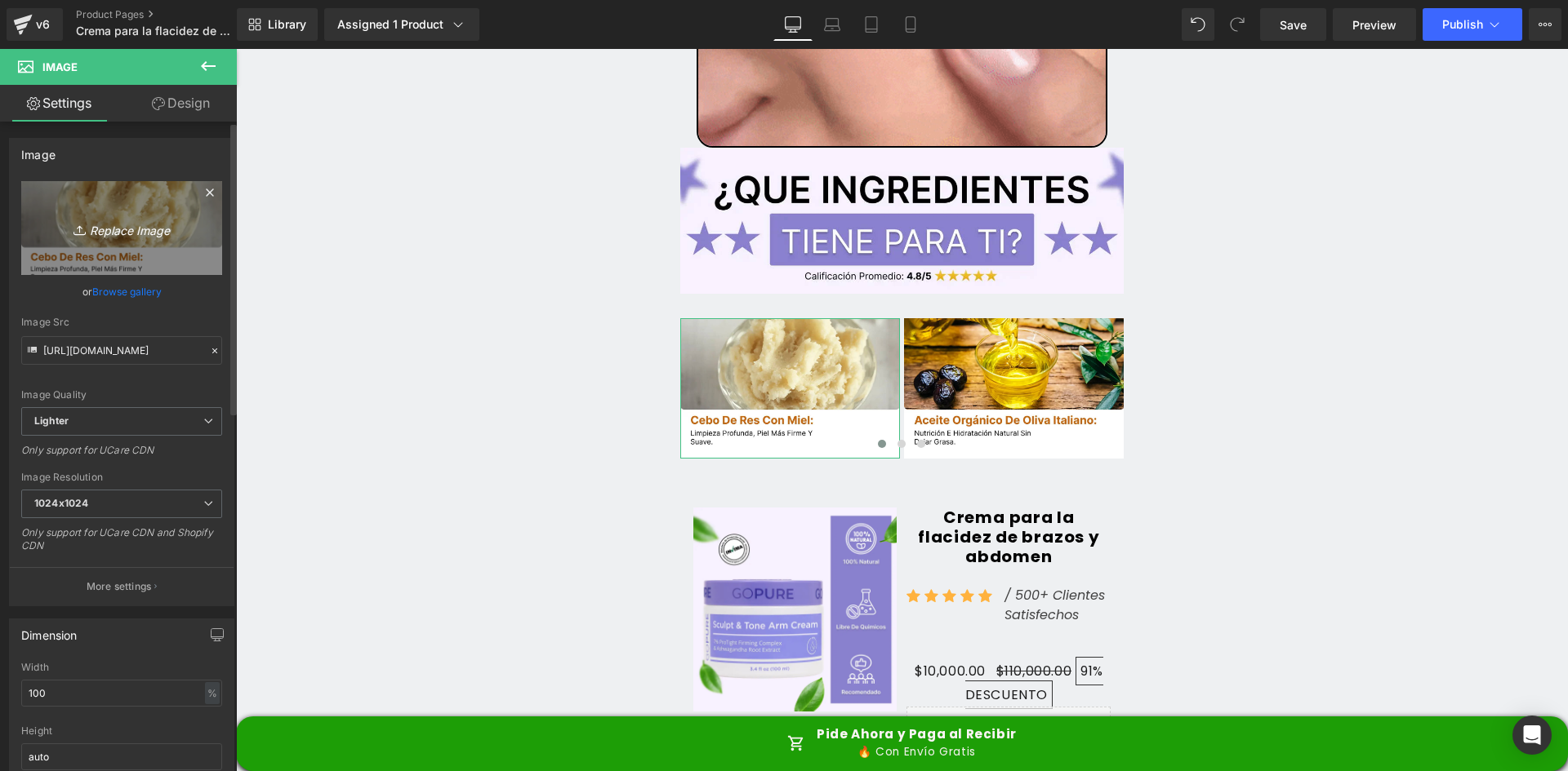
type input "C:\fakepath\Ingrediente 1.webp"
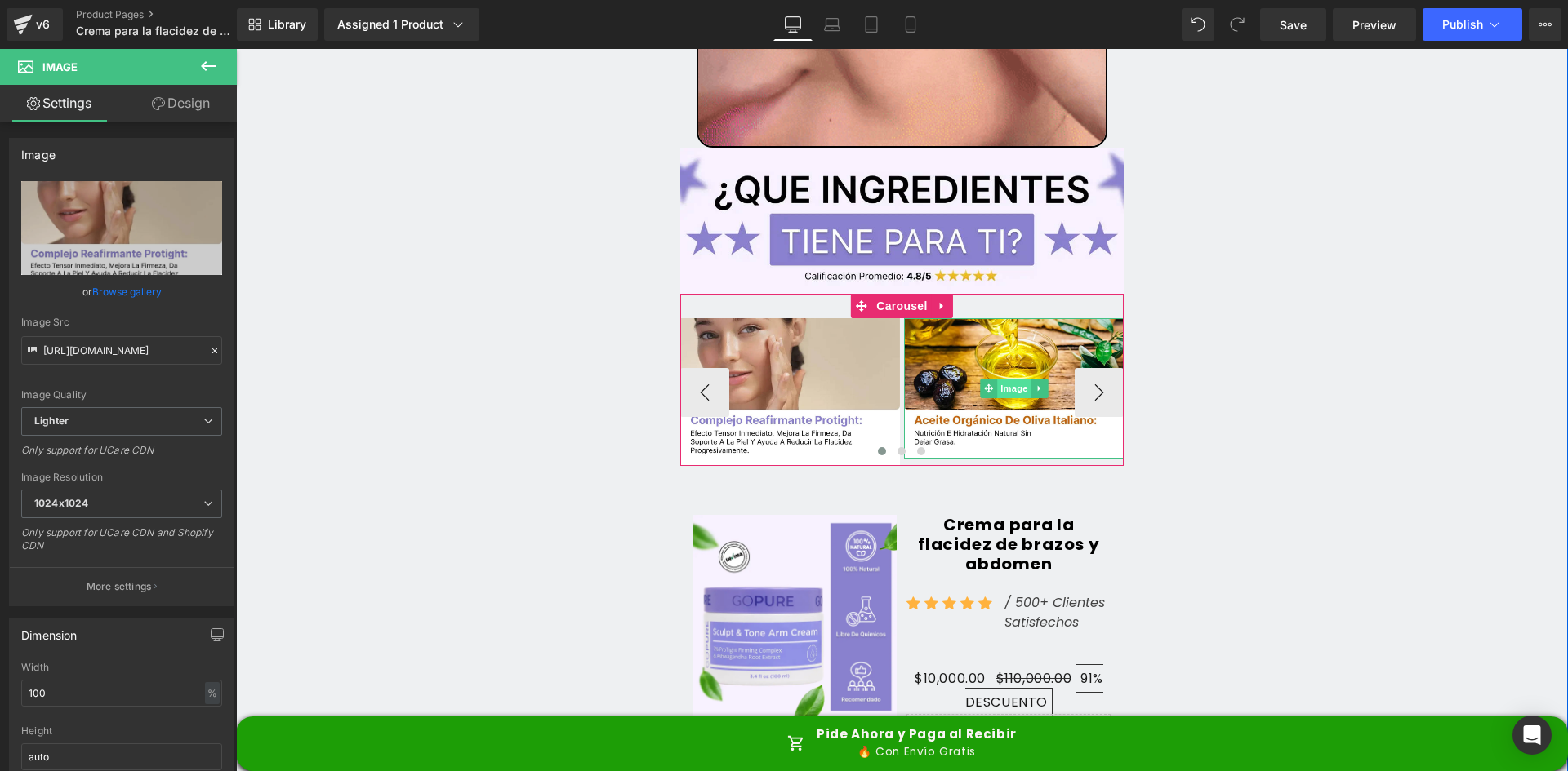
type input "[URL][DOMAIN_NAME]"
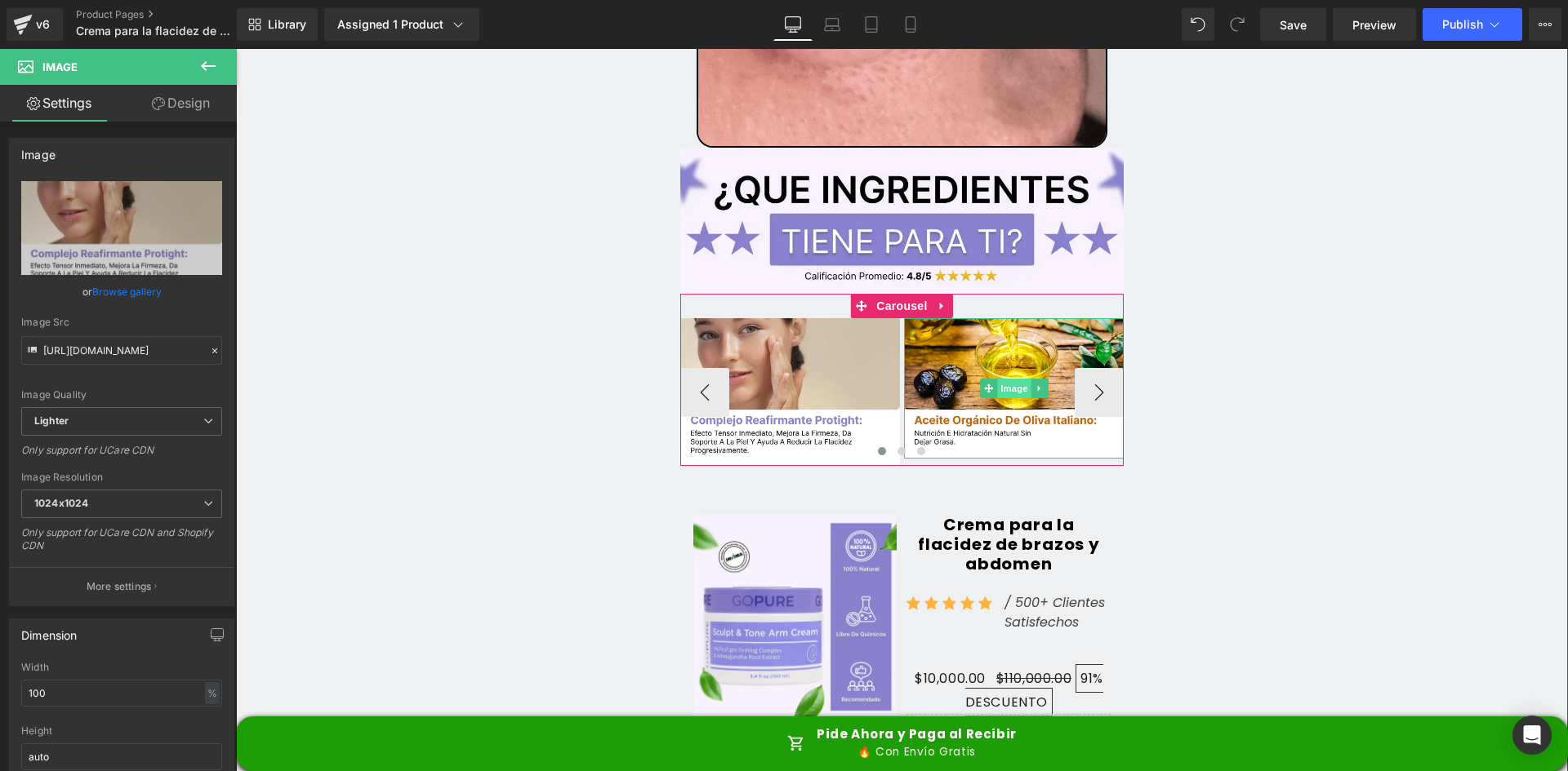
click at [1002, 379] on span "Image" at bounding box center [1015, 389] width 34 height 20
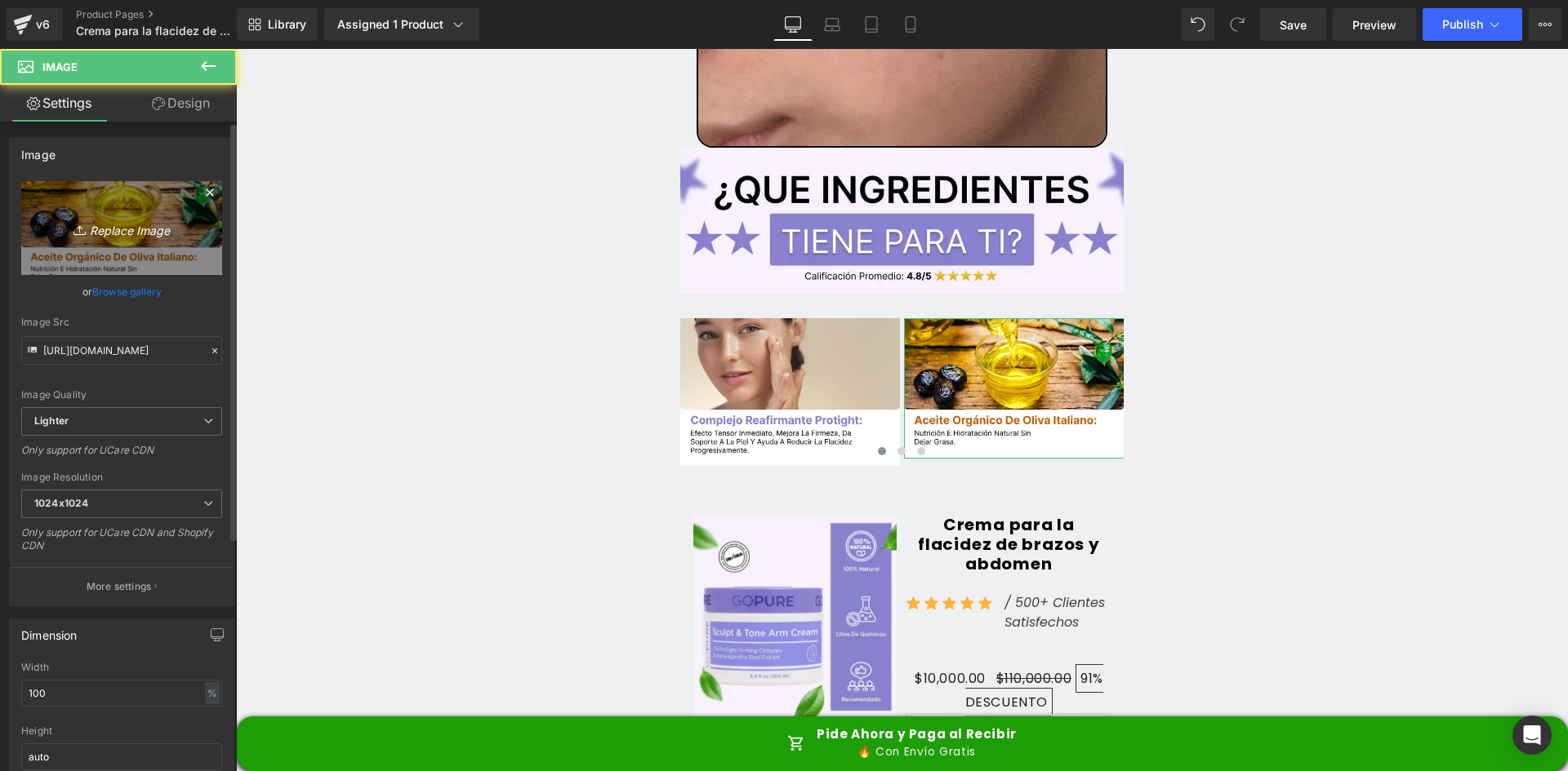
click at [95, 223] on icon "Replace Image" at bounding box center [122, 228] width 131 height 21
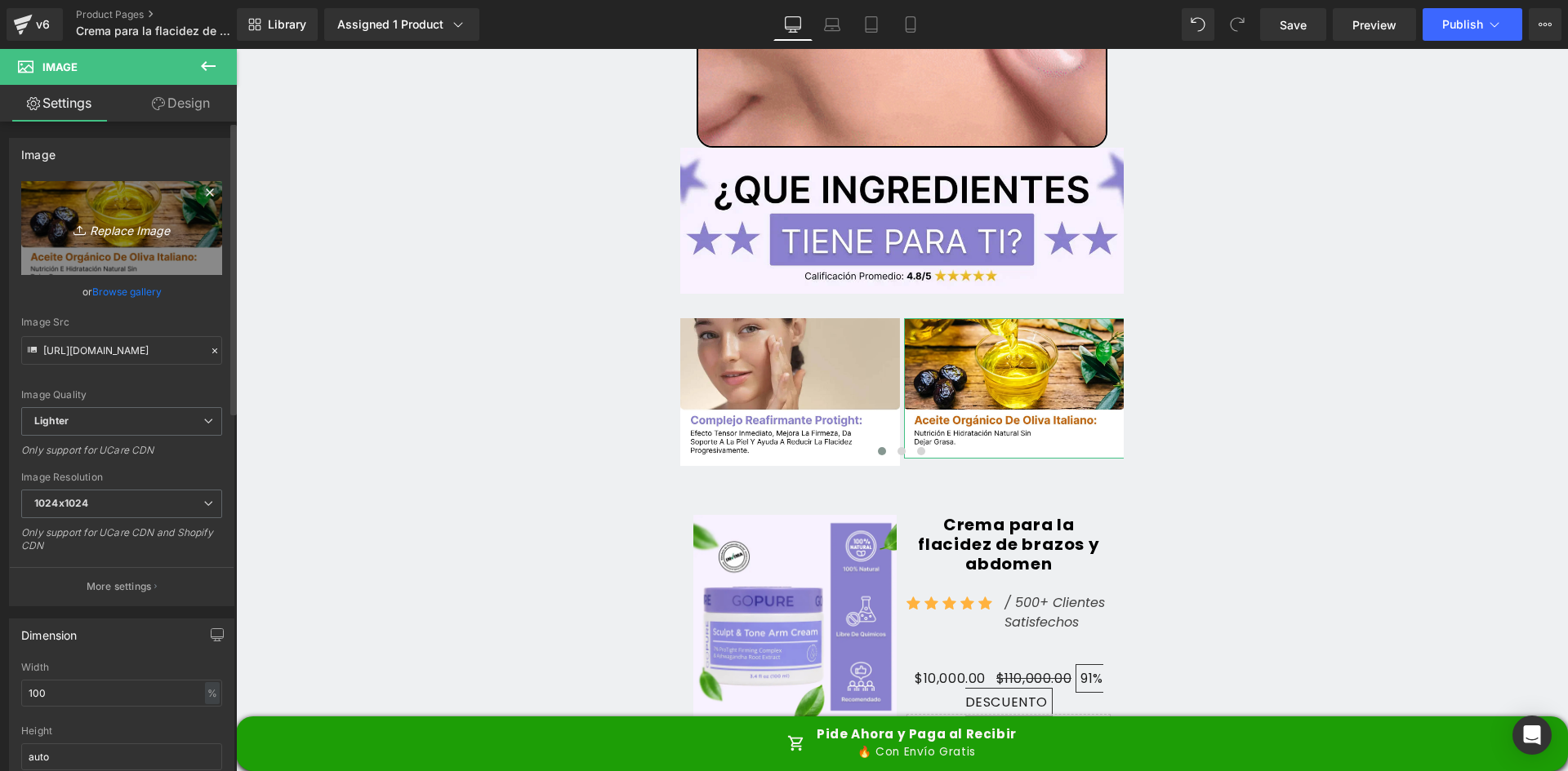
type input "C:\fakepath\Ingrediente 2.webp"
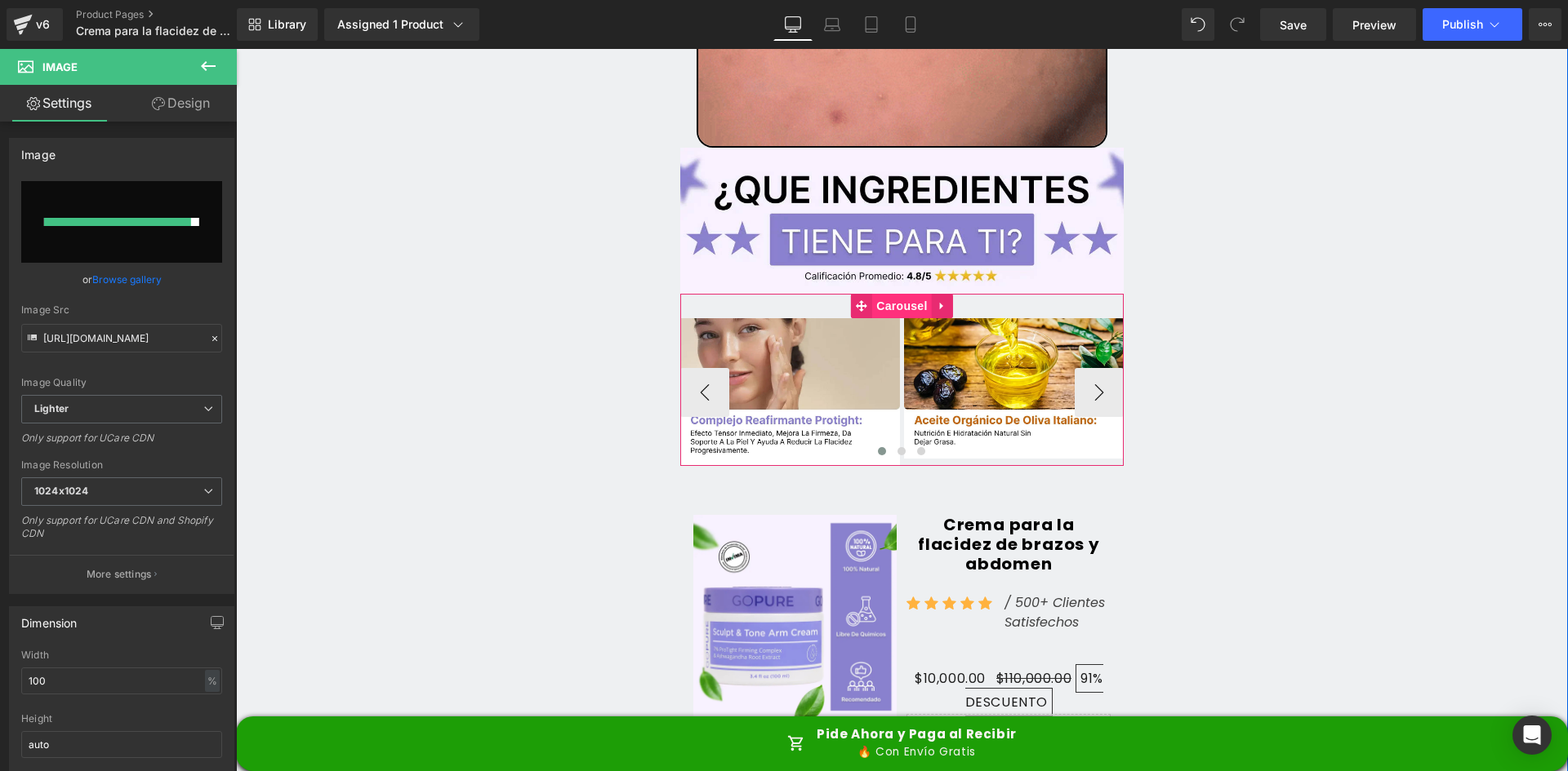
type input "[URL][DOMAIN_NAME]"
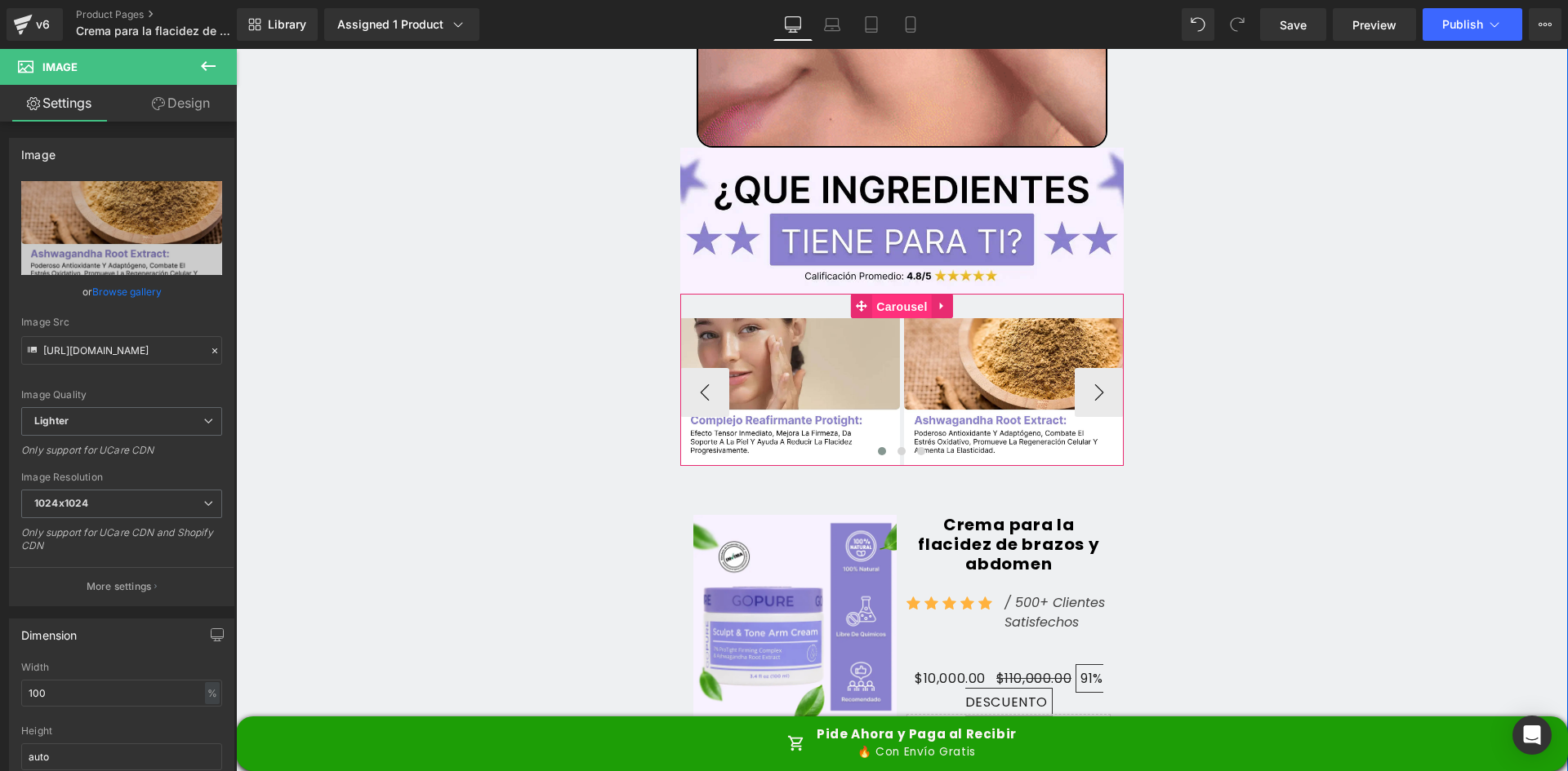
click at [901, 294] on span "Carousel" at bounding box center [901, 306] width 58 height 24
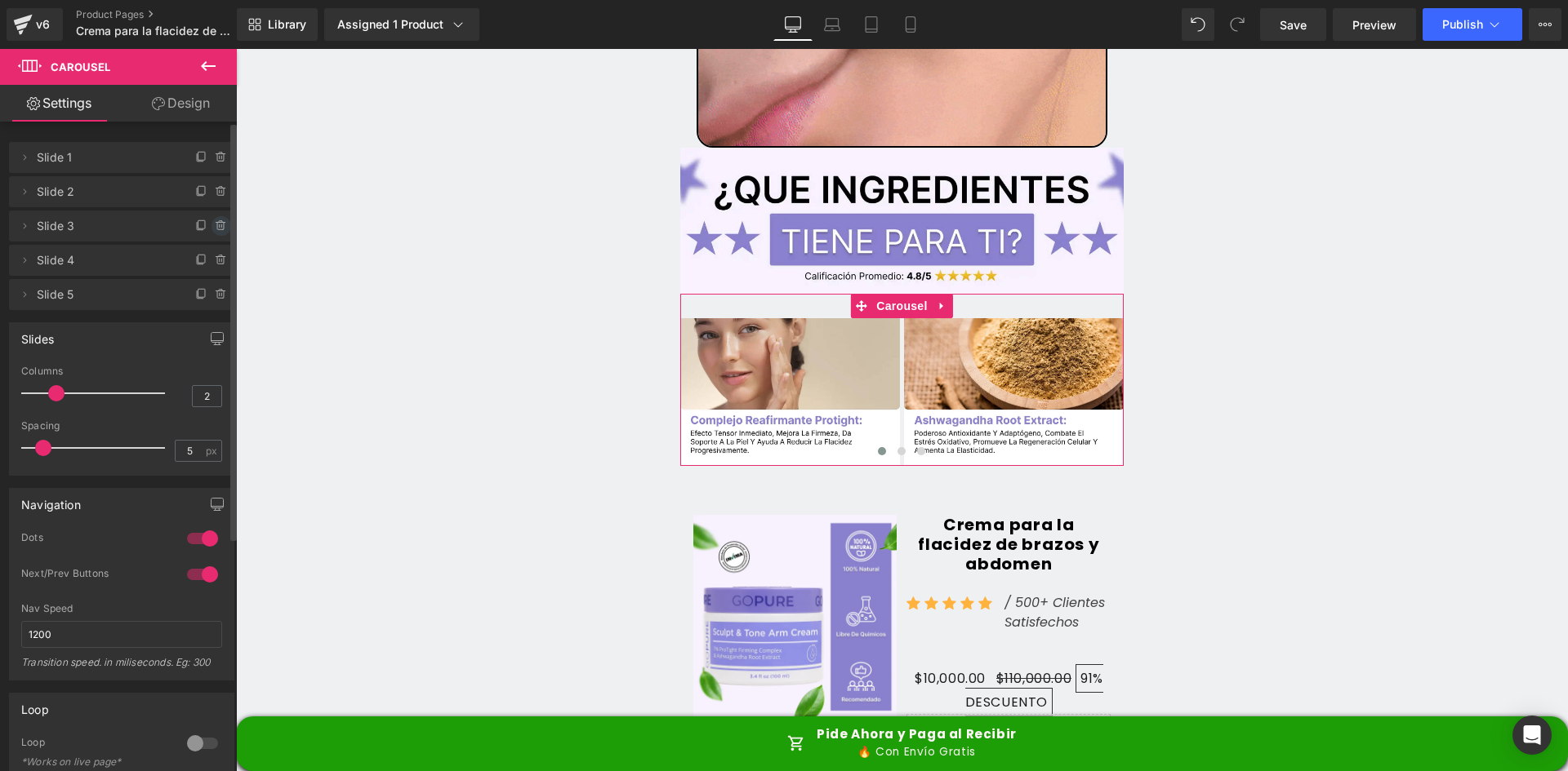
click at [221, 224] on icon at bounding box center [221, 226] width 0 height 4
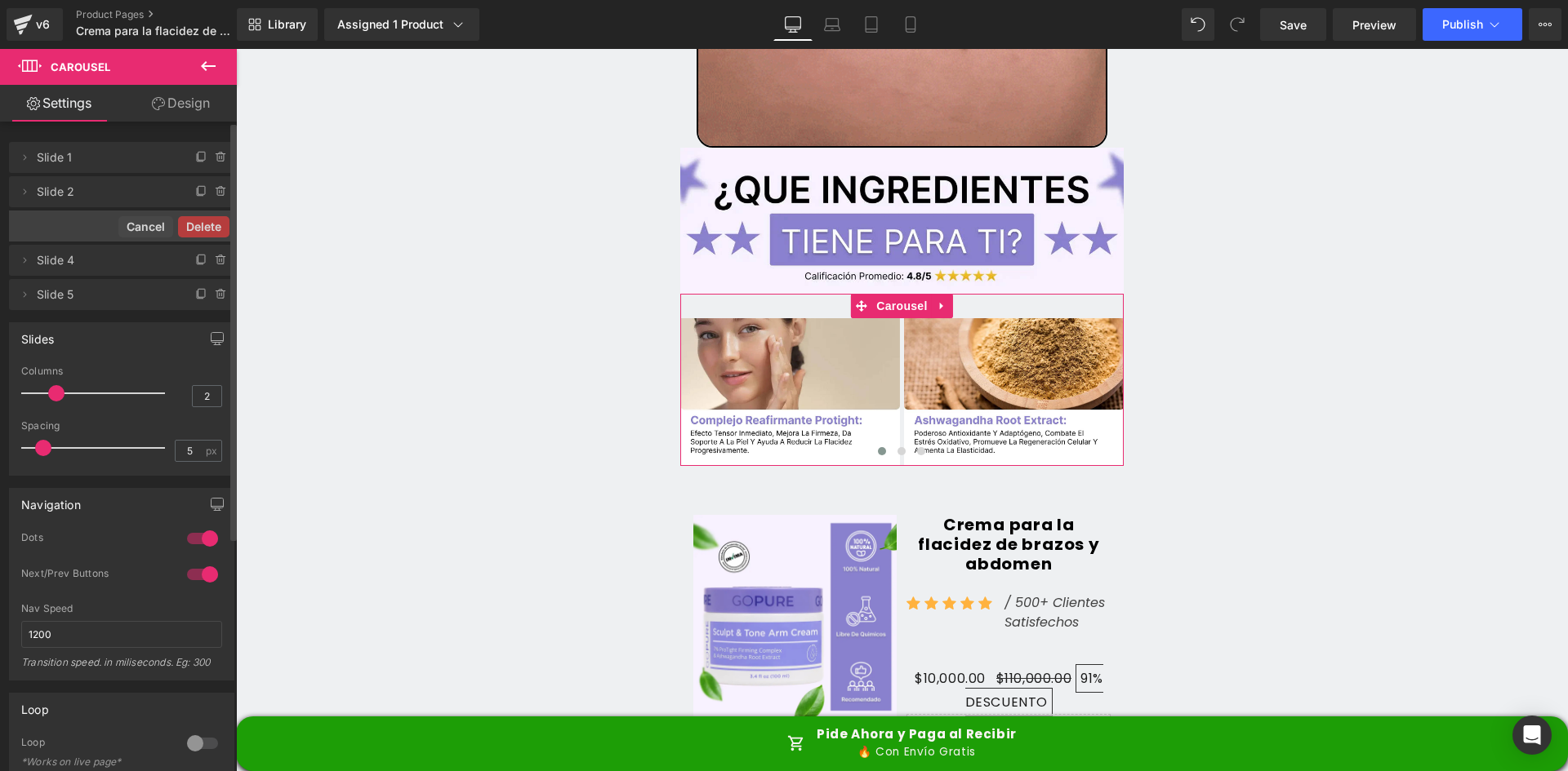
click at [215, 224] on button "Delete" at bounding box center [203, 227] width 51 height 22
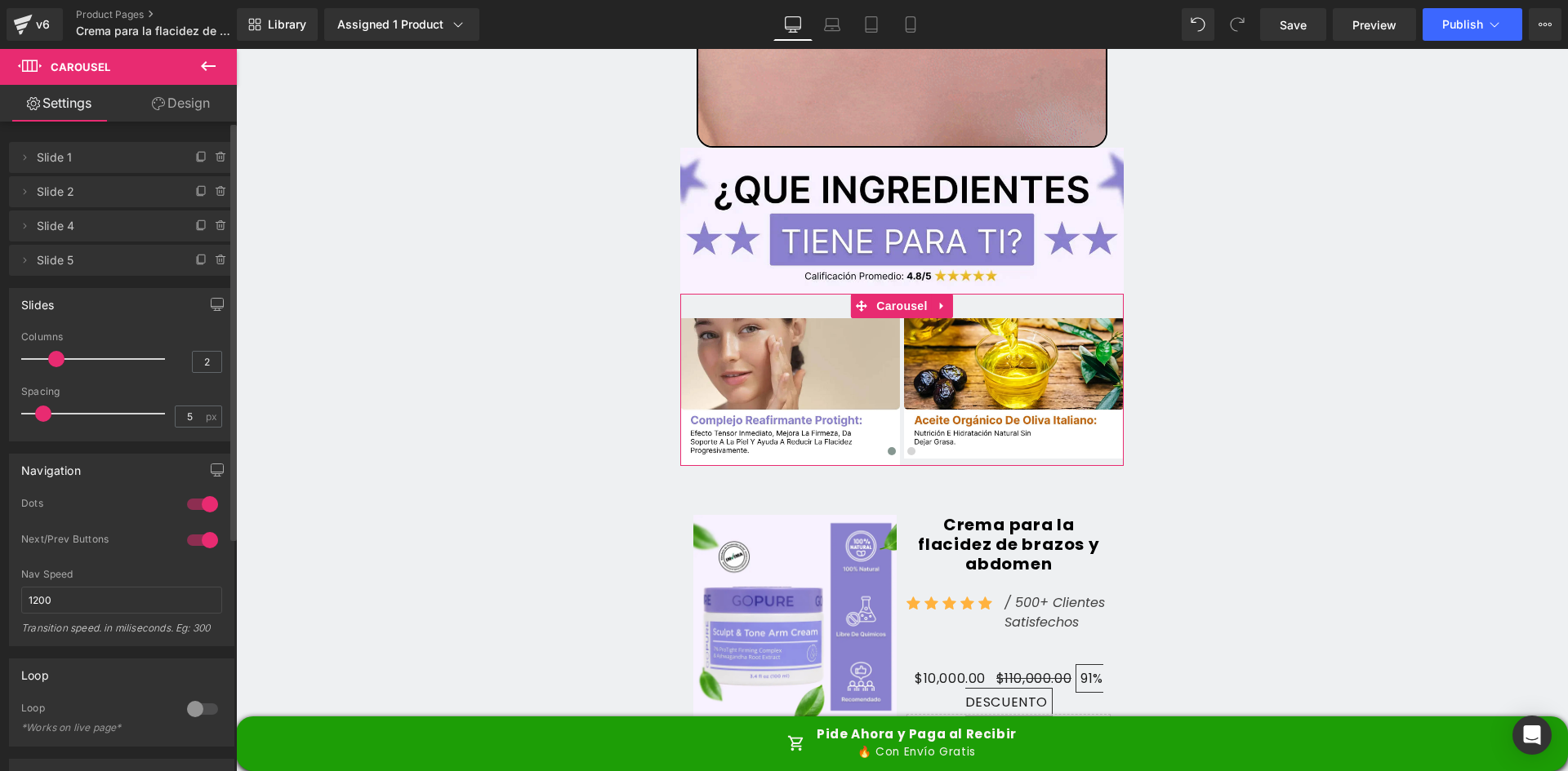
click at [221, 224] on icon at bounding box center [221, 226] width 0 height 4
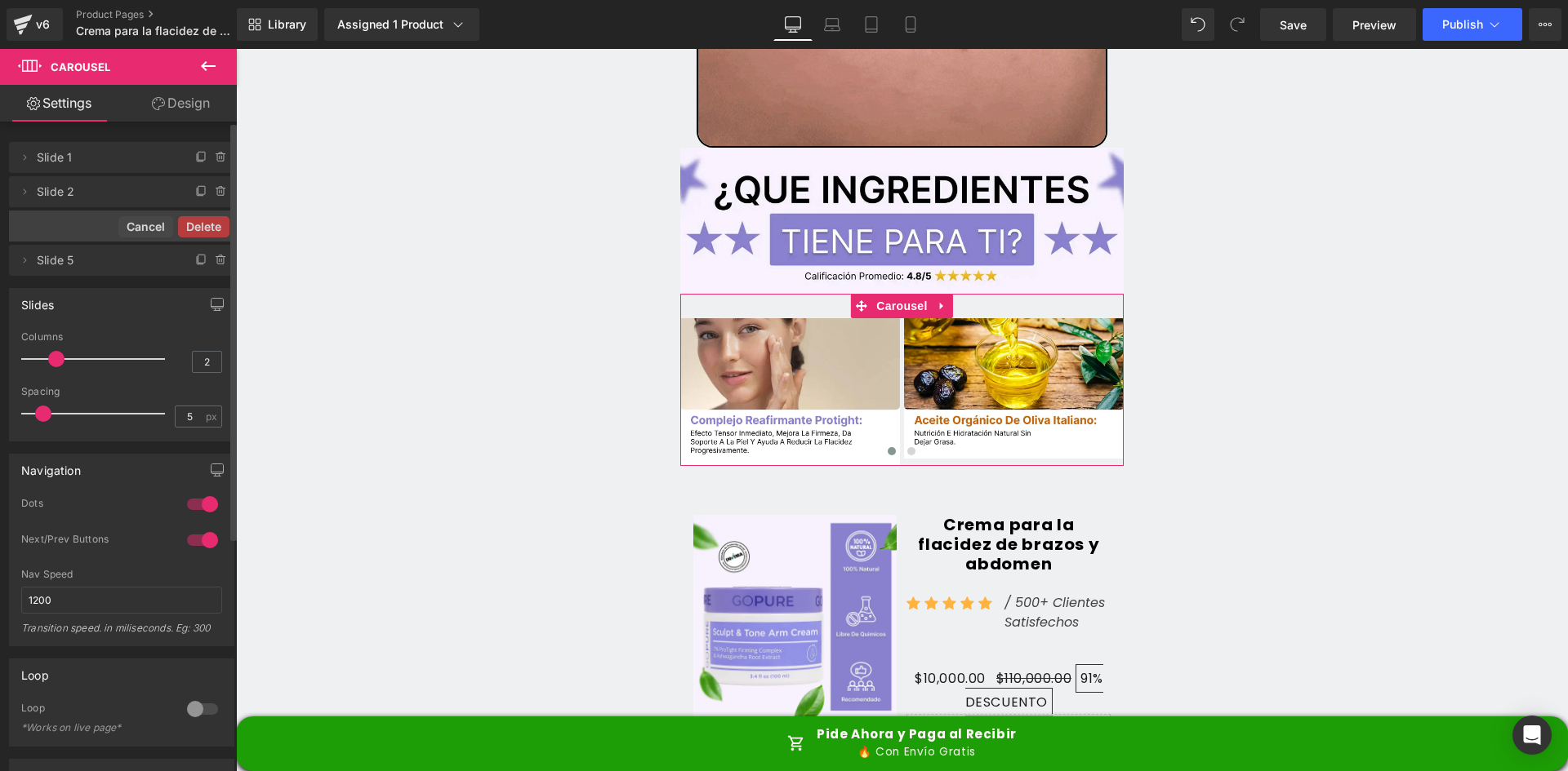
click at [215, 224] on button "Delete" at bounding box center [203, 227] width 51 height 22
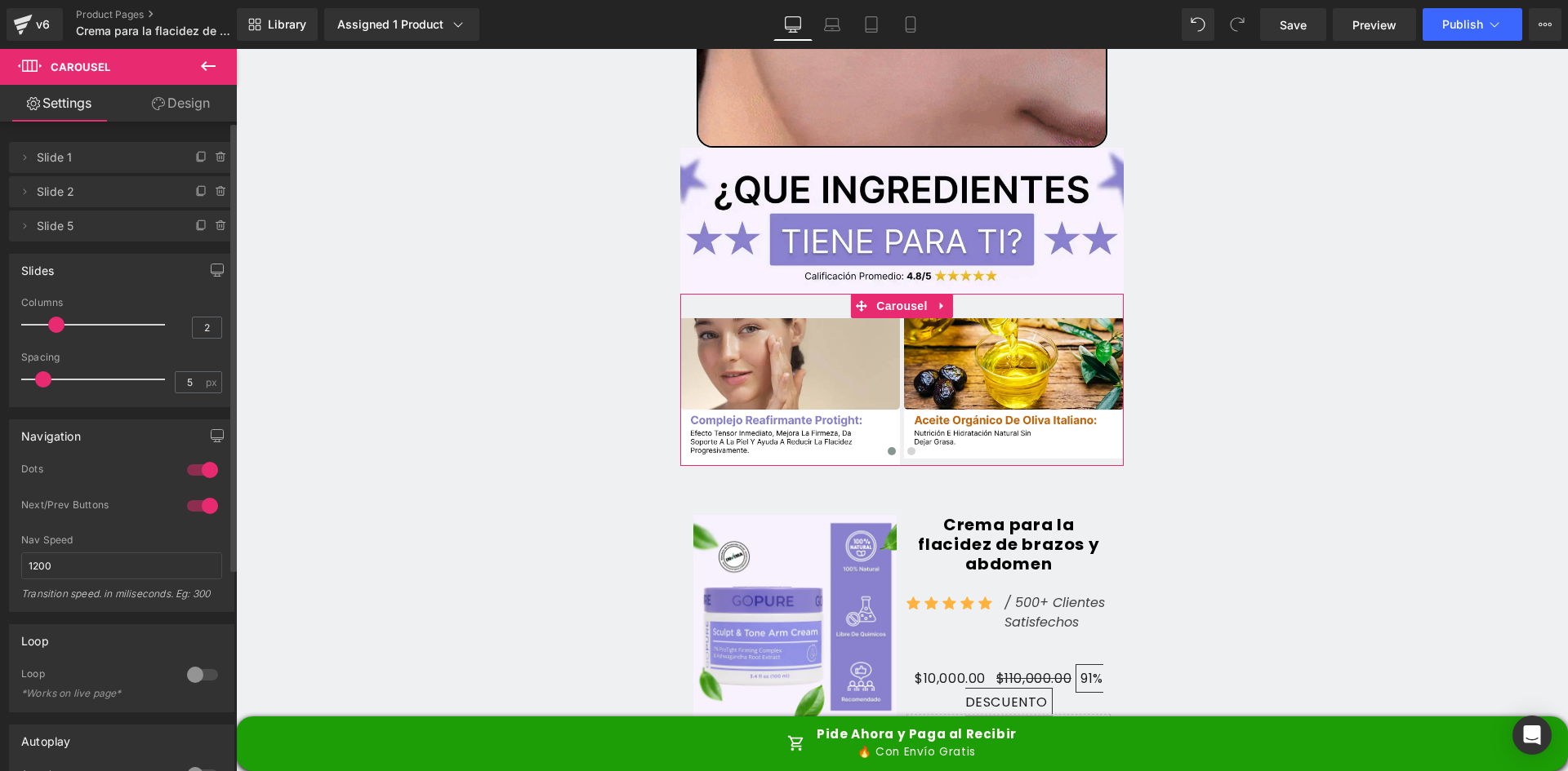
click at [221, 224] on icon at bounding box center [221, 226] width 0 height 4
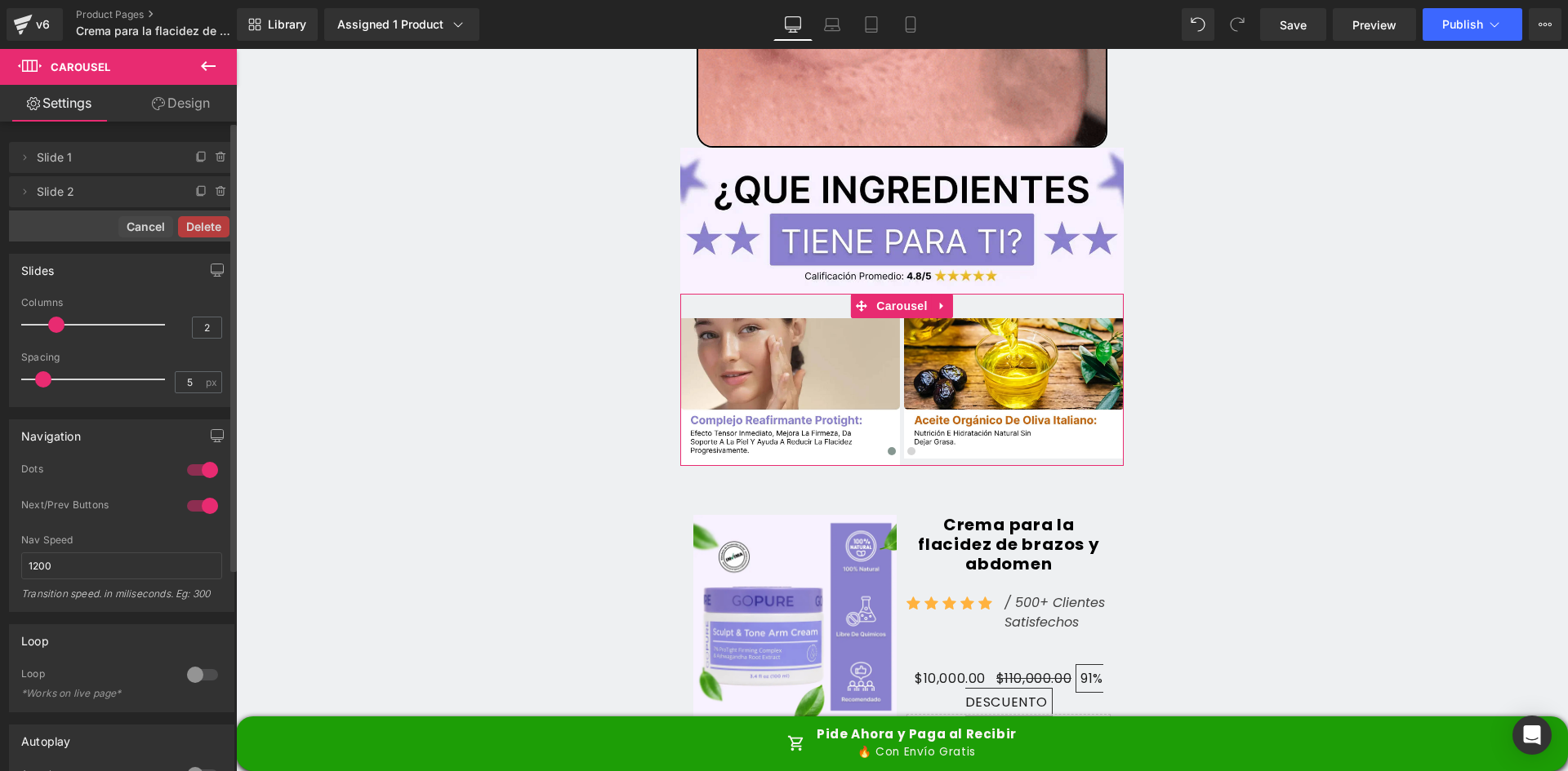
click at [215, 224] on button "Delete" at bounding box center [203, 227] width 51 height 22
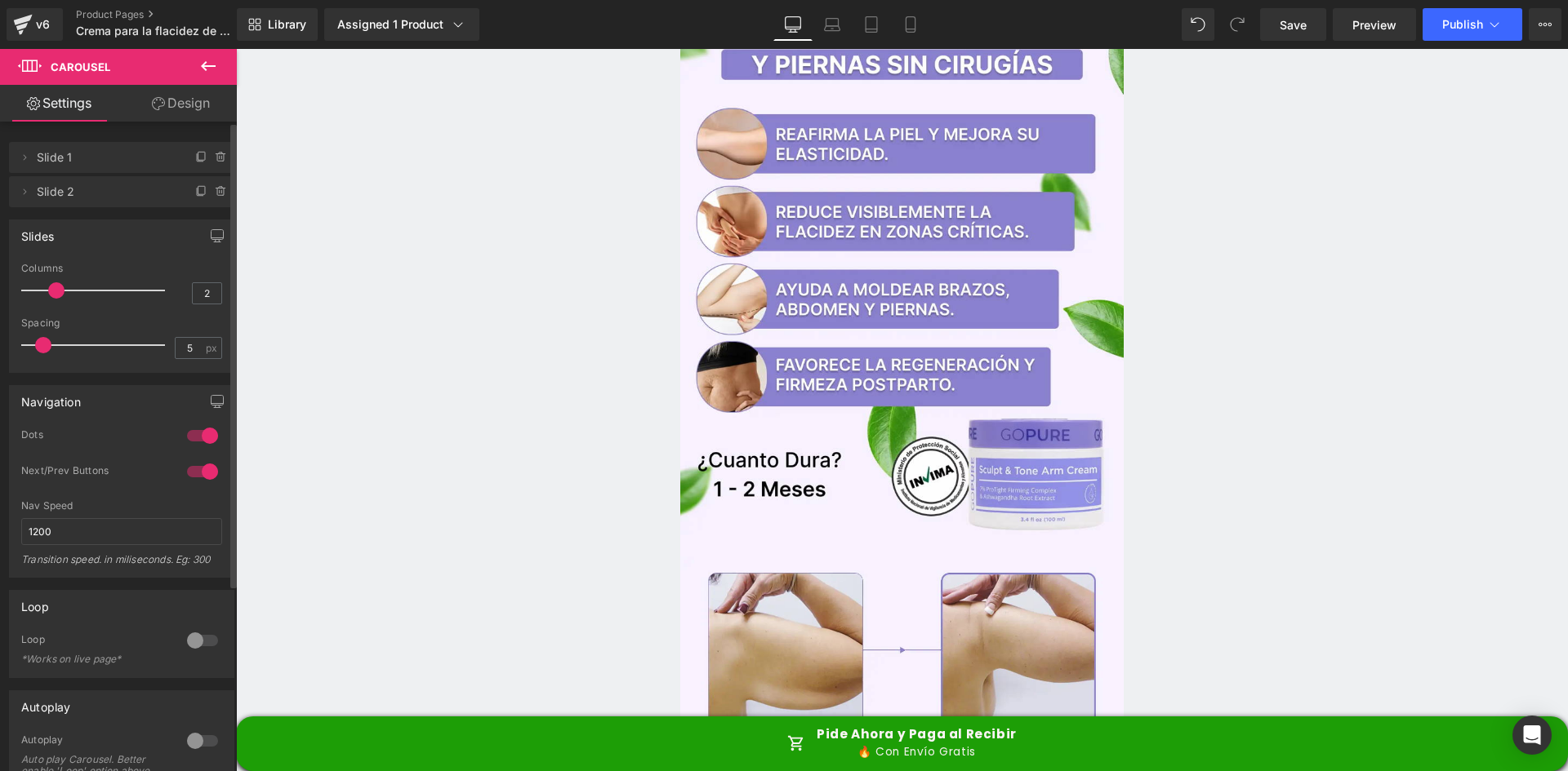
scroll to position [12, 0]
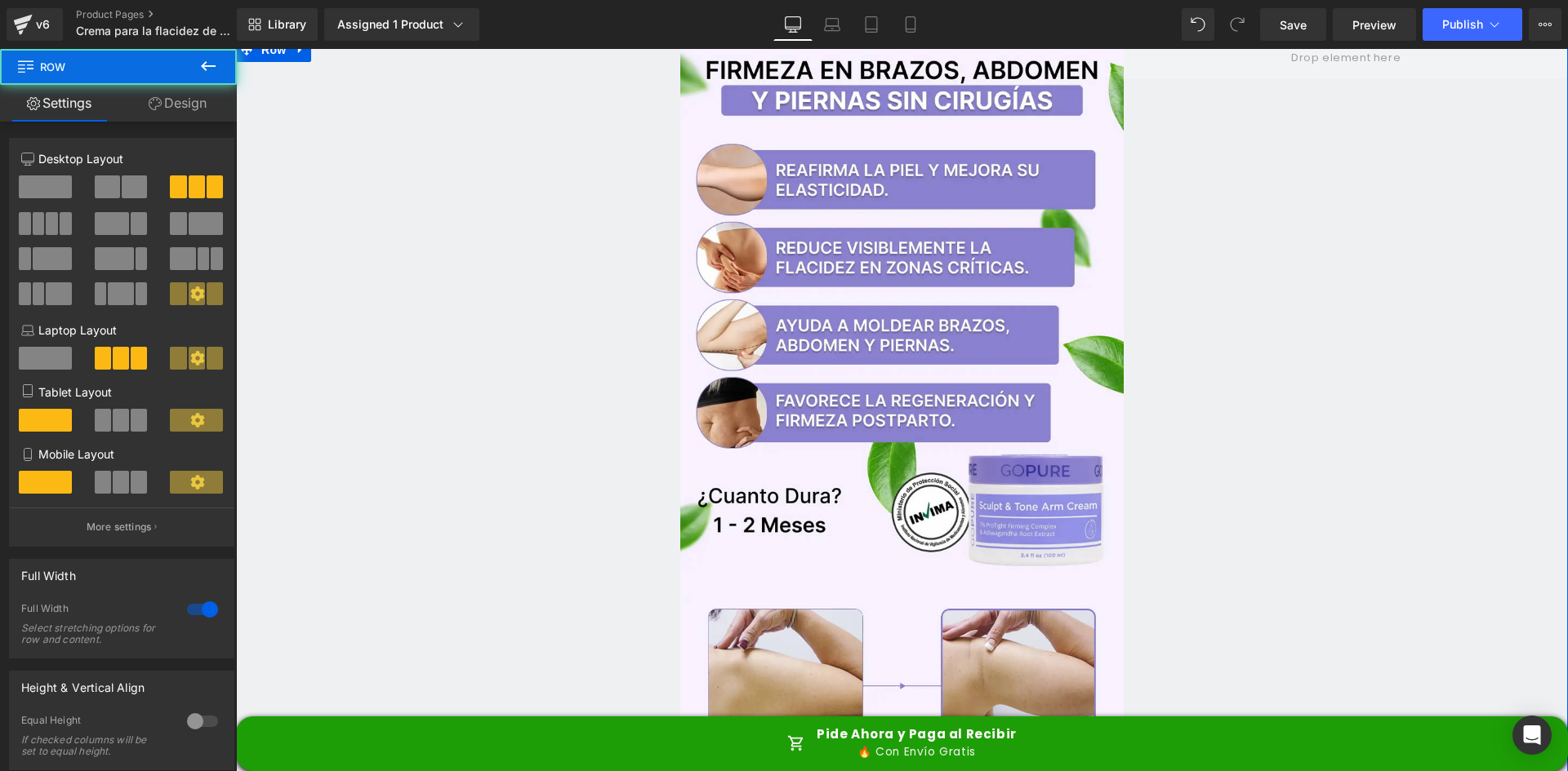
click at [223, 111] on link "Design" at bounding box center [178, 103] width 119 height 37
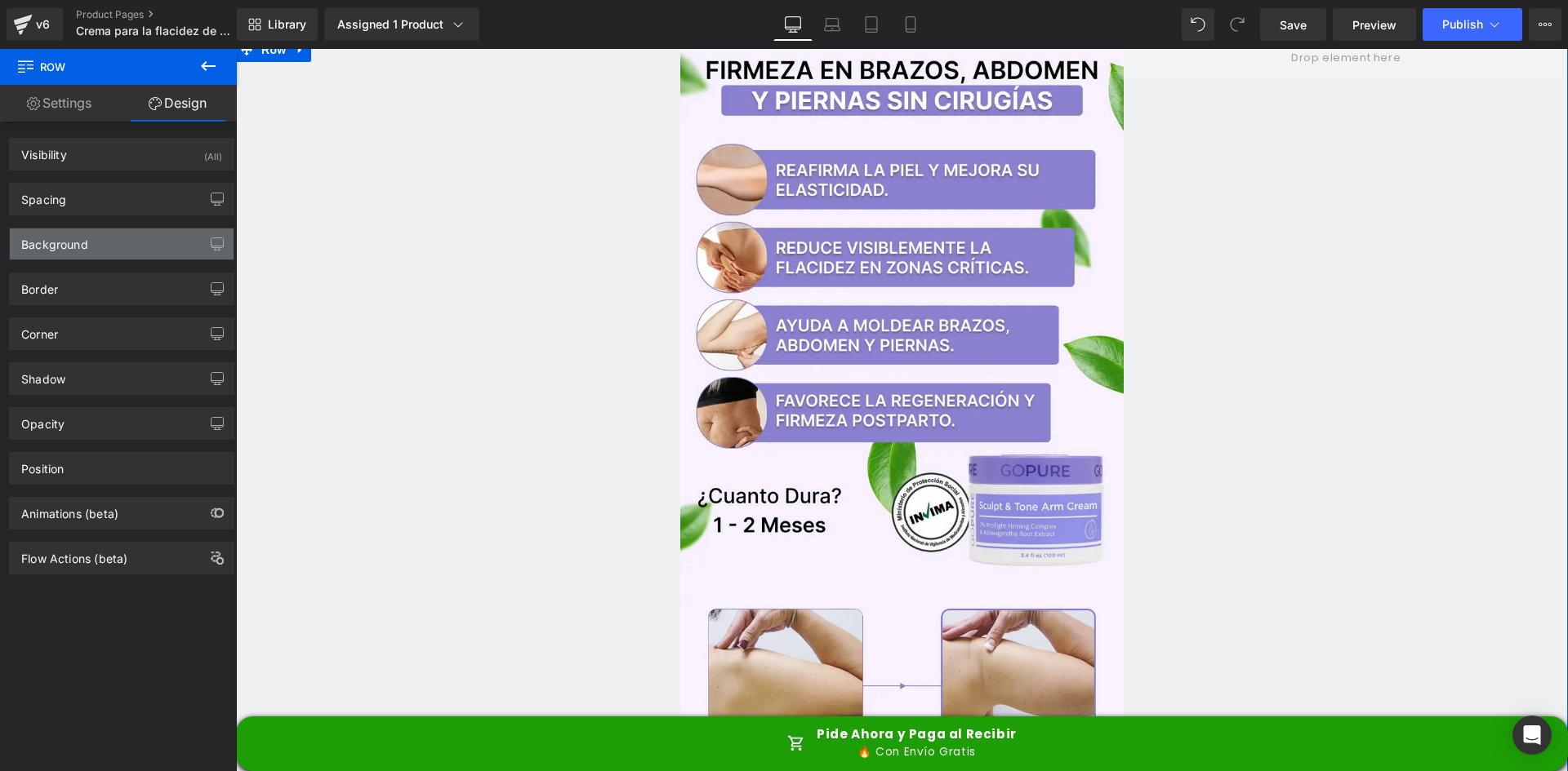
click at [114, 247] on div "Background" at bounding box center [121, 244] width 224 height 31
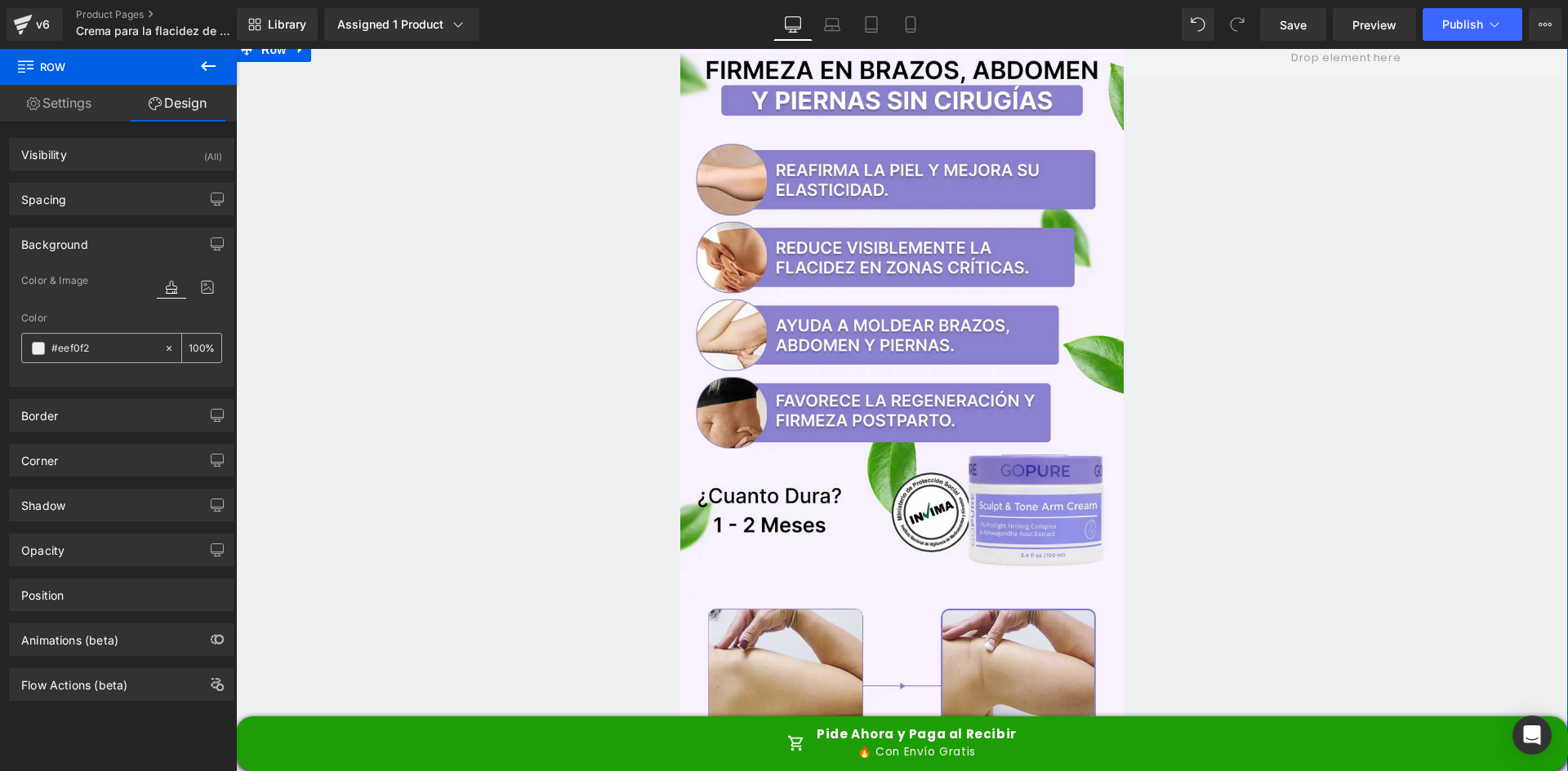
click at [101, 349] on input "#eef0f2" at bounding box center [103, 348] width 104 height 18
paste input "F7F1FF"
type input "F7F1FF"
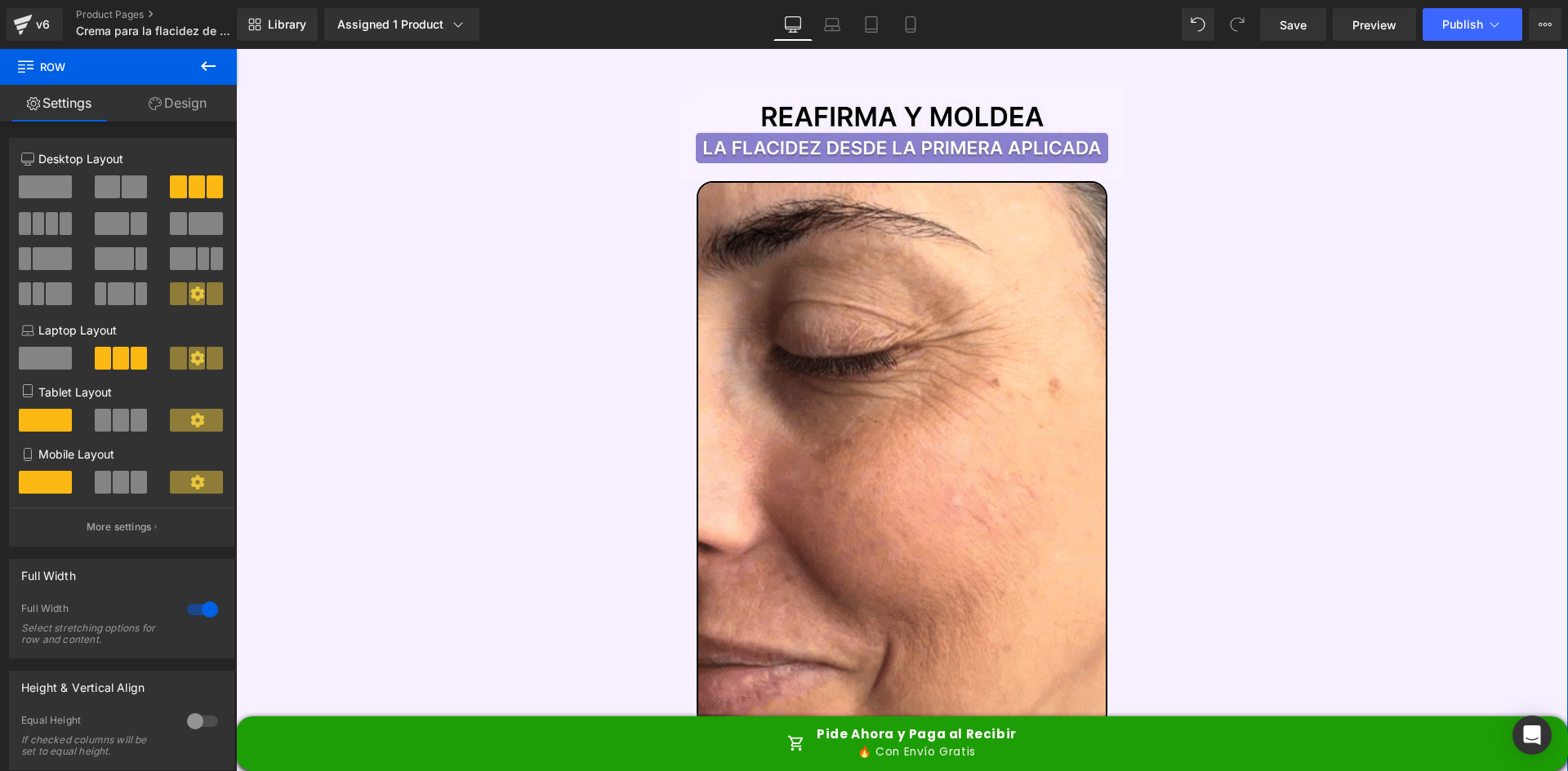
scroll to position [2053, 0]
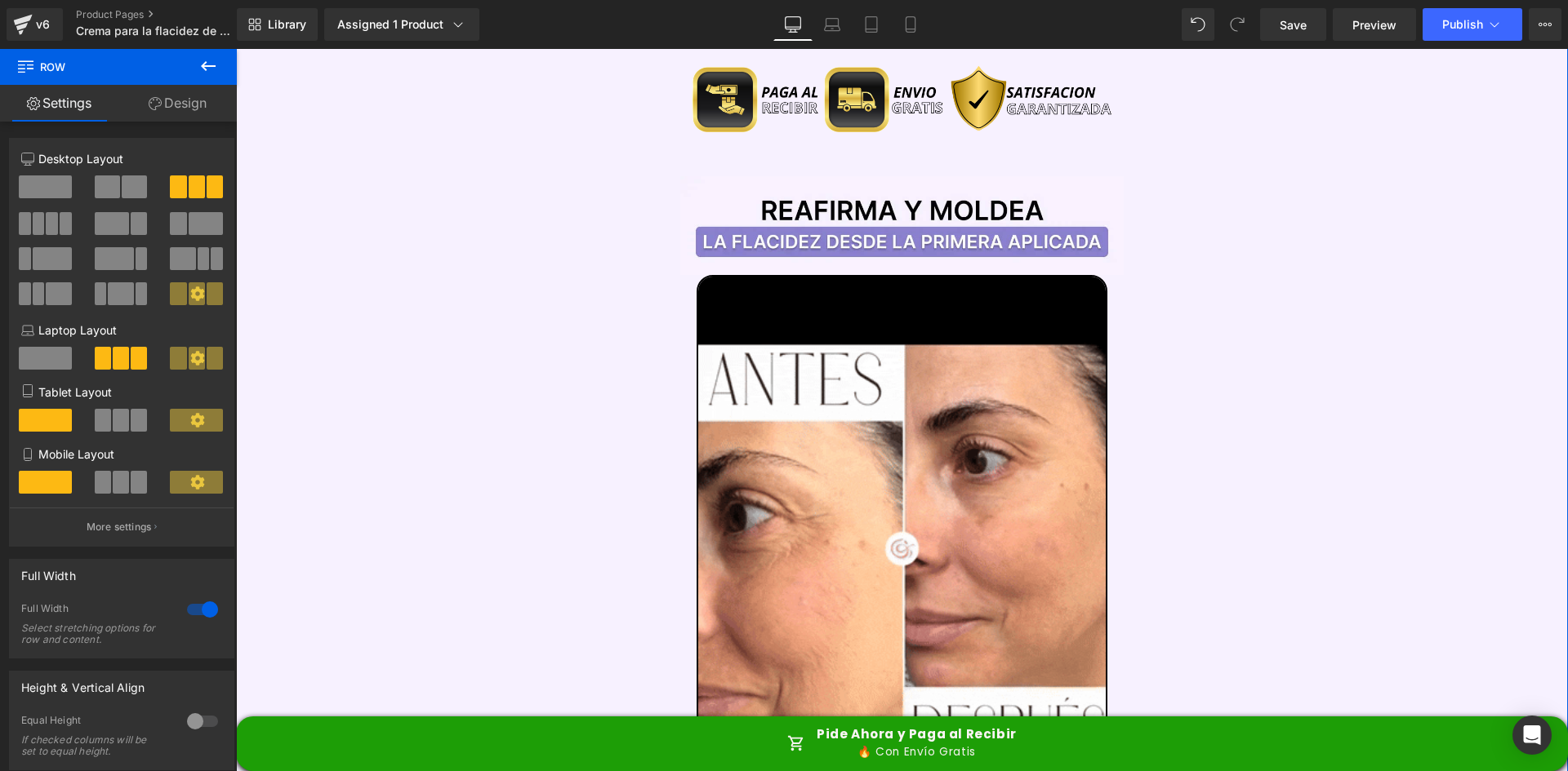
scroll to position [2041, 0]
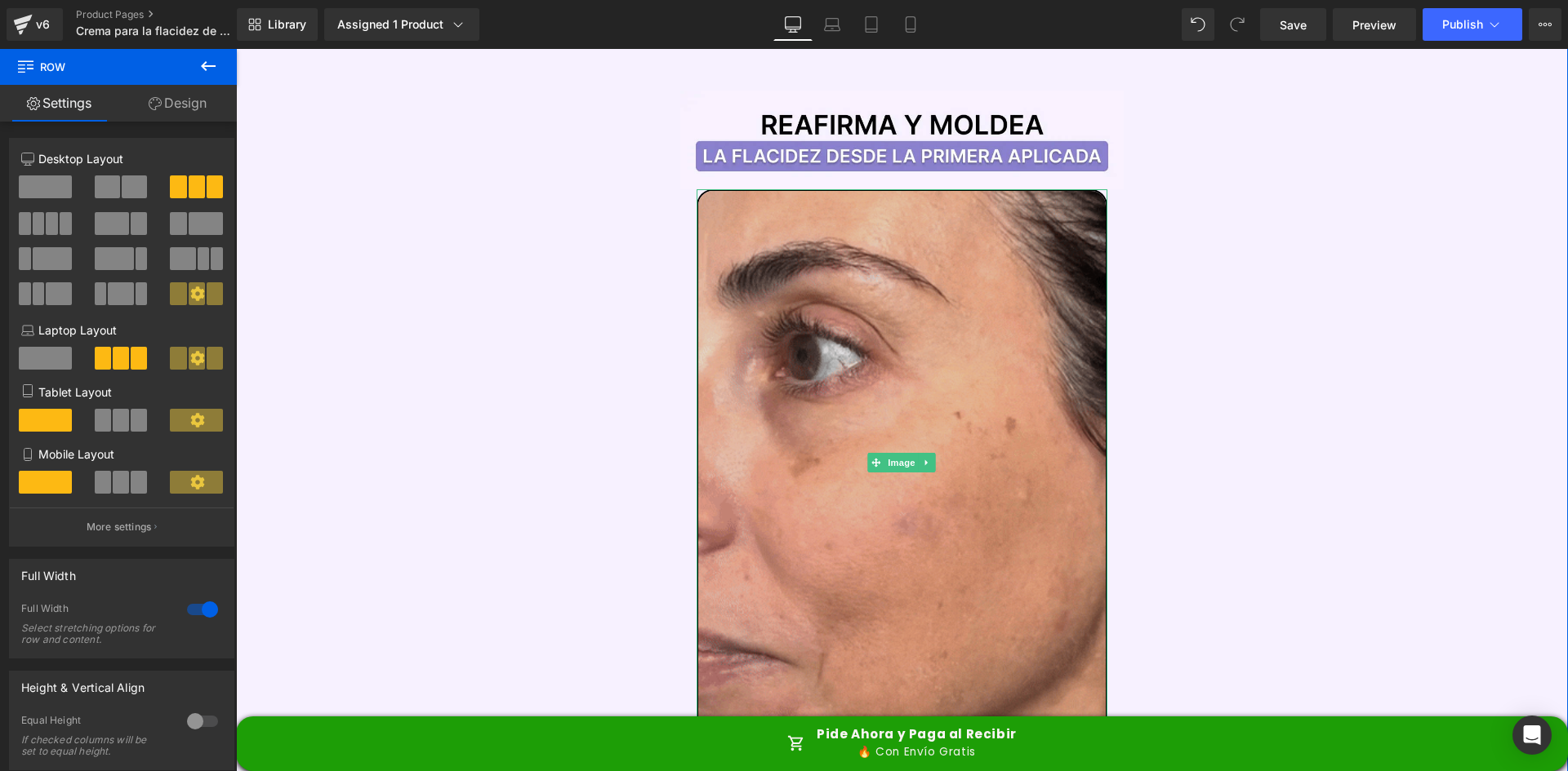
click at [850, 259] on img at bounding box center [903, 462] width 411 height 547
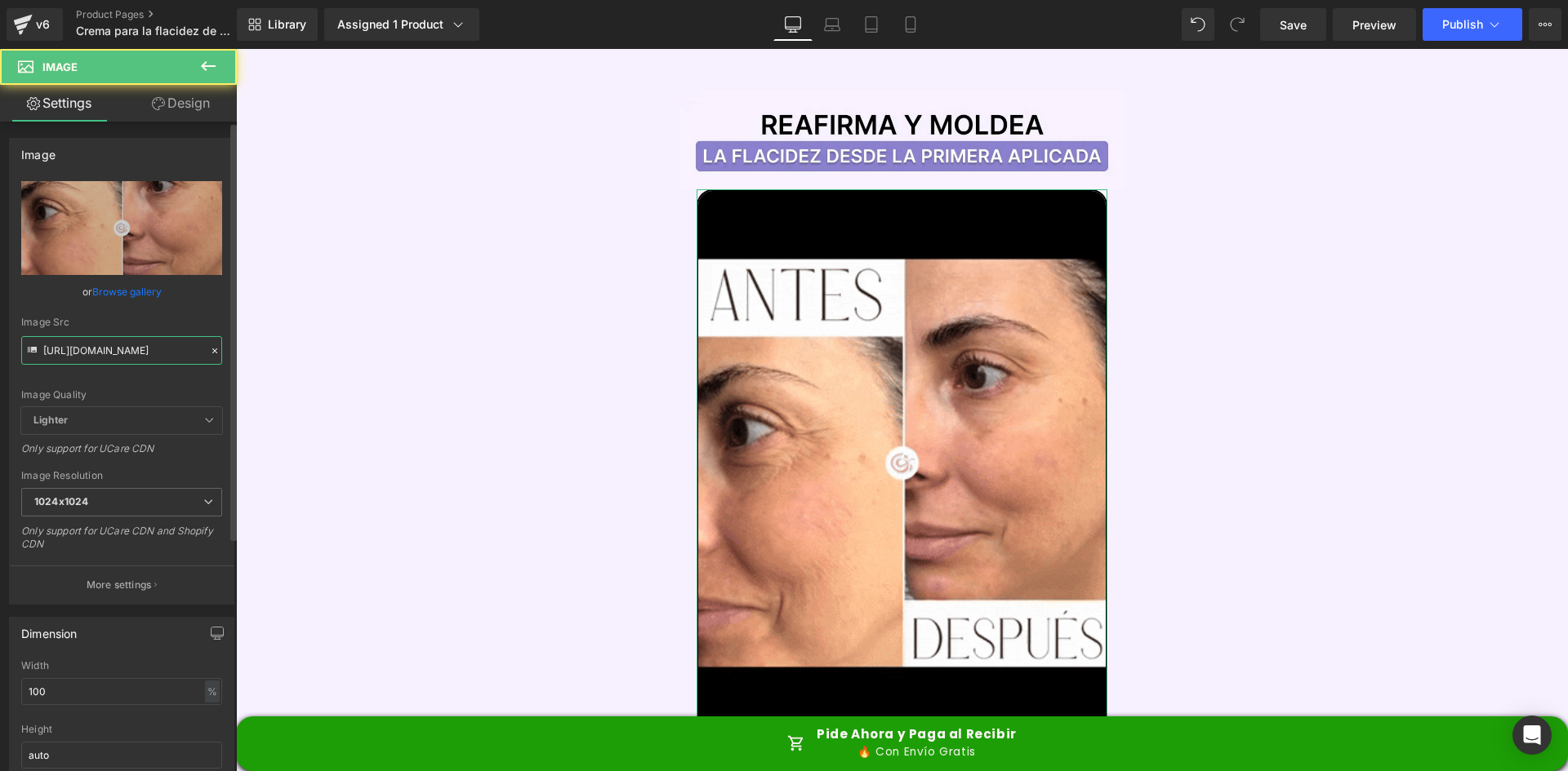
click at [120, 353] on input "[URL][DOMAIN_NAME]" at bounding box center [122, 351] width 201 height 29
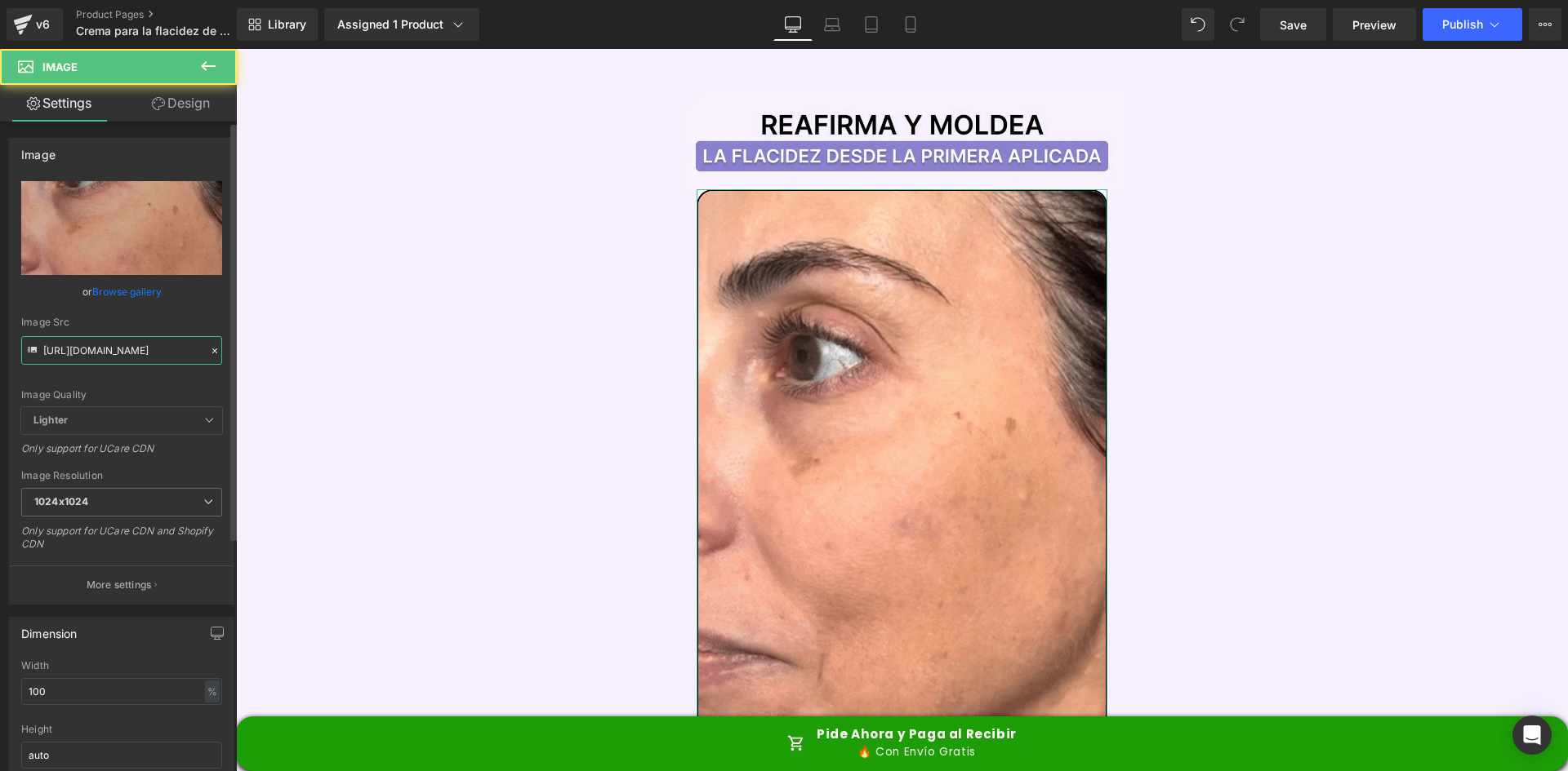
click at [120, 353] on input "[URL][DOMAIN_NAME]" at bounding box center [122, 351] width 201 height 29
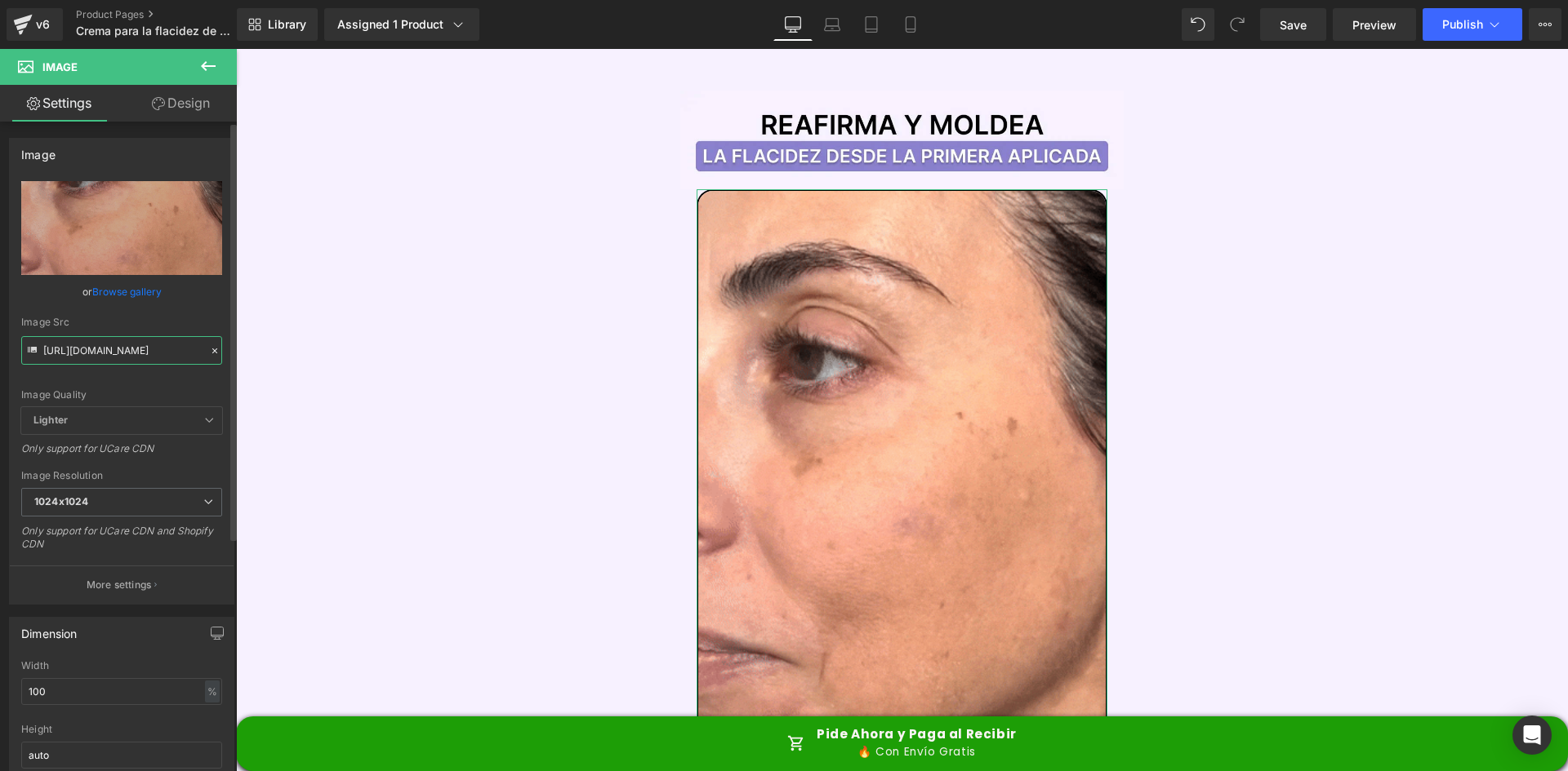
click at [120, 353] on input "[URL][DOMAIN_NAME]" at bounding box center [122, 351] width 201 height 29
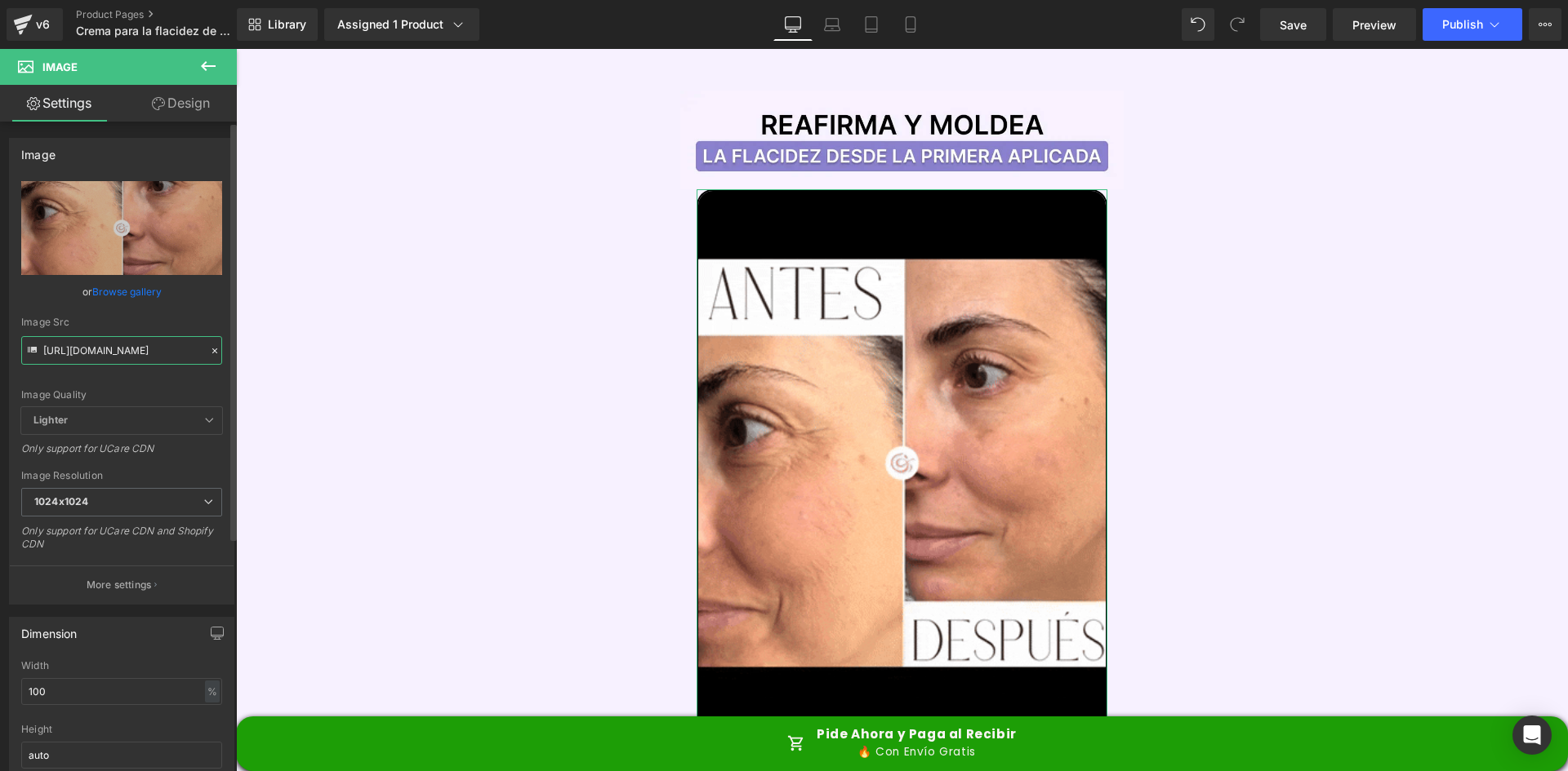
paste input "[DOMAIN_NAME][URL]"
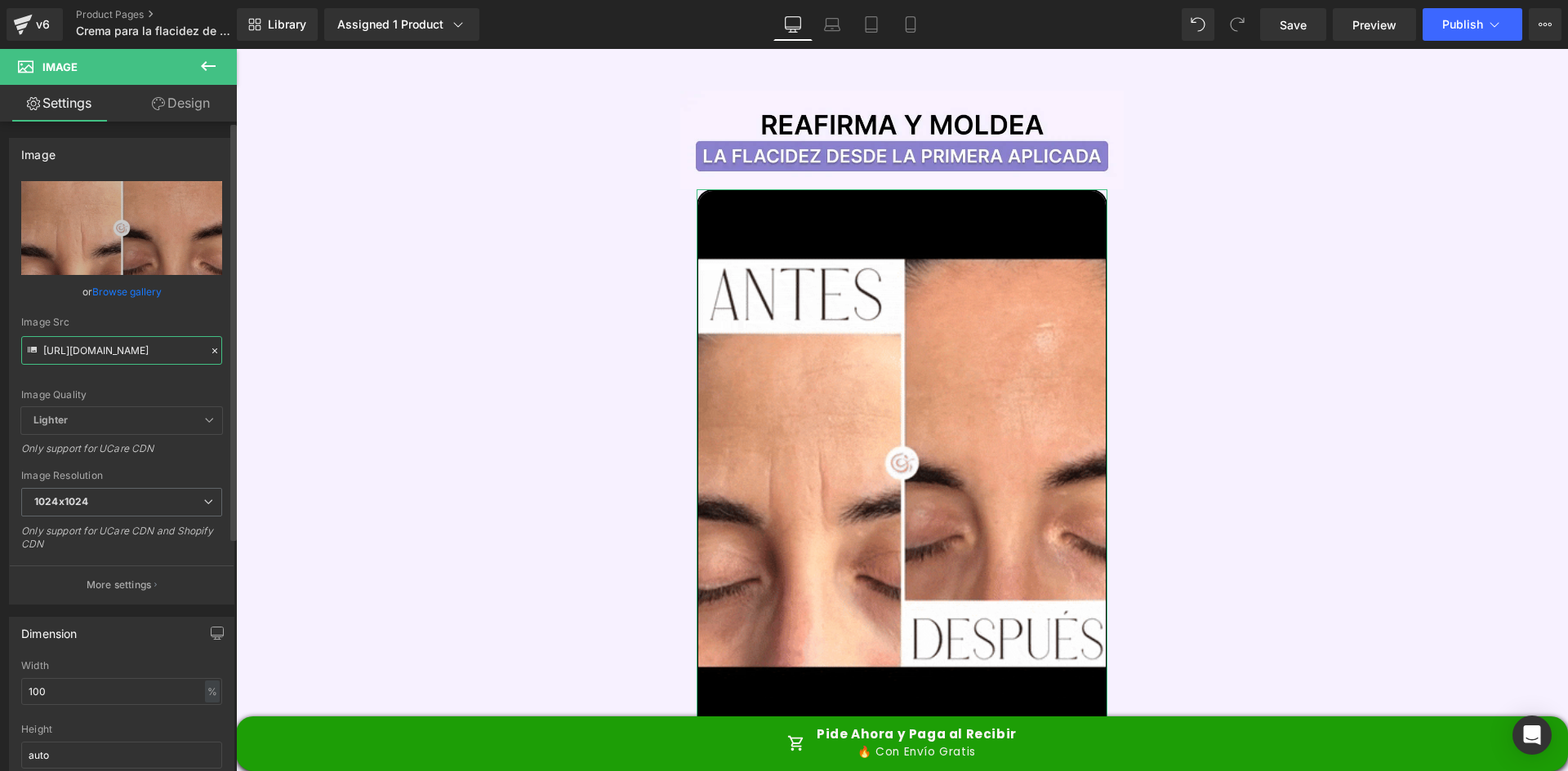
type input "[URL][DOMAIN_NAME]"
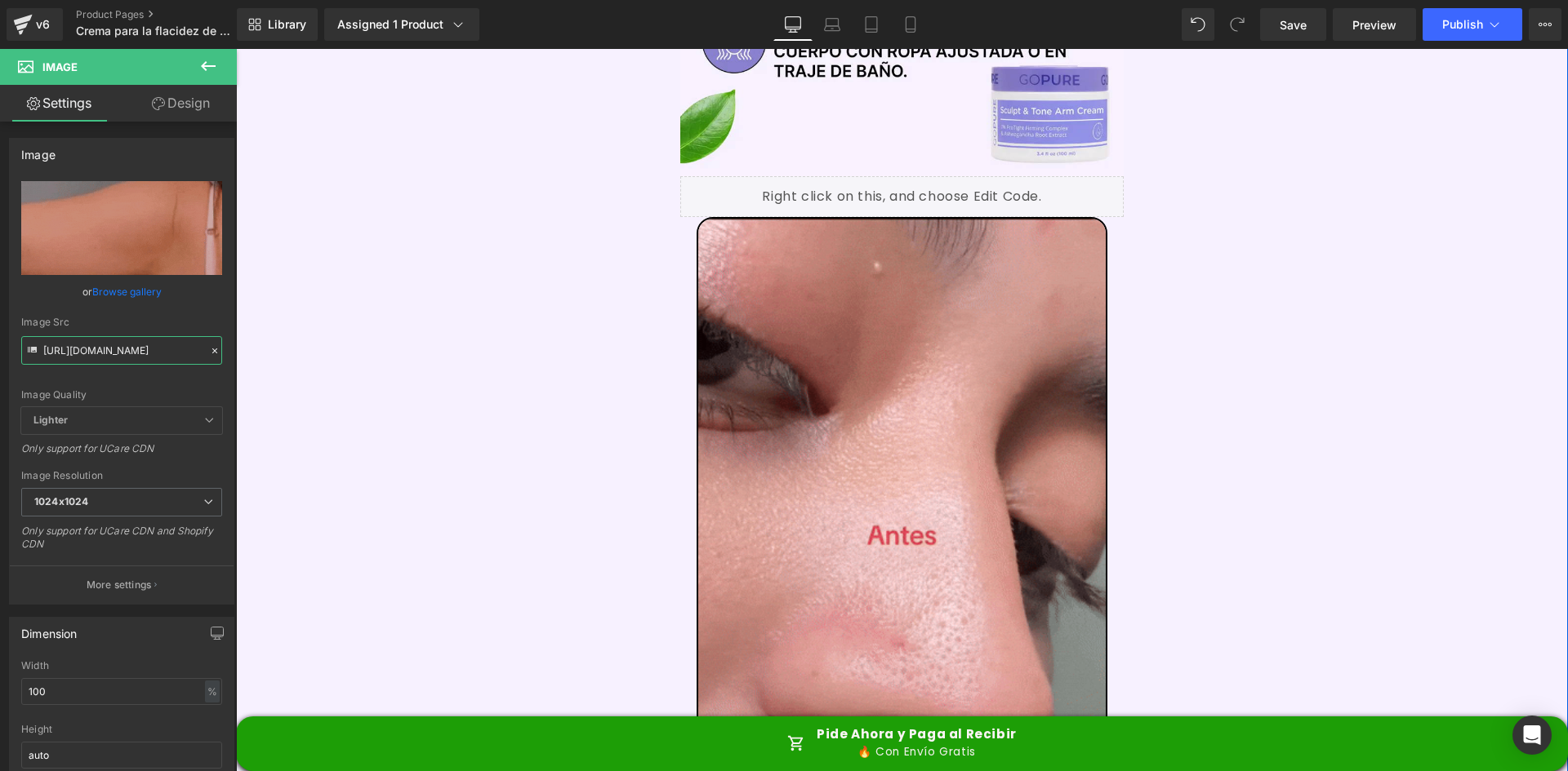
scroll to position [3347, 0]
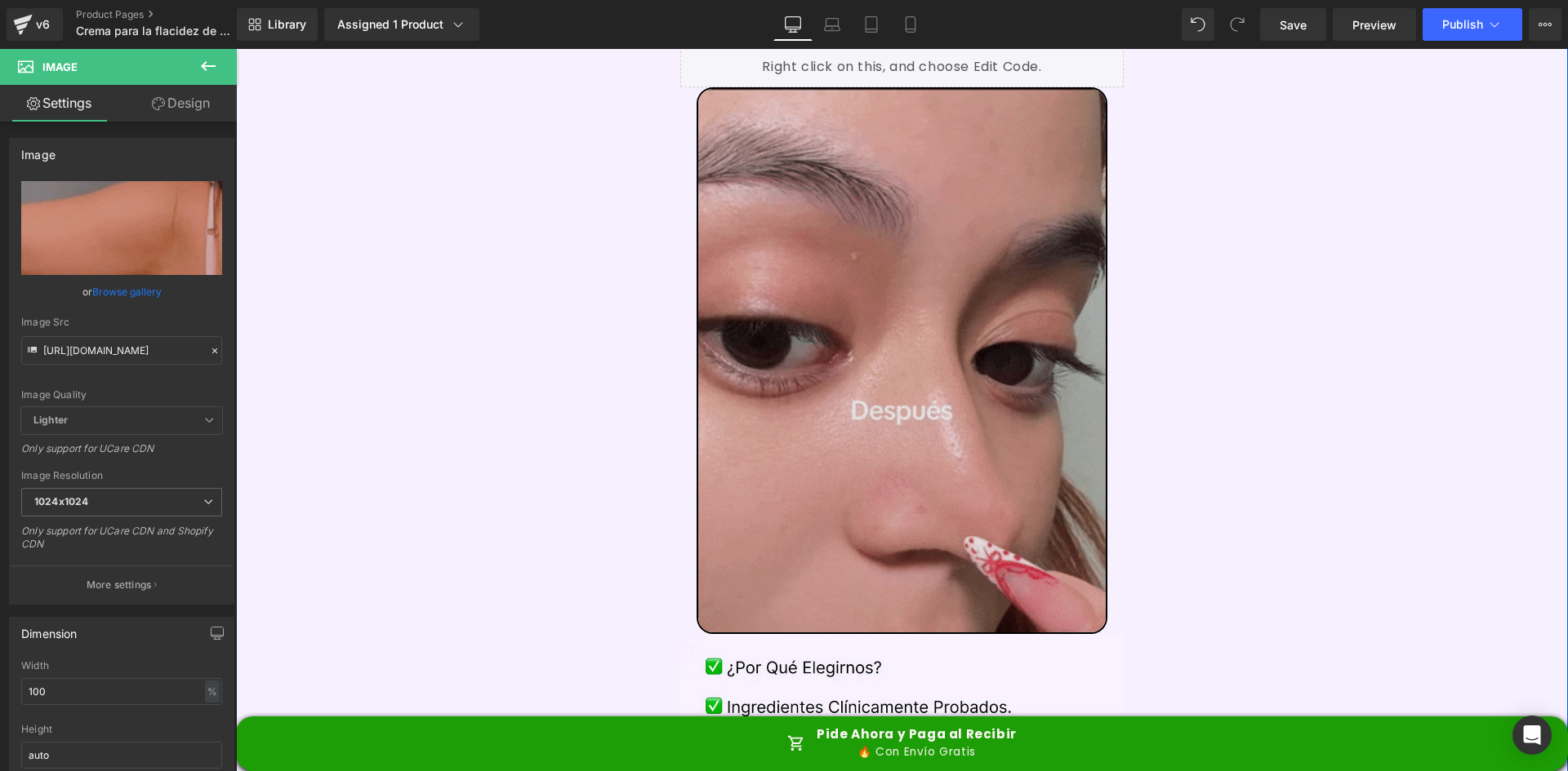
click at [1007, 271] on img at bounding box center [903, 360] width 411 height 547
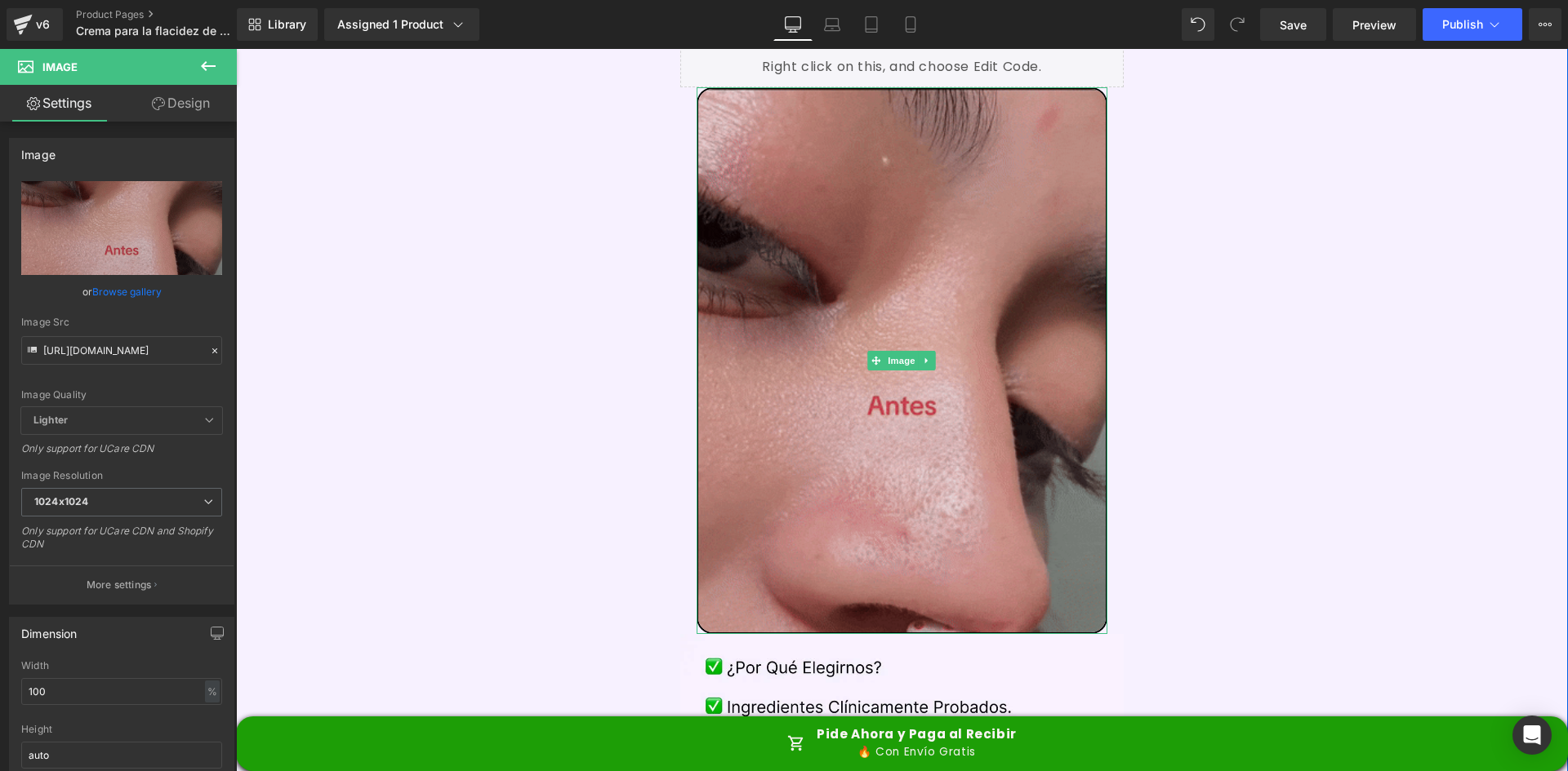
click at [846, 398] on img at bounding box center [903, 360] width 411 height 547
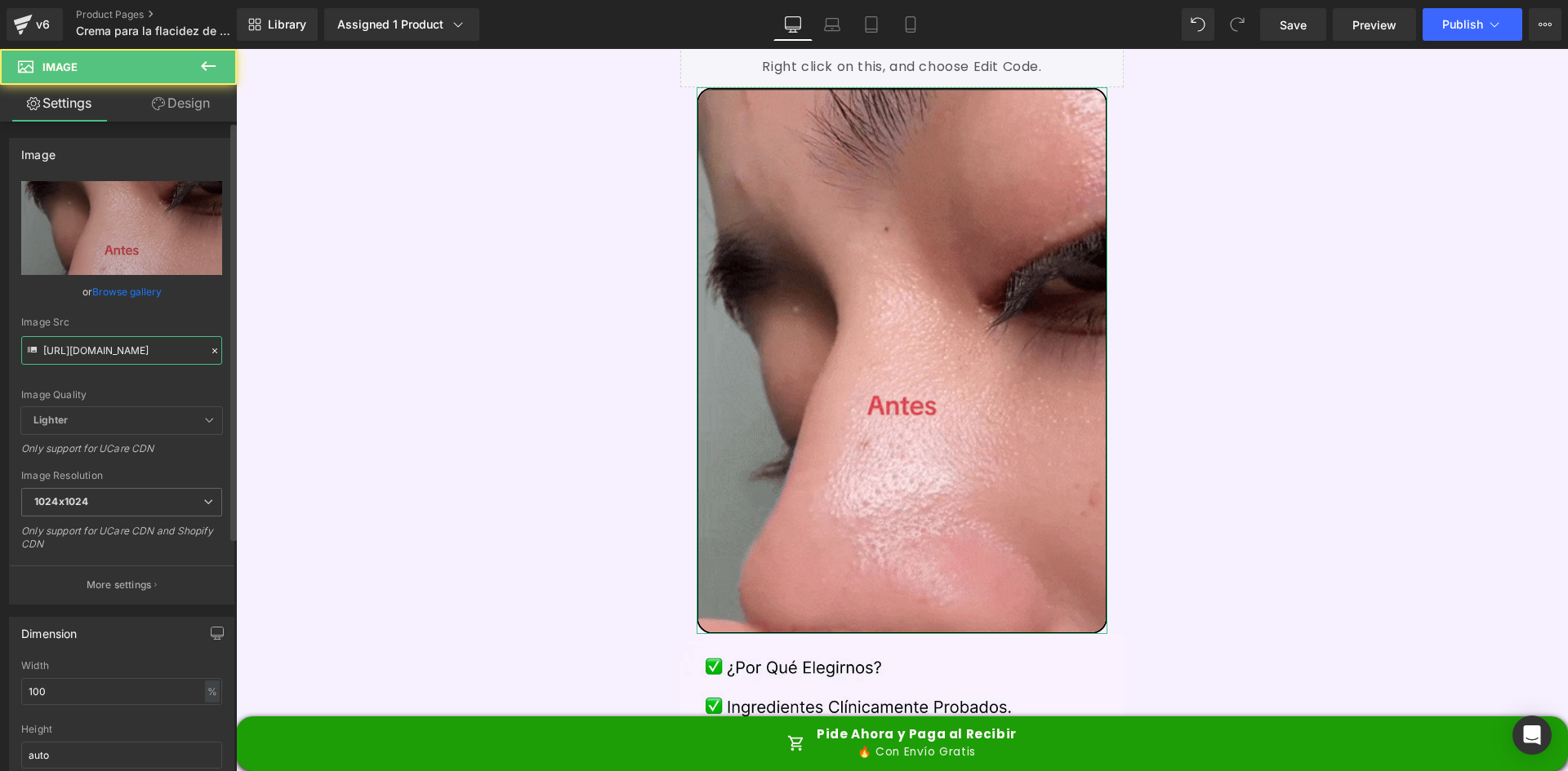
click at [122, 353] on input "[URL][DOMAIN_NAME]" at bounding box center [122, 351] width 201 height 29
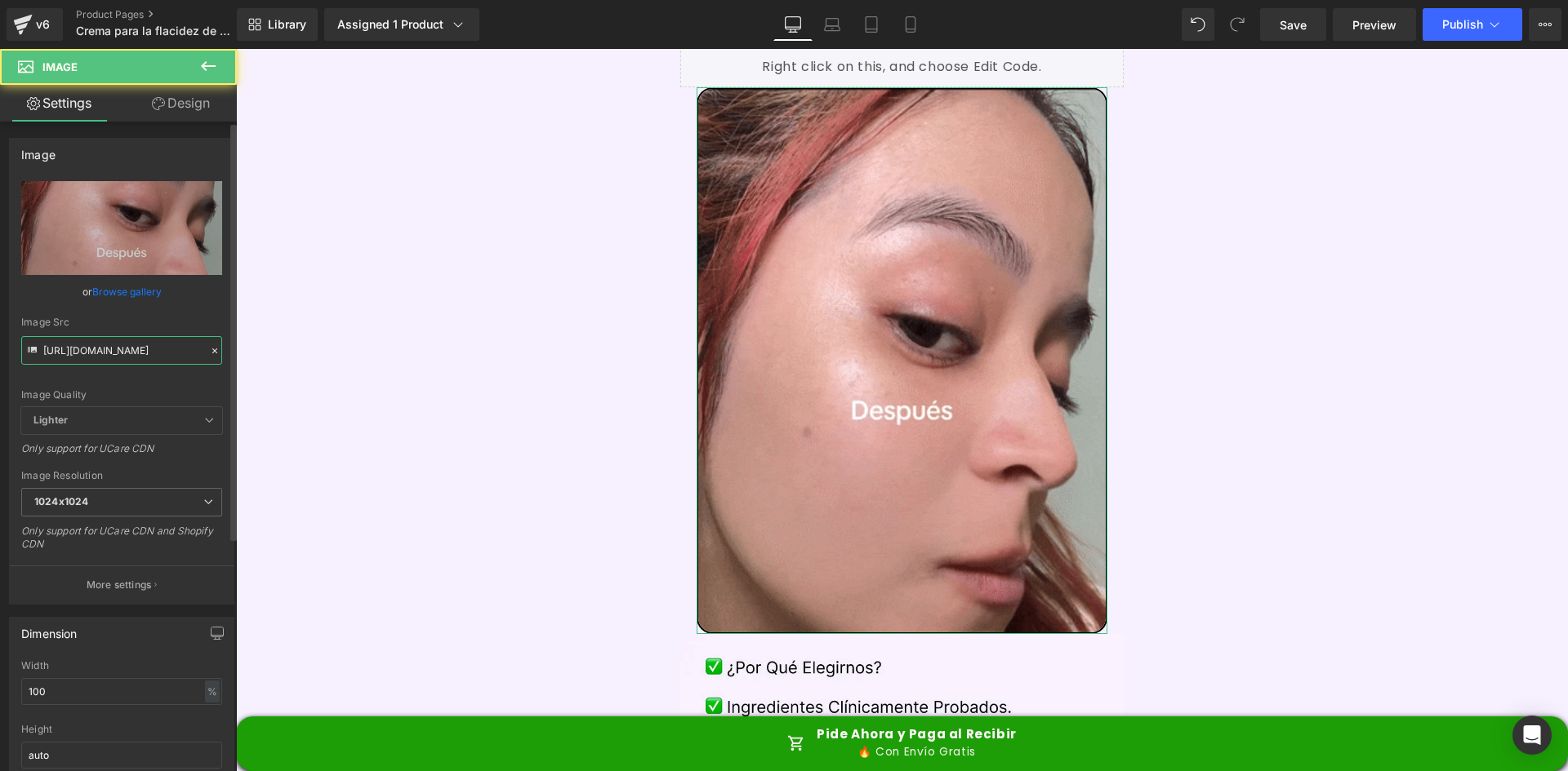
click at [122, 353] on input "[URL][DOMAIN_NAME]" at bounding box center [122, 351] width 201 height 29
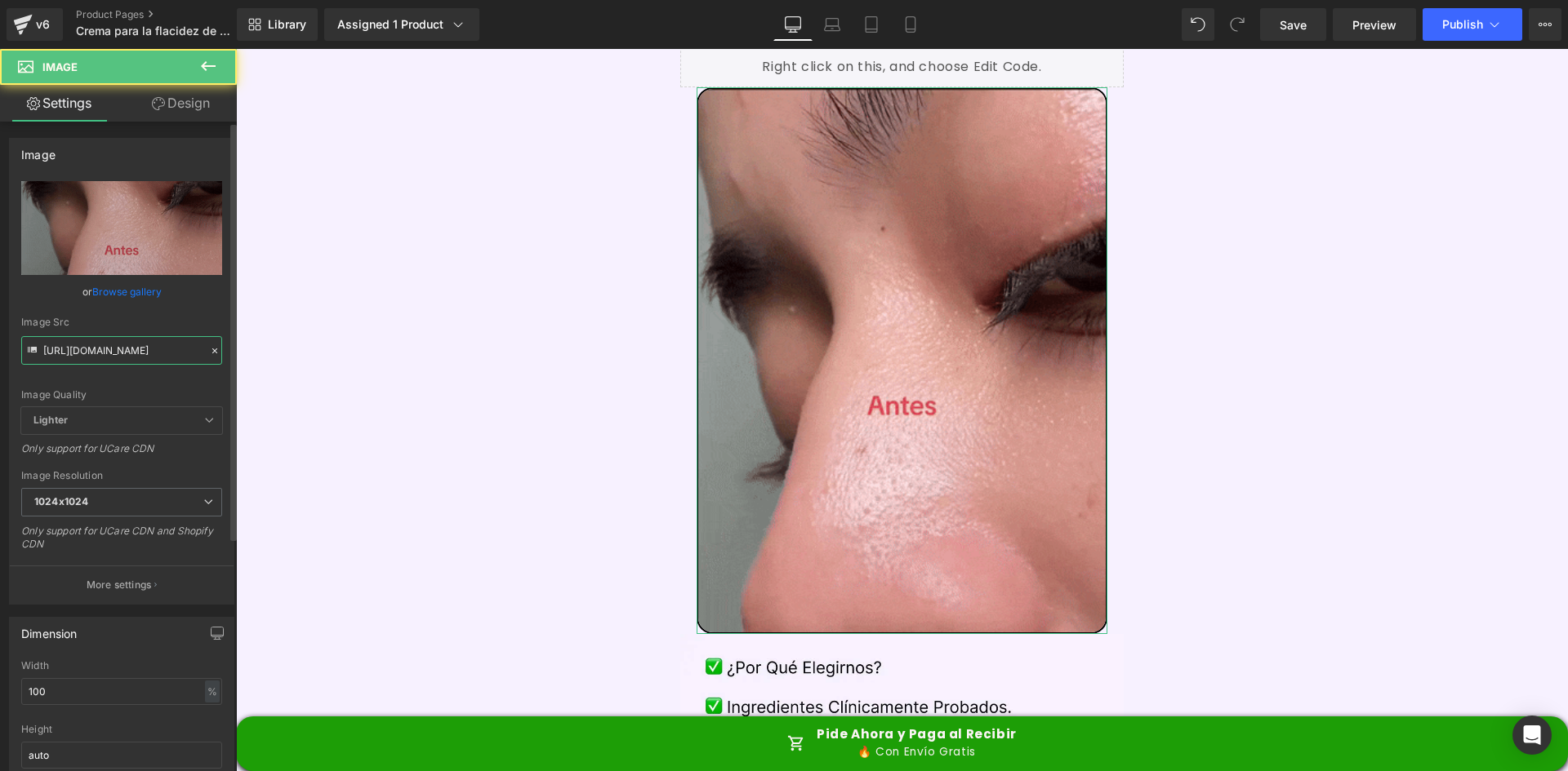
click at [122, 353] on input "[URL][DOMAIN_NAME]" at bounding box center [122, 351] width 201 height 29
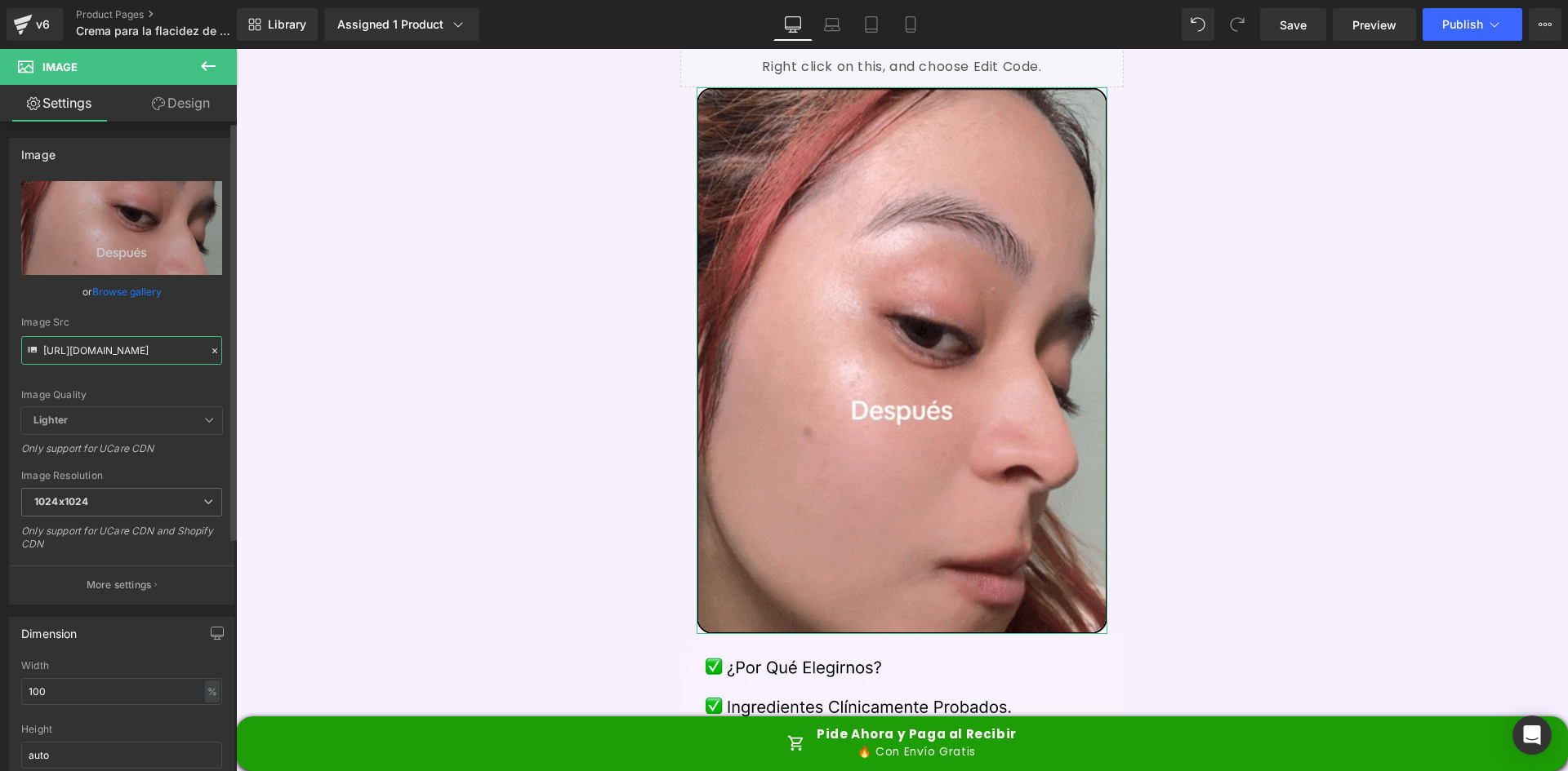
paste input "[DOMAIN_NAME][URL]"
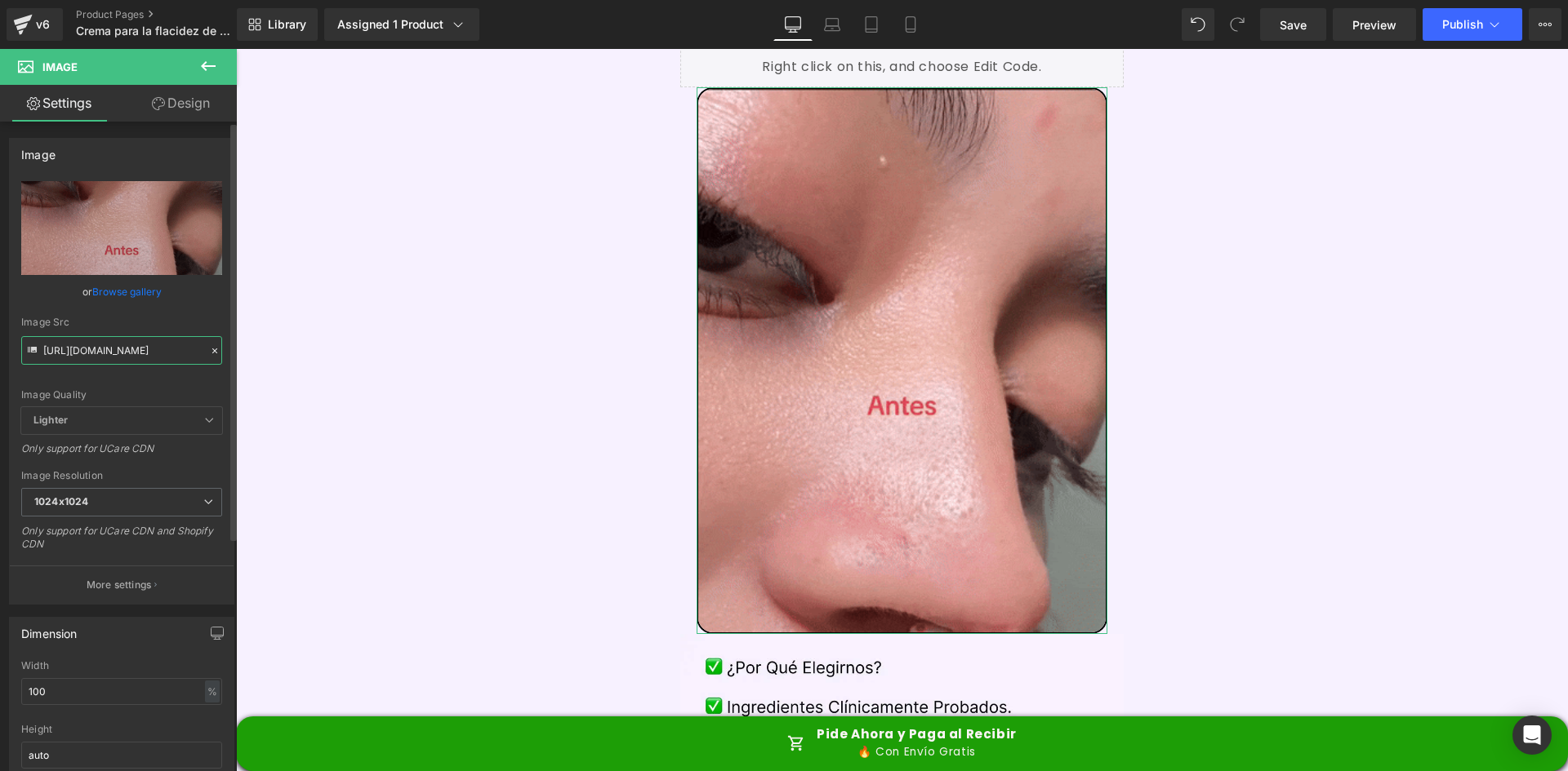
type input "[URL][DOMAIN_NAME]"
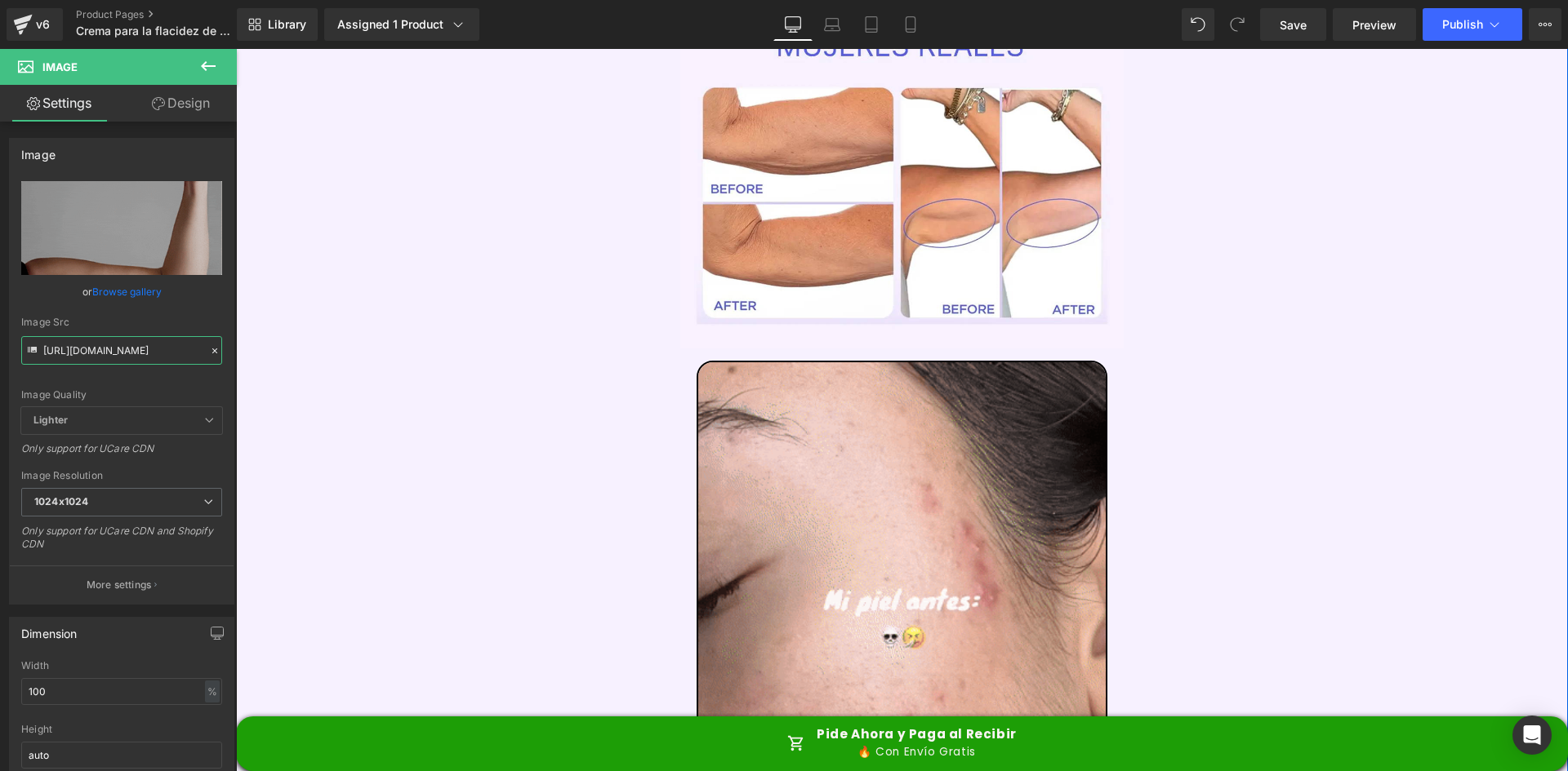
scroll to position [5143, 0]
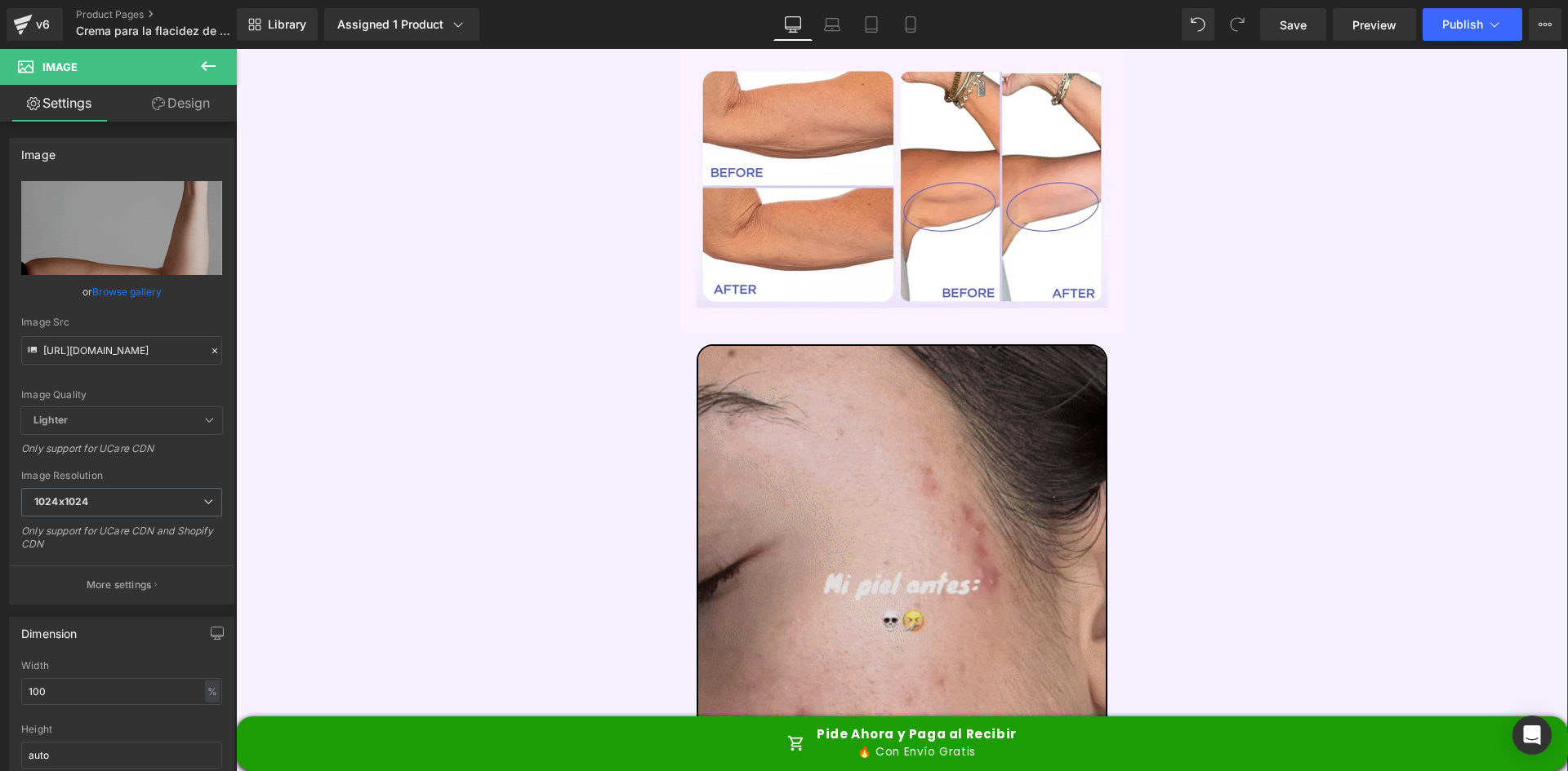
click at [956, 436] on img at bounding box center [903, 618] width 411 height 547
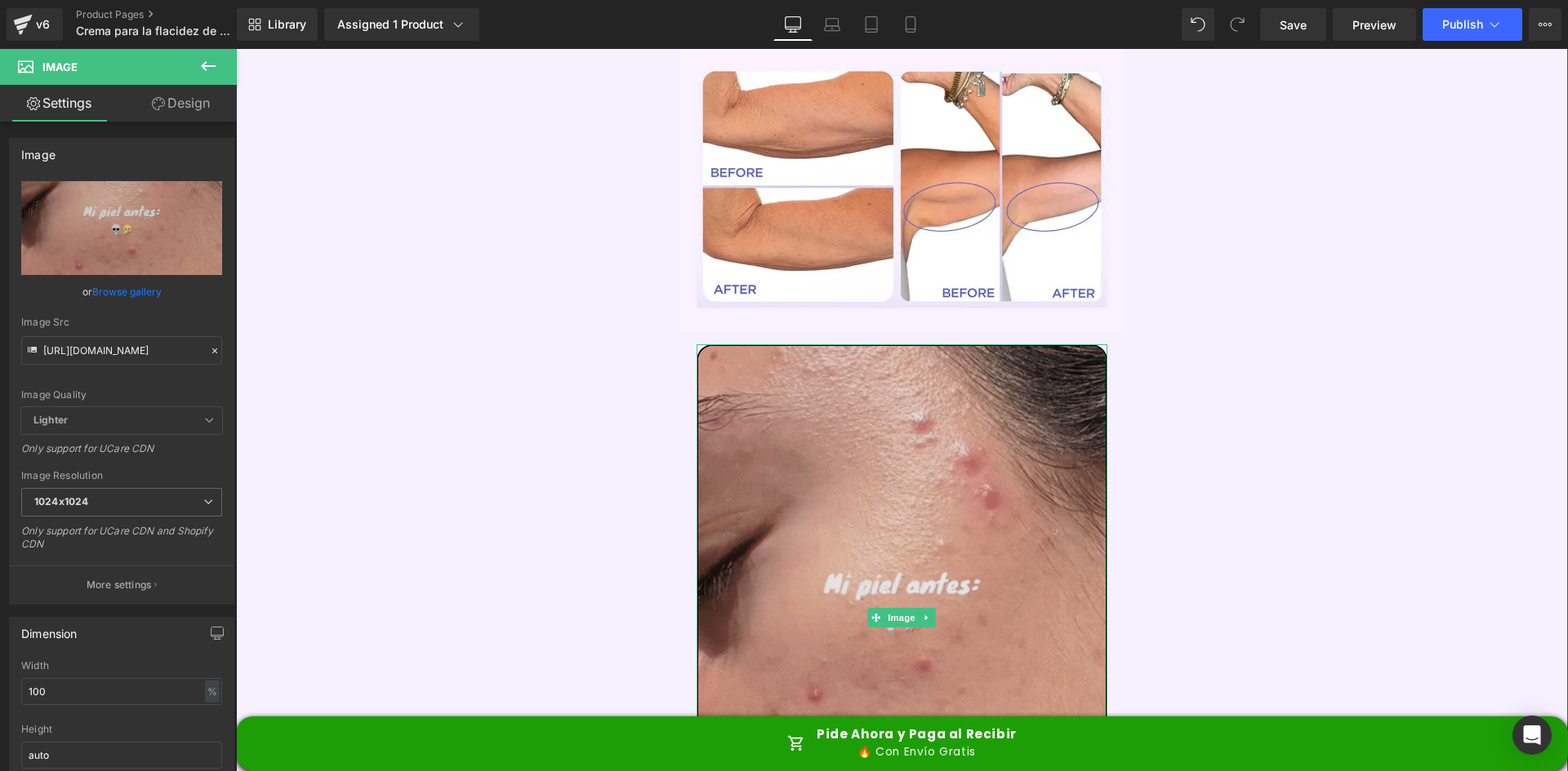
click at [854, 442] on img at bounding box center [903, 618] width 411 height 547
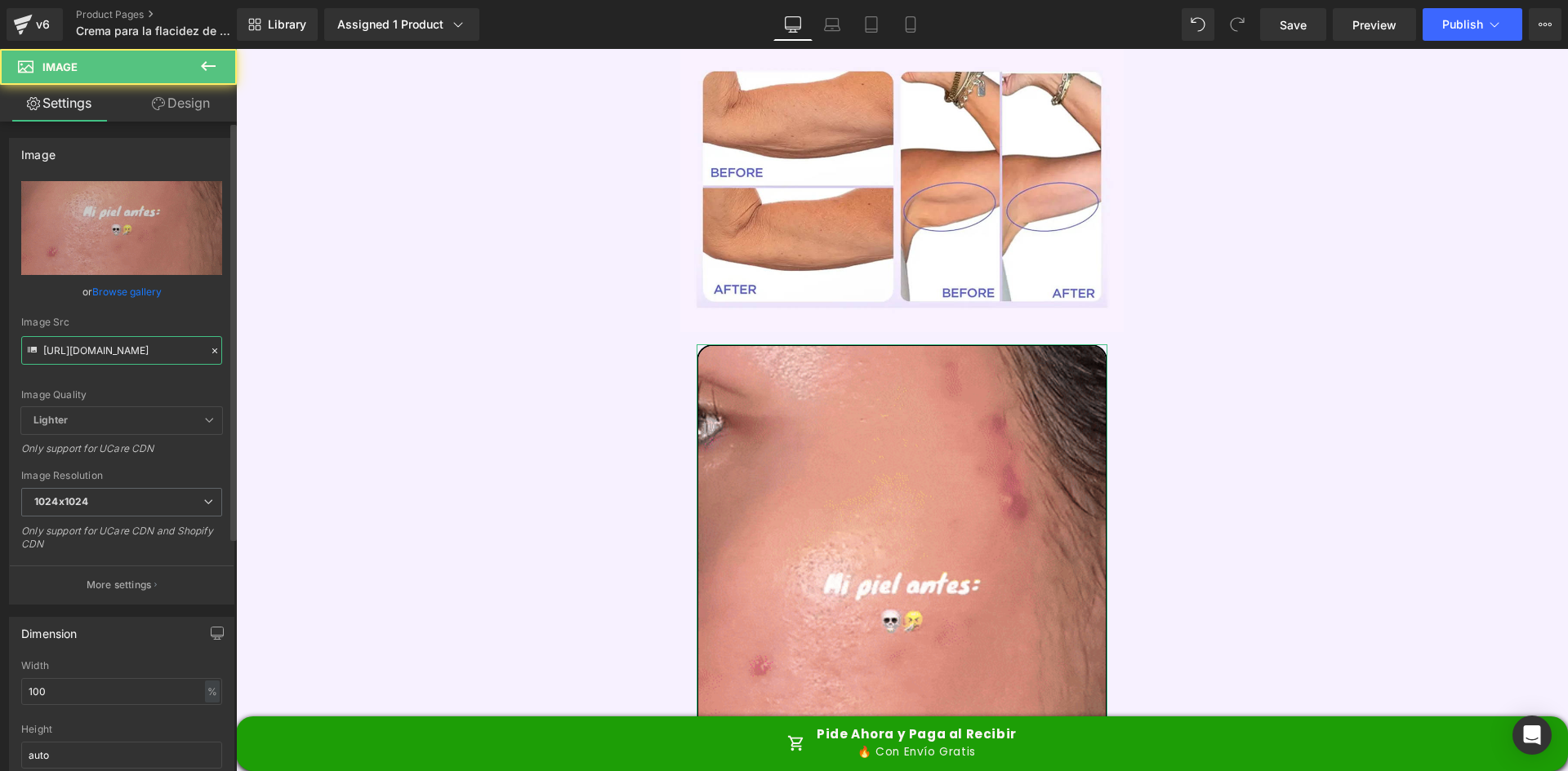
click at [141, 346] on input "[URL][DOMAIN_NAME]" at bounding box center [122, 351] width 201 height 29
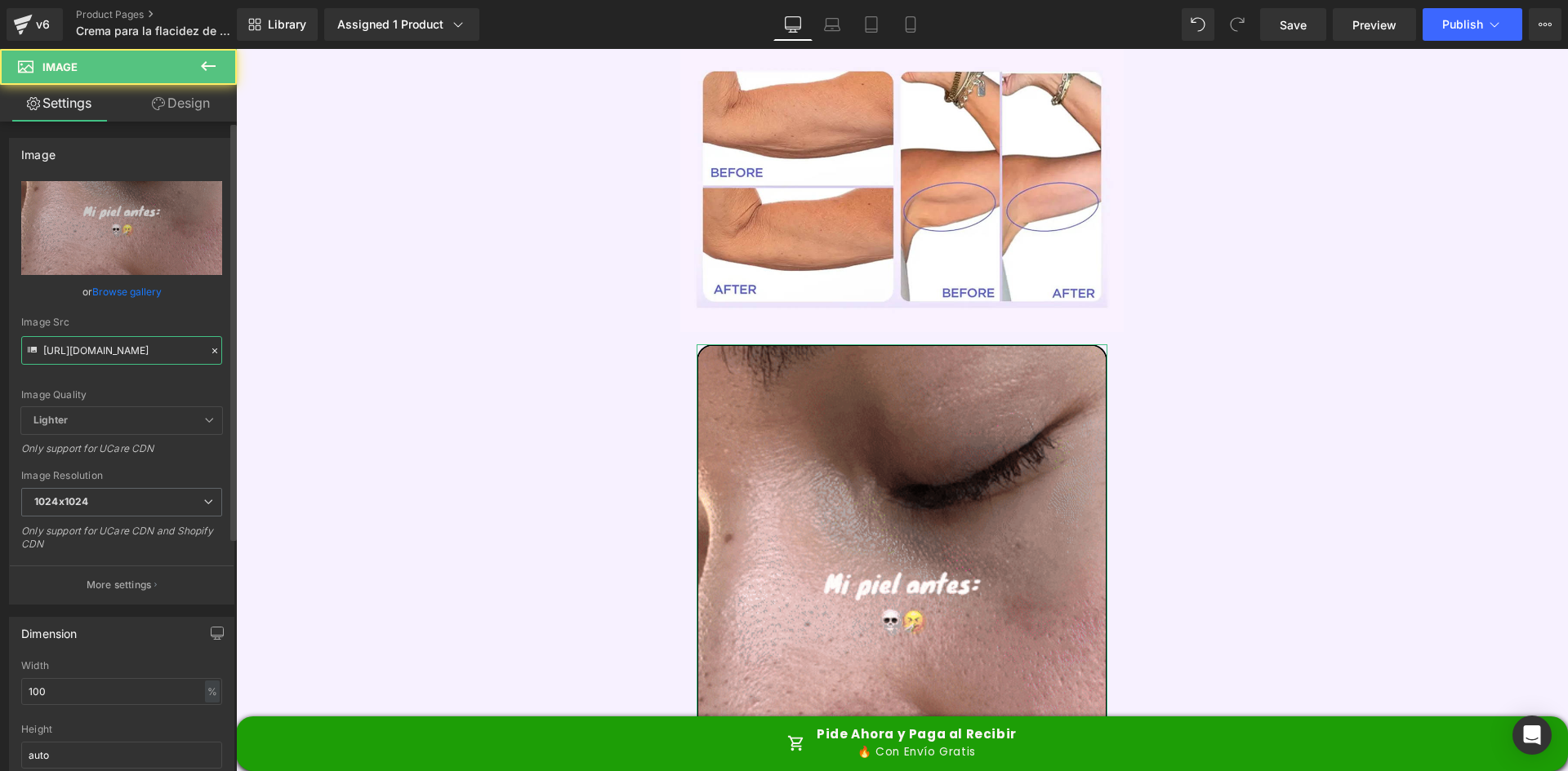
click at [141, 346] on input "[URL][DOMAIN_NAME]" at bounding box center [122, 351] width 201 height 29
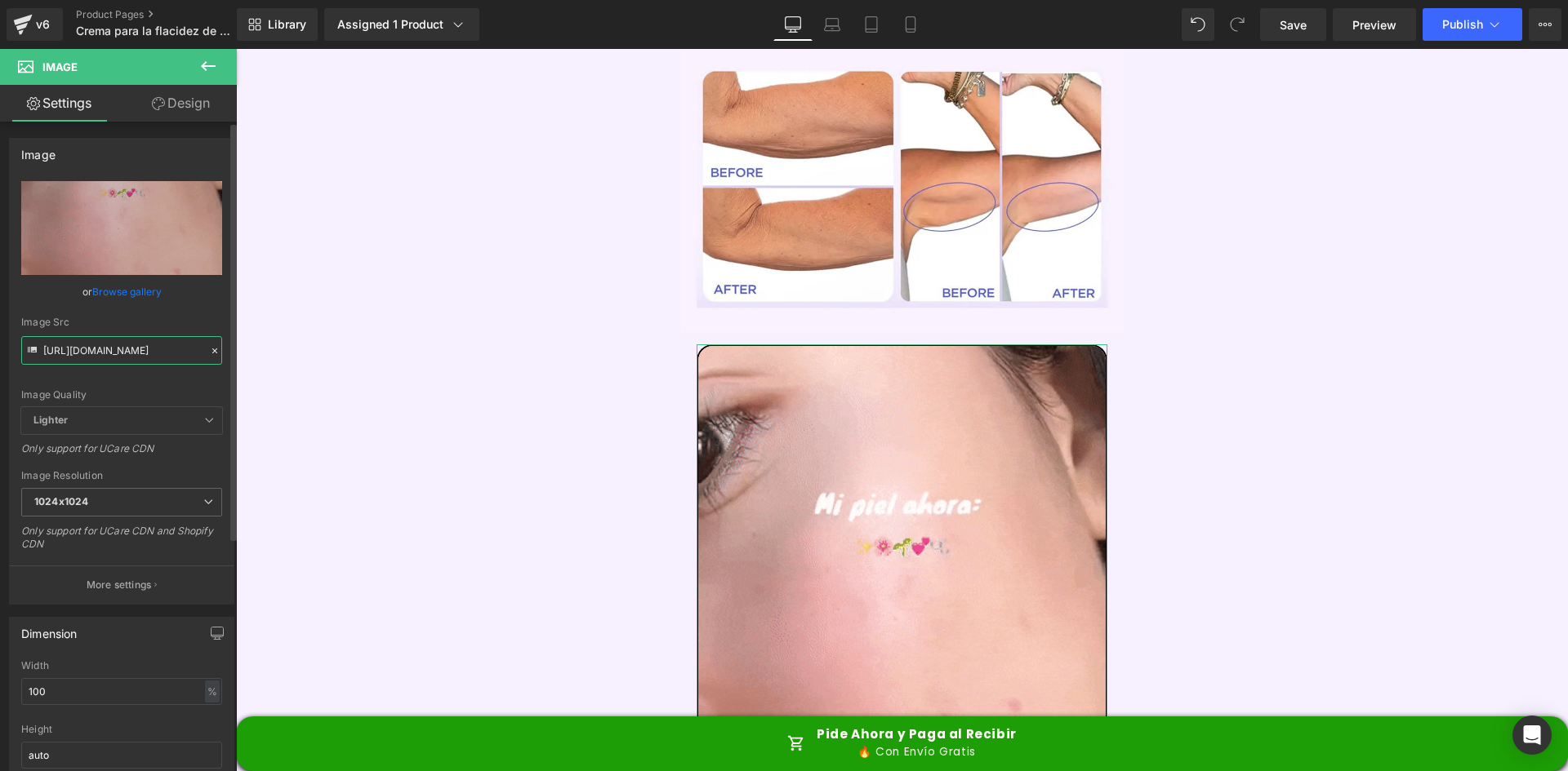
click at [141, 346] on input "[URL][DOMAIN_NAME]" at bounding box center [122, 351] width 201 height 29
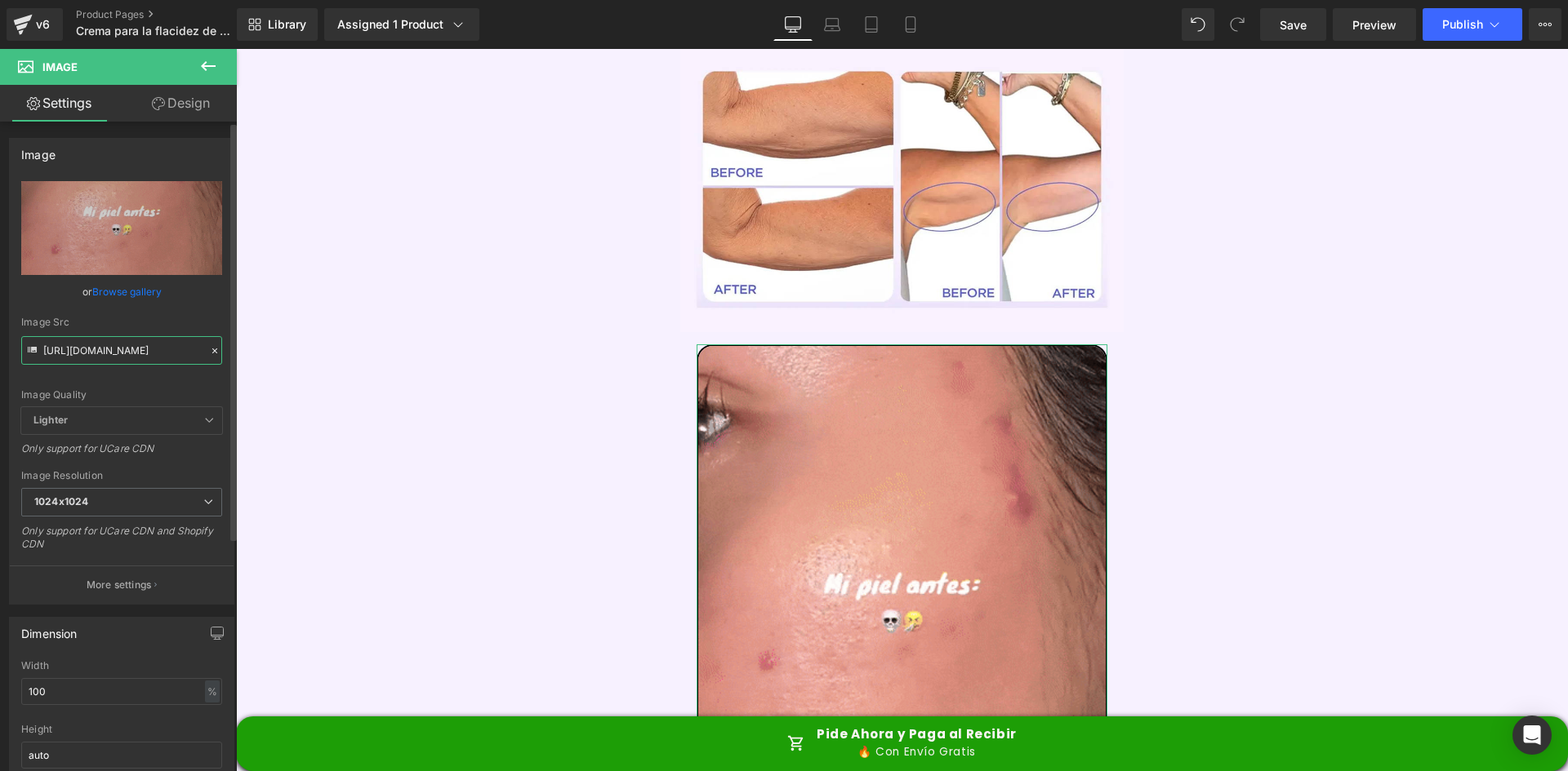
paste input "[DOMAIN_NAME][URL]"
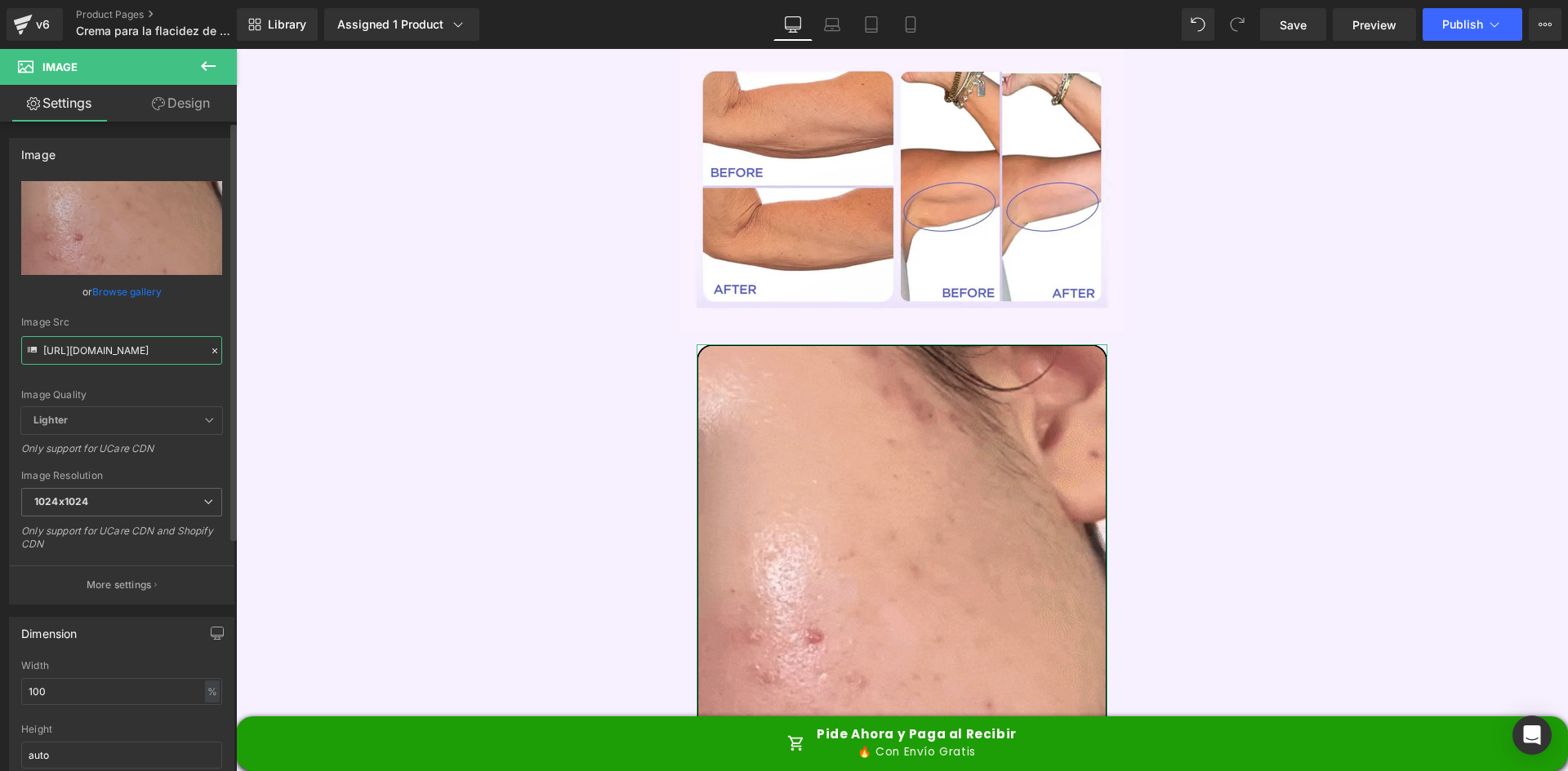
type input "[URL][DOMAIN_NAME]"
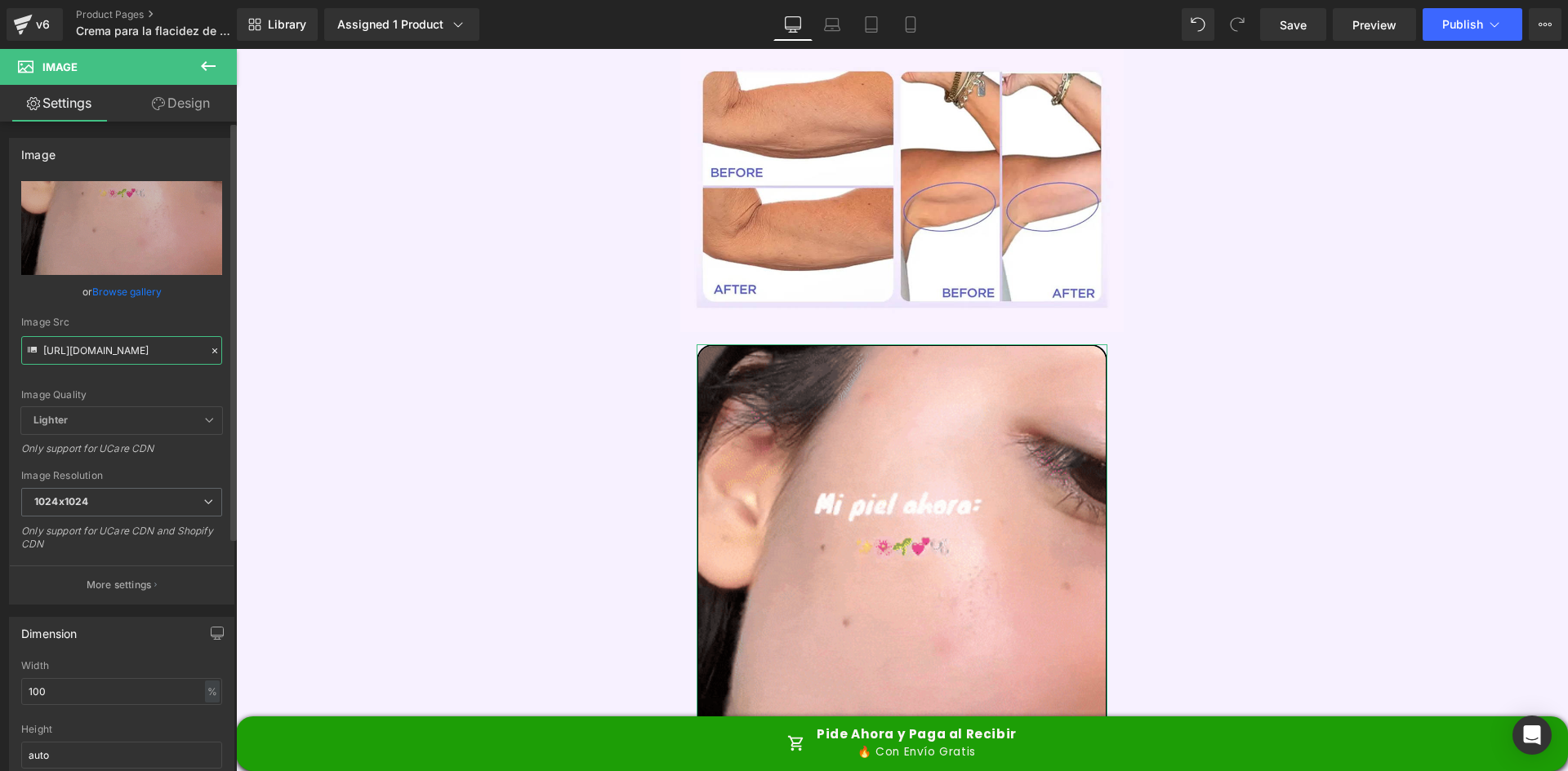
scroll to position [0, 843]
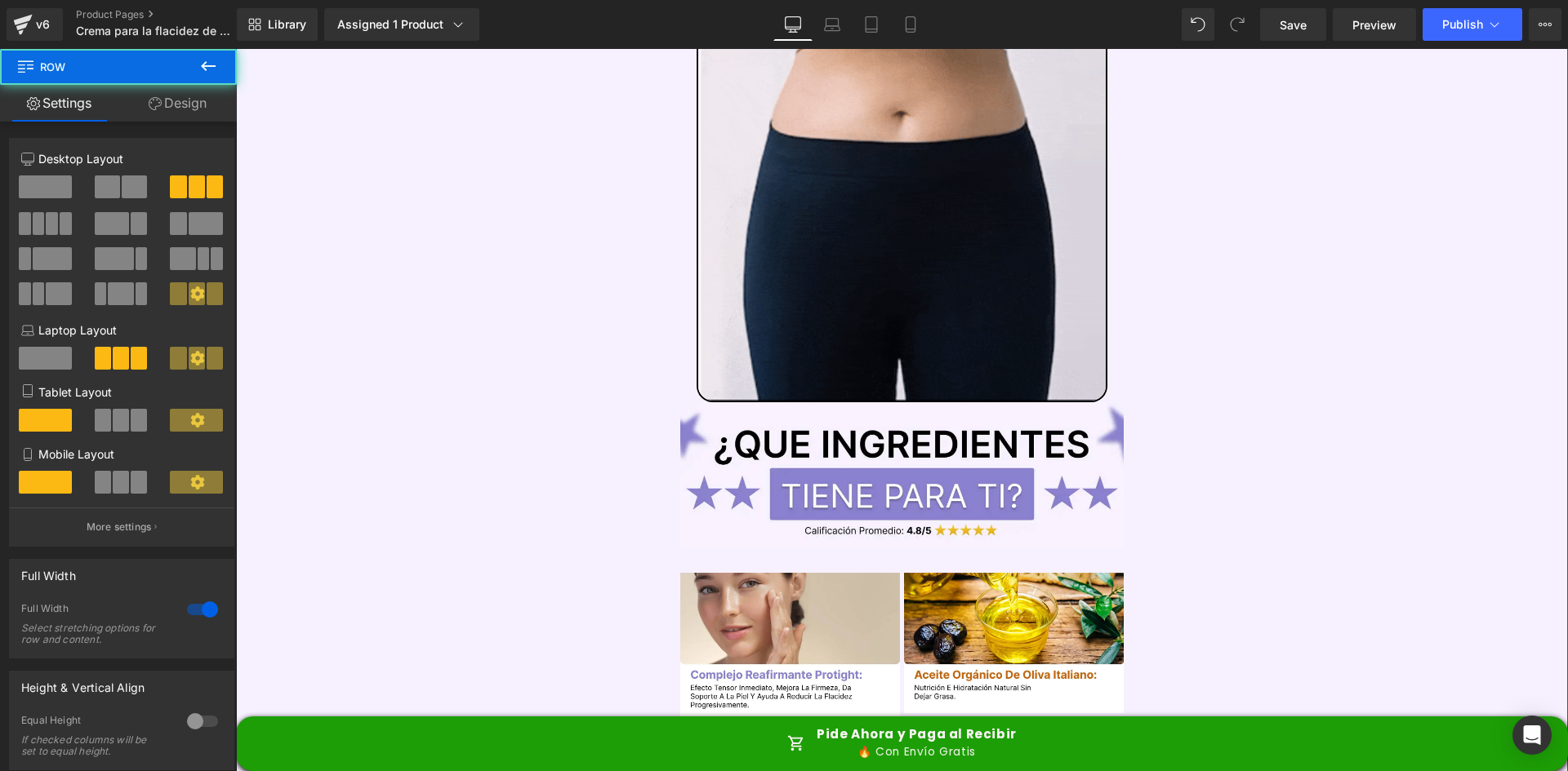
scroll to position [5633, 0]
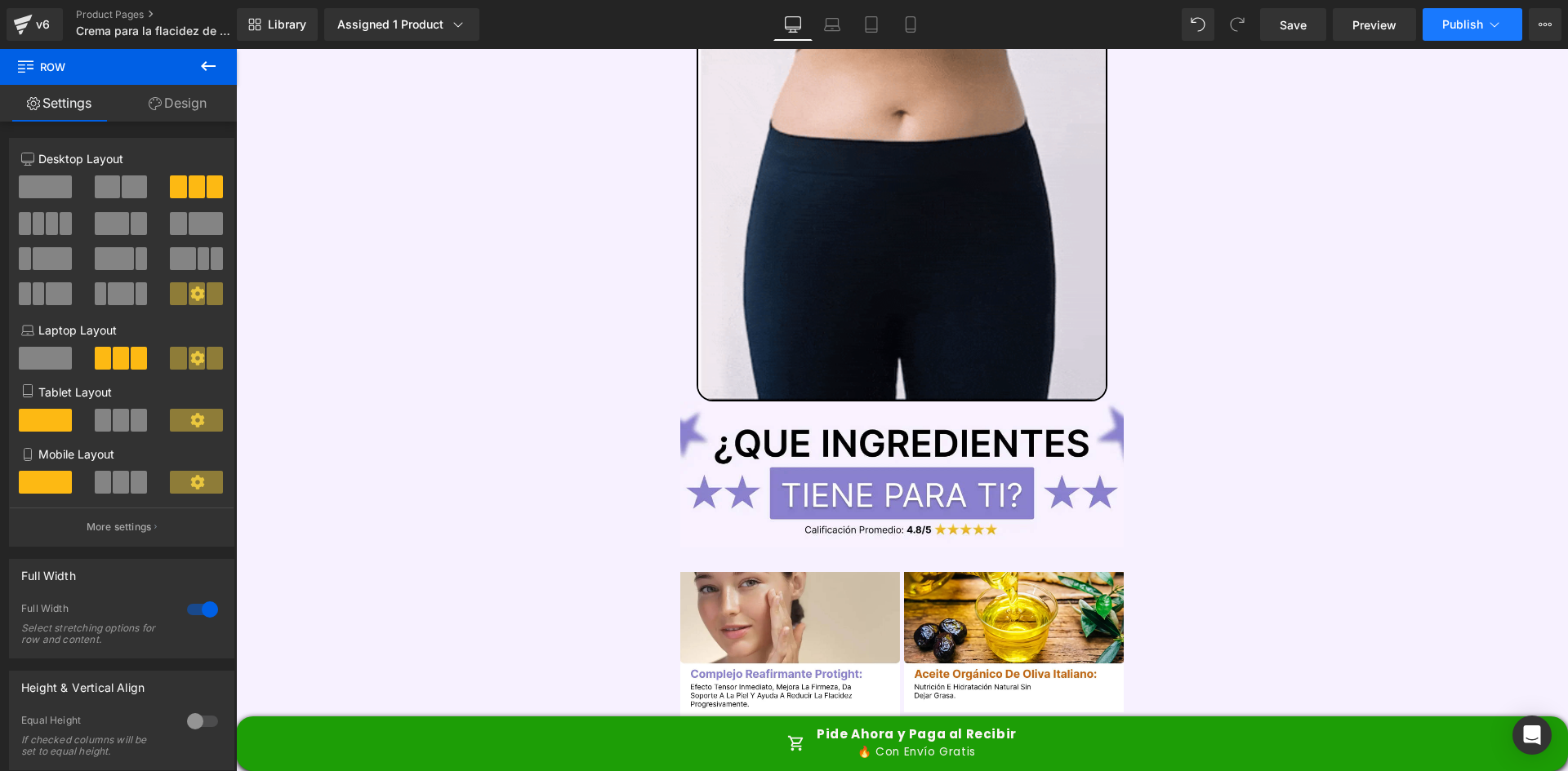
click at [1475, 13] on button "Publish" at bounding box center [1472, 24] width 100 height 32
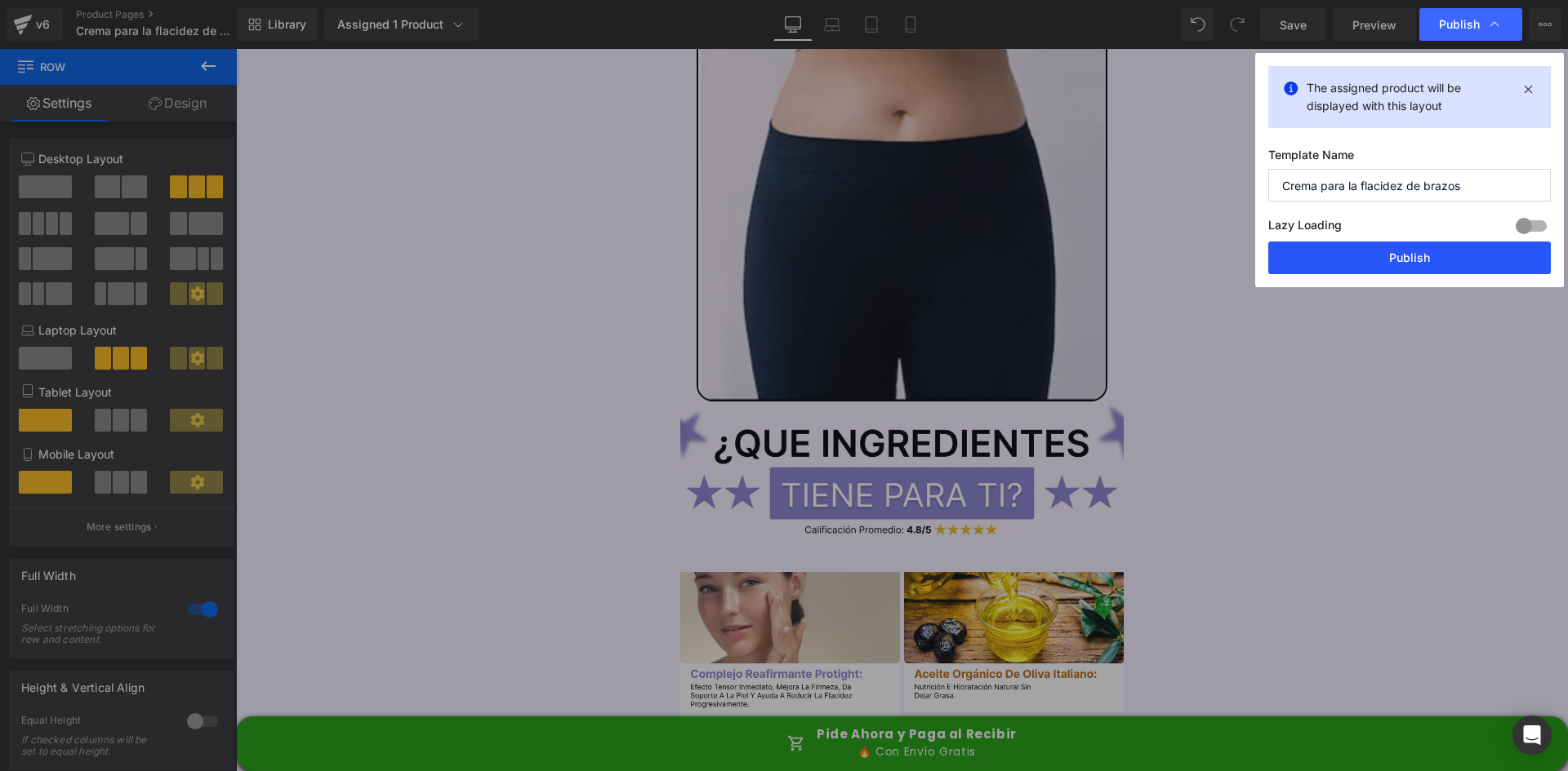
click at [1466, 260] on button "Publish" at bounding box center [1409, 258] width 283 height 32
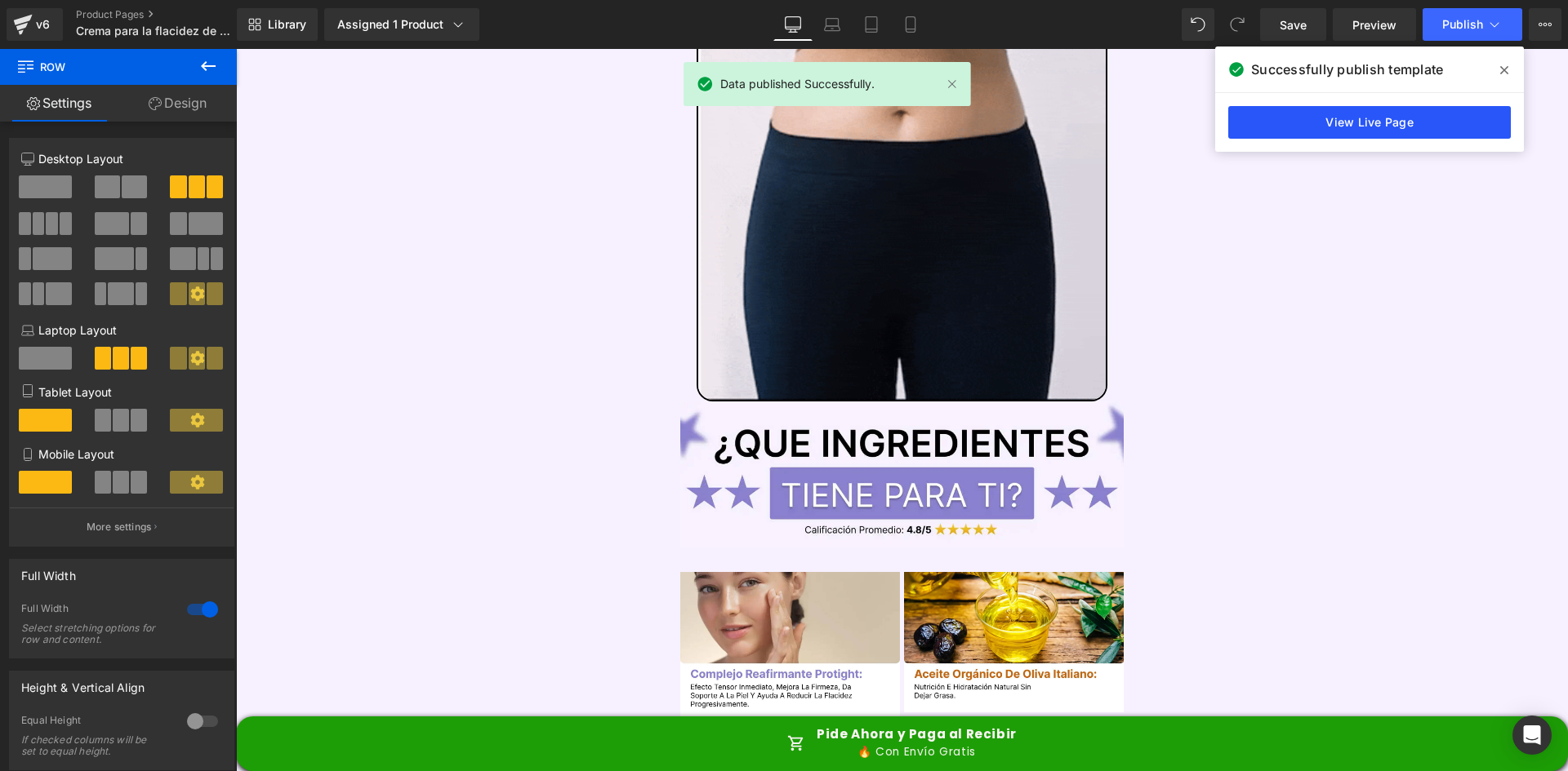
click at [1367, 129] on link "View Live Page" at bounding box center [1370, 122] width 283 height 32
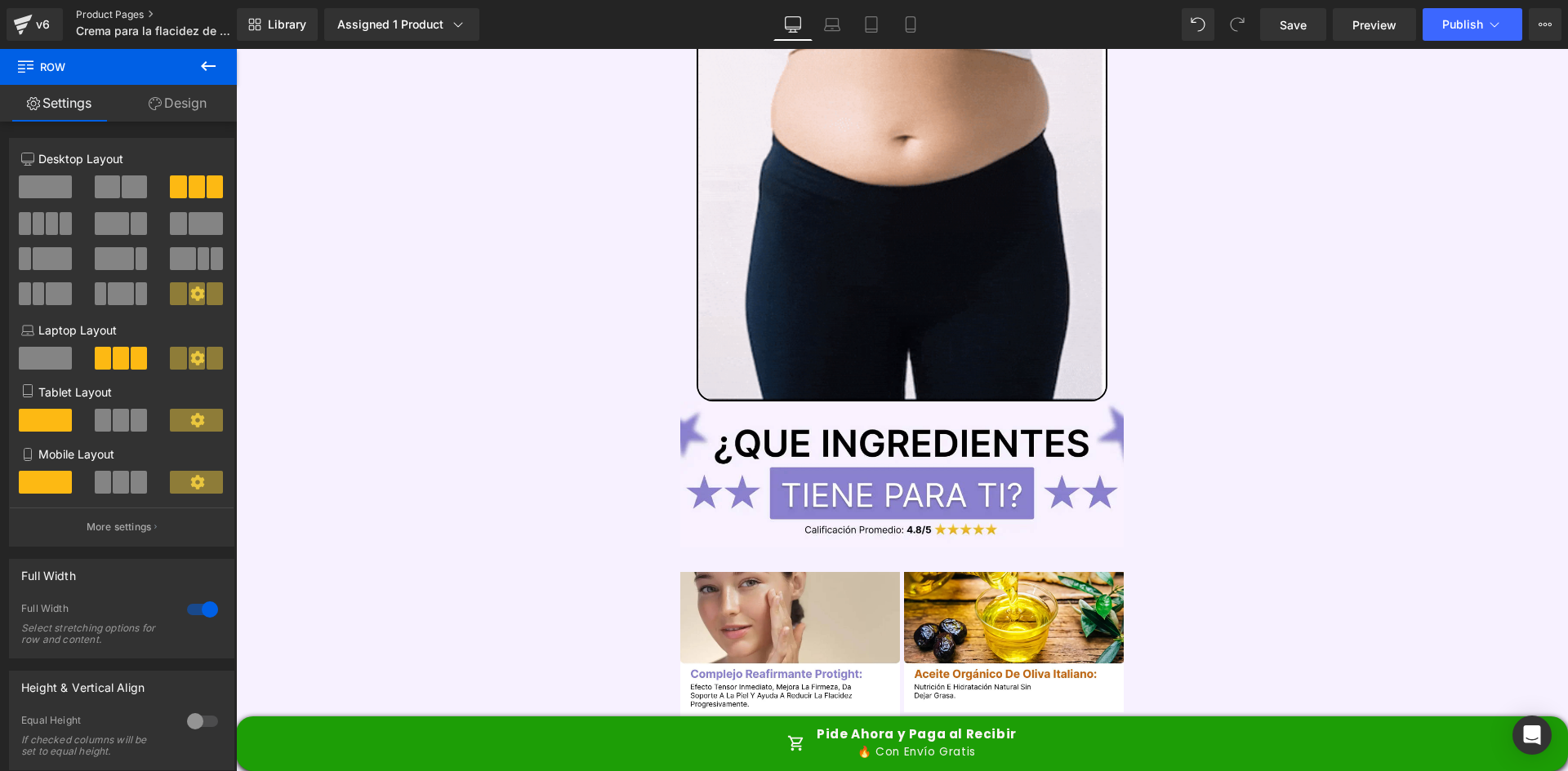
click at [126, 13] on link "Product Pages" at bounding box center [170, 14] width 188 height 13
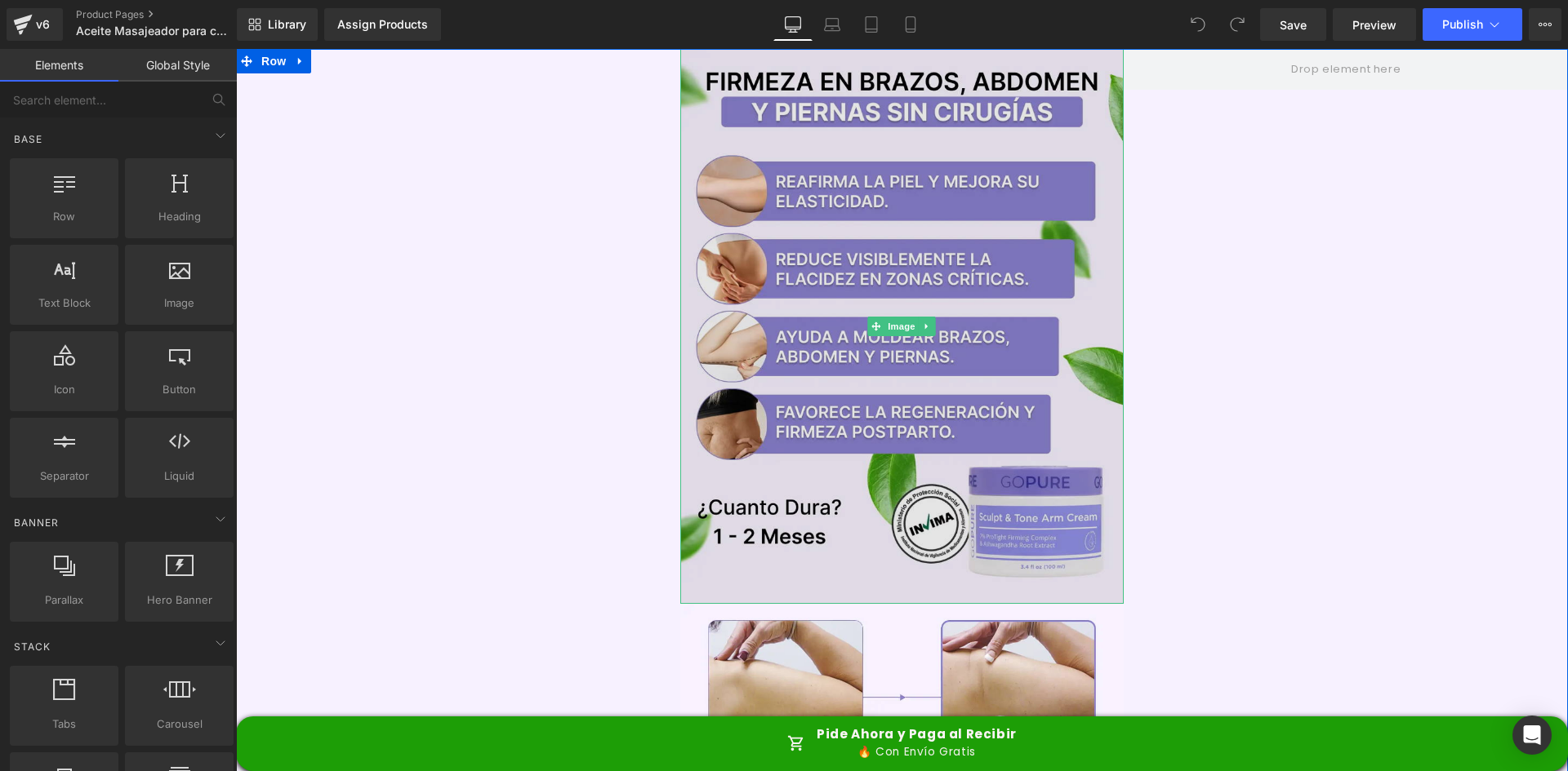
click at [742, 185] on img at bounding box center [903, 327] width 445 height 555
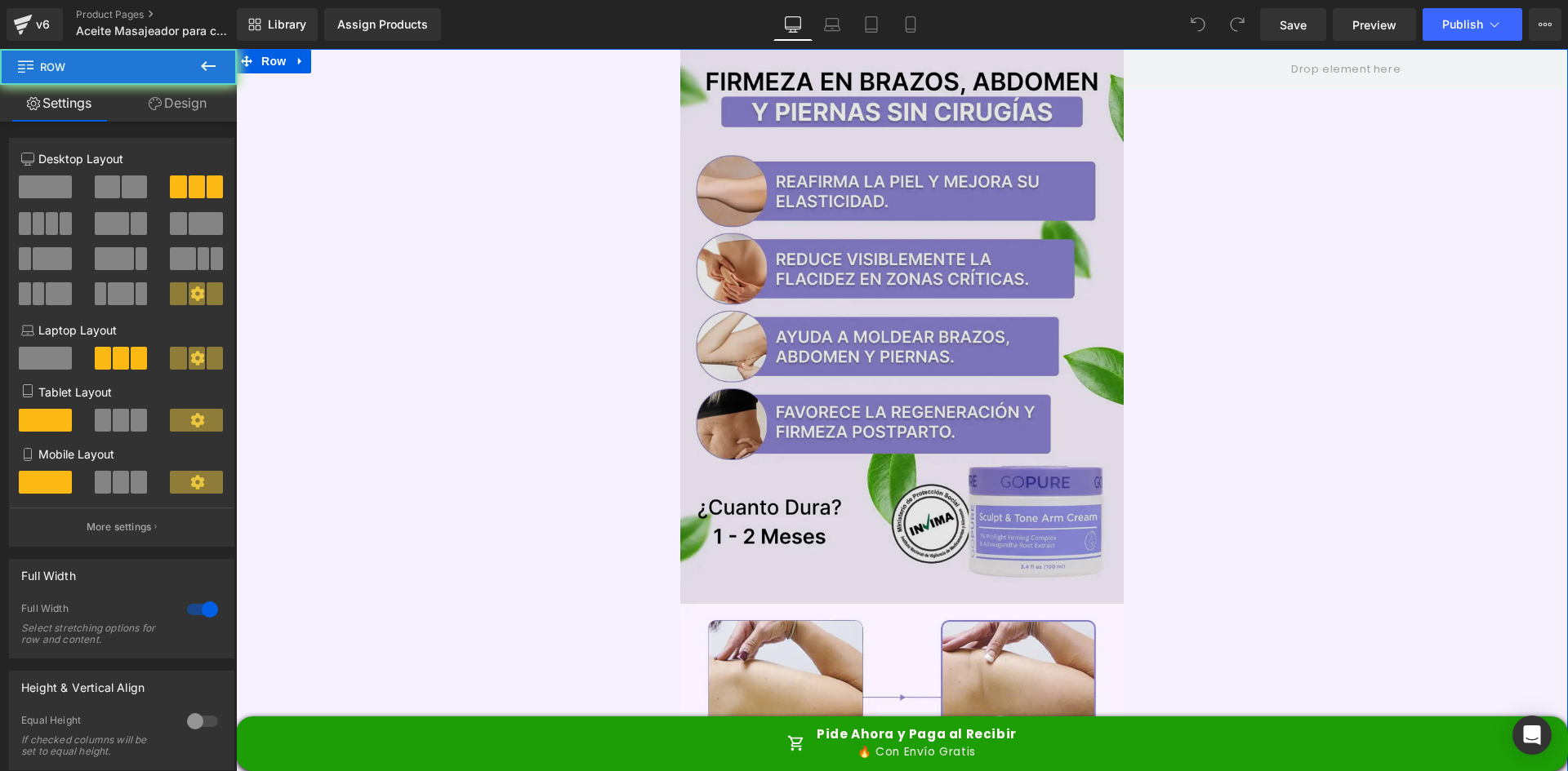
click at [778, 212] on img at bounding box center [903, 327] width 445 height 555
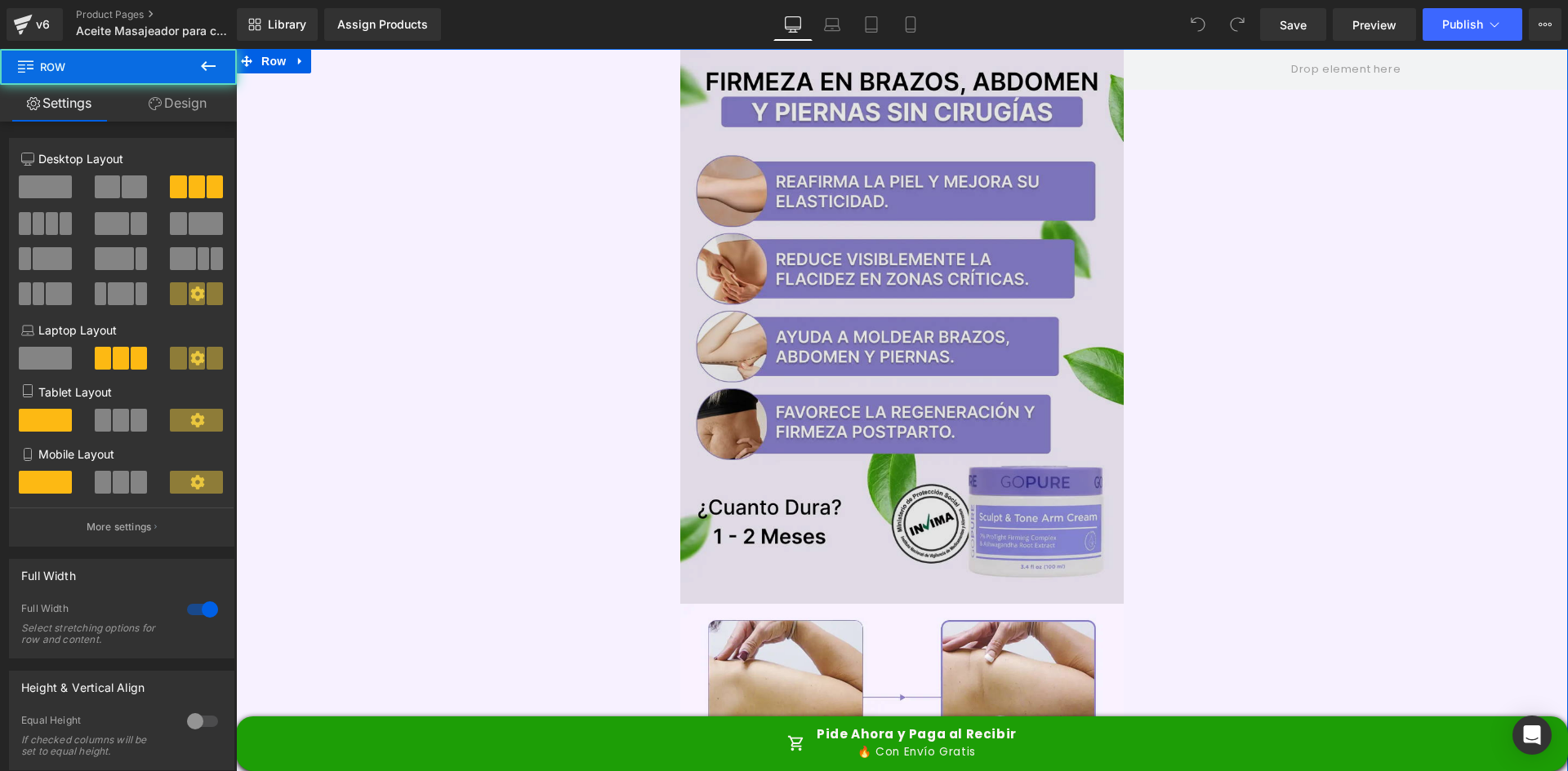
click at [844, 215] on img at bounding box center [903, 327] width 445 height 555
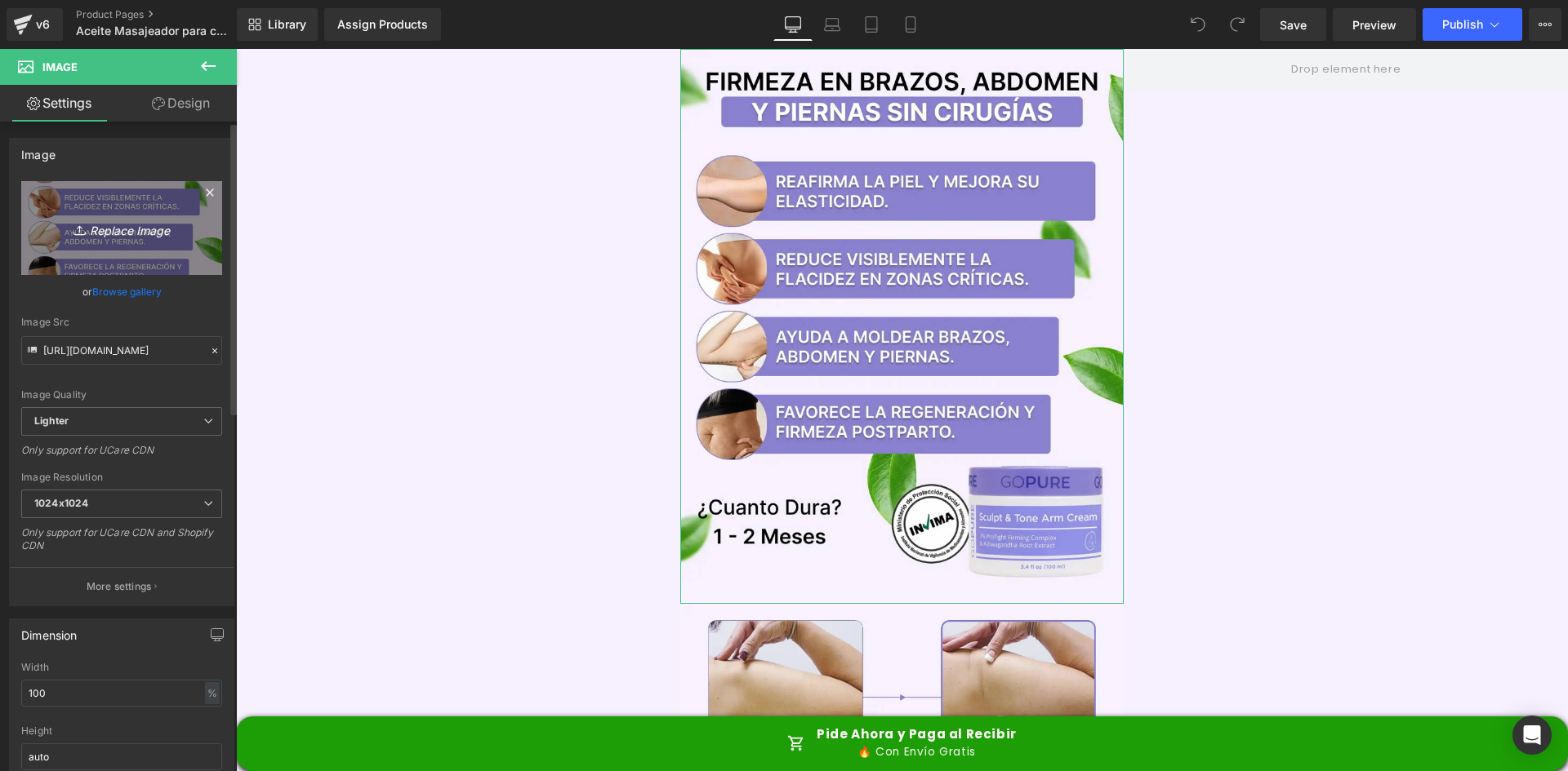
click at [100, 200] on link "Replace Image" at bounding box center [122, 228] width 201 height 94
type input "C:\fakepath\Banner Principal.webp"
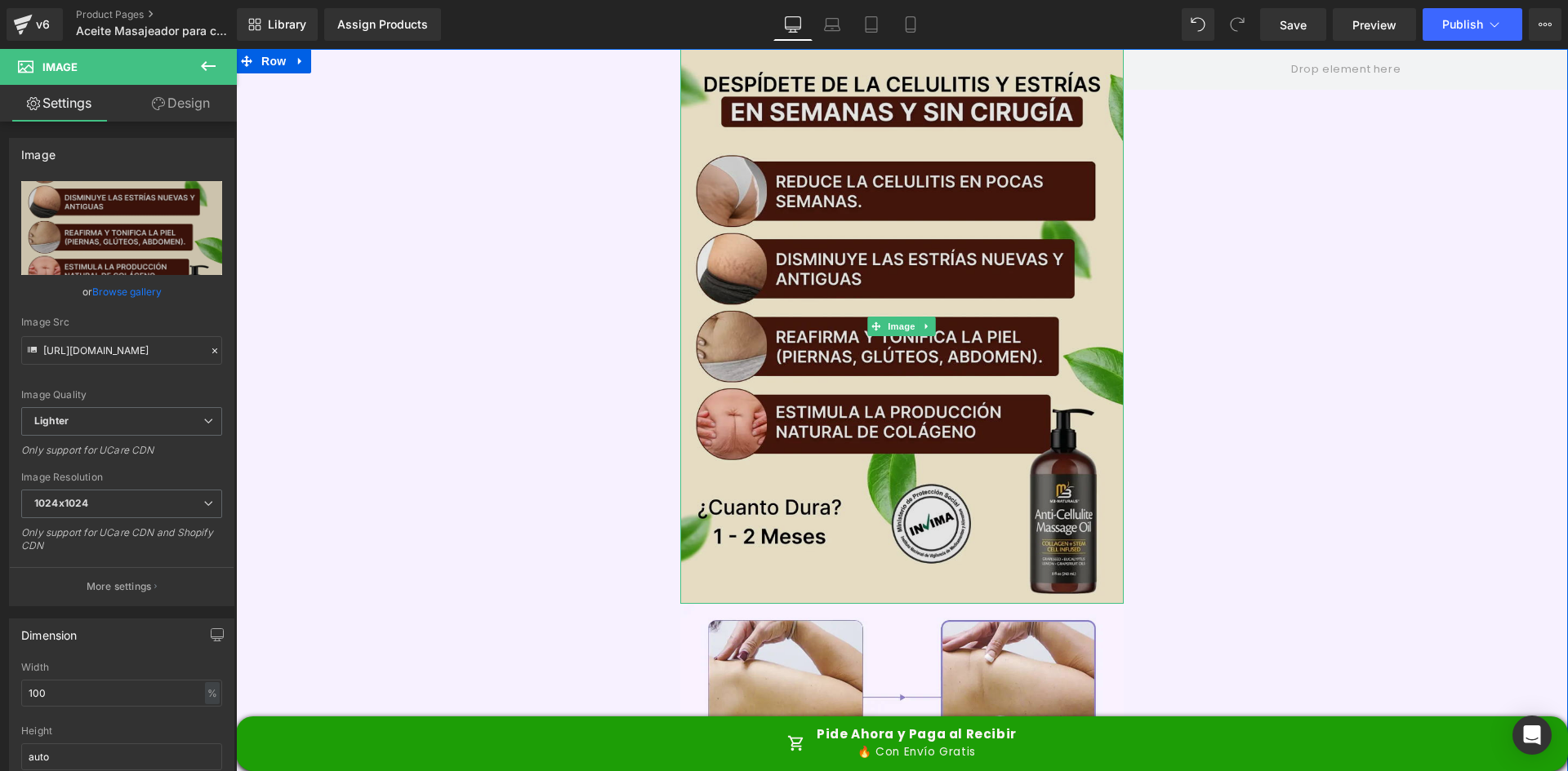
type input "https://ucarecdn.com/0e09855c-cb20-4d38-9a1f-38bf60c9c576/-/format/auto/-/previ…"
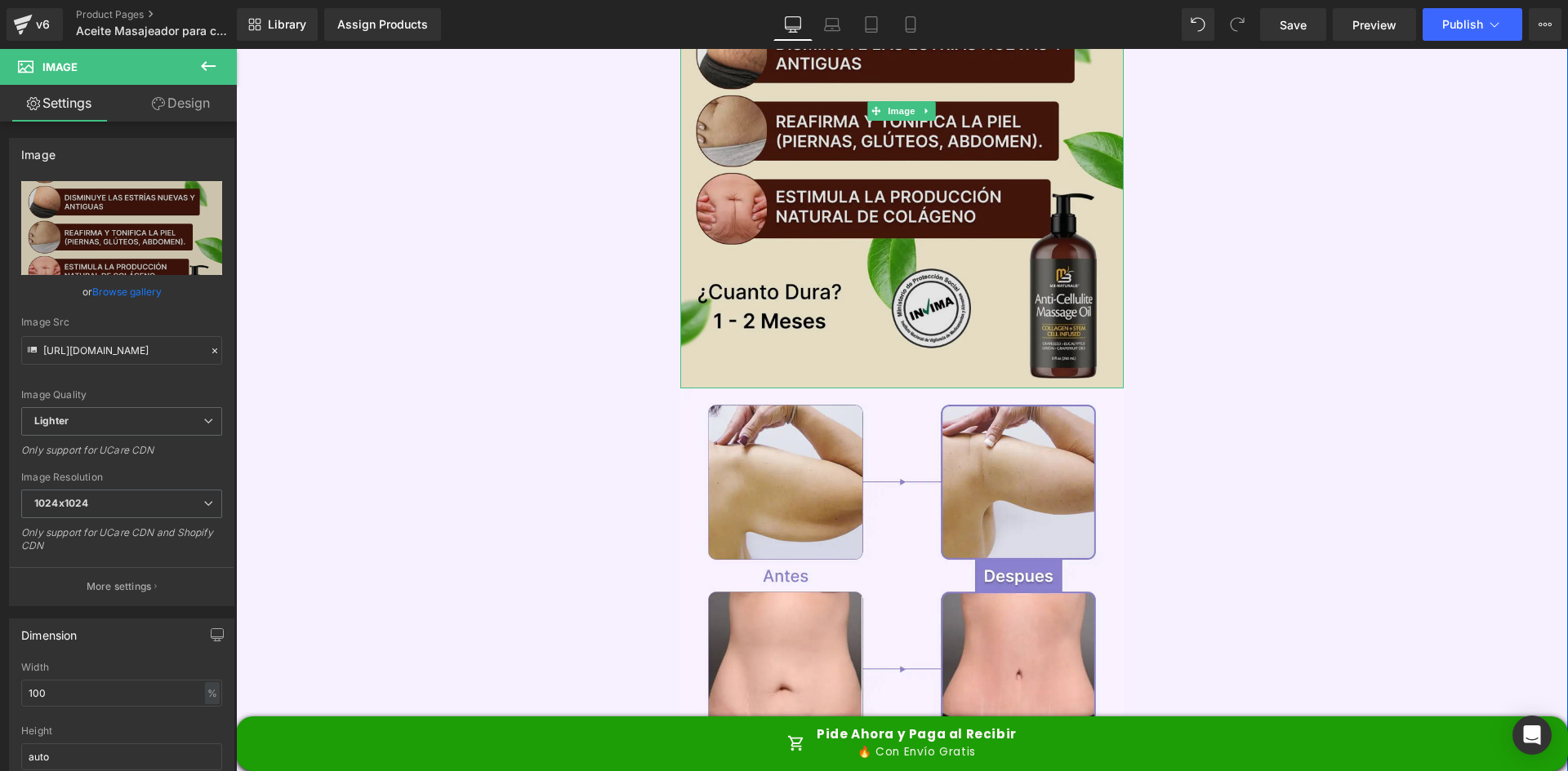
scroll to position [408, 0]
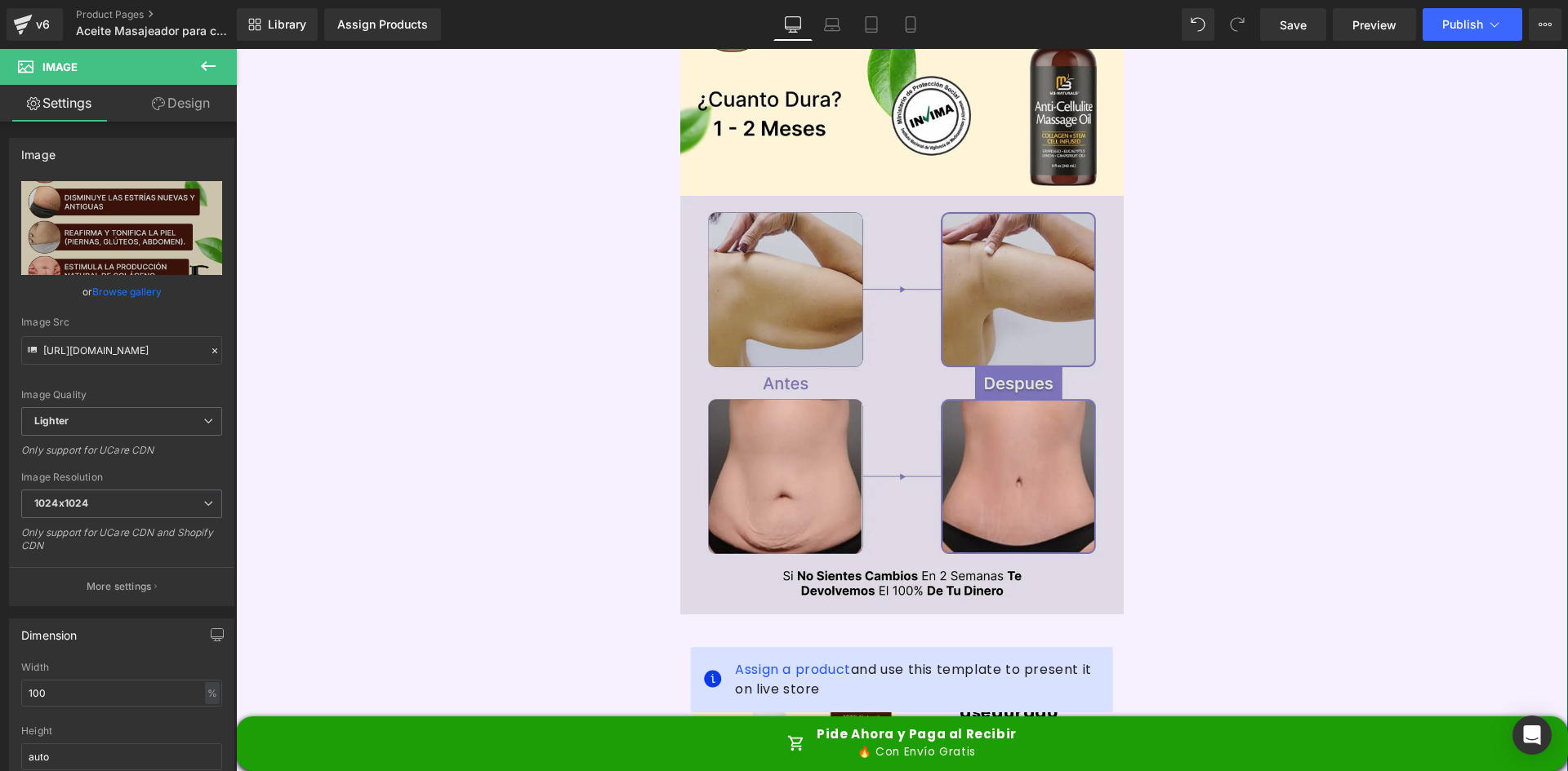
click at [845, 263] on img at bounding box center [903, 405] width 445 height 419
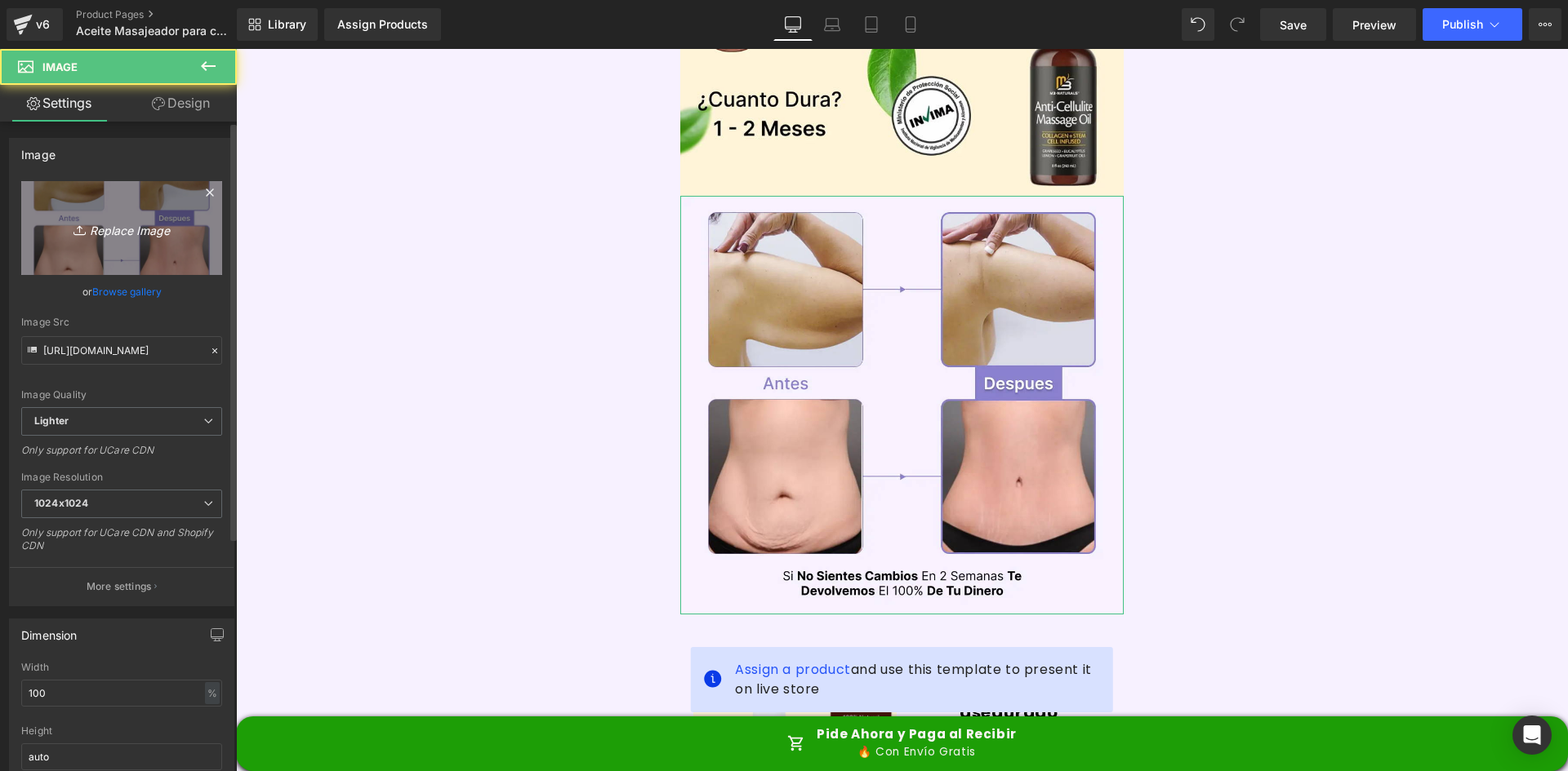
click at [85, 216] on link "Replace Image" at bounding box center [122, 228] width 201 height 94
type input "C:\fakepath\Antes y Despues.webp"
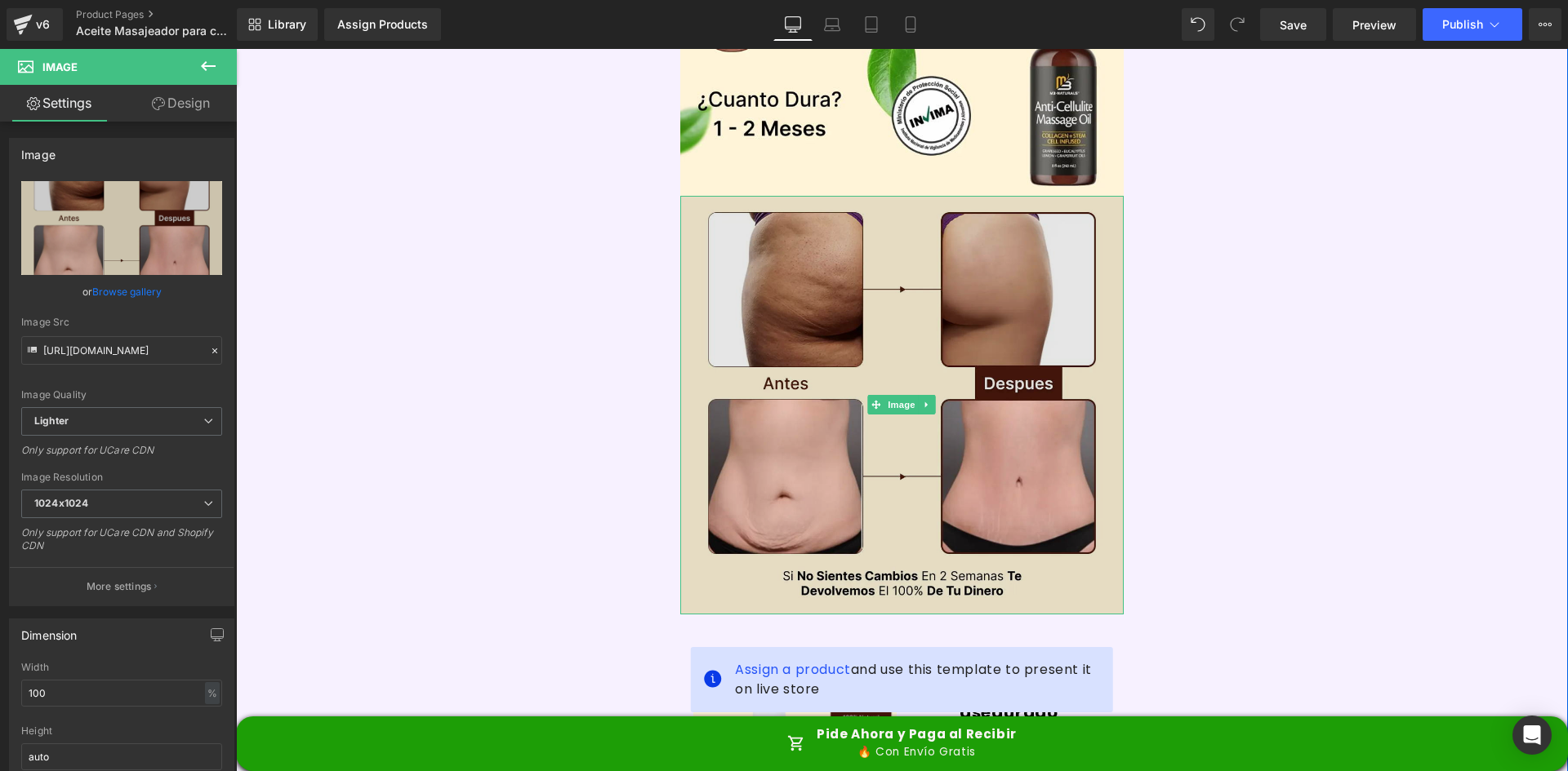
type input "https://ucarecdn.com/8411d749-1b0e-432d-83b5-dacbf7c56f83/-/format/auto/-/previ…"
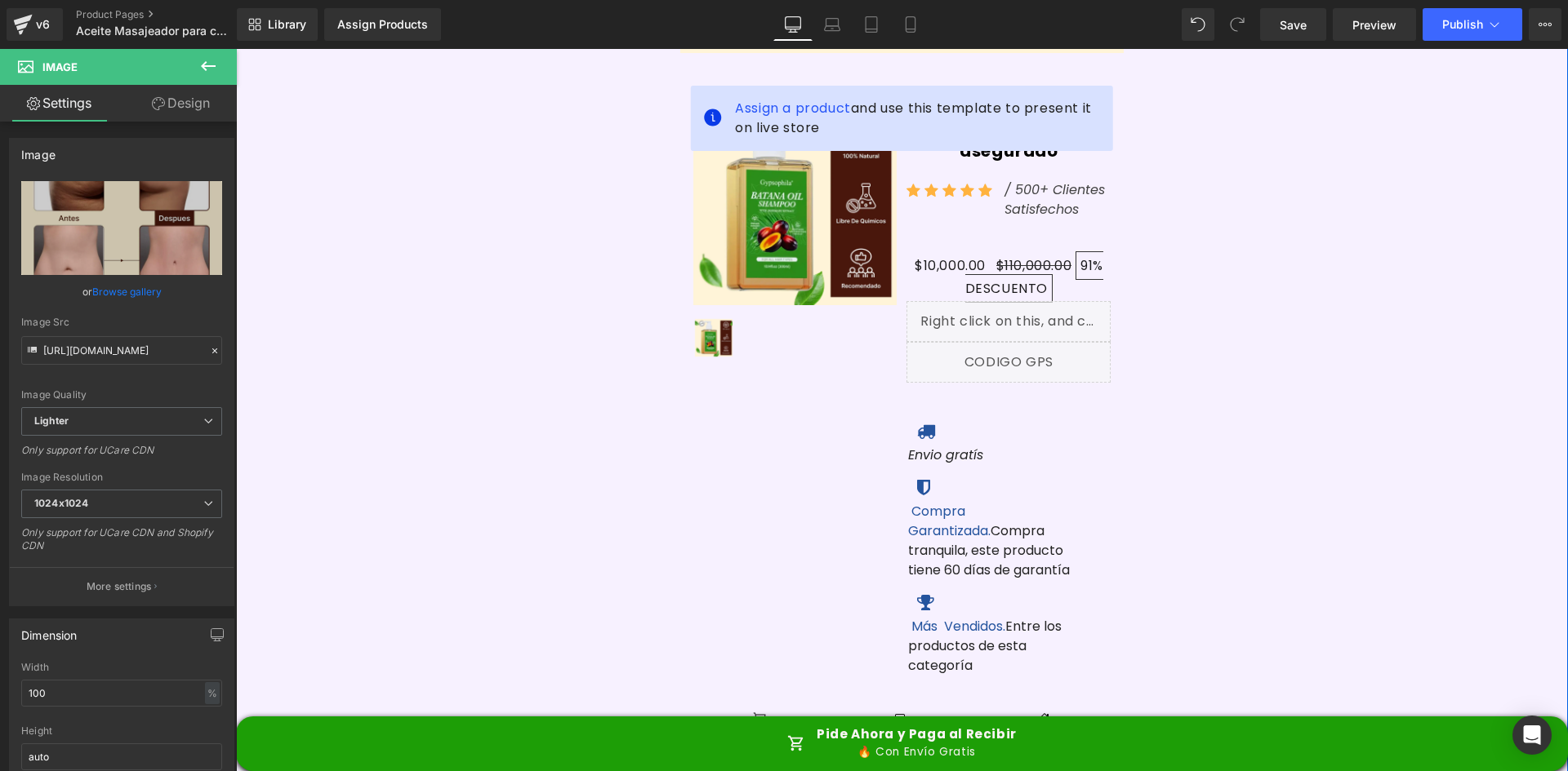
scroll to position [979, 0]
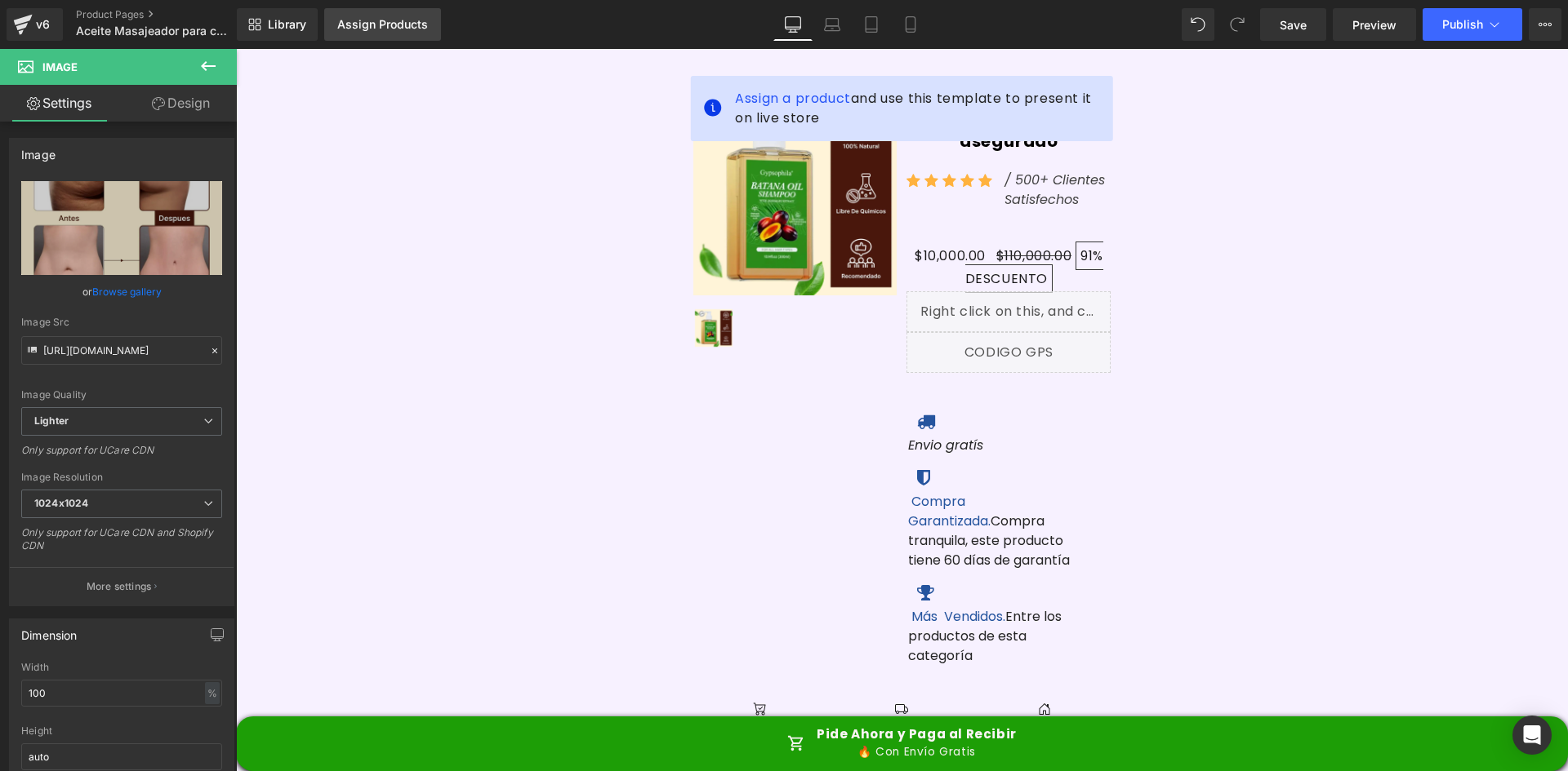
click at [358, 27] on div "Assign Products" at bounding box center [383, 24] width 91 height 13
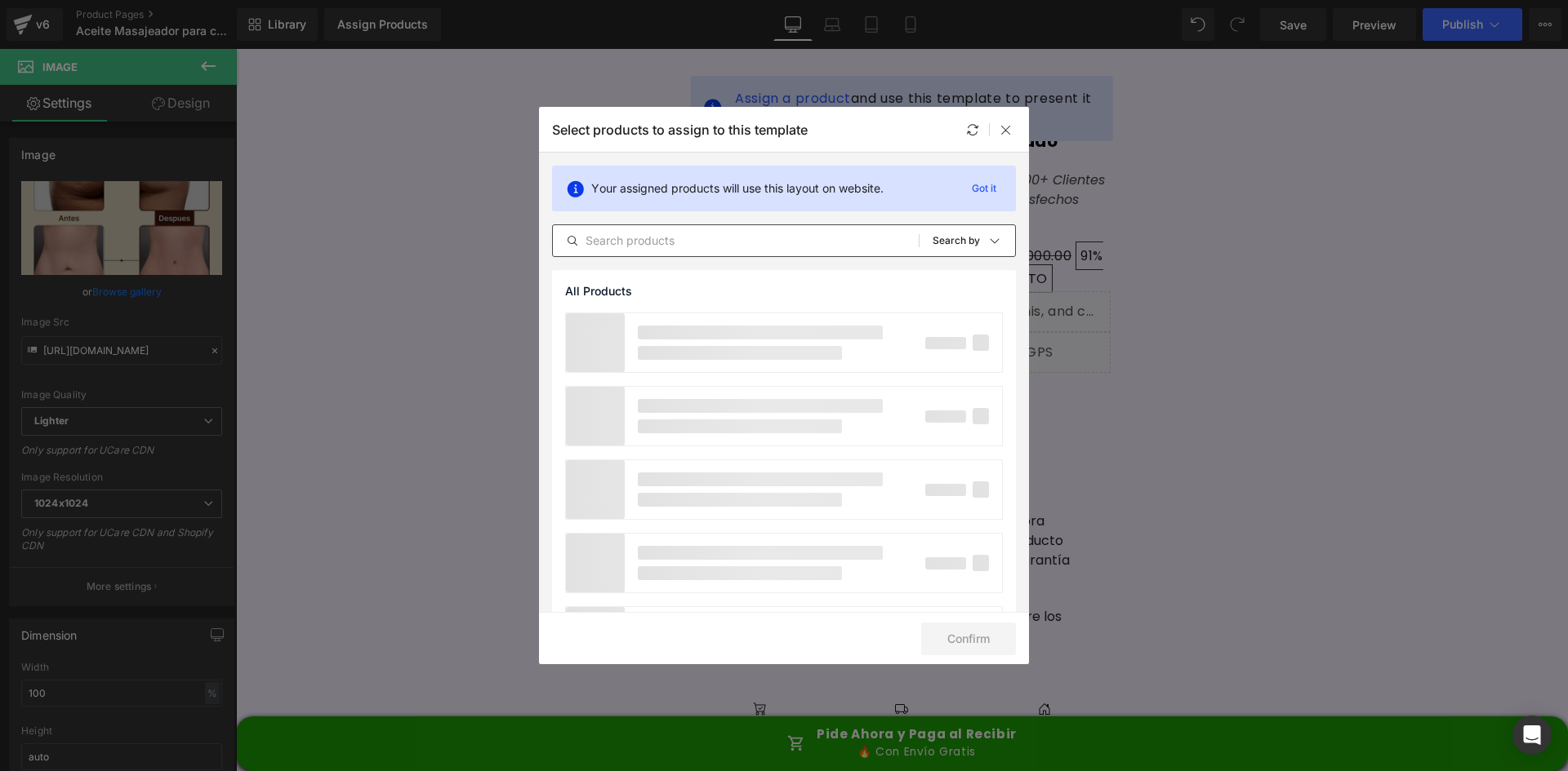
click at [674, 238] on input "text" at bounding box center [736, 241] width 366 height 20
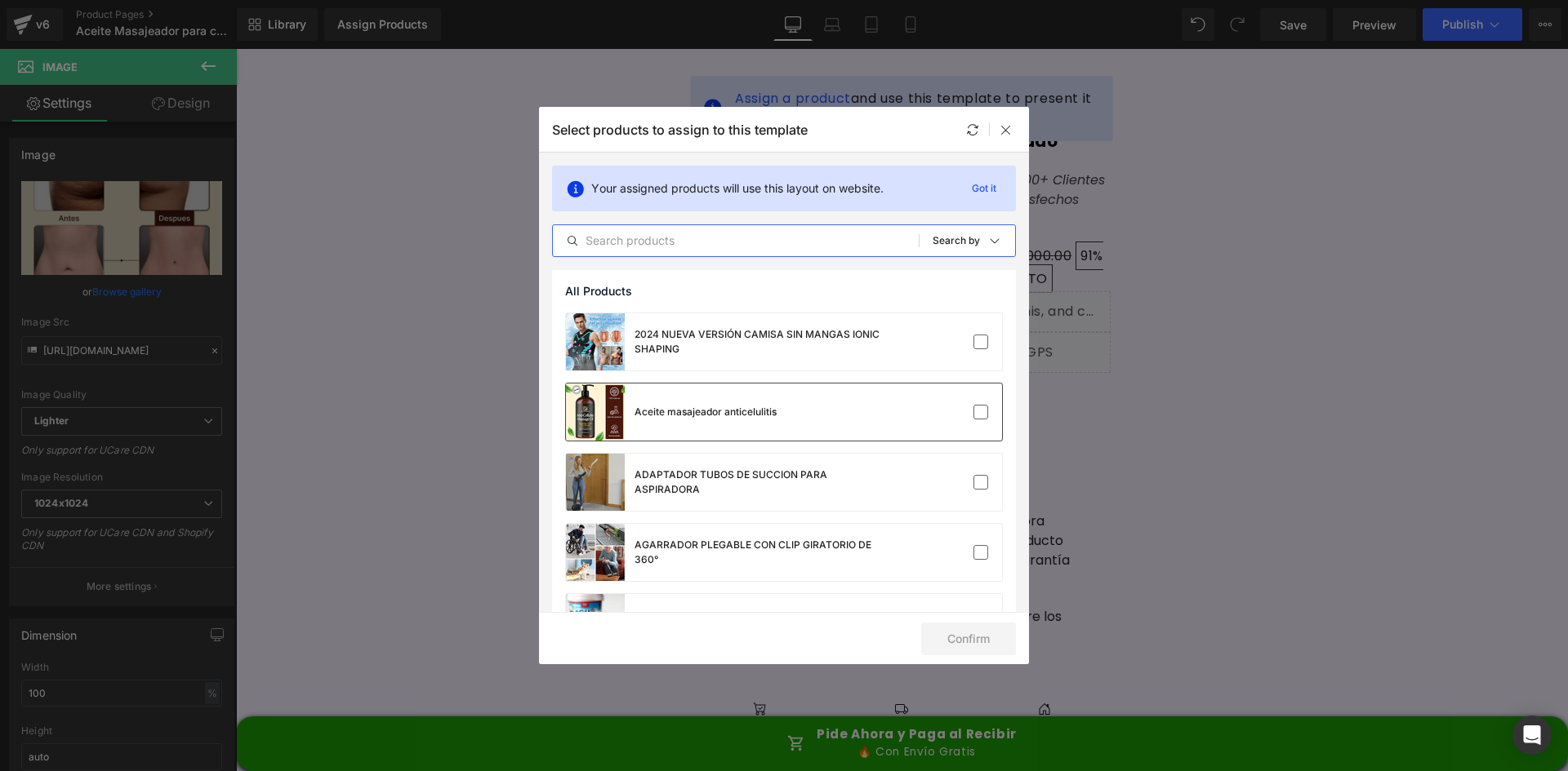
click at [743, 427] on div "Aceite masajeador anticelulitis" at bounding box center [671, 412] width 211 height 57
click at [978, 638] on button "Confirm" at bounding box center [969, 639] width 95 height 32
drag, startPoint x: 1004, startPoint y: 132, endPoint x: 799, endPoint y: 141, distance: 205.2
click at [1004, 132] on icon at bounding box center [1006, 129] width 13 height 13
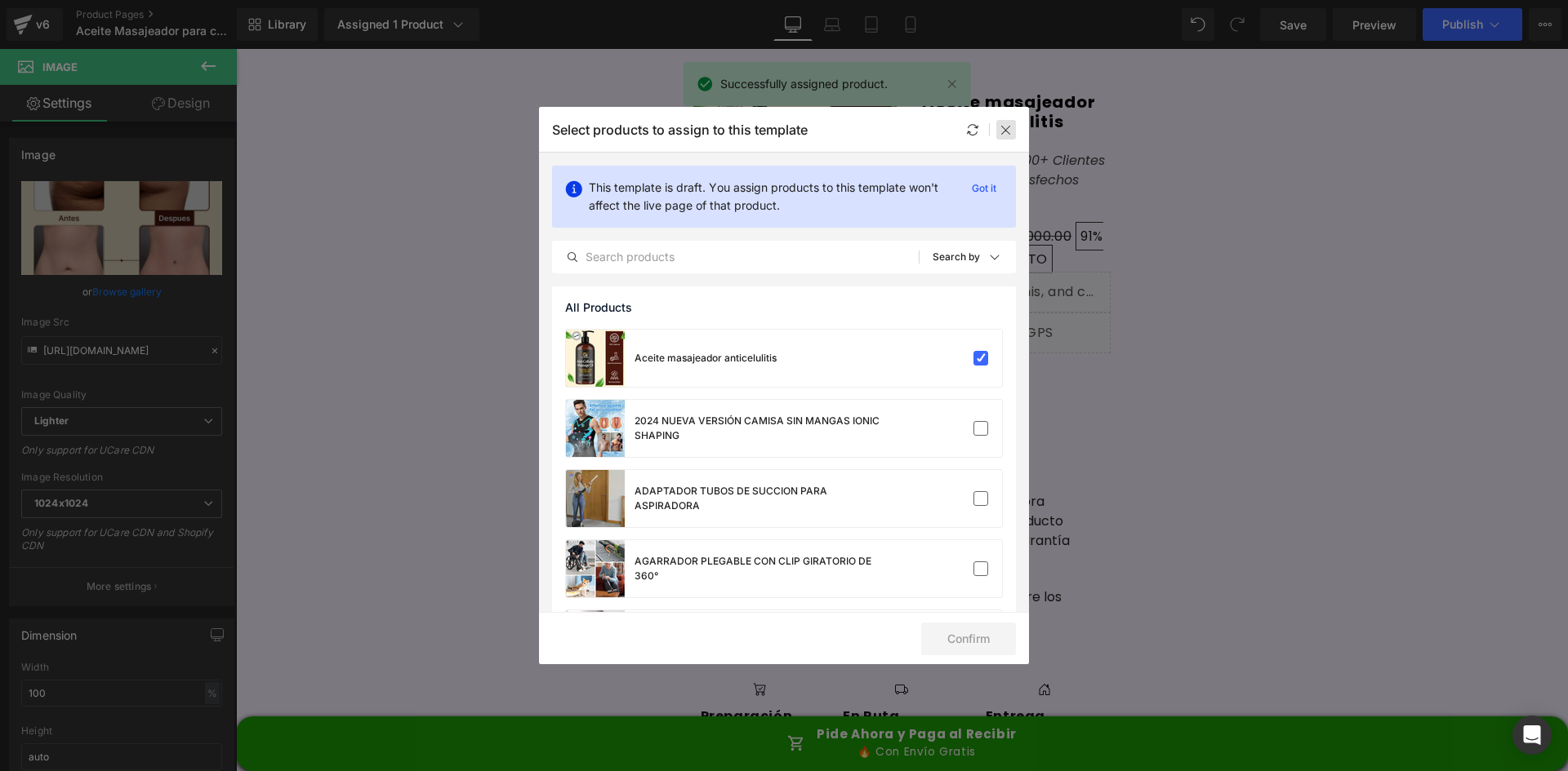
click at [1009, 125] on icon at bounding box center [1006, 129] width 13 height 13
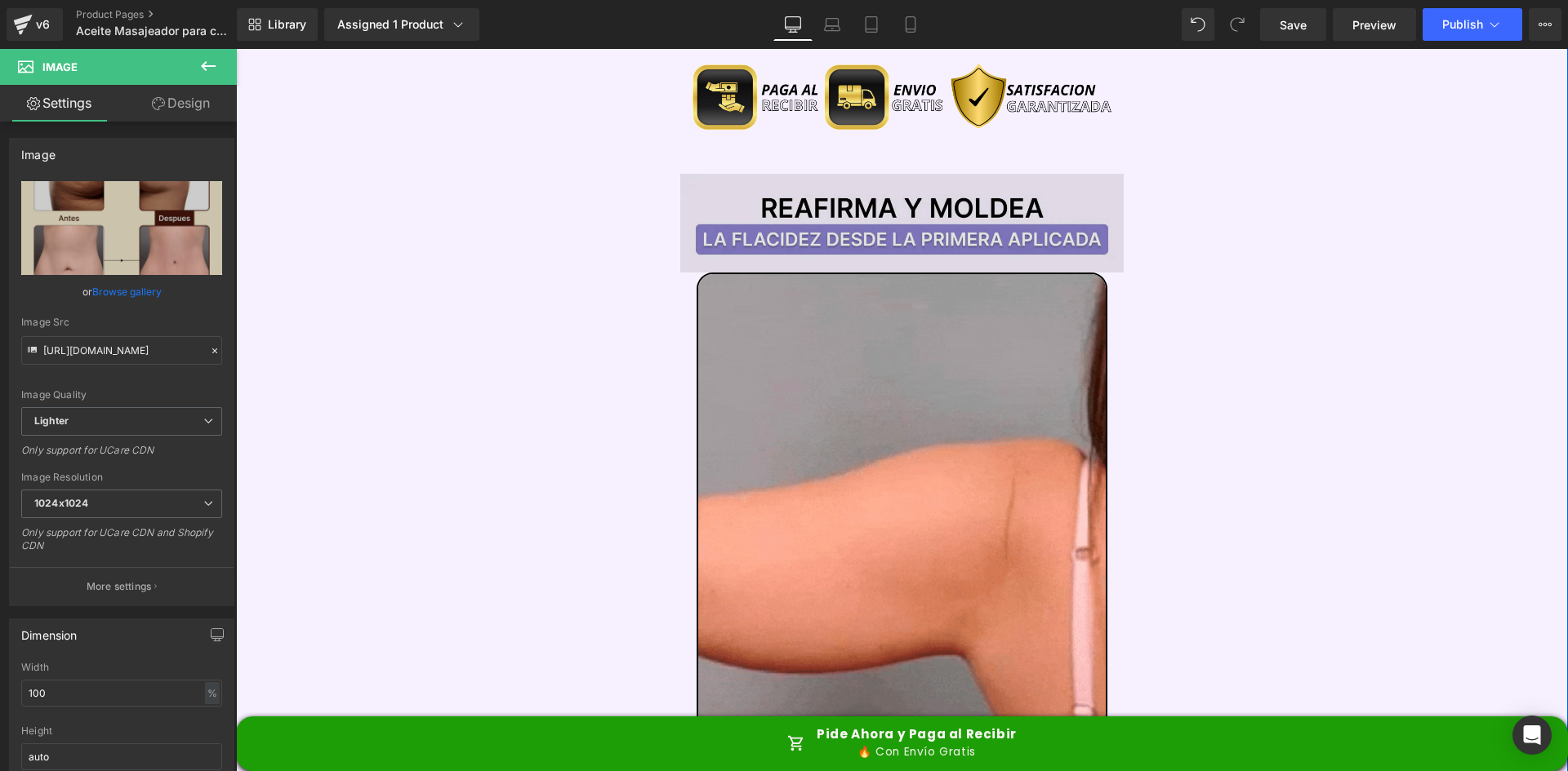
scroll to position [1878, 0]
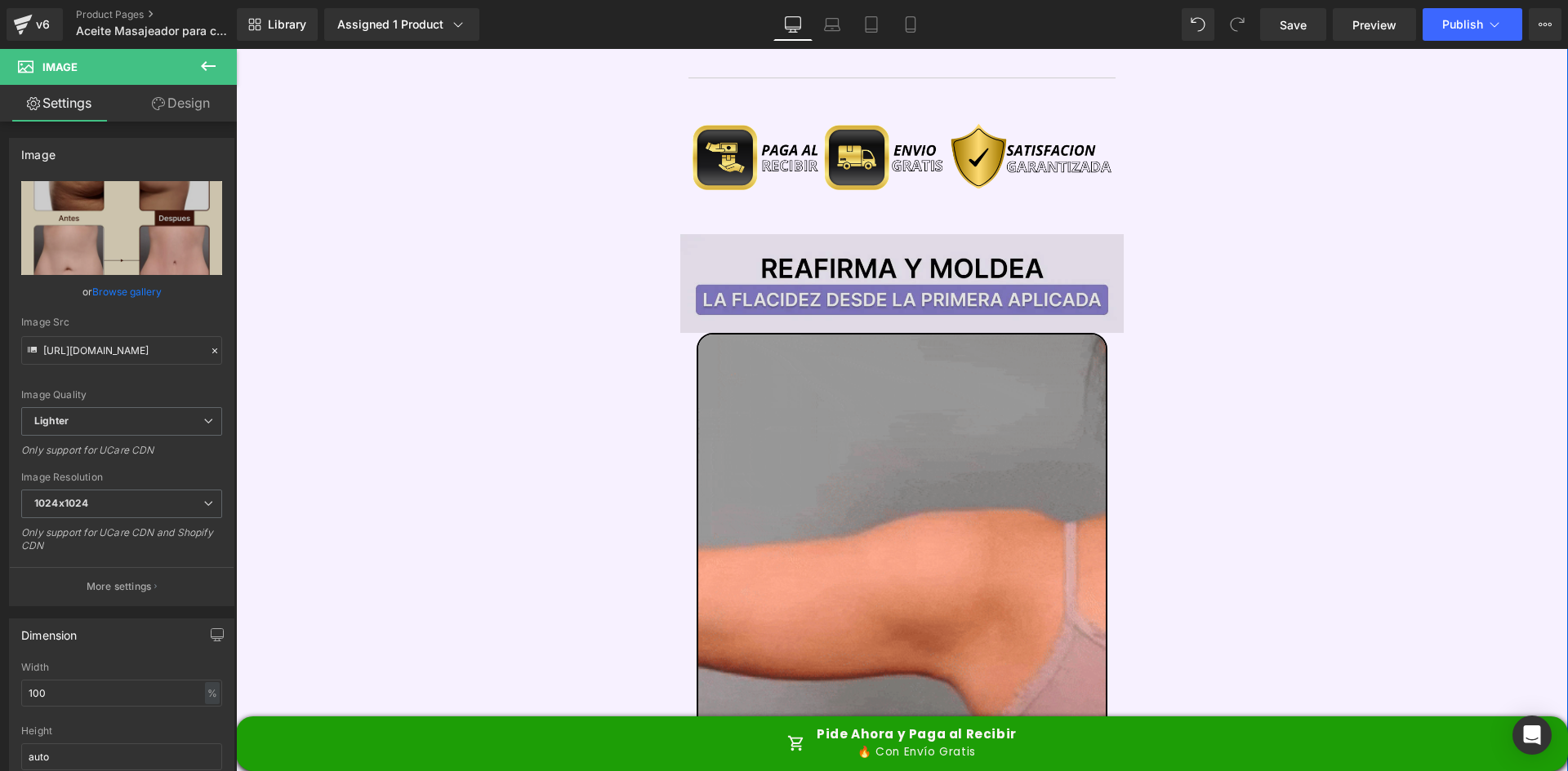
click at [832, 234] on img at bounding box center [903, 284] width 445 height 100
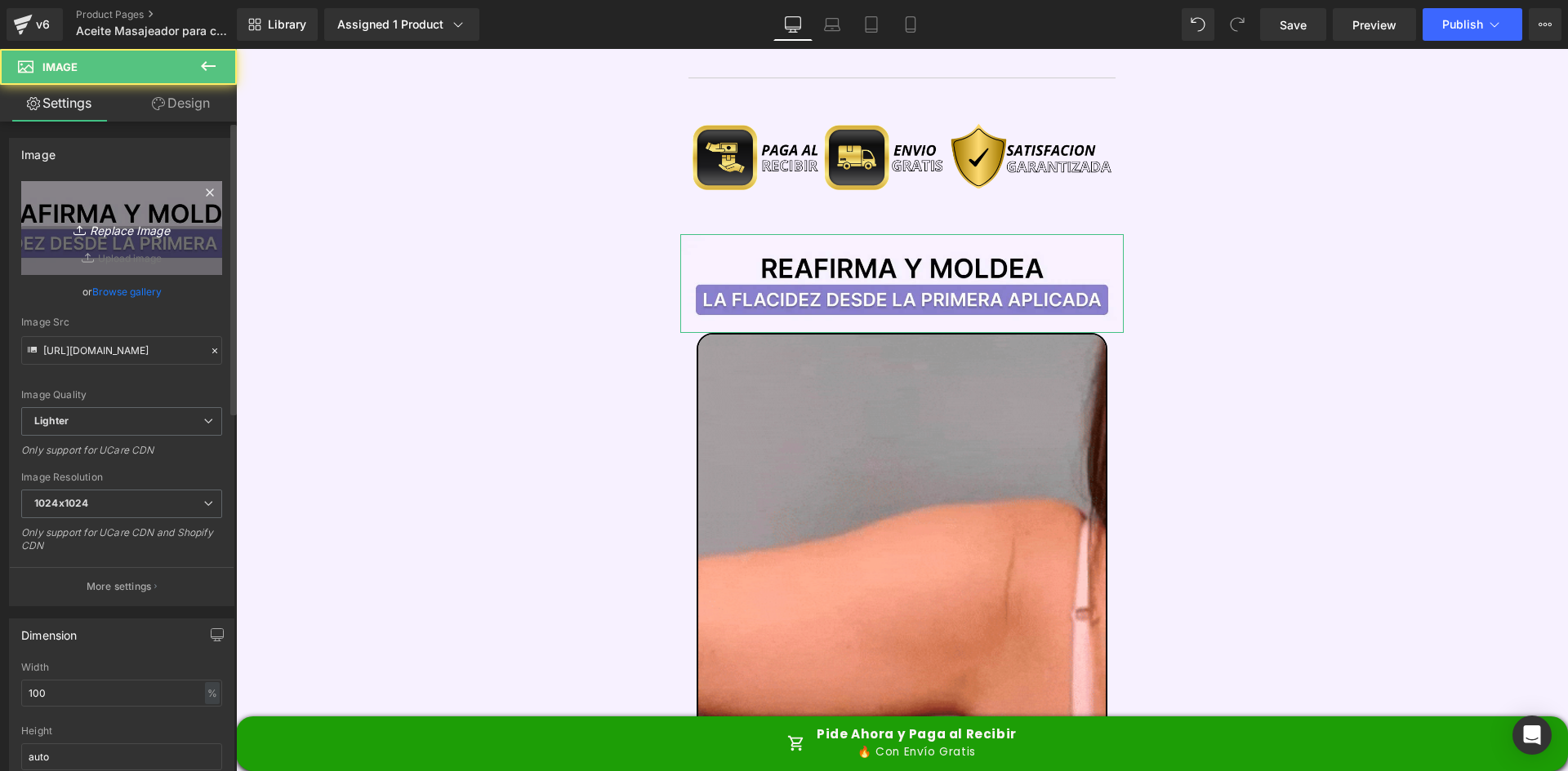
click at [165, 241] on link "Replace Image" at bounding box center [122, 228] width 201 height 94
type input "C:\fakepath\Titulo Irresisitble.webp"
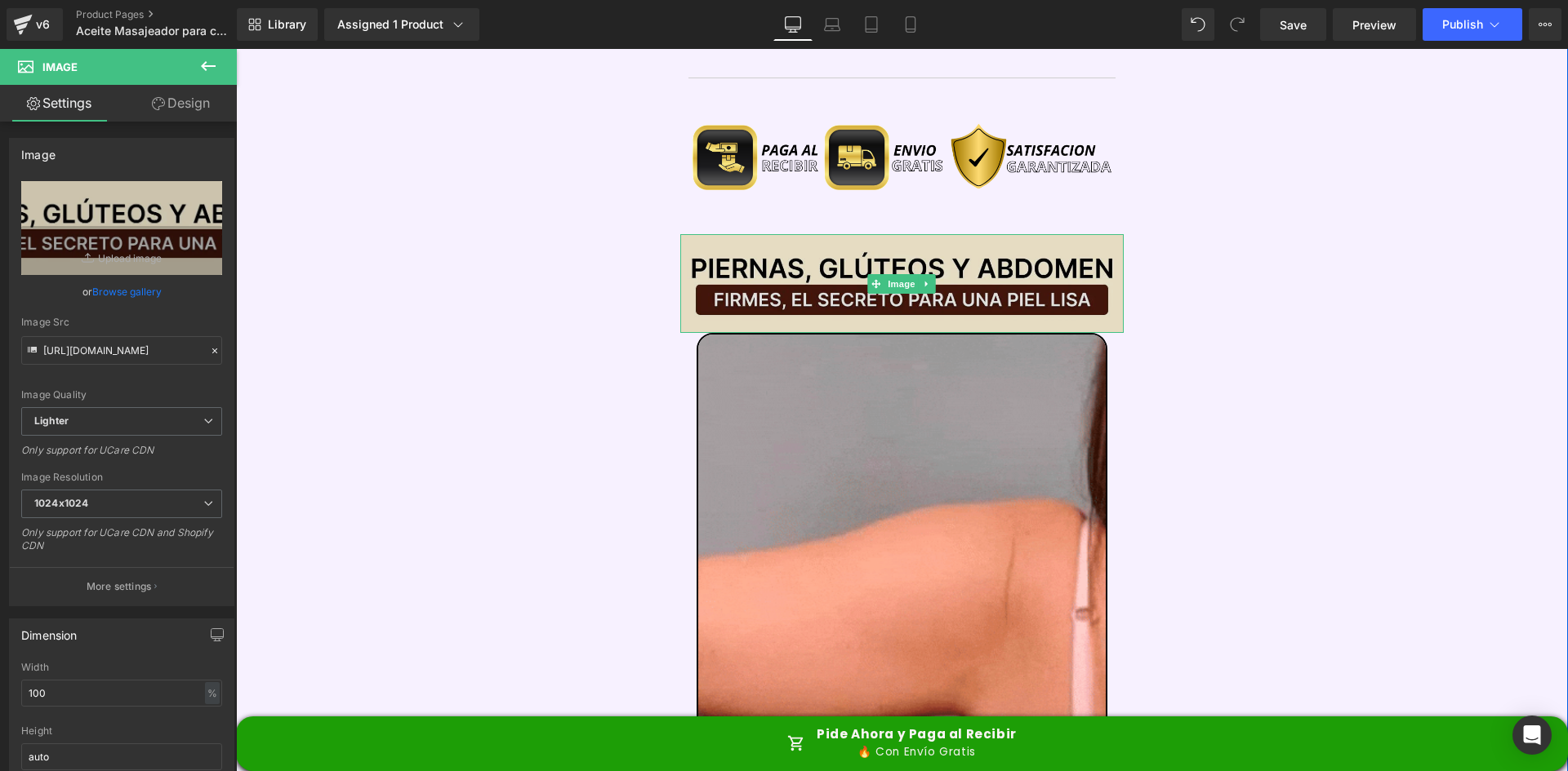
type input "https://ucarecdn.com/cea44271-ba7d-43d8-9a72-2fad5b6c2730/-/format/auto/-/previ…"
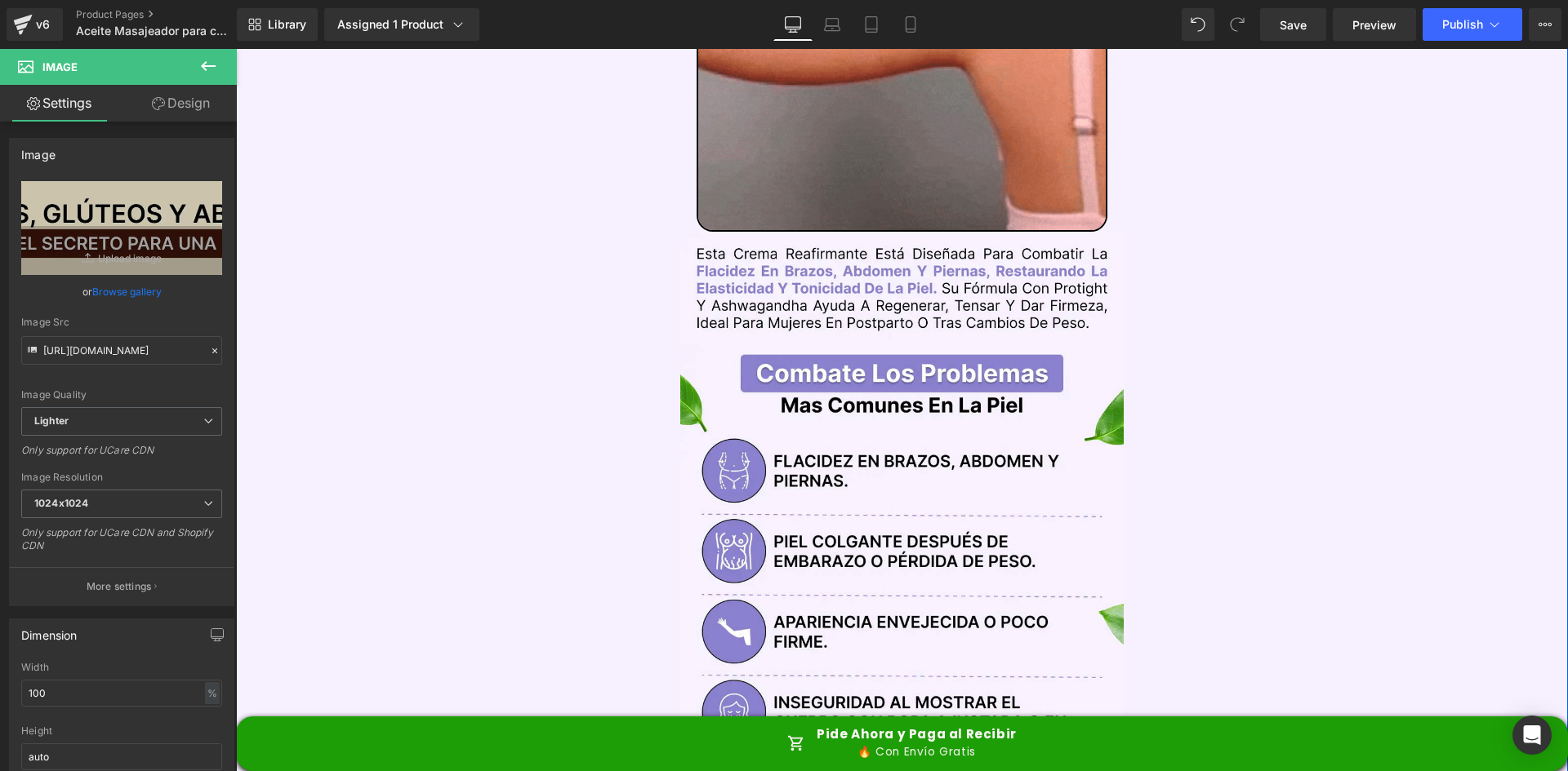
scroll to position [2612, 0]
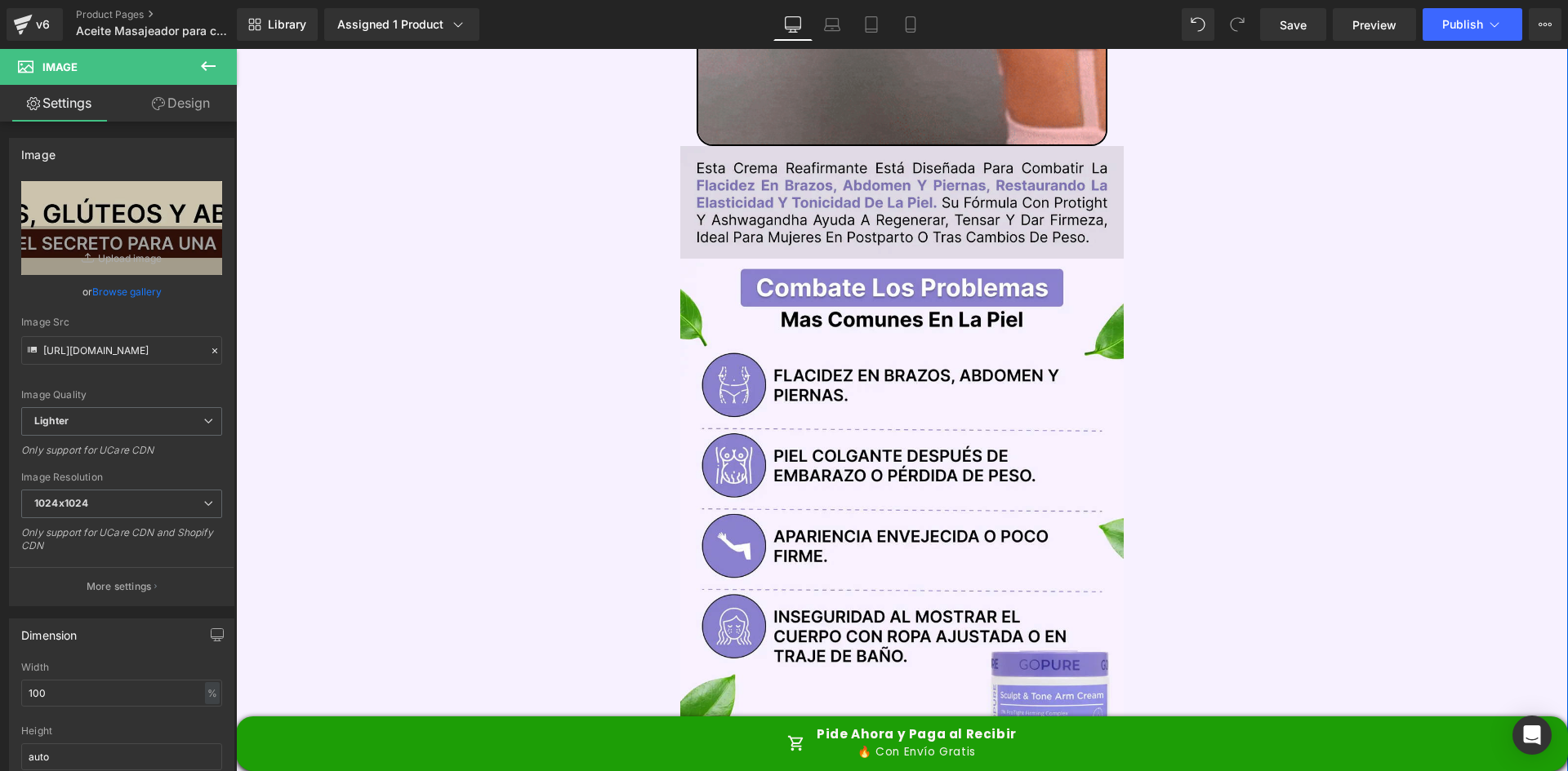
click at [808, 159] on img at bounding box center [903, 203] width 445 height 113
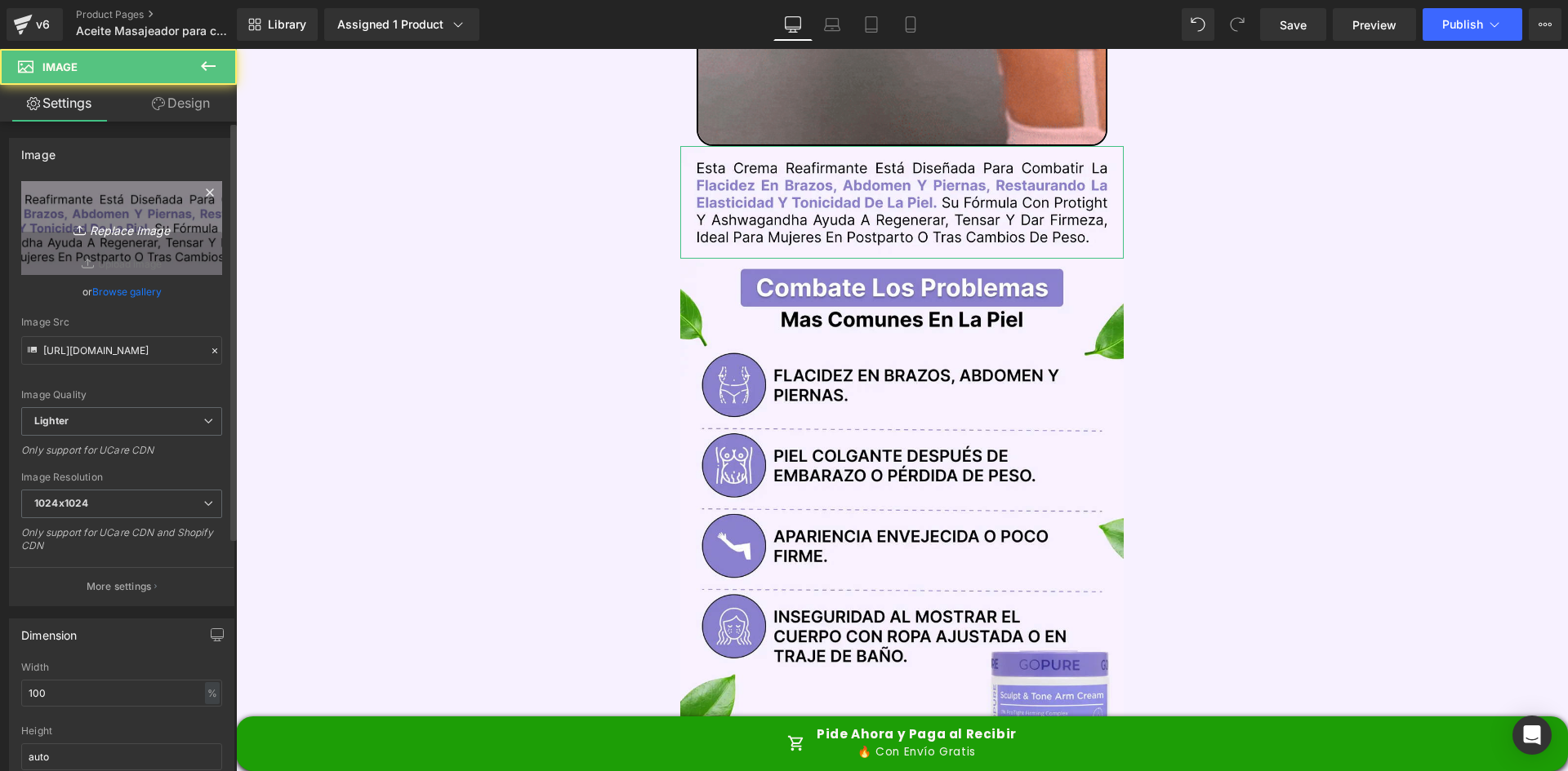
click at [85, 233] on icon at bounding box center [82, 230] width 16 height 16
type input "C:\fakepath\Texto.webp"
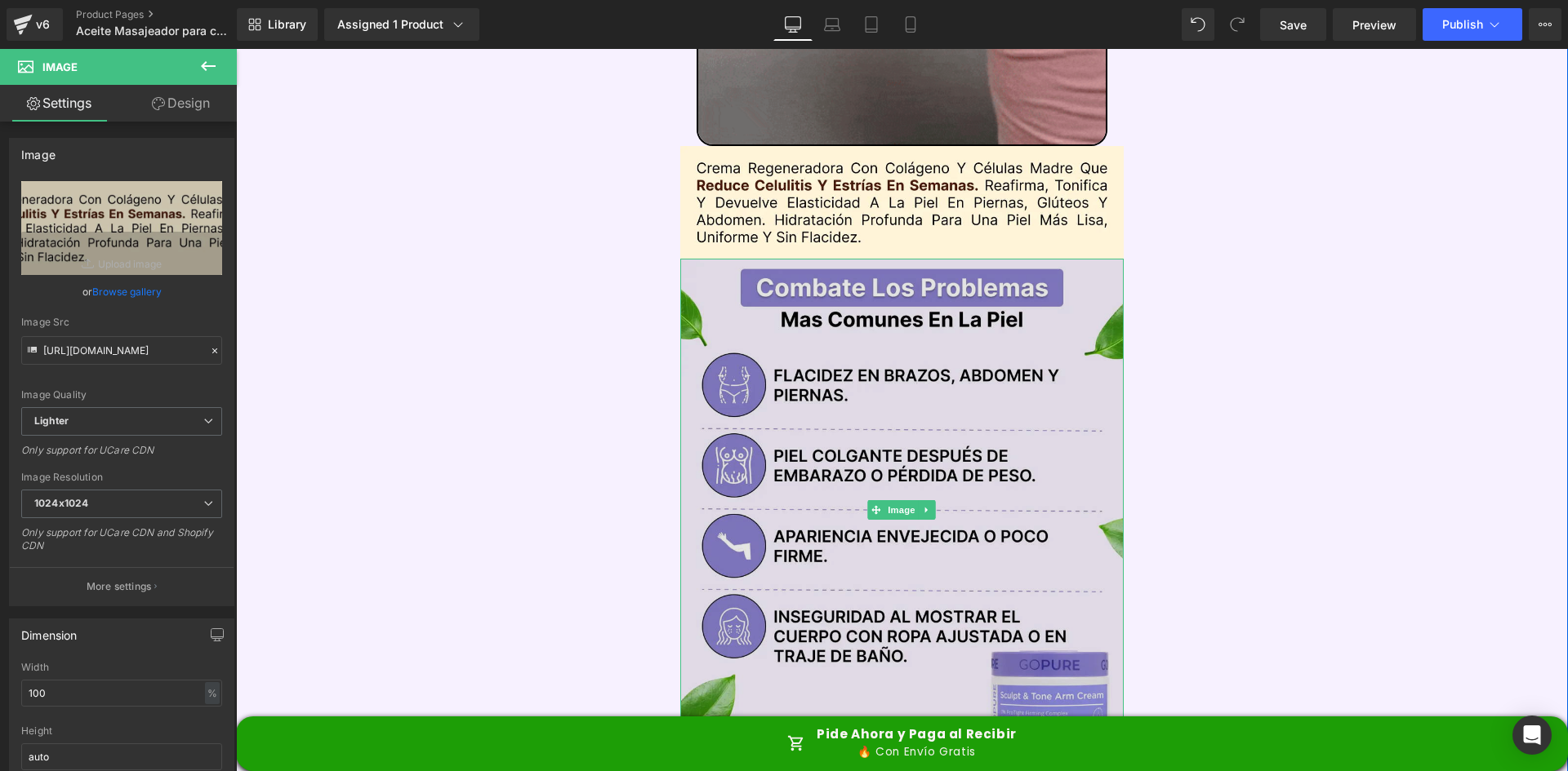
type input "https://ucarecdn.com/d7467d02-7043-4cb7-9b89-1324a7519ae6/-/format/auto/-/previ…"
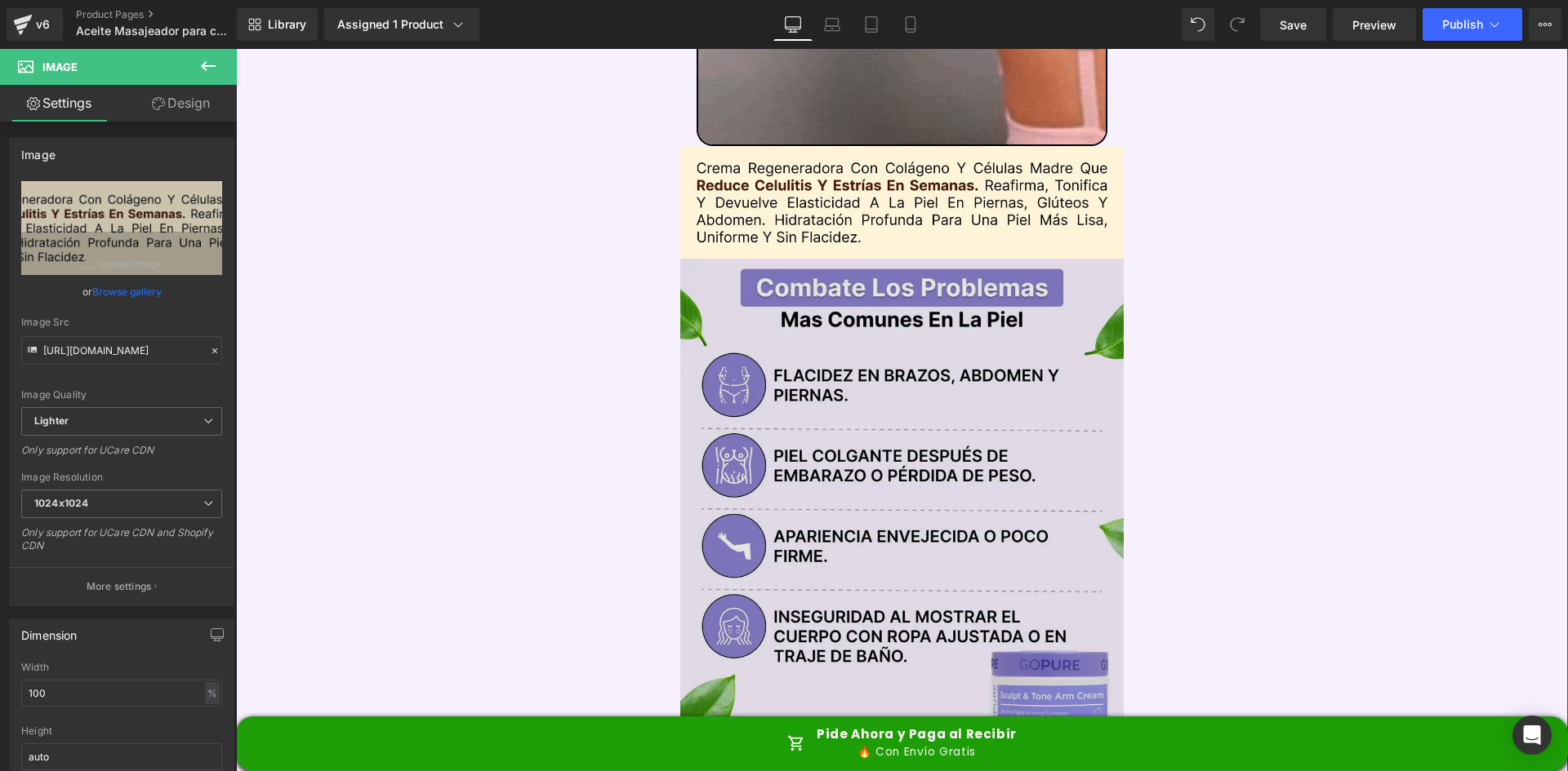
click at [790, 368] on img at bounding box center [903, 510] width 445 height 504
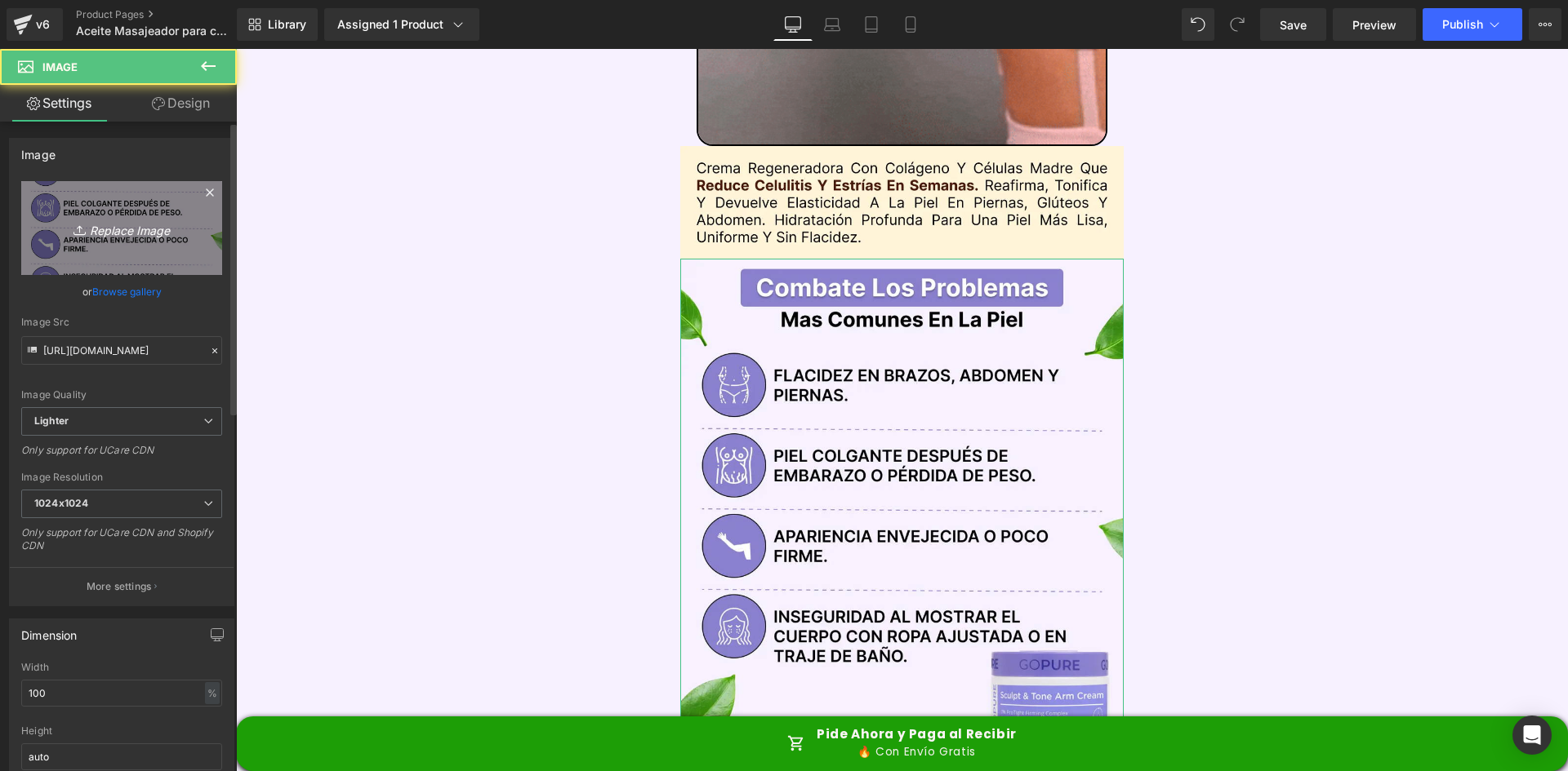
click at [145, 229] on icon "Replace Image" at bounding box center [122, 228] width 131 height 21
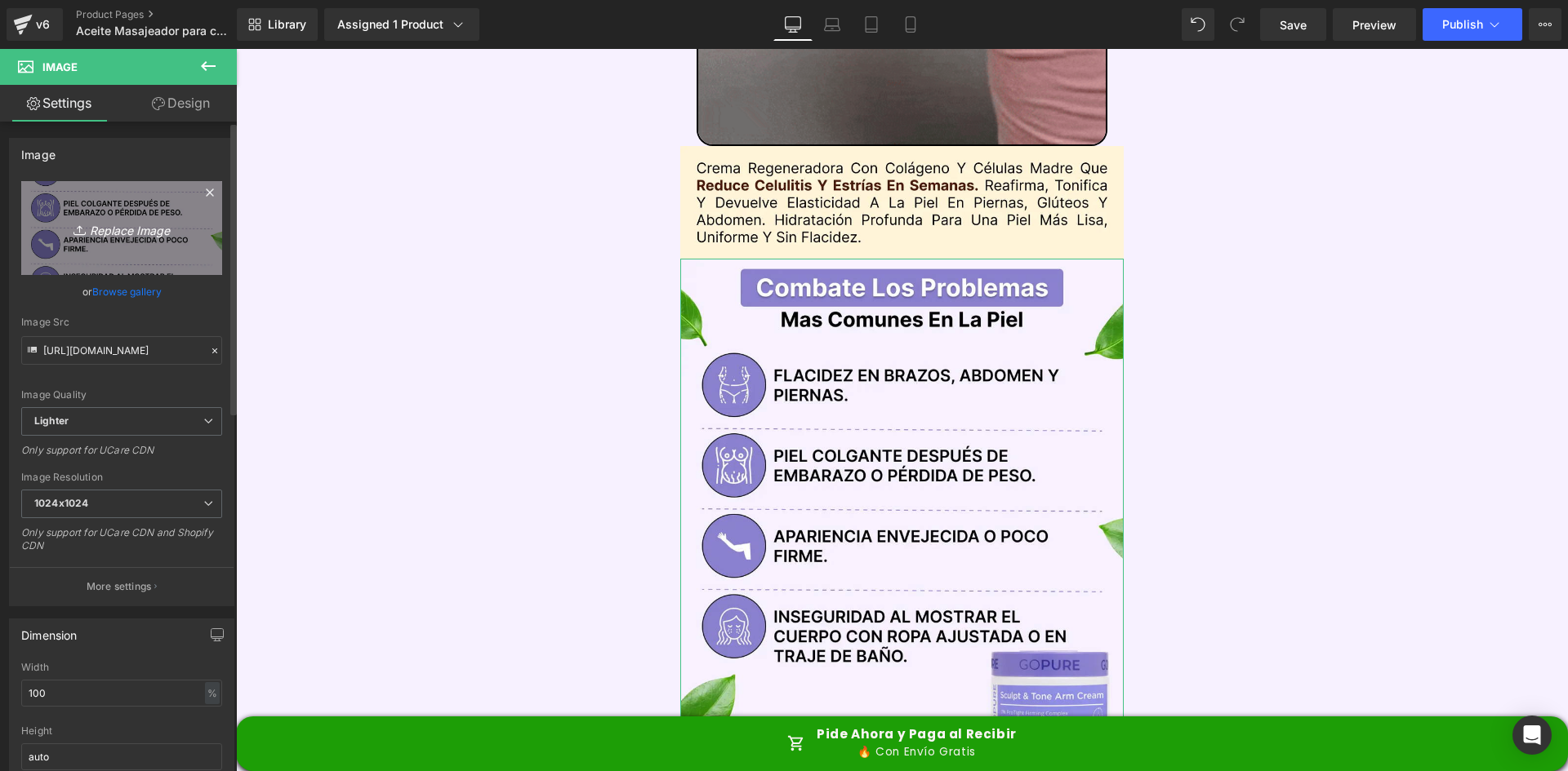
type input "C:\fakepath\Problemas.webp"
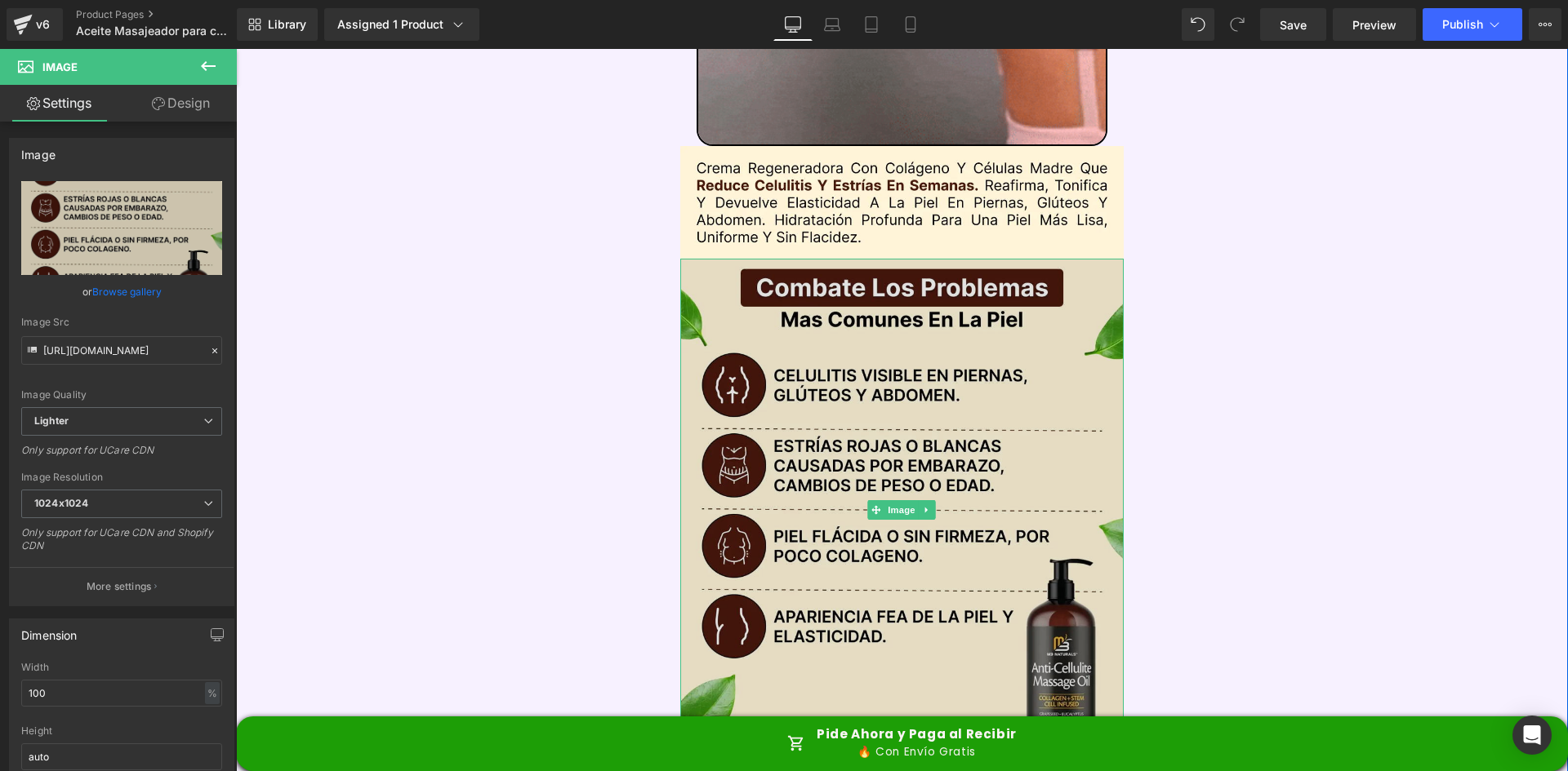
type input "https://ucarecdn.com/31f2e14d-9592-461d-a1ab-57933d3c2792/-/format/auto/-/previ…"
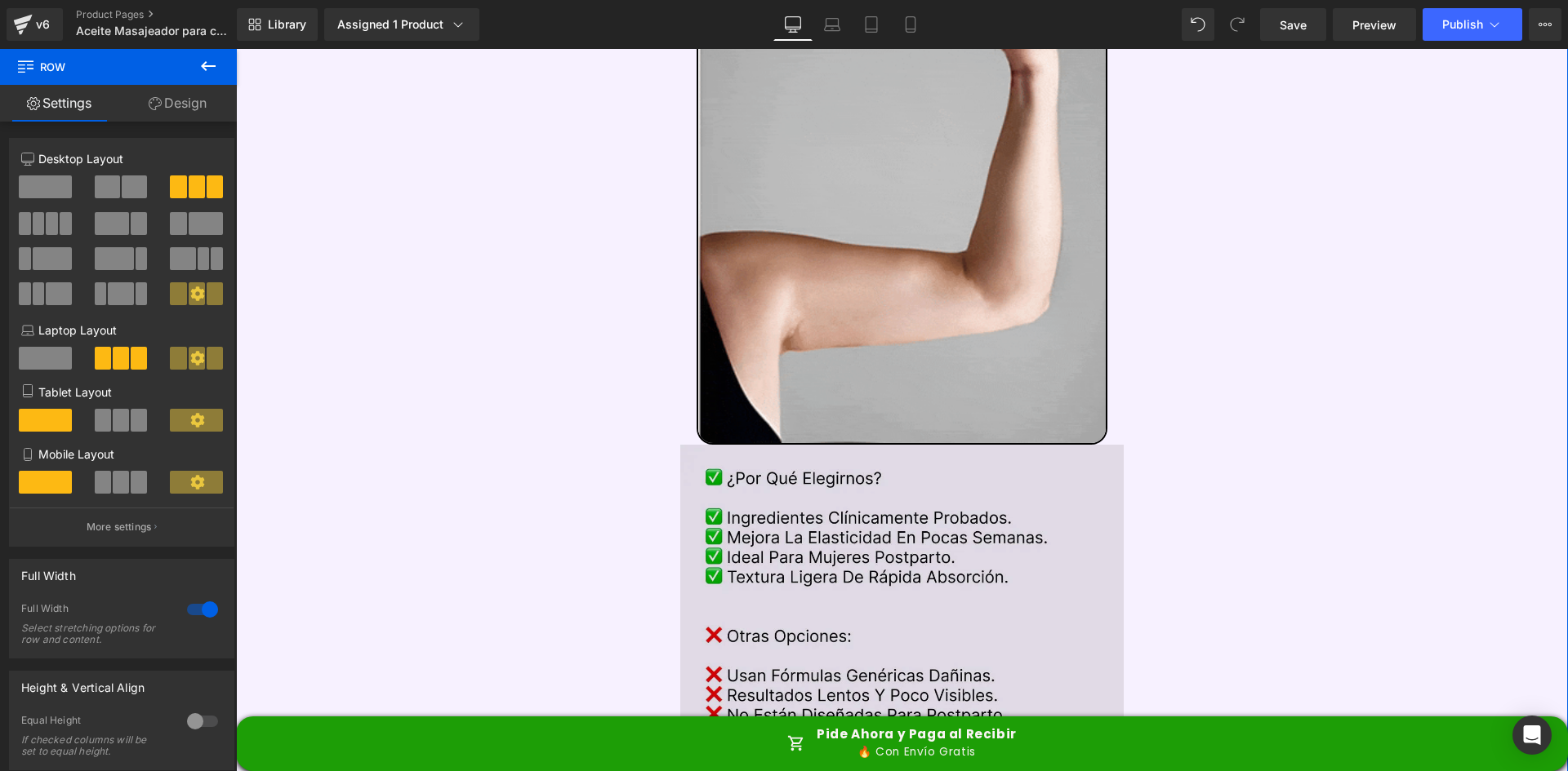
scroll to position [3592, 0]
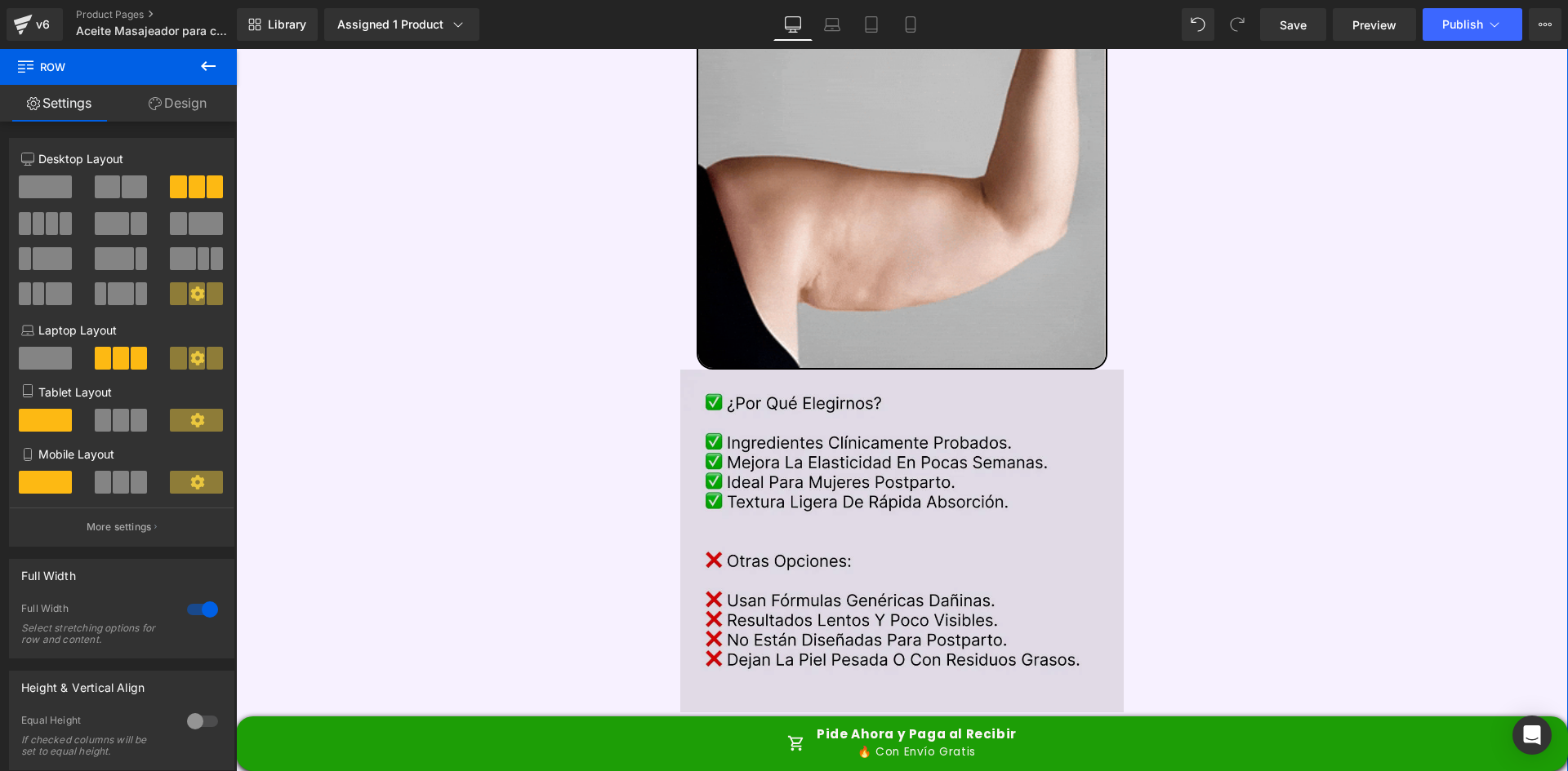
click at [956, 495] on img at bounding box center [903, 541] width 445 height 343
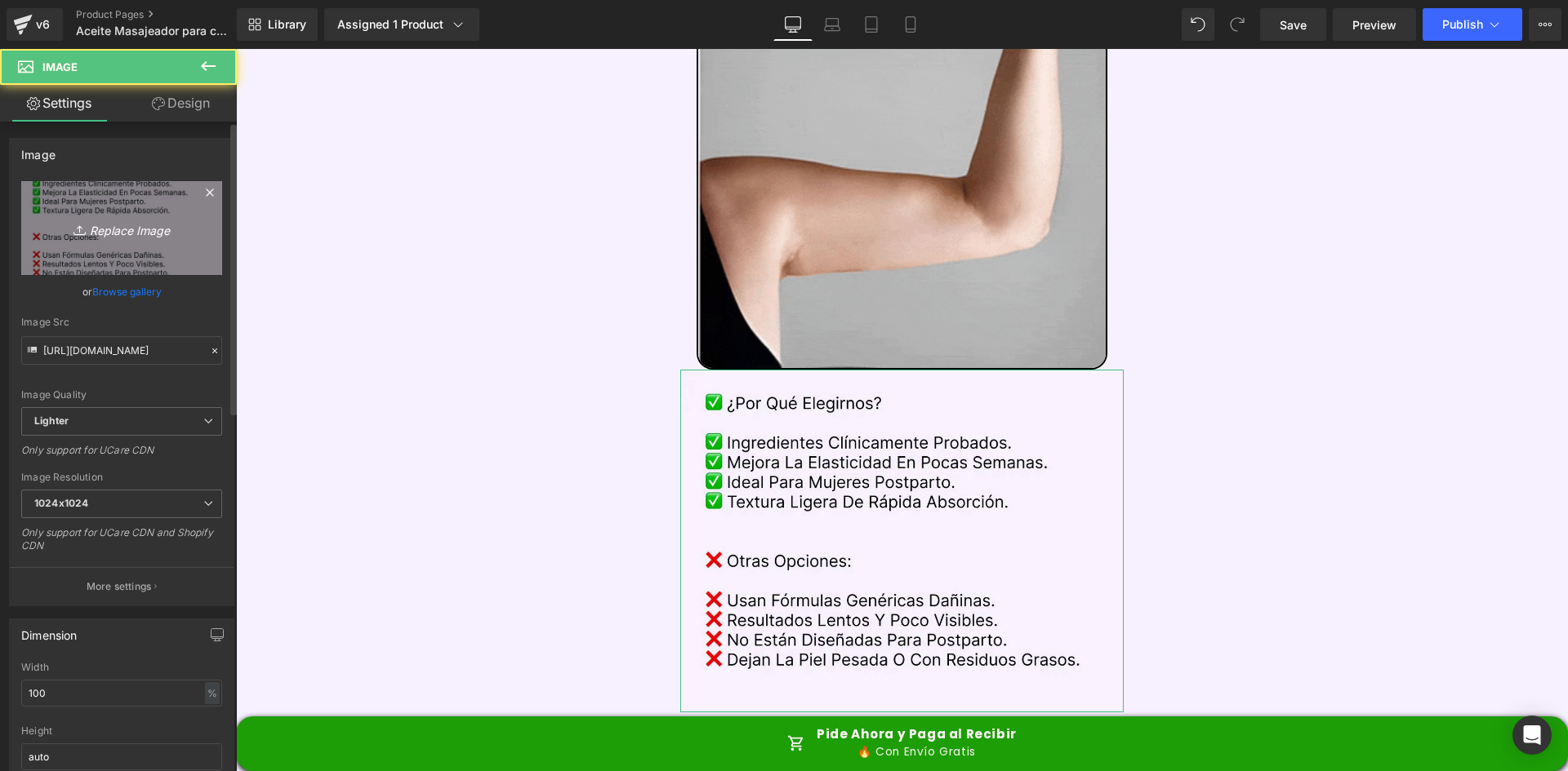
click at [90, 230] on icon "Replace Image" at bounding box center [122, 228] width 131 height 21
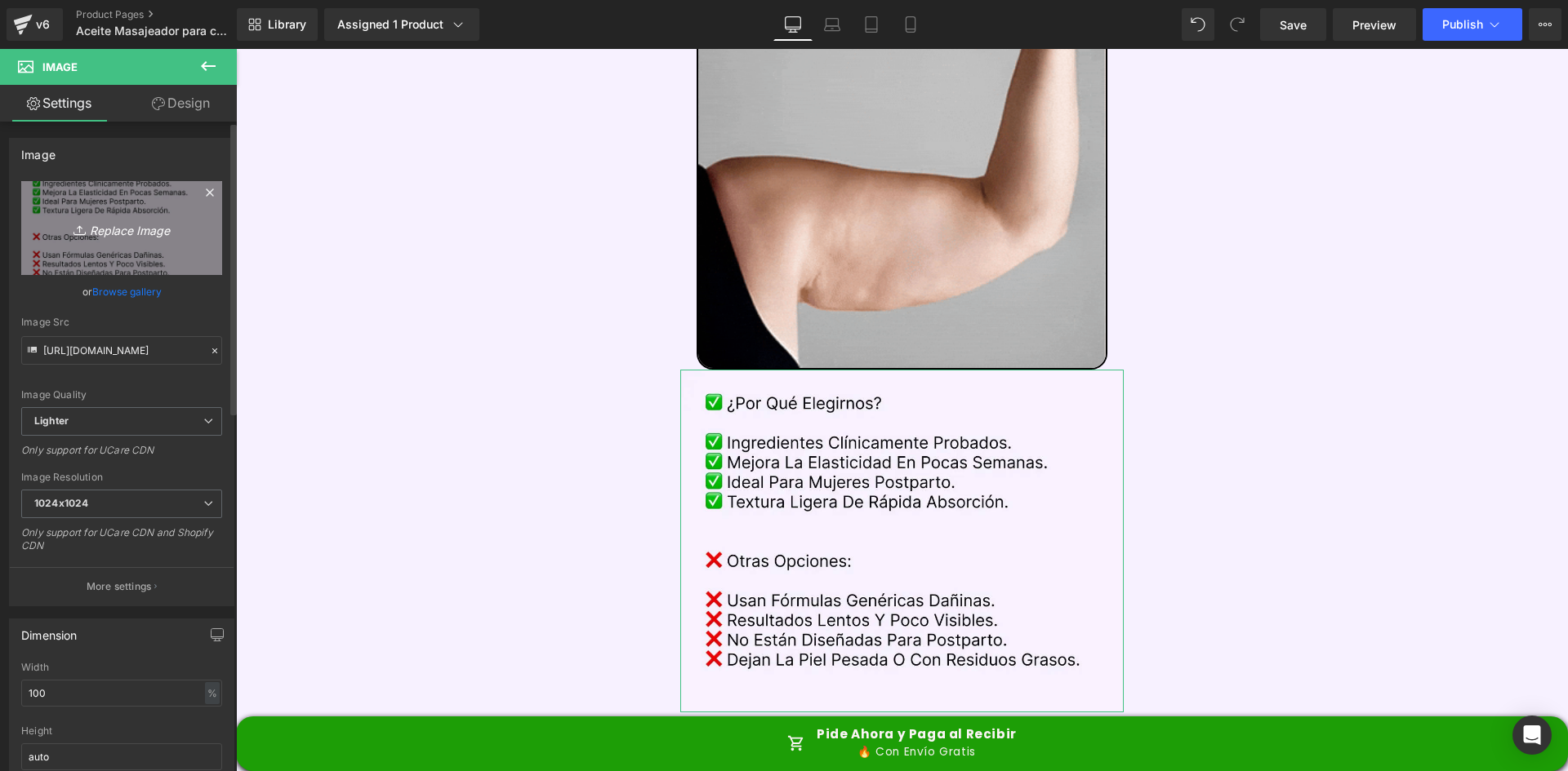
type input "C:\fakepath\Comparativa.webp"
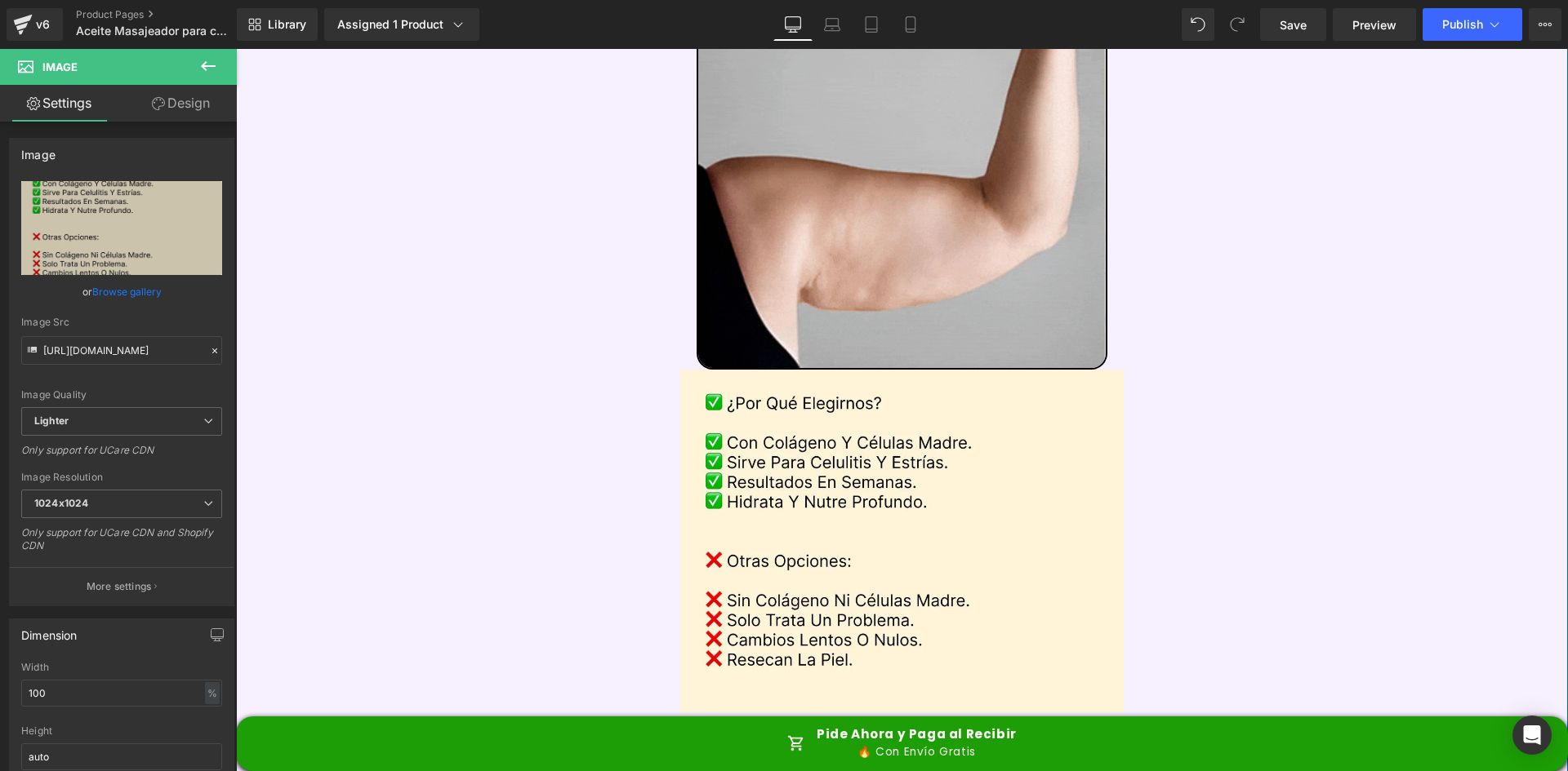
type input "https://ucarecdn.com/4e4f7d4a-83af-4de3-90b9-e149f5622e03/-/format/auto/-/previ…"
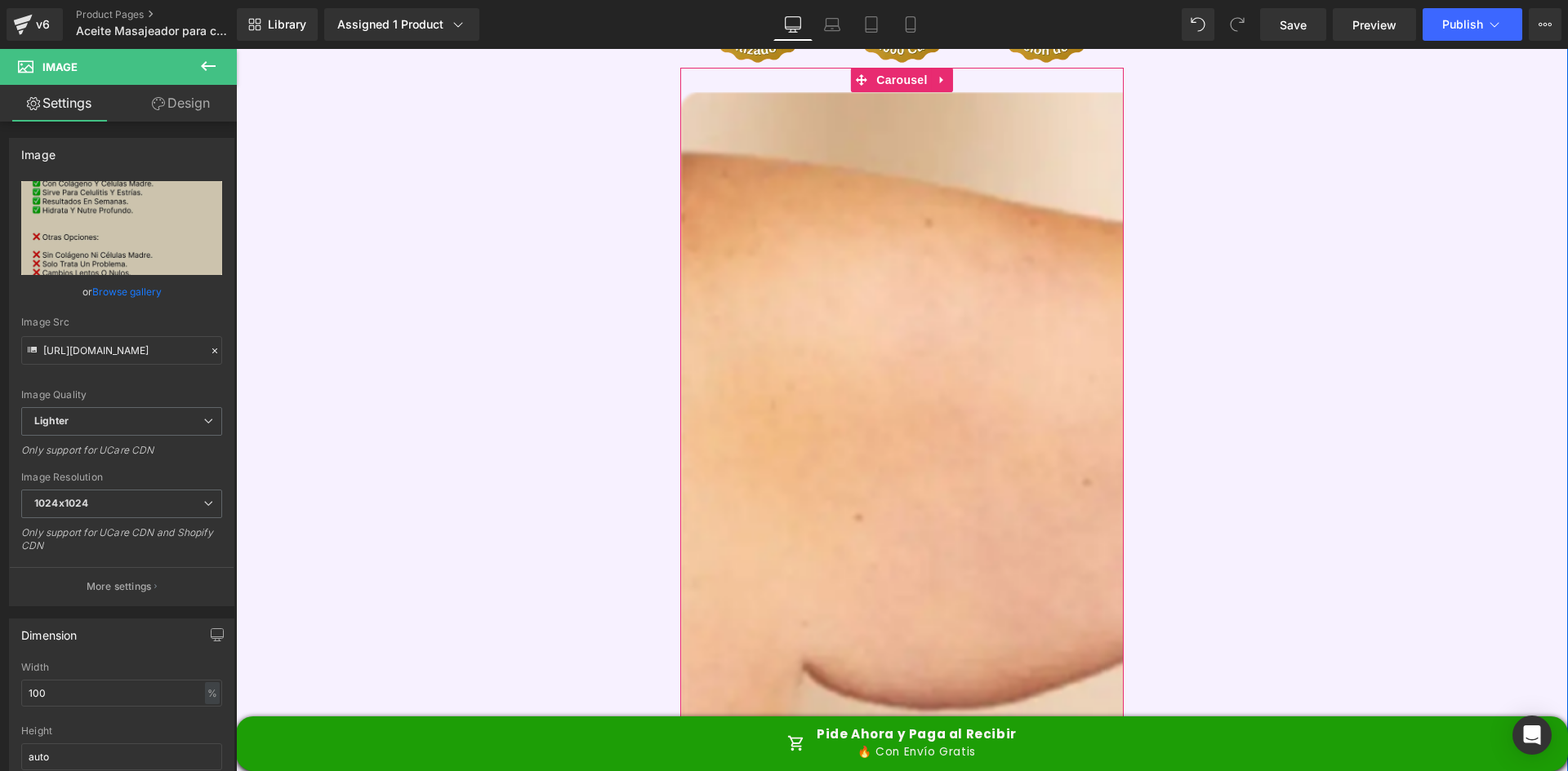
scroll to position [4245, 0]
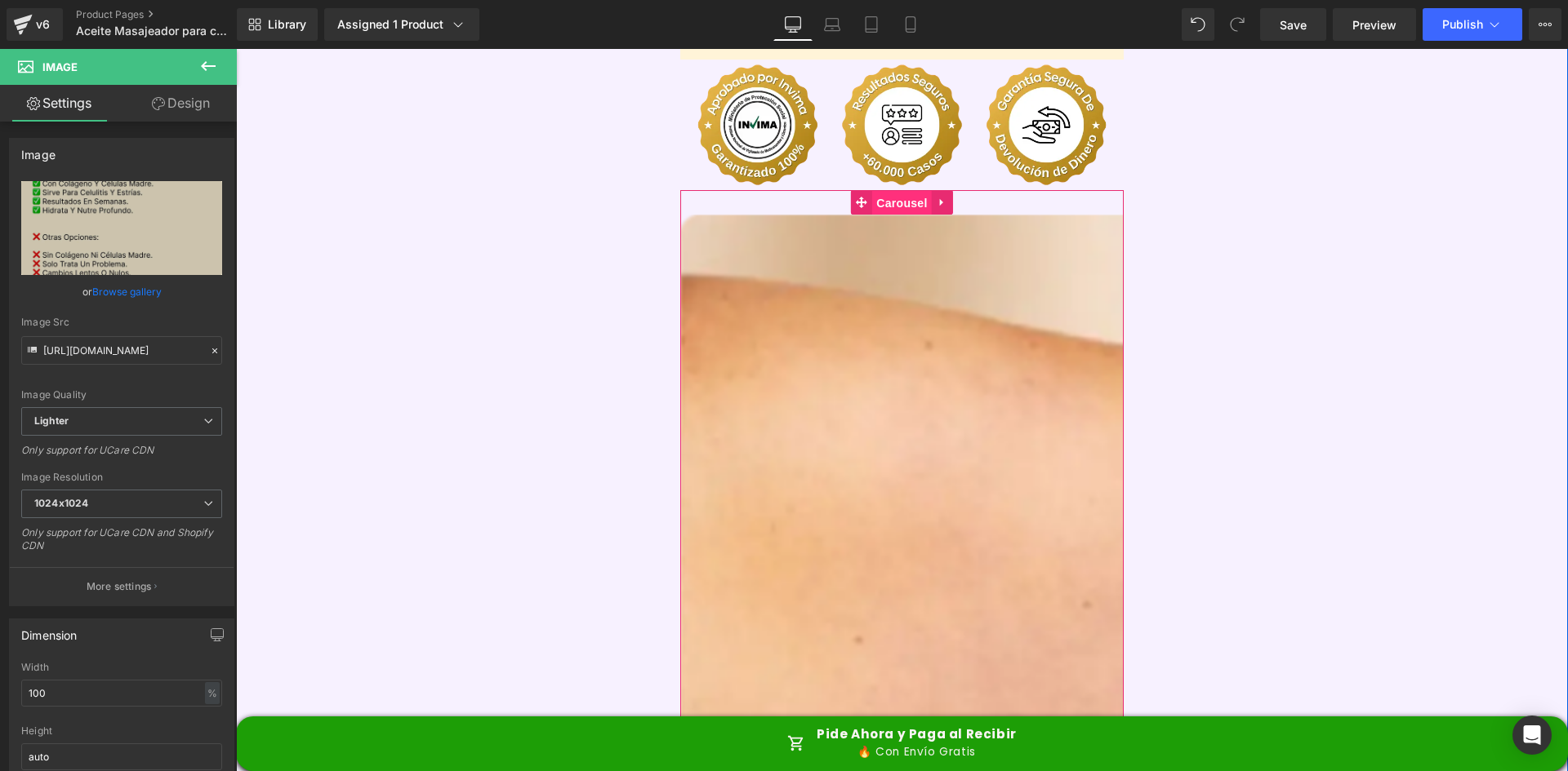
click at [898, 191] on span "Carousel" at bounding box center [901, 203] width 58 height 24
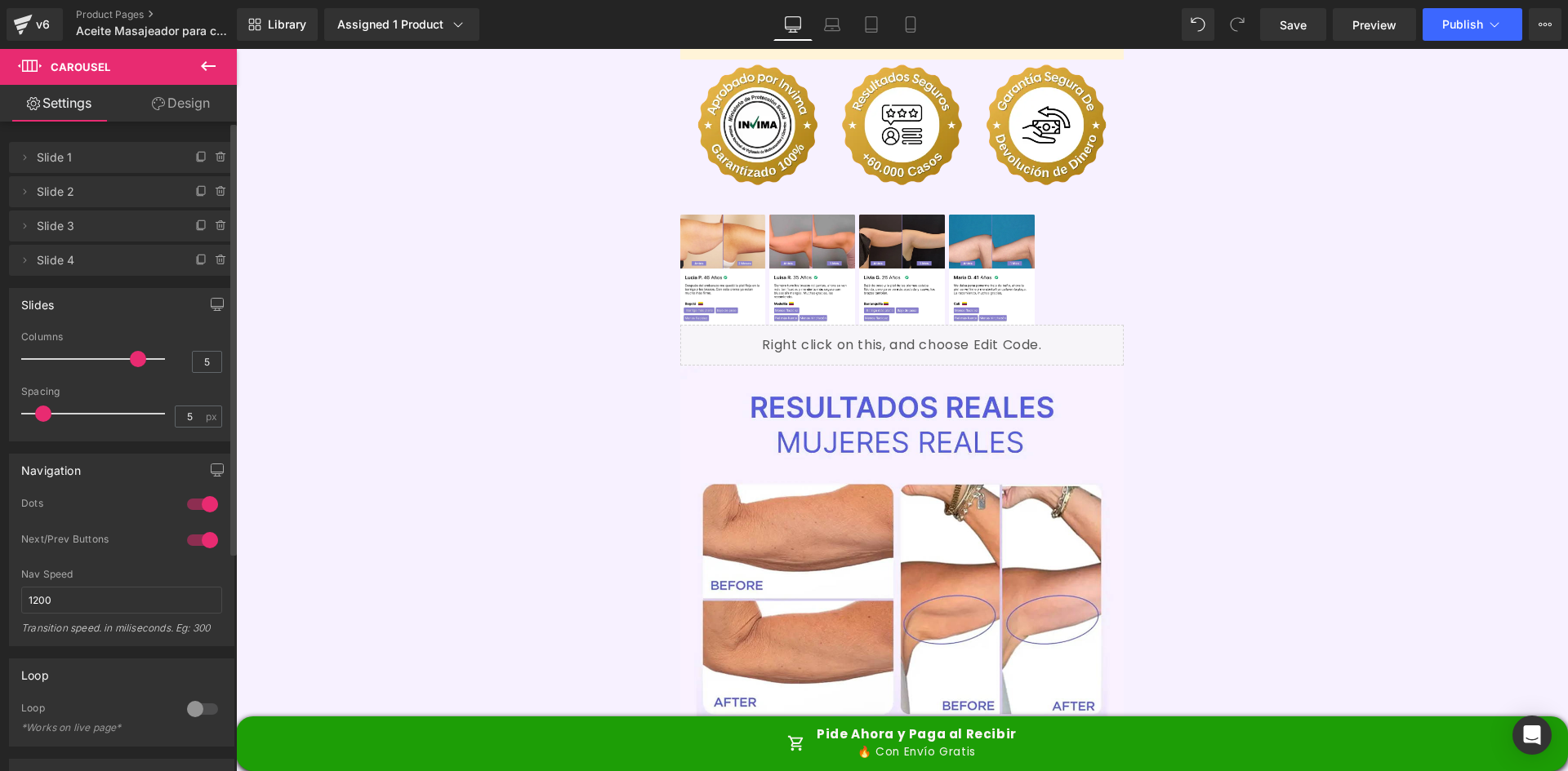
type input "4"
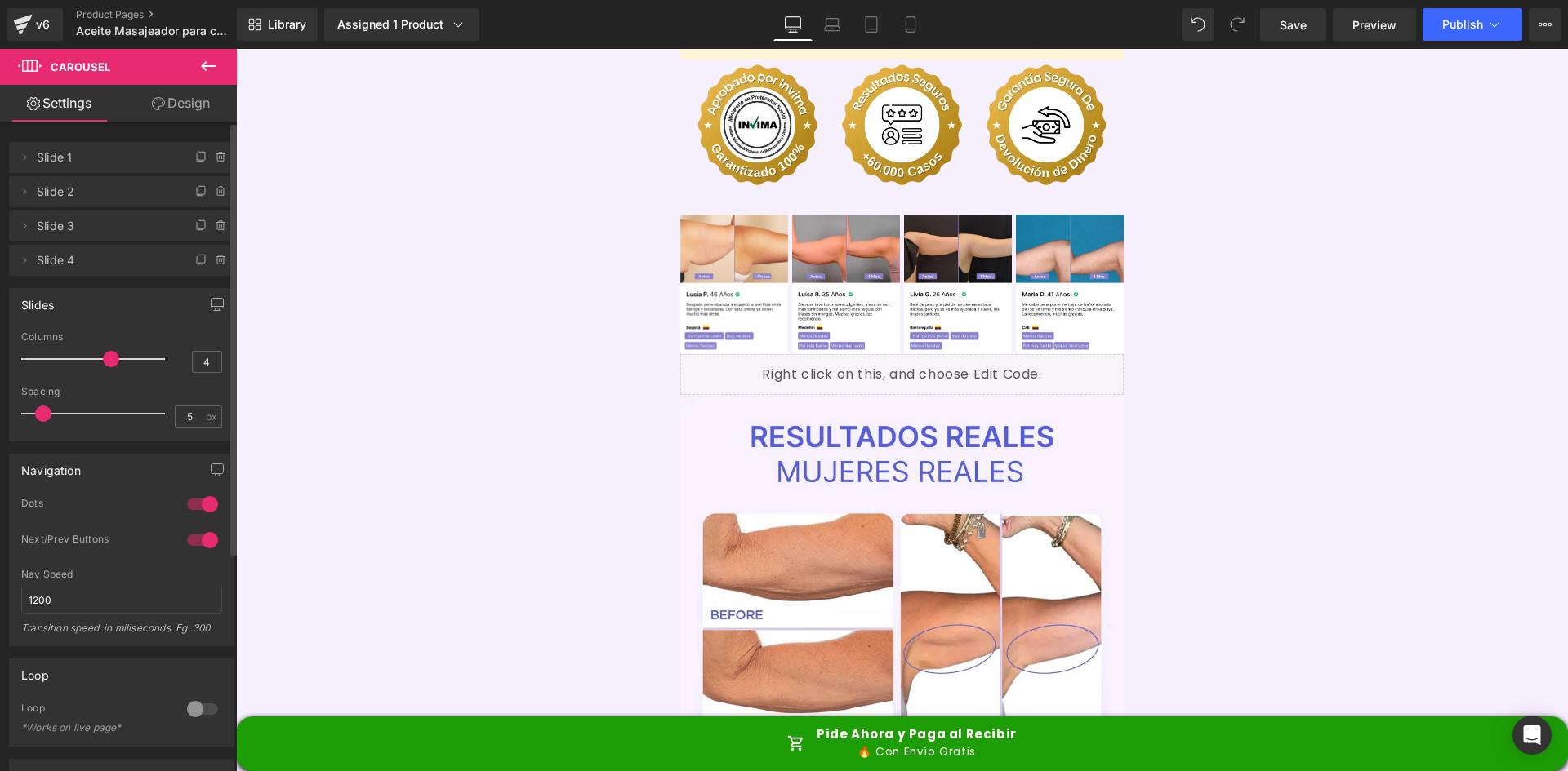
drag, startPoint x: 25, startPoint y: 355, endPoint x: 113, endPoint y: 364, distance: 88.5
click at [113, 364] on span at bounding box center [111, 359] width 16 height 16
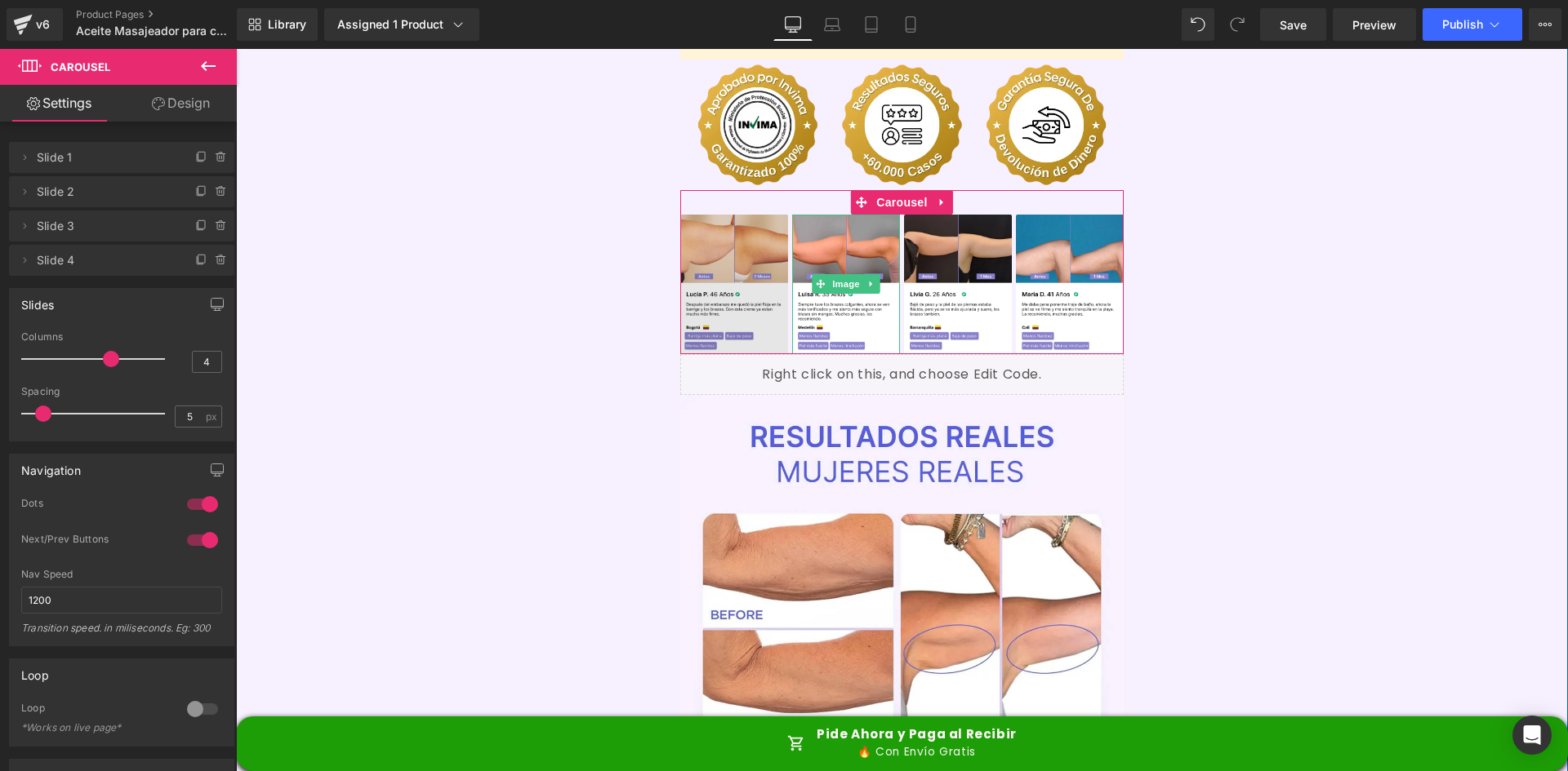
click at [749, 215] on img at bounding box center [735, 285] width 108 height 140
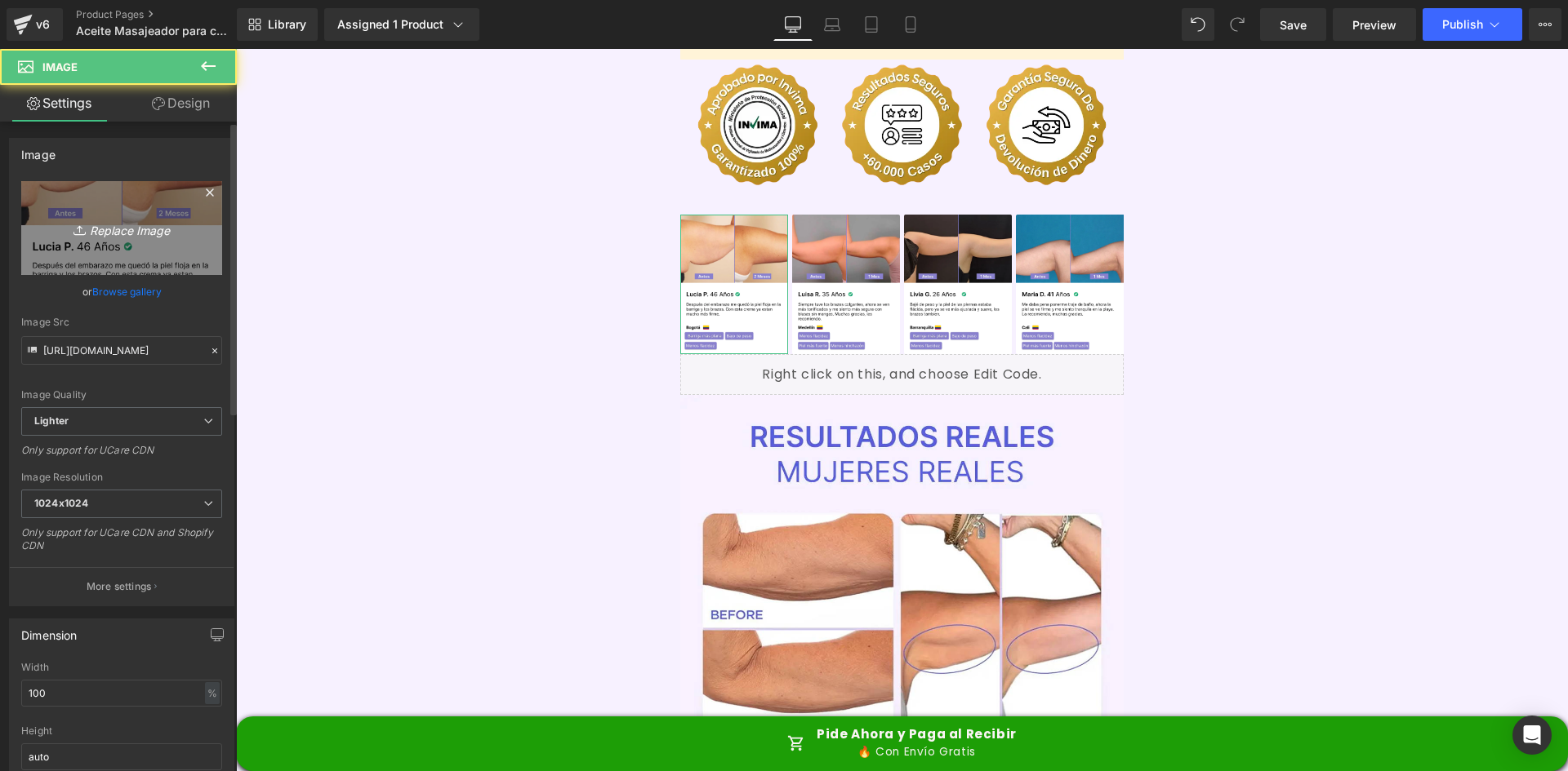
click at [79, 235] on icon at bounding box center [82, 230] width 16 height 16
type input "C:\fakepath\Reseña 1.webp"
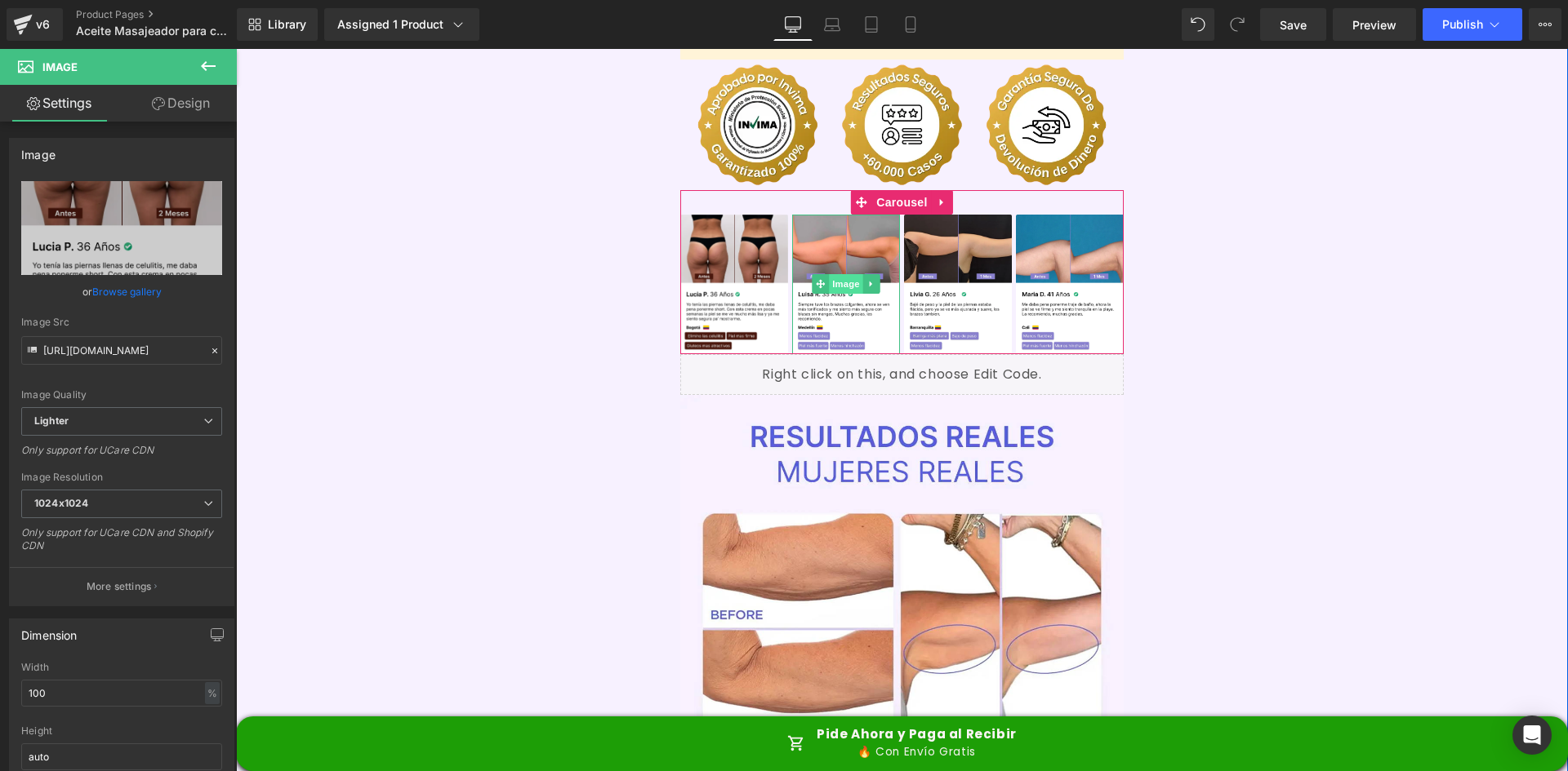
type input "https://ucarecdn.com/a82567f9-7e34-4060-9872-063ce4922e3a/-/format/auto/-/previ…"
click at [837, 275] on span "Image" at bounding box center [846, 285] width 34 height 20
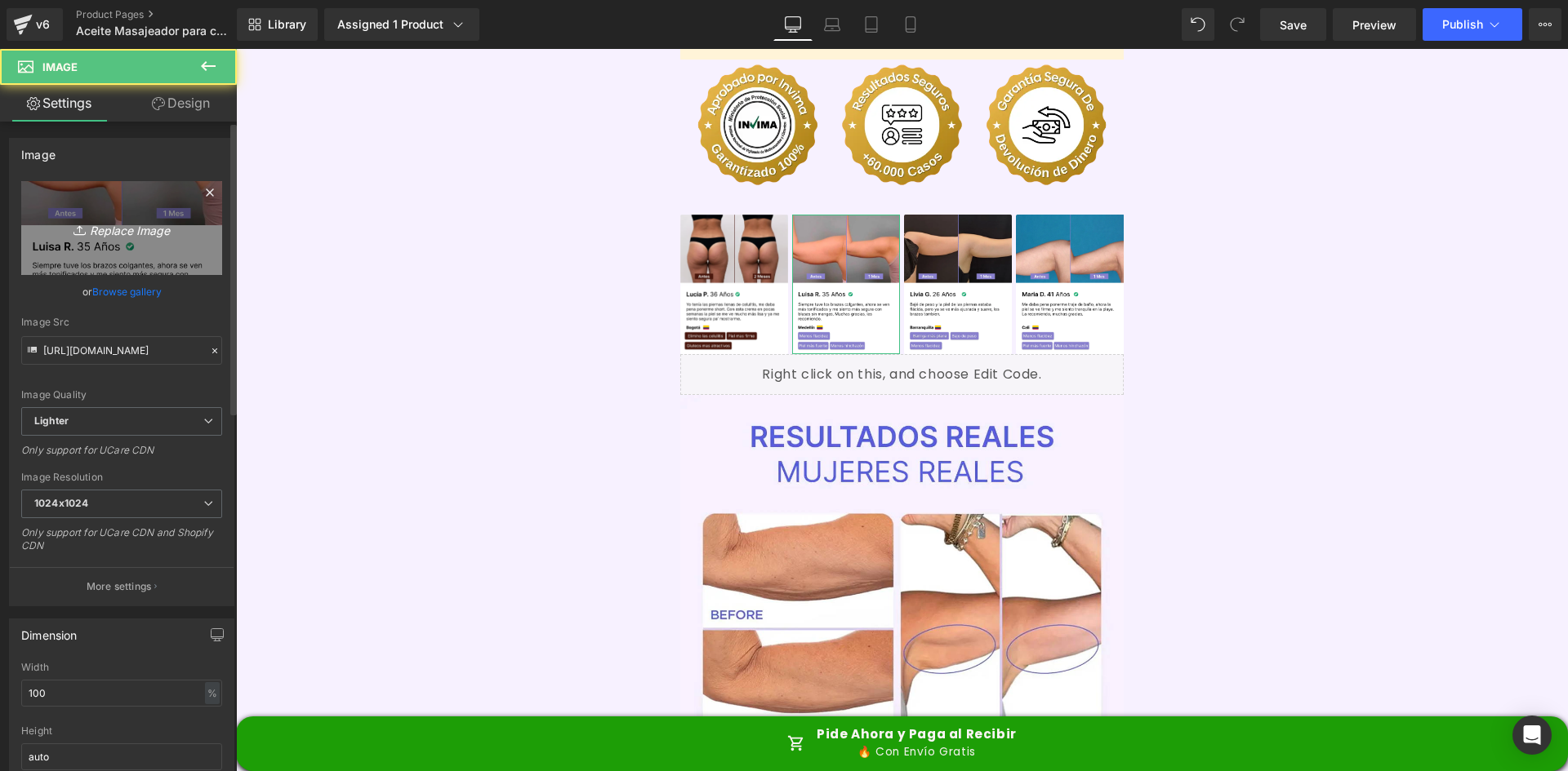
click at [129, 215] on link "Replace Image" at bounding box center [122, 228] width 201 height 94
type input "C:\fakepath\Reseñas 2.webp"
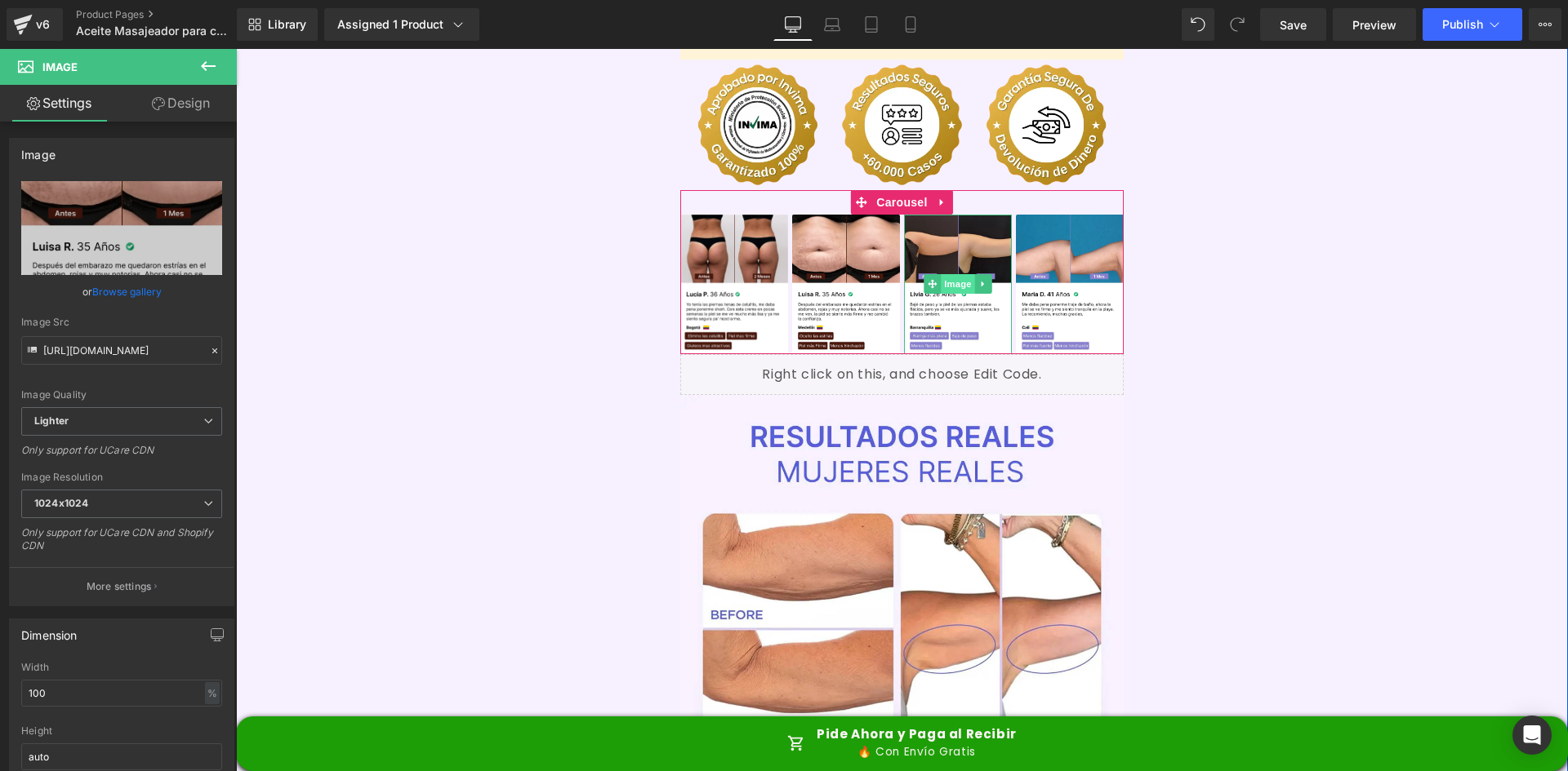
type input "https://ucarecdn.com/ccb0d547-1d81-453f-9d1e-a0a4df67b780/-/format/auto/-/previ…"
click at [957, 275] on span "Image" at bounding box center [958, 285] width 34 height 20
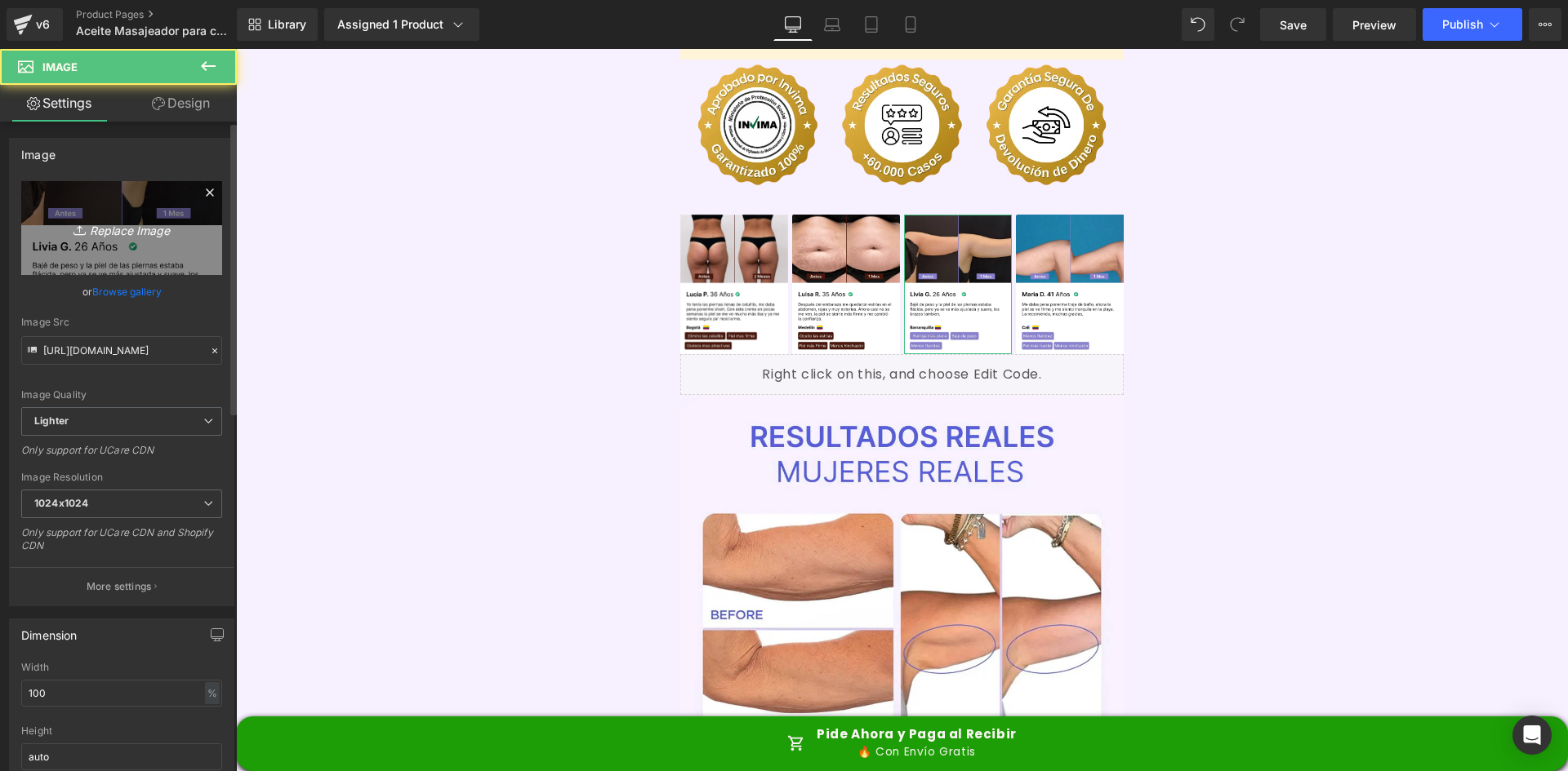
click at [77, 220] on icon "Replace Image" at bounding box center [122, 228] width 131 height 21
type input "C:\fakepath\Reseñas 3.webp"
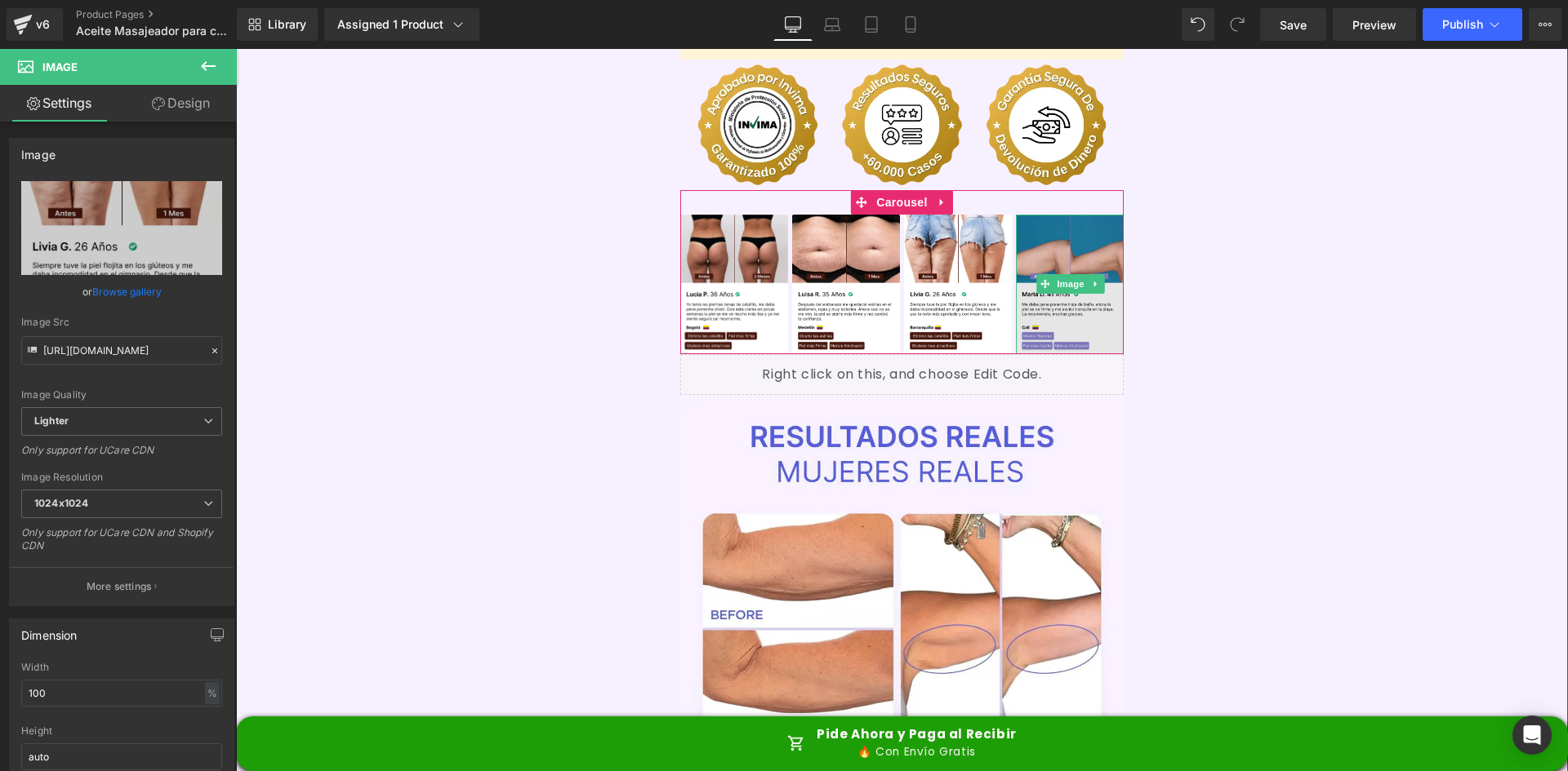
type input "https://ucarecdn.com/473c97ad-768a-48d5-b9ca-851965282714/-/format/auto/-/previ…"
click at [1070, 275] on span "Image" at bounding box center [1070, 285] width 34 height 20
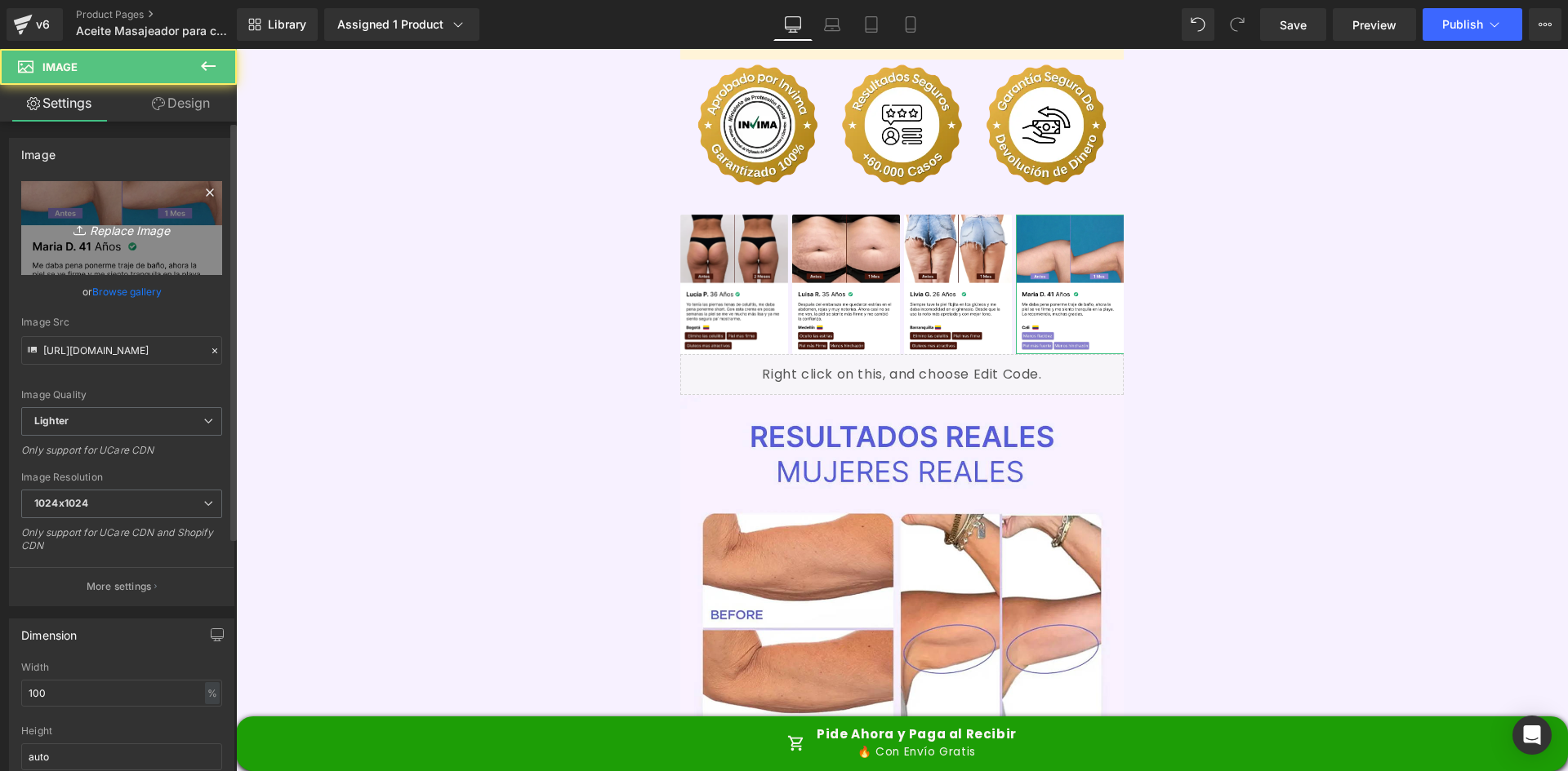
click at [115, 248] on link "Replace Image" at bounding box center [122, 228] width 201 height 94
type input "C:\fakepath\Reseñas 4.webp"
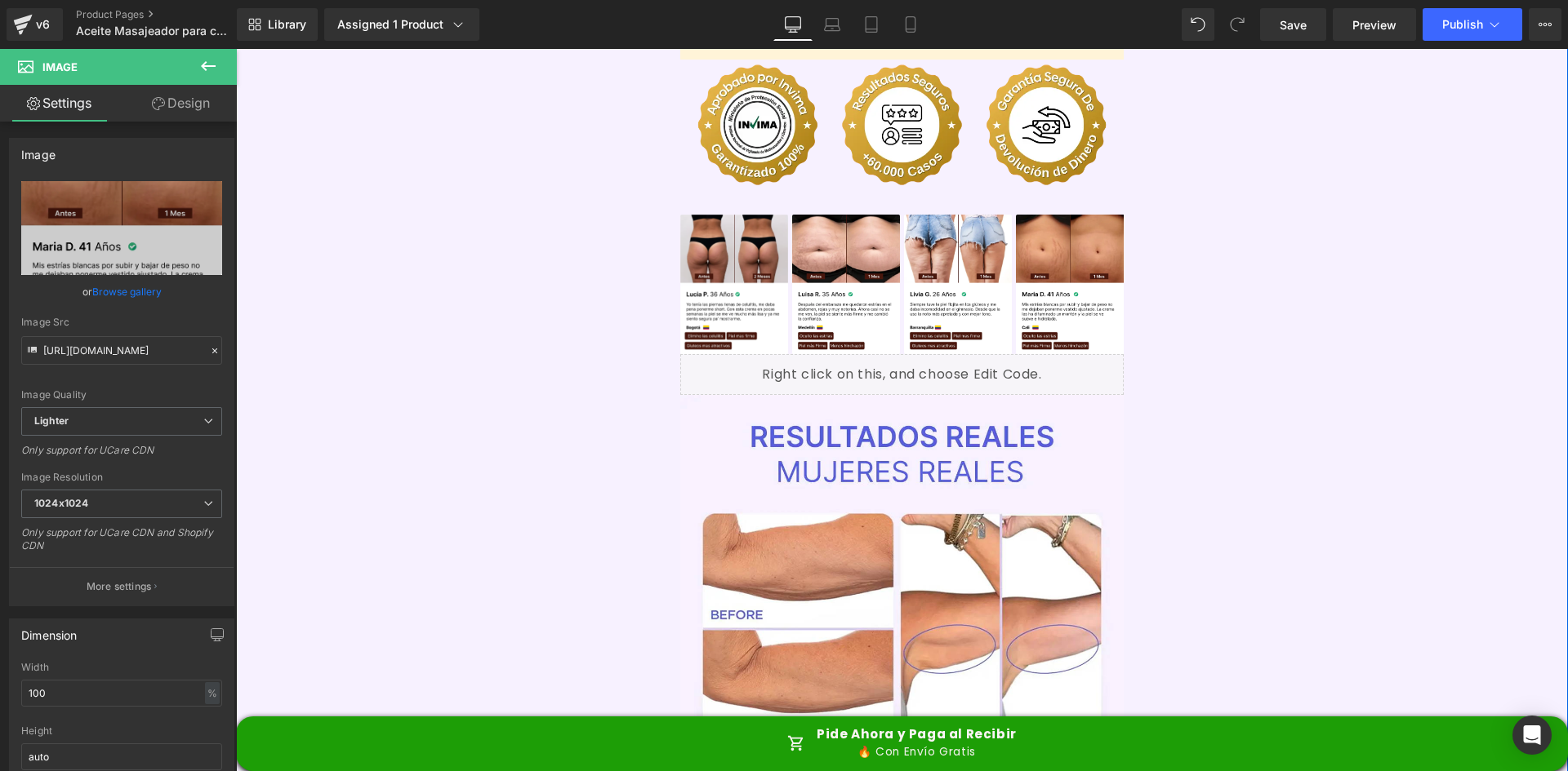
type input "https://ucarecdn.com/3a404e27-5662-443a-bae1-325537249e4c/-/format/auto/-/previ…"
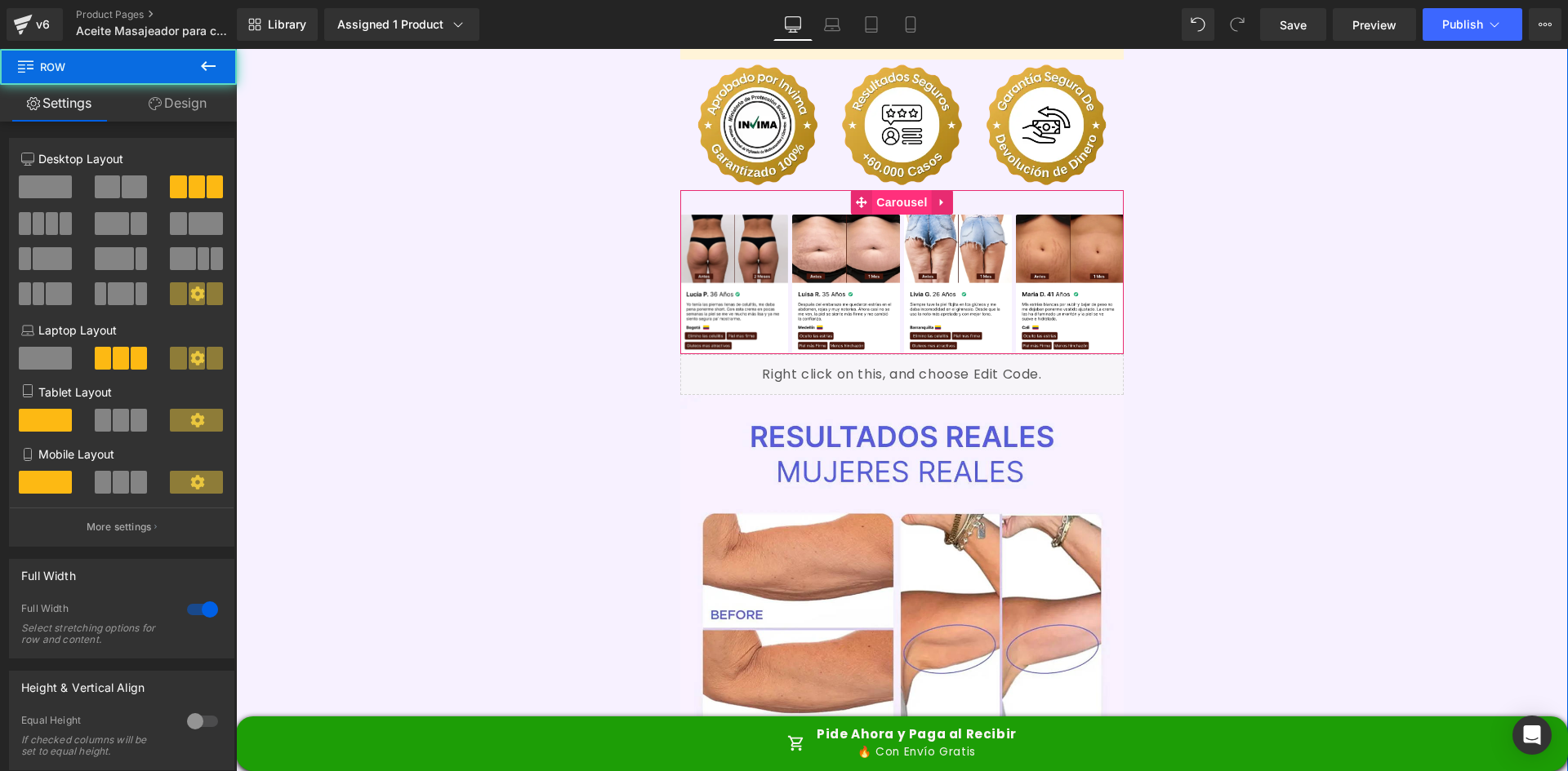
click at [875, 190] on span "Carousel" at bounding box center [901, 202] width 58 height 24
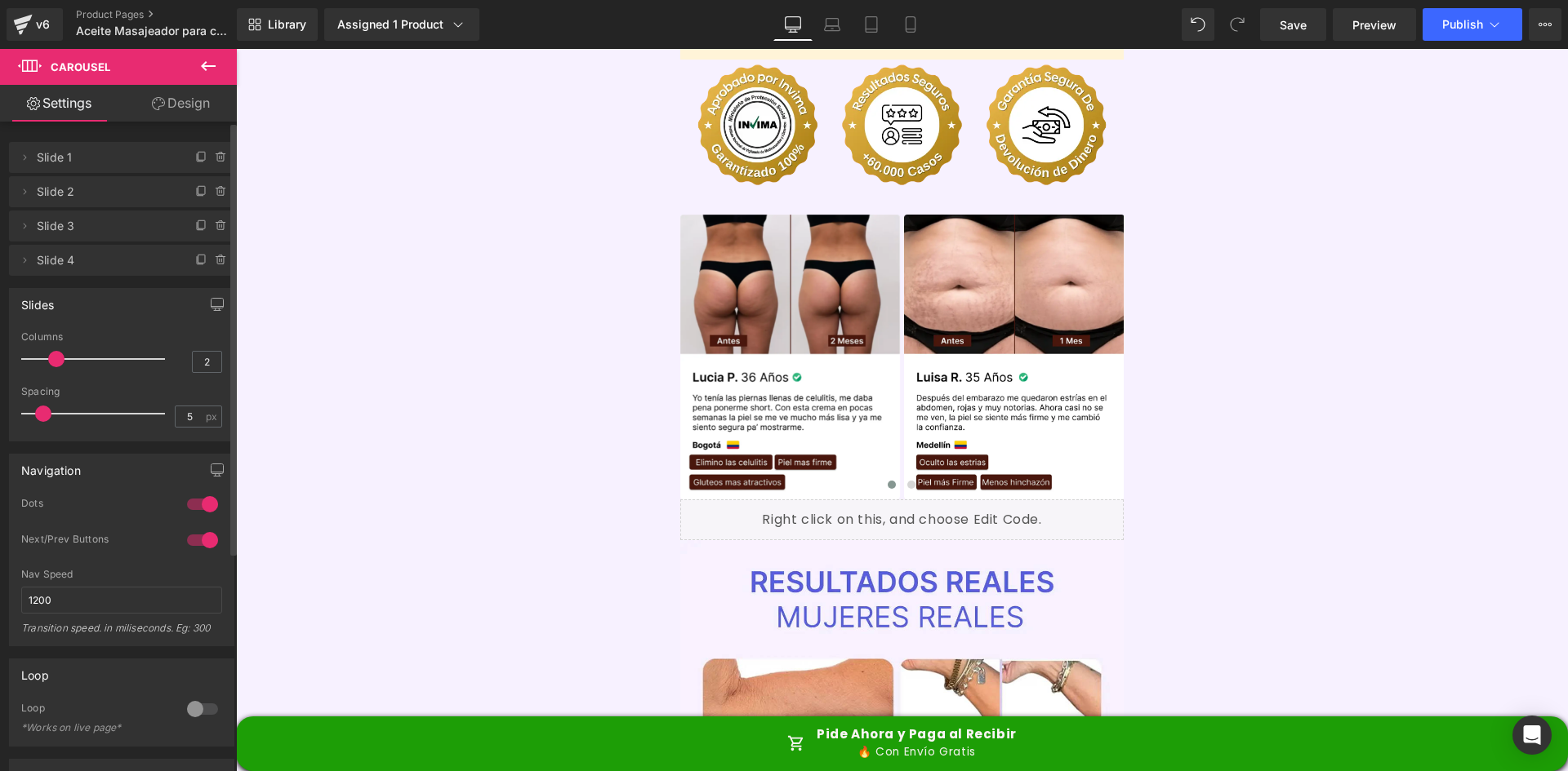
type input "1"
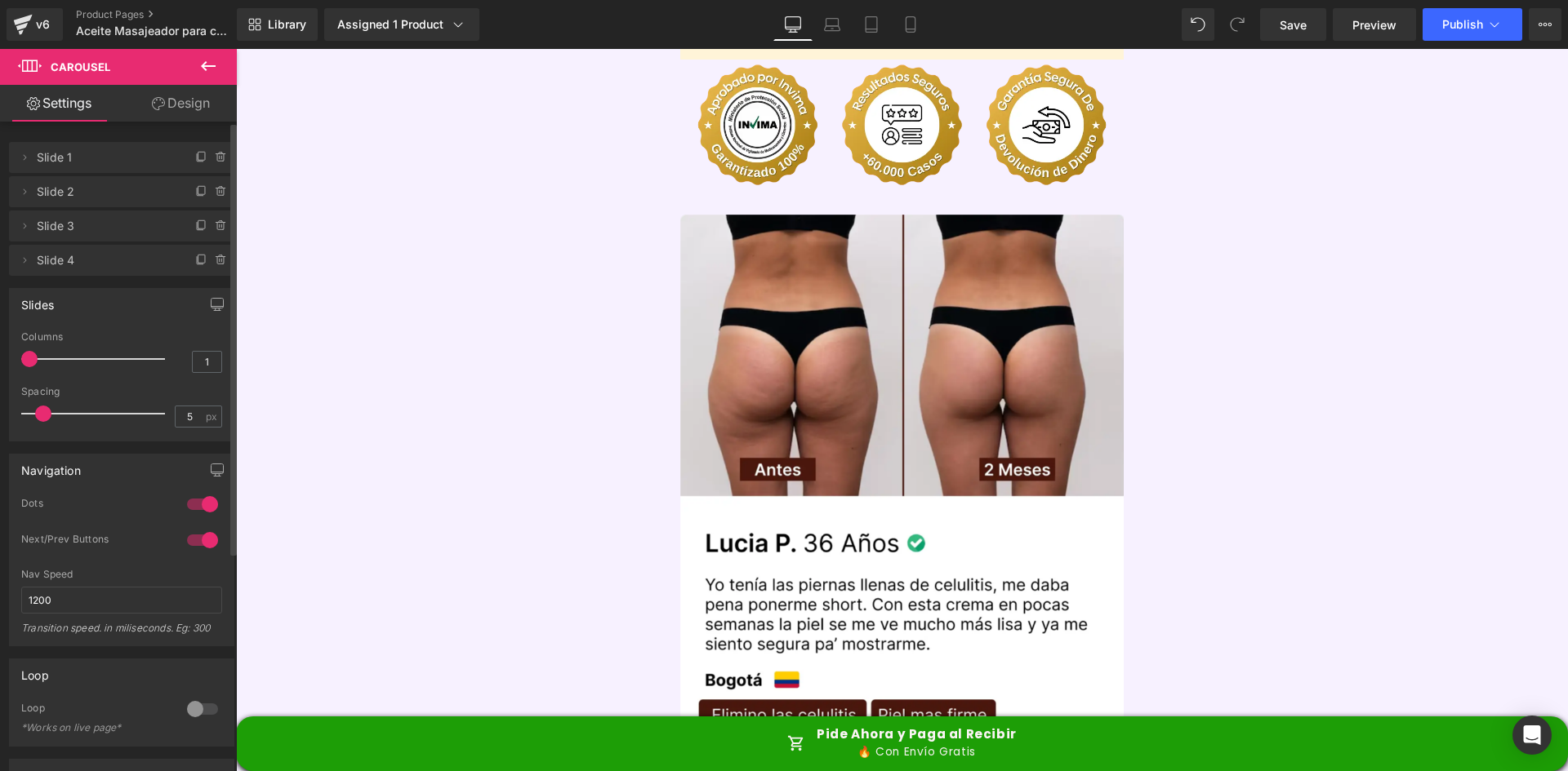
drag, startPoint x: 104, startPoint y: 358, endPoint x: 25, endPoint y: 355, distance: 79.1
click at [25, 355] on span at bounding box center [30, 359] width 16 height 16
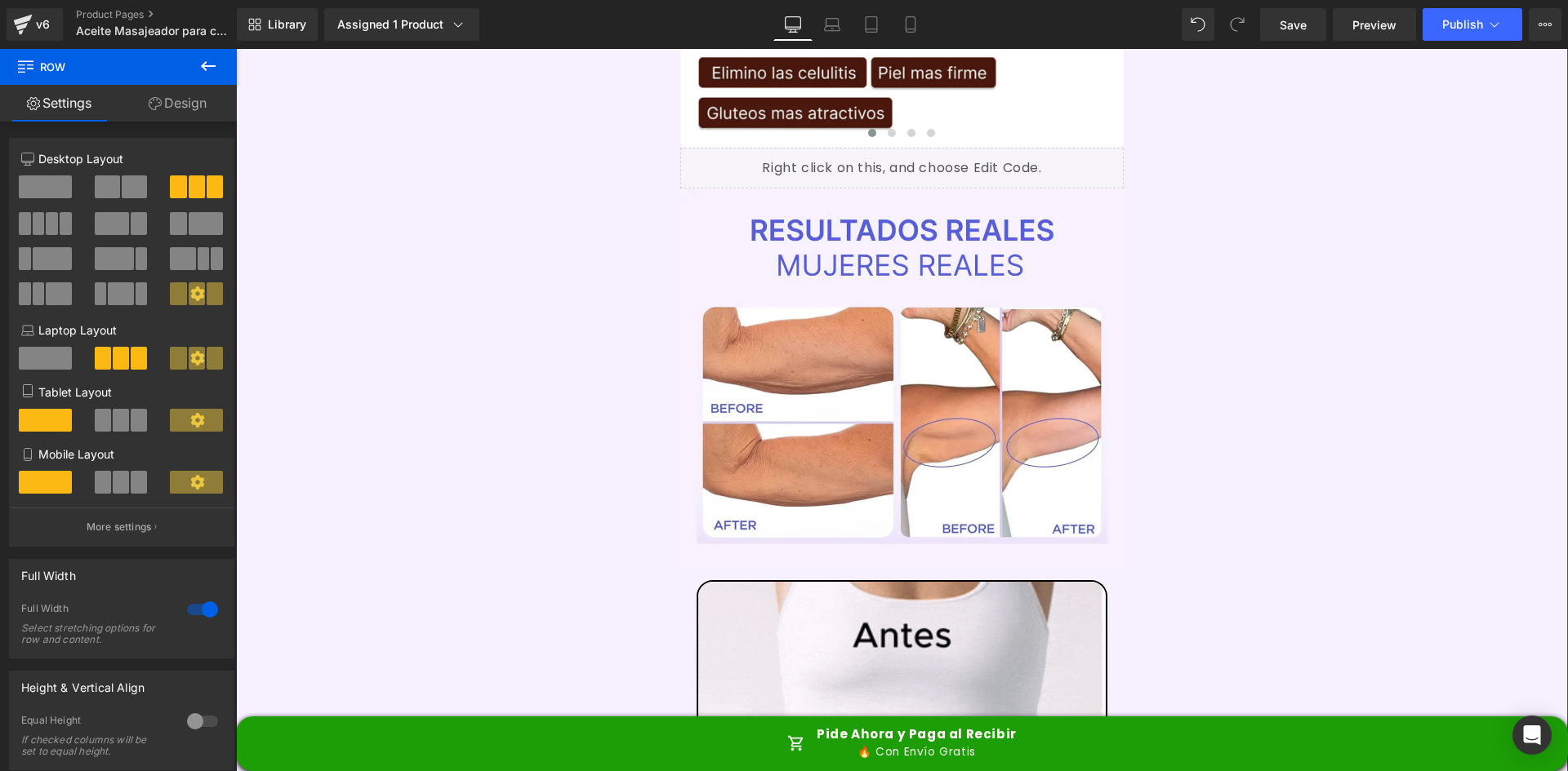
scroll to position [4898, 0]
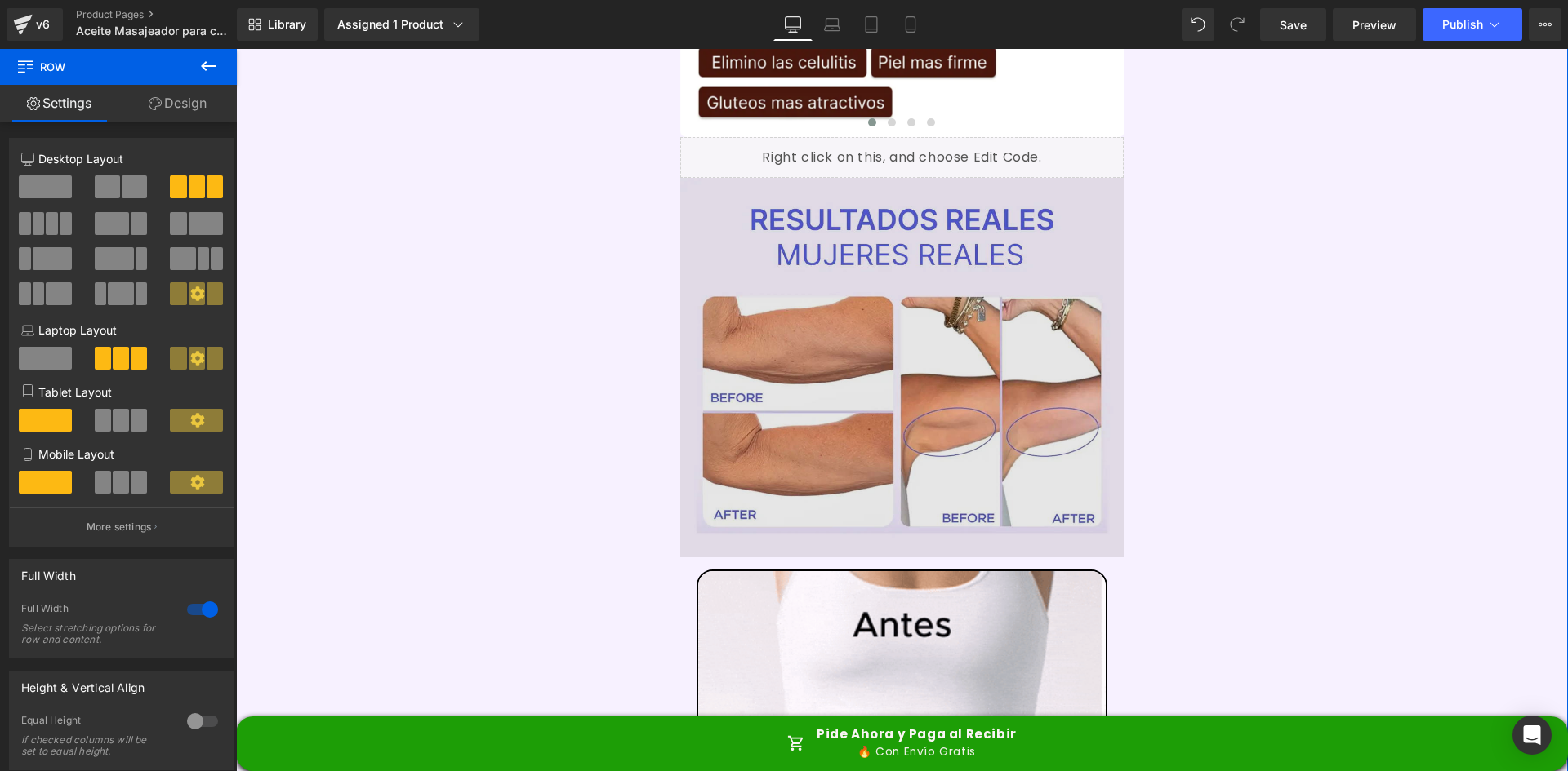
click at [886, 297] on img at bounding box center [903, 367] width 445 height 380
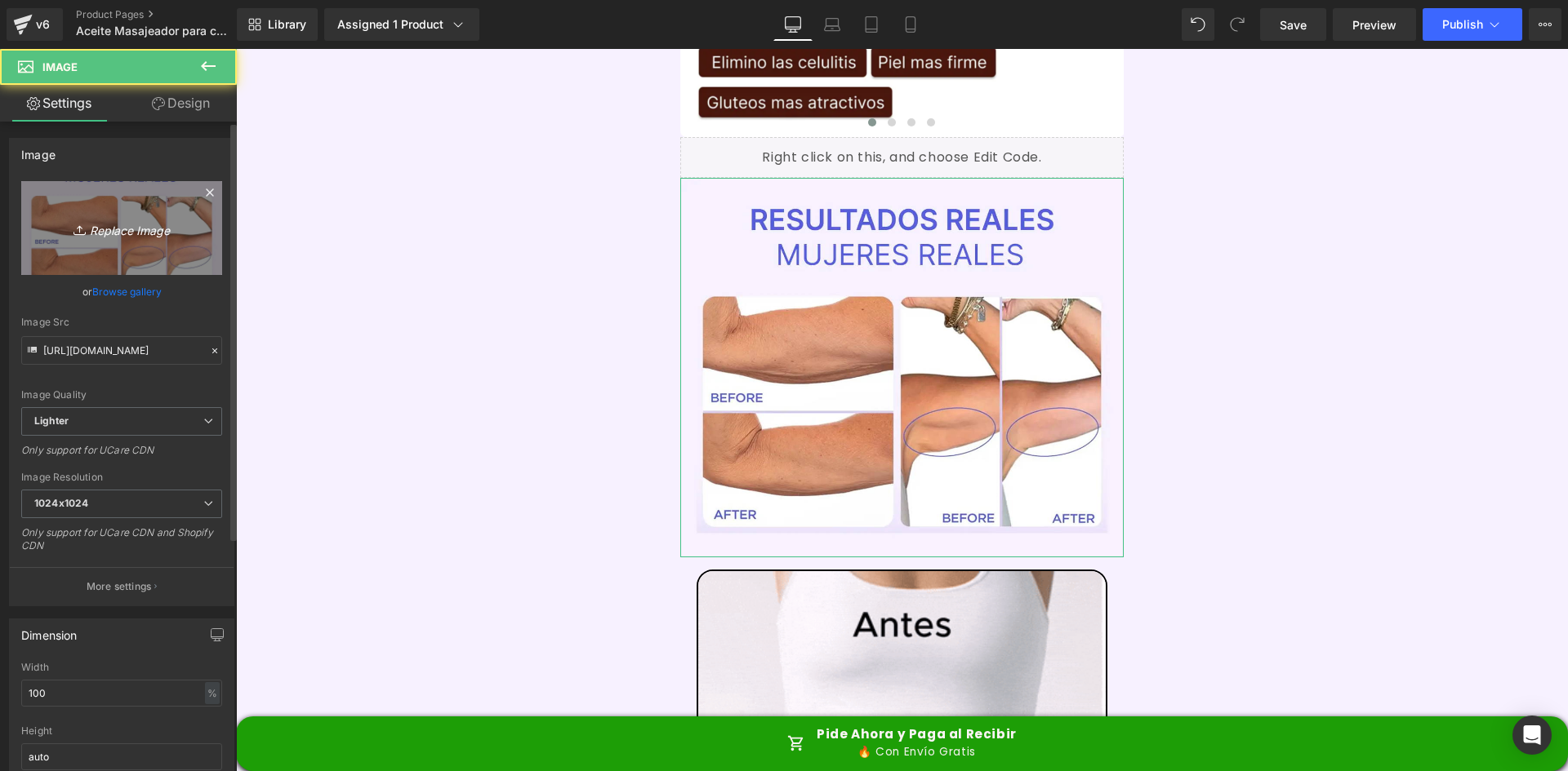
click at [92, 247] on link "Replace Image" at bounding box center [122, 228] width 201 height 94
type input "C:\fakepath\Suplements Facts.webp"
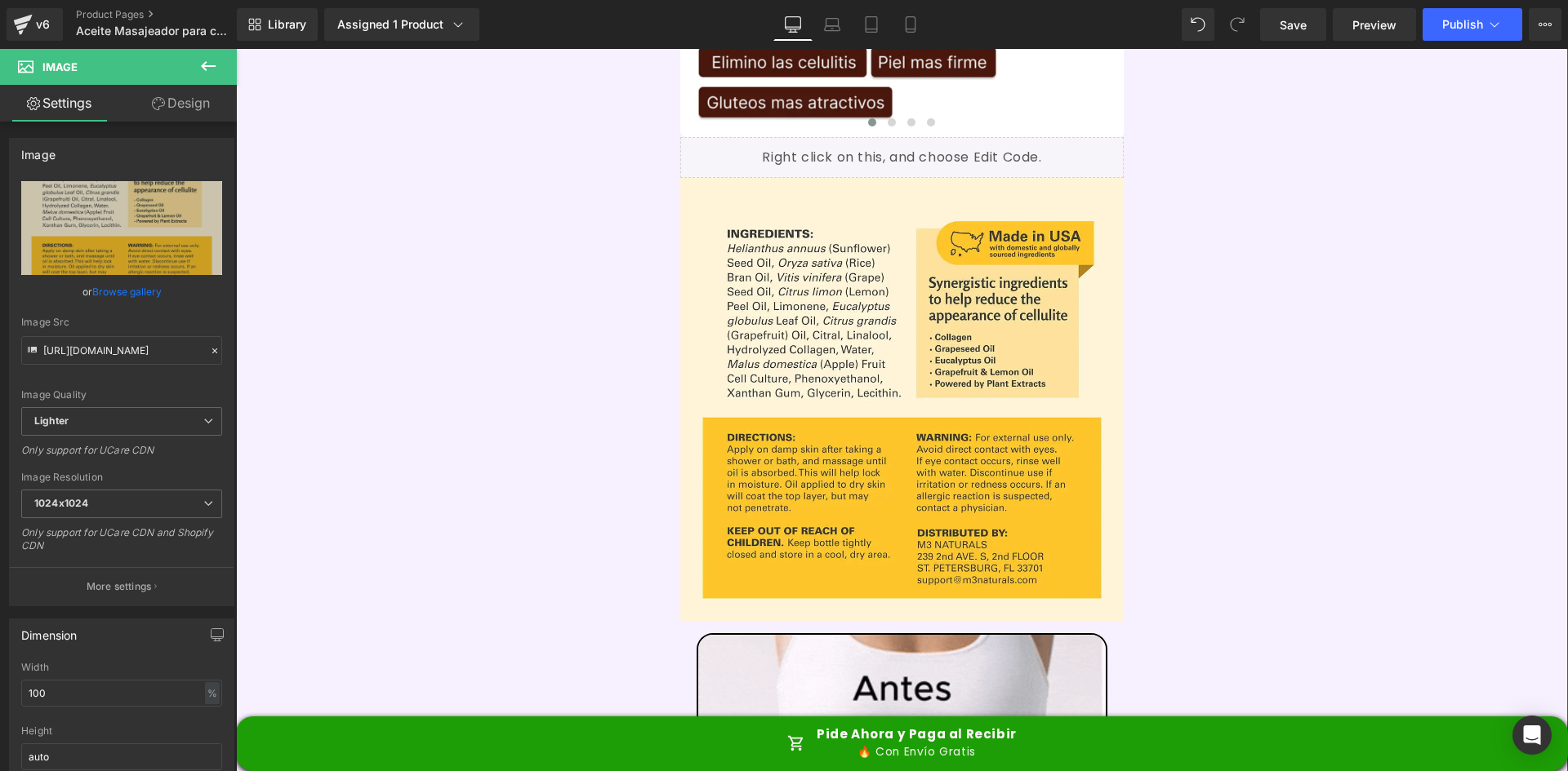
type input "https://ucarecdn.com/1b8693b1-075b-4dd8-9094-f9e537e0e84f/-/format/auto/-/previ…"
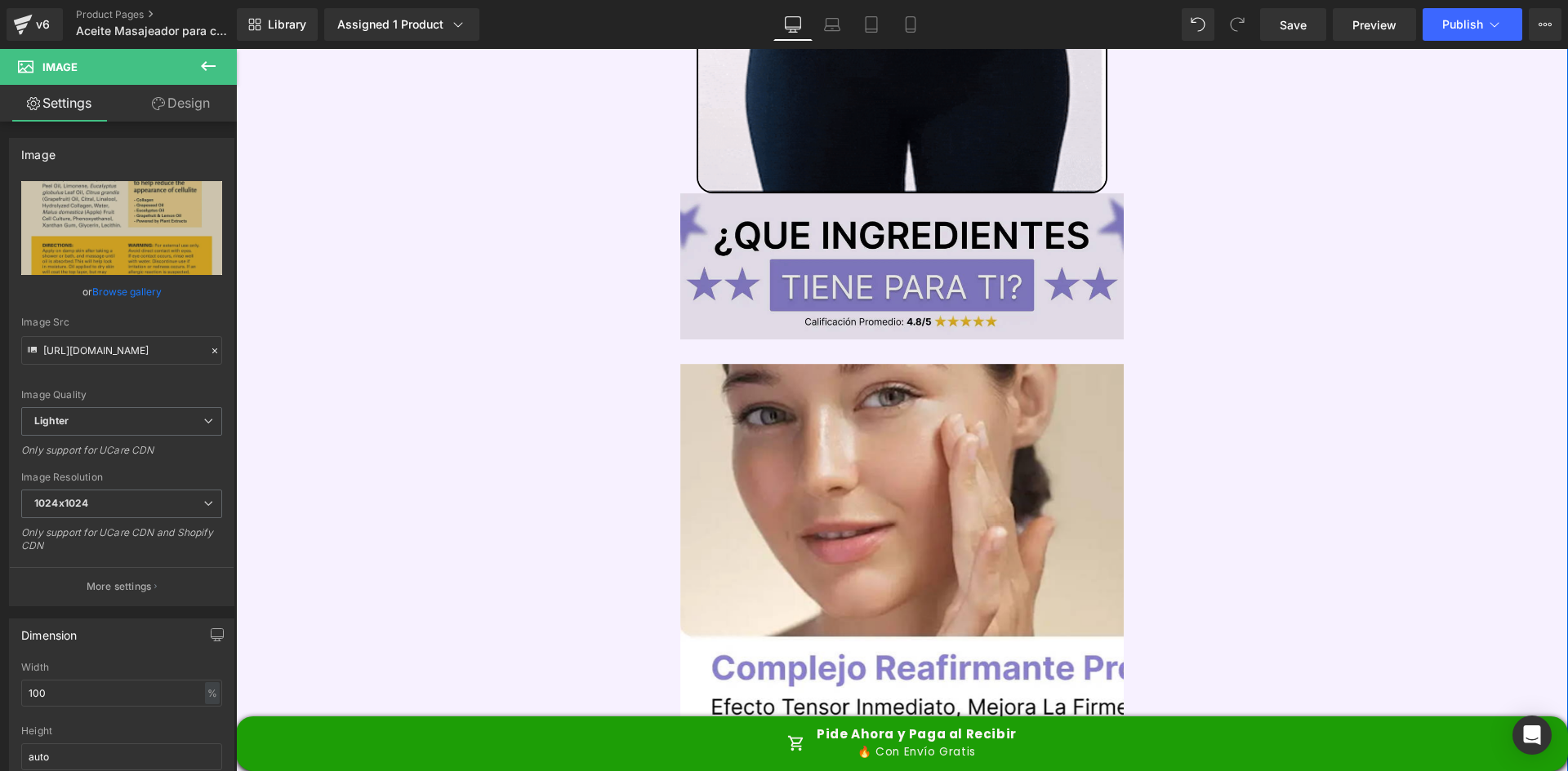
scroll to position [5959, 0]
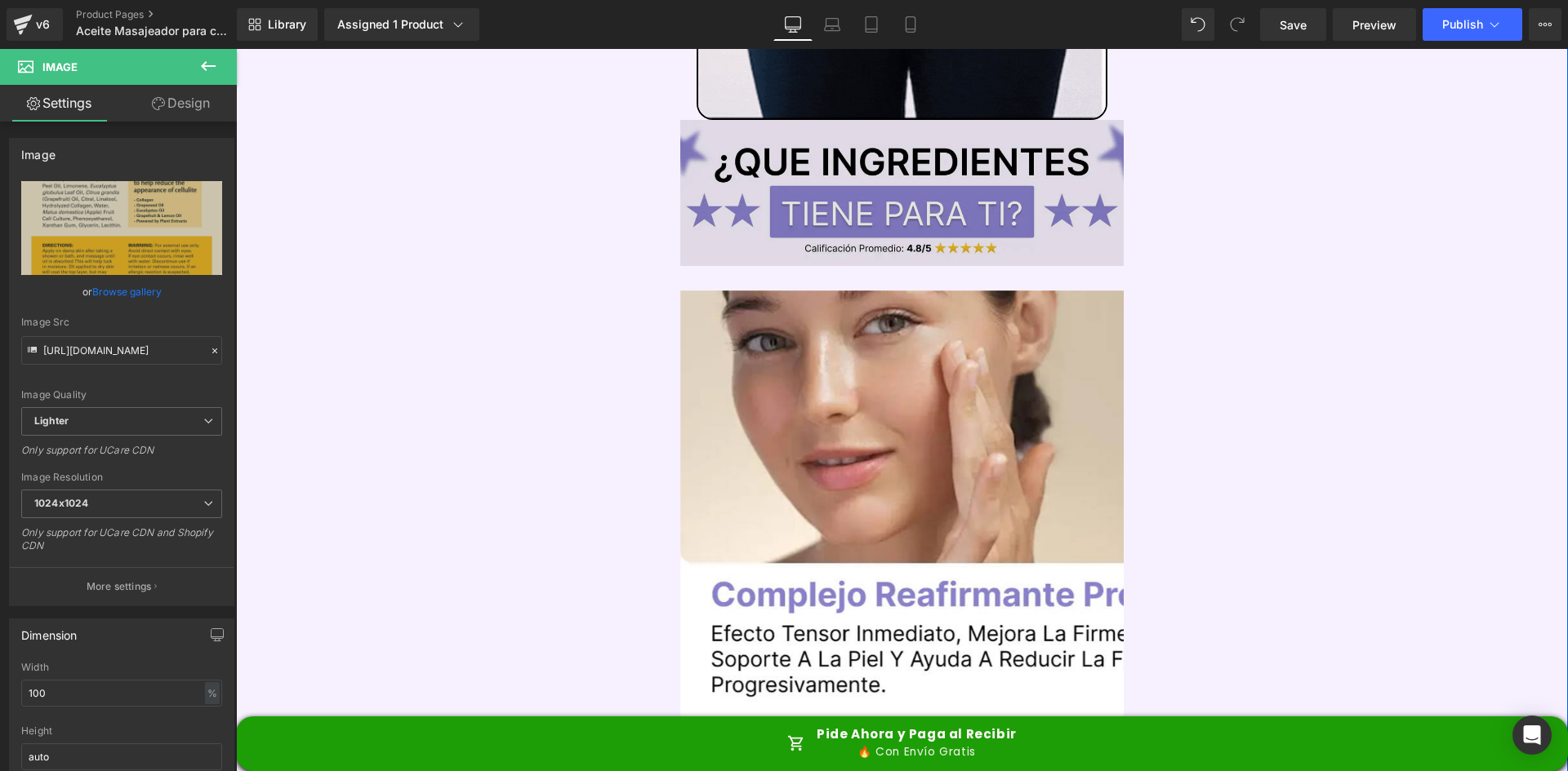
click at [752, 165] on img at bounding box center [903, 193] width 445 height 146
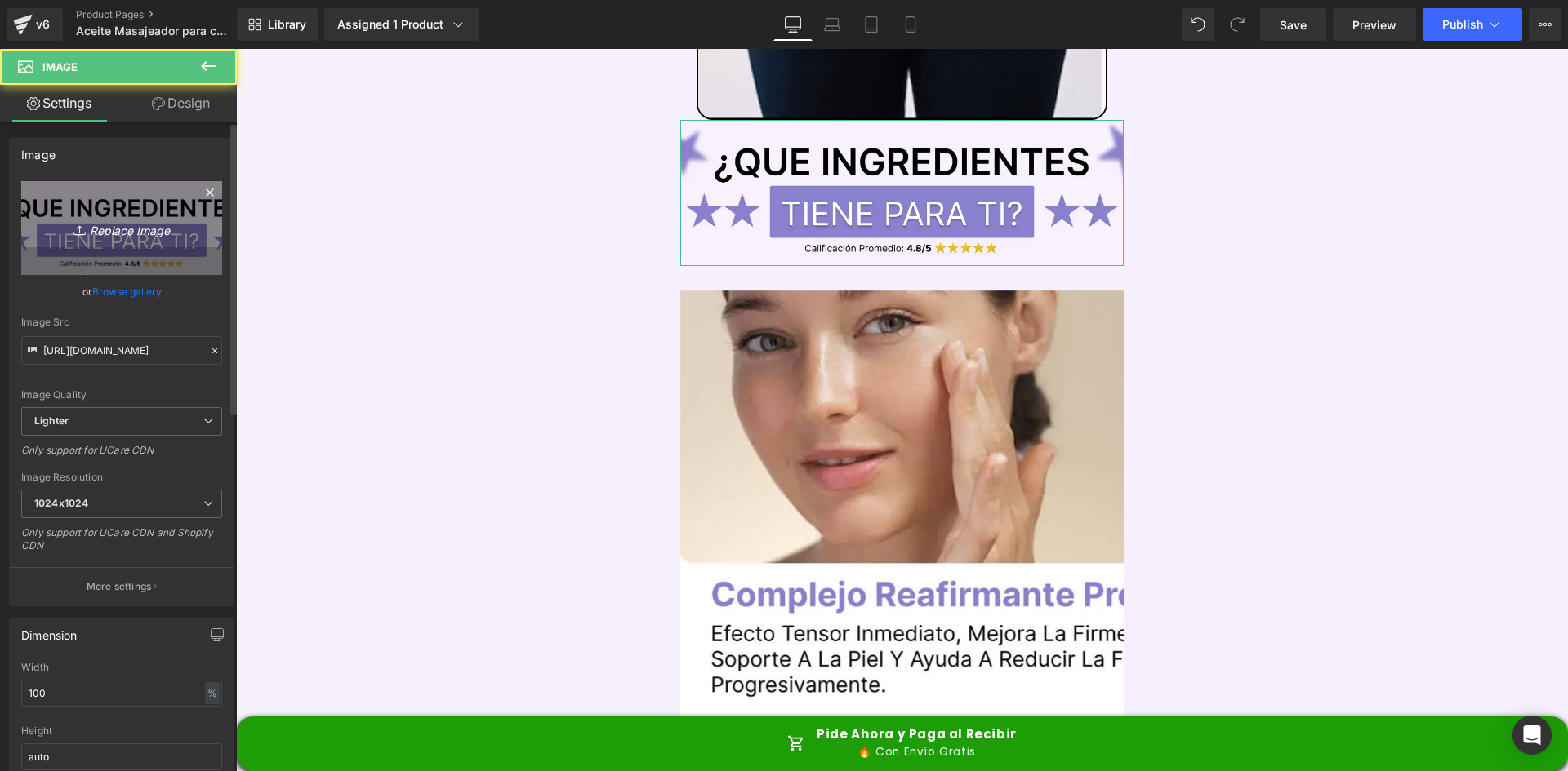
click at [115, 233] on icon "Replace Image" at bounding box center [122, 228] width 131 height 21
type input "C:\fakepath\Titulo reseñas.webp"
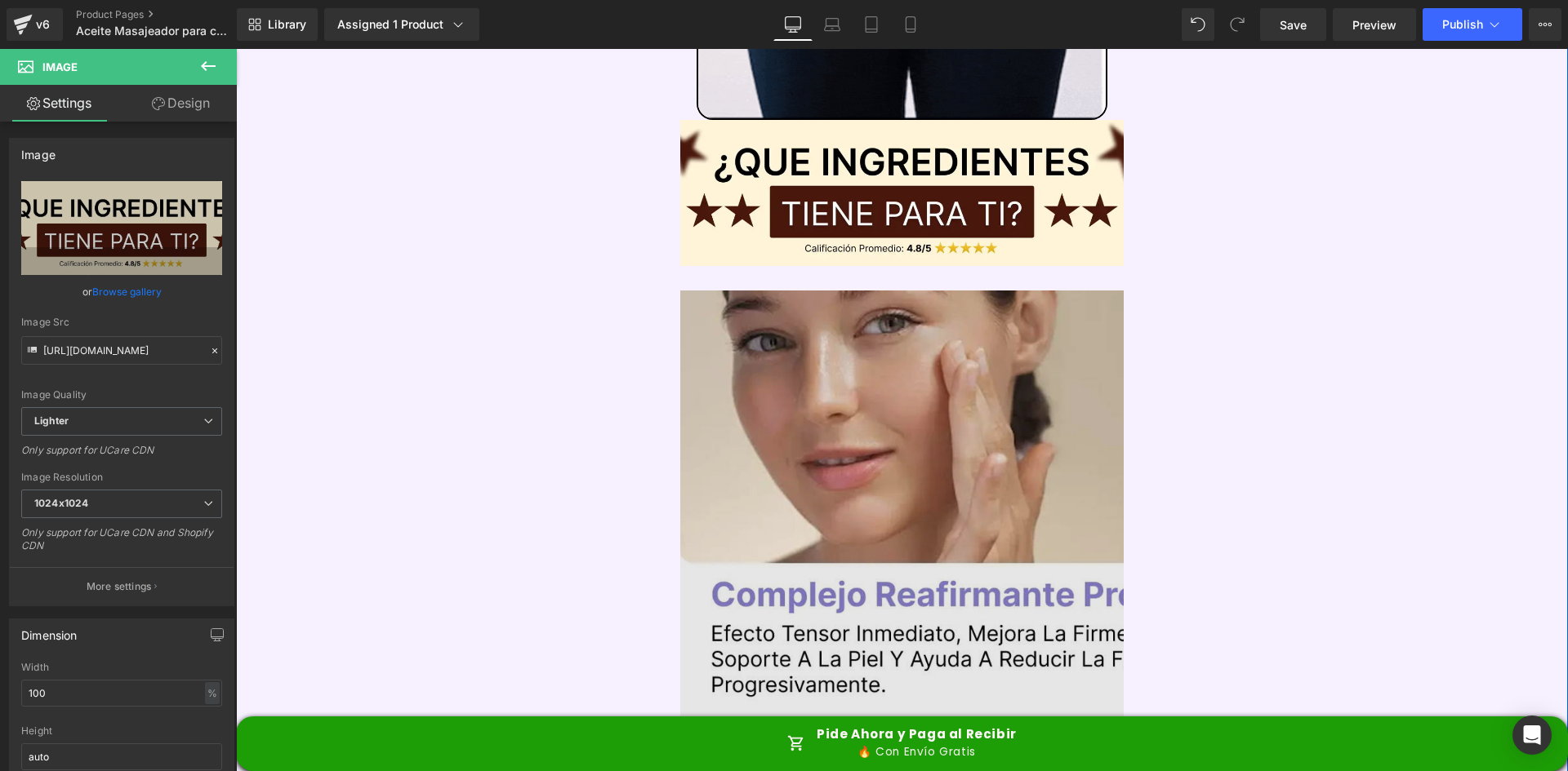
type input "https://ucarecdn.com/9f0fff15-c9cc-44a5-9272-82c7d164ce60/-/format/auto/-/previ…"
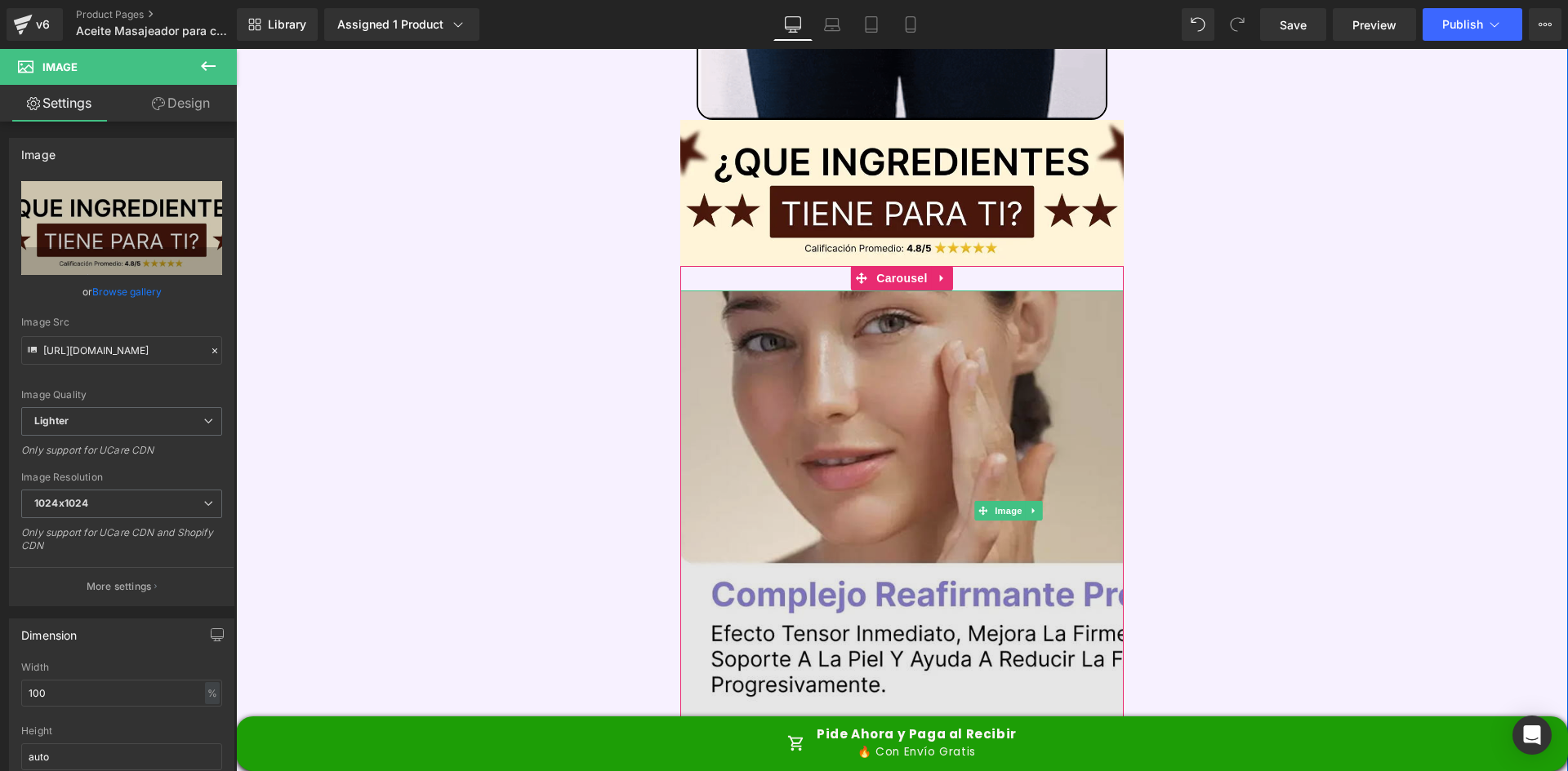
drag, startPoint x: 956, startPoint y: 336, endPoint x: 939, endPoint y: 309, distance: 31.9
click at [956, 336] on img at bounding box center [1009, 511] width 658 height 441
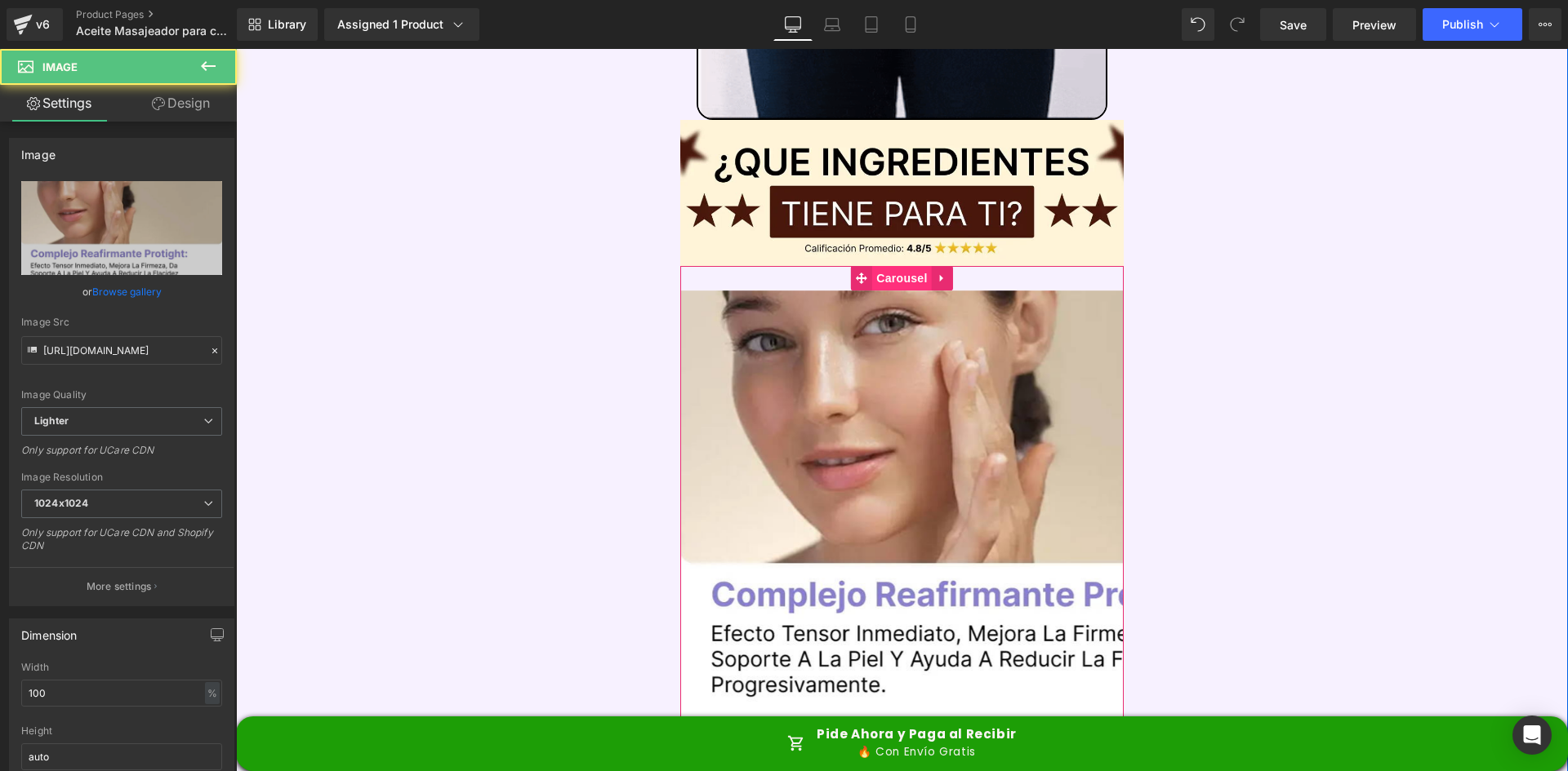
click at [897, 267] on span "Carousel" at bounding box center [901, 278] width 58 height 24
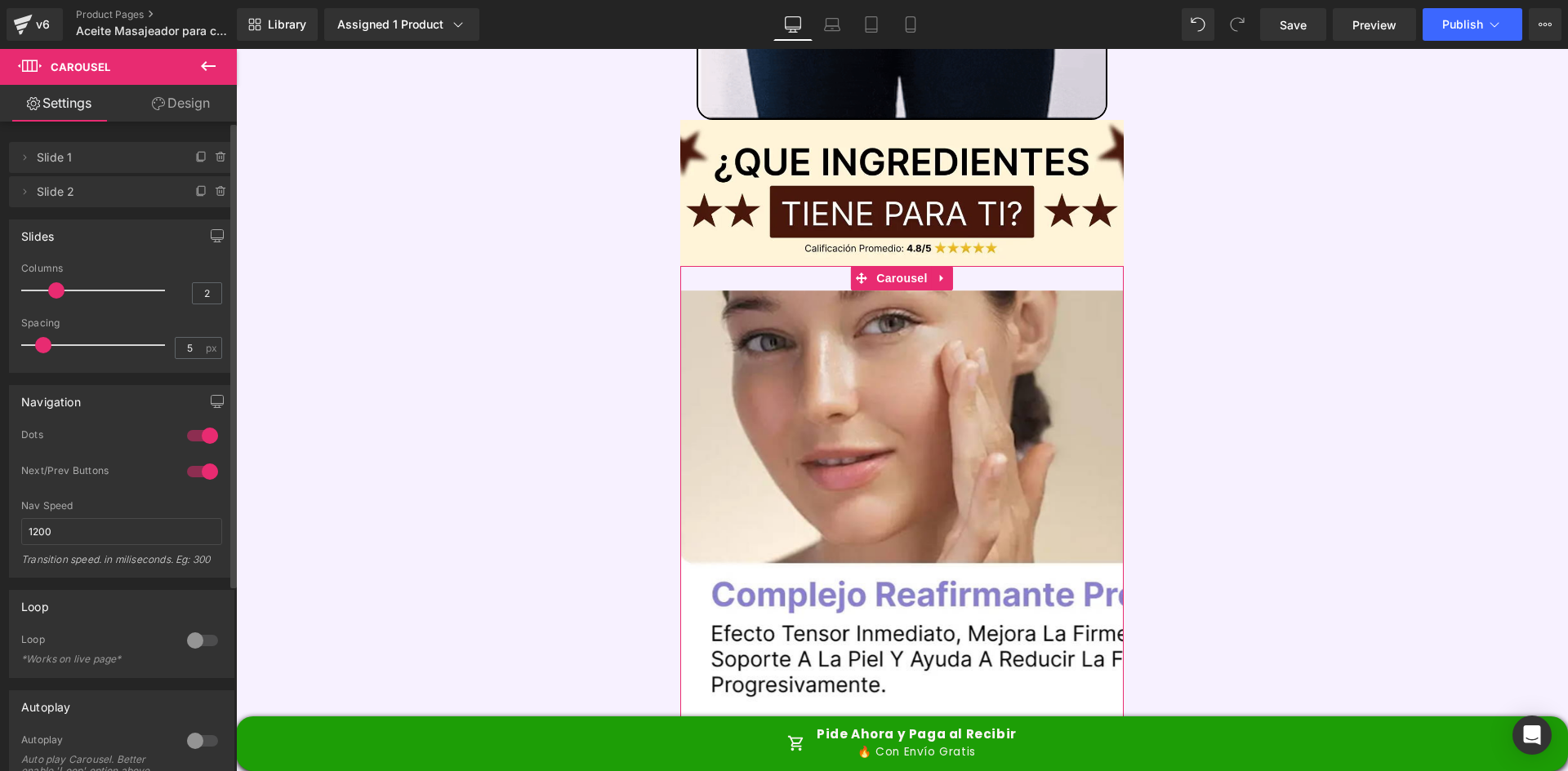
type input "3"
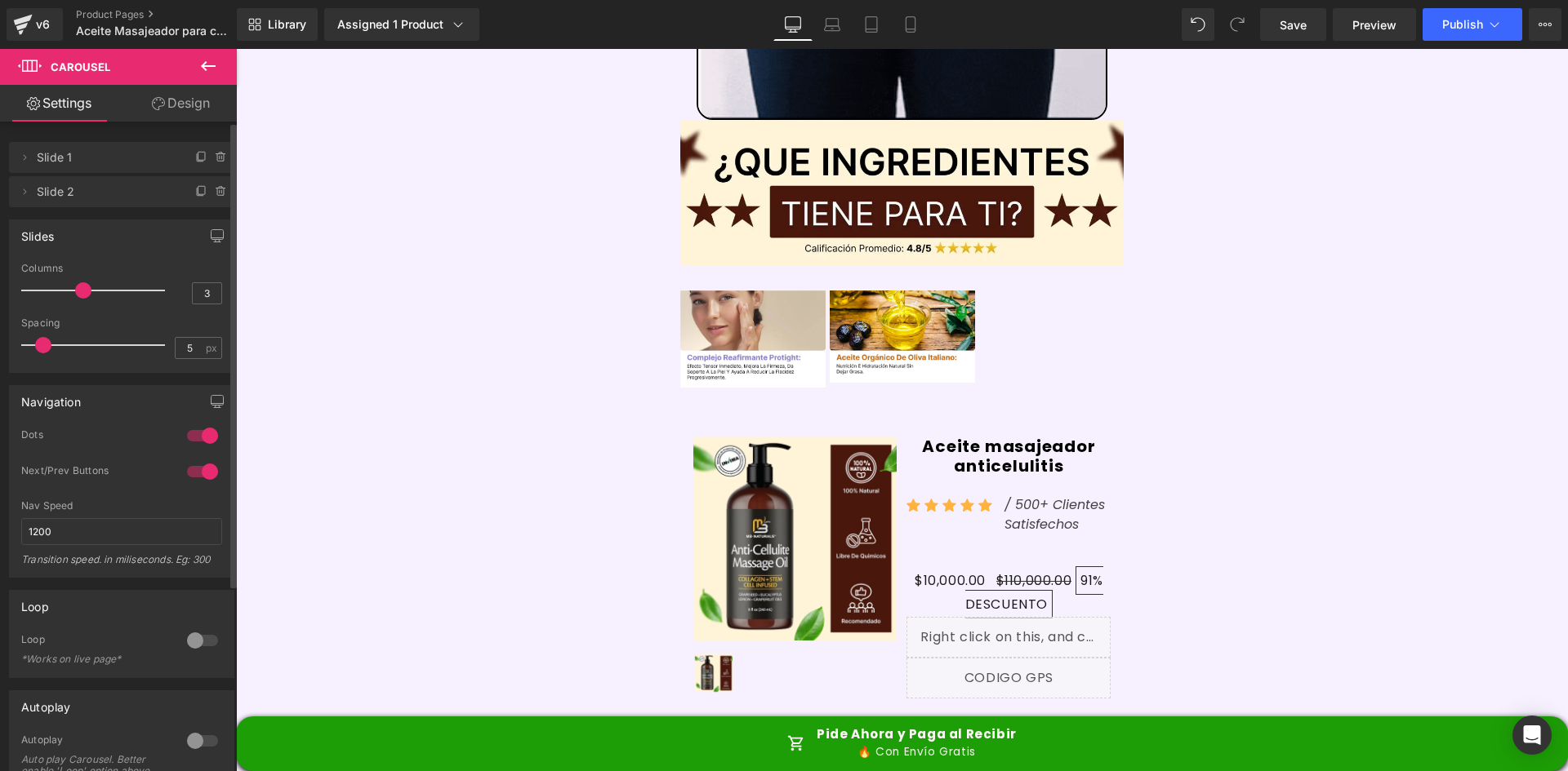
drag, startPoint x: 57, startPoint y: 285, endPoint x: 75, endPoint y: 284, distance: 18.0
click at [75, 284] on span at bounding box center [84, 291] width 16 height 16
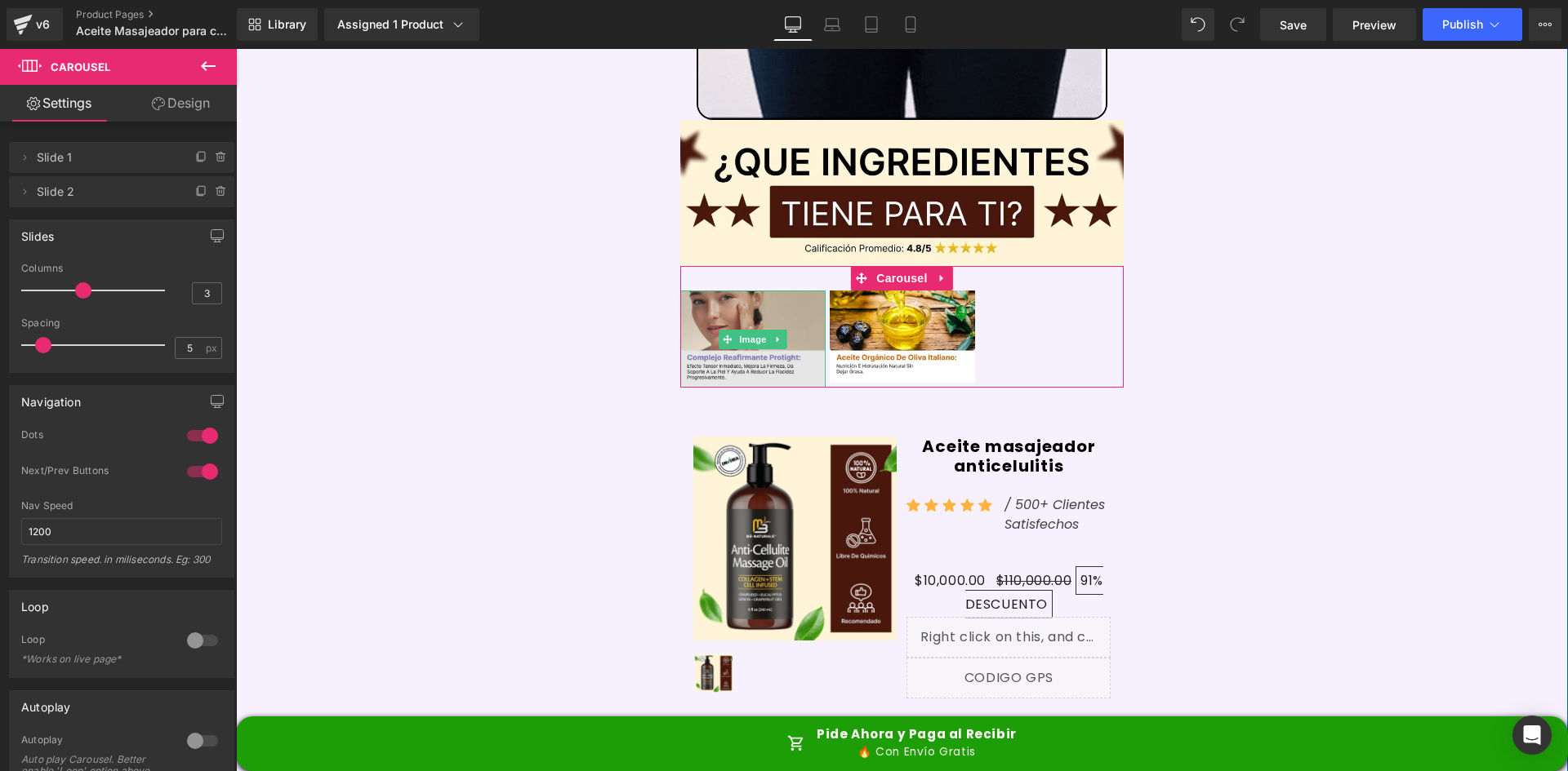
click at [773, 311] on img at bounding box center [753, 339] width 145 height 97
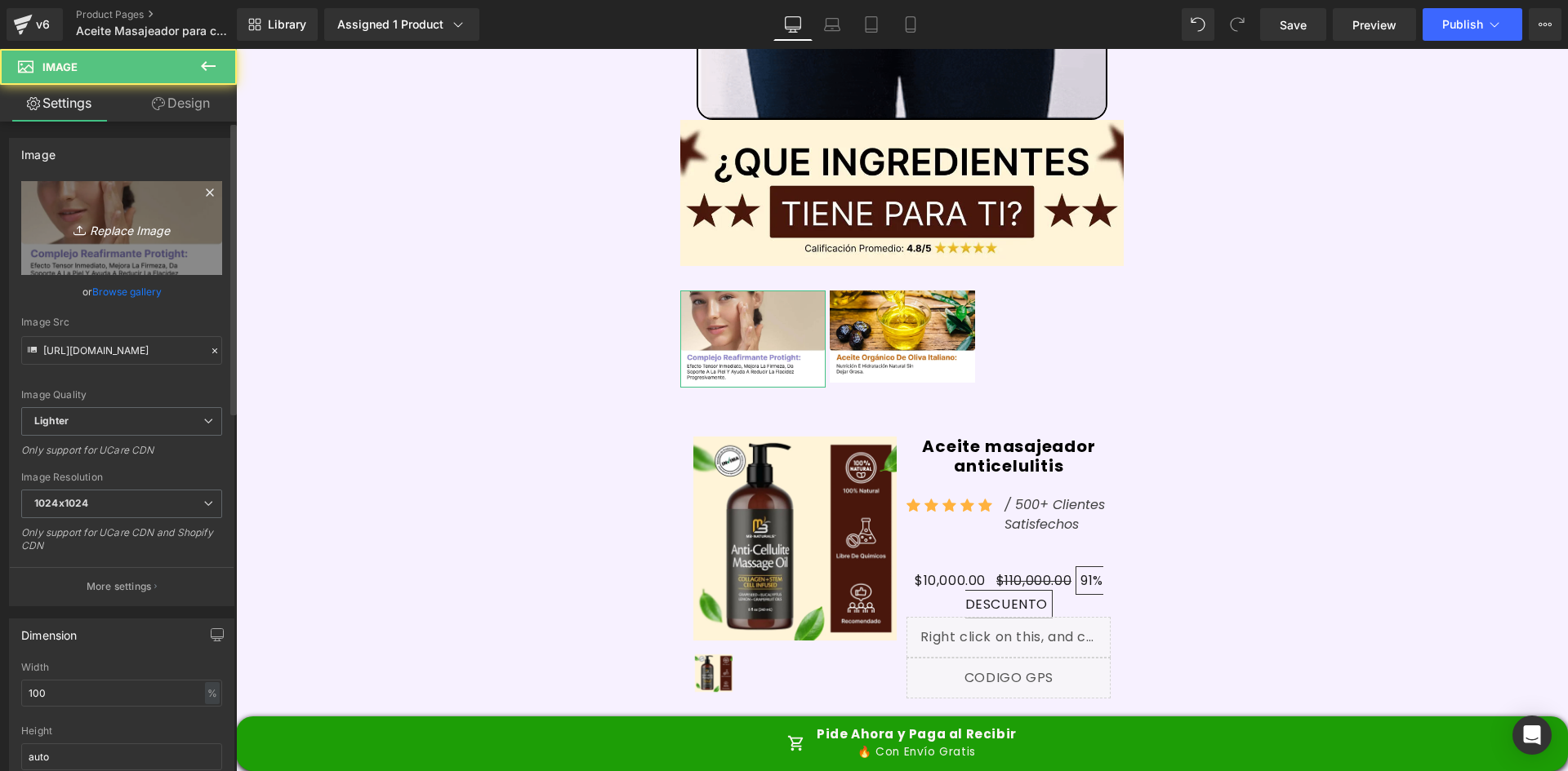
click at [85, 203] on link "Replace Image" at bounding box center [122, 228] width 201 height 94
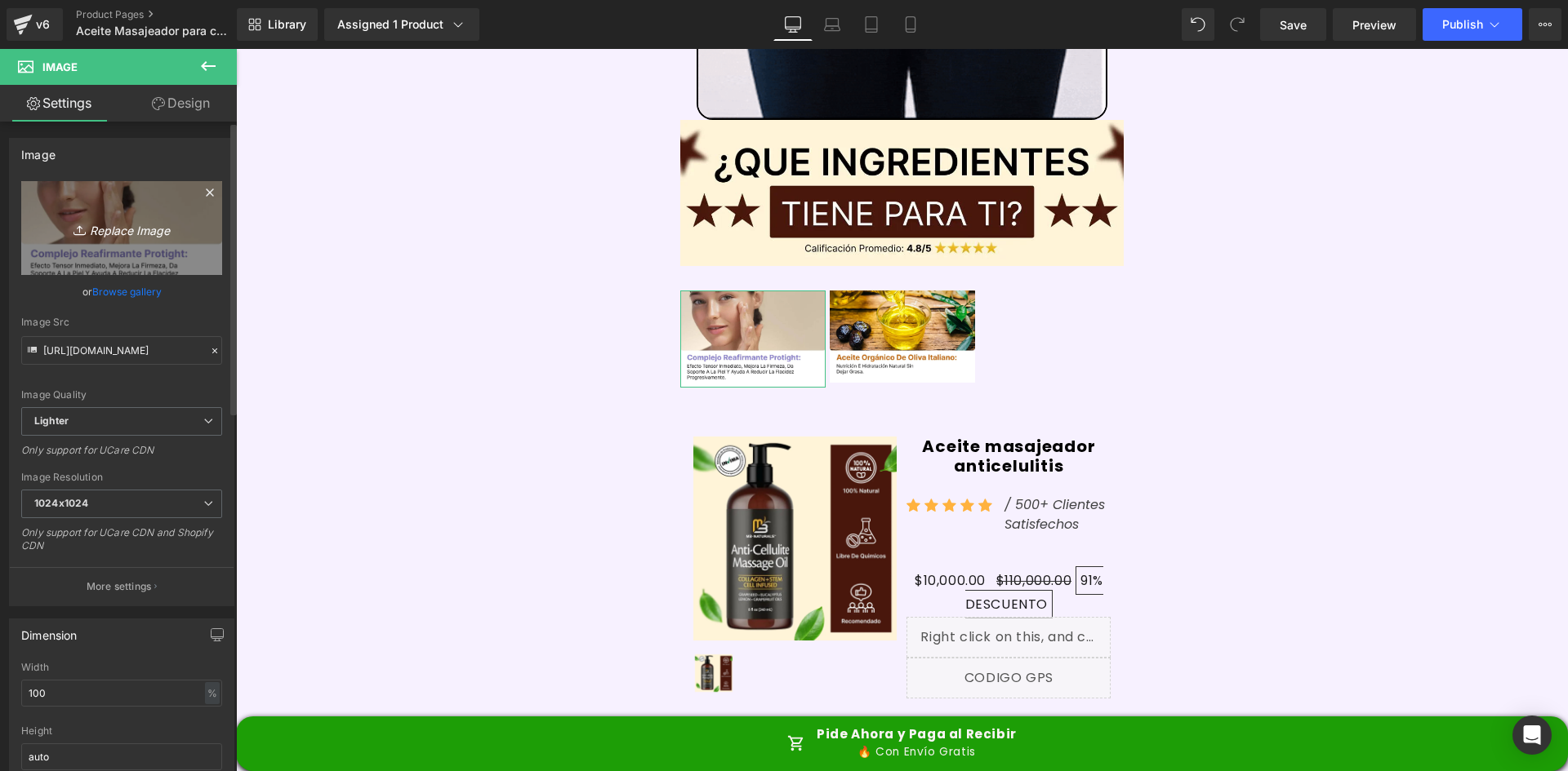
type input "C:\fakepath\Ingrediente 1.webp"
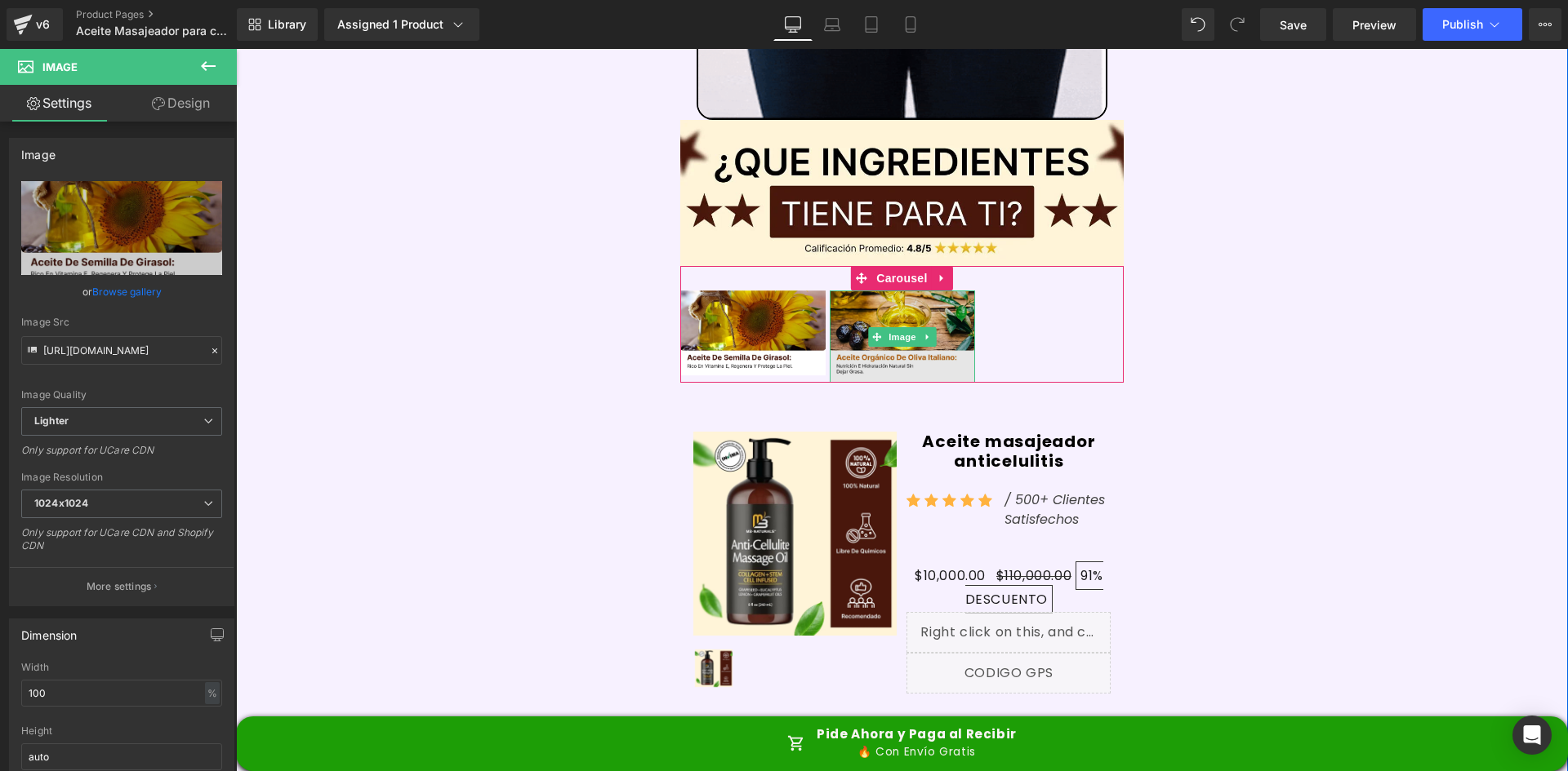
type input "https://ucarecdn.com/cbe28499-2de7-47c2-b758-21b54e7a8587/-/format/auto/-/previ…"
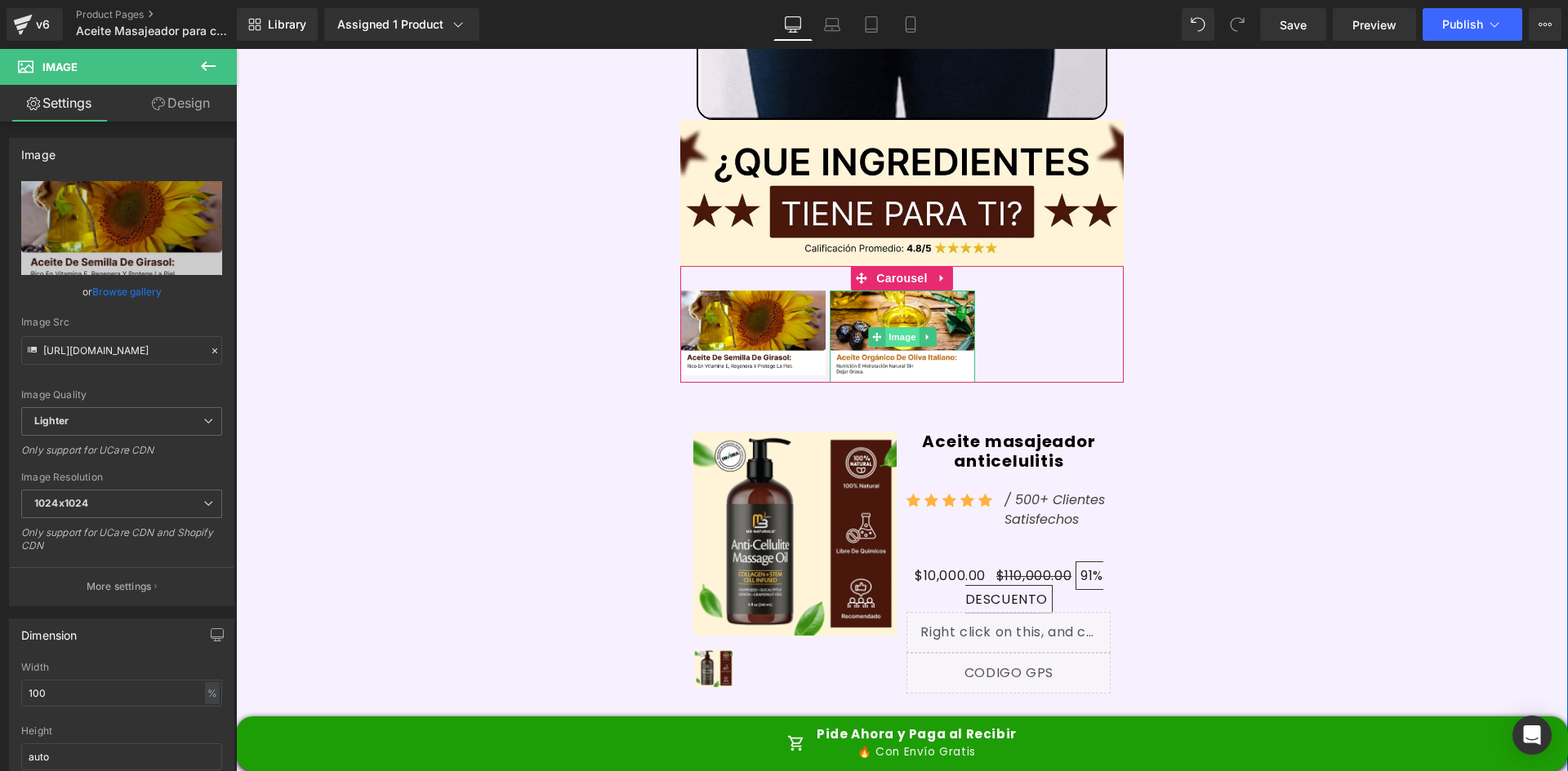
click at [897, 328] on span "Image" at bounding box center [903, 337] width 34 height 20
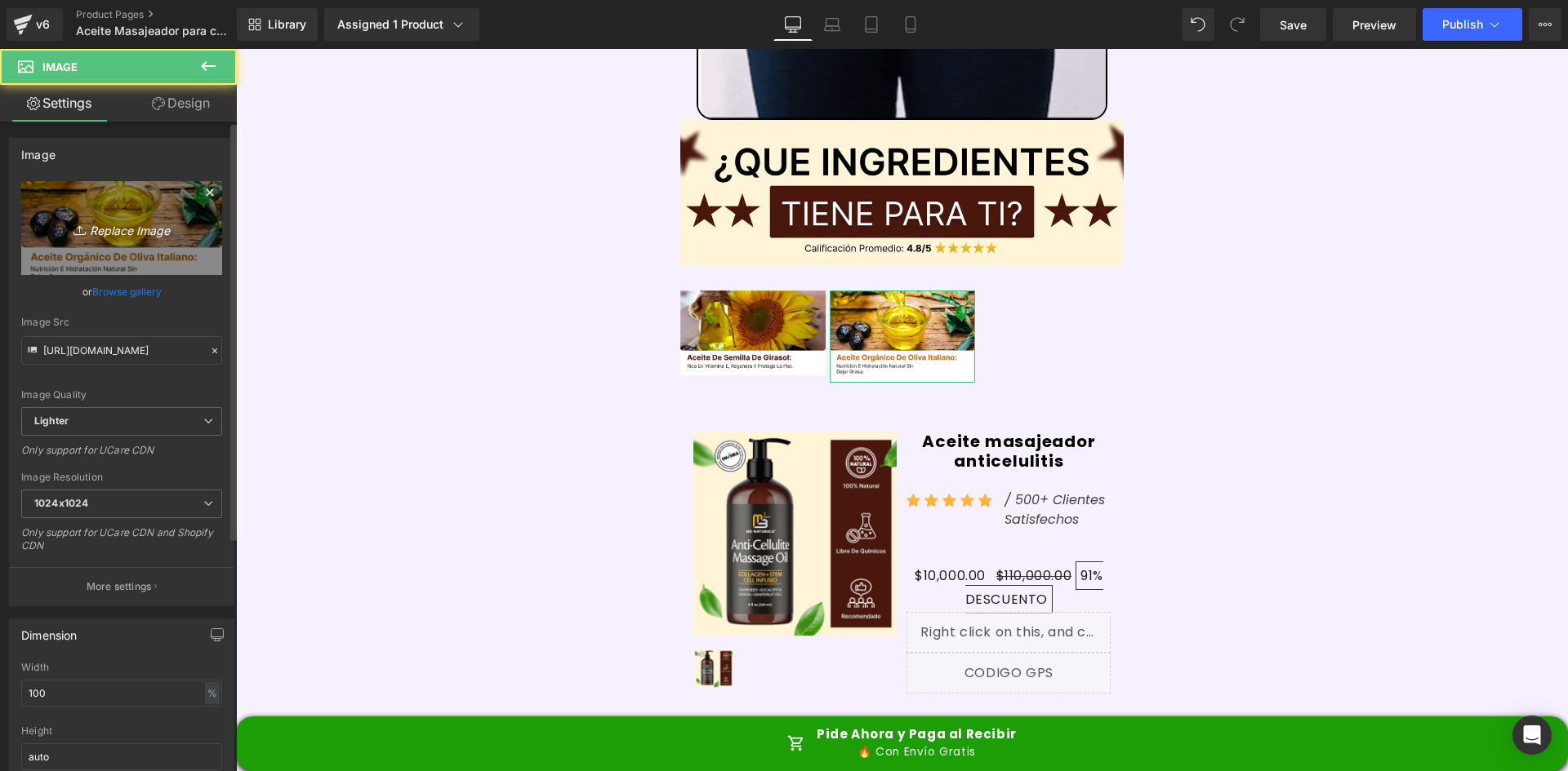
click at [137, 223] on icon "Replace Image" at bounding box center [122, 228] width 131 height 21
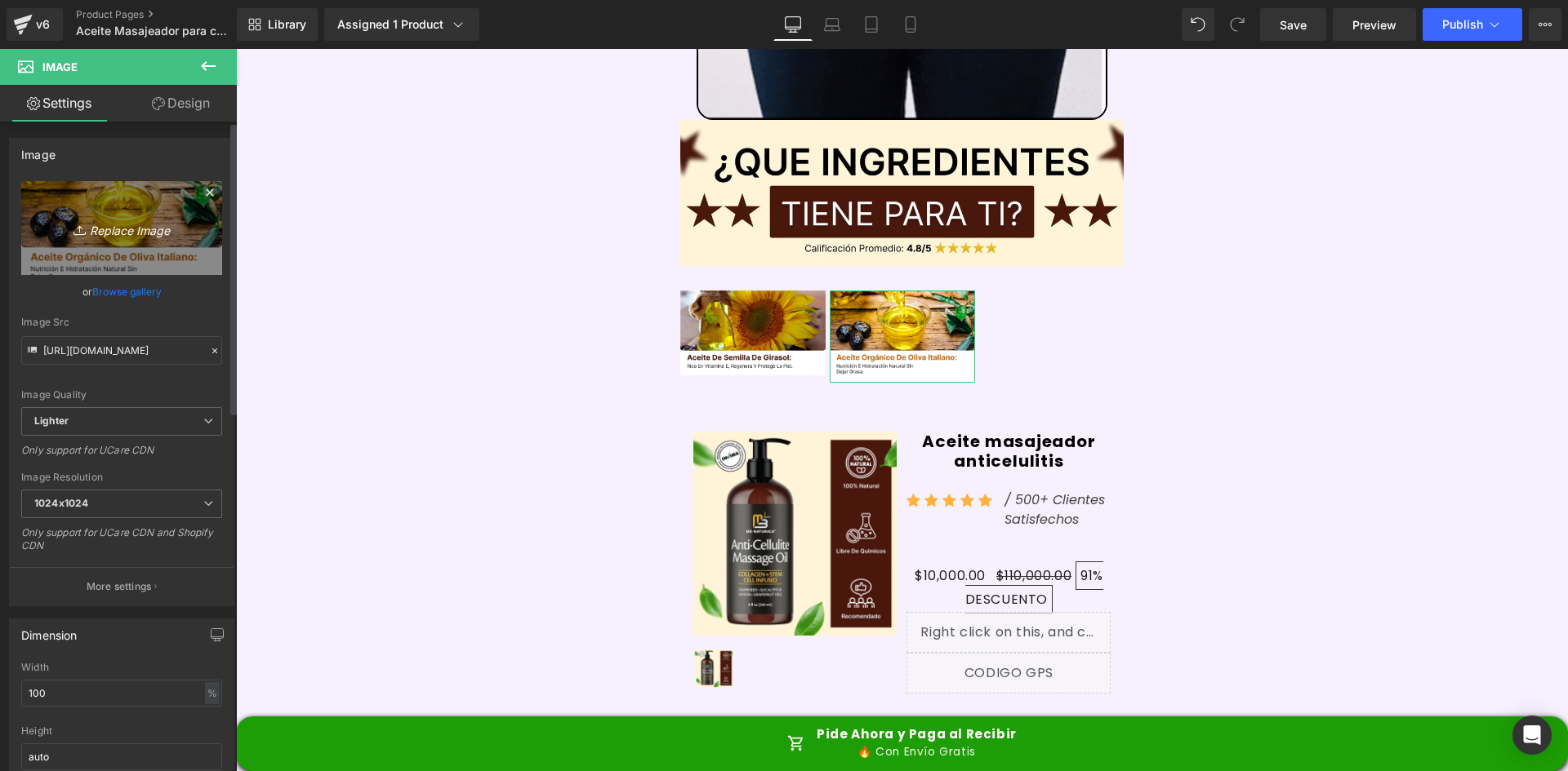
type input "C:\fakepath\Ingrediente 2.webp"
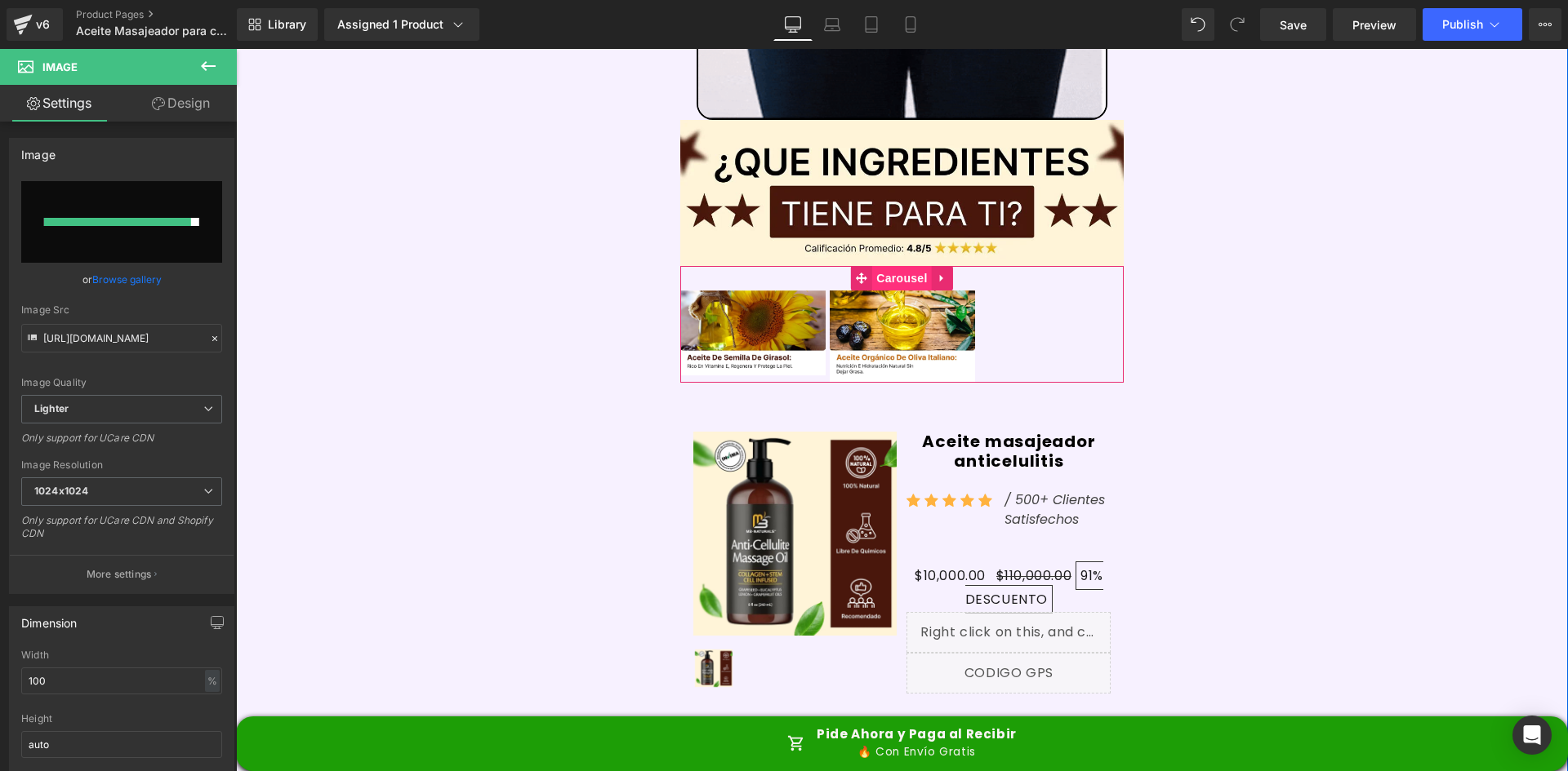
type input "https://ucarecdn.com/9fe4ca31-1cca-430b-875b-311149255696/-/format/auto/-/previ…"
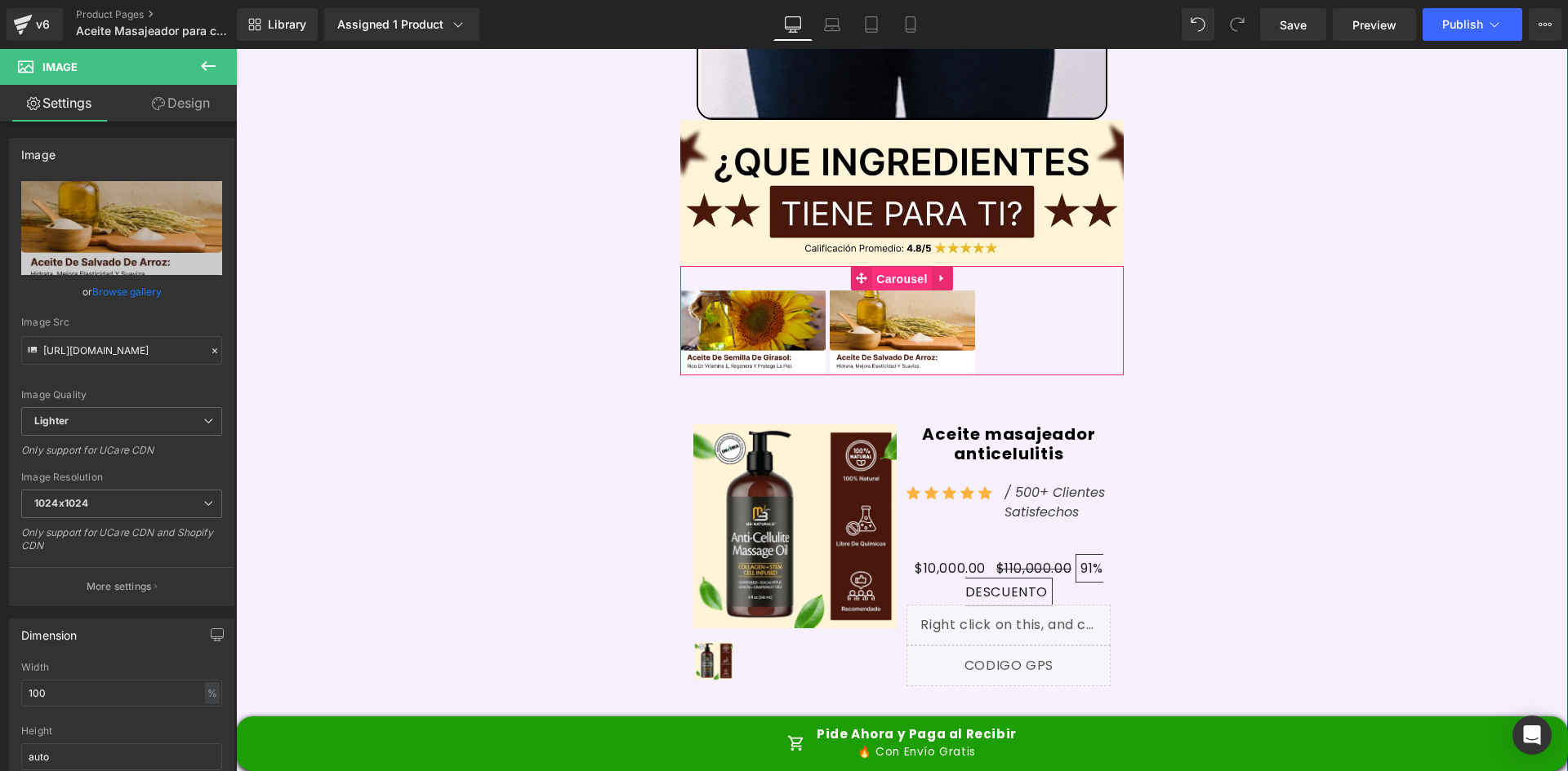
click at [881, 267] on span "Carousel" at bounding box center [901, 278] width 58 height 24
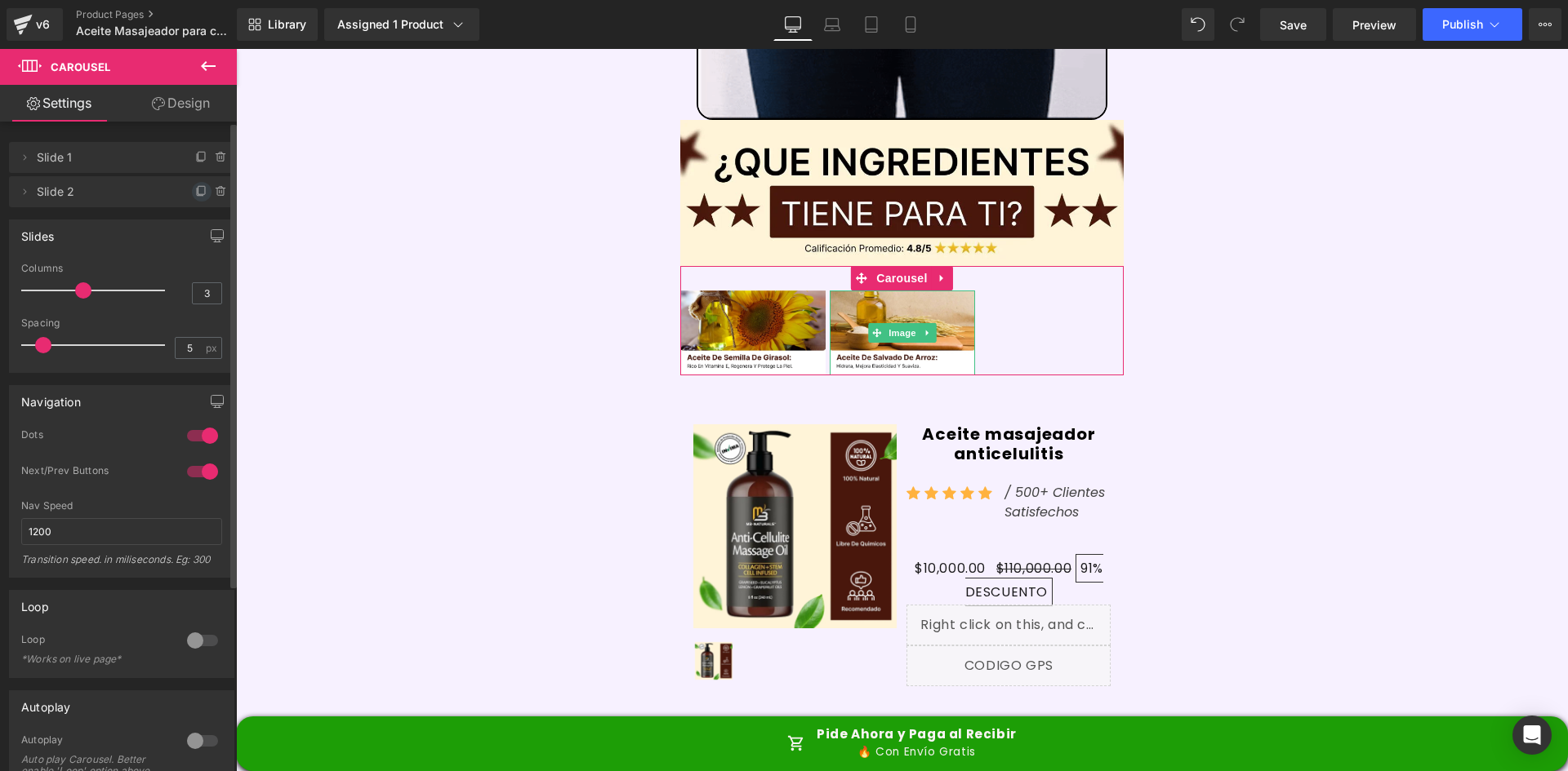
click at [197, 192] on icon at bounding box center [199, 192] width 6 height 7
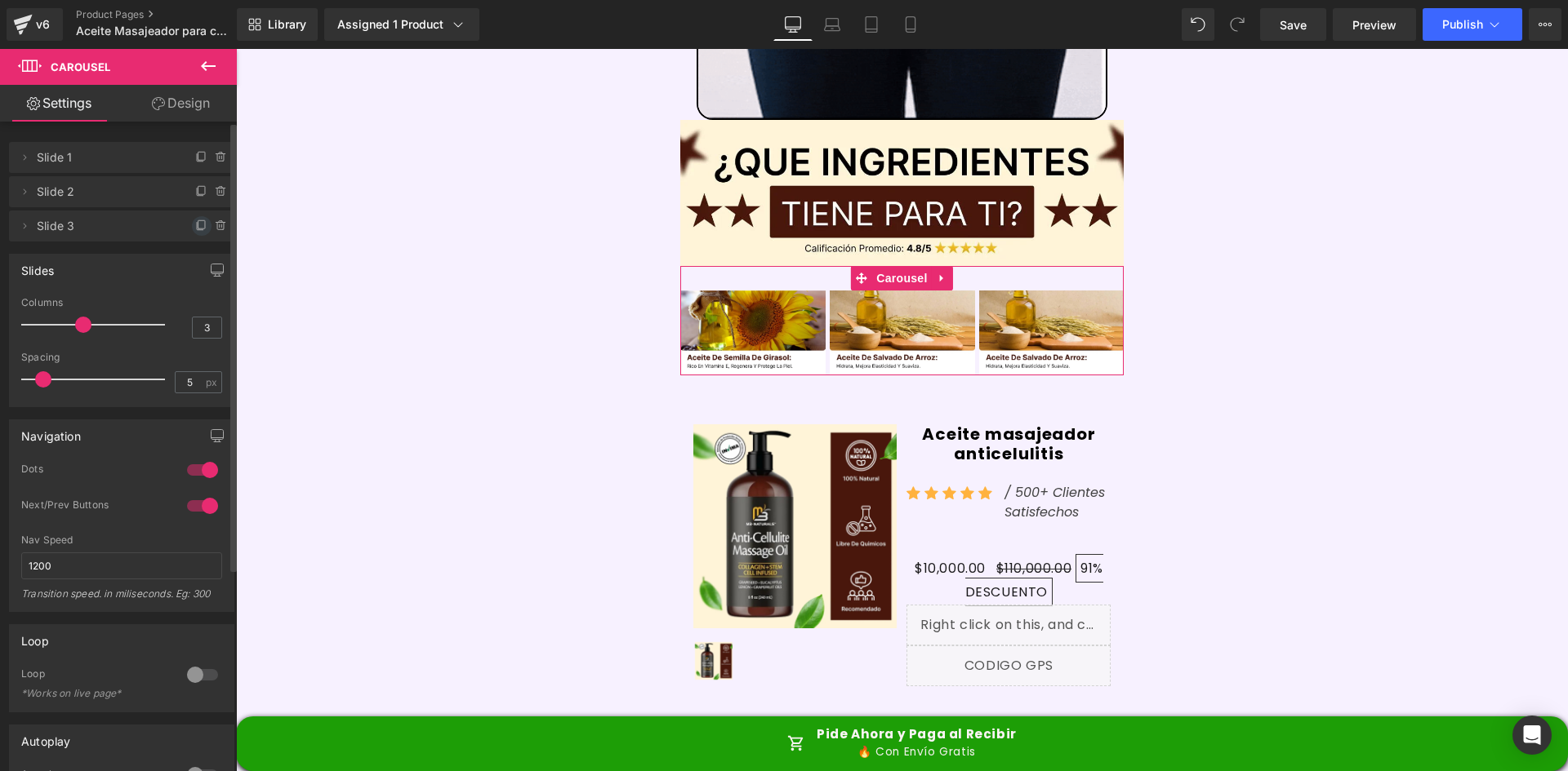
click at [198, 223] on icon at bounding box center [201, 224] width 6 height 8
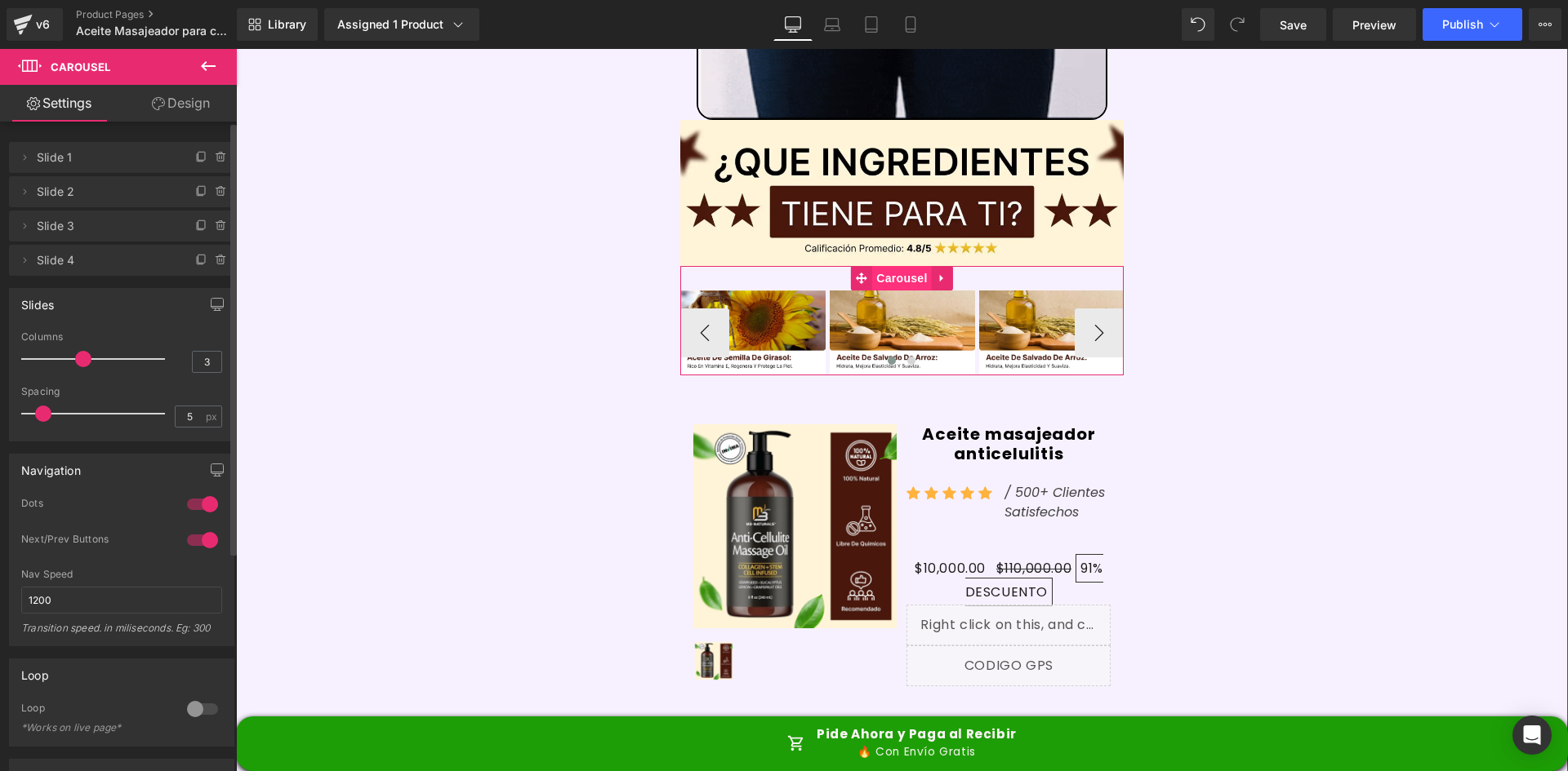
click at [896, 267] on span "Carousel" at bounding box center [901, 278] width 58 height 24
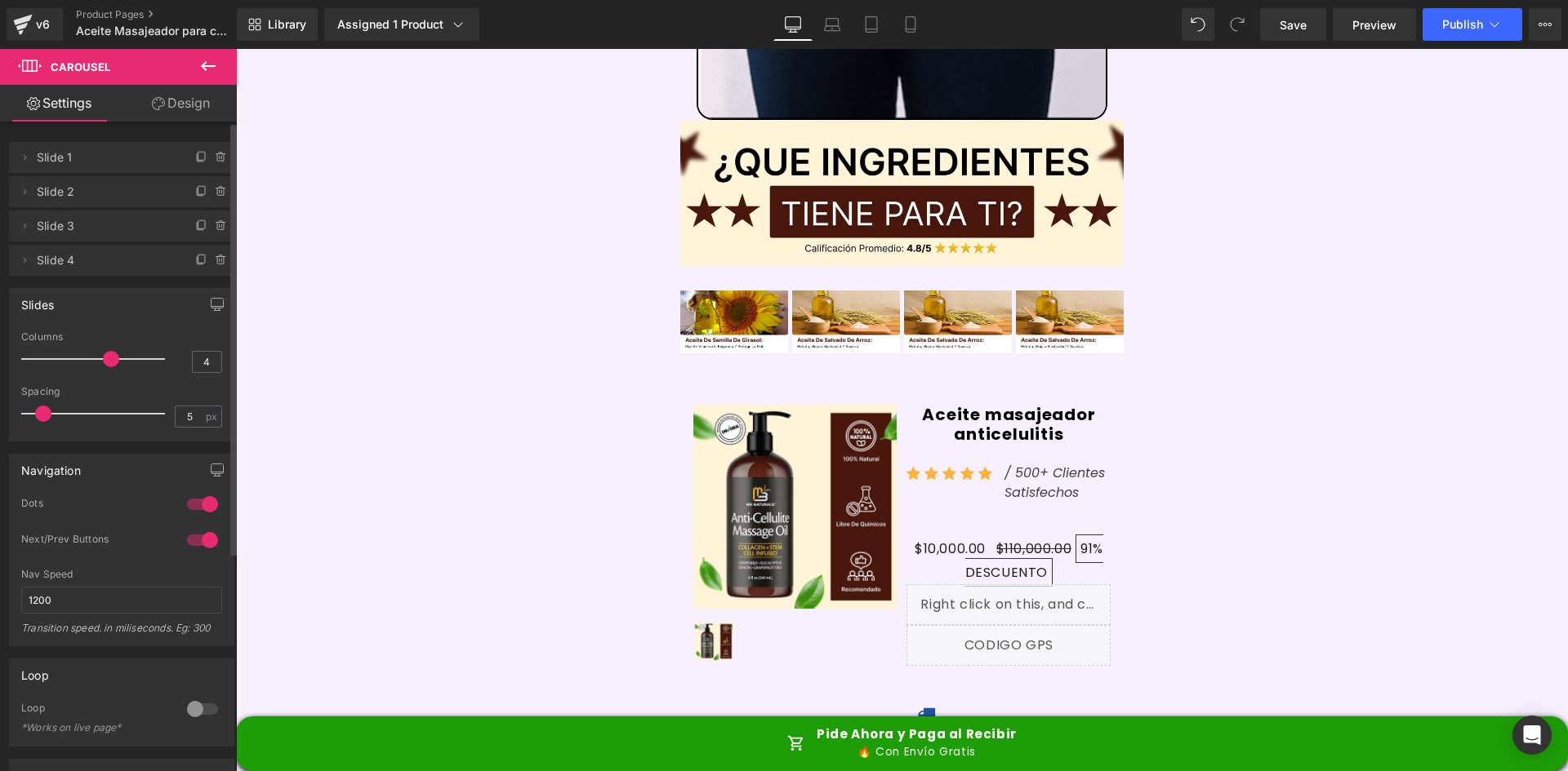
drag, startPoint x: 84, startPoint y: 357, endPoint x: 104, endPoint y: 351, distance: 20.9
click at [104, 351] on span at bounding box center [111, 359] width 16 height 16
type input "5"
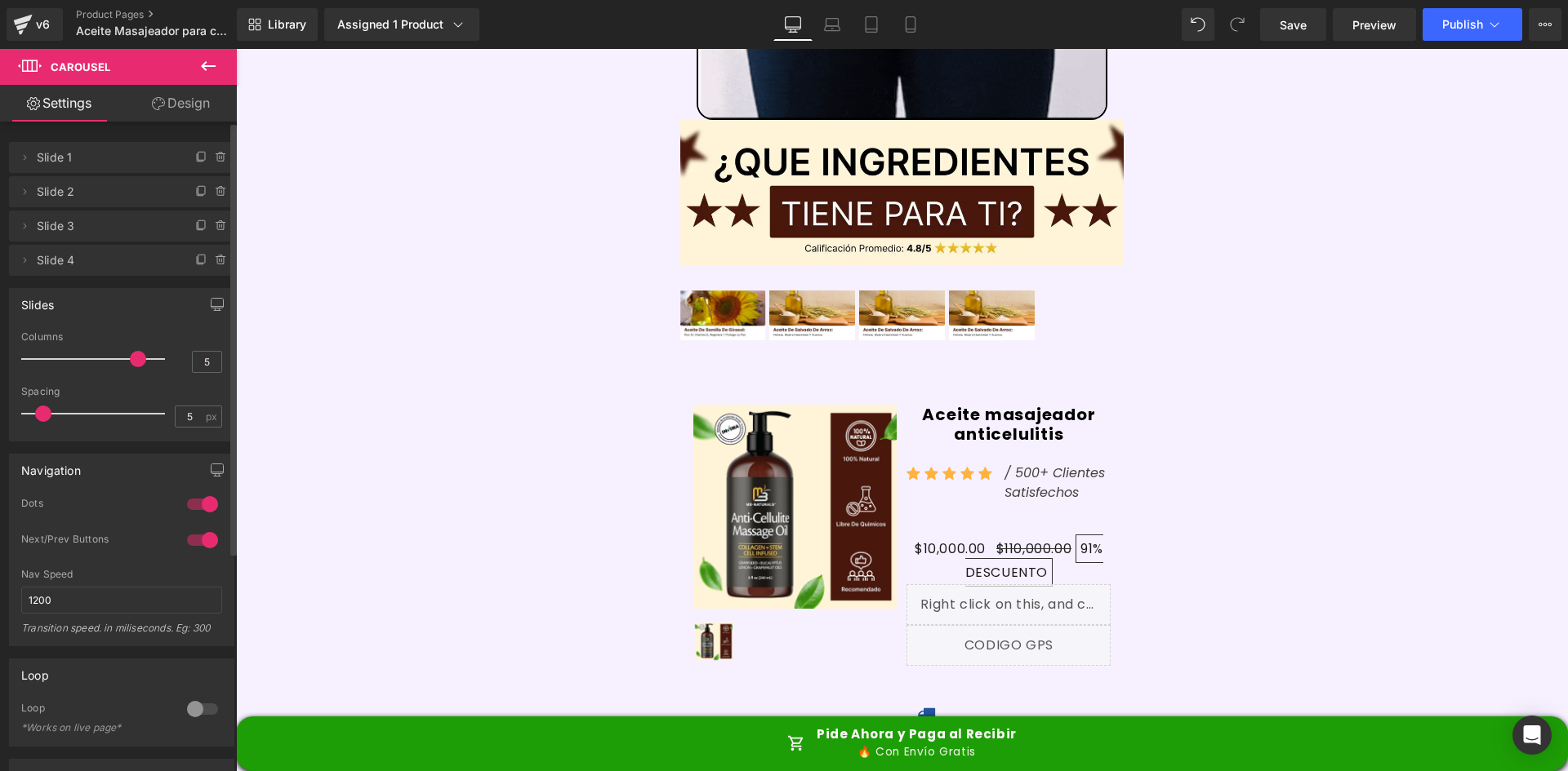
drag, startPoint x: 119, startPoint y: 357, endPoint x: 128, endPoint y: 362, distance: 10.3
click at [130, 362] on span at bounding box center [138, 359] width 16 height 16
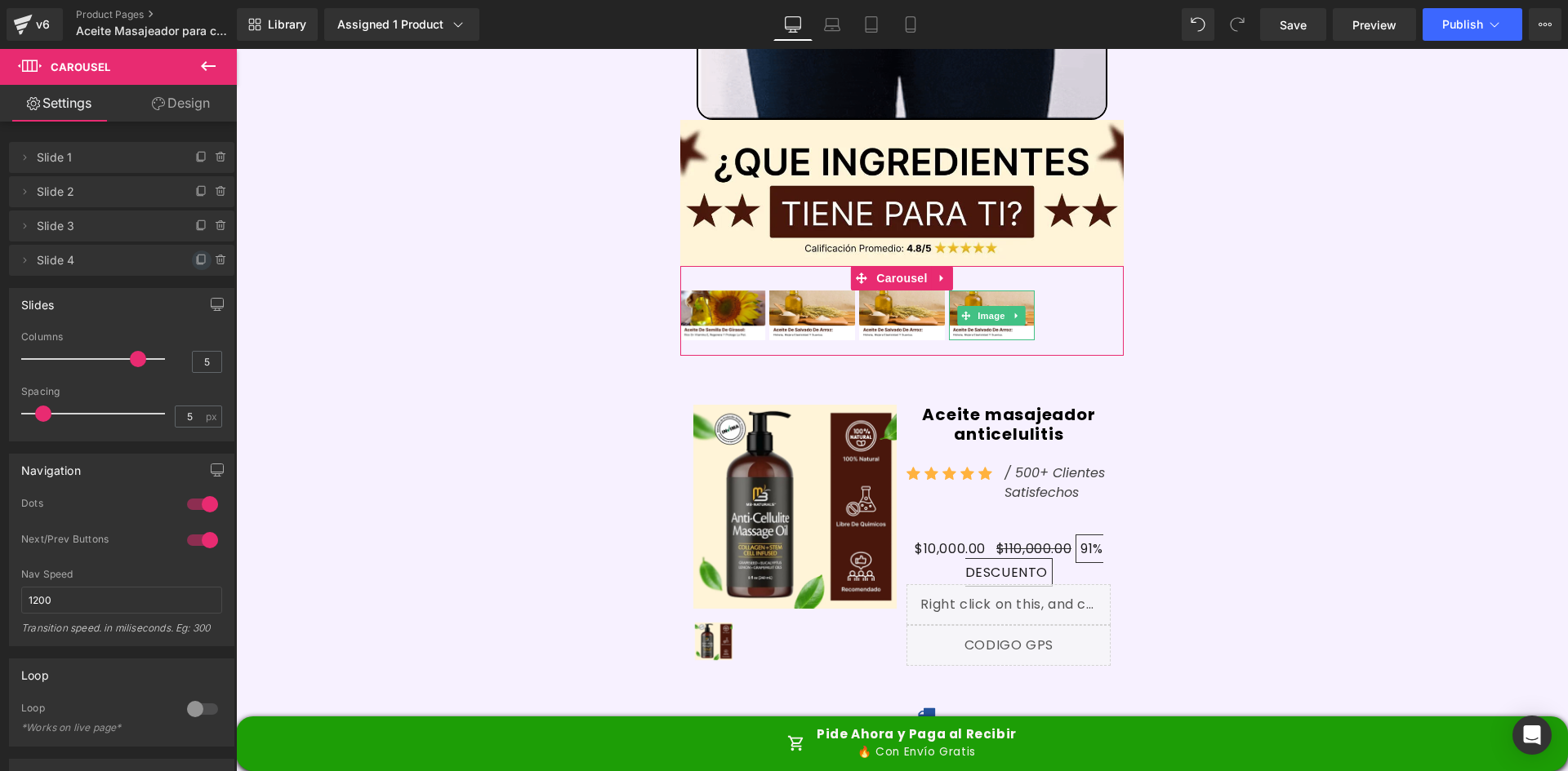
click at [195, 257] on icon at bounding box center [201, 260] width 13 height 13
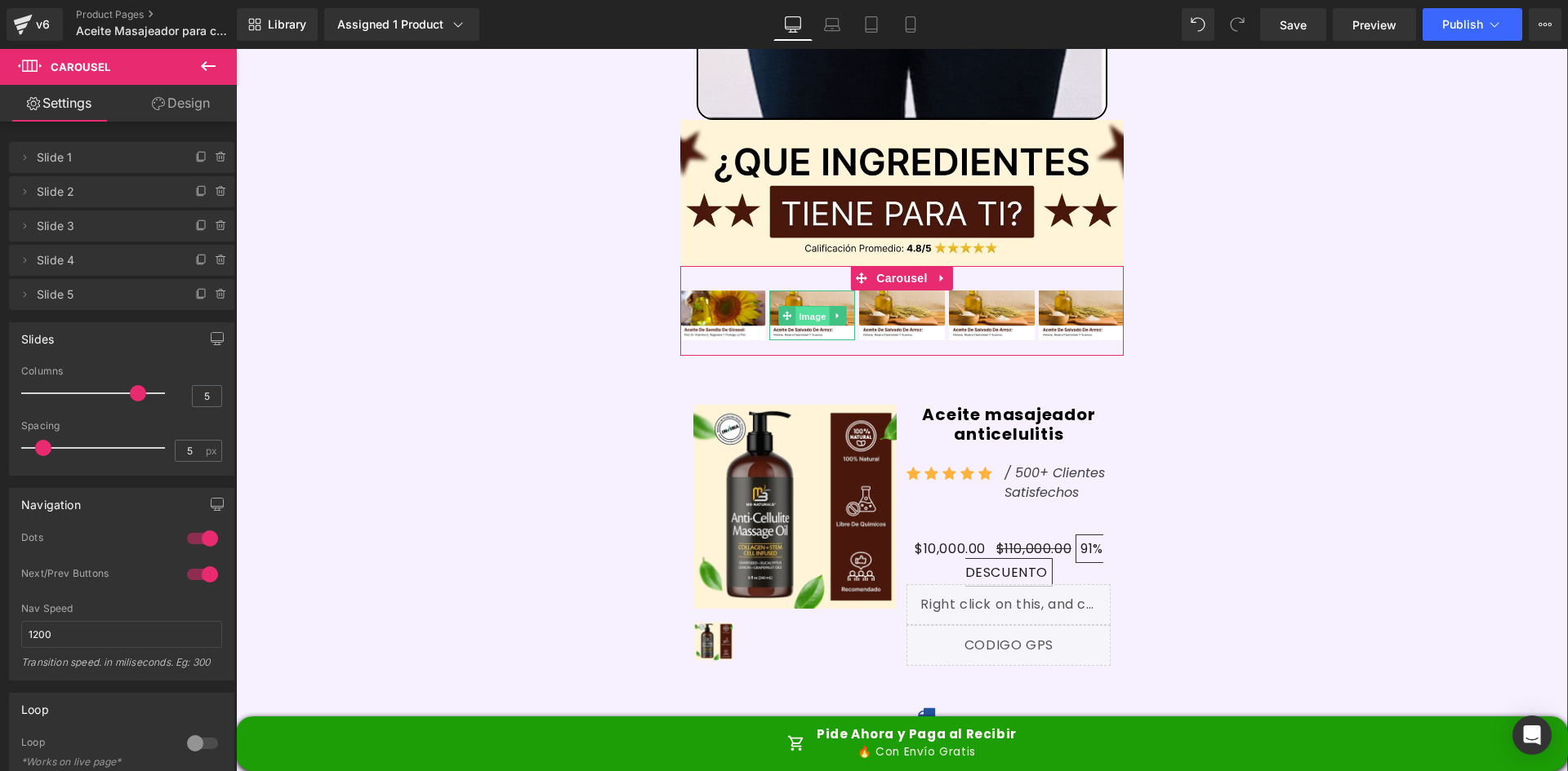
click at [807, 306] on span "Image" at bounding box center [813, 316] width 34 height 20
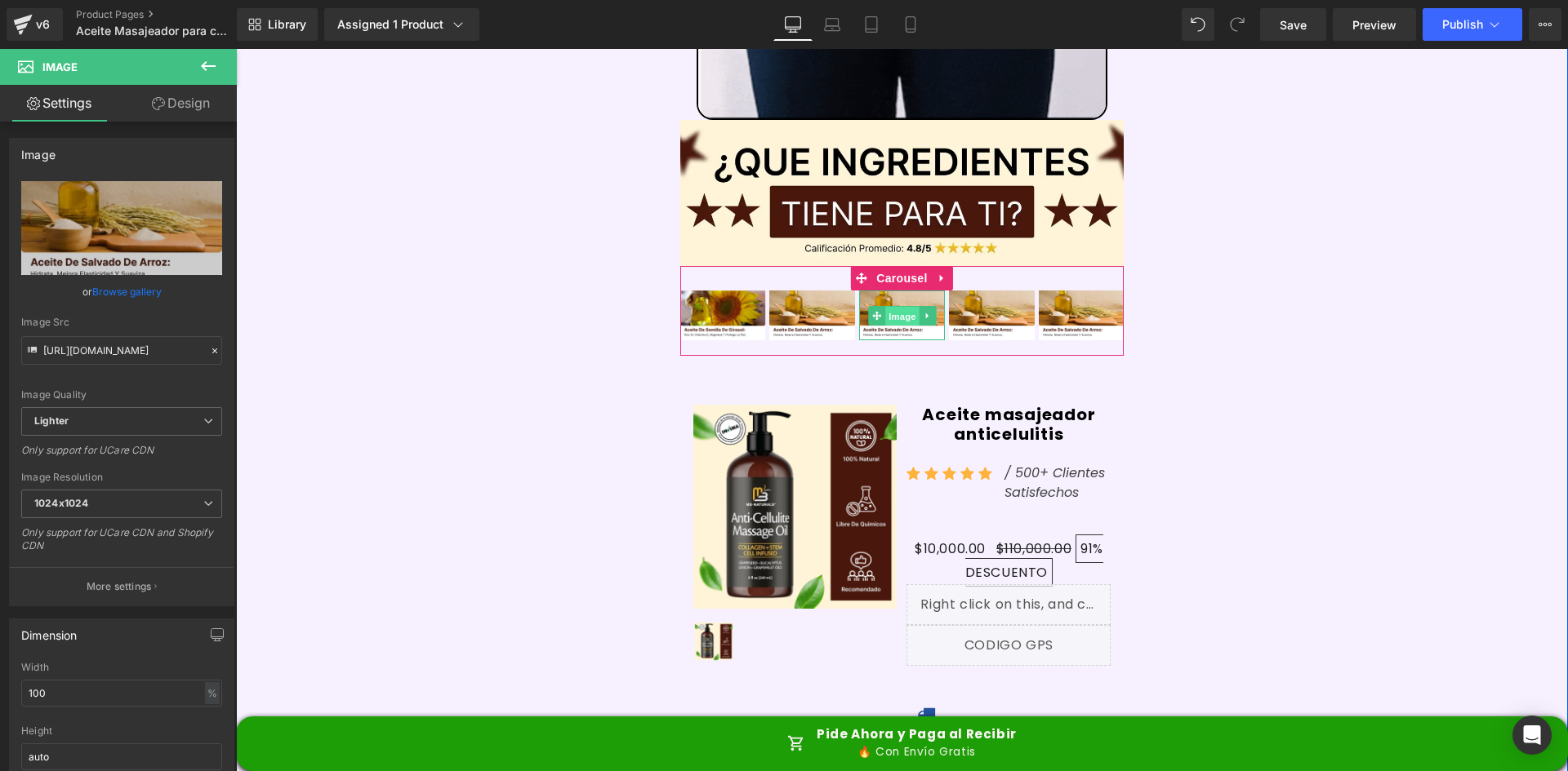
click at [897, 306] on span "Image" at bounding box center [903, 316] width 34 height 20
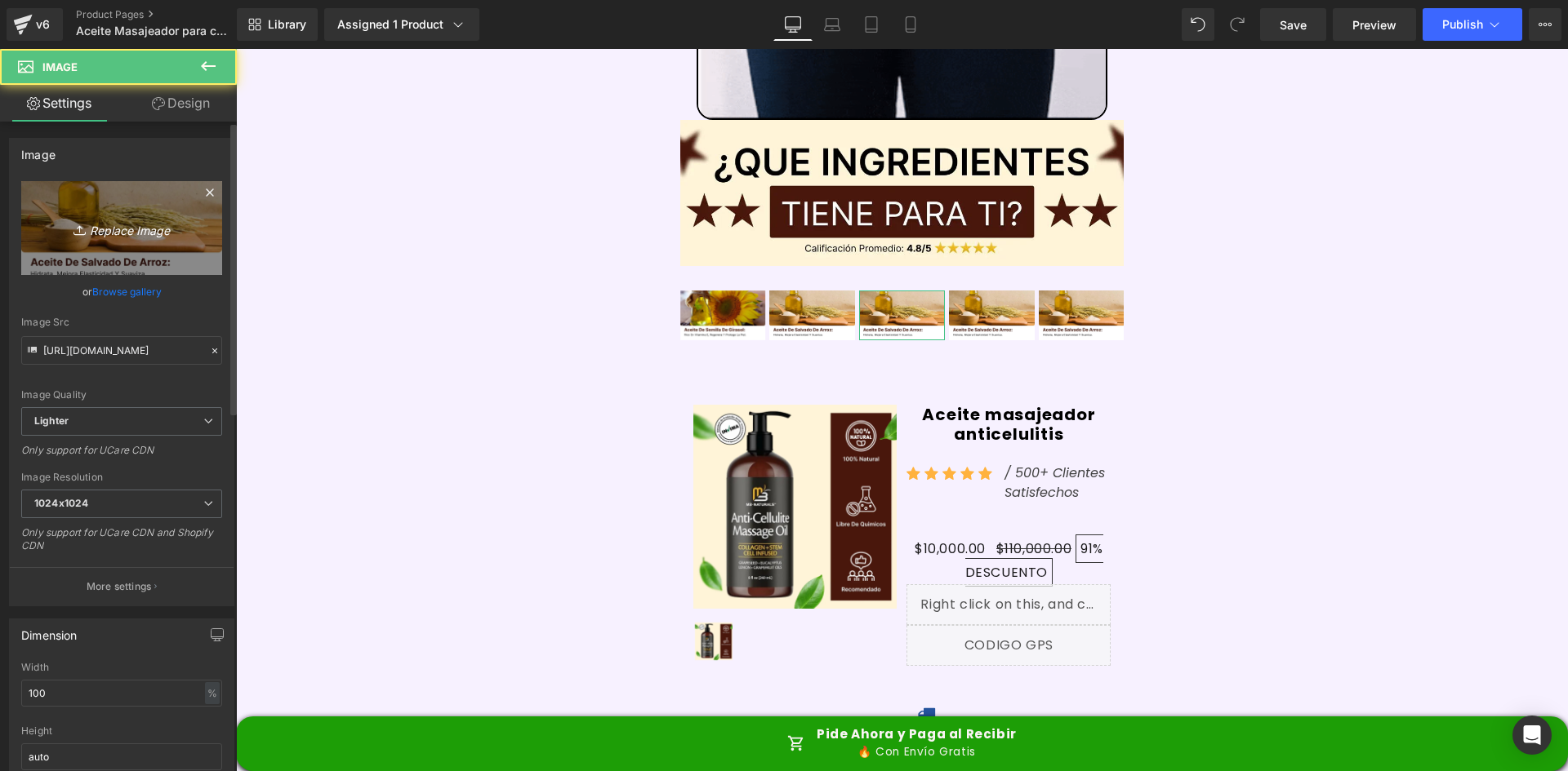
click at [115, 221] on icon "Replace Image" at bounding box center [122, 228] width 131 height 21
type input "C:\fakepath\Ingrediente 3.webp"
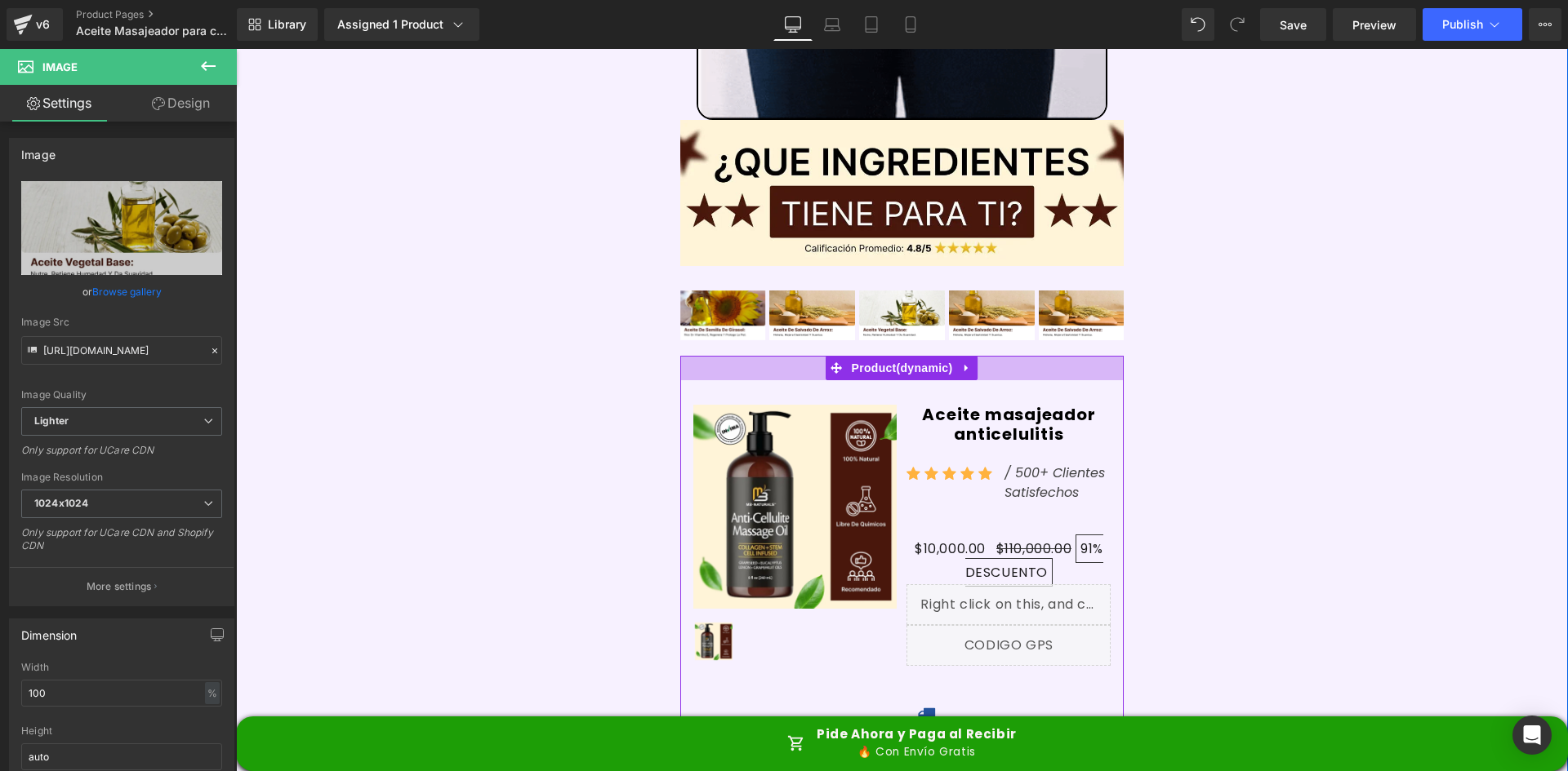
type input "https://ucarecdn.com/417d4ec6-ac0c-4043-b118-757a41970ee6/-/format/auto/-/previ…"
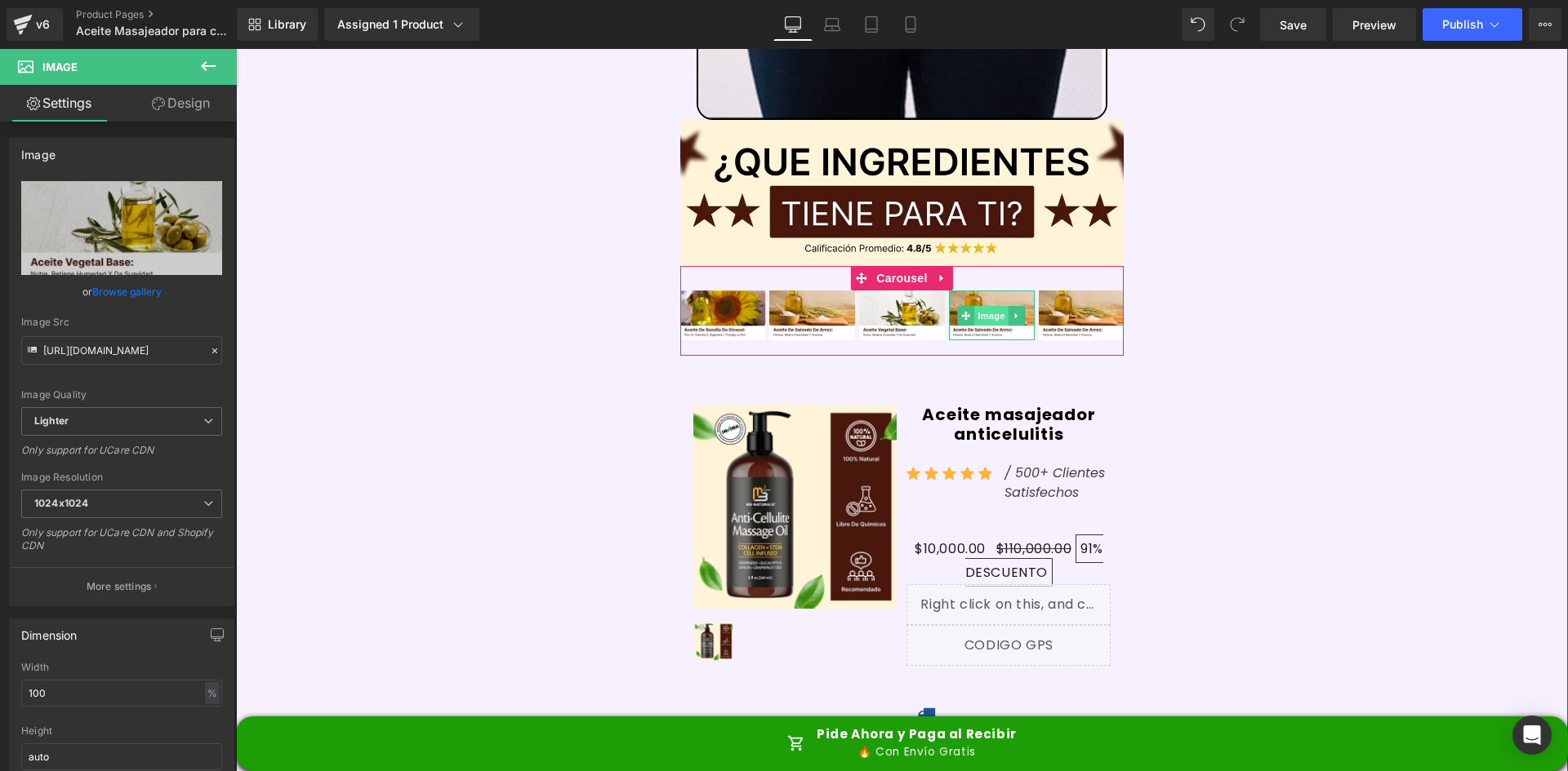
click at [986, 306] on span "Image" at bounding box center [992, 316] width 34 height 20
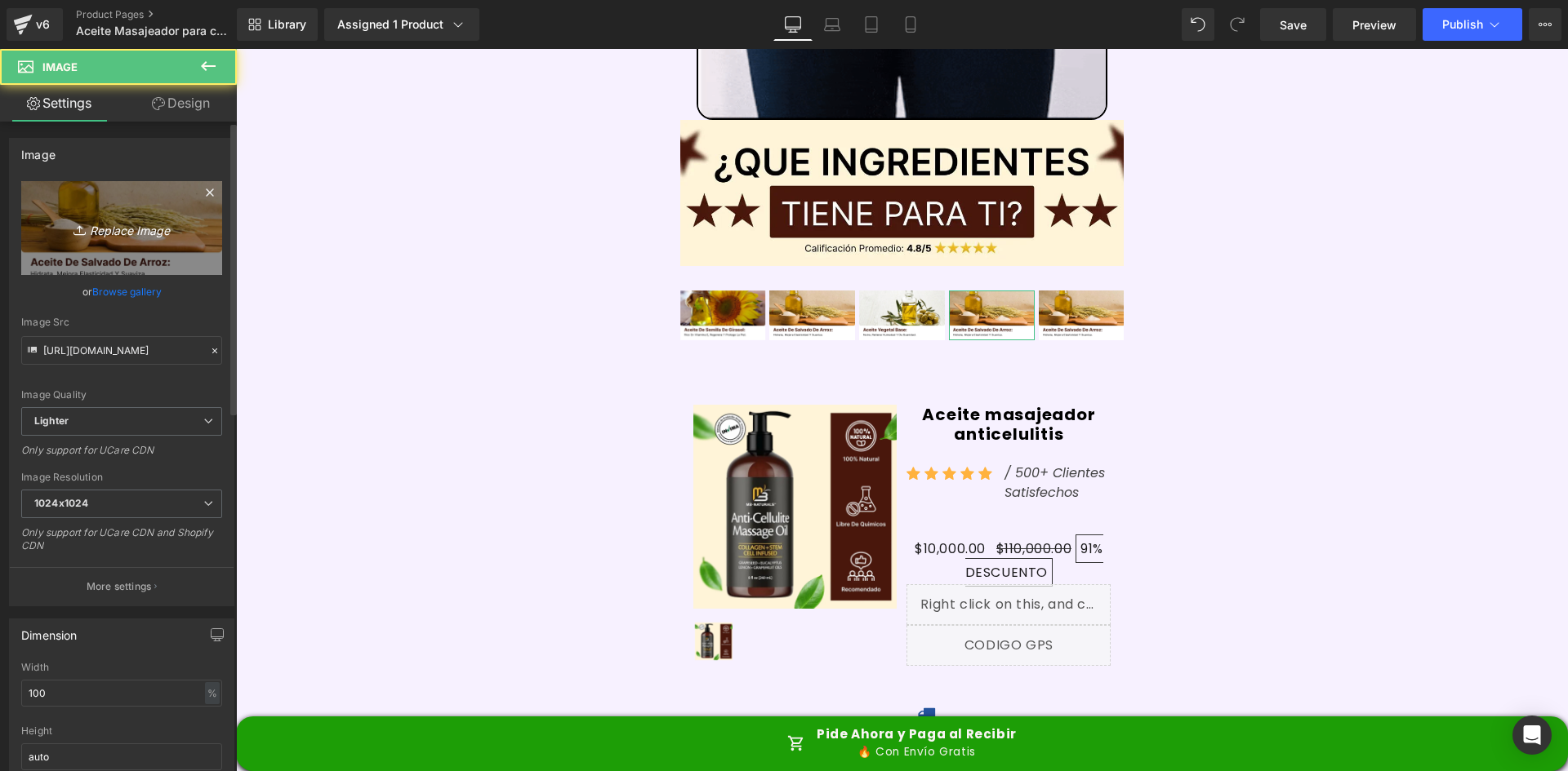
click at [123, 257] on link "Replace Image" at bounding box center [122, 228] width 201 height 94
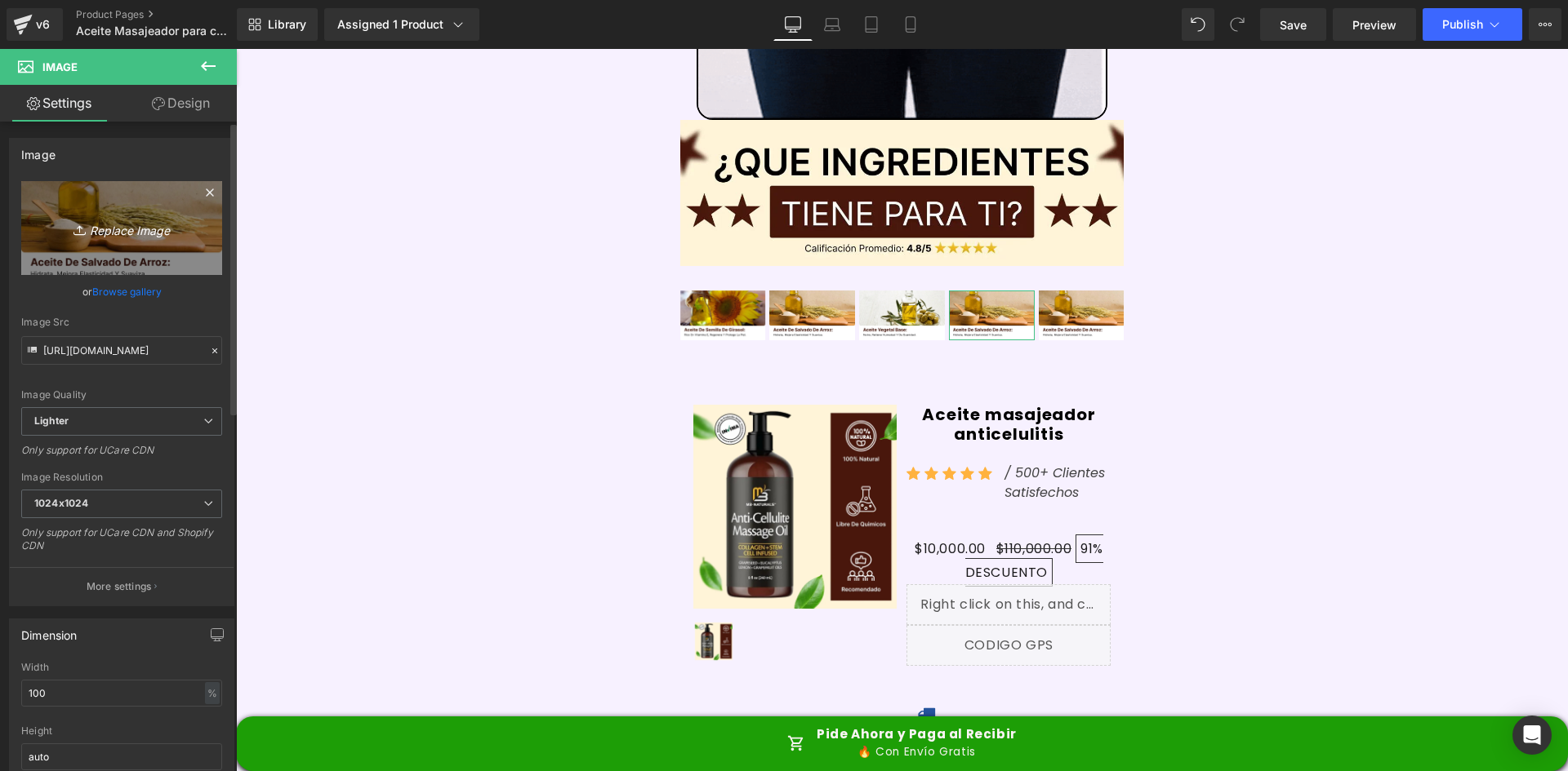
type input "C:\fakepath\Ingrediente 4.webp"
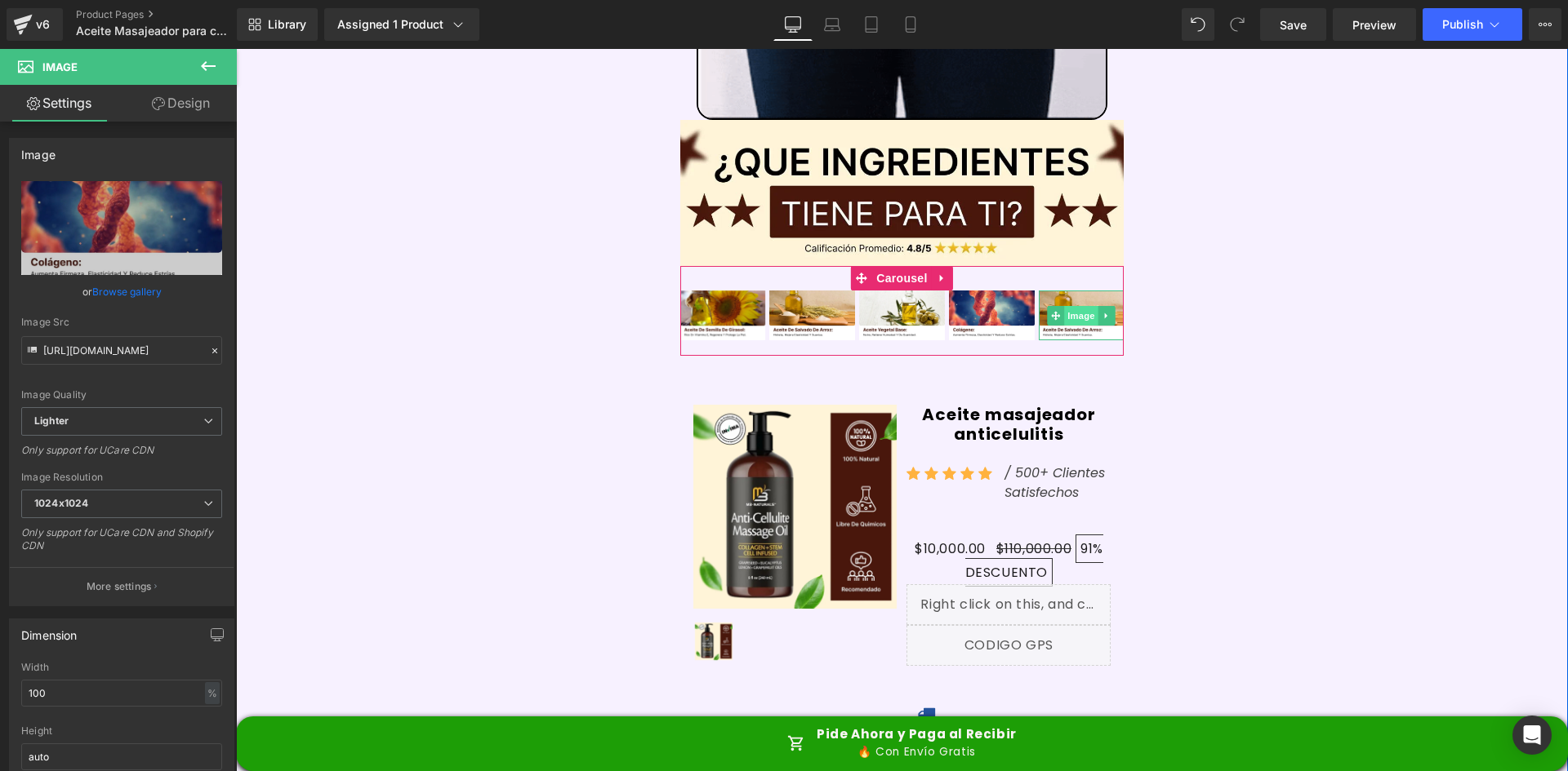
type input "https://ucarecdn.com/f0933e85-e83f-4fae-a250-84dcfd0db586/-/format/auto/-/previ…"
click at [1076, 306] on span "Image" at bounding box center [1081, 316] width 34 height 20
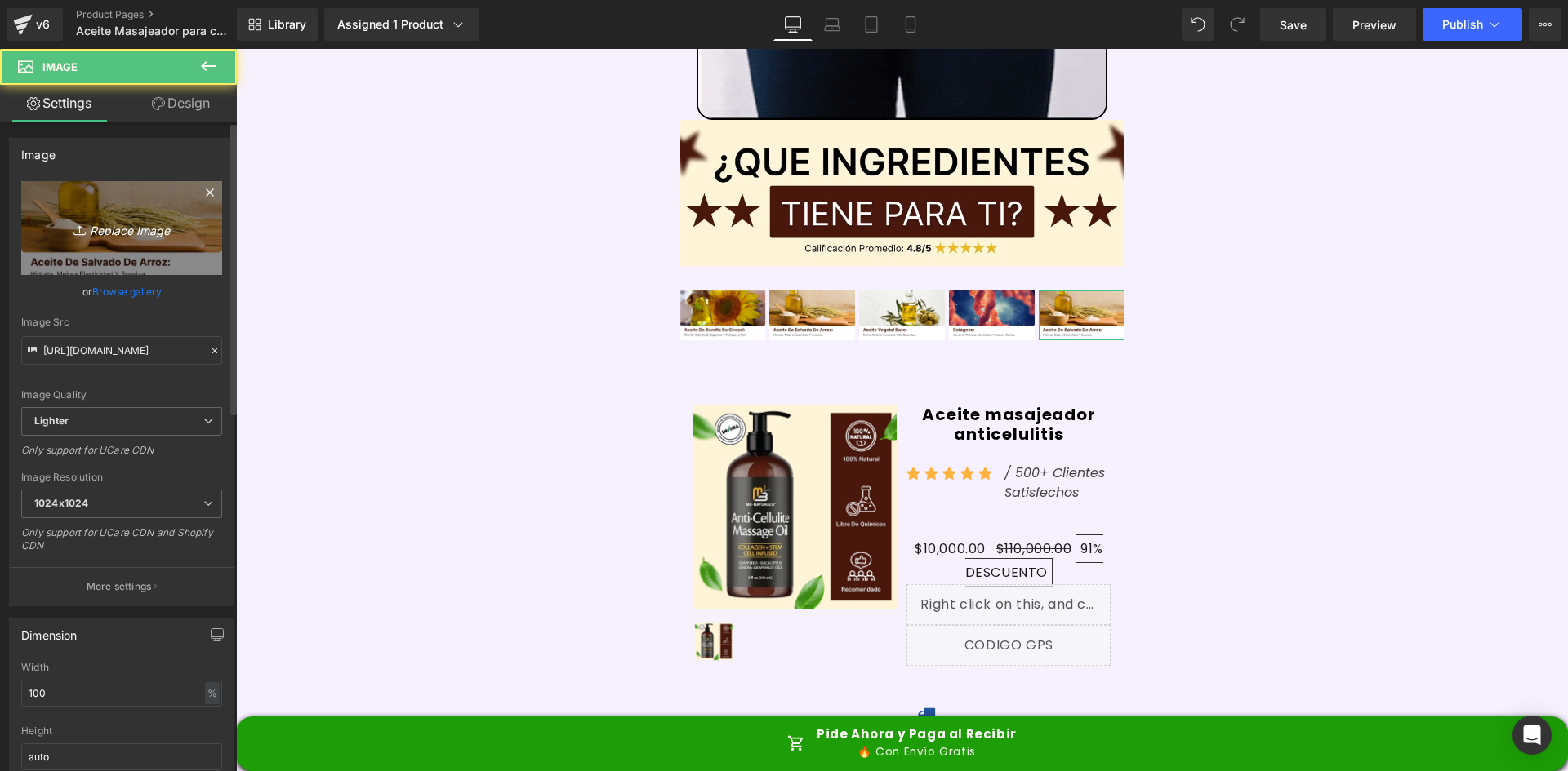
click at [95, 221] on icon "Replace Image" at bounding box center [122, 228] width 131 height 21
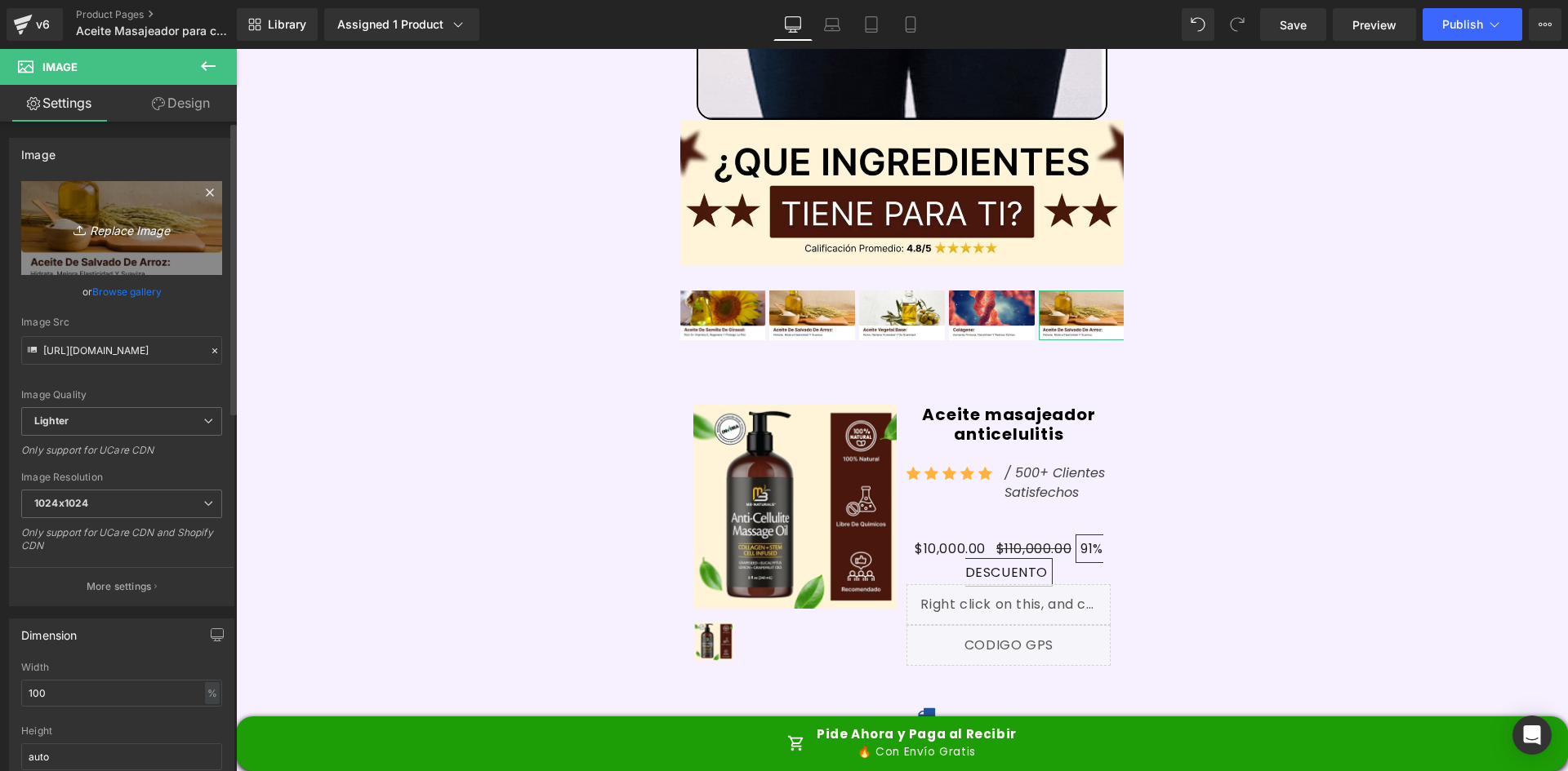
type input "C:\fakepath\Ingrediente 5.webp"
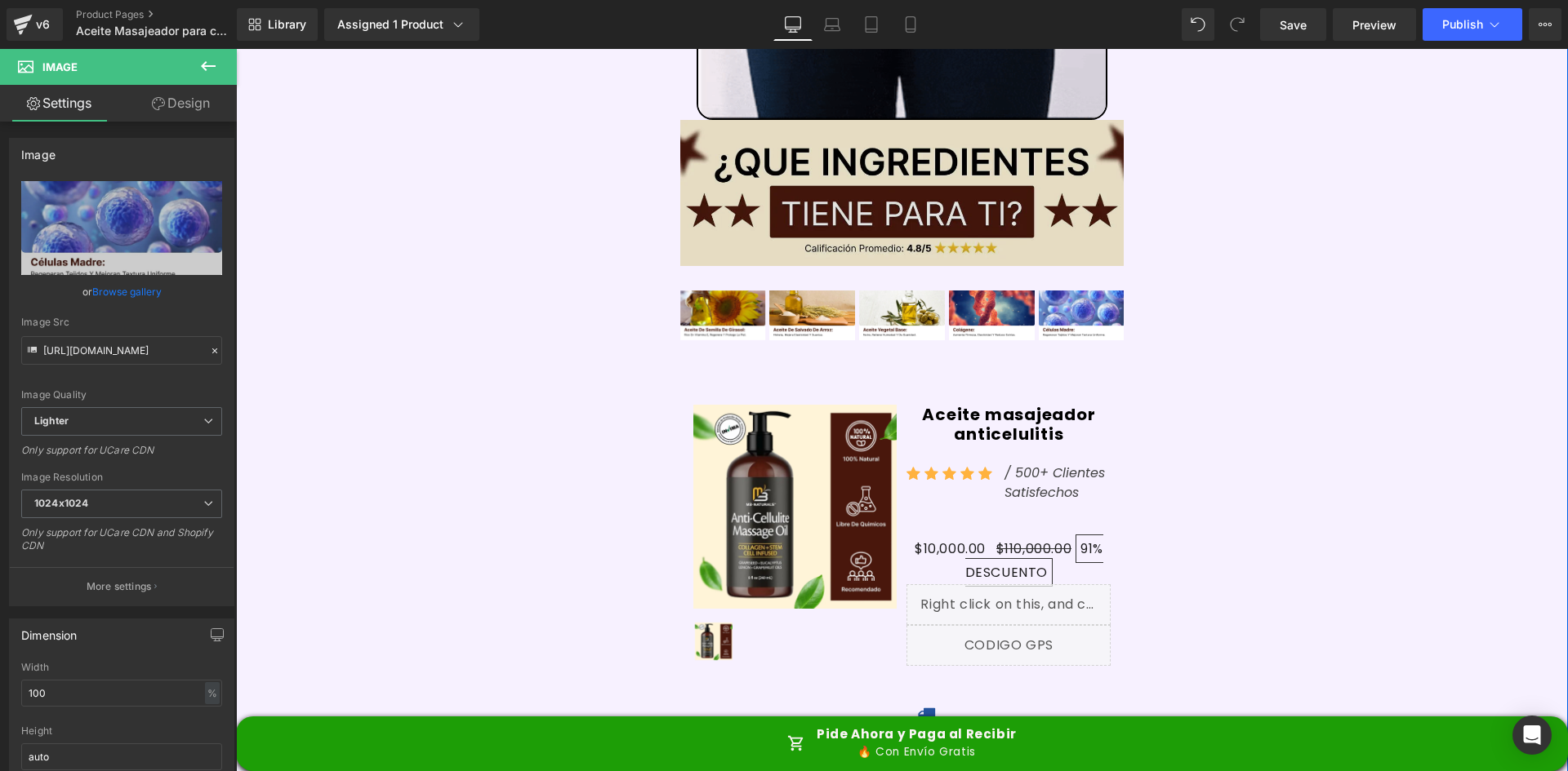
type input "https://ucarecdn.com/4f214b10-4195-4de6-9649-3f7ec54c7d15/-/format/auto/-/previ…"
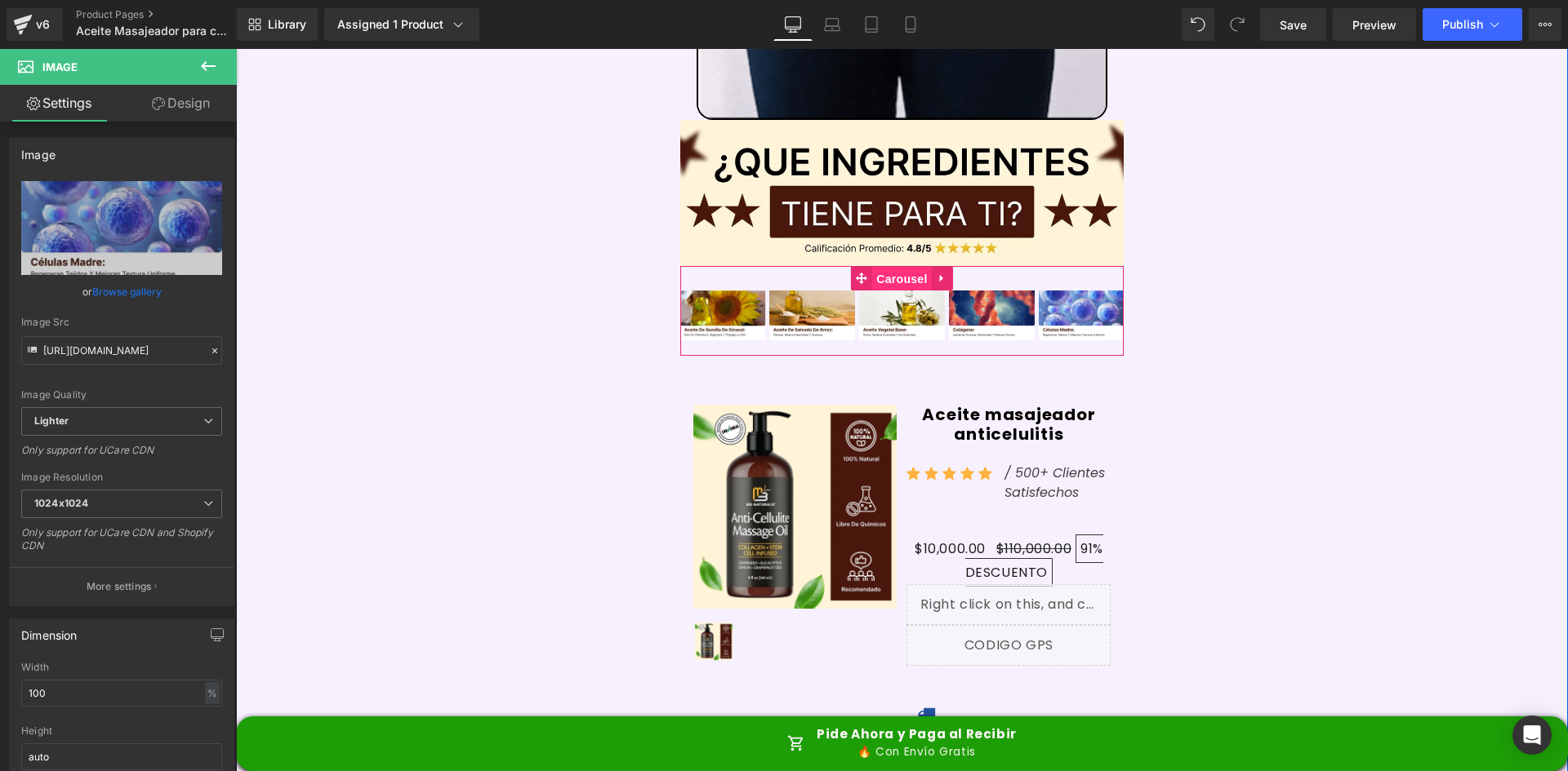
click at [909, 267] on span "Carousel" at bounding box center [901, 278] width 58 height 24
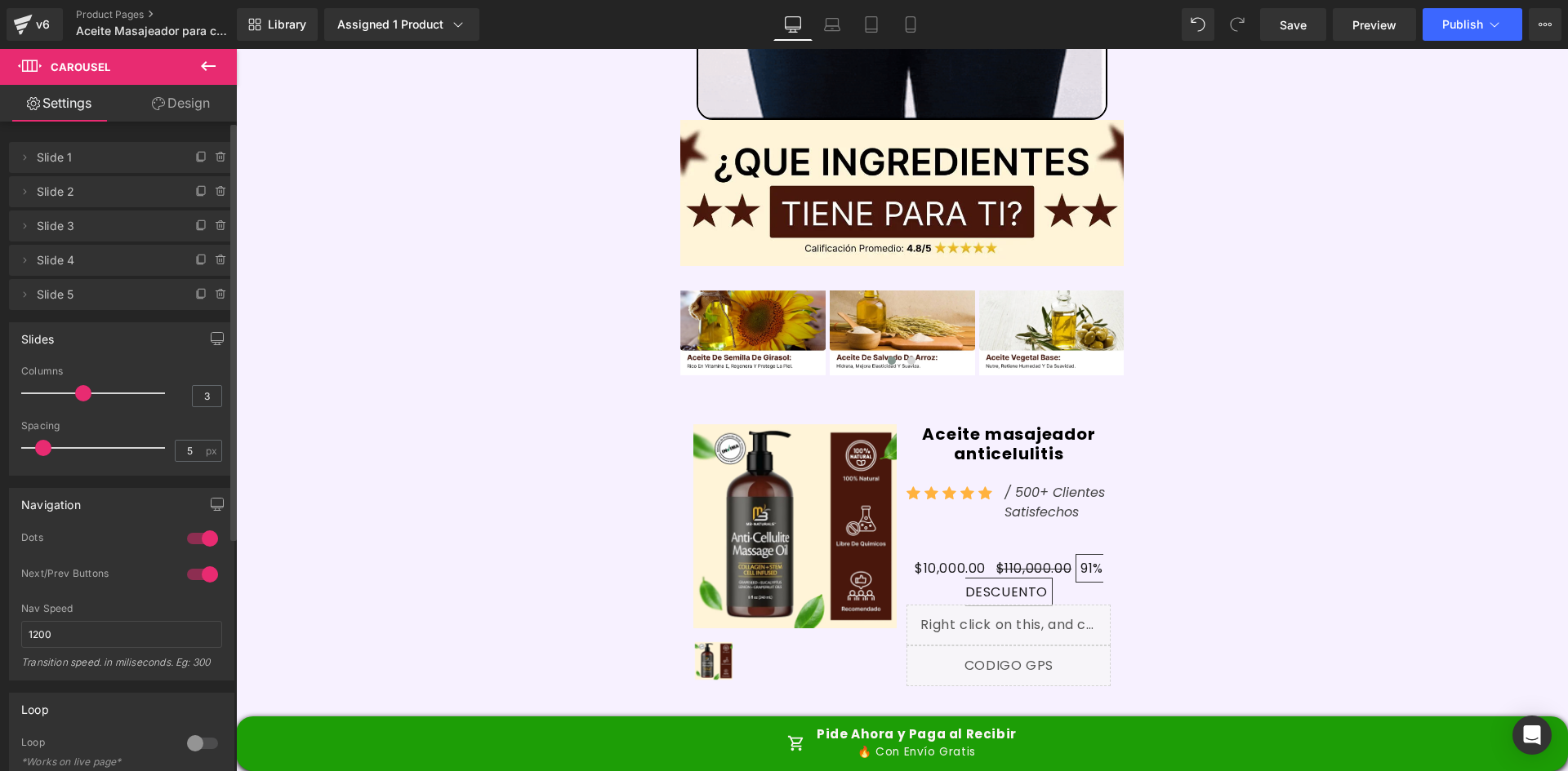
drag, startPoint x: 129, startPoint y: 396, endPoint x: 70, endPoint y: 385, distance: 60.0
click at [70, 385] on div at bounding box center [97, 393] width 136 height 32
type input "2"
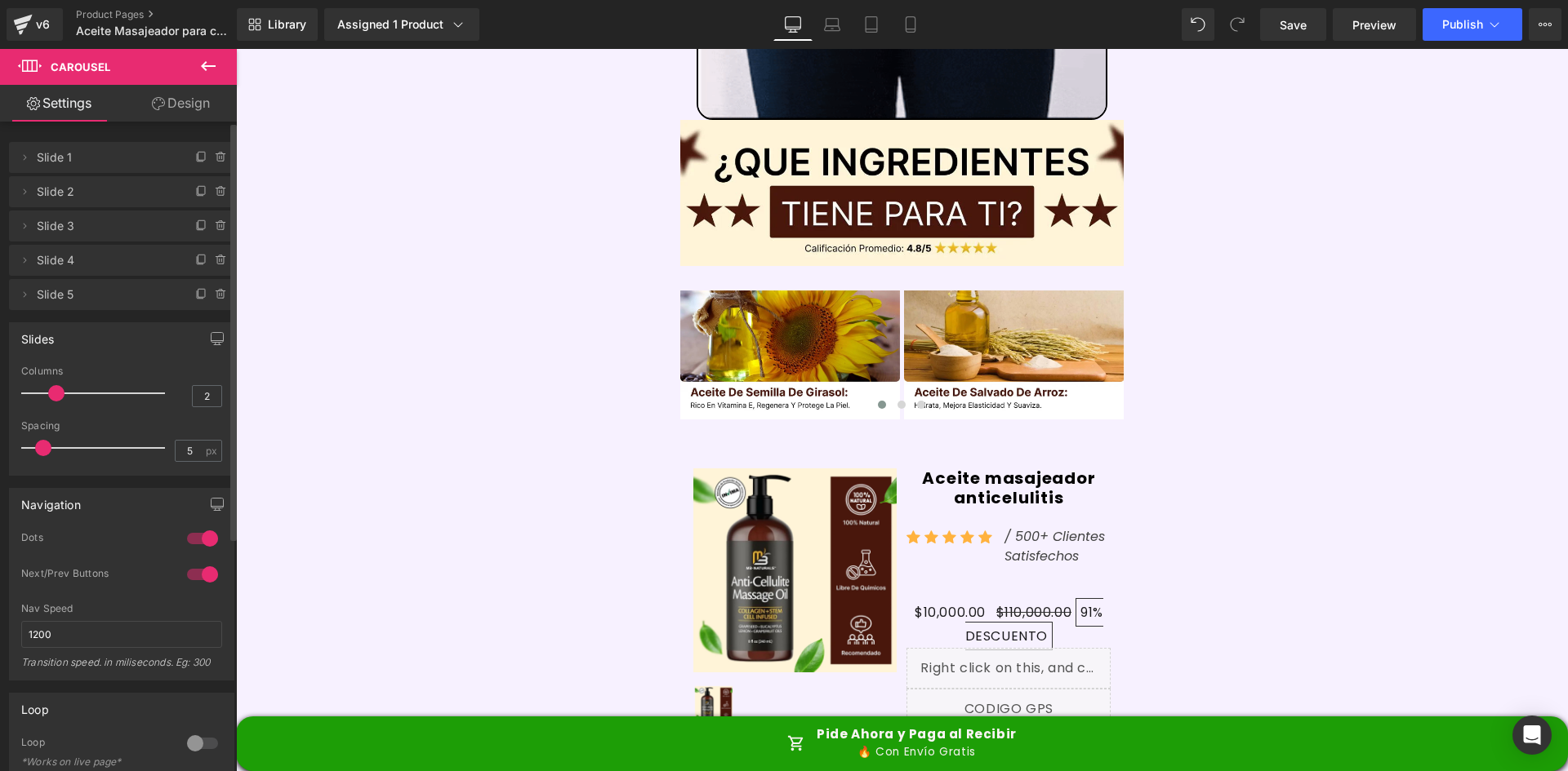
drag, startPoint x: 81, startPoint y: 389, endPoint x: 43, endPoint y: 392, distance: 38.1
click at [43, 392] on div at bounding box center [97, 393] width 136 height 32
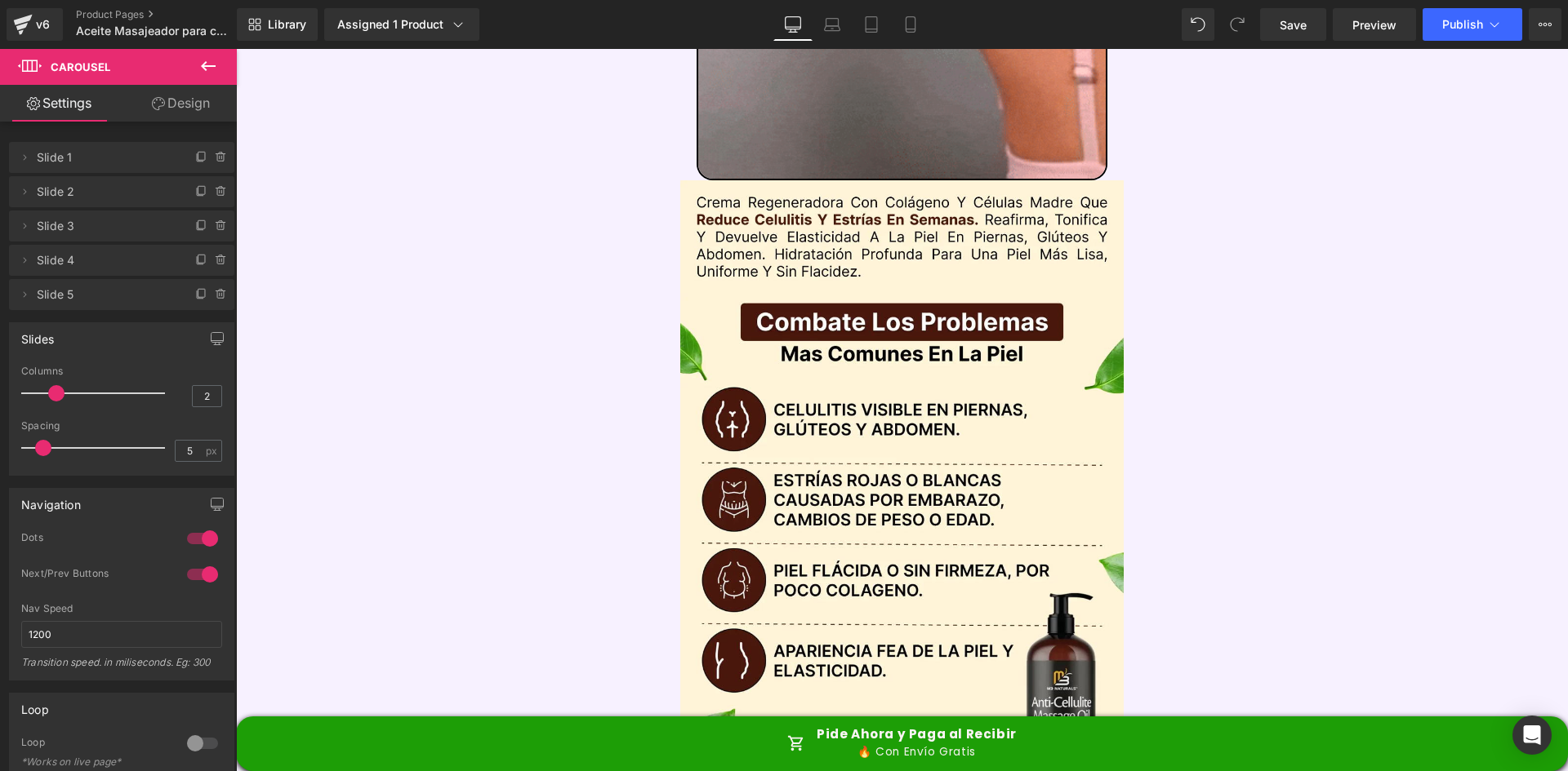
scroll to position [0, 0]
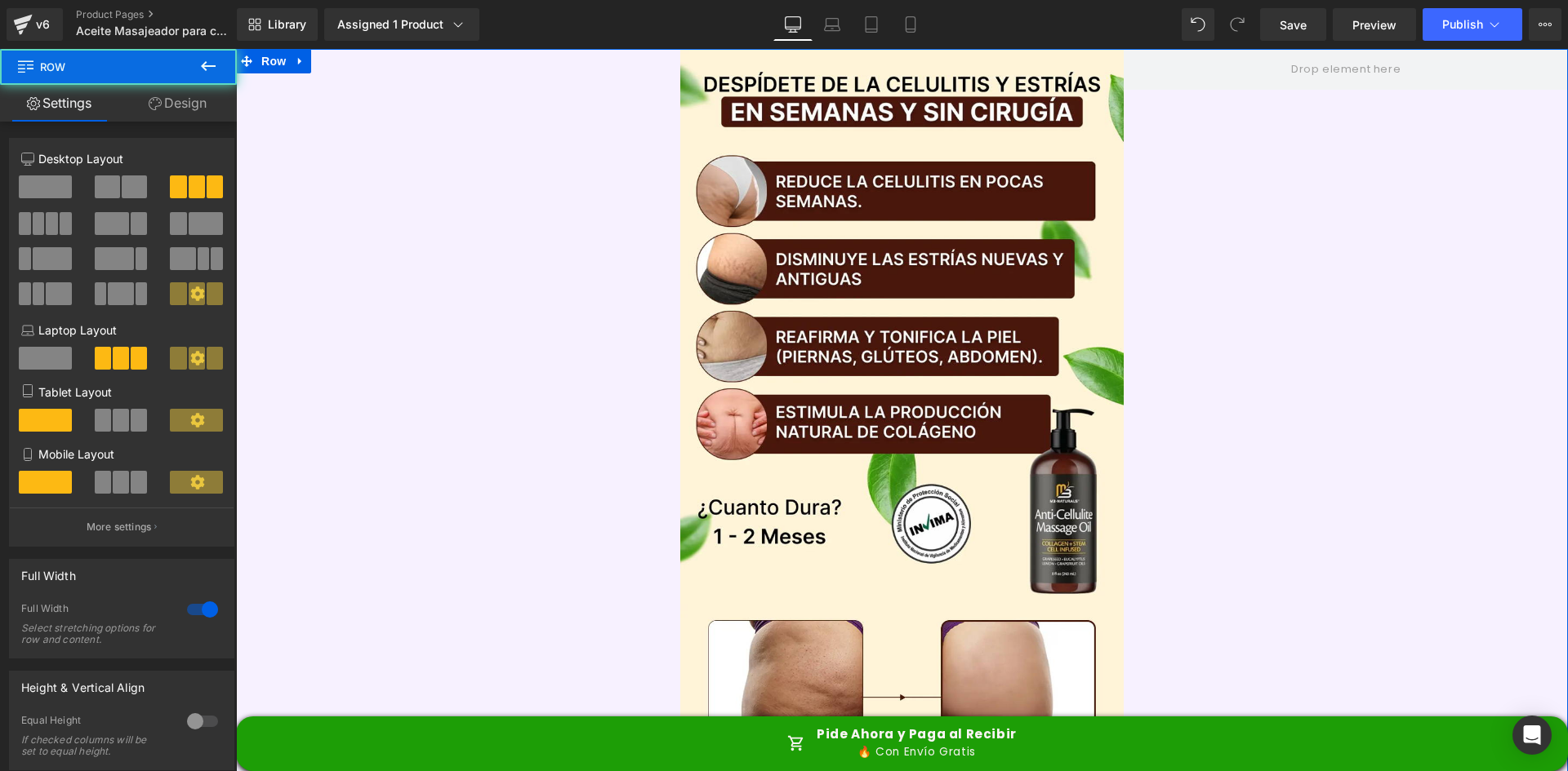
click at [153, 93] on link "Design" at bounding box center [178, 103] width 119 height 37
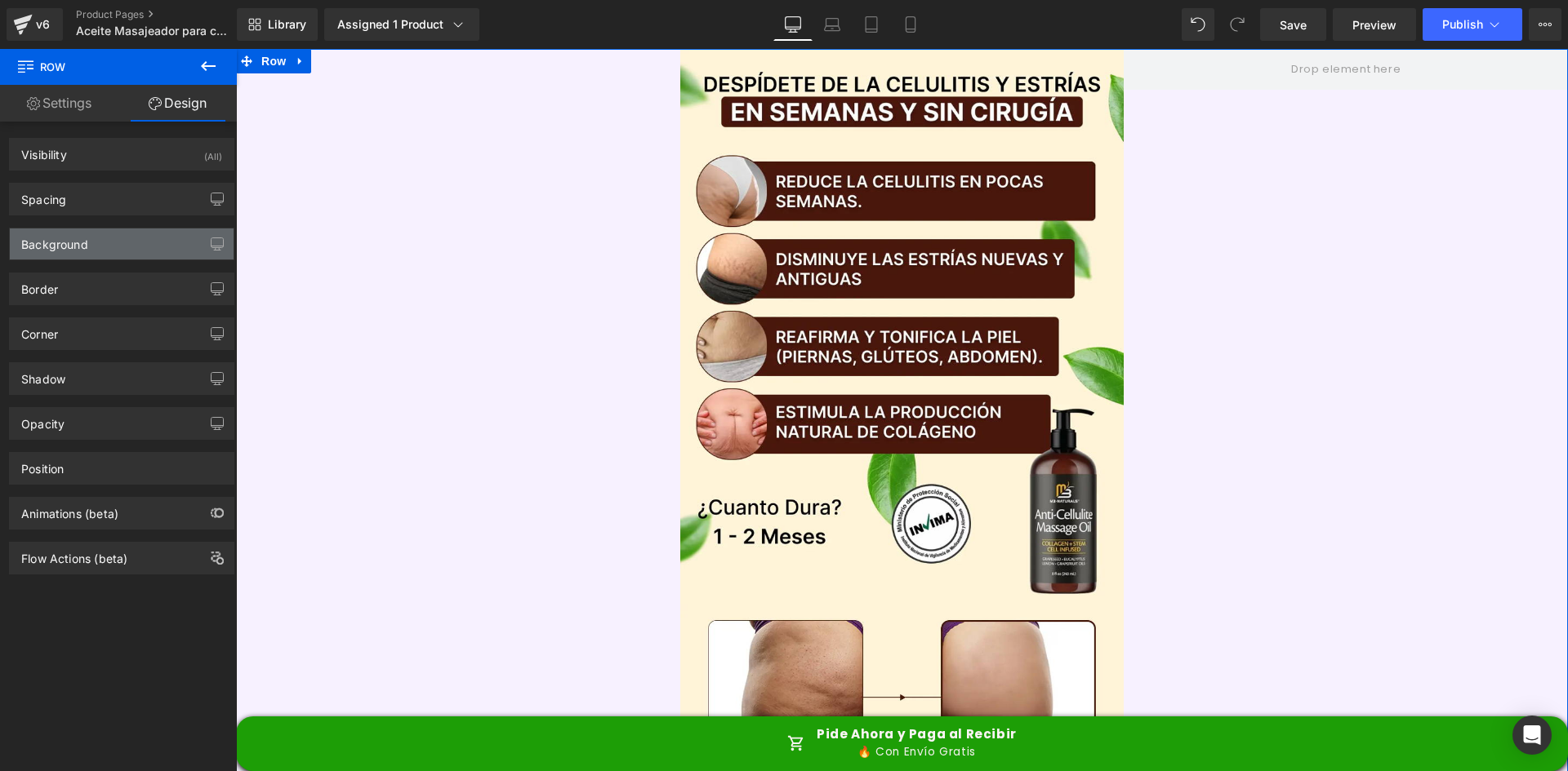
click at [111, 232] on div "Background" at bounding box center [121, 244] width 224 height 31
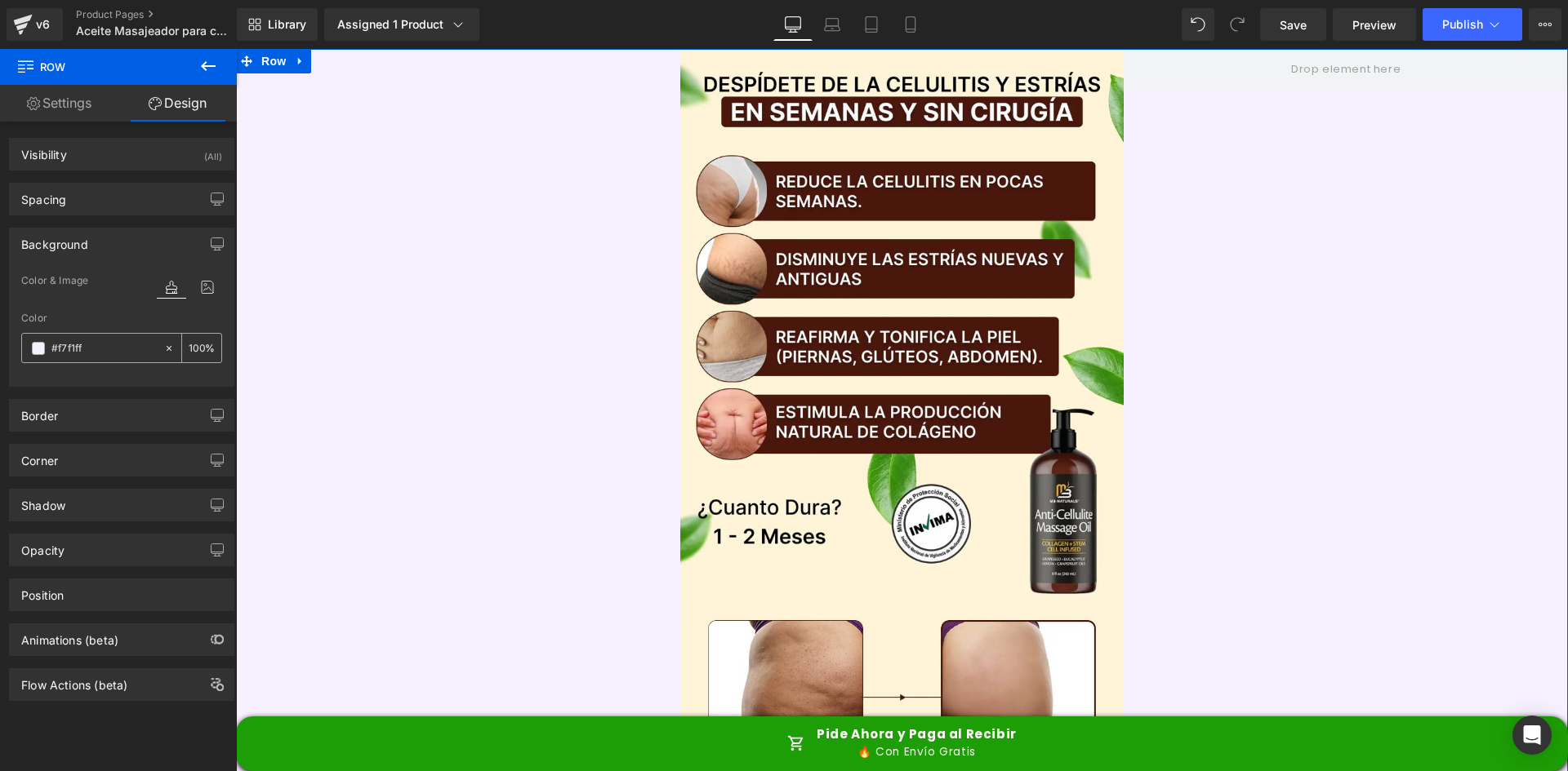
click at [96, 346] on input "#f7f1ff" at bounding box center [103, 348] width 104 height 18
paste input "FFF4D8"
type input "FFF4D8"
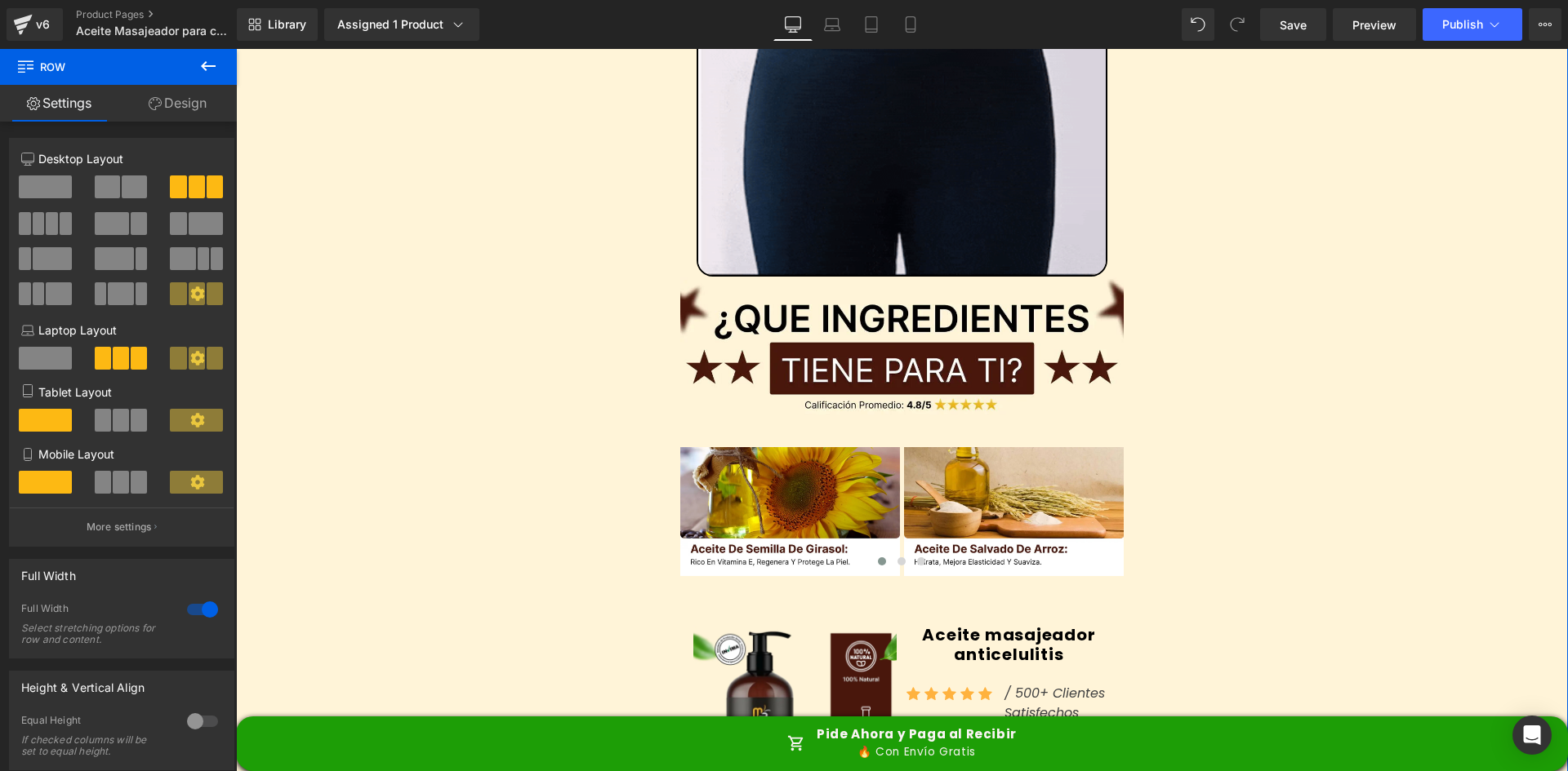
scroll to position [6204, 0]
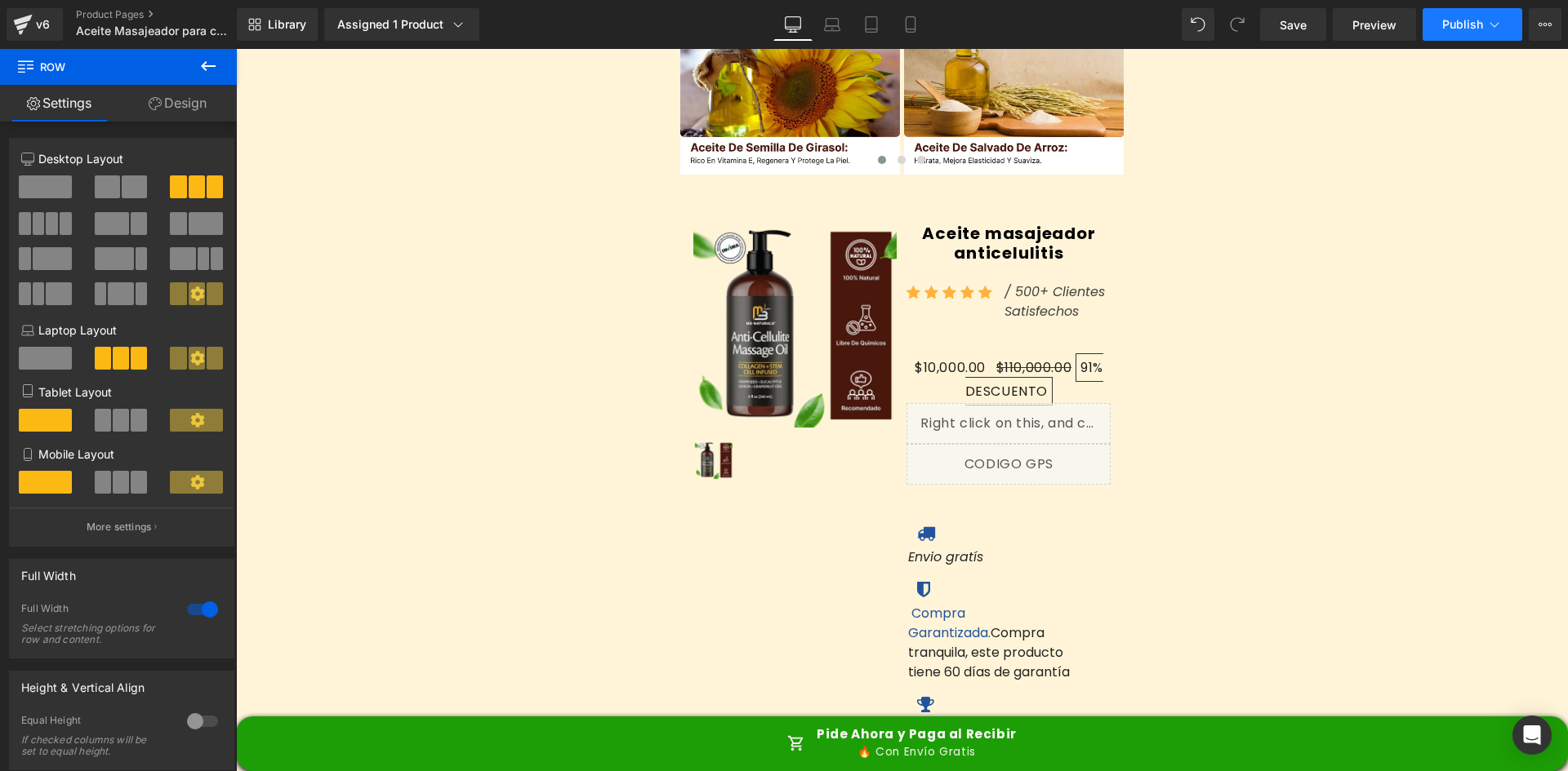
click at [1493, 22] on icon at bounding box center [1494, 24] width 16 height 16
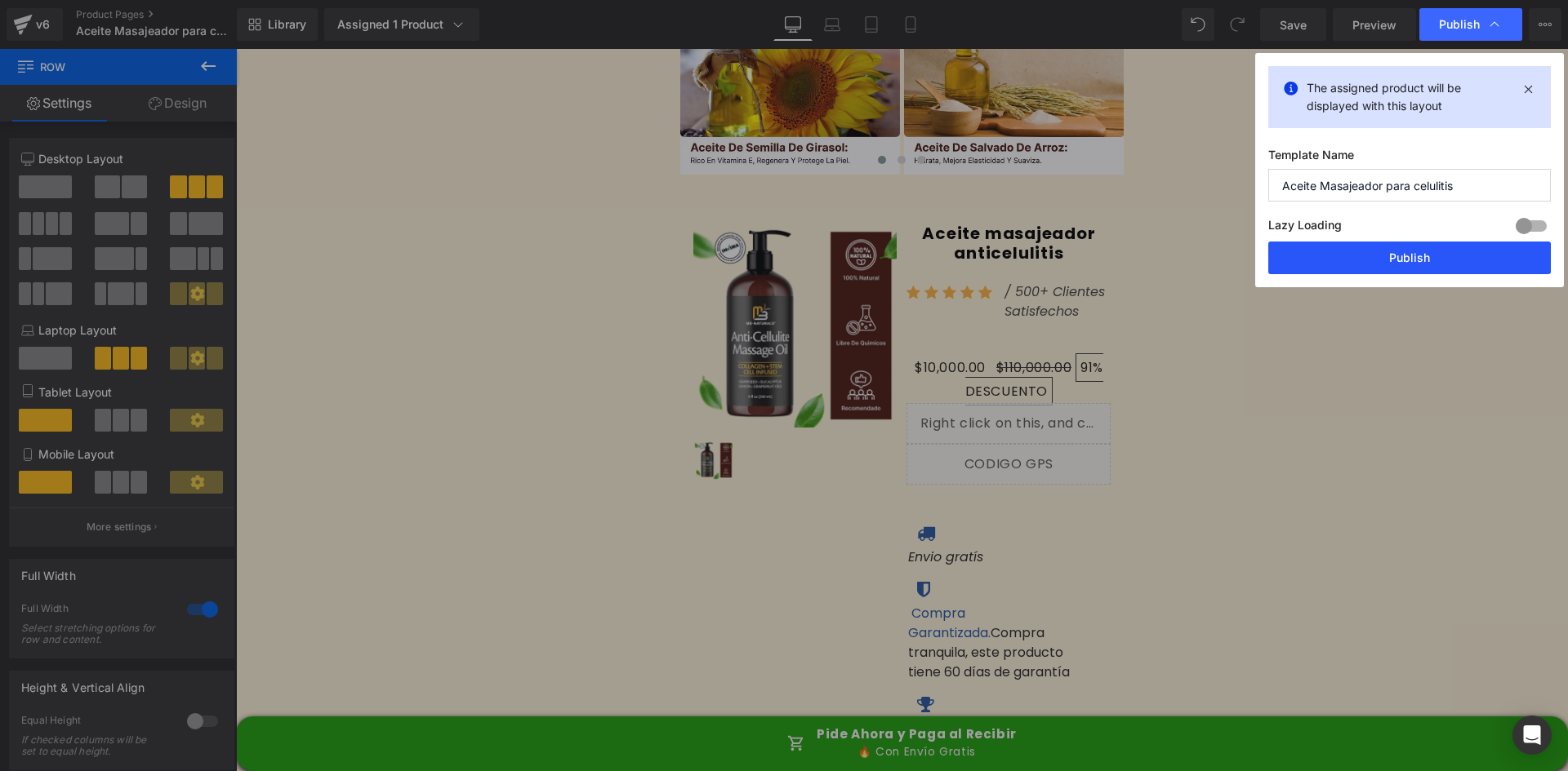
click at [1405, 256] on button "Publish" at bounding box center [1409, 258] width 283 height 32
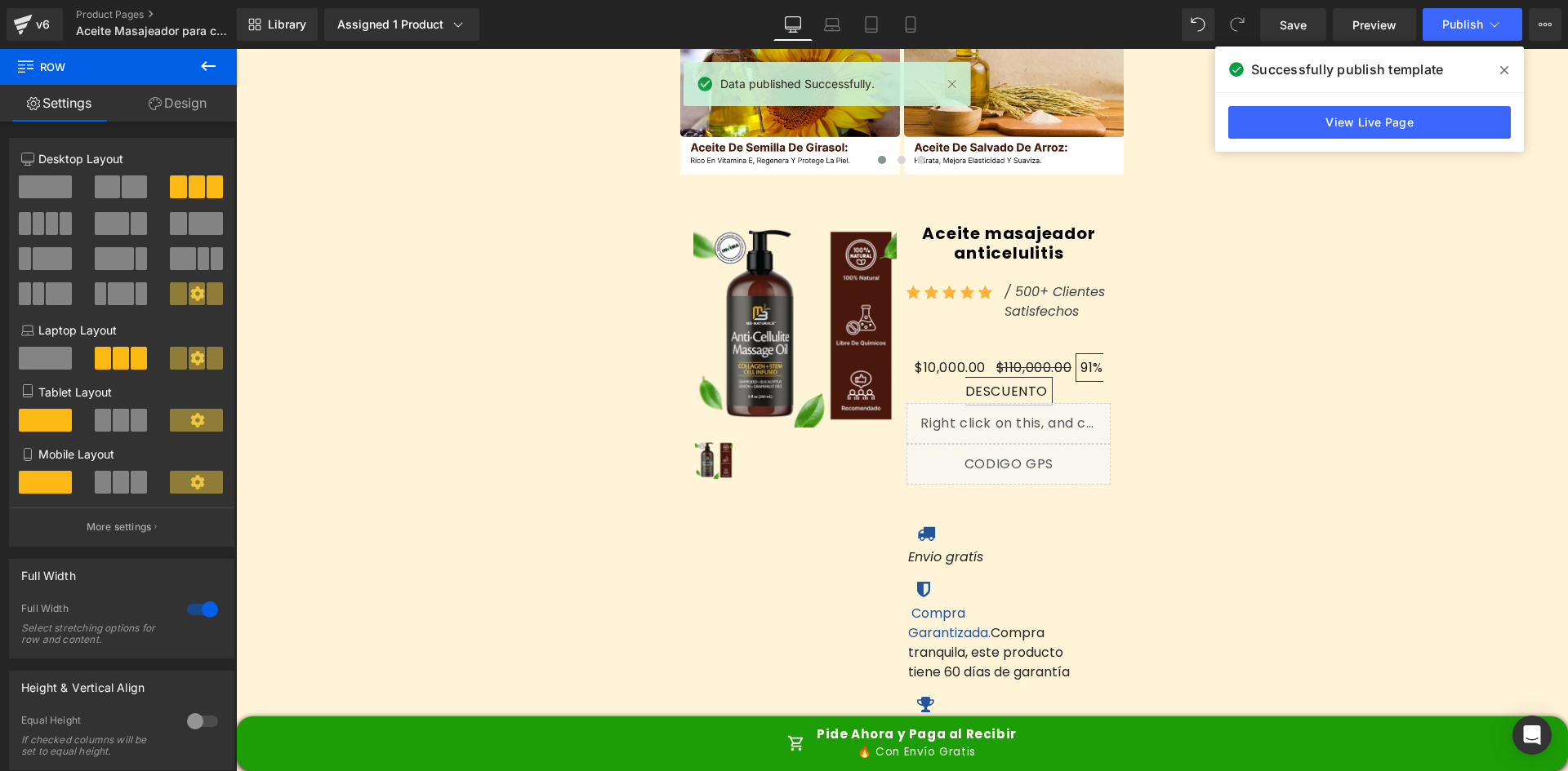
drag, startPoint x: 1507, startPoint y: 75, endPoint x: 1277, endPoint y: 48, distance: 231.6
click at [1507, 75] on icon at bounding box center [1504, 70] width 8 height 13
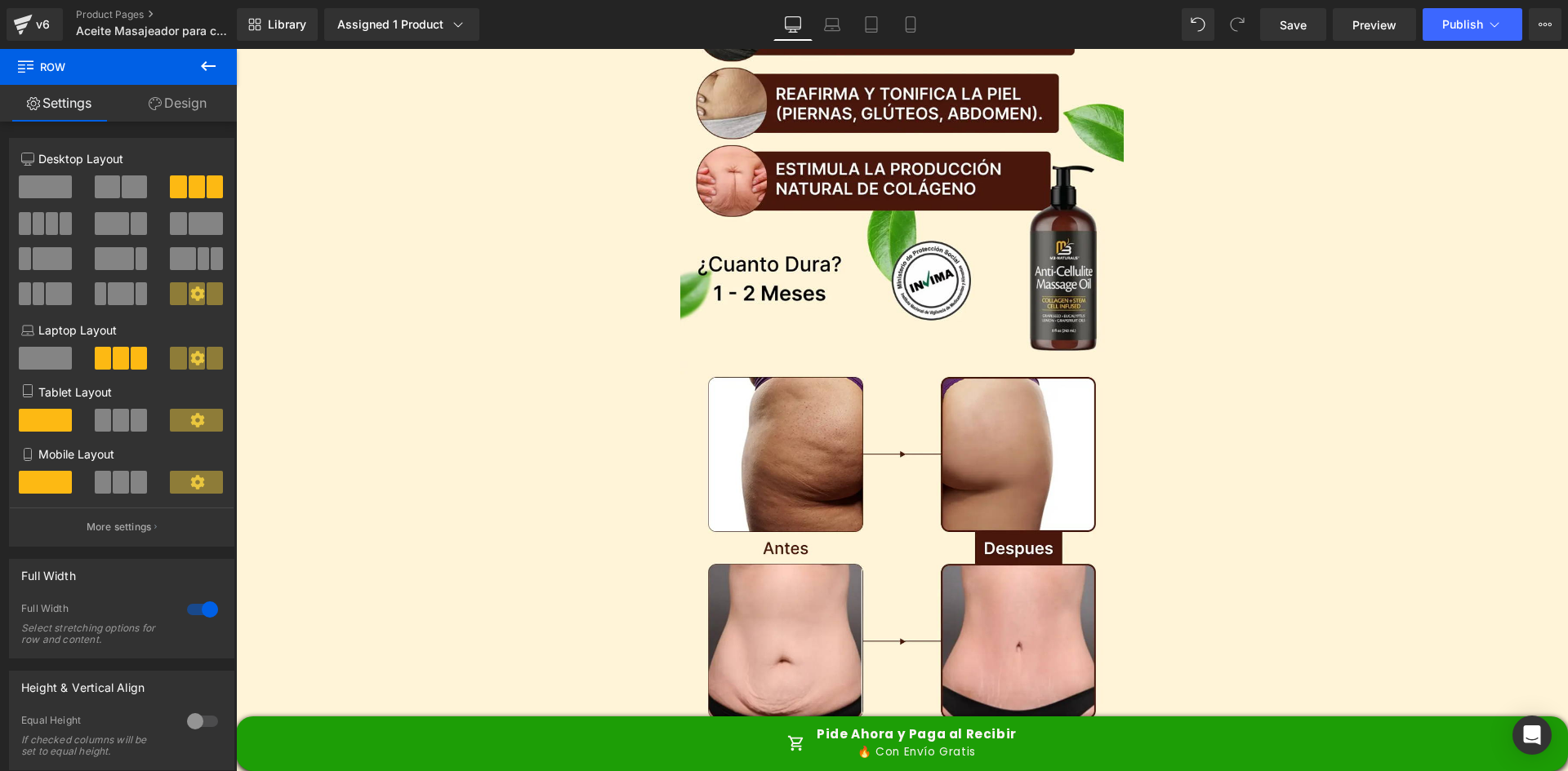
scroll to position [0, 0]
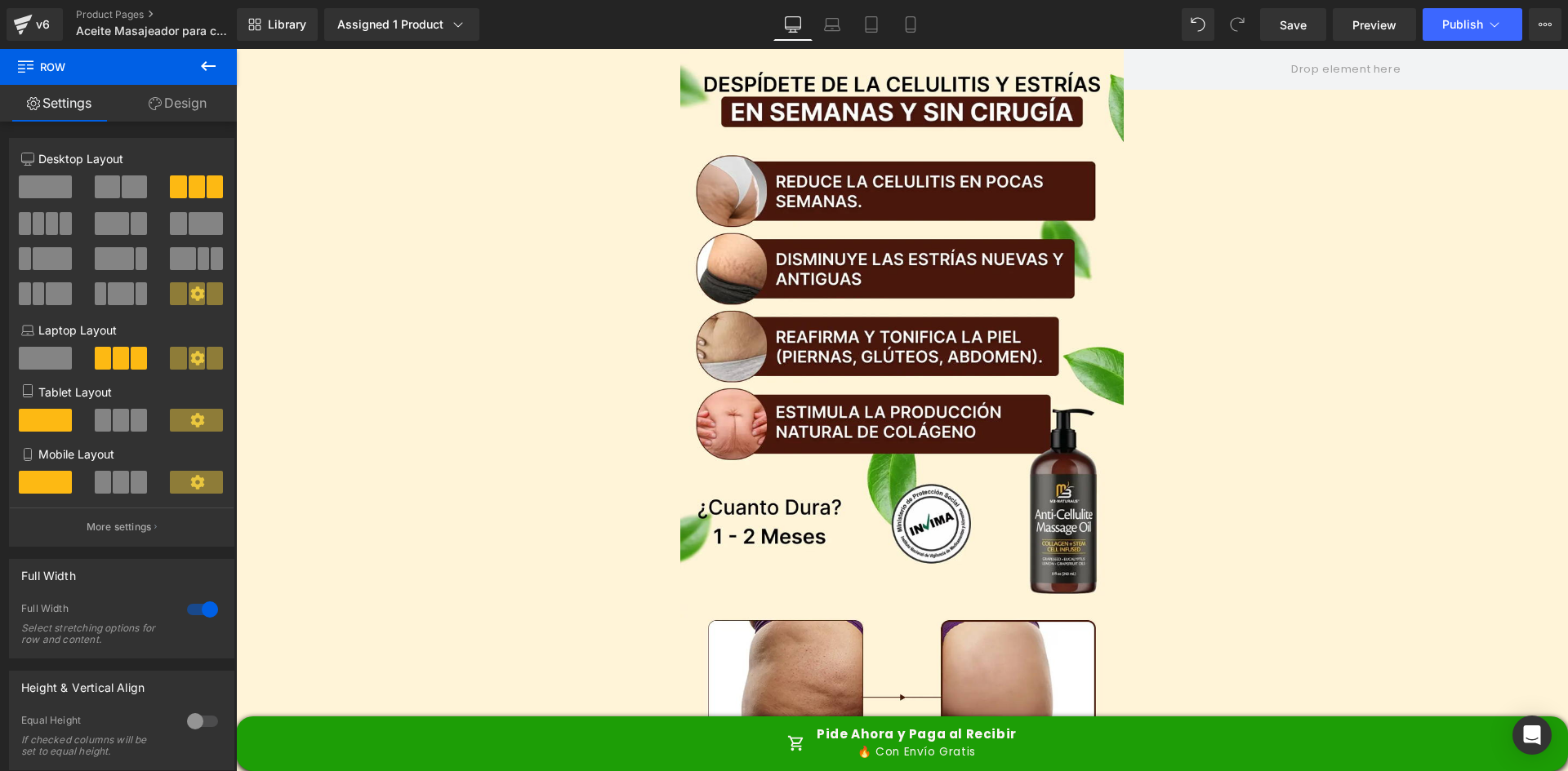
drag, startPoint x: 1561, startPoint y: 565, endPoint x: 1753, endPoint y: 67, distance: 533.7
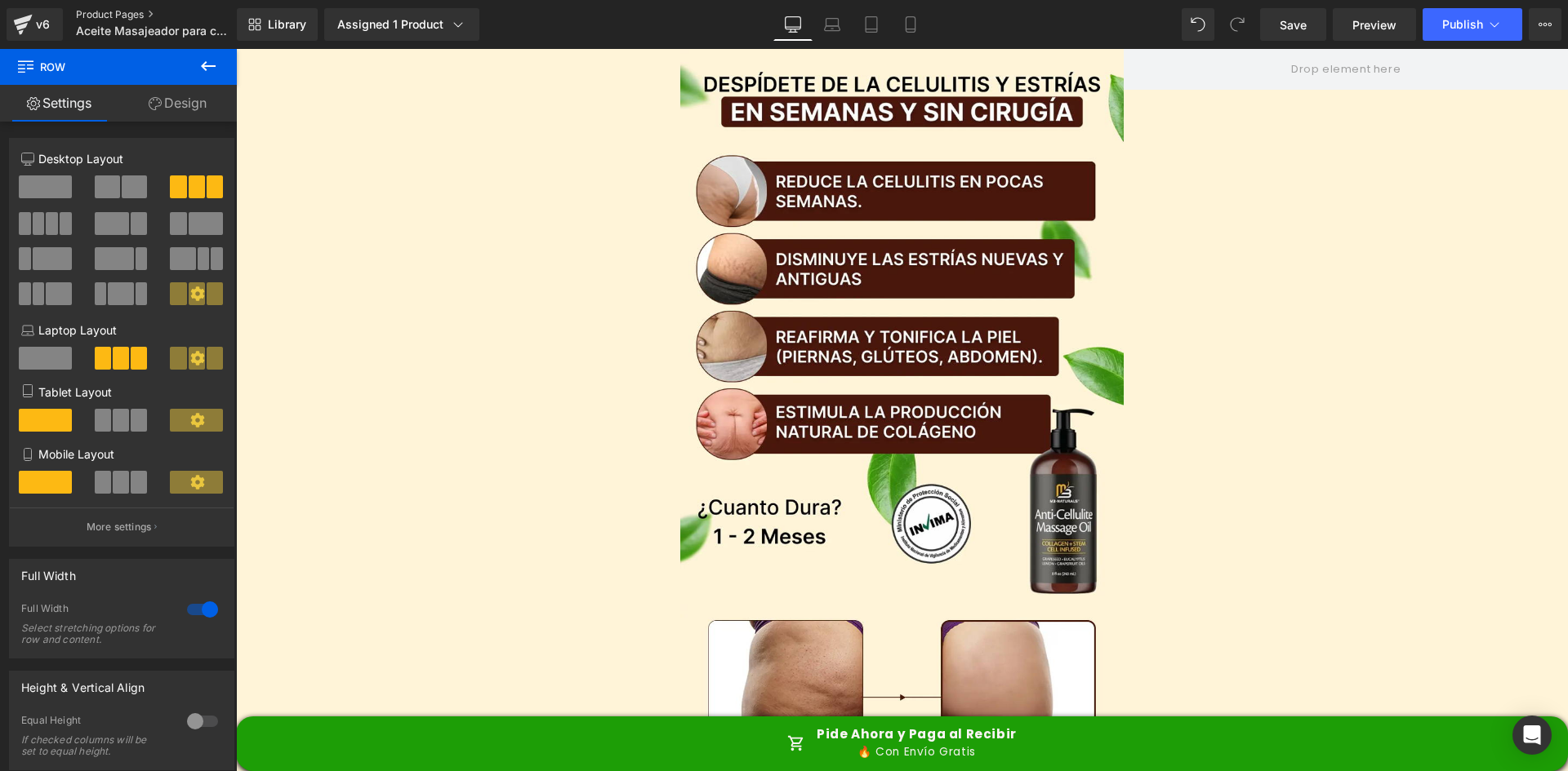
click at [108, 13] on link "Product Pages" at bounding box center [170, 14] width 188 height 13
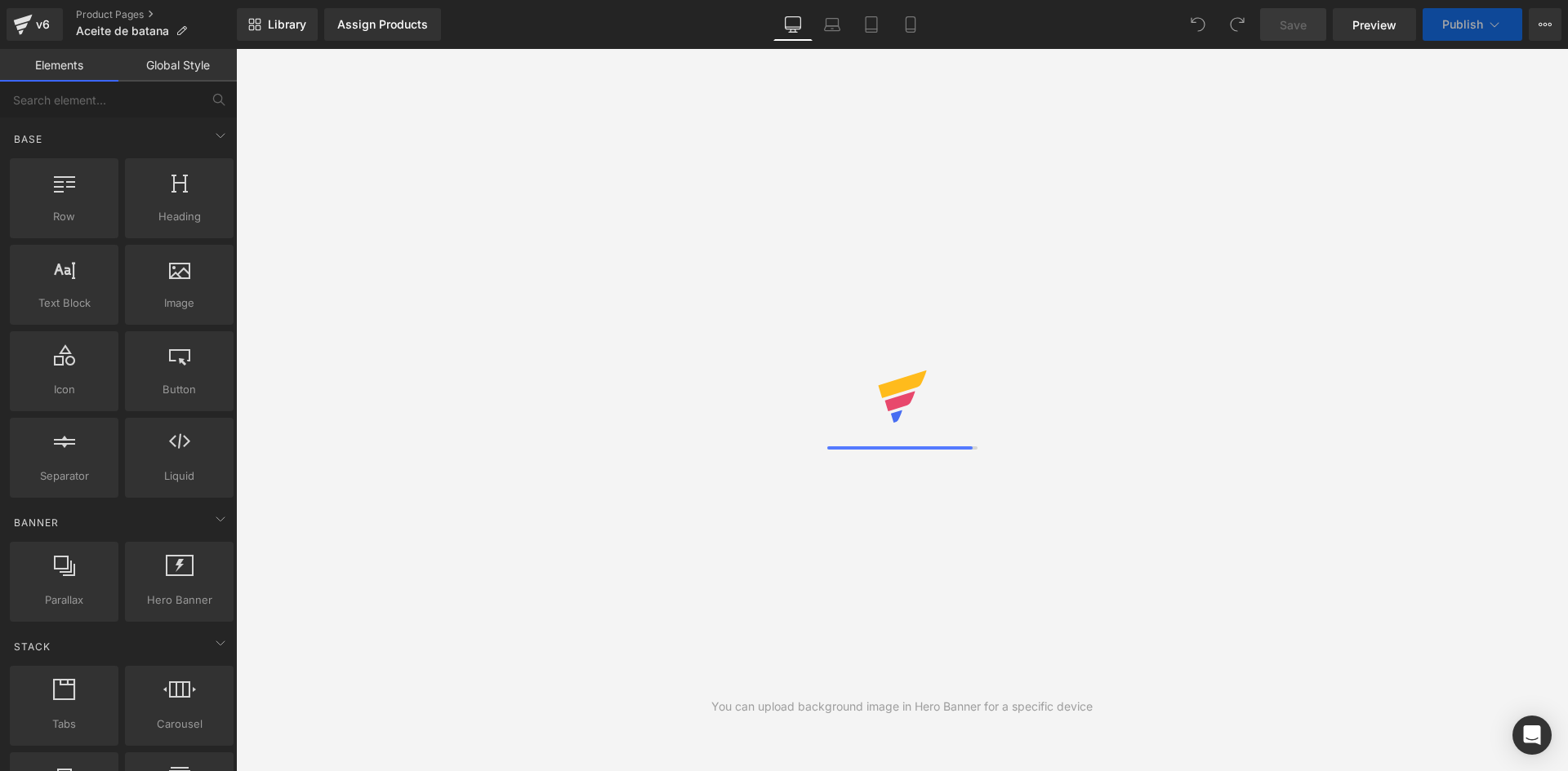
click at [395, 34] on link "Assign Products" at bounding box center [383, 24] width 117 height 32
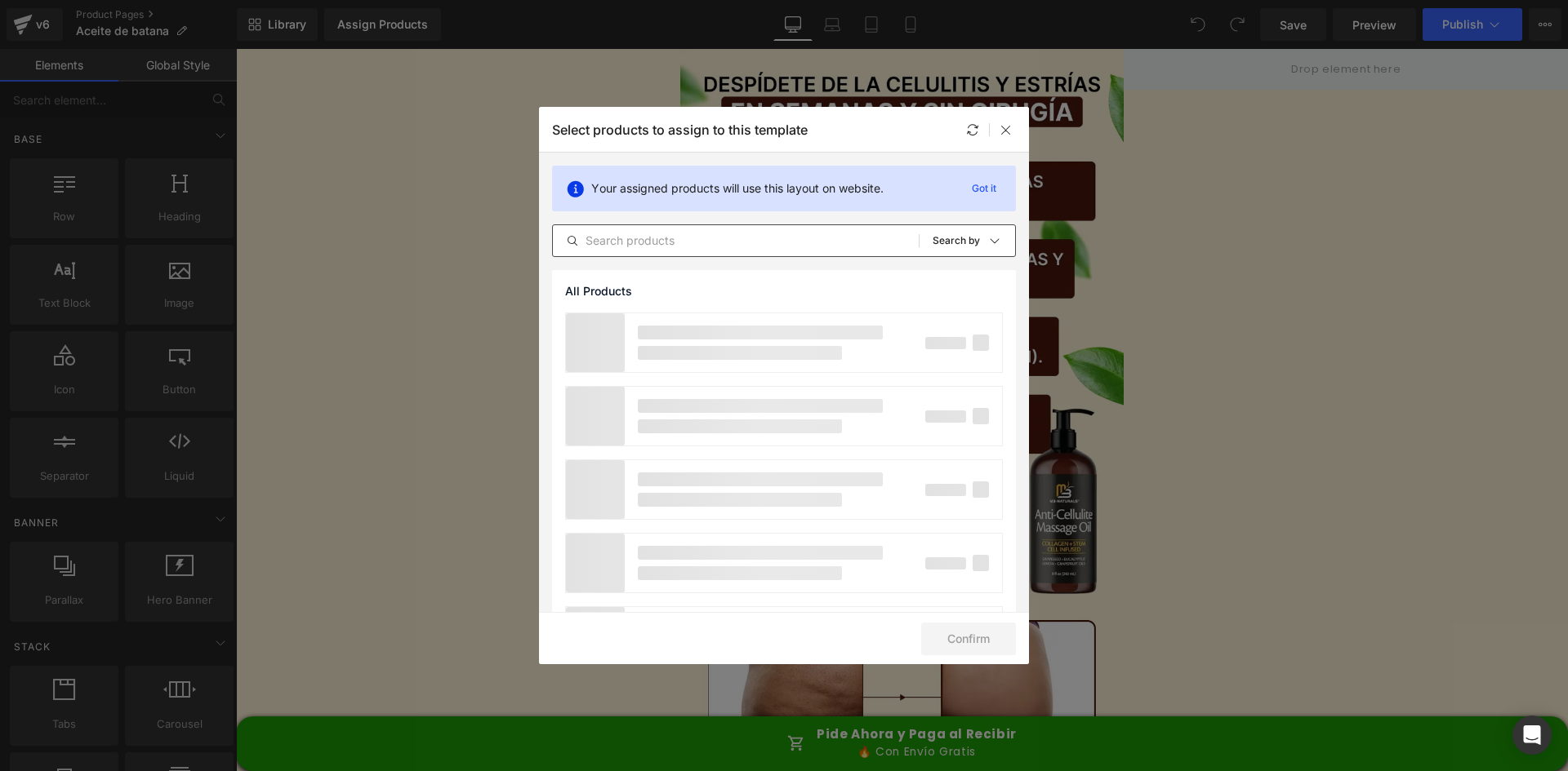
click at [621, 239] on input "text" at bounding box center [736, 241] width 366 height 20
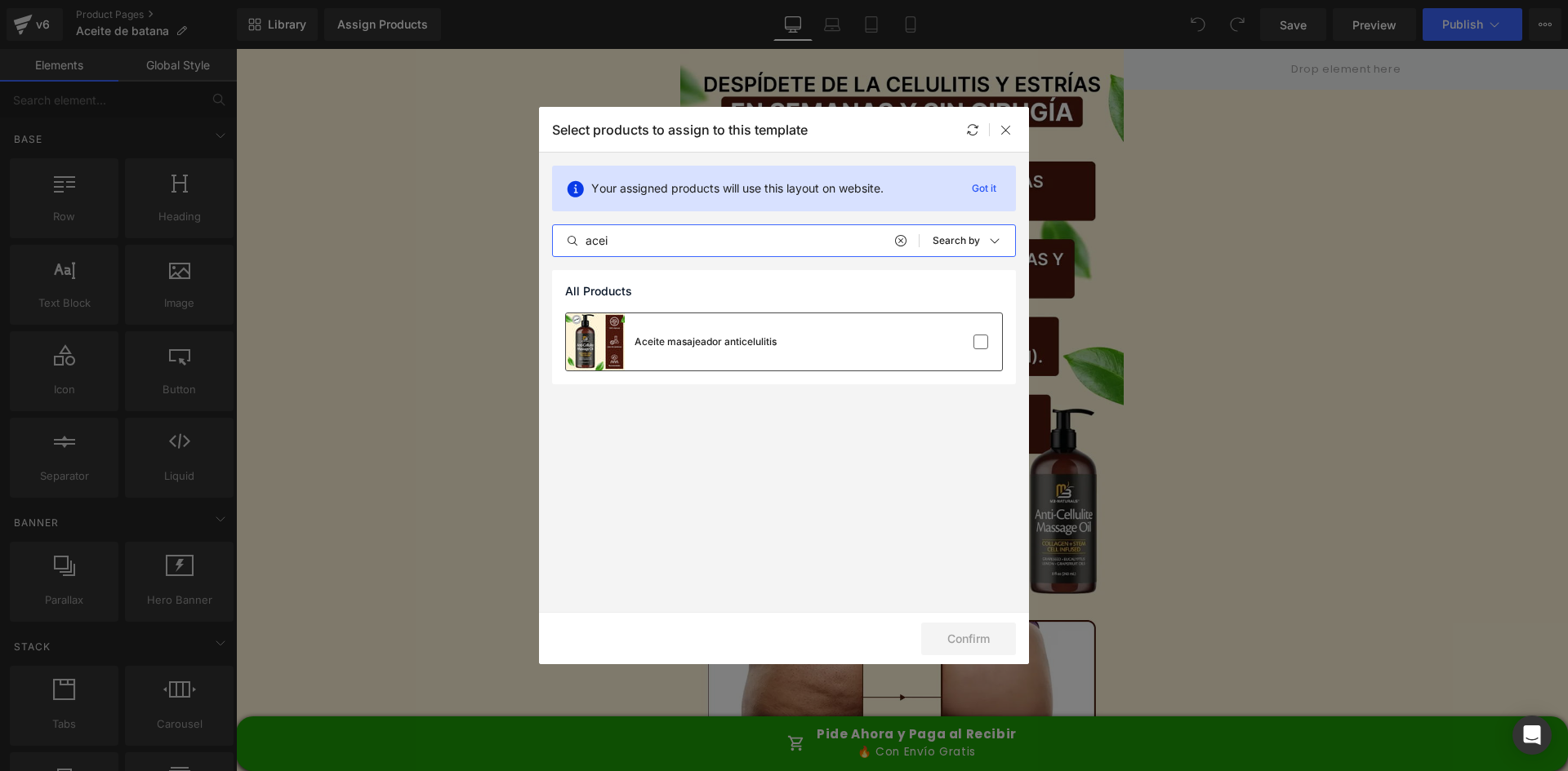
type input "acei"
click at [685, 340] on div "Aceite masajeador anticelulitis" at bounding box center [706, 342] width 142 height 14
click at [971, 639] on button "Confirm" at bounding box center [969, 639] width 95 height 32
click at [973, 342] on label at bounding box center [981, 342] width 14 height 14
click at [981, 342] on input "checkbox" at bounding box center [981, 342] width 0 height 0
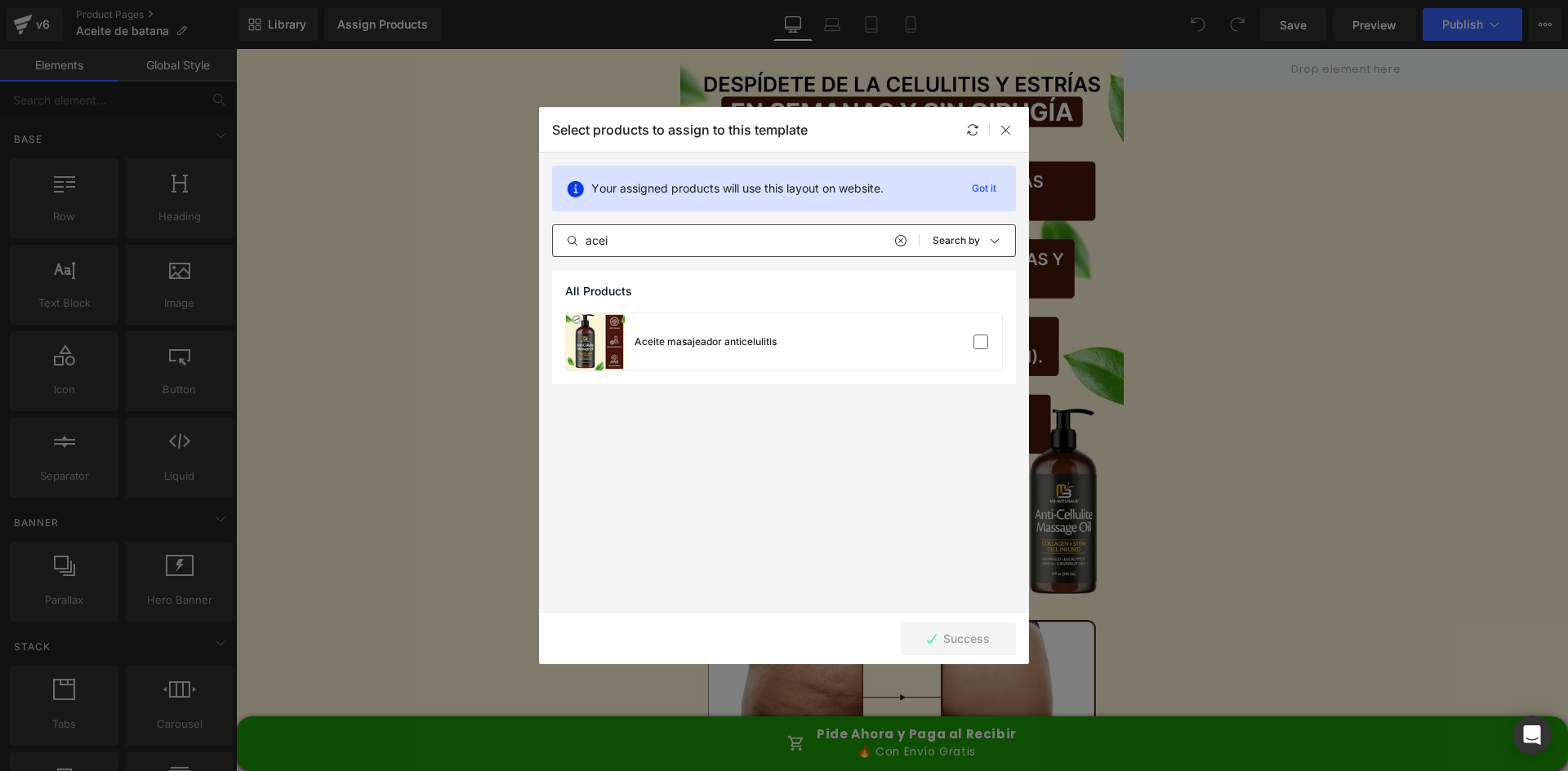
click at [648, 240] on input "acei" at bounding box center [736, 241] width 366 height 20
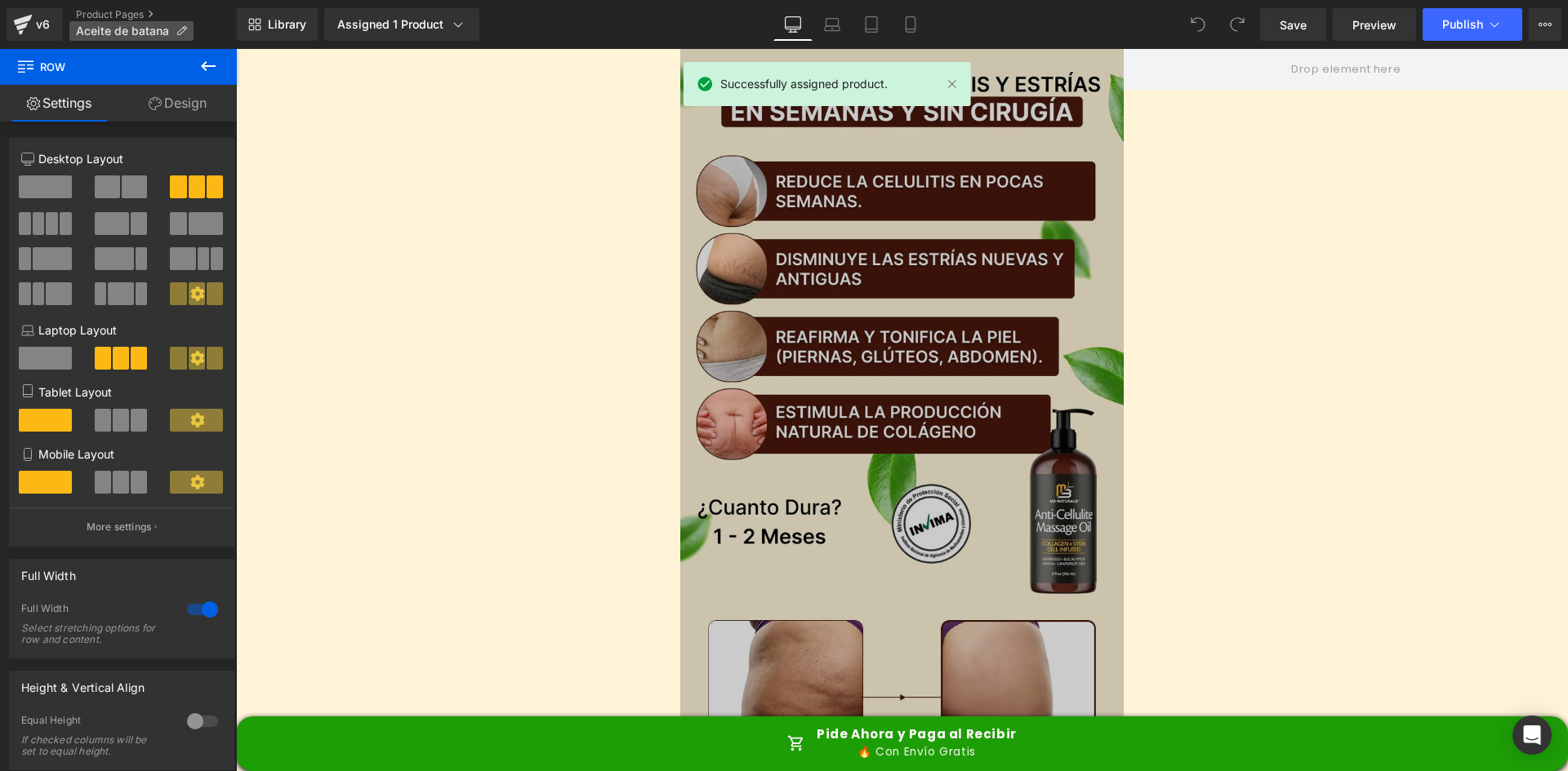
click at [106, 26] on span "Aceite de batana" at bounding box center [123, 31] width 93 height 13
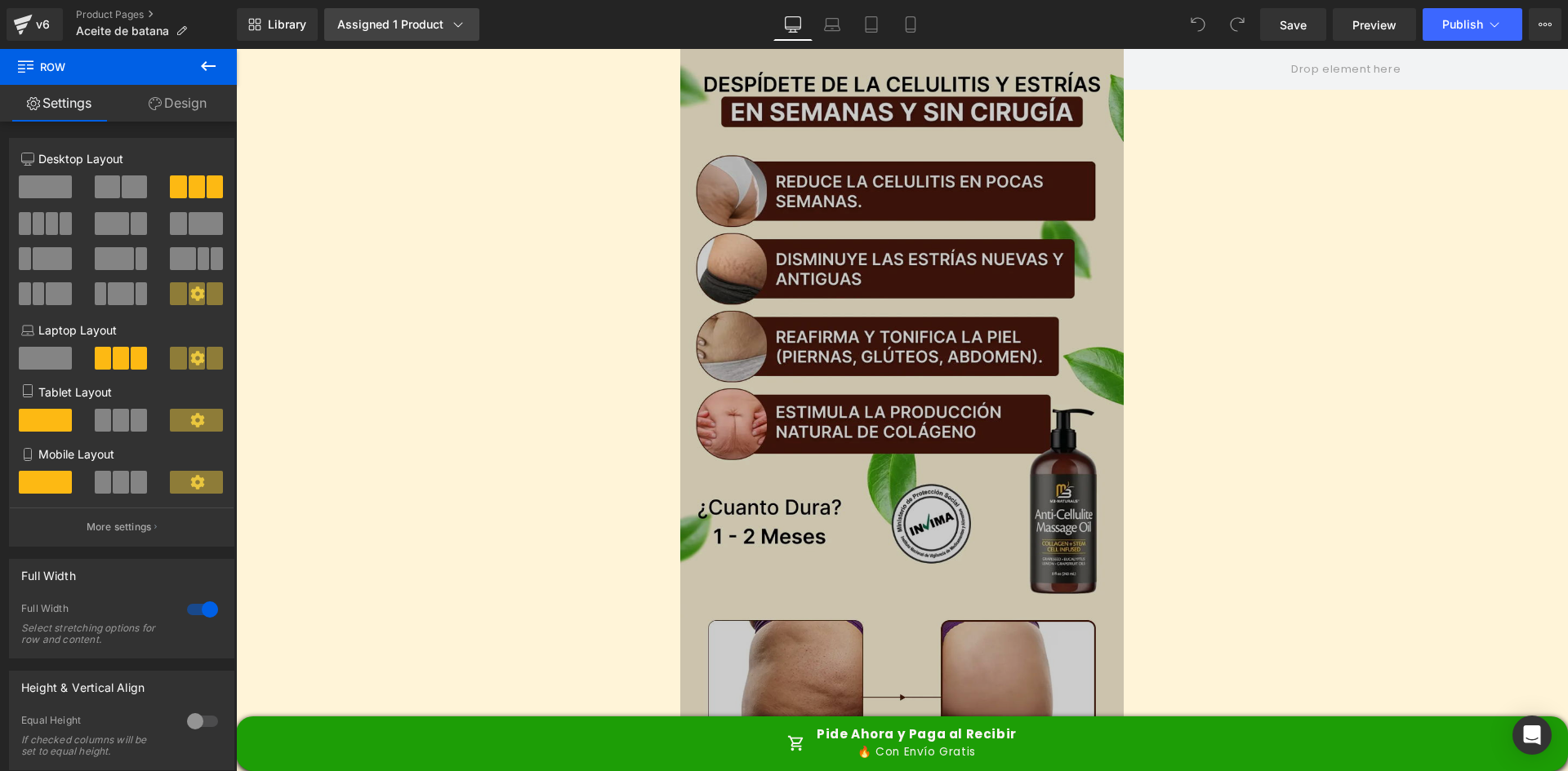
click at [377, 13] on link "Assigned 1 Product" at bounding box center [401, 24] width 155 height 32
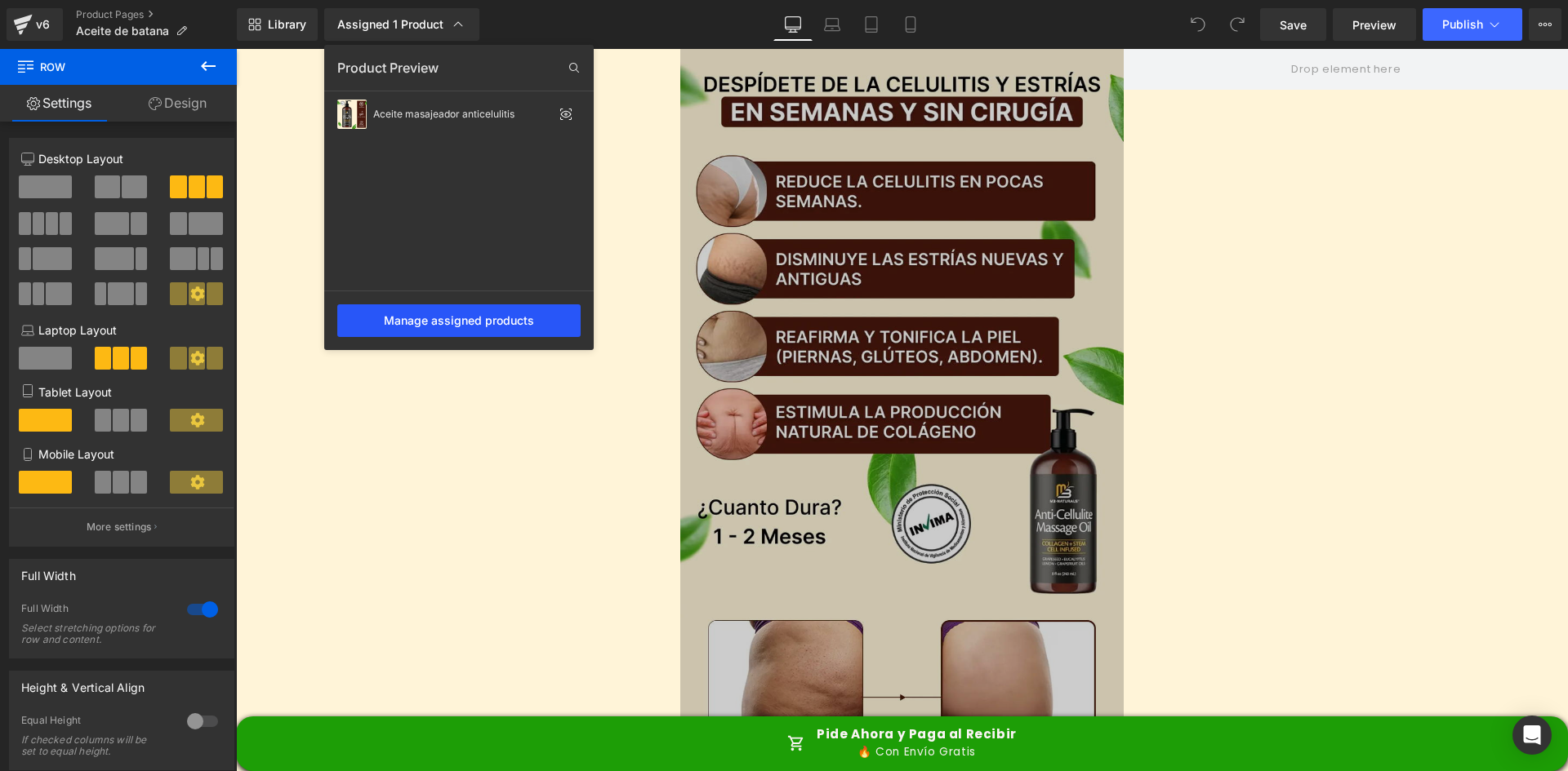
click at [419, 317] on div "Manage assigned products" at bounding box center [459, 320] width 243 height 32
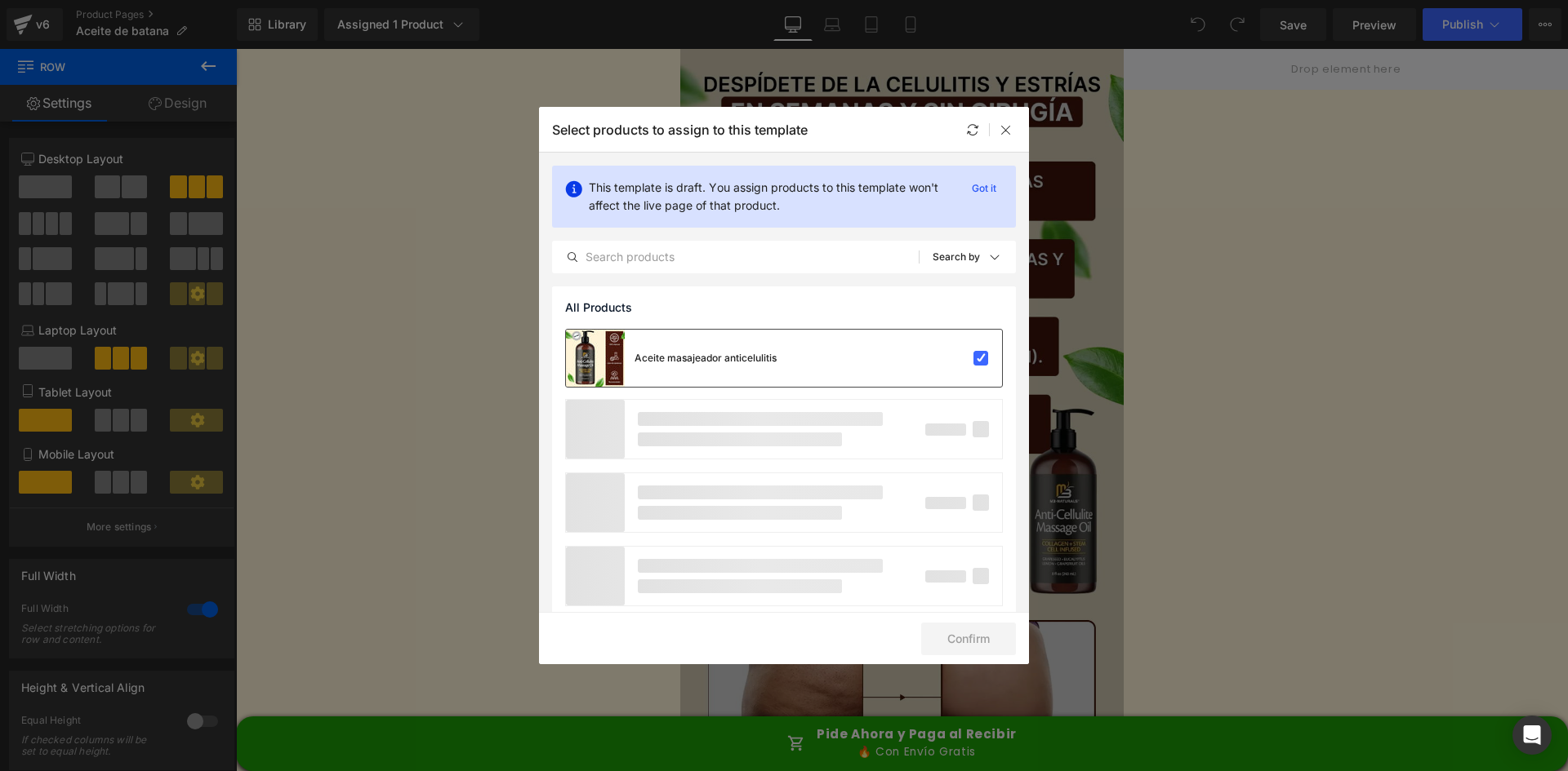
click at [961, 366] on div "Aceite masajeador anticelulitis" at bounding box center [784, 358] width 436 height 57
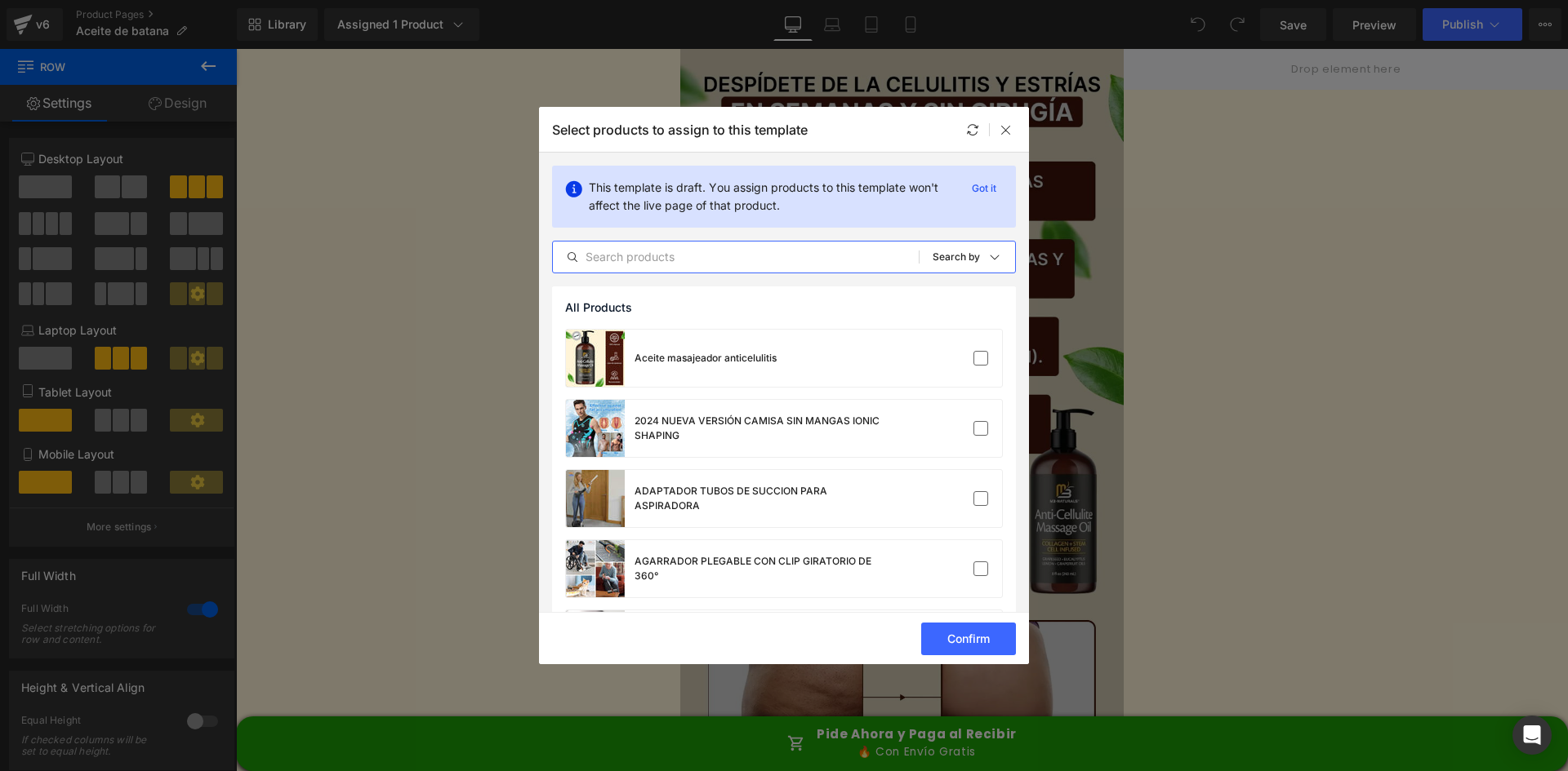
click at [740, 251] on input "text" at bounding box center [736, 258] width 366 height 20
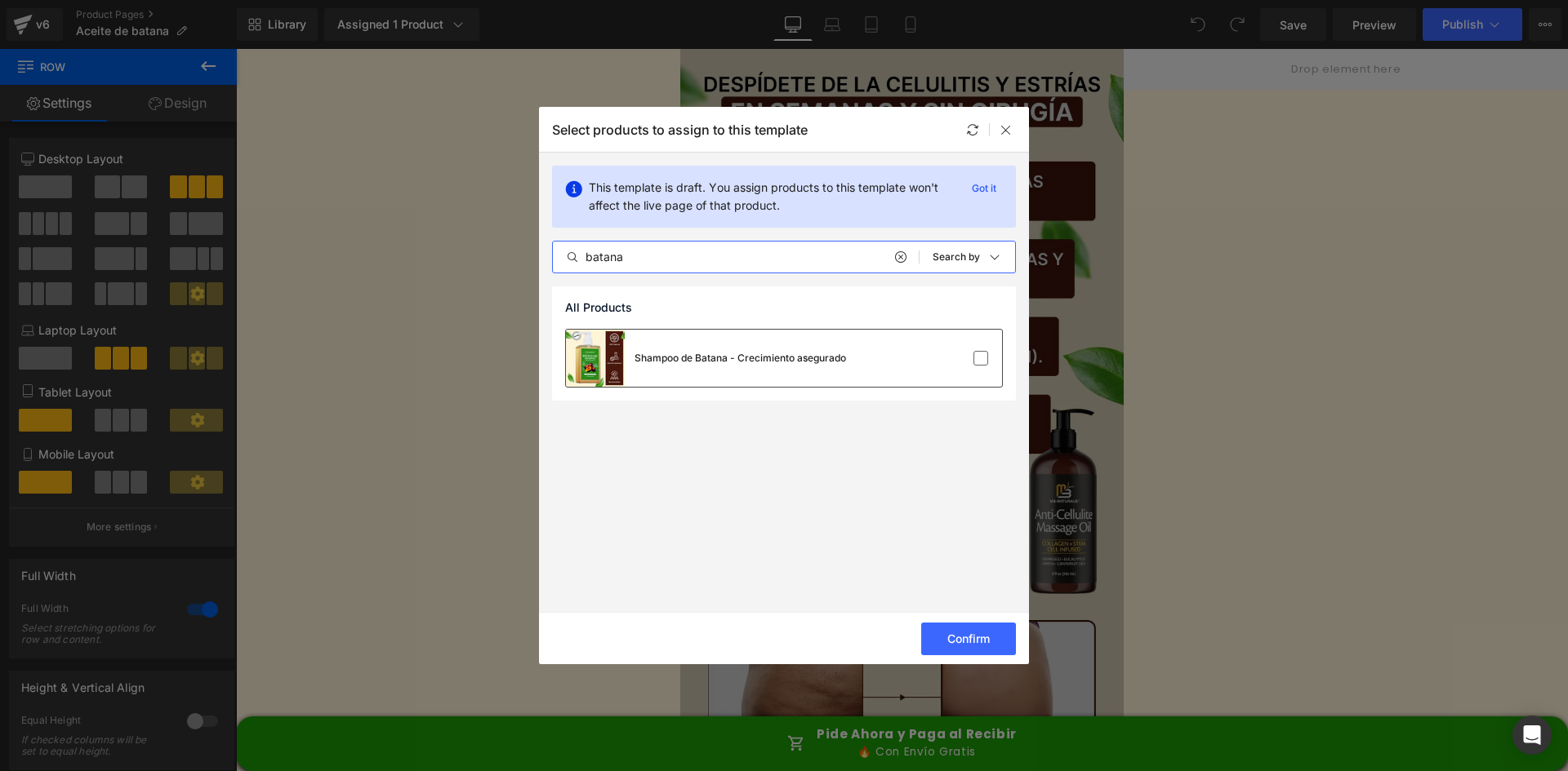
type input "batana"
click at [770, 347] on div "Shampoo de Batana - Crecimiento asegurado" at bounding box center [706, 358] width 280 height 57
click at [953, 638] on button "Confirm" at bounding box center [969, 639] width 95 height 32
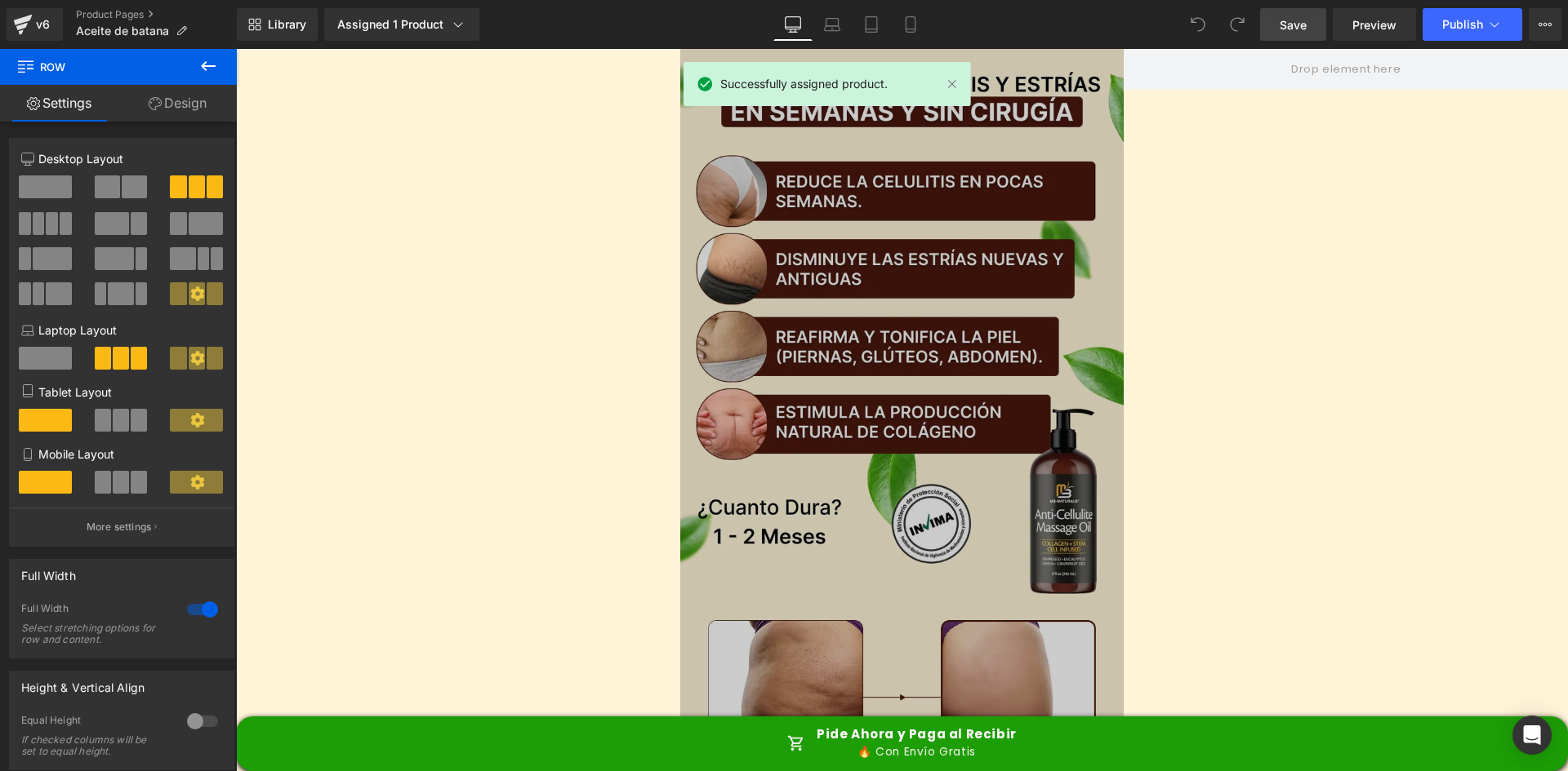
click at [1294, 20] on span "Save" at bounding box center [1293, 24] width 27 height 17
click at [131, 9] on link "Product Pages" at bounding box center [156, 14] width 161 height 13
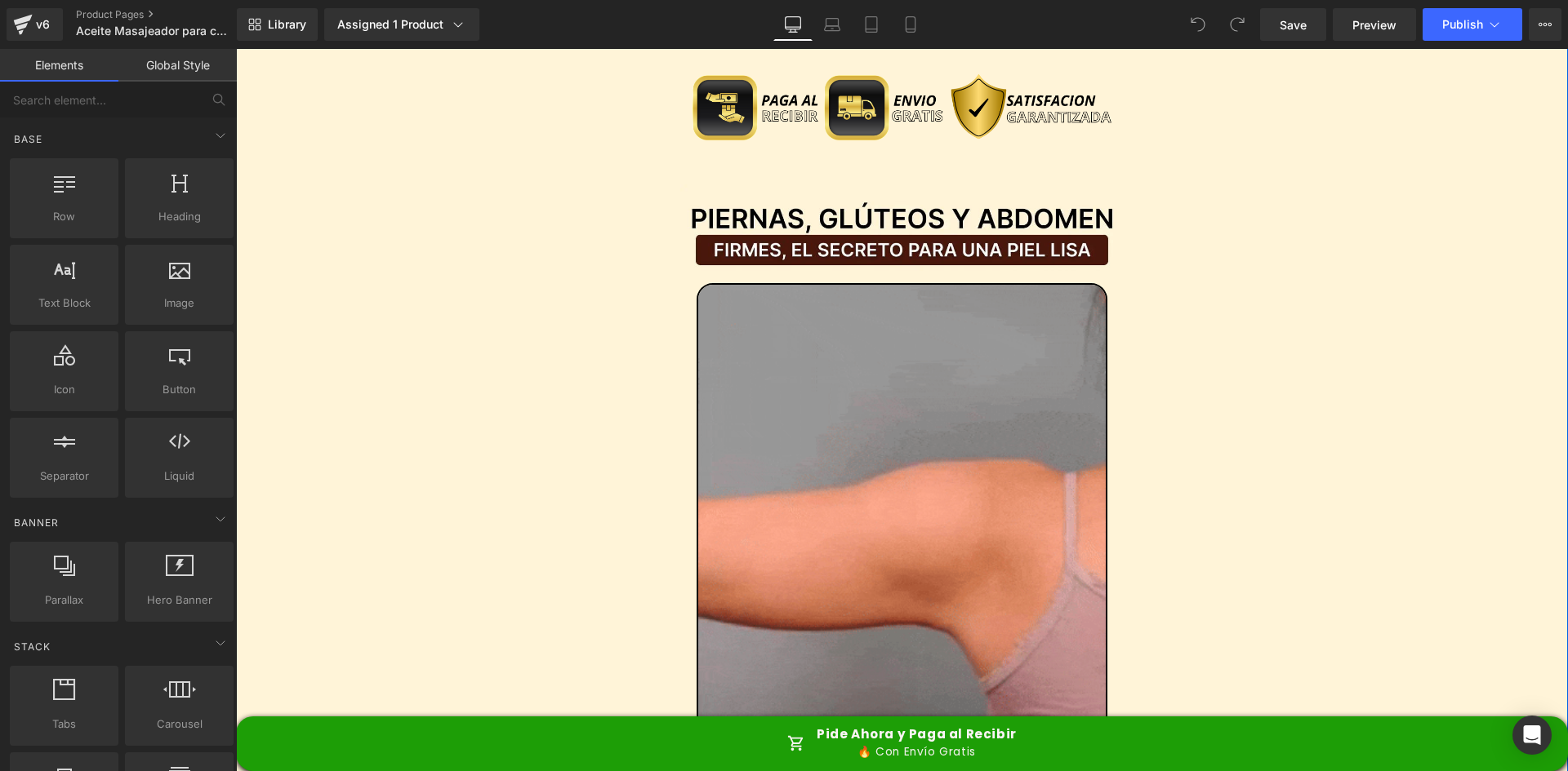
scroll to position [1959, 0]
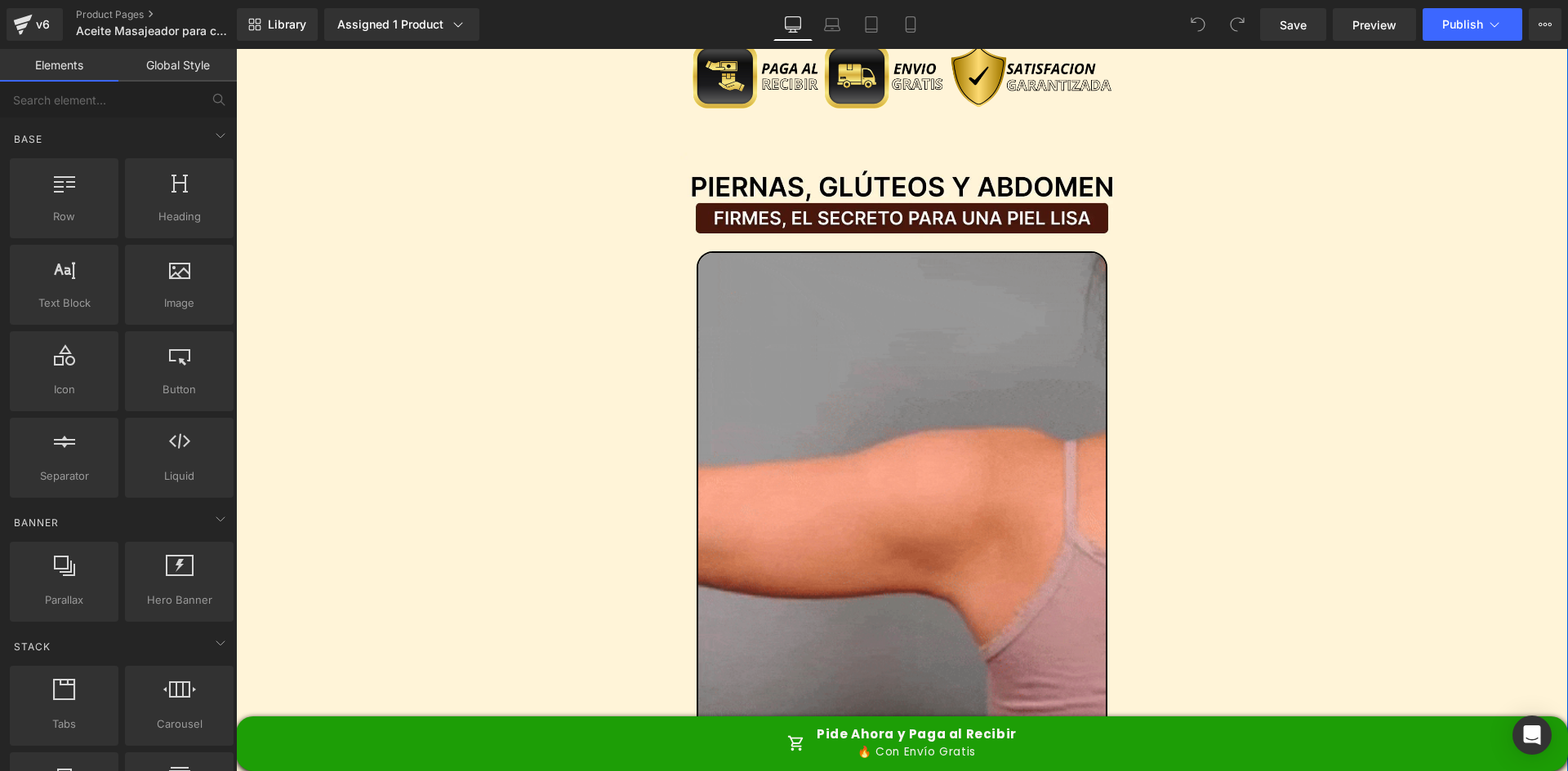
click at [894, 355] on img at bounding box center [903, 524] width 411 height 547
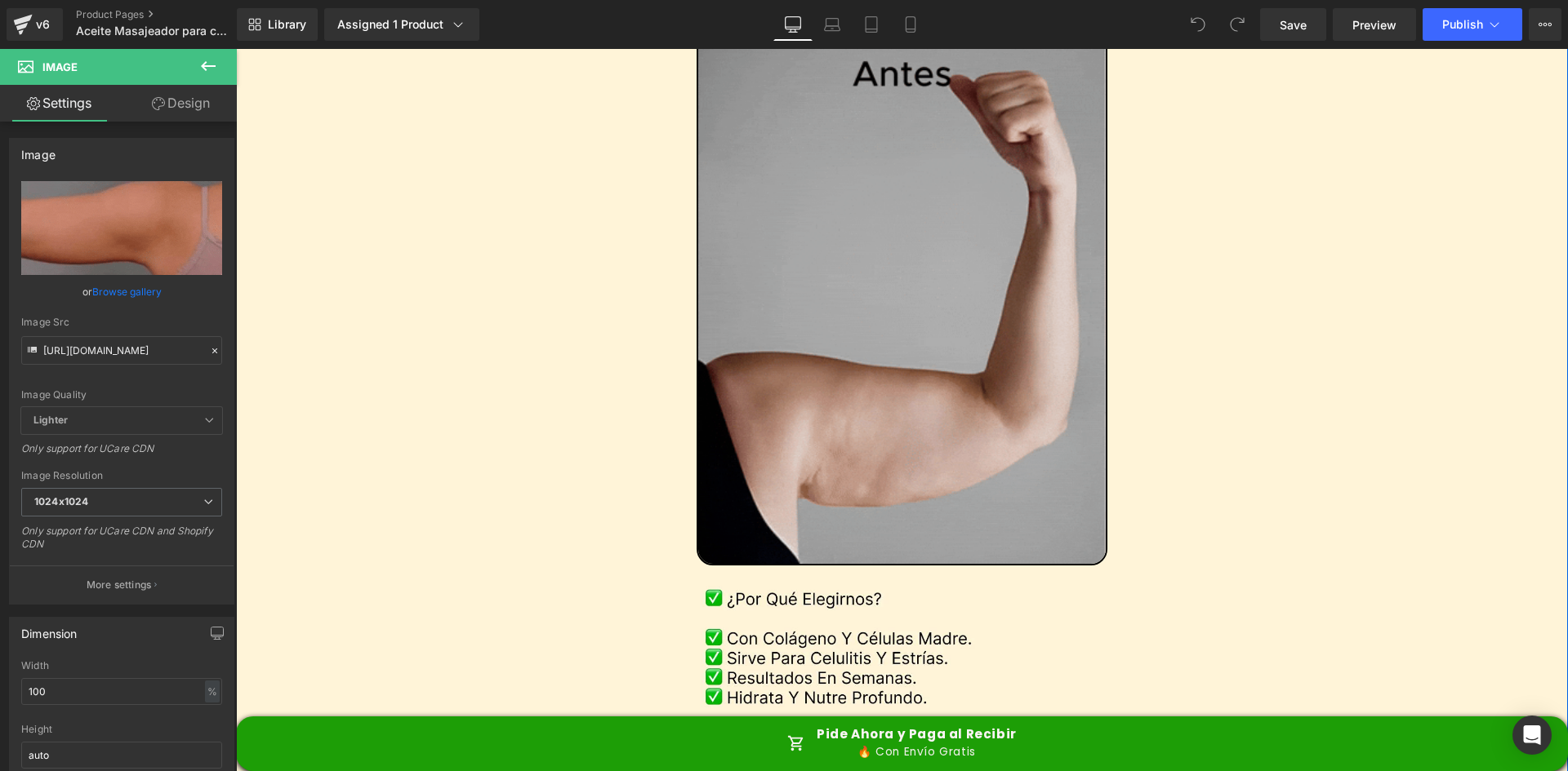
scroll to position [3347, 0]
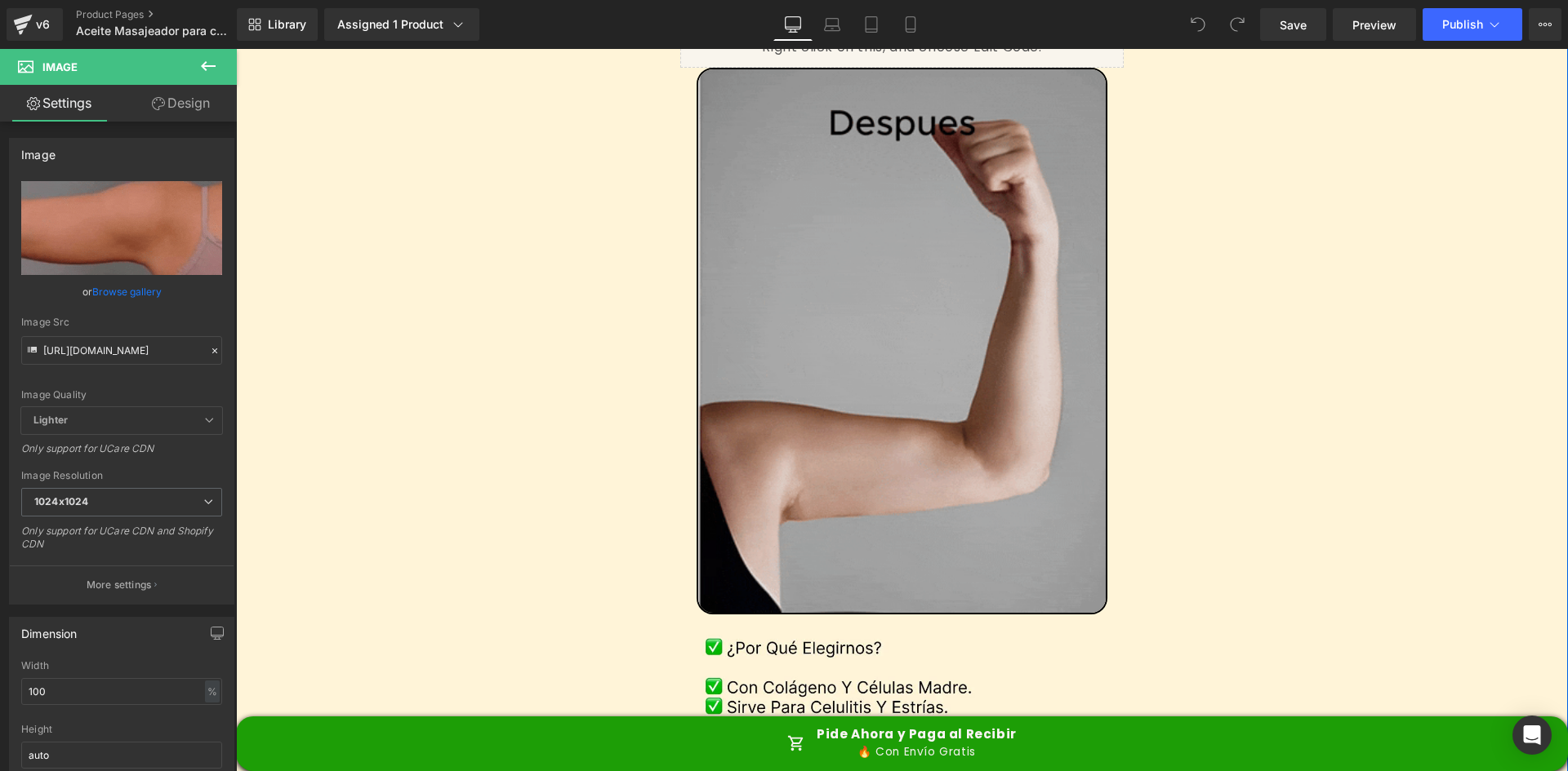
click at [827, 289] on img at bounding box center [903, 340] width 411 height 547
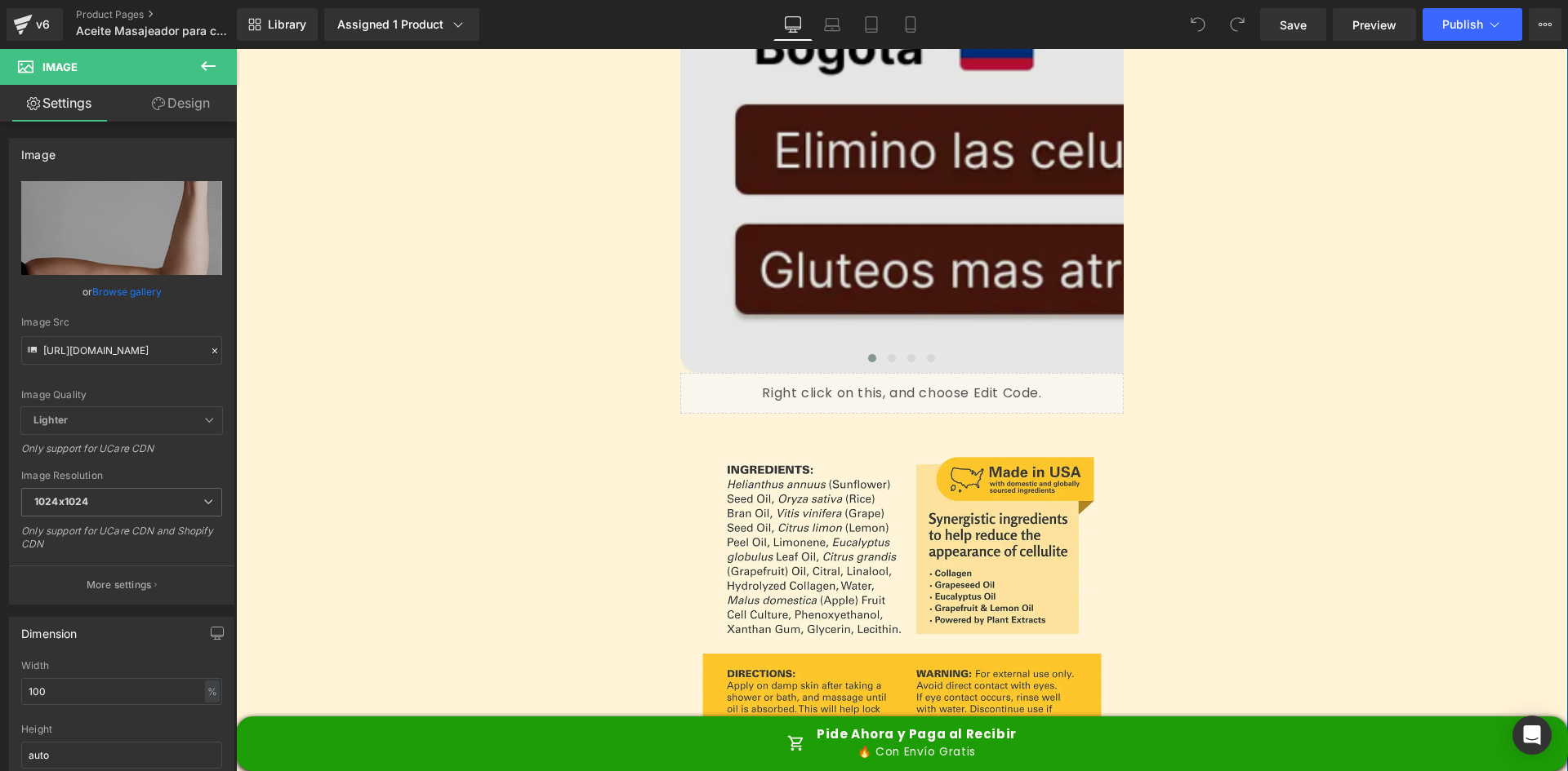
scroll to position [6449, 0]
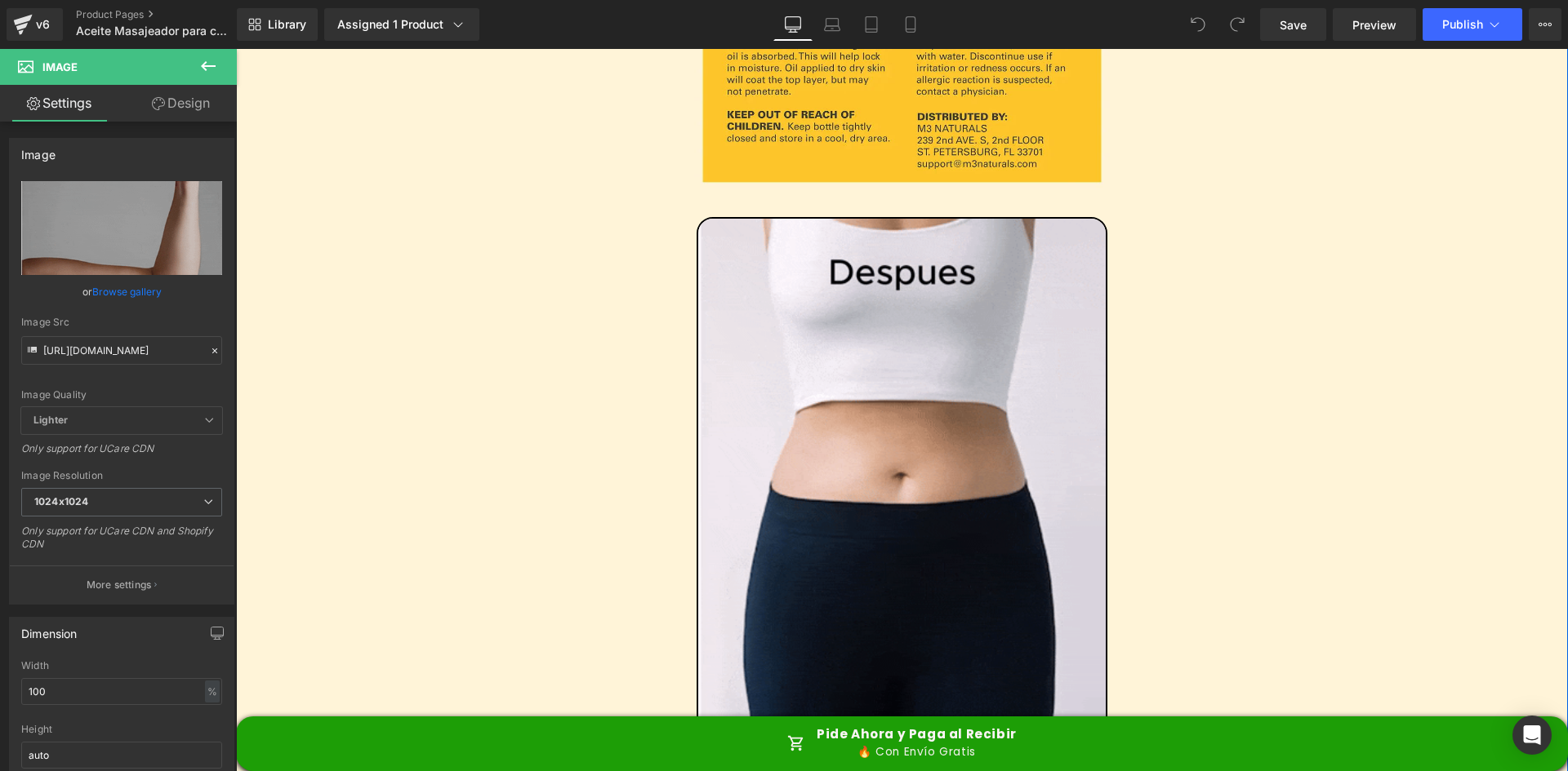
click at [853, 471] on img at bounding box center [903, 490] width 411 height 547
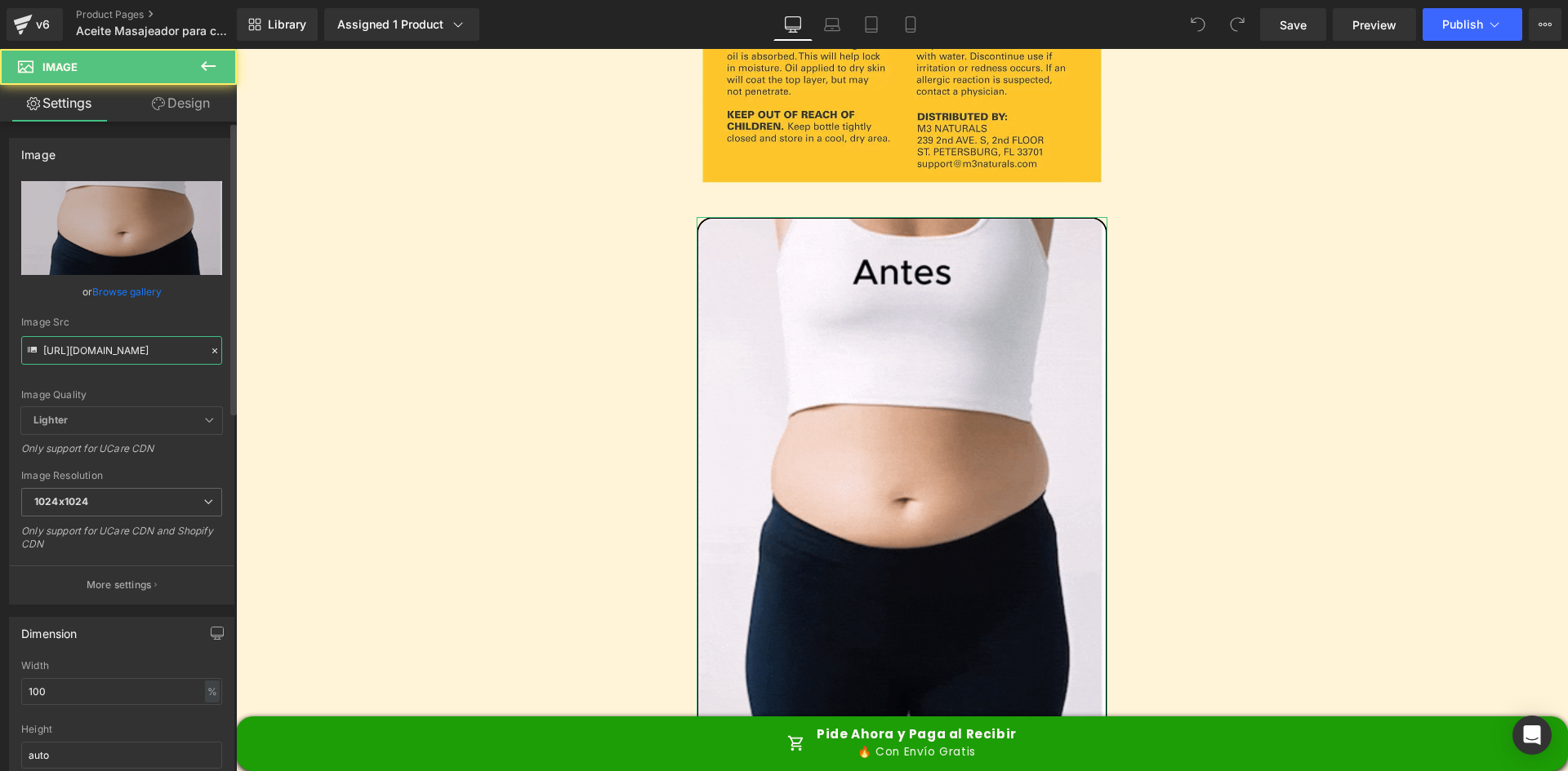
click at [132, 355] on input "[URL][DOMAIN_NAME]" at bounding box center [122, 351] width 201 height 29
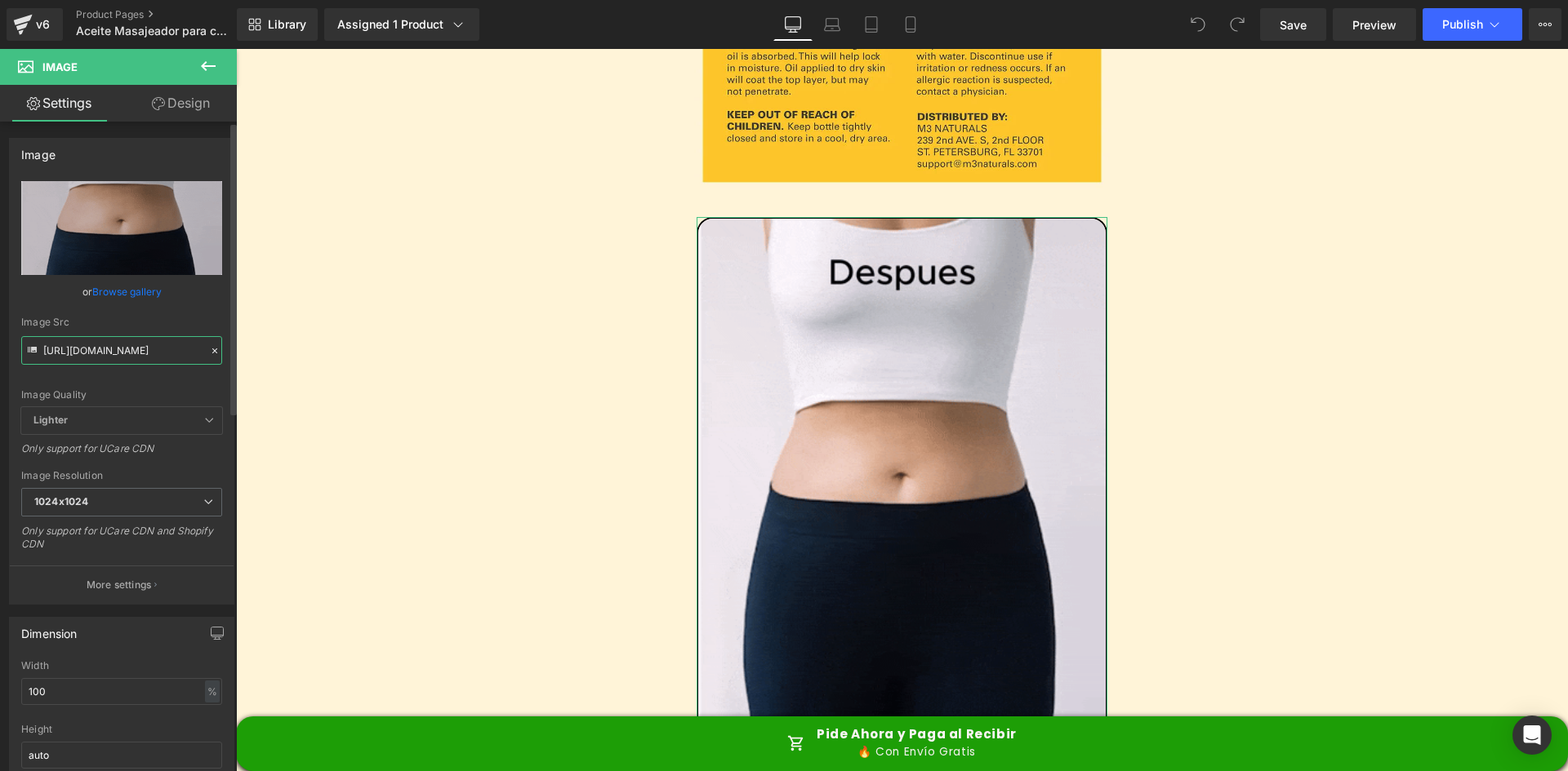
click at [132, 355] on input "[URL][DOMAIN_NAME]" at bounding box center [122, 351] width 201 height 29
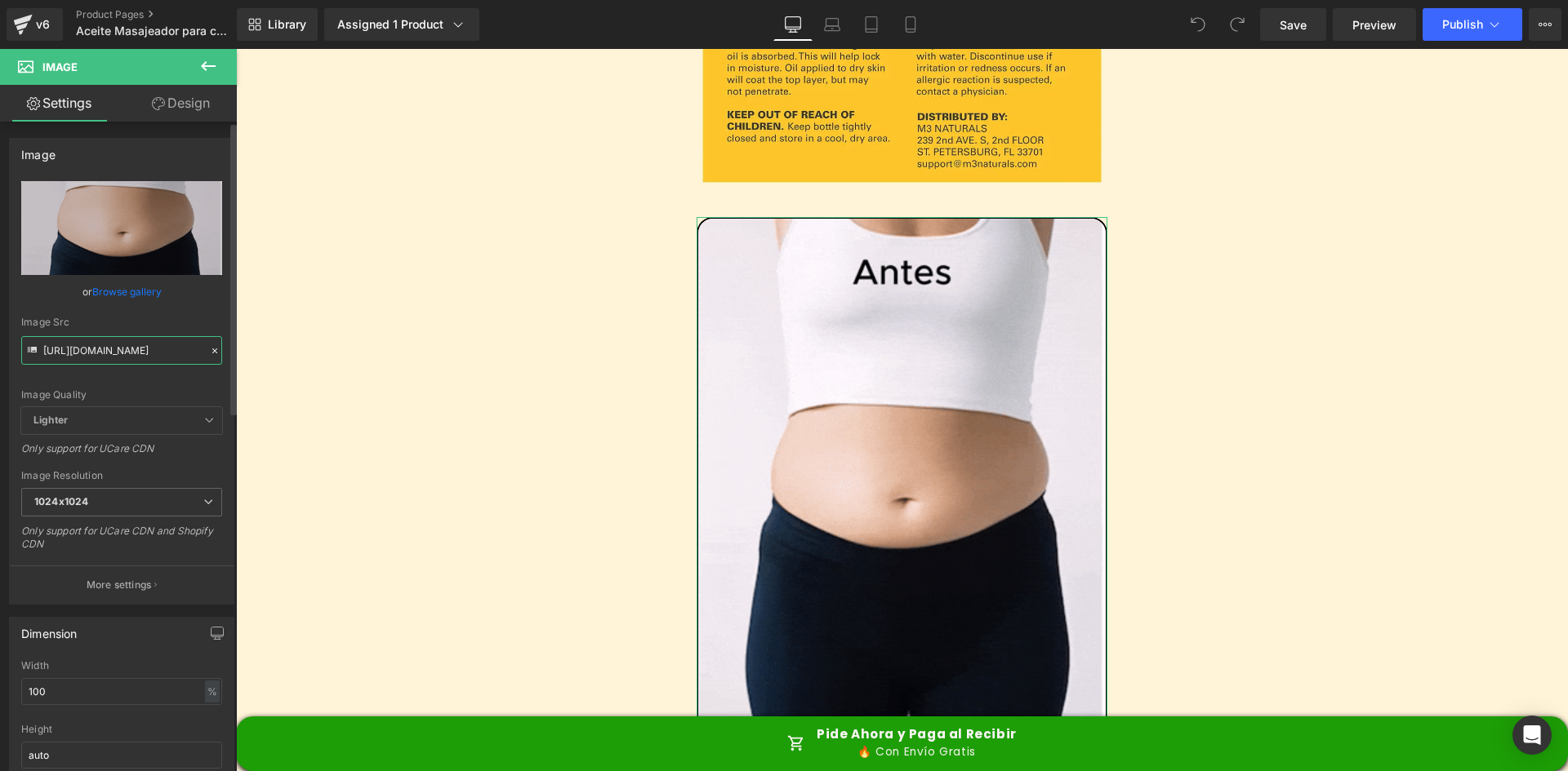
paste input "1.giphy.com/media/v1.Y2lkPTc5MGI3NjExcGIyengwYjdiM3pqZ3QzZmN6dDU1MWl5ZGE3enVqaX…"
type input "https://media1.giphy.com/media/v1.Y2lkPTc5MGI3NjExcGIyengwYjdiM3pqZ3QzZmN6dDU1M…"
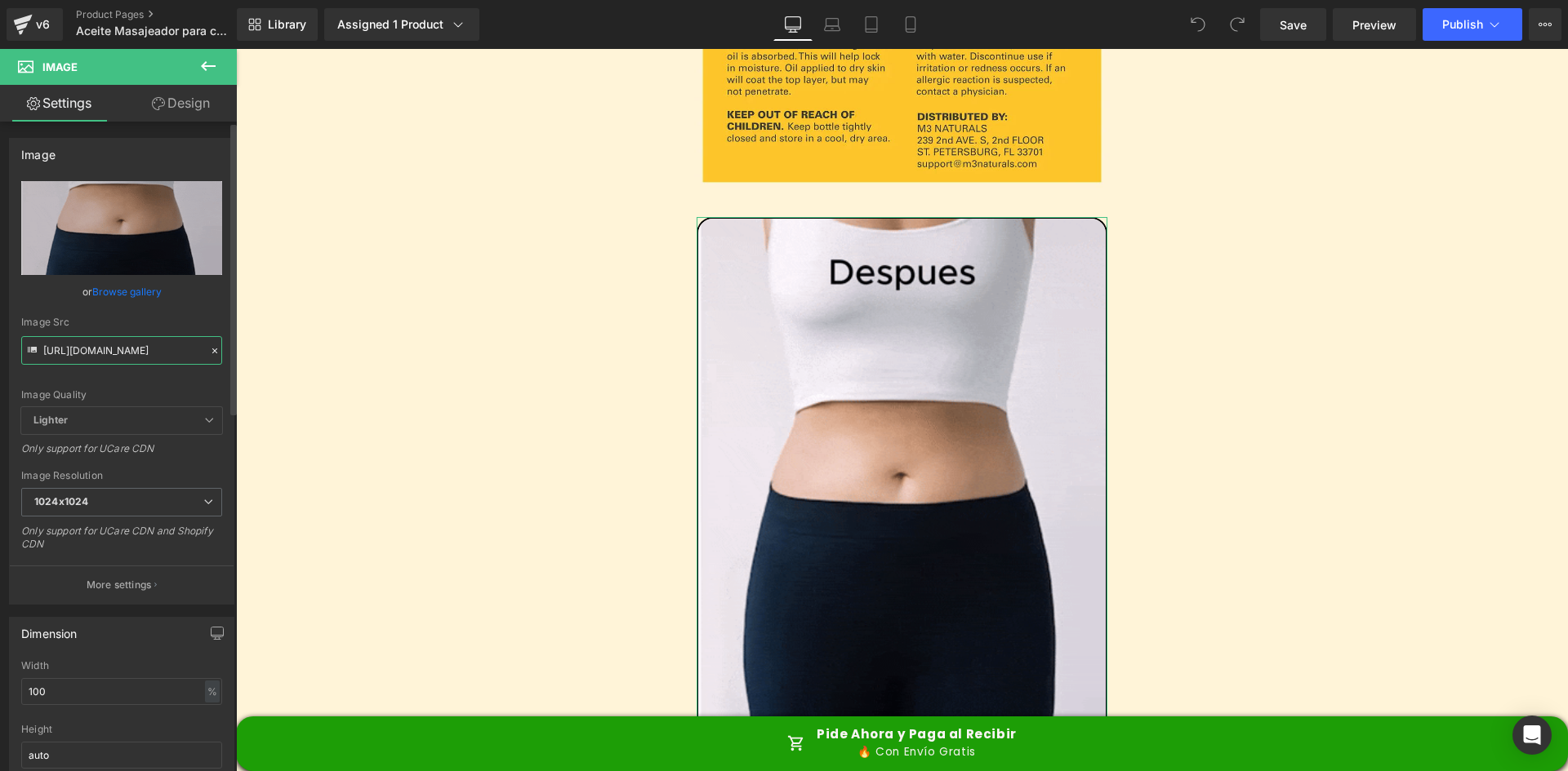
scroll to position [0, 833]
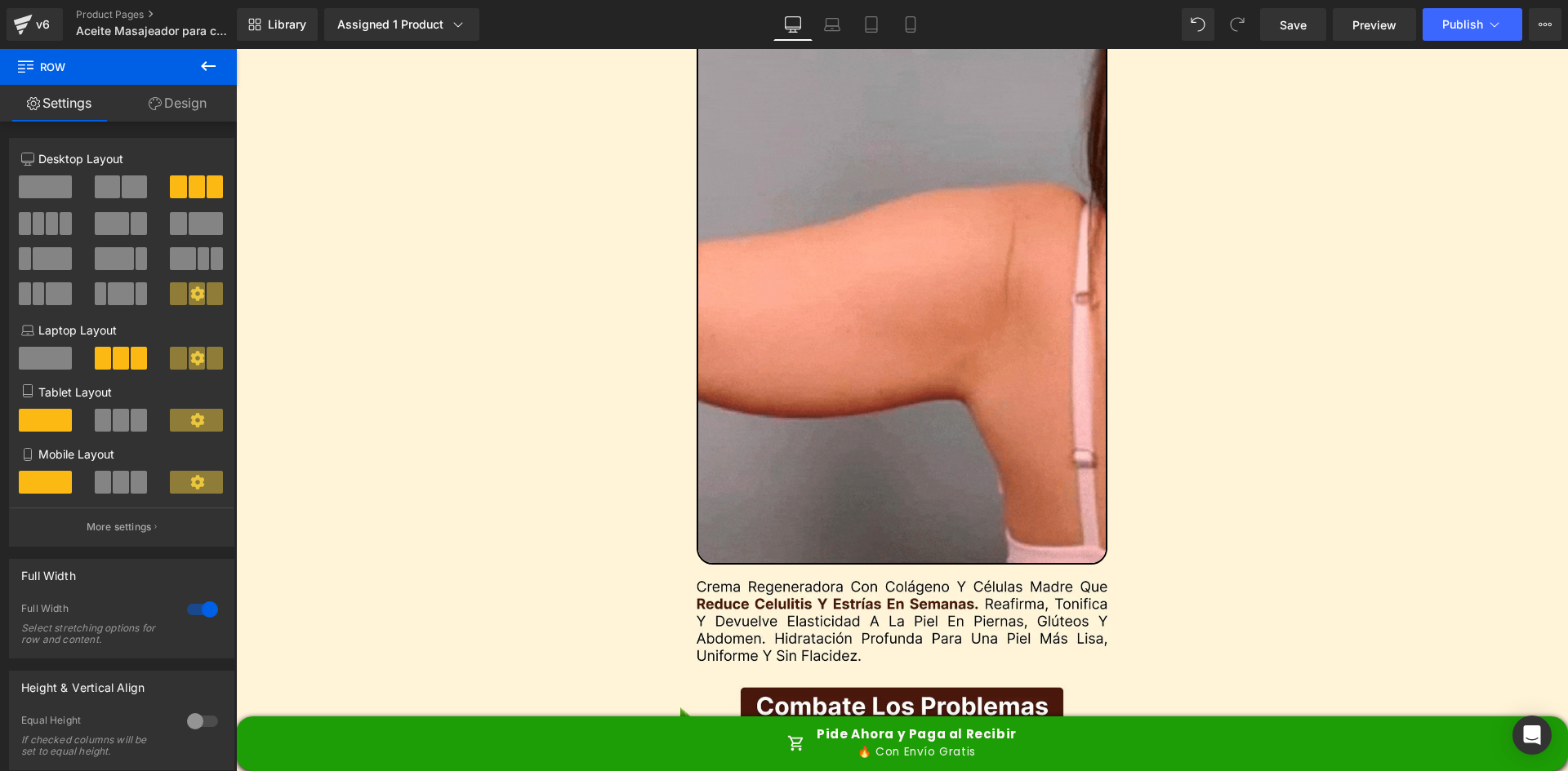
scroll to position [2204, 0]
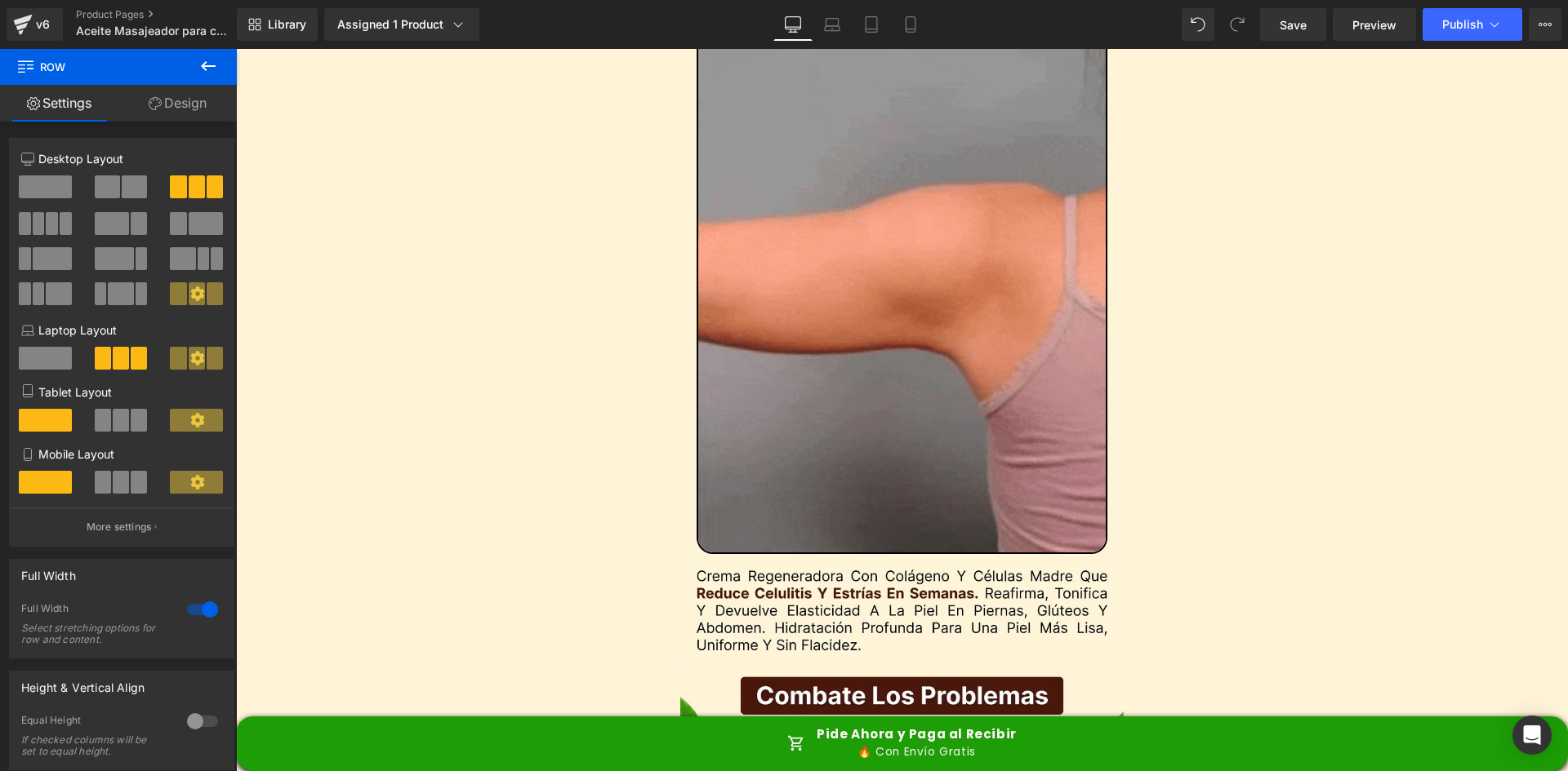
click at [912, 347] on img at bounding box center [903, 279] width 411 height 547
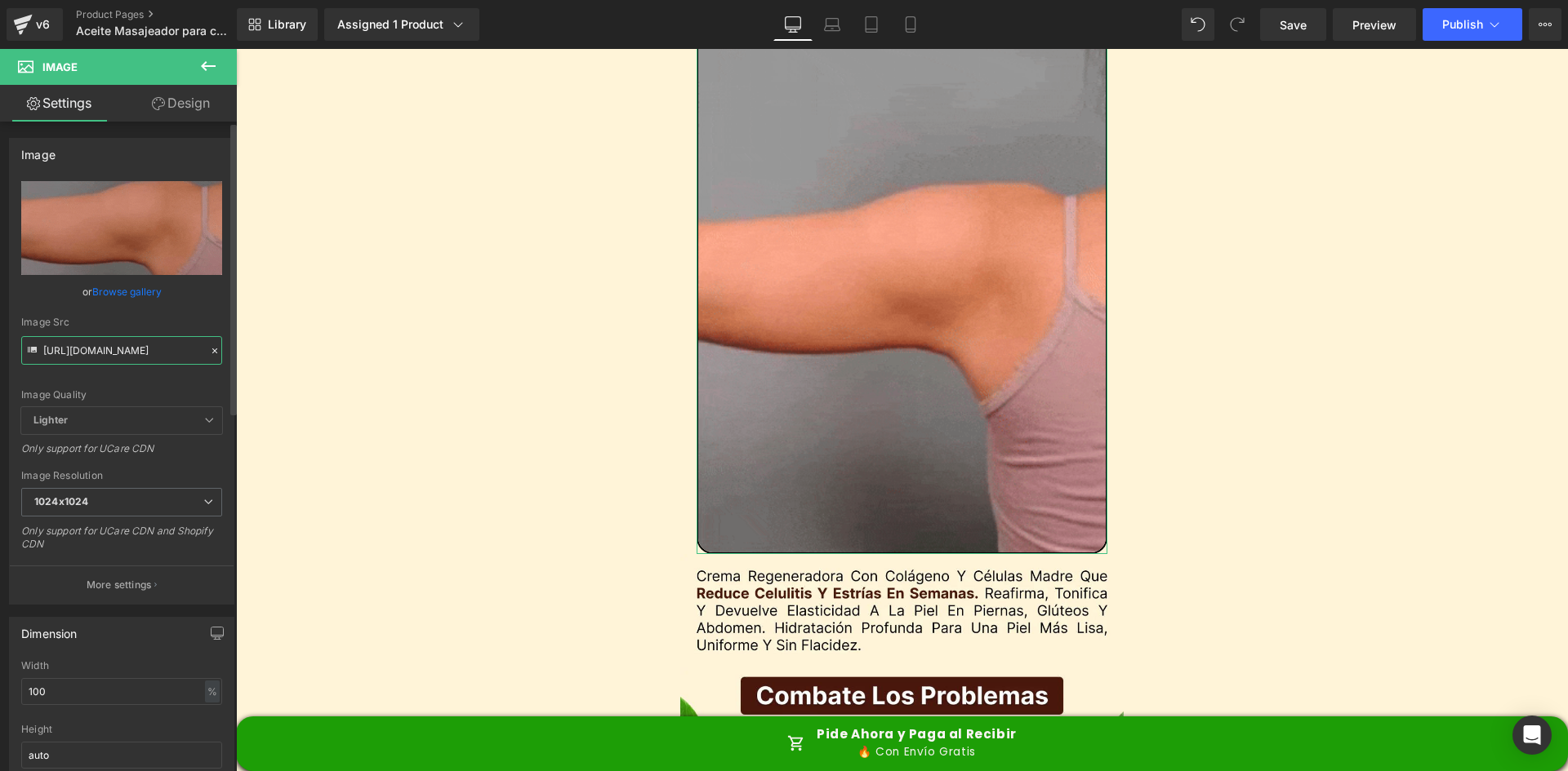
click at [140, 352] on input "[URL][DOMAIN_NAME]" at bounding box center [122, 351] width 201 height 29
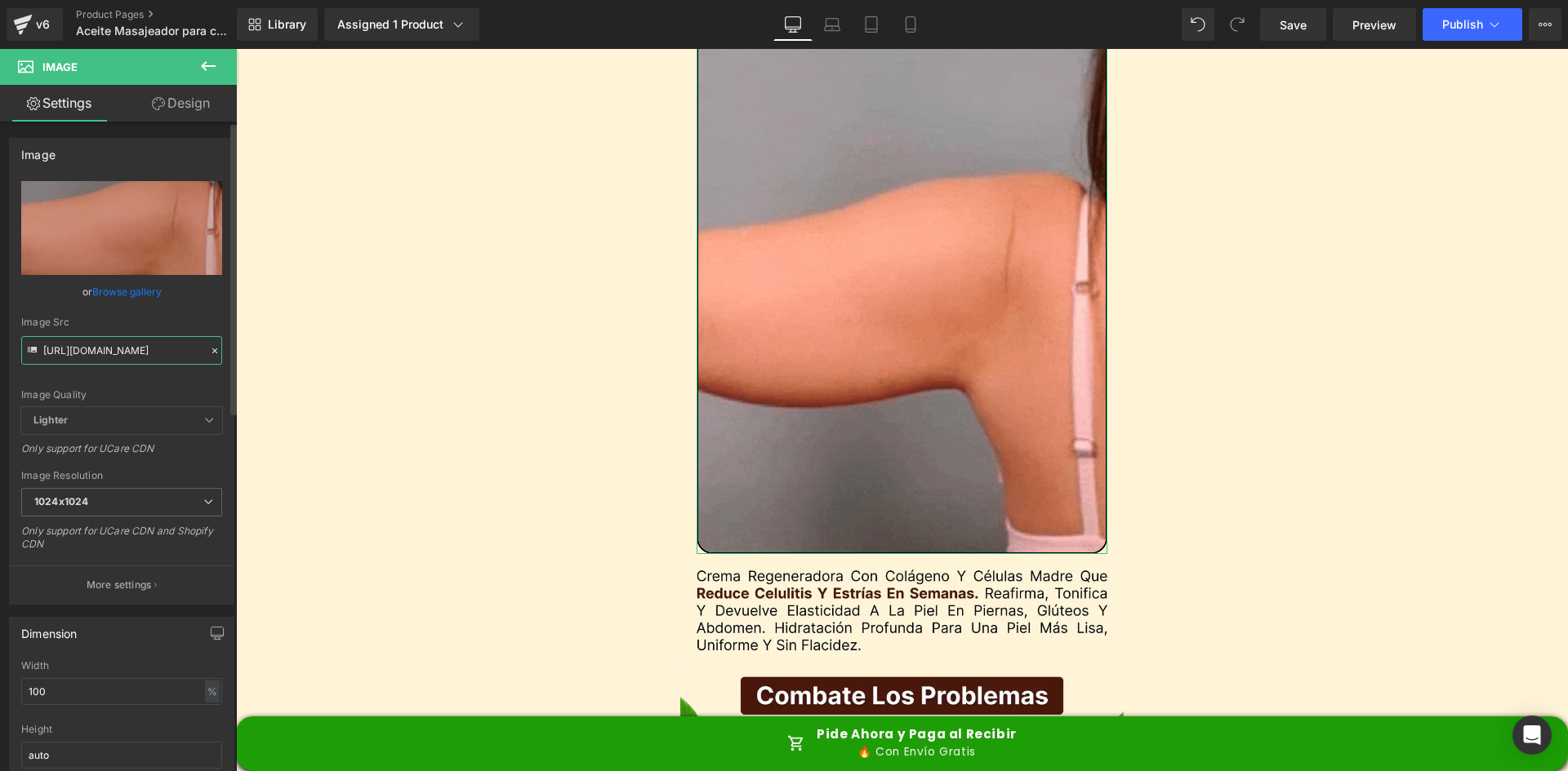
click at [140, 352] on input "[URL][DOMAIN_NAME]" at bounding box center [122, 351] width 201 height 29
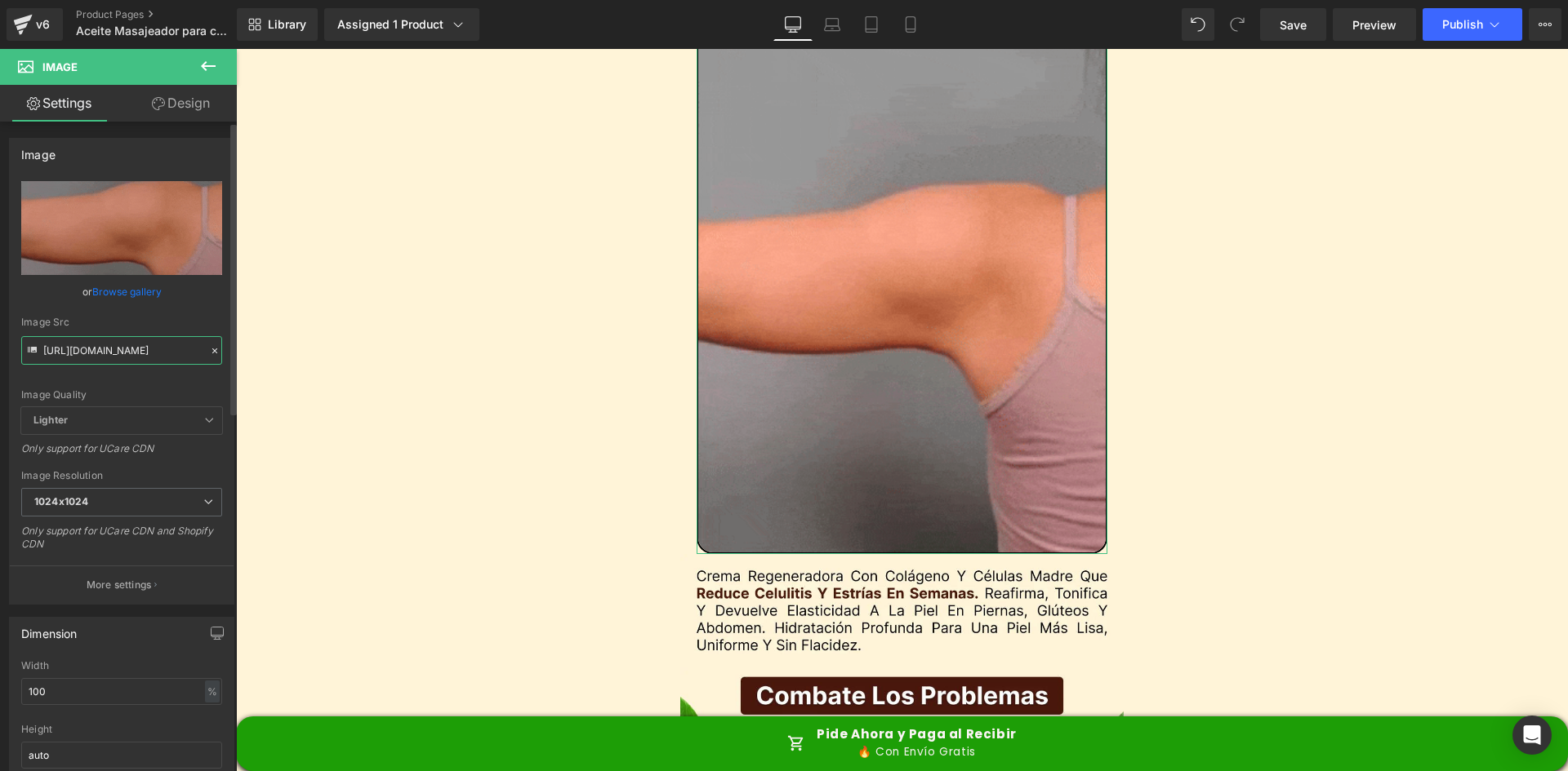
click at [140, 352] on input "[URL][DOMAIN_NAME]" at bounding box center [122, 351] width 201 height 29
paste input "3.giphy.com/media/v1.Y2lkPTc5MGI3NjExbTIxemF2MnZ5M2h1b3F2eDExZnVxNGR6OWtsazVvM2…"
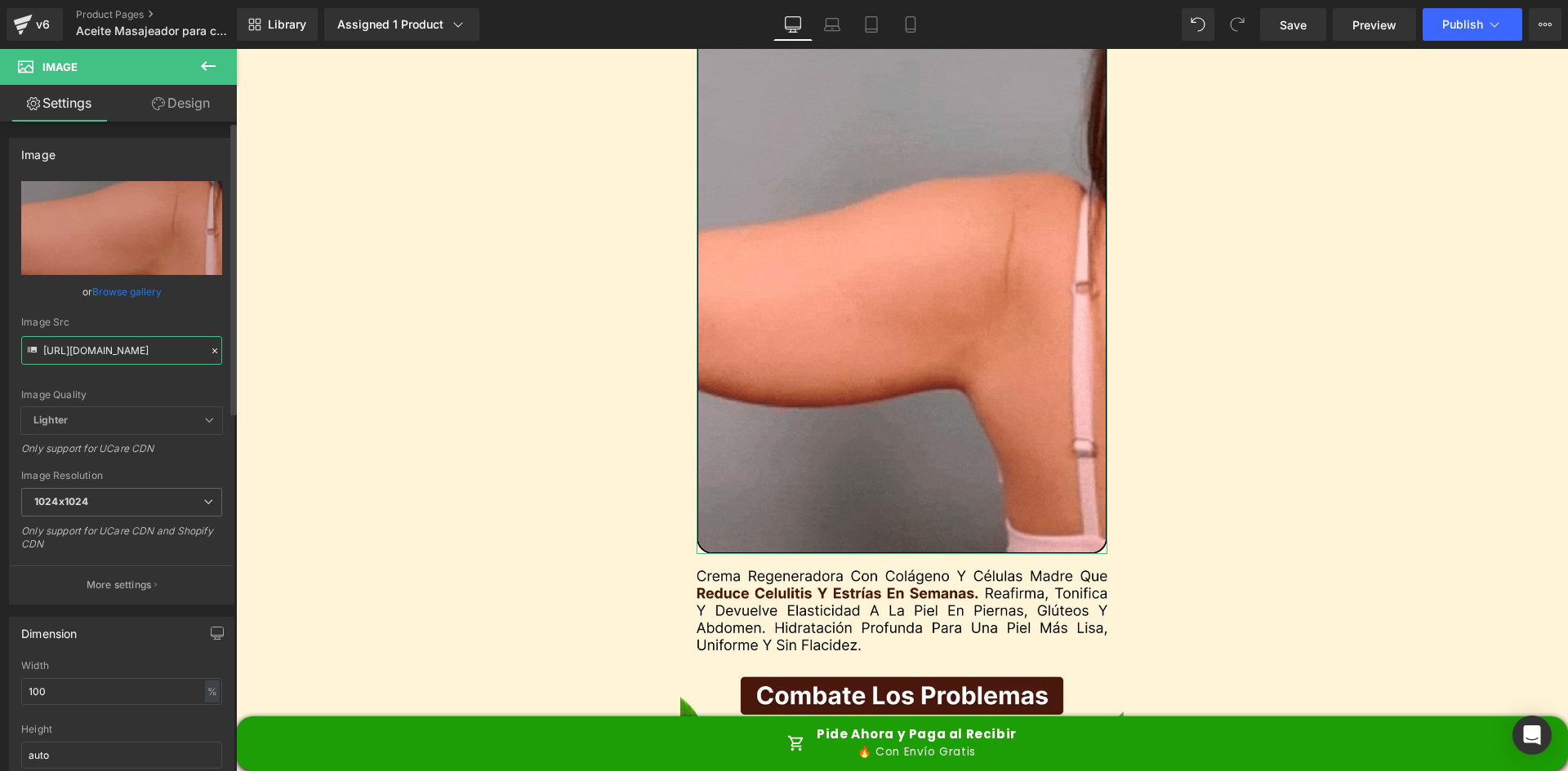
type input "https://media3.giphy.com/media/v1.Y2lkPTc5MGI3NjExbTIxemF2MnZ5M2h1b3F2eDExZnVxN…"
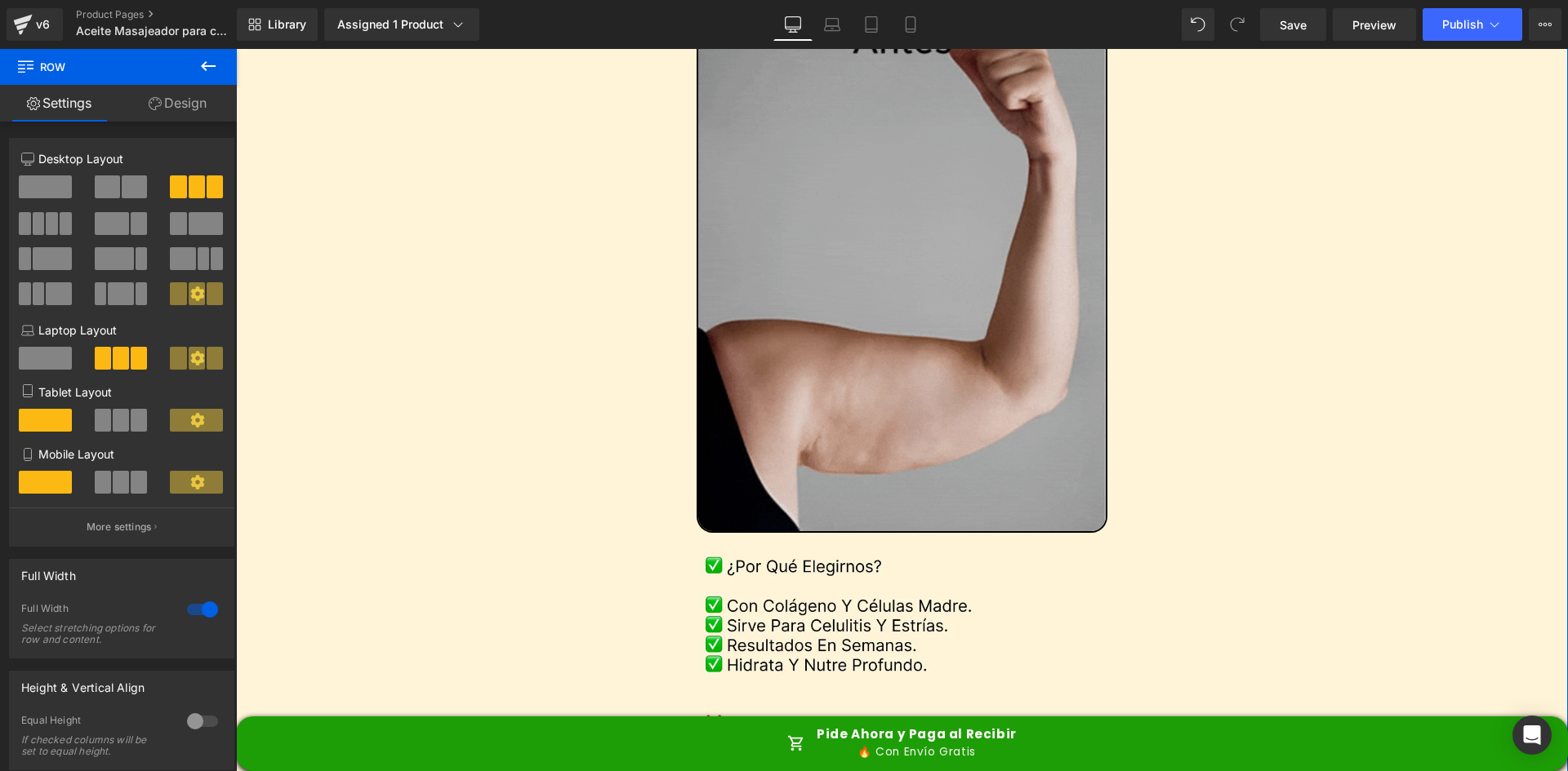
click at [935, 281] on img at bounding box center [903, 259] width 411 height 547
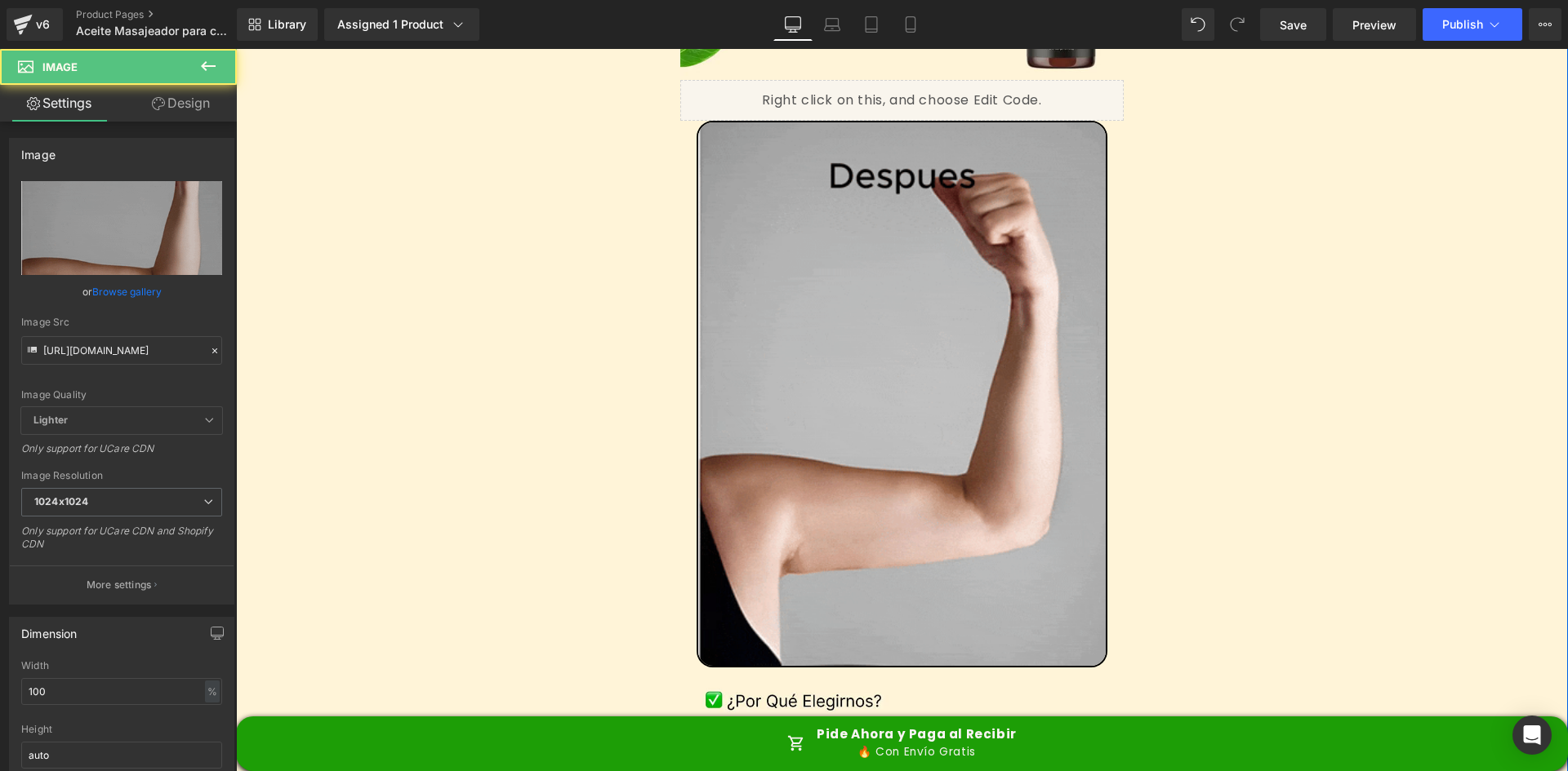
scroll to position [3265, 0]
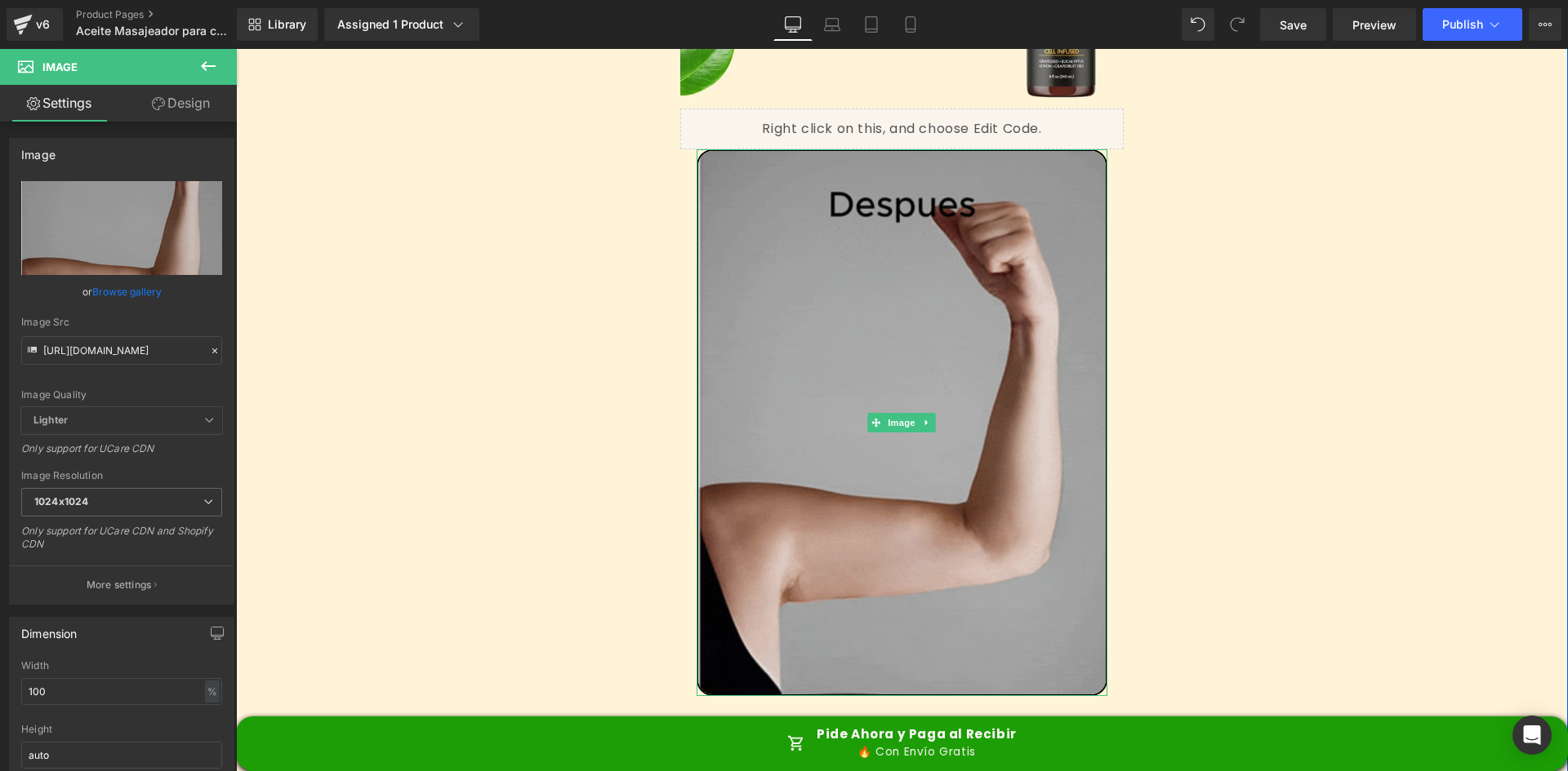
click at [901, 250] on img at bounding box center [903, 422] width 411 height 547
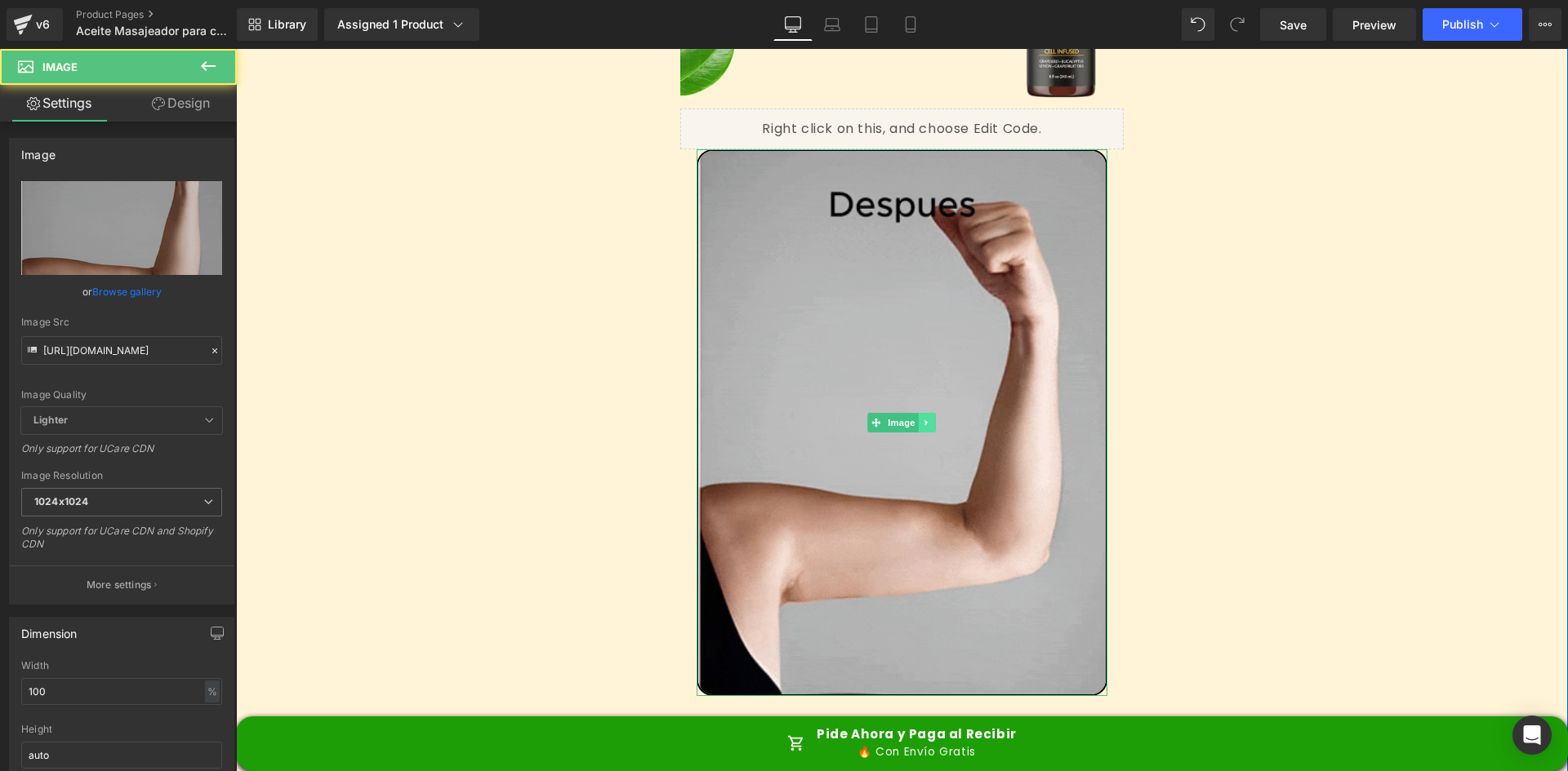
click at [923, 418] on icon at bounding box center [928, 423] width 9 height 10
click at [932, 419] on icon at bounding box center [936, 424] width 9 height 9
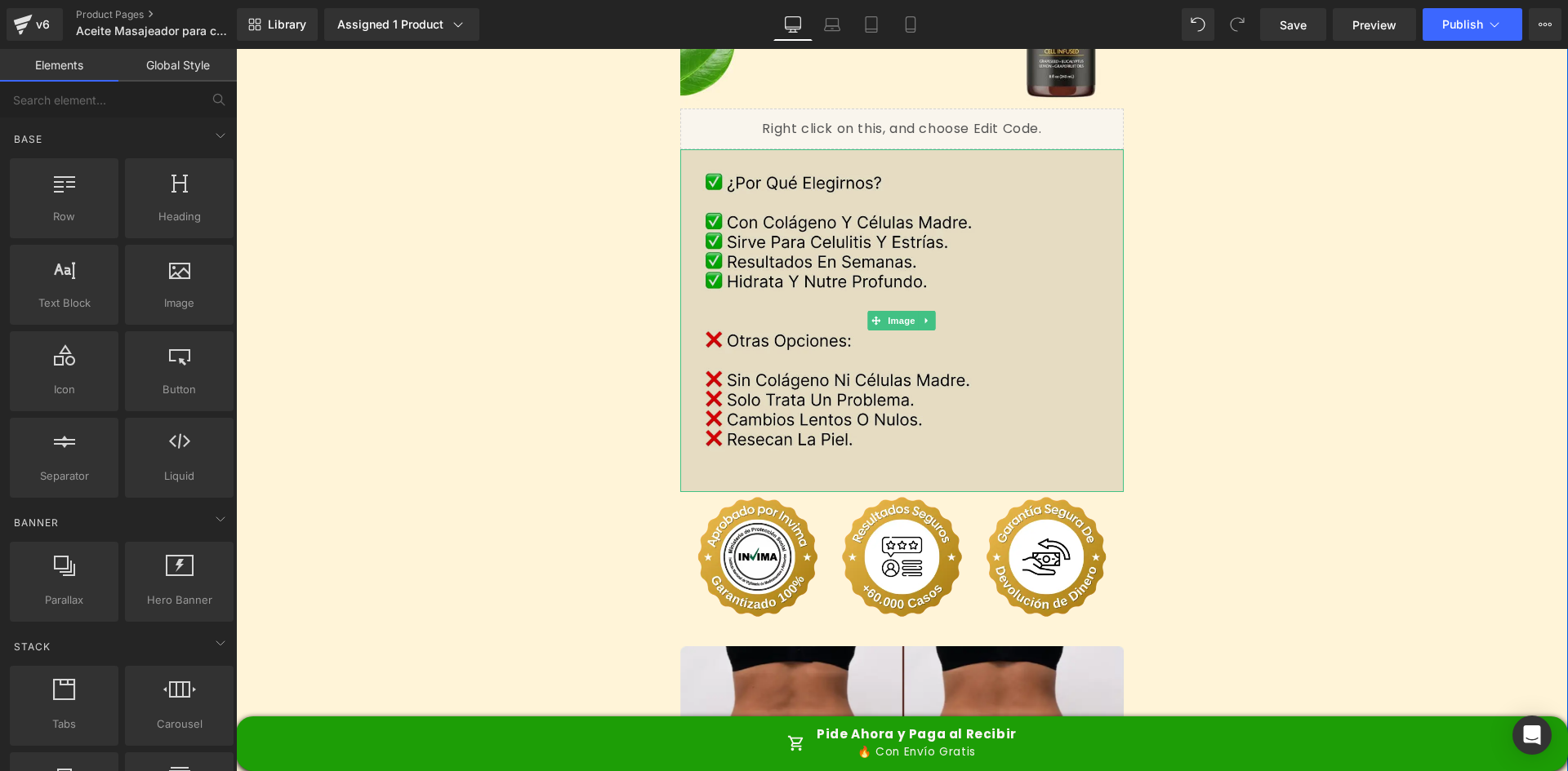
click at [805, 199] on img at bounding box center [903, 320] width 445 height 343
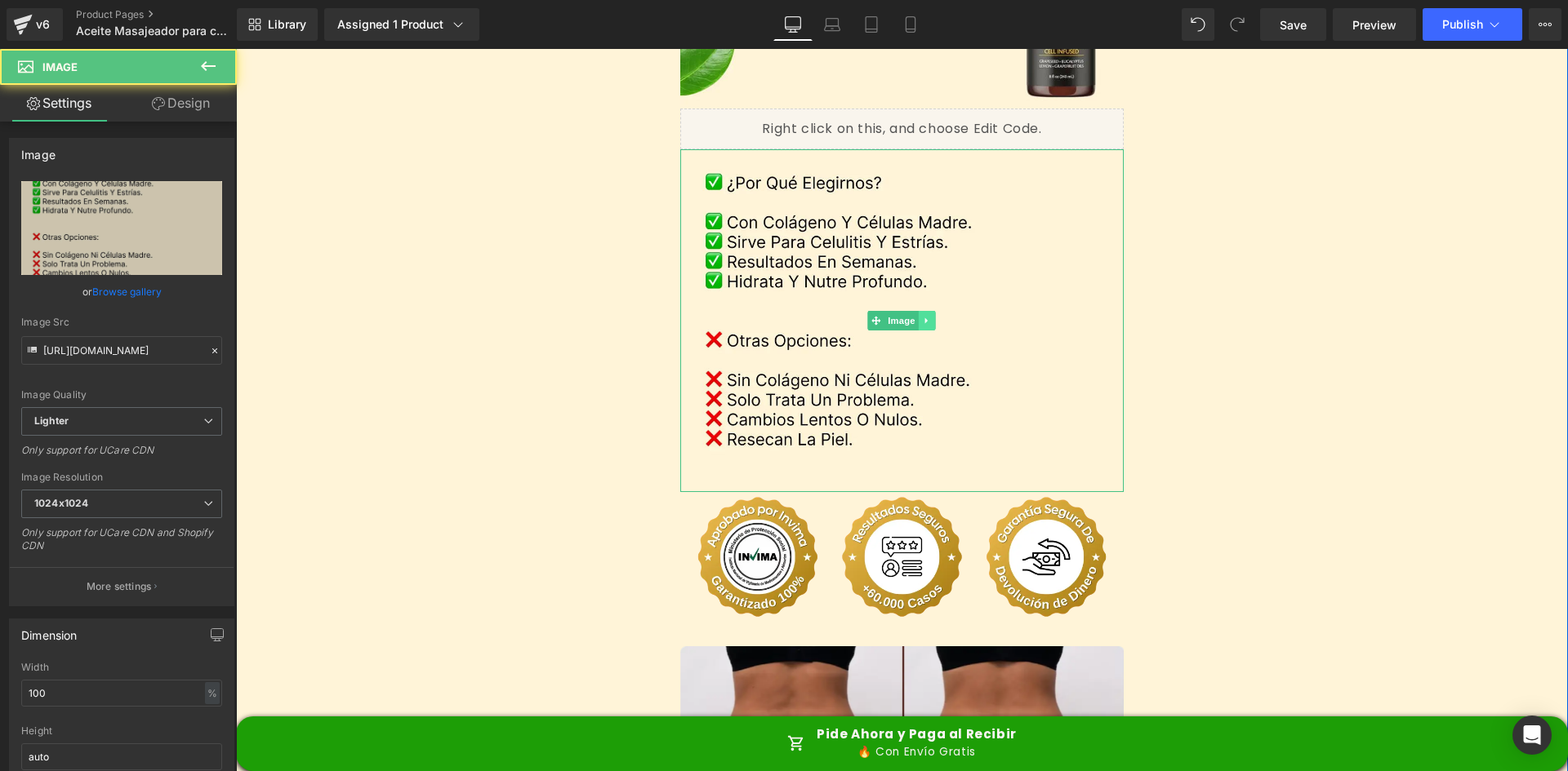
click at [925, 316] on icon at bounding box center [928, 320] width 9 height 10
click at [919, 311] on link at bounding box center [919, 321] width 17 height 20
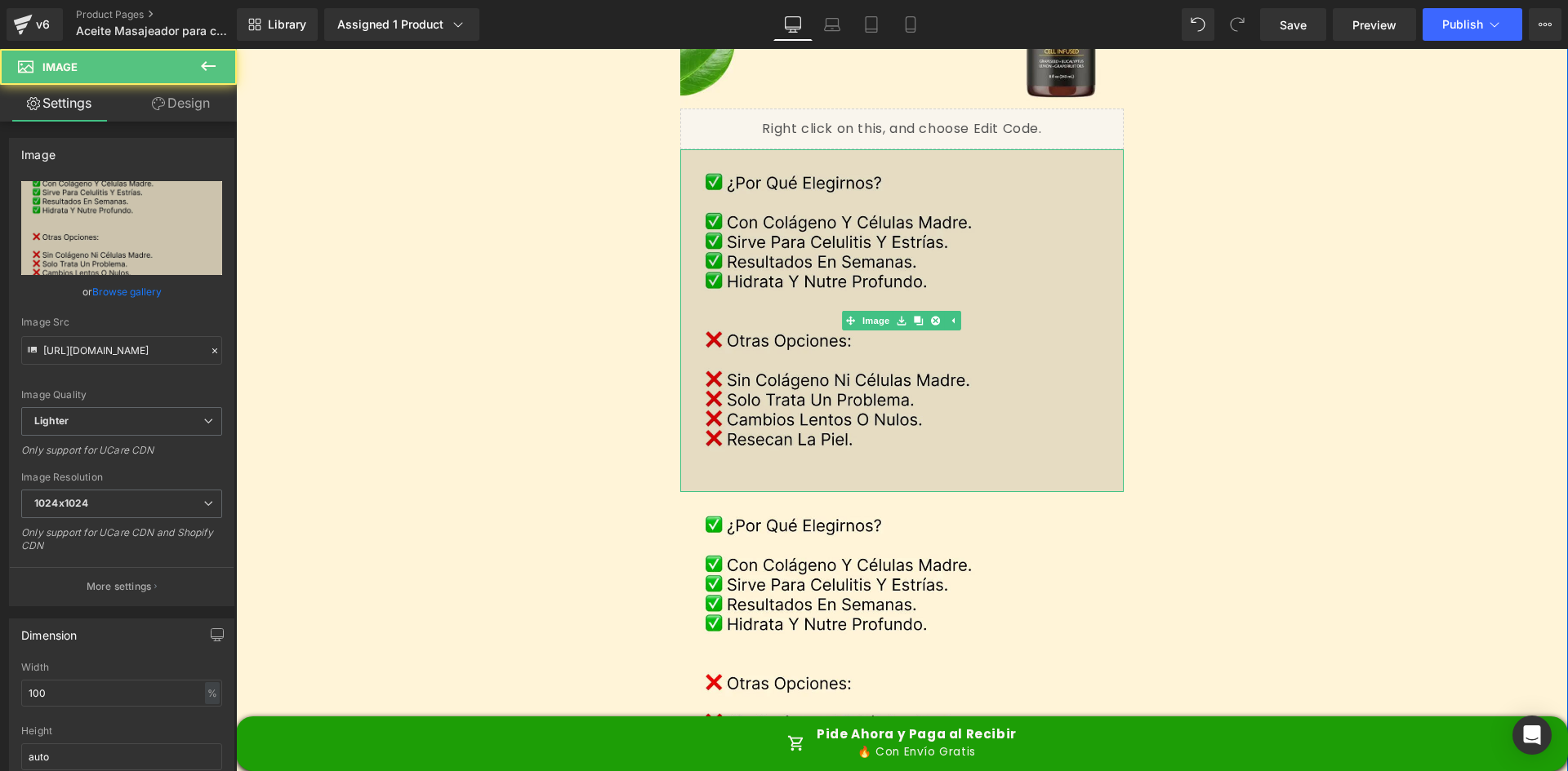
click at [814, 216] on img at bounding box center [903, 320] width 445 height 343
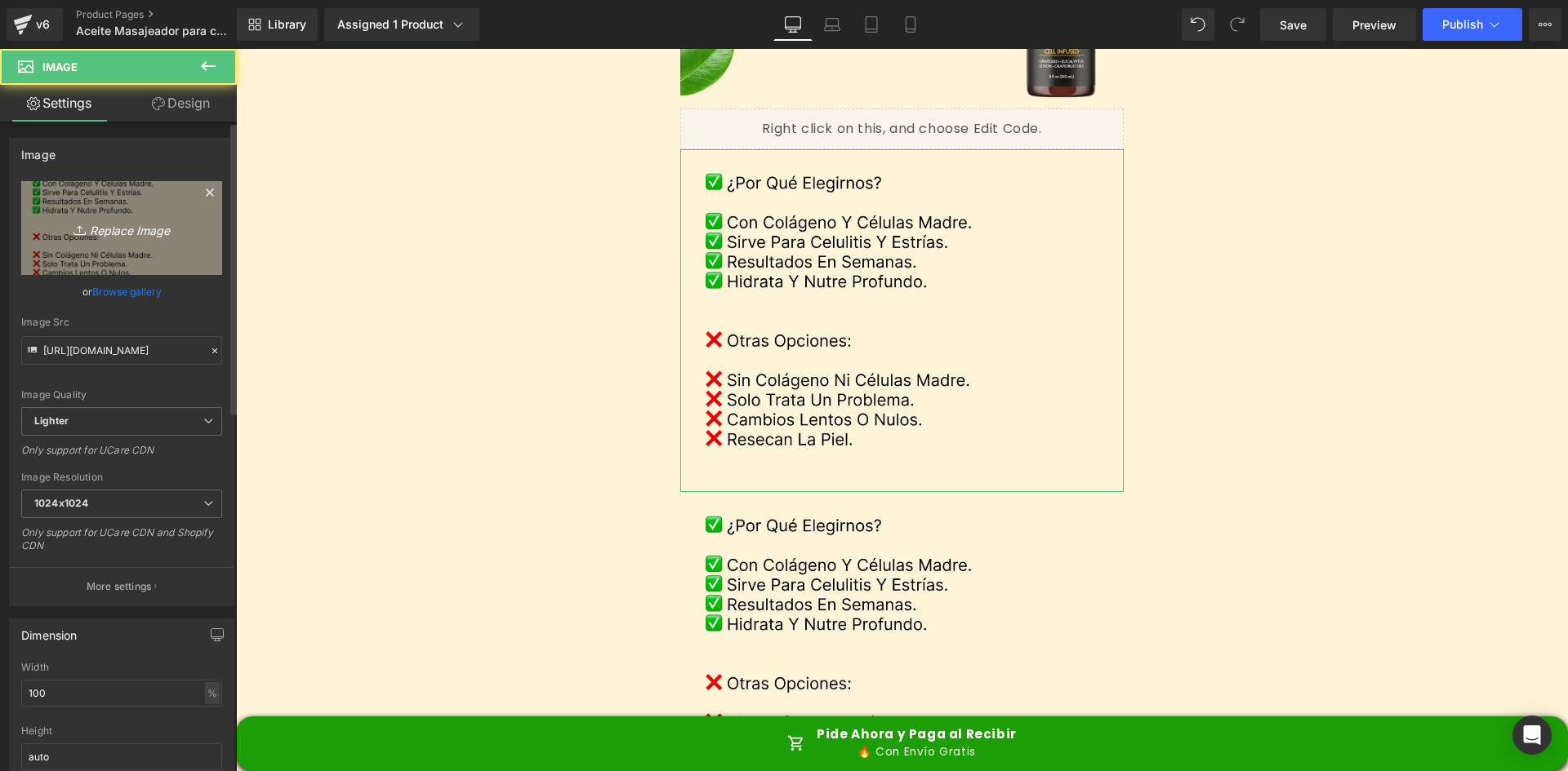
click at [196, 252] on link "Replace Image" at bounding box center [122, 228] width 201 height 94
type input "C:\fakepath\Group 8.webp"
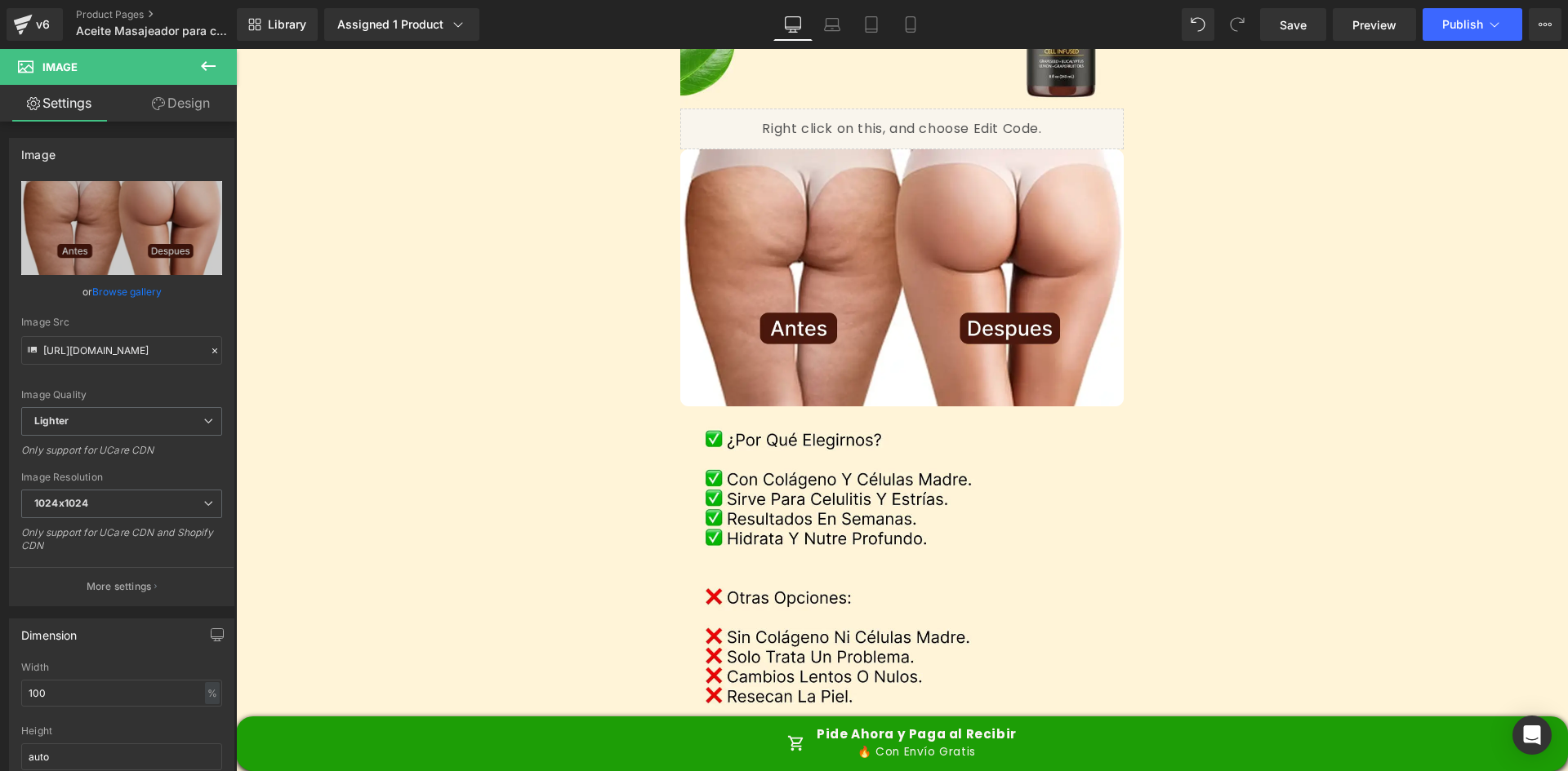
type input "https://ucarecdn.com/769d74ec-d3de-4155-9b88-e04d737d79aa/-/format/auto/-/previ…"
click at [1223, 309] on div "Separator Image Image Sale Off (P) Image ‹ ›" at bounding box center [902, 185] width 1332 height 6802
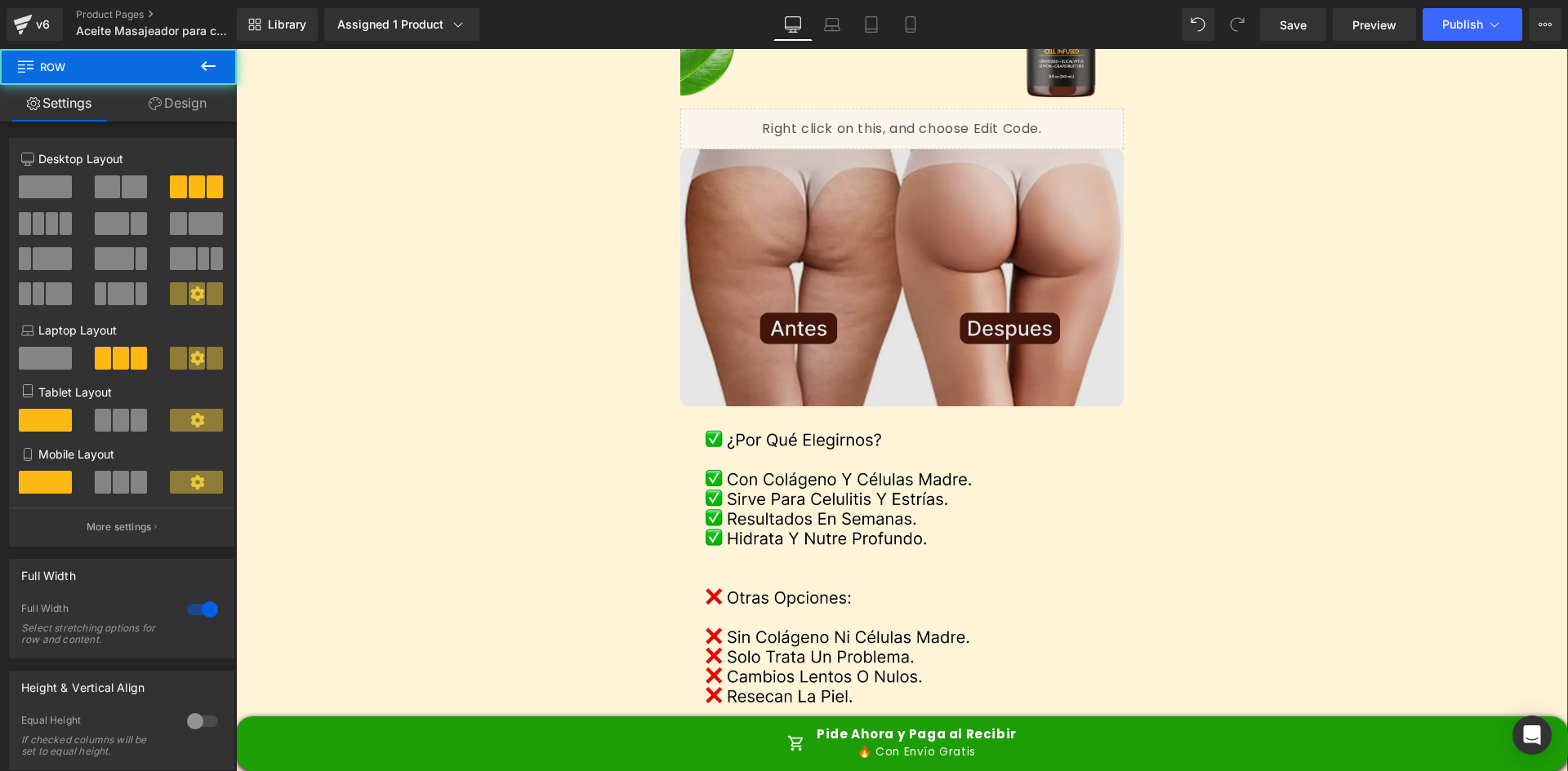
click at [915, 309] on img at bounding box center [903, 277] width 445 height 257
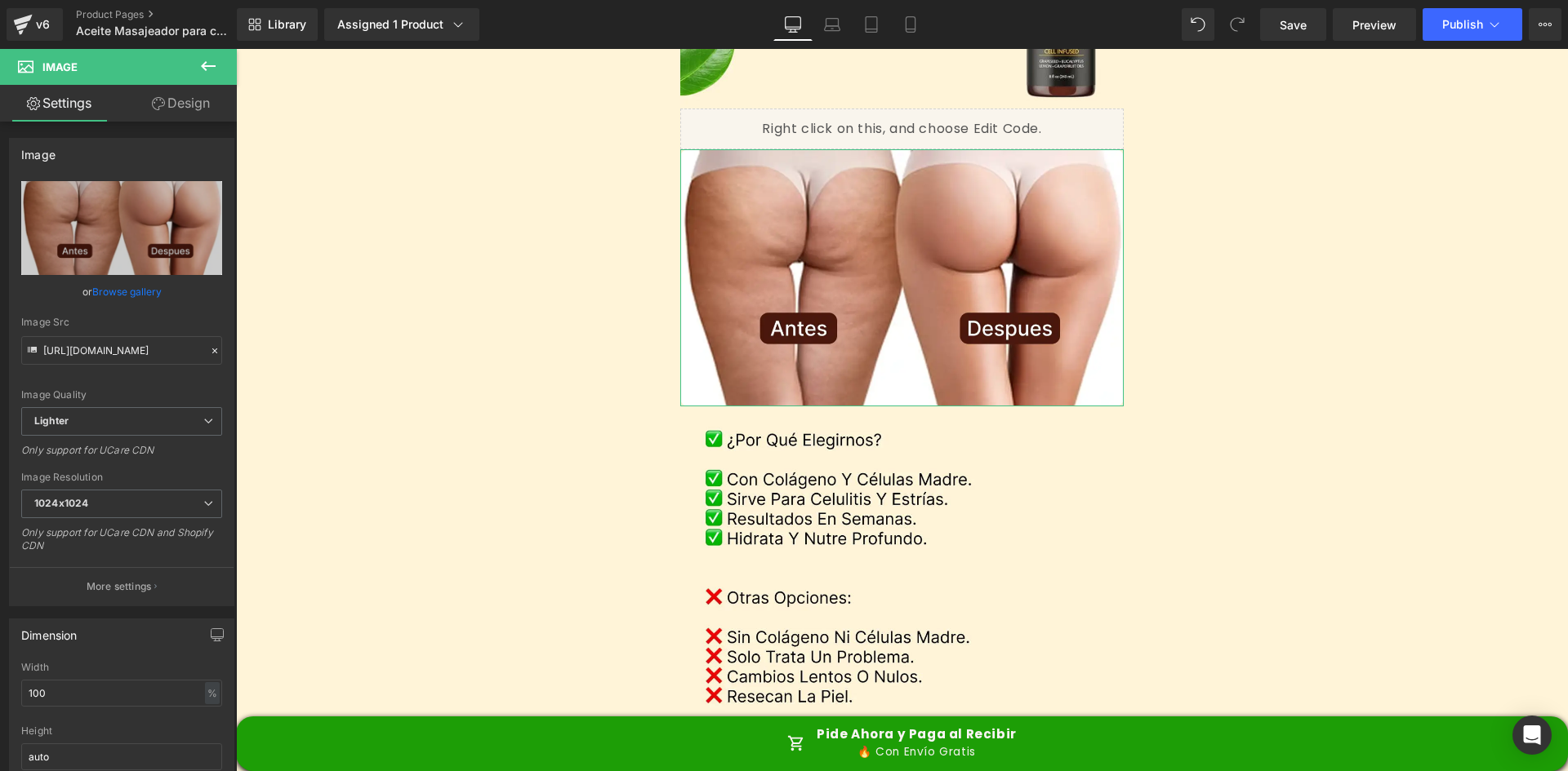
drag, startPoint x: 180, startPoint y: 109, endPoint x: 166, endPoint y: 247, distance: 138.7
click at [180, 109] on link "Design" at bounding box center [181, 103] width 119 height 37
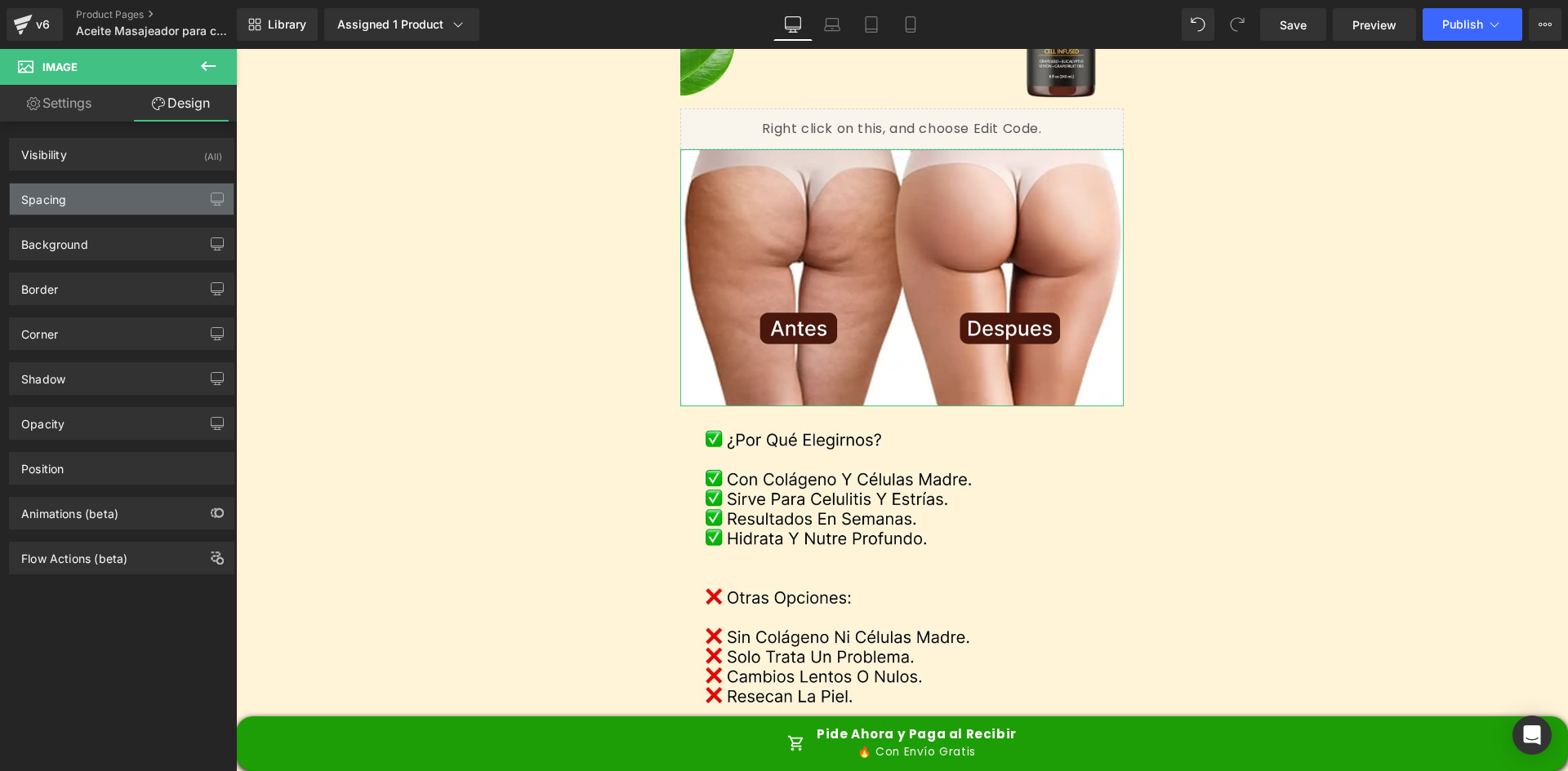
click at [120, 186] on div "Spacing" at bounding box center [121, 199] width 224 height 31
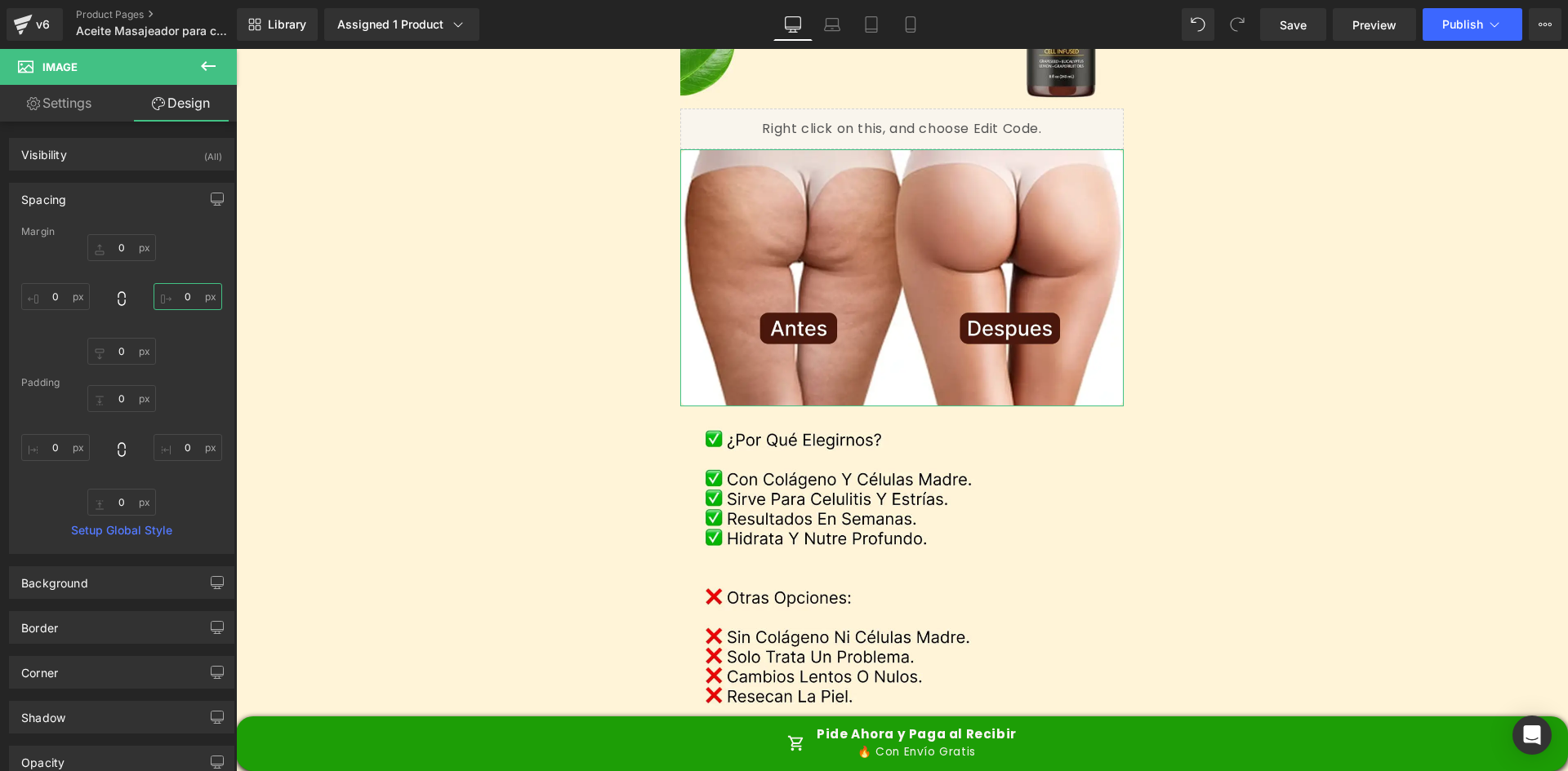
click at [185, 308] on input "0" at bounding box center [188, 297] width 68 height 27
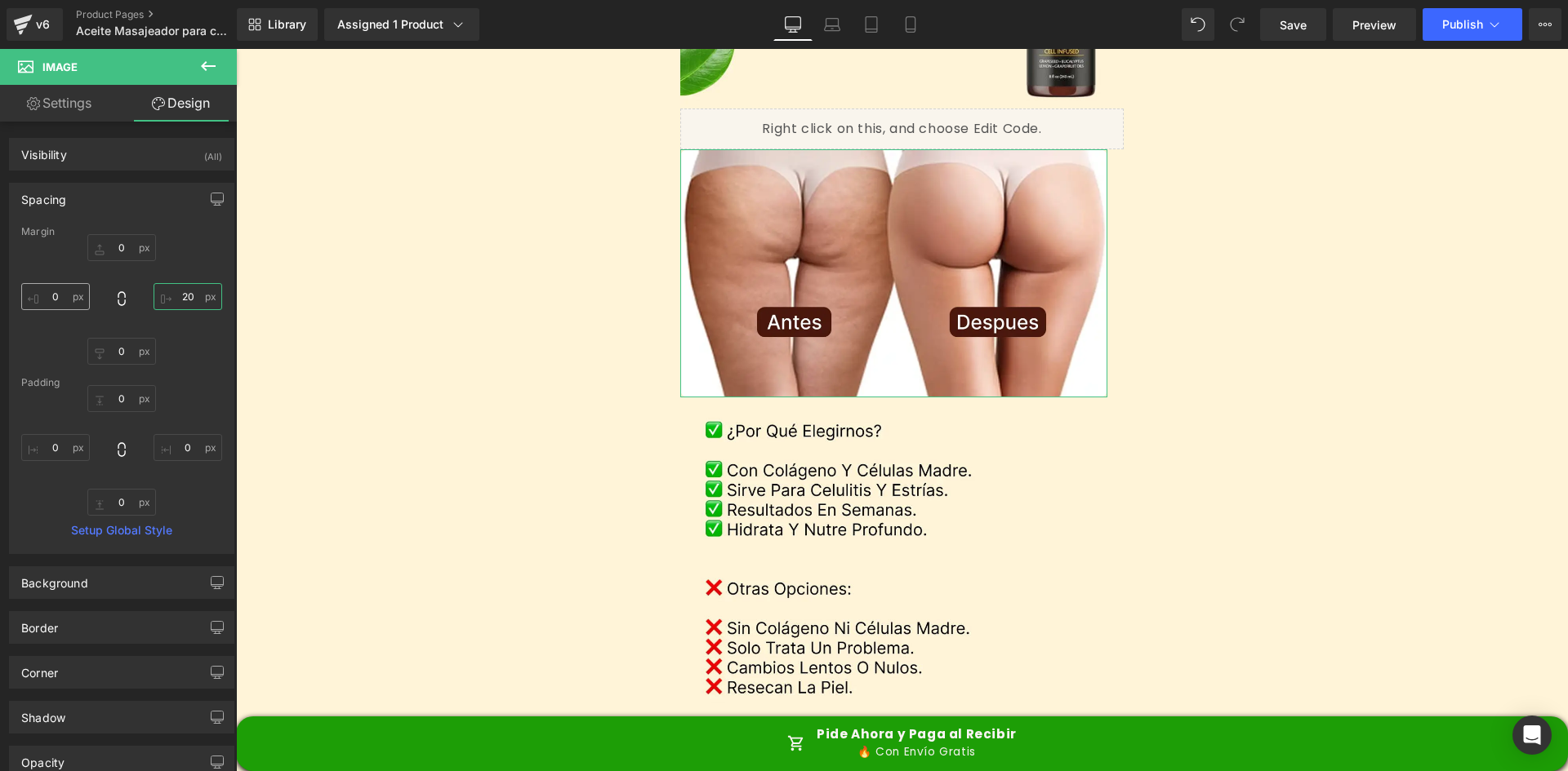
type input "20"
click at [61, 293] on input "0" at bounding box center [56, 297] width 68 height 27
type input "20"
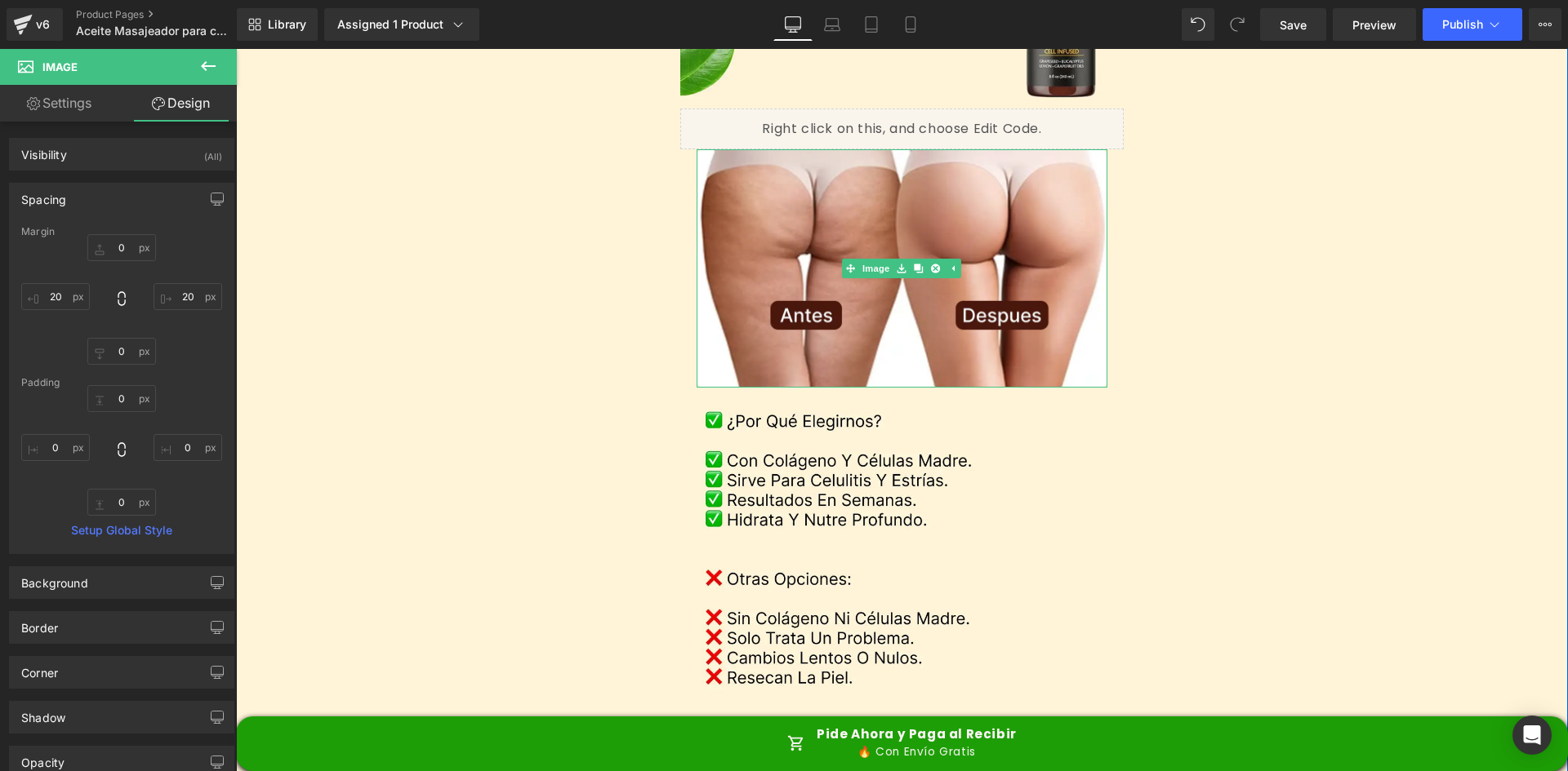
click at [1158, 215] on div "Separator Image Image Sale Off (P) Image ‹ ›" at bounding box center [902, 175] width 1332 height 6783
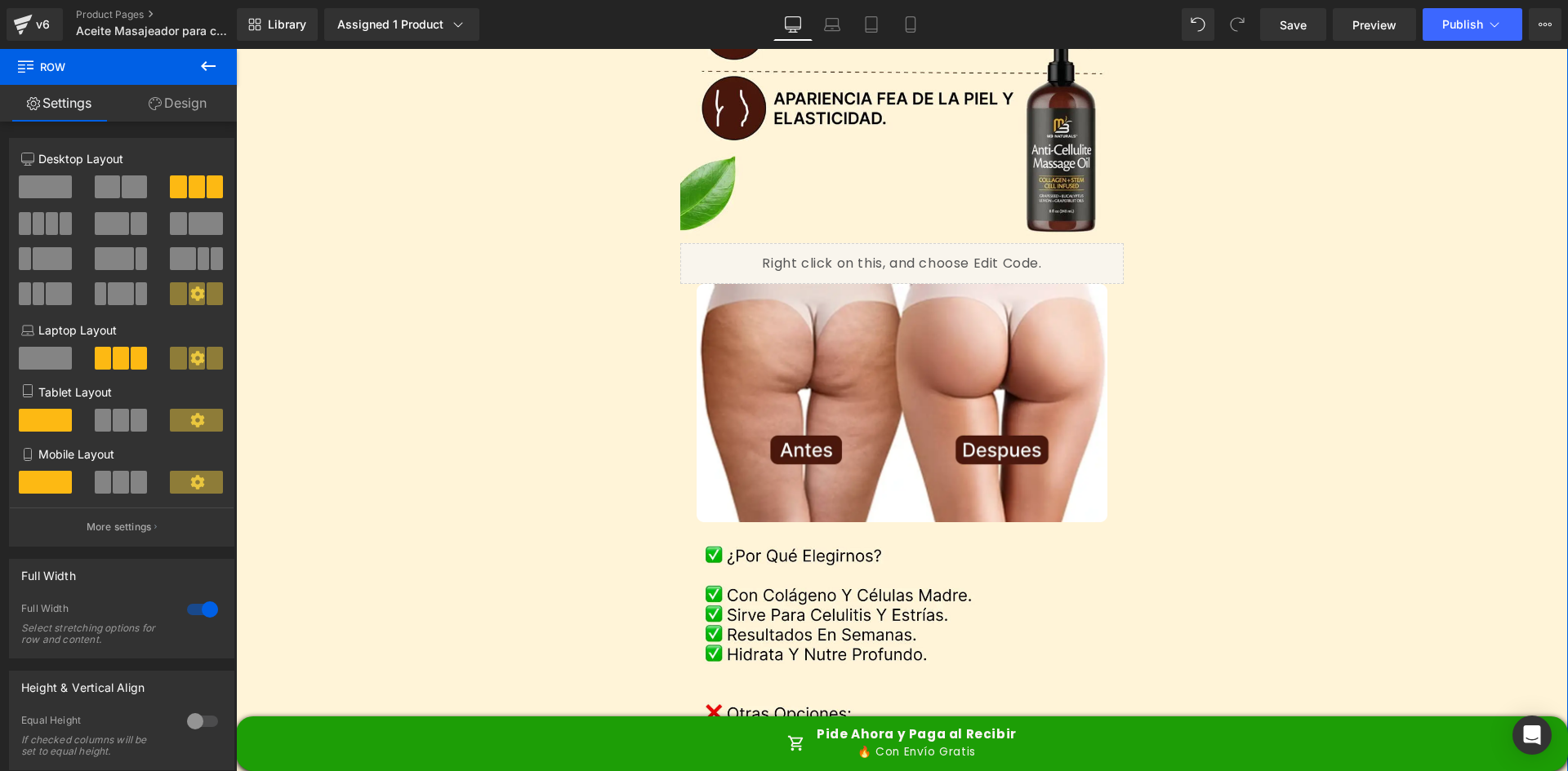
scroll to position [3020, 0]
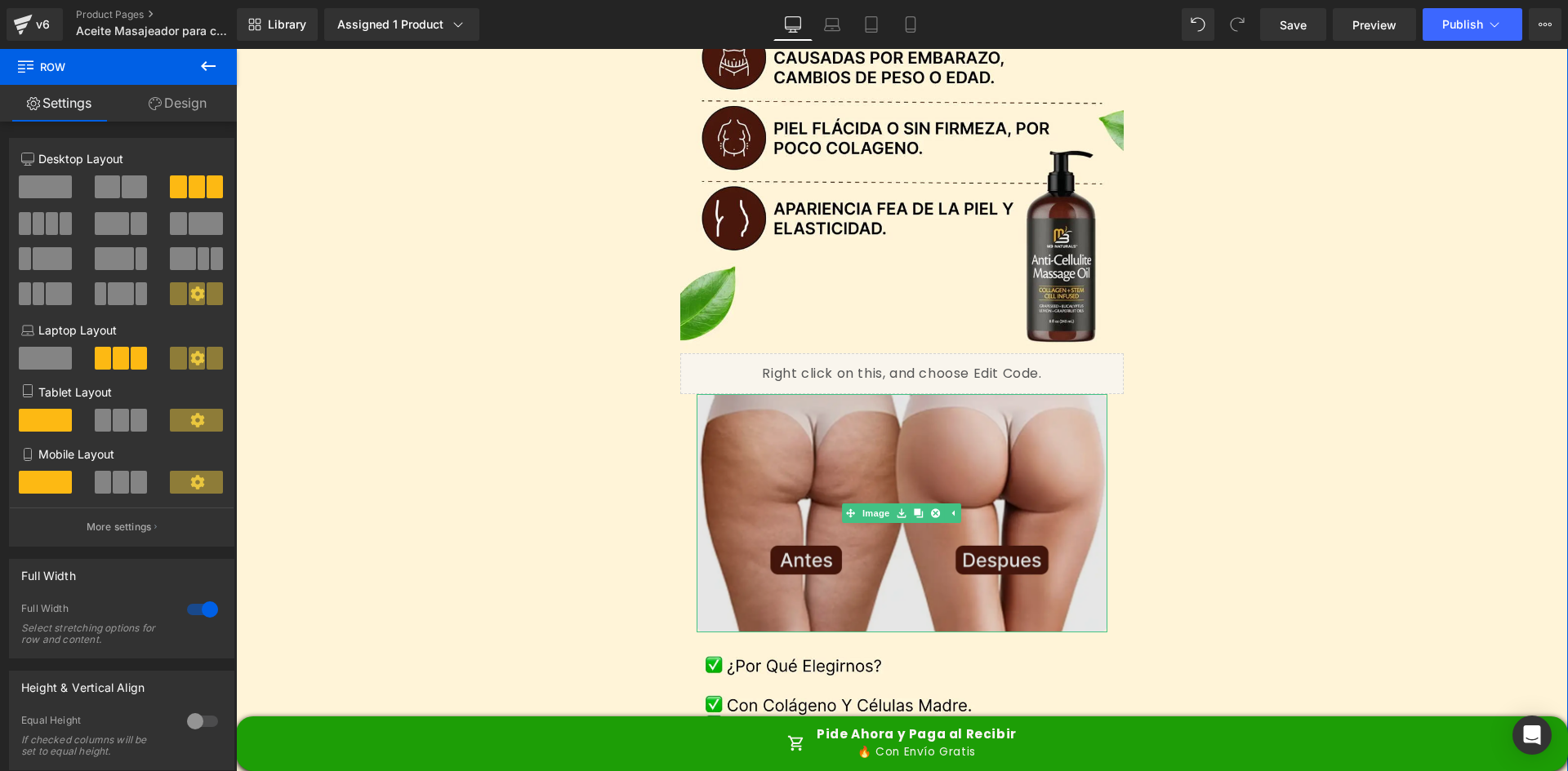
click at [872, 394] on img at bounding box center [903, 513] width 411 height 239
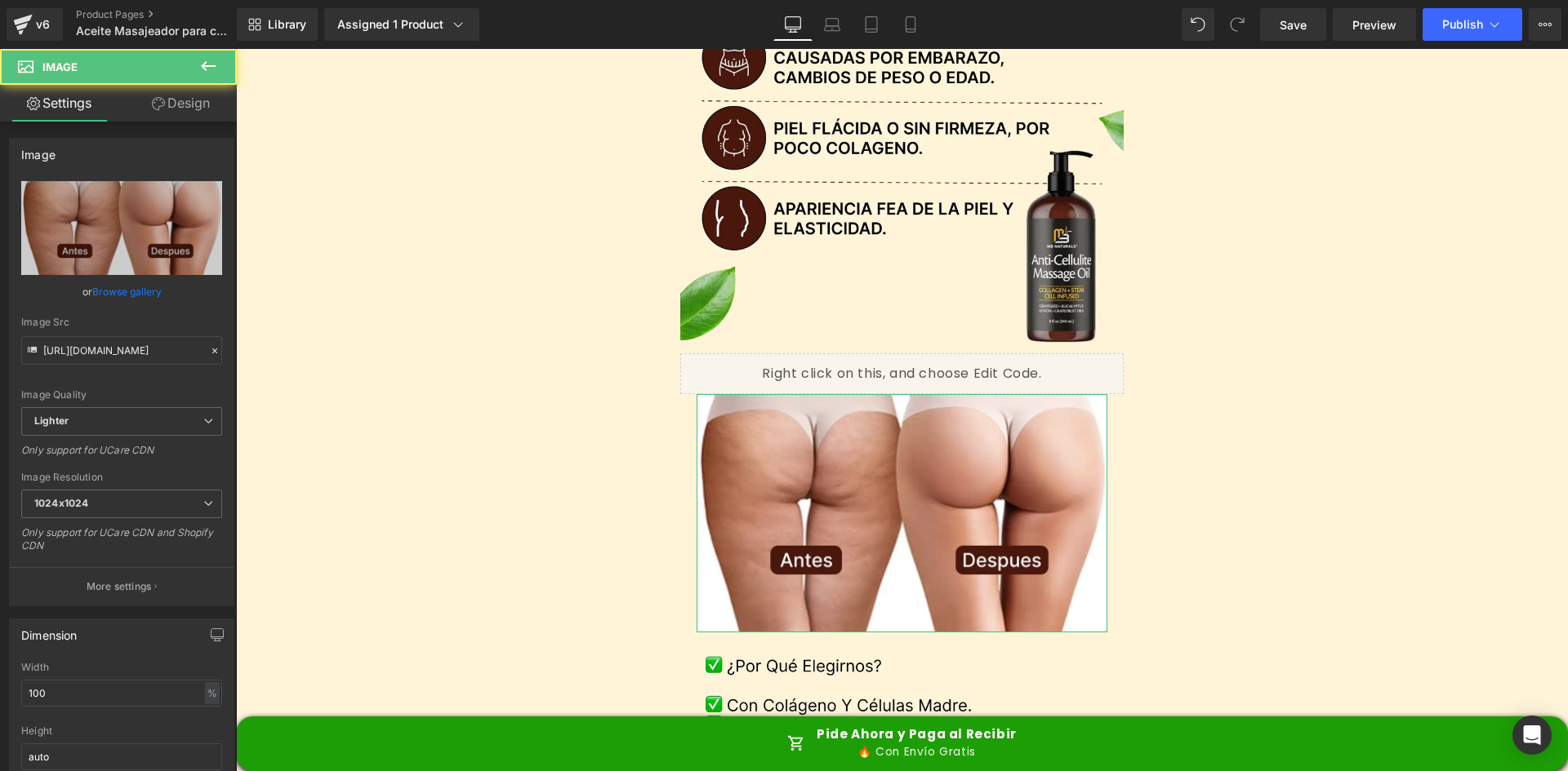
click at [161, 110] on link "Design" at bounding box center [181, 103] width 119 height 37
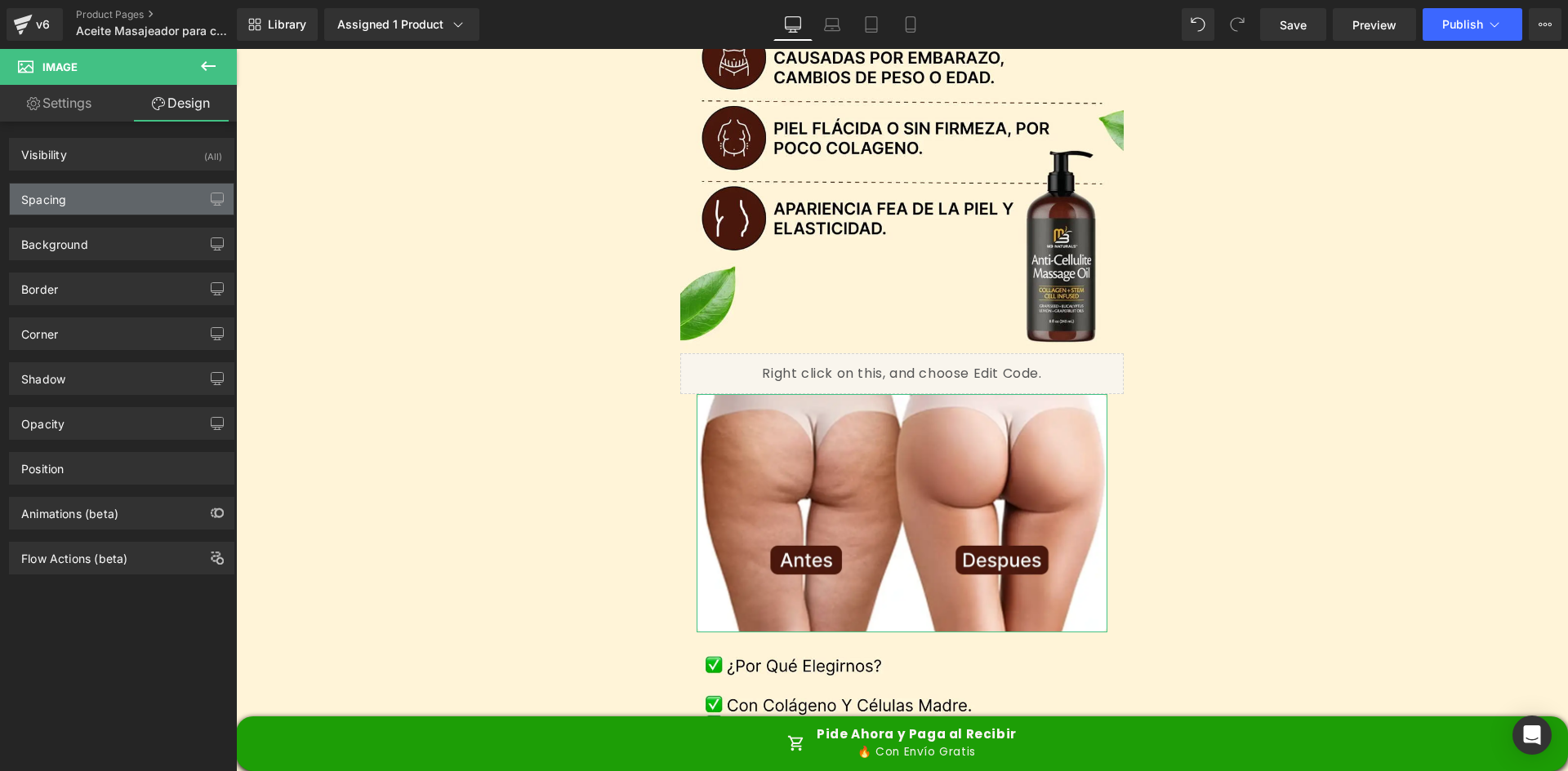
click at [110, 202] on div "Spacing" at bounding box center [121, 199] width 224 height 31
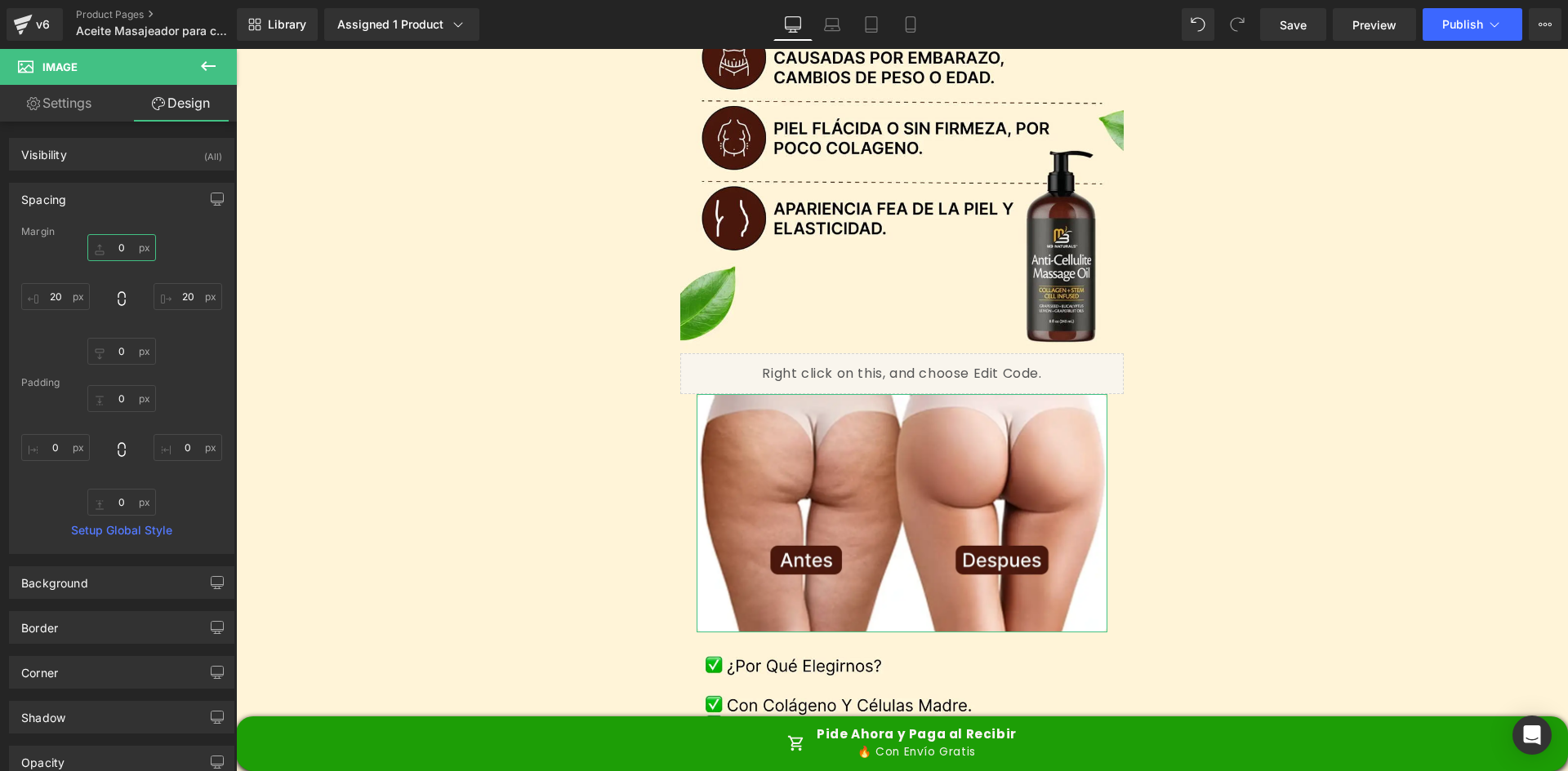
click at [119, 252] on input "0" at bounding box center [121, 248] width 68 height 27
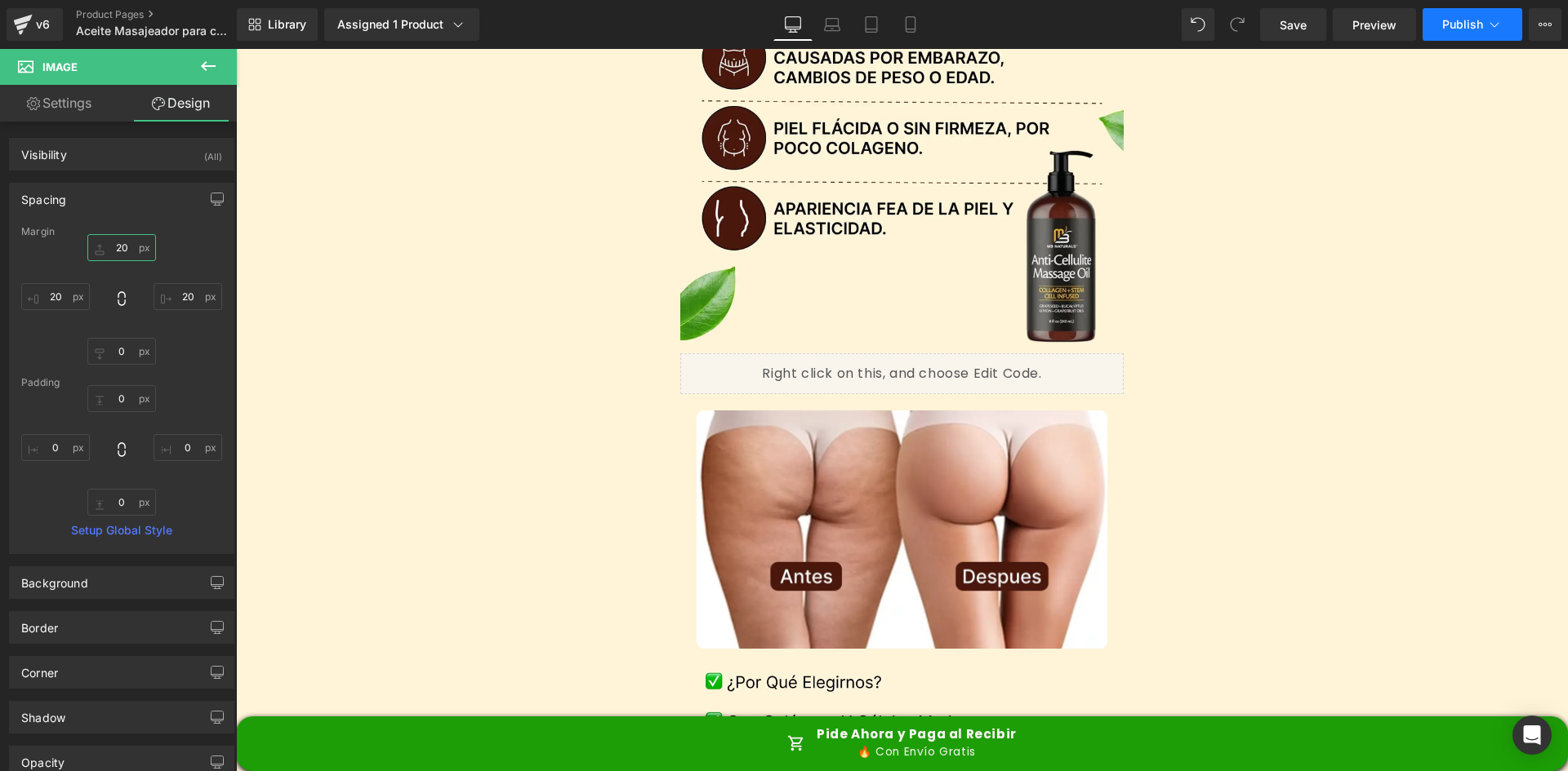
type input "20"
click at [1464, 24] on span "Publish" at bounding box center [1462, 24] width 40 height 13
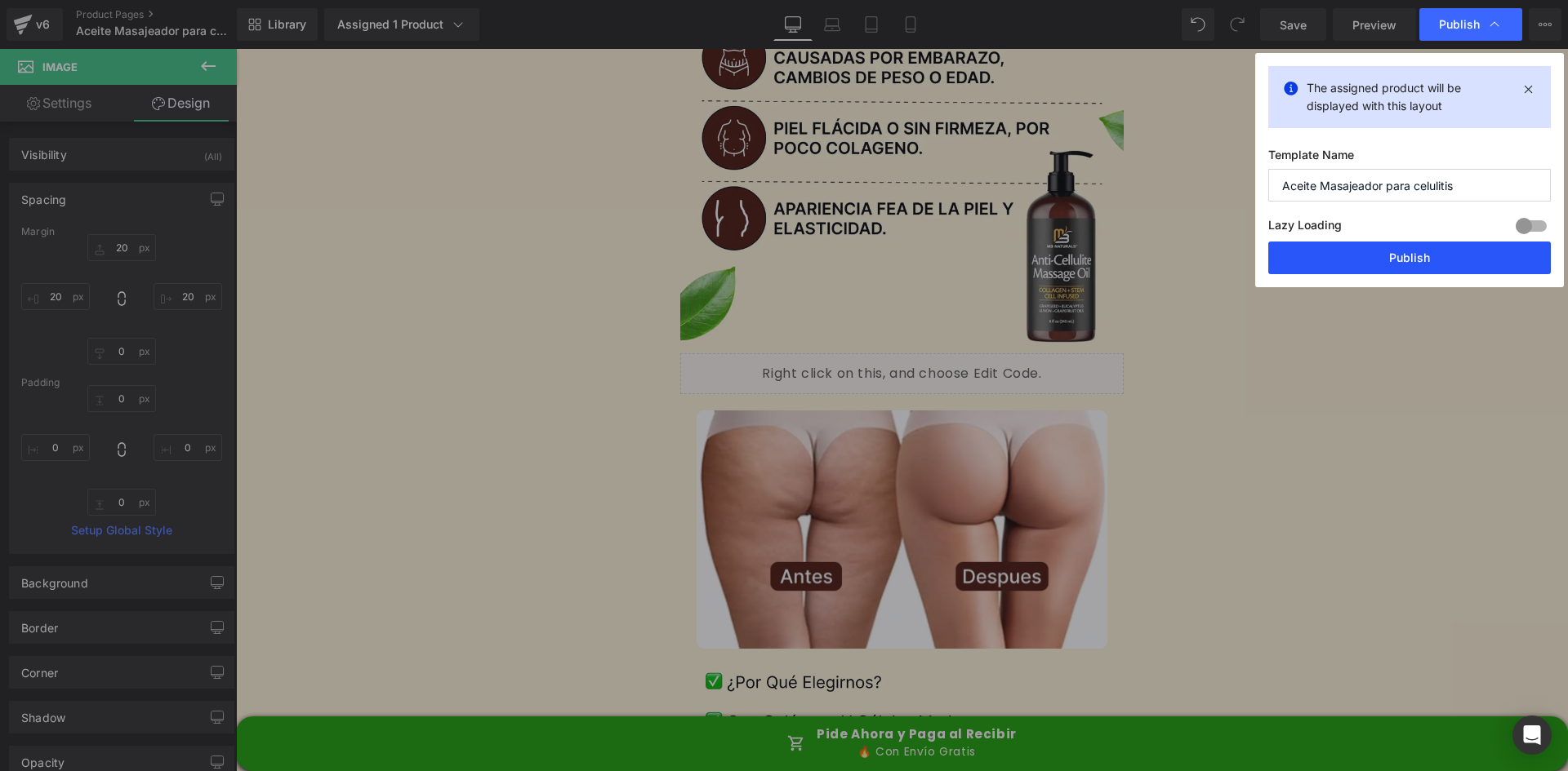
click at [1444, 267] on button "Publish" at bounding box center [1409, 258] width 283 height 32
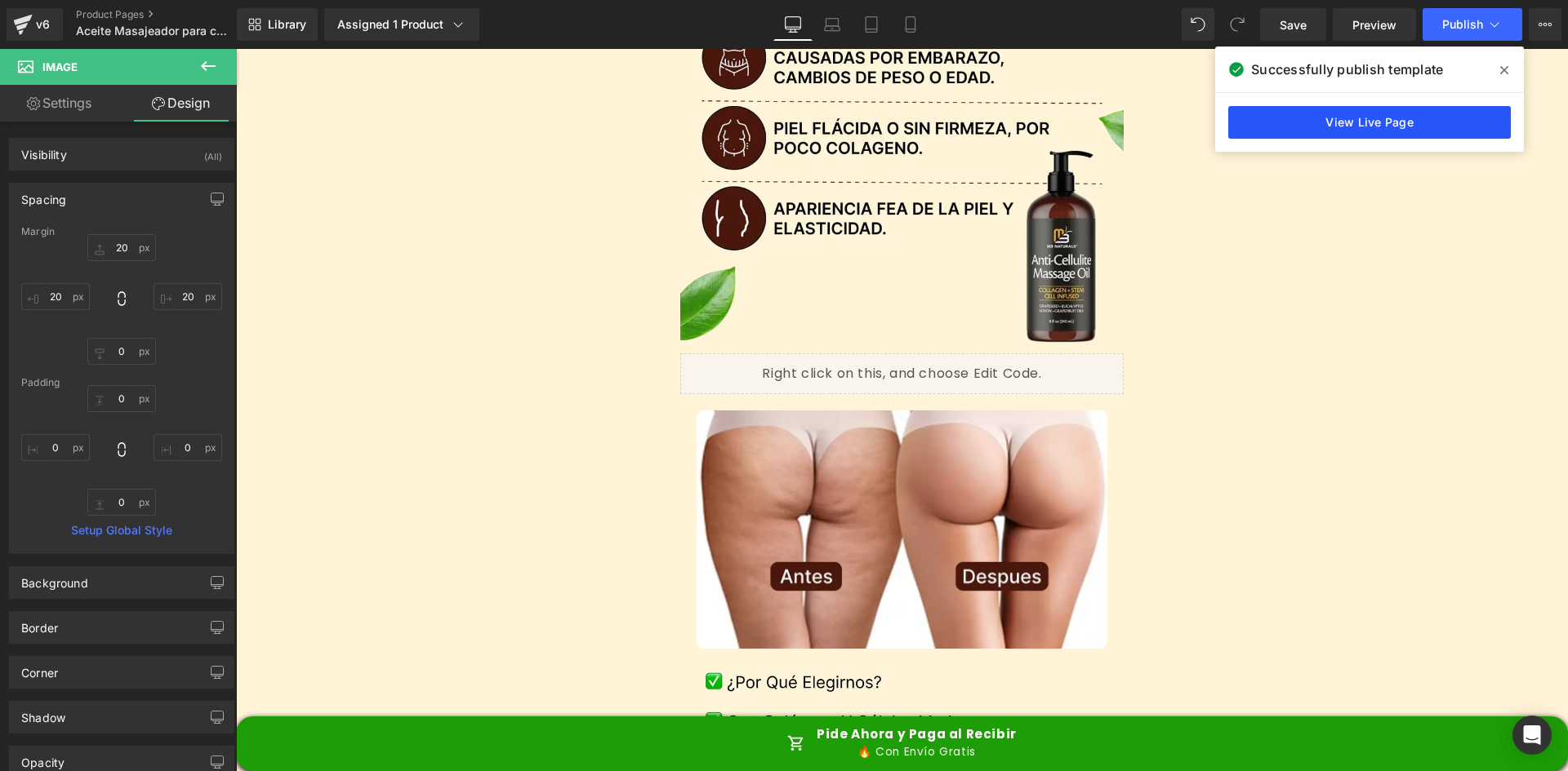
click at [1295, 124] on link "View Live Page" at bounding box center [1370, 122] width 283 height 32
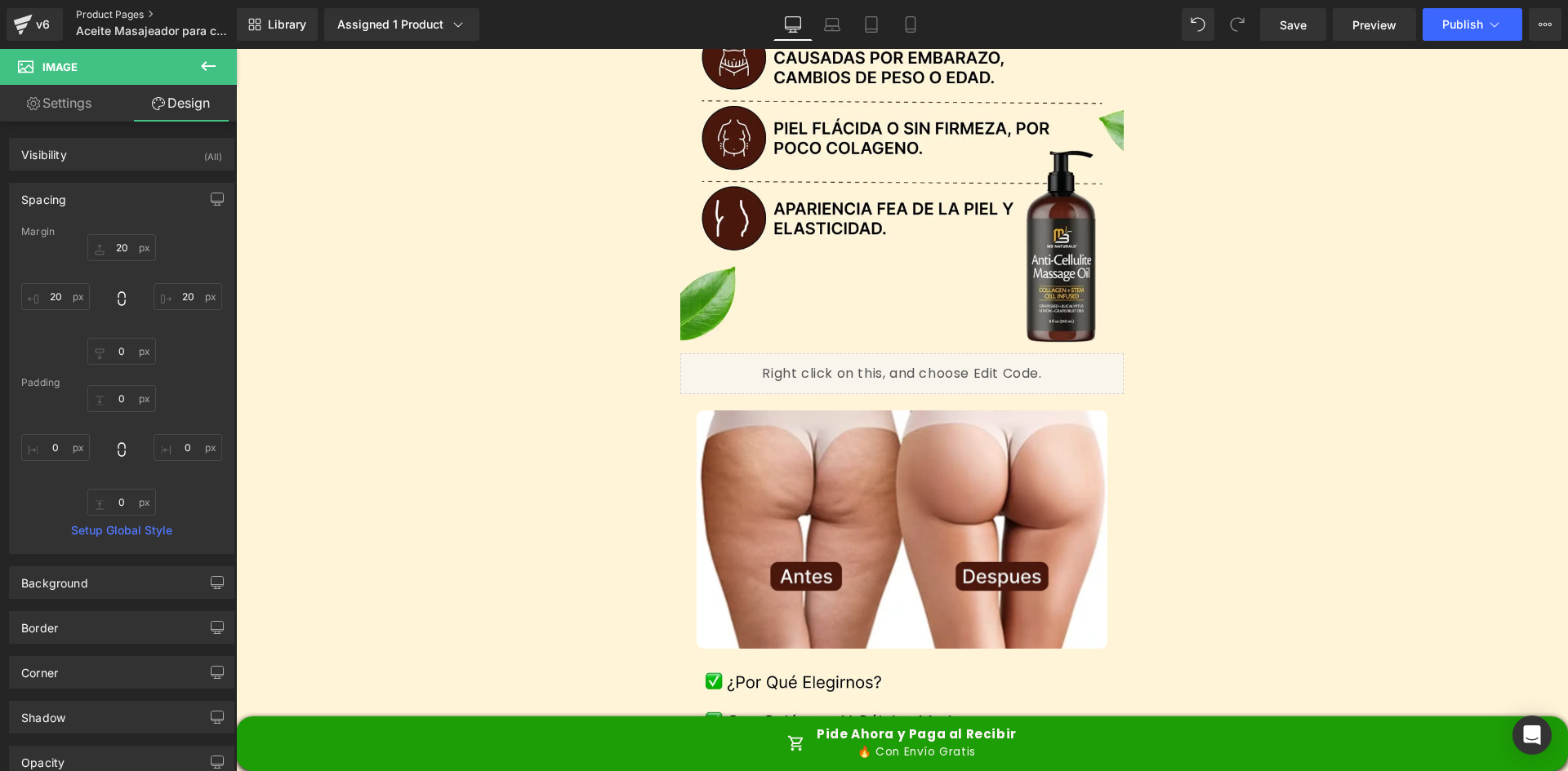
click at [93, 11] on link "Product Pages" at bounding box center [170, 14] width 188 height 13
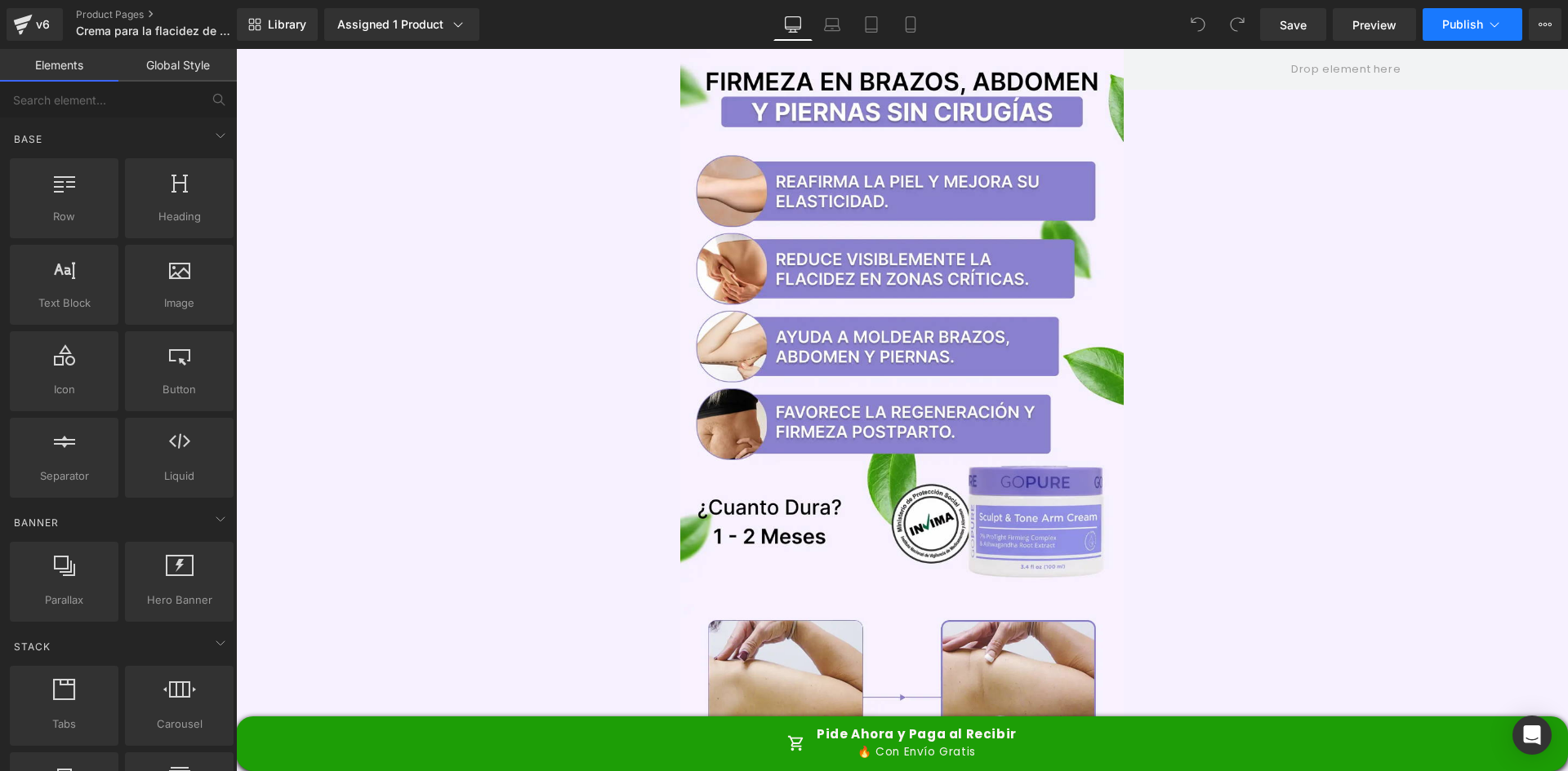
click at [1431, 20] on button "Publish" at bounding box center [1472, 24] width 100 height 32
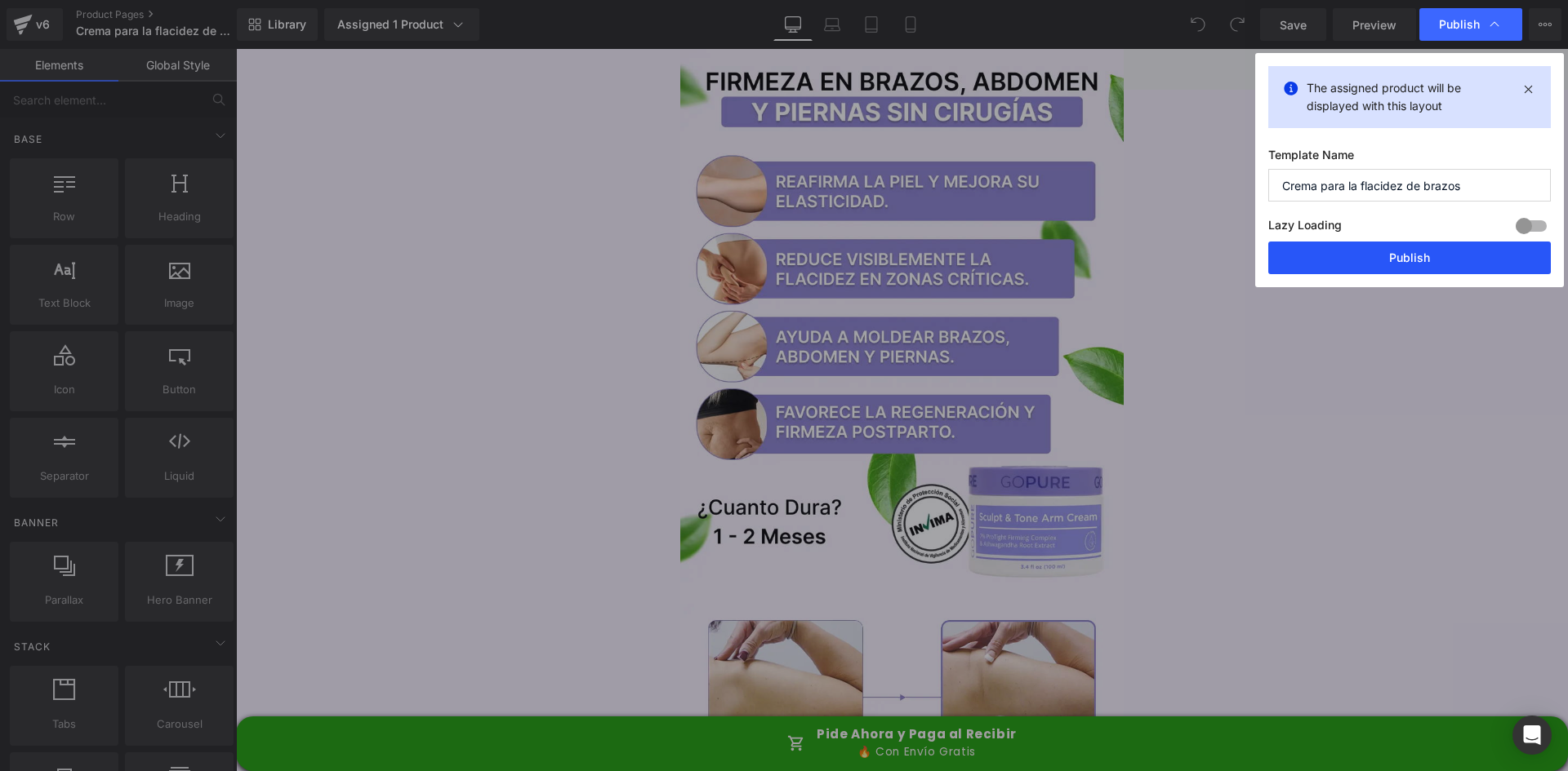
drag, startPoint x: 1398, startPoint y: 273, endPoint x: 833, endPoint y: 338, distance: 568.7
click at [1398, 273] on button "Publish" at bounding box center [1409, 258] width 283 height 32
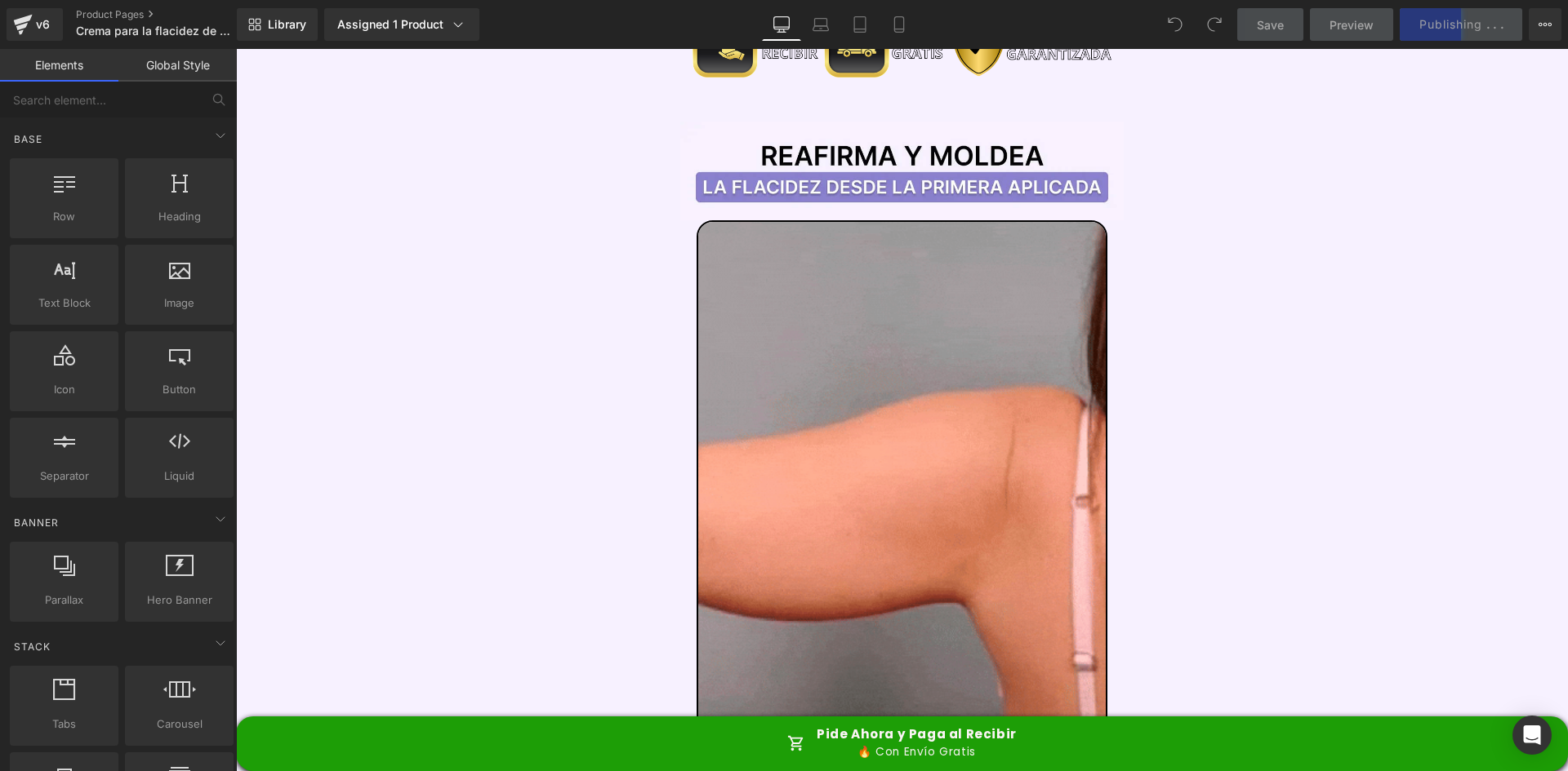
scroll to position [1959, 0]
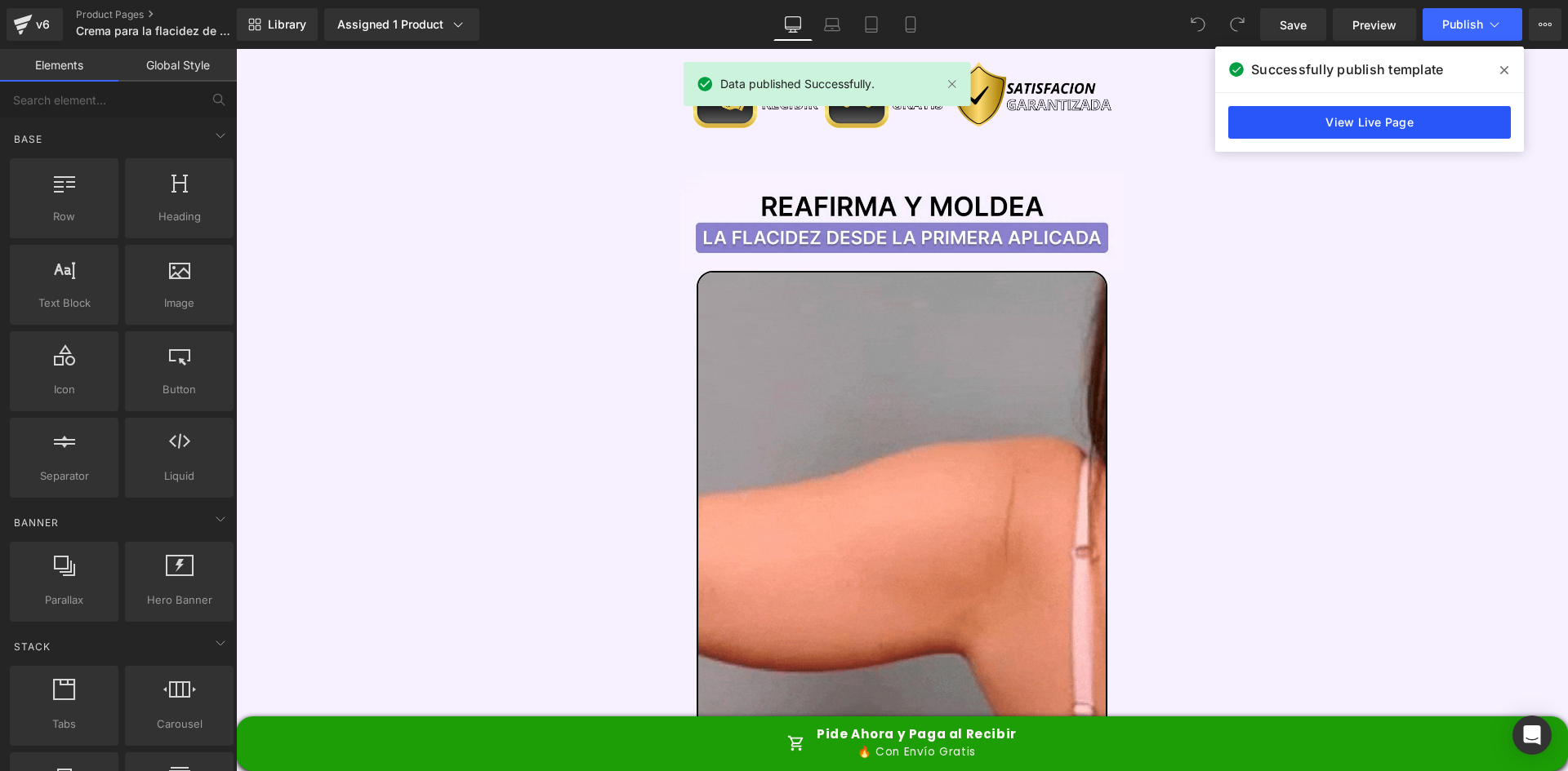
click at [1404, 128] on link "View Live Page" at bounding box center [1370, 122] width 283 height 32
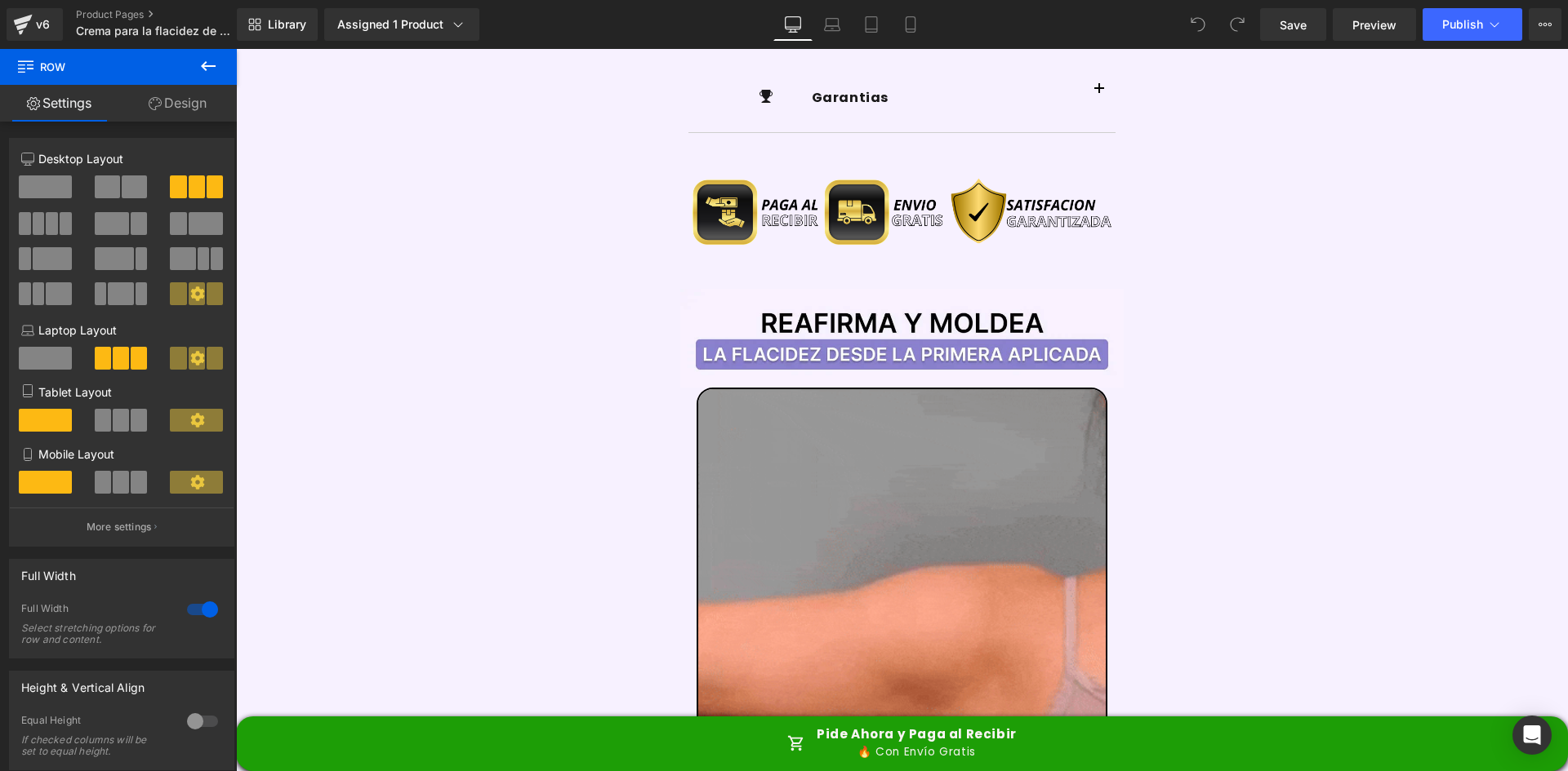
scroll to position [1790, 0]
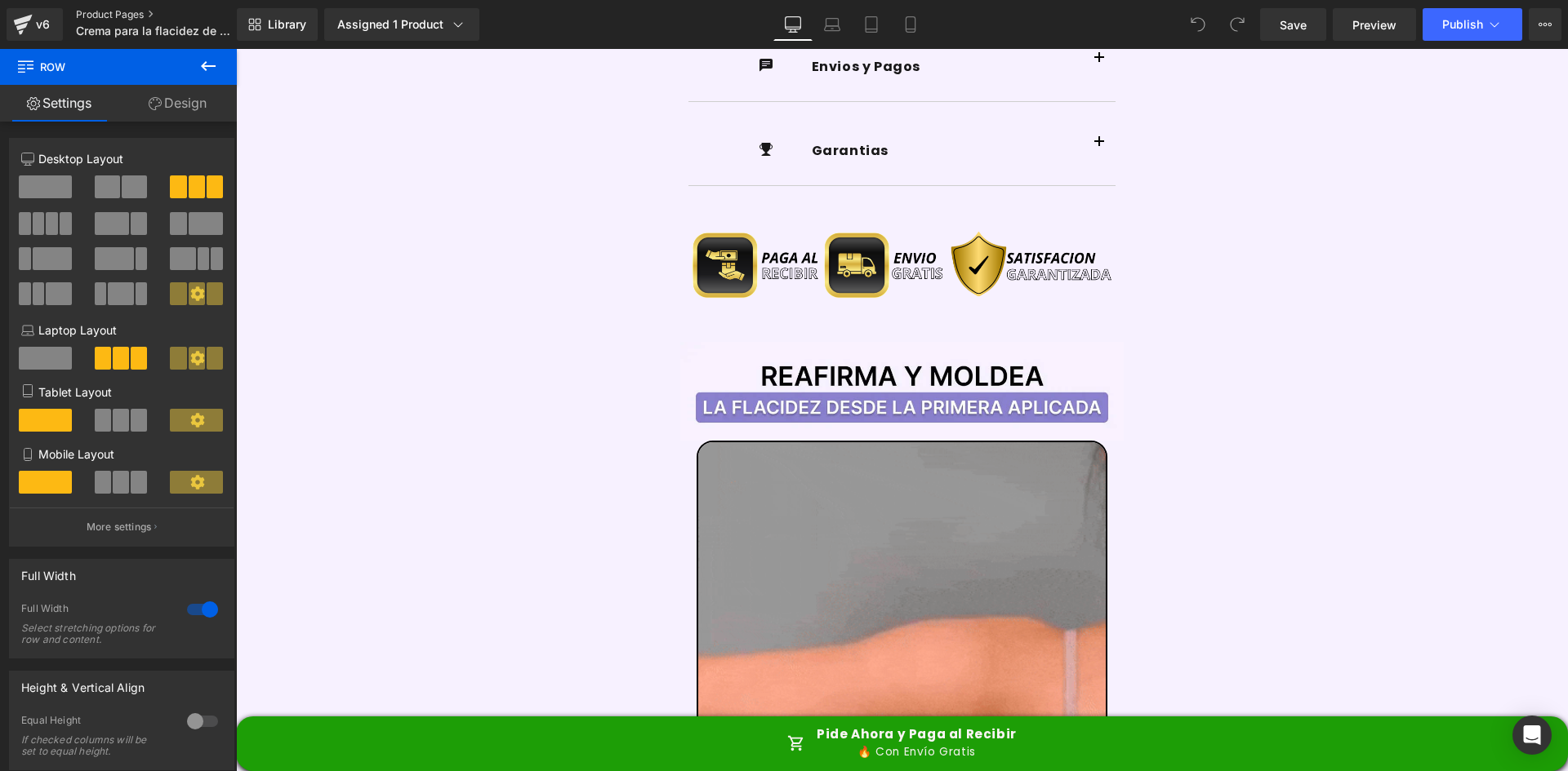
click at [125, 13] on link "Product Pages" at bounding box center [170, 14] width 188 height 13
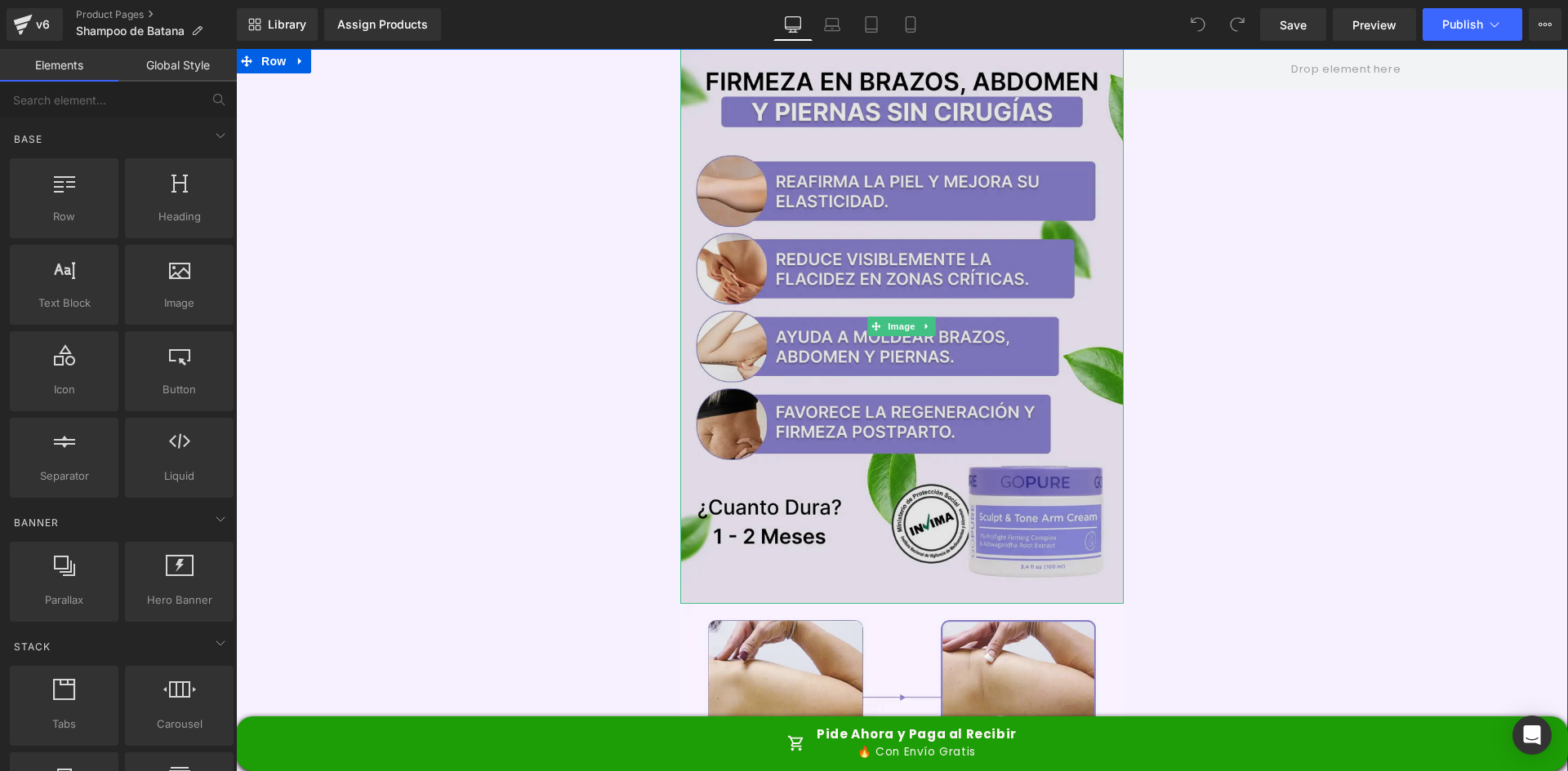
click at [929, 104] on img at bounding box center [903, 327] width 445 height 555
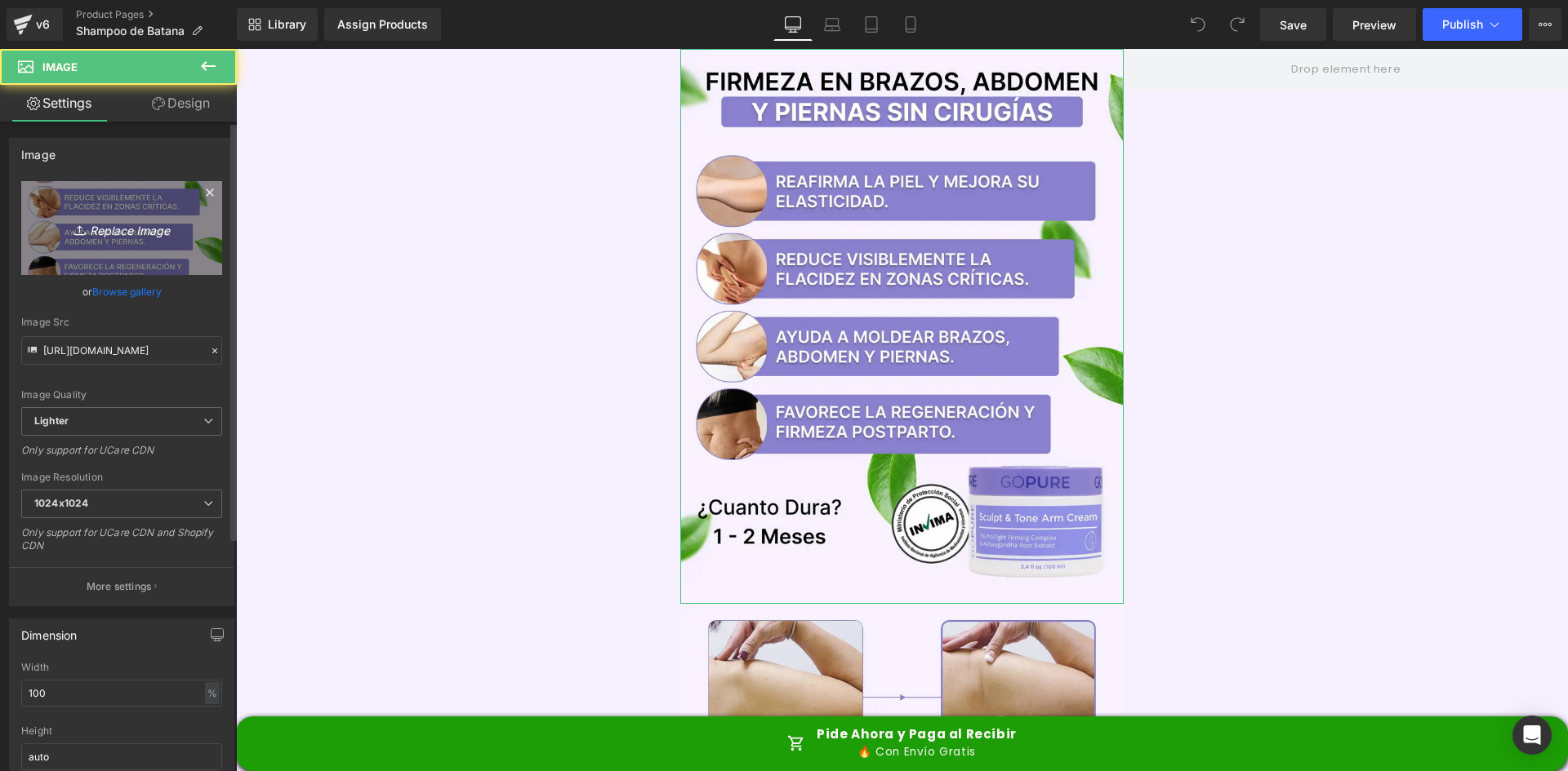
click at [67, 221] on icon "Replace Image" at bounding box center [122, 228] width 131 height 21
type input "C:\fakepath\Banner Principal.webp"
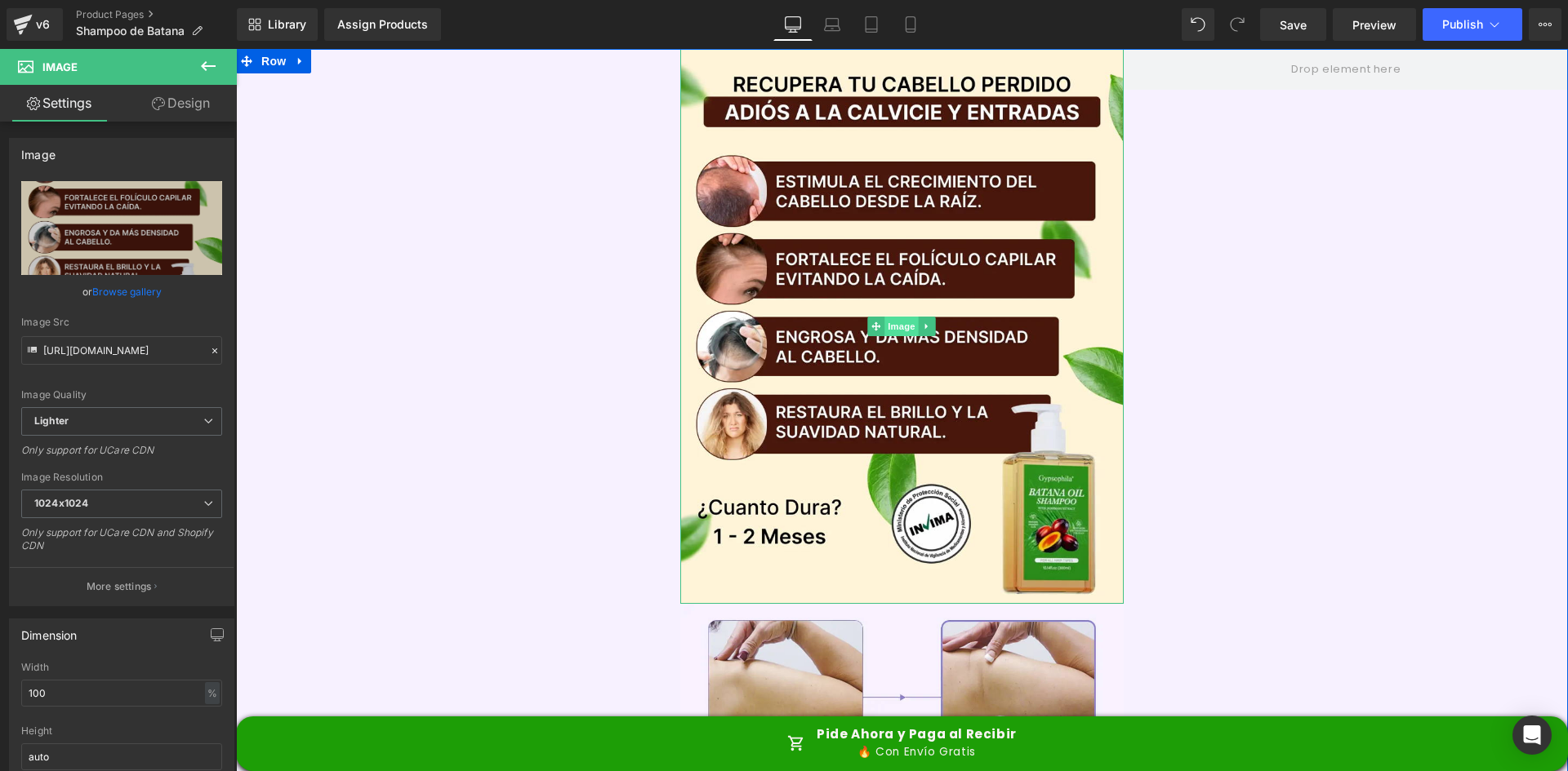
type input "[URL][DOMAIN_NAME]"
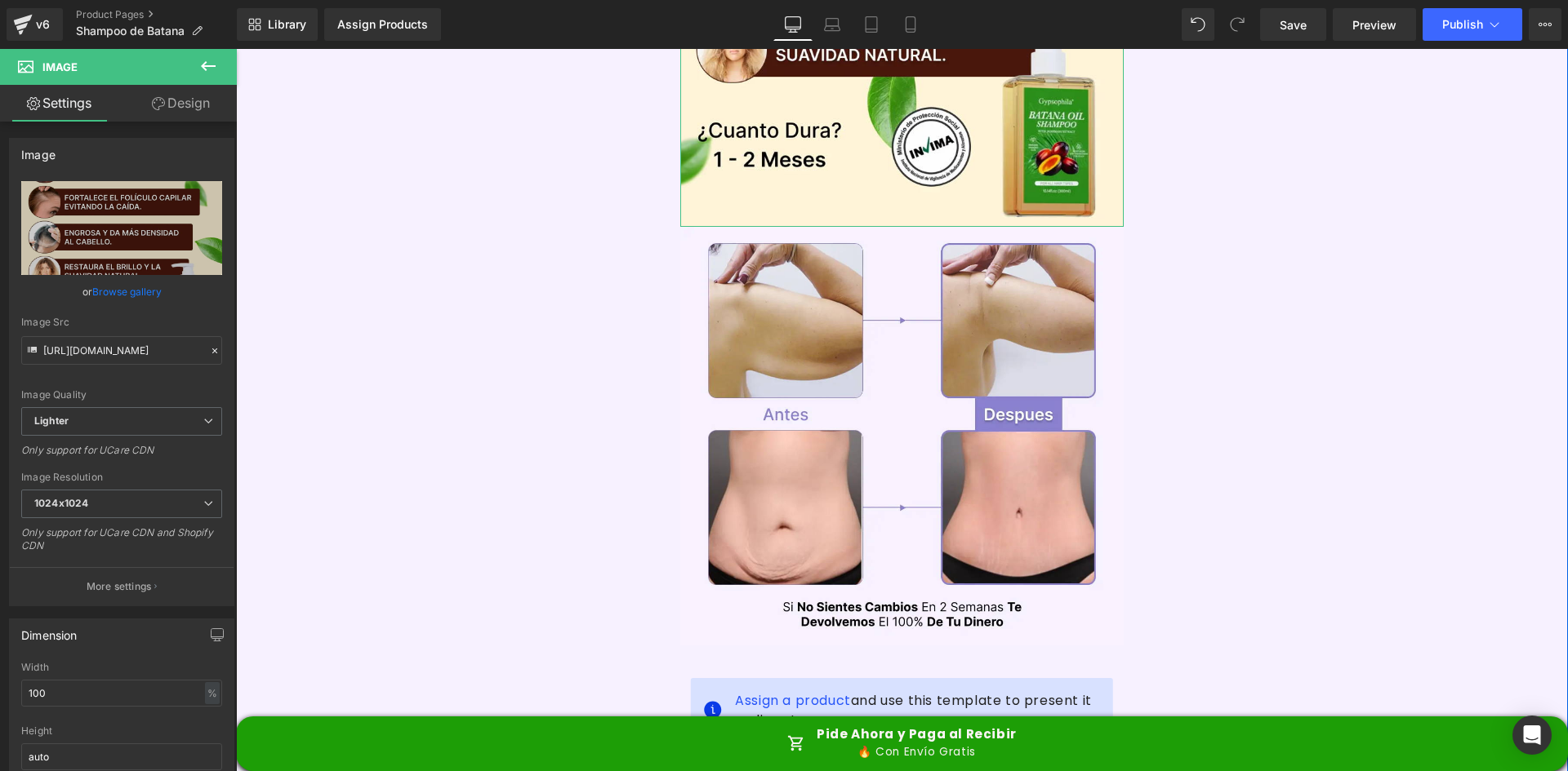
scroll to position [408, 0]
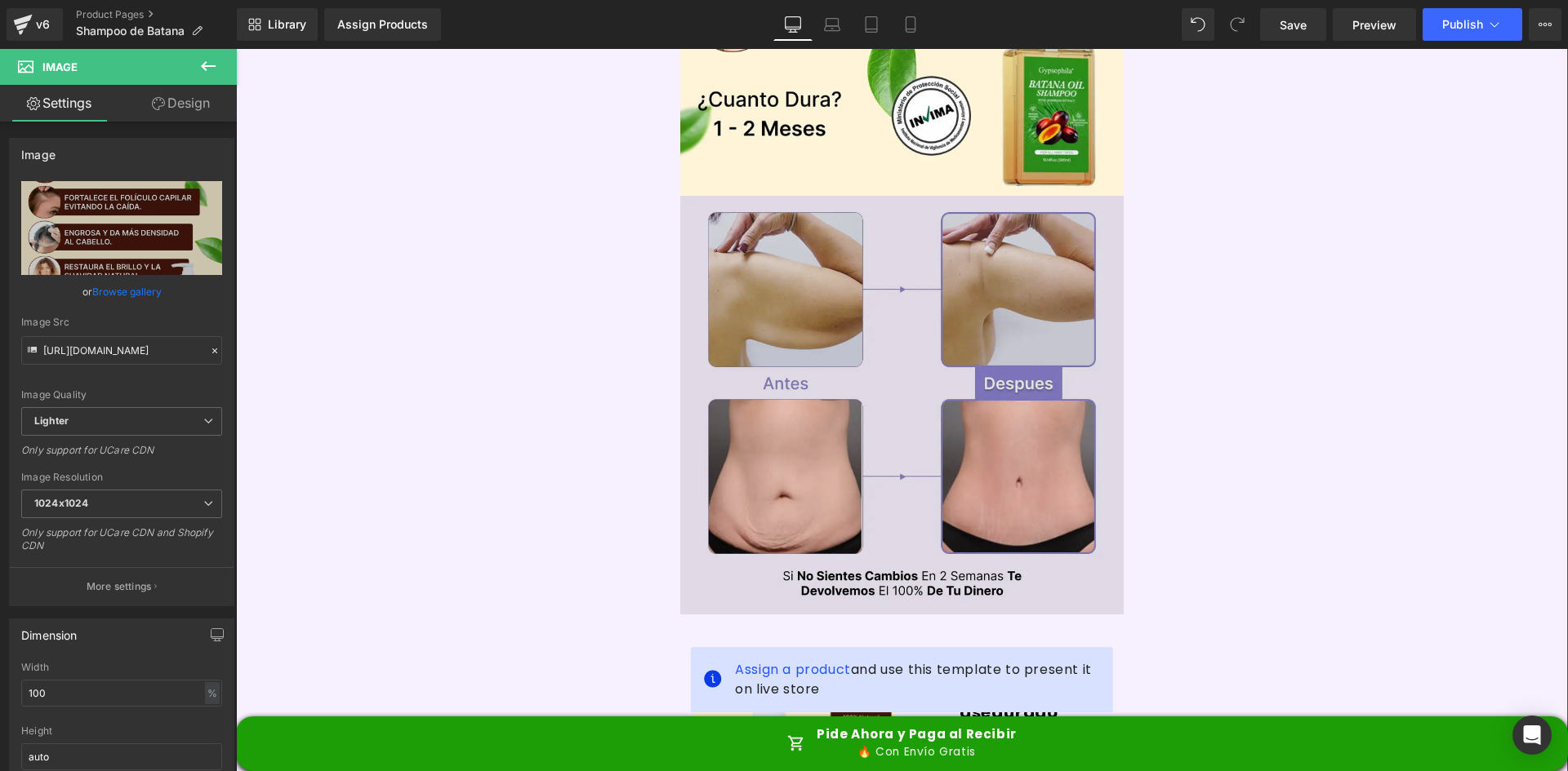
click at [891, 333] on img at bounding box center [903, 405] width 445 height 419
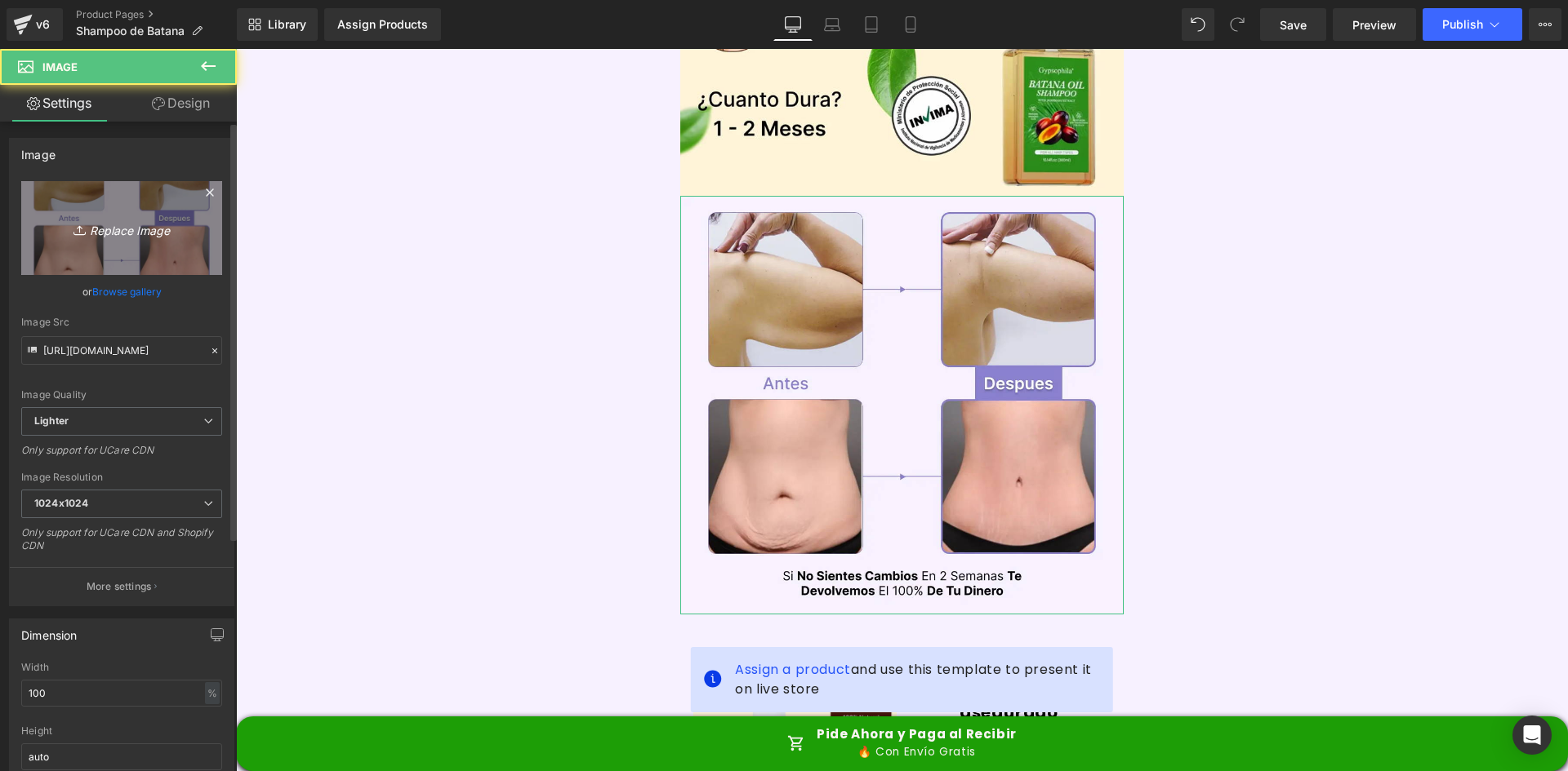
click at [85, 221] on icon "Replace Image" at bounding box center [122, 228] width 131 height 21
type input "C:\fakepath\Antes y Despues.webp"
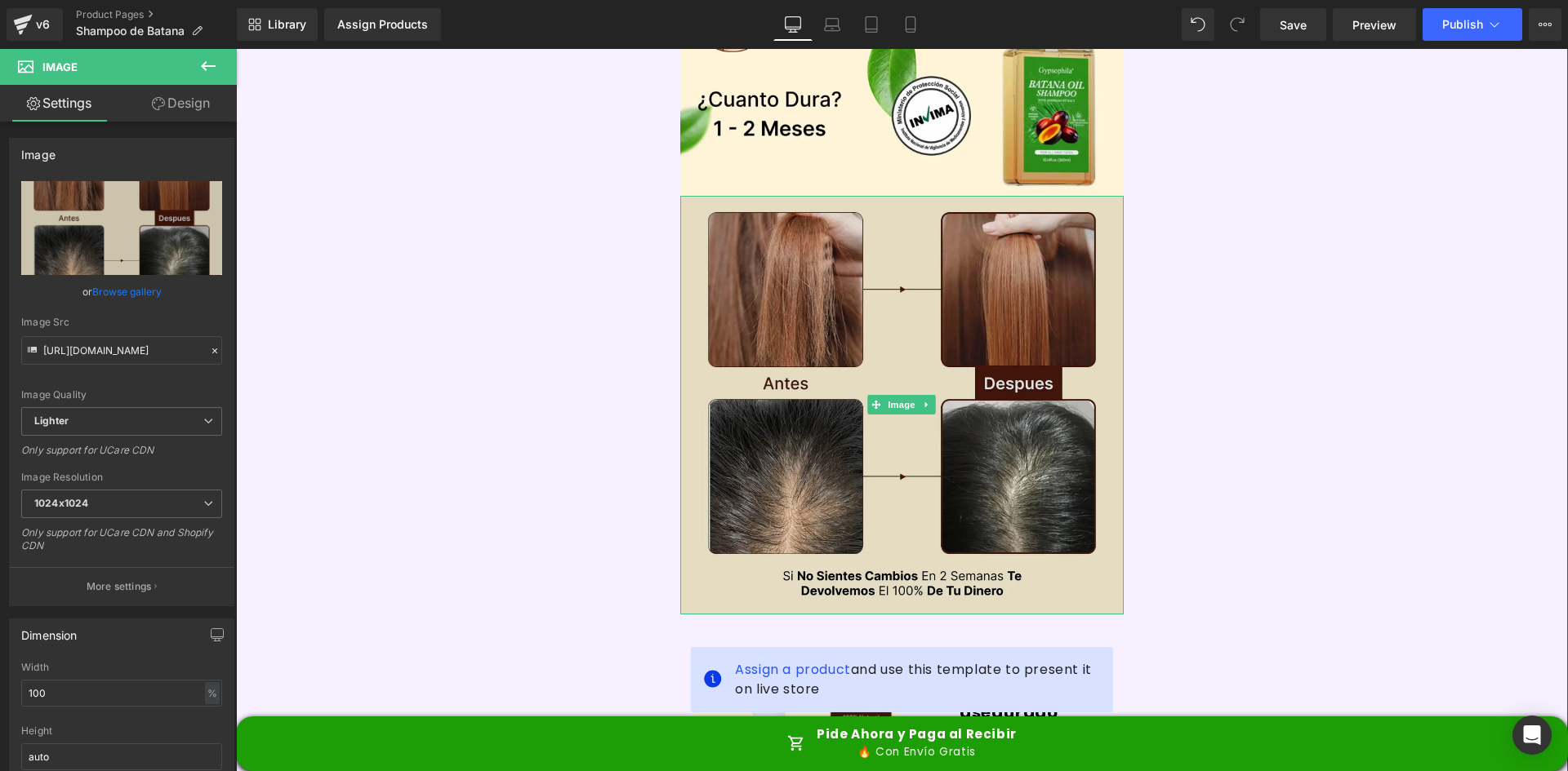
type input "[URL][DOMAIN_NAME]"
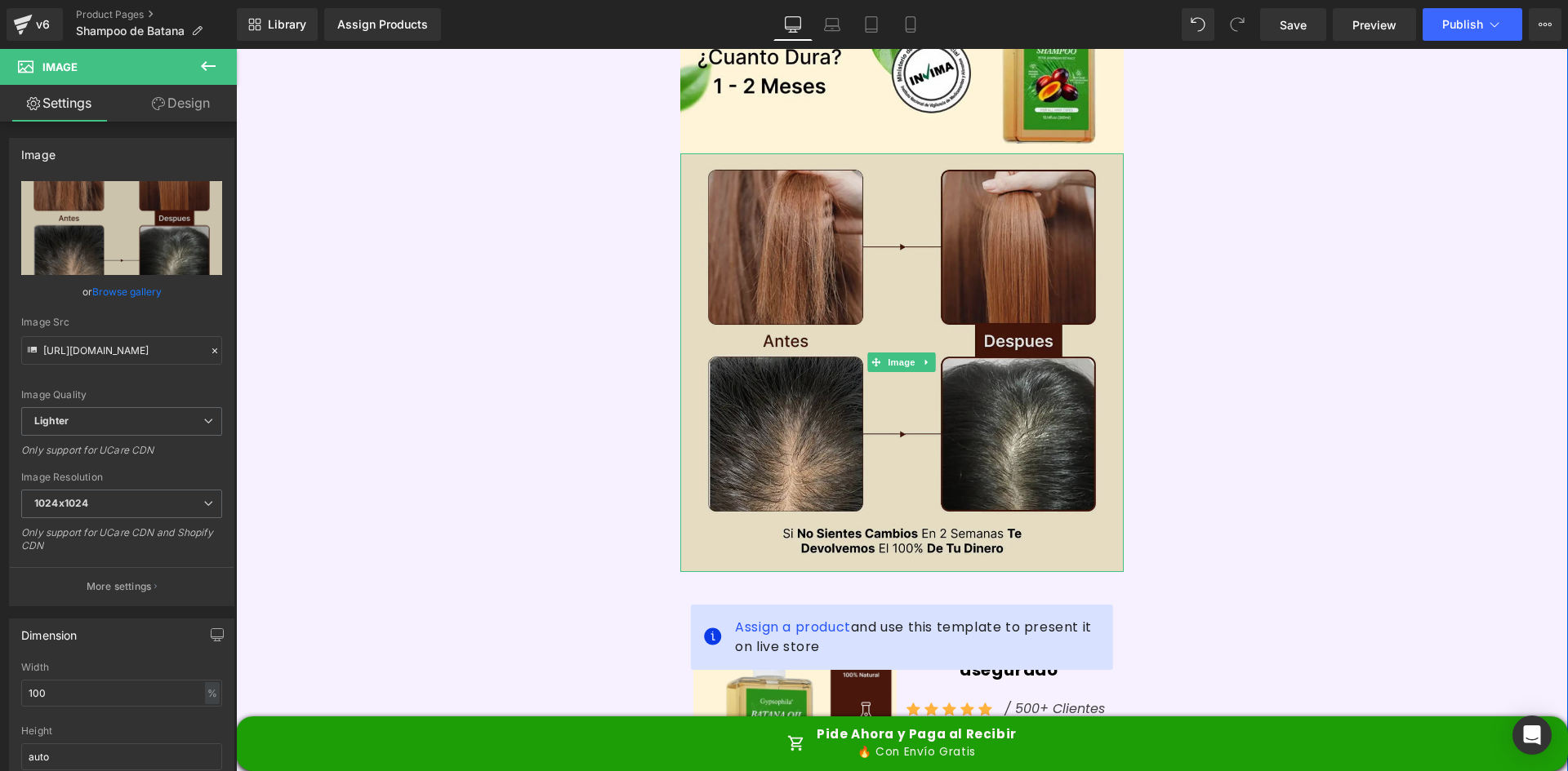
scroll to position [817, 0]
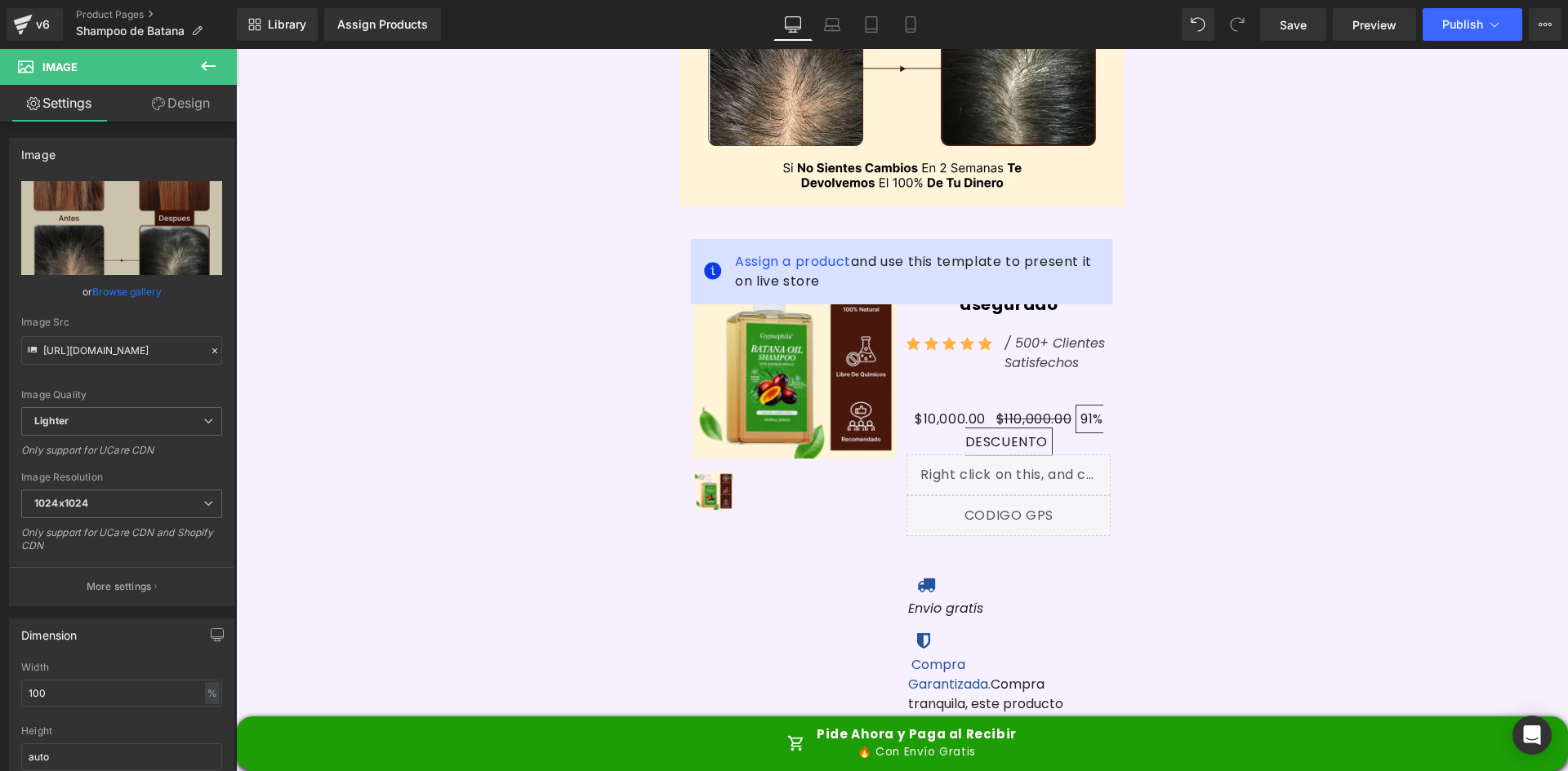
click at [374, 45] on div "Library Assign Products Product Preview No product match your search. Please tr…" at bounding box center [903, 24] width 1332 height 49
click at [385, 34] on link "Assign Products" at bounding box center [383, 24] width 117 height 32
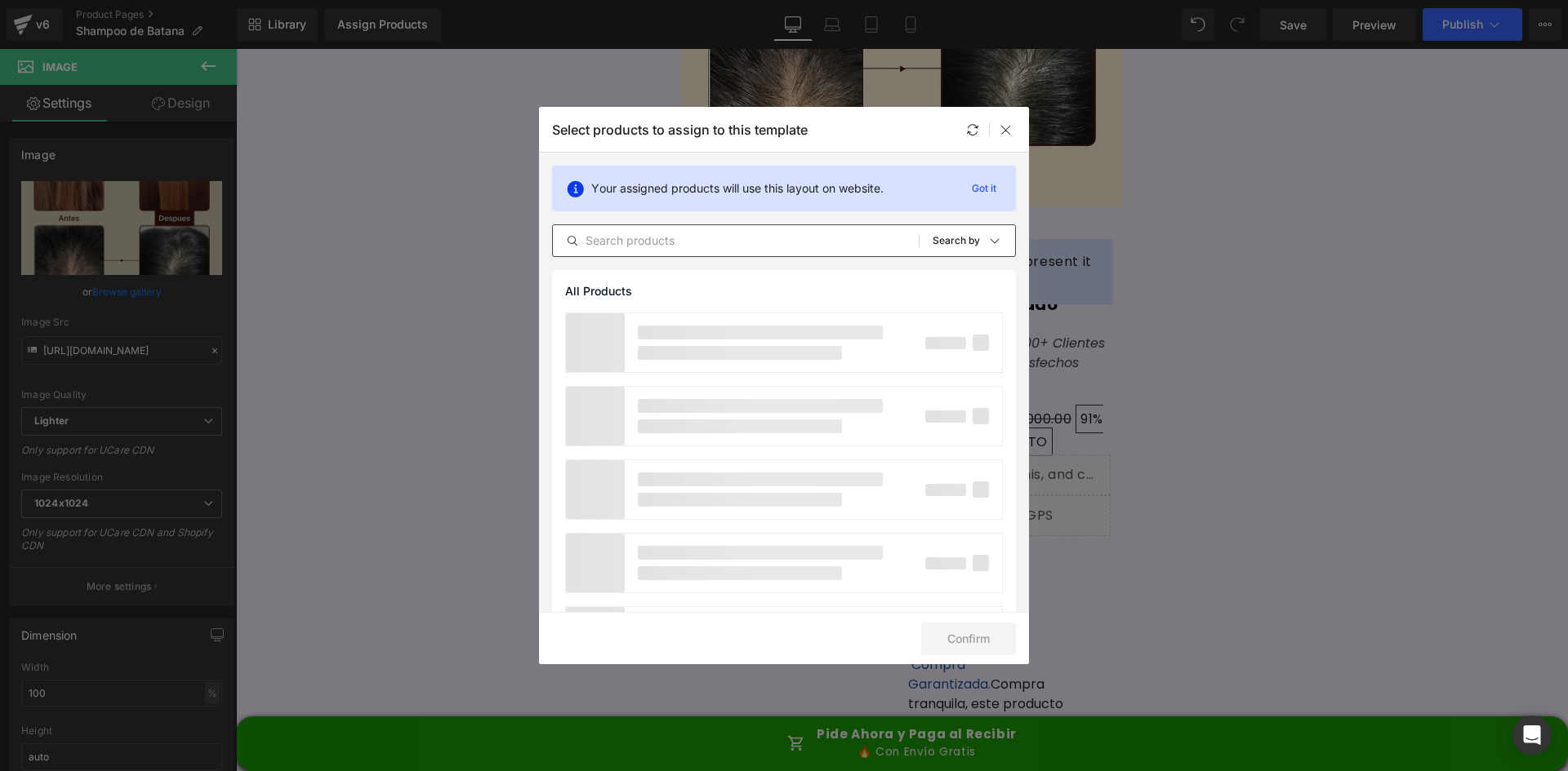
click at [614, 235] on input "text" at bounding box center [736, 241] width 366 height 20
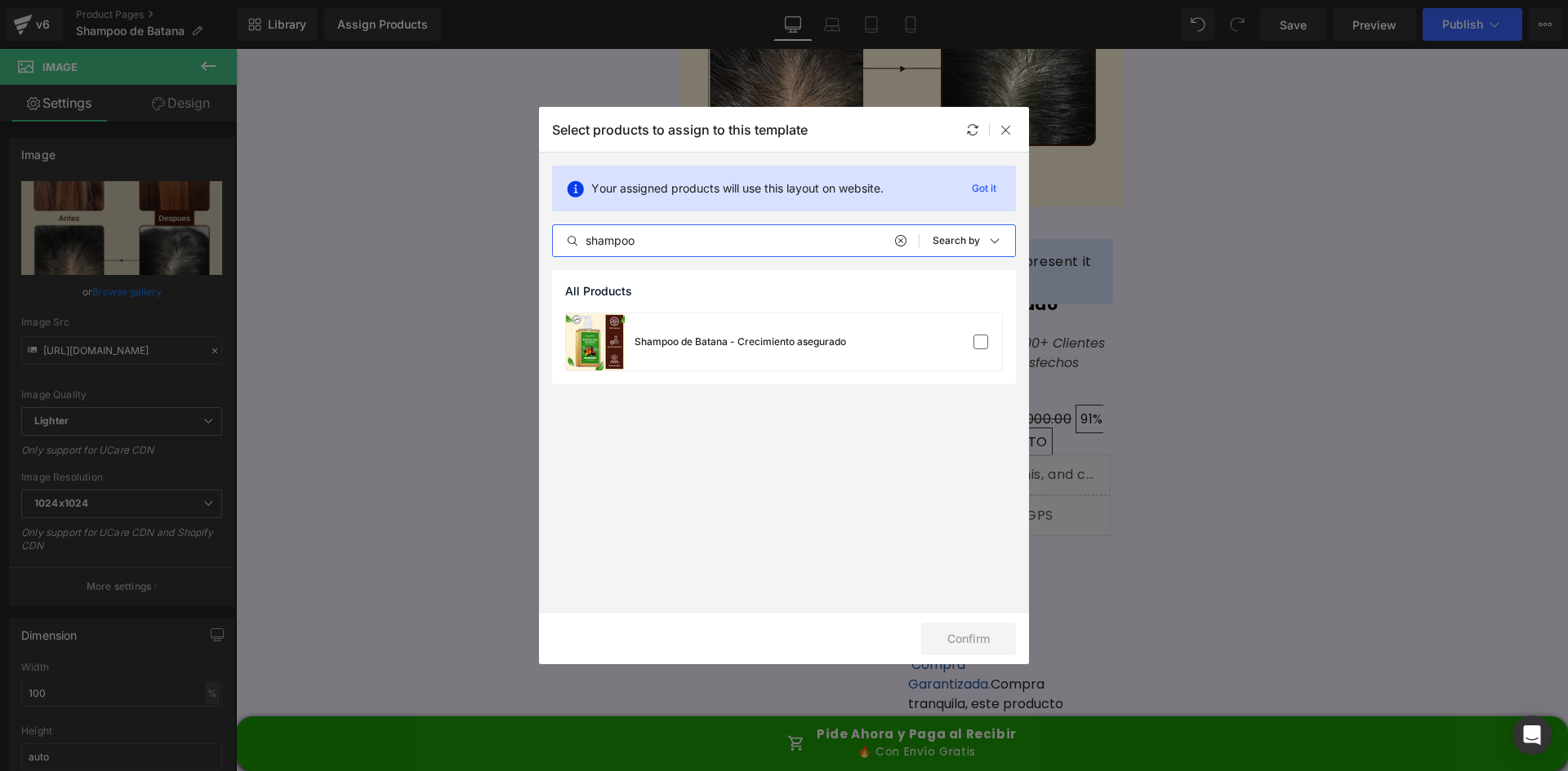
type input "shampoo"
click at [702, 326] on div "Shampoo de Batana - Crecimiento asegurado" at bounding box center [706, 342] width 280 height 57
click at [989, 631] on button "Confirm" at bounding box center [969, 639] width 95 height 32
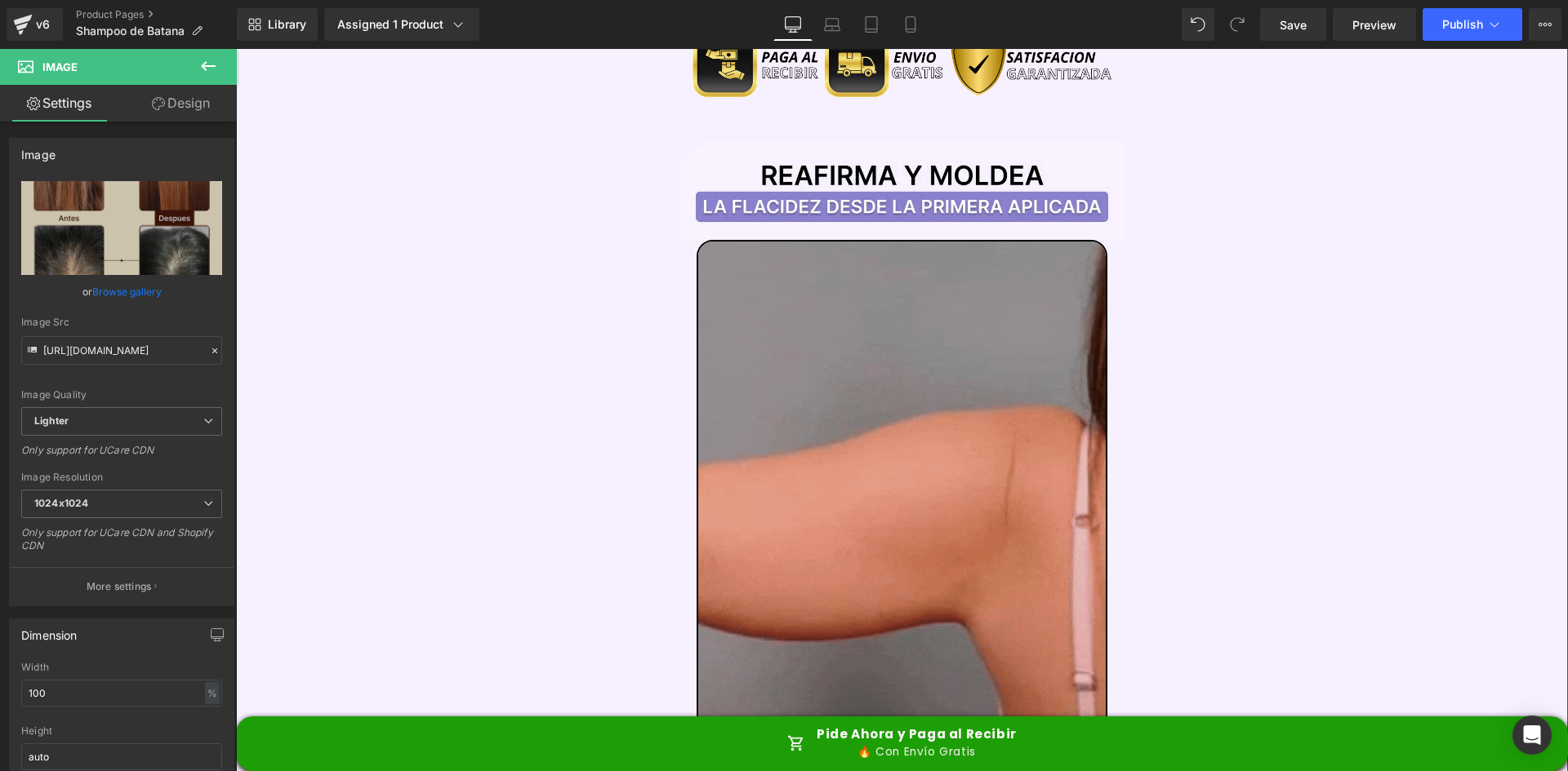
scroll to position [2041, 0]
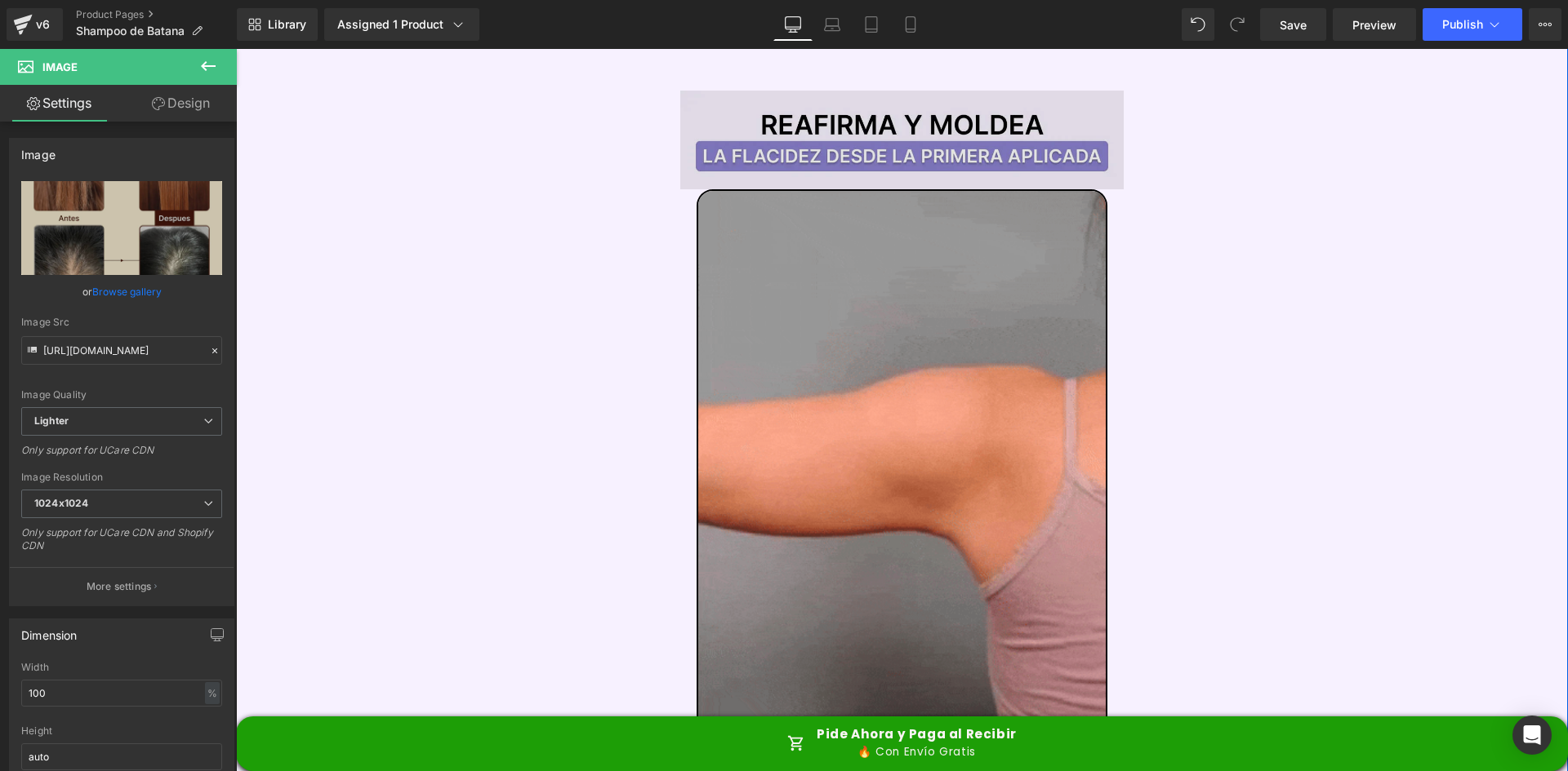
click at [809, 91] on img at bounding box center [903, 140] width 445 height 100
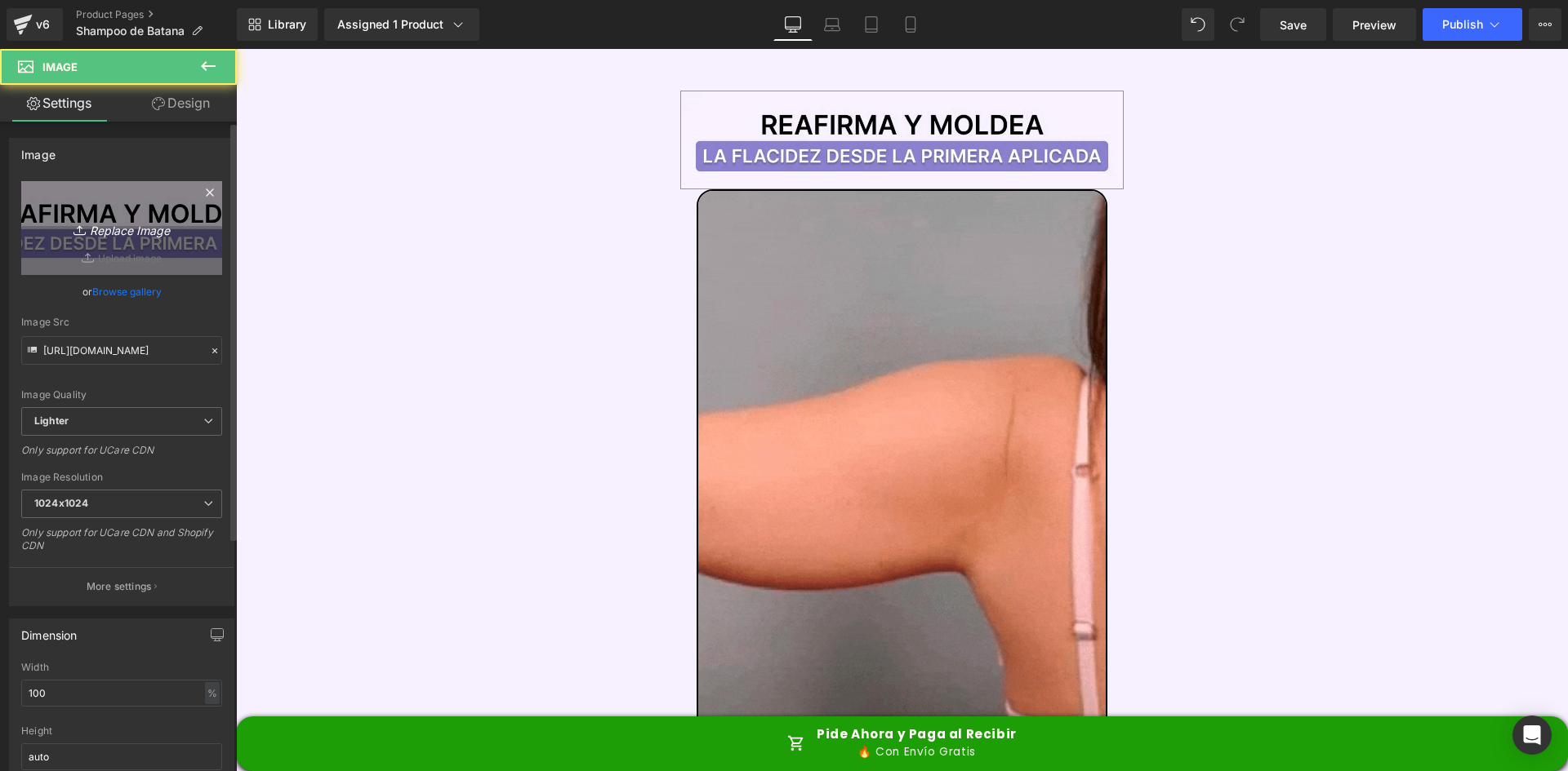
click at [91, 241] on link "Replace Image" at bounding box center [122, 228] width 201 height 94
type input "C:\fakepath\Titulo Irresisitble.webp"
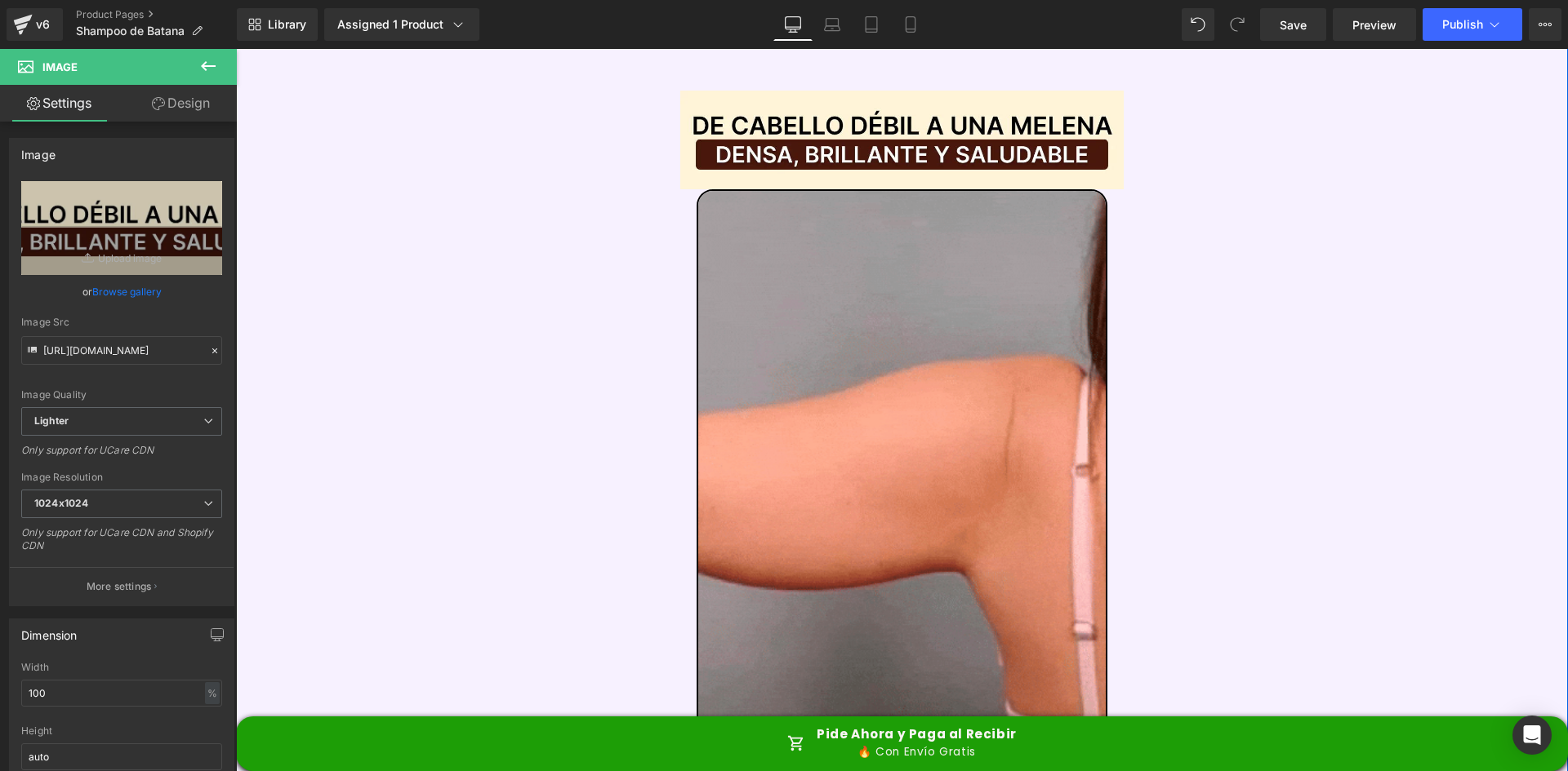
type input "[URL][DOMAIN_NAME]"
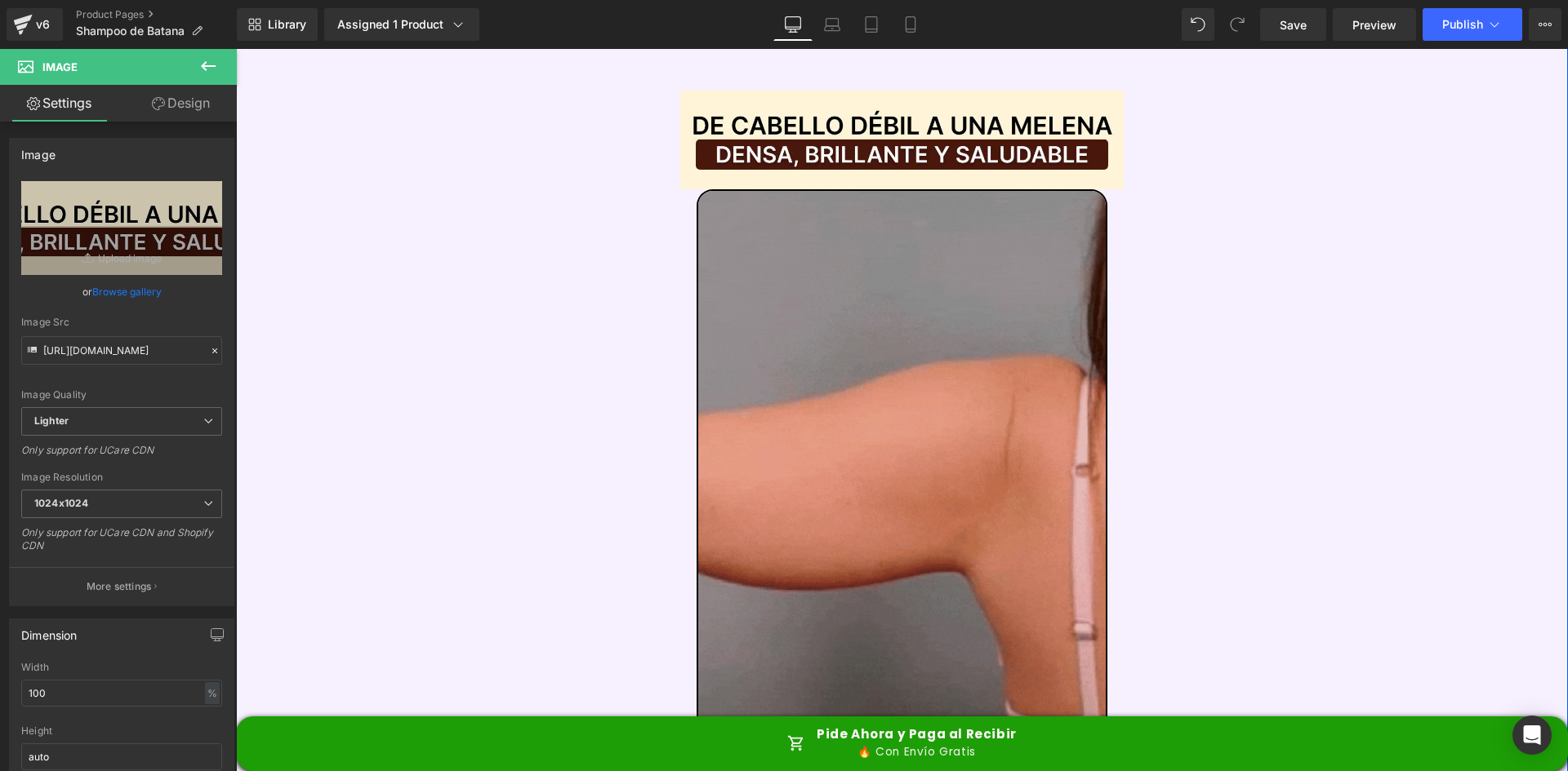
click at [961, 223] on img at bounding box center [903, 462] width 411 height 547
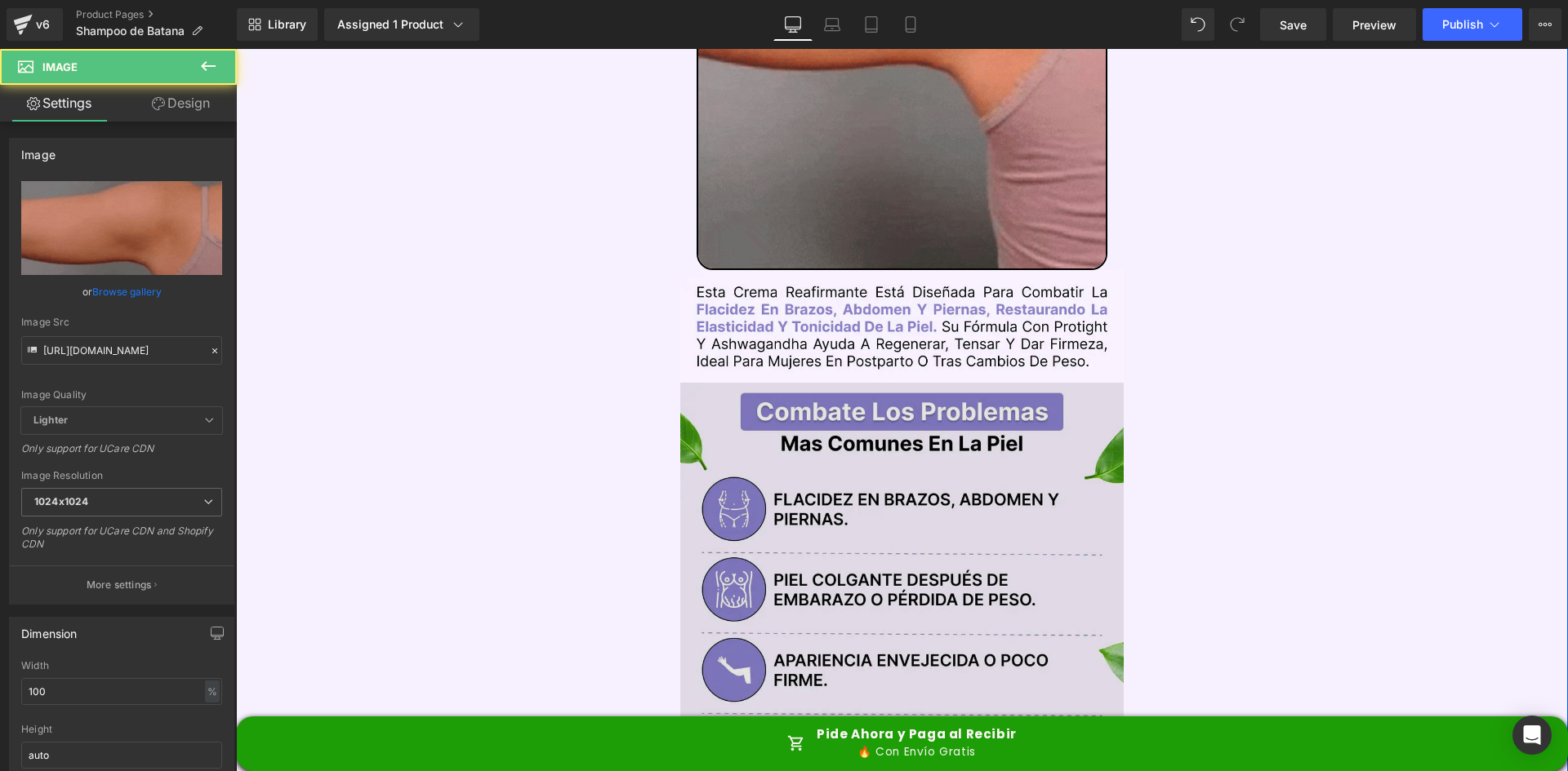
scroll to position [2530, 0]
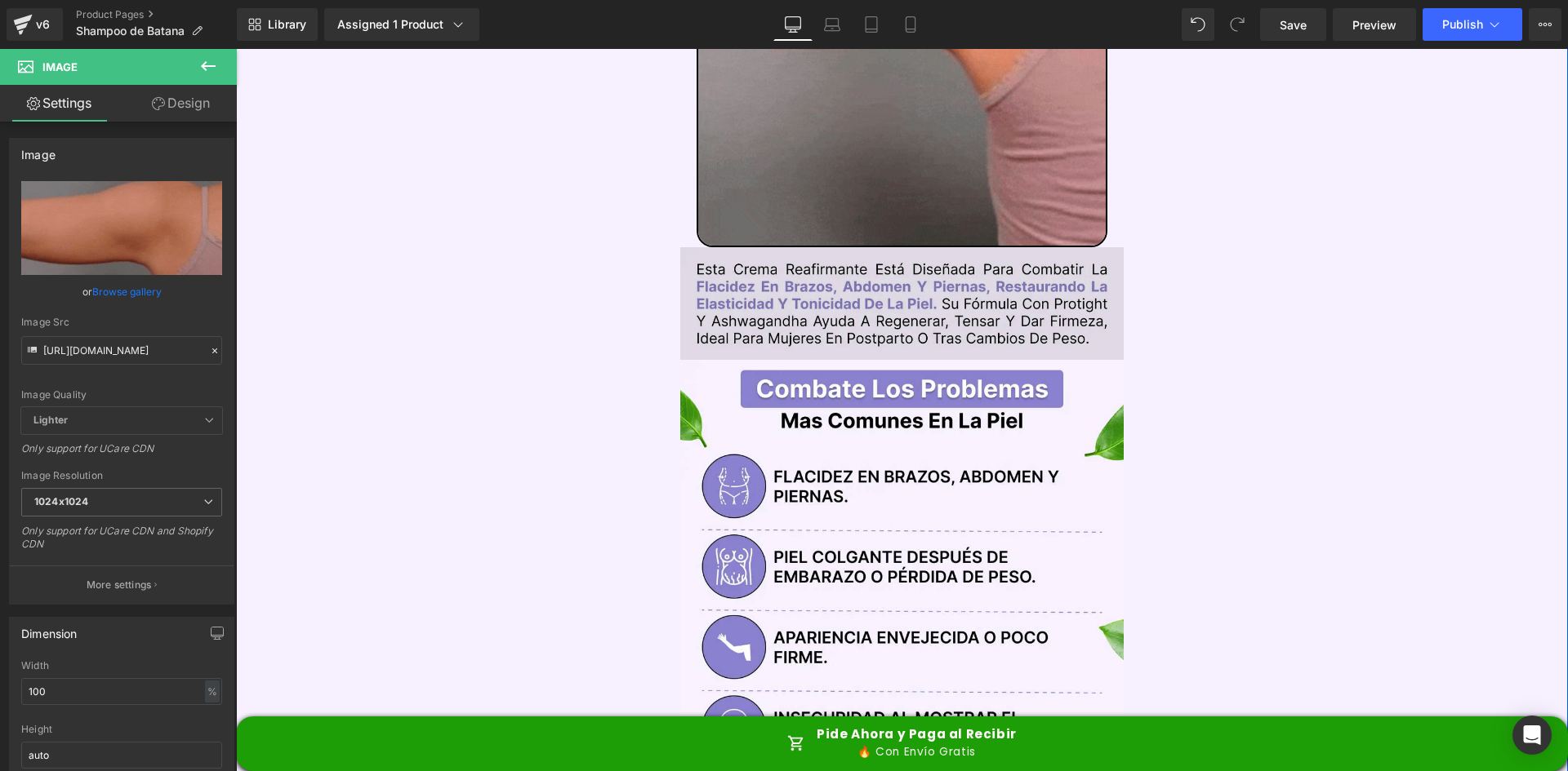
click at [813, 248] on img at bounding box center [903, 304] width 445 height 113
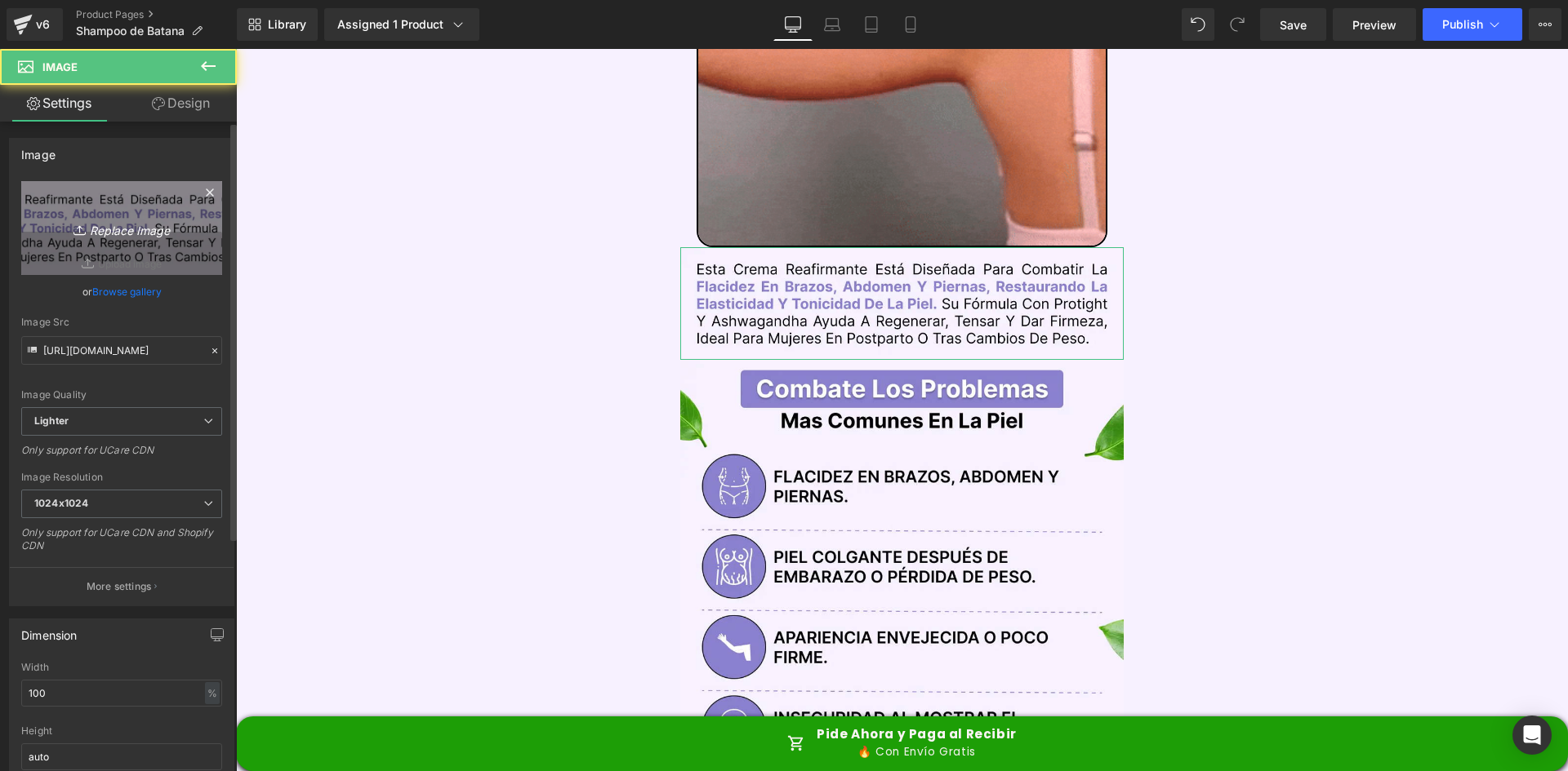
click at [107, 248] on link "Replace Image" at bounding box center [122, 228] width 201 height 94
type input "C:\fakepath\Texto.webp"
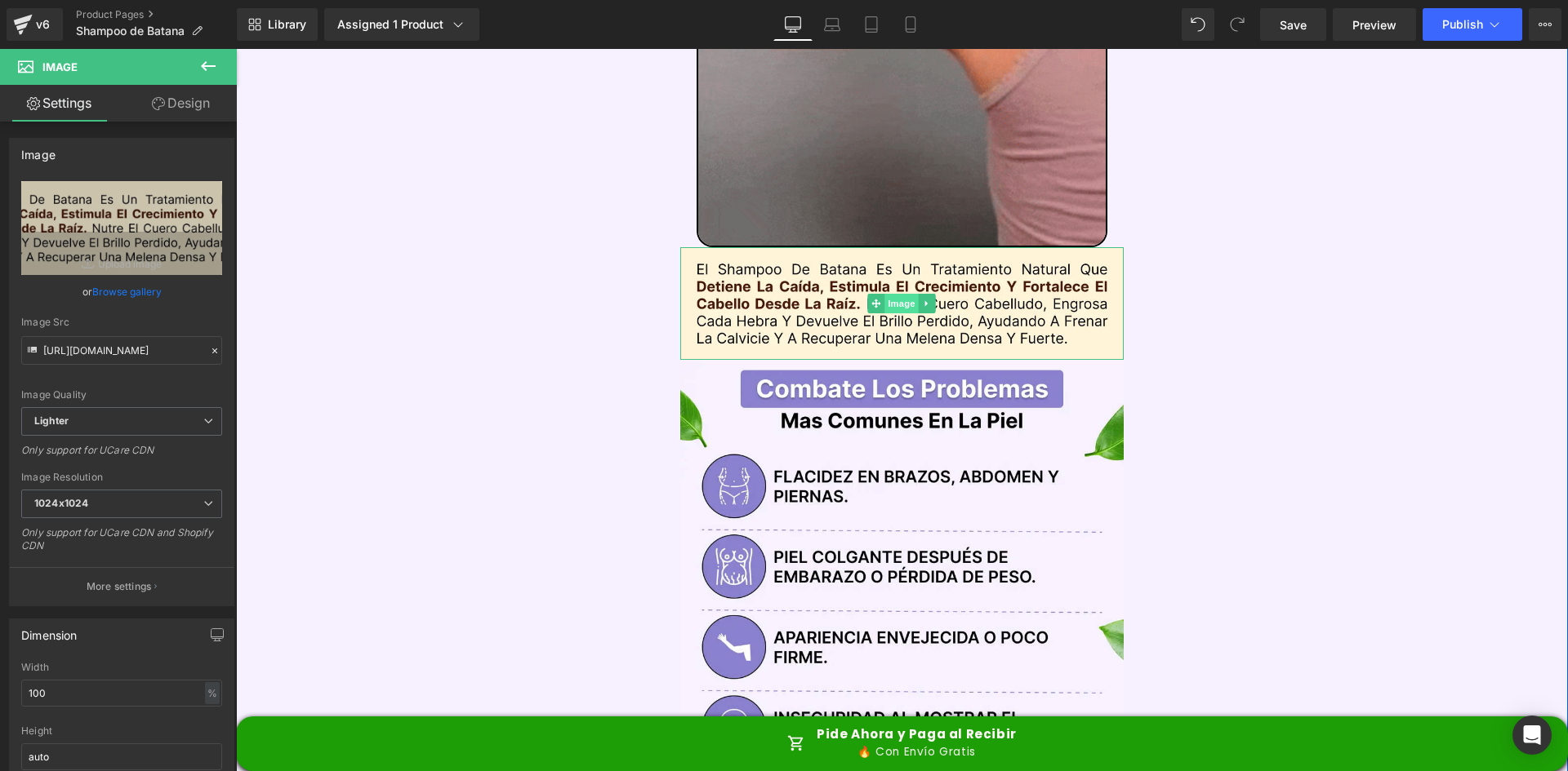
type input "[URL][DOMAIN_NAME]"
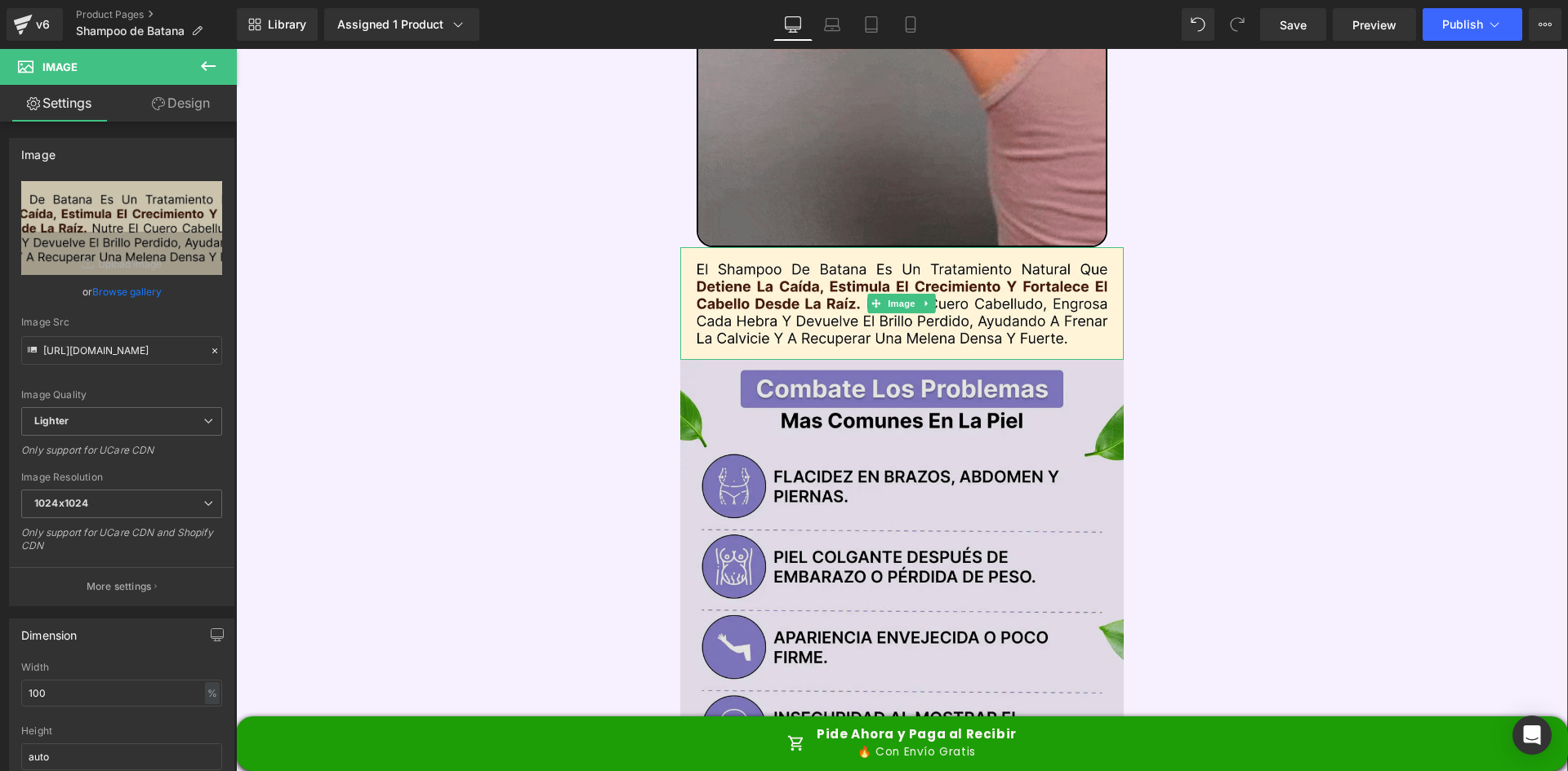
click at [896, 403] on img at bounding box center [903, 611] width 445 height 504
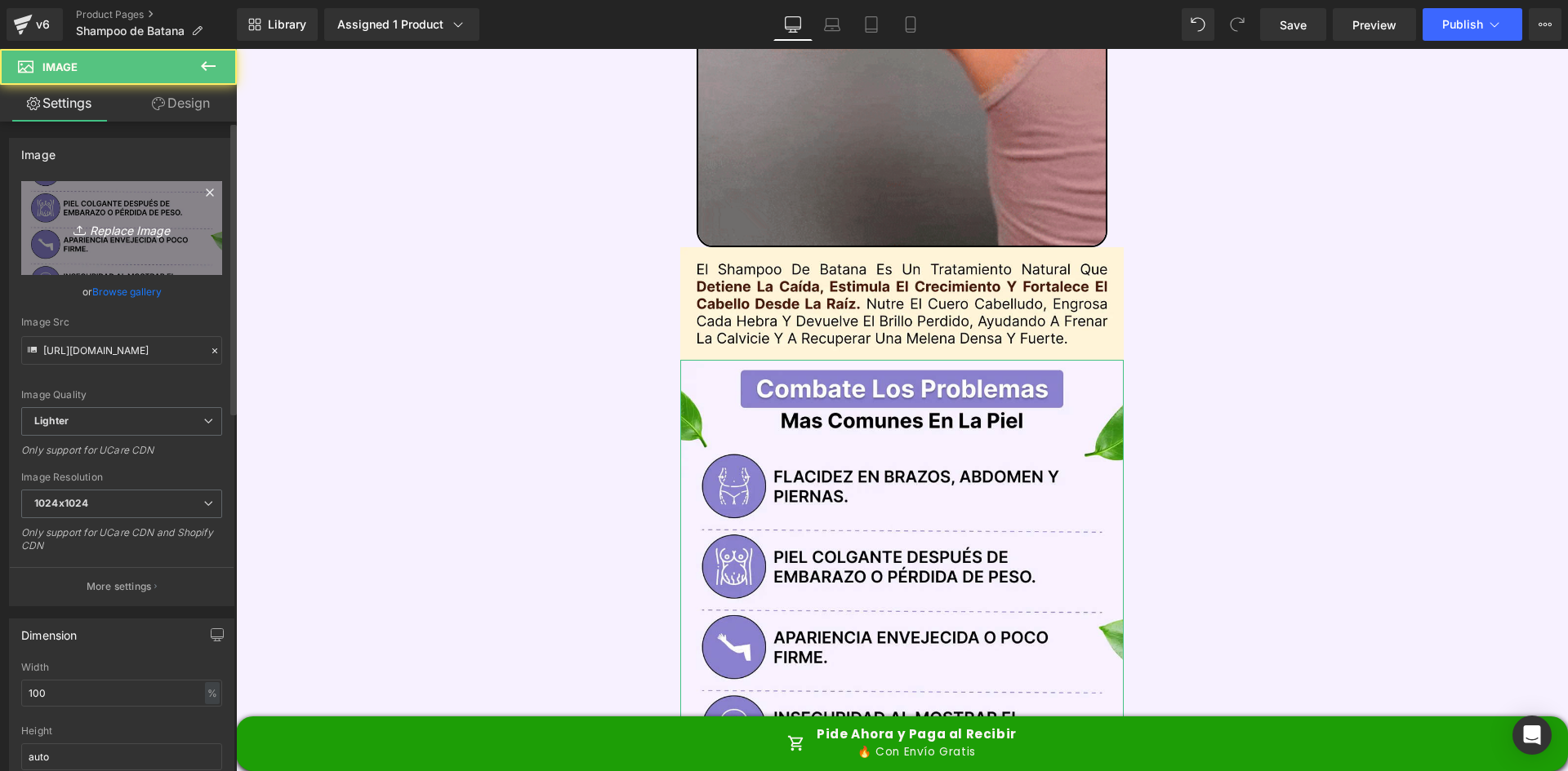
click at [114, 252] on link "Replace Image" at bounding box center [122, 228] width 201 height 94
type input "C:\fakepath\Problemas.webp"
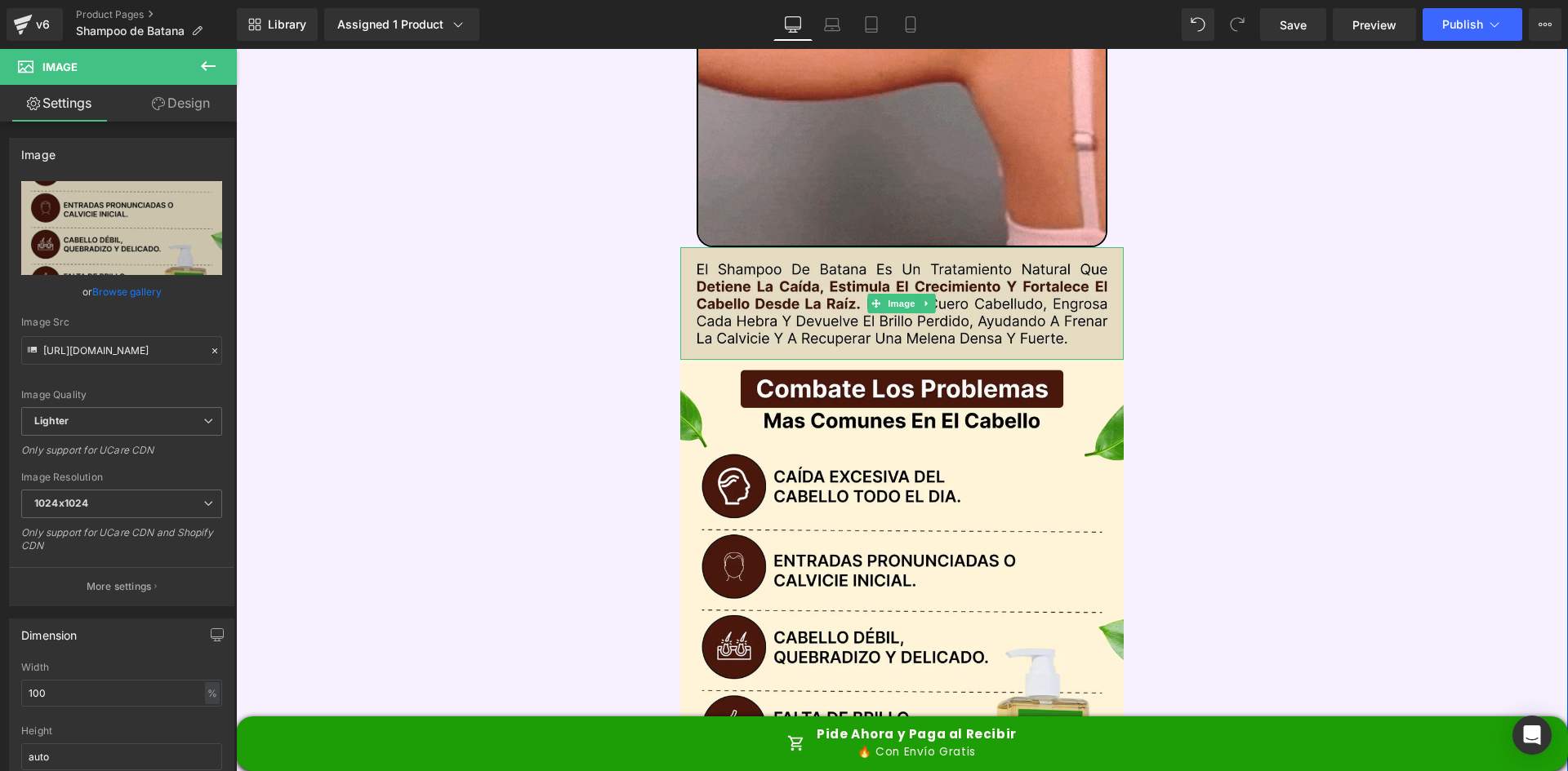
type input "[URL][DOMAIN_NAME]"
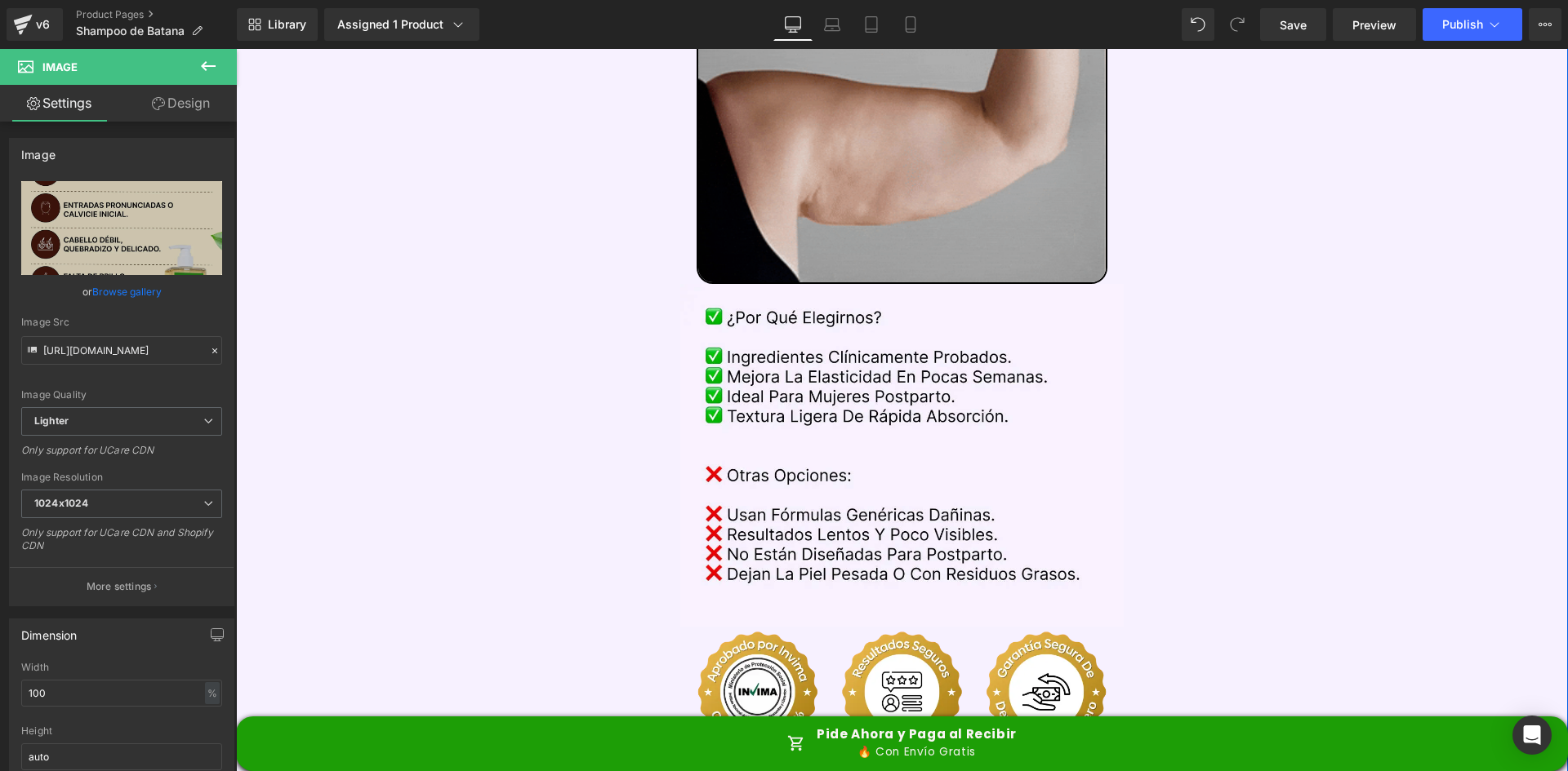
scroll to position [3755, 0]
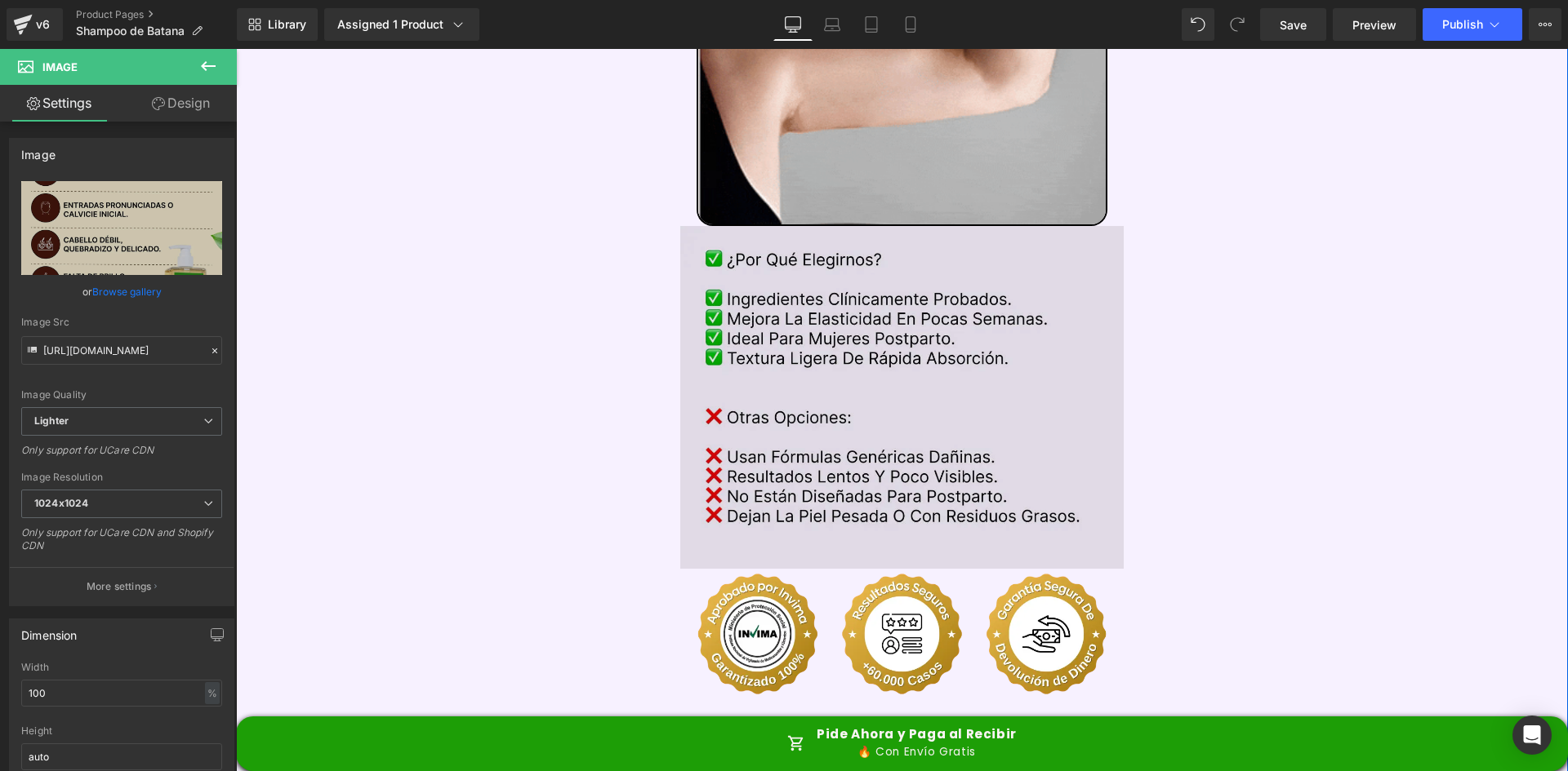
click at [859, 302] on img at bounding box center [903, 398] width 445 height 343
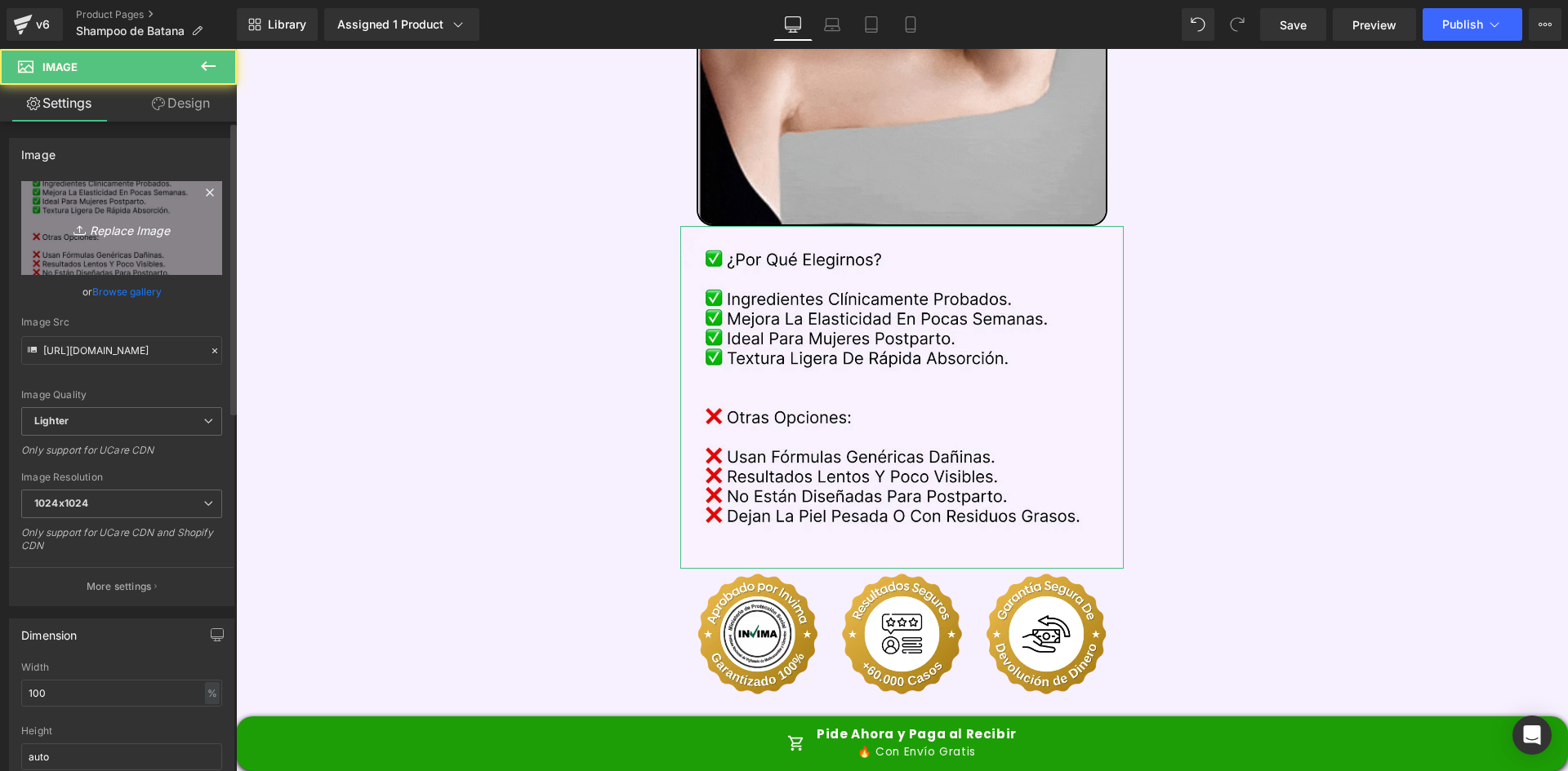
click at [129, 226] on icon "Replace Image" at bounding box center [122, 228] width 131 height 21
type input "C:\fakepath\Comparativa.webp"
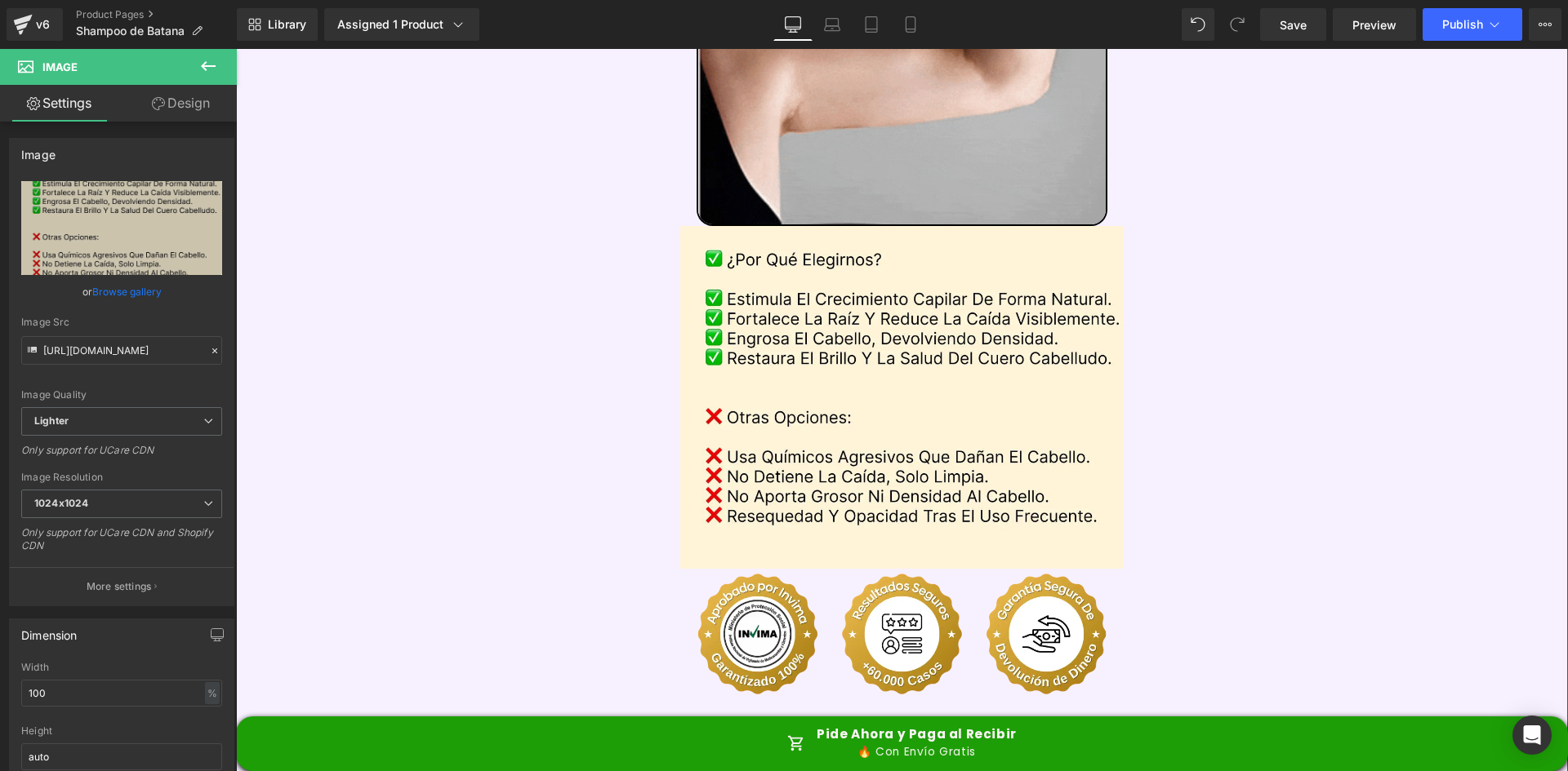
type input "[URL][DOMAIN_NAME]"
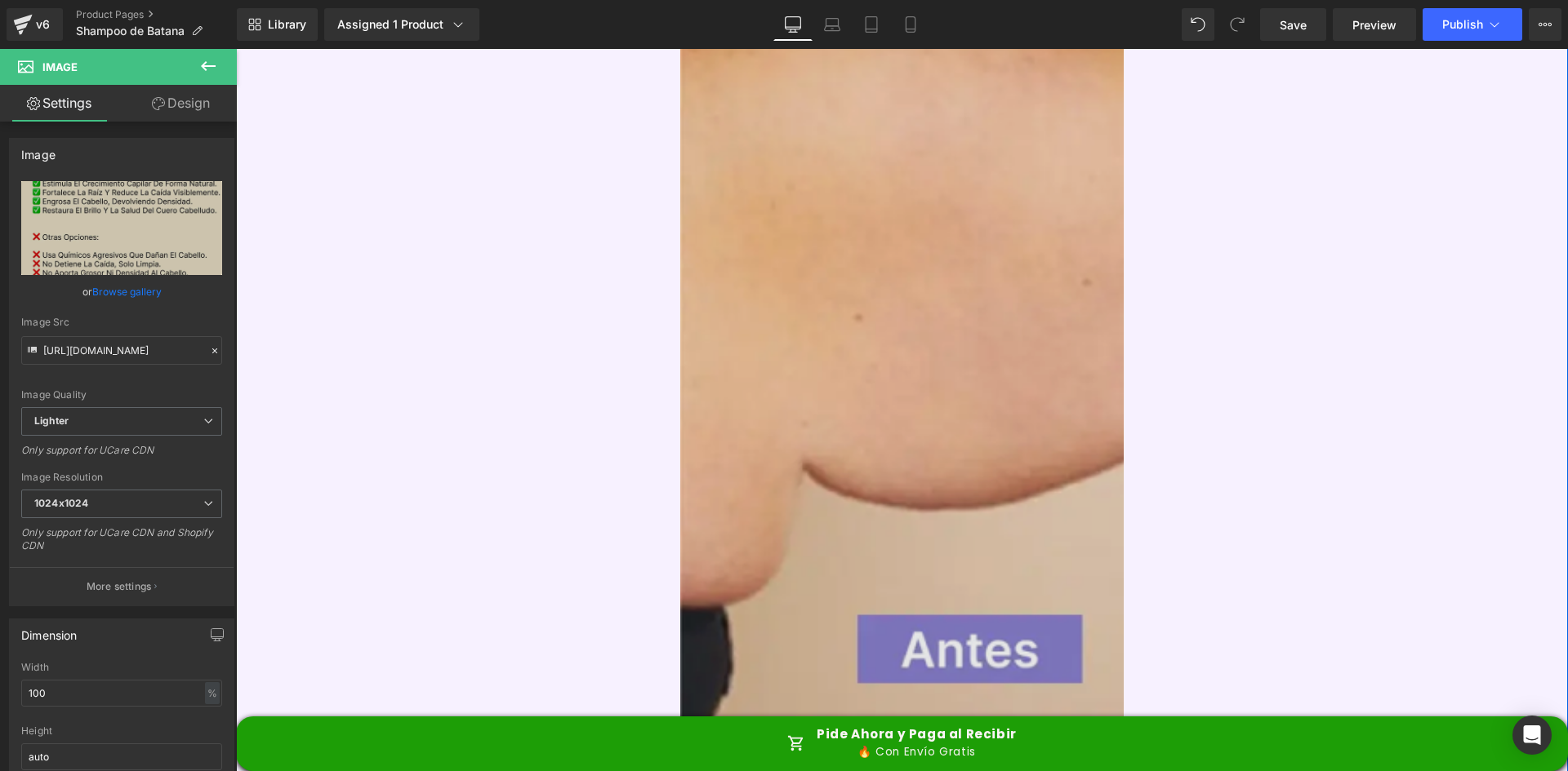
scroll to position [4326, 0]
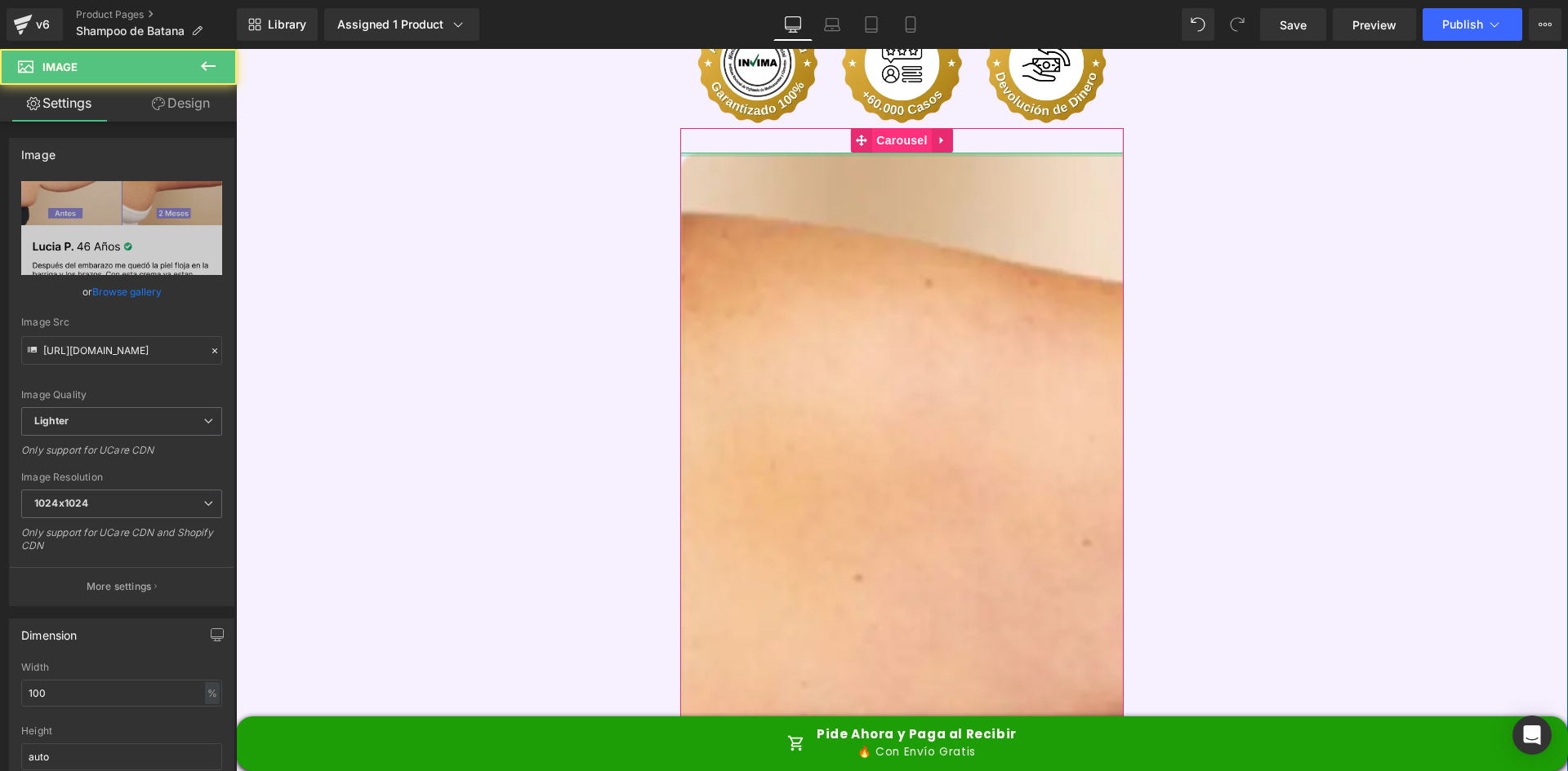
click at [888, 128] on span "Carousel" at bounding box center [901, 140] width 58 height 24
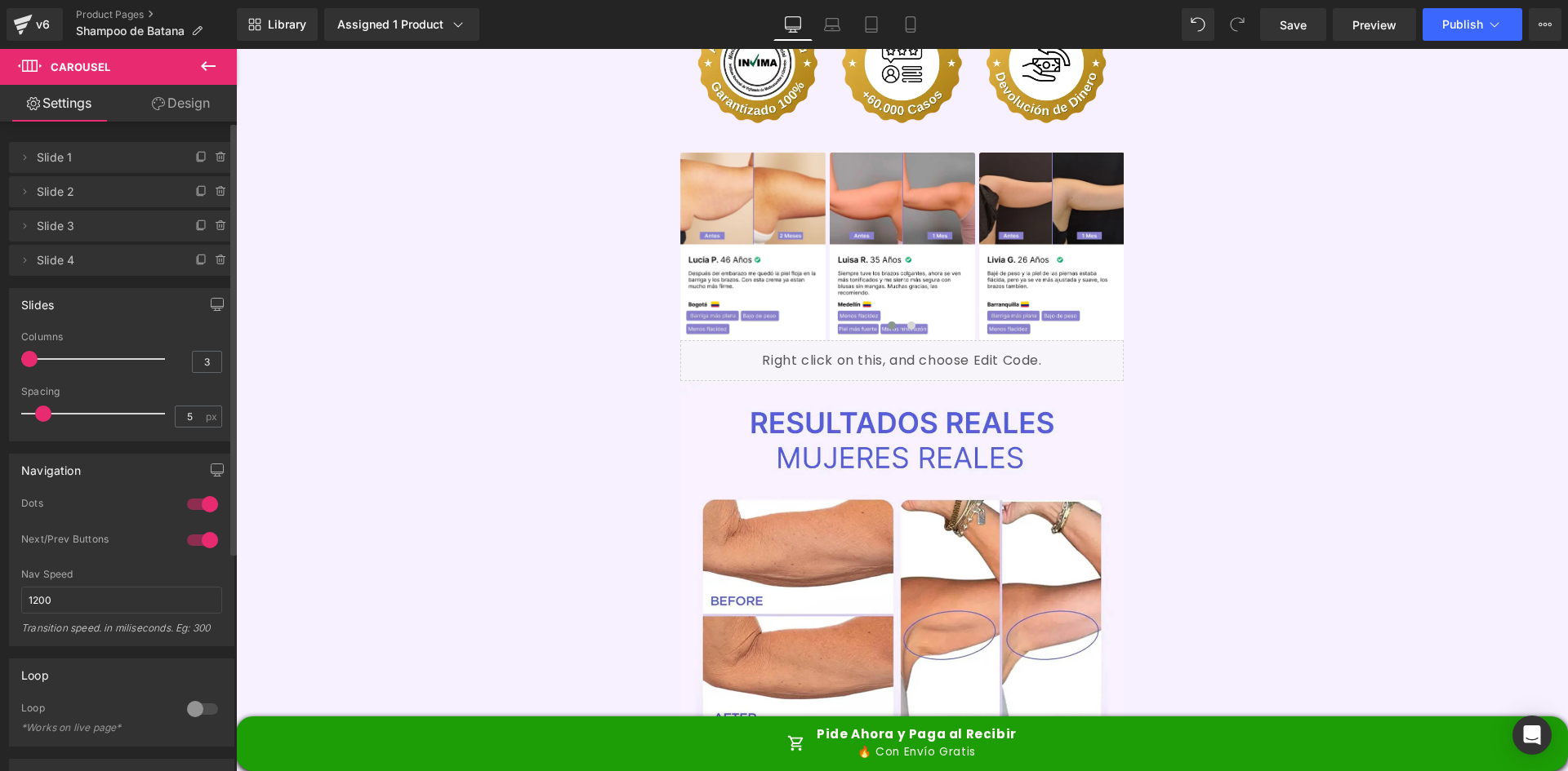
type input "4"
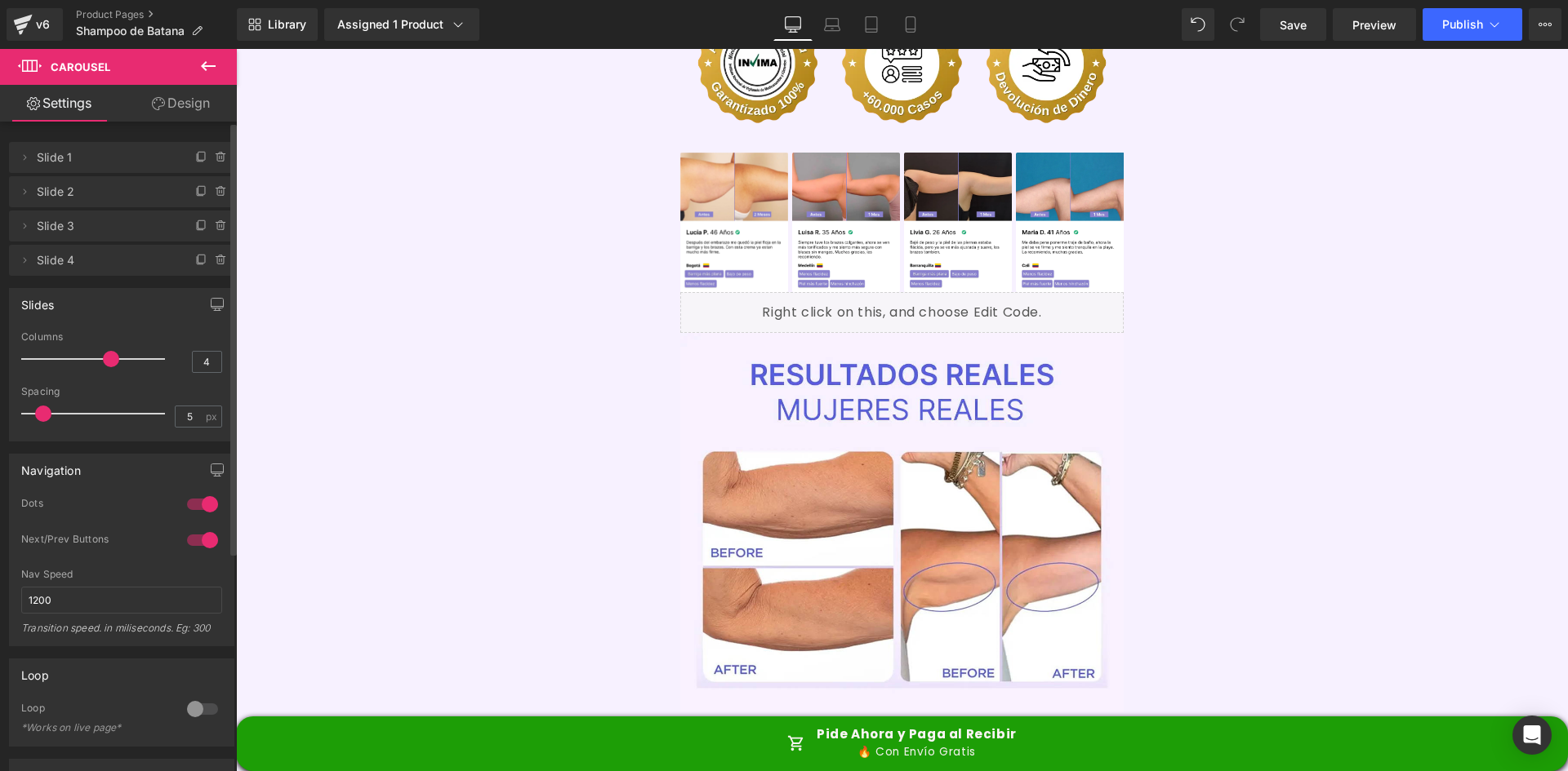
drag, startPoint x: 34, startPoint y: 355, endPoint x: 119, endPoint y: 358, distance: 85.1
click at [119, 358] on div at bounding box center [97, 359] width 136 height 32
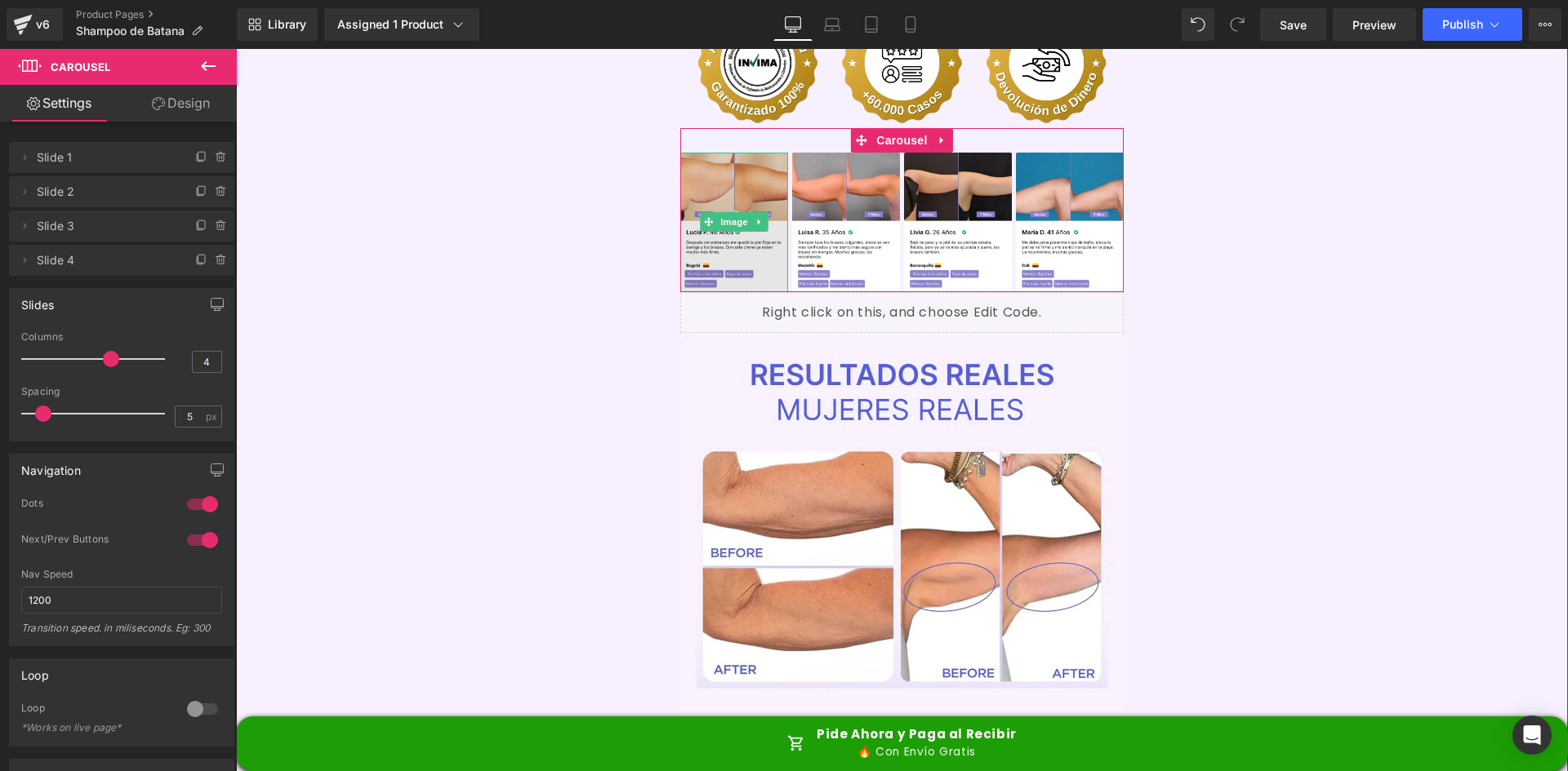
click at [736, 186] on img at bounding box center [735, 223] width 108 height 140
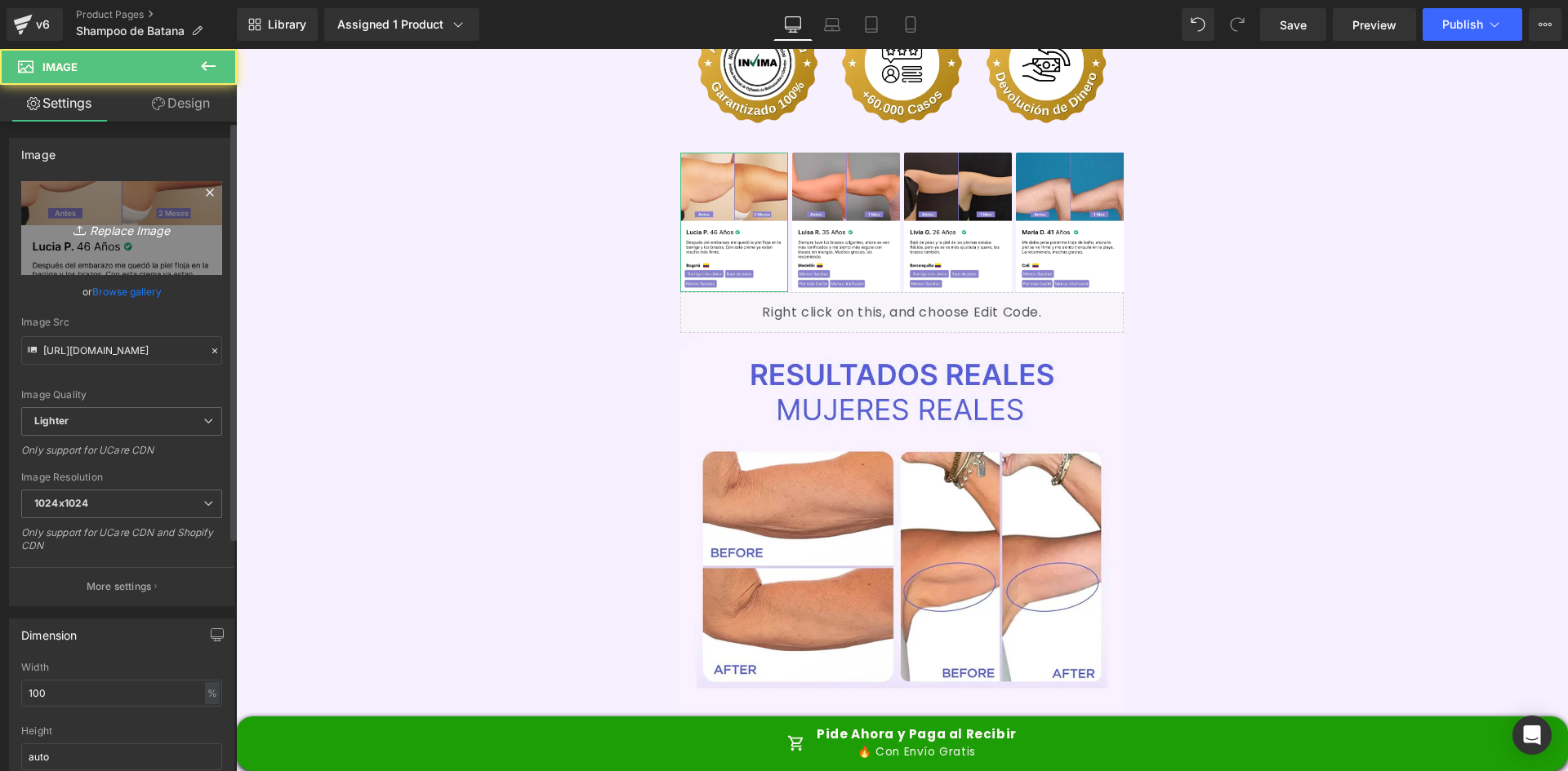
click at [40, 212] on link "Replace Image" at bounding box center [122, 228] width 201 height 94
type input "C:\fakepath\Reseña 1.webp"
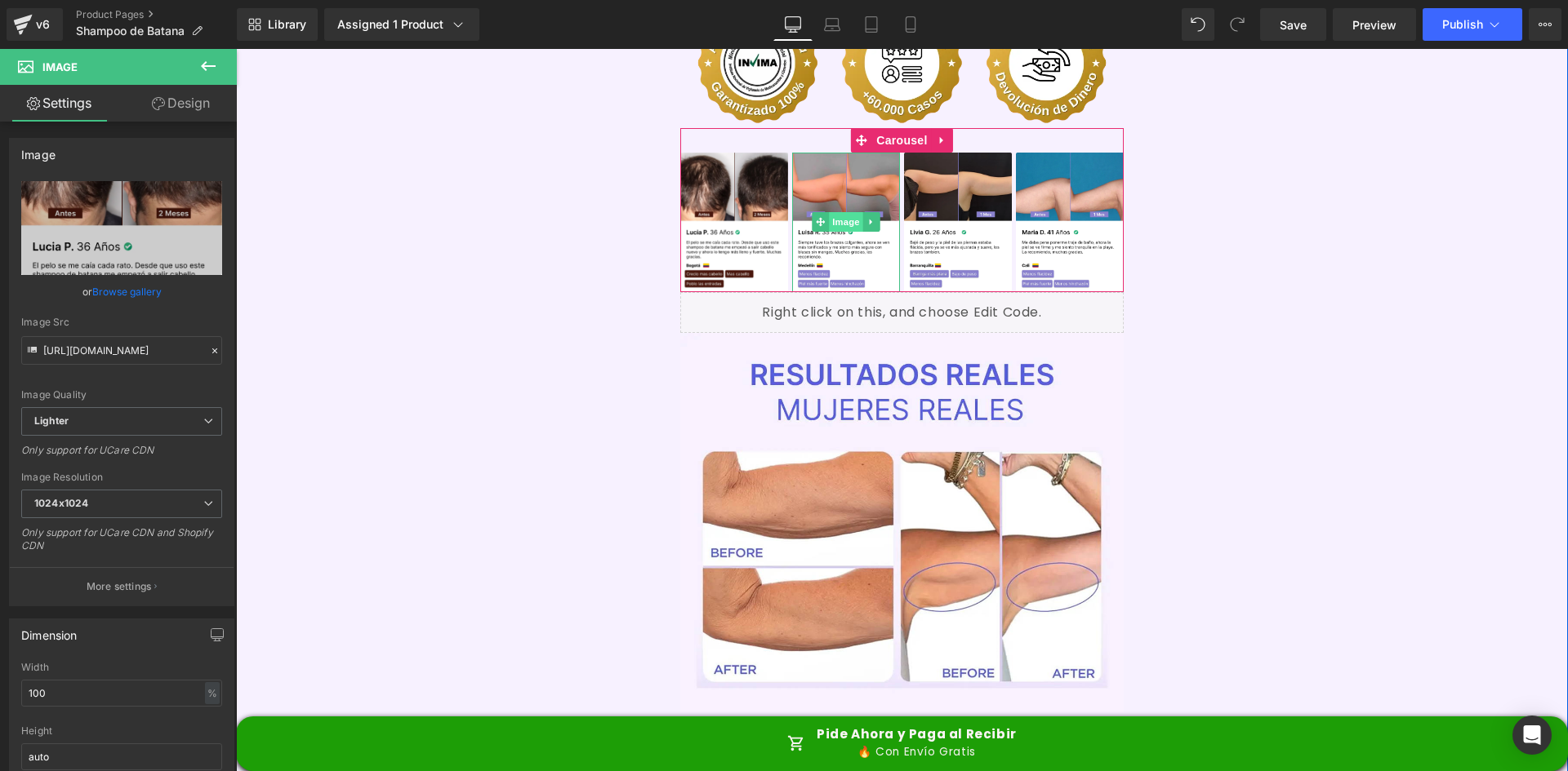
type input "[URL][DOMAIN_NAME]"
click at [841, 212] on span "Image" at bounding box center [846, 222] width 34 height 20
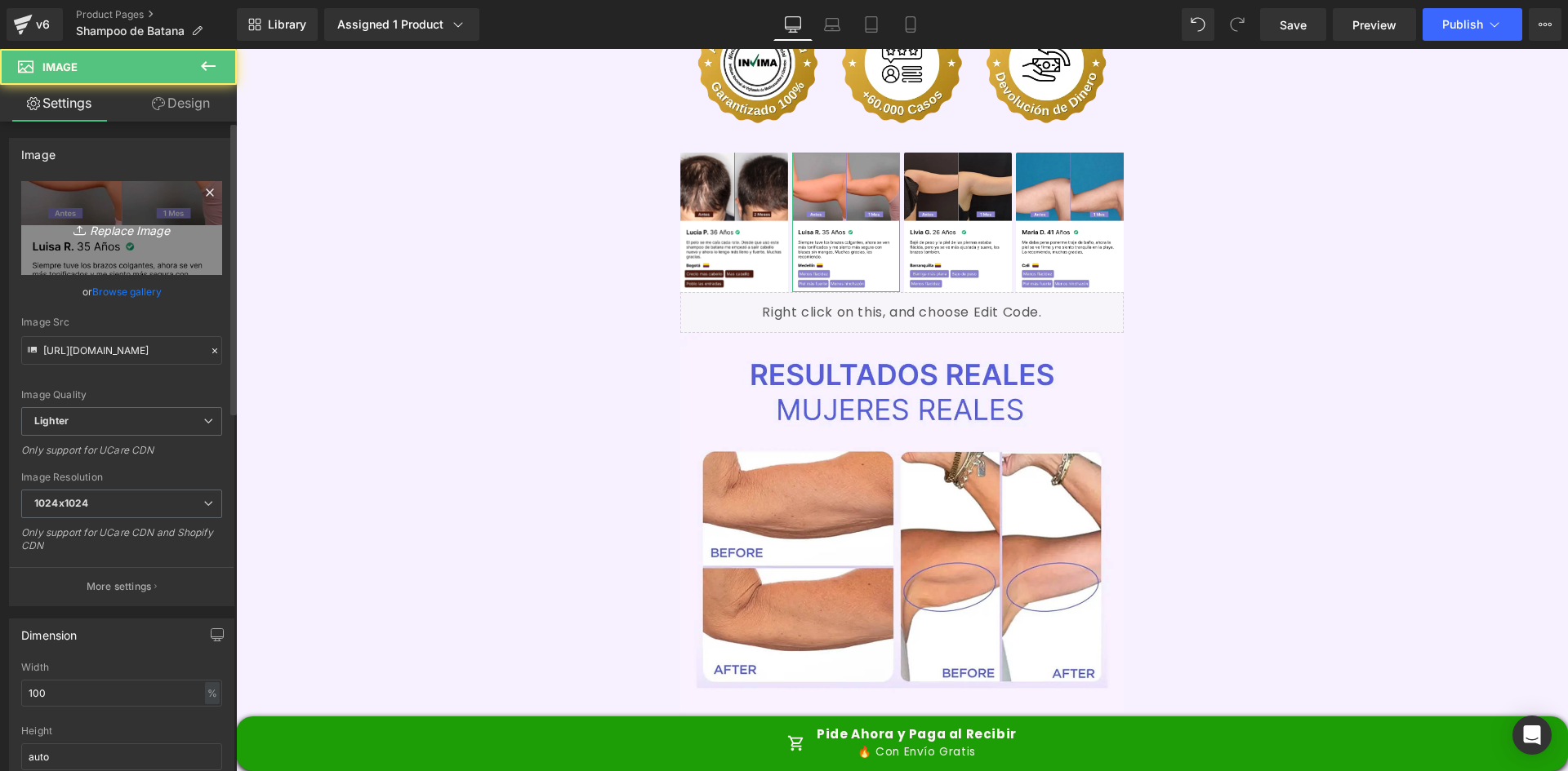
click at [186, 228] on link "Replace Image" at bounding box center [122, 228] width 201 height 94
type input "C:\fakepath\Reseñas 2.webp"
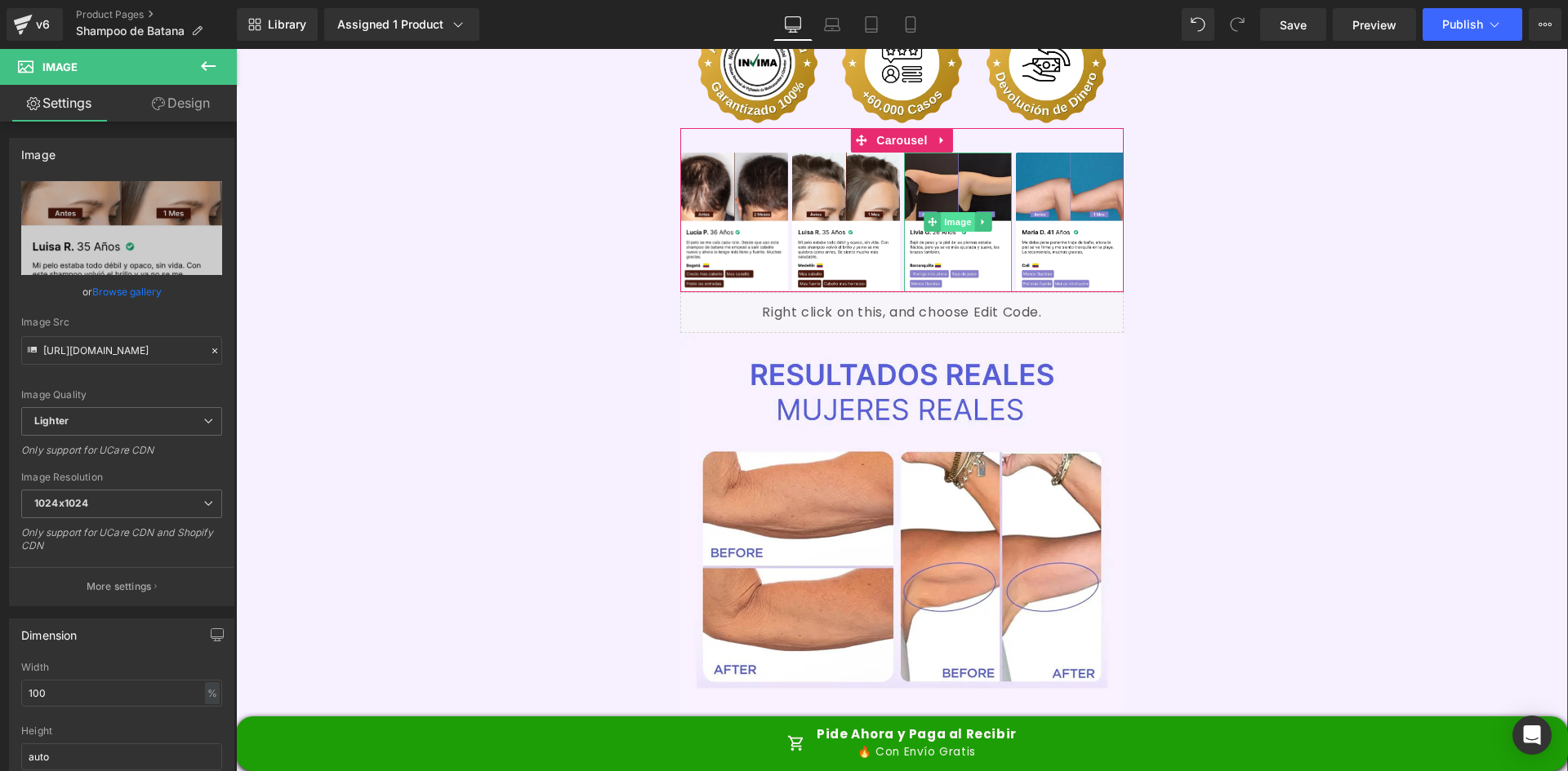
type input "[URL][DOMAIN_NAME]"
click at [959, 212] on span "Image" at bounding box center [958, 222] width 34 height 20
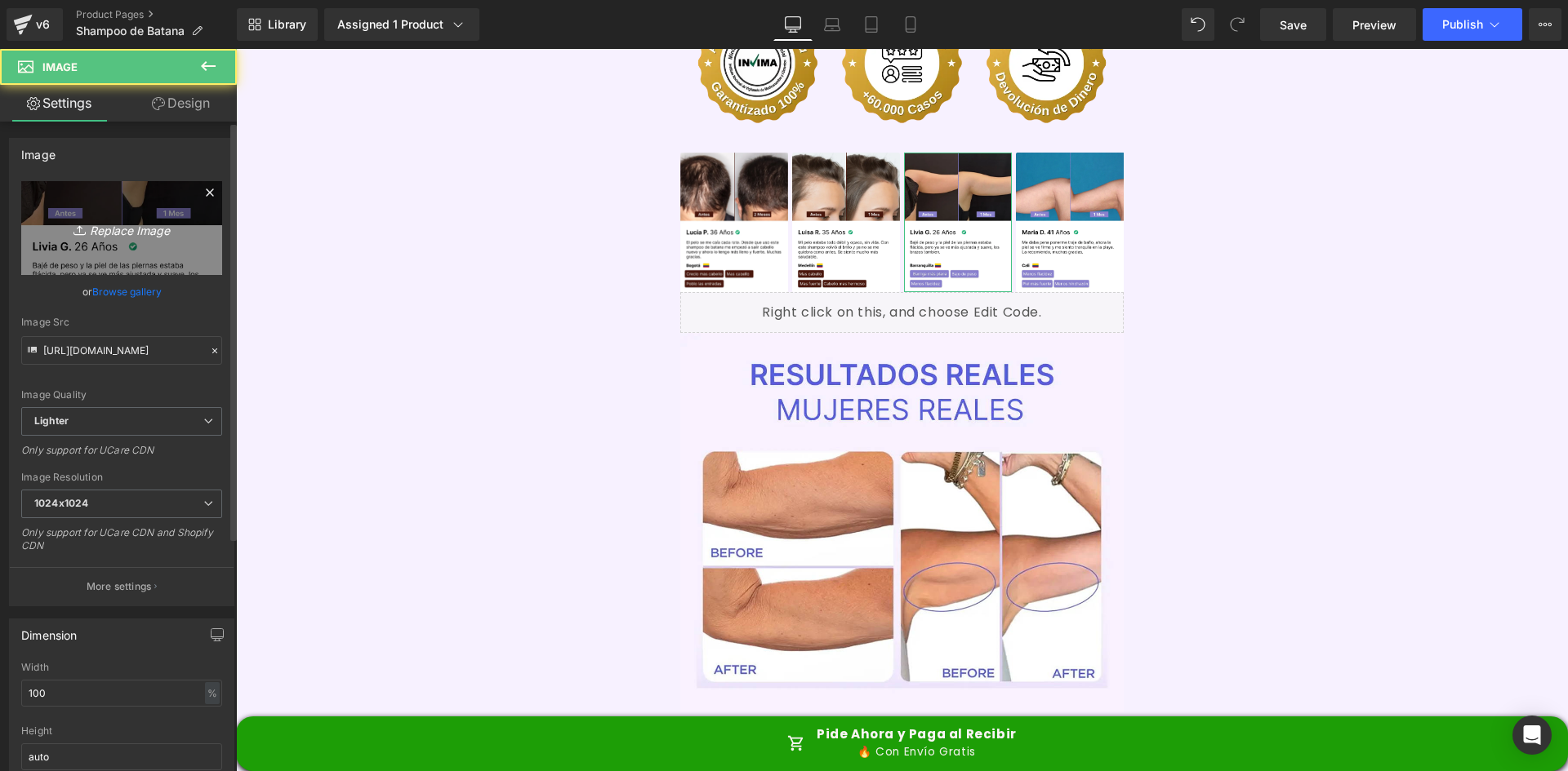
click at [152, 225] on icon "Replace Image" at bounding box center [122, 228] width 131 height 21
type input "C:\fakepath\Reseñas 3.webp"
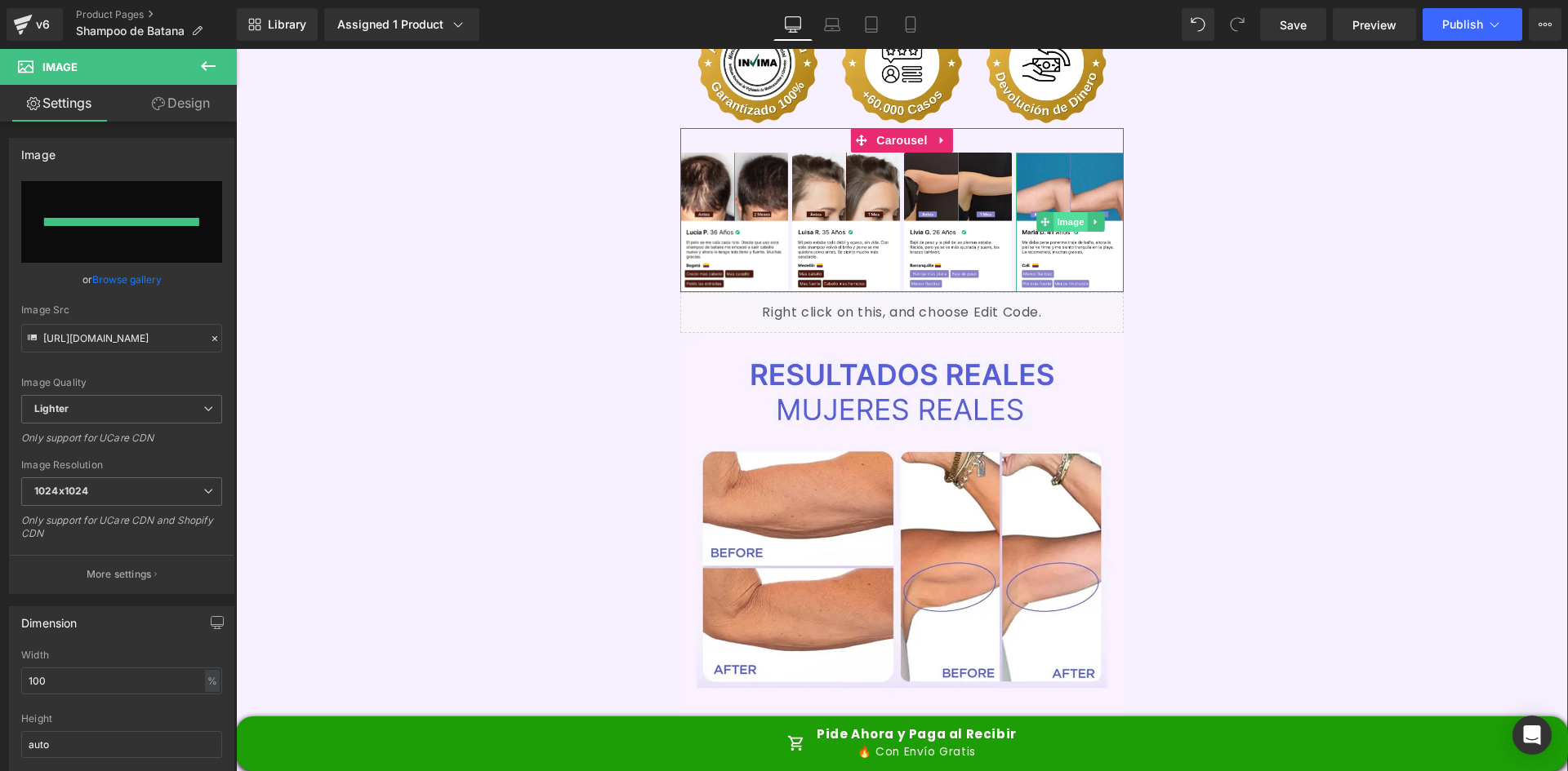
type input "[URL][DOMAIN_NAME]"
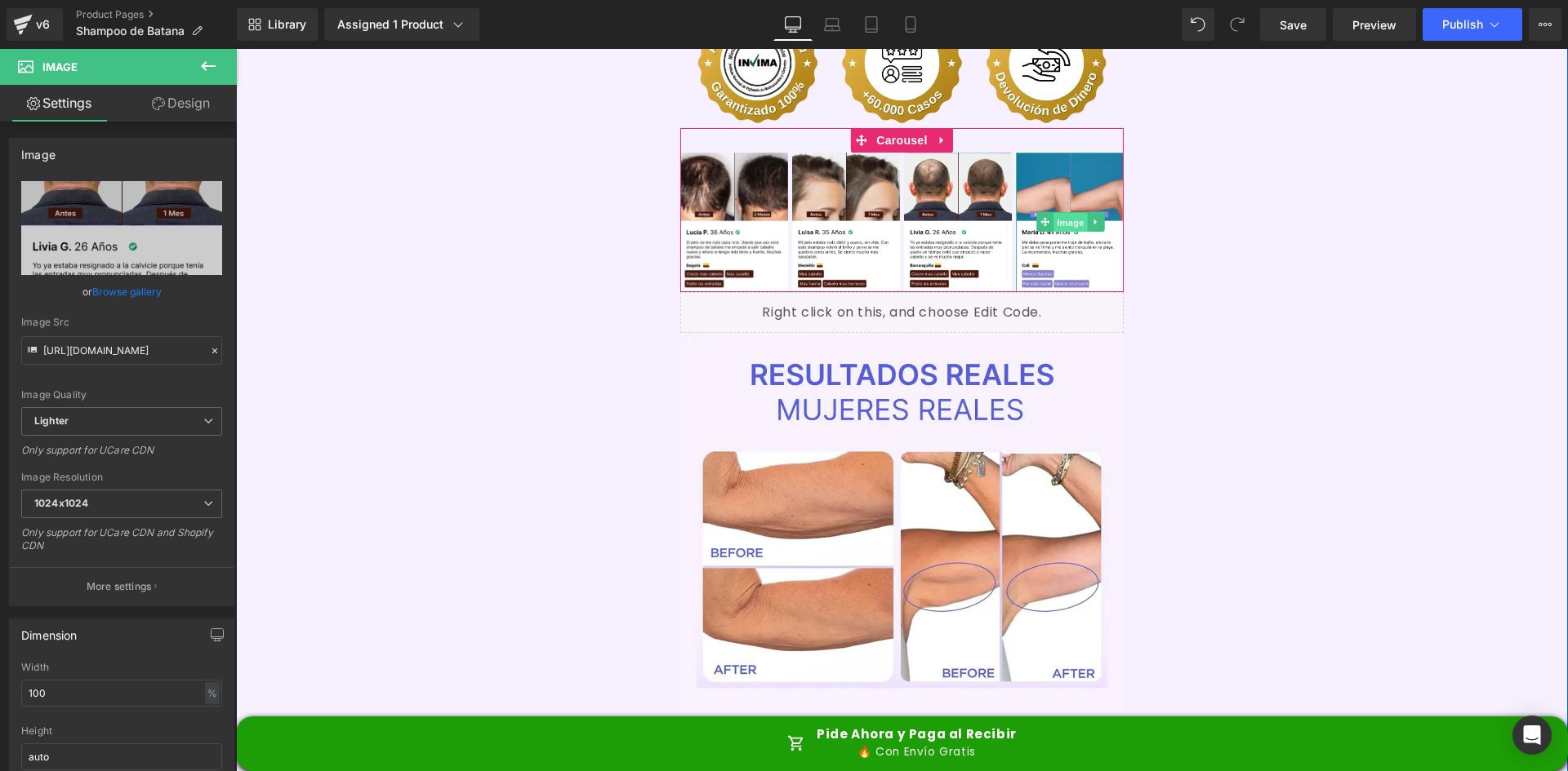
click at [1066, 213] on span "Image" at bounding box center [1070, 223] width 34 height 20
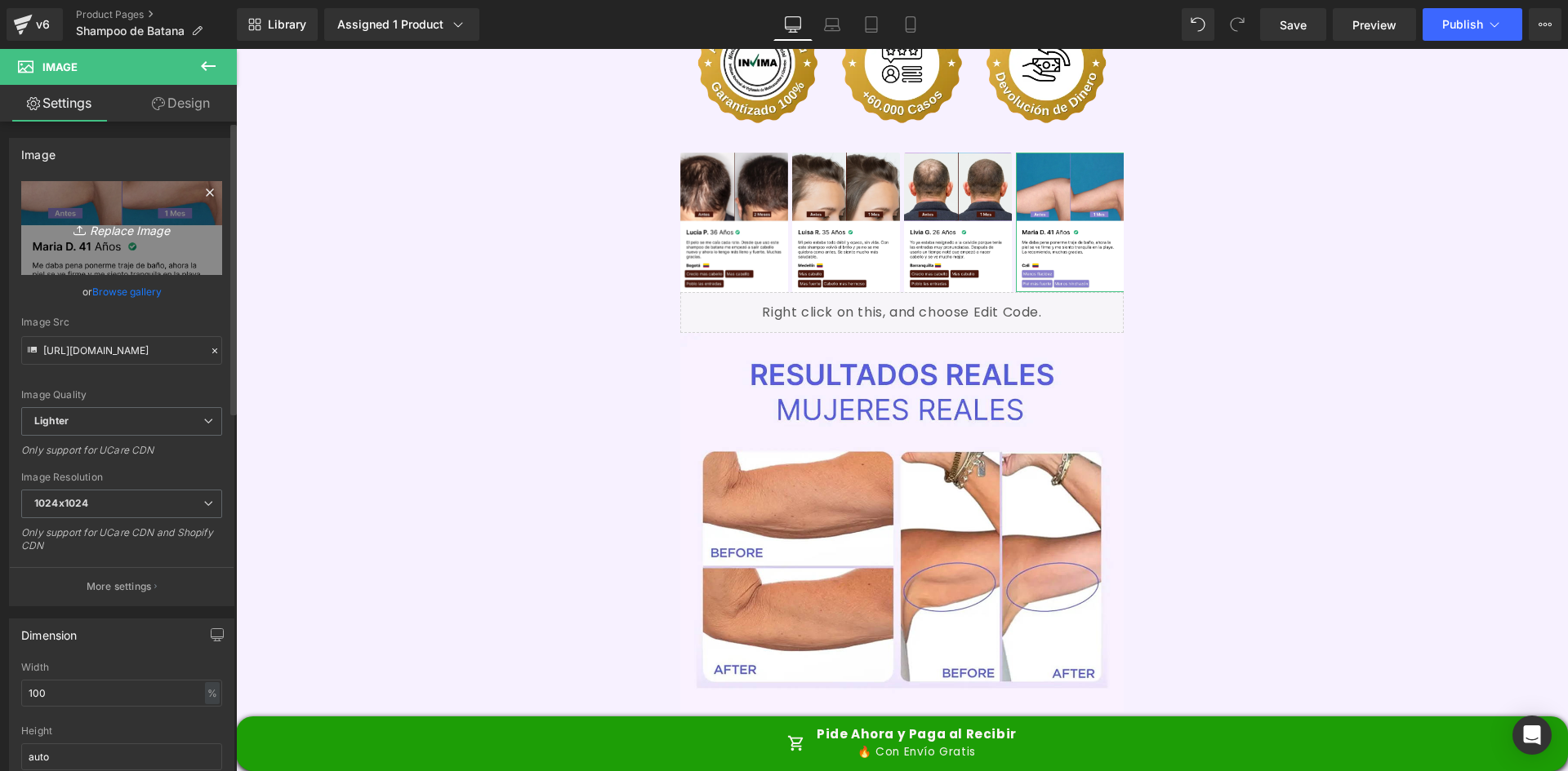
click at [122, 241] on link "Replace Image" at bounding box center [122, 228] width 201 height 94
type input "C:\fakepath\Reseñas 4.webp"
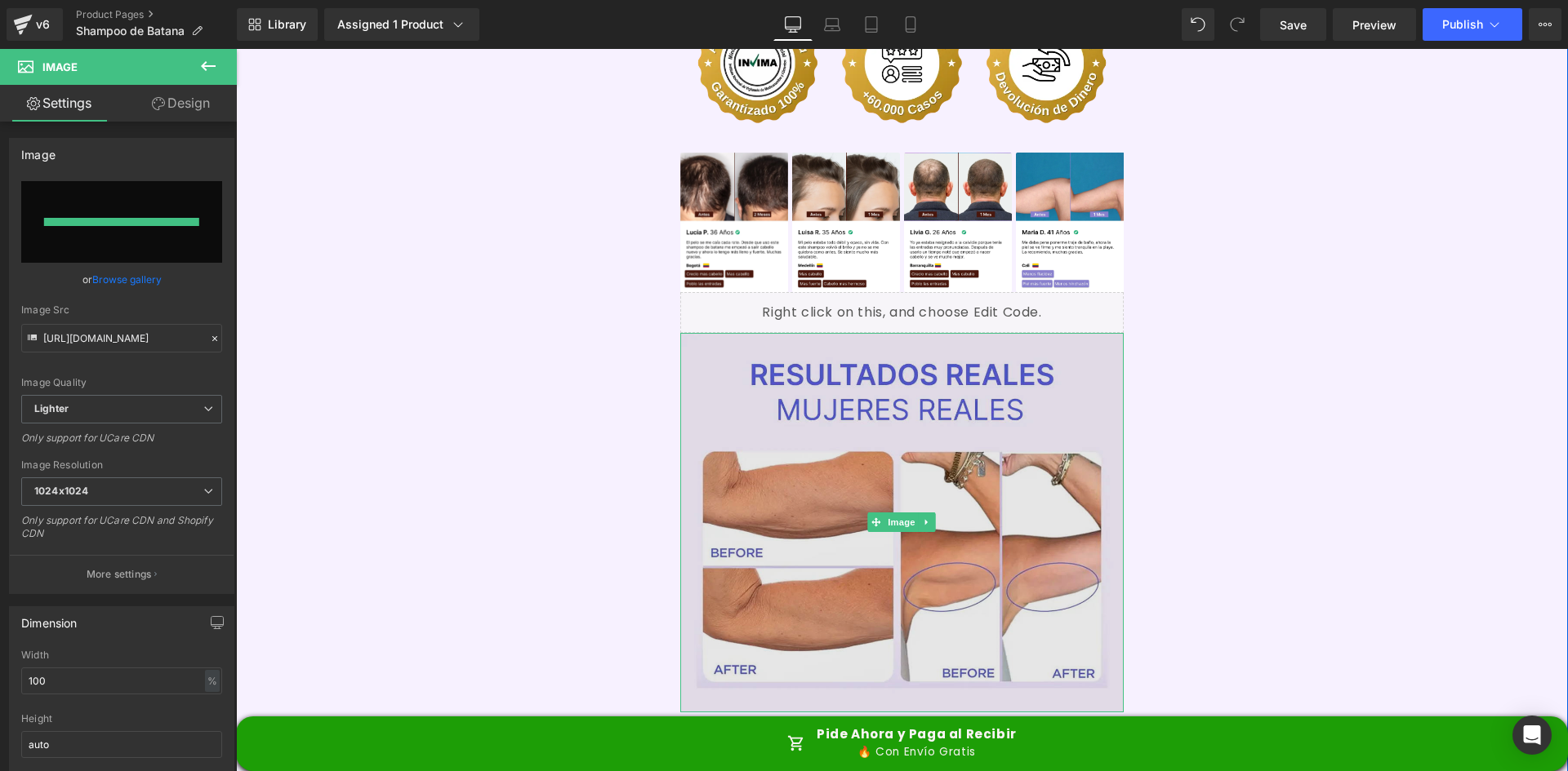
type input "[URL][DOMAIN_NAME]"
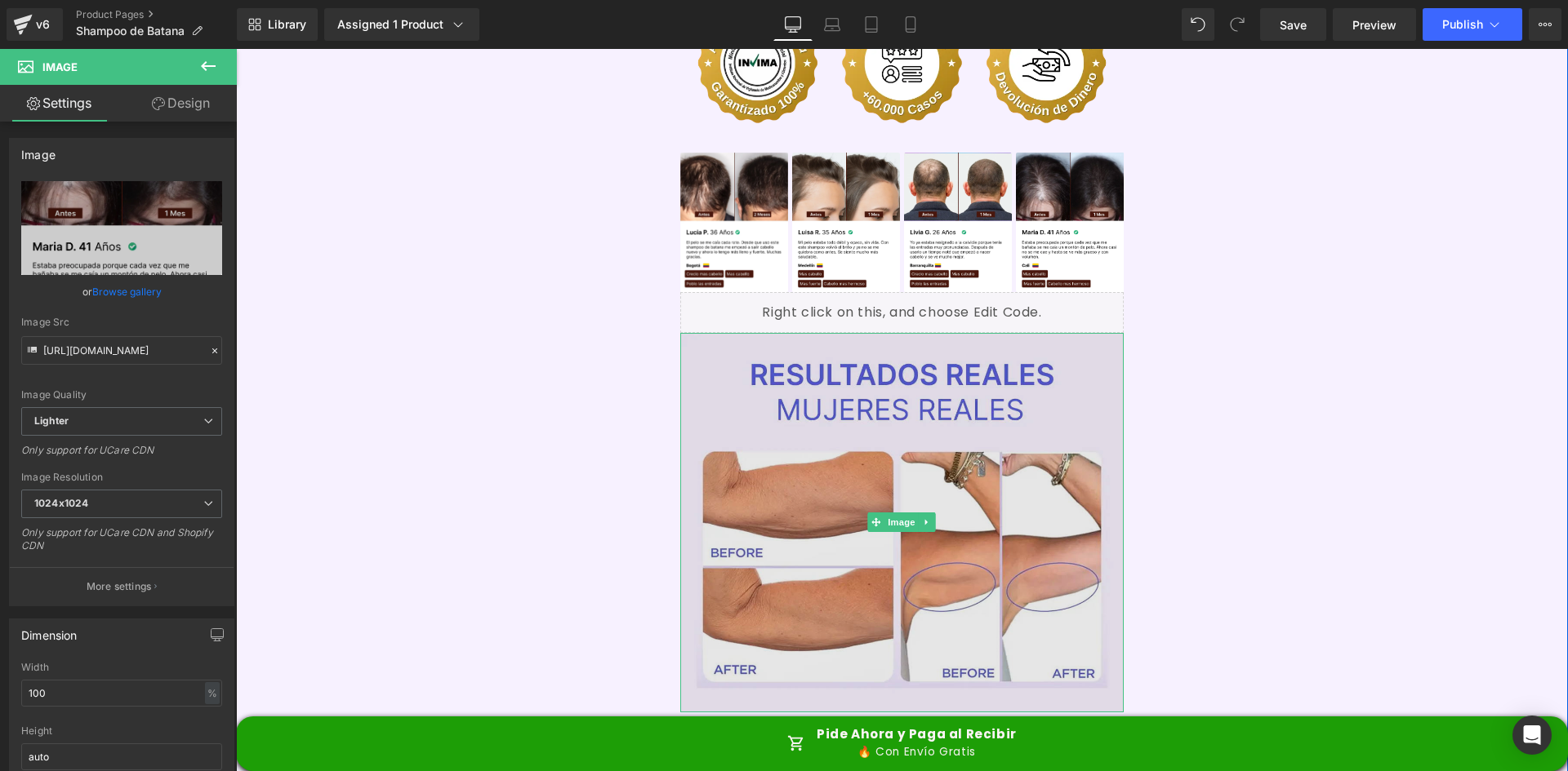
click at [953, 350] on img at bounding box center [903, 522] width 445 height 380
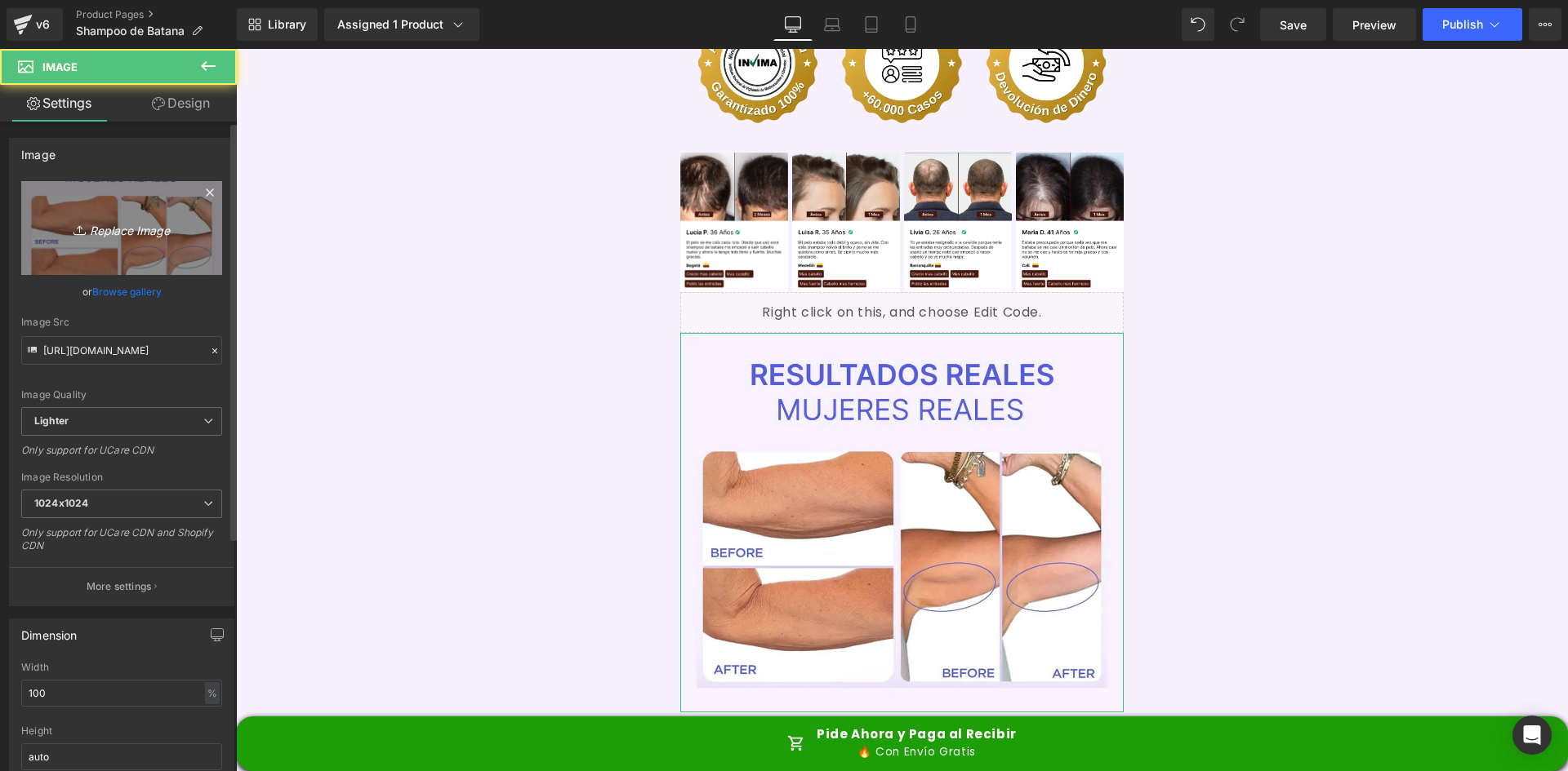
click at [131, 237] on icon "Replace Image" at bounding box center [122, 228] width 131 height 21
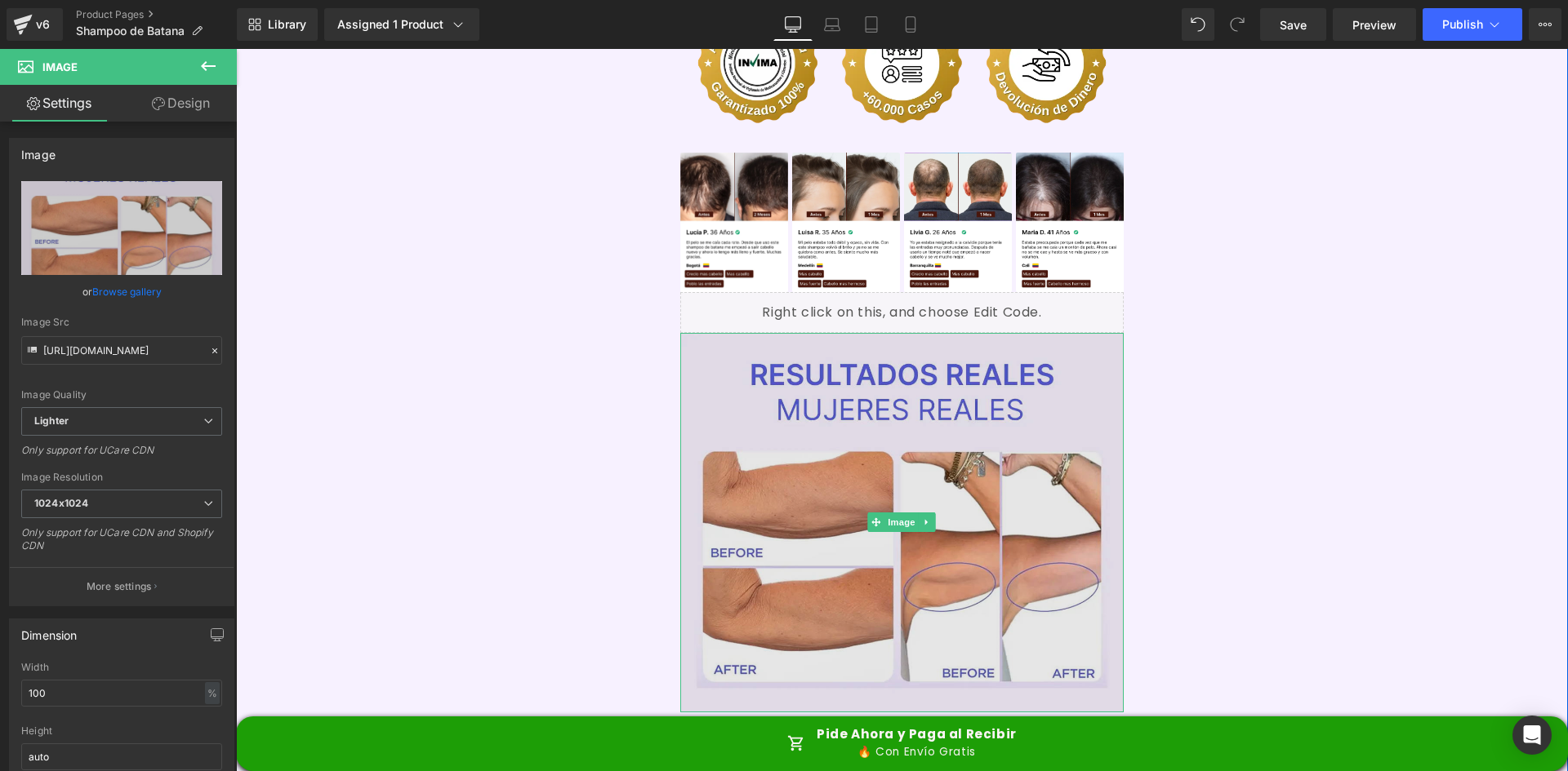
click at [824, 364] on img at bounding box center [903, 522] width 445 height 380
click at [939, 333] on img at bounding box center [903, 522] width 445 height 380
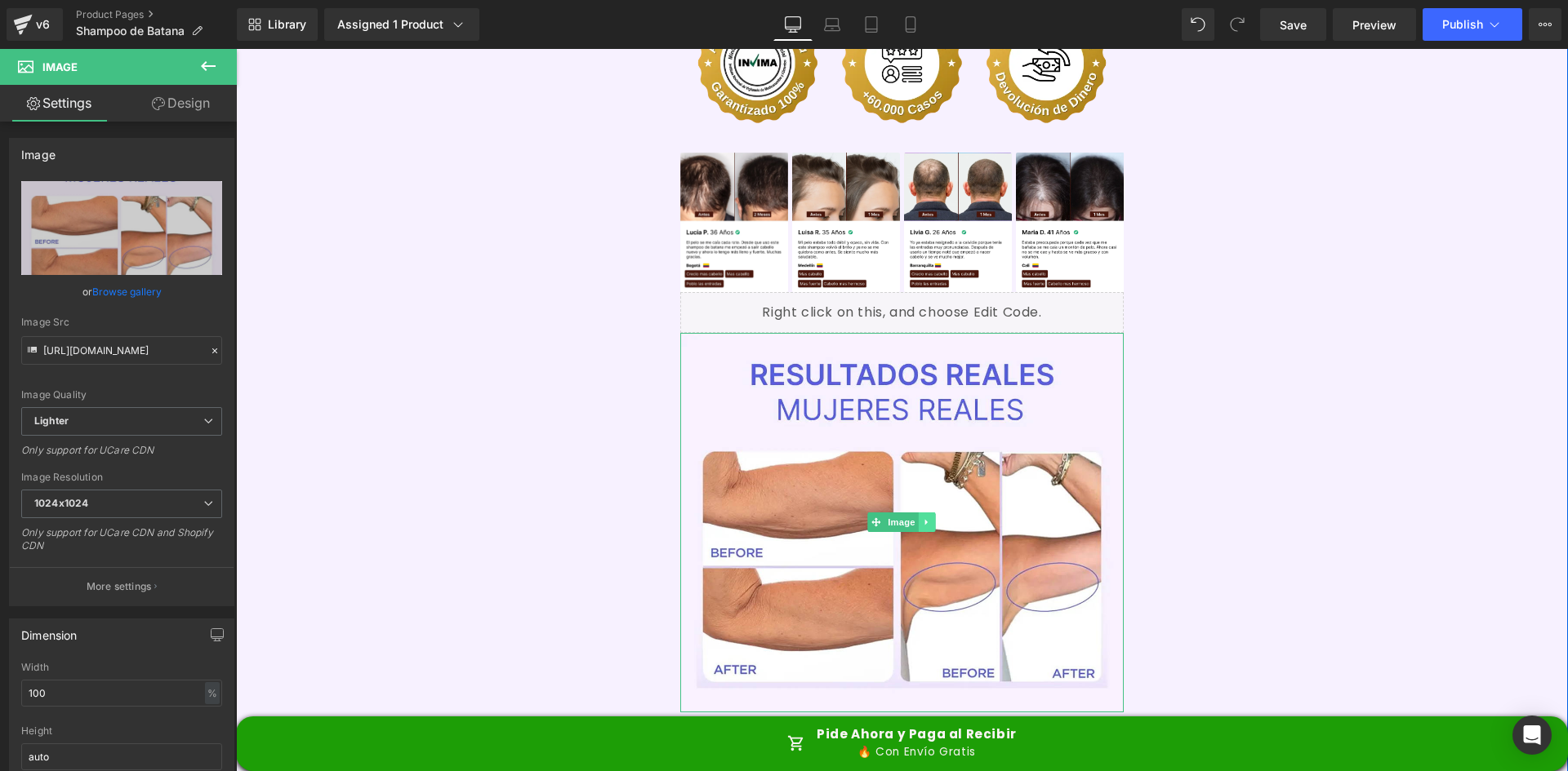
click at [925, 518] on icon at bounding box center [928, 522] width 9 height 10
click at [931, 519] on icon at bounding box center [936, 523] width 9 height 9
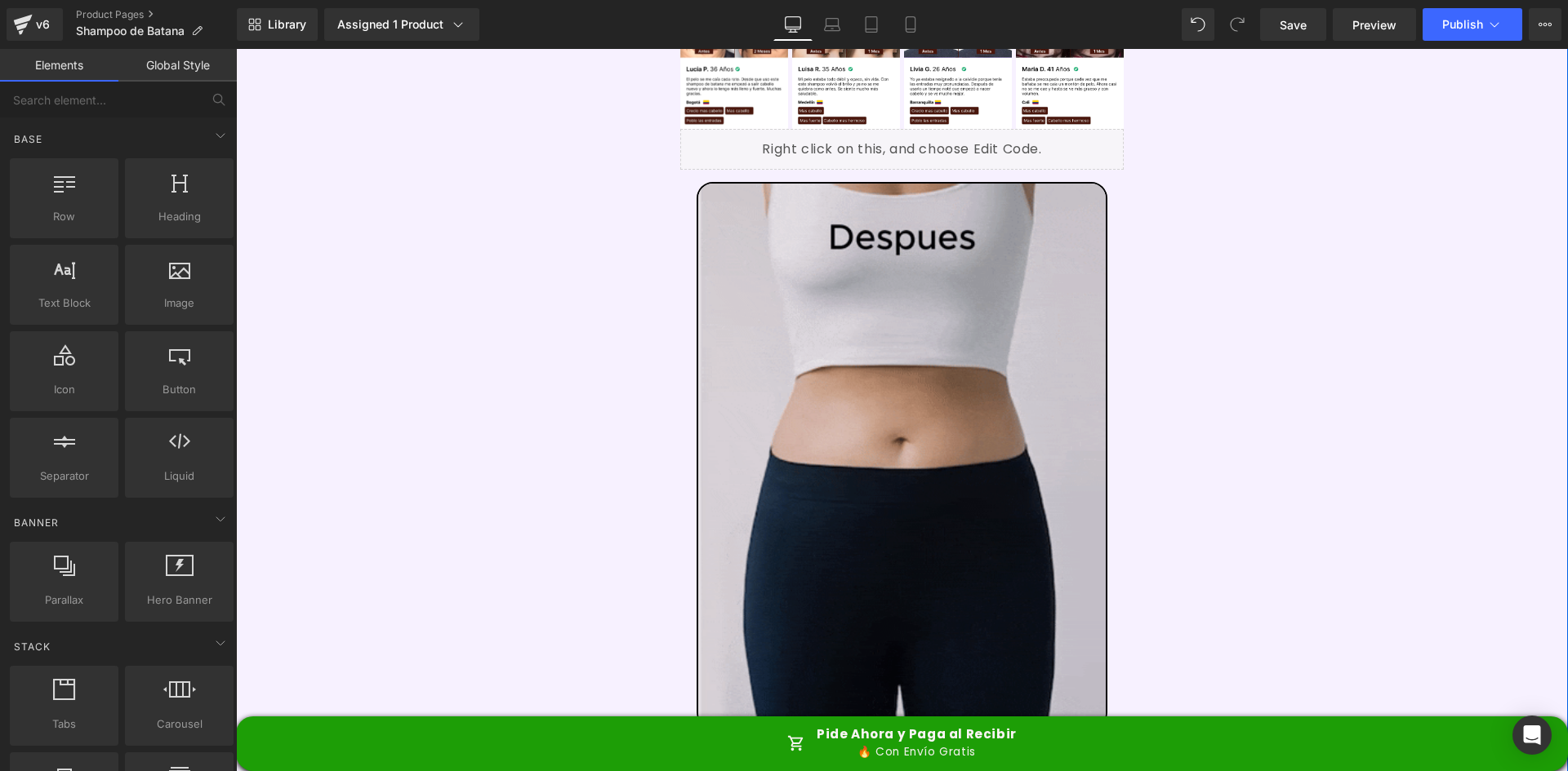
scroll to position [4898, 0]
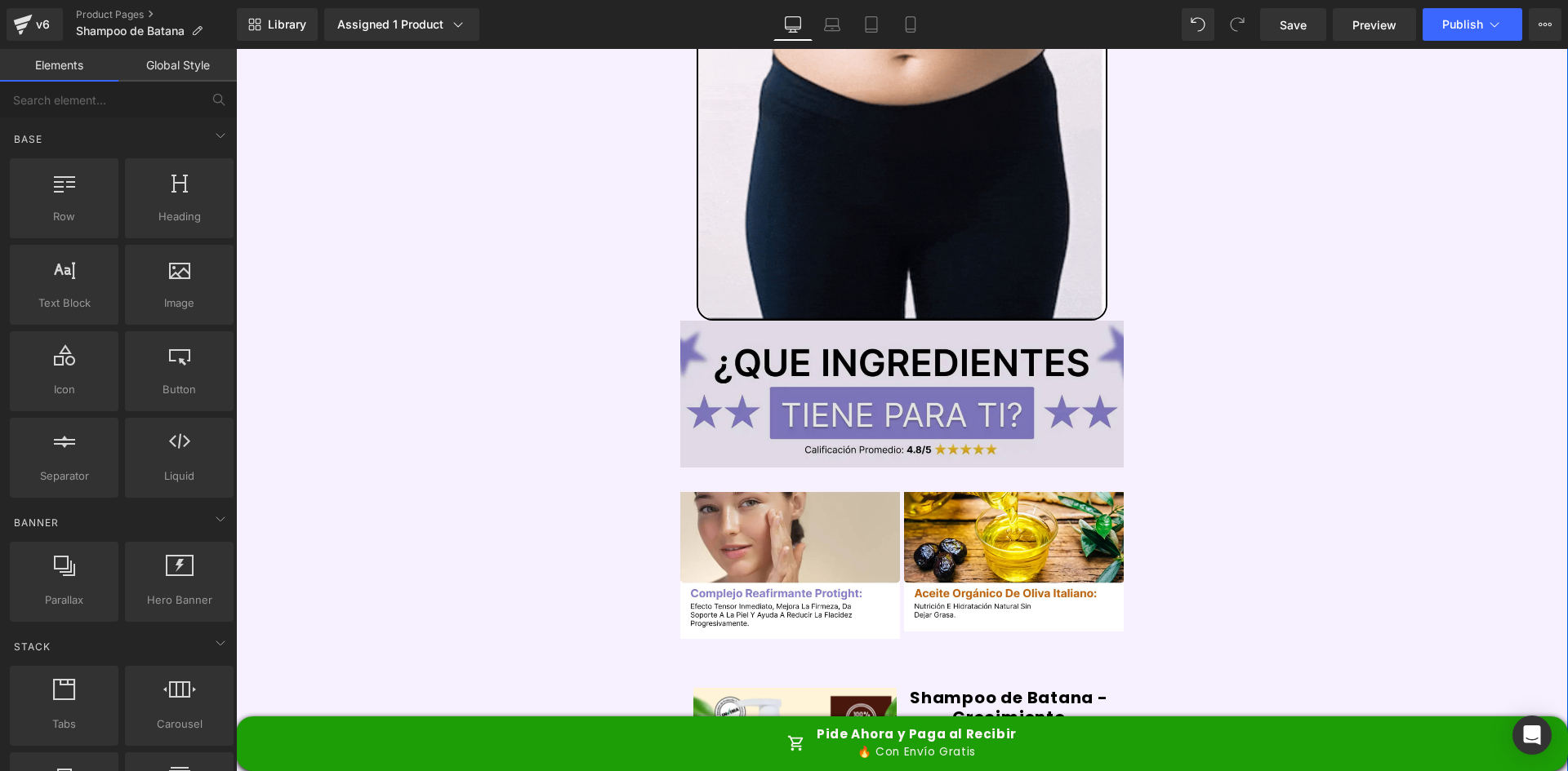
click at [904, 344] on img at bounding box center [903, 393] width 445 height 146
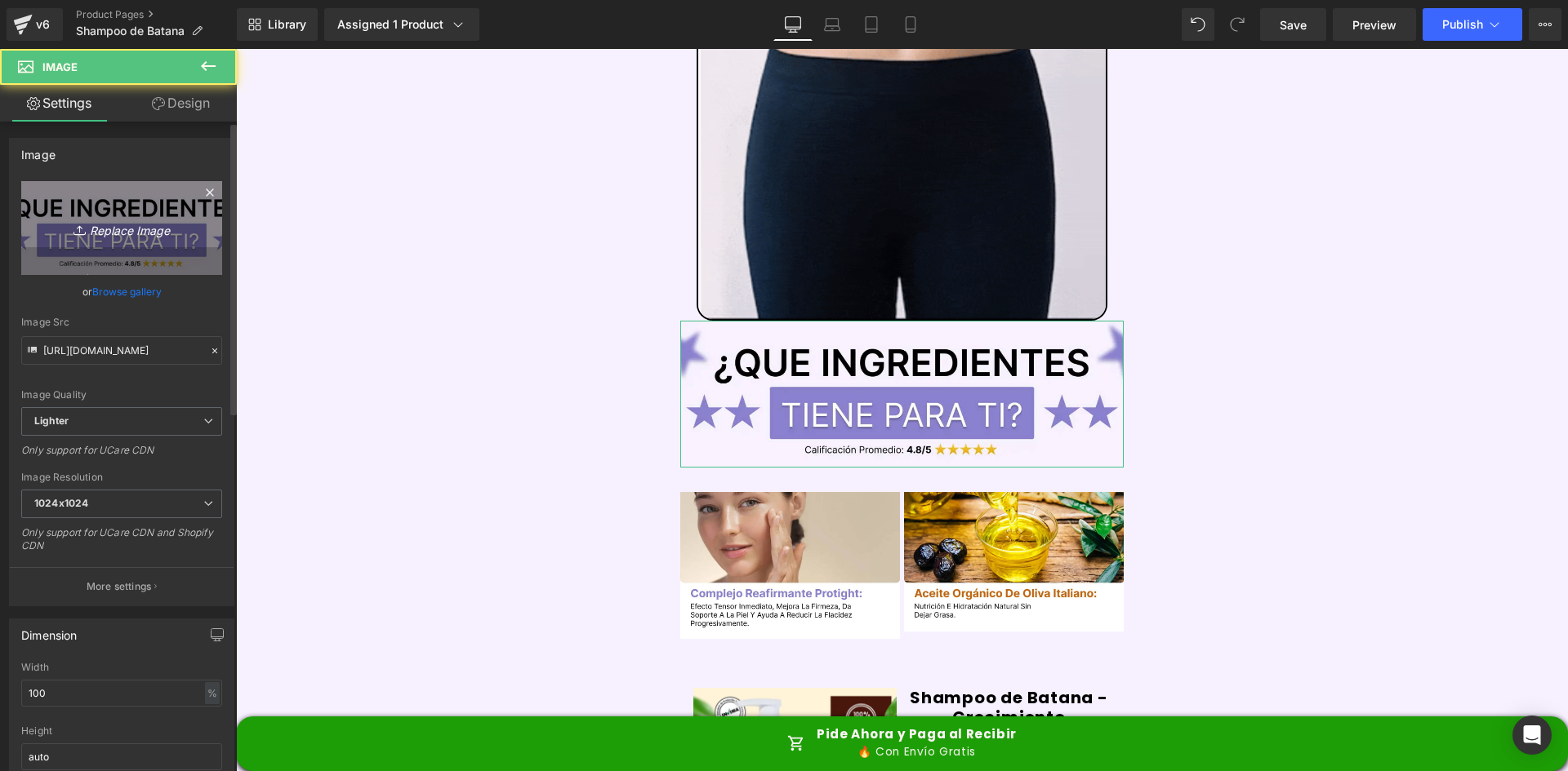
click at [185, 215] on link "Replace Image" at bounding box center [122, 228] width 201 height 94
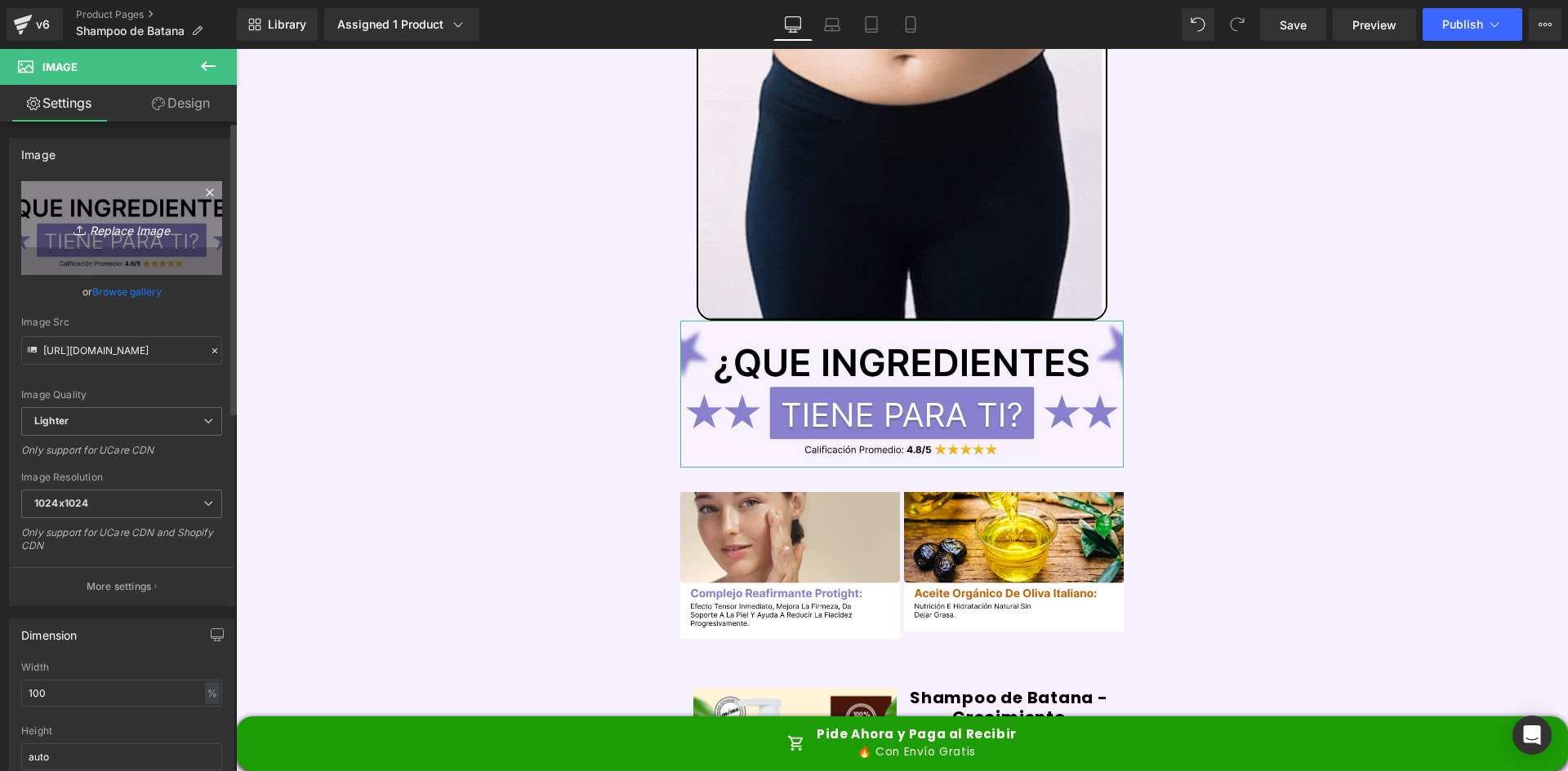
type input "C:\fakepath\Titulo reseñas.webp"
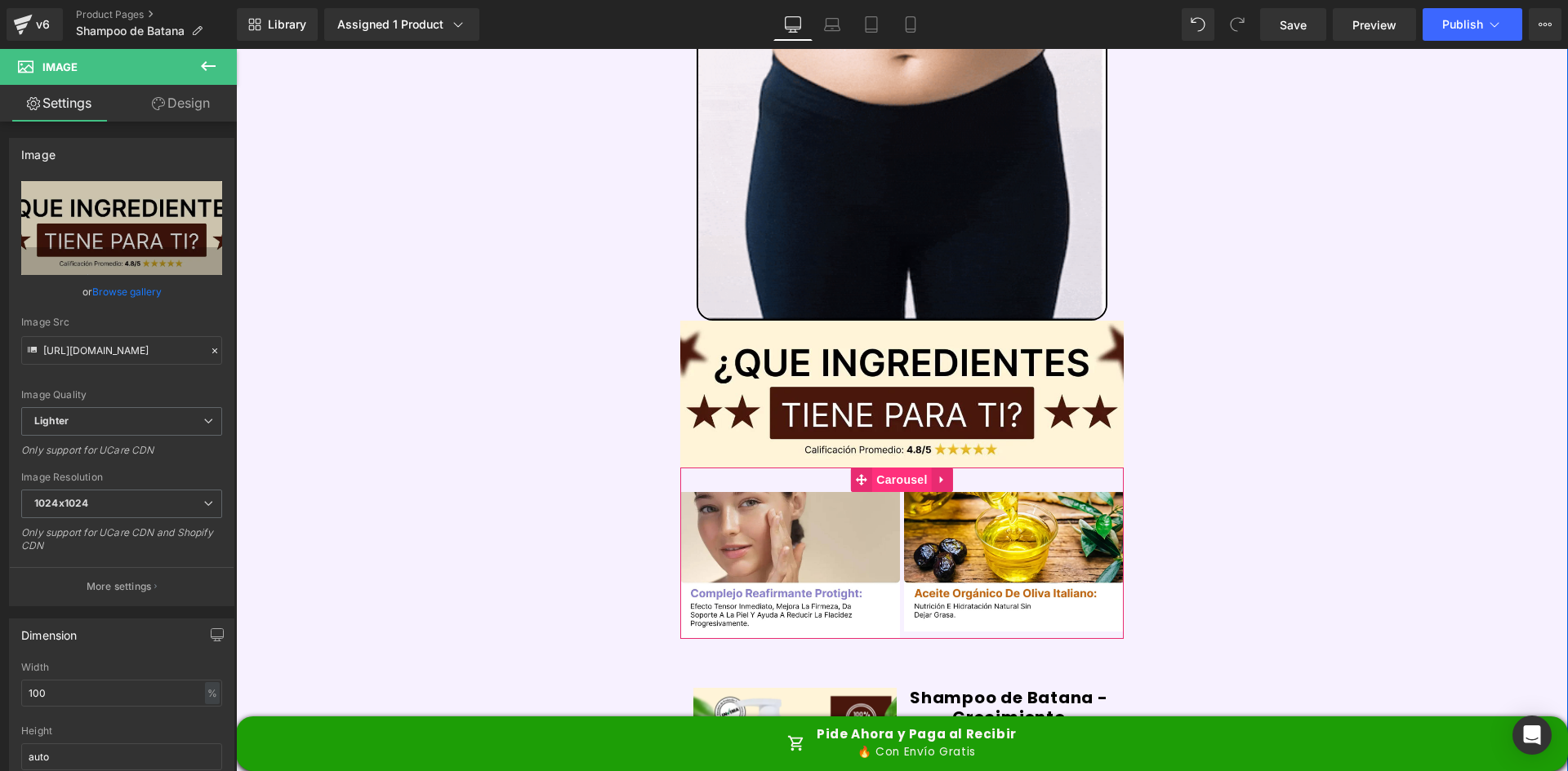
type input "[URL][DOMAIN_NAME]"
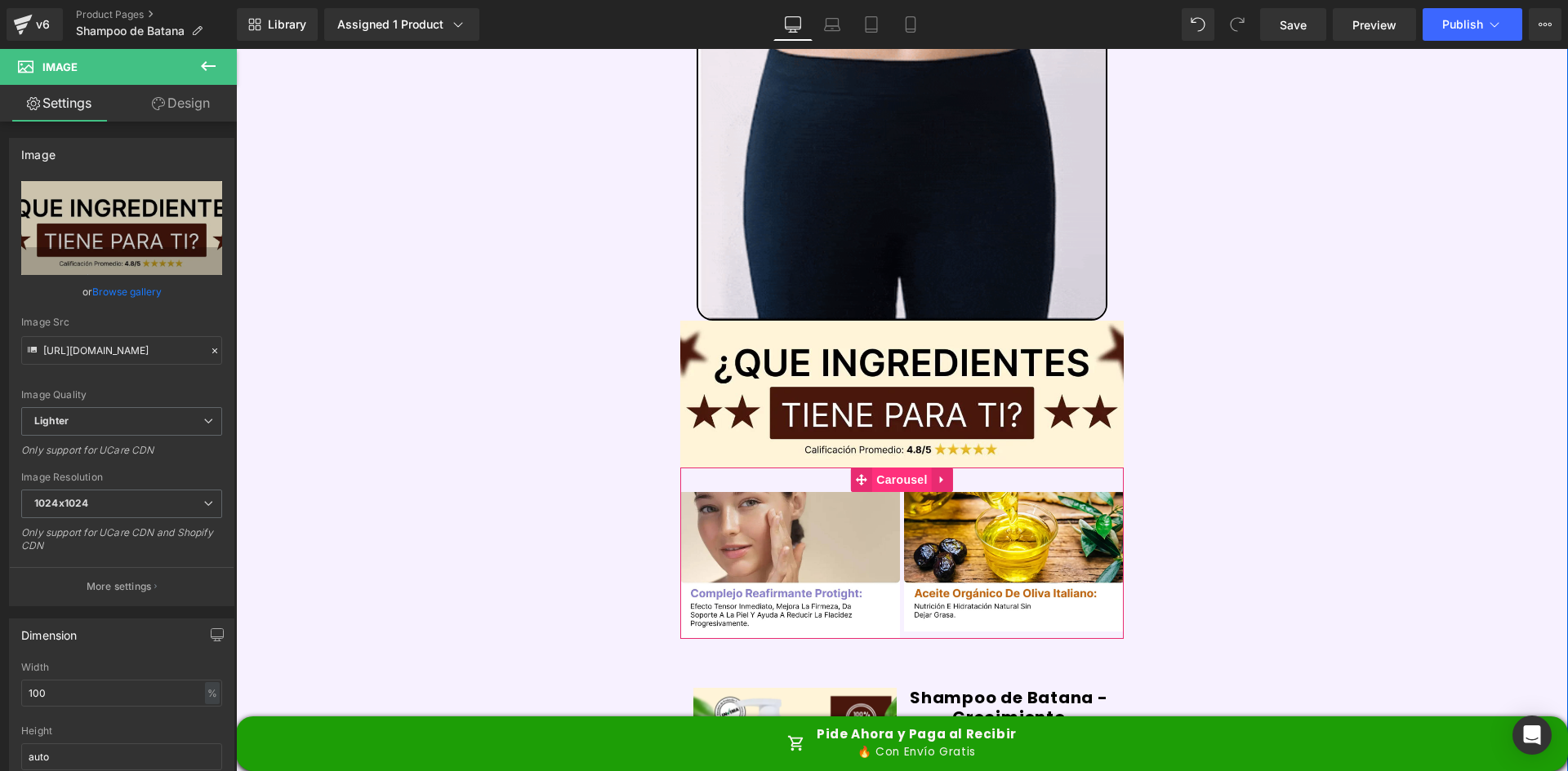
click at [894, 468] on span "Carousel" at bounding box center [901, 479] width 58 height 24
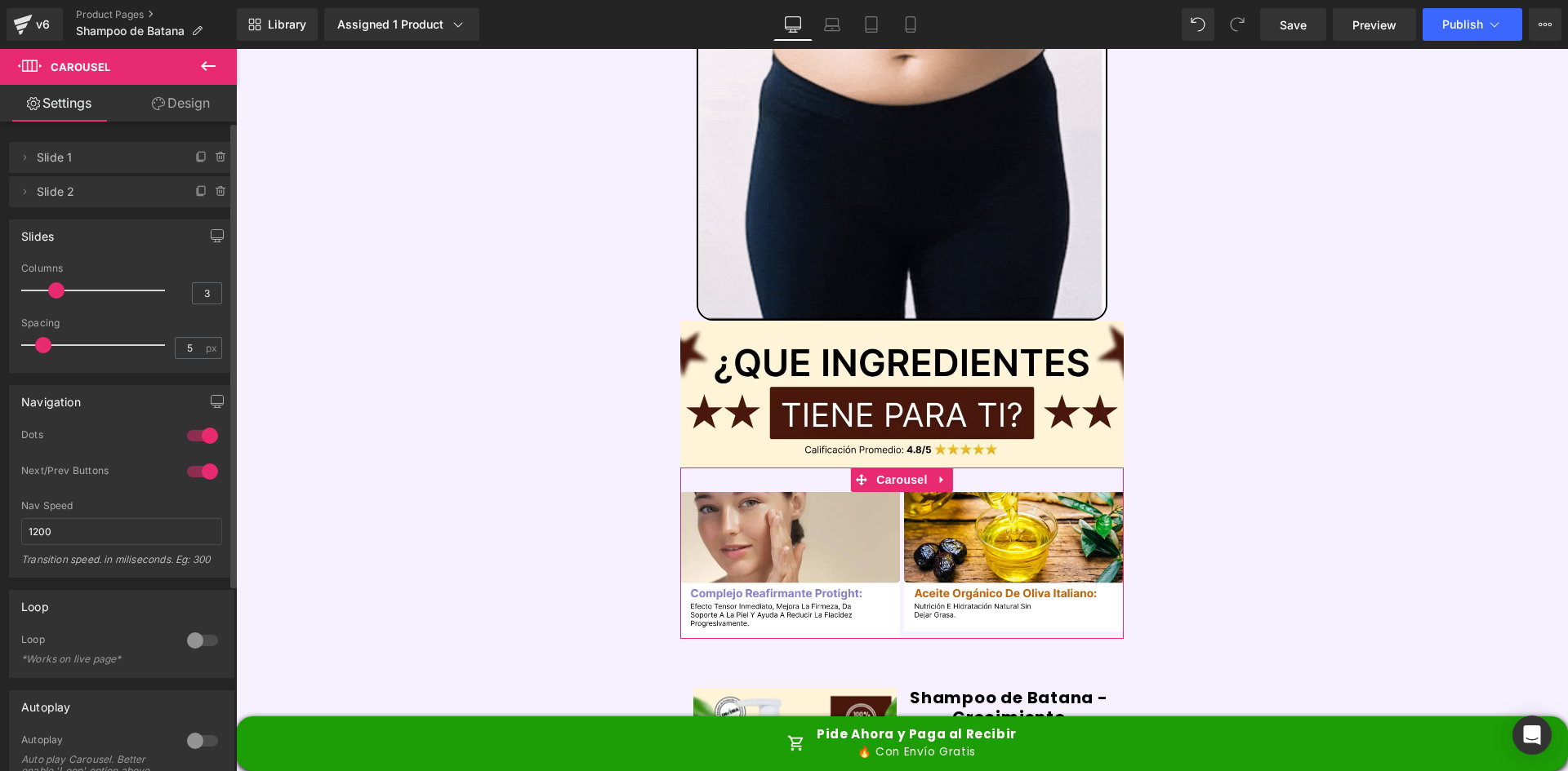
type input "4"
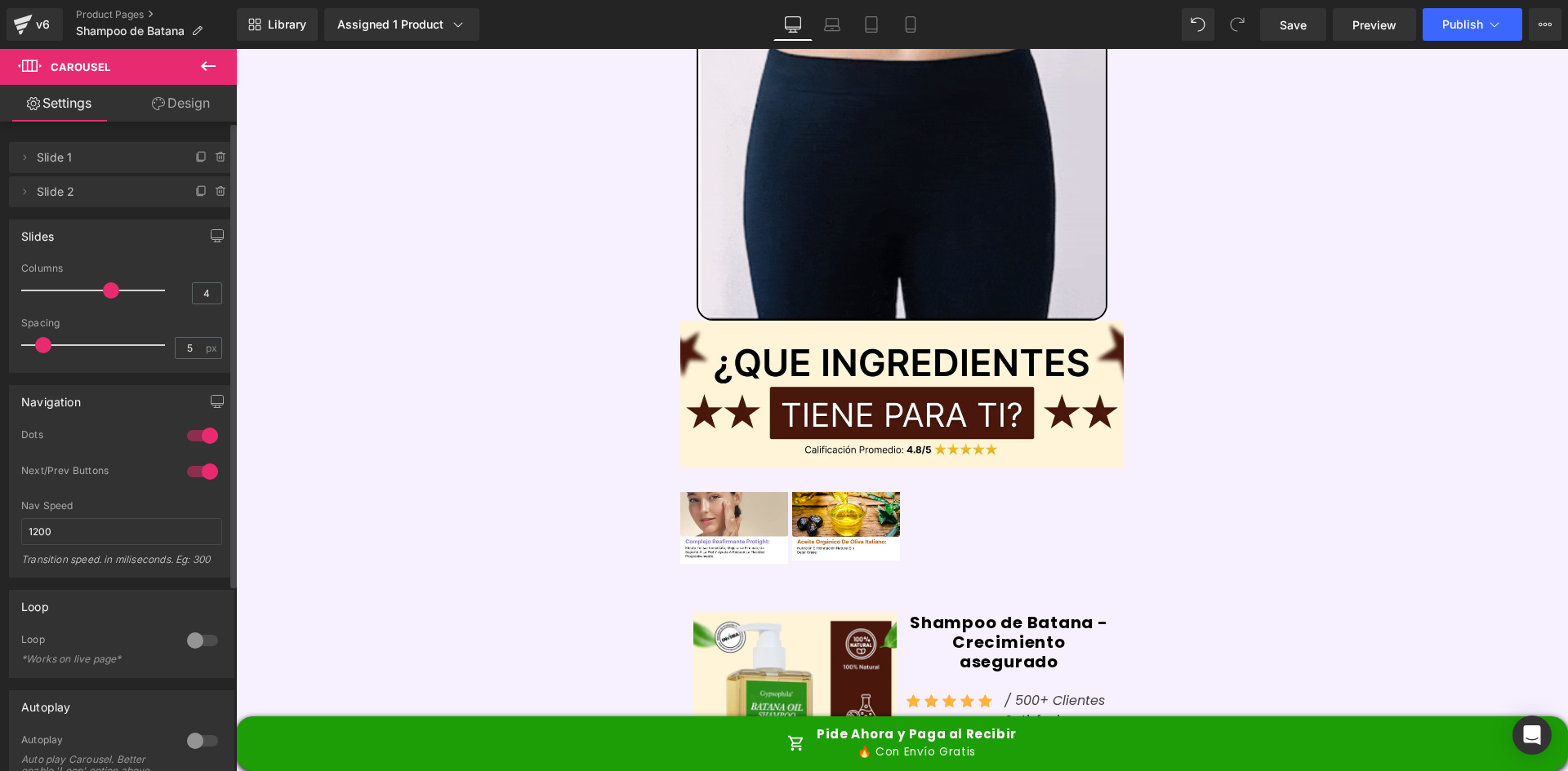
drag, startPoint x: 55, startPoint y: 285, endPoint x: 101, endPoint y: 290, distance: 46.3
click at [103, 290] on span at bounding box center [111, 291] width 16 height 16
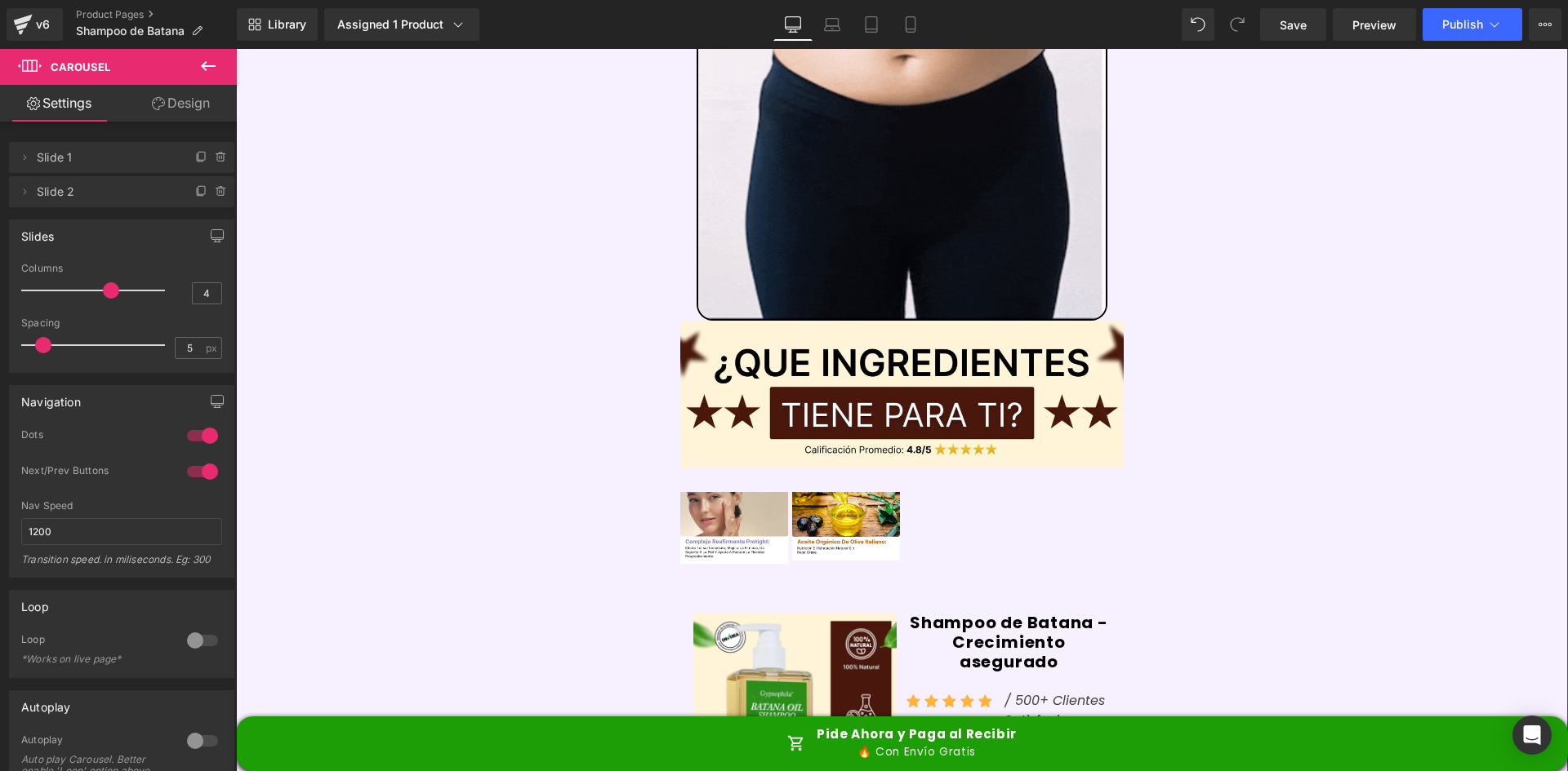
click at [754, 519] on link at bounding box center [760, 529] width 17 height 20
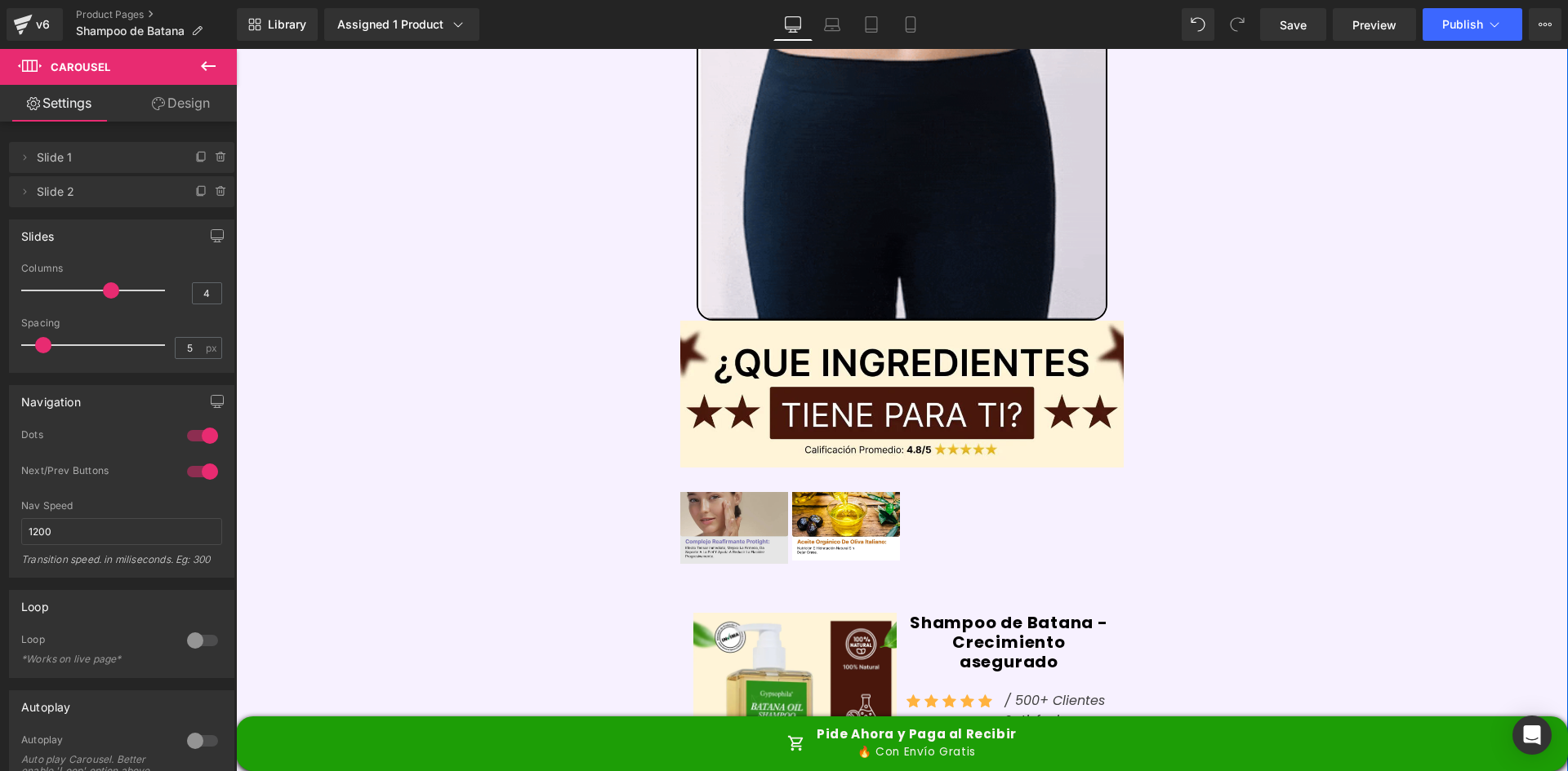
click at [732, 492] on img at bounding box center [735, 528] width 108 height 73
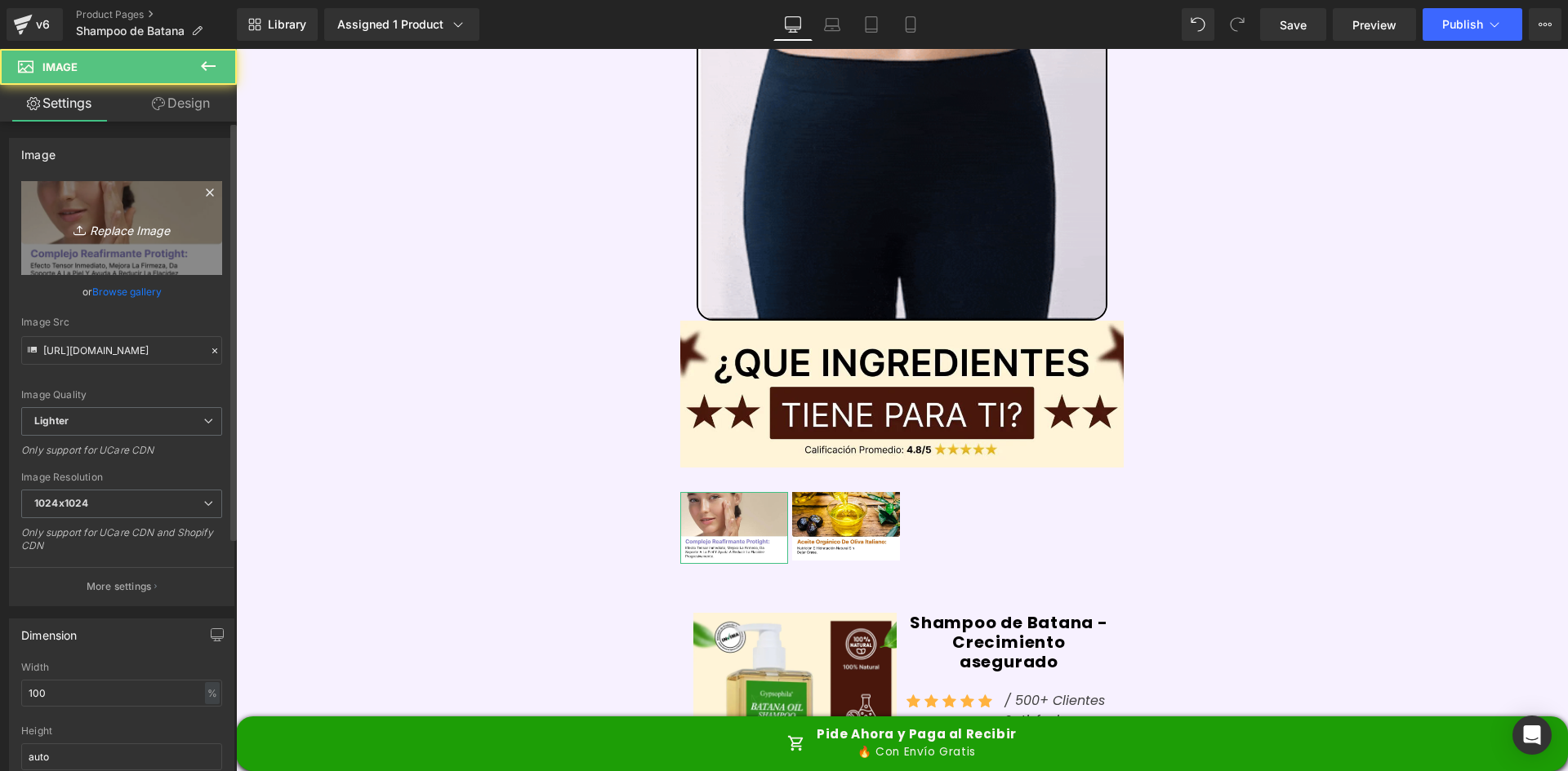
click at [143, 220] on icon "Replace Image" at bounding box center [122, 228] width 131 height 21
type input "C:\fakepath\Ingrediente 1.webp"
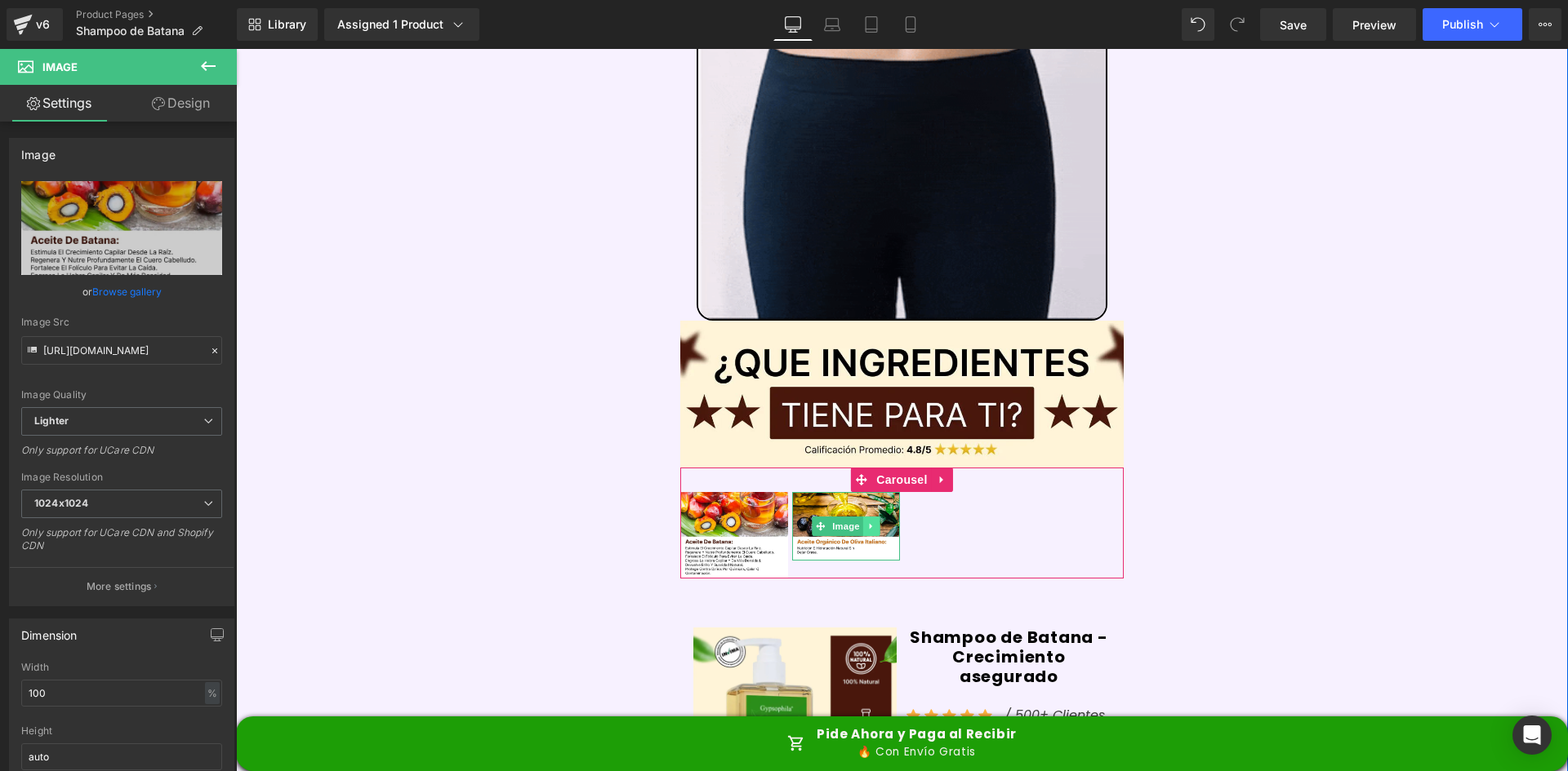
click at [868, 521] on icon at bounding box center [872, 526] width 9 height 10
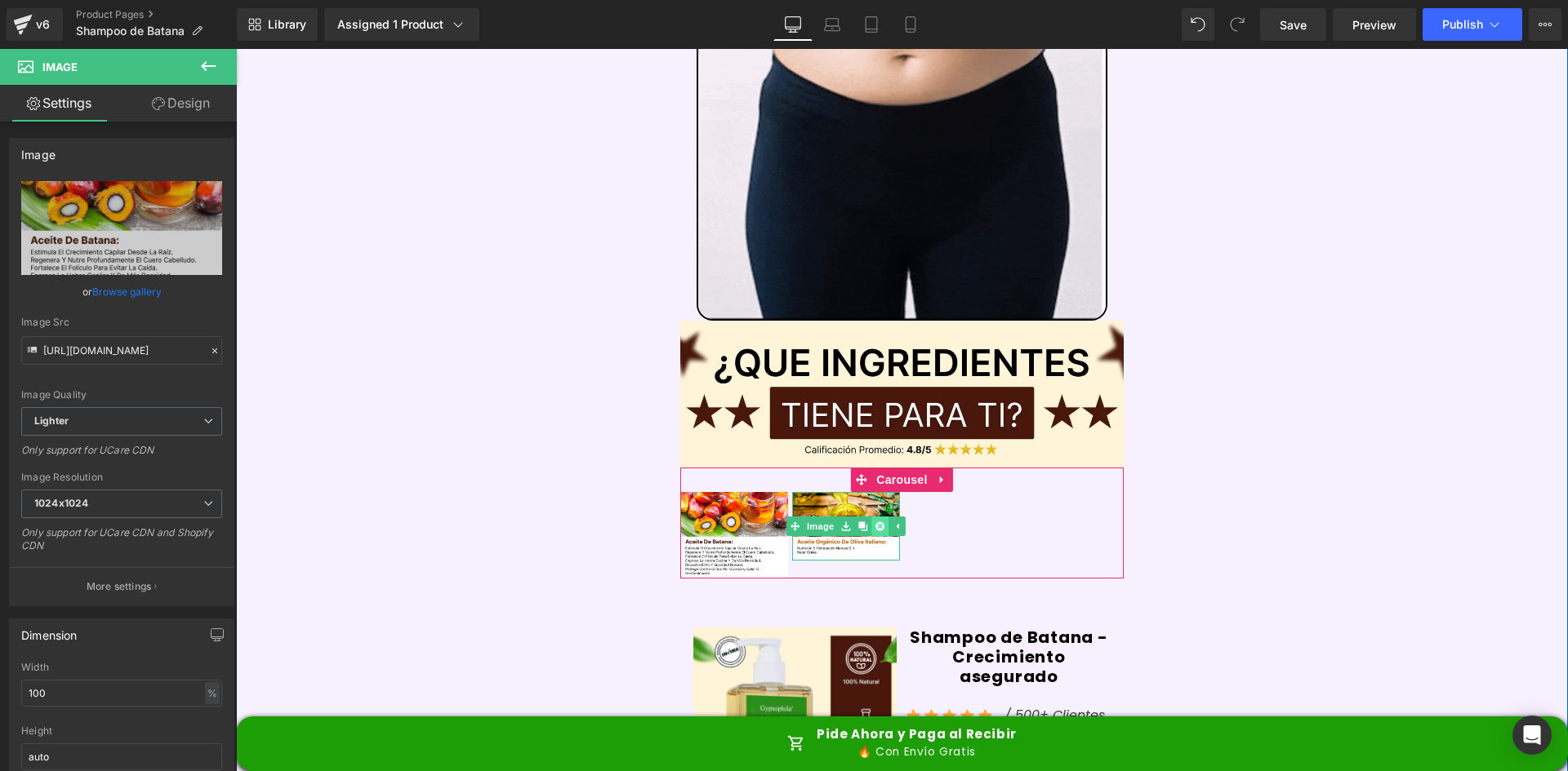
type input "[URL][DOMAIN_NAME]"
click at [876, 521] on icon at bounding box center [880, 526] width 9 height 9
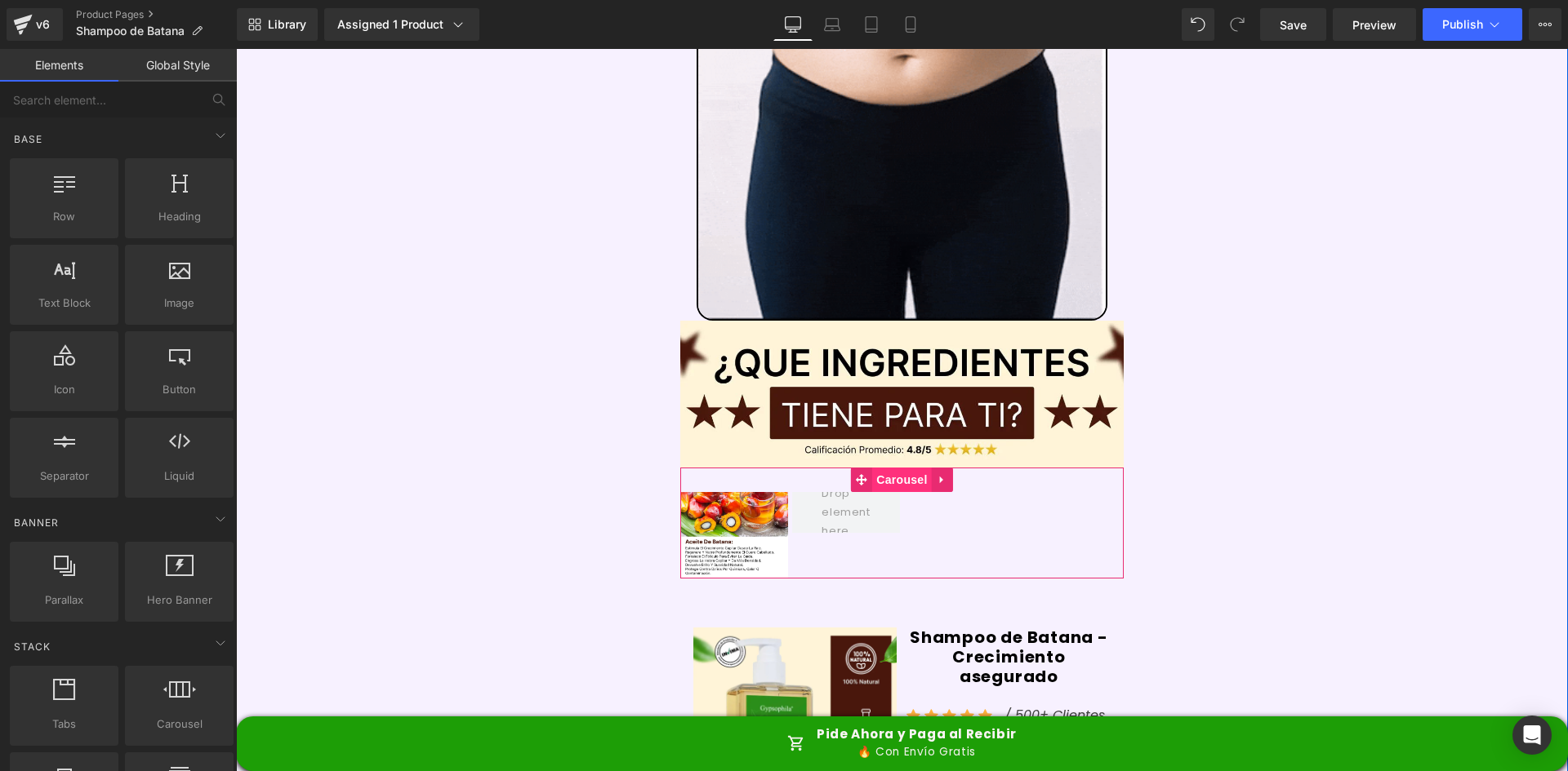
click at [883, 468] on span "Carousel" at bounding box center [901, 479] width 58 height 24
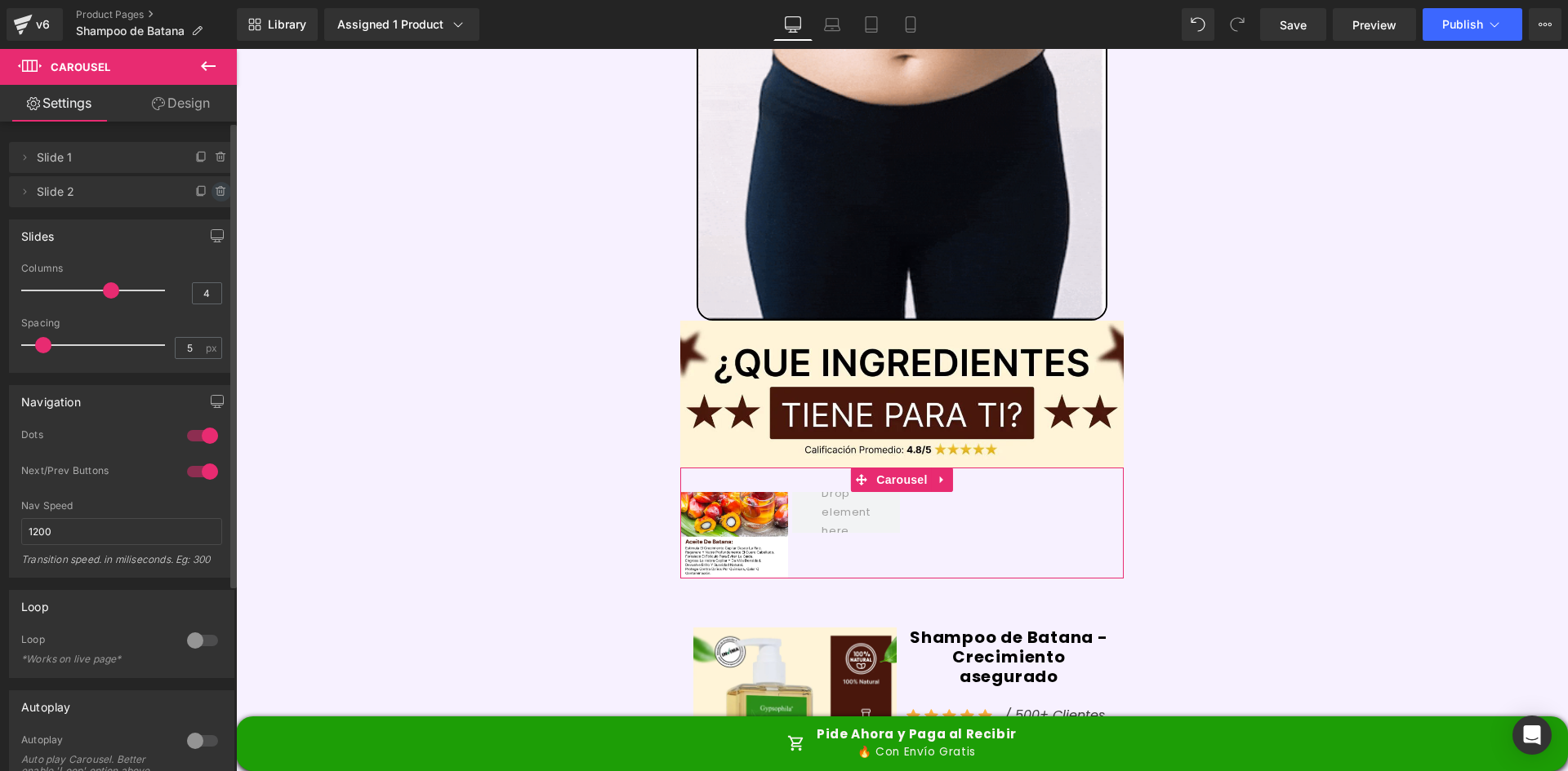
click at [215, 192] on icon at bounding box center [221, 191] width 13 height 13
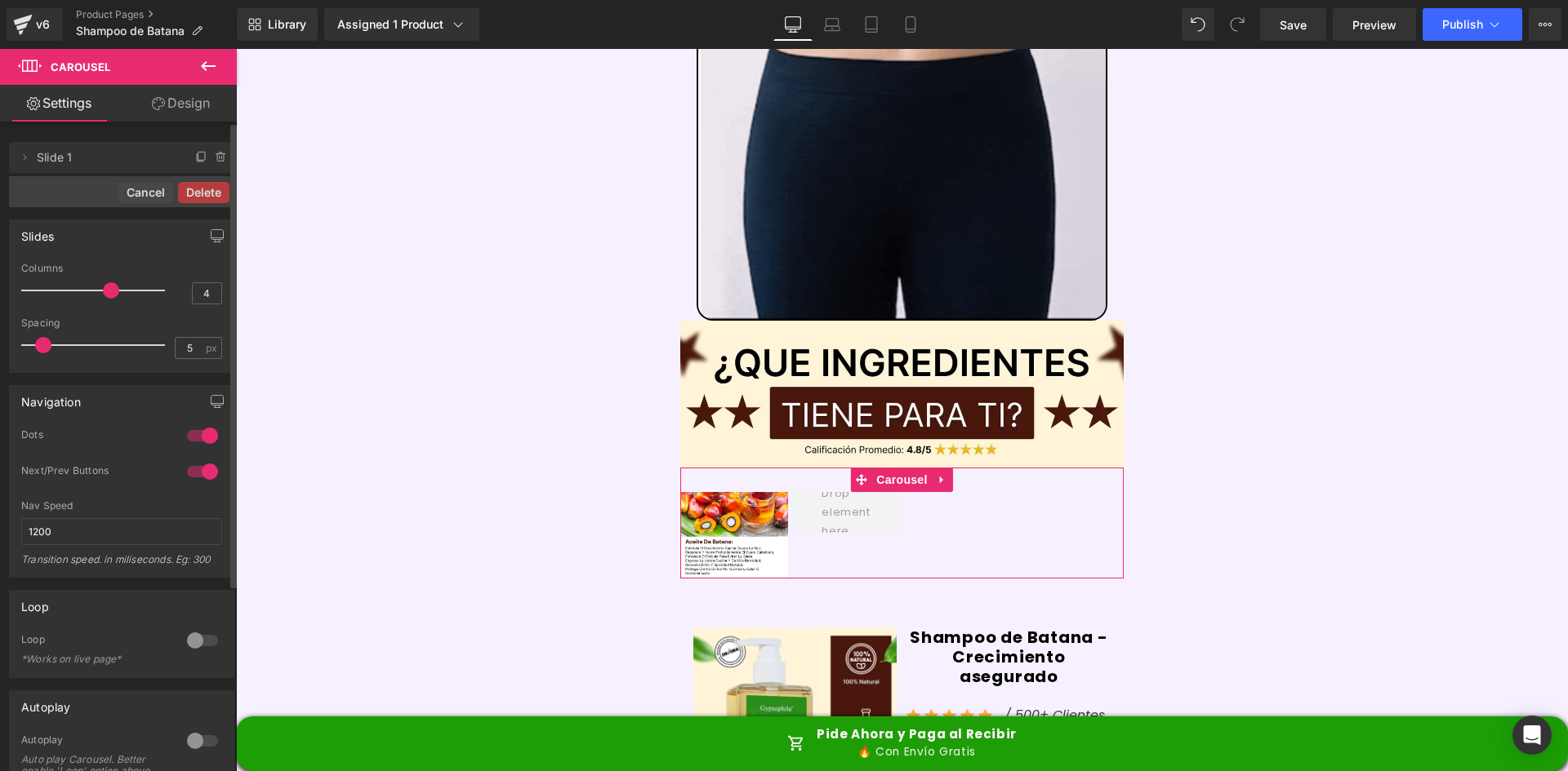
click at [209, 192] on button "Delete" at bounding box center [203, 193] width 51 height 22
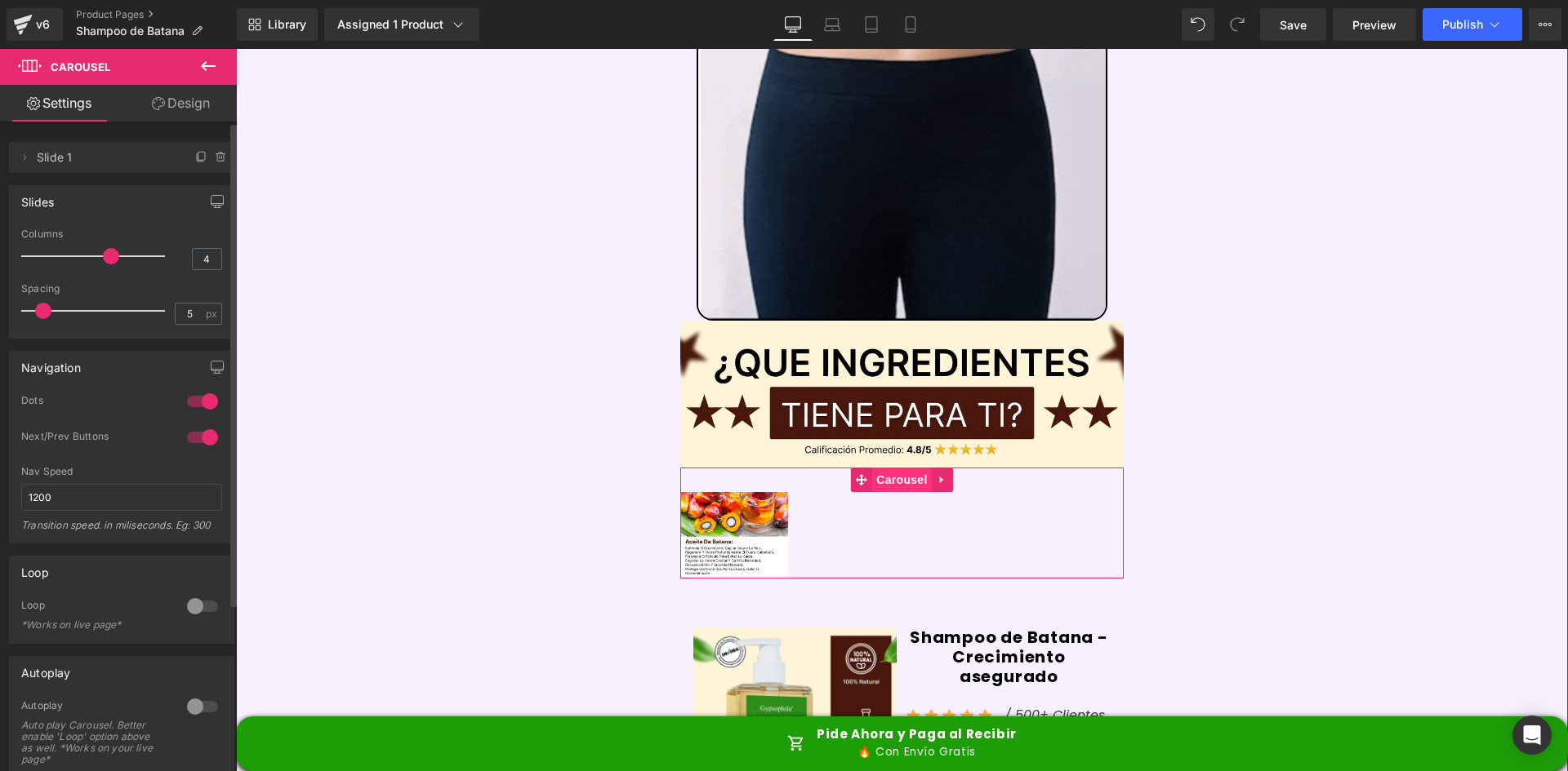
click at [899, 468] on span "Carousel" at bounding box center [901, 479] width 58 height 24
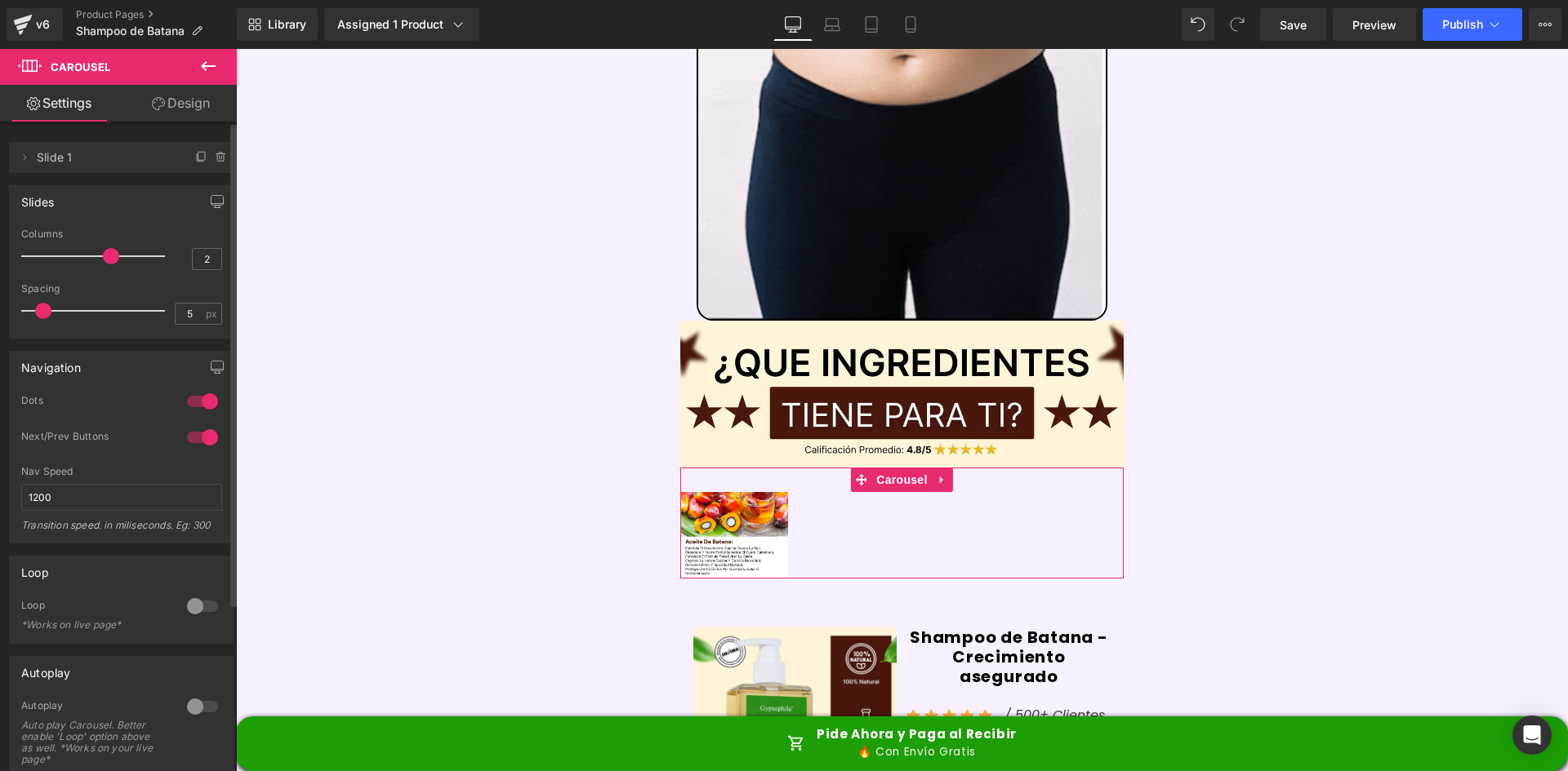
type input "1"
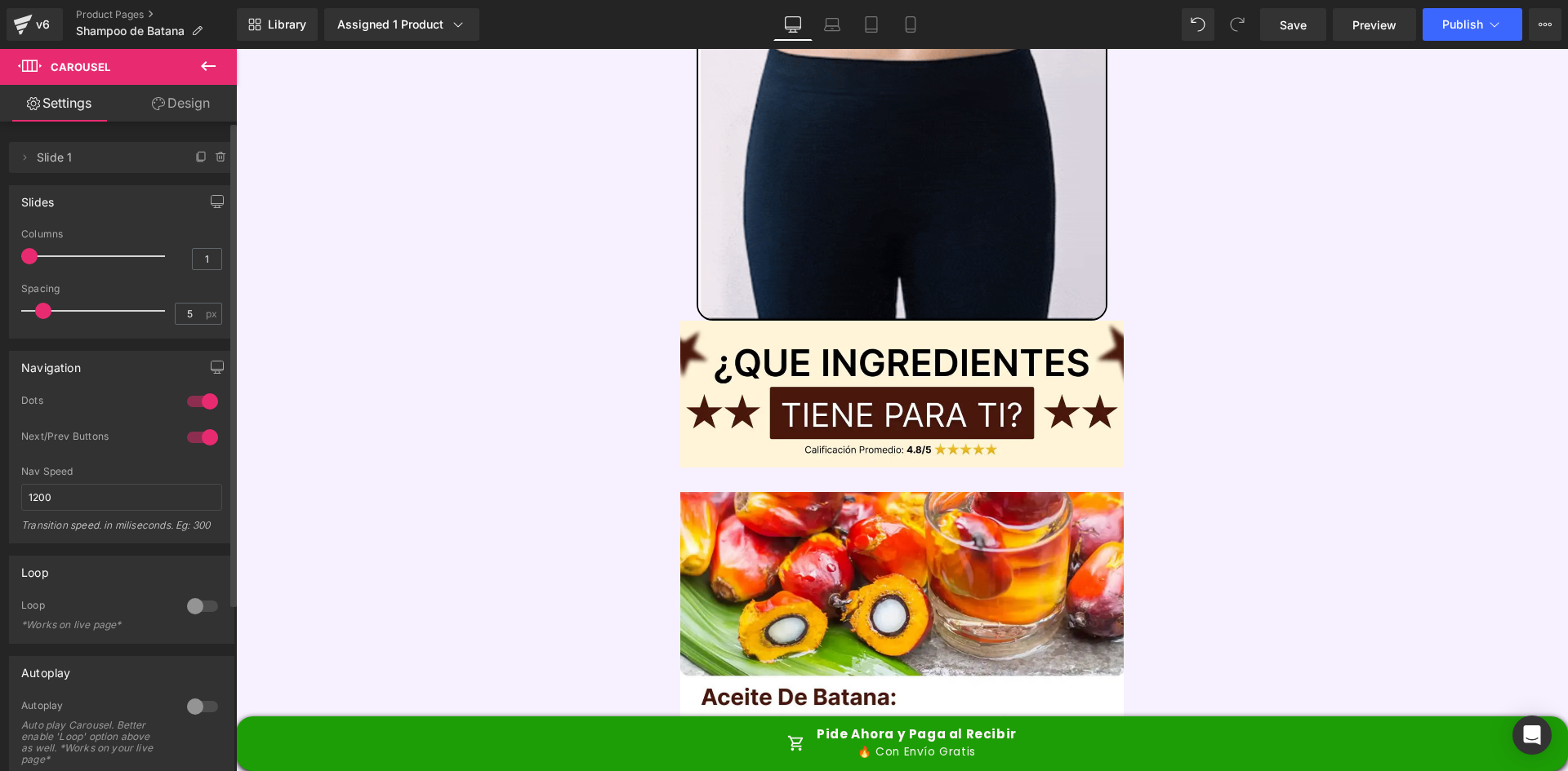
drag, startPoint x: 101, startPoint y: 254, endPoint x: 16, endPoint y: 239, distance: 86.3
click at [16, 239] on div "1 Columns 1 3 Columns 3 3 Columns 3 1 Columns 1 5px Spacing 5 px 5px Spacing 5 …" at bounding box center [121, 284] width 224 height 110
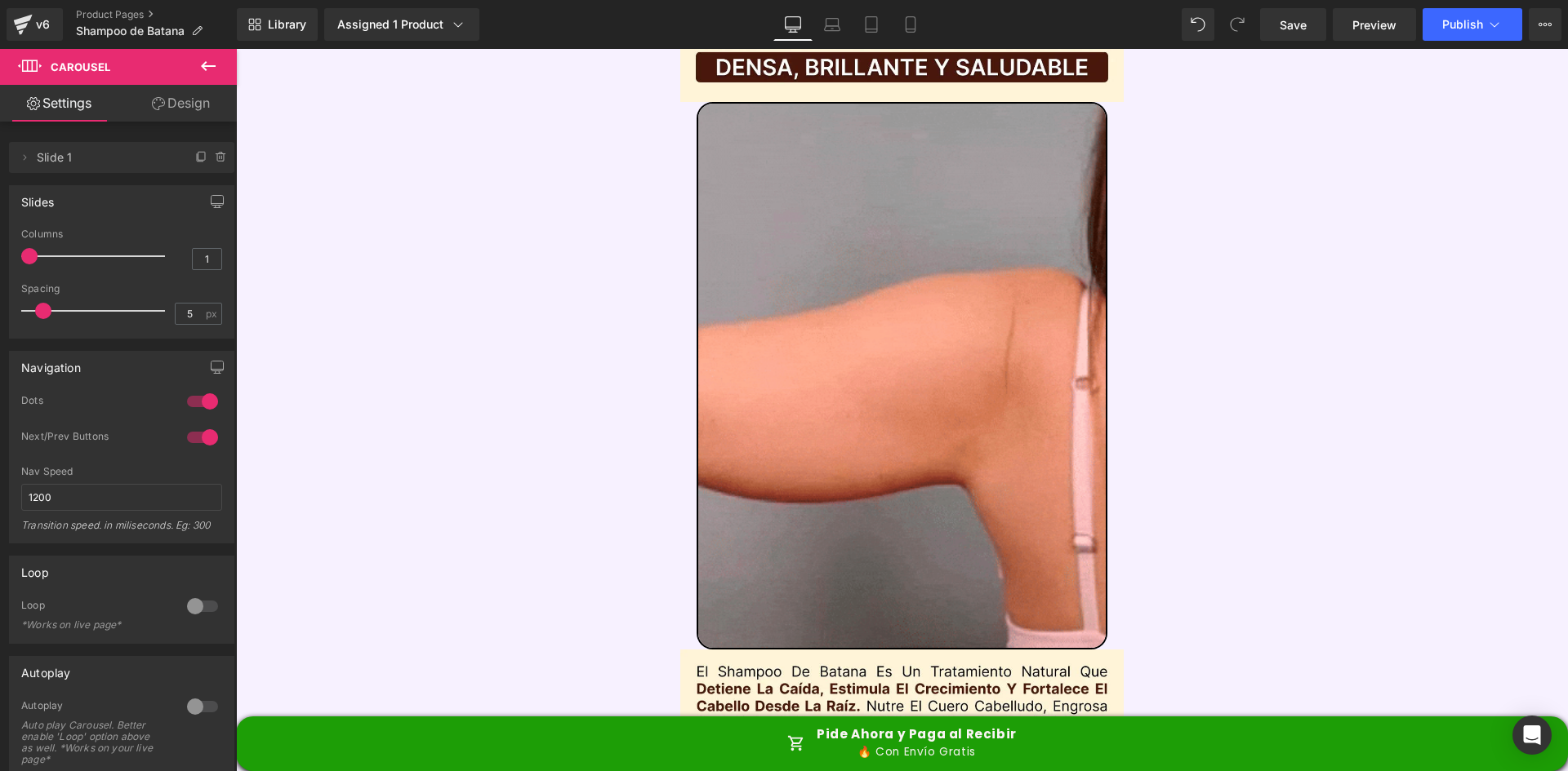
scroll to position [0, 0]
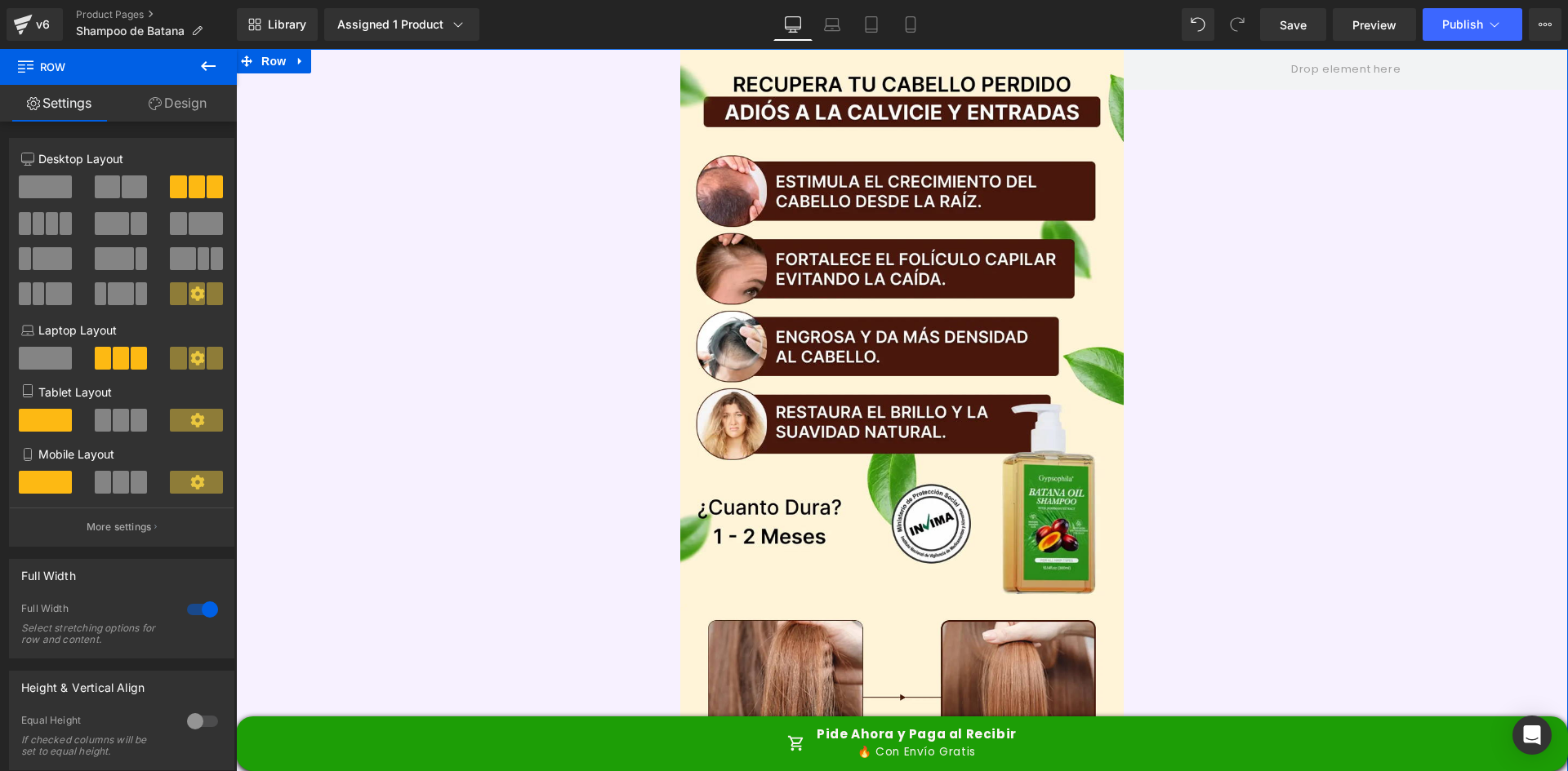
drag, startPoint x: 254, startPoint y: 58, endPoint x: 242, endPoint y: 81, distance: 25.9
click at [257, 58] on span "Row" at bounding box center [273, 61] width 32 height 24
click at [175, 110] on link "Design" at bounding box center [178, 103] width 119 height 37
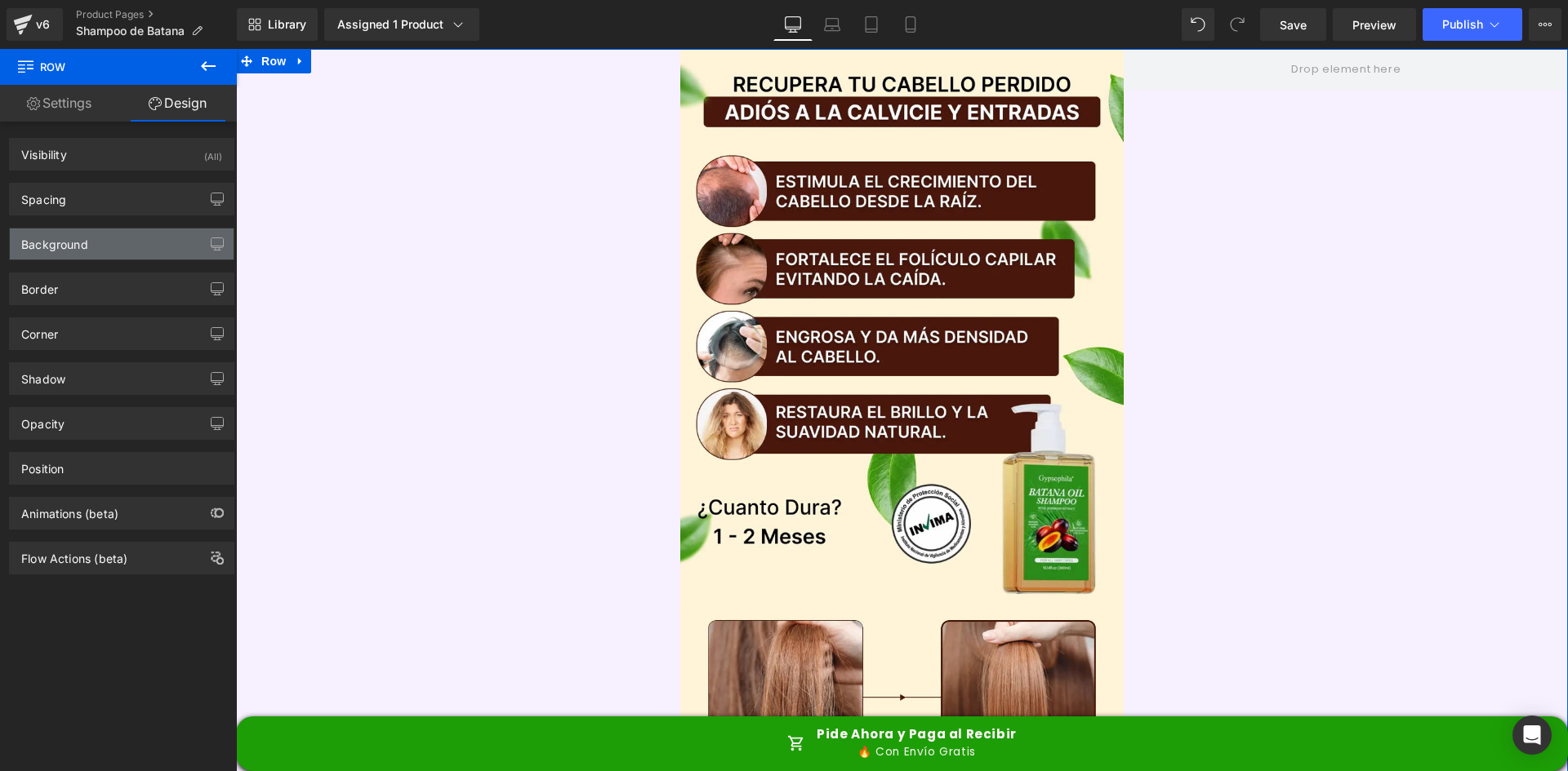
click at [110, 250] on div "Background" at bounding box center [121, 244] width 224 height 31
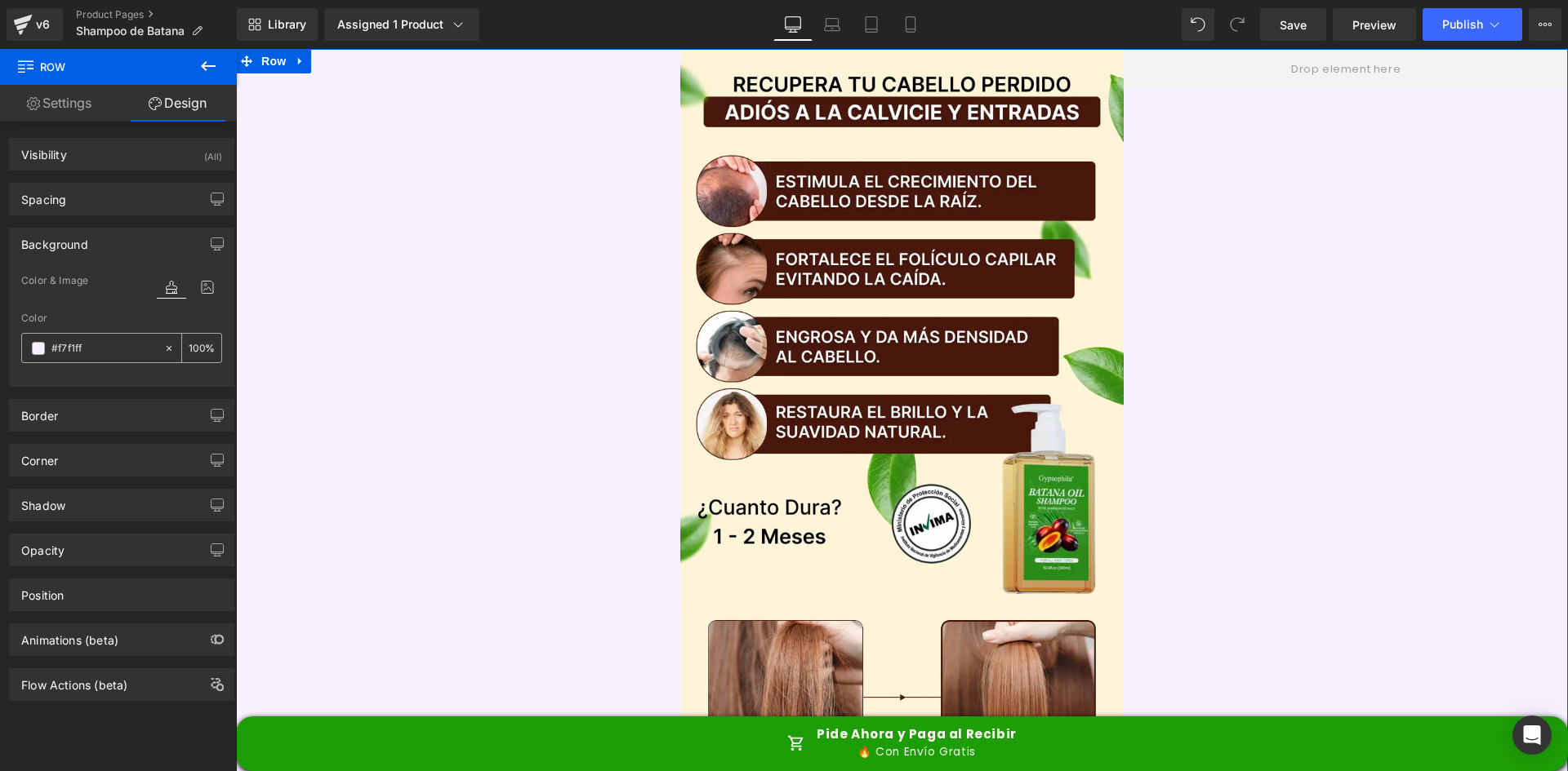
click at [92, 348] on input "#f7f1ff" at bounding box center [103, 348] width 104 height 18
paste input "FFF4D8"
type input "FFF4D8"
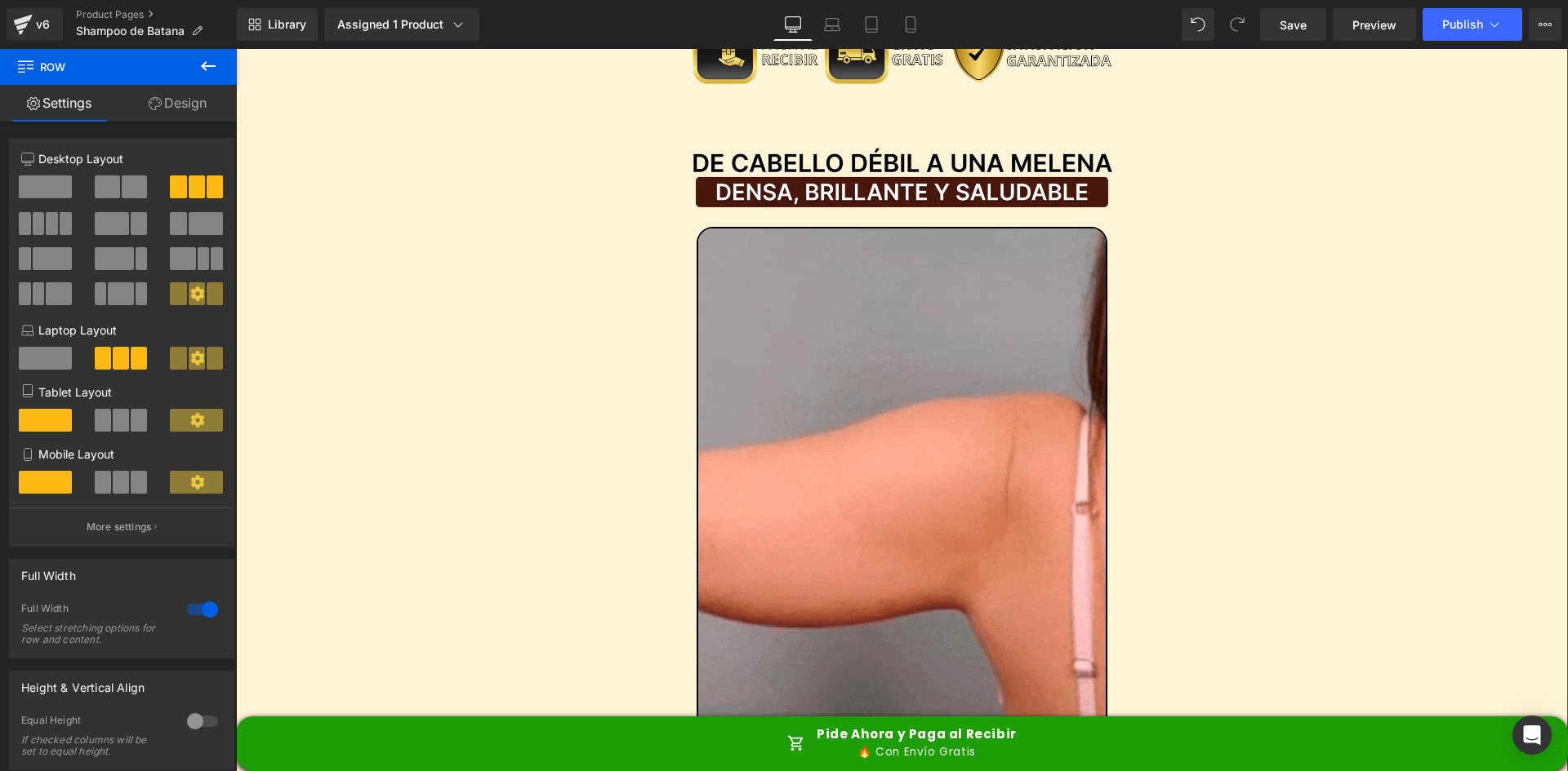
scroll to position [2041, 0]
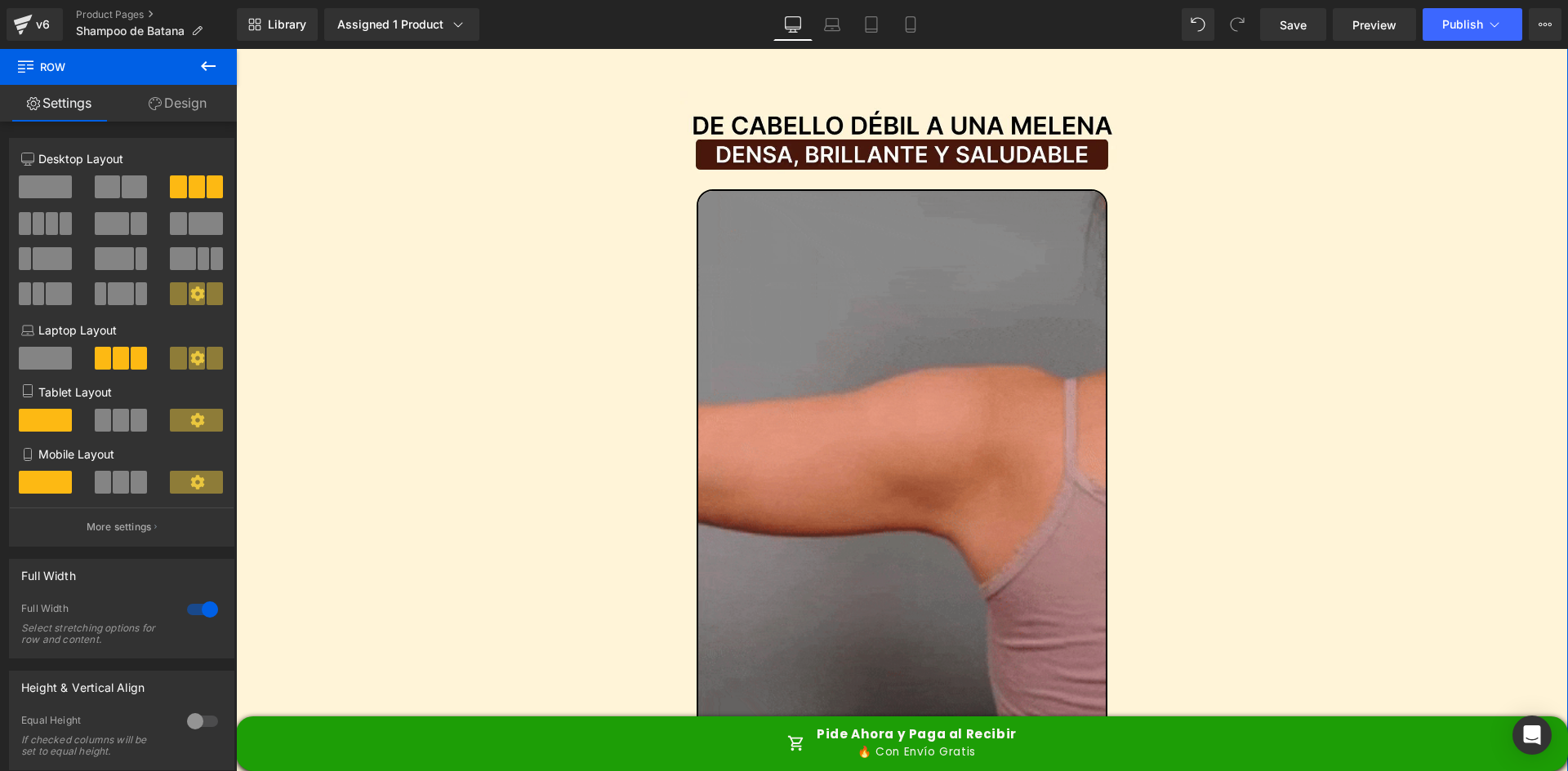
click at [882, 273] on img at bounding box center [903, 462] width 411 height 547
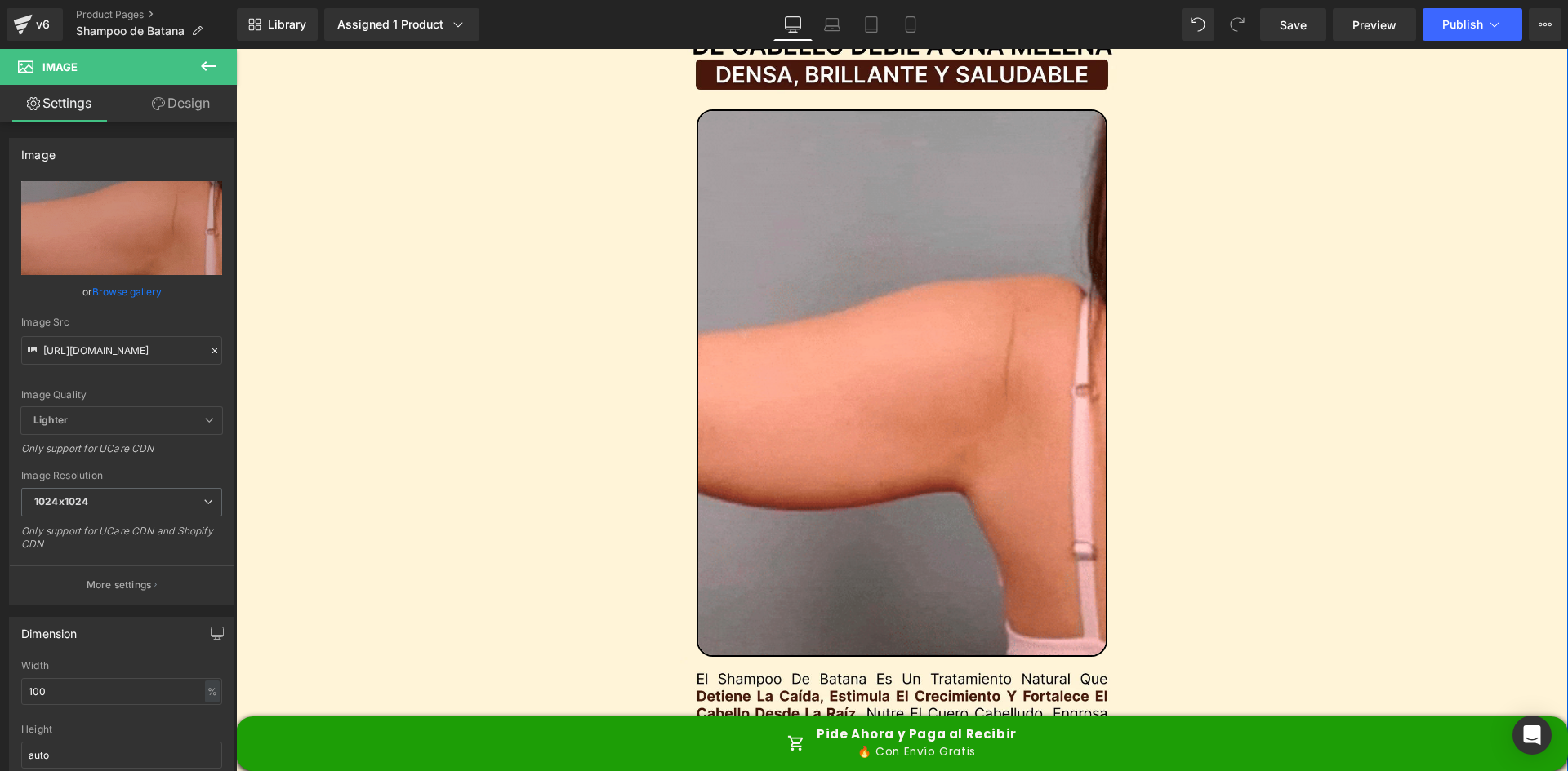
scroll to position [2123, 0]
click at [955, 378] on img at bounding box center [903, 381] width 411 height 547
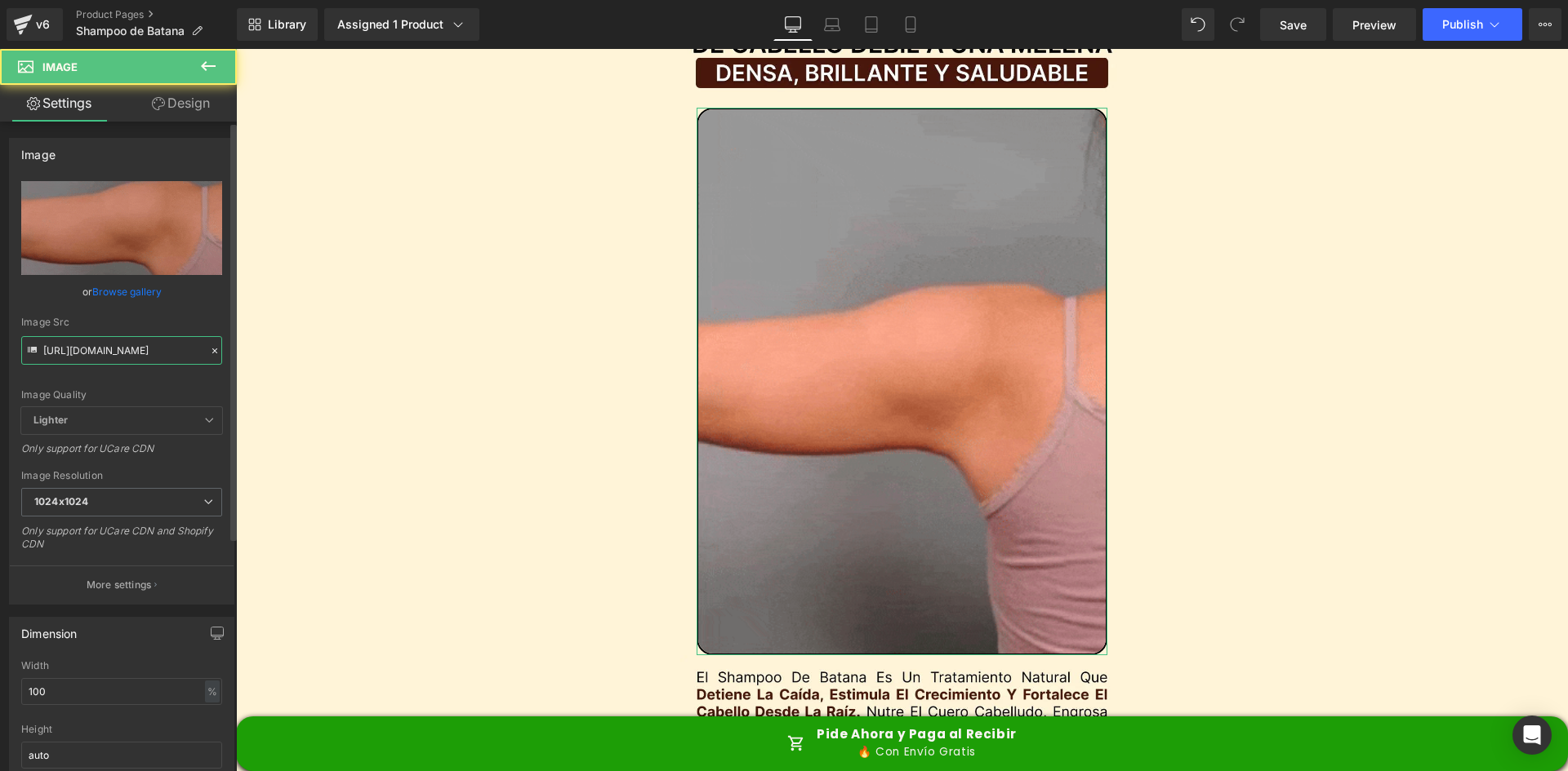
click at [113, 357] on input "[URL][DOMAIN_NAME]" at bounding box center [122, 351] width 201 height 29
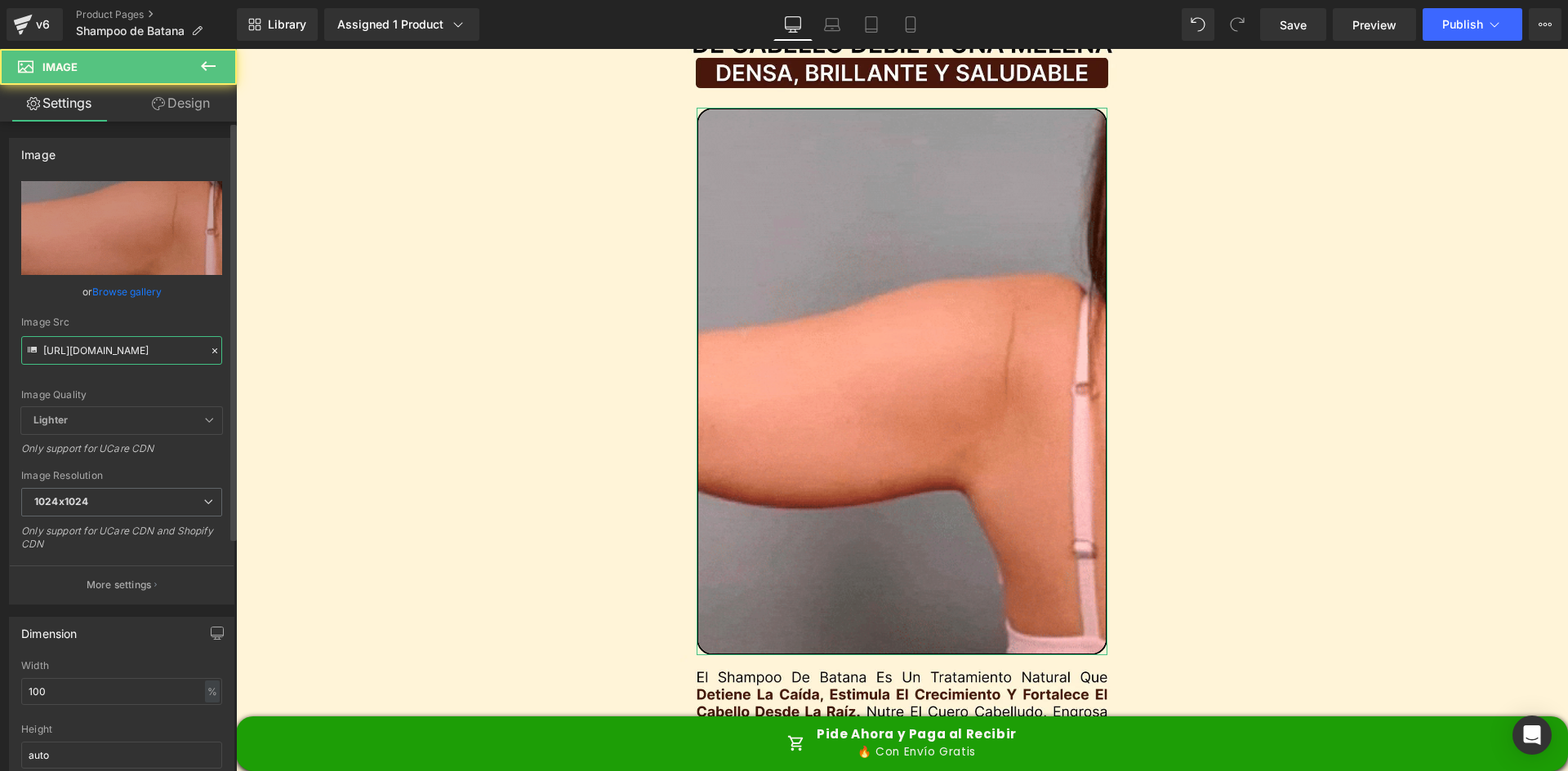
click at [113, 357] on input "[URL][DOMAIN_NAME]" at bounding box center [122, 351] width 201 height 29
paste input ".[DOMAIN_NAME][URL]"
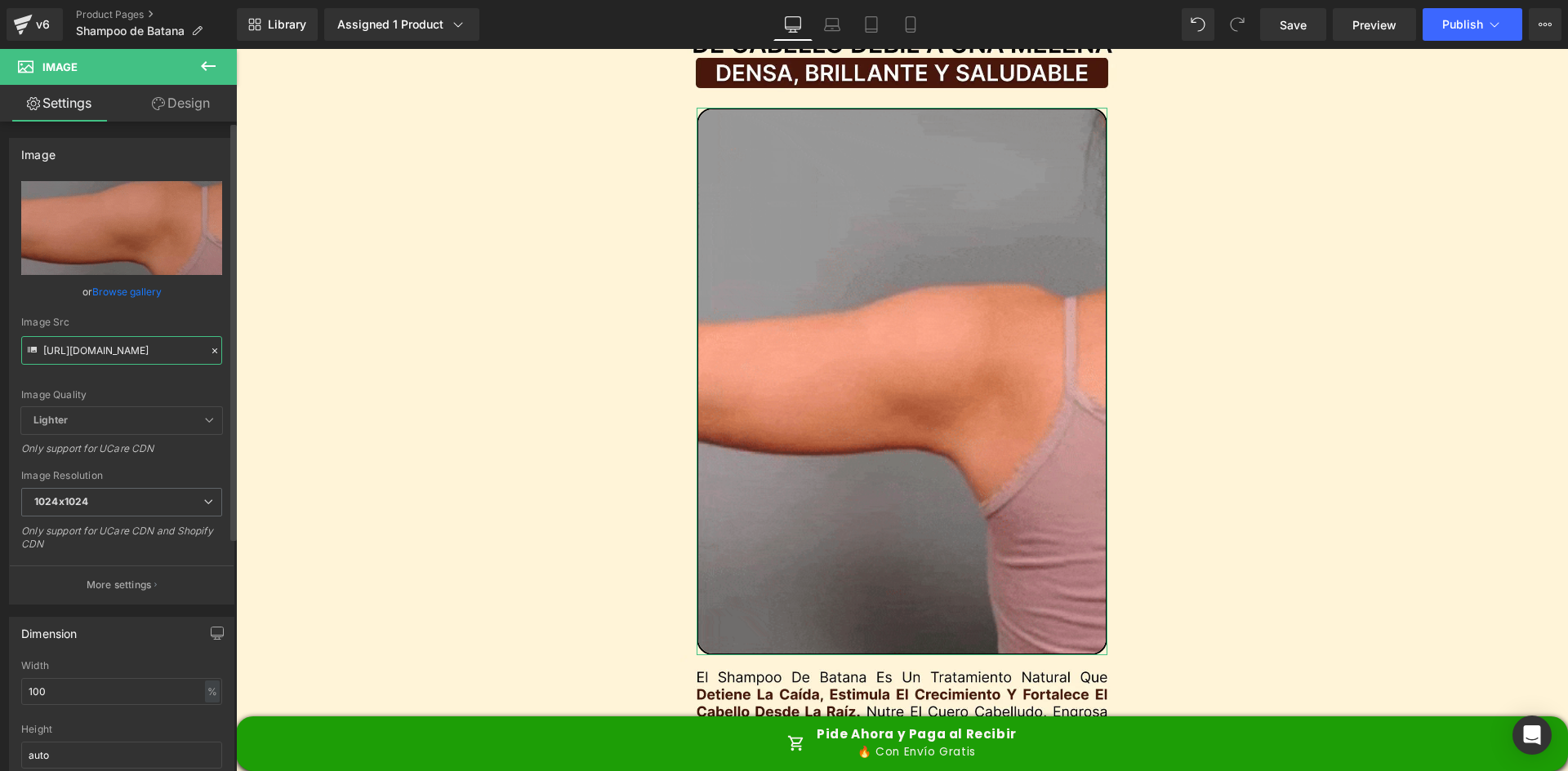
type input "[URL][DOMAIN_NAME]"
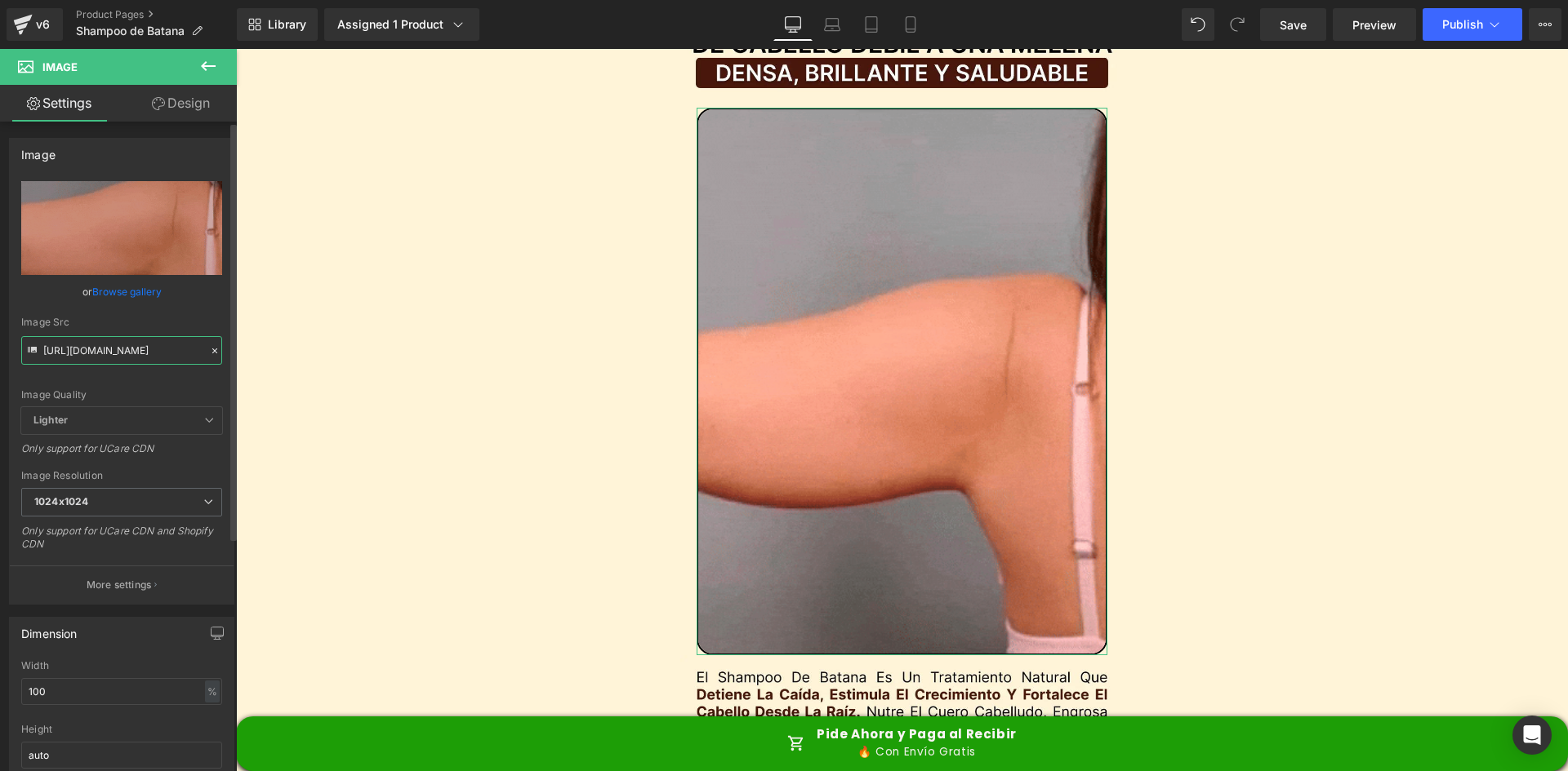
scroll to position [0, 146]
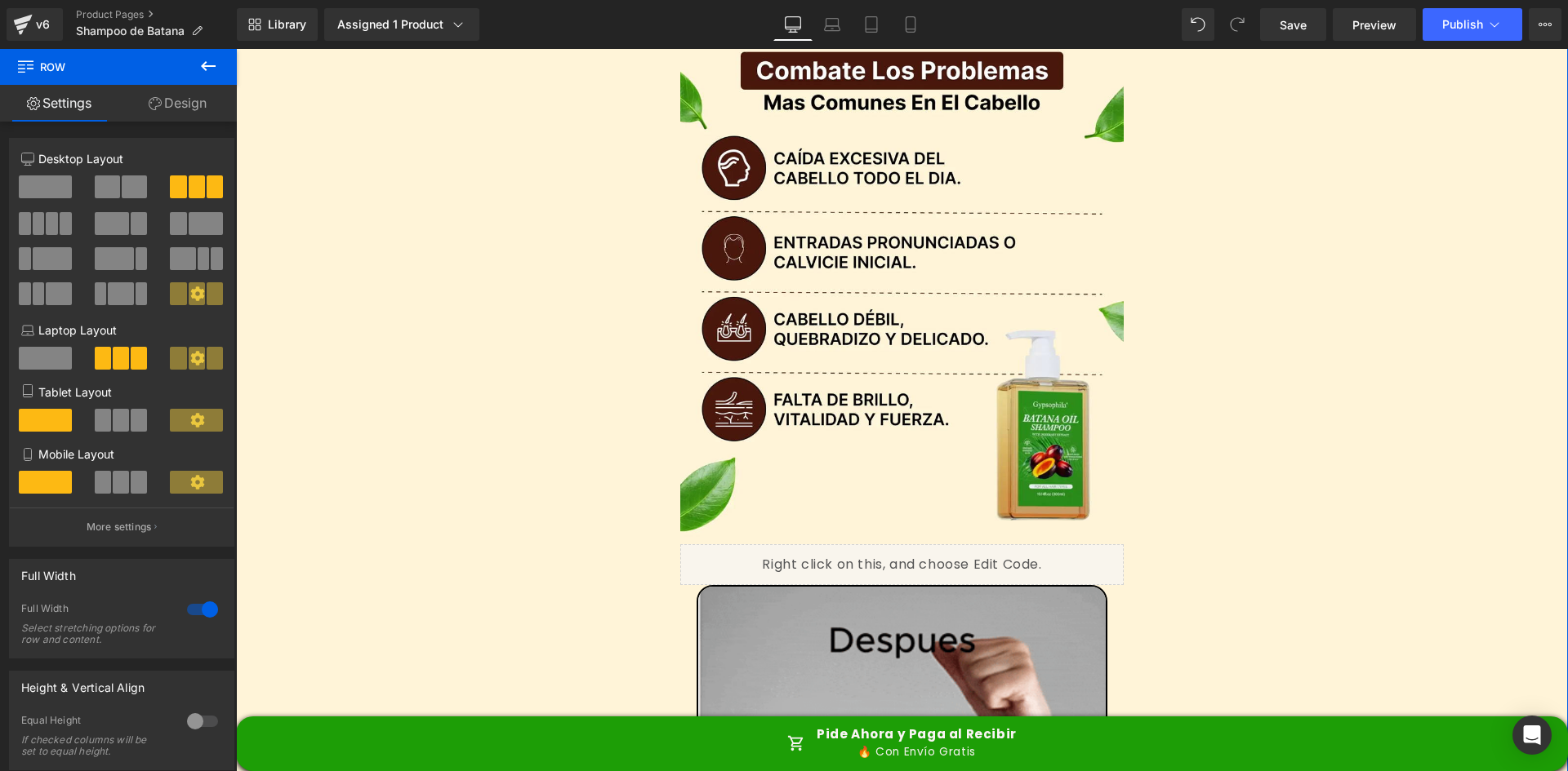
scroll to position [3020, 0]
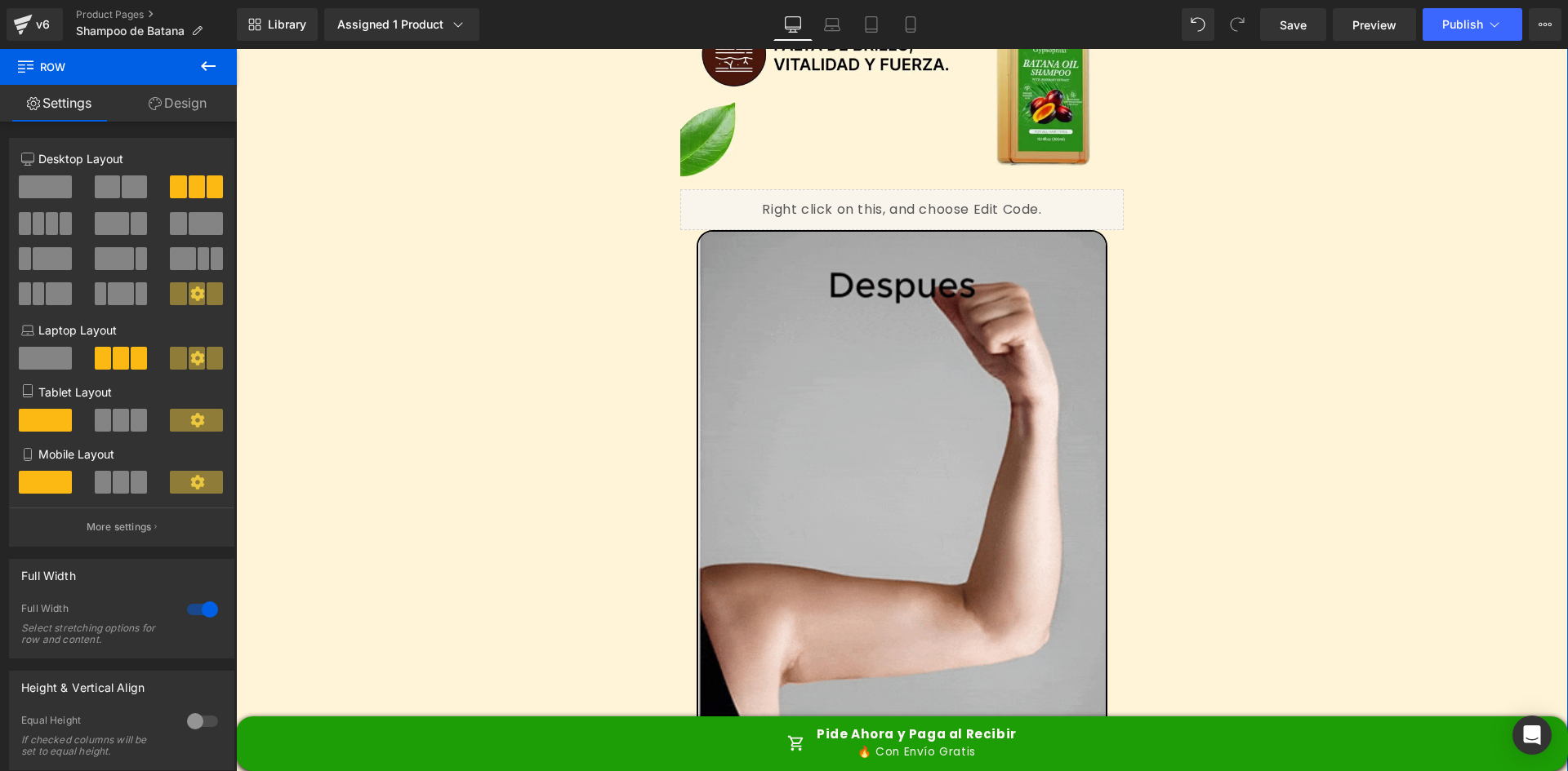
click at [824, 341] on img at bounding box center [903, 503] width 411 height 547
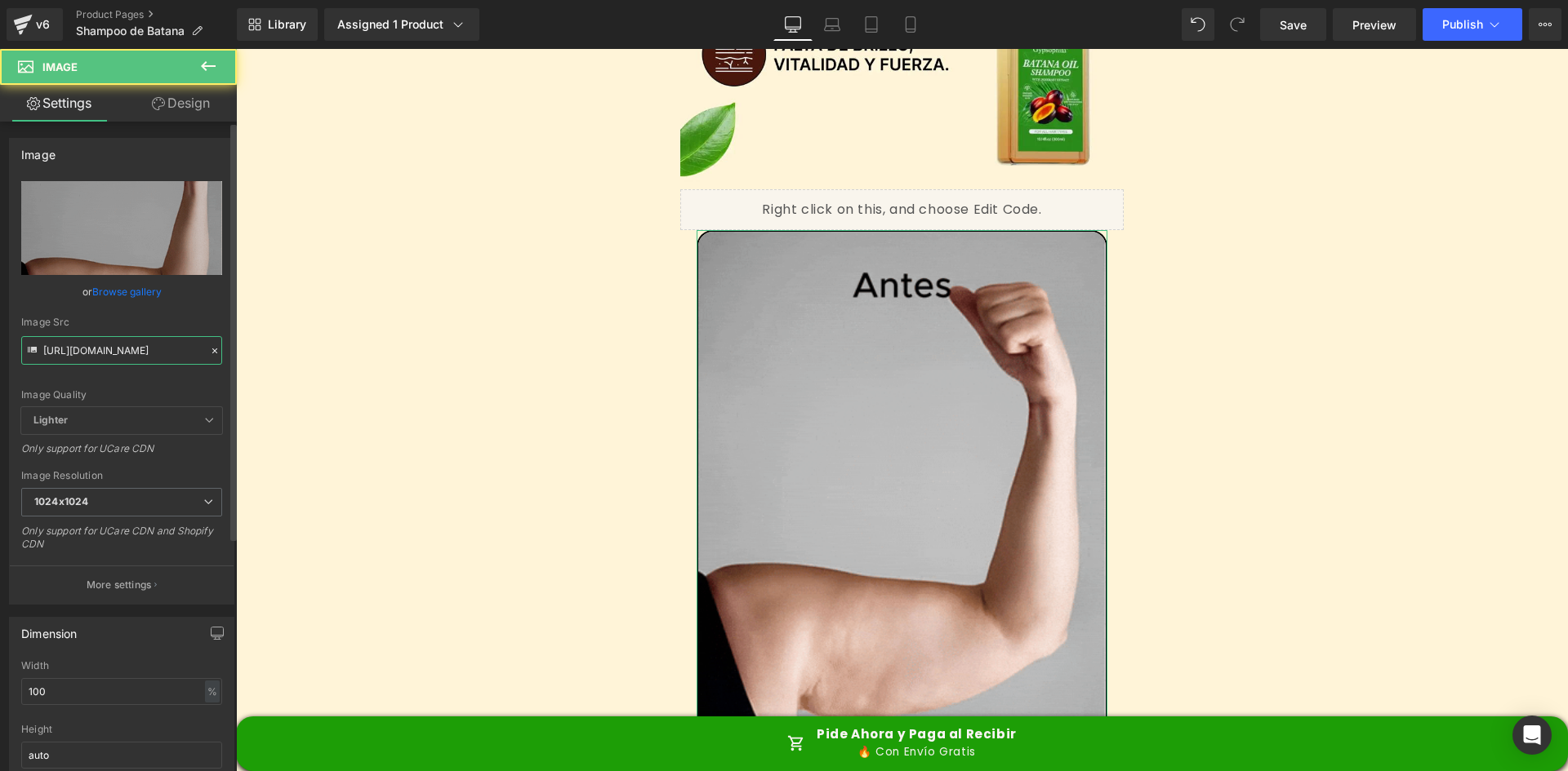
click at [140, 361] on input "[URL][DOMAIN_NAME]" at bounding box center [122, 351] width 201 height 29
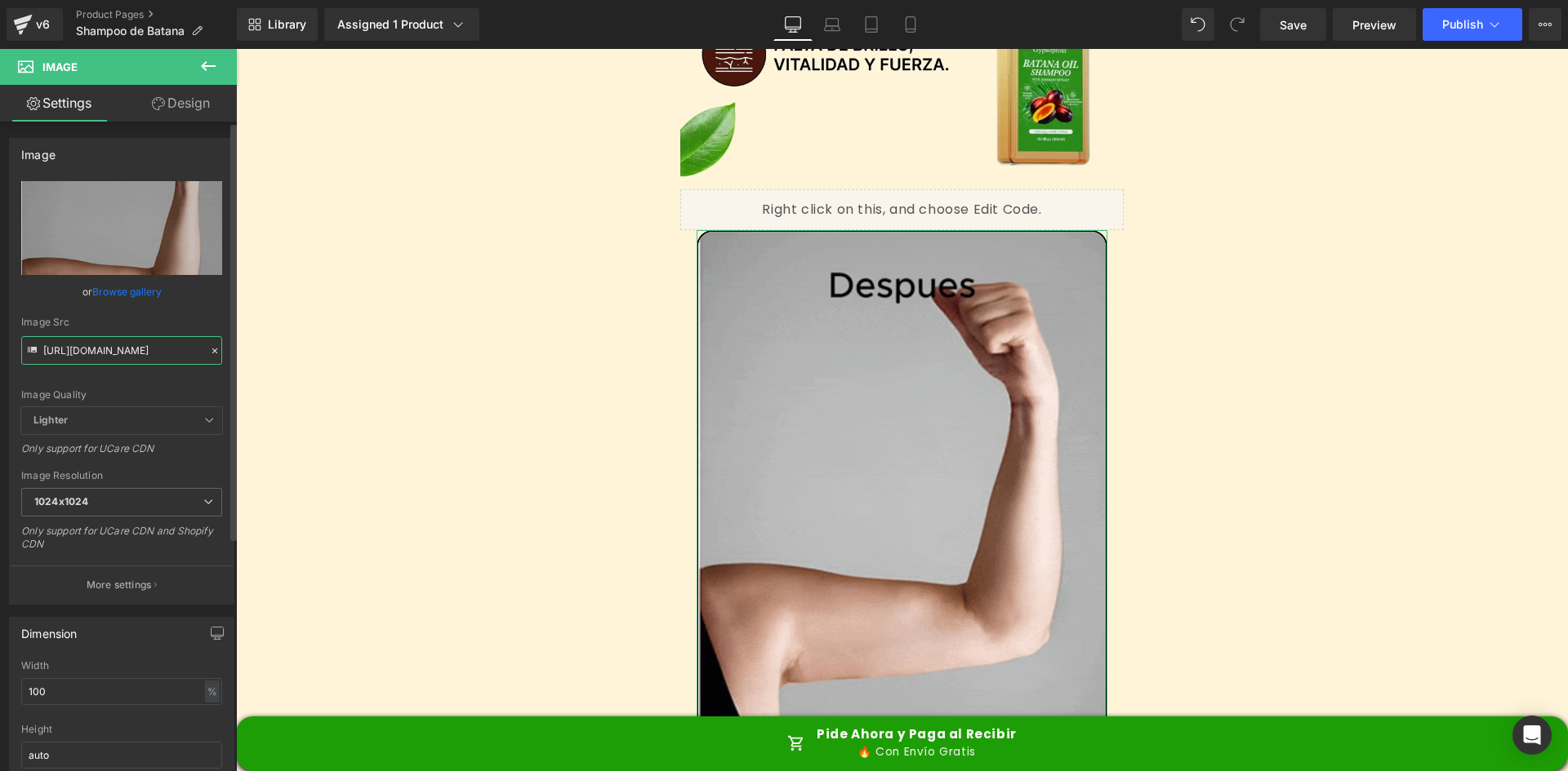
click at [140, 361] on input "[URL][DOMAIN_NAME]" at bounding box center [122, 351] width 201 height 29
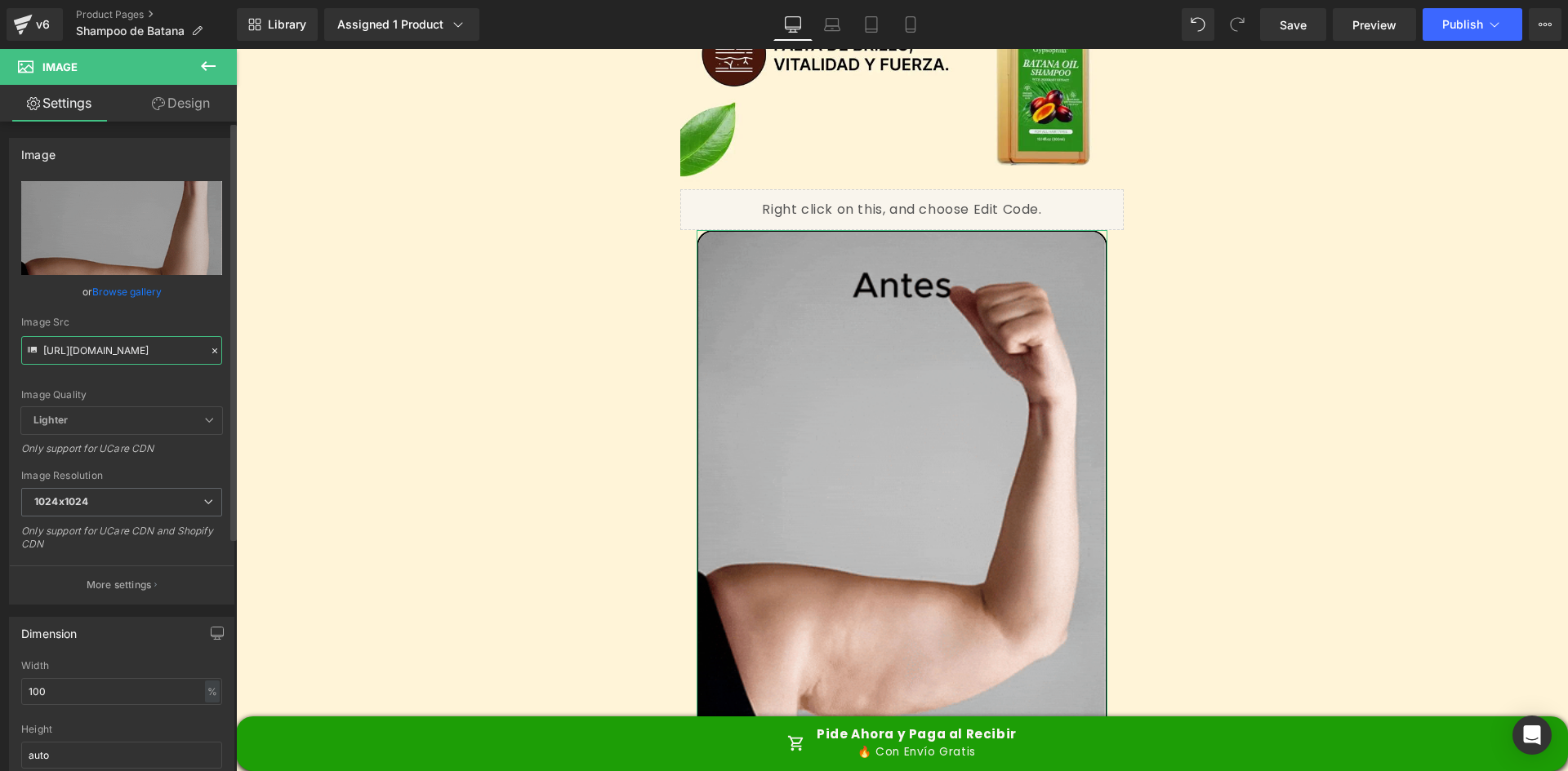
paste input ".[DOMAIN_NAME][URL]"
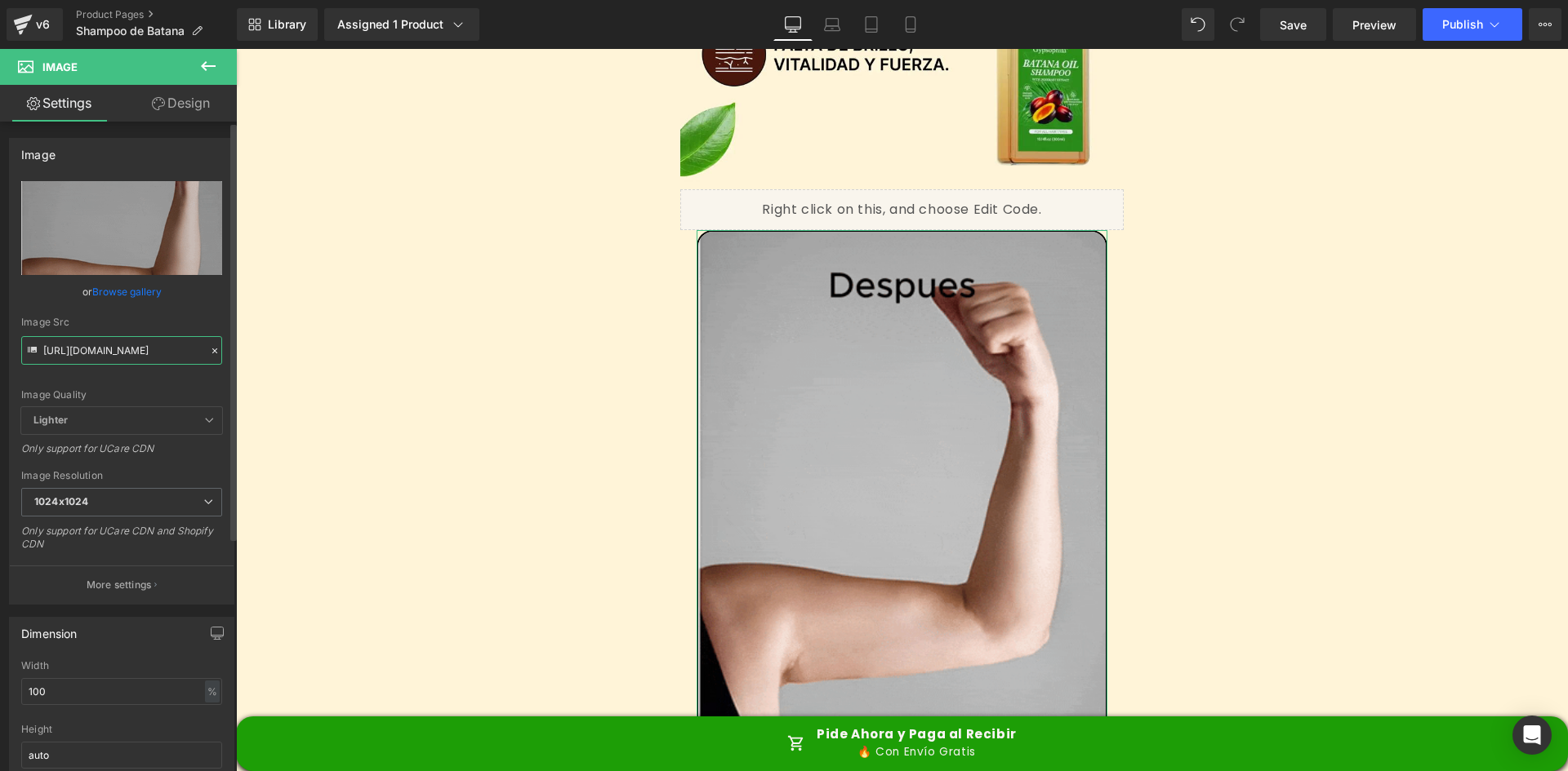
scroll to position [0, 142]
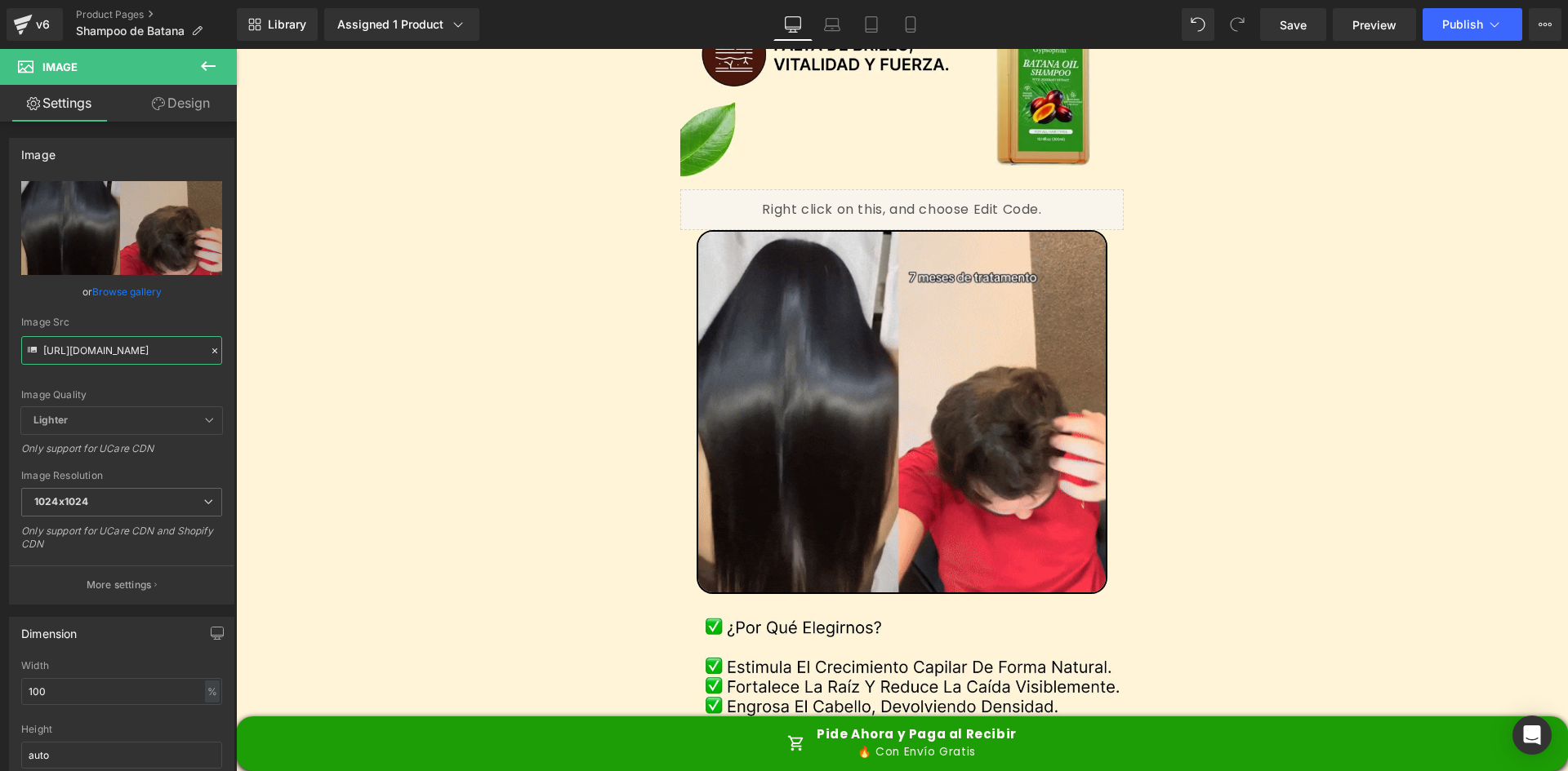
type input "[URL][DOMAIN_NAME]"
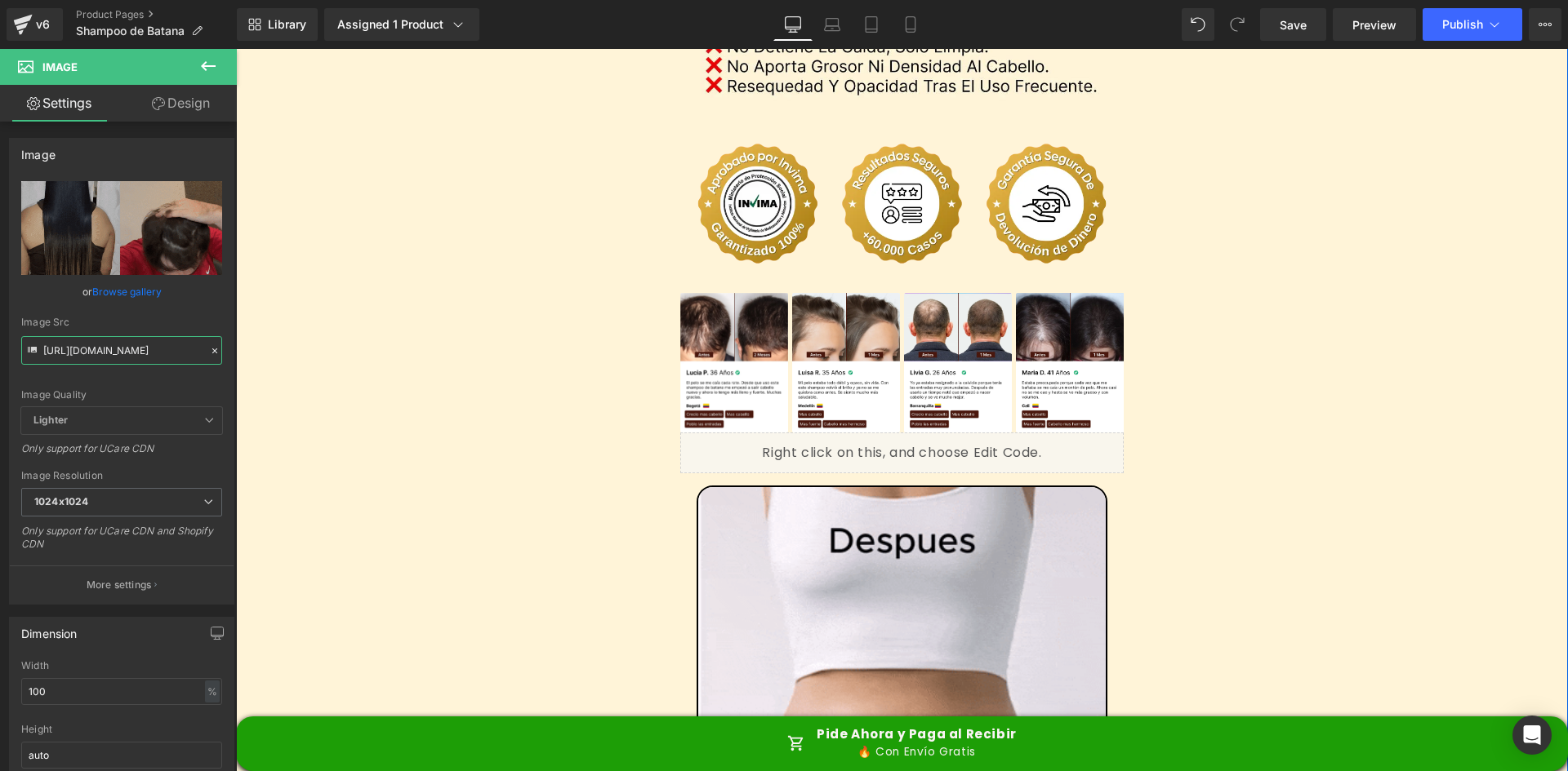
scroll to position [4082, 0]
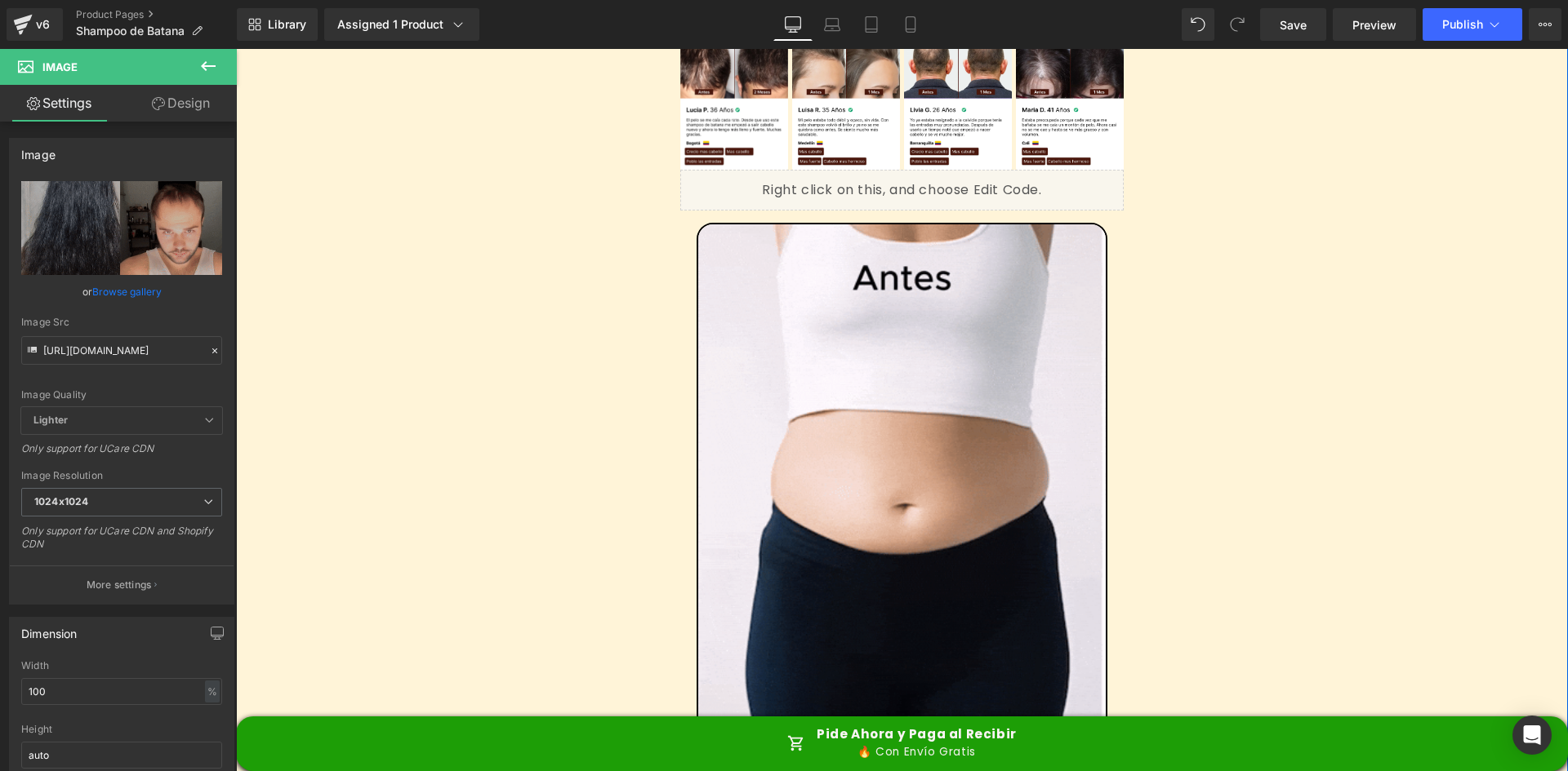
click at [811, 451] on img at bounding box center [903, 495] width 411 height 547
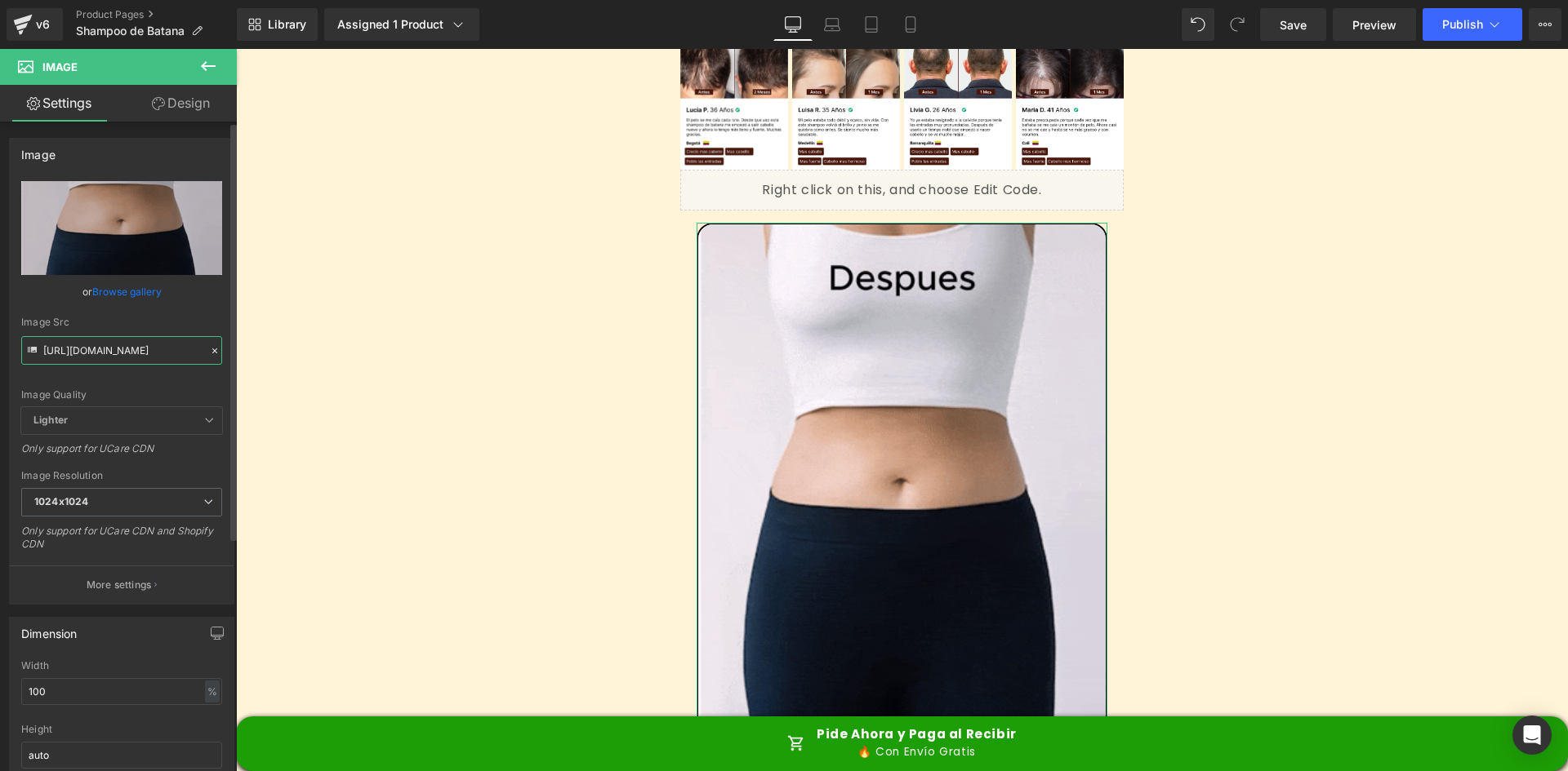
click at [128, 353] on input "[URL][DOMAIN_NAME]" at bounding box center [122, 351] width 201 height 29
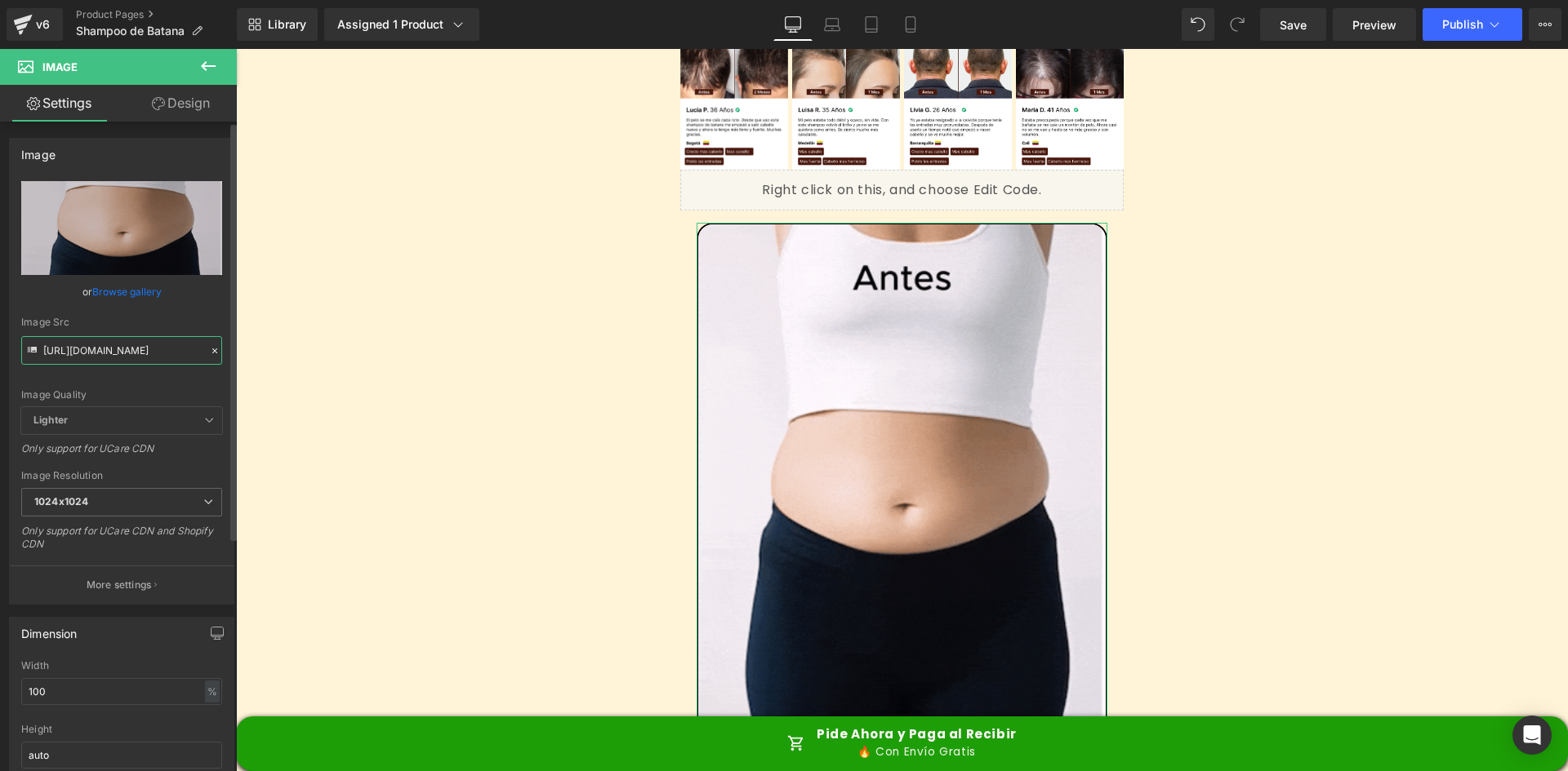
click at [128, 353] on input "[URL][DOMAIN_NAME]" at bounding box center [122, 351] width 201 height 29
paste input ".[DOMAIN_NAME][URL]"
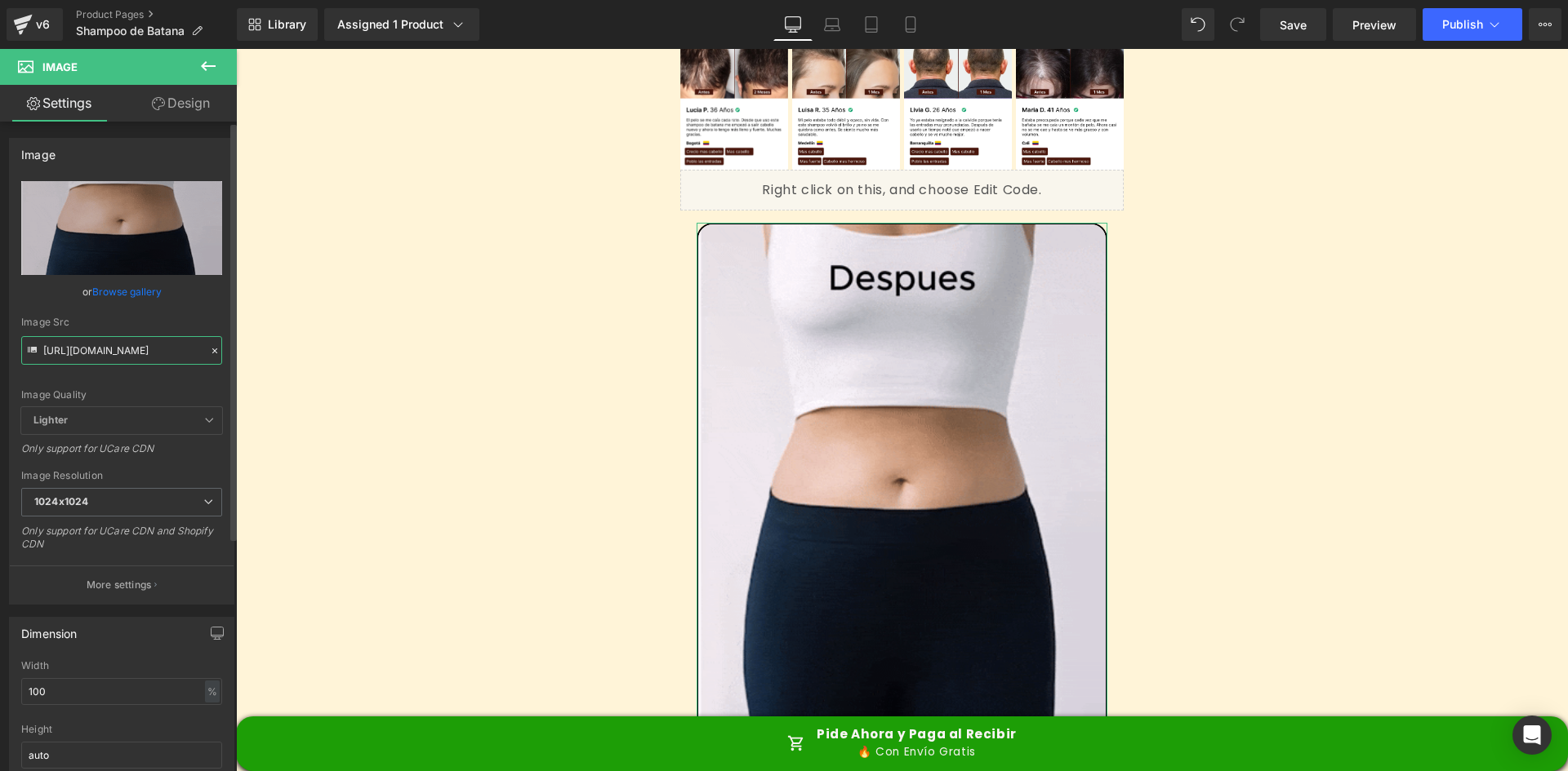
scroll to position [0, 151]
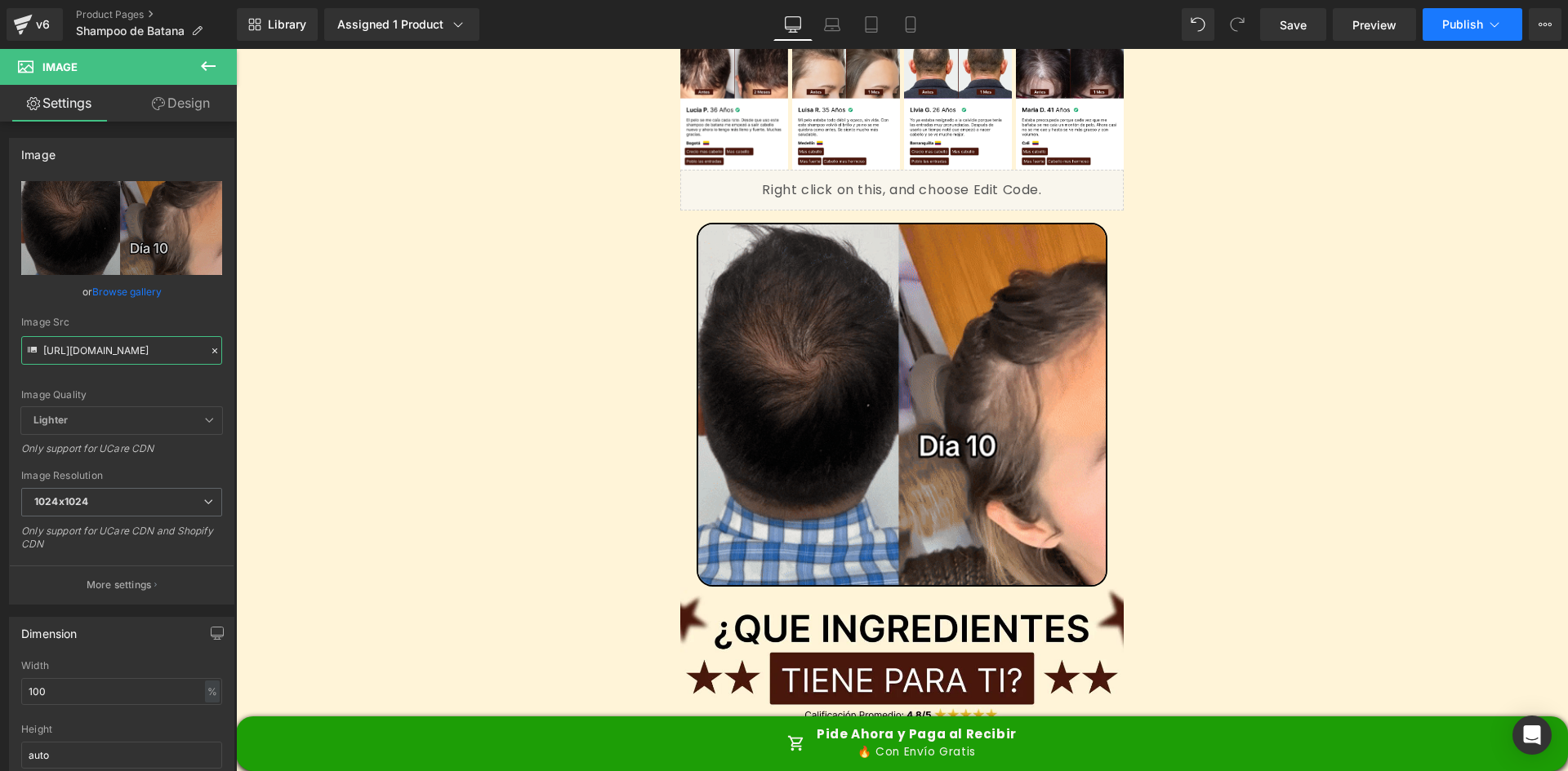
type input "[URL][DOMAIN_NAME]"
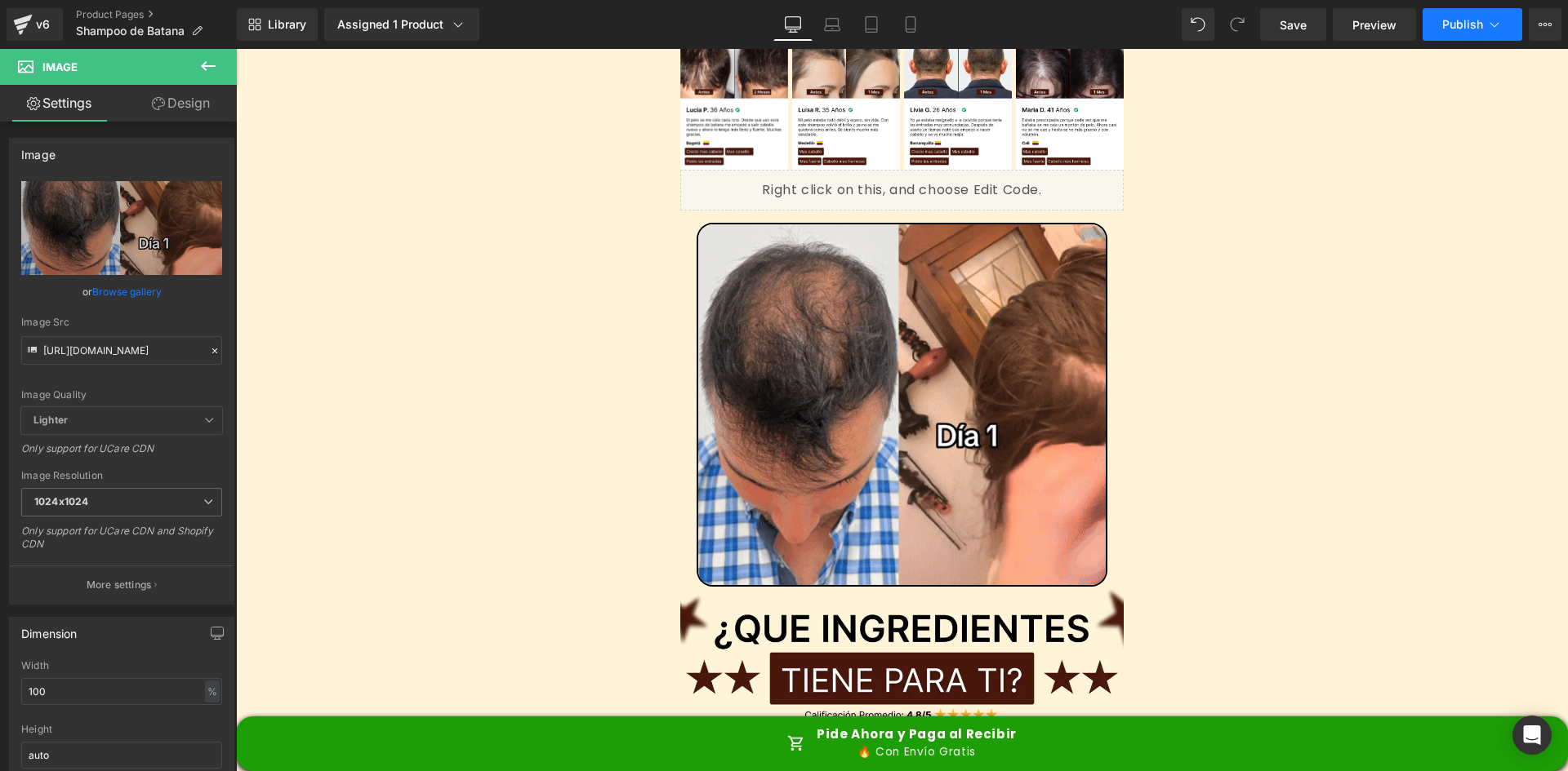
click at [1451, 24] on span "Publish" at bounding box center [1462, 24] width 40 height 13
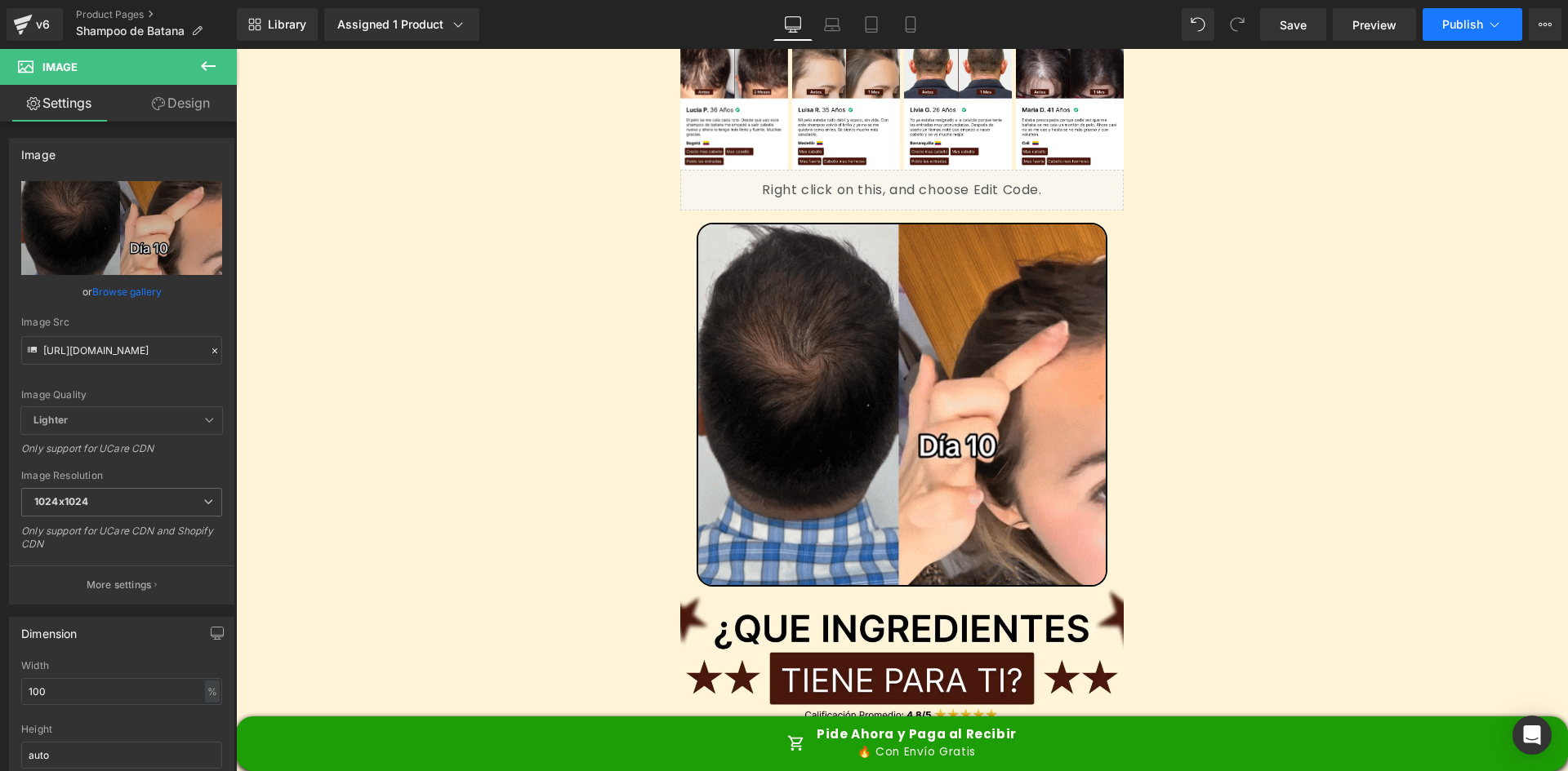
scroll to position [0, 0]
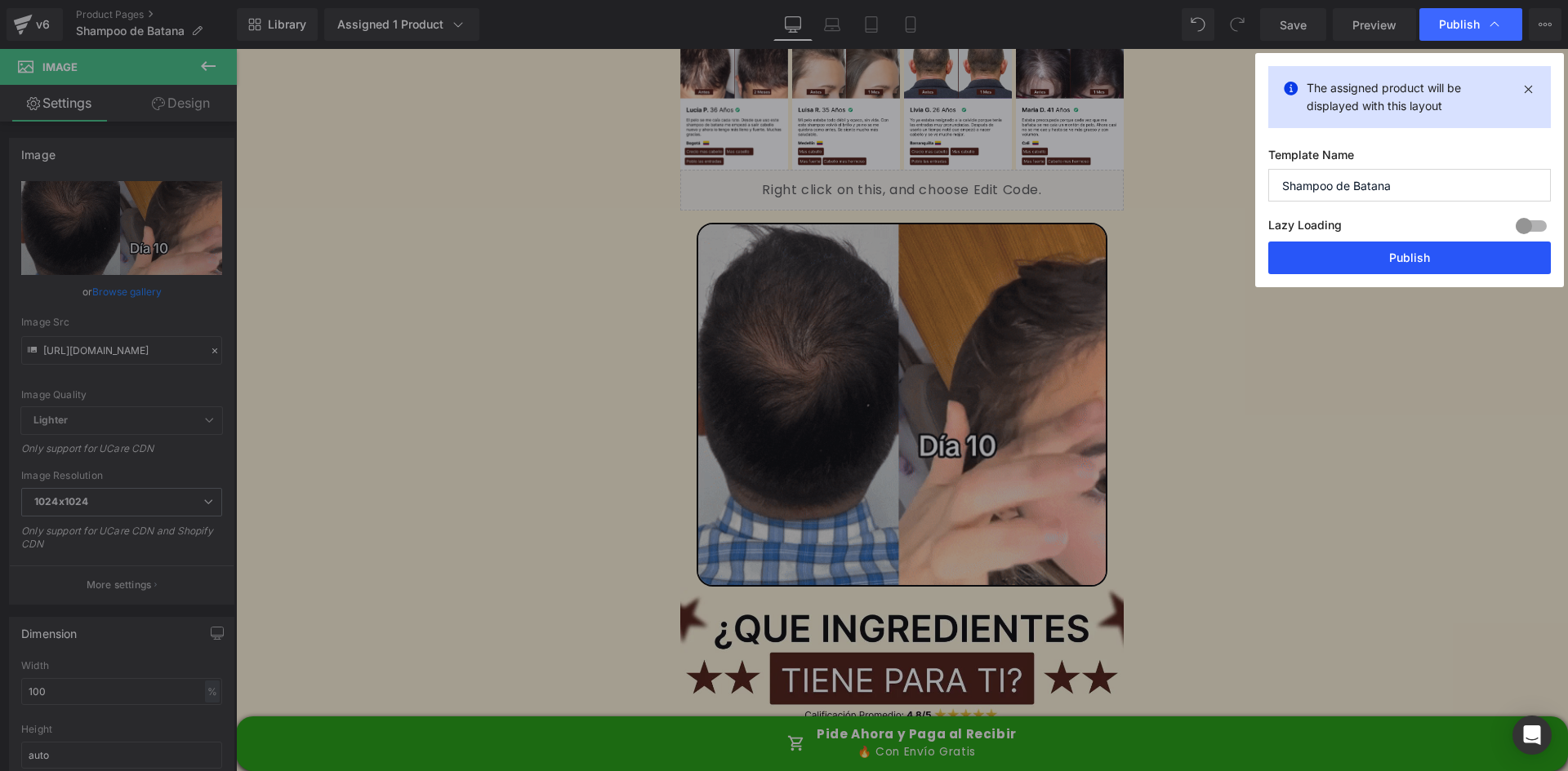
drag, startPoint x: 1430, startPoint y: 250, endPoint x: 1194, endPoint y: 202, distance: 240.8
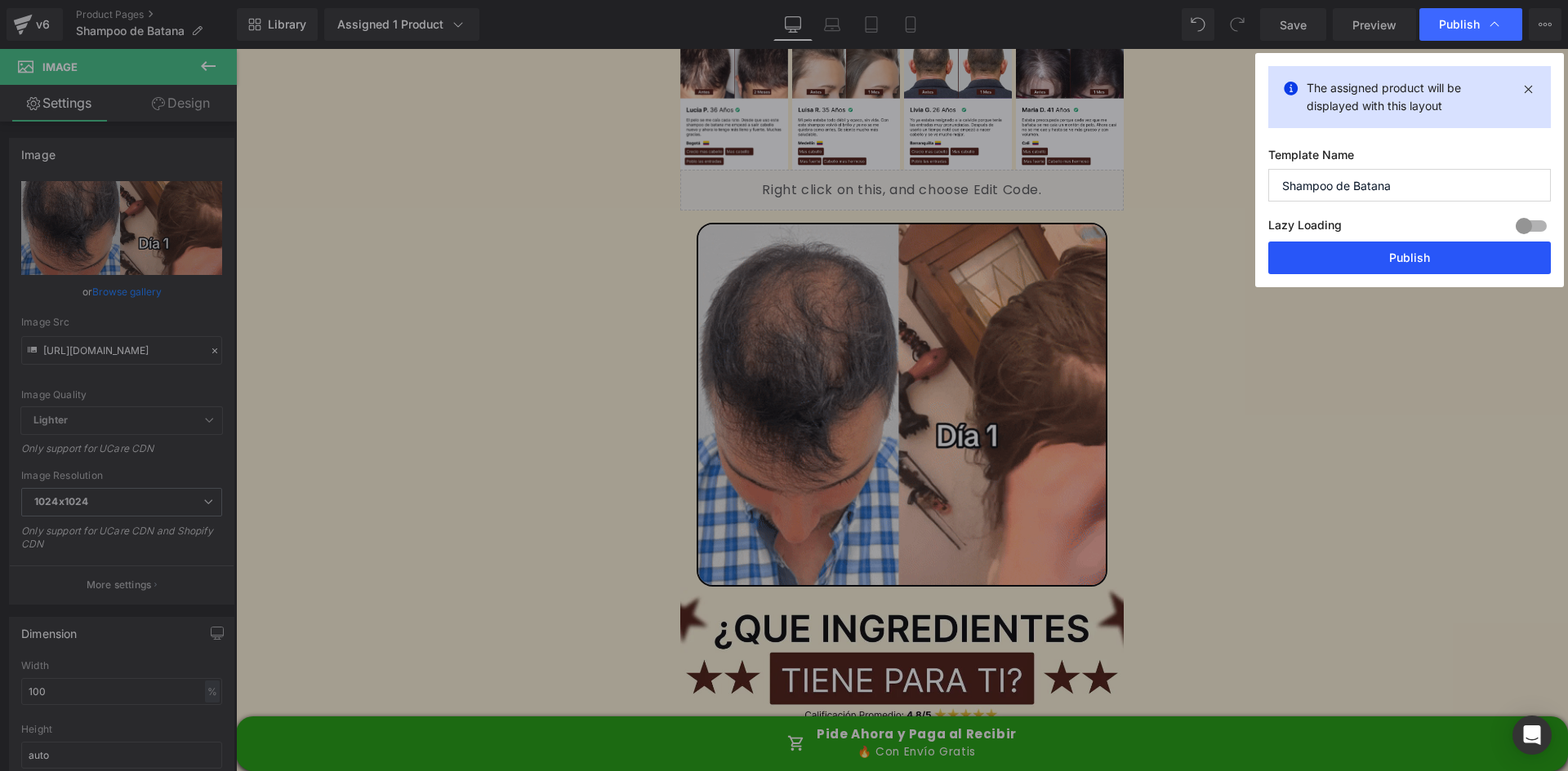
click at [1430, 250] on button "Publish" at bounding box center [1409, 258] width 283 height 32
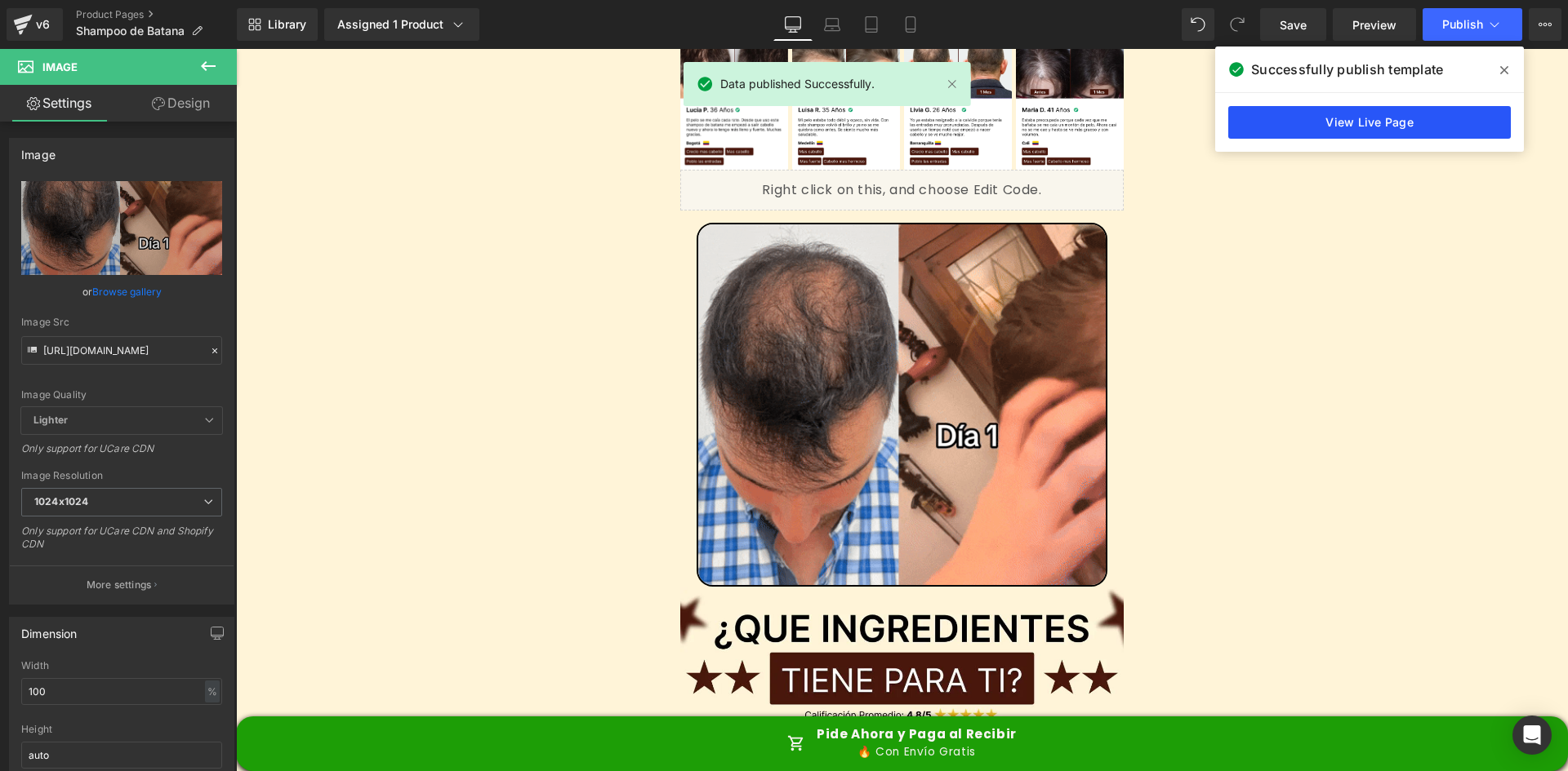
click at [1379, 120] on link "View Live Page" at bounding box center [1370, 122] width 283 height 32
